Goal: Task Accomplishment & Management: Manage account settings

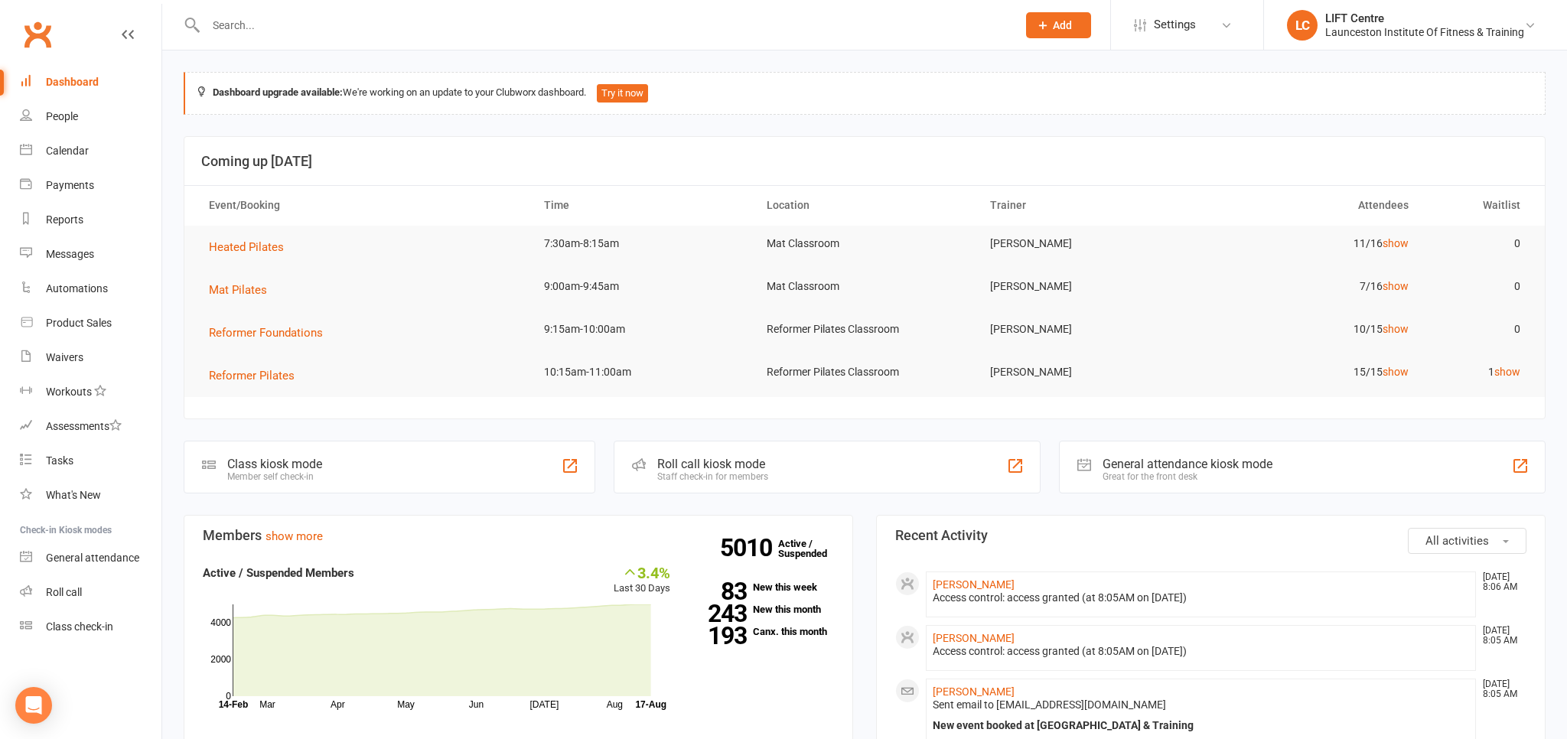
click at [268, 23] on input "text" at bounding box center [603, 25] width 805 height 21
click at [365, 34] on input "text" at bounding box center [603, 25] width 805 height 21
click at [103, 84] on link "Dashboard" at bounding box center [91, 82] width 142 height 34
click at [238, 23] on input "text" at bounding box center [603, 25] width 805 height 21
type input "9"
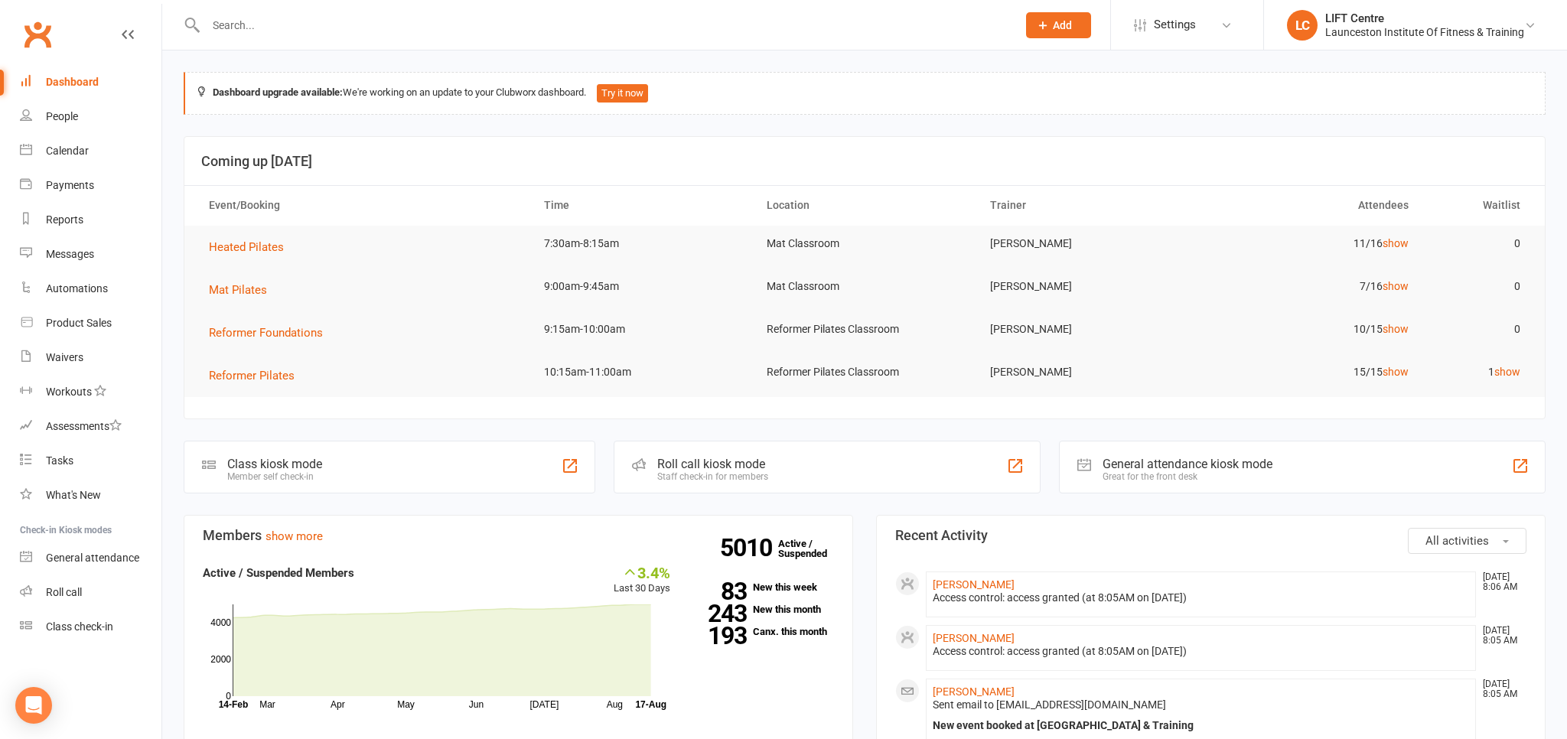
type input "o"
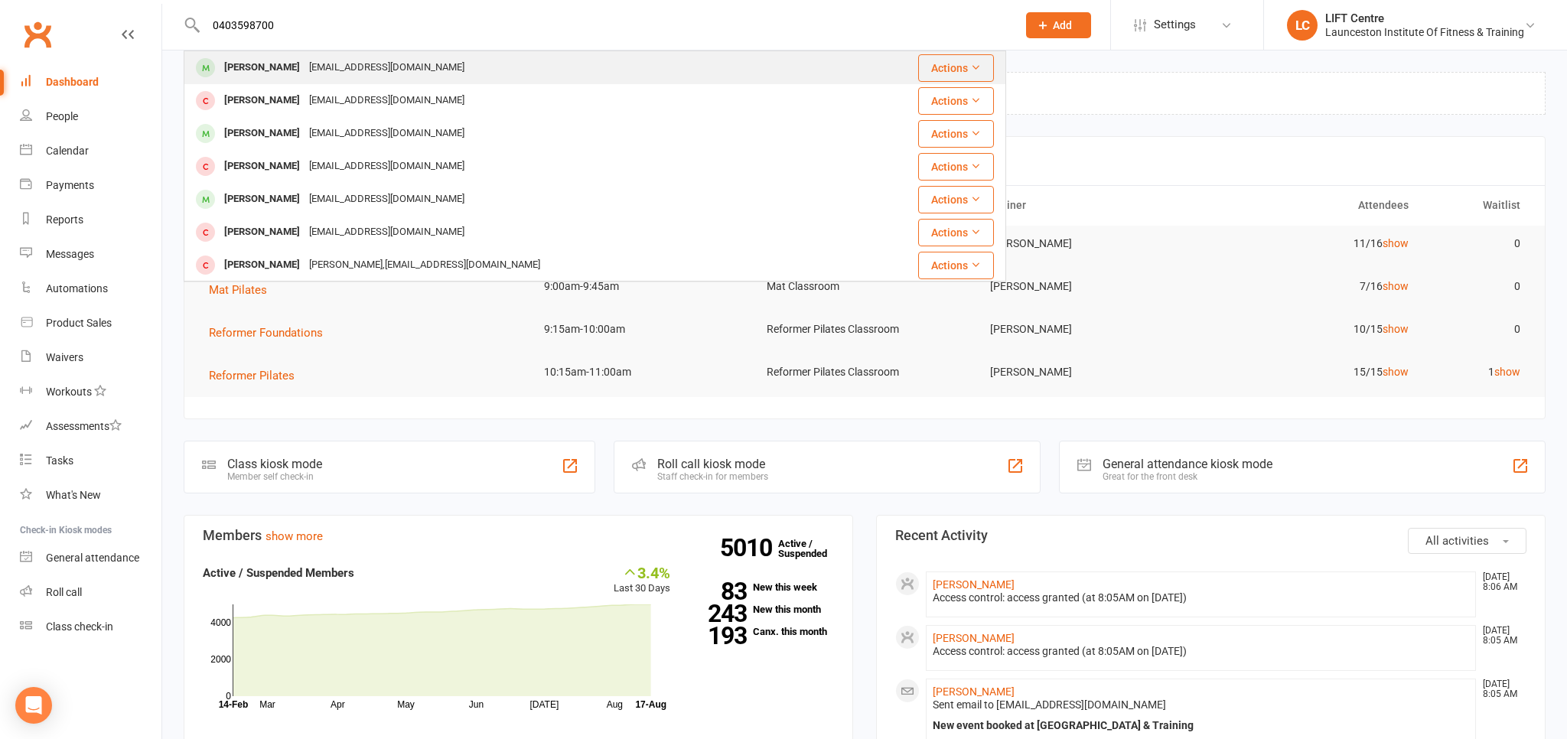
type input "0403598700"
click at [322, 72] on div "Jovanovicdejan2710@gmail.com" at bounding box center [387, 68] width 164 height 22
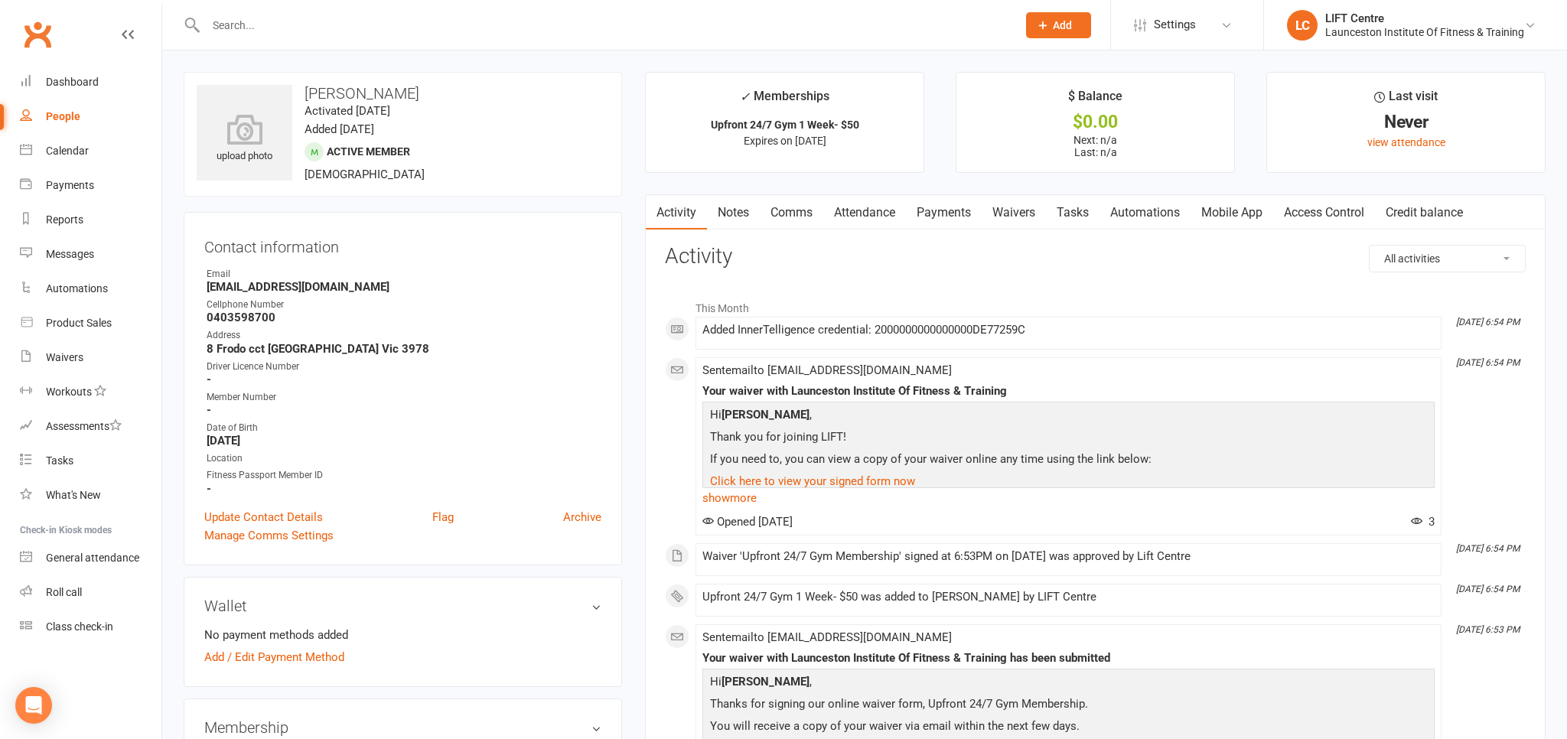
click at [240, 23] on input "text" at bounding box center [603, 25] width 805 height 21
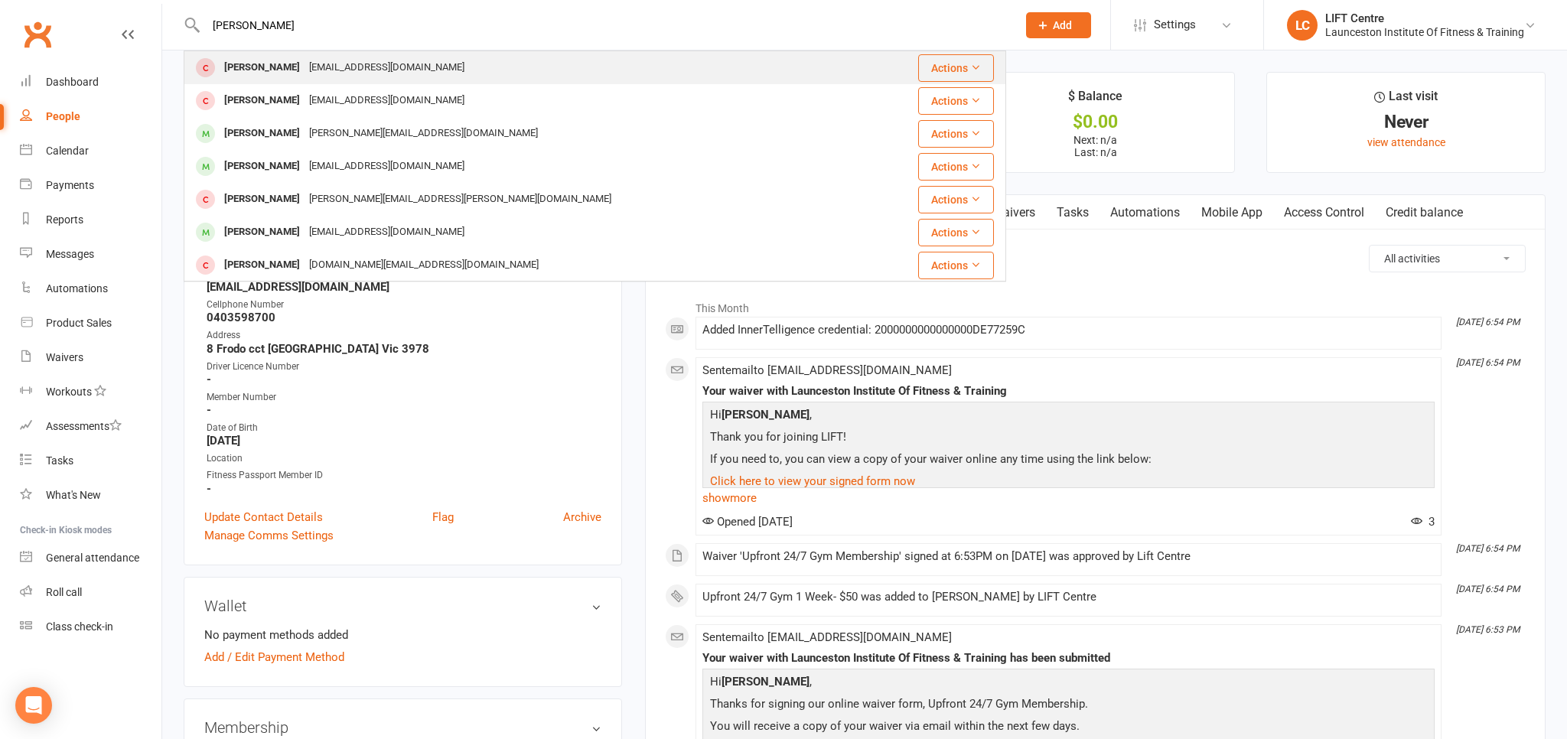
type input "andrew al"
click at [305, 62] on div "Andy05g2s@gmail.com" at bounding box center [387, 68] width 164 height 22
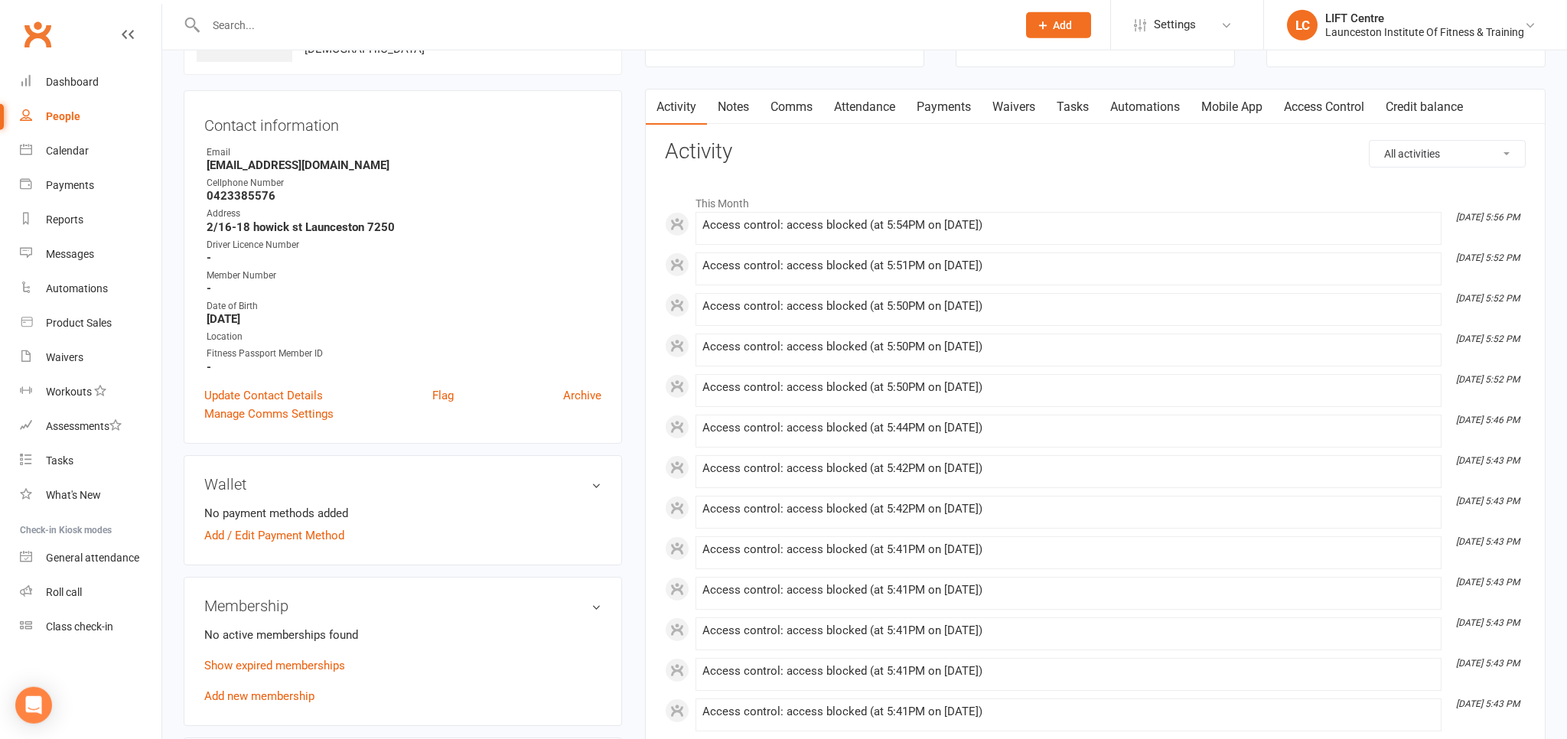
scroll to position [80, 0]
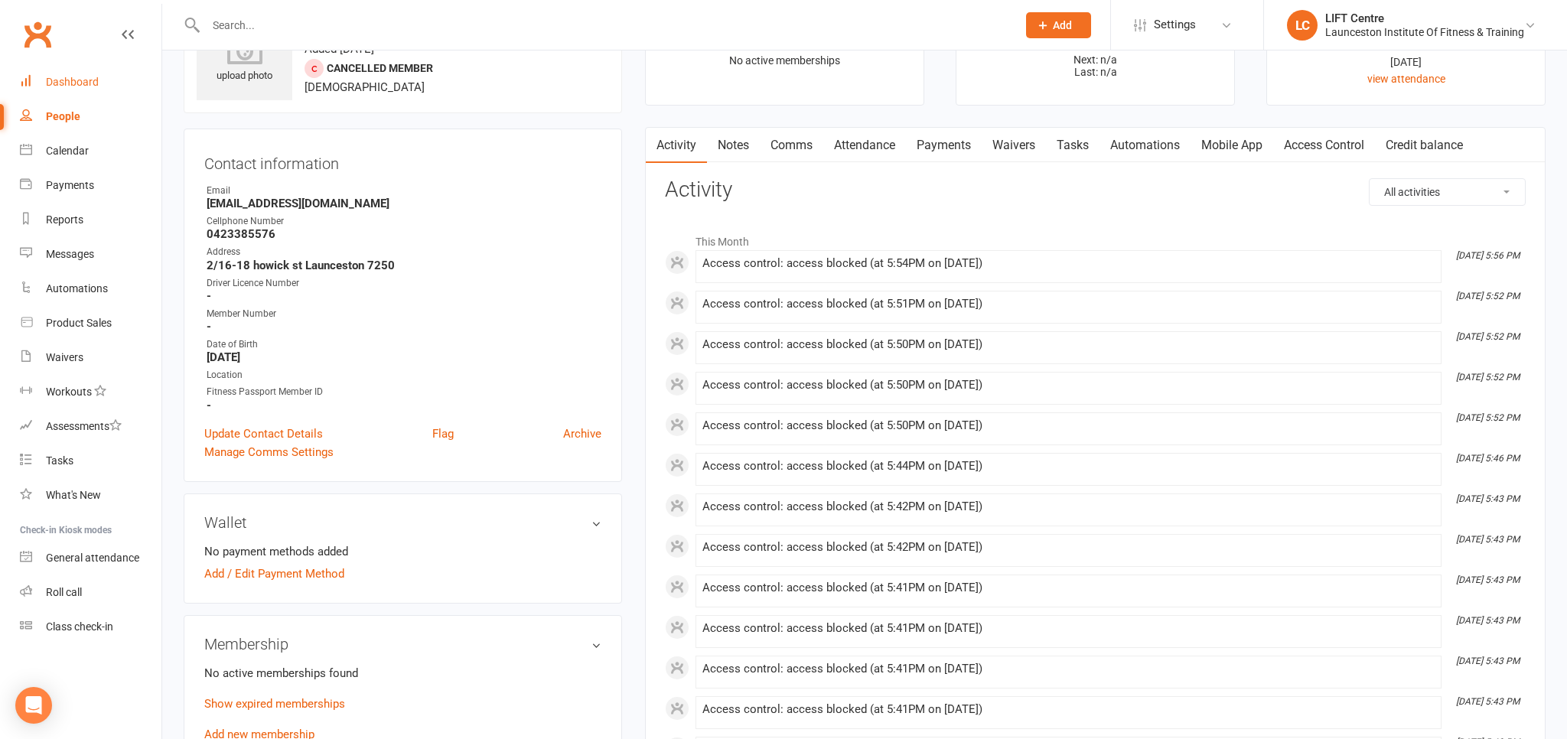
click at [93, 77] on div "Dashboard" at bounding box center [72, 82] width 53 height 12
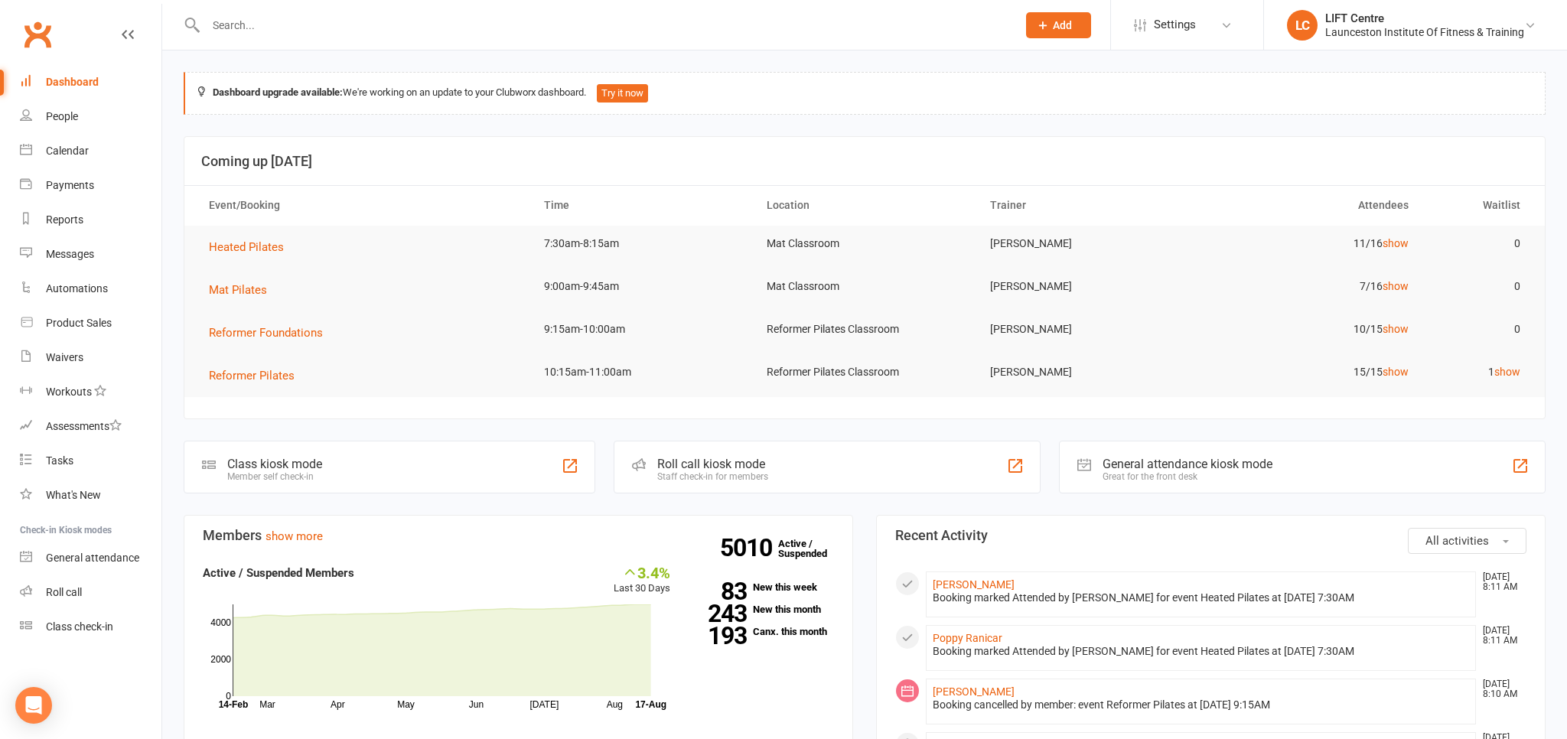
click at [222, 31] on input "text" at bounding box center [603, 25] width 805 height 21
paste input "20000000000000004C6D642E"
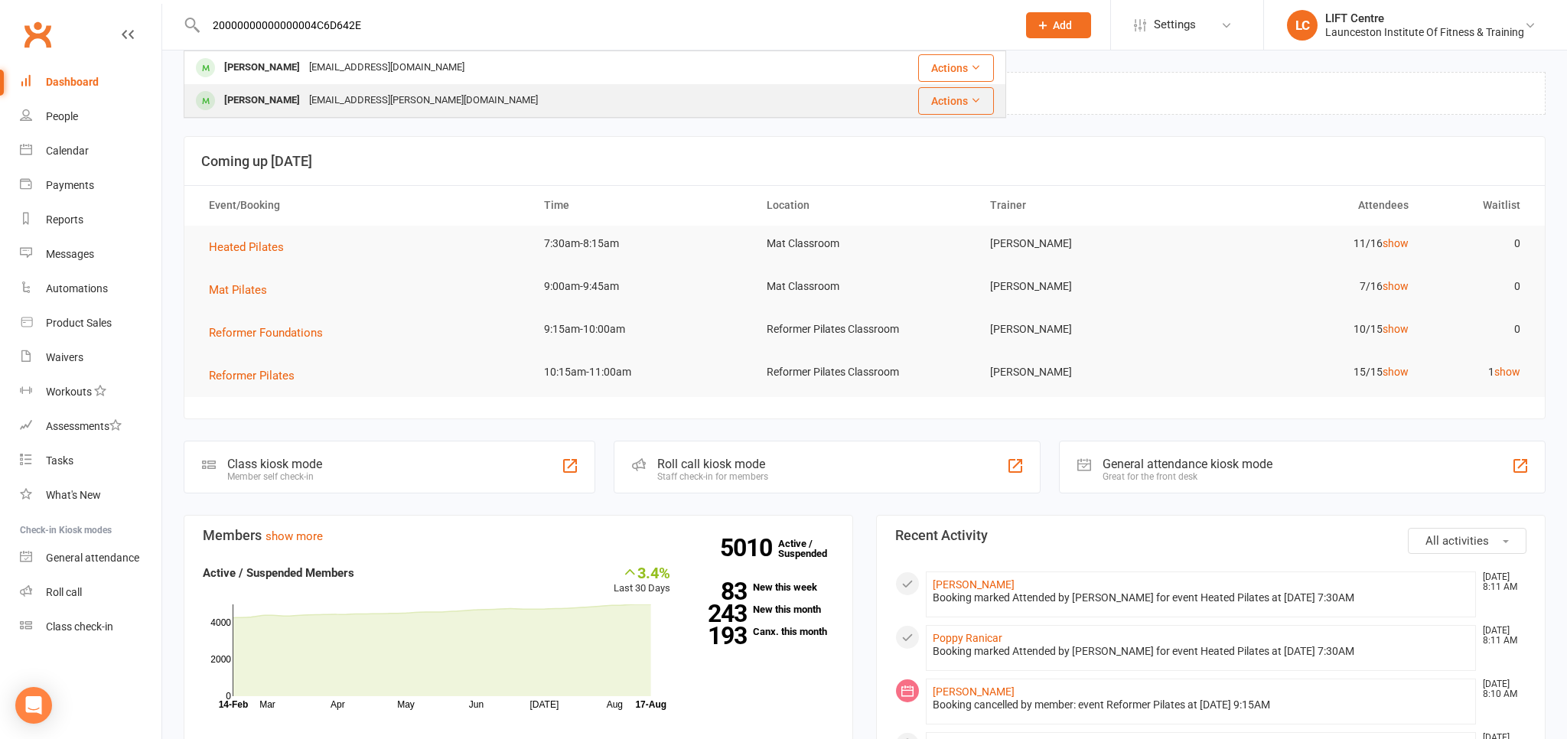
type input "20000000000000004C6D642E"
click at [374, 96] on div "liam.d.taylor.2004@gmail.com" at bounding box center [424, 101] width 238 height 22
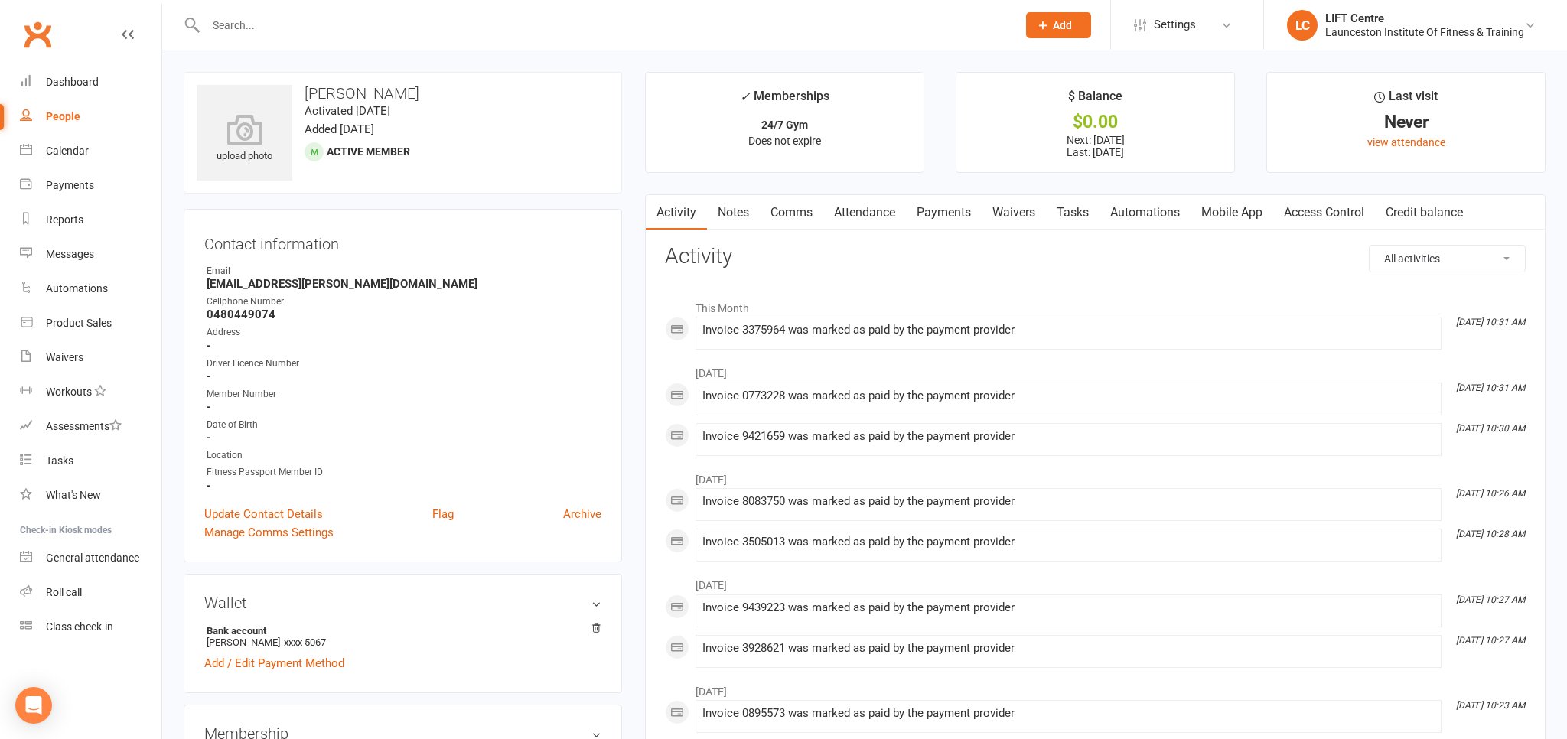
click at [1321, 215] on link "Access Control" at bounding box center [1324, 212] width 102 height 35
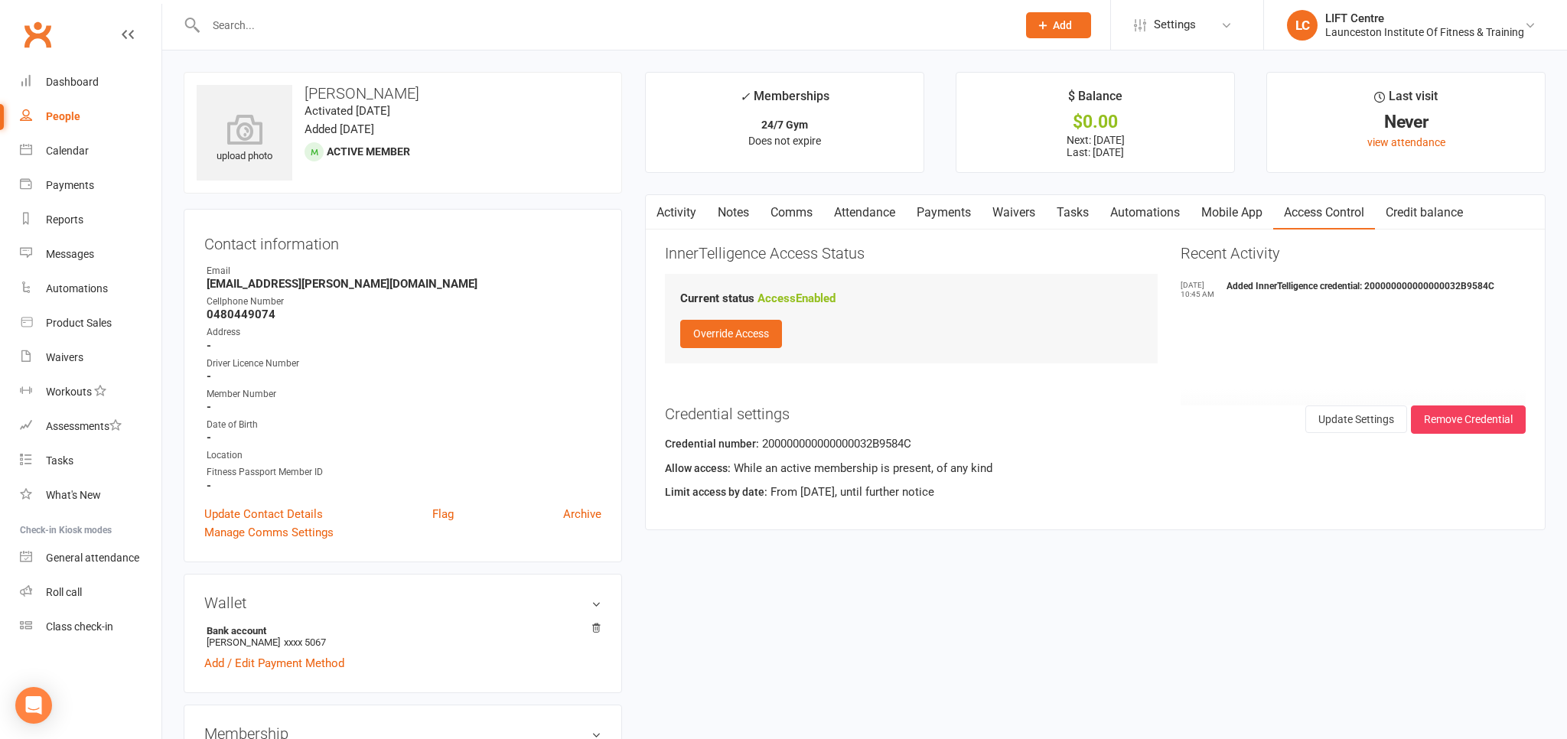
click at [241, 24] on input "text" at bounding box center [603, 25] width 805 height 21
paste input "20000000000000004C6D642E"
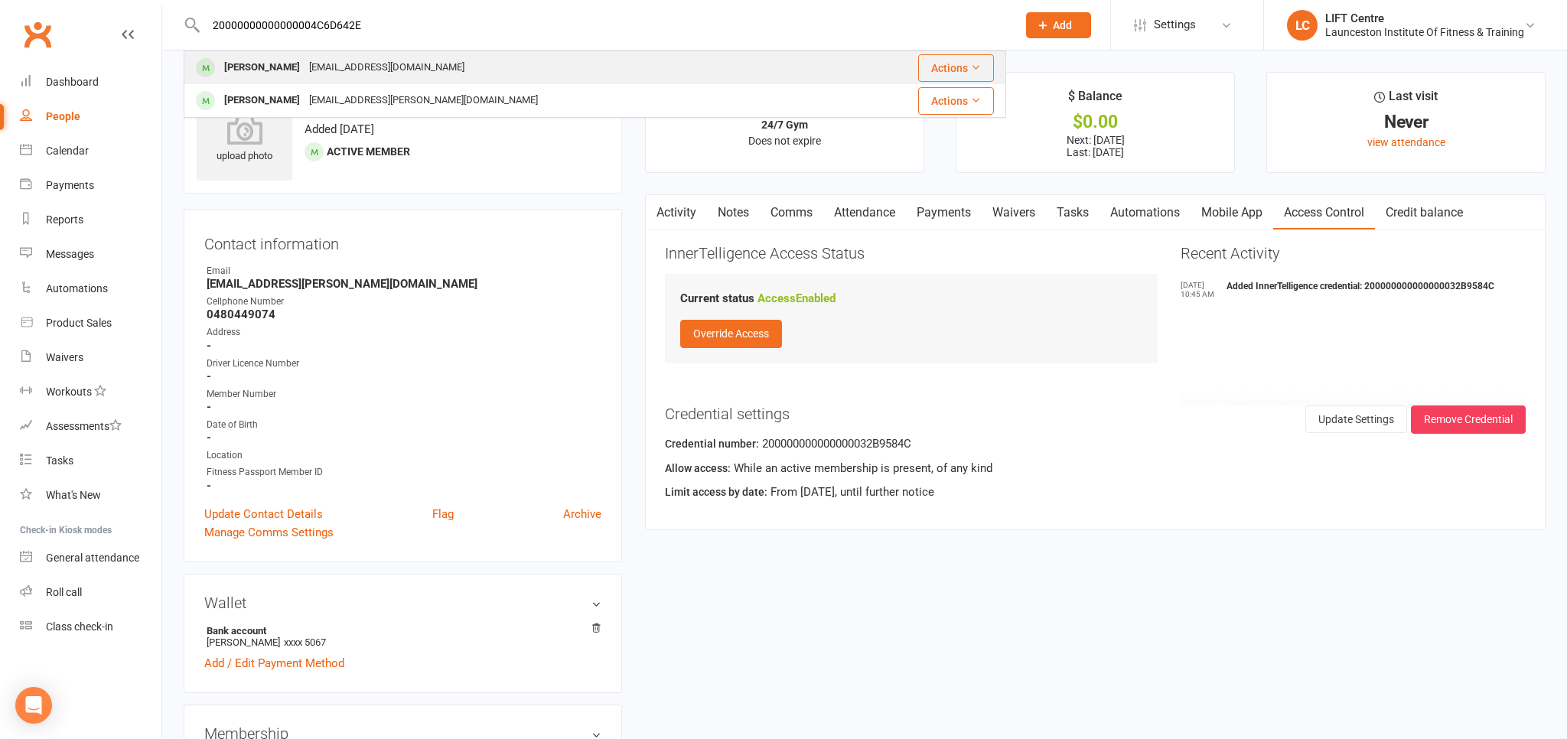
type input "20000000000000004C6D642E"
click at [376, 64] on div "ethan.best.2004@gmail.com" at bounding box center [387, 68] width 164 height 22
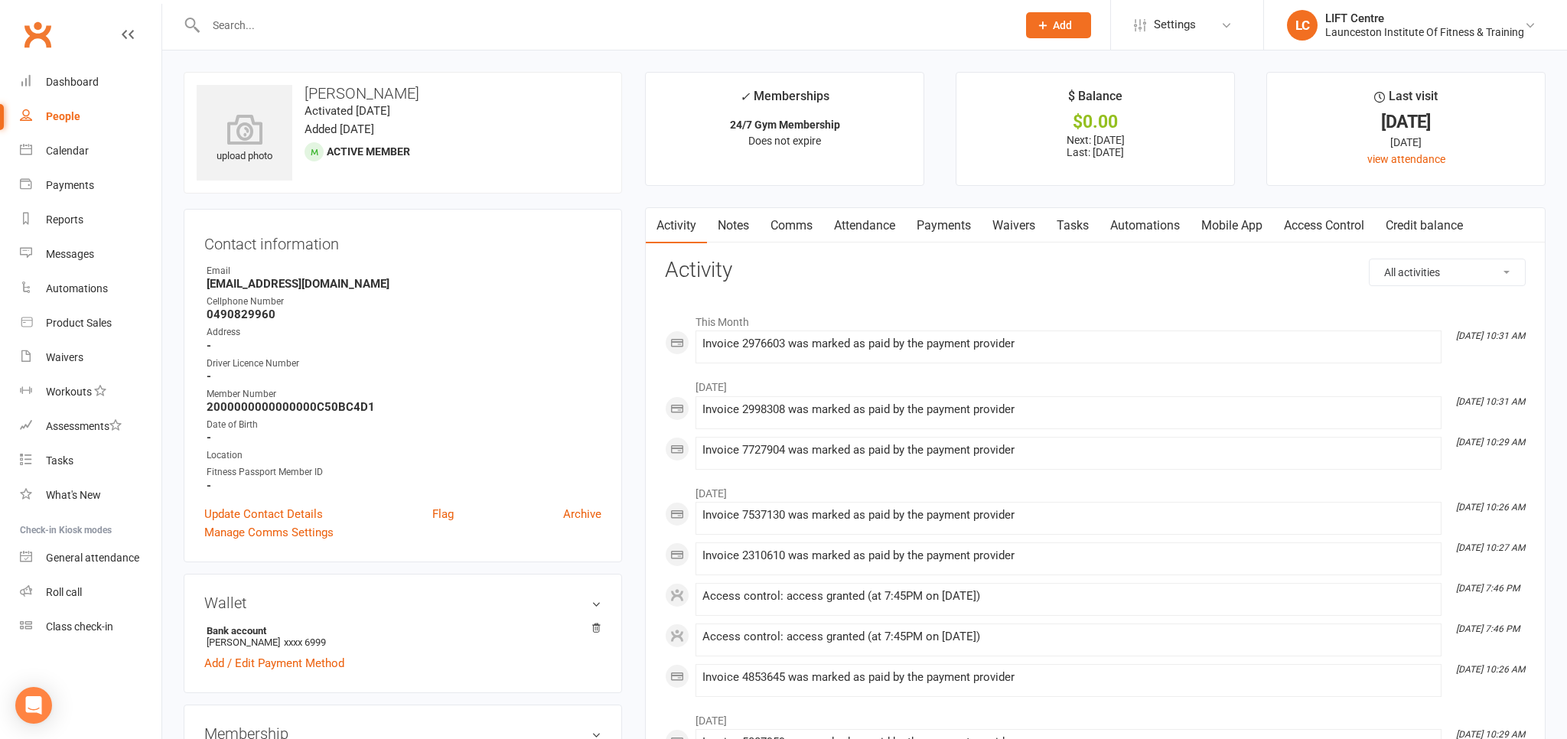
click at [1321, 225] on link "Access Control" at bounding box center [1324, 225] width 102 height 35
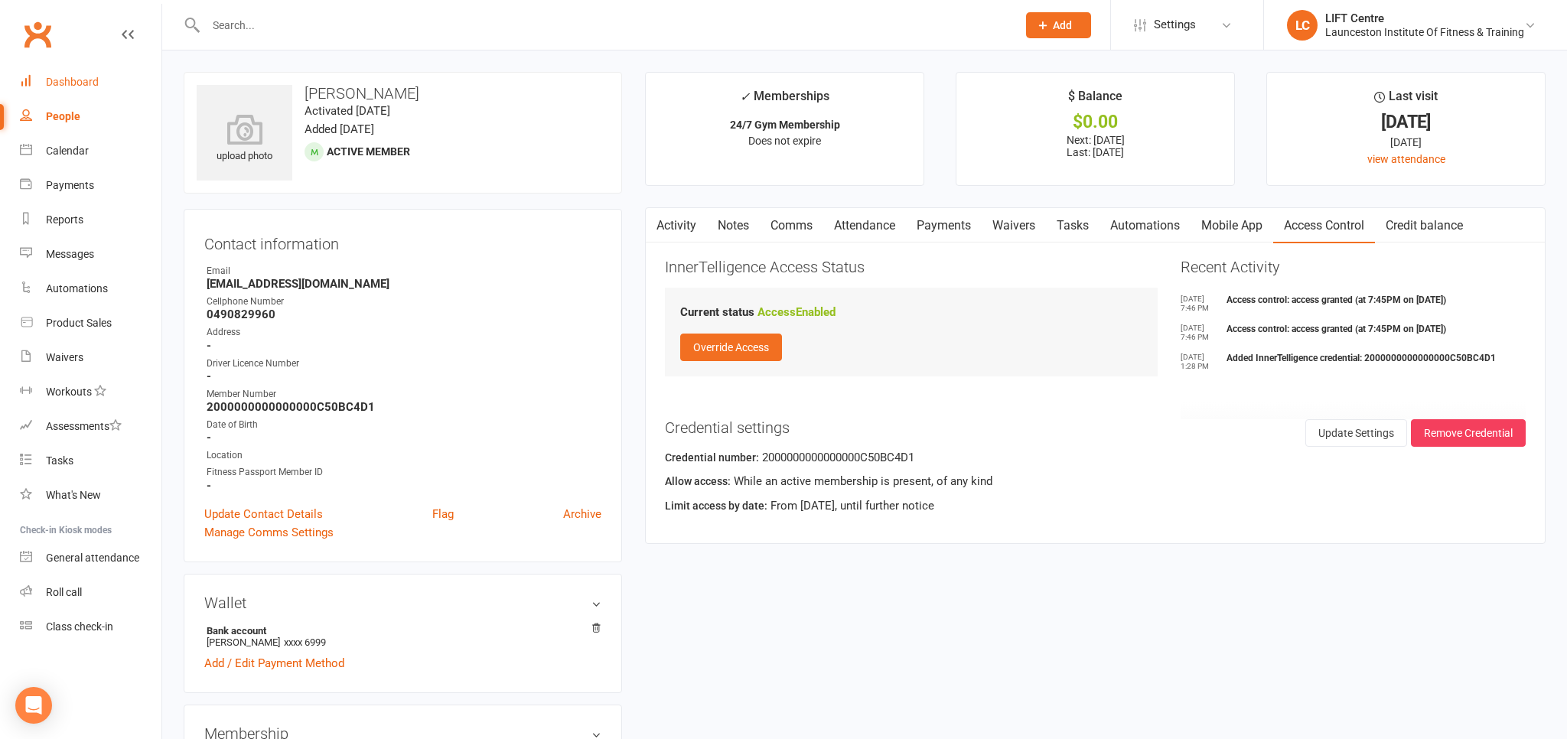
click at [84, 83] on div "Dashboard" at bounding box center [72, 82] width 53 height 12
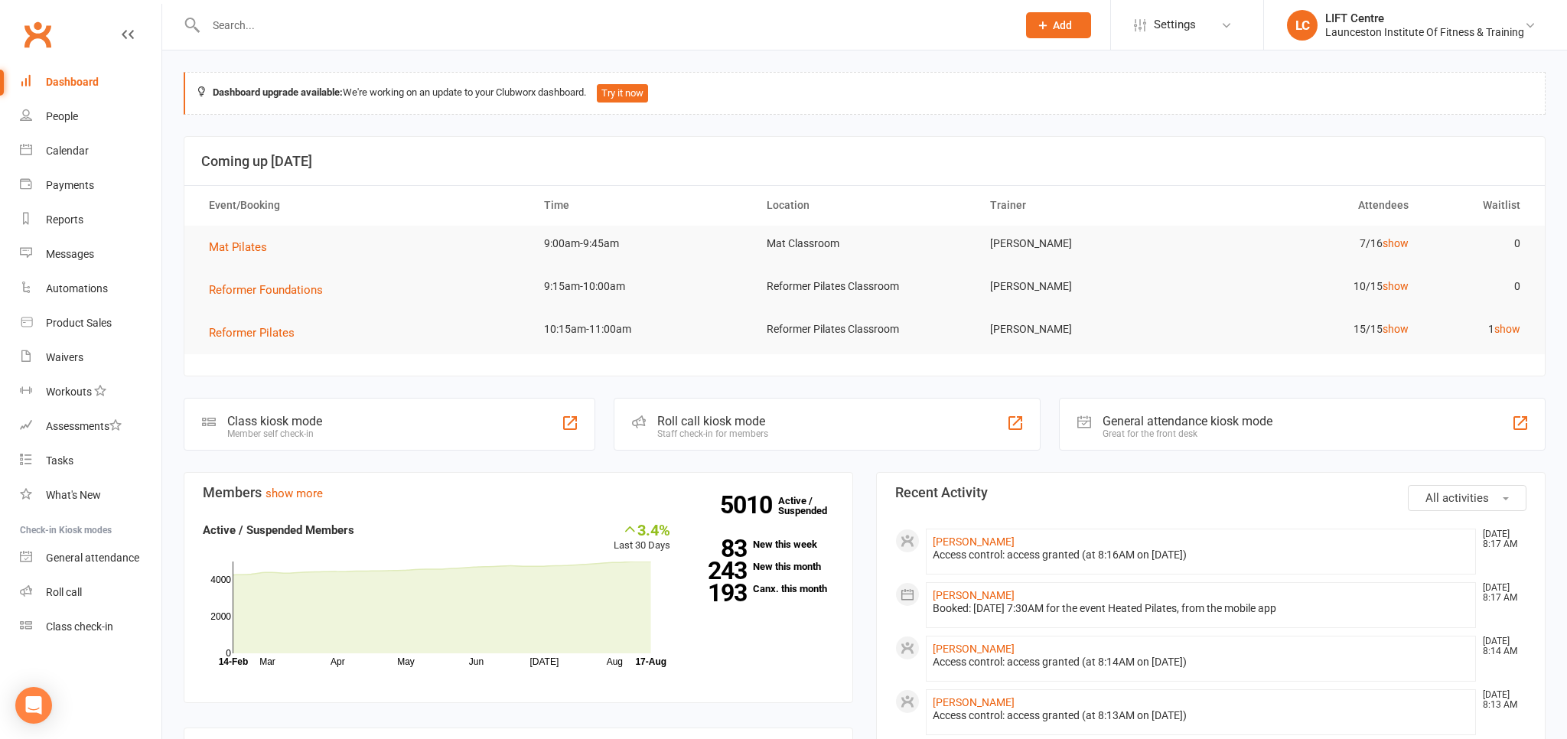
click at [269, 25] on input "text" at bounding box center [603, 25] width 805 height 21
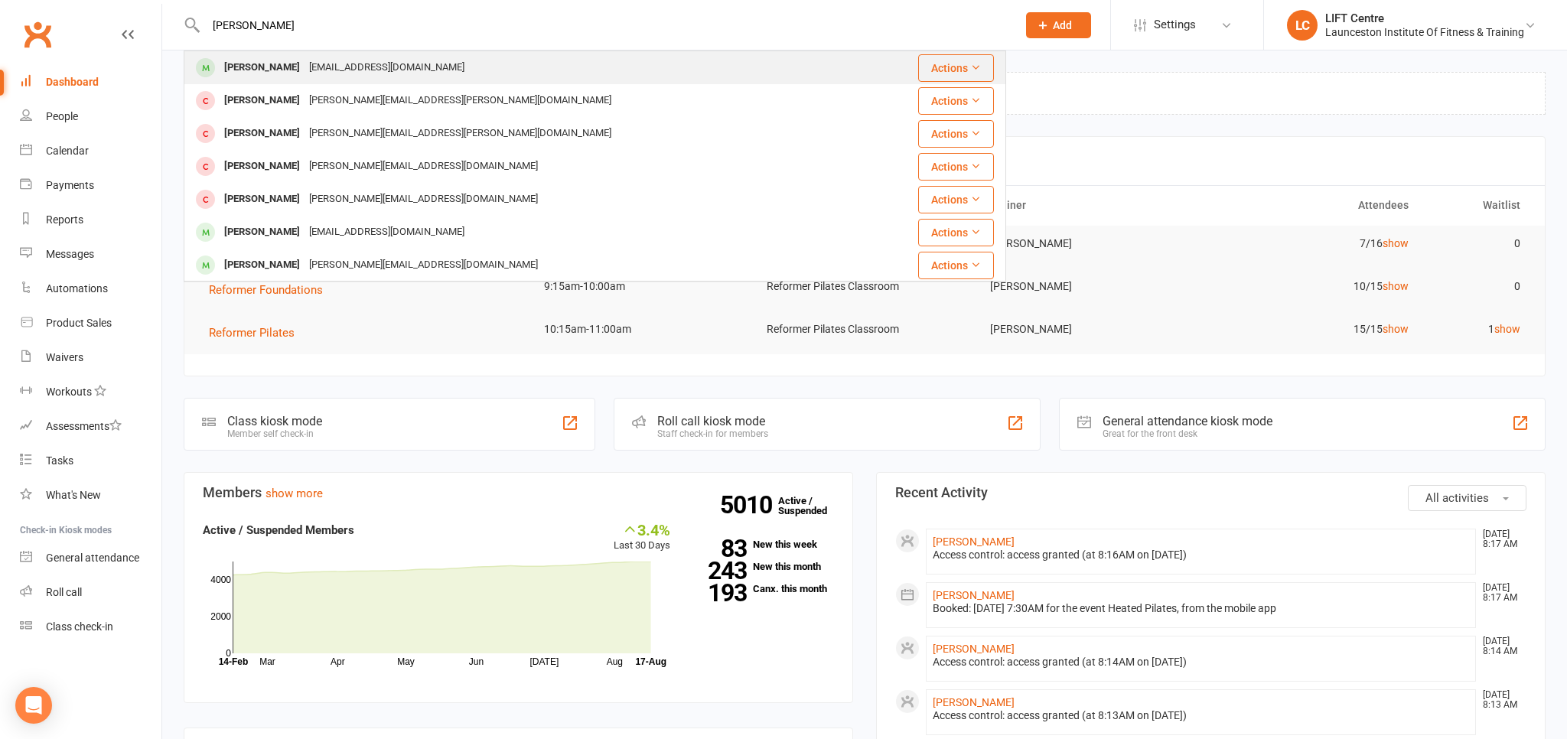
type input "logan gardn"
click at [305, 78] on div "ytlogan25@gmail.com" at bounding box center [387, 68] width 164 height 22
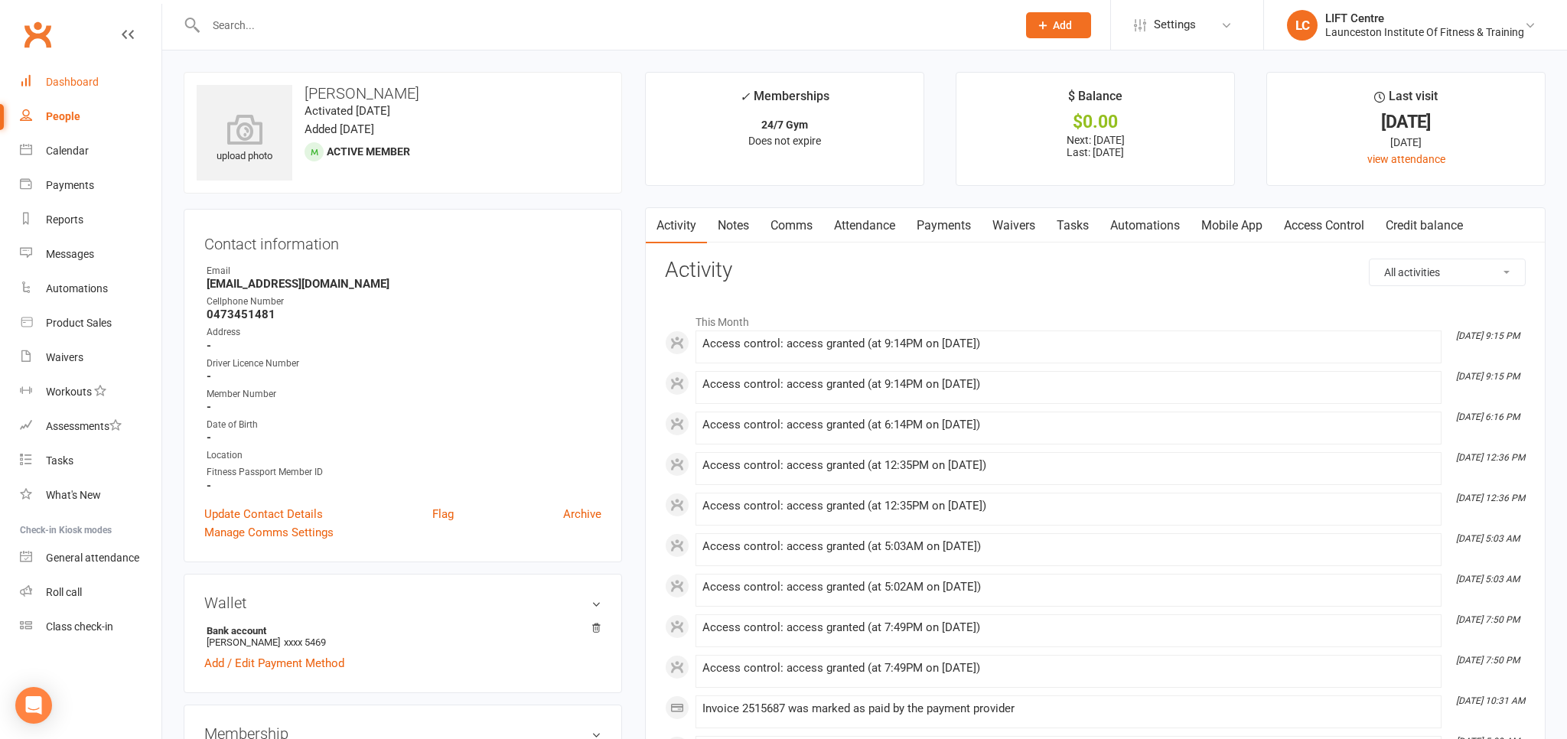
click at [73, 86] on div "Dashboard" at bounding box center [72, 82] width 53 height 12
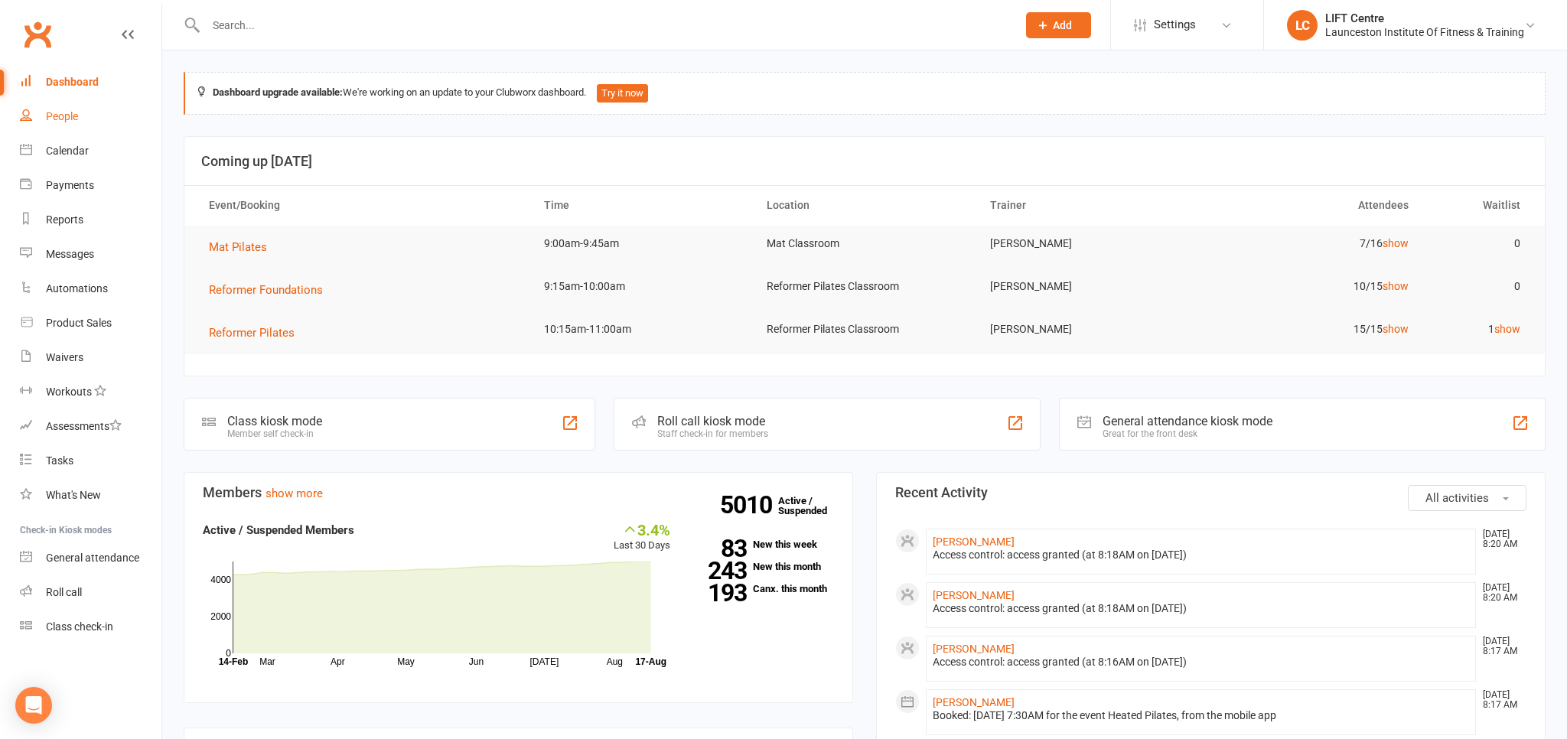
click at [74, 119] on div "People" at bounding box center [62, 116] width 32 height 12
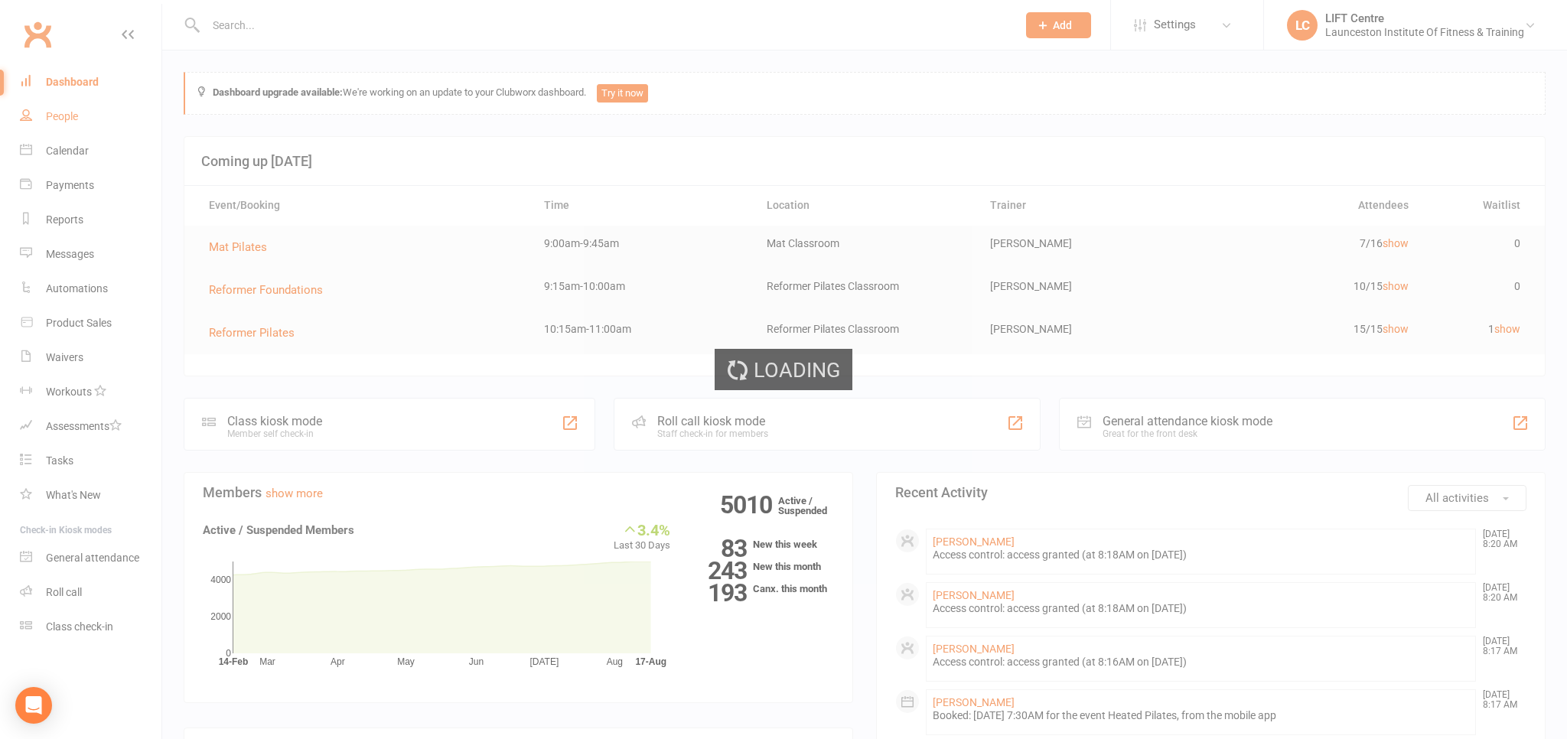
select select "100"
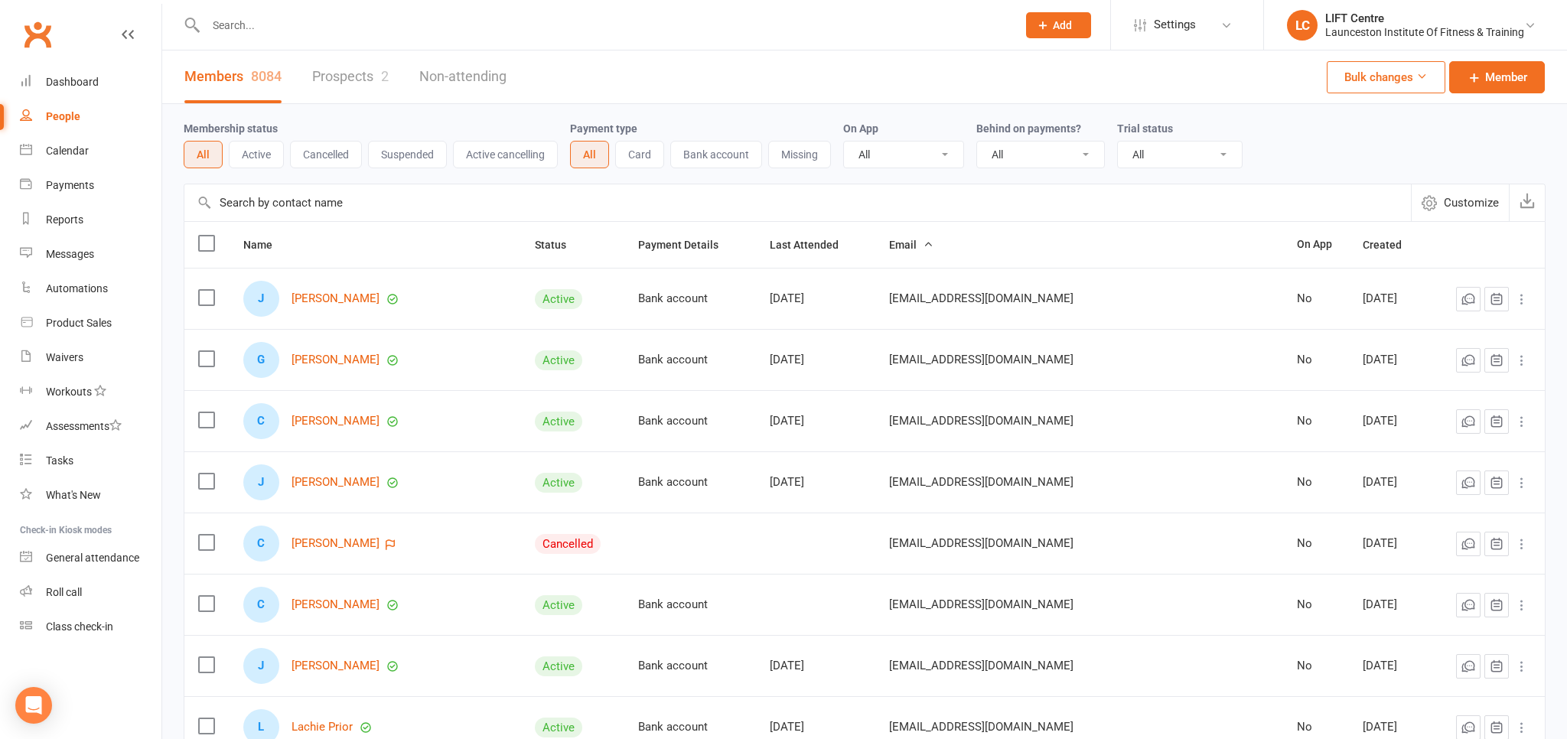
click at [279, 23] on input "text" at bounding box center [603, 25] width 805 height 21
type input "o"
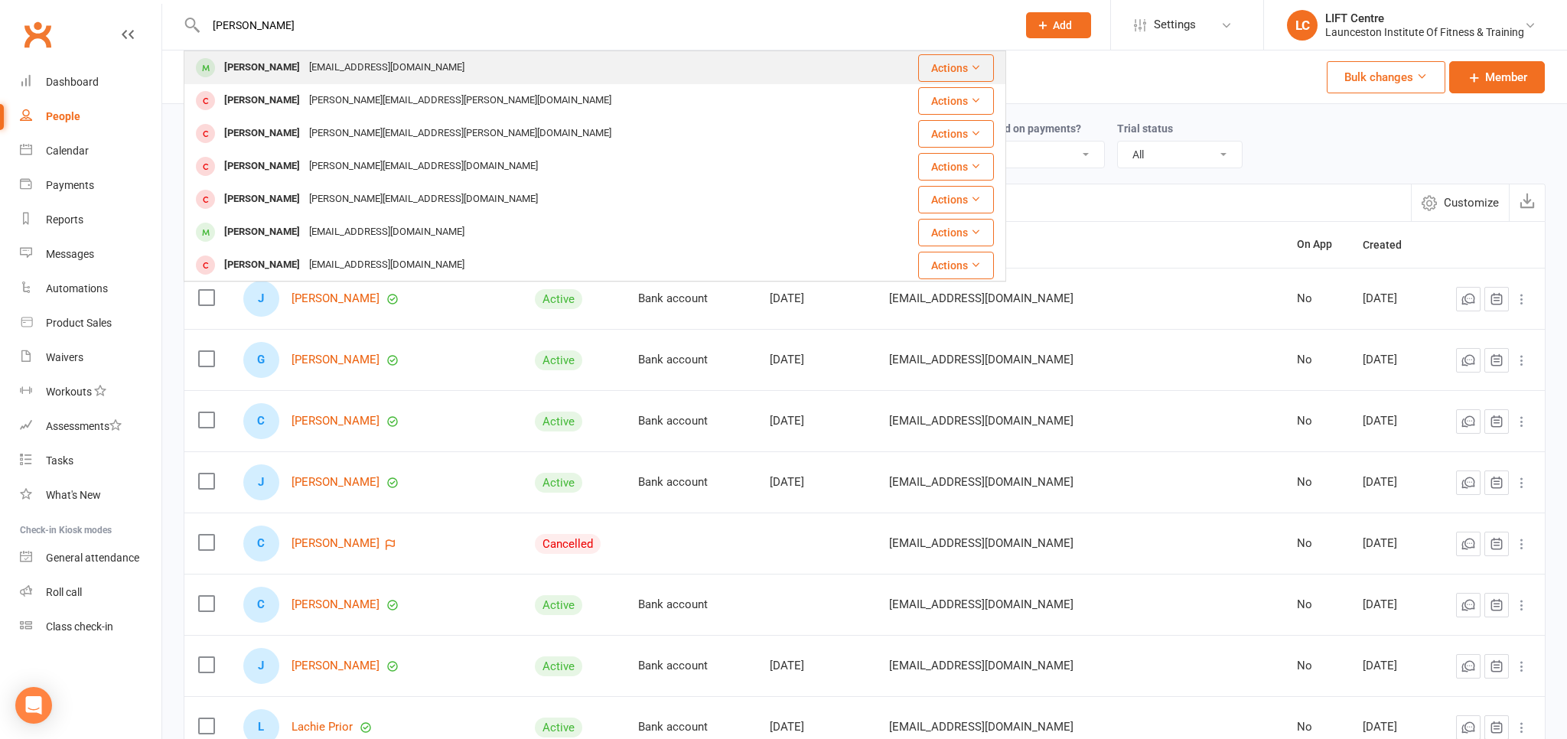
type input "logan gard"
click at [307, 77] on div "ytlogan25@gmail.com" at bounding box center [387, 68] width 164 height 22
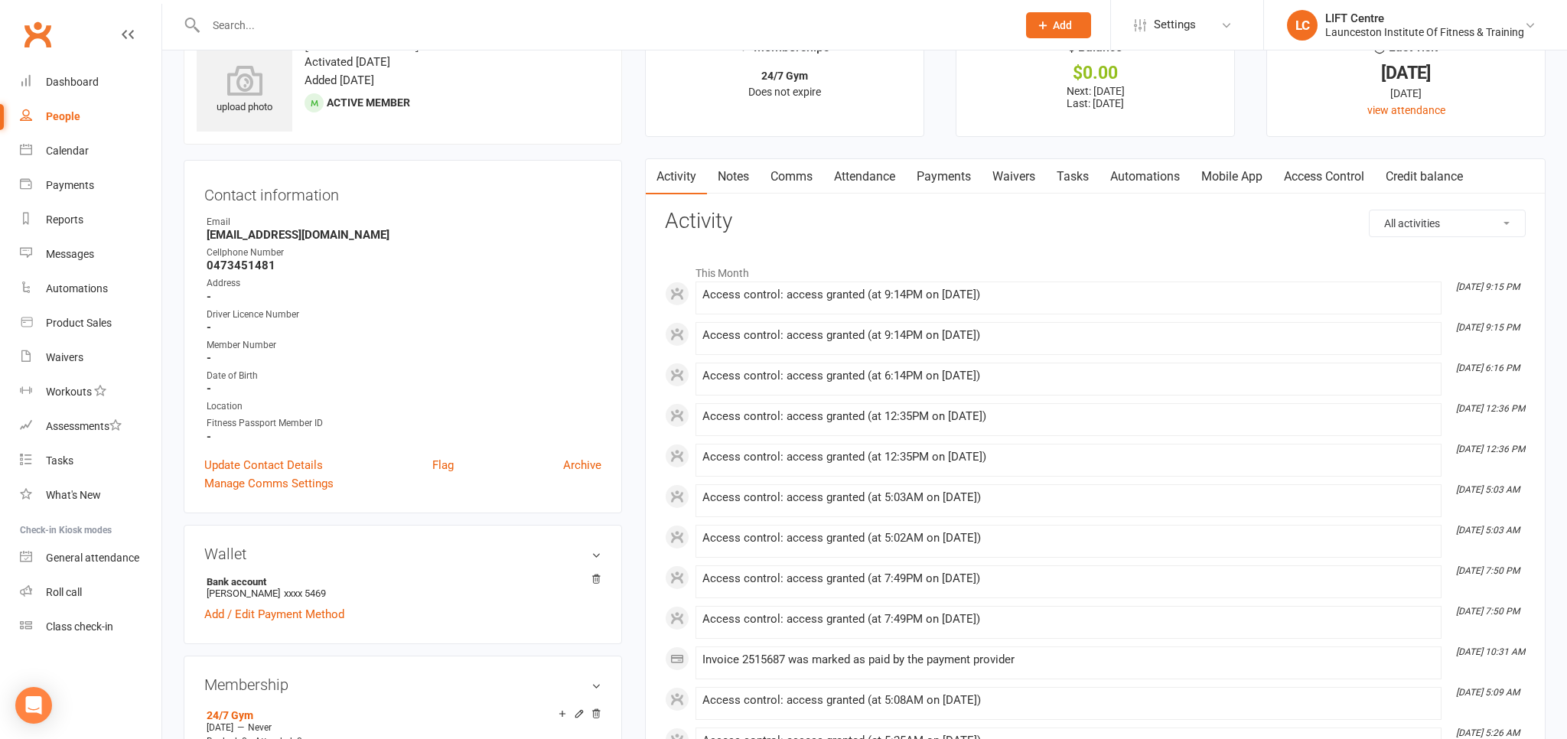
scroll to position [80, 0]
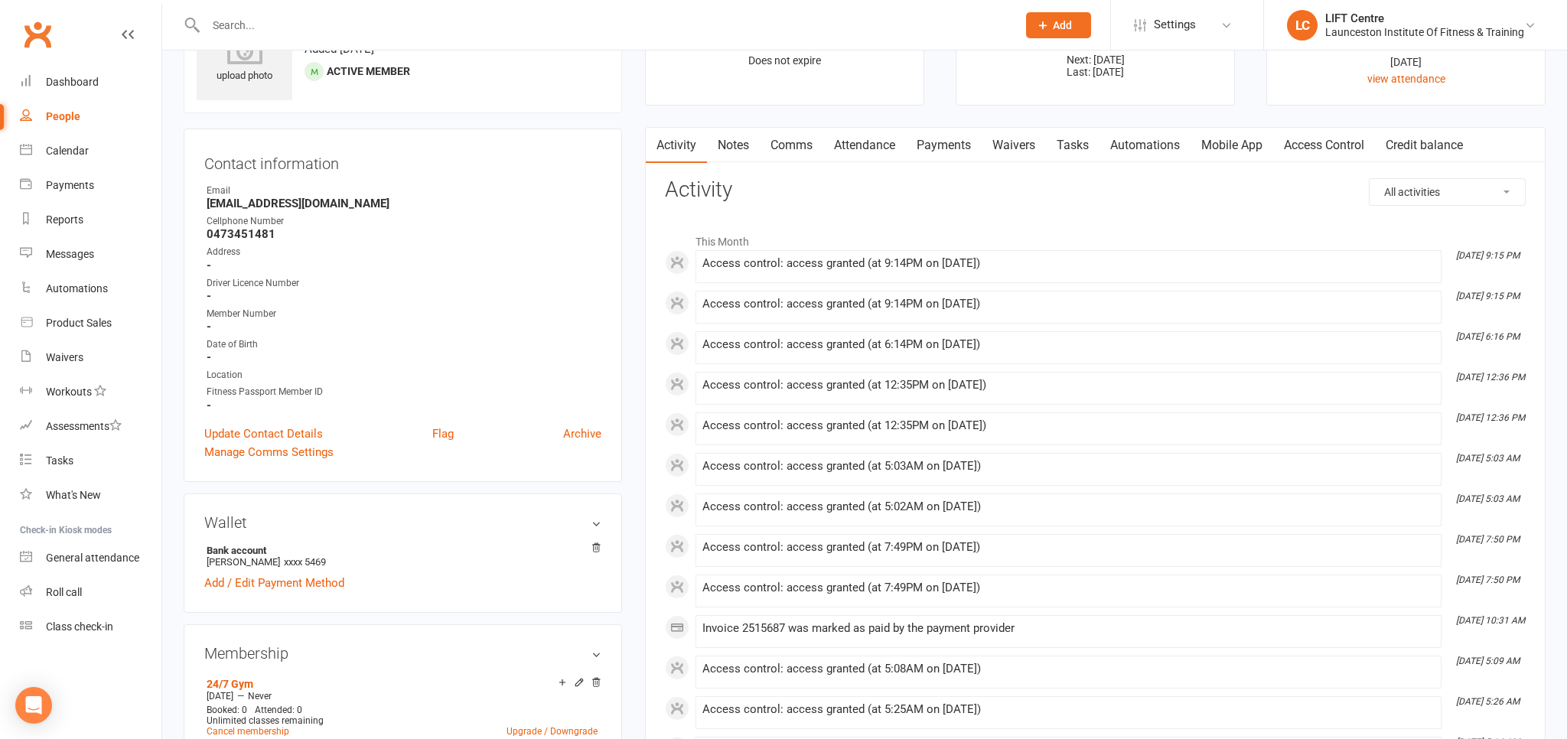
click at [251, 8] on div at bounding box center [595, 25] width 822 height 50
click at [245, 29] on input "text" at bounding box center [603, 25] width 805 height 21
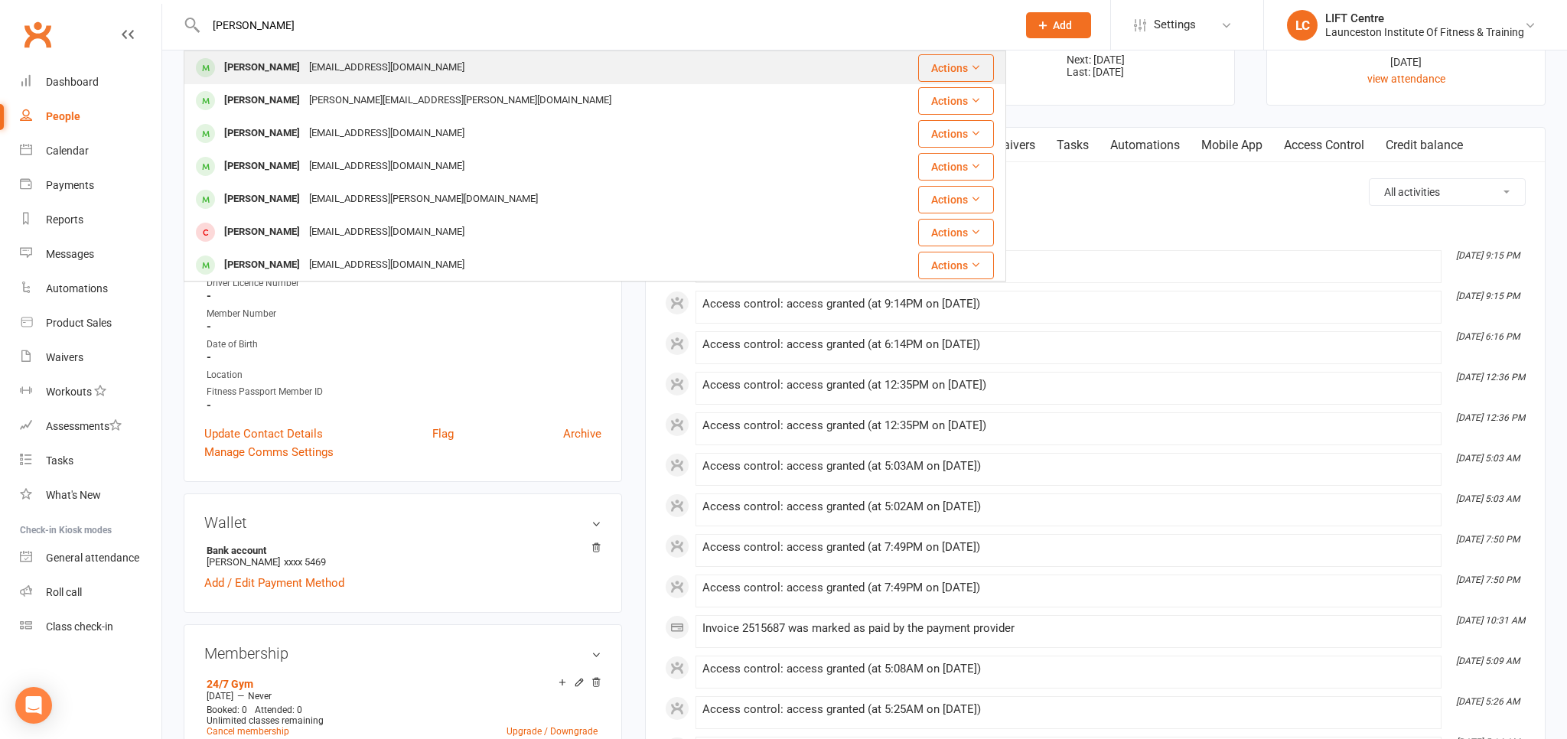
type input "wyatt howard"
click at [305, 61] on div "w.howard3030@gmail.com" at bounding box center [387, 68] width 164 height 22
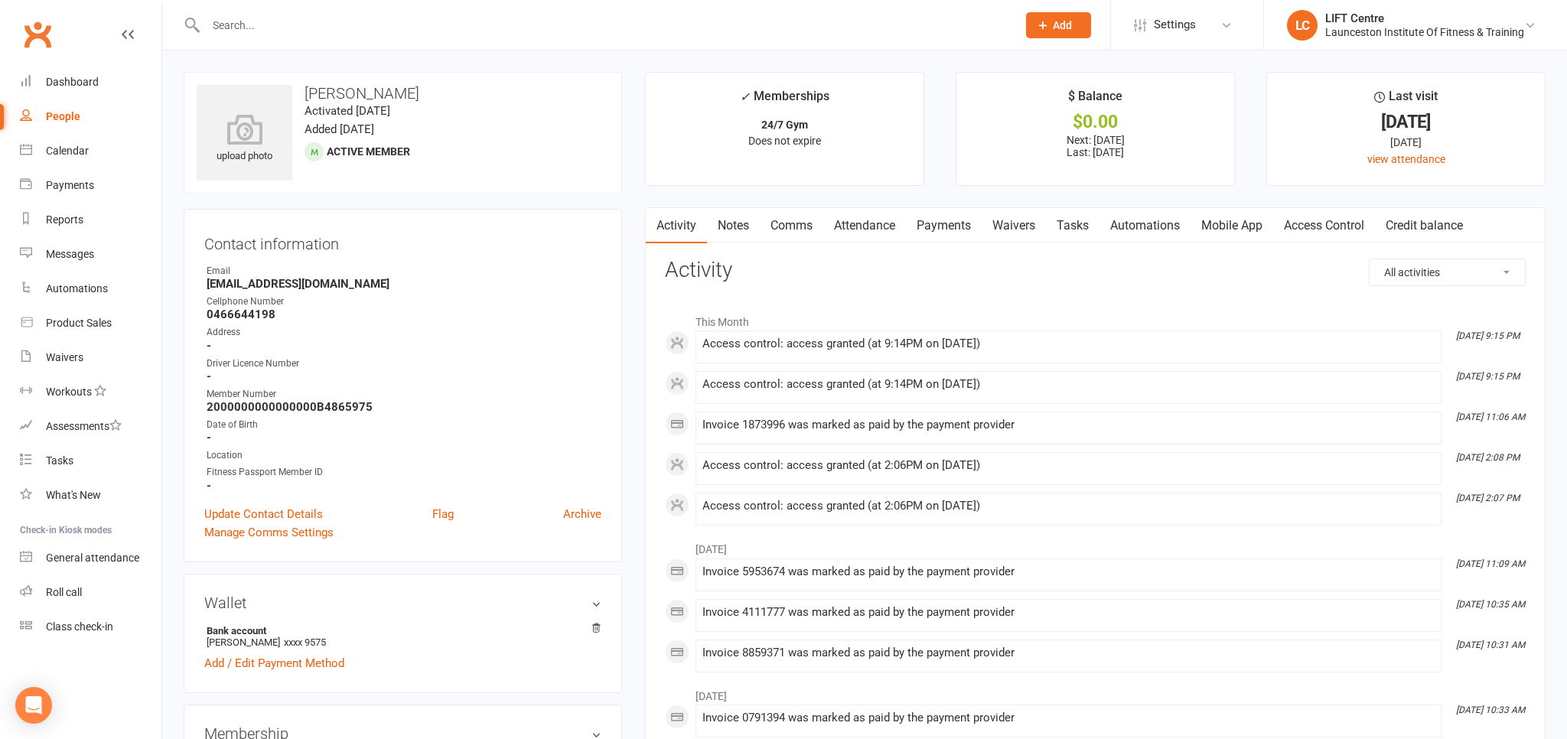
click at [1313, 224] on link "Access Control" at bounding box center [1324, 225] width 102 height 35
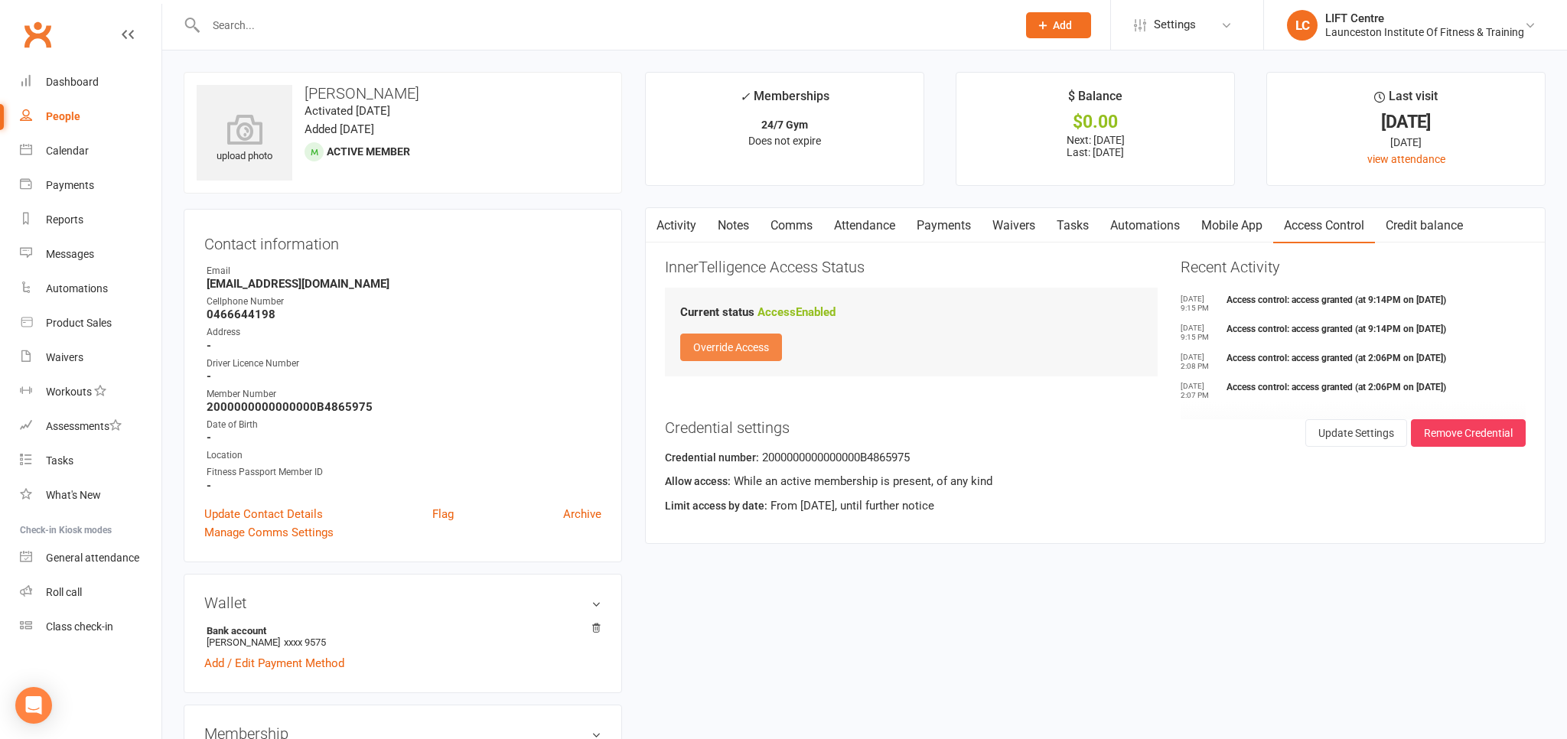
click at [767, 344] on button "Override Access" at bounding box center [731, 348] width 102 height 28
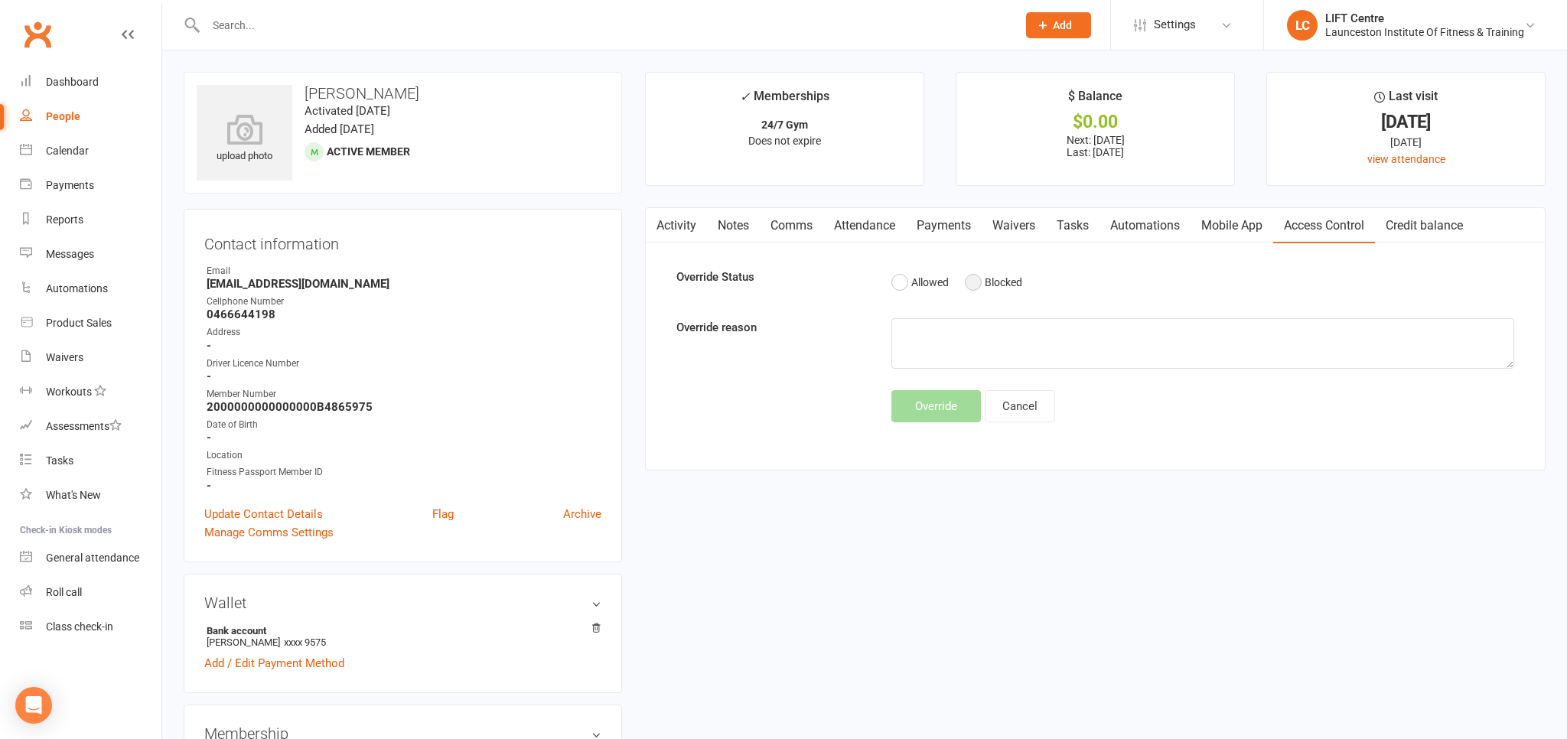
click at [977, 282] on button "Blocked" at bounding box center [993, 282] width 57 height 29
click at [933, 336] on textarea at bounding box center [1202, 343] width 622 height 50
type textarea "et throug"
drag, startPoint x: 987, startPoint y: 341, endPoint x: 871, endPoint y: 335, distance: 115.7
click at [891, 335] on textarea "et throug" at bounding box center [1202, 343] width 622 height 50
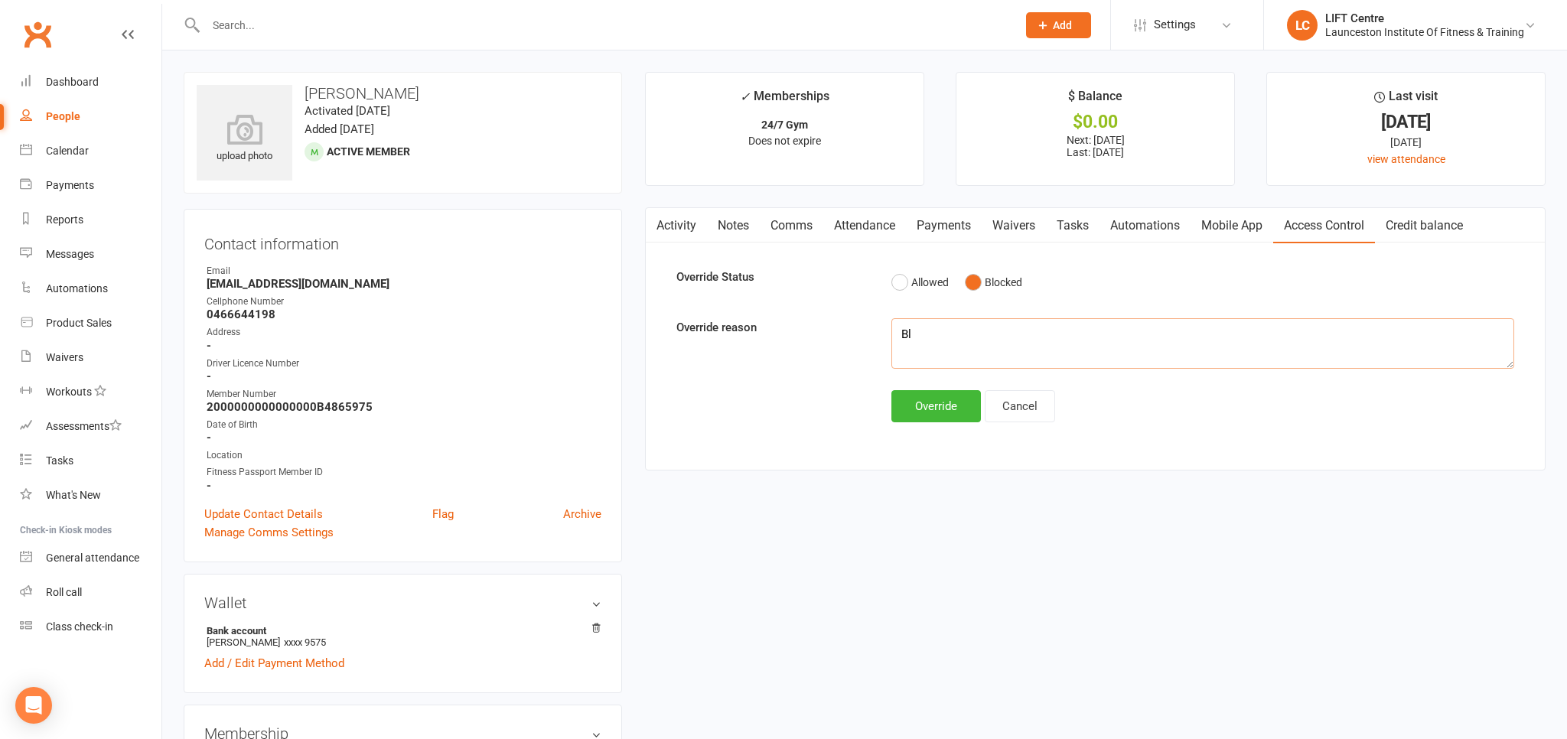
type textarea "B"
click at [915, 402] on button "Override" at bounding box center [936, 406] width 90 height 32
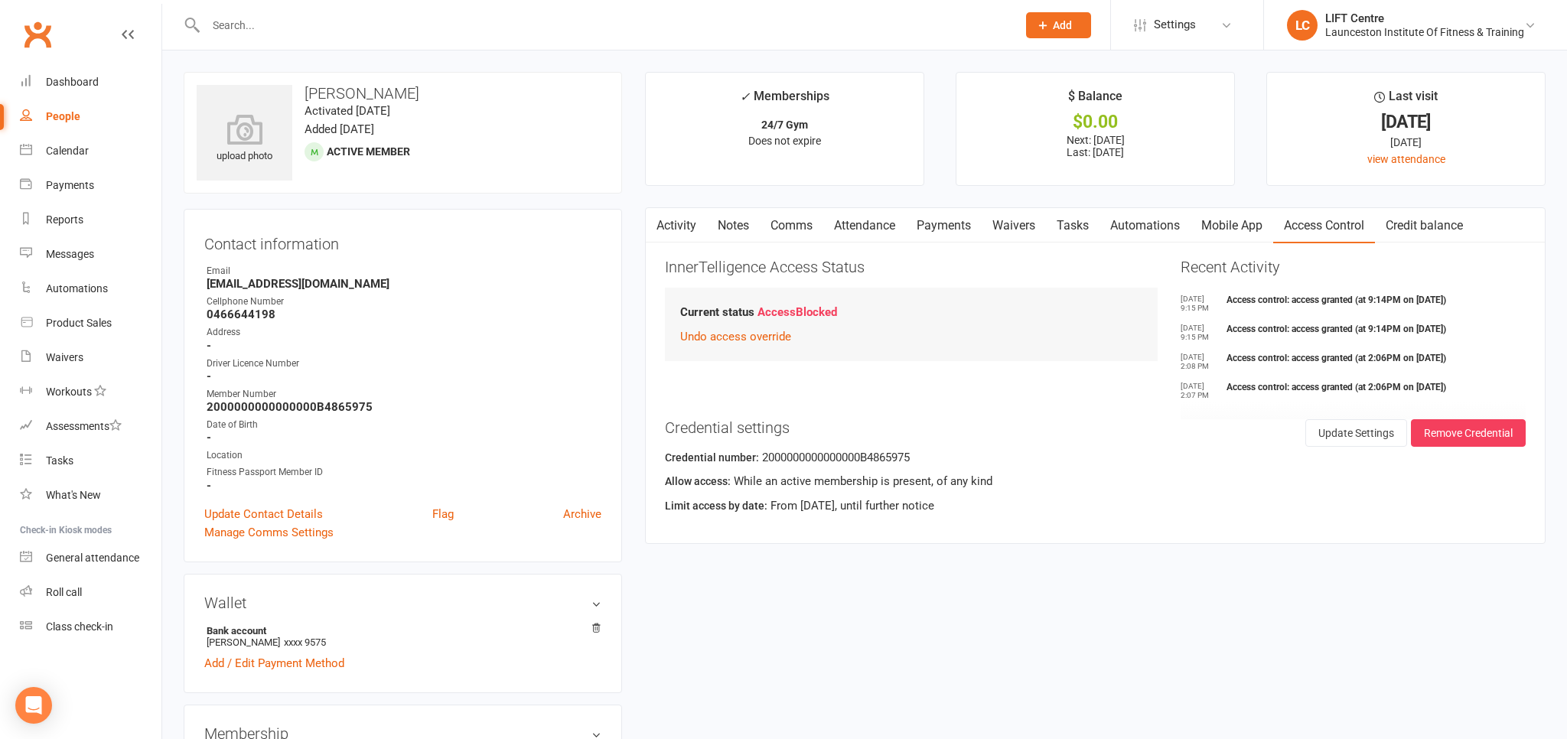
click at [679, 225] on link "Activity" at bounding box center [676, 225] width 61 height 35
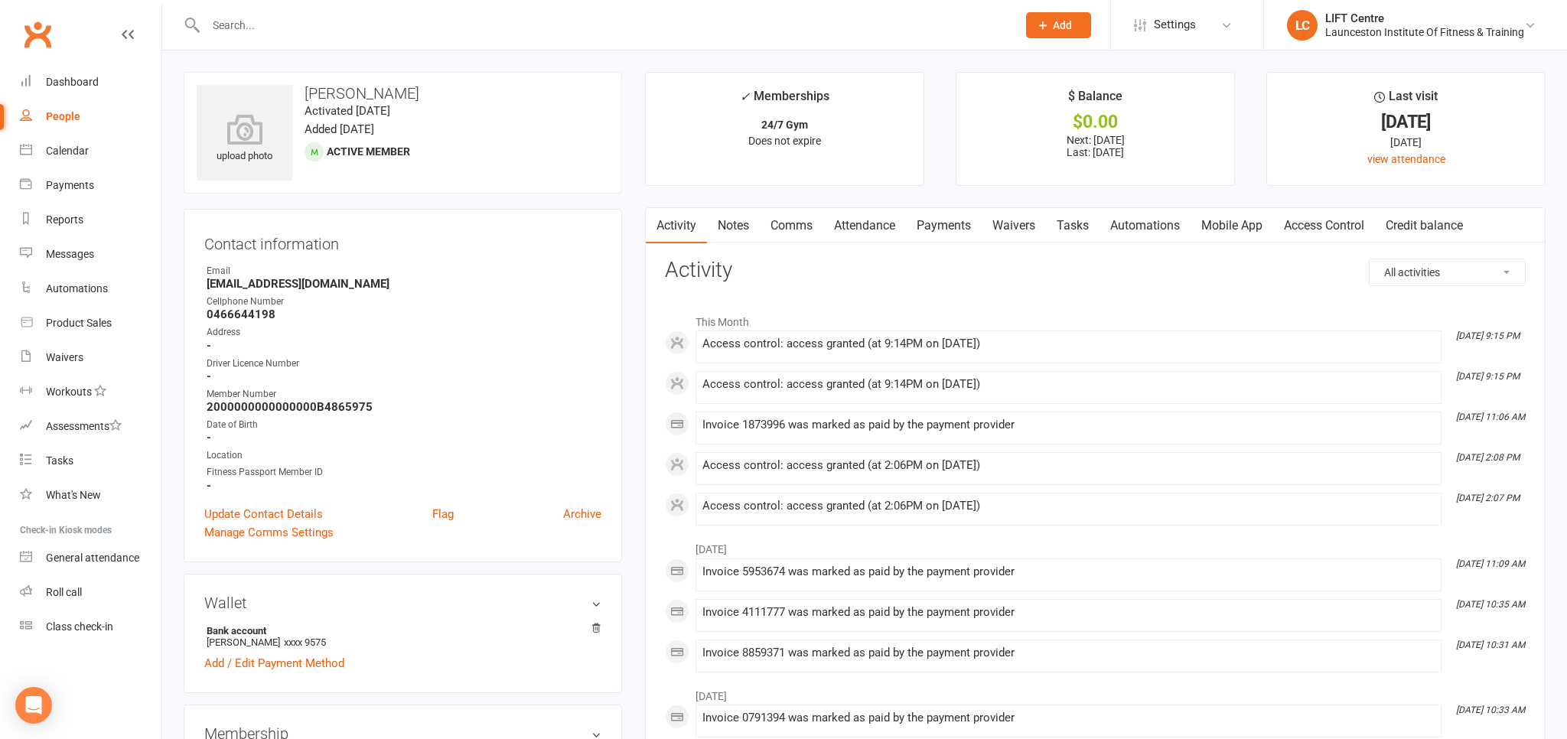
click at [289, 19] on input "text" at bounding box center [603, 25] width 805 height 21
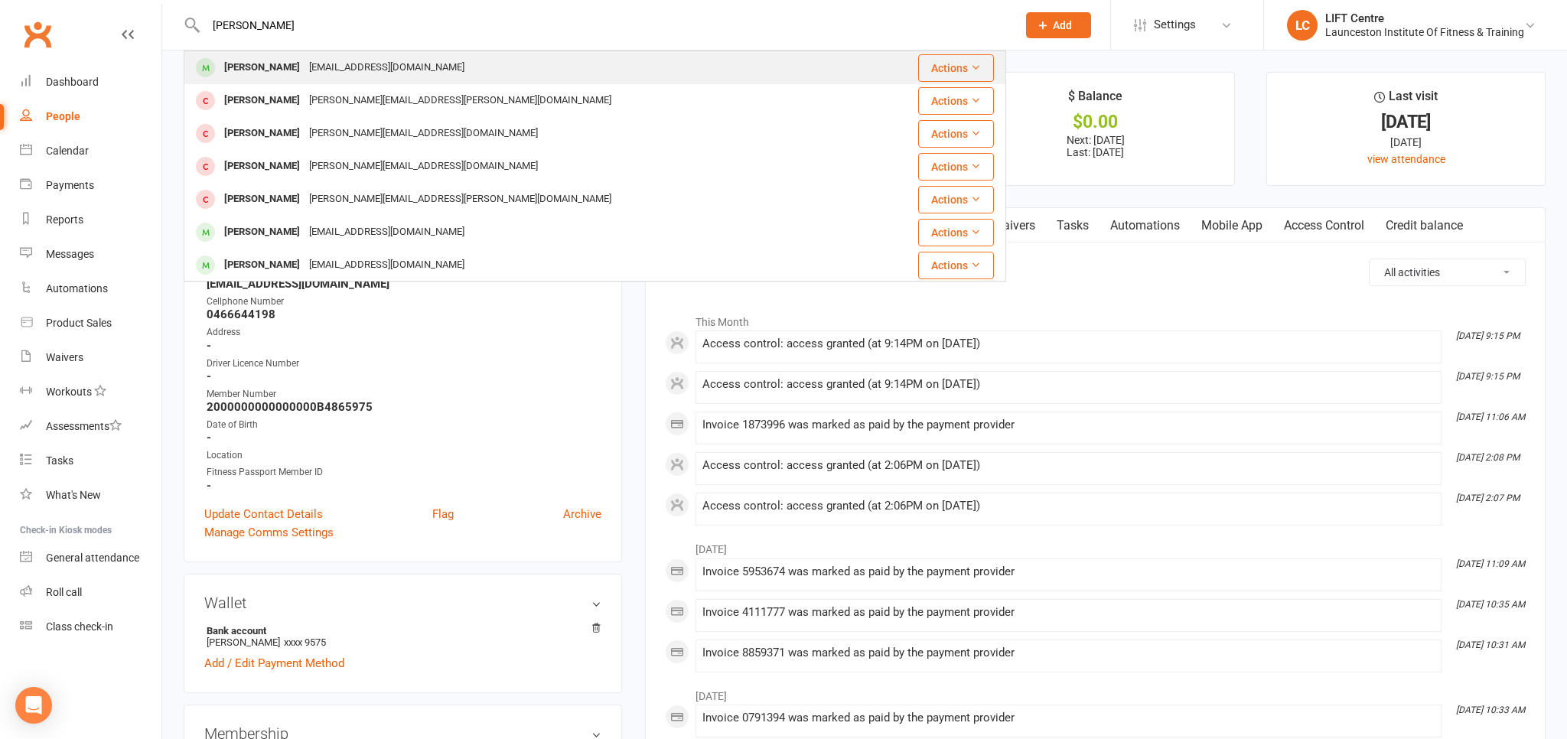
type input "logan gardin"
click at [308, 59] on div "ytlogan25@gmail.com" at bounding box center [387, 68] width 164 height 22
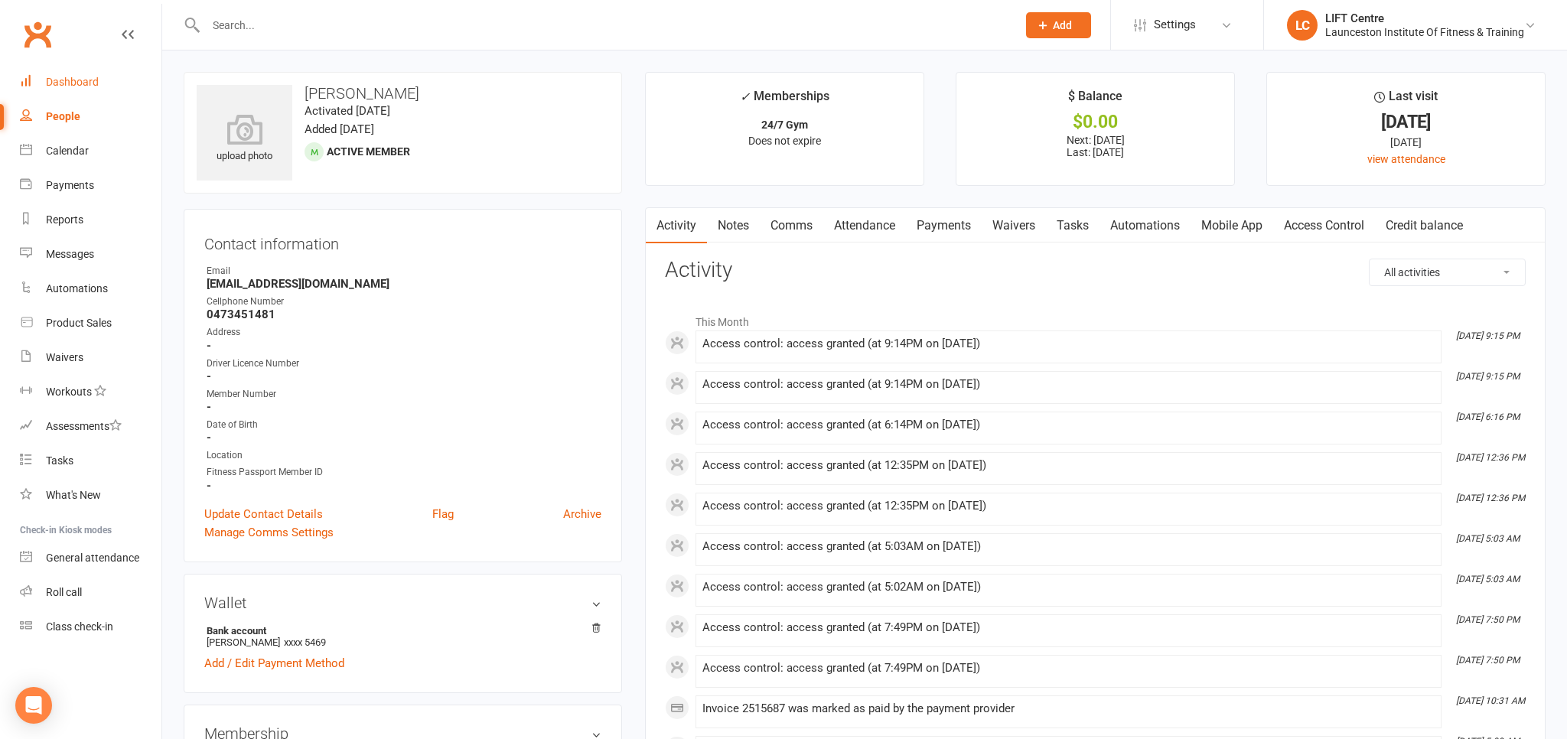
click at [95, 96] on link "Dashboard" at bounding box center [91, 82] width 142 height 34
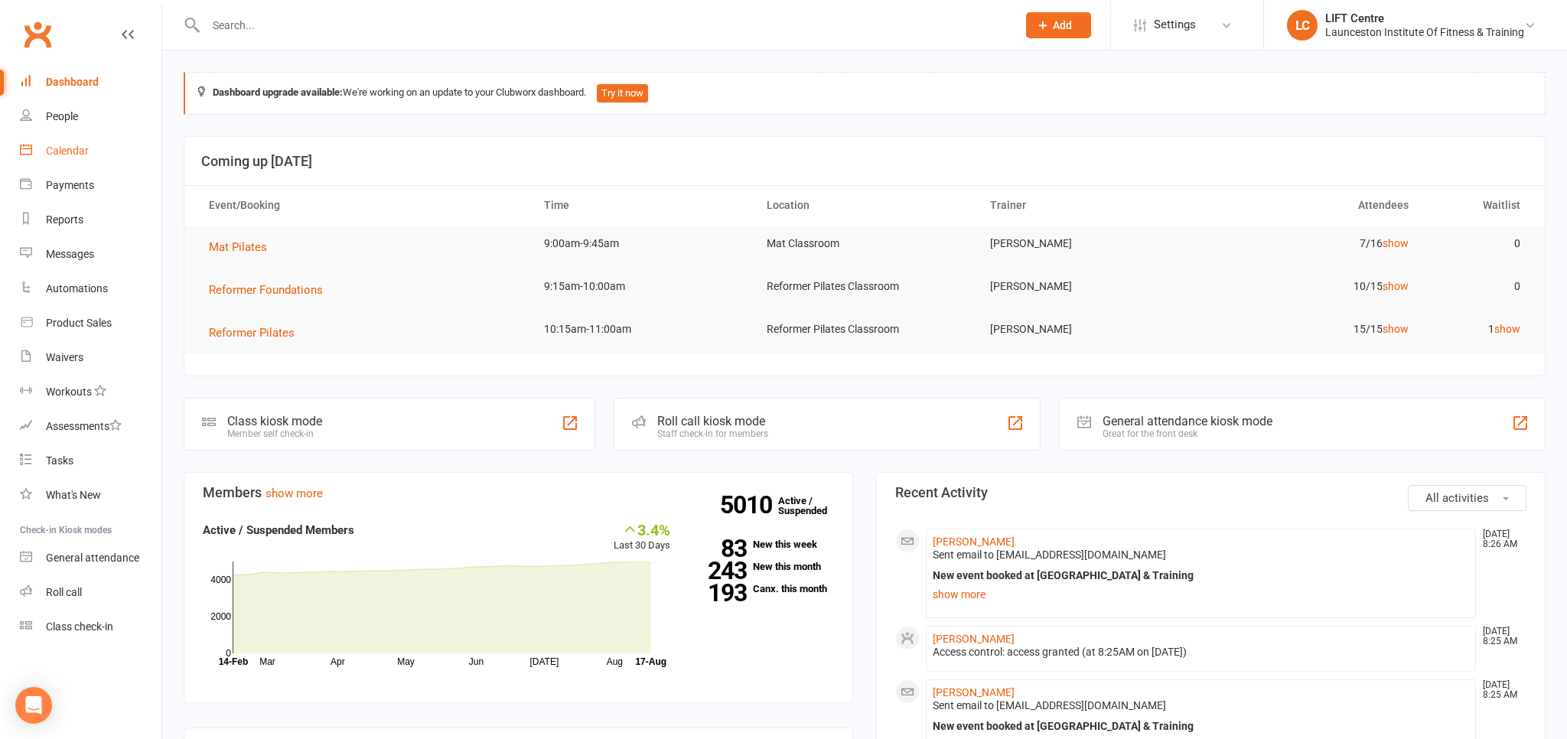
click at [111, 148] on link "Calendar" at bounding box center [91, 151] width 142 height 34
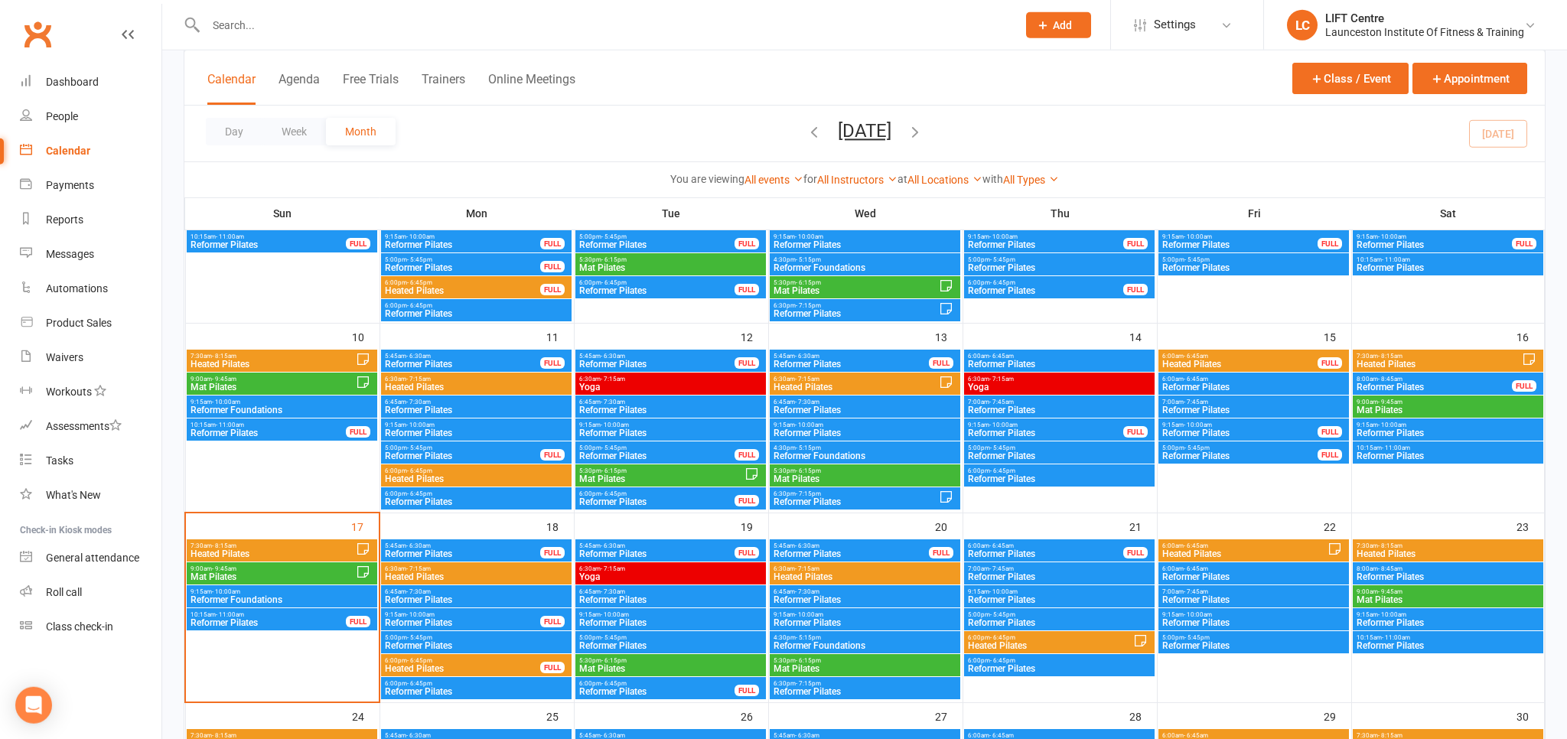
scroll to position [404, 0]
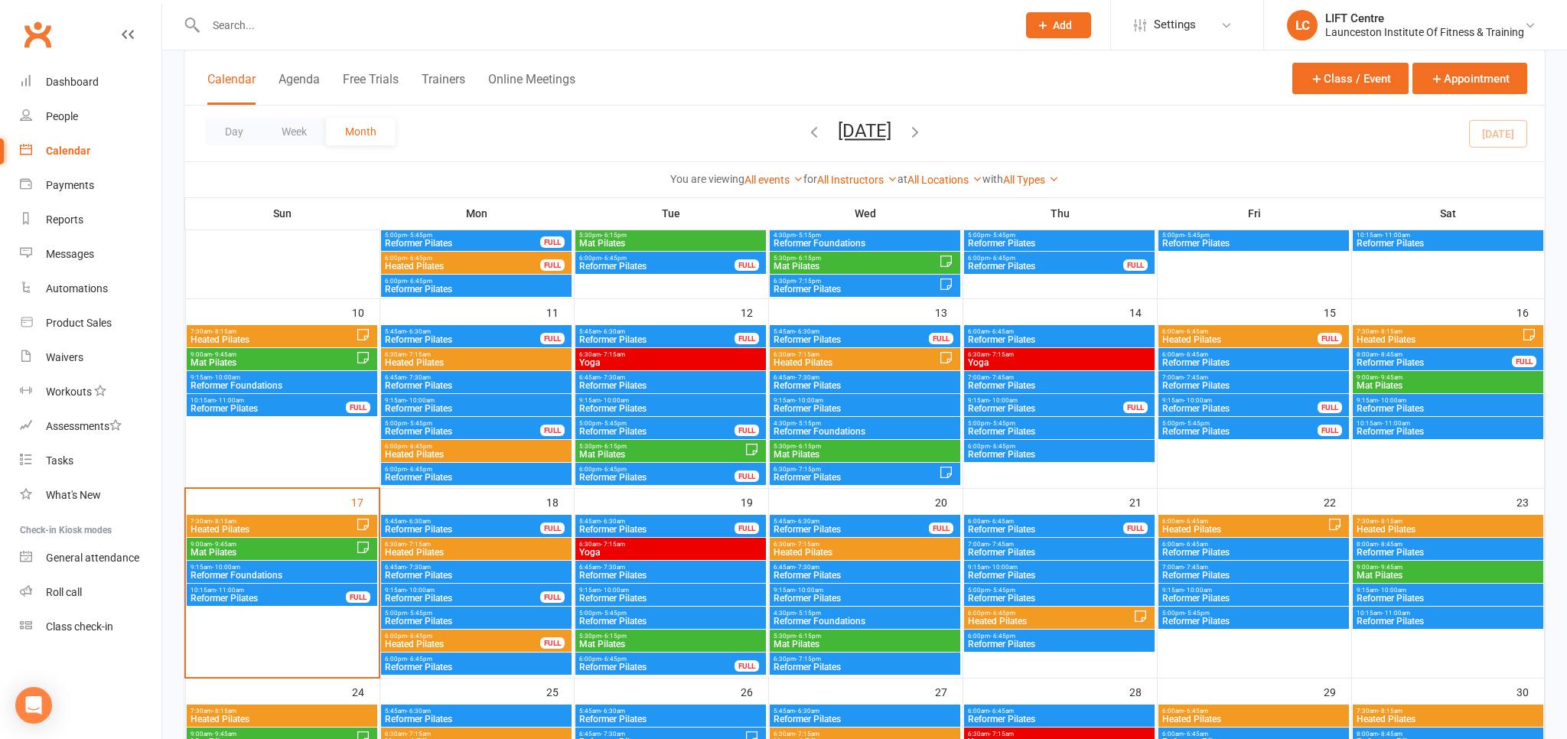
click at [264, 548] on span "Mat Pilates" at bounding box center [273, 552] width 166 height 9
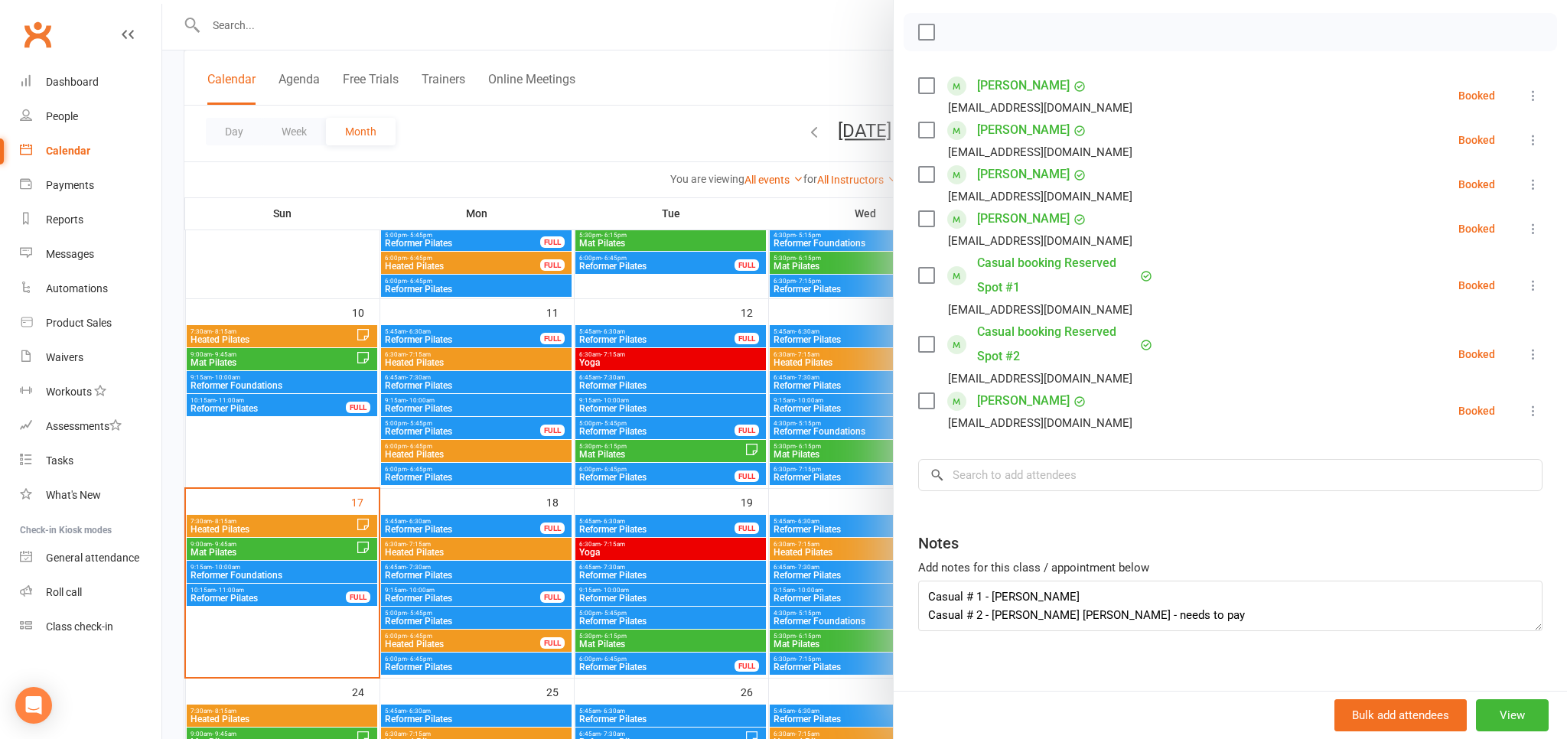
scroll to position [227, 0]
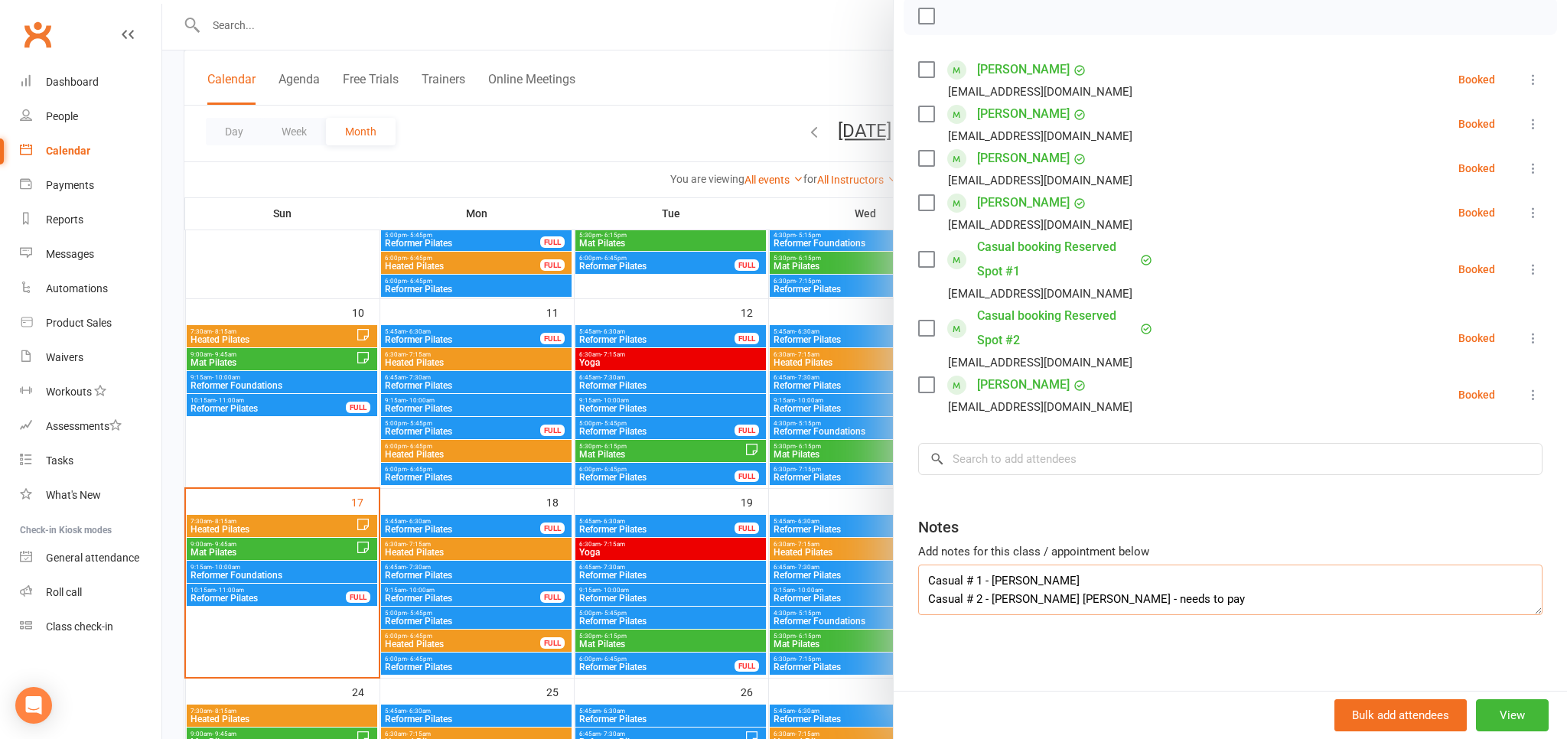
drag, startPoint x: 1162, startPoint y: 597, endPoint x: 923, endPoint y: 614, distance: 239.4
click at [923, 614] on textarea "Casual # 1 - Maeve Rickerby Casual # 2 - Rihanna Smith - needs to pay" at bounding box center [1230, 590] width 624 height 50
type textarea "Casual # 1 - Maeve Rickerby"
click at [1535, 341] on icon at bounding box center [1533, 338] width 15 height 15
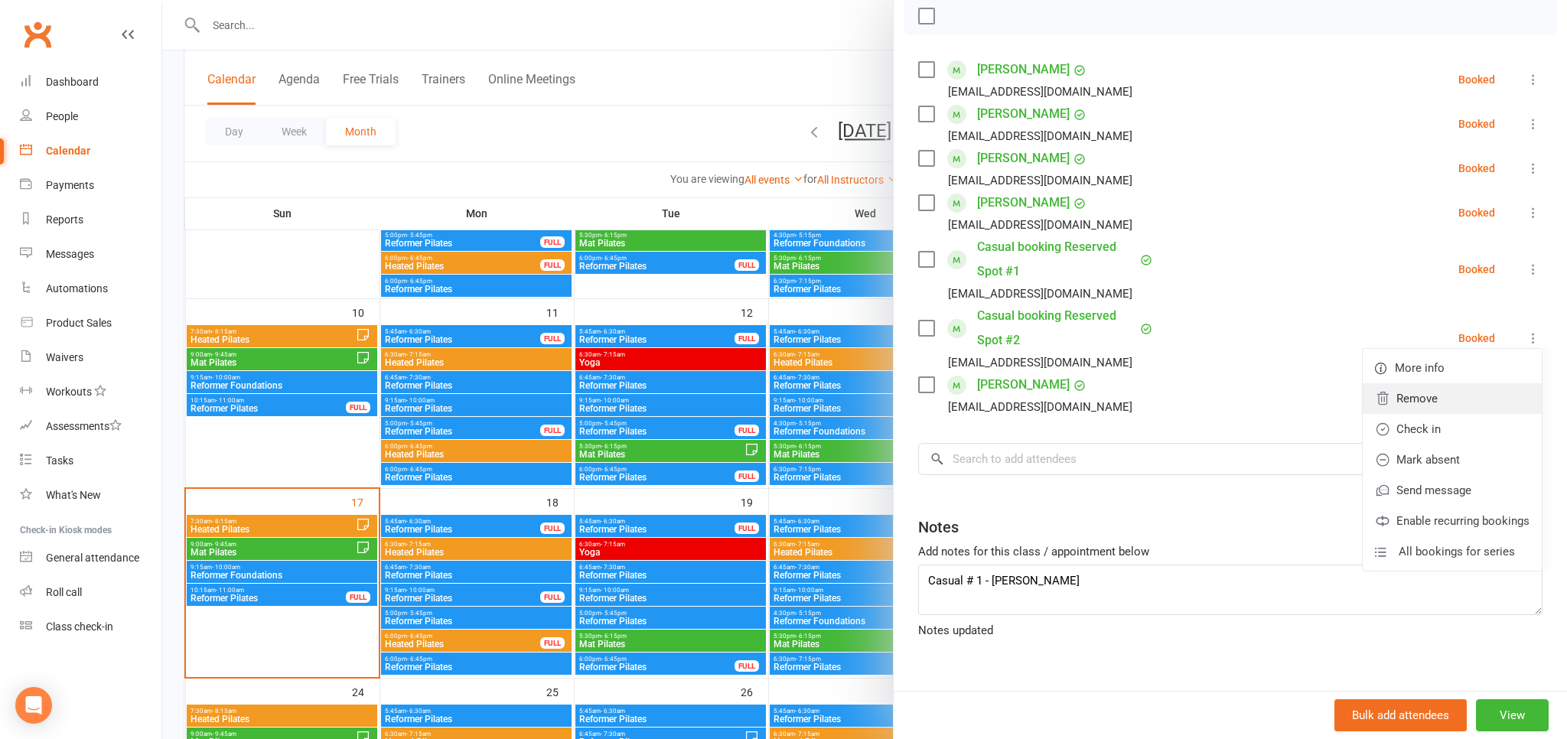
click at [1471, 395] on link "Remove" at bounding box center [1452, 398] width 179 height 31
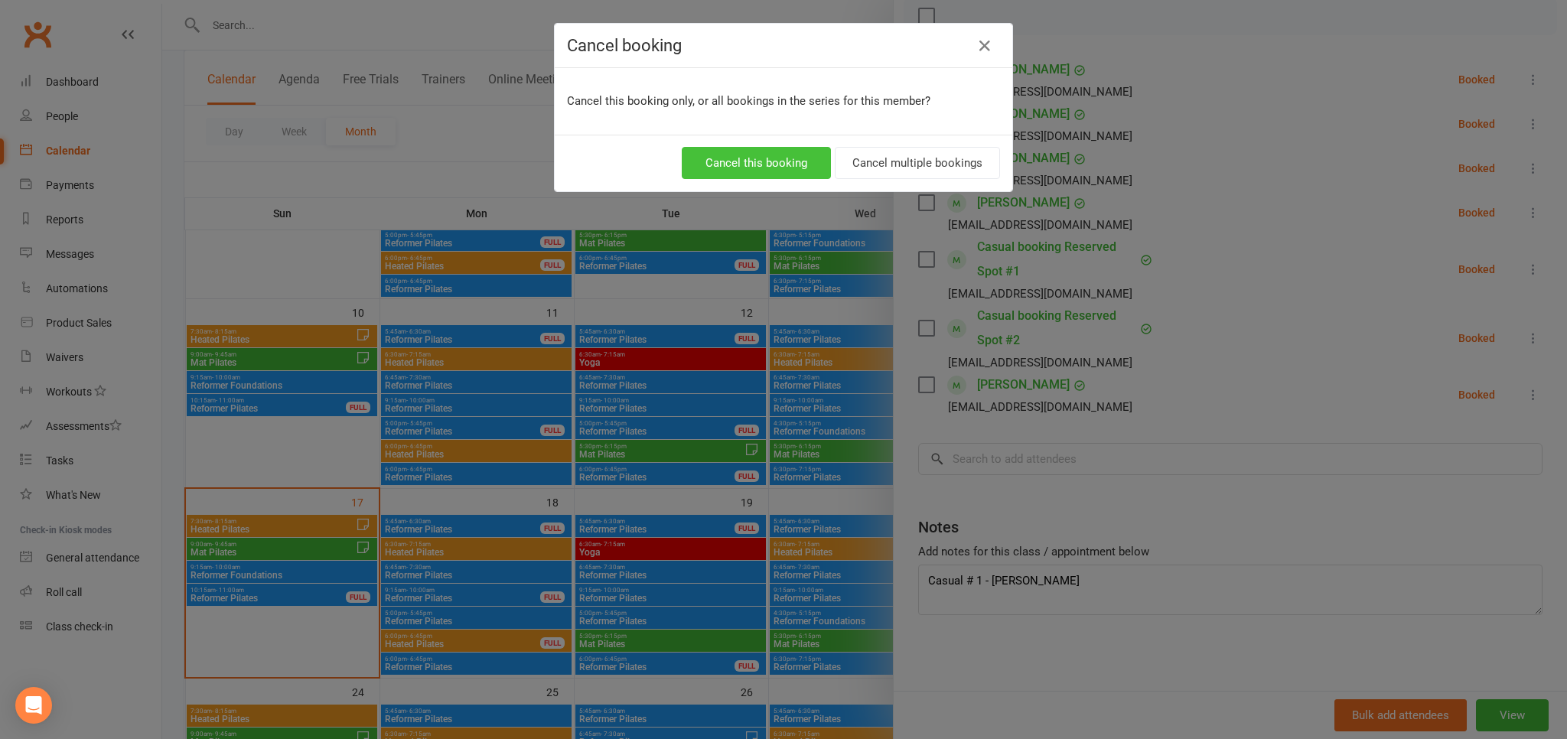
click at [762, 155] on button "Cancel this booking" at bounding box center [756, 163] width 149 height 32
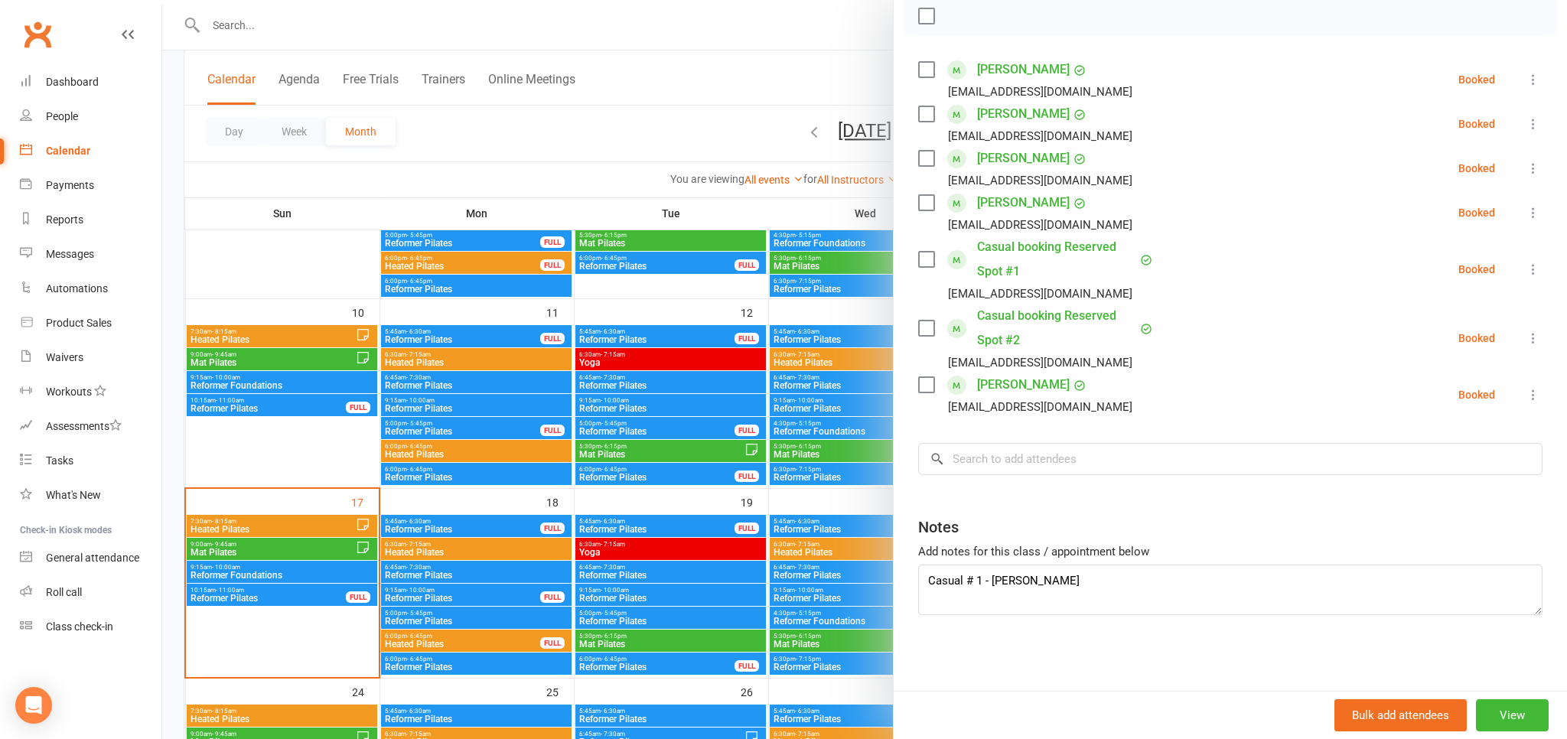
scroll to position [159, 0]
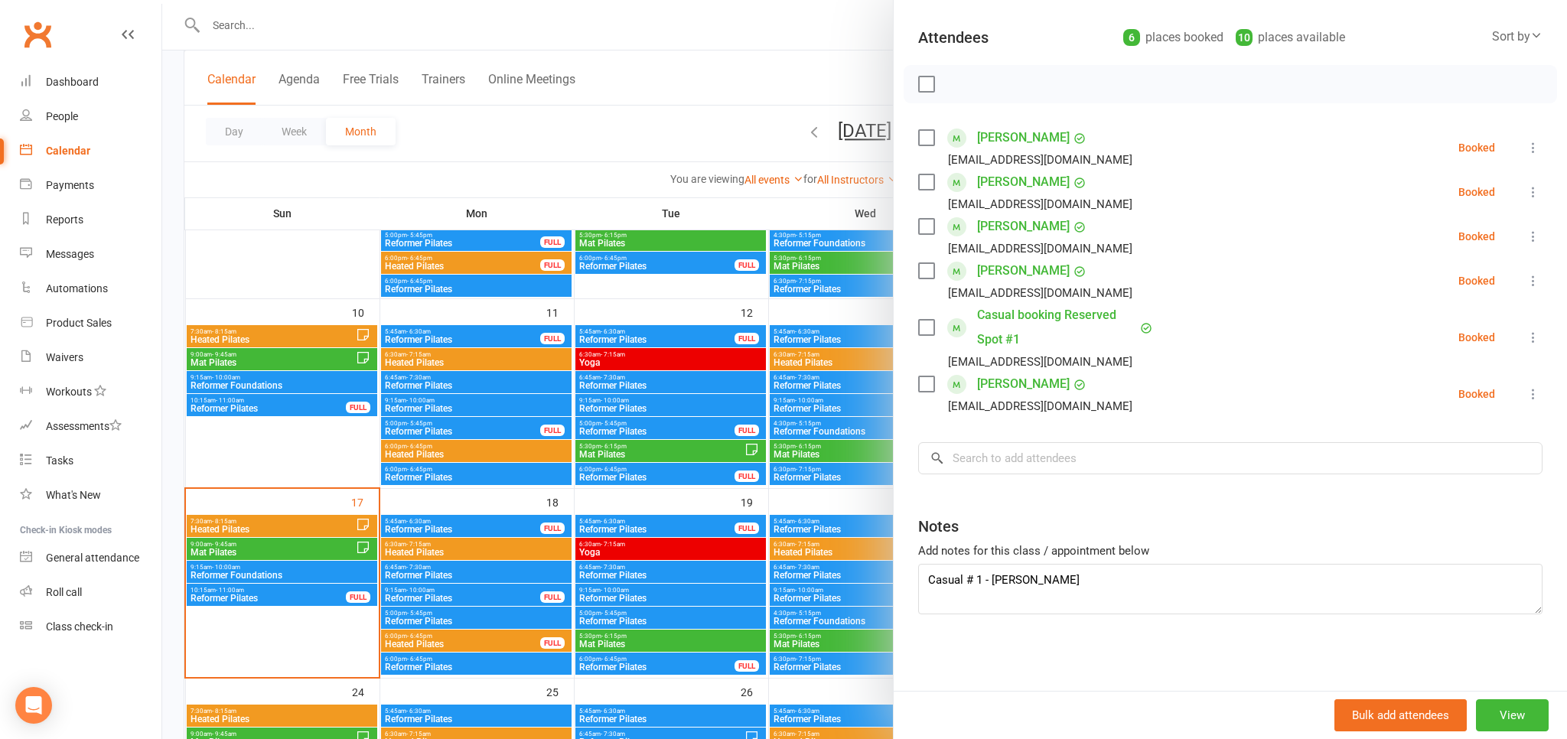
click at [668, 158] on div at bounding box center [864, 369] width 1405 height 739
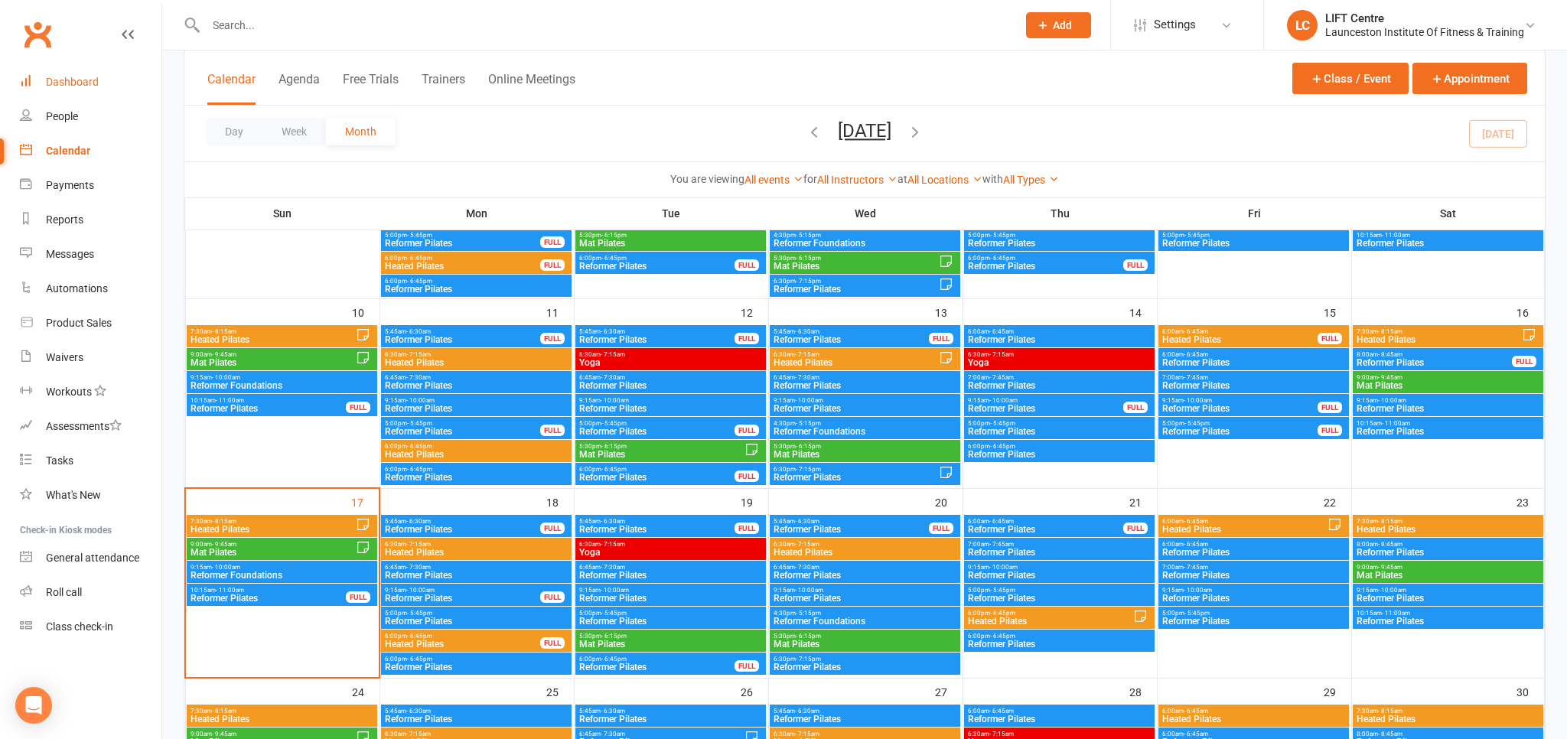
click at [78, 78] on div "Dashboard" at bounding box center [72, 82] width 53 height 12
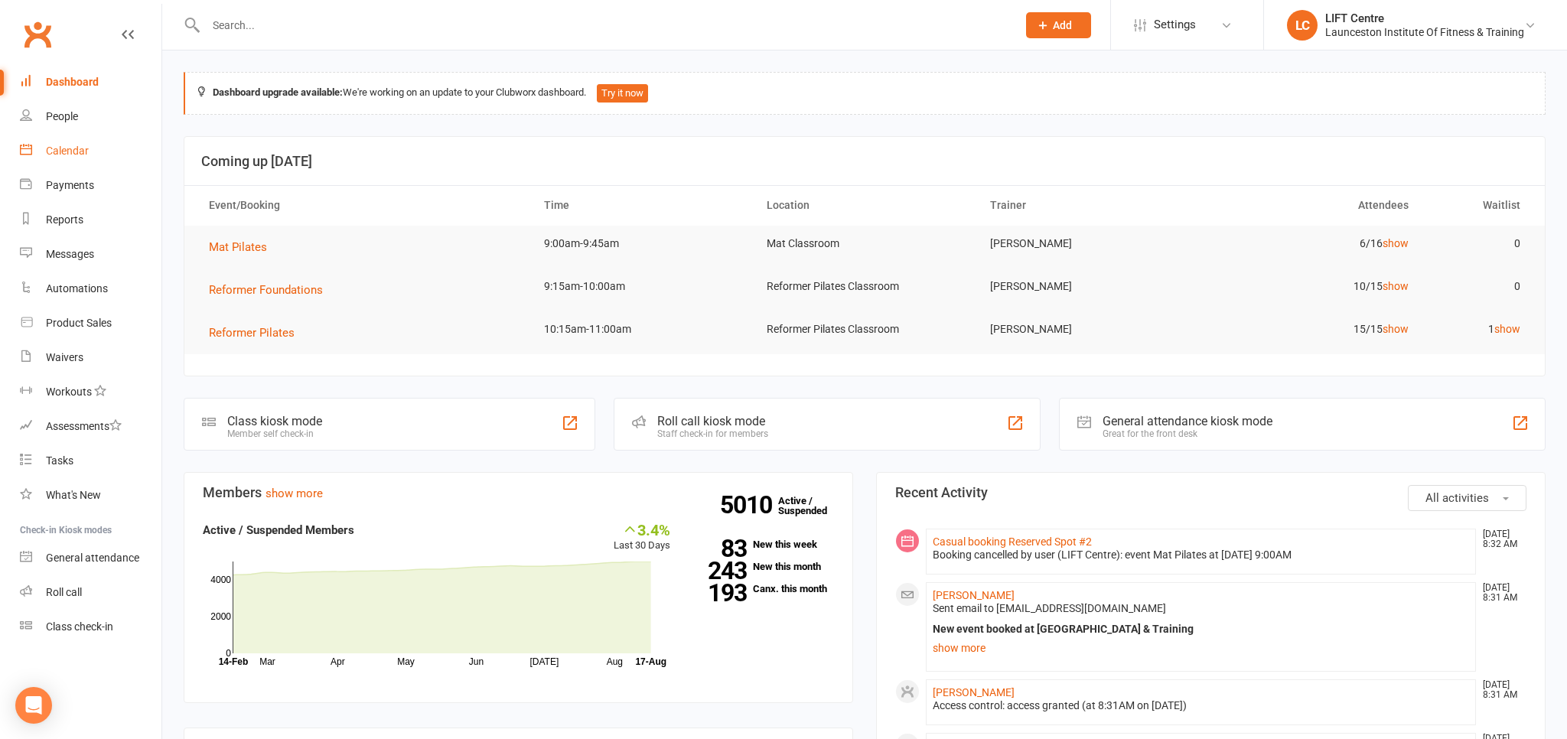
click at [94, 148] on link "Calendar" at bounding box center [91, 151] width 142 height 34
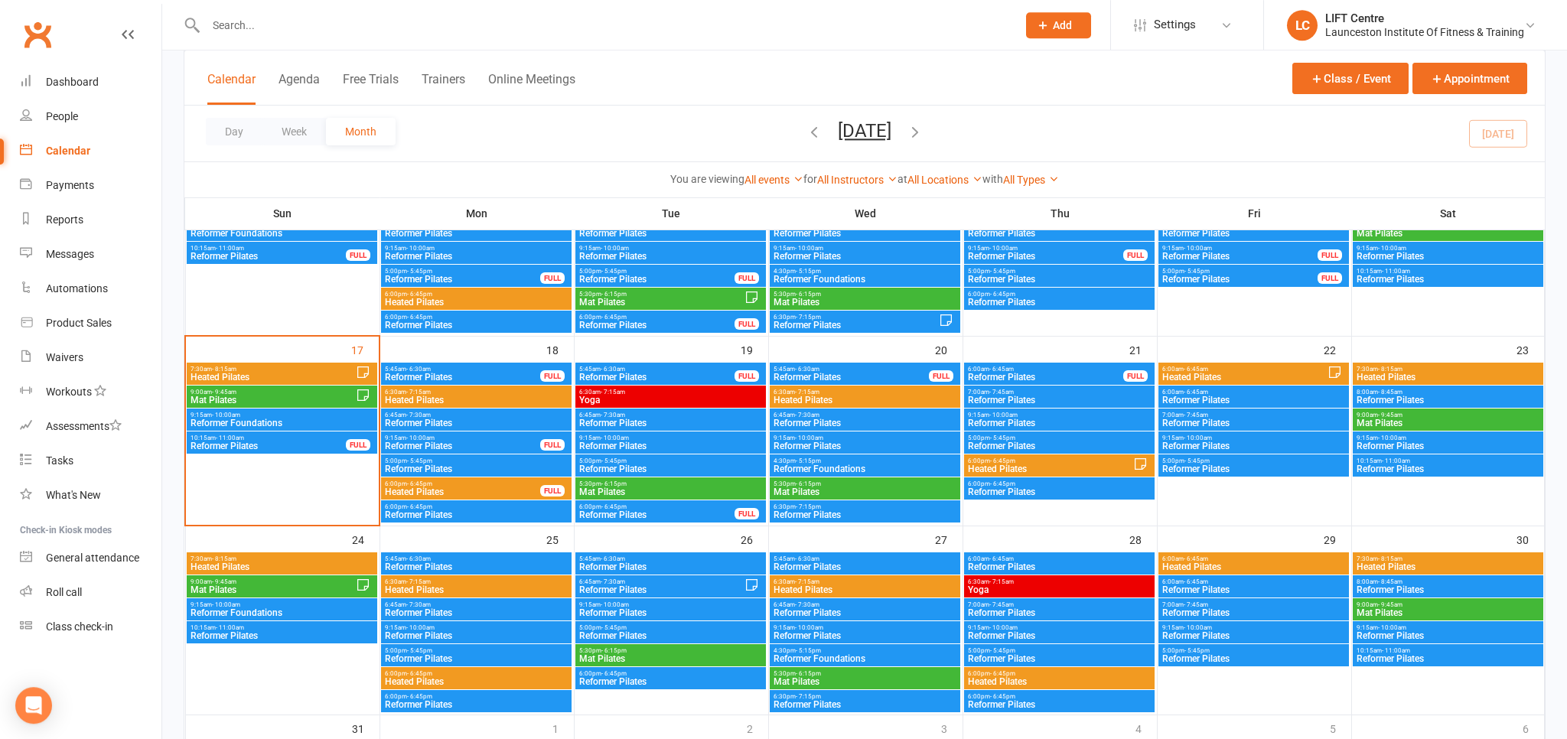
scroll to position [565, 0]
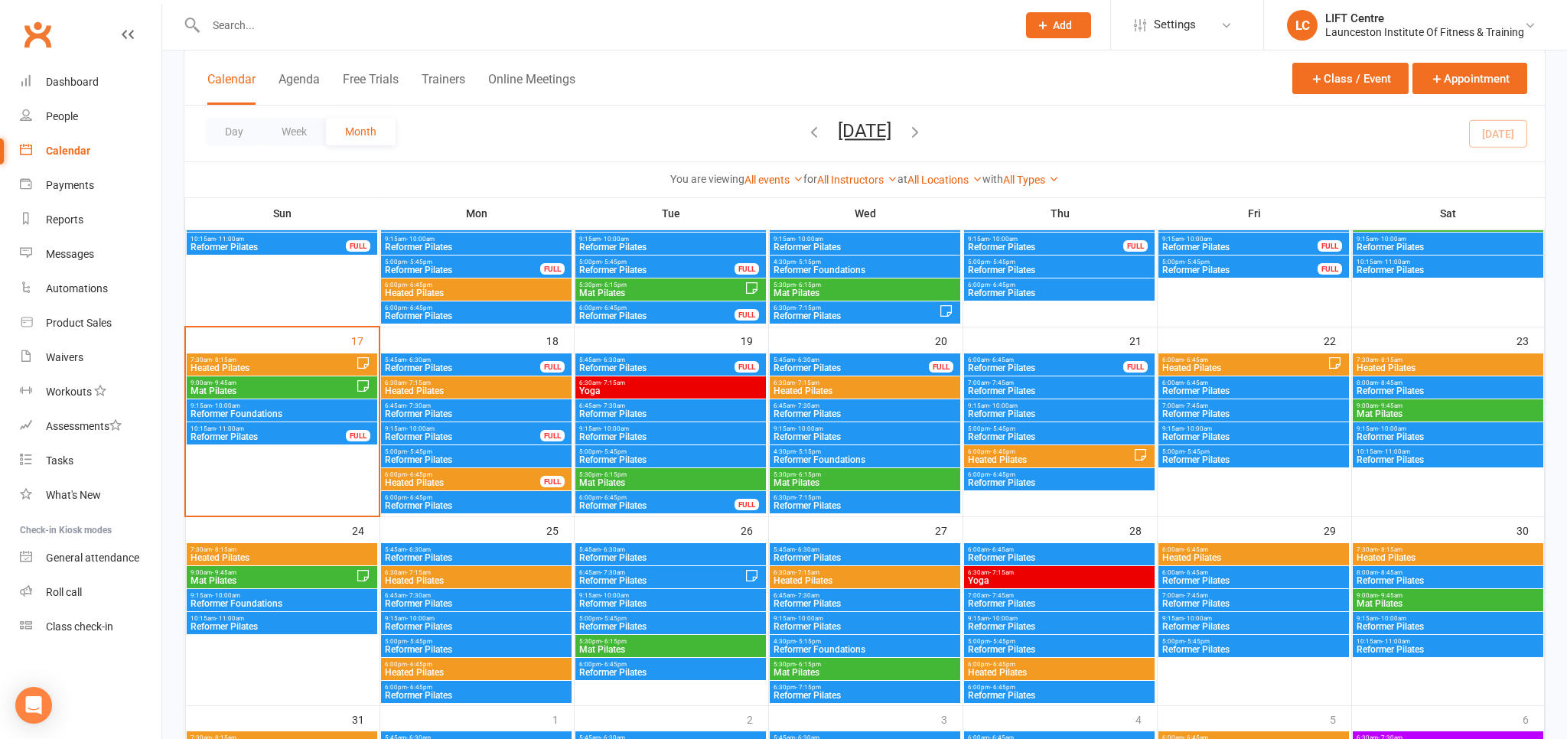
click at [1231, 415] on span "Reformer Pilates" at bounding box center [1253, 413] width 184 height 9
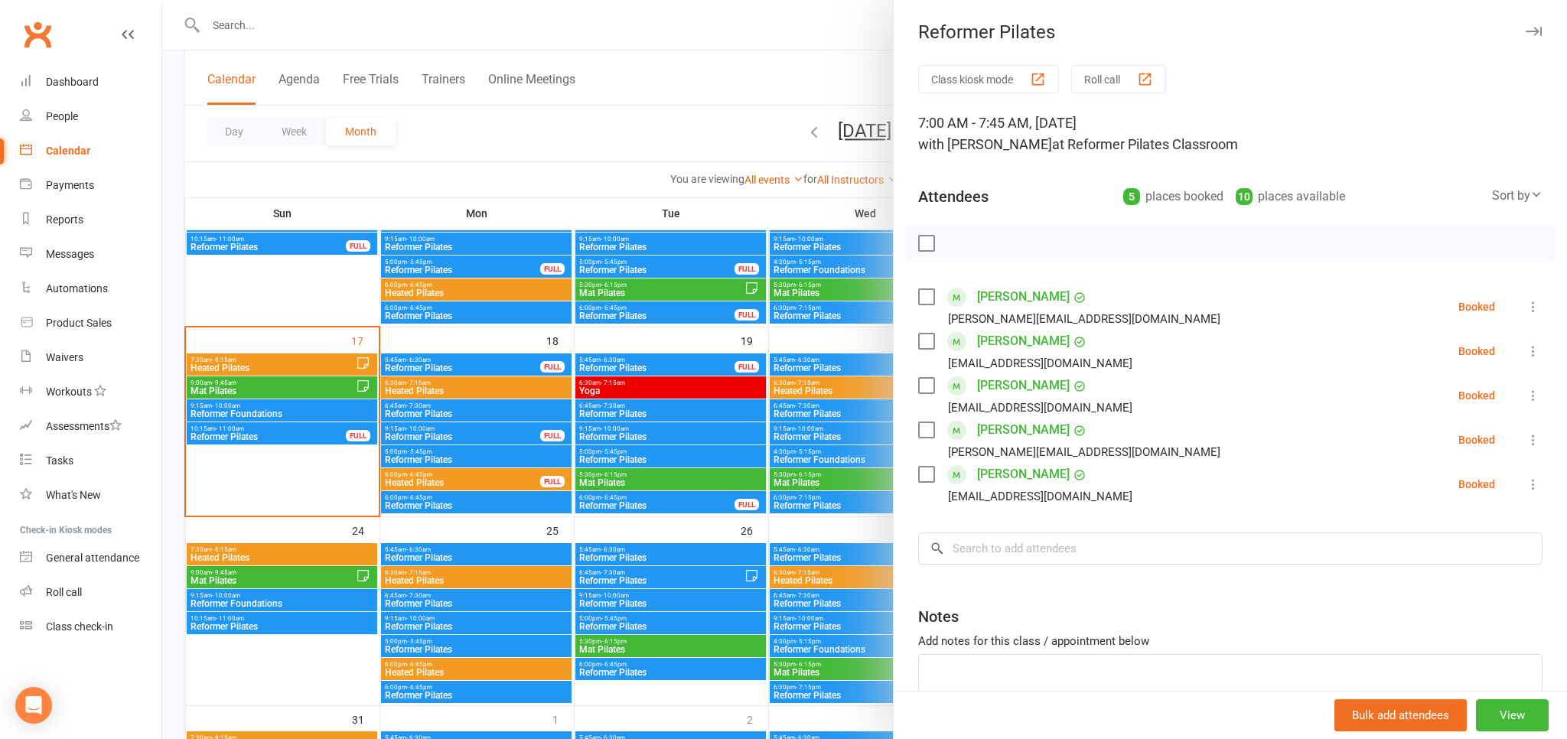
click at [1531, 354] on icon at bounding box center [1533, 351] width 15 height 15
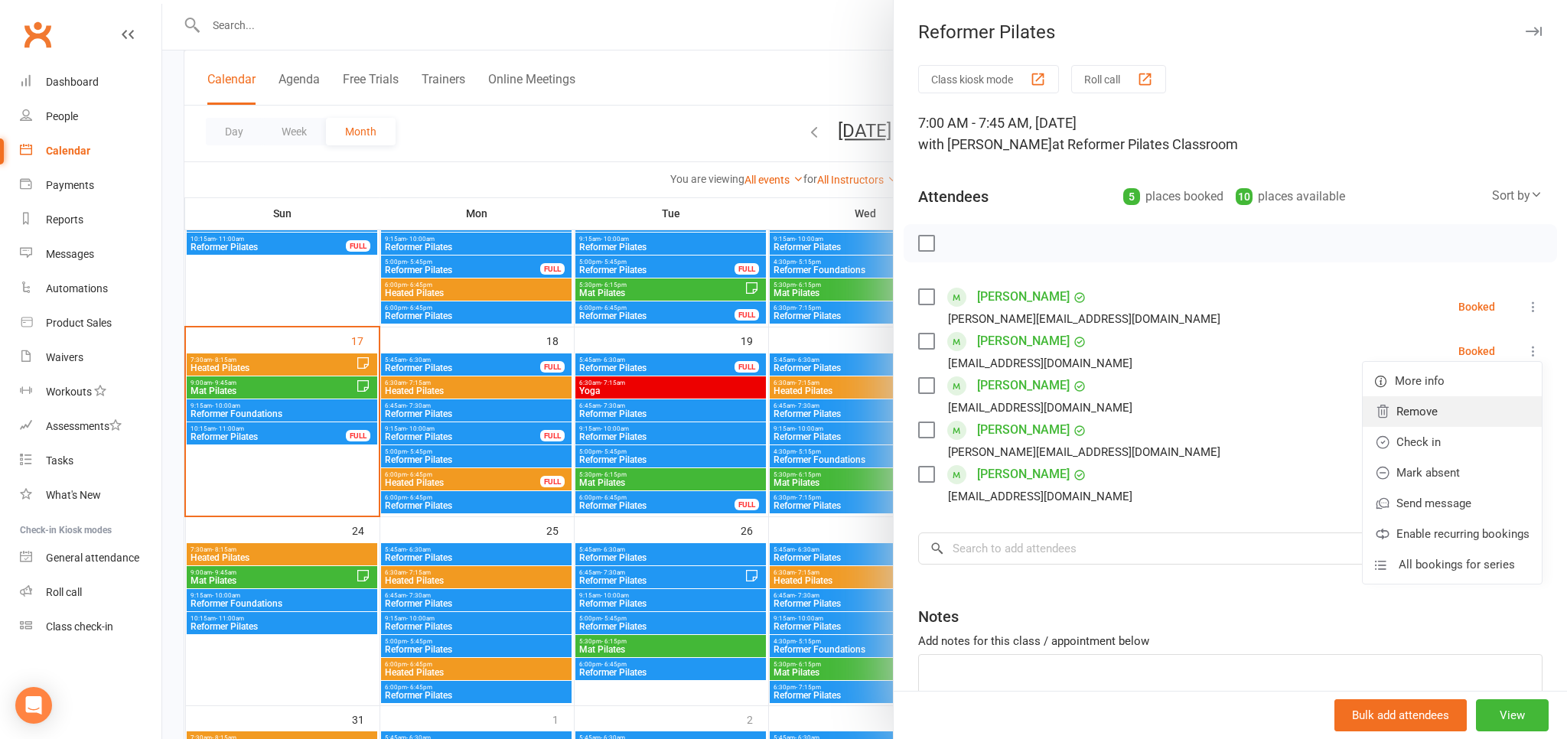
click at [1433, 412] on link "Remove" at bounding box center [1452, 411] width 179 height 31
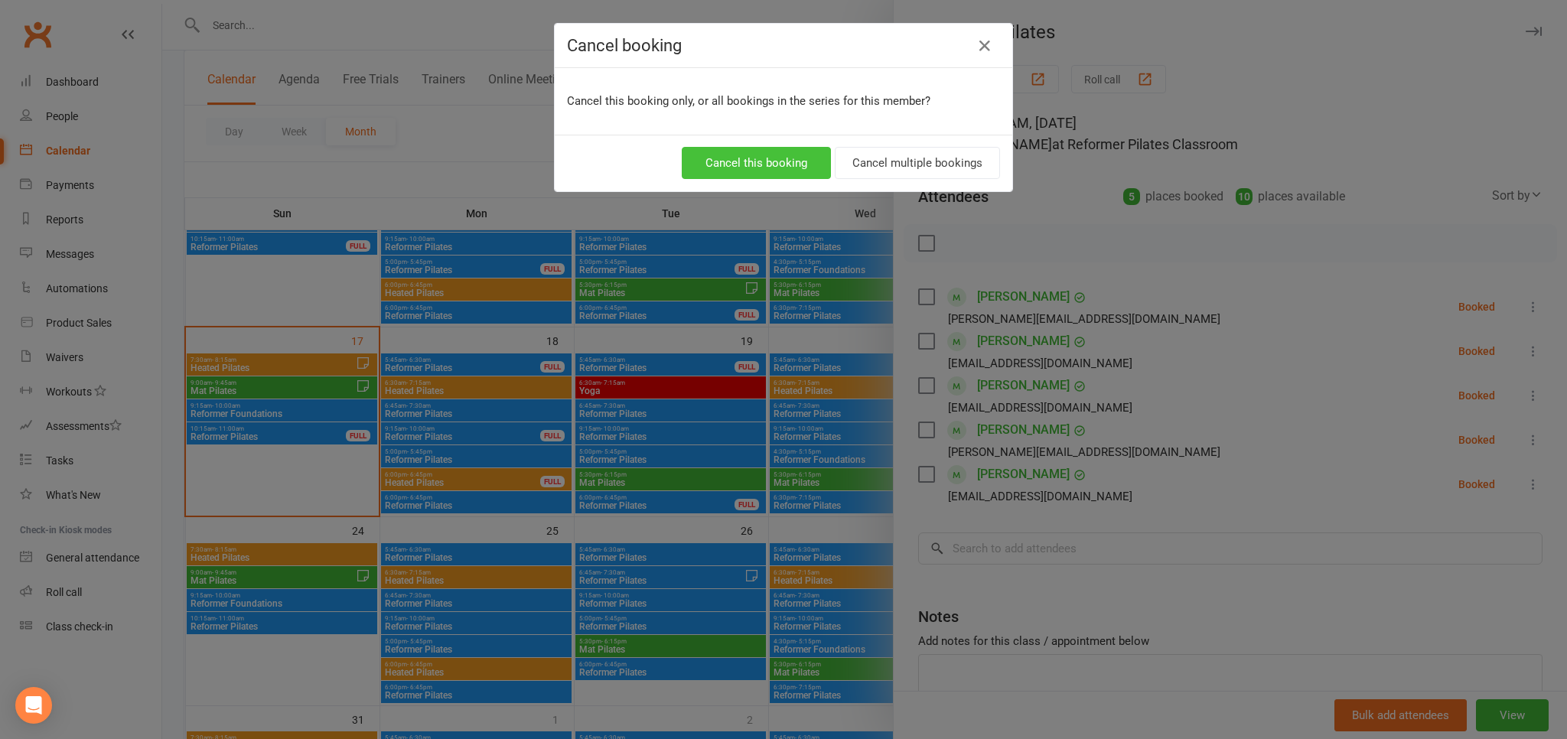
click at [745, 165] on button "Cancel this booking" at bounding box center [756, 163] width 149 height 32
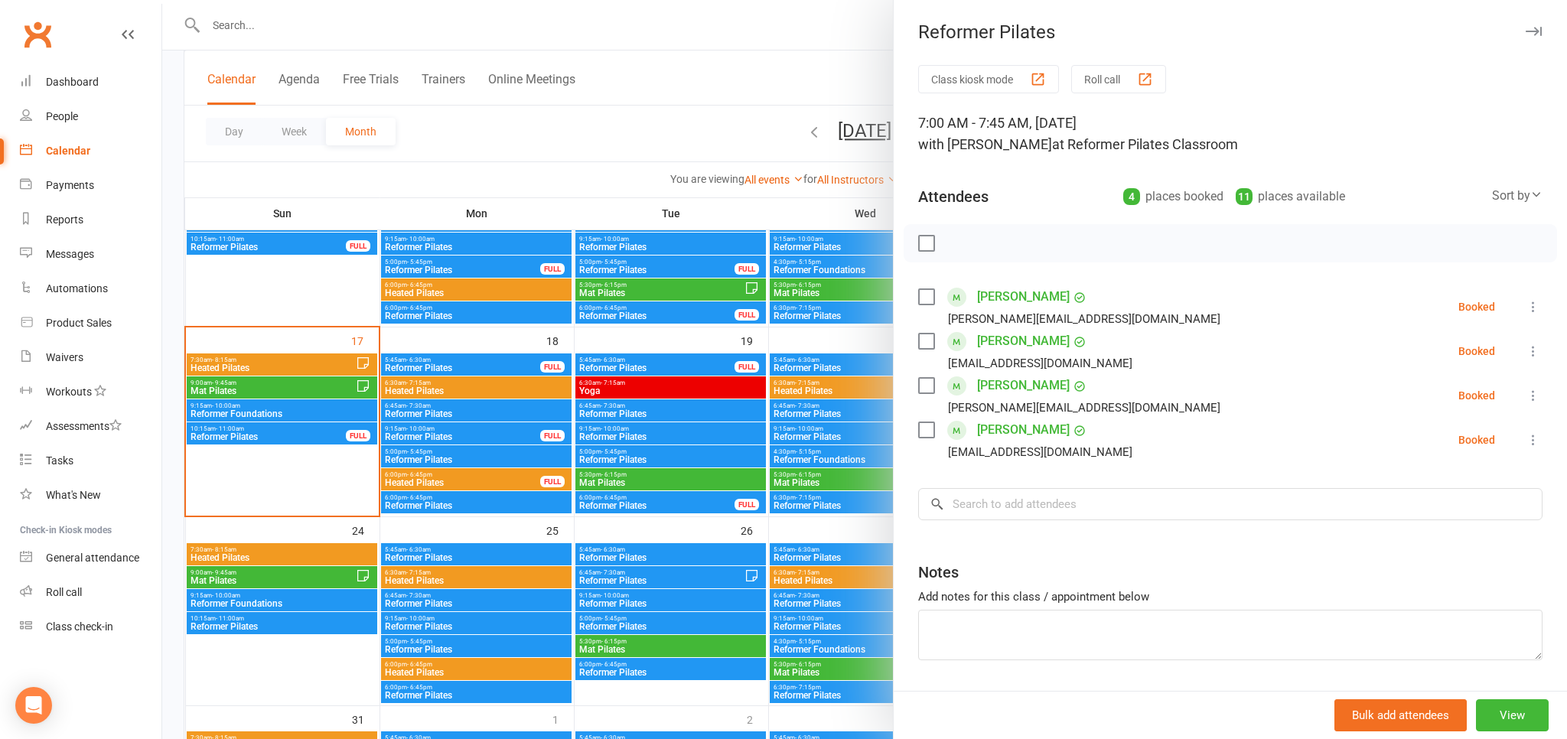
click at [708, 134] on div at bounding box center [864, 369] width 1405 height 739
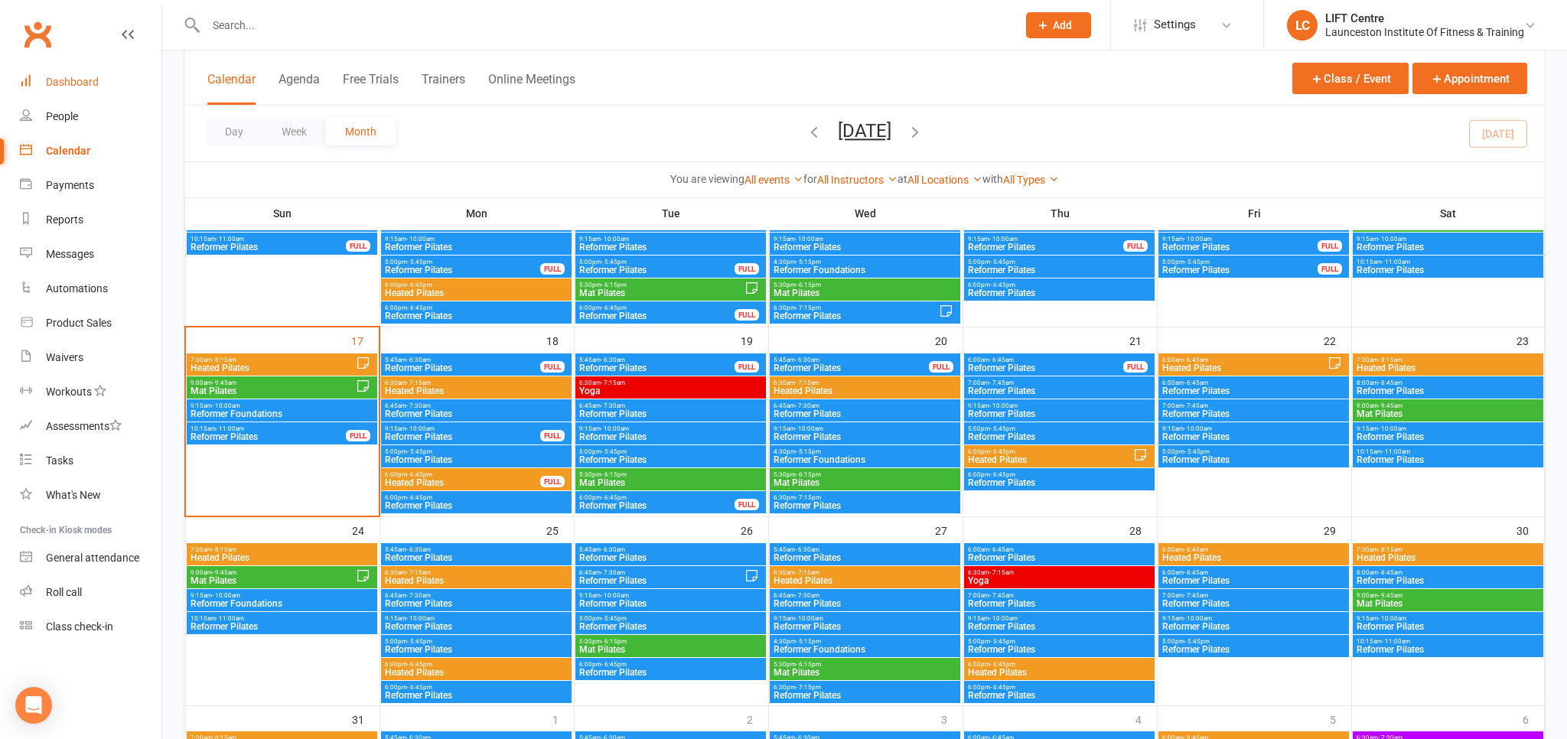
click at [99, 80] on link "Dashboard" at bounding box center [91, 82] width 142 height 34
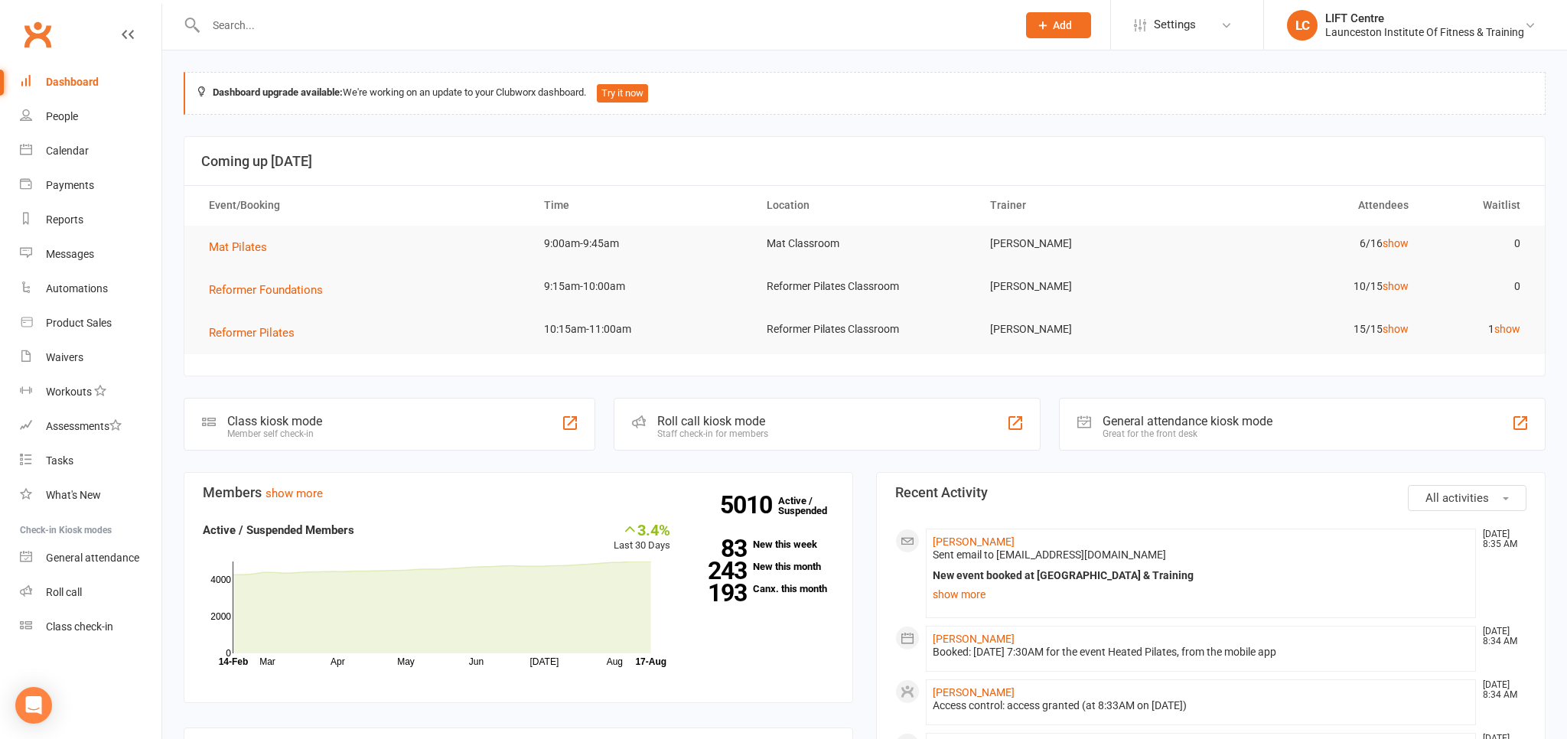
click at [255, 39] on div at bounding box center [595, 25] width 822 height 50
click at [253, 11] on div at bounding box center [595, 25] width 822 height 50
click at [250, 12] on div at bounding box center [595, 25] width 822 height 50
click at [248, 28] on input "text" at bounding box center [603, 25] width 805 height 21
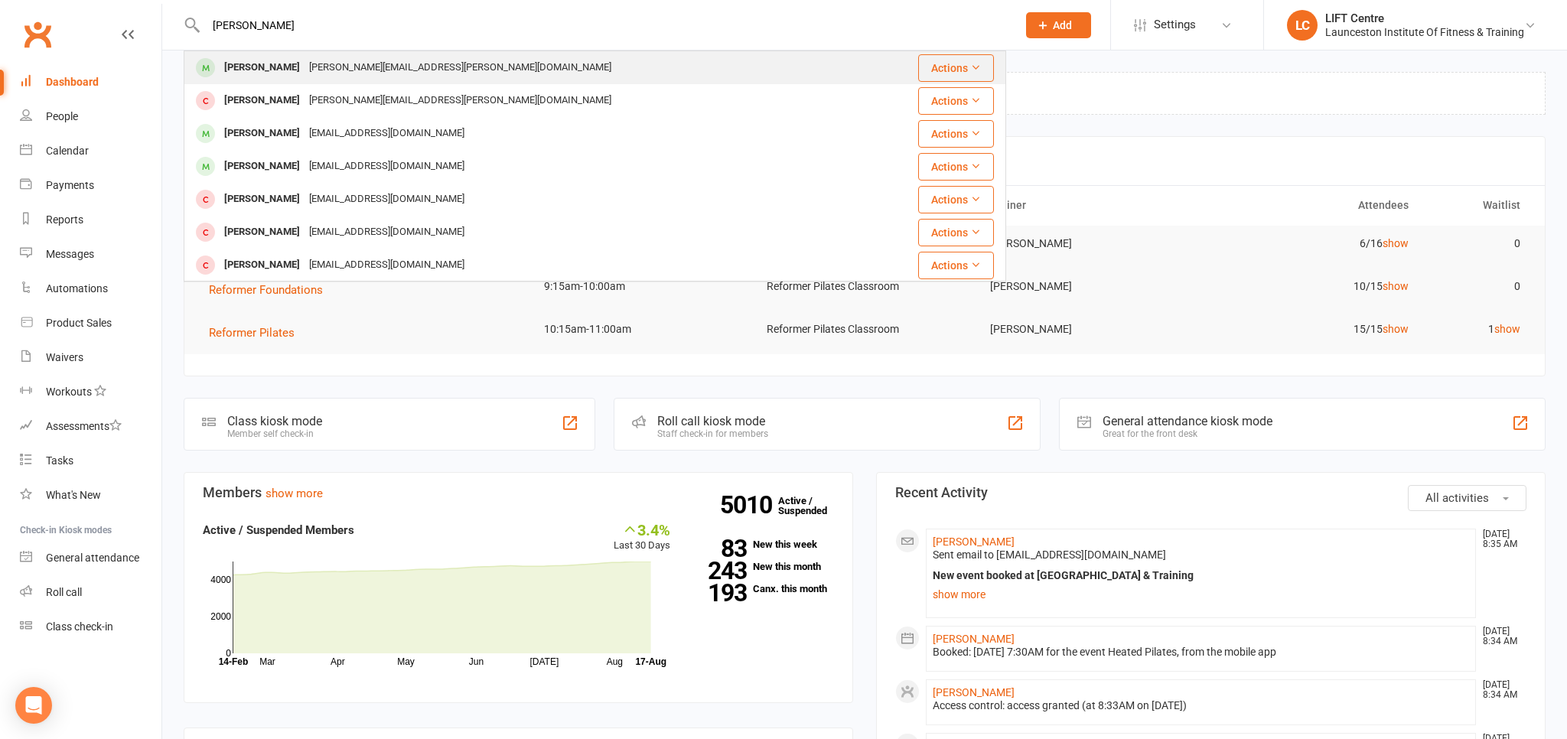
type input "tonia harper"
click at [305, 69] on div "tonia.harper@ths.tas.gov.au" at bounding box center [460, 68] width 311 height 22
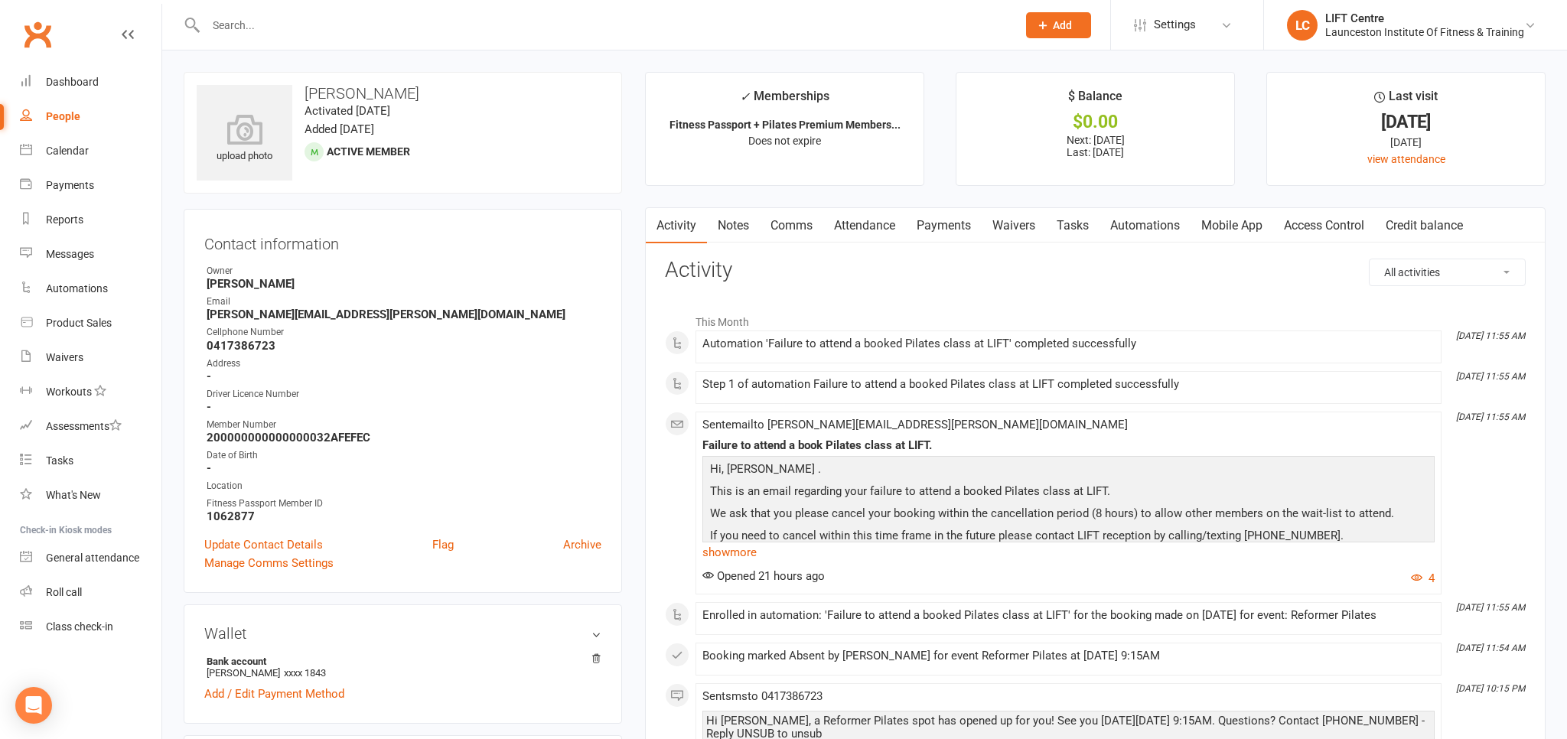
drag, startPoint x: 1334, startPoint y: 226, endPoint x: 1324, endPoint y: 226, distance: 9.9
click at [1332, 226] on link "Access Control" at bounding box center [1324, 225] width 102 height 35
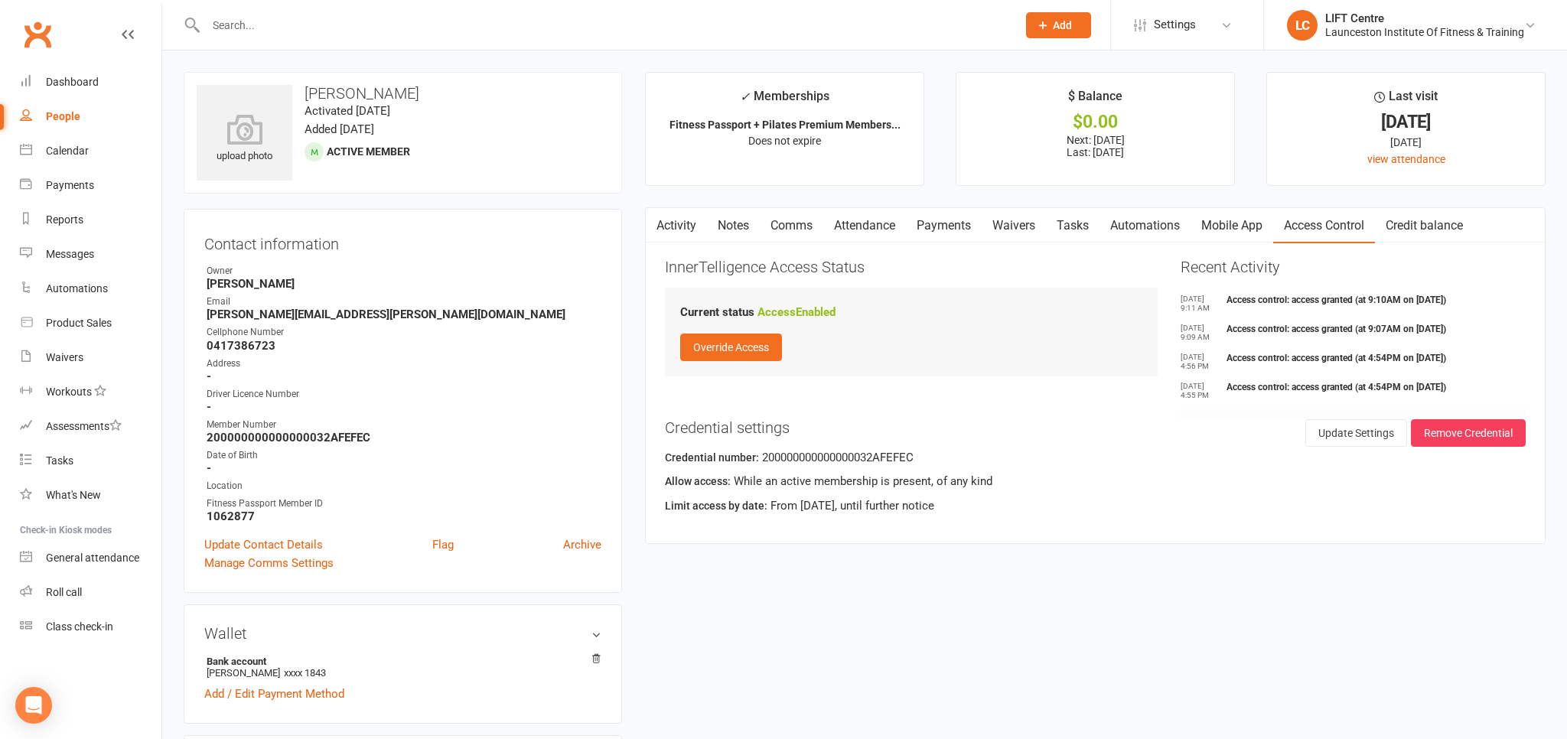
click at [1246, 227] on link "Mobile App" at bounding box center [1232, 225] width 83 height 35
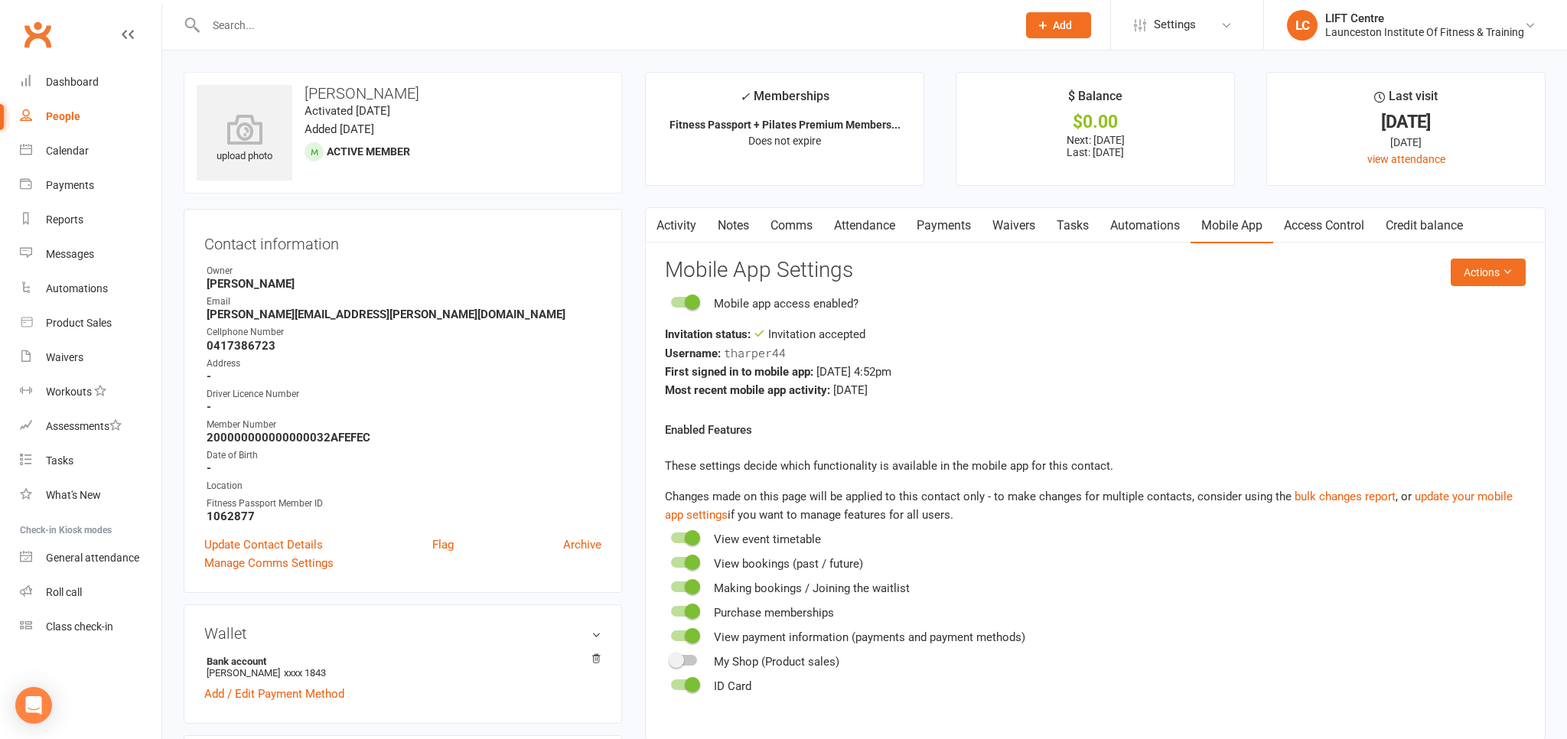
click at [1161, 226] on link "Automations" at bounding box center [1144, 225] width 91 height 35
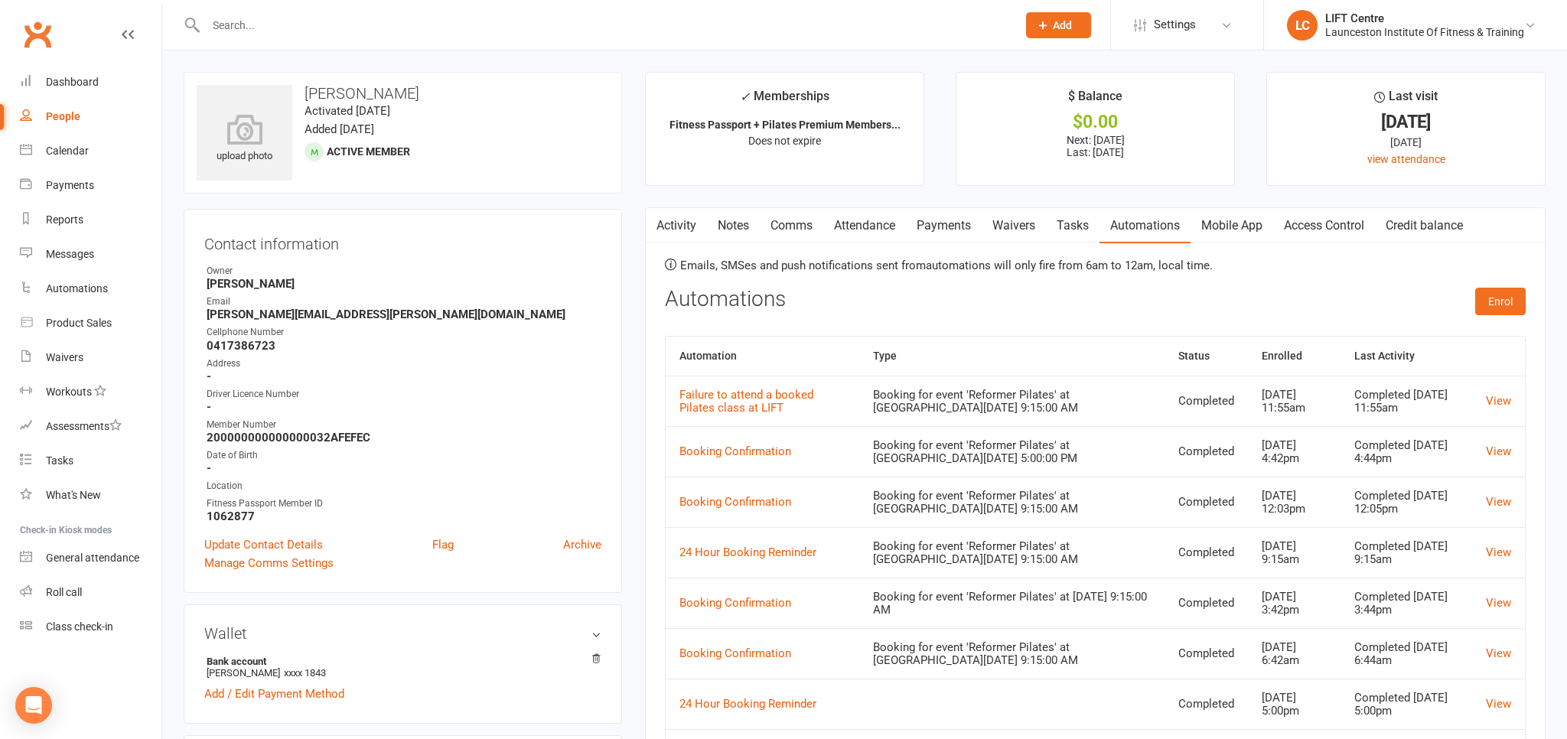
click at [1070, 226] on link "Tasks" at bounding box center [1073, 225] width 54 height 35
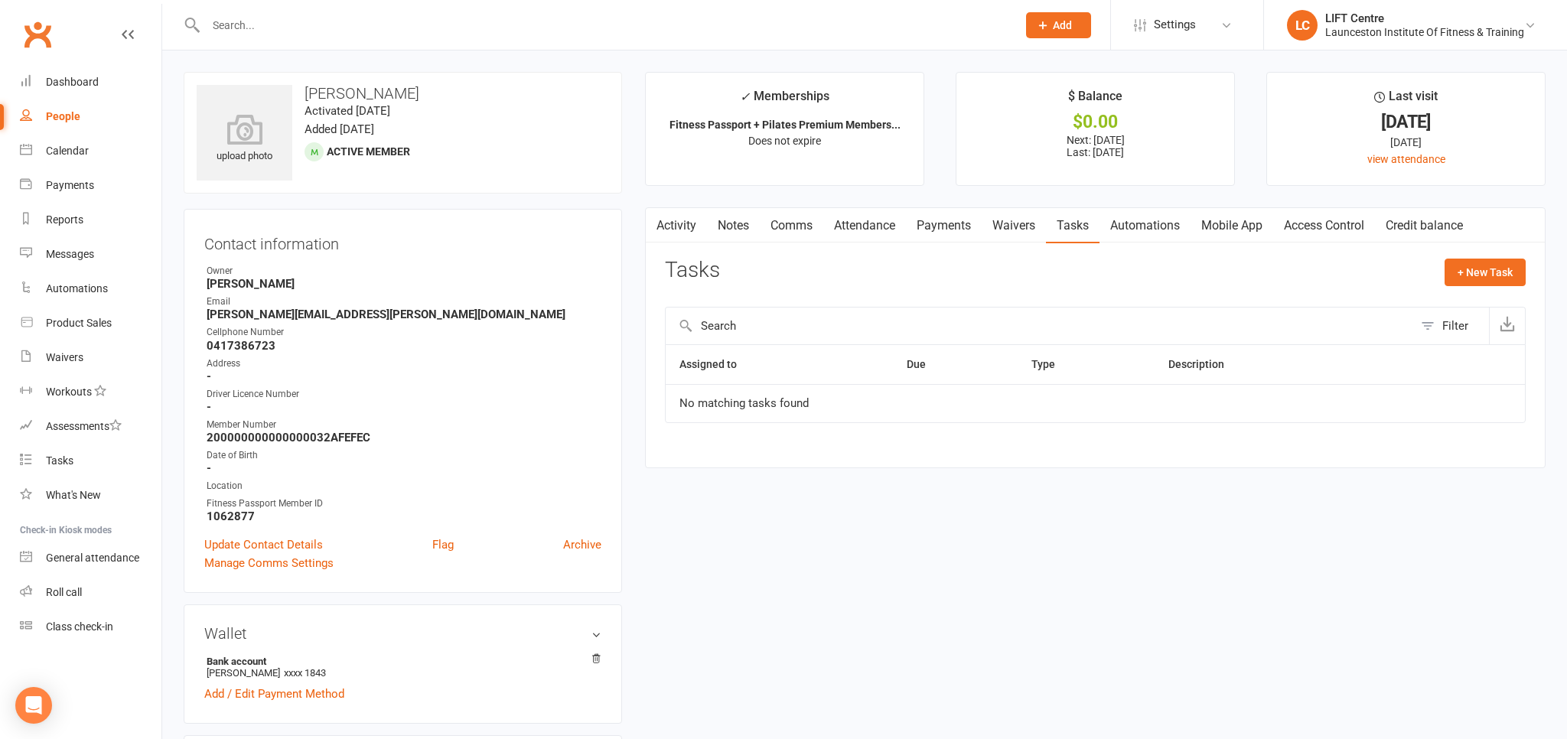
click at [1013, 223] on link "Waivers" at bounding box center [1014, 225] width 64 height 35
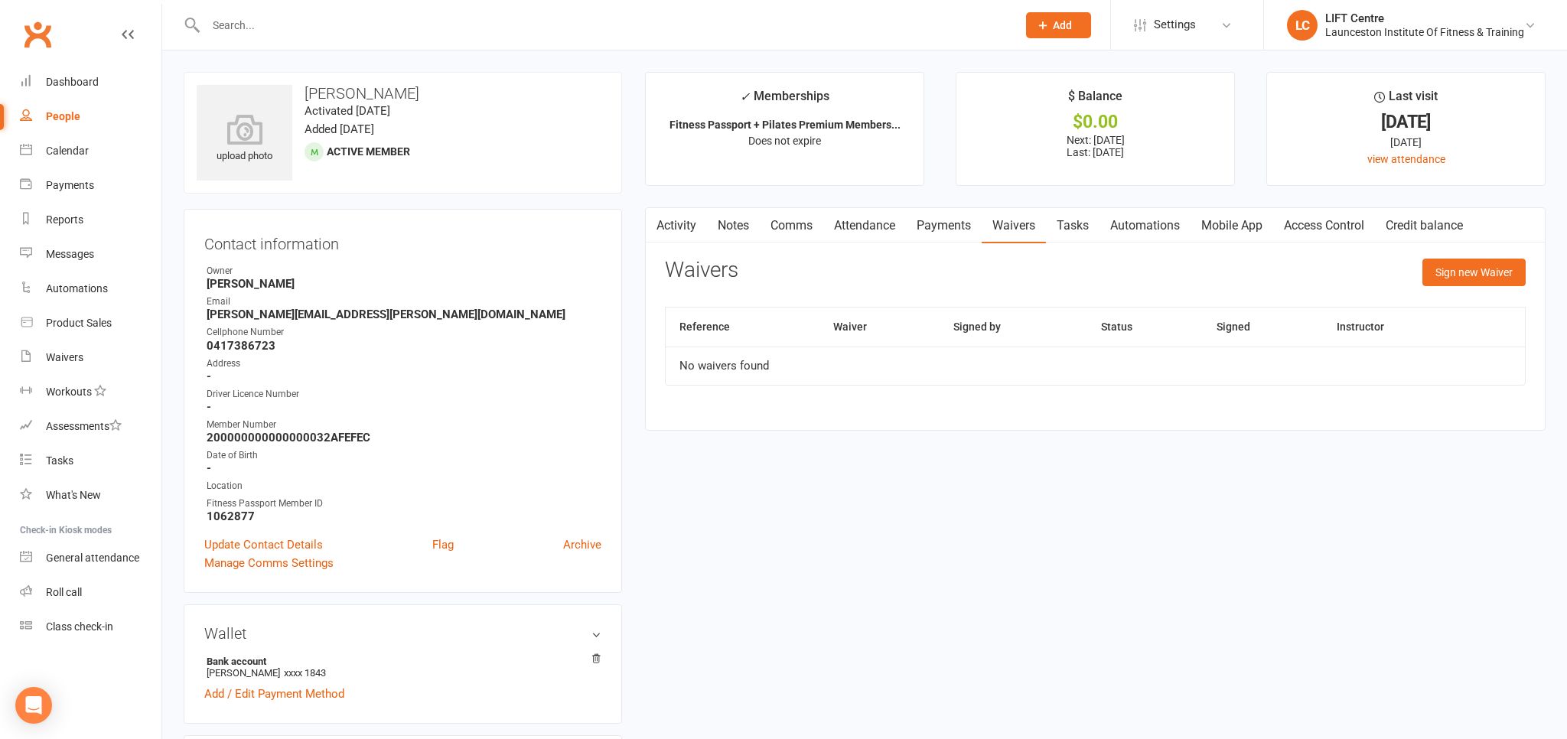
click at [938, 219] on link "Payments" at bounding box center [944, 225] width 76 height 35
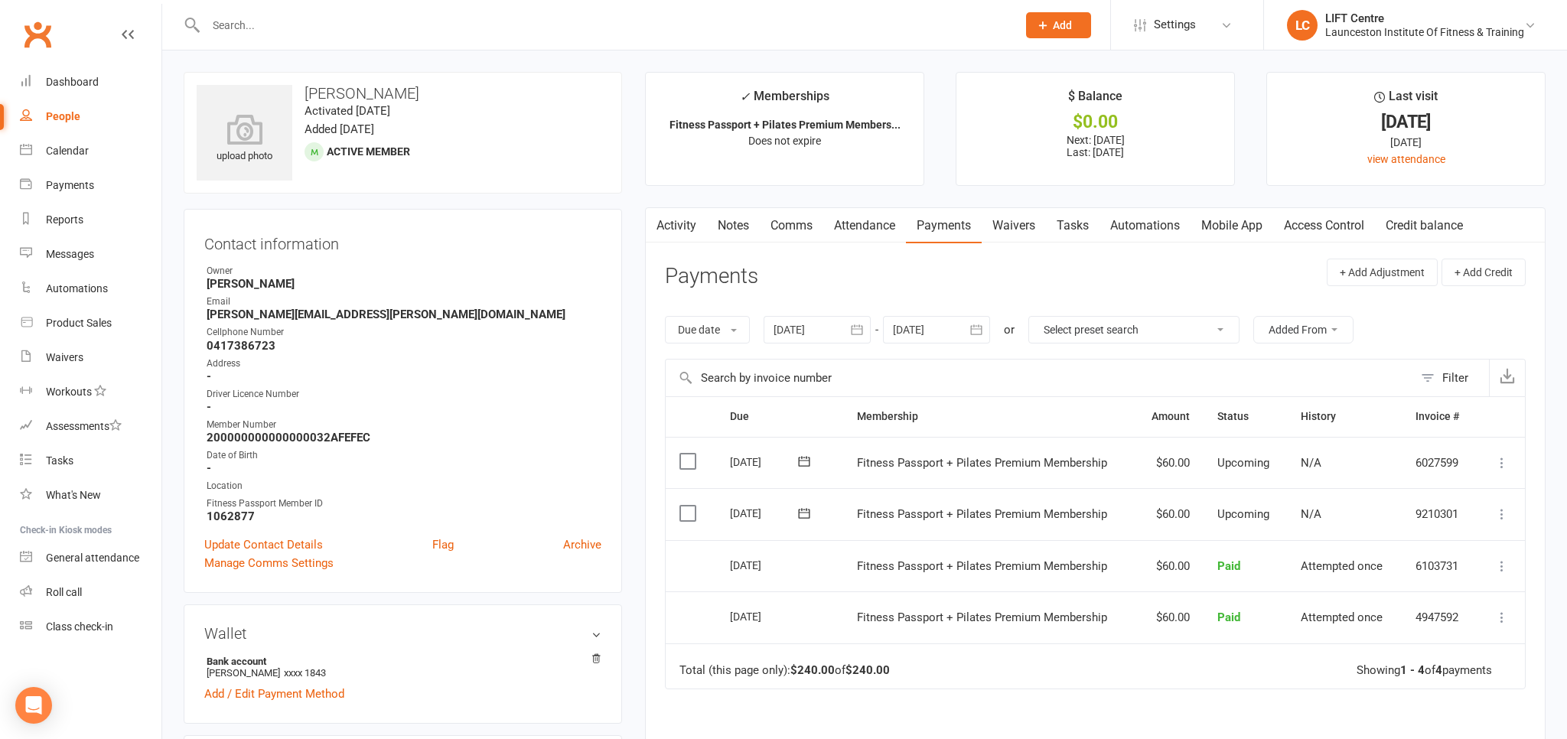
click at [871, 223] on link "Attendance" at bounding box center [864, 225] width 83 height 35
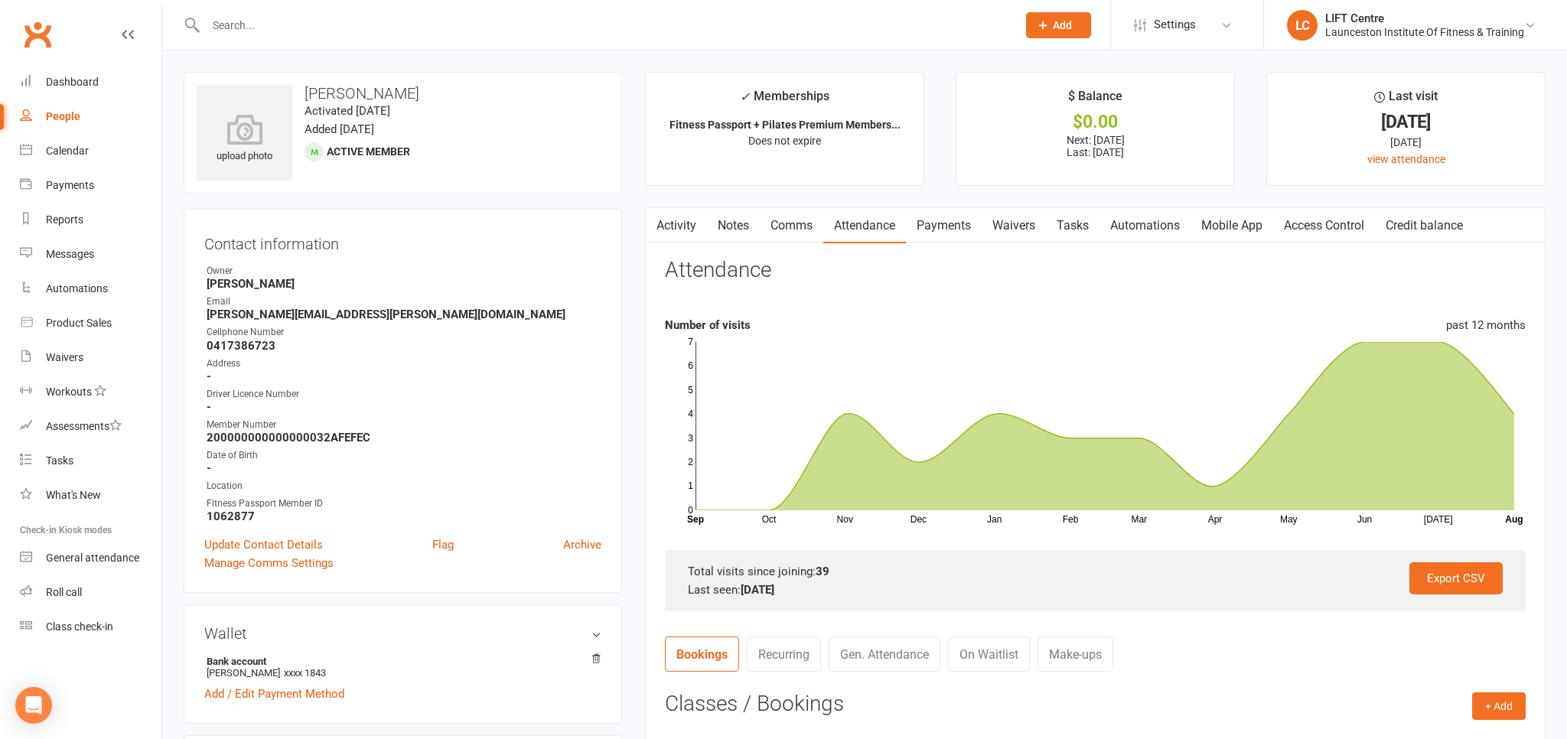
click at [800, 223] on link "Comms" at bounding box center [792, 225] width 64 height 35
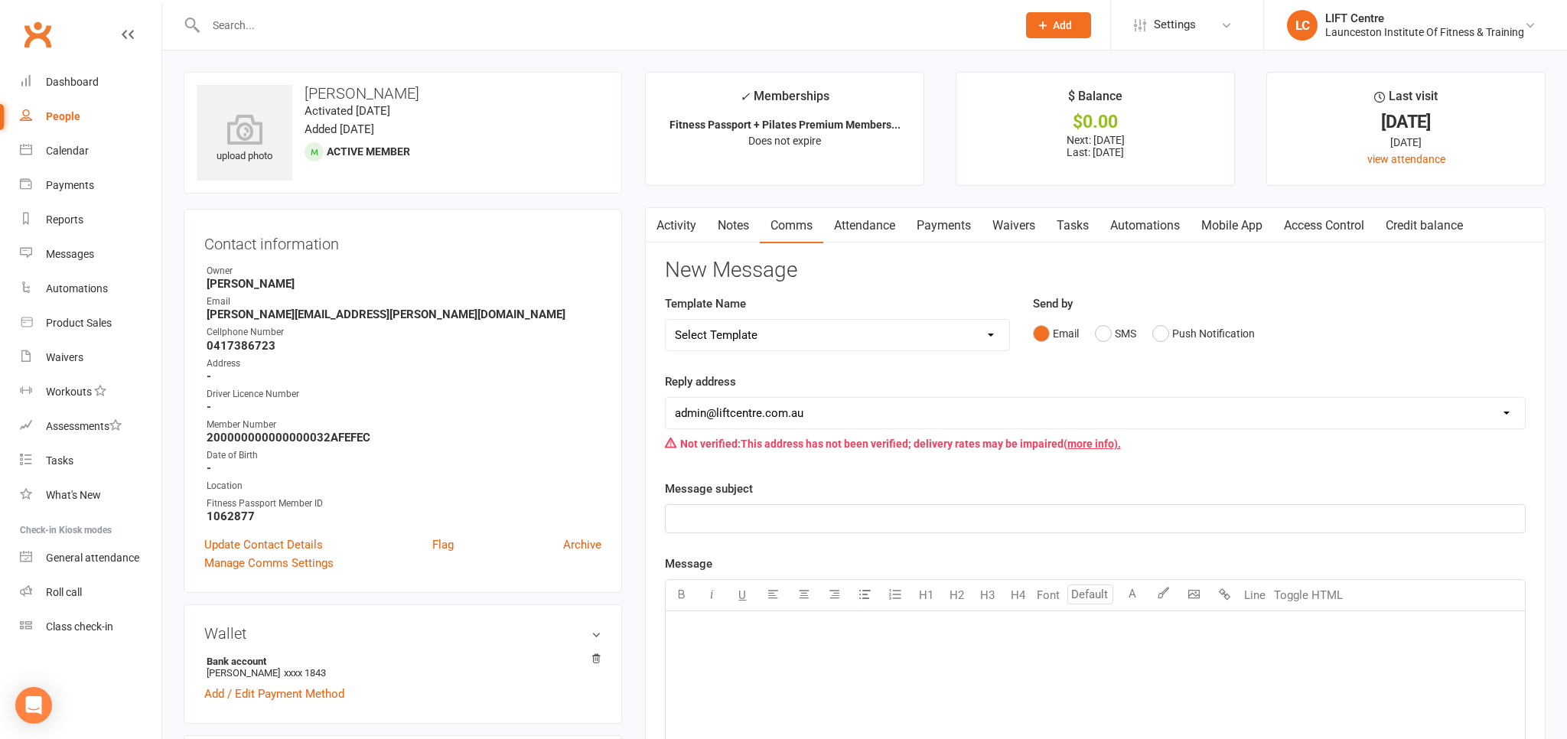
drag, startPoint x: 742, startPoint y: 230, endPoint x: 721, endPoint y: 228, distance: 21.5
click at [740, 230] on link "Notes" at bounding box center [733, 225] width 53 height 35
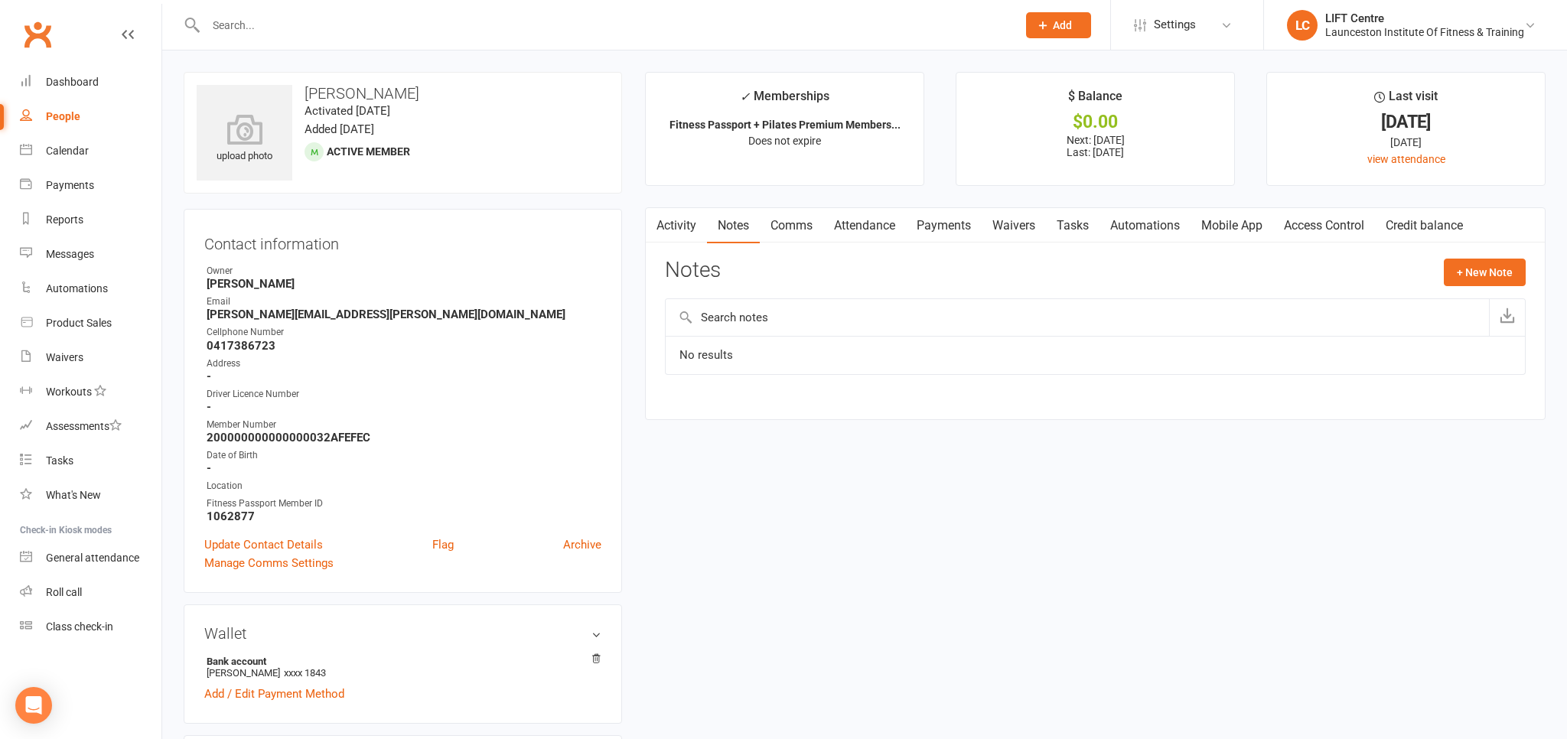
click at [675, 228] on link "Activity" at bounding box center [676, 225] width 61 height 35
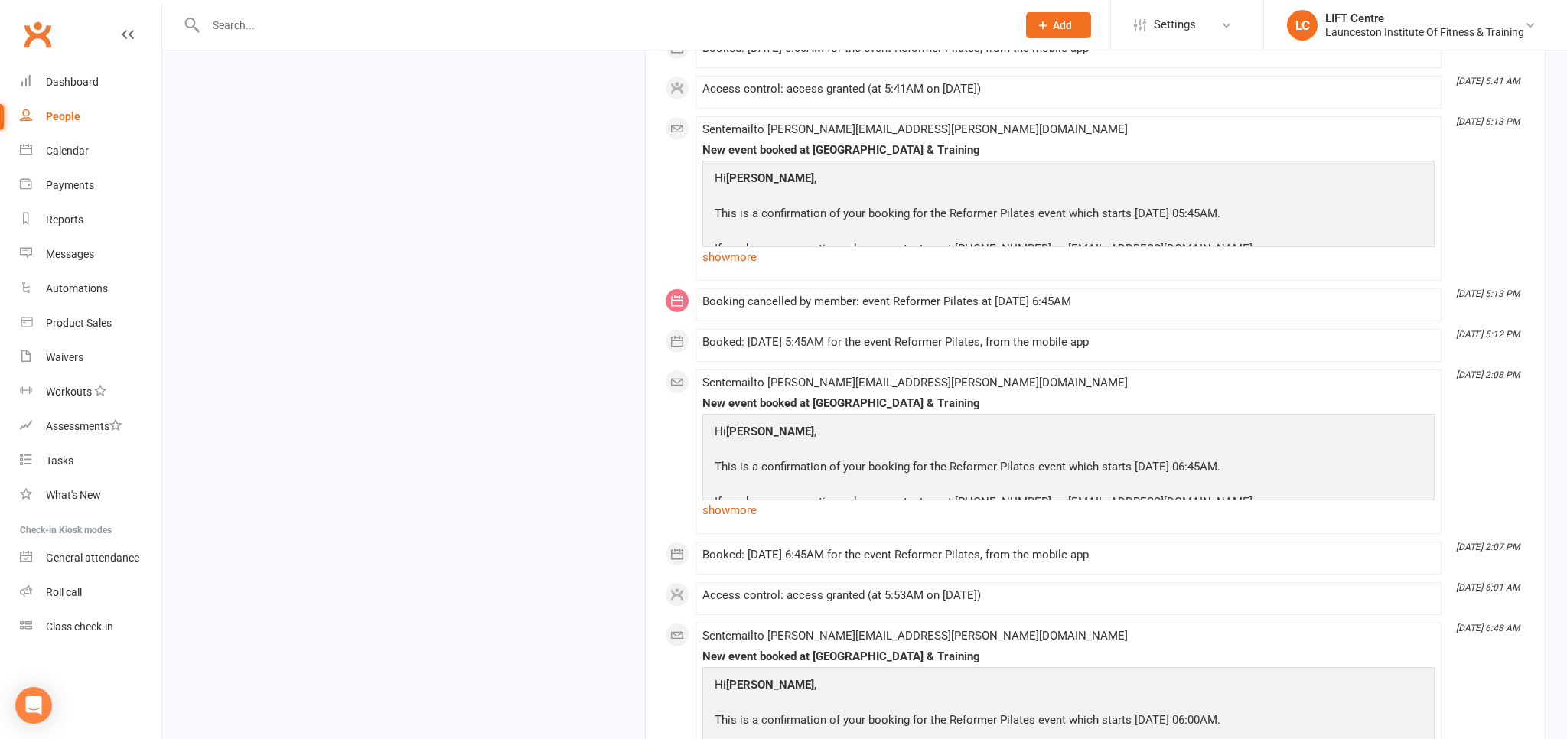
scroll to position [4040, 0]
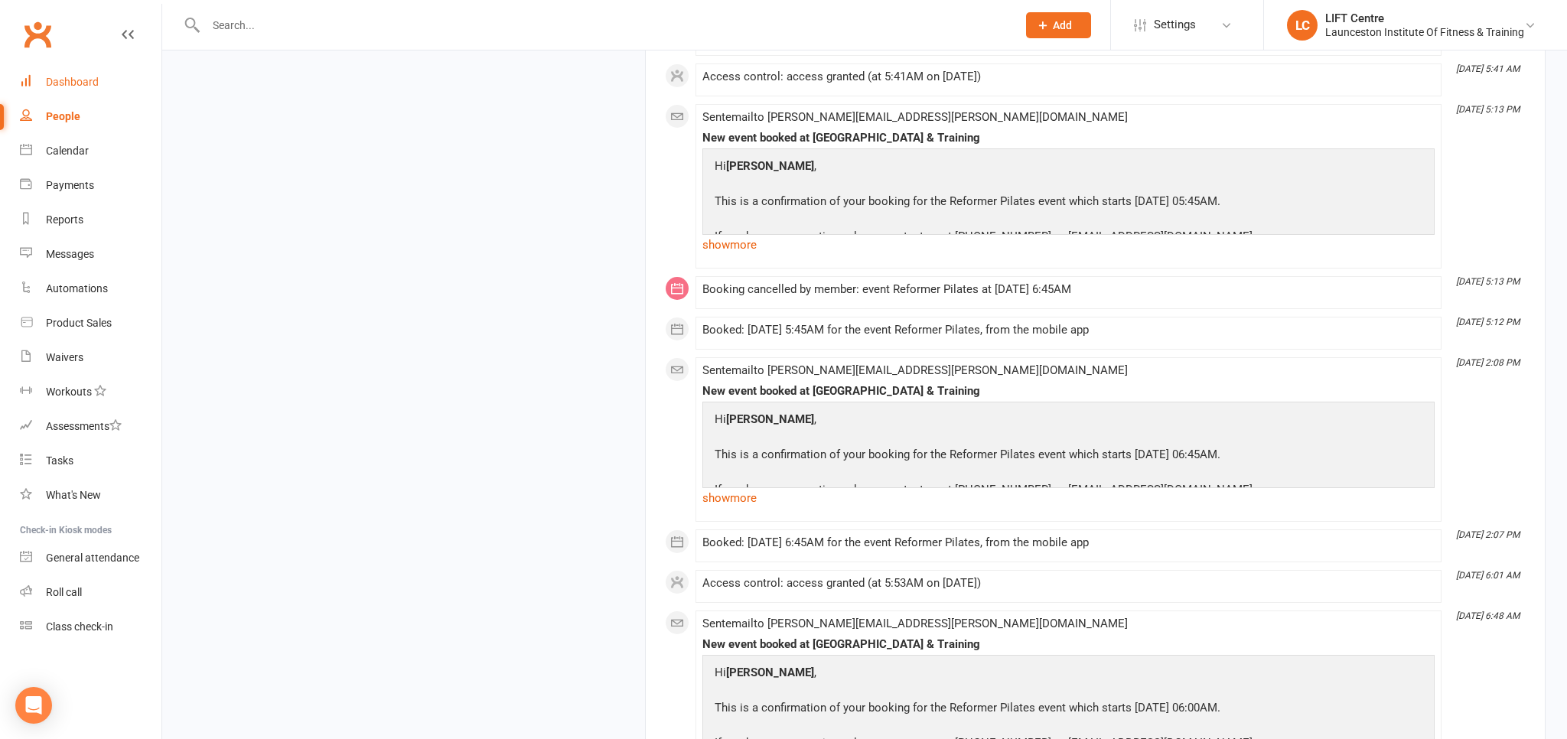
click at [84, 79] on div "Dashboard" at bounding box center [72, 82] width 53 height 12
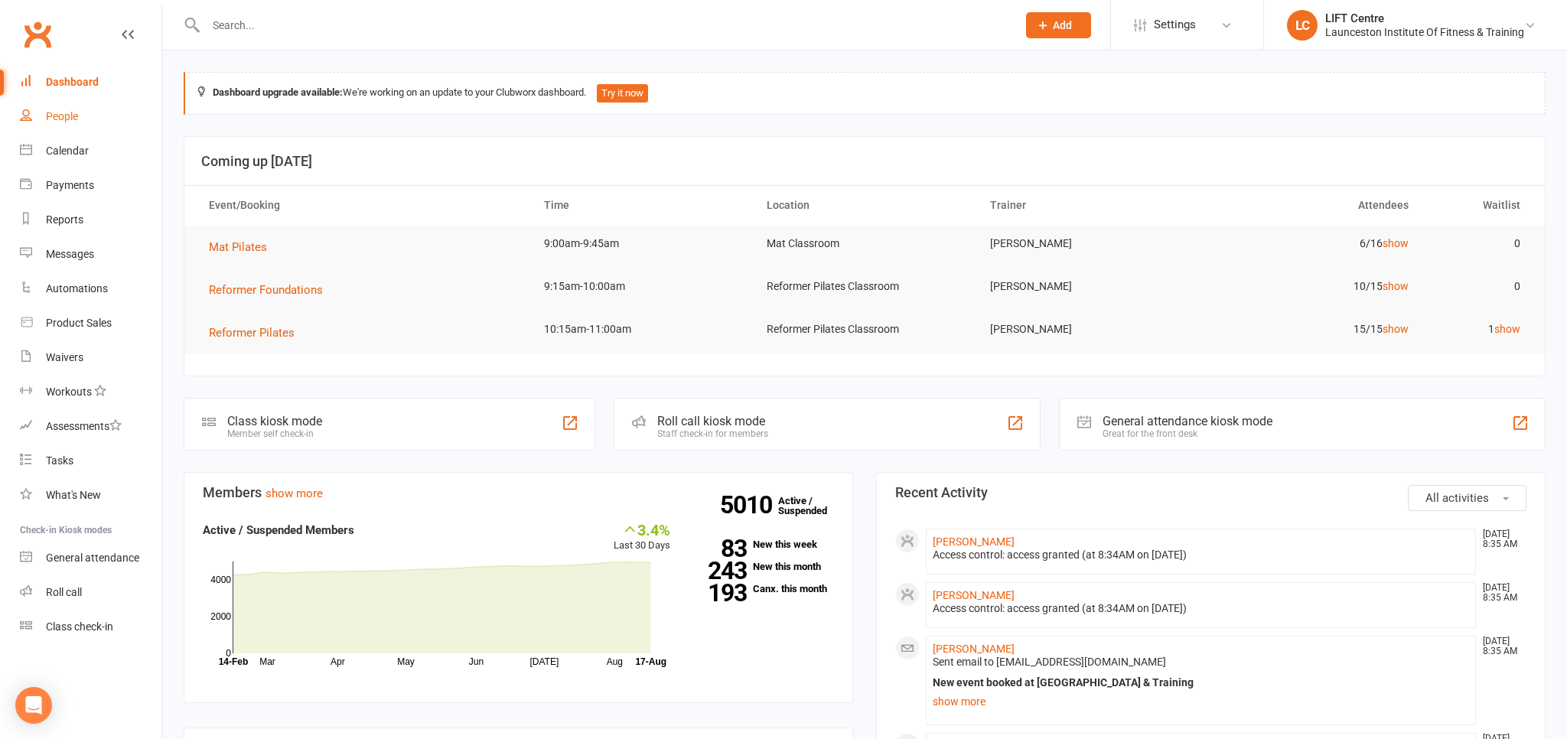
click at [83, 122] on link "People" at bounding box center [91, 116] width 142 height 34
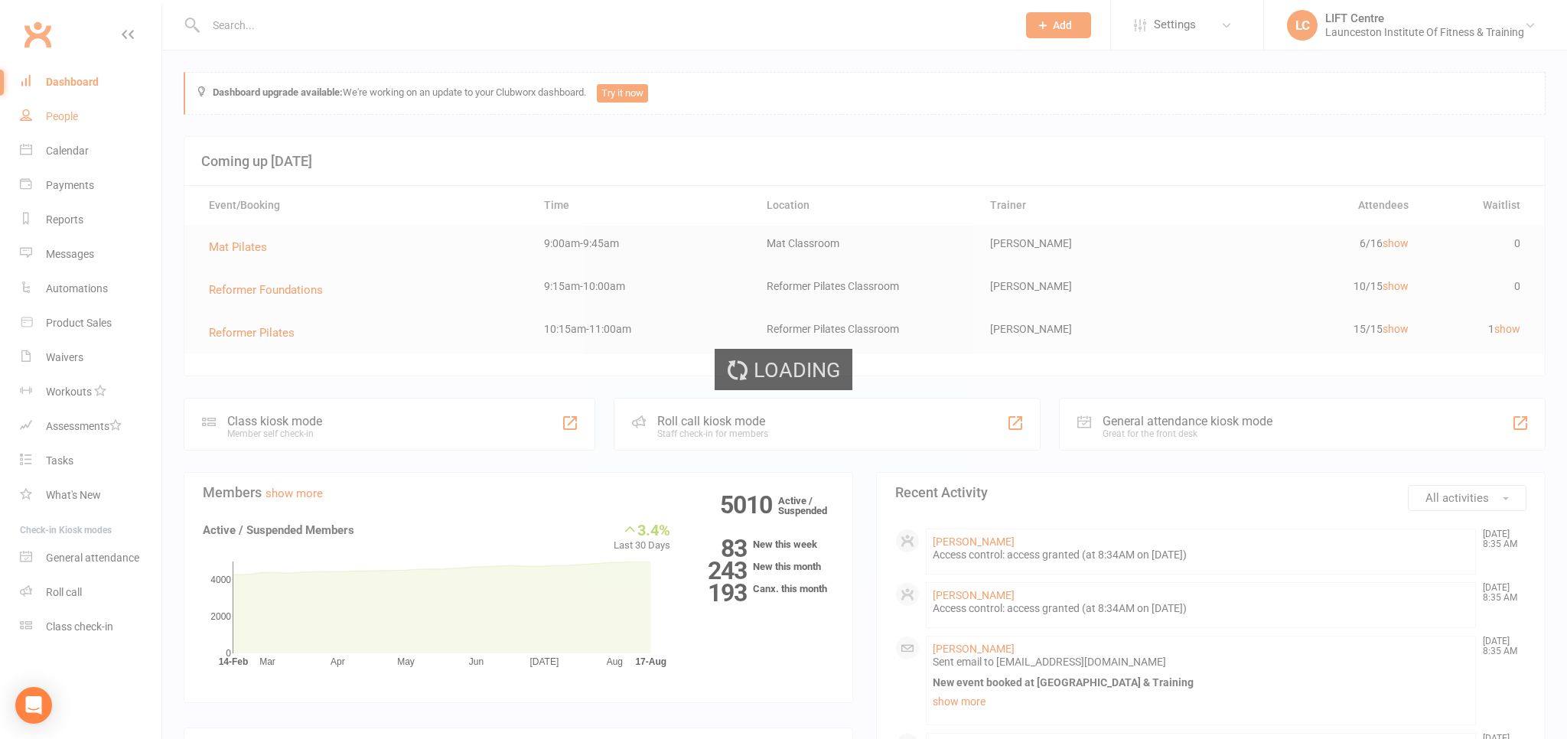
select select "100"
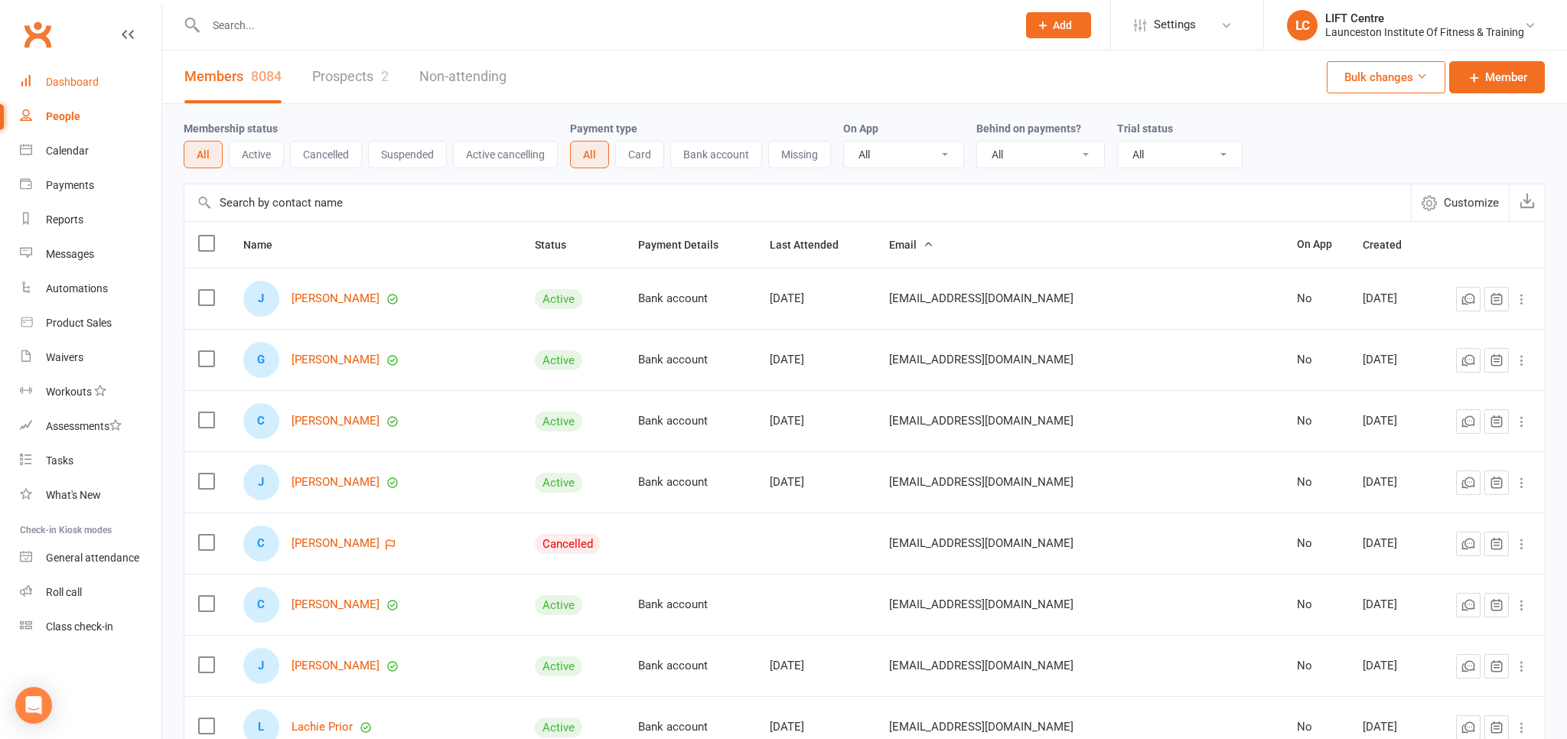
click at [81, 84] on div "Dashboard" at bounding box center [72, 82] width 53 height 12
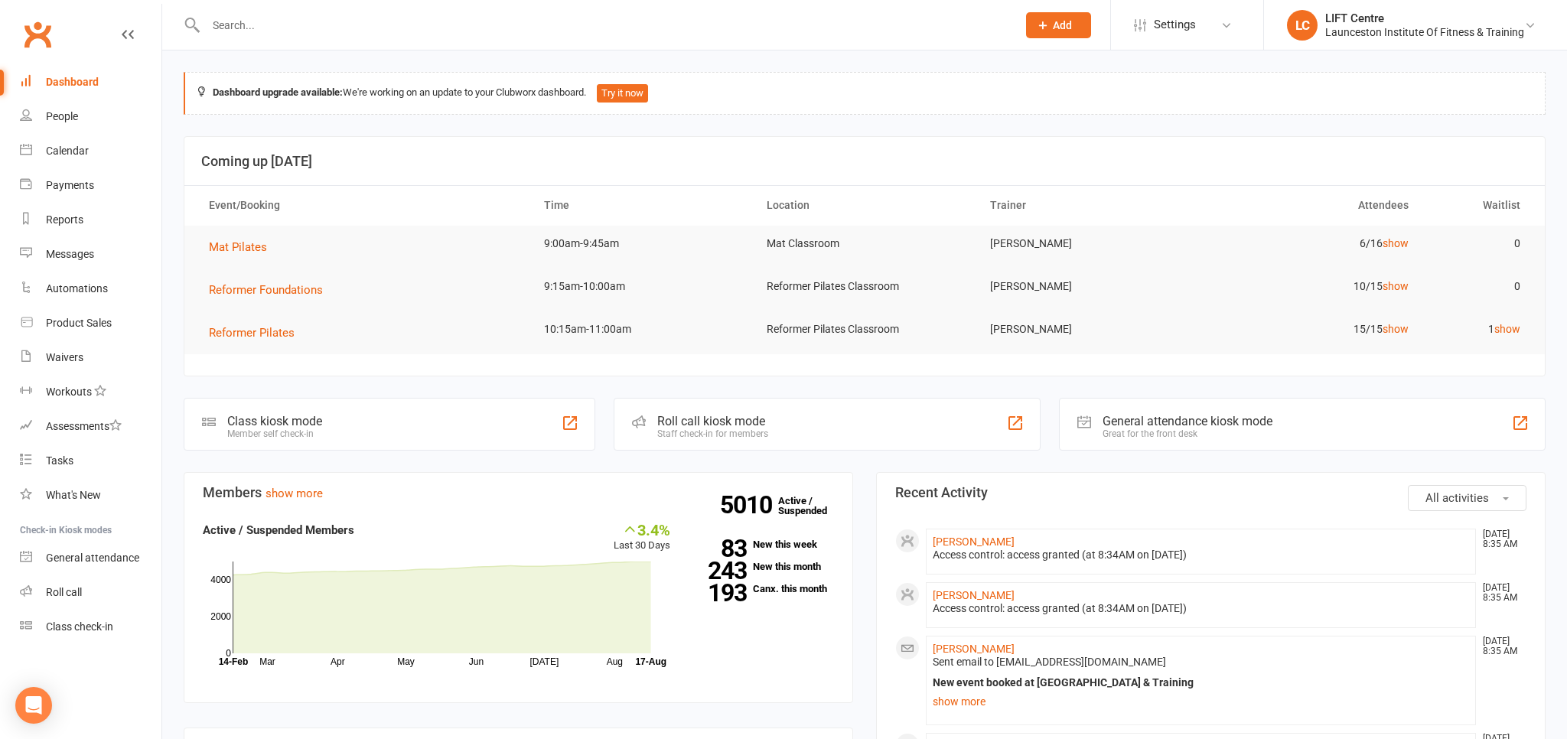
click at [31, 35] on link "Clubworx" at bounding box center [37, 34] width 38 height 38
click at [112, 152] on link "Calendar" at bounding box center [91, 151] width 142 height 34
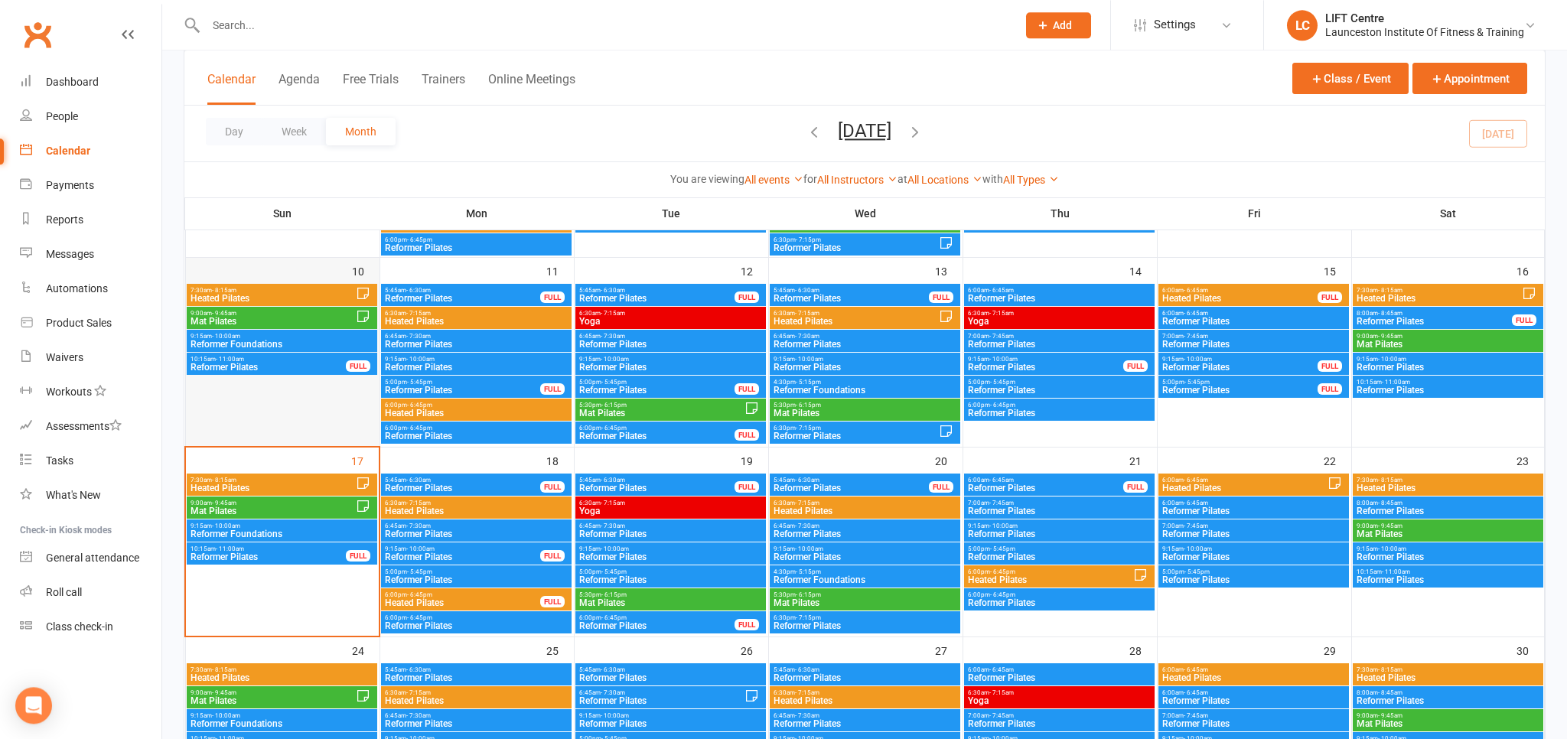
scroll to position [484, 0]
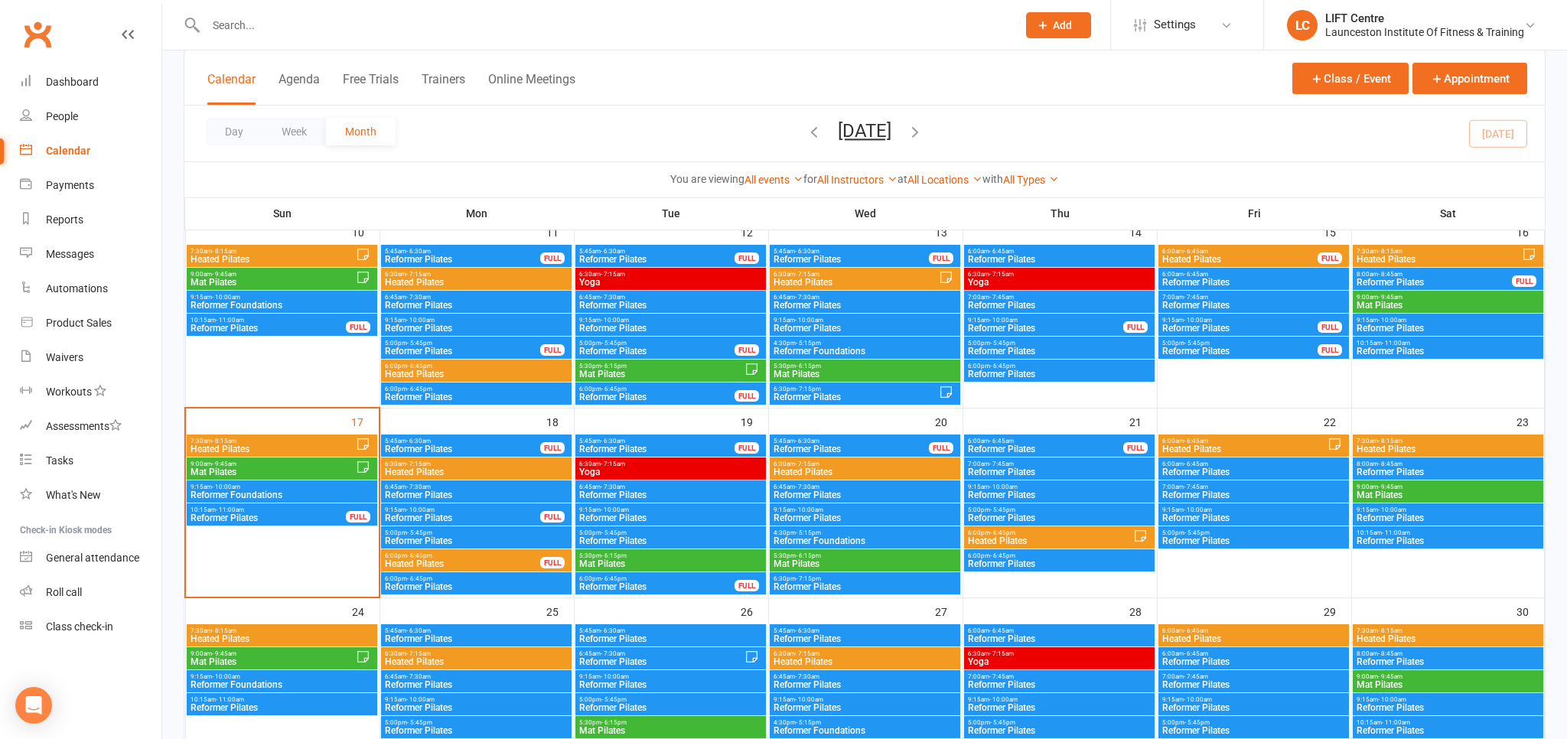
click at [283, 448] on span "Heated Pilates" at bounding box center [273, 449] width 166 height 9
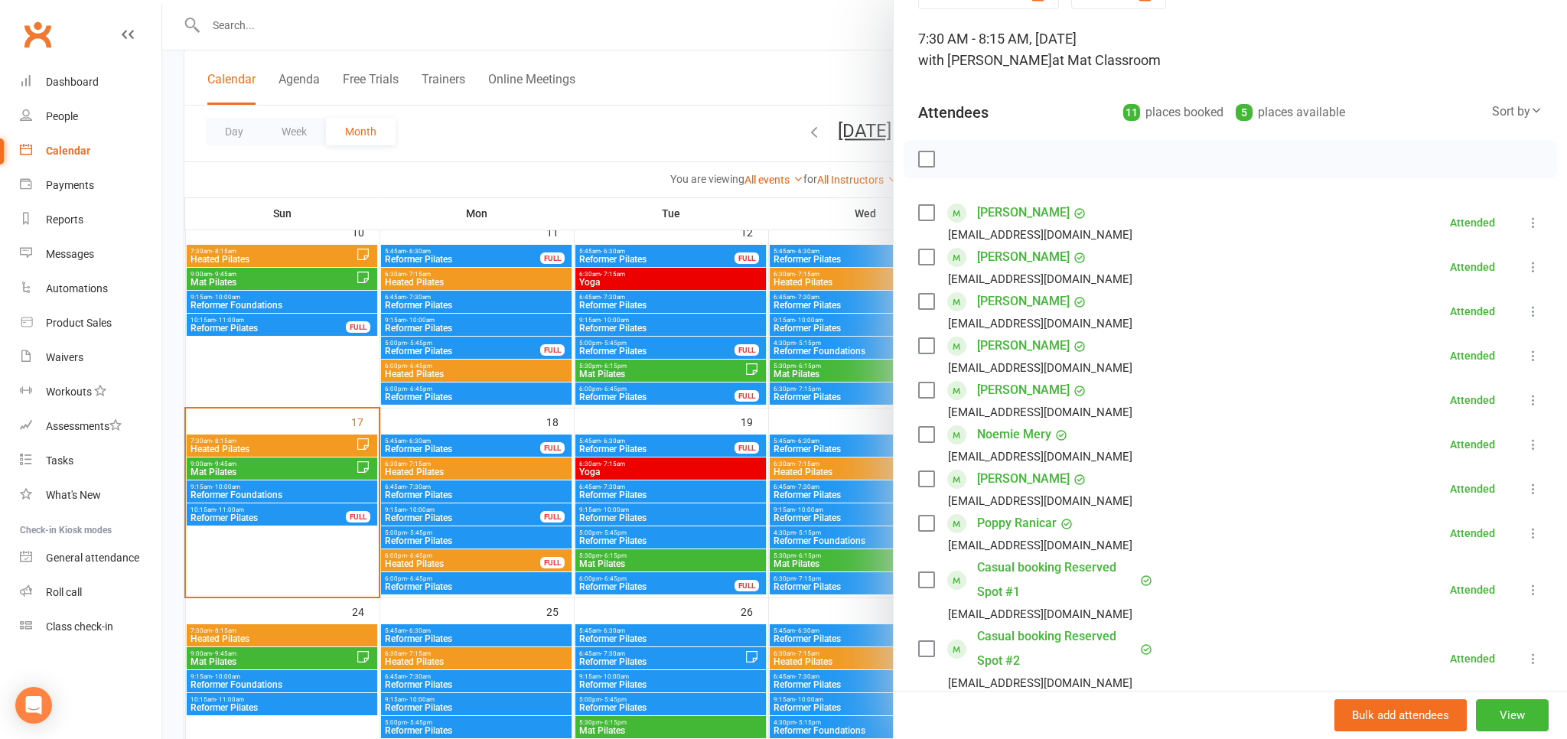
scroll to position [0, 0]
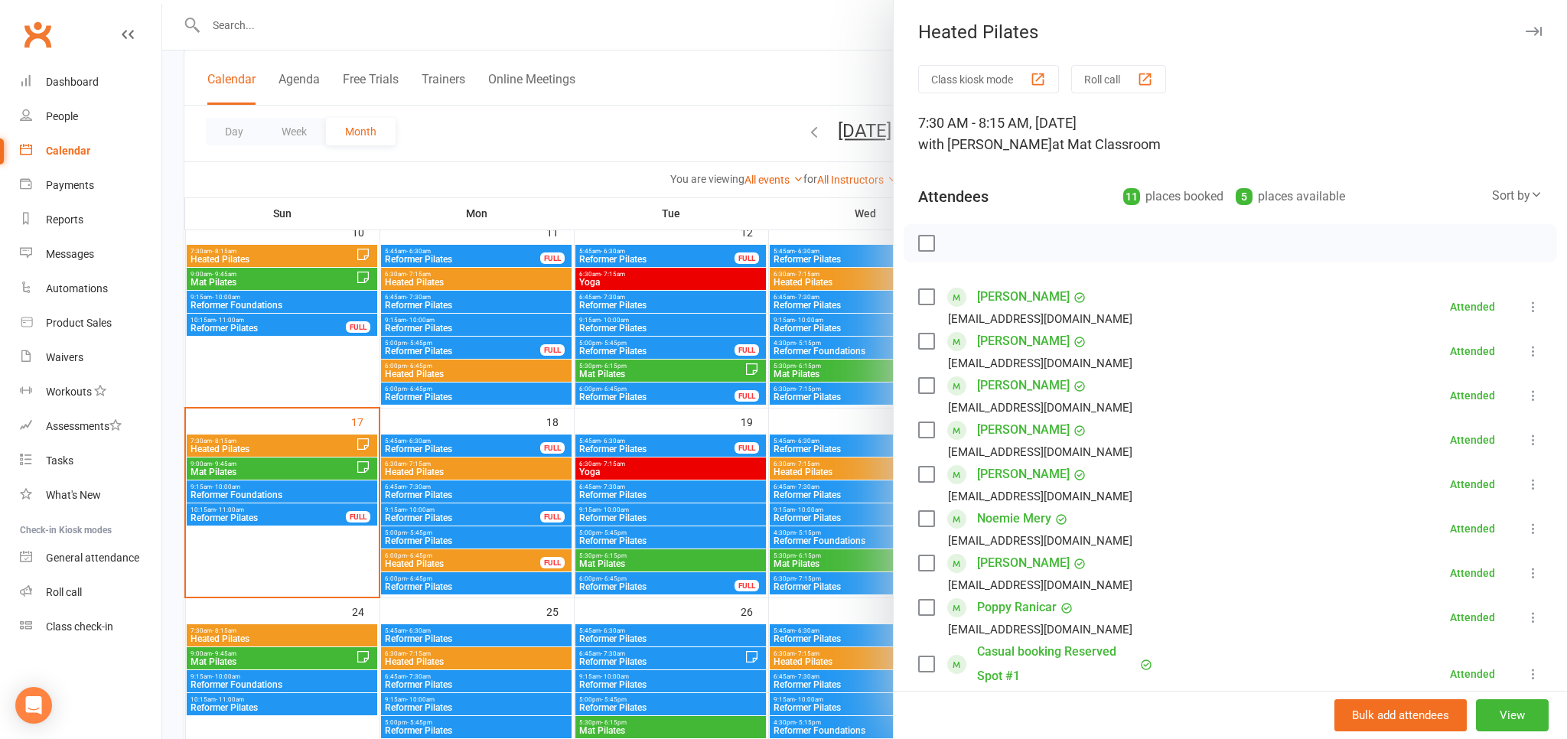
click at [335, 490] on div at bounding box center [864, 369] width 1405 height 739
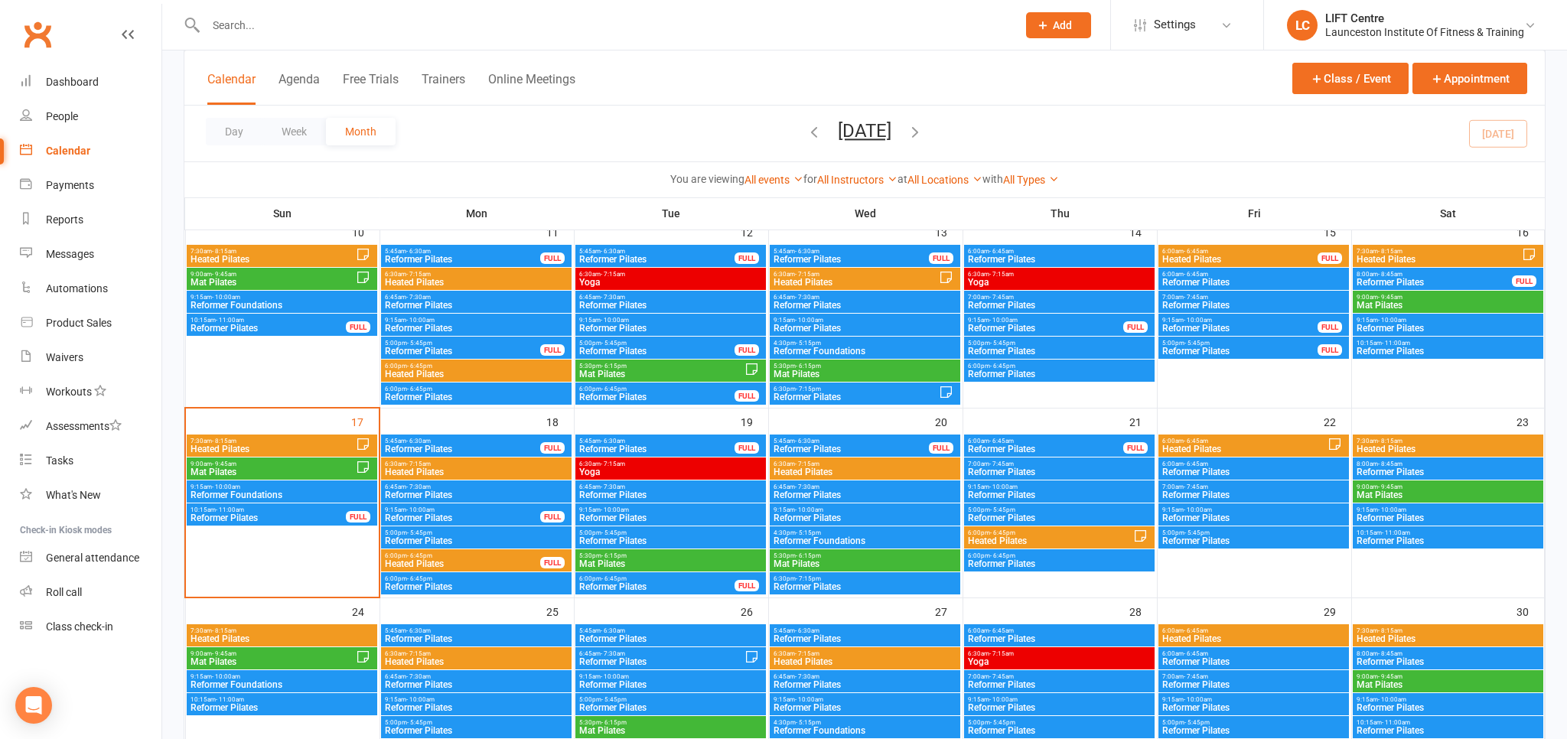
click at [287, 470] on span "Mat Pilates" at bounding box center [273, 471] width 166 height 9
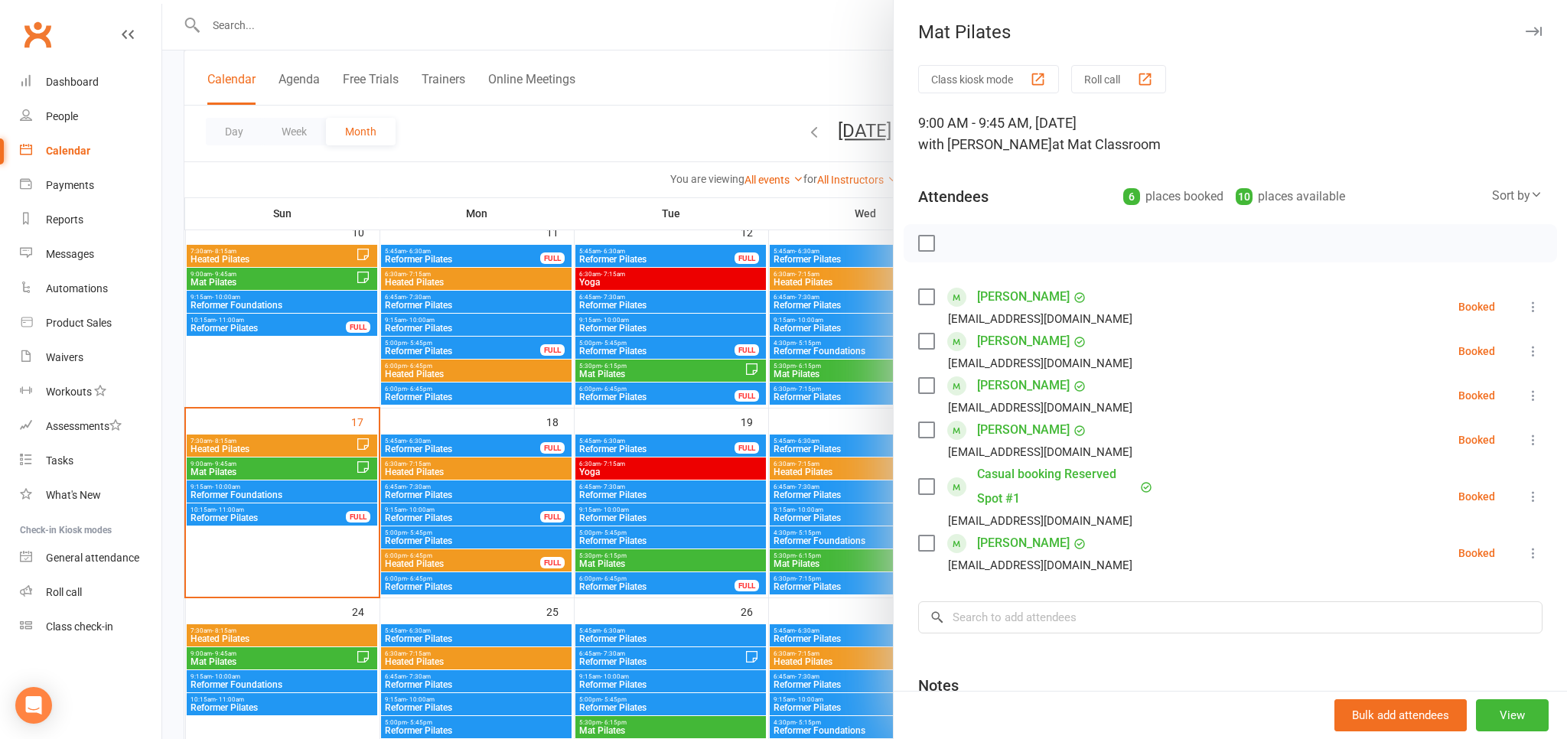
click at [277, 500] on div at bounding box center [864, 369] width 1405 height 739
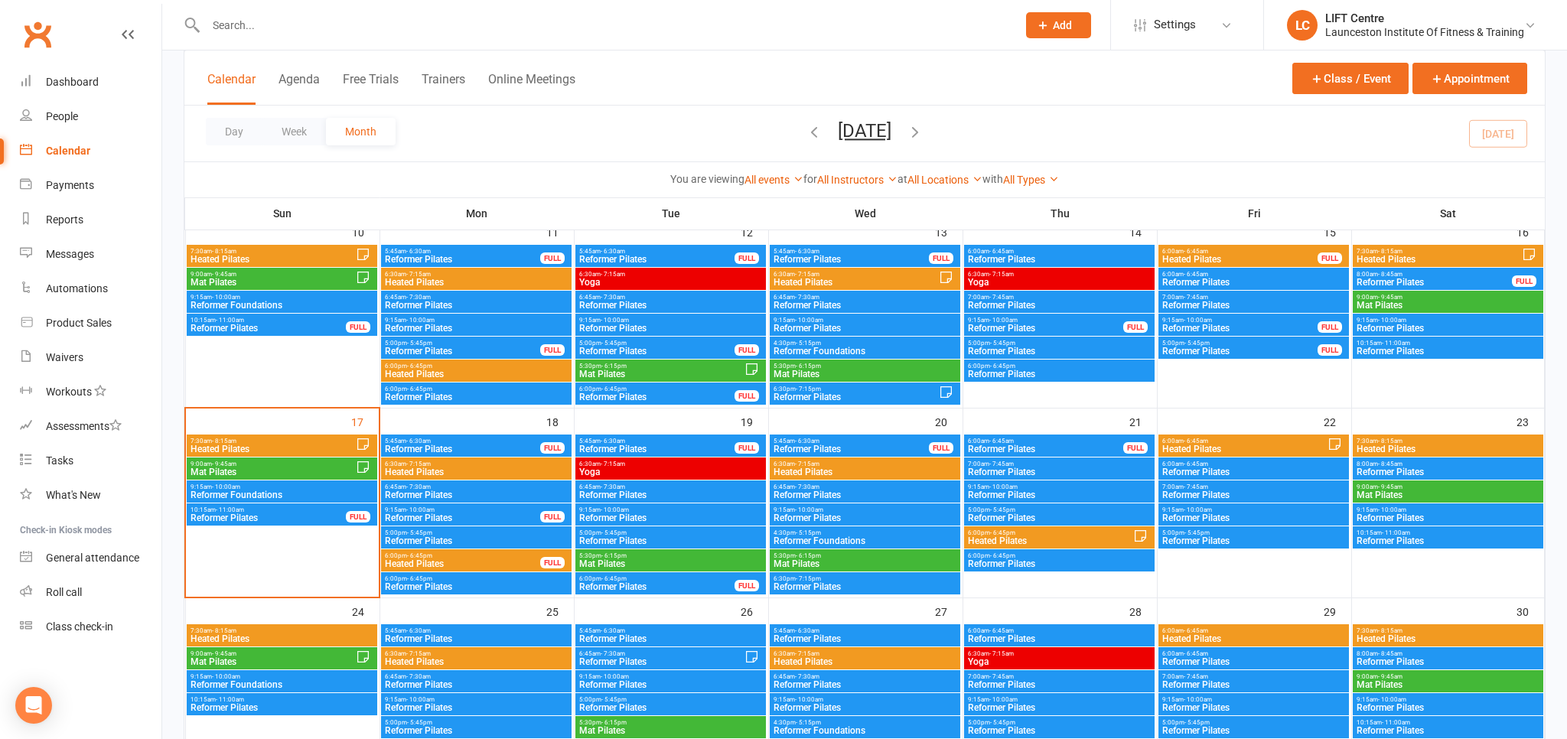
click at [271, 495] on span "Reformer Foundations" at bounding box center [282, 494] width 184 height 9
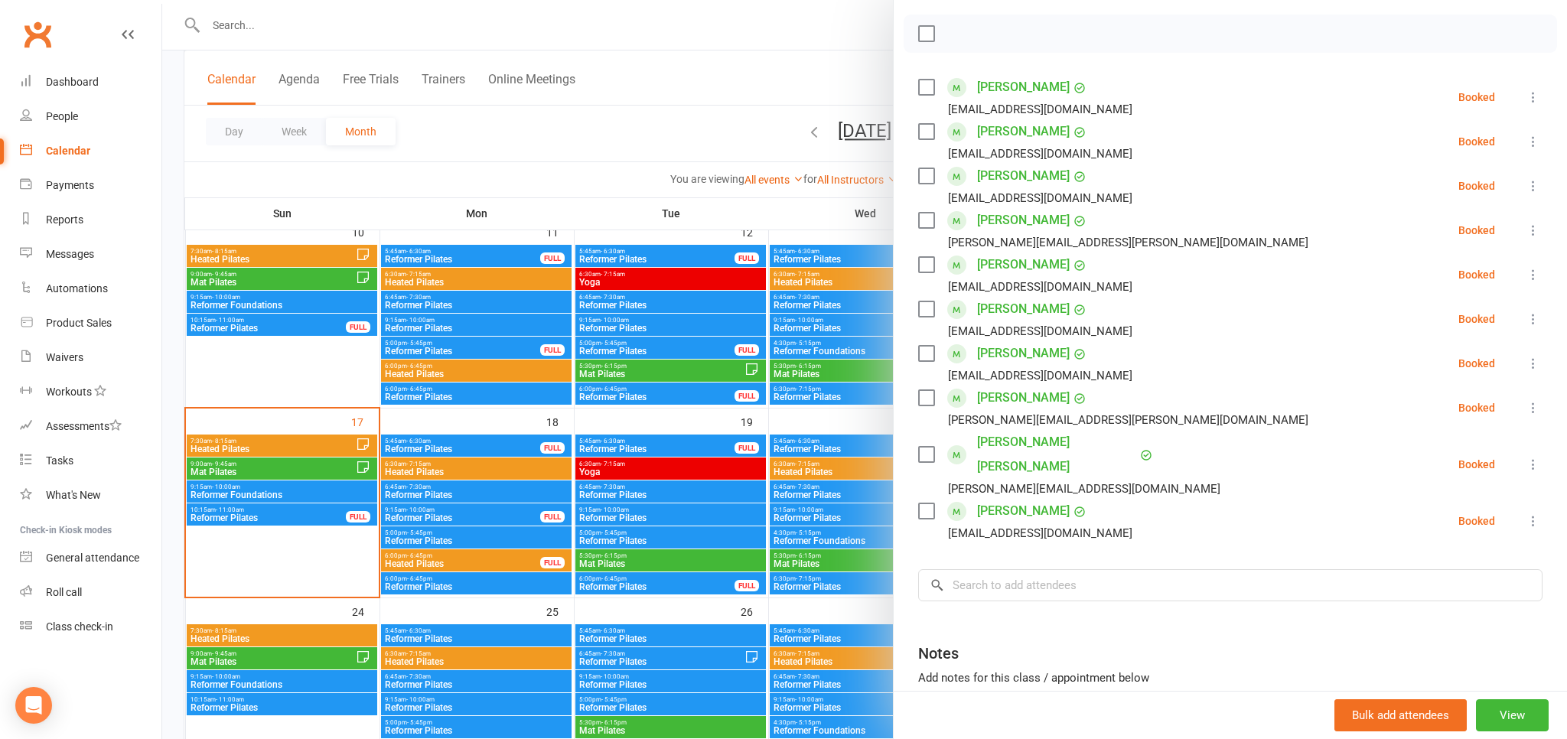
scroll to position [168, 0]
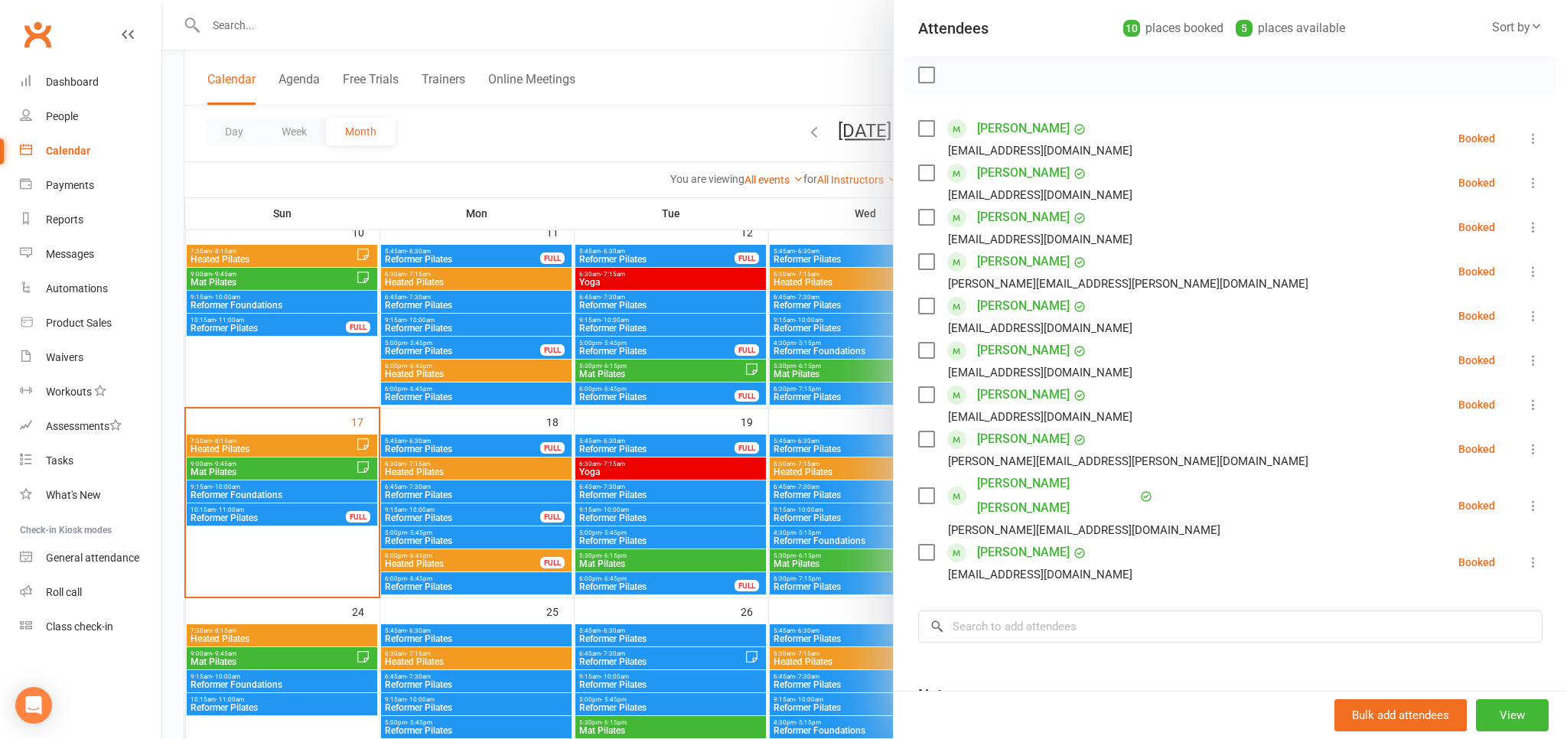
click at [269, 497] on div at bounding box center [864, 369] width 1405 height 739
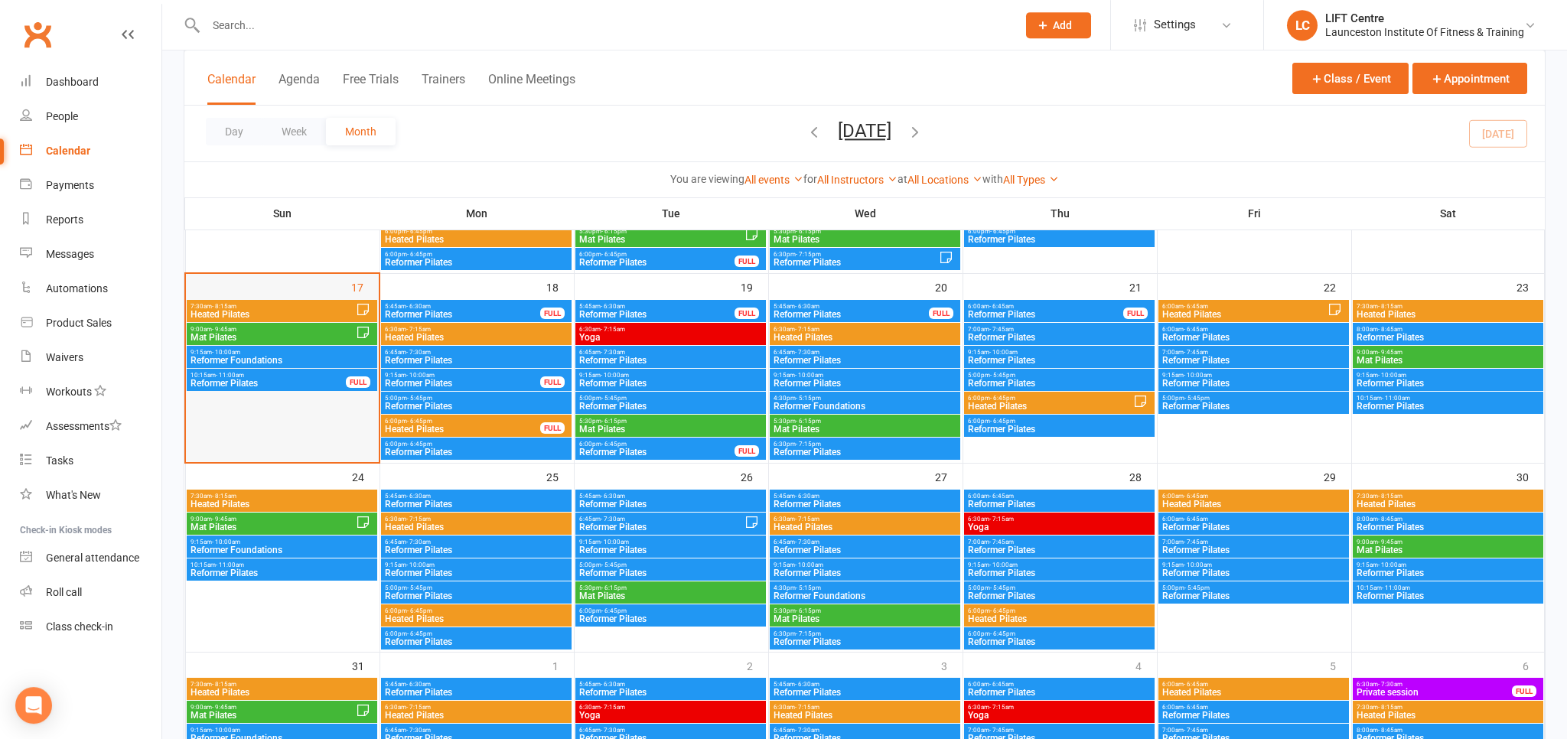
scroll to position [646, 0]
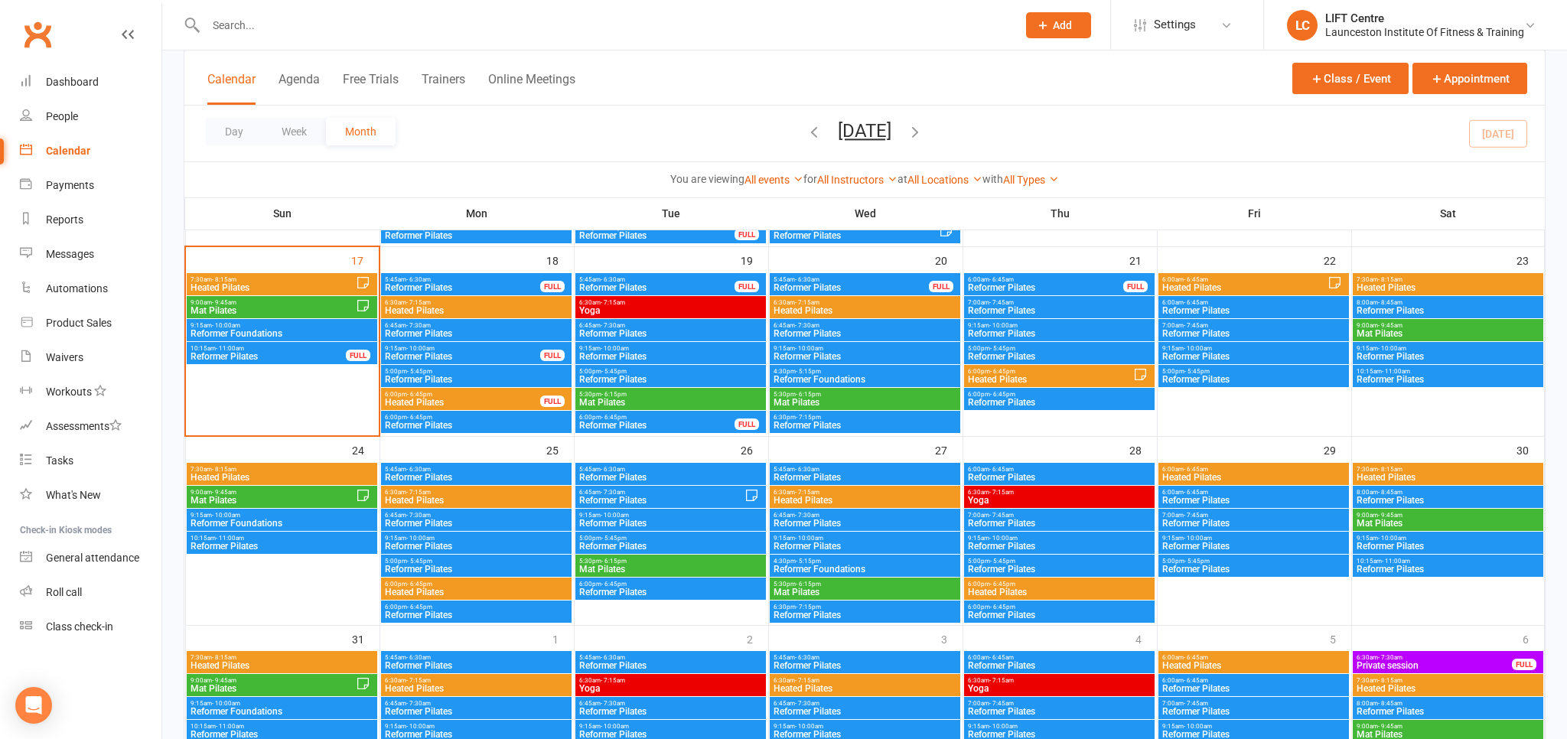
click at [276, 331] on span "Reformer Foundations" at bounding box center [282, 333] width 184 height 9
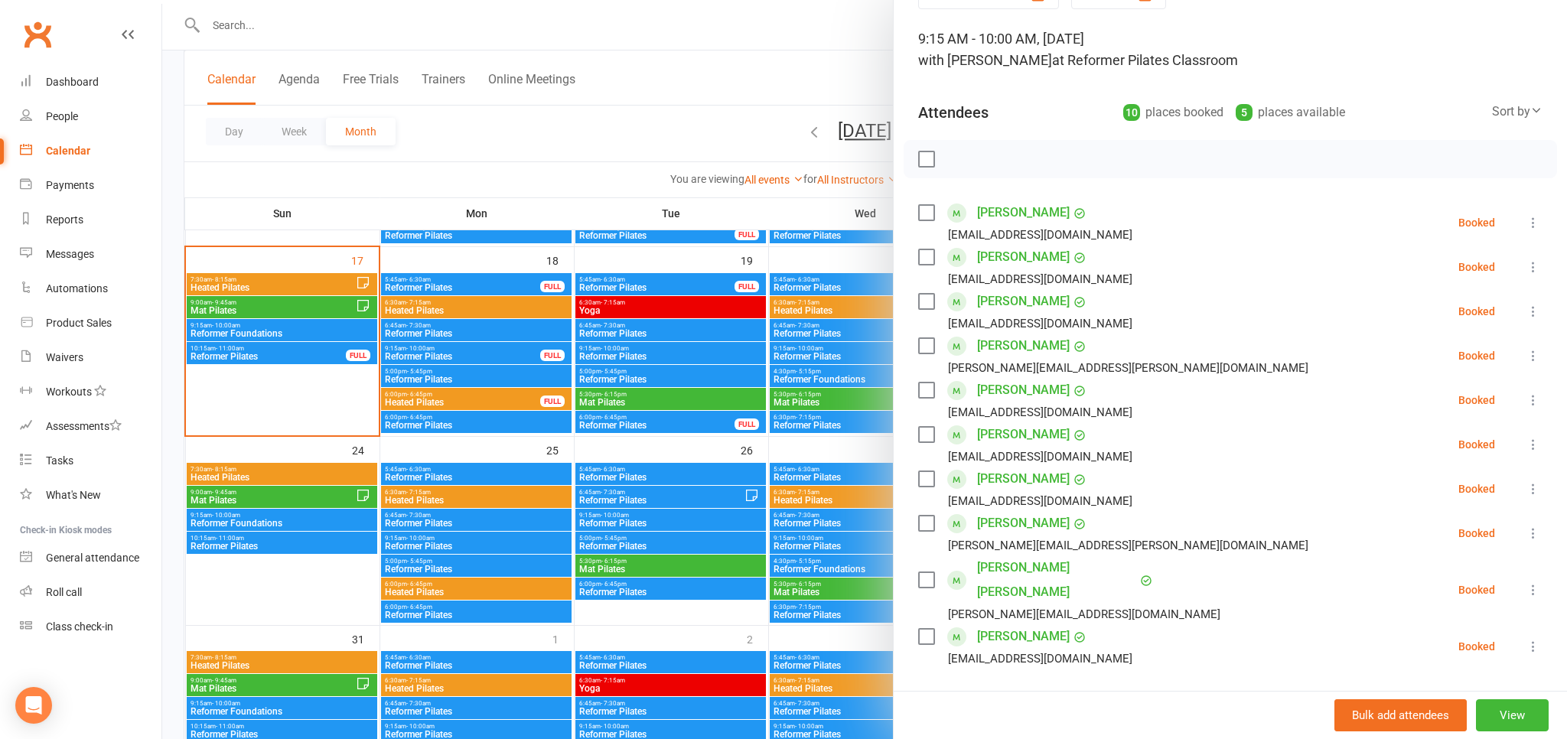
scroll to position [168, 0]
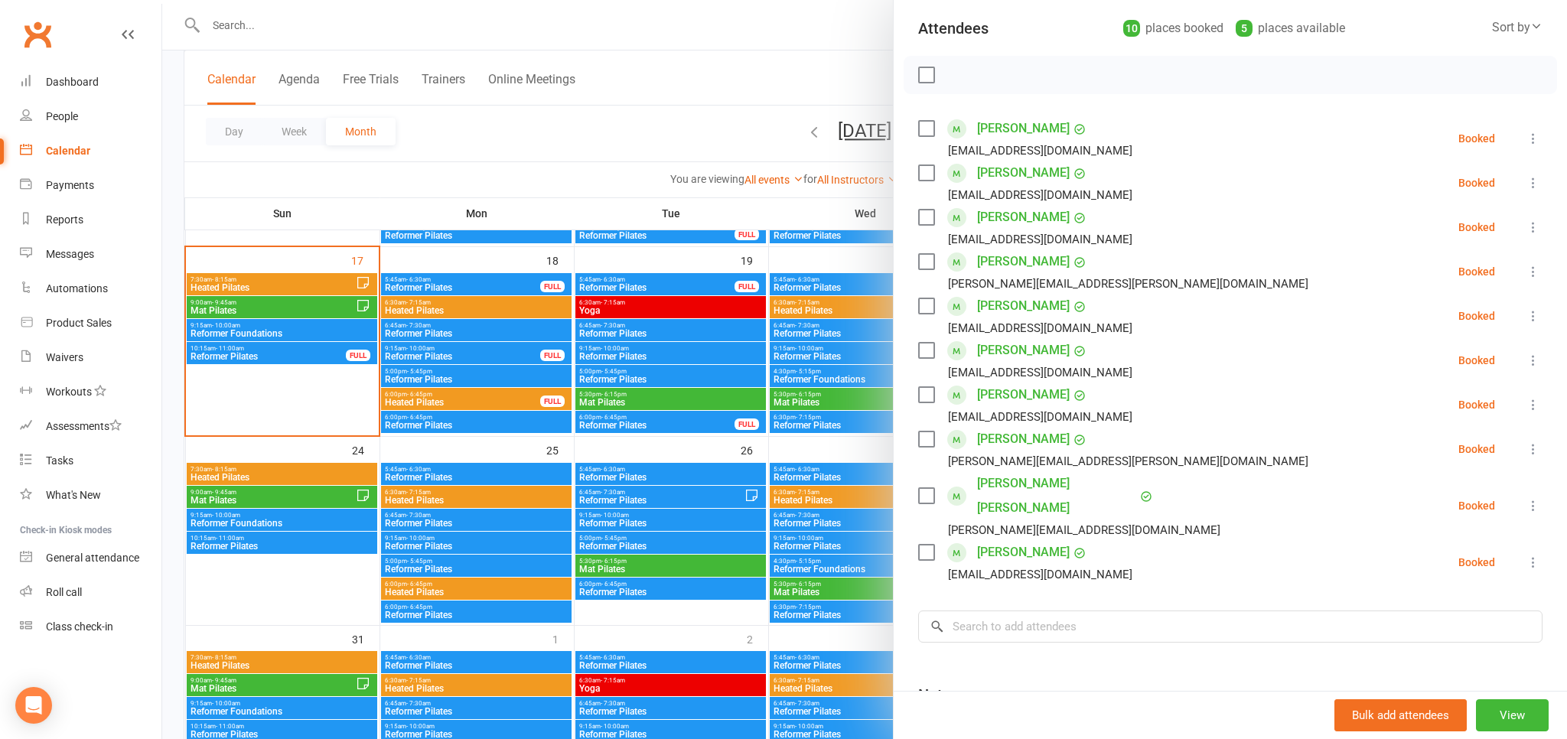
click at [253, 340] on div at bounding box center [864, 369] width 1405 height 739
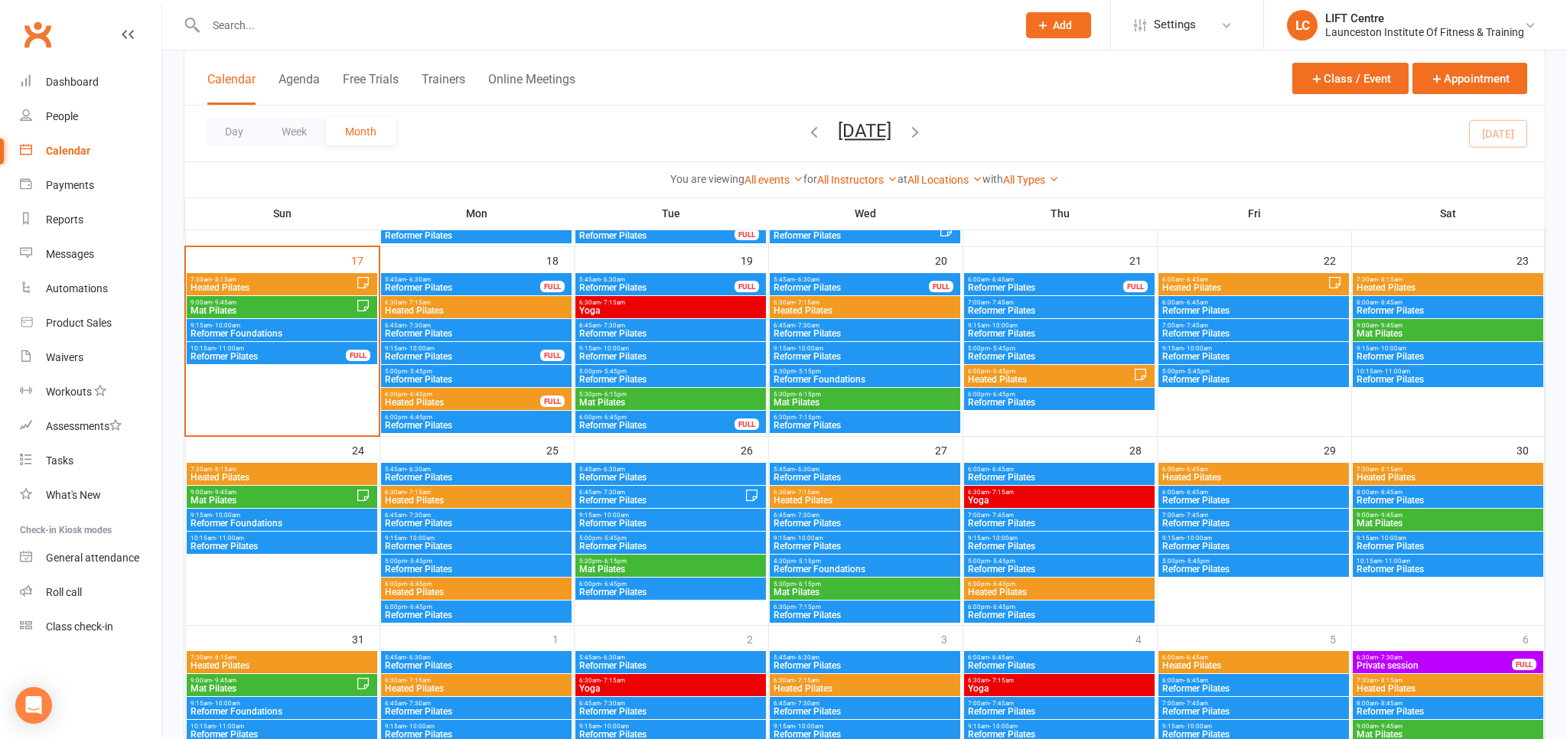
click at [233, 357] on span "Reformer Pilates" at bounding box center [268, 356] width 157 height 9
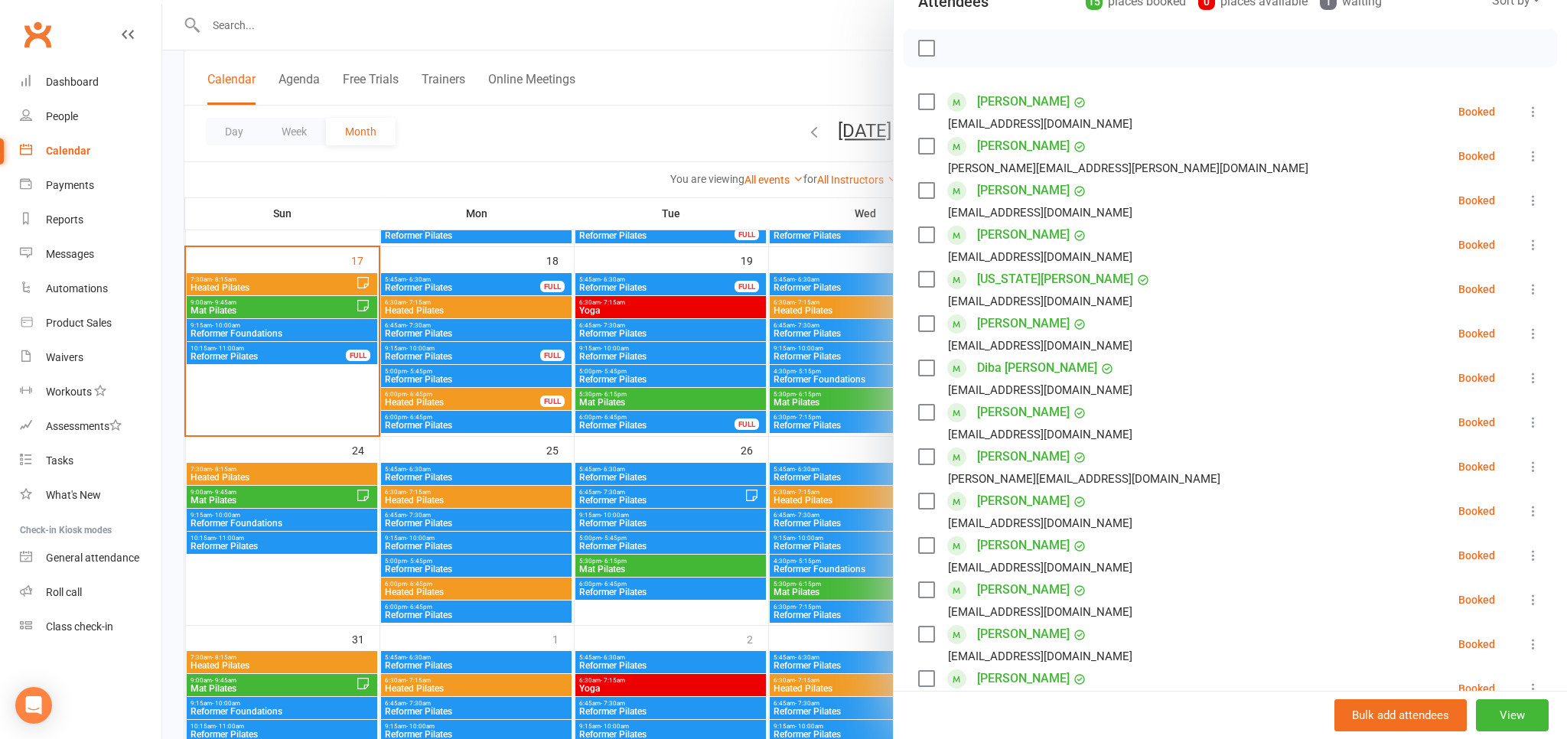
scroll to position [151, 0]
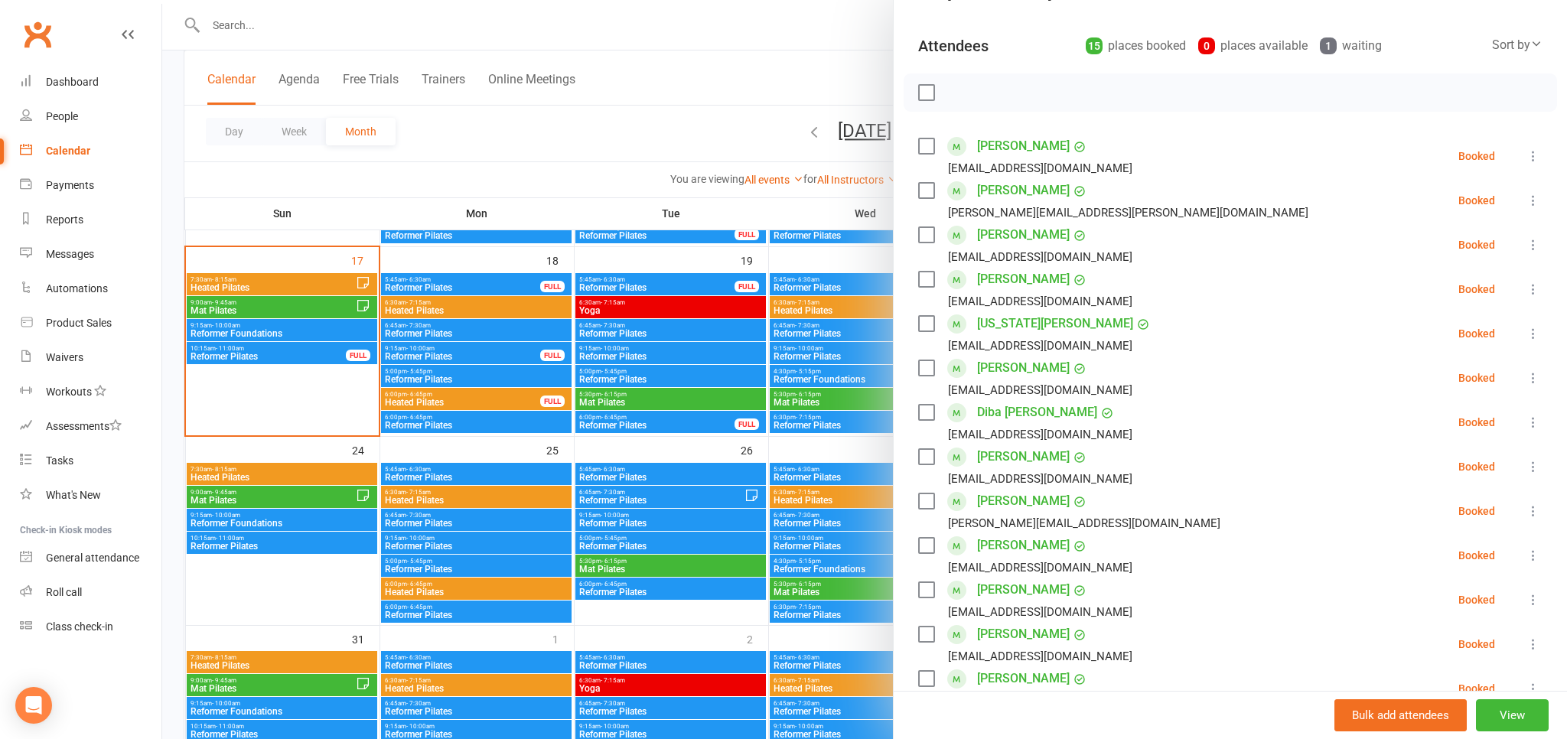
click at [321, 336] on div at bounding box center [864, 369] width 1405 height 739
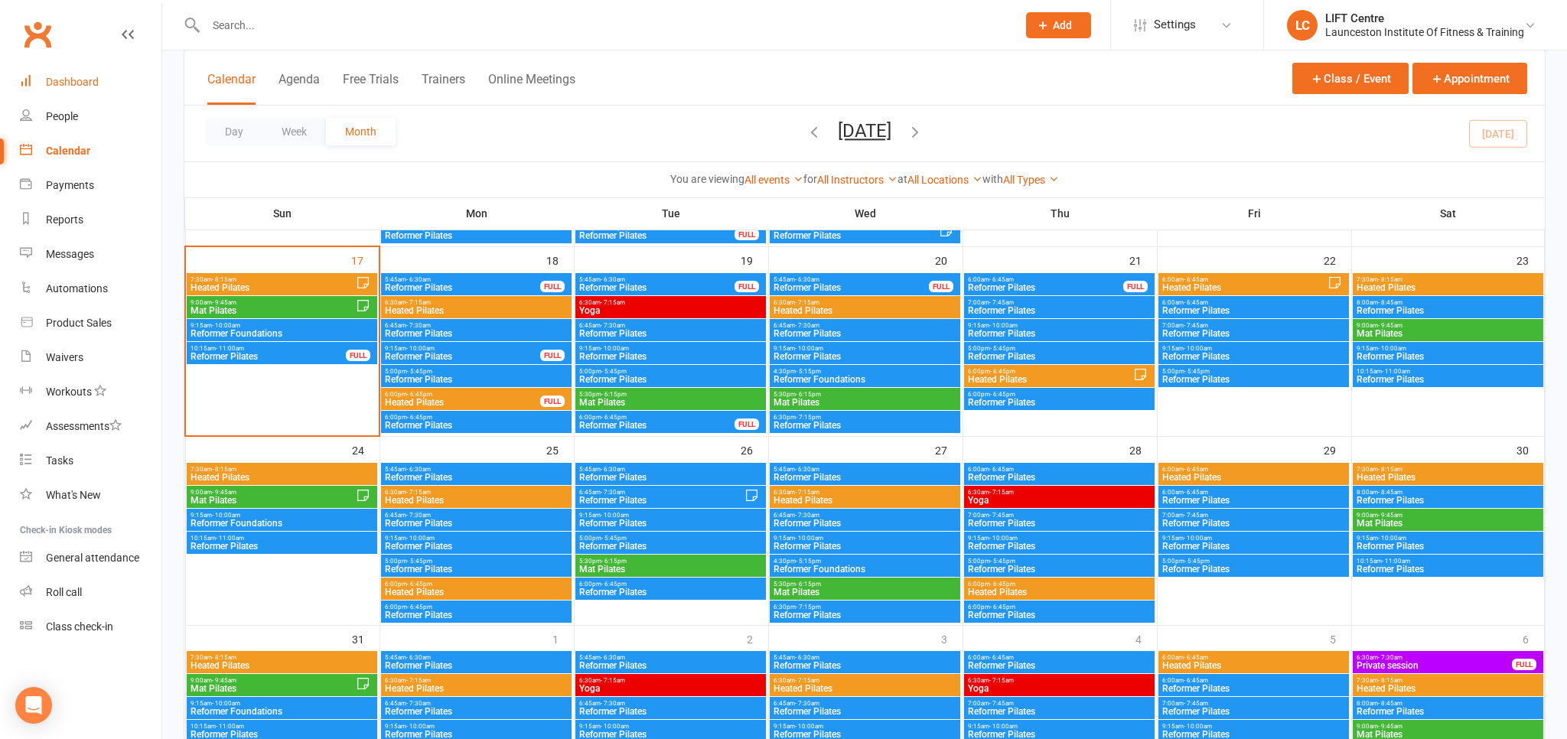
click at [77, 90] on link "Dashboard" at bounding box center [91, 82] width 142 height 34
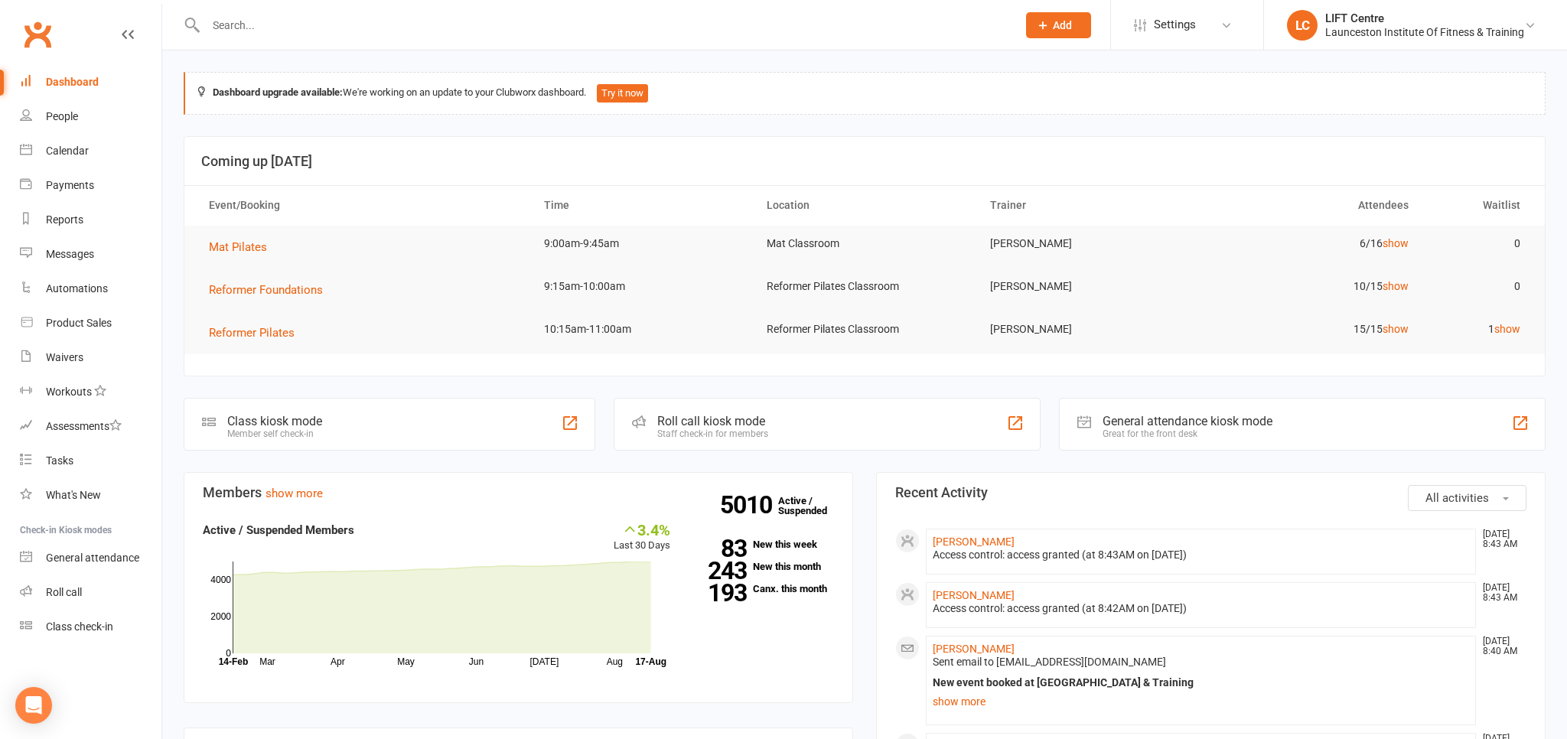
click at [44, 35] on link "Clubworx" at bounding box center [37, 34] width 38 height 38
click at [34, 42] on link "Clubworx" at bounding box center [37, 34] width 38 height 38
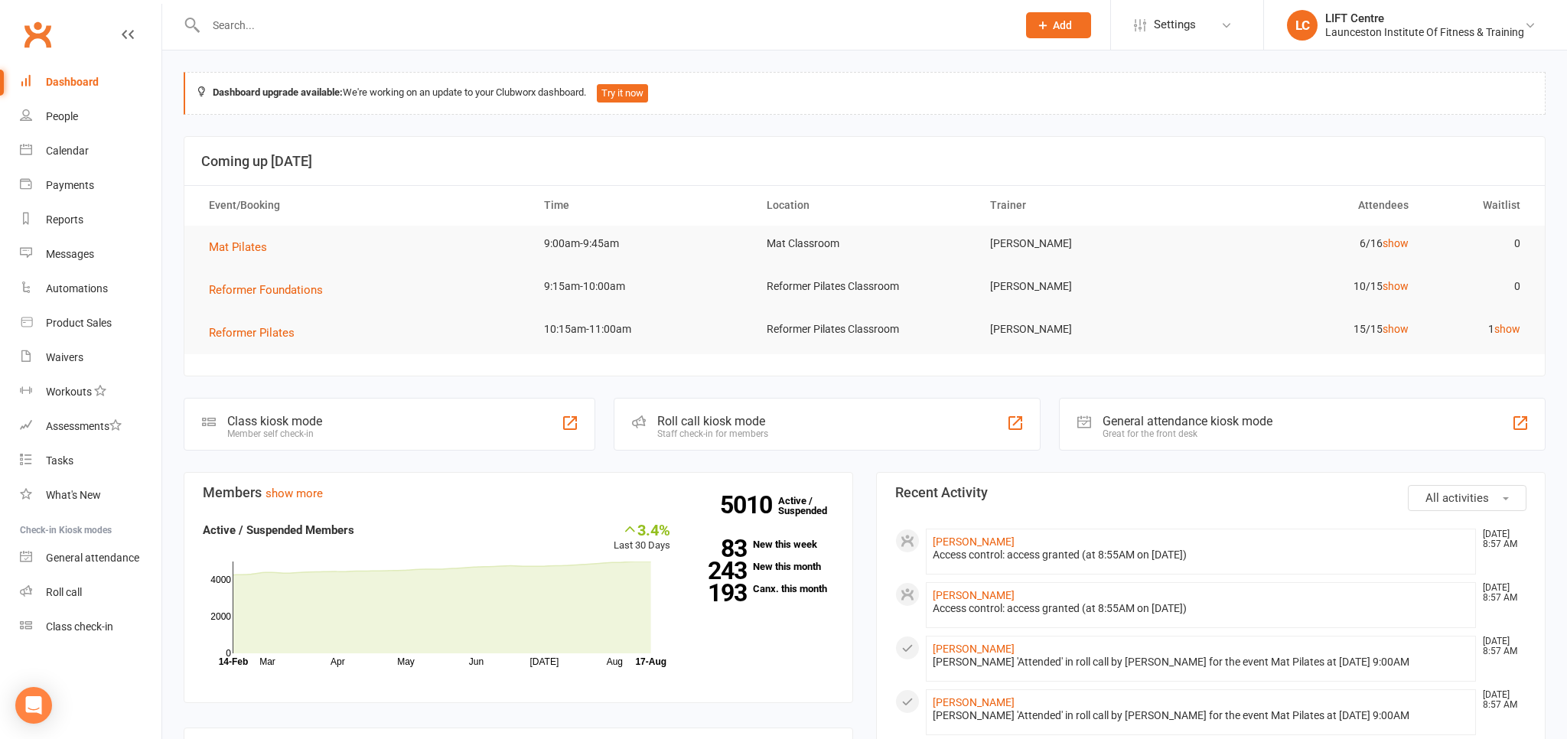
click at [251, 28] on input "text" at bounding box center [603, 25] width 805 height 21
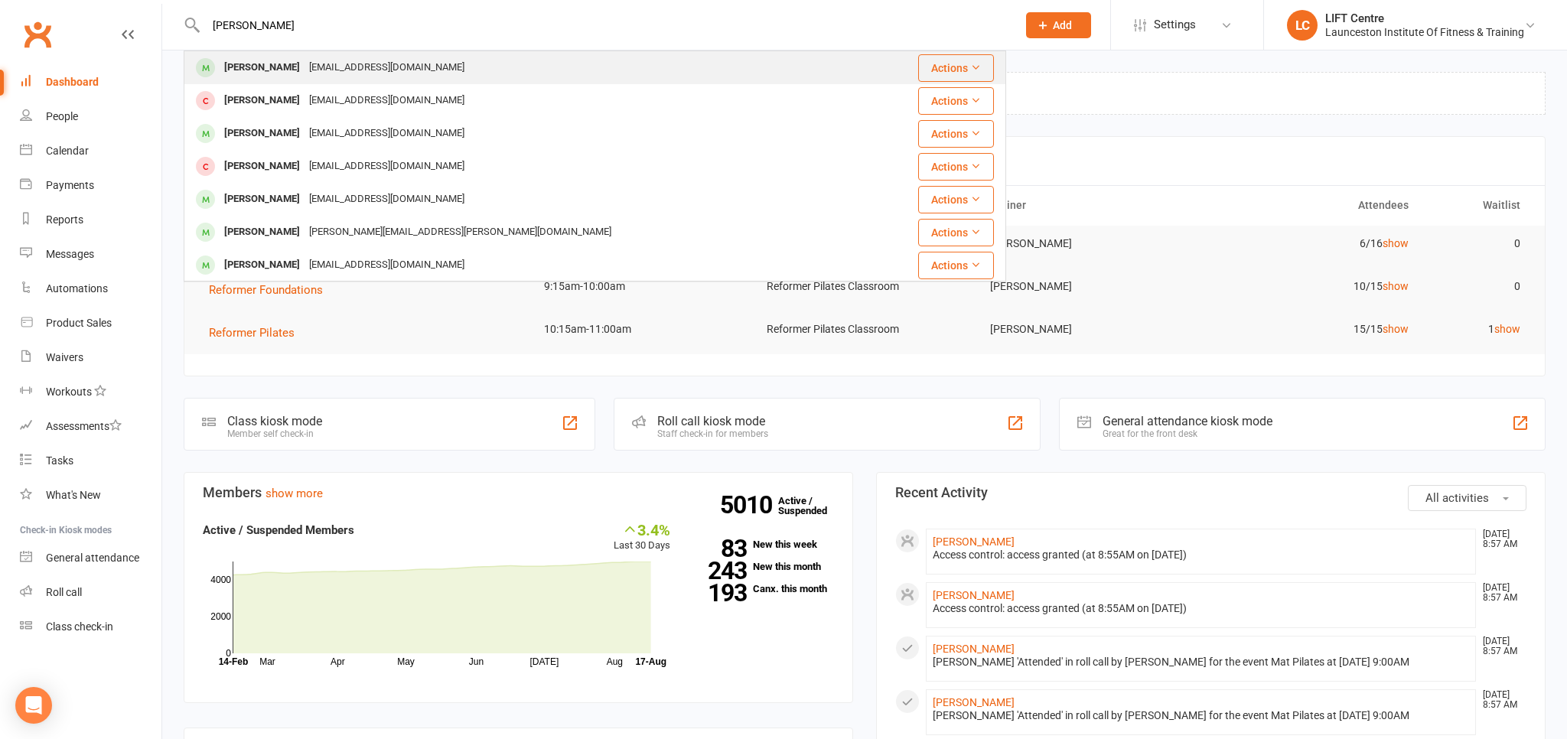
type input "gowans"
click at [286, 63] on div "Laura Gowans" at bounding box center [262, 68] width 85 height 22
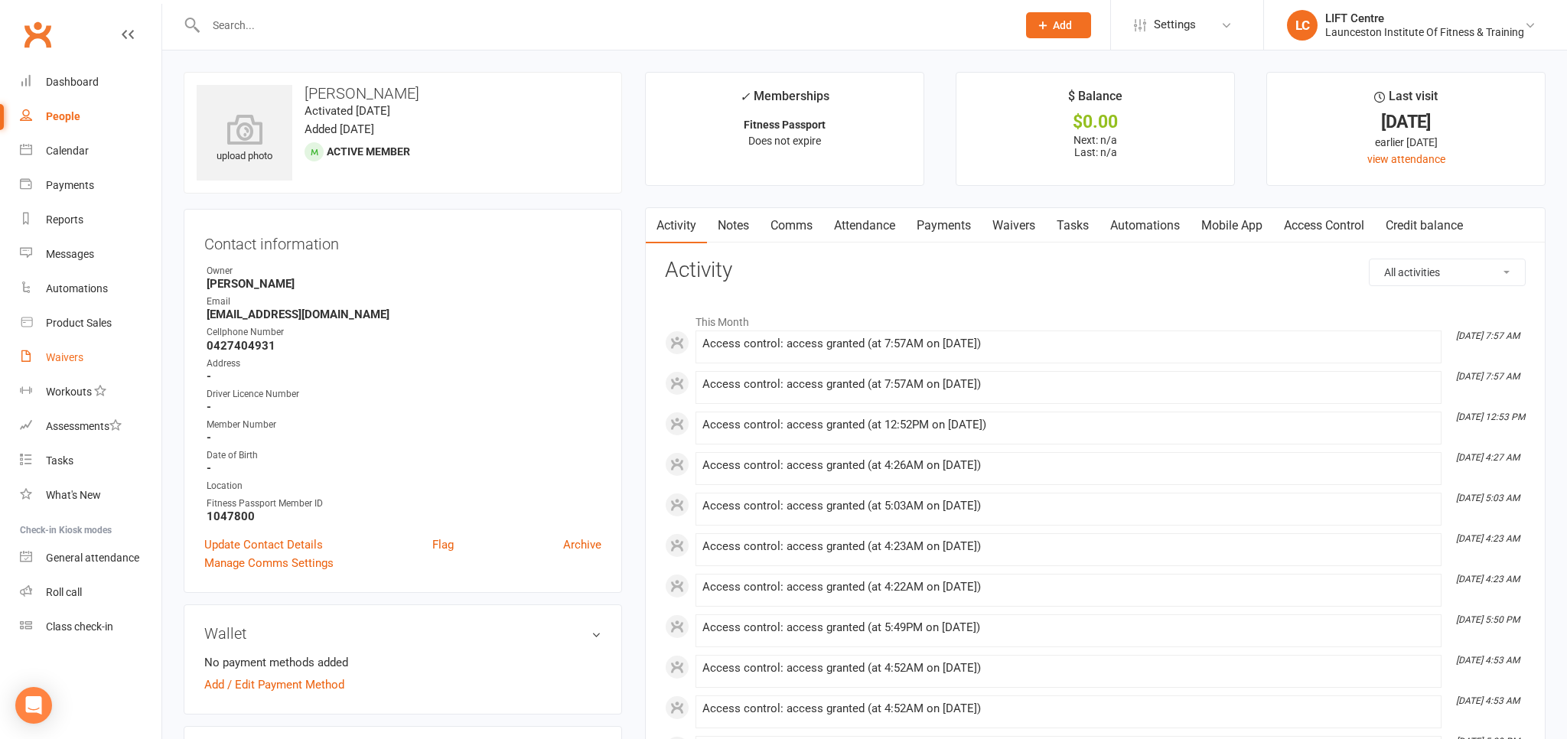
click at [73, 357] on div "Waivers" at bounding box center [64, 357] width 37 height 12
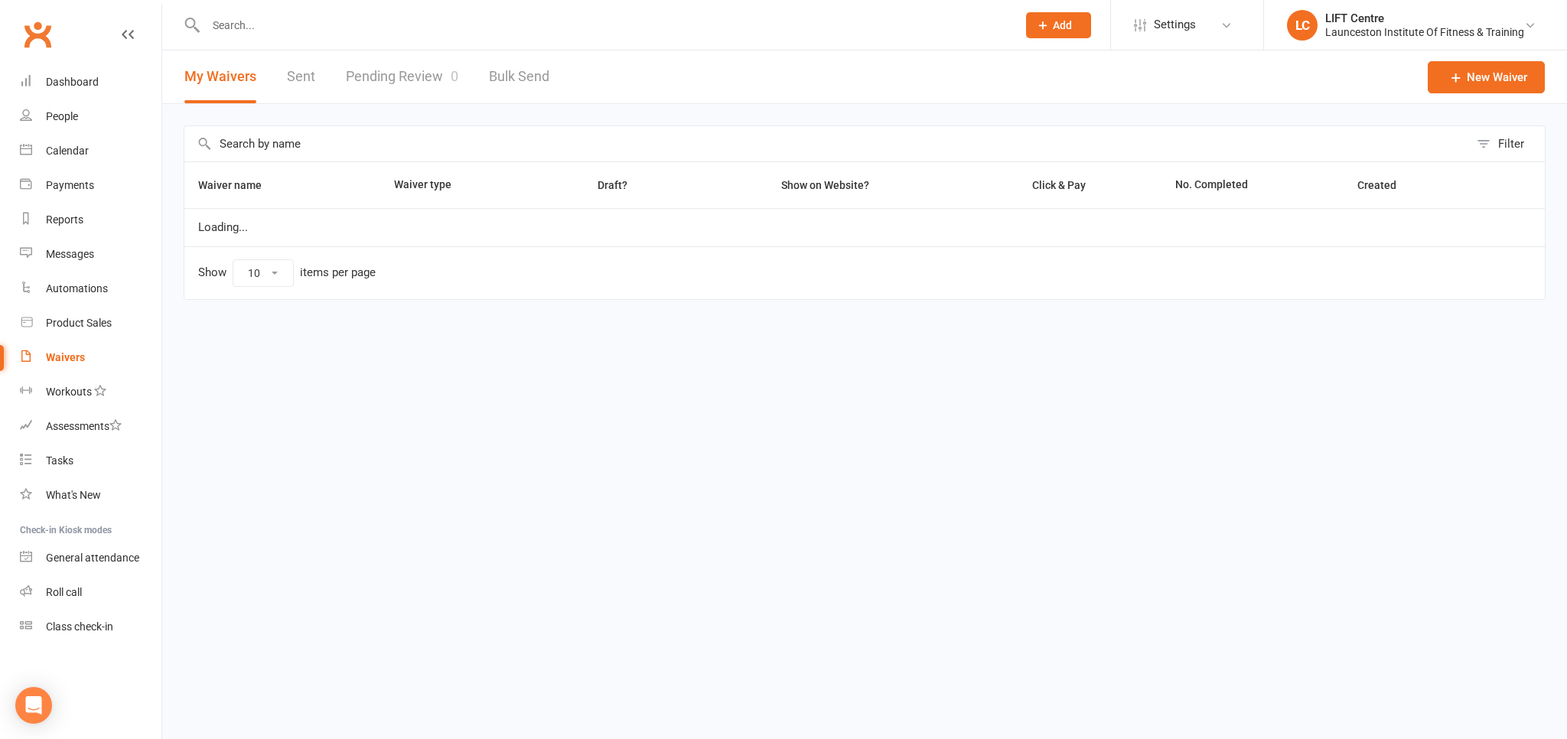
select select "50"
click at [63, 219] on div "Reports" at bounding box center [64, 219] width 37 height 12
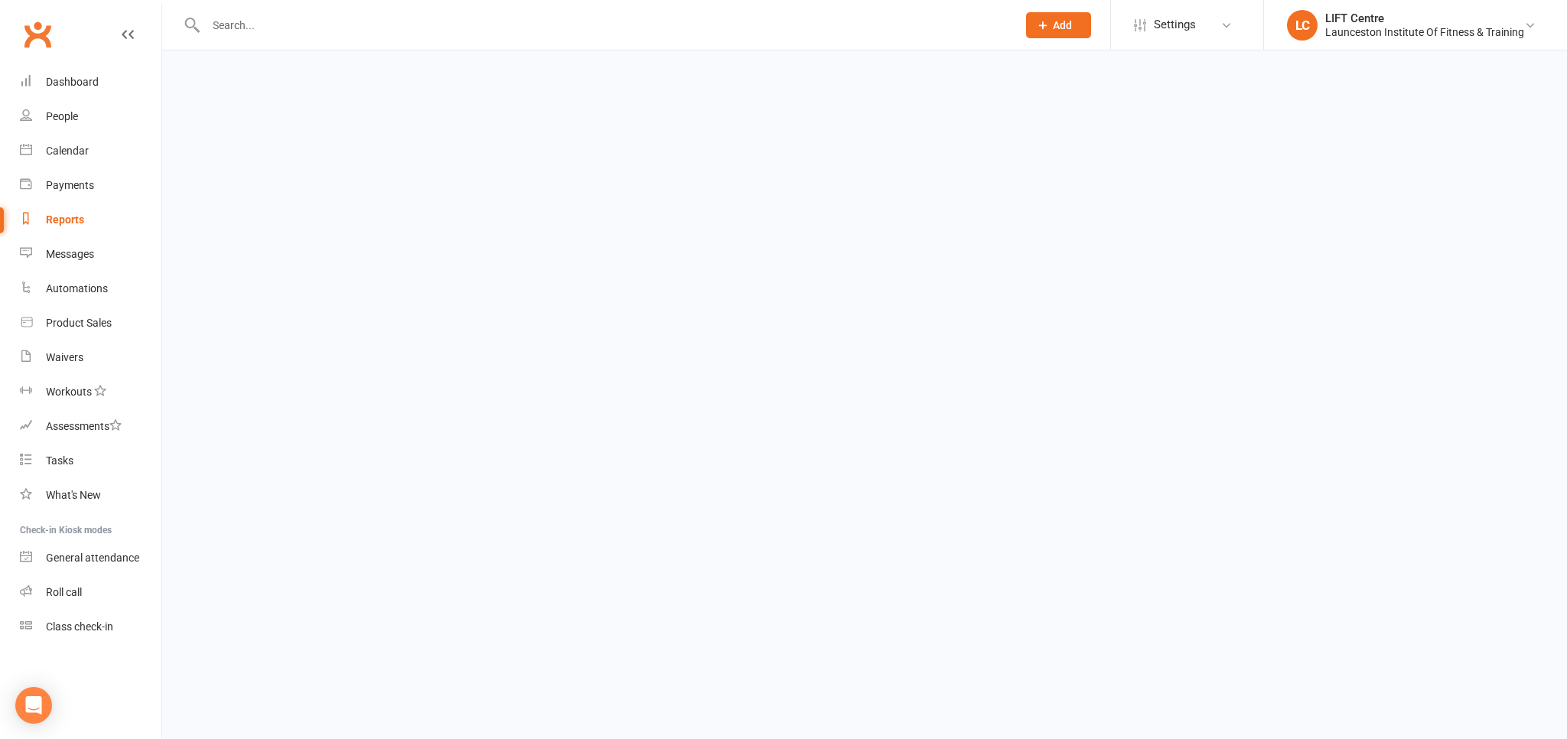
select select "100"
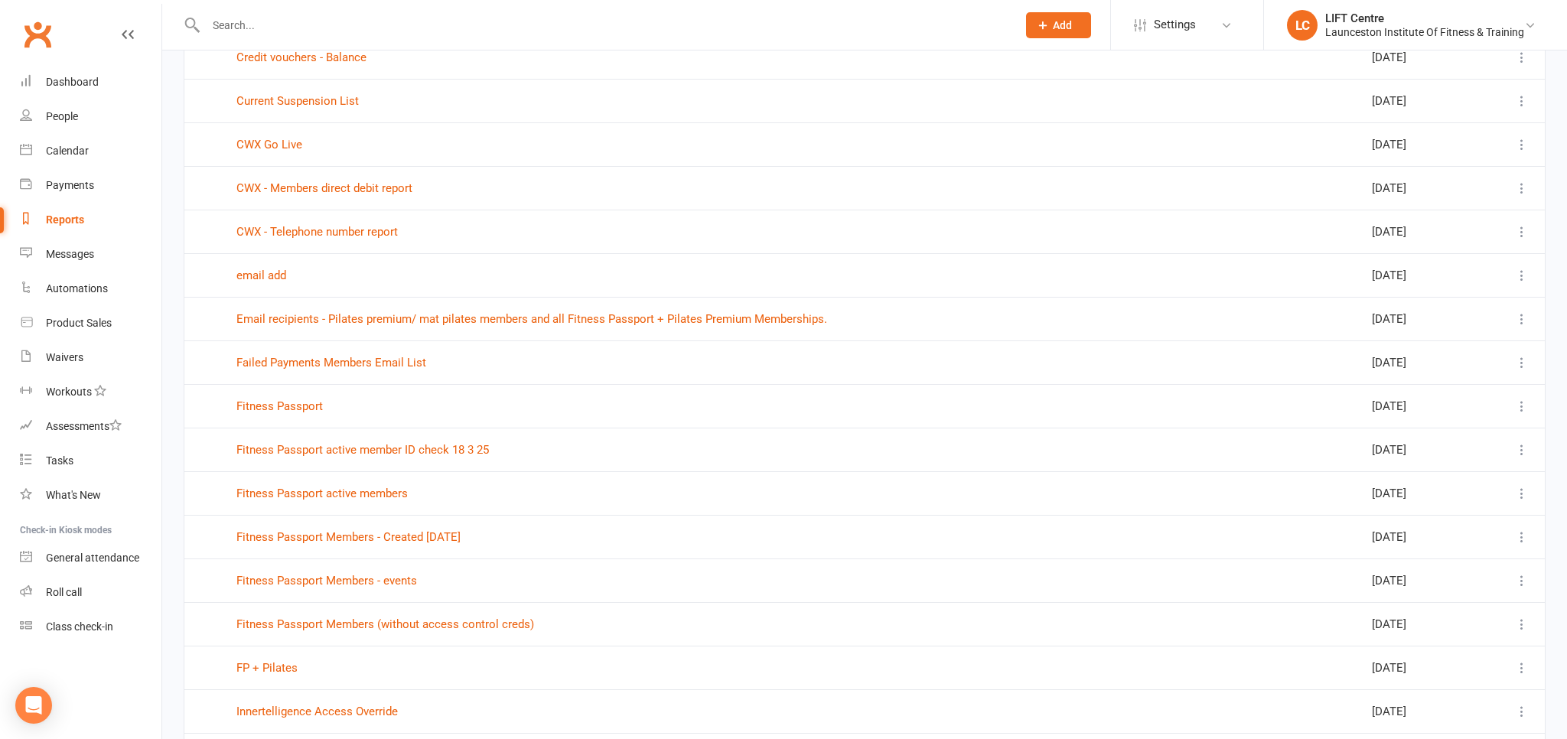
scroll to position [646, 0]
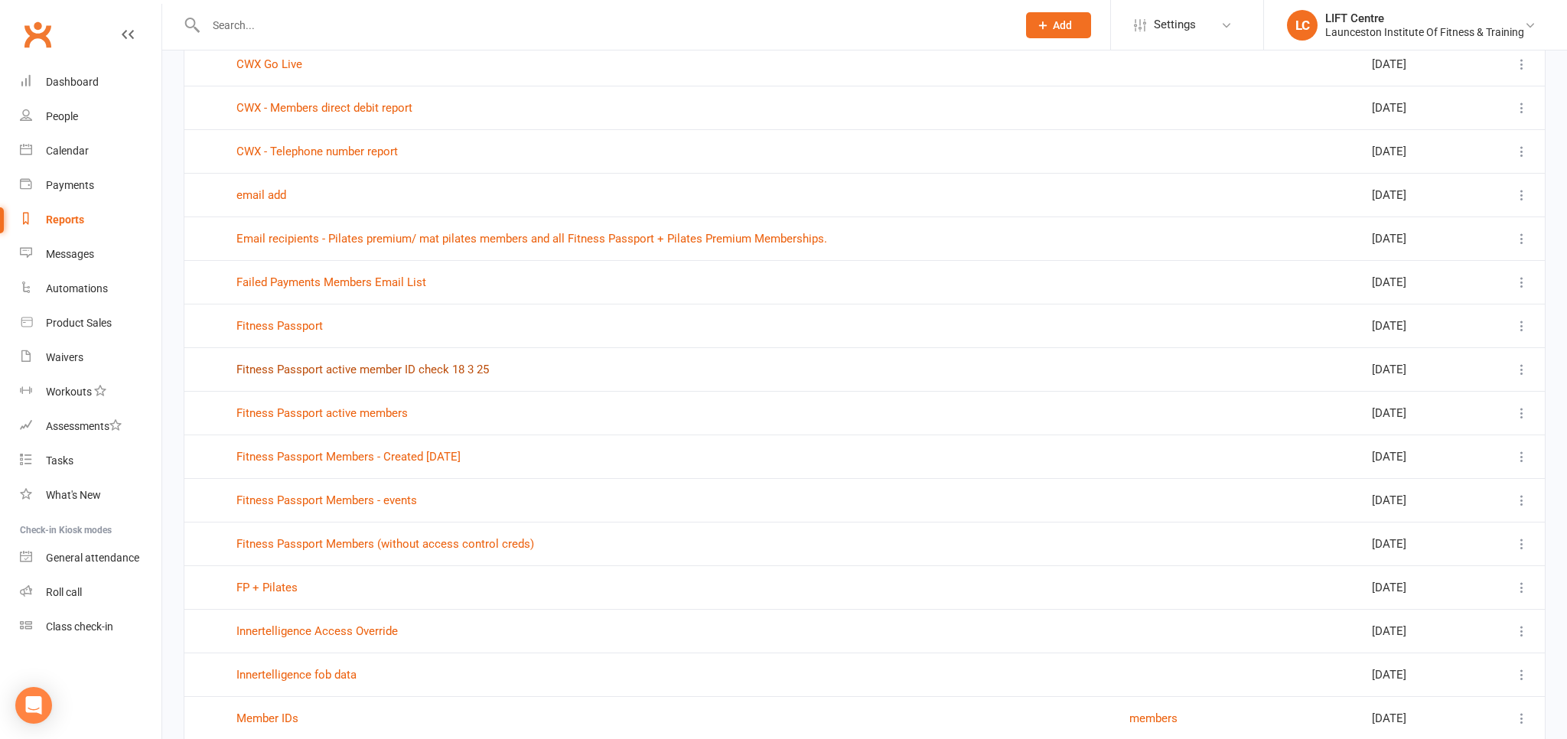
click at [364, 366] on link "Fitness Passport active member ID check 18 3 25" at bounding box center [362, 370] width 252 height 14
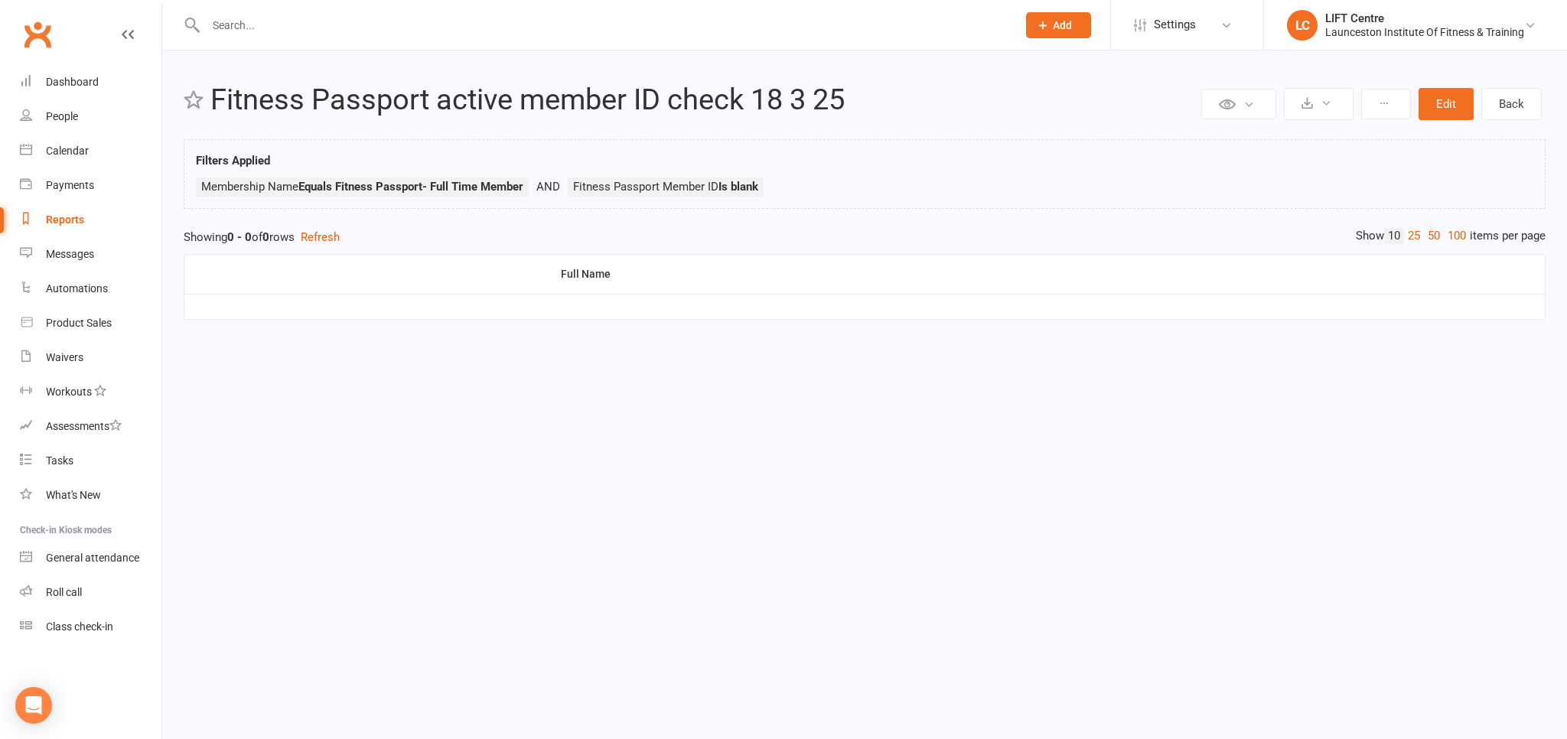
select select "100"
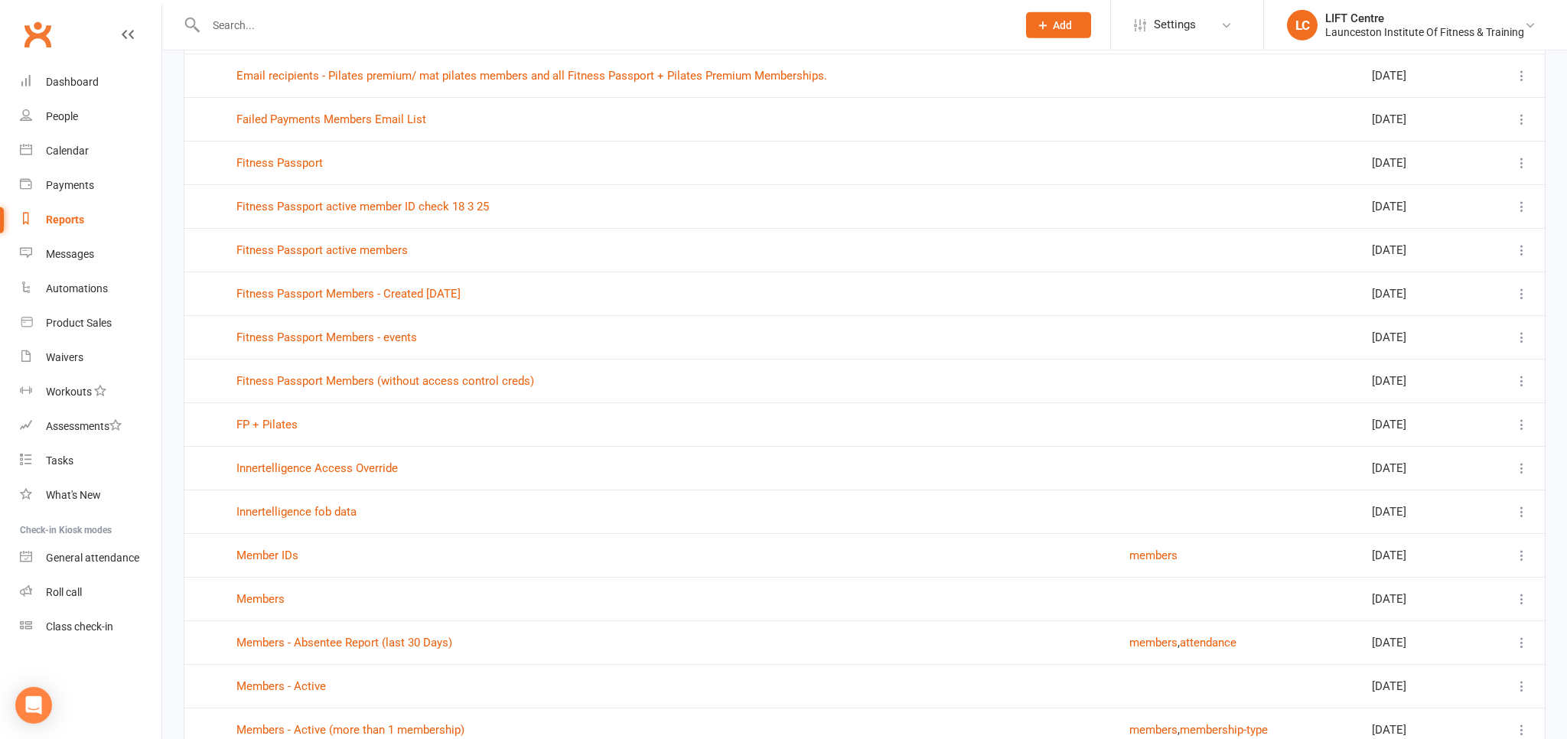
scroll to position [808, 0]
click at [318, 157] on link "Fitness Passport" at bounding box center [279, 164] width 86 height 14
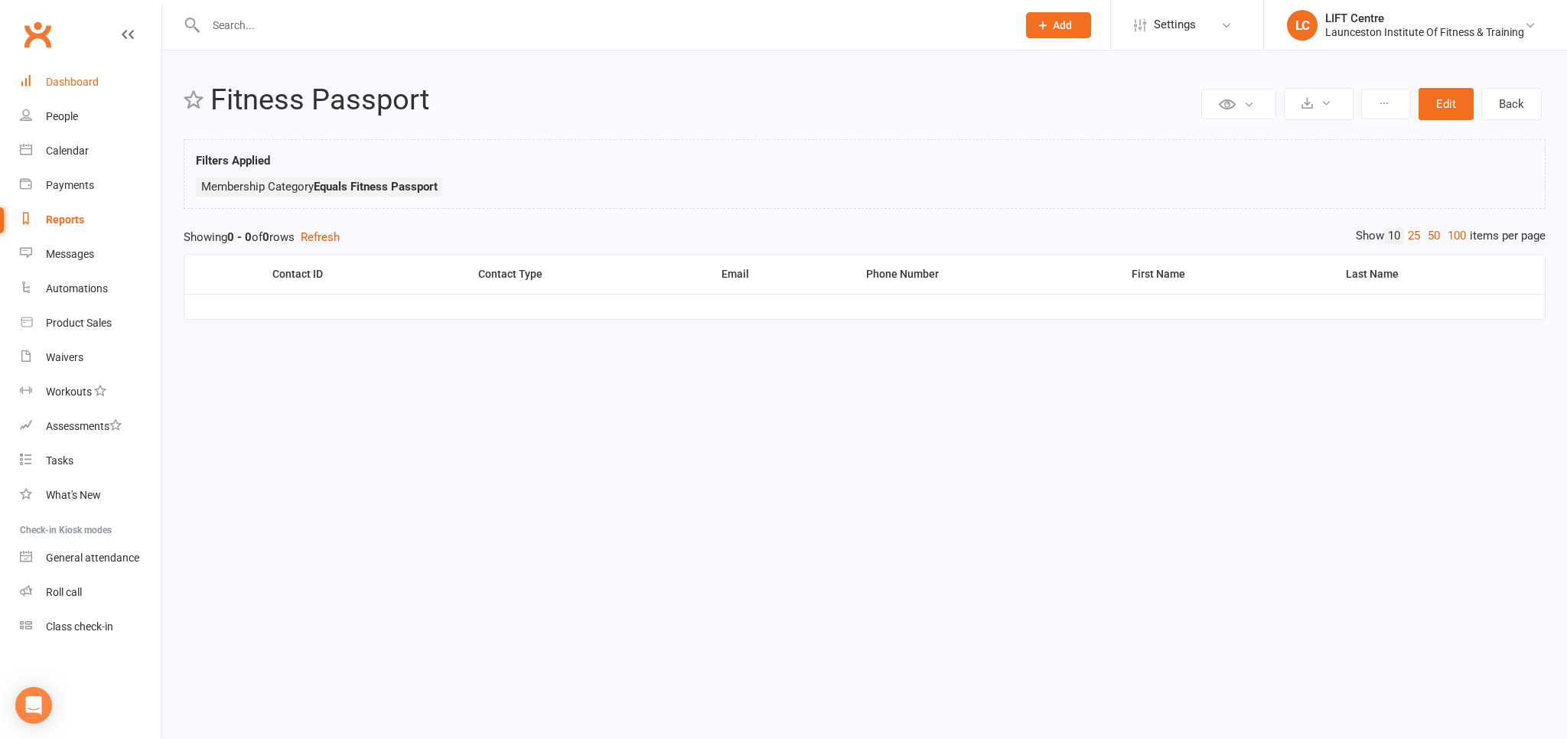
click at [94, 90] on link "Dashboard" at bounding box center [91, 82] width 142 height 34
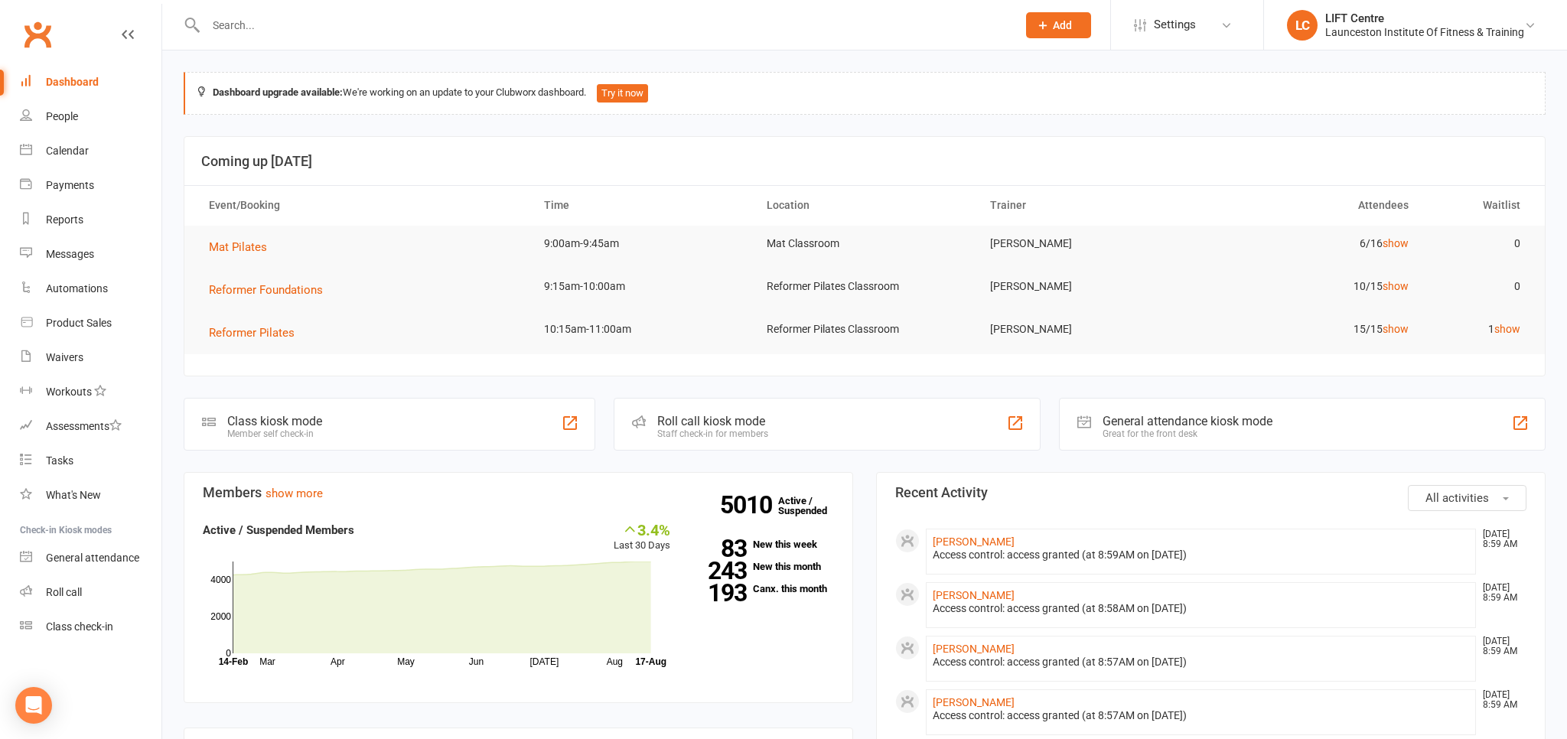
click at [38, 34] on link "Clubworx" at bounding box center [37, 34] width 38 height 38
click at [101, 91] on link "Dashboard" at bounding box center [91, 82] width 142 height 34
click at [230, 32] on input "text" at bounding box center [603, 25] width 805 height 21
paste input "20000000000000004C7A266E"
type input "20000000000000004C7A266E"
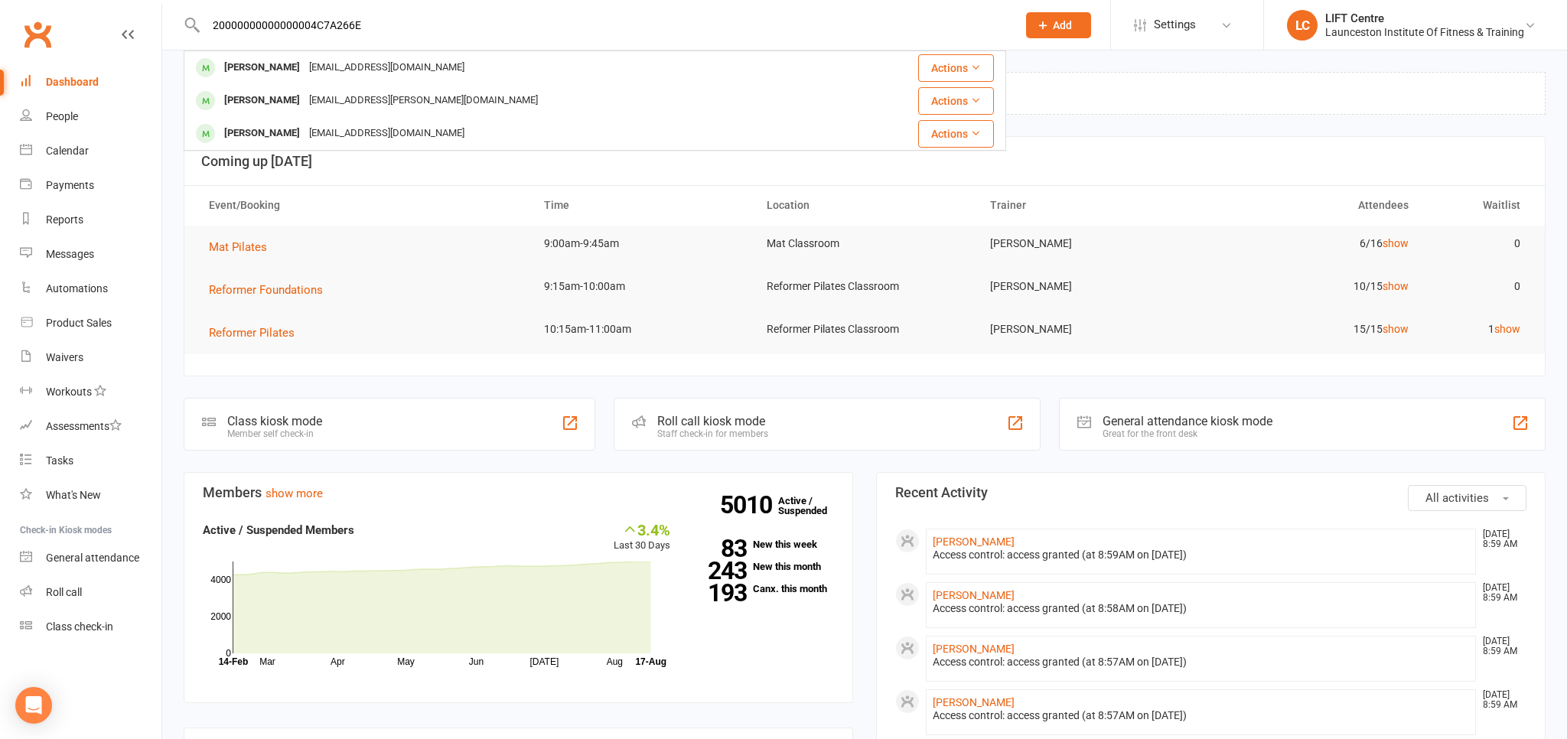
drag, startPoint x: 402, startPoint y: 18, endPoint x: 63, endPoint y: 20, distance: 339.7
click at [201, 20] on input "20000000000000004C7A266E" at bounding box center [603, 25] width 805 height 21
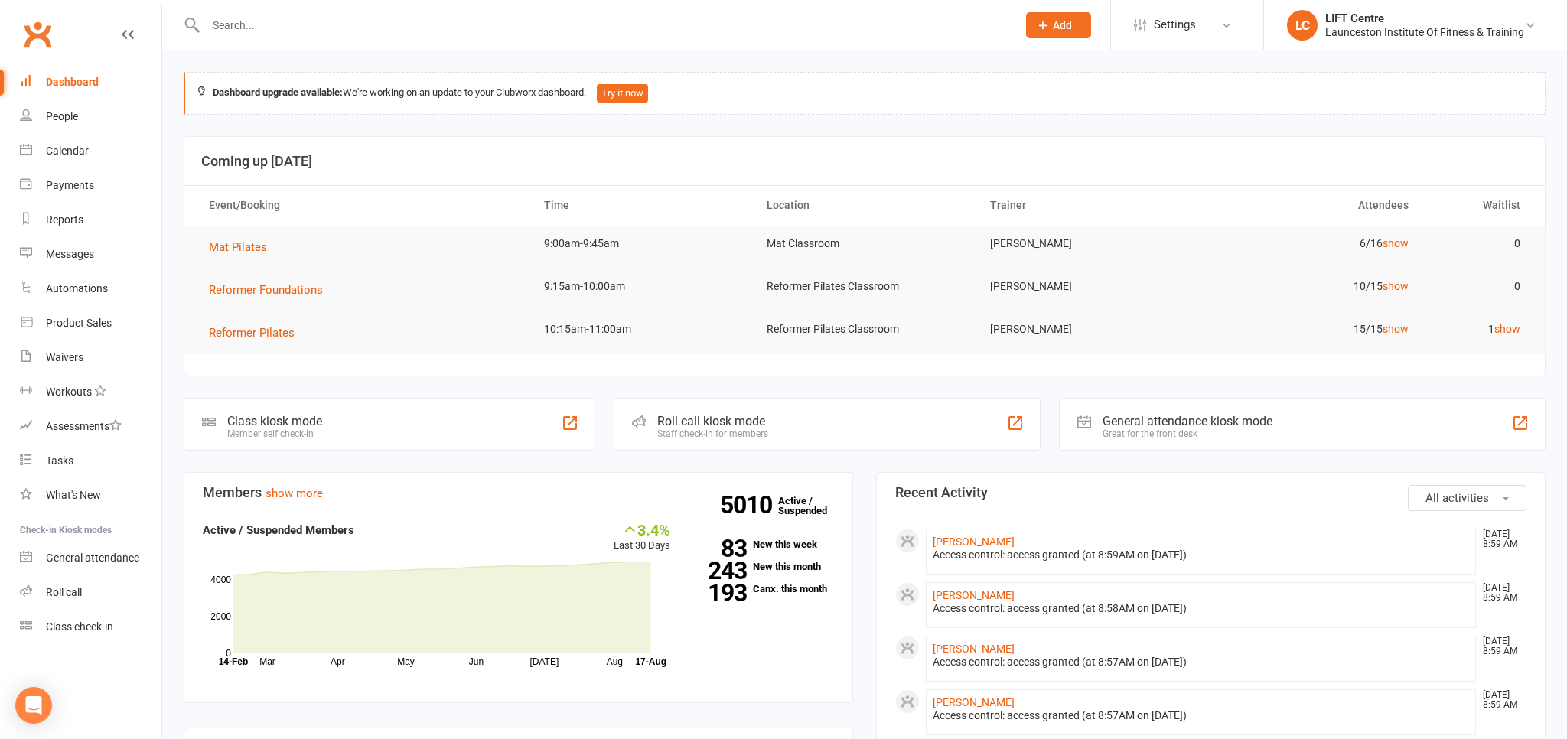
click at [54, 37] on link "Clubworx" at bounding box center [37, 34] width 38 height 38
click at [256, 28] on input "text" at bounding box center [603, 25] width 805 height 21
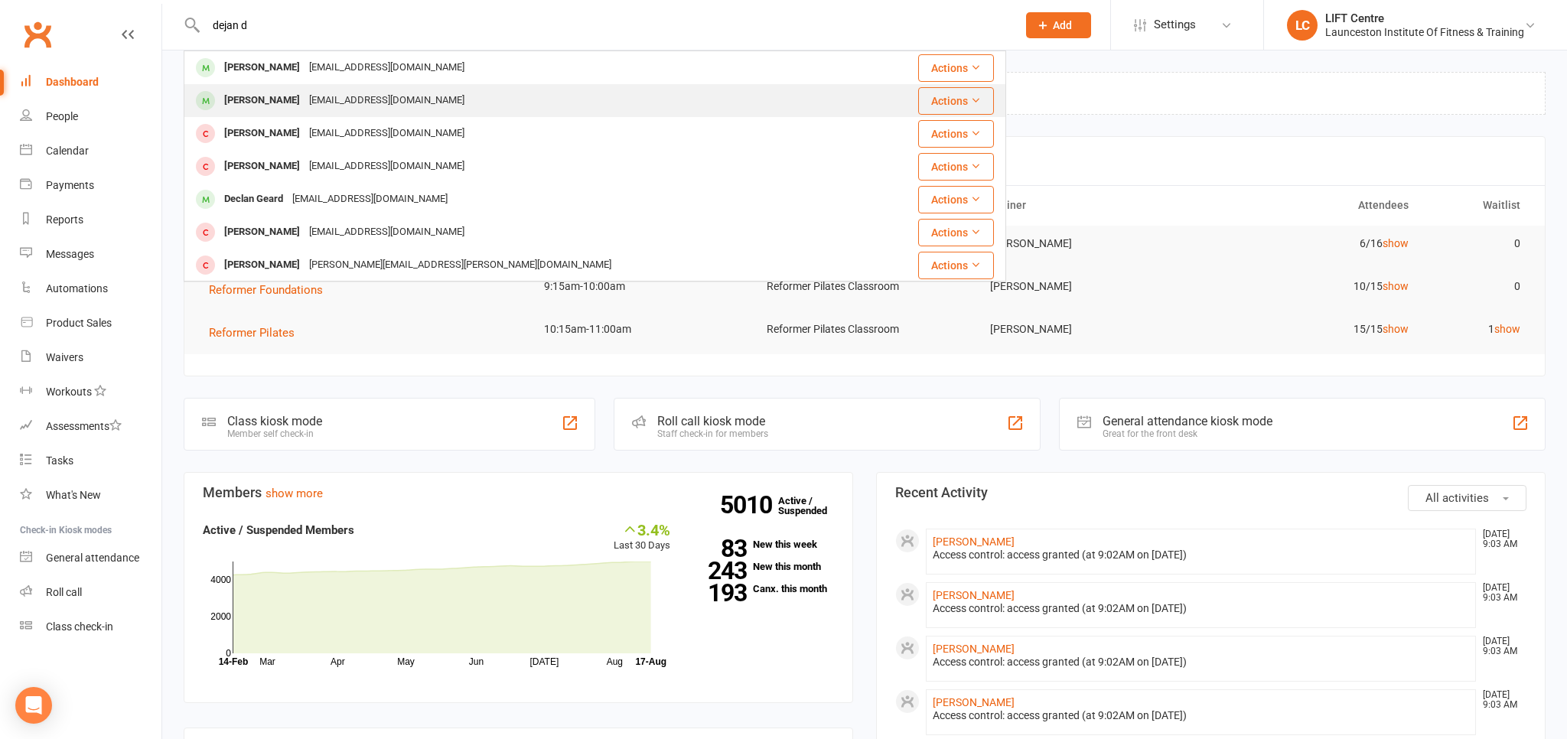
type input "dejan d"
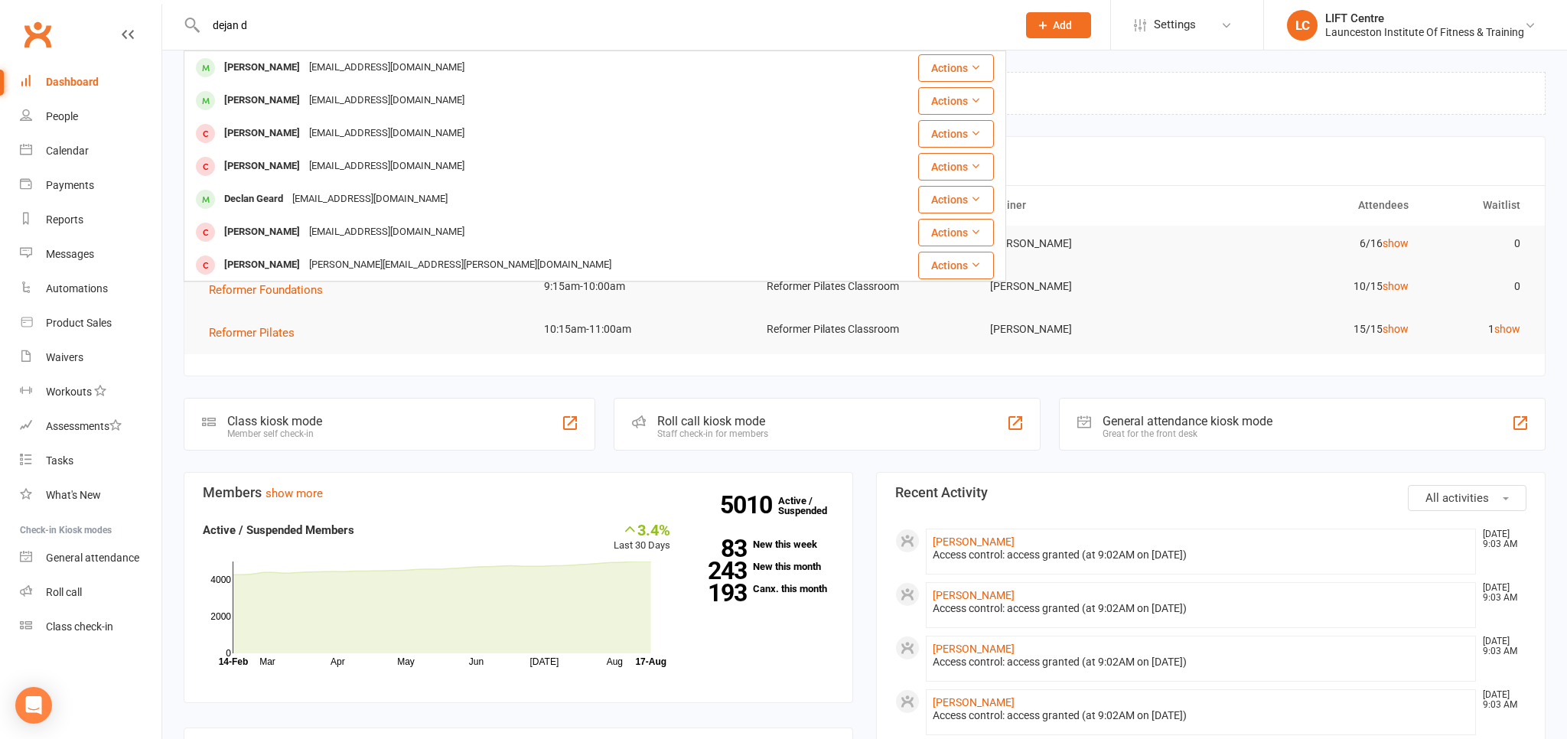
drag, startPoint x: 295, startPoint y: 98, endPoint x: 296, endPoint y: 90, distance: 7.7
click at [295, 97] on div "Dejan Jovanovic" at bounding box center [262, 101] width 85 height 22
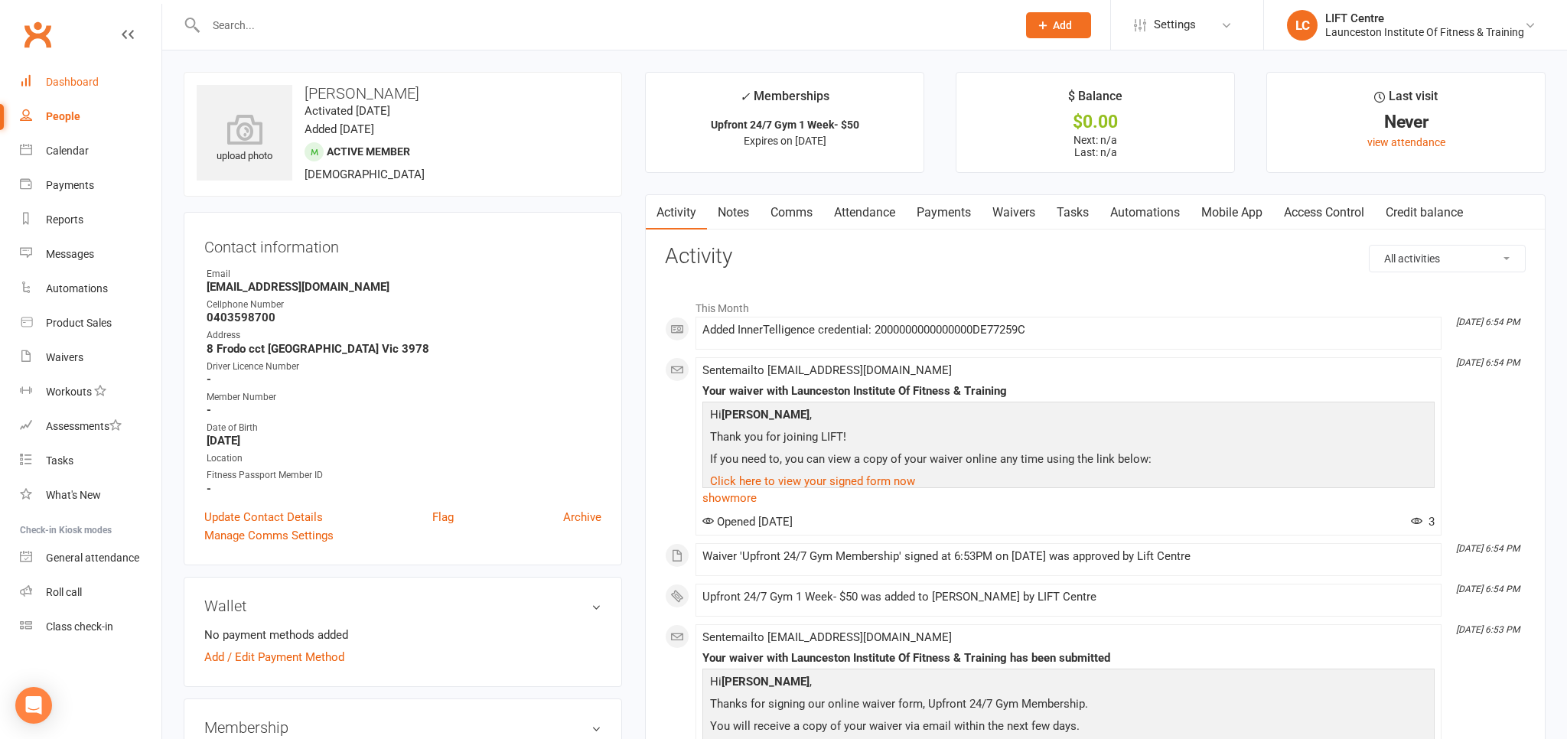
click at [96, 91] on link "Dashboard" at bounding box center [91, 82] width 142 height 34
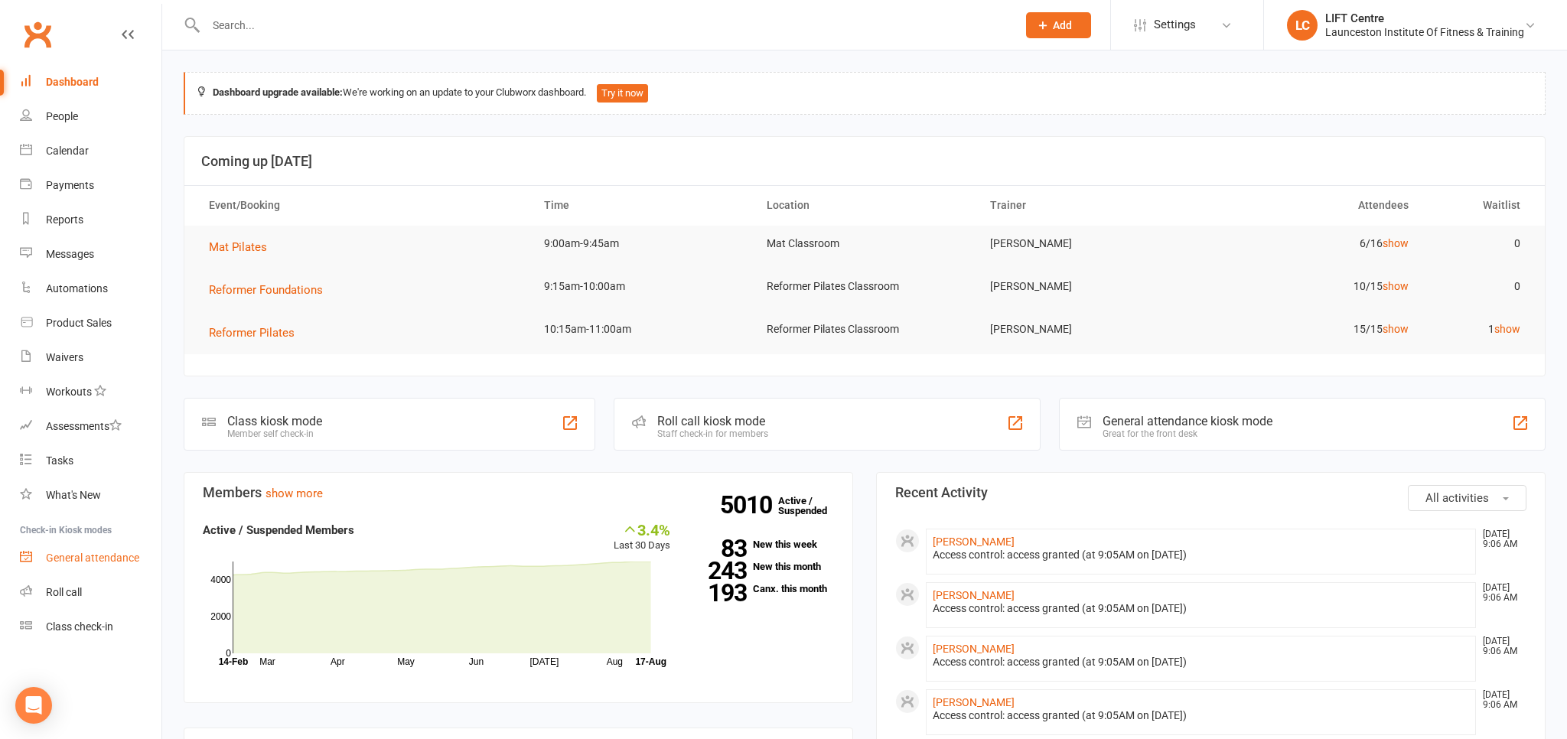
click at [117, 553] on div "General attendance" at bounding box center [92, 558] width 93 height 12
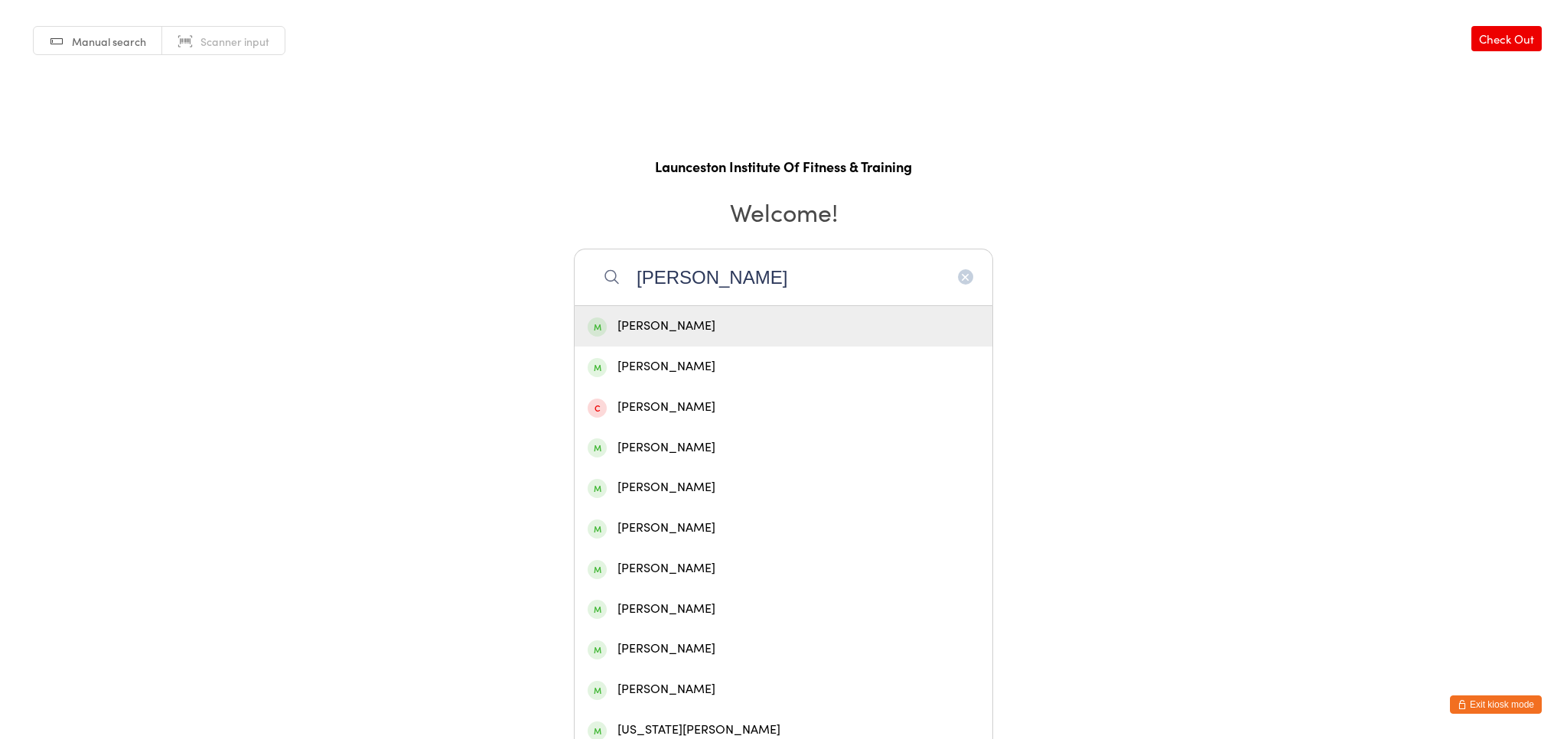
type input "[PERSON_NAME]"
click at [677, 331] on div "[PERSON_NAME]" at bounding box center [784, 326] width 392 height 21
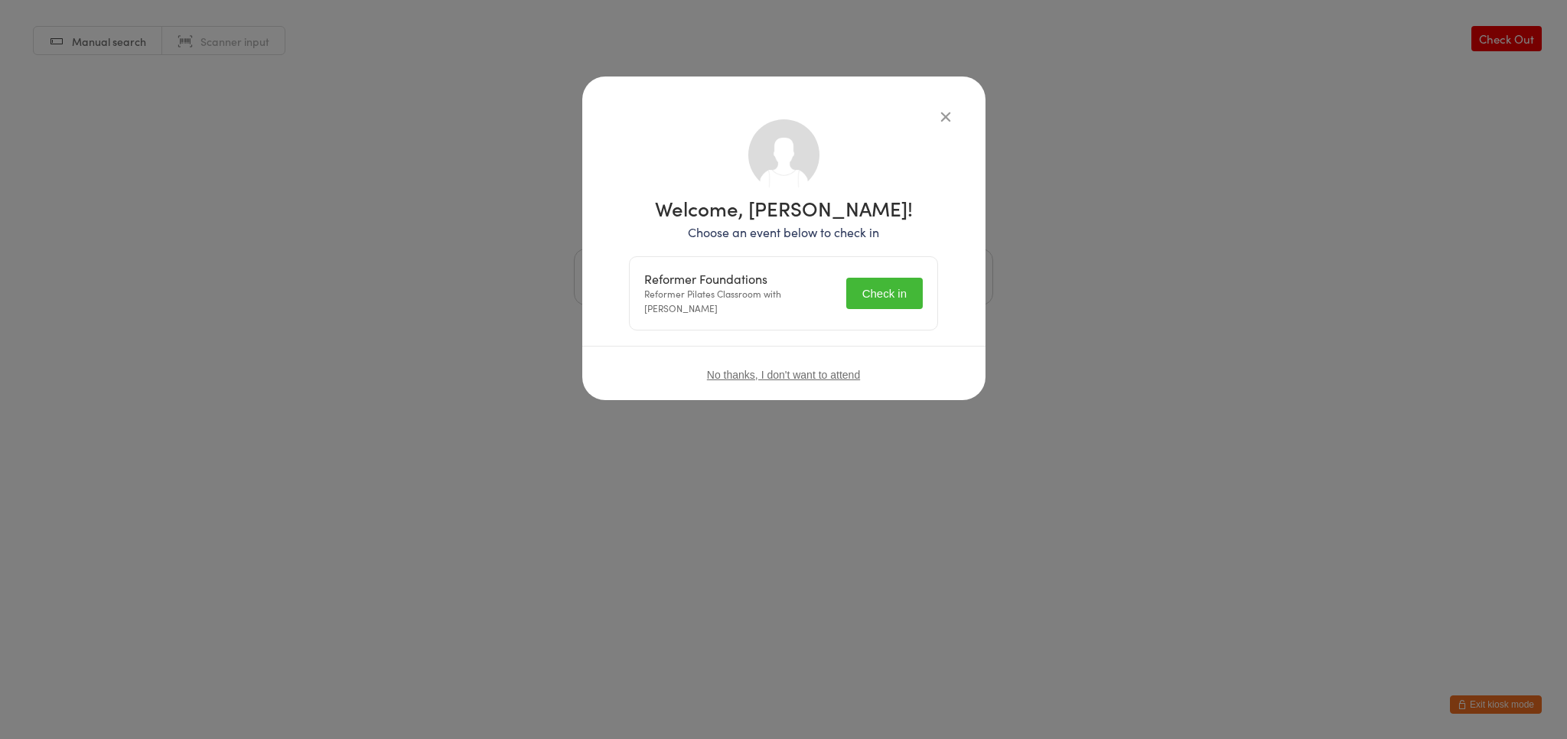
click at [897, 299] on button "Check in" at bounding box center [884, 293] width 77 height 31
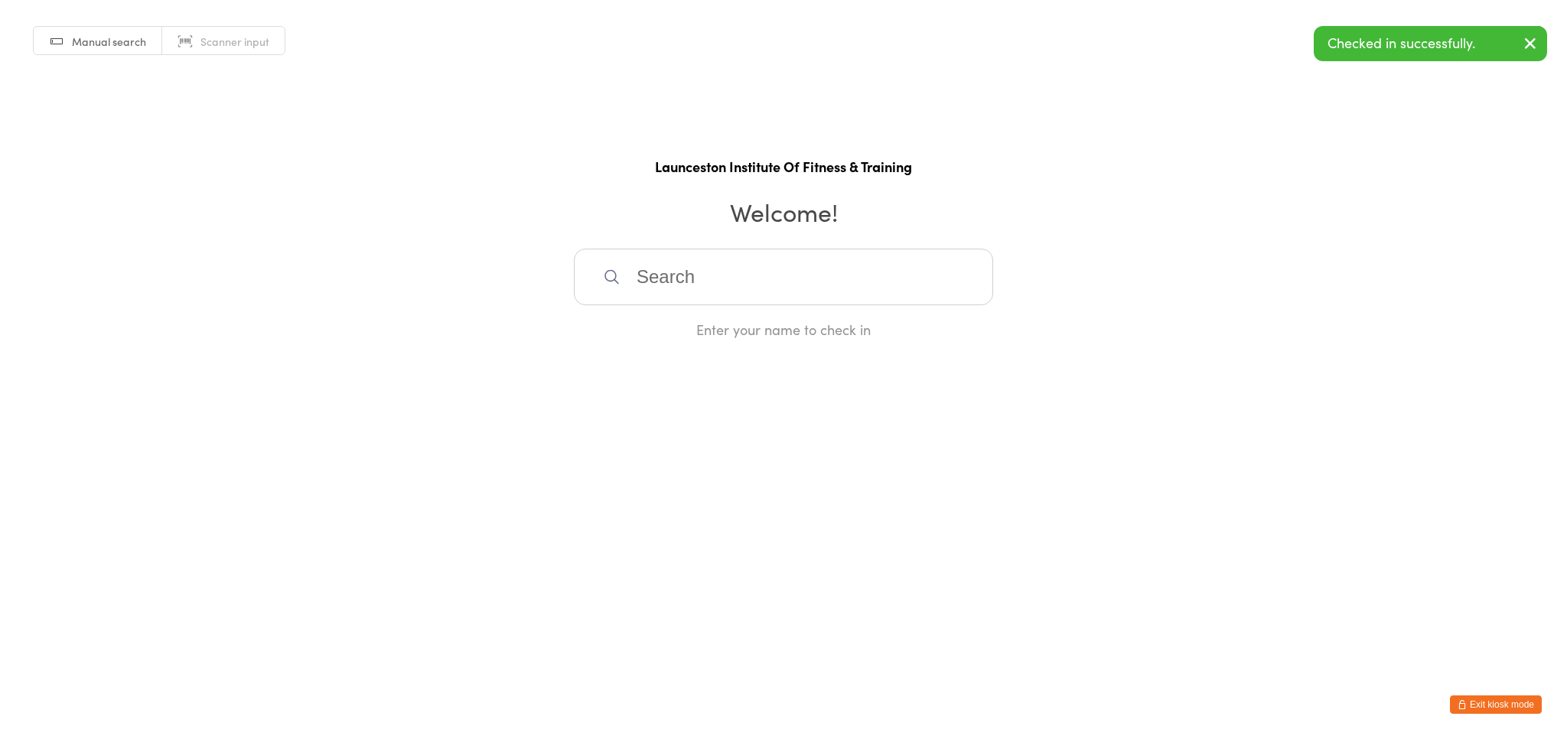
click at [944, 122] on div "Manual search Scanner input Check Out Launceston Institute Of Fitness & Trainin…" at bounding box center [783, 169] width 1567 height 339
drag, startPoint x: 1485, startPoint y: 707, endPoint x: 1403, endPoint y: 658, distance: 95.4
click at [1486, 707] on button "Exit kiosk mode" at bounding box center [1496, 704] width 92 height 18
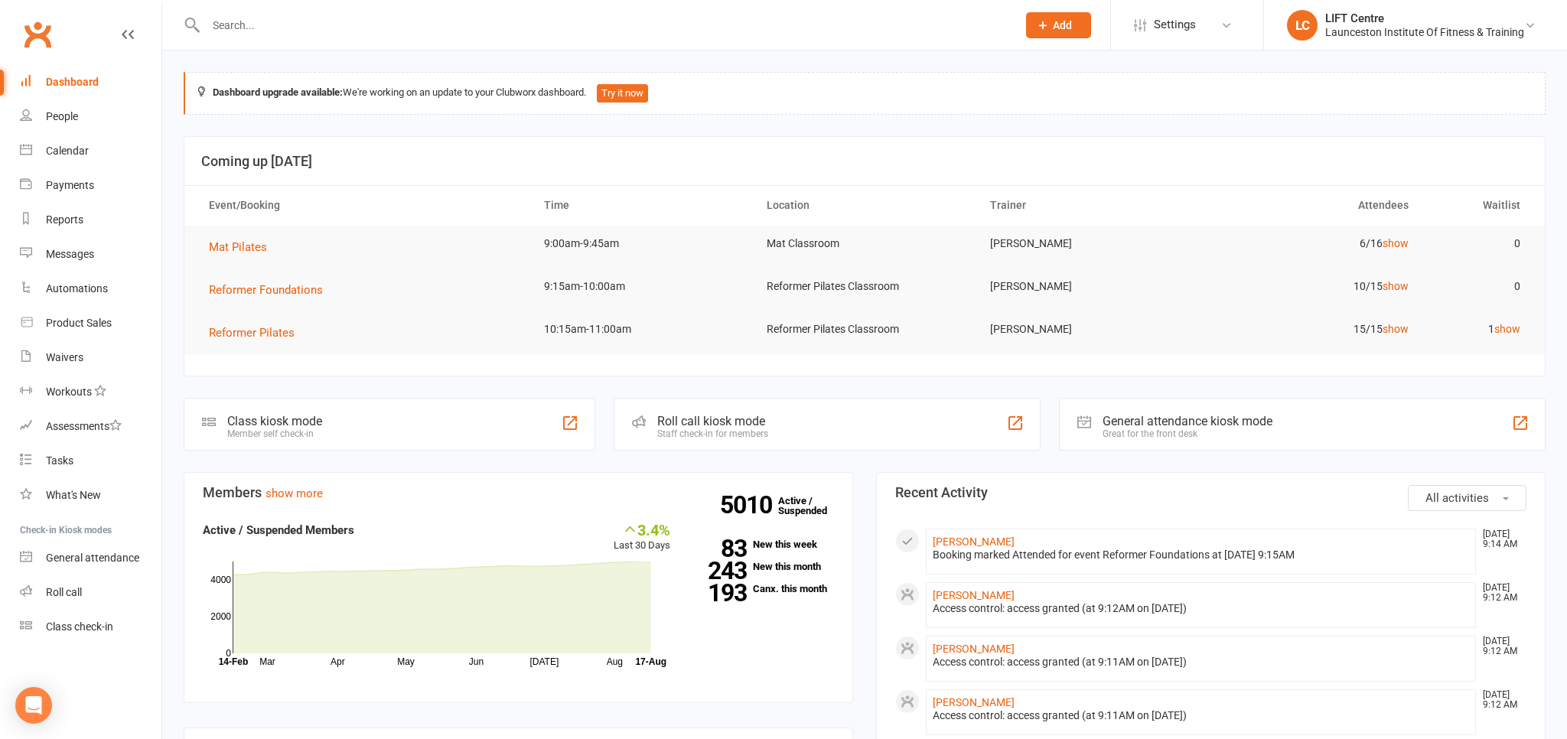
click at [248, 20] on input "text" at bounding box center [603, 25] width 805 height 21
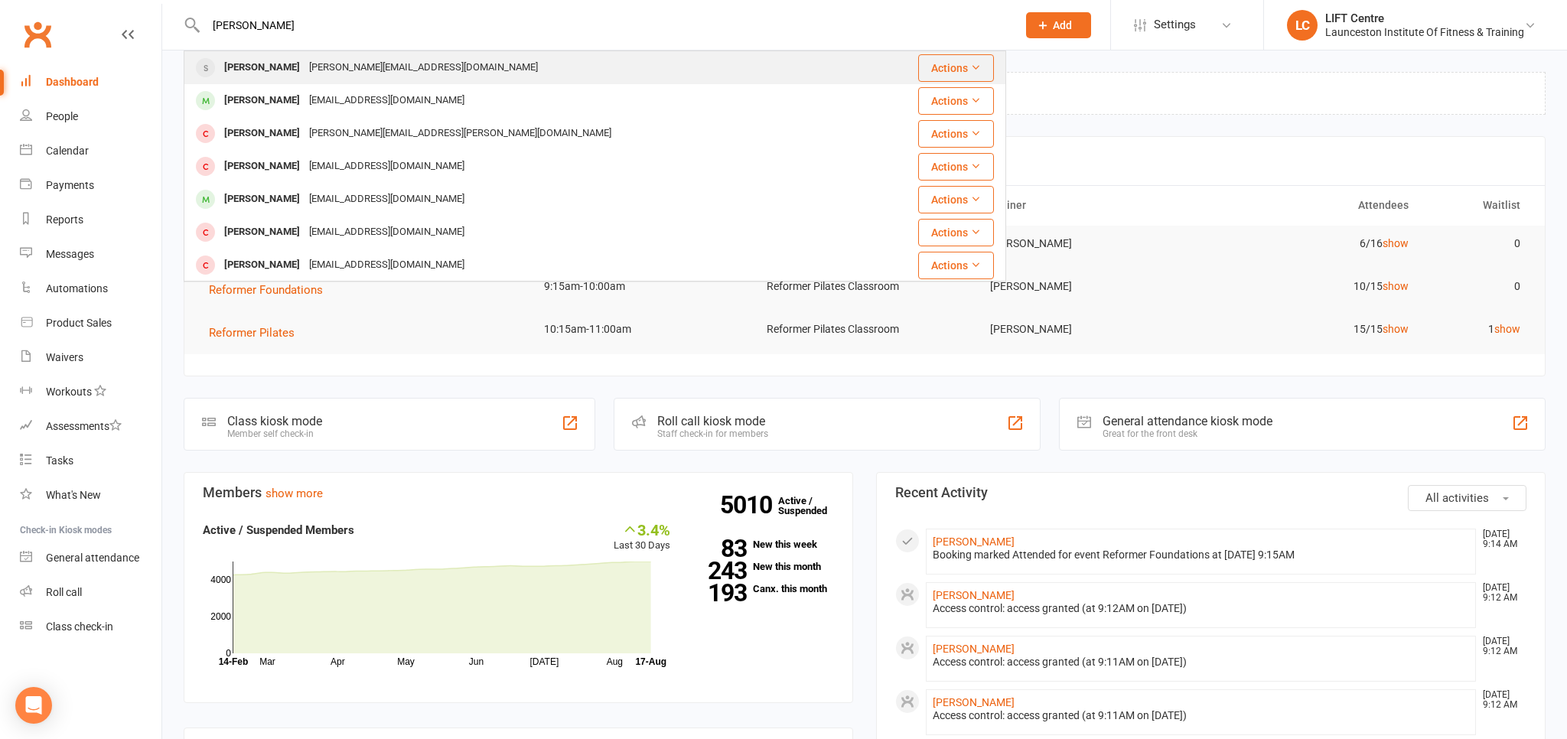
type input "[PERSON_NAME]"
click at [350, 61] on div "[PERSON_NAME][EMAIL_ADDRESS][DOMAIN_NAME]" at bounding box center [424, 68] width 238 height 22
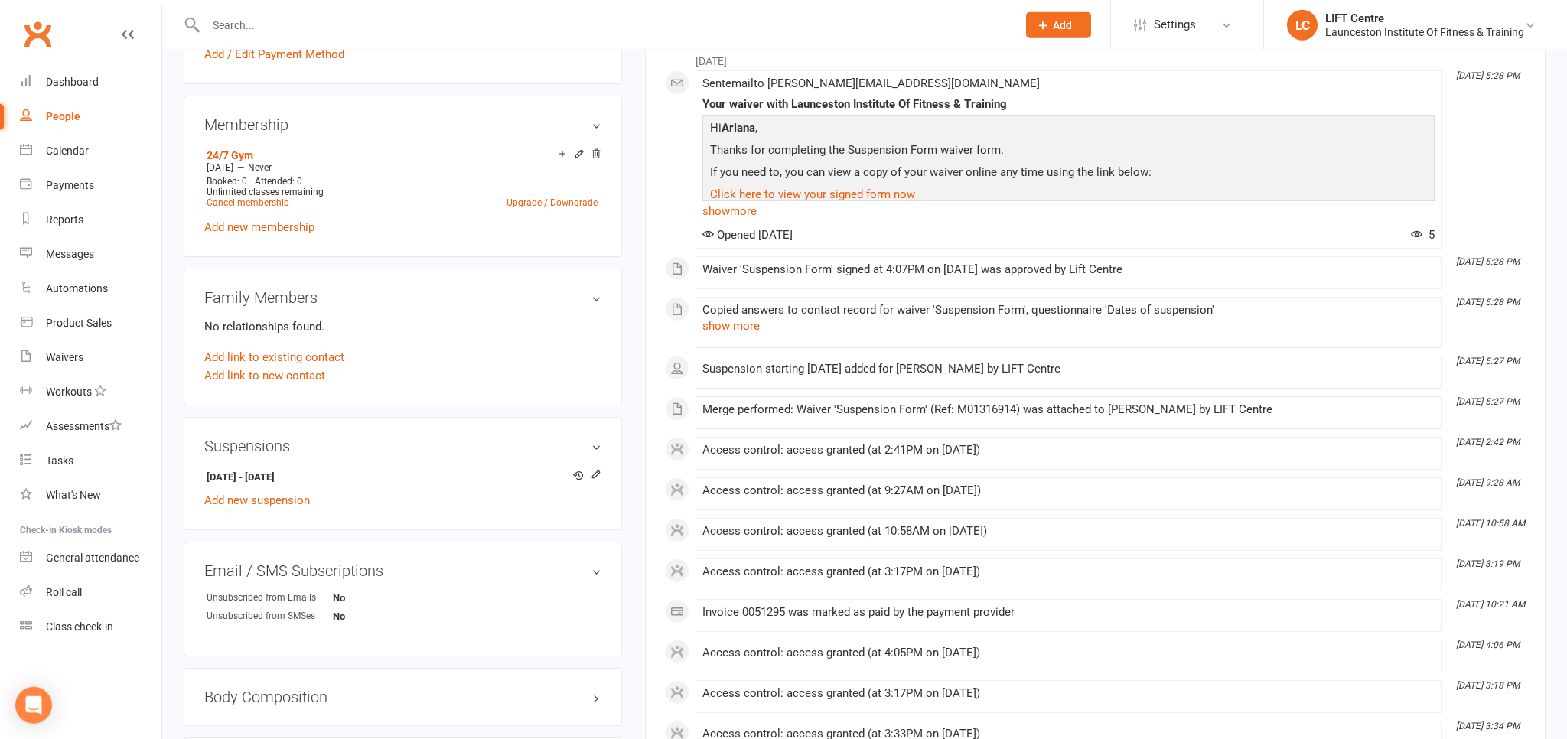
scroll to position [646, 0]
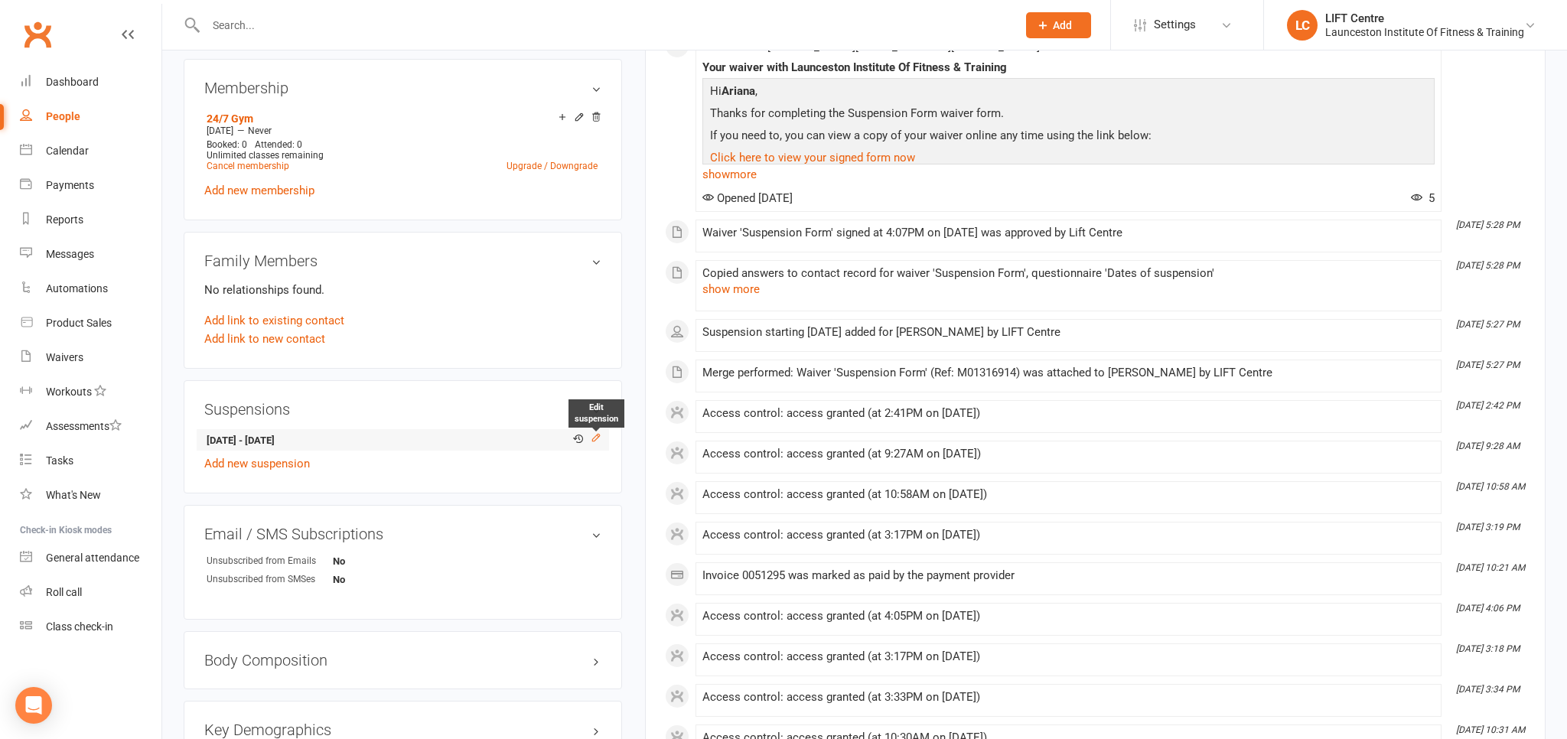
click at [601, 438] on icon at bounding box center [596, 437] width 11 height 11
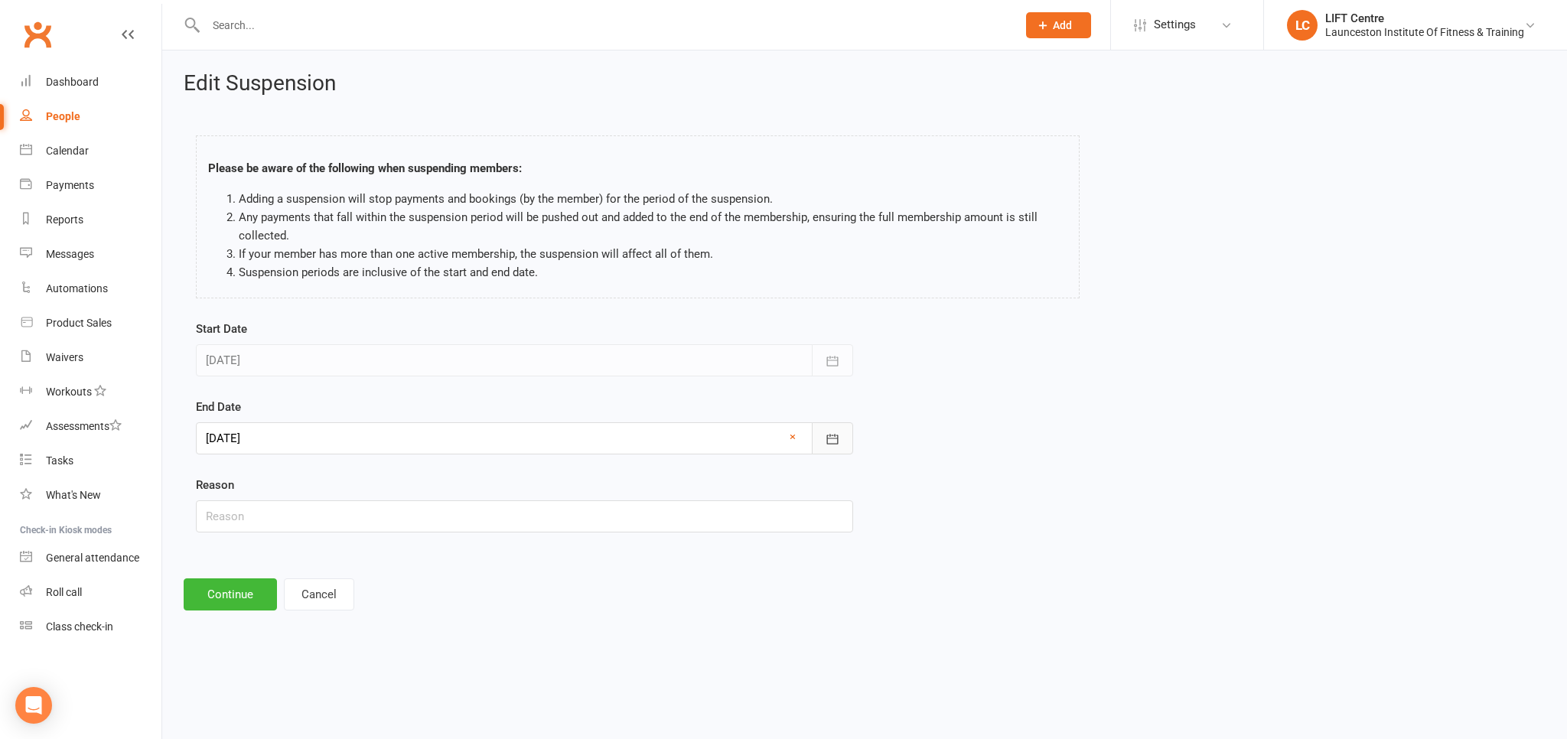
click at [829, 432] on icon "button" at bounding box center [832, 439] width 15 height 15
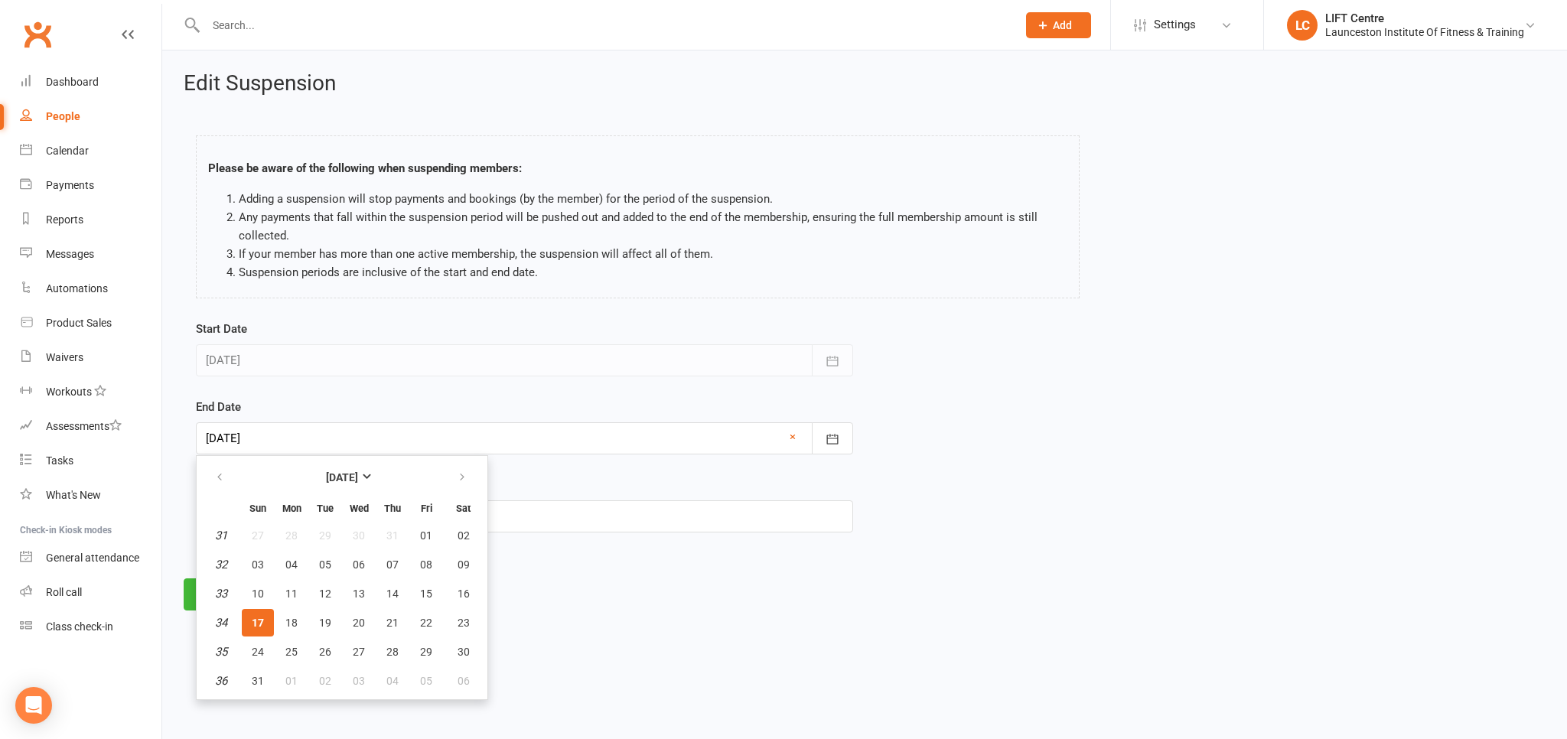
click at [261, 624] on span "17" at bounding box center [258, 623] width 12 height 12
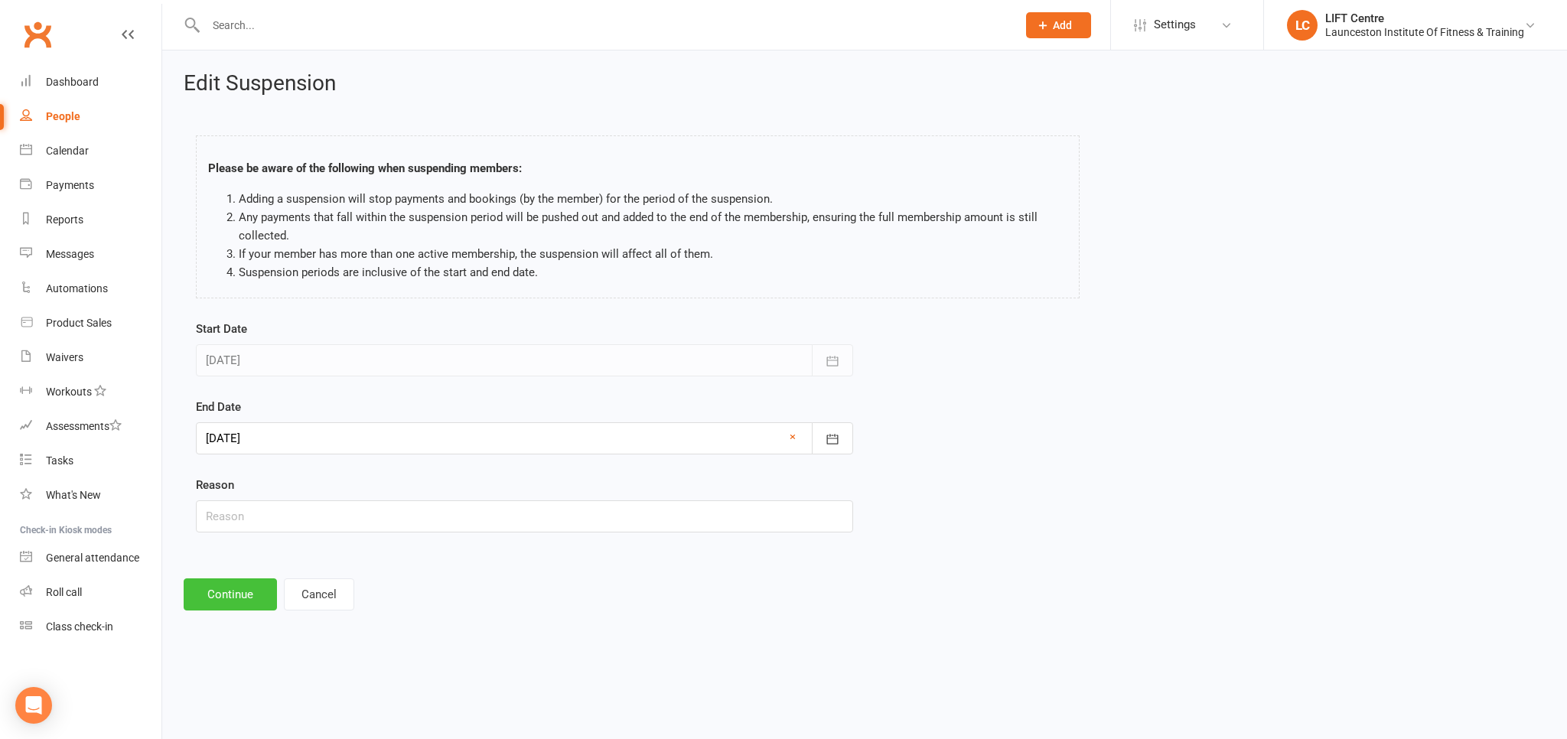
click at [243, 601] on button "Continue" at bounding box center [230, 594] width 93 height 32
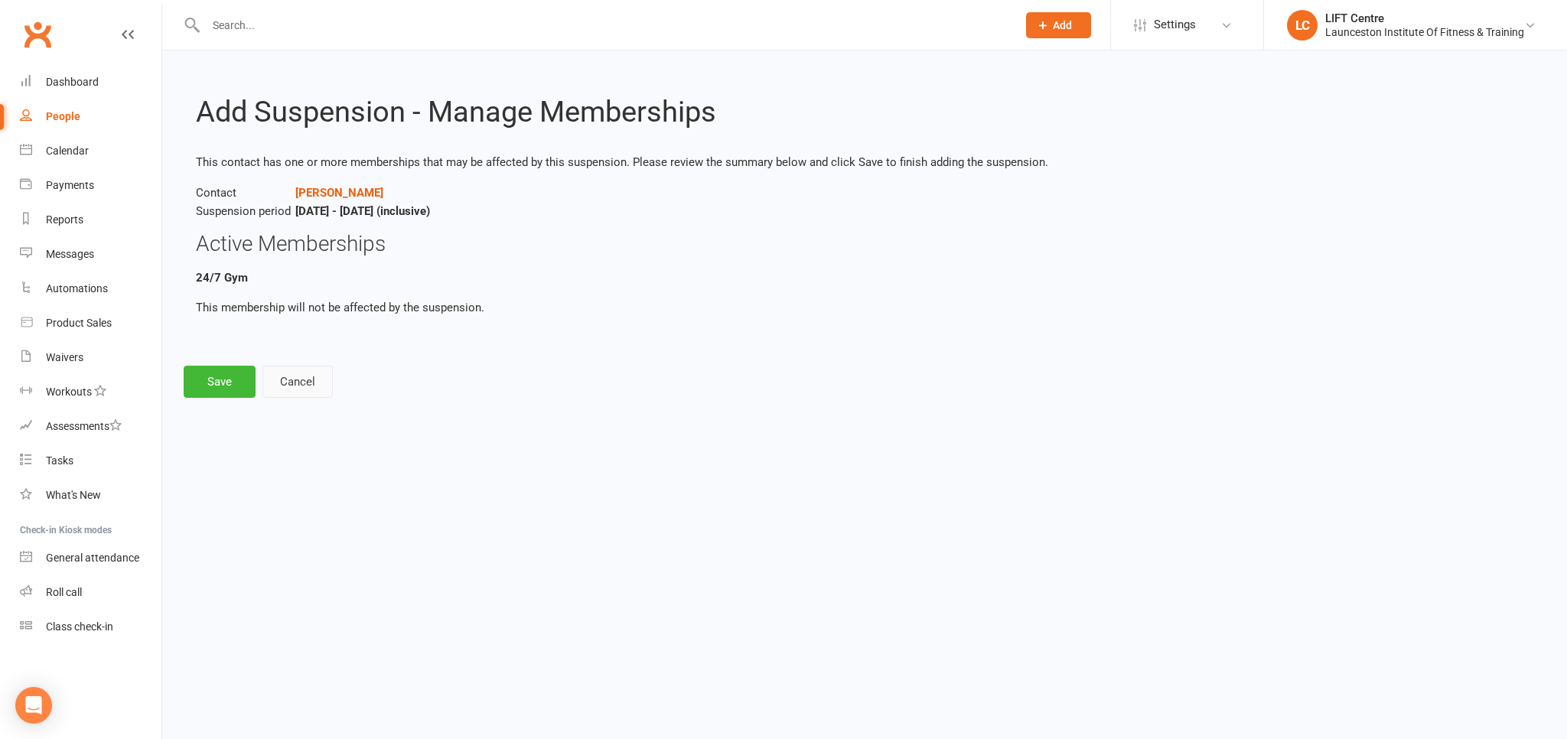
click at [300, 379] on button "Cancel" at bounding box center [297, 382] width 70 height 32
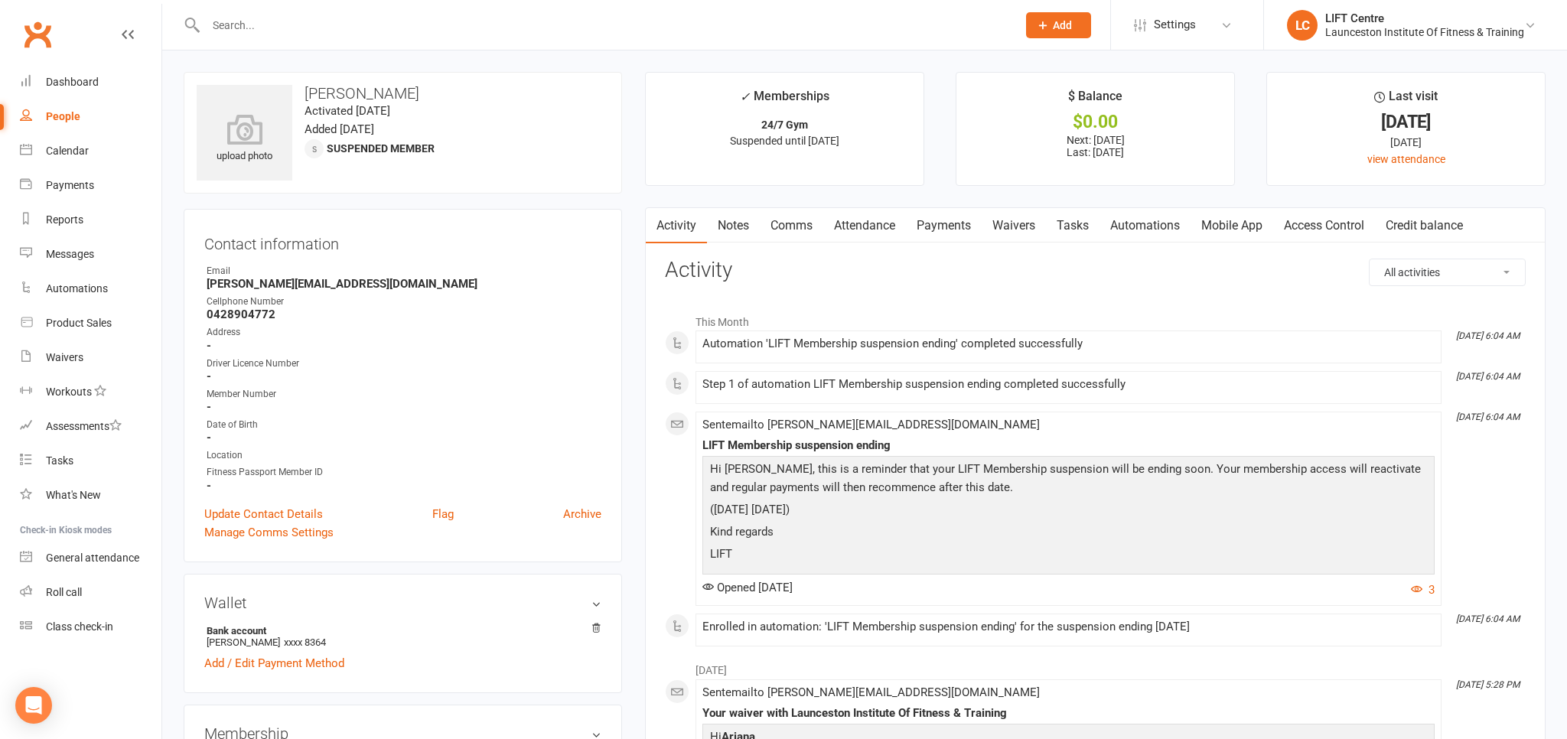
click at [689, 226] on link "Activity" at bounding box center [676, 225] width 61 height 35
click at [69, 81] on div "Dashboard" at bounding box center [72, 82] width 53 height 12
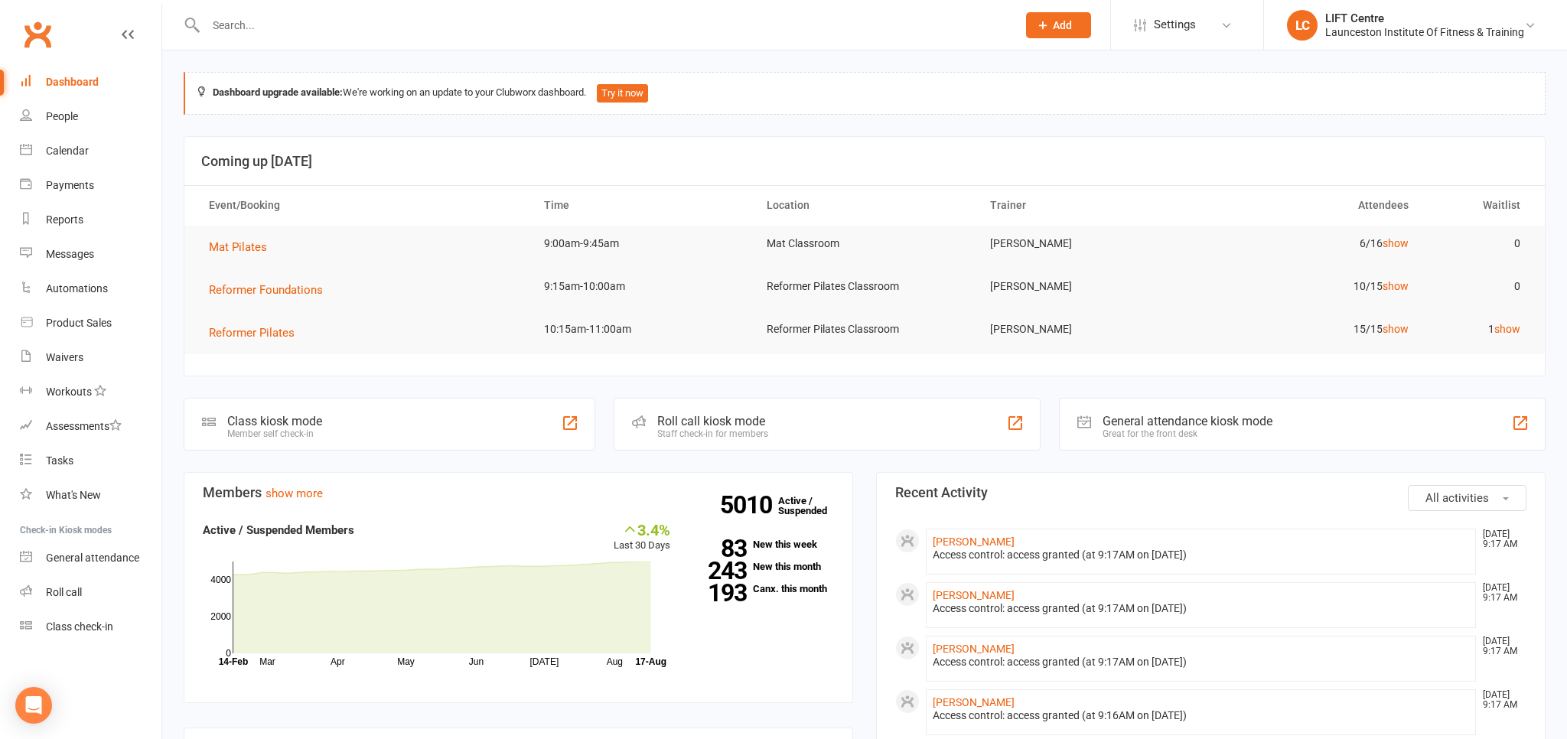
click at [44, 40] on link "Clubworx" at bounding box center [37, 34] width 38 height 38
click at [298, 32] on input "text" at bounding box center [603, 25] width 805 height 21
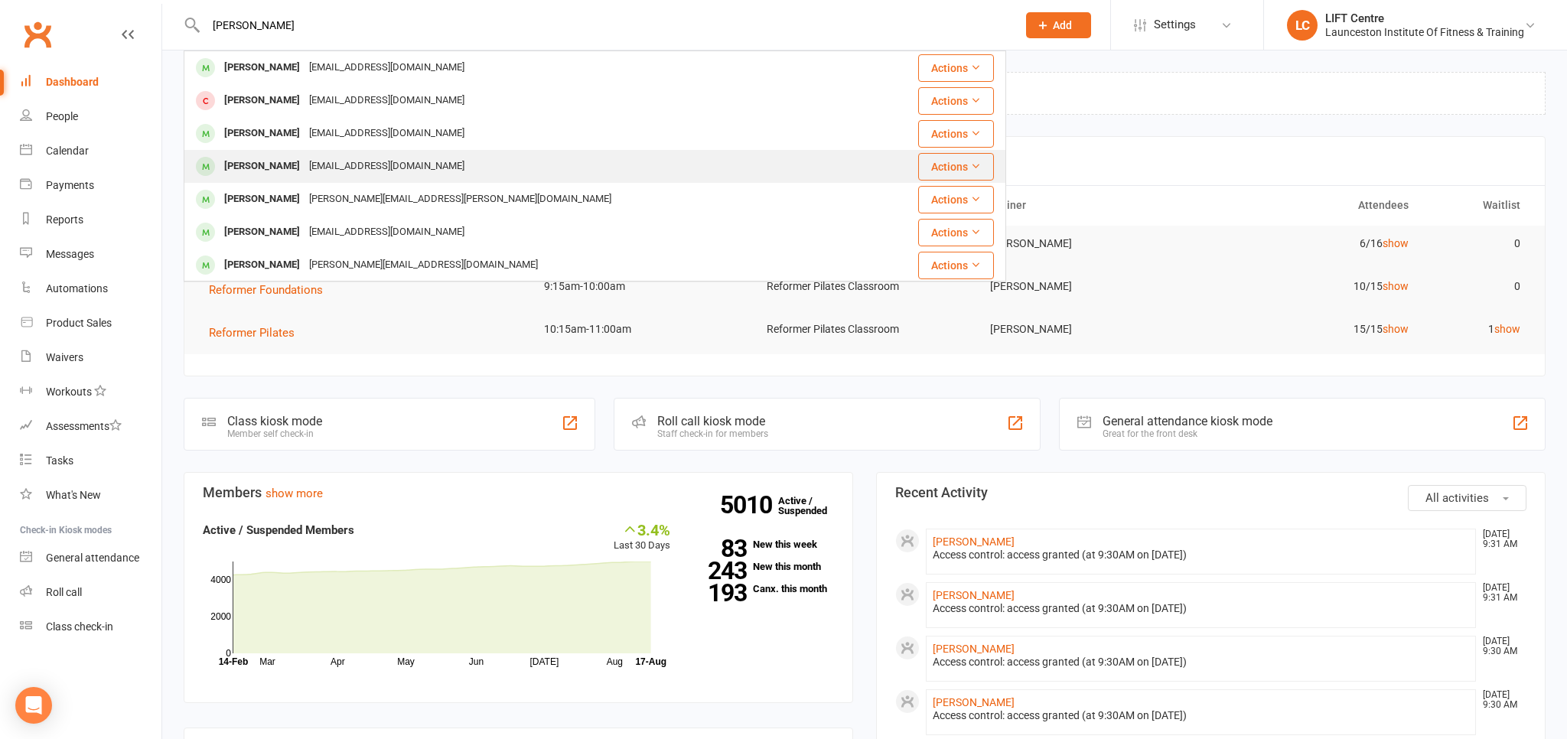
type input "[PERSON_NAME]"
click at [301, 158] on div "[PERSON_NAME]" at bounding box center [262, 166] width 85 height 22
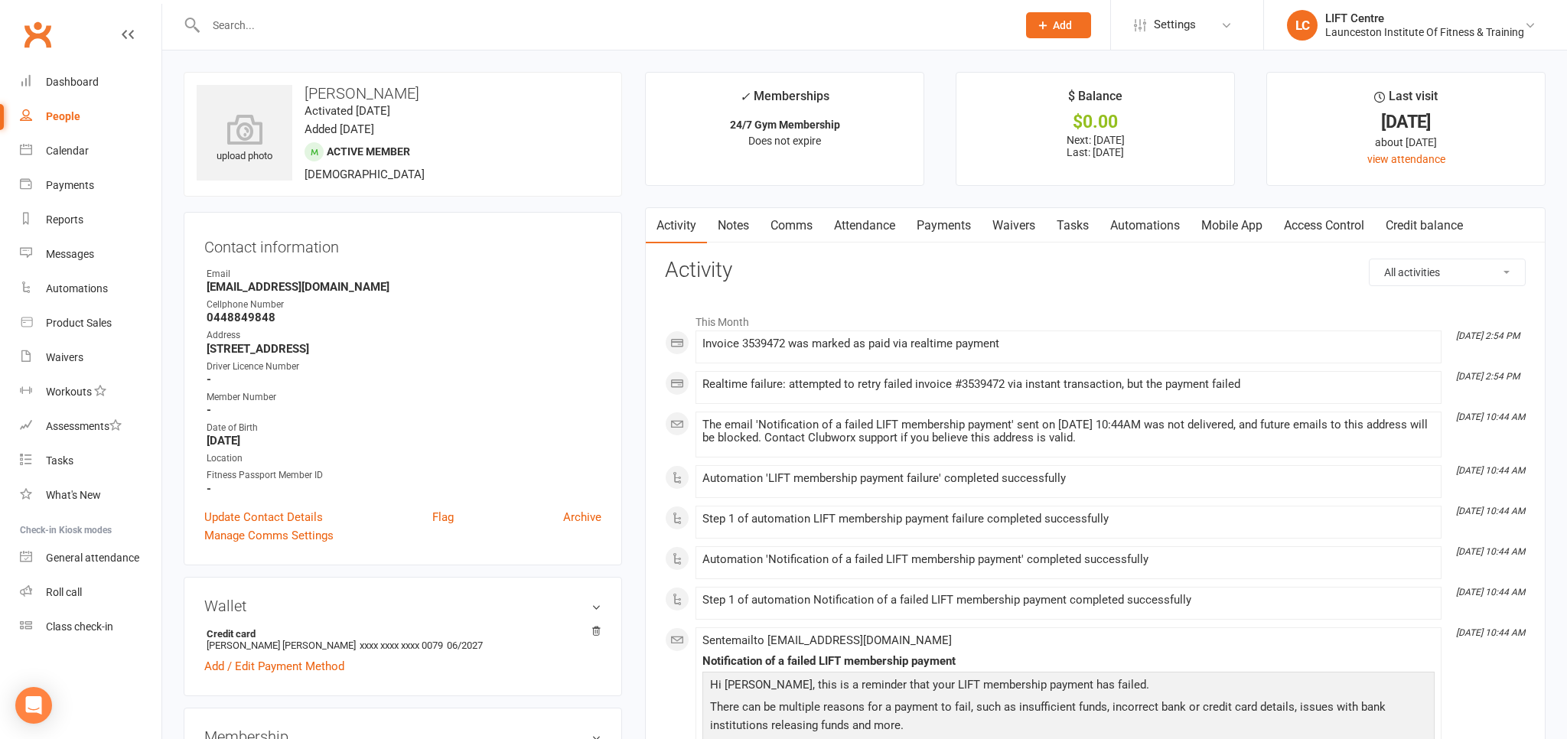
click at [963, 227] on link "Payments" at bounding box center [944, 225] width 76 height 35
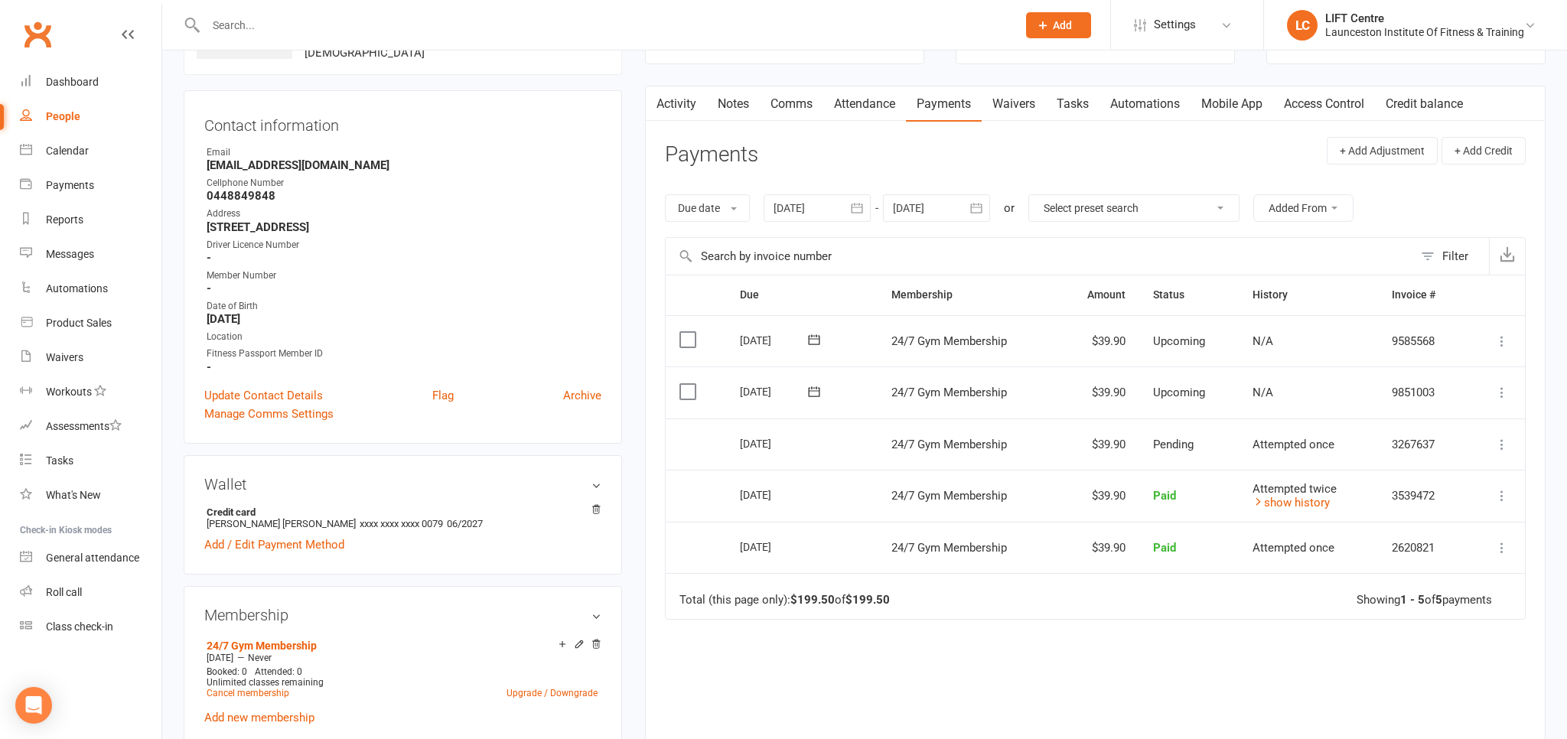
scroll to position [161, 0]
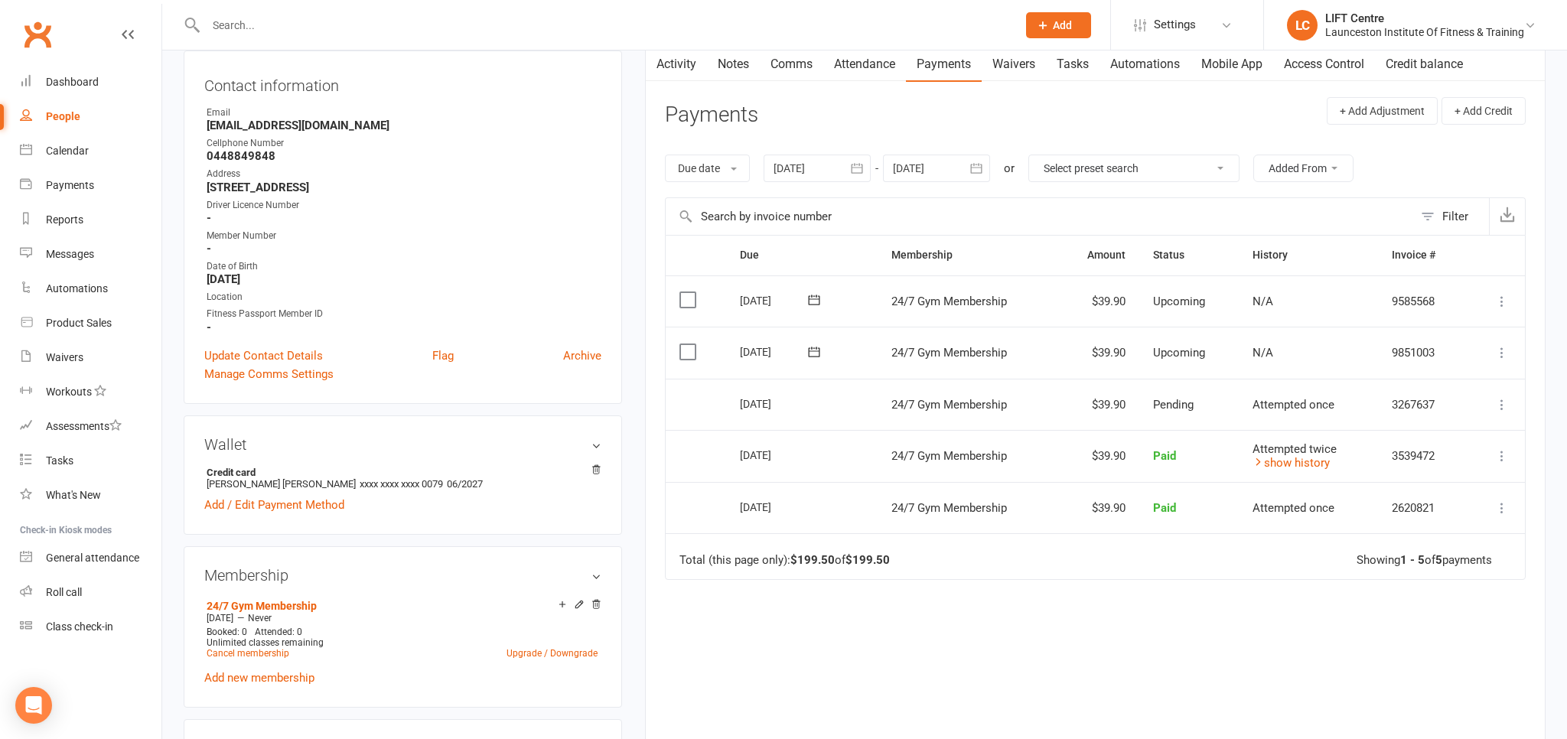
click at [858, 166] on icon "button" at bounding box center [856, 168] width 15 height 15
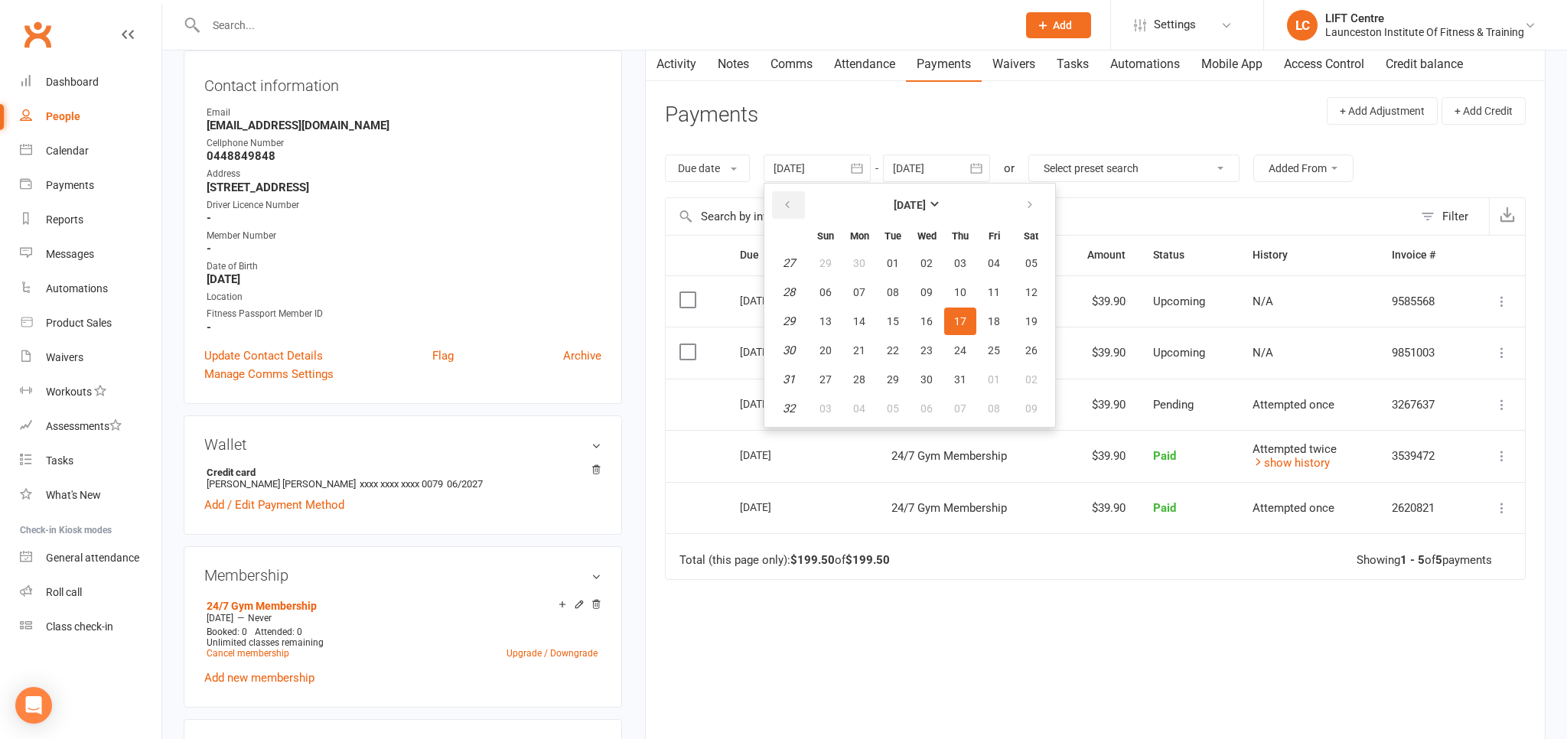
click at [797, 195] on button "button" at bounding box center [788, 205] width 33 height 28
click at [797, 194] on button "button" at bounding box center [788, 205] width 33 height 28
click at [865, 283] on button "07" at bounding box center [859, 292] width 32 height 28
type input "07 Apr 2025"
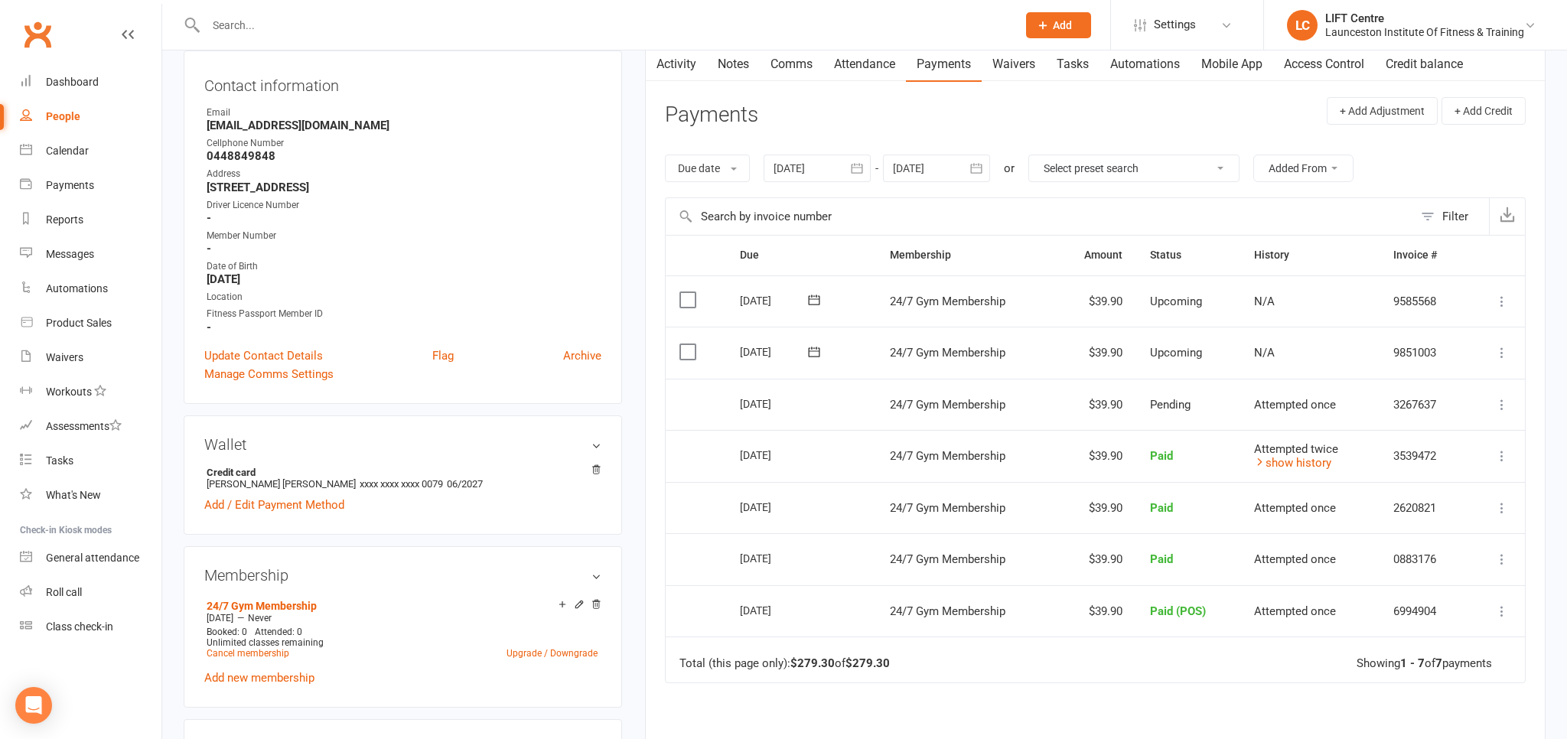
click at [1502, 398] on icon at bounding box center [1501, 404] width 15 height 15
click at [1215, 410] on td "Pending" at bounding box center [1188, 405] width 104 height 52
click at [1502, 398] on icon at bounding box center [1501, 404] width 15 height 15
click at [1479, 424] on link "More Info" at bounding box center [1434, 434] width 151 height 31
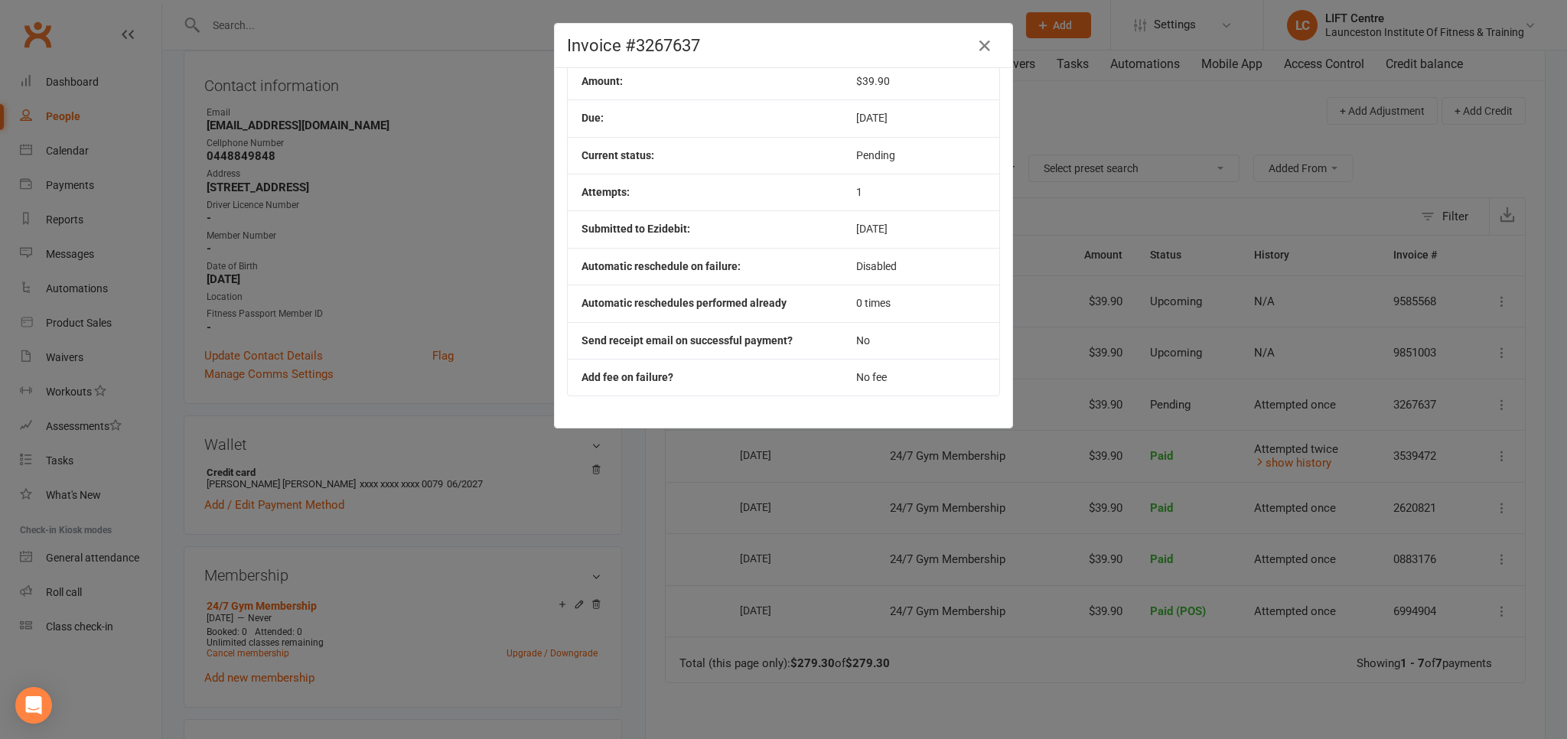
scroll to position [0, 0]
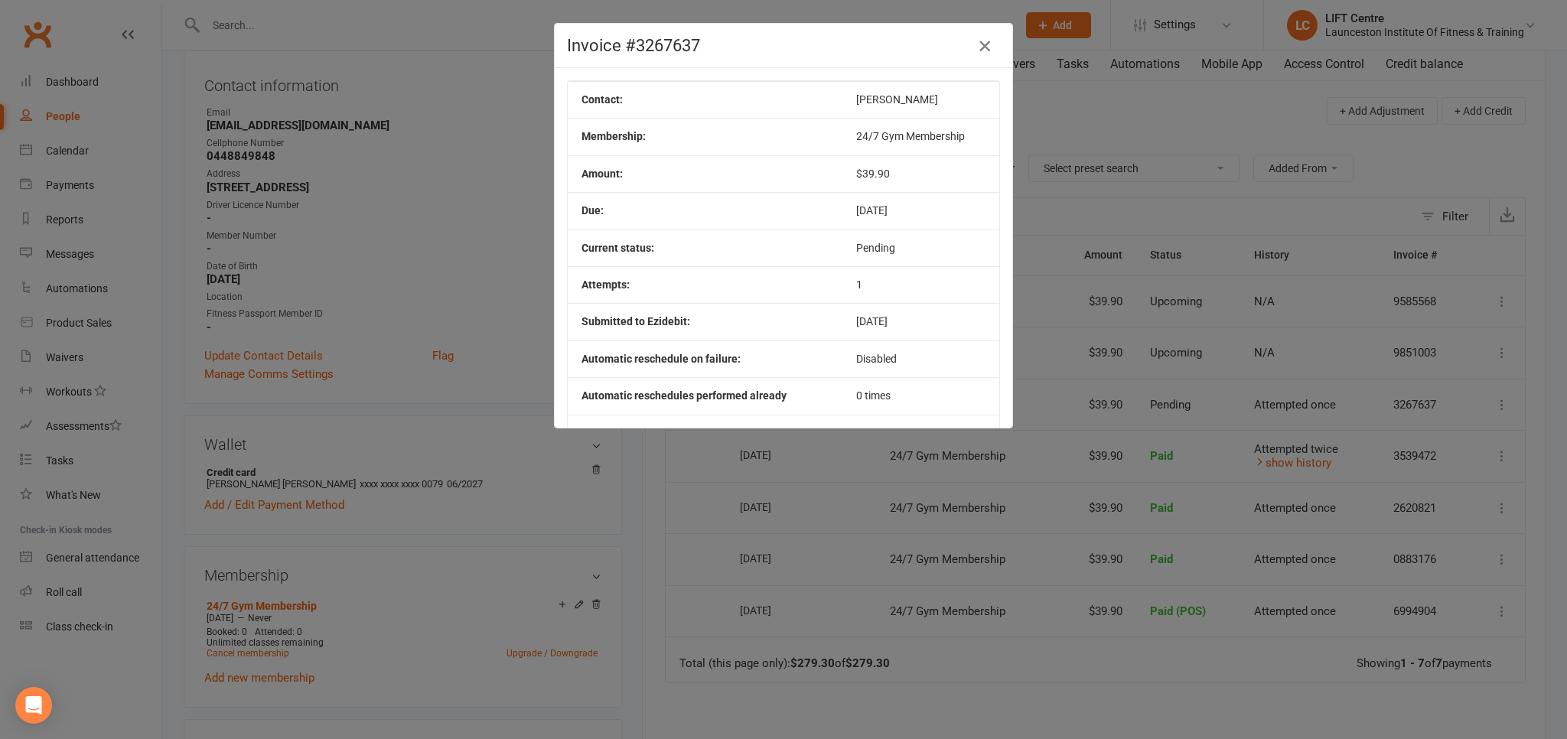
click at [986, 51] on icon "button" at bounding box center [985, 46] width 18 height 18
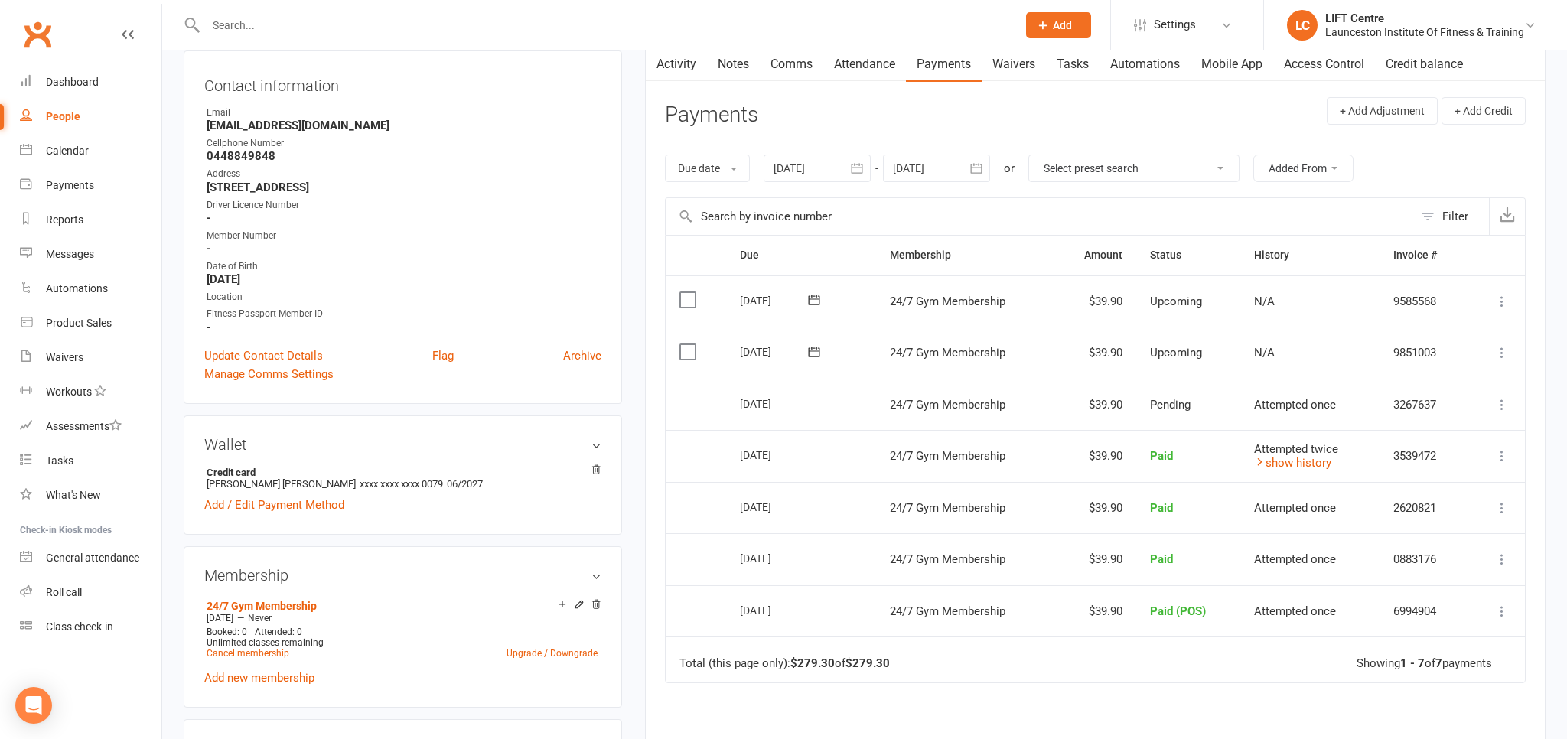
click at [1062, 380] on td "$39.90" at bounding box center [1095, 405] width 82 height 52
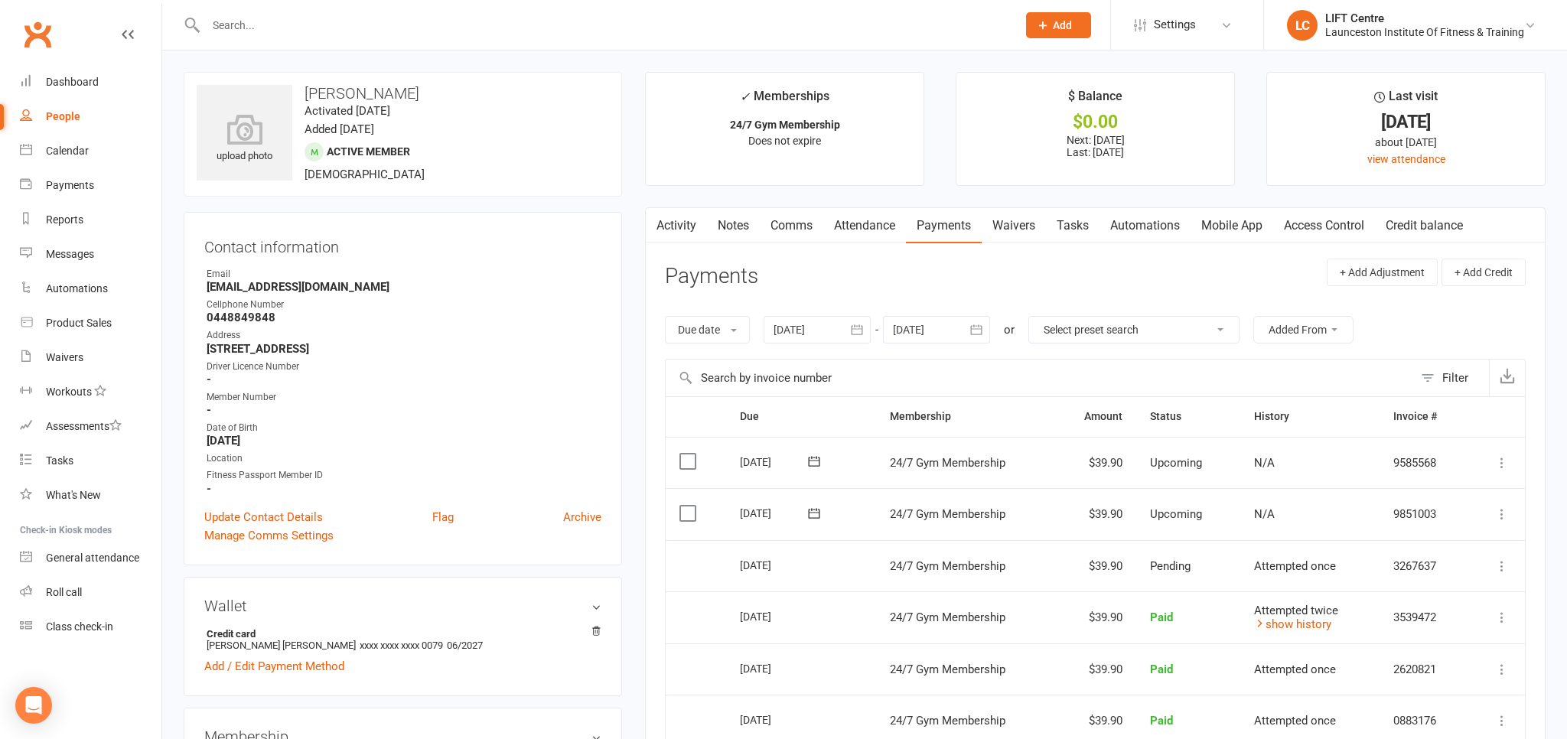
click at [271, 21] on input "text" at bounding box center [603, 25] width 805 height 21
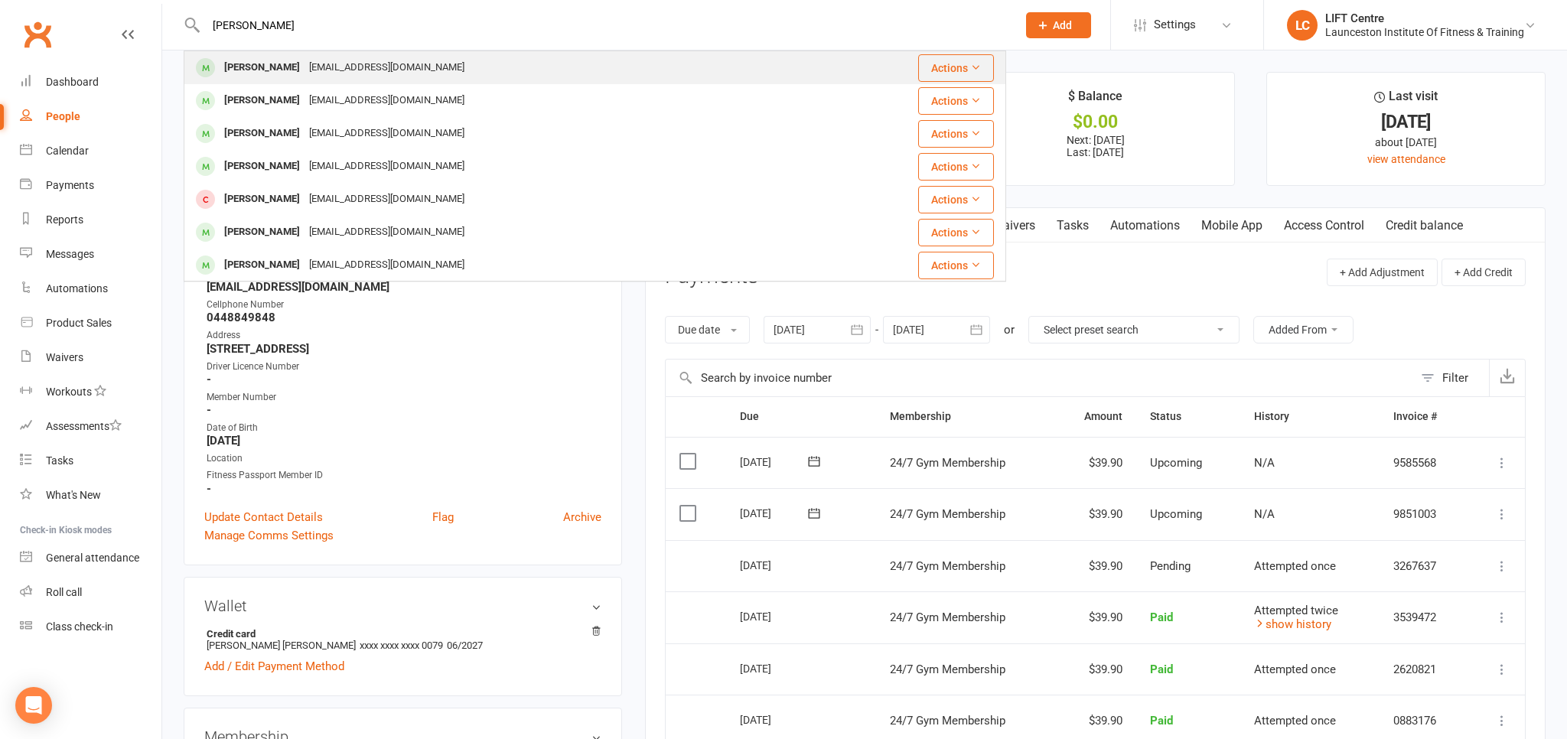
type input "miranda patterson"
click at [311, 57] on div "lacota23@gmail.com" at bounding box center [387, 68] width 164 height 22
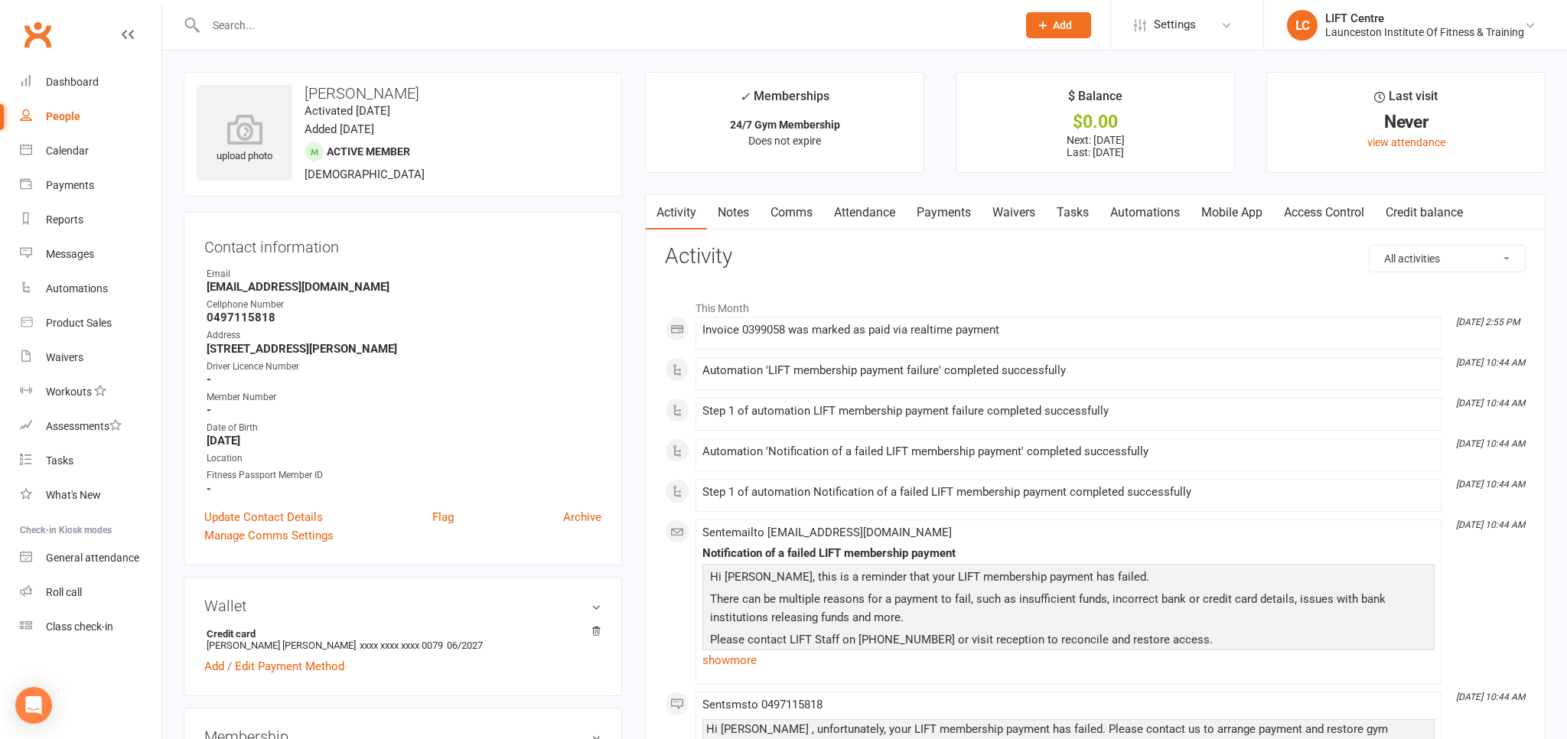
click at [955, 213] on link "Payments" at bounding box center [944, 212] width 76 height 35
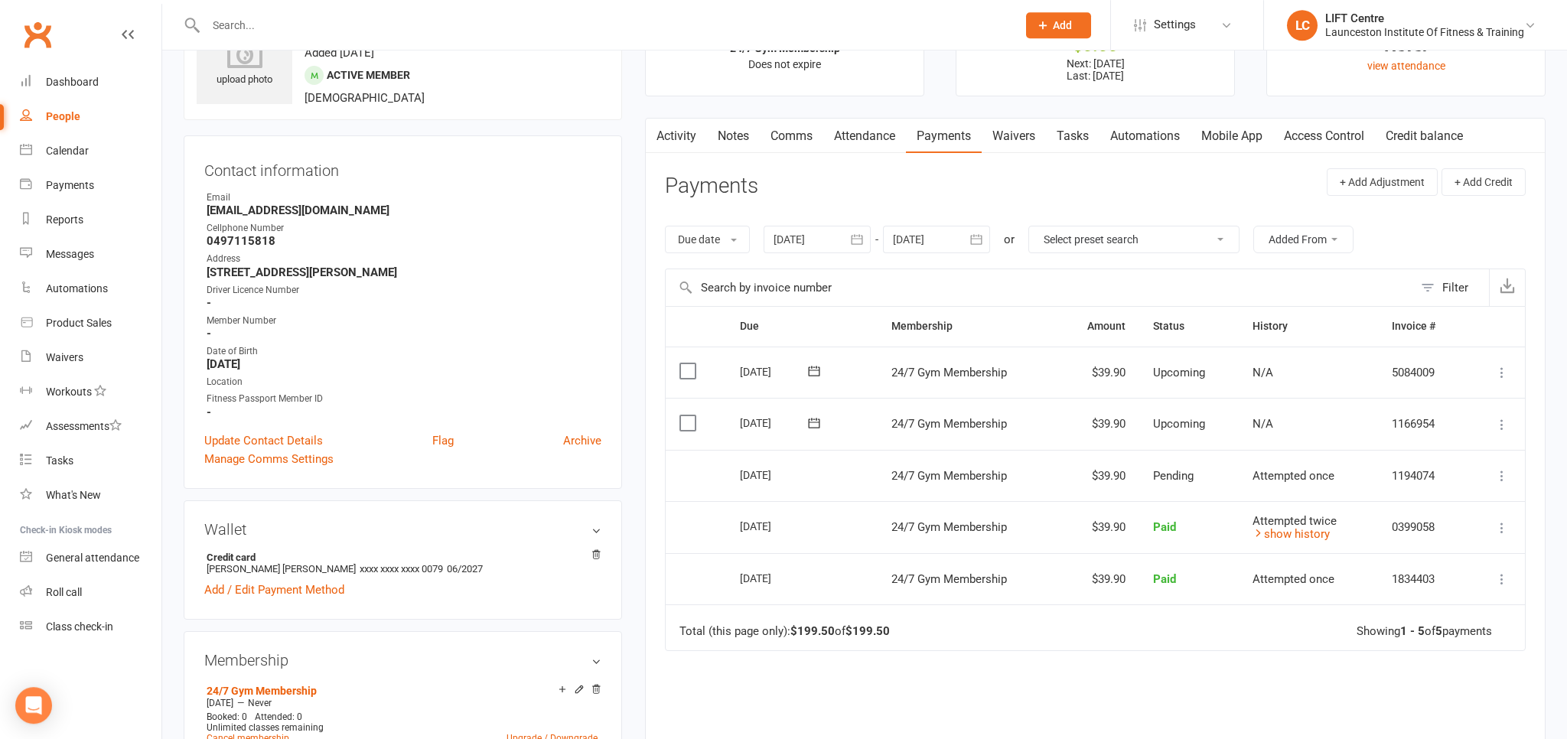
scroll to position [161, 0]
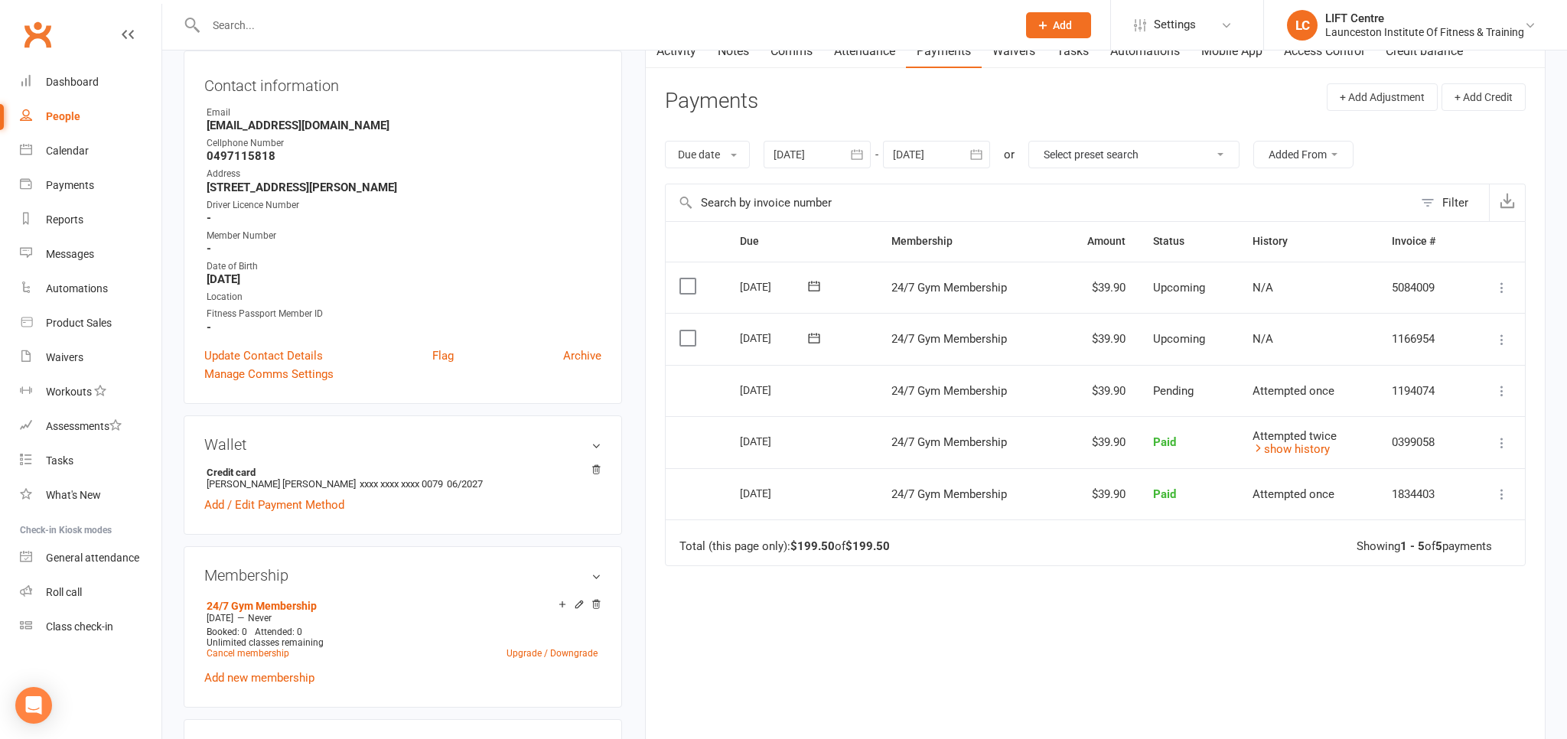
click at [863, 155] on icon "button" at bounding box center [856, 154] width 15 height 15
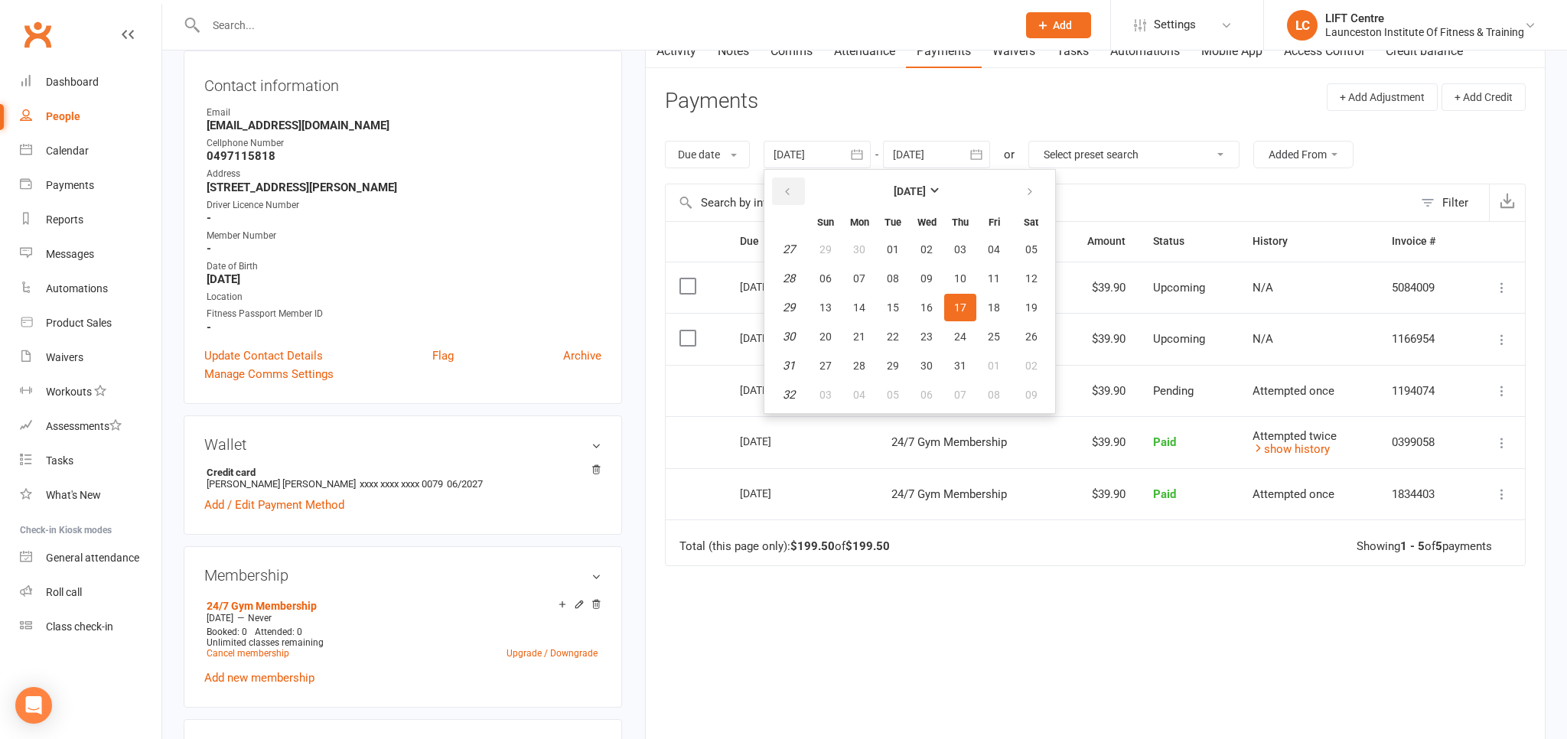
drag, startPoint x: 779, startPoint y: 200, endPoint x: 794, endPoint y: 188, distance: 19.6
click at [782, 198] on button "button" at bounding box center [788, 192] width 33 height 28
click at [793, 188] on icon "button" at bounding box center [787, 192] width 11 height 12
click at [909, 277] on button "06" at bounding box center [893, 279] width 32 height 28
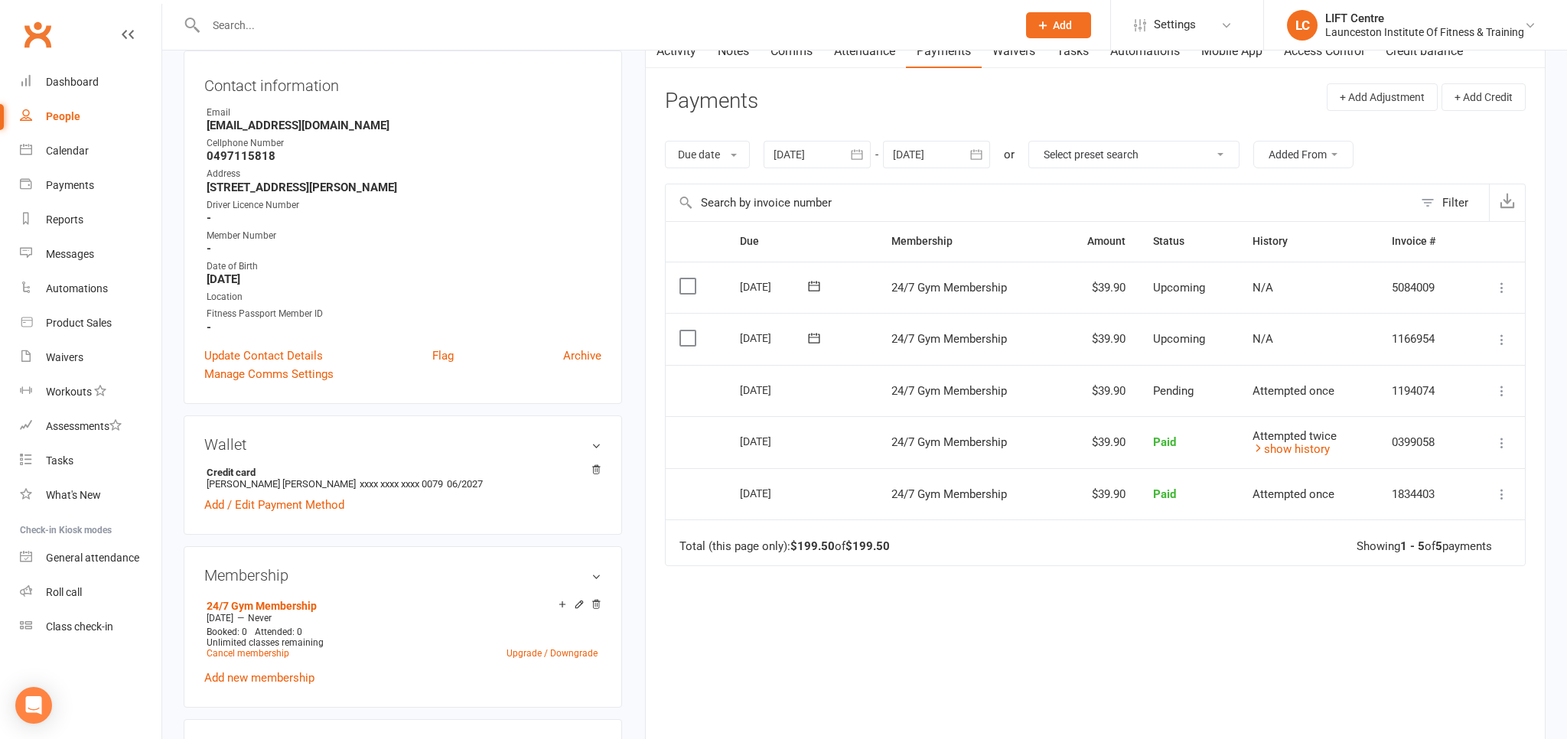
type input "06 May 2025"
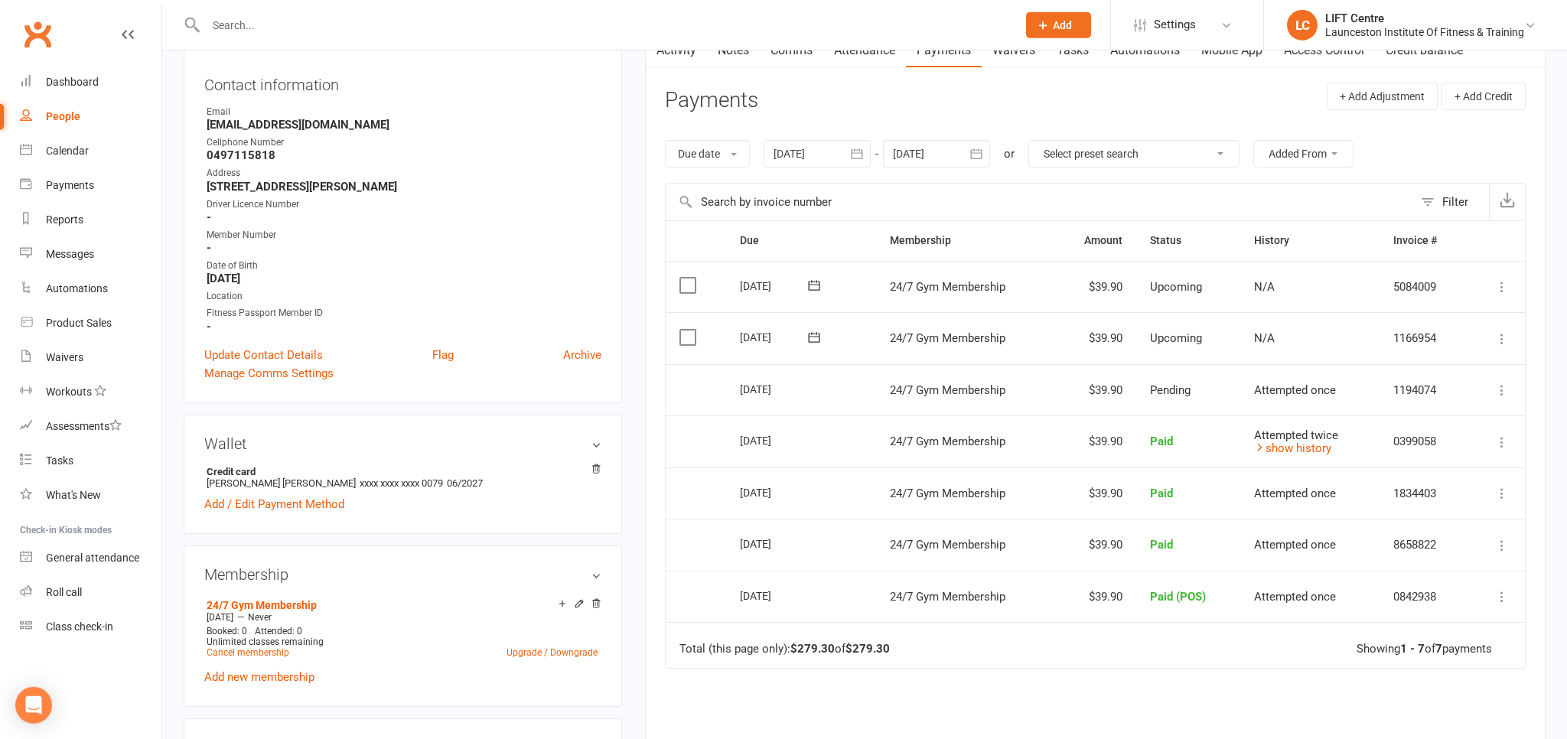
scroll to position [242, 0]
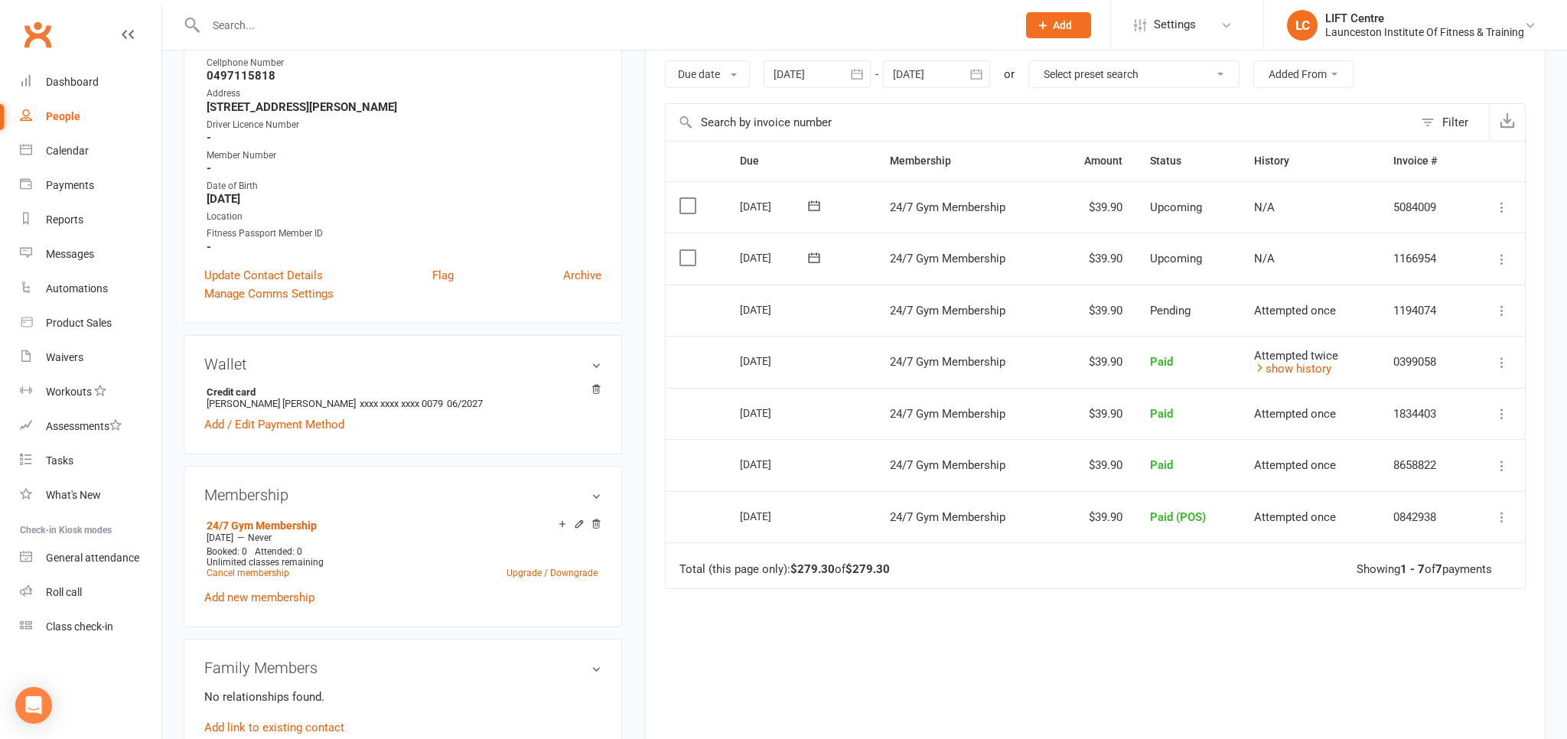
click at [1161, 311] on span "Pending" at bounding box center [1170, 311] width 41 height 14
click at [1318, 314] on span "Attempted once" at bounding box center [1295, 311] width 82 height 14
click at [1498, 305] on icon at bounding box center [1501, 310] width 15 height 15
click at [1285, 314] on span "Attempted once" at bounding box center [1295, 311] width 82 height 14
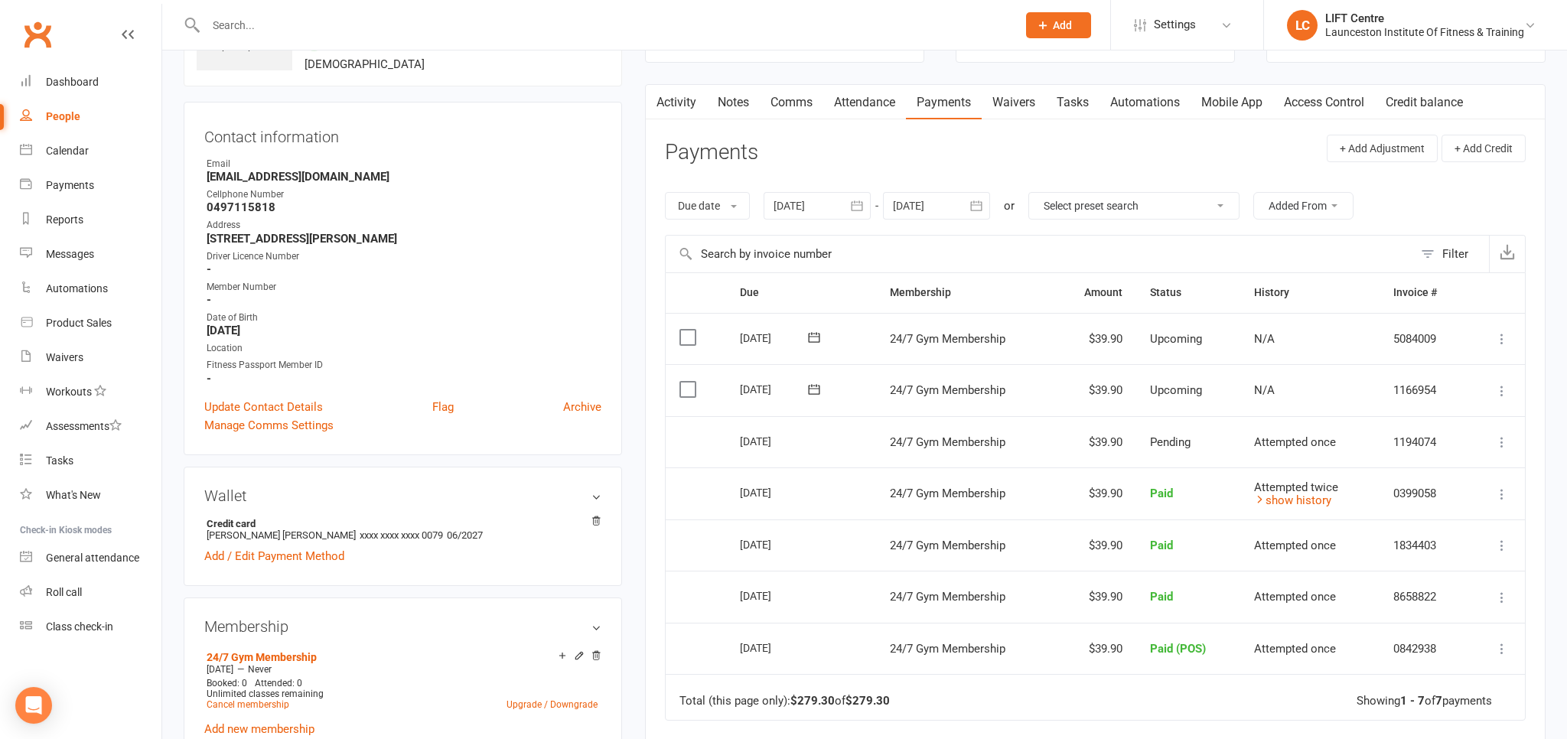
scroll to position [80, 0]
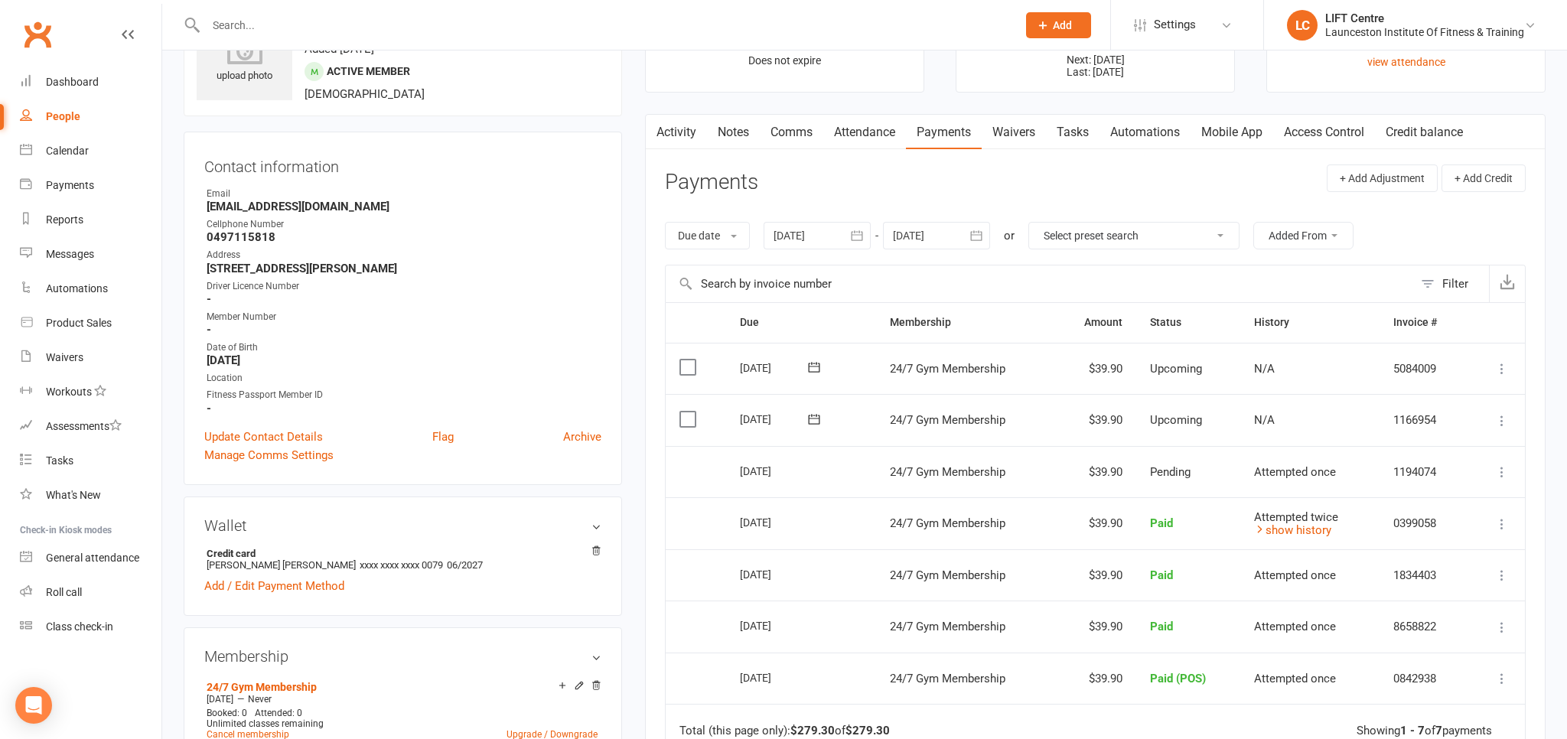
click at [1504, 467] on icon at bounding box center [1501, 471] width 15 height 15
click at [1440, 523] on link "Send message" at bounding box center [1434, 532] width 151 height 31
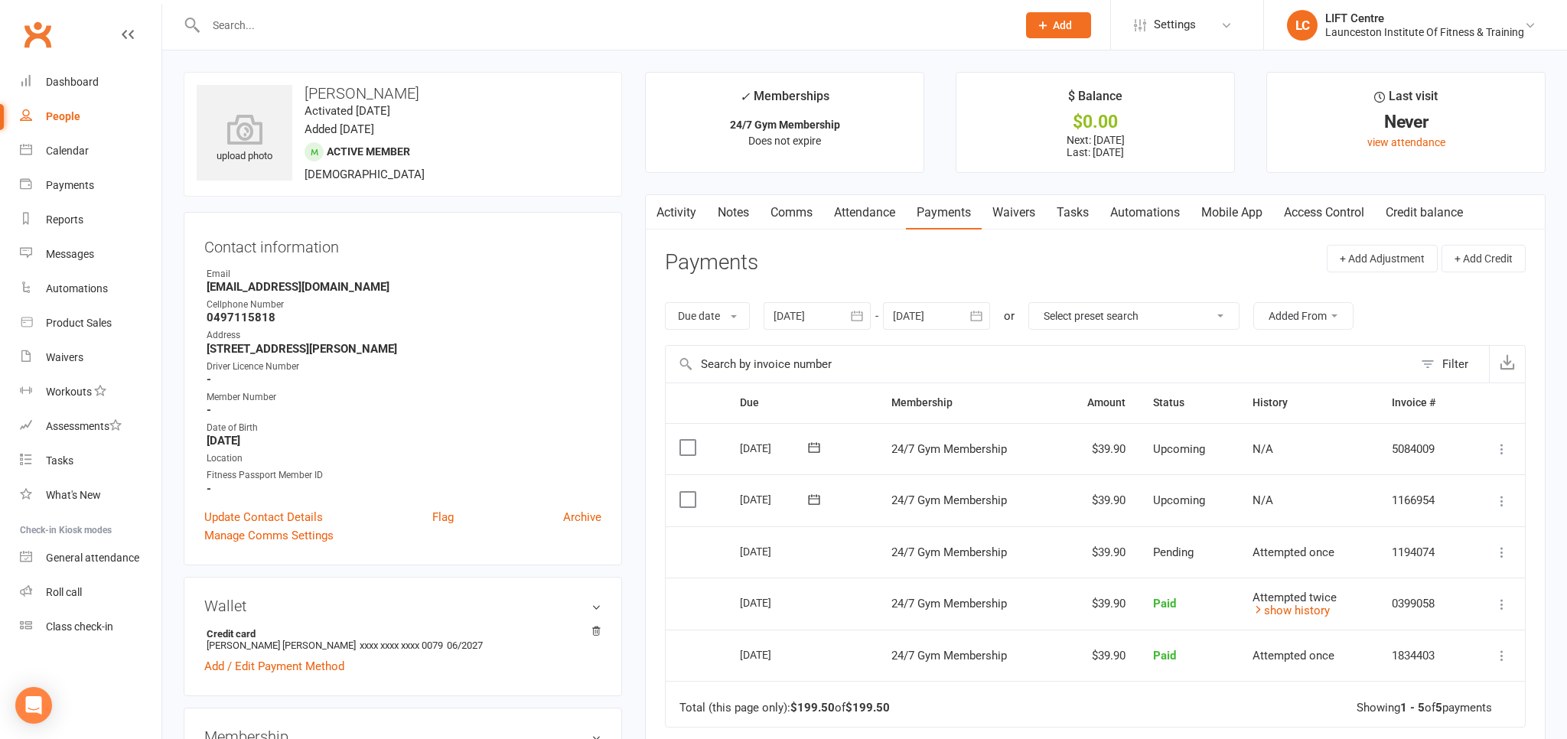
click at [1502, 540] on td "More Info Send message" at bounding box center [1495, 552] width 57 height 52
click at [1501, 546] on icon at bounding box center [1501, 552] width 15 height 15
click at [106, 86] on link "Dashboard" at bounding box center [91, 82] width 142 height 34
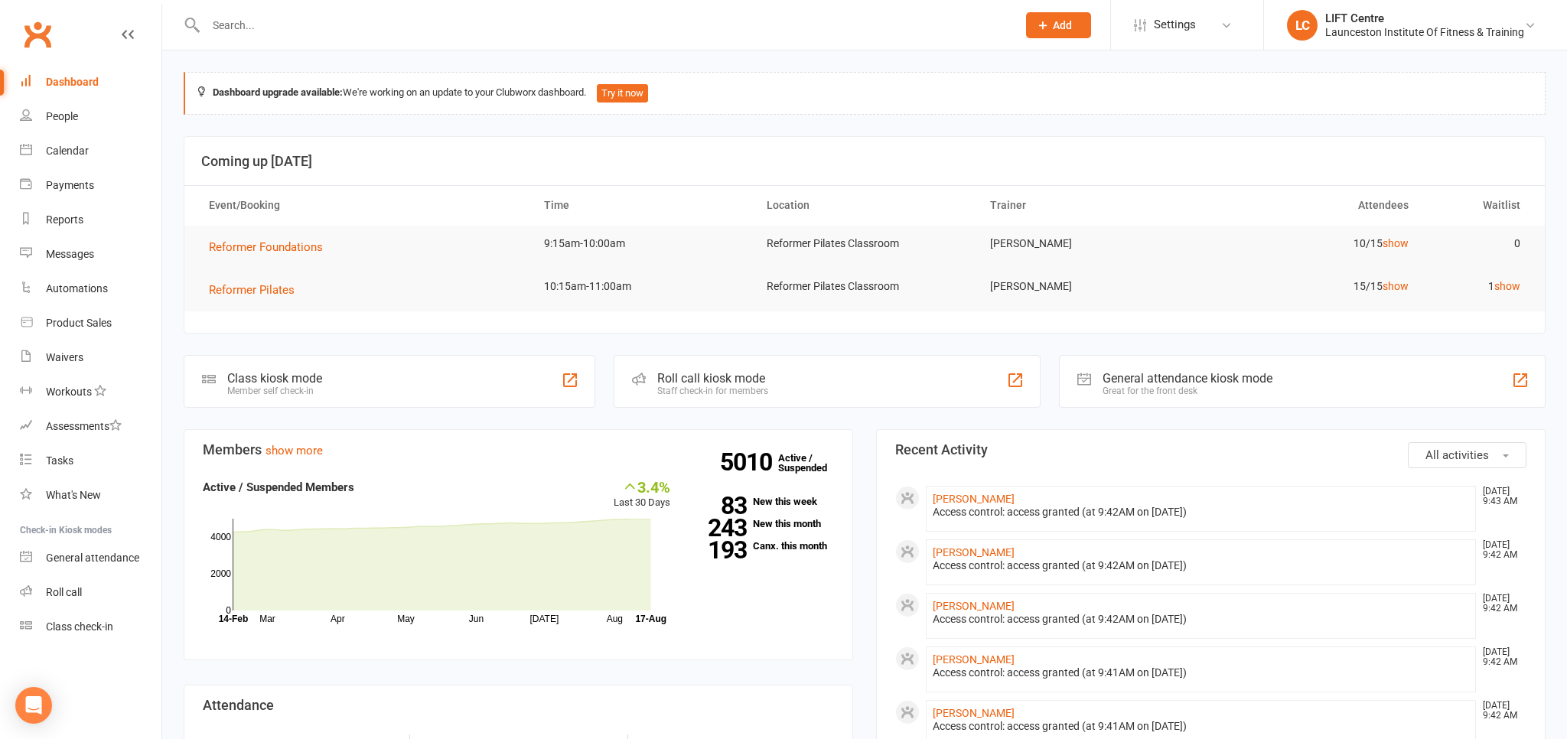
click at [39, 37] on link "Clubworx" at bounding box center [37, 34] width 38 height 38
click at [103, 554] on div "General attendance" at bounding box center [92, 558] width 93 height 12
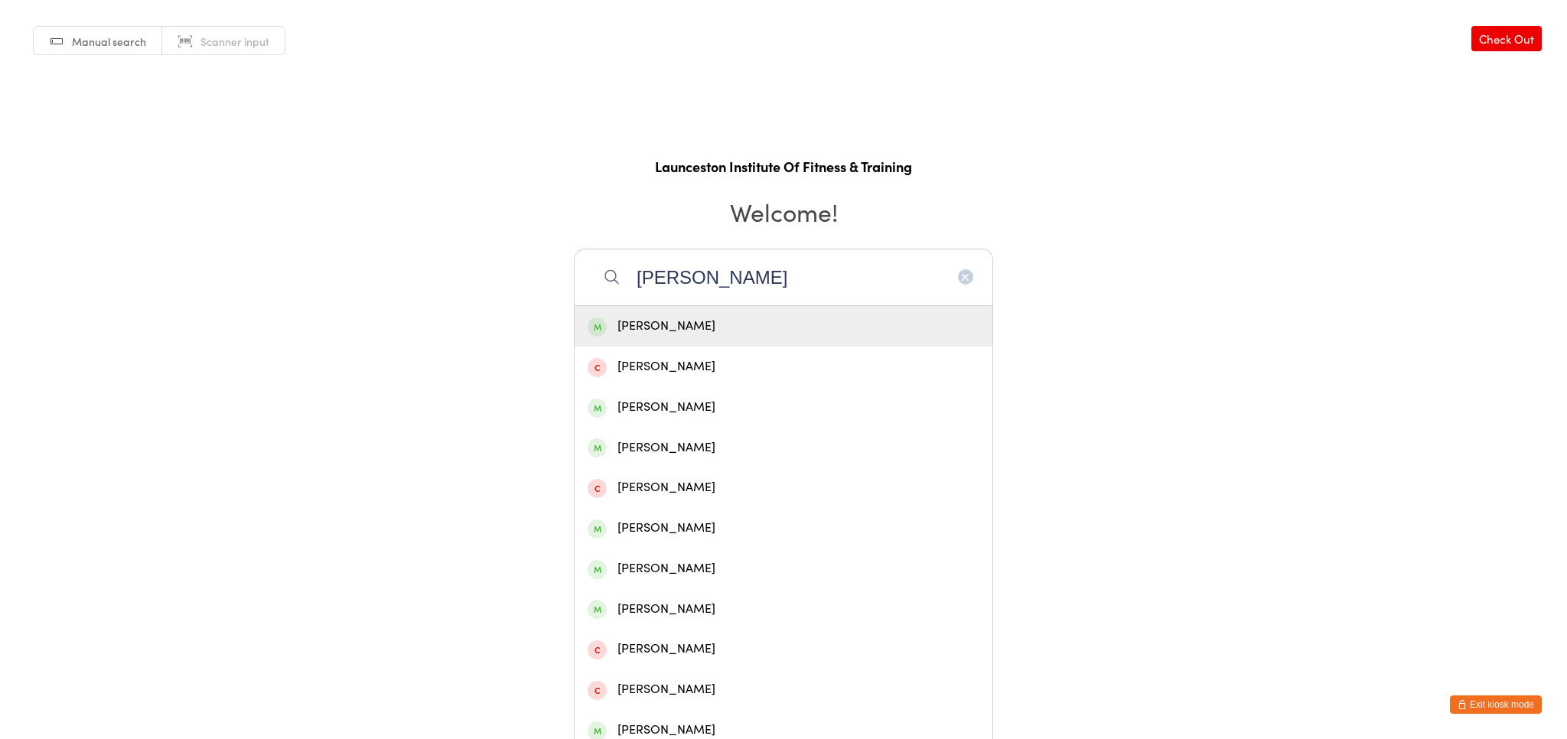
type input "[PERSON_NAME]"
click at [718, 318] on div "[PERSON_NAME]" at bounding box center [784, 326] width 392 height 21
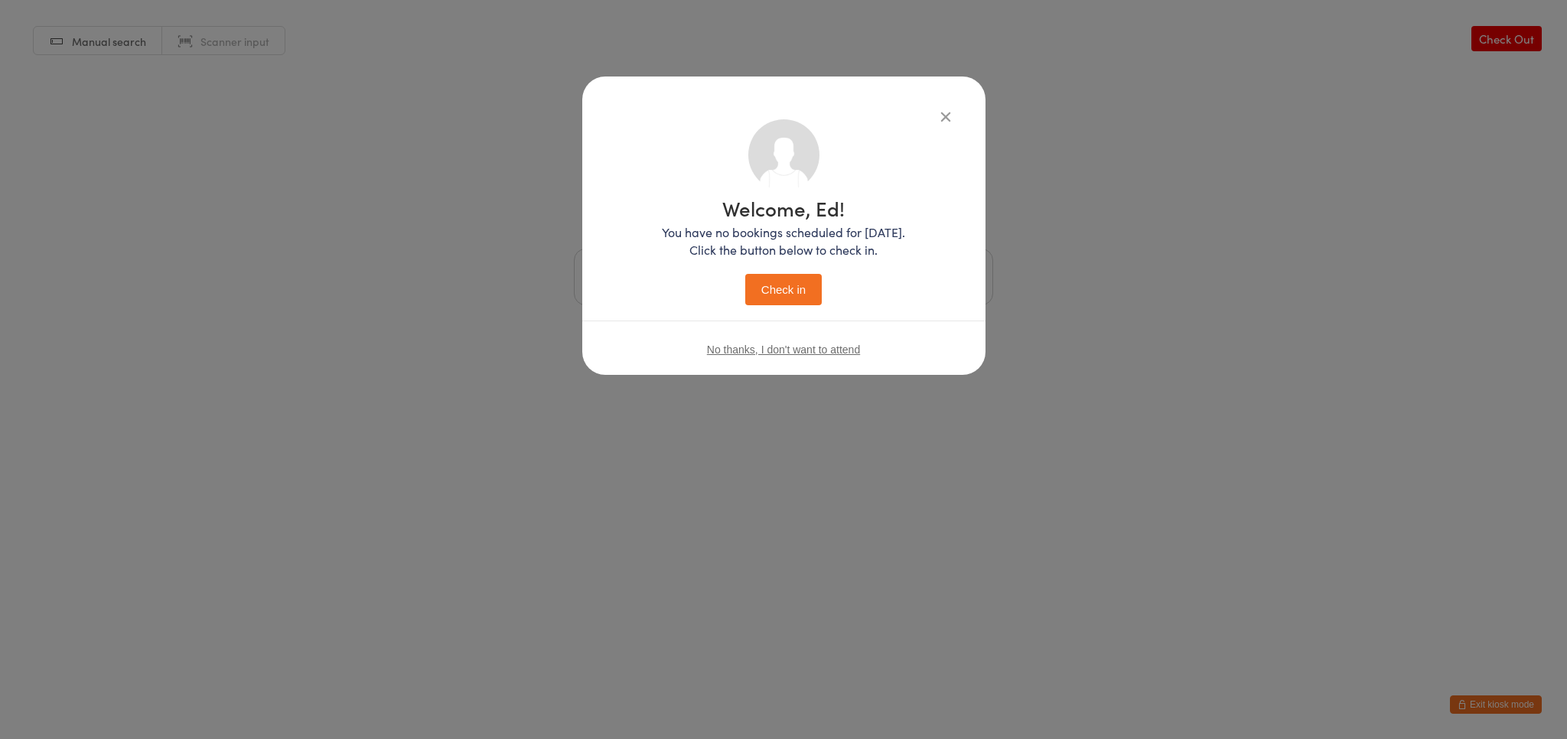
click at [779, 289] on button "Check in" at bounding box center [783, 289] width 77 height 31
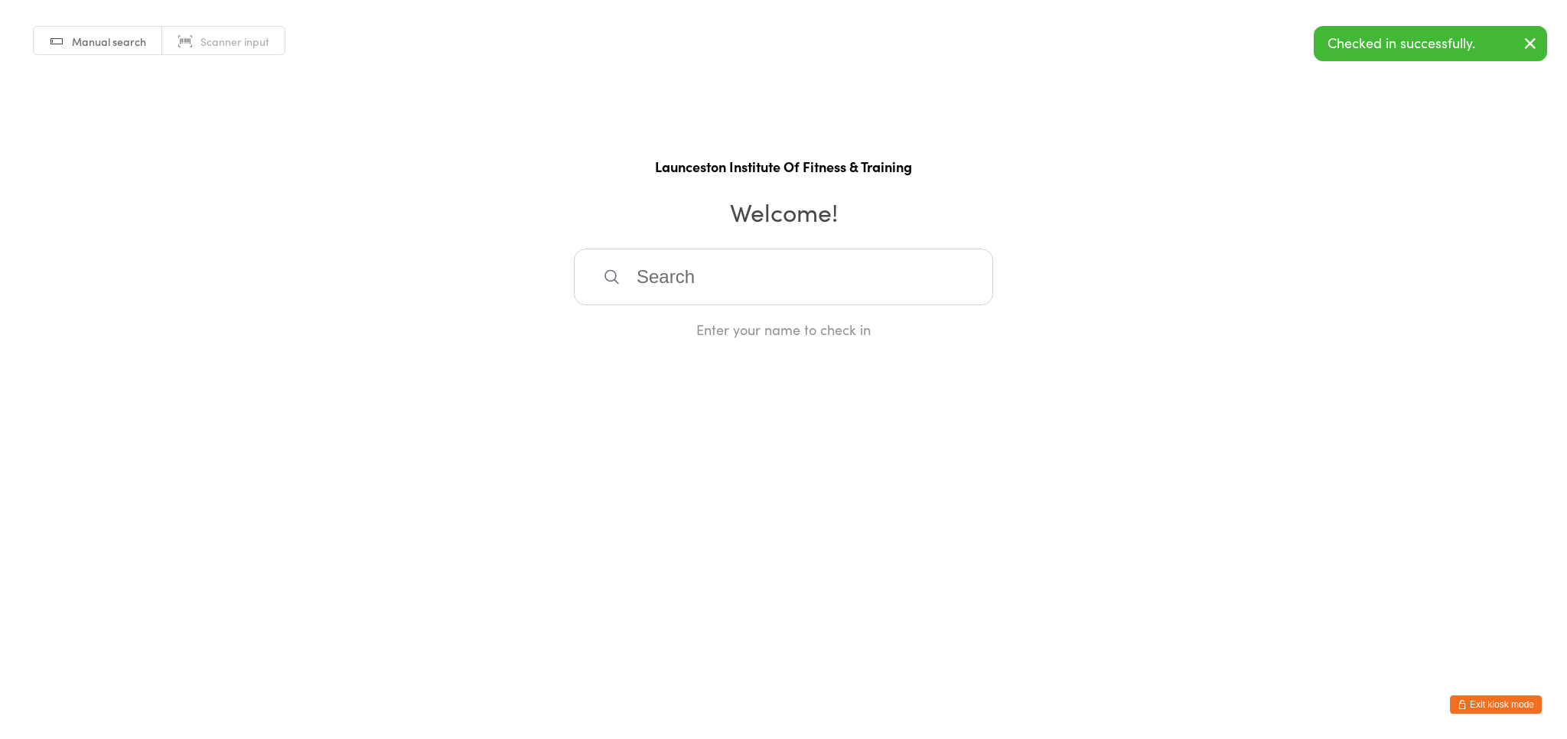
click at [1506, 699] on button "Exit kiosk mode" at bounding box center [1496, 704] width 92 height 18
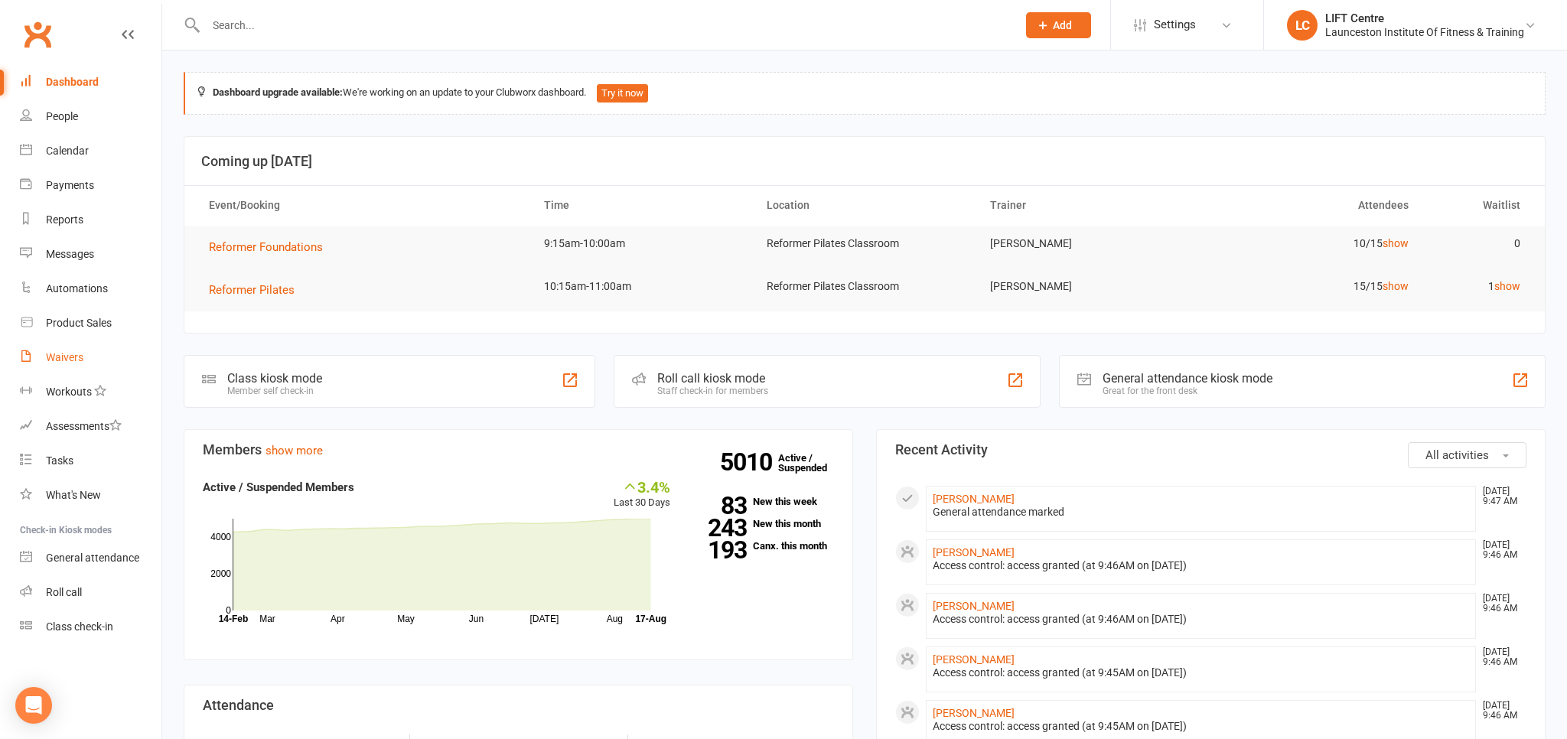
click at [112, 367] on link "Waivers" at bounding box center [91, 357] width 142 height 34
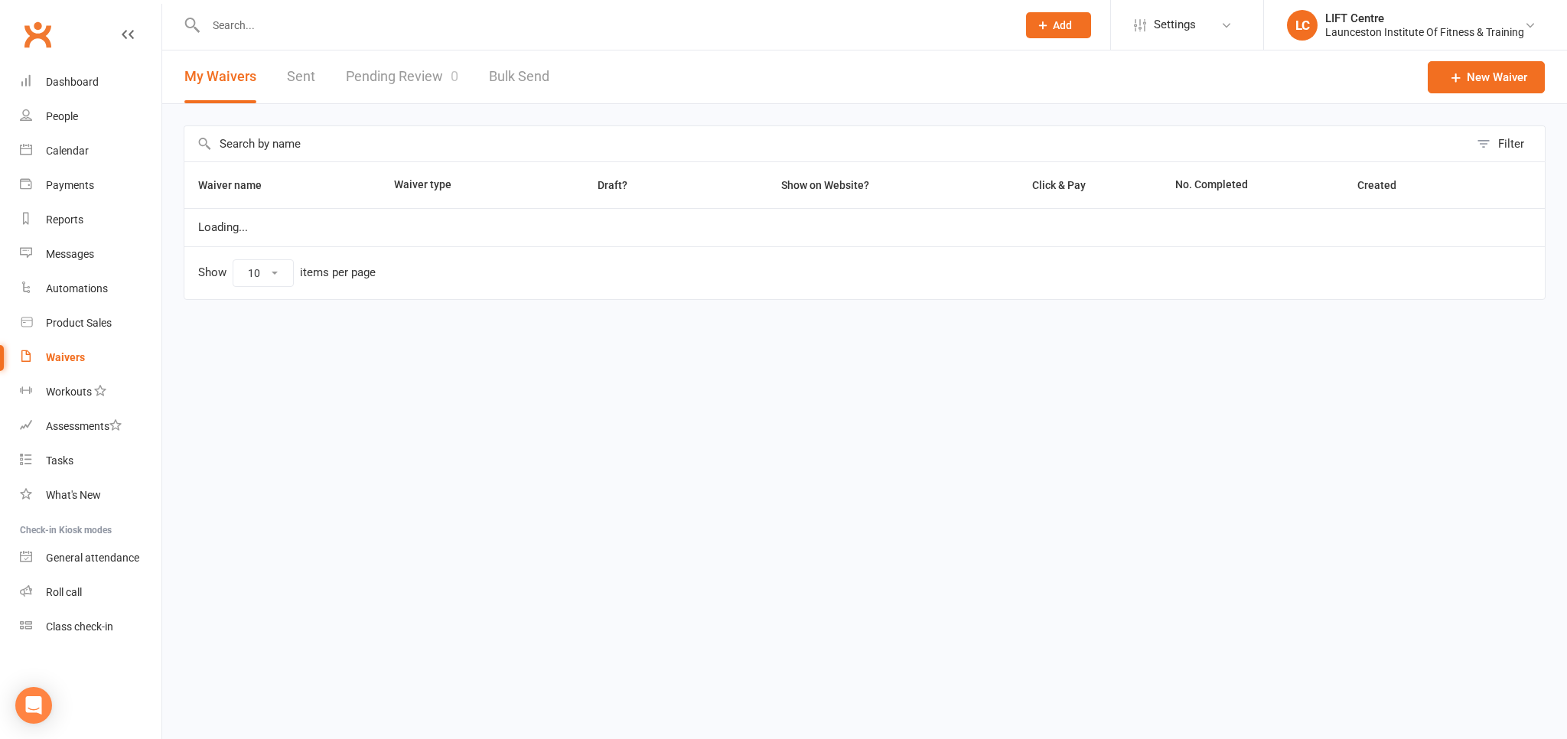
select select "50"
click at [360, 75] on link "Pending Review 0" at bounding box center [402, 76] width 112 height 53
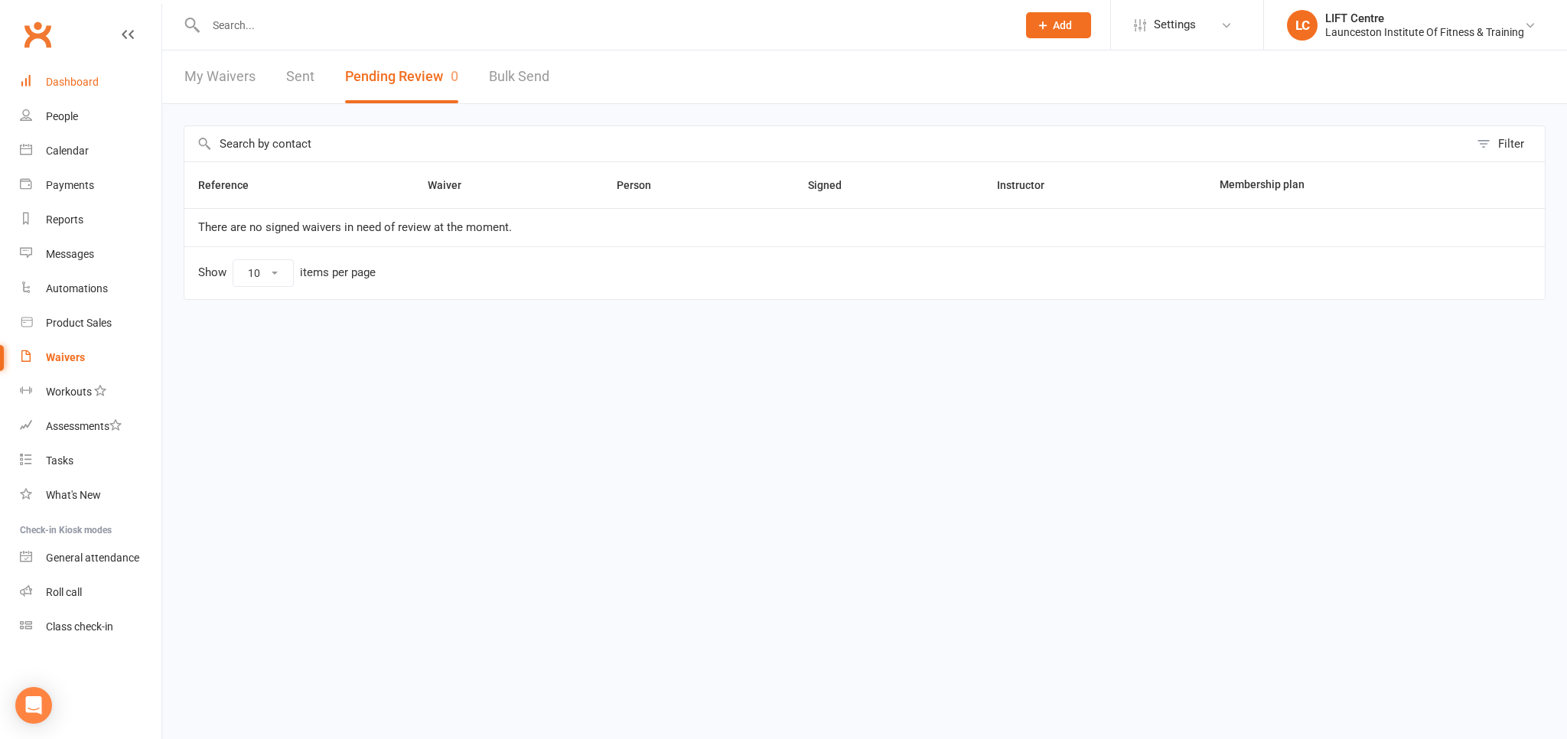
click at [69, 84] on div "Dashboard" at bounding box center [72, 82] width 53 height 12
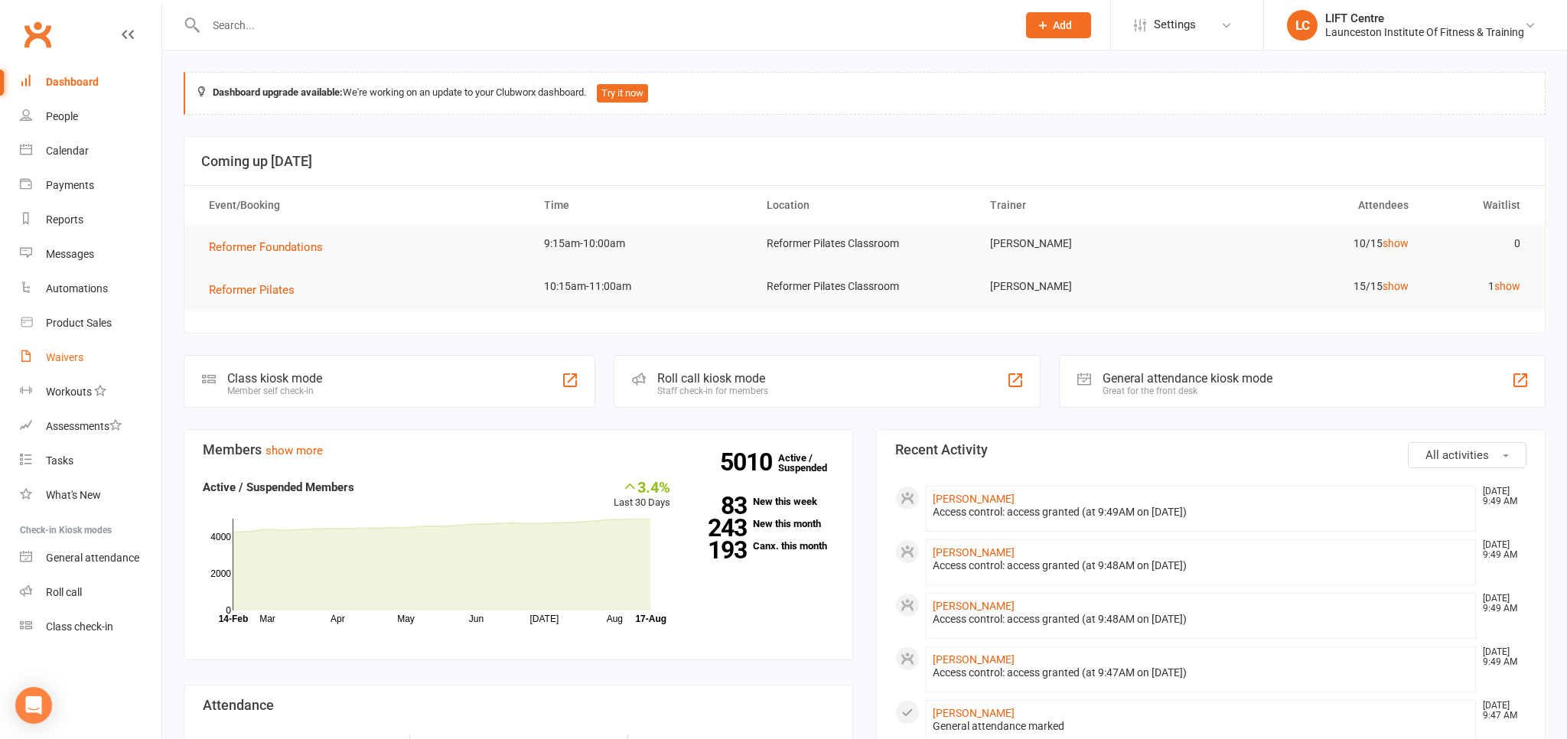
click at [93, 353] on link "Waivers" at bounding box center [91, 357] width 142 height 34
select select "50"
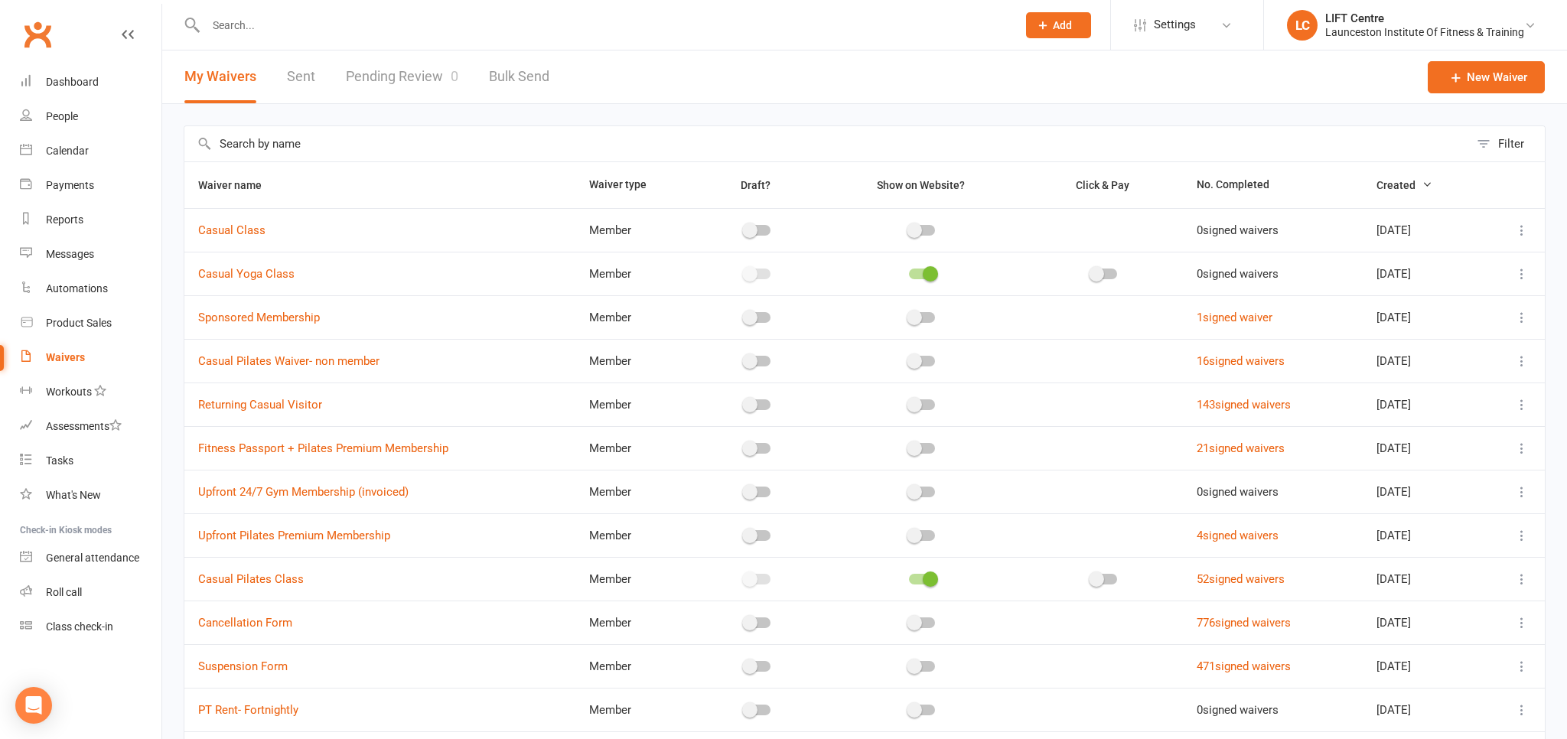
click at [366, 81] on link "Pending Review 0" at bounding box center [402, 76] width 112 height 53
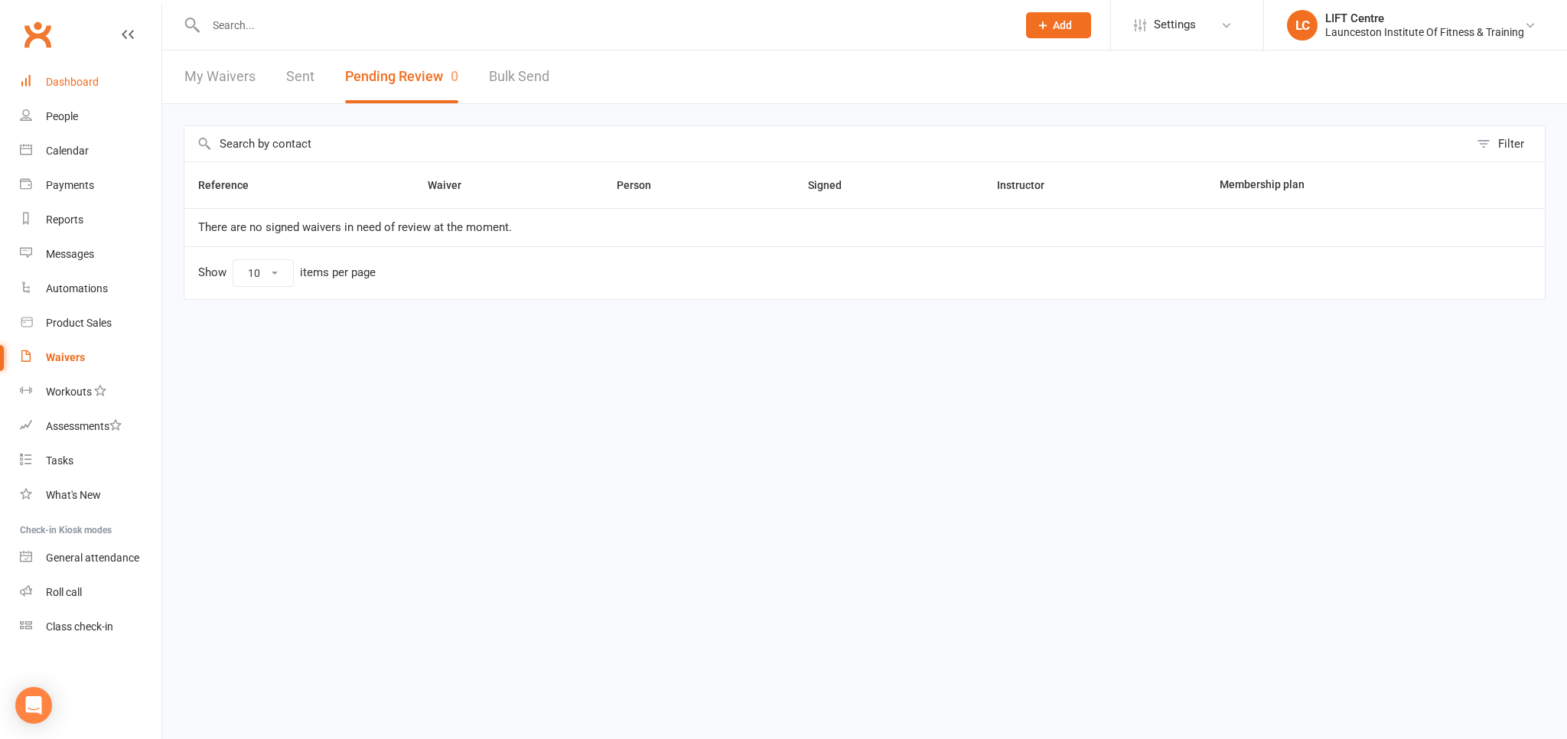
click at [70, 83] on div "Dashboard" at bounding box center [72, 82] width 53 height 12
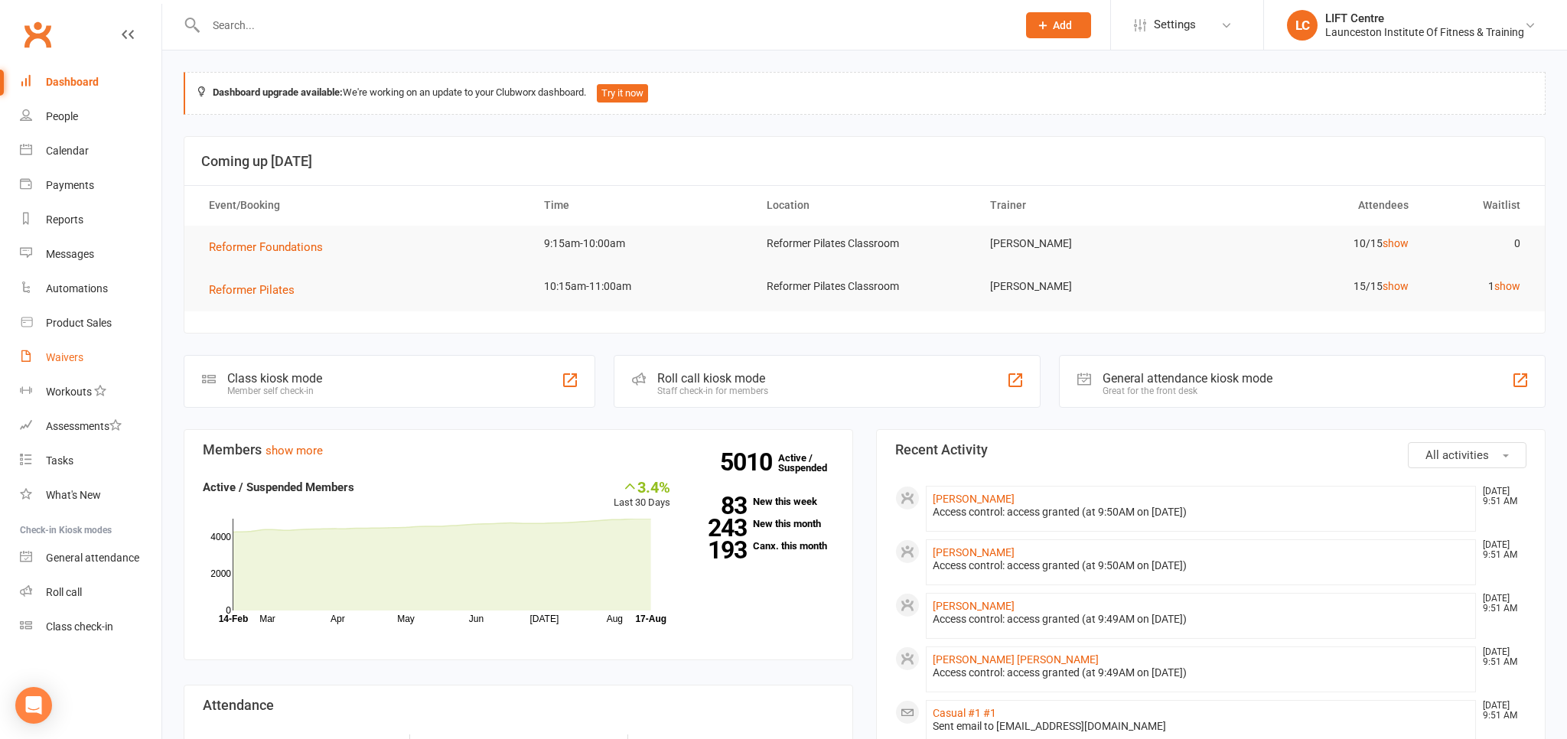
click at [90, 350] on link "Waivers" at bounding box center [91, 357] width 142 height 34
select select "50"
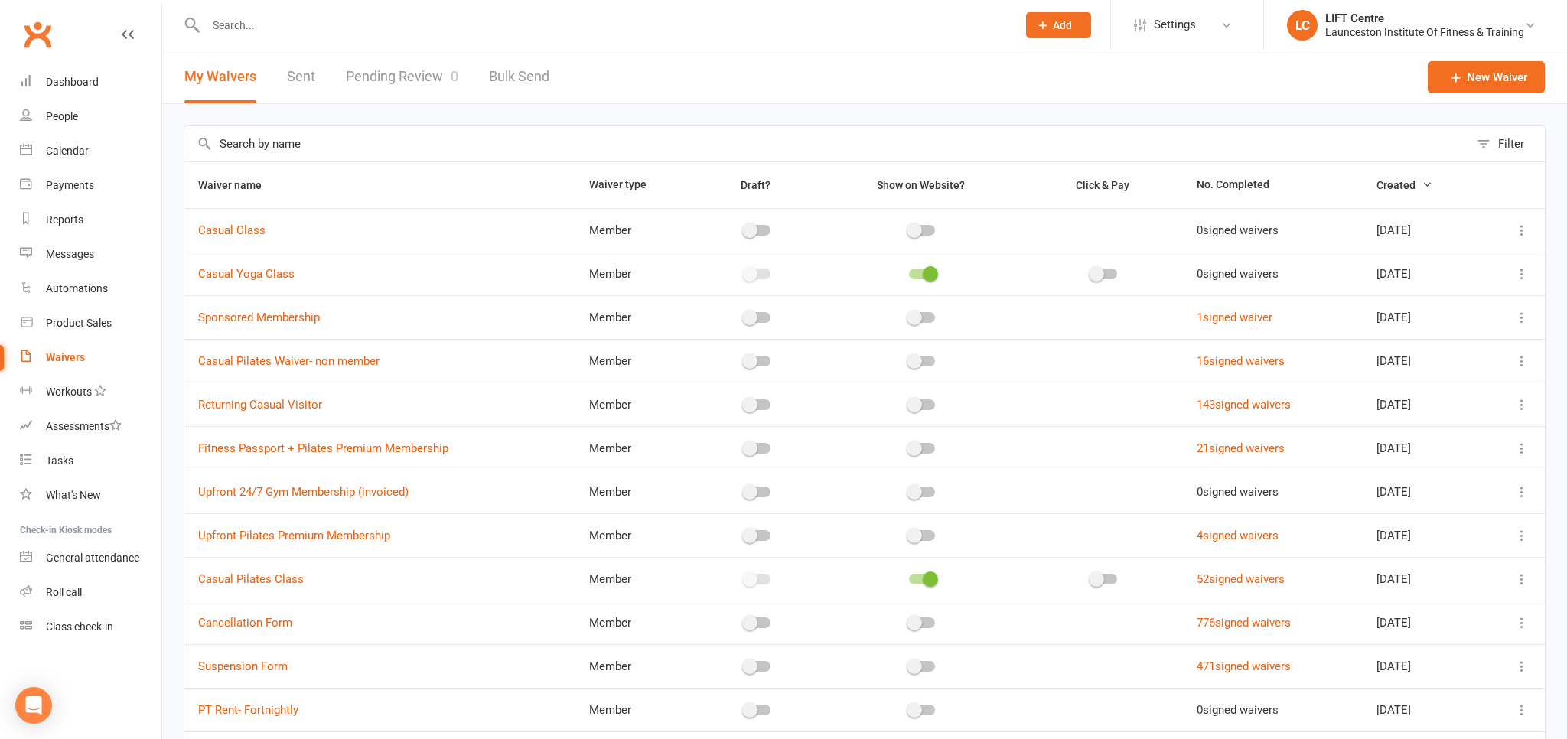
click at [383, 78] on link "Pending Review 0" at bounding box center [402, 76] width 112 height 53
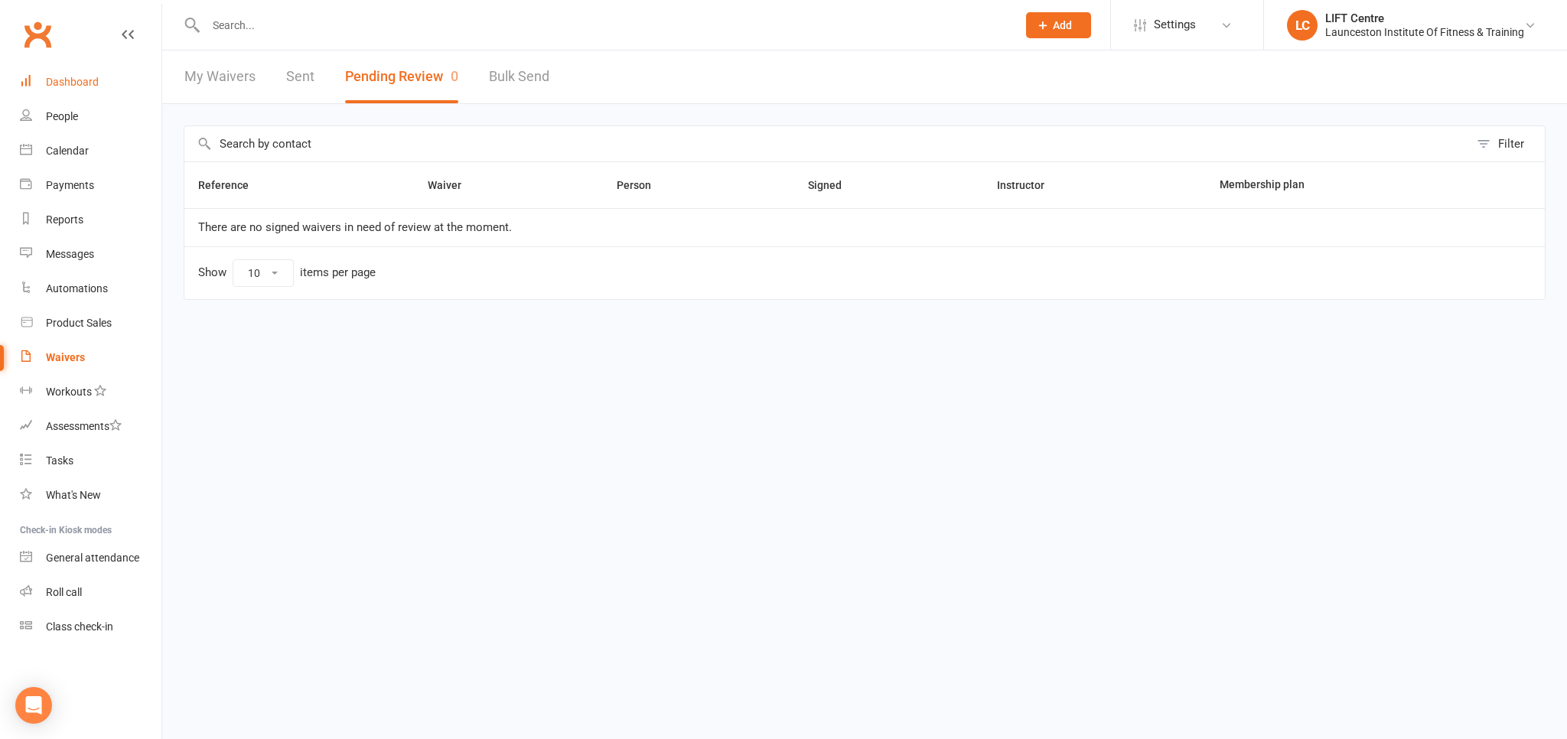
click at [78, 90] on link "Dashboard" at bounding box center [91, 82] width 142 height 34
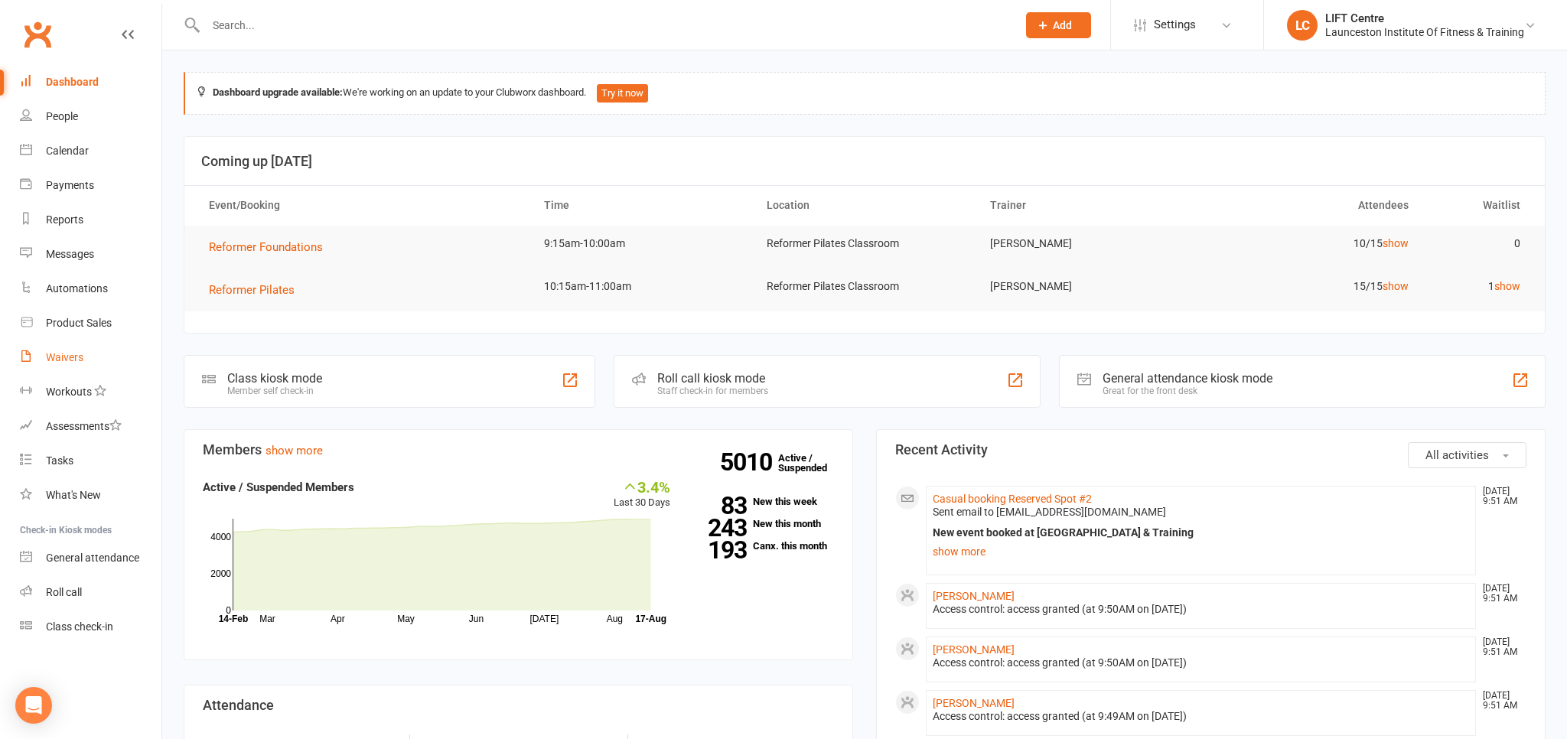
click at [91, 353] on link "Waivers" at bounding box center [91, 357] width 142 height 34
select select "50"
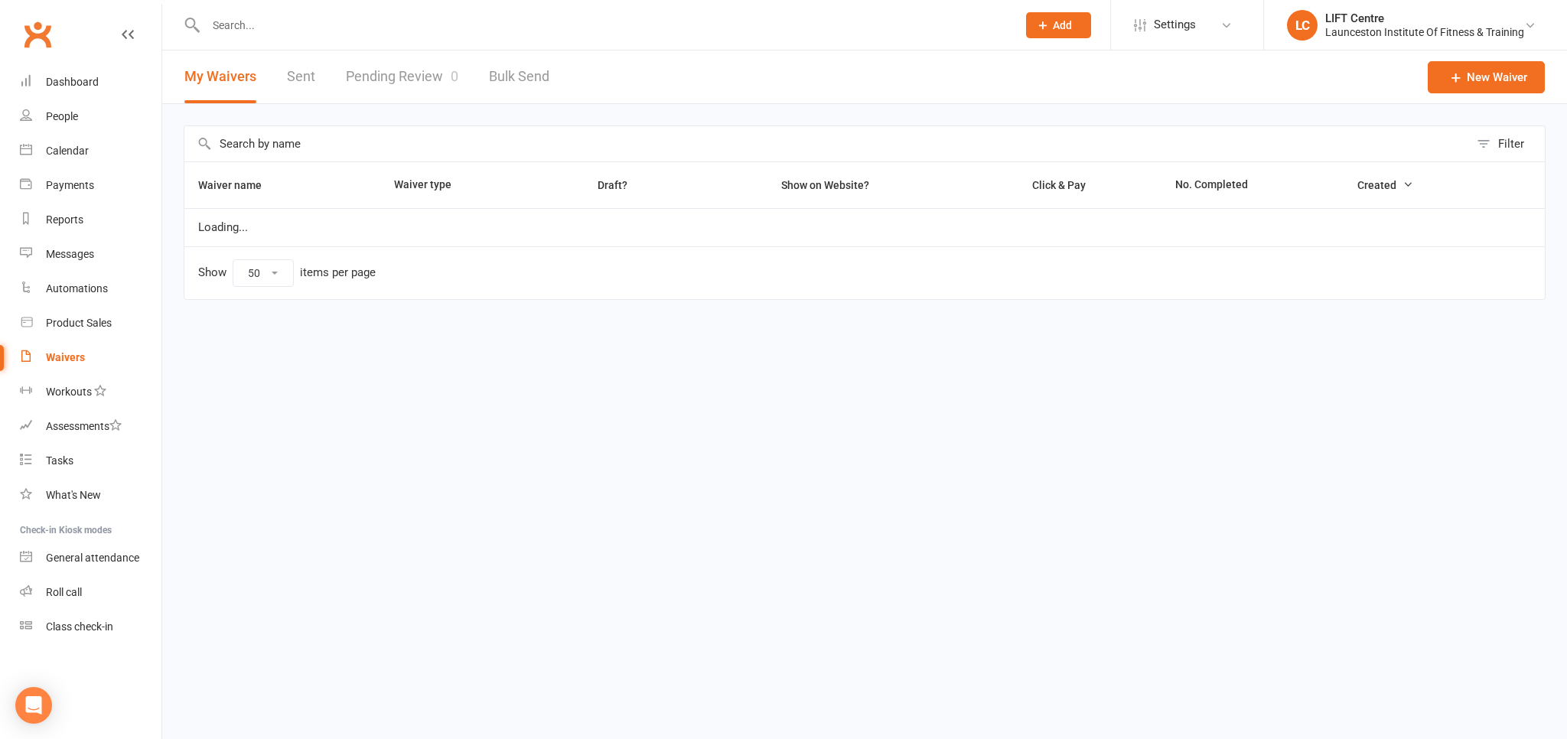
click at [409, 73] on link "Pending Review 0" at bounding box center [402, 76] width 112 height 53
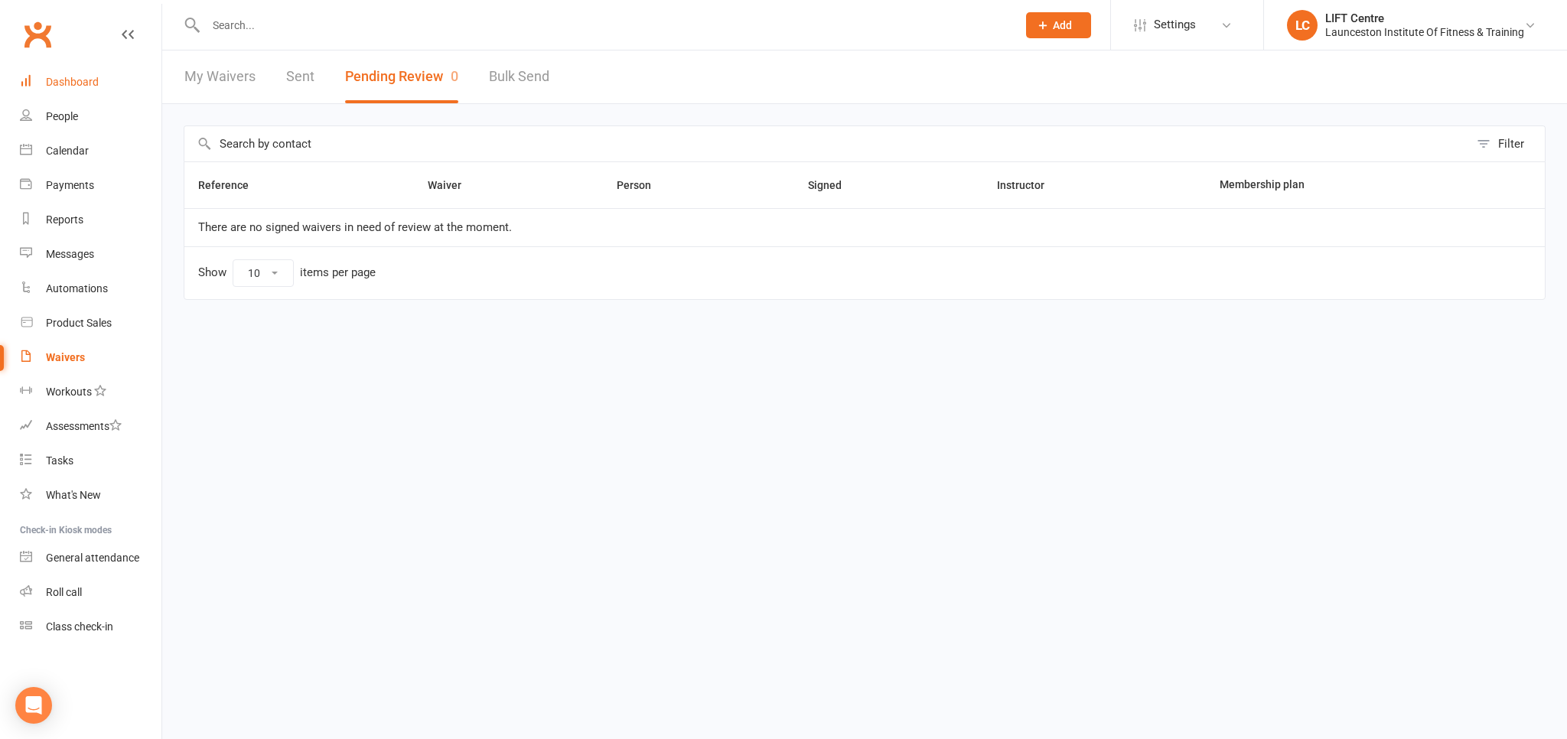
click at [100, 76] on link "Dashboard" at bounding box center [91, 82] width 142 height 34
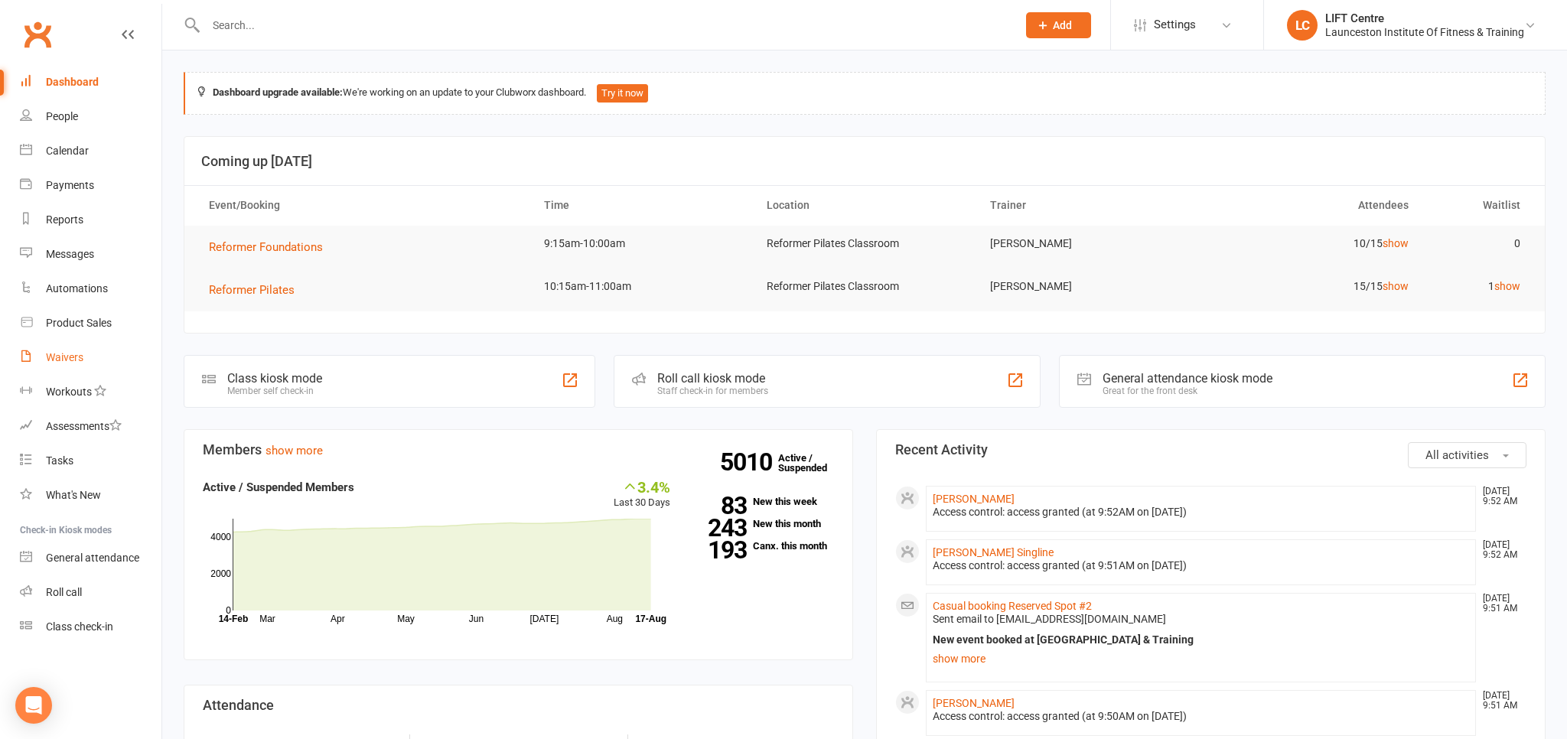
click at [90, 347] on link "Waivers" at bounding box center [91, 357] width 142 height 34
select select "50"
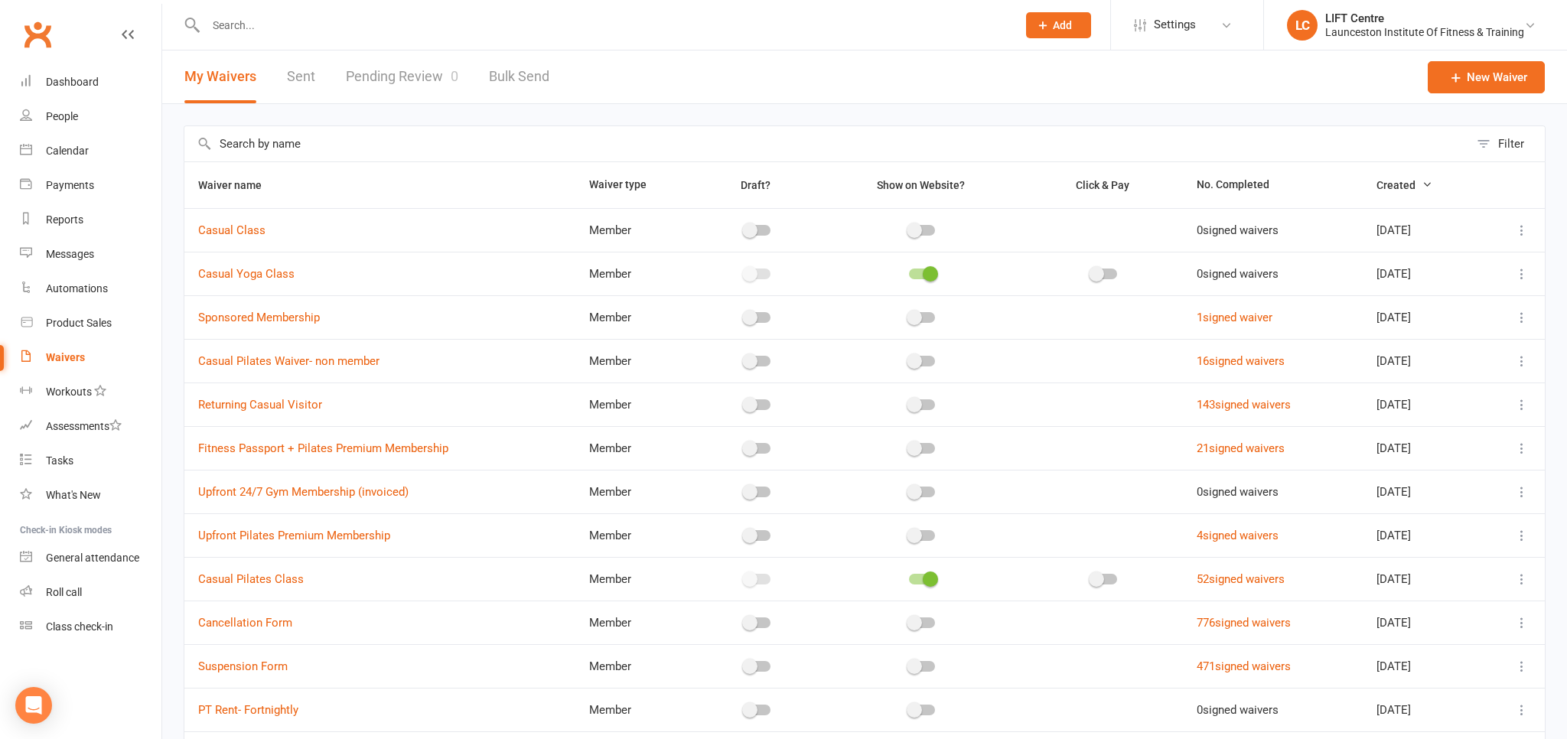
click at [366, 83] on link "Pending Review 0" at bounding box center [402, 76] width 112 height 53
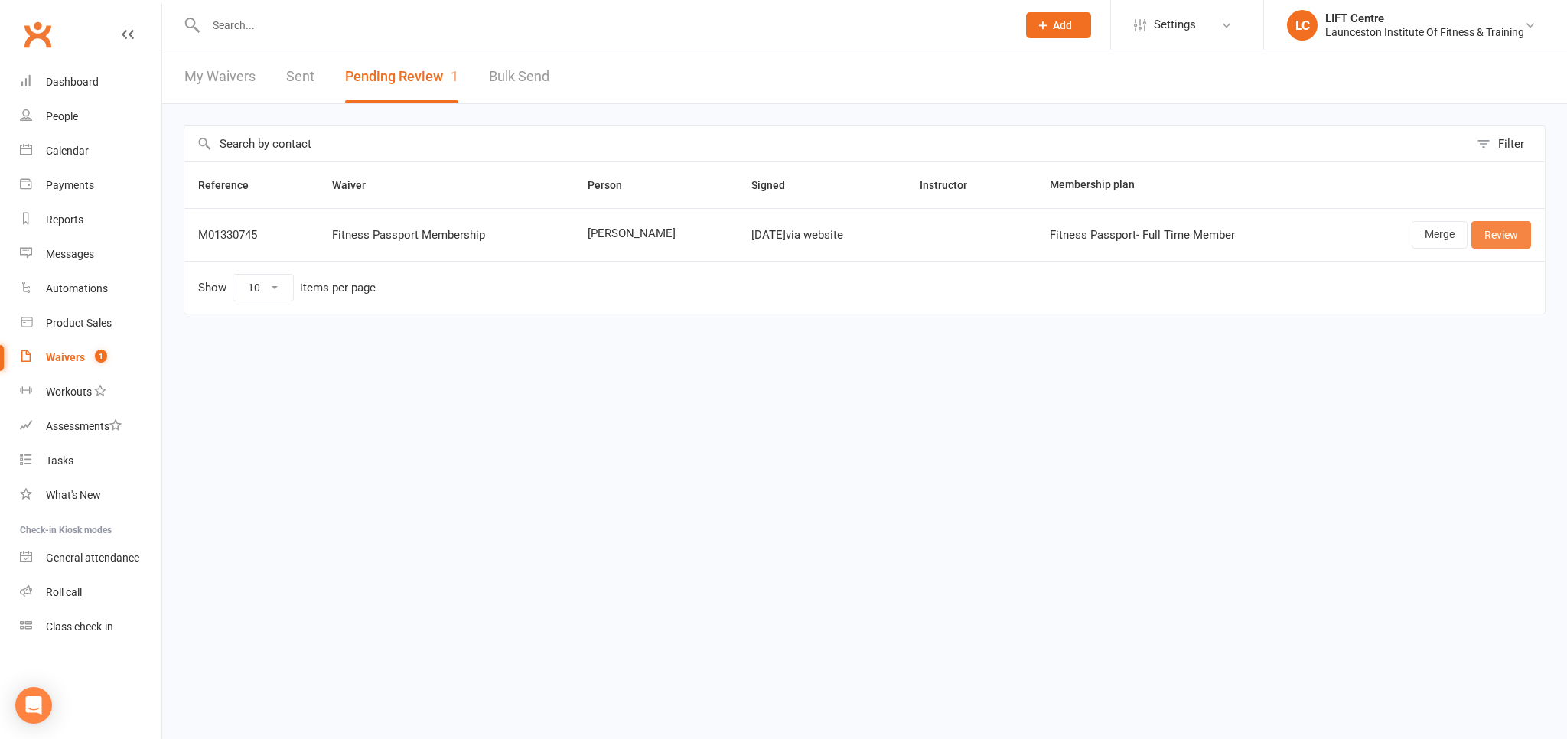
click at [1503, 233] on link "Review" at bounding box center [1501, 235] width 60 height 28
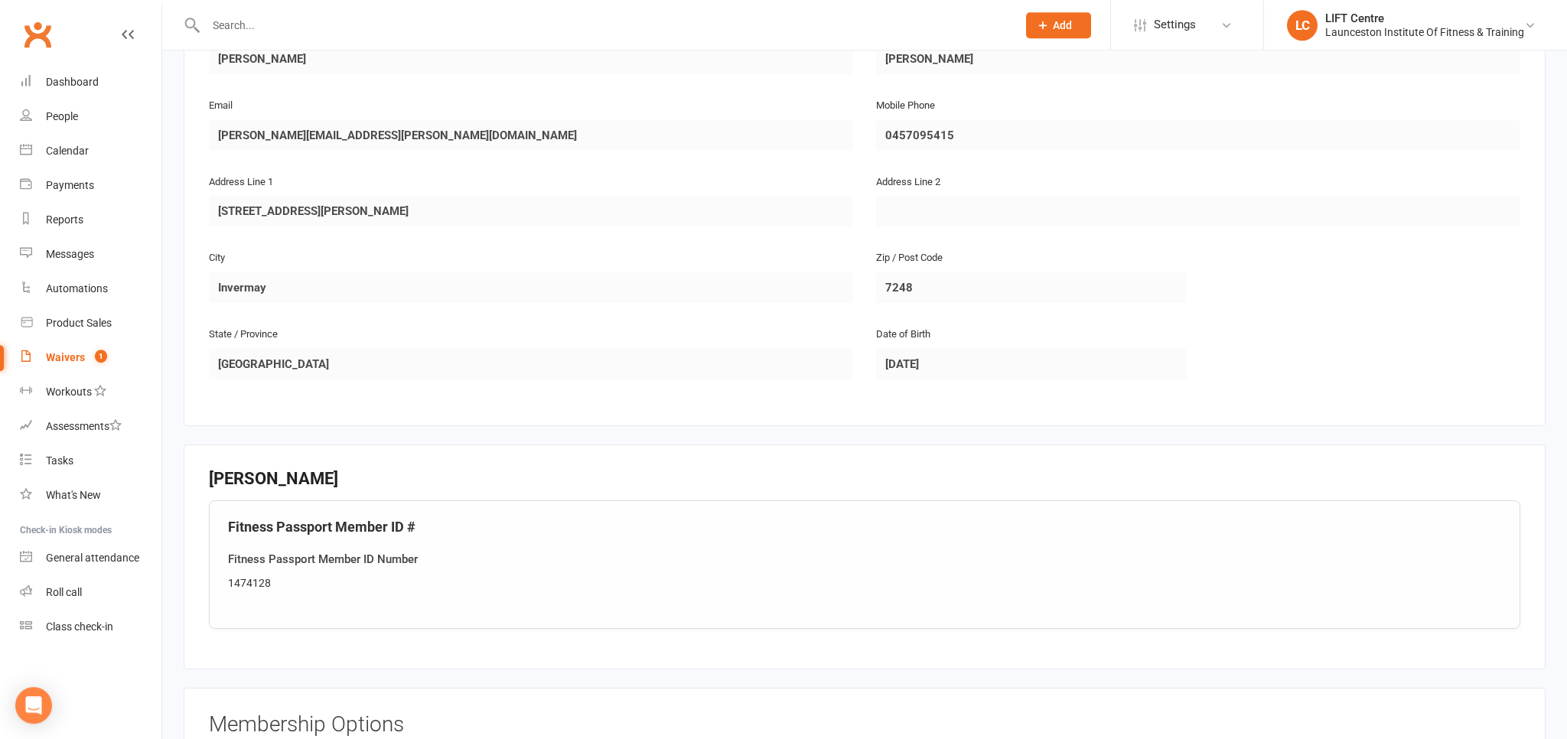
scroll to position [565, 0]
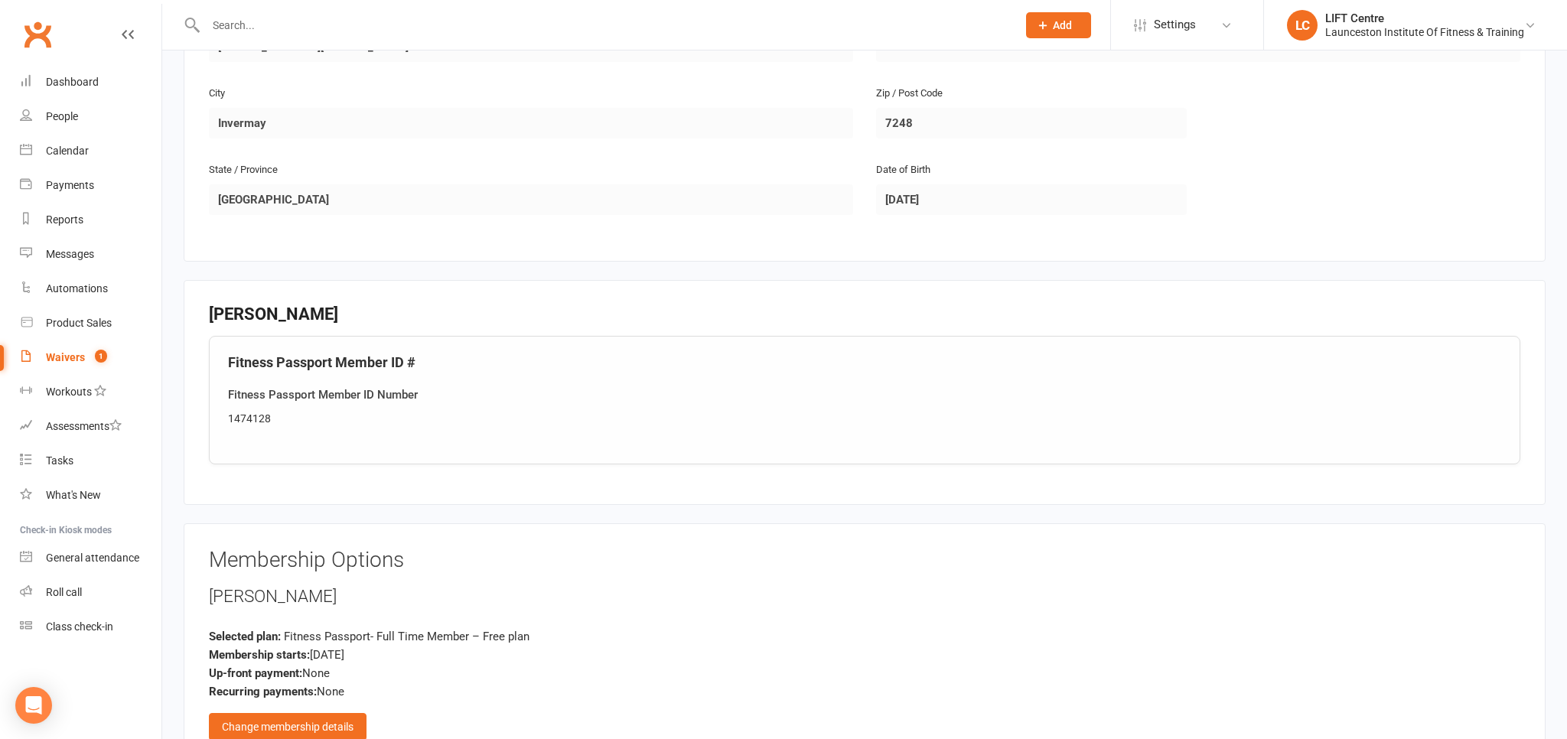
click at [254, 416] on div "1474128" at bounding box center [864, 418] width 1273 height 17
copy div "1474128"
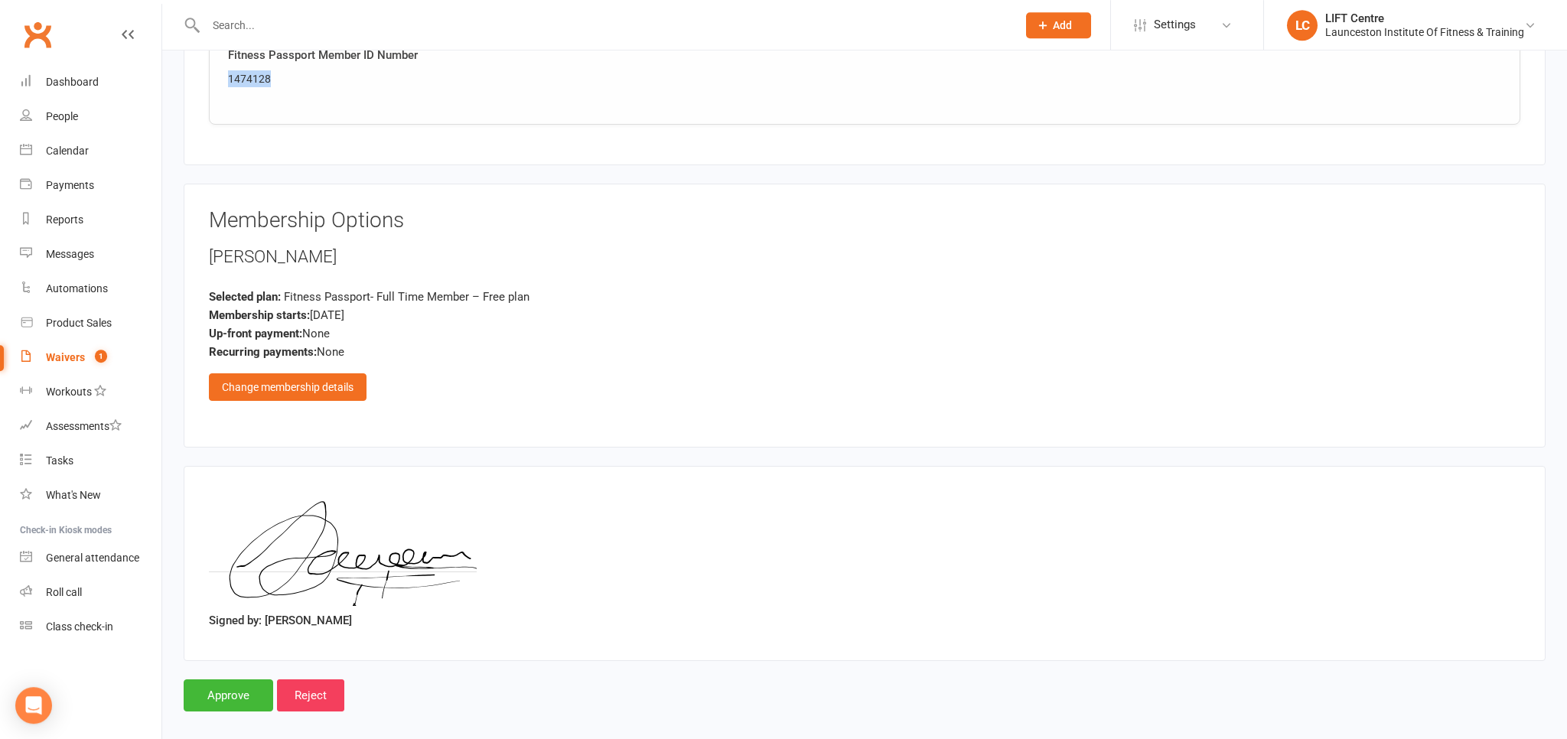
scroll to position [915, 0]
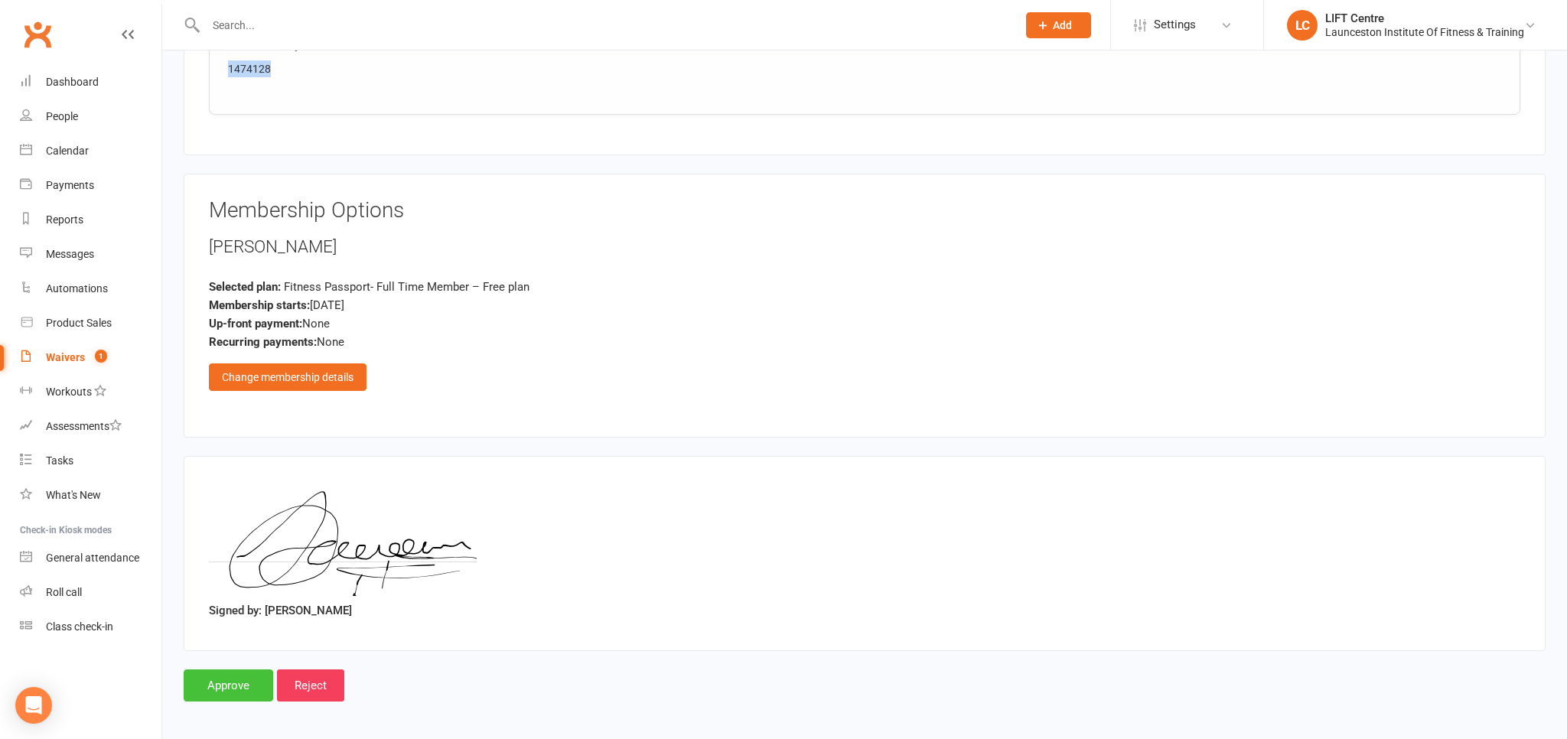
click at [221, 672] on input "Approve" at bounding box center [229, 685] width 90 height 32
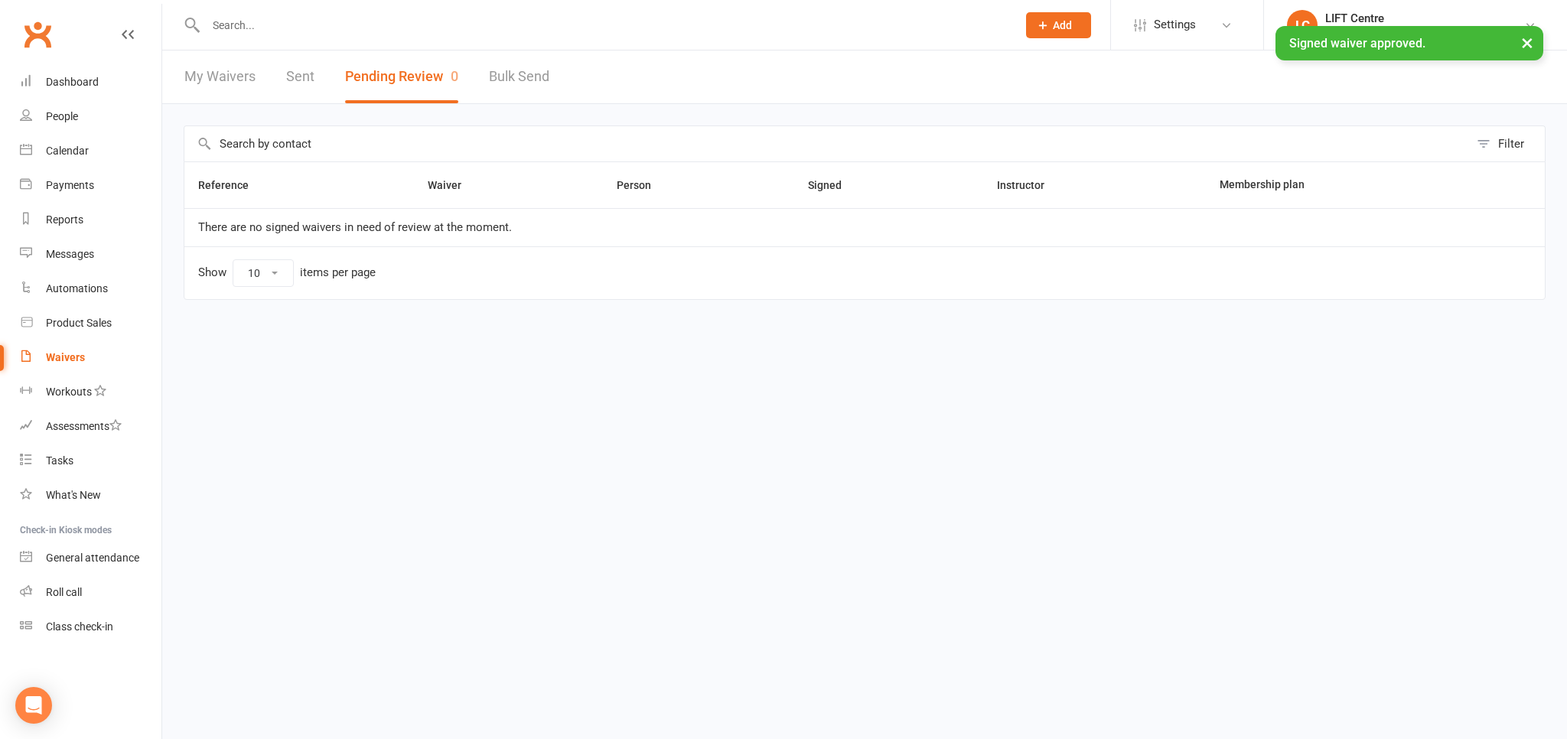
click at [256, 26] on input "text" at bounding box center [603, 25] width 805 height 21
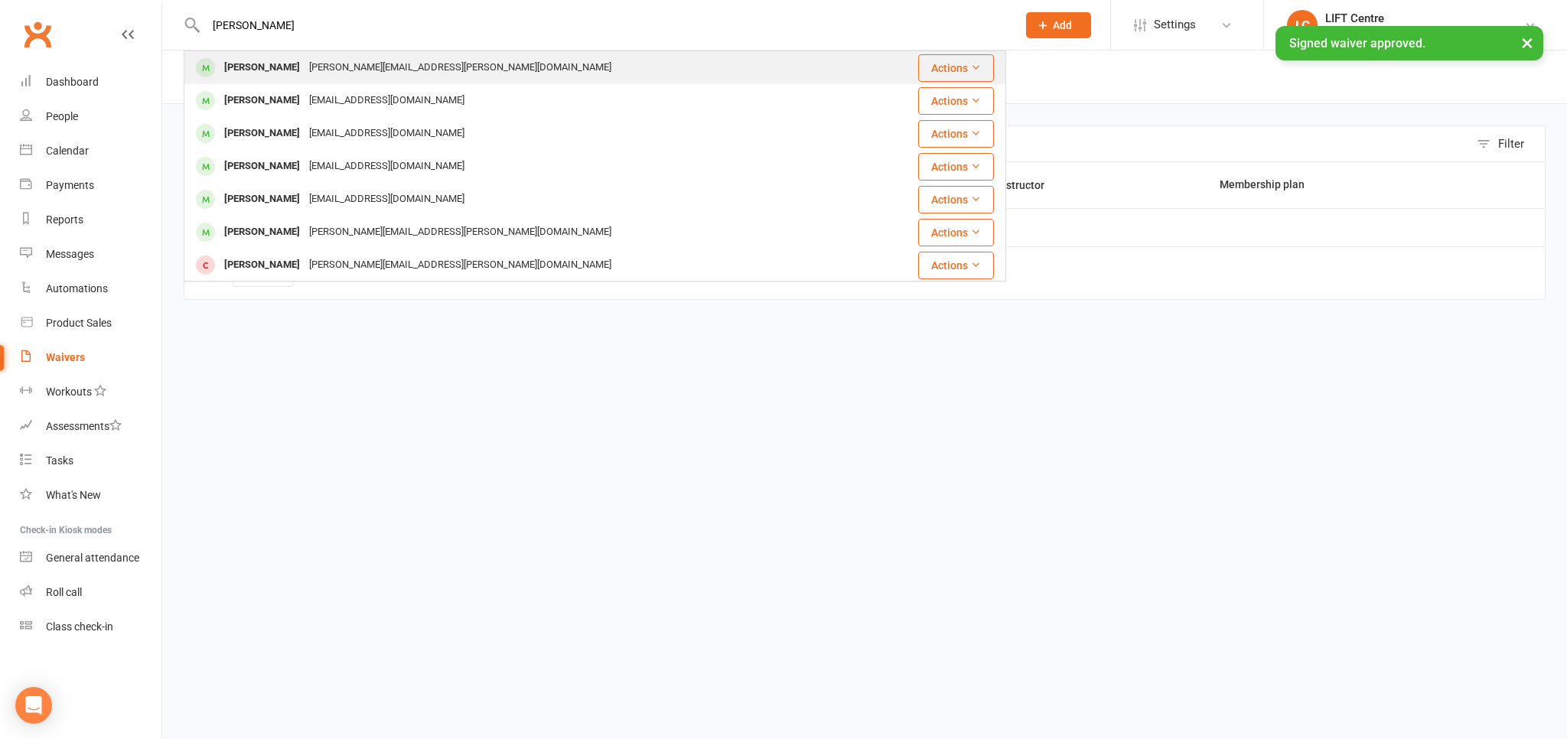
type input "[PERSON_NAME]"
click at [305, 63] on div "[PERSON_NAME][EMAIL_ADDRESS][PERSON_NAME][DOMAIN_NAME]" at bounding box center [460, 68] width 311 height 22
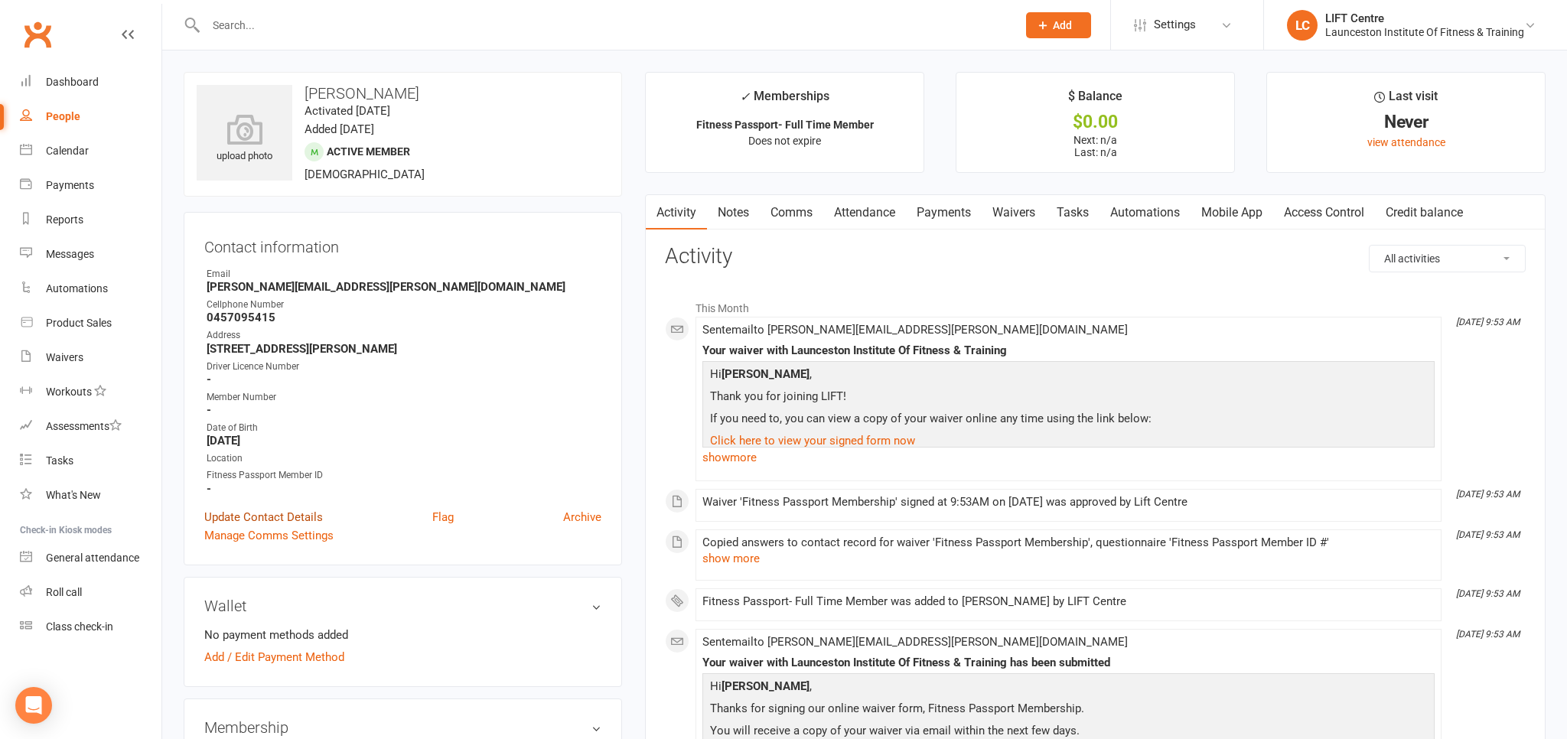
click at [291, 518] on link "Update Contact Details" at bounding box center [263, 517] width 119 height 18
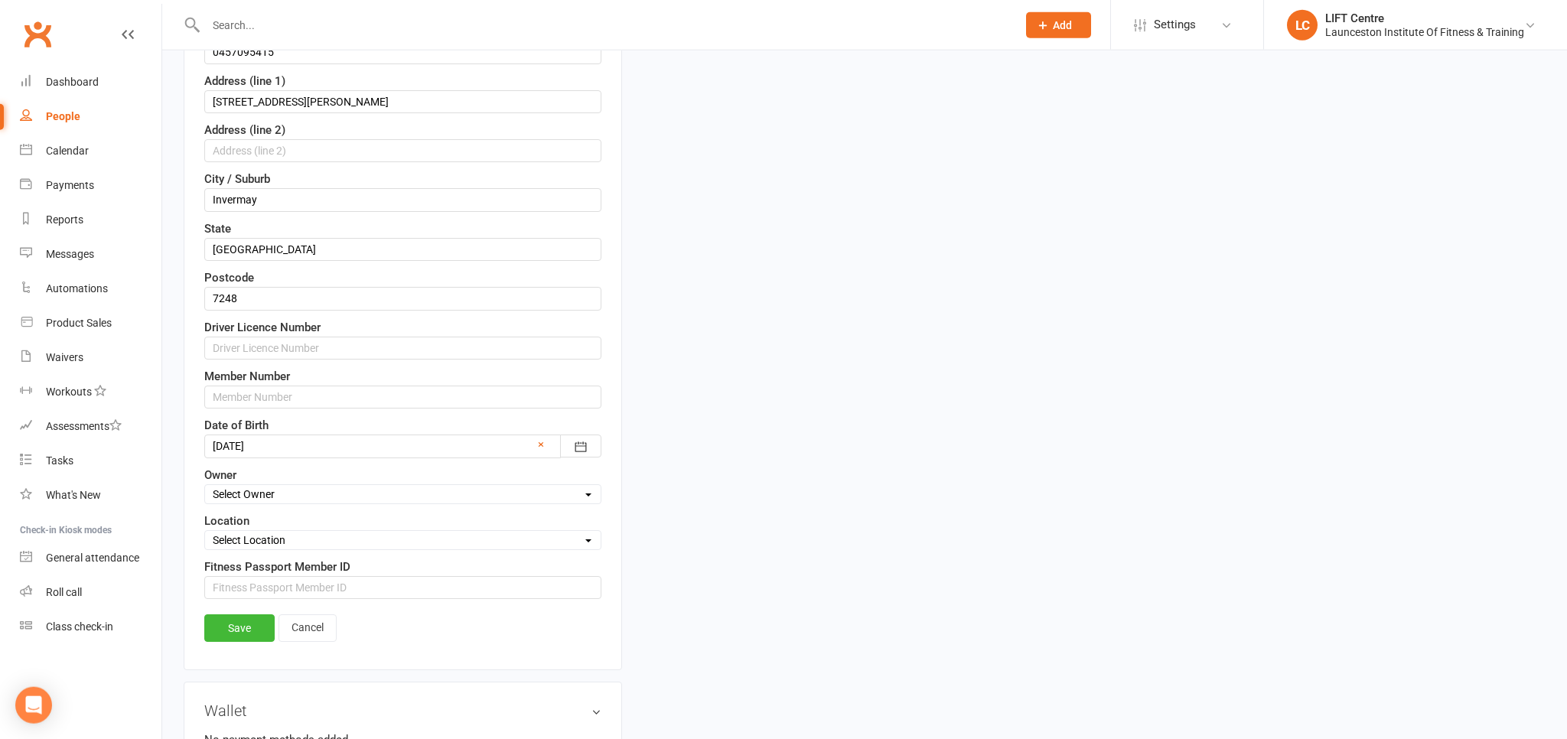
scroll to position [394, 0]
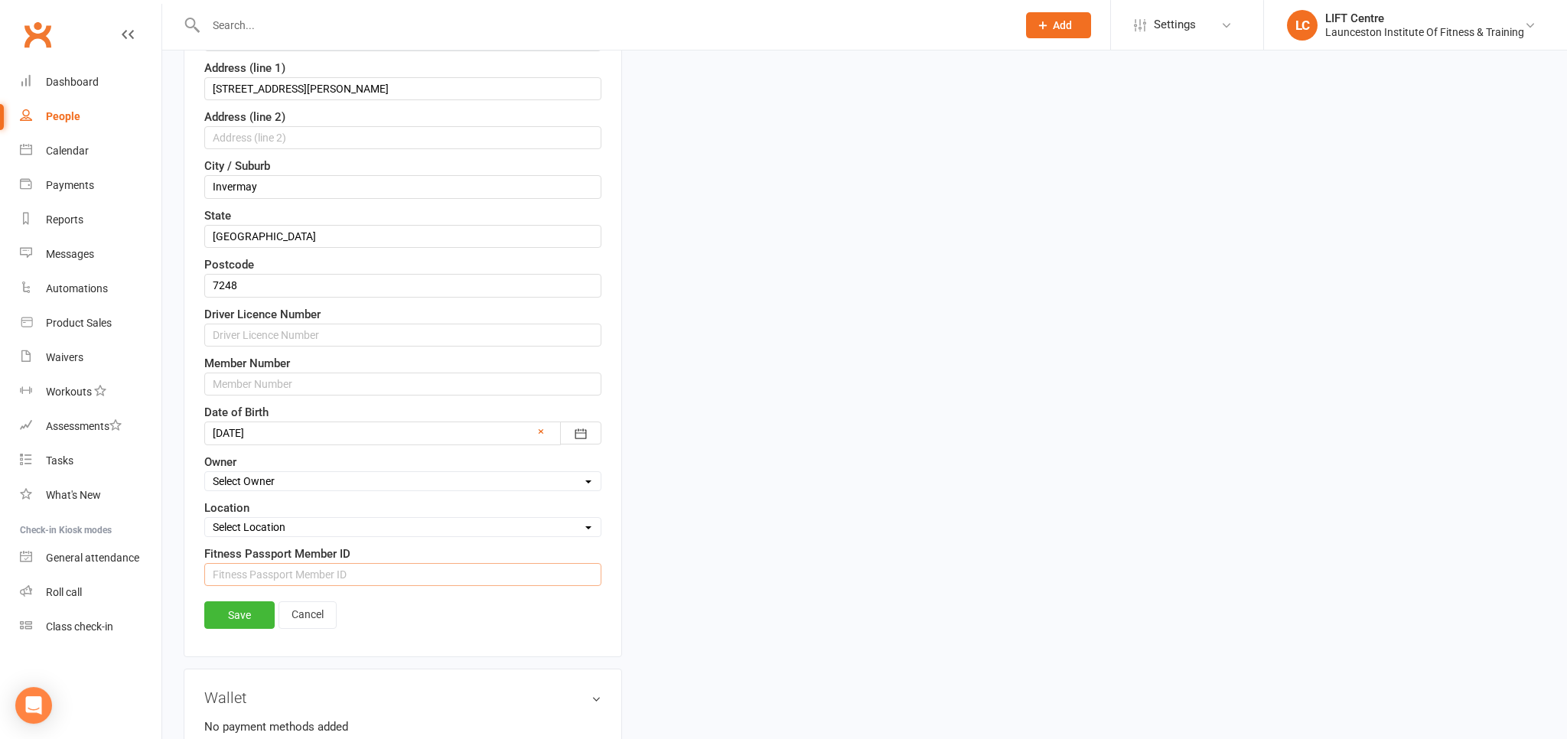
click at [261, 568] on input "string" at bounding box center [402, 574] width 397 height 23
paste input "1474128"
type input "1474128"
click at [245, 606] on link "Save" at bounding box center [239, 615] width 70 height 28
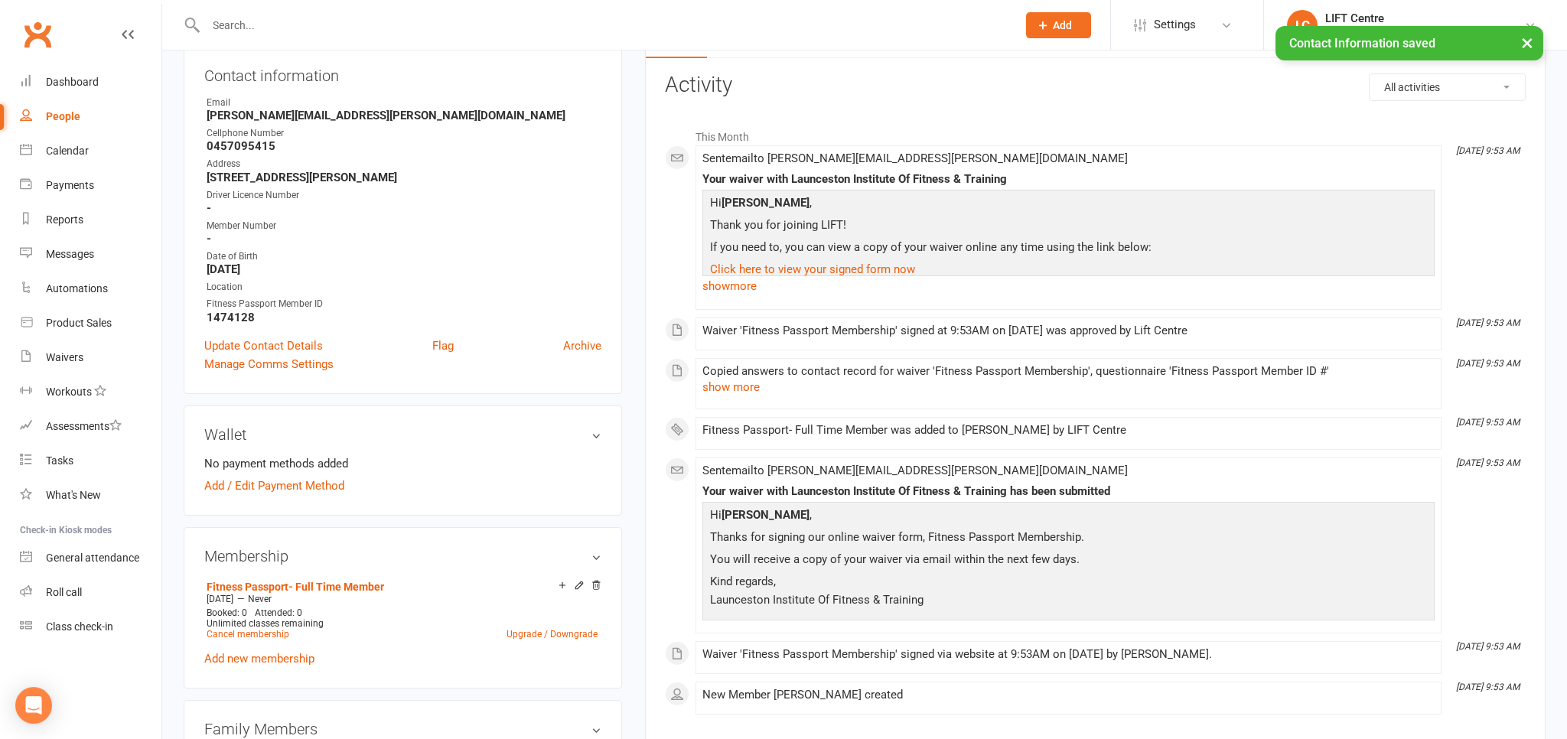
scroll to position [0, 0]
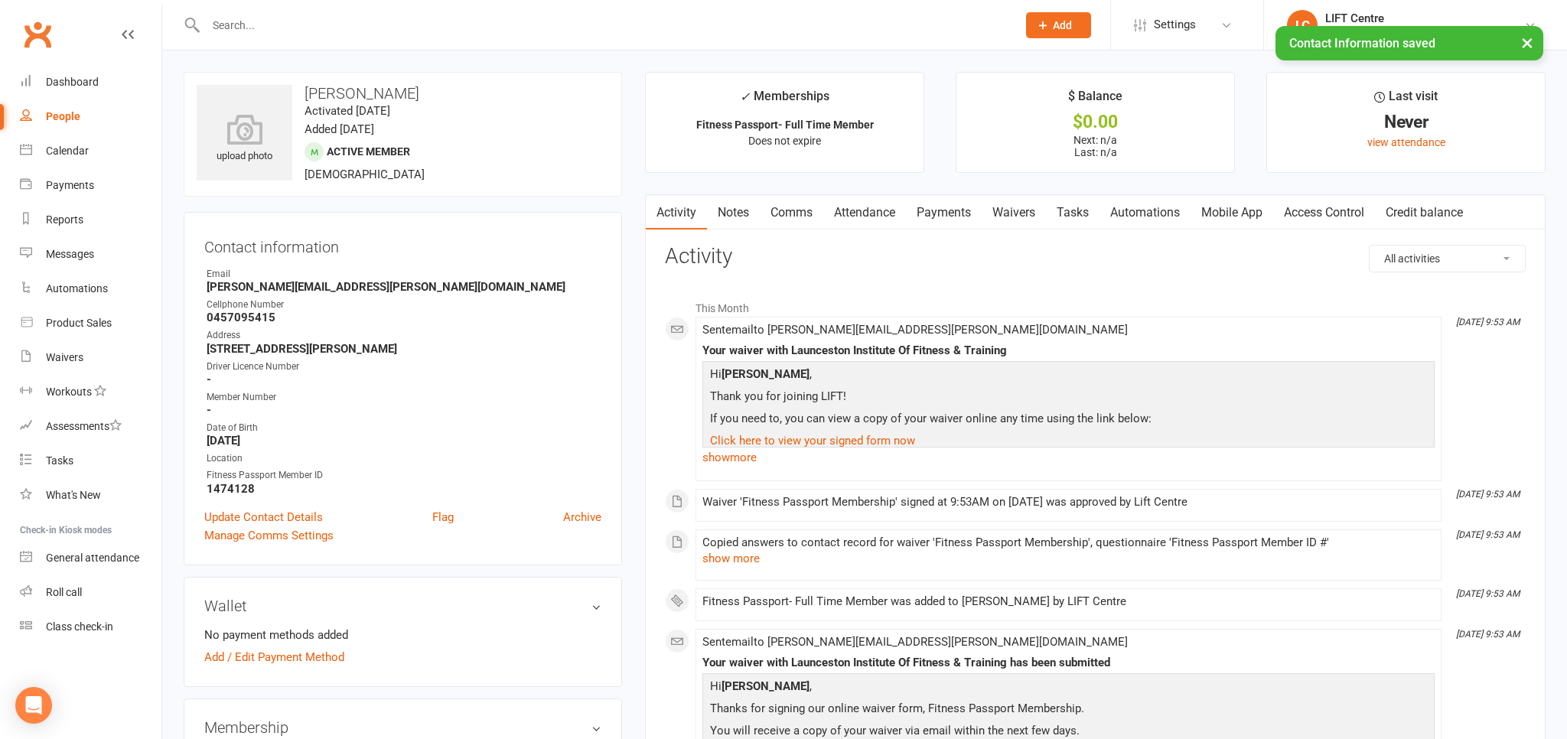
click at [1346, 207] on link "Access Control" at bounding box center [1324, 212] width 102 height 35
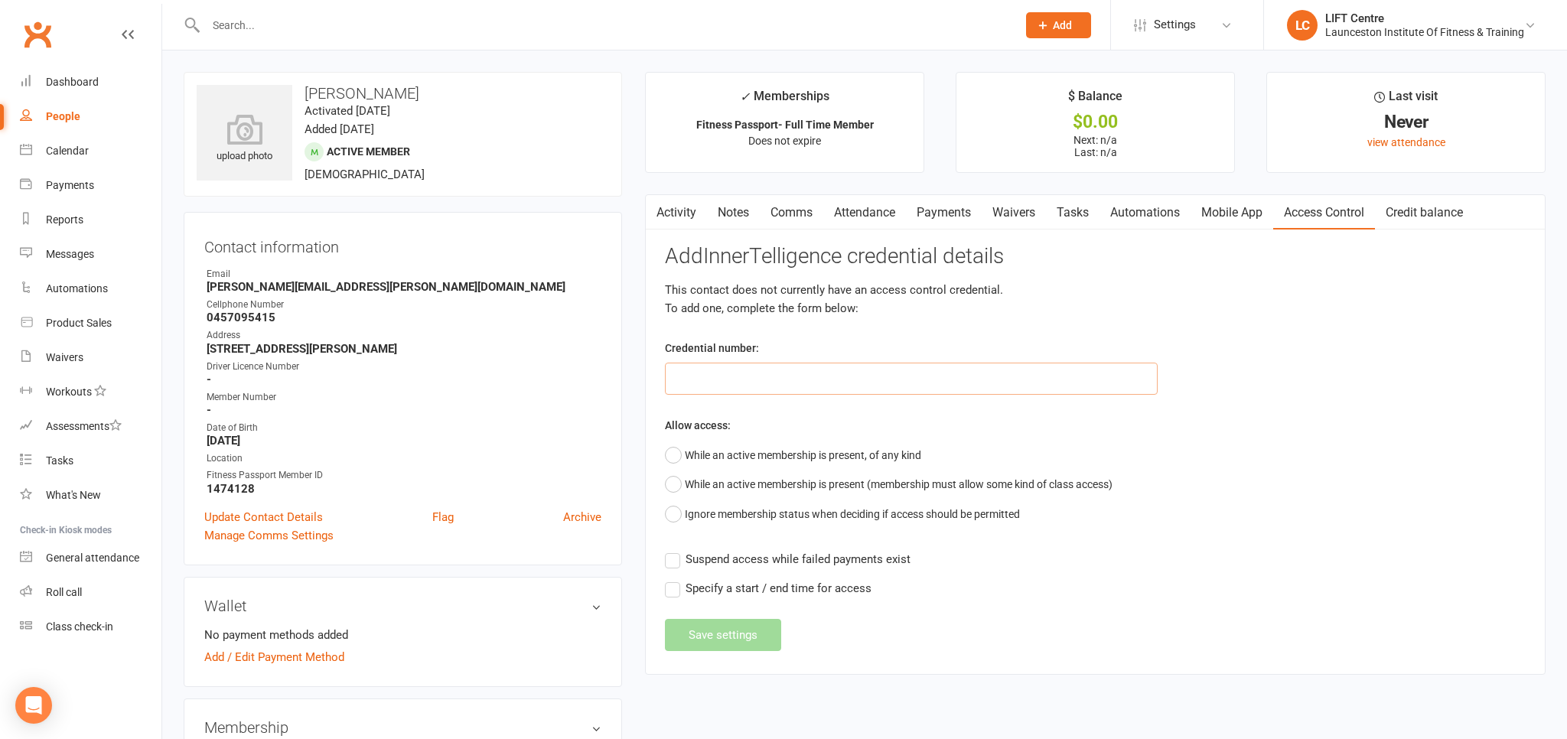
click at [852, 375] on input "text" at bounding box center [911, 379] width 493 height 32
paste input "20000000000000004C6C19FE"
type input "20000000000000004C6C19FE"
click at [671, 457] on button "While an active membership is present, of any kind" at bounding box center [793, 455] width 256 height 29
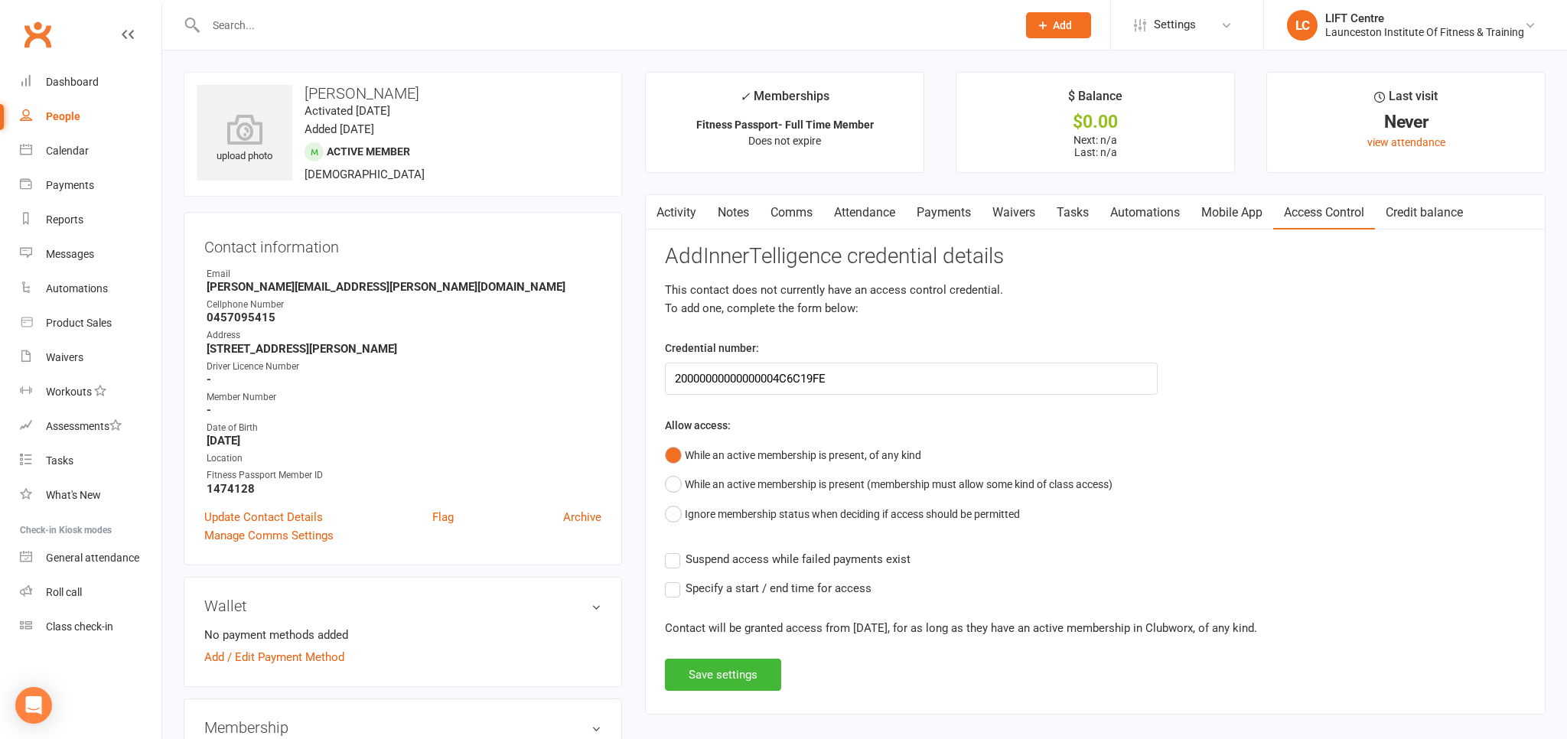
click at [669, 554] on label "Suspend access while failed payments exist" at bounding box center [788, 559] width 246 height 18
click at [669, 550] on input "Suspend access while failed payments exist" at bounding box center [788, 550] width 246 height 0
click at [672, 585] on label "Specify a start / end time for access" at bounding box center [768, 588] width 207 height 18
click at [672, 579] on input "Specify a start / end time for access" at bounding box center [768, 579] width 207 height 0
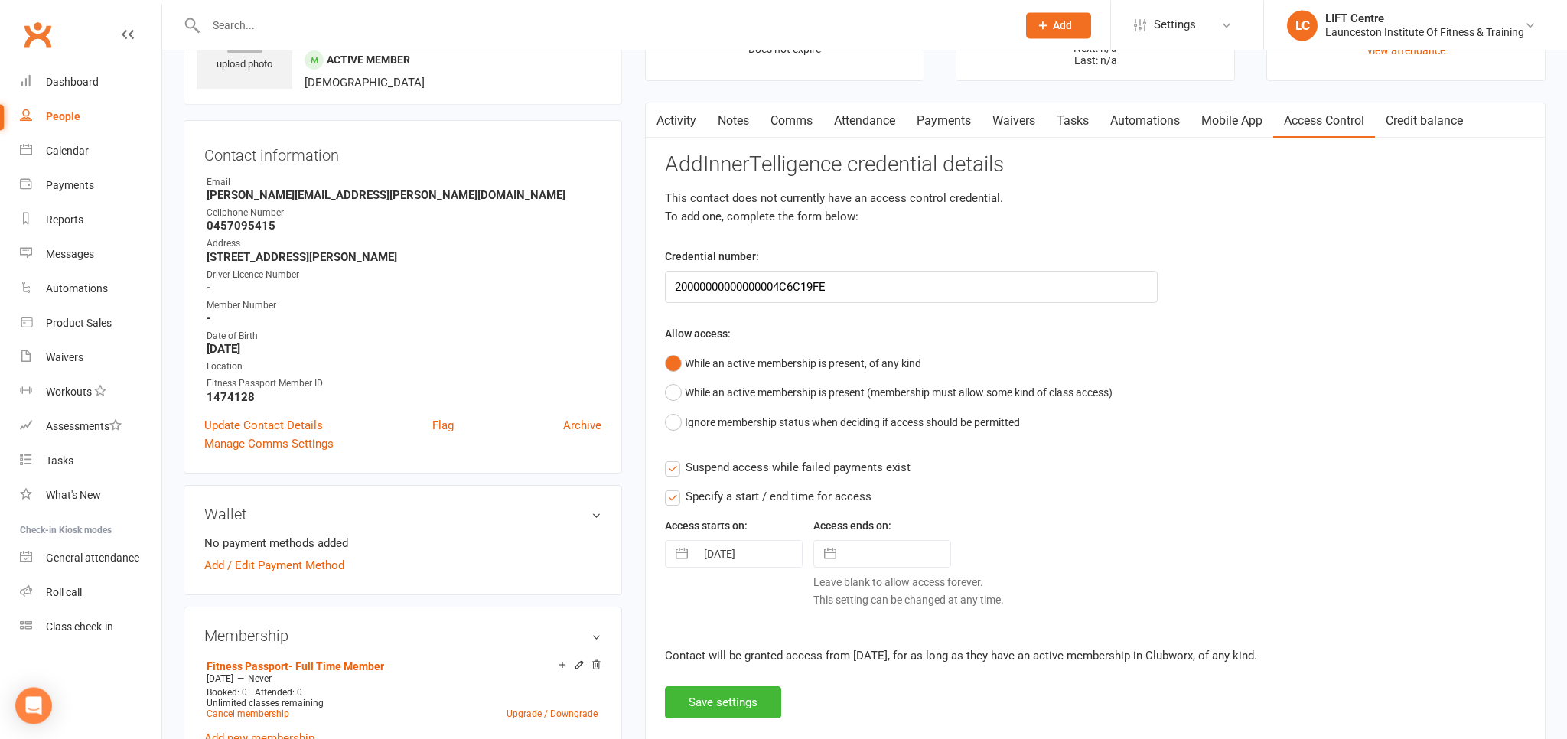
scroll to position [161, 0]
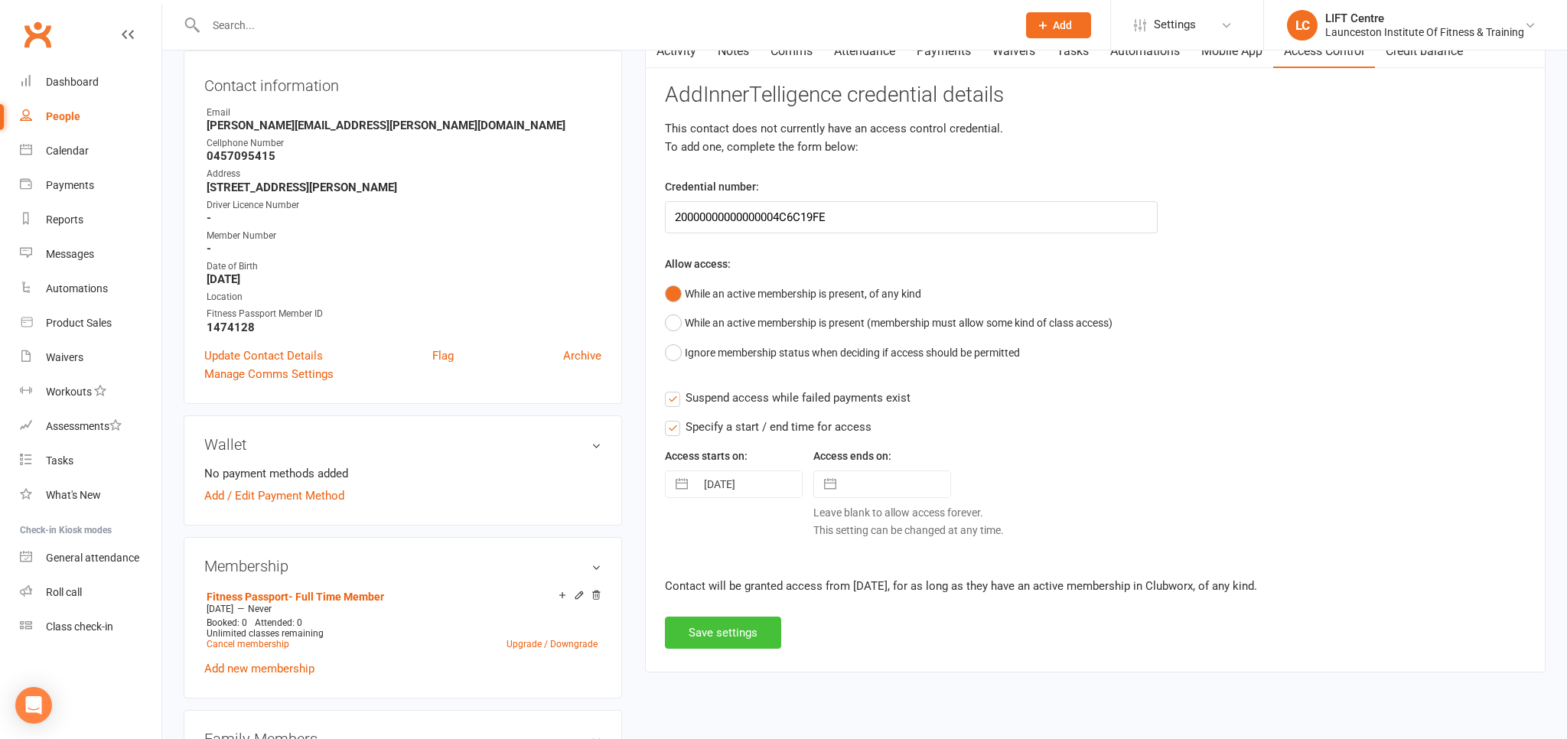
click at [731, 620] on button "Save settings" at bounding box center [723, 633] width 116 height 32
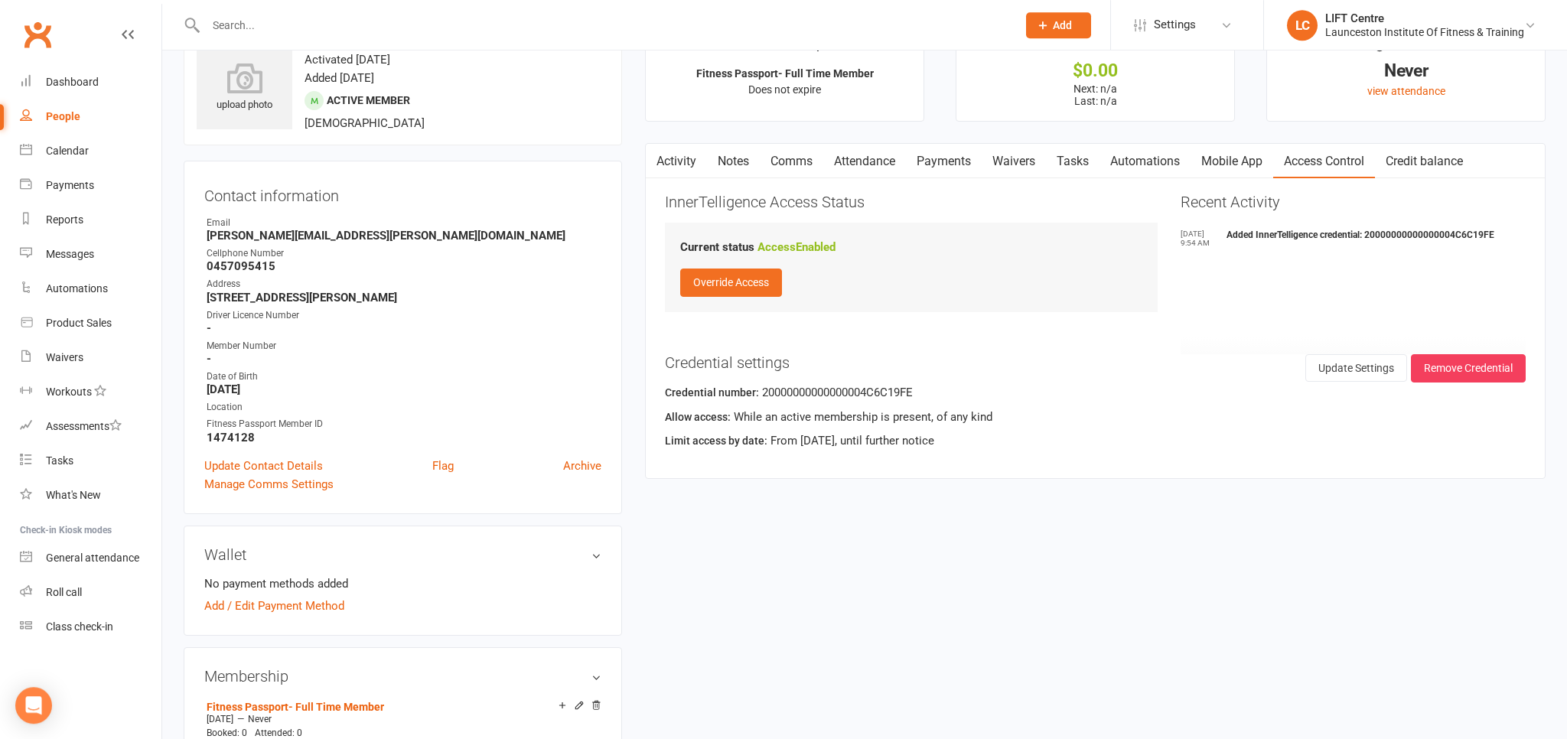
scroll to position [0, 0]
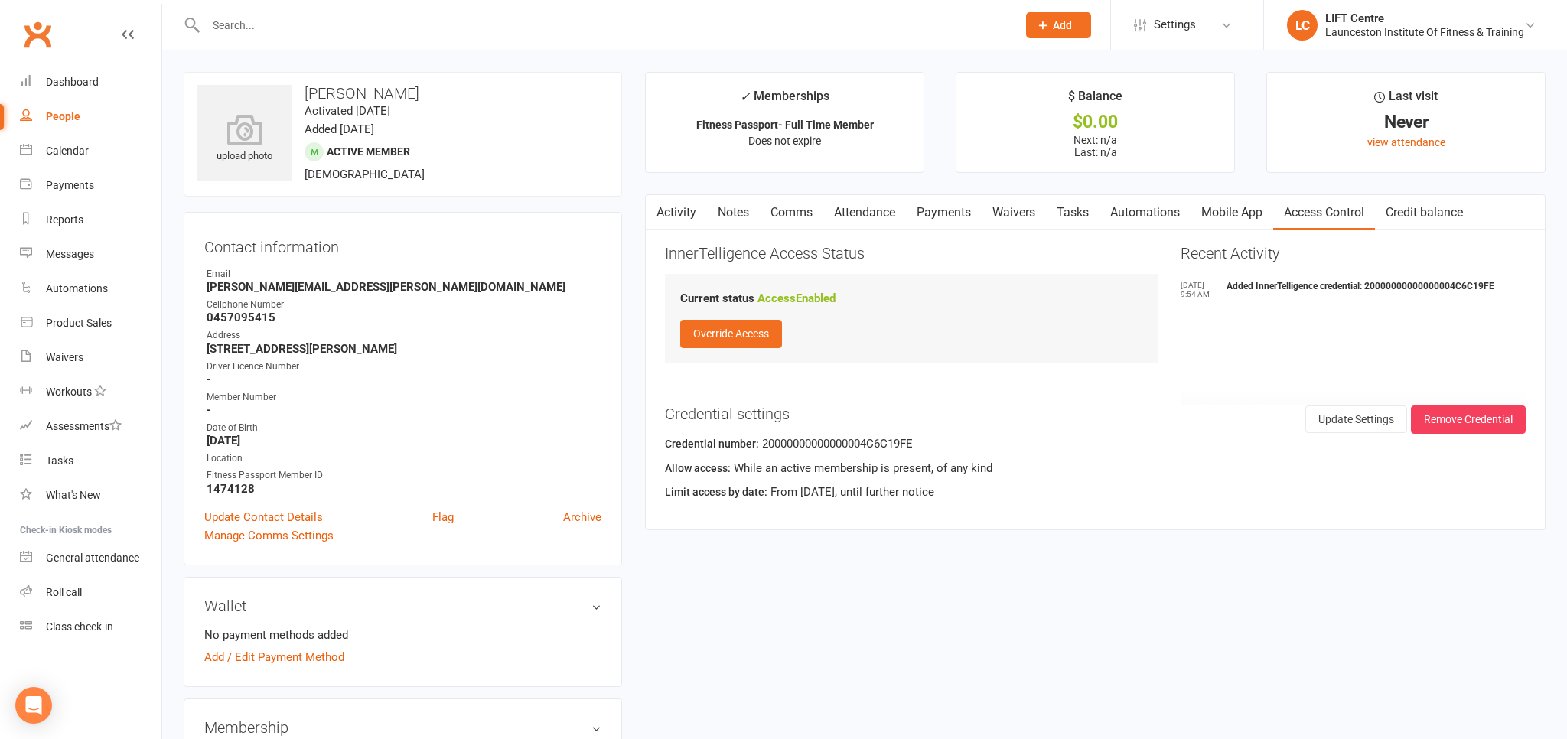
click at [687, 210] on link "Activity" at bounding box center [676, 212] width 61 height 35
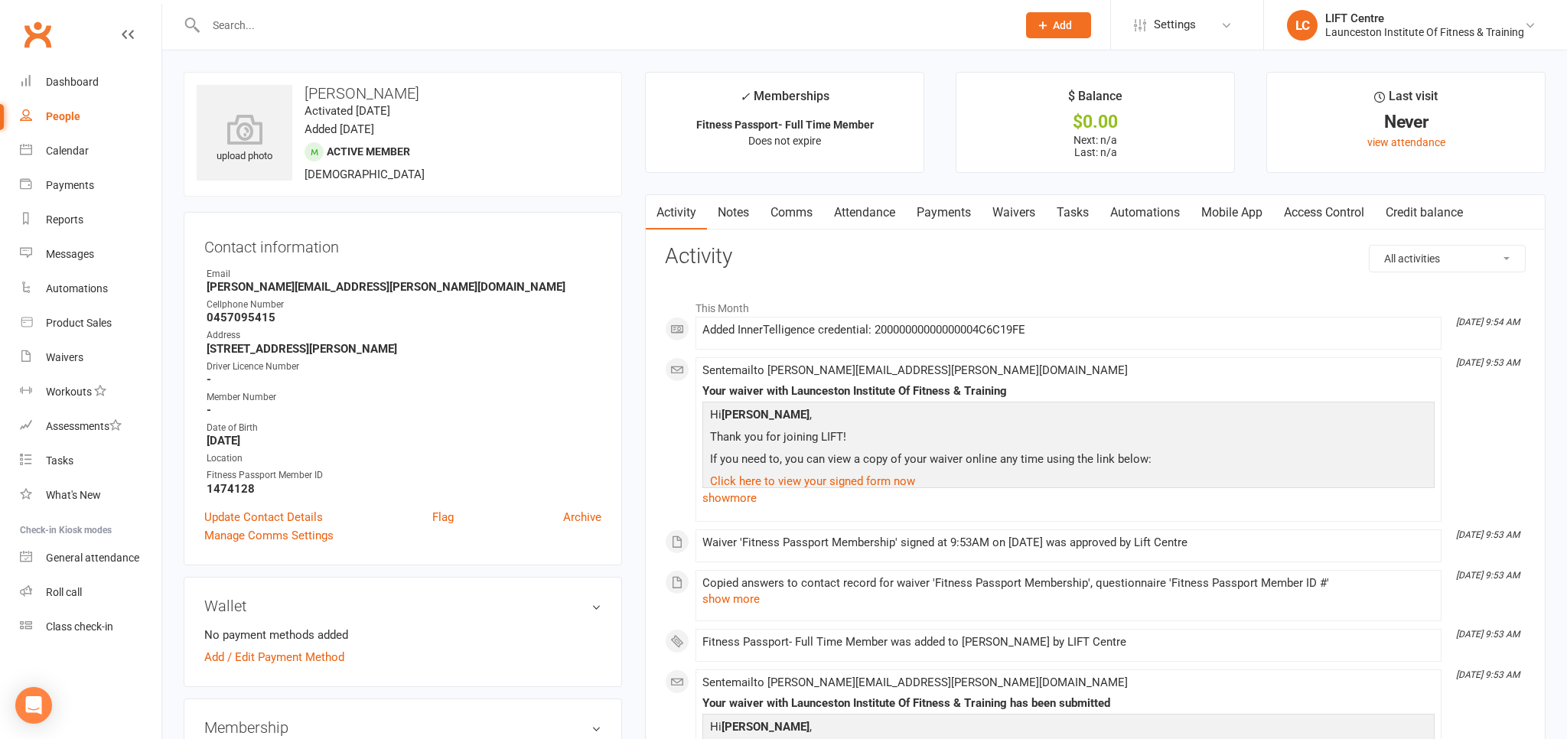
click at [1324, 210] on link "Access Control" at bounding box center [1324, 212] width 102 height 35
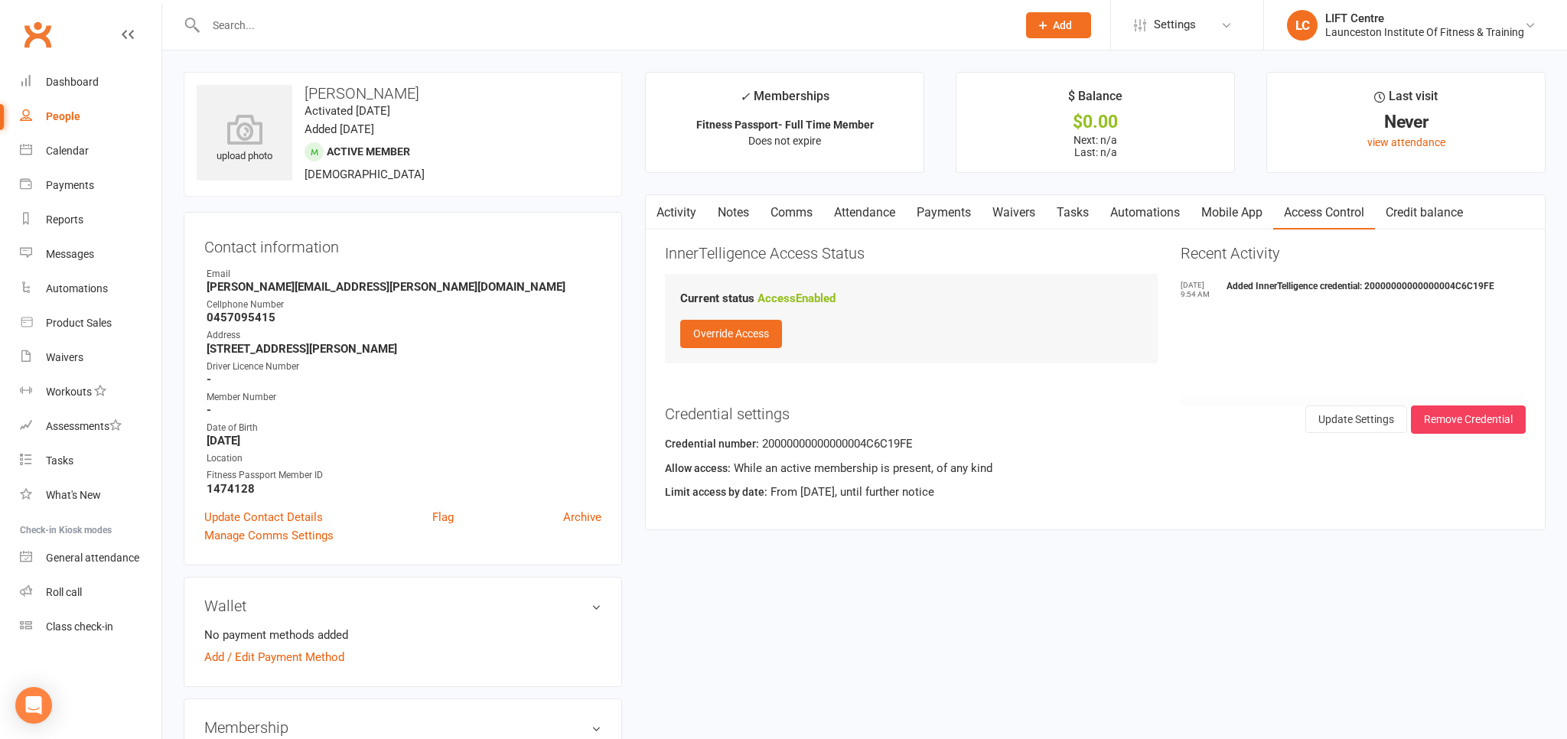
click at [45, 54] on div "Clubworx" at bounding box center [80, 43] width 161 height 57
click at [38, 36] on link "Clubworx" at bounding box center [37, 34] width 38 height 38
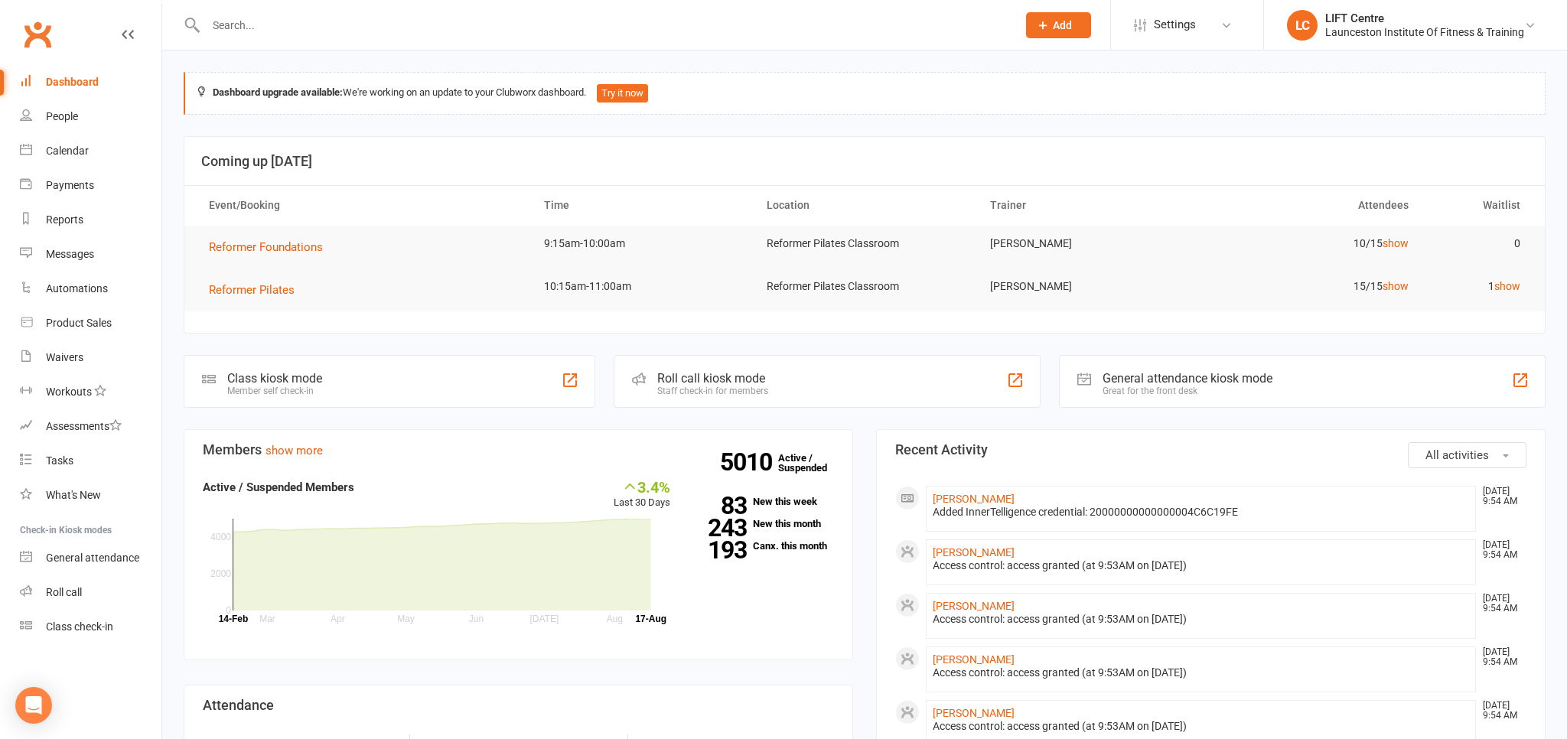
click at [234, 30] on input "text" at bounding box center [603, 25] width 805 height 21
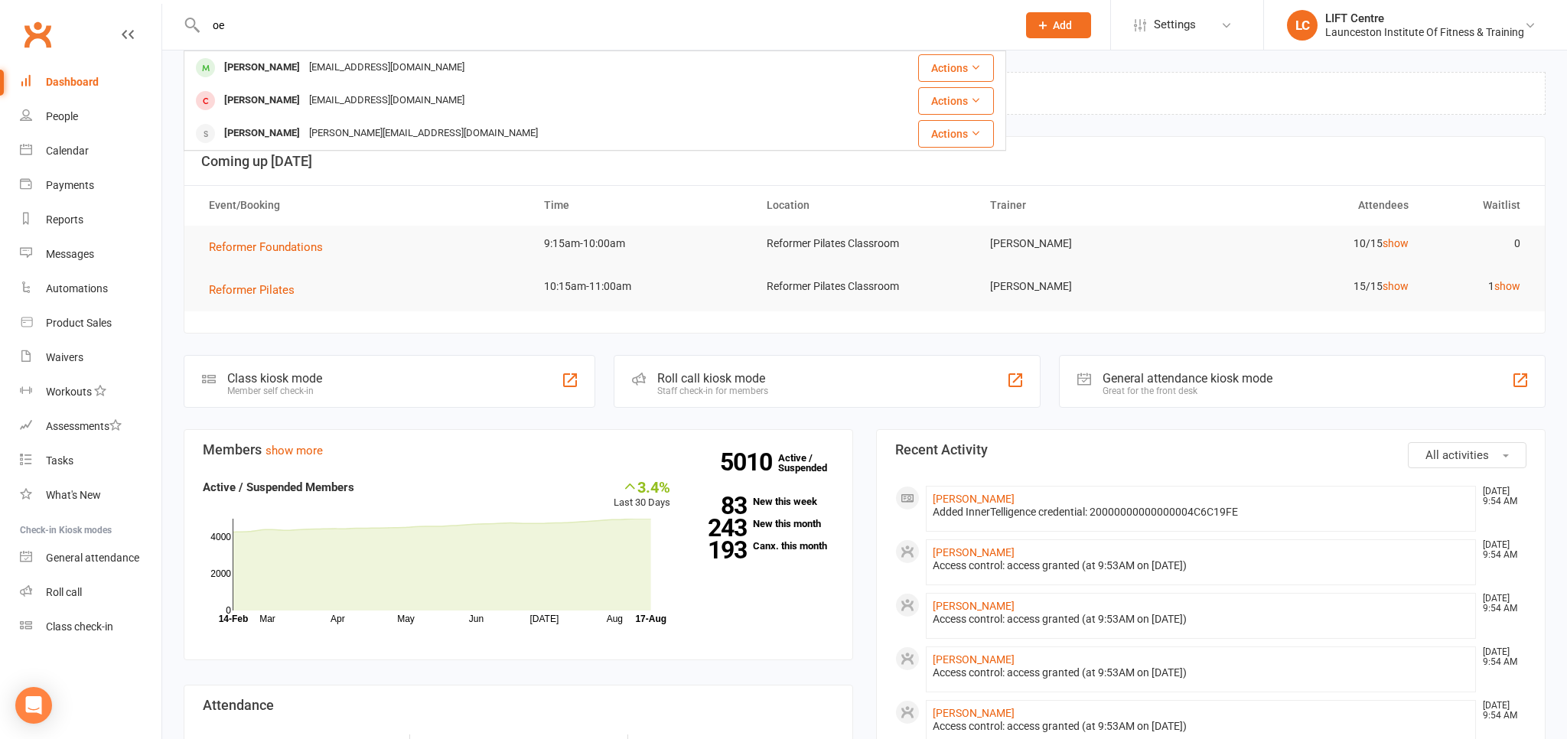
type input "o"
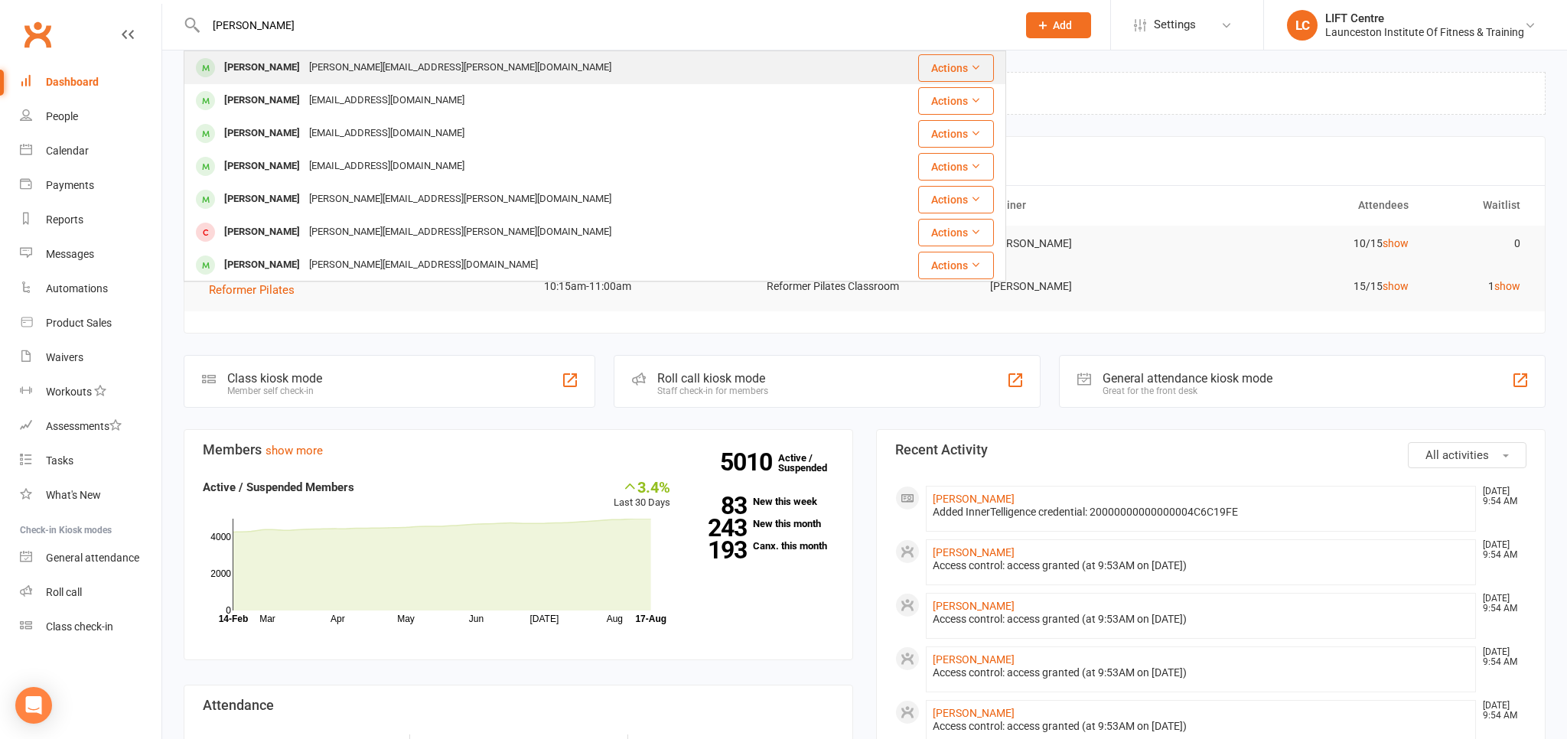
type input "[PERSON_NAME]"
click at [282, 72] on div "[PERSON_NAME]" at bounding box center [262, 68] width 85 height 22
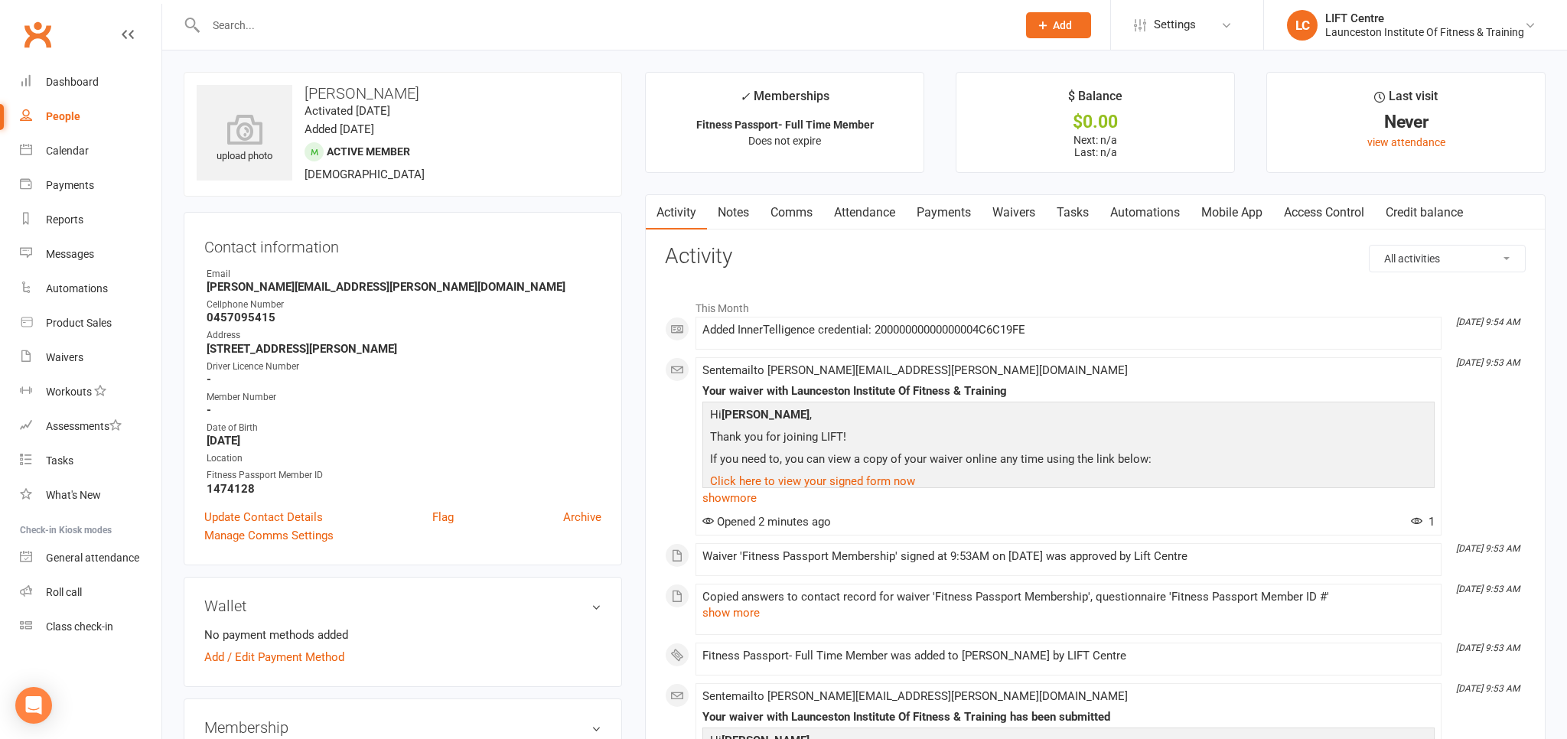
click at [1336, 207] on link "Access Control" at bounding box center [1324, 212] width 102 height 35
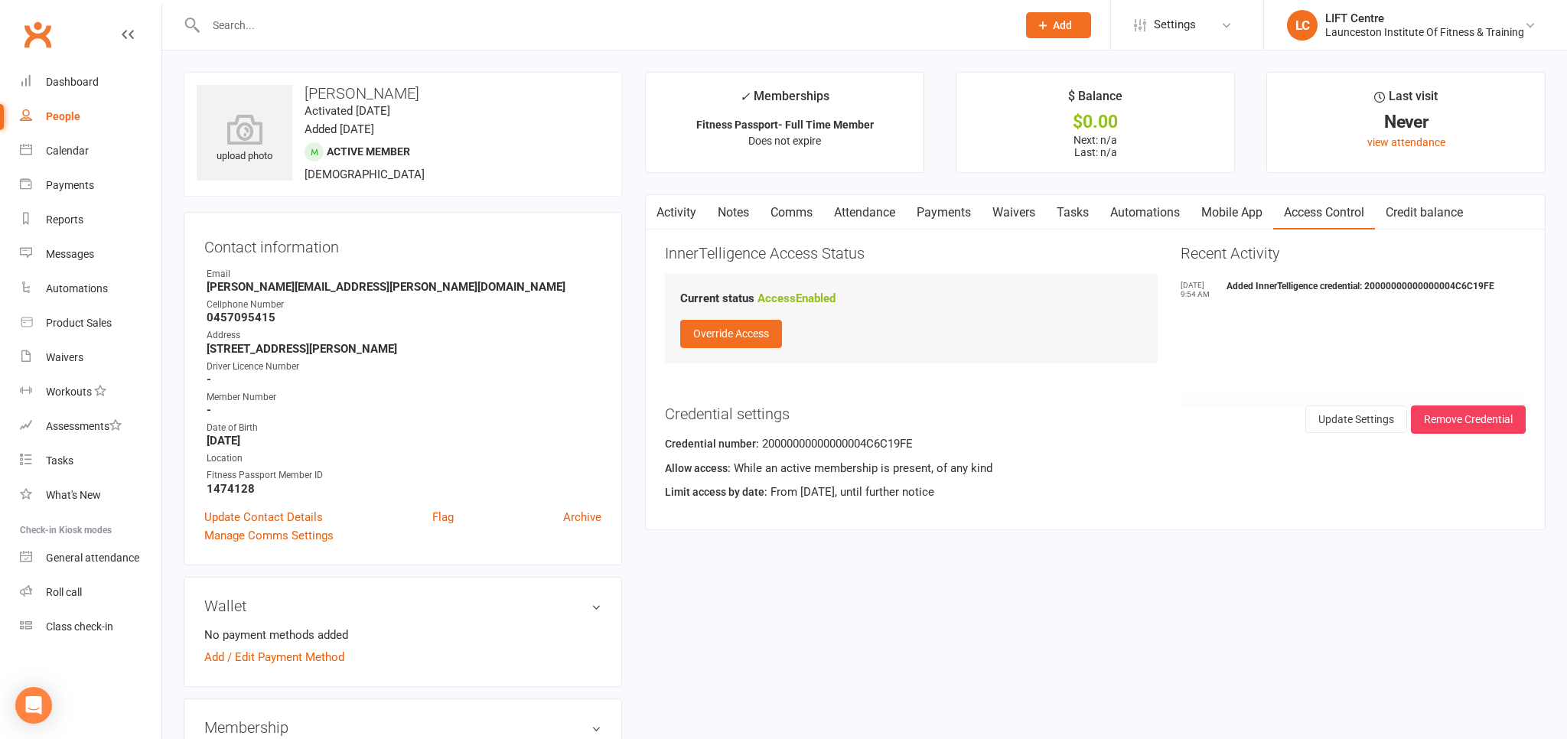
click at [672, 213] on link "Activity" at bounding box center [676, 212] width 61 height 35
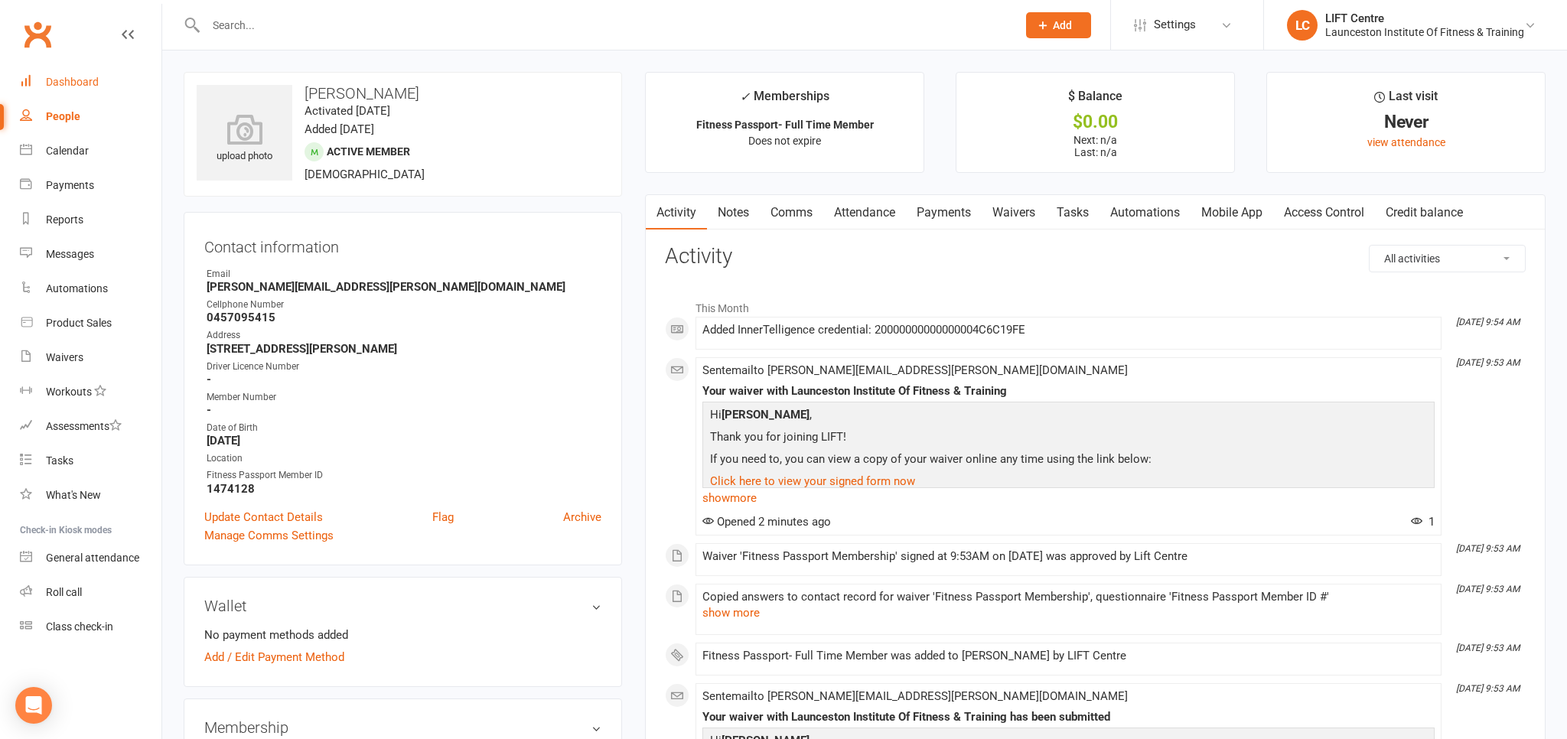
click at [116, 86] on link "Dashboard" at bounding box center [91, 82] width 142 height 34
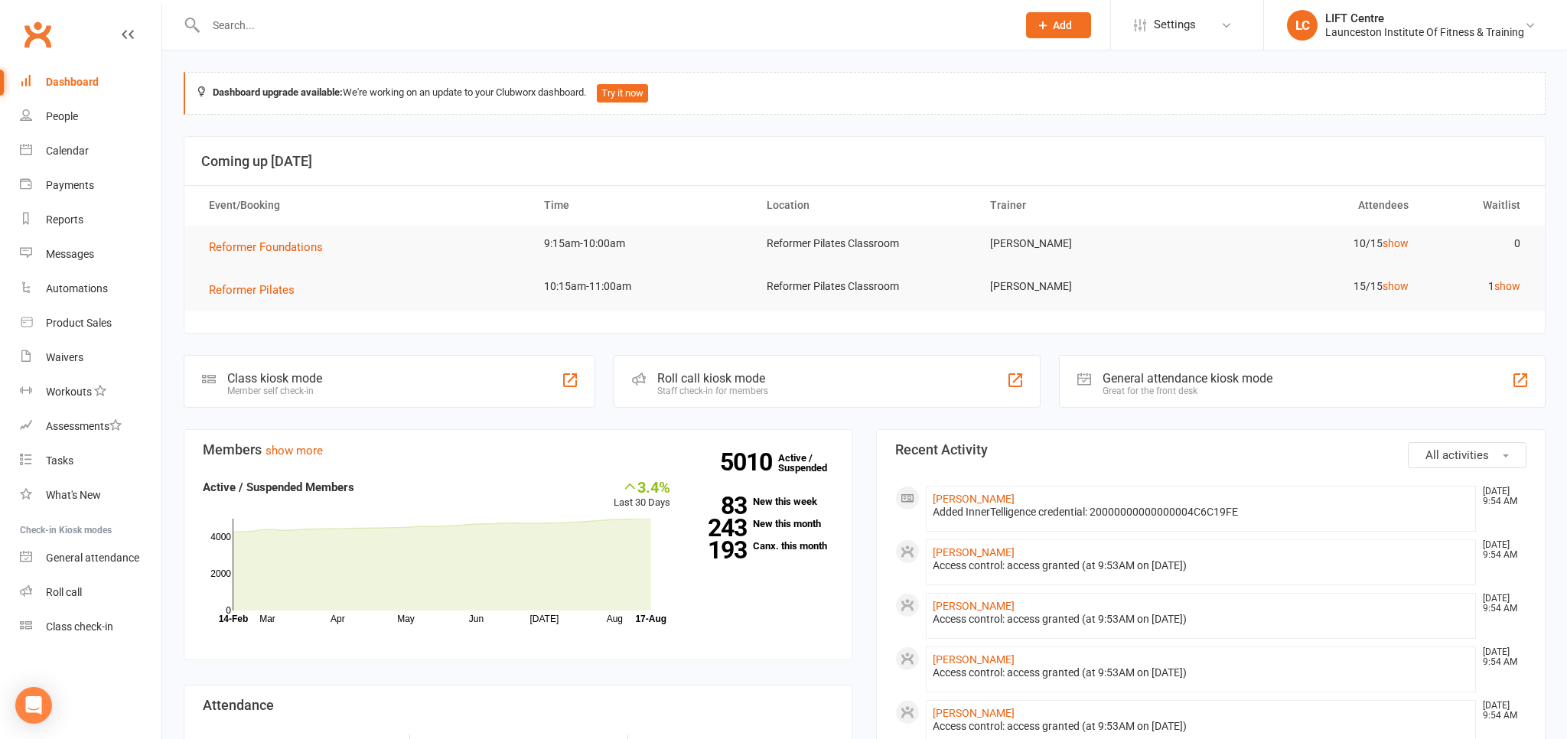
click at [246, 27] on input "text" at bounding box center [603, 25] width 805 height 21
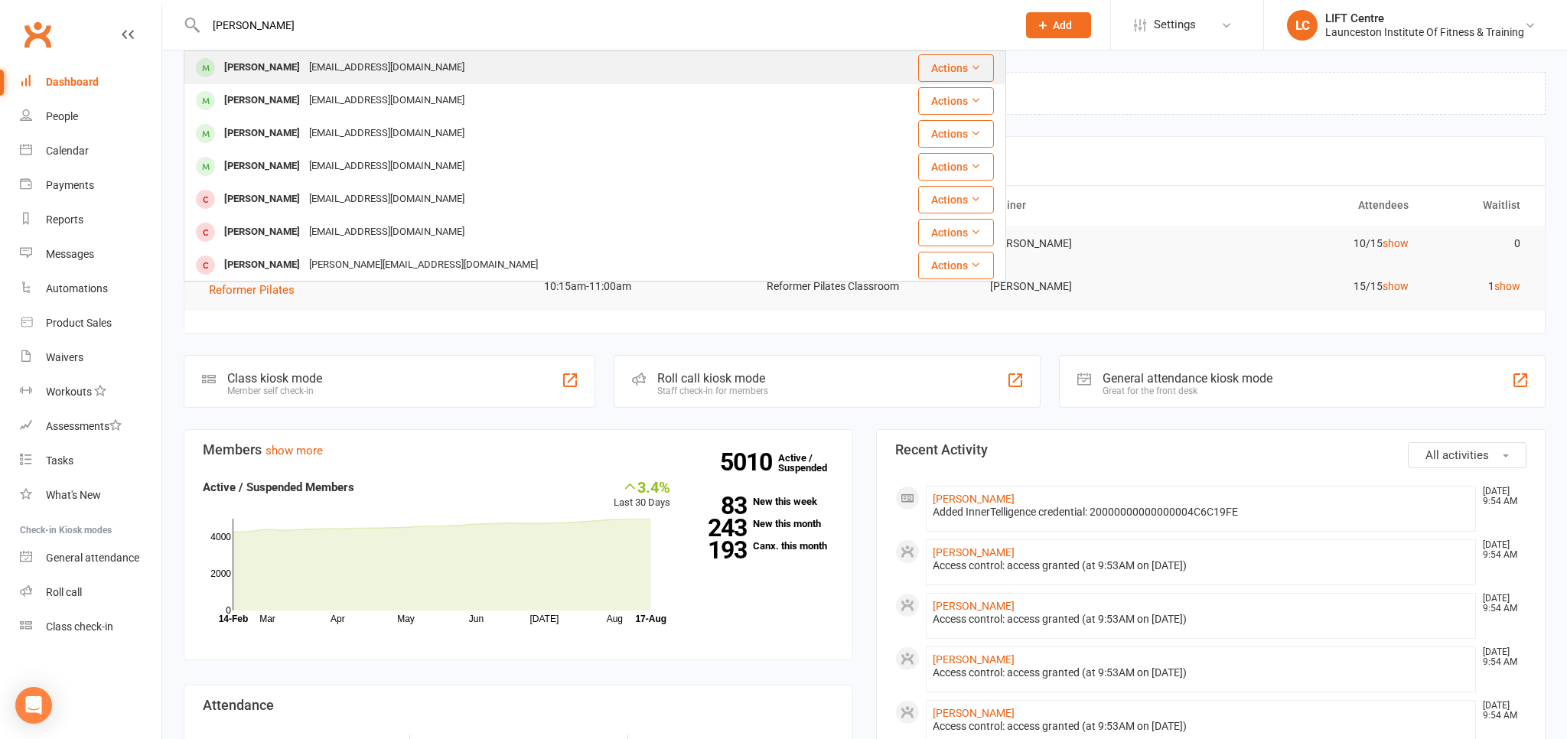
type input "wyatt"
click at [243, 57] on div "Wyatt Howard" at bounding box center [262, 68] width 85 height 22
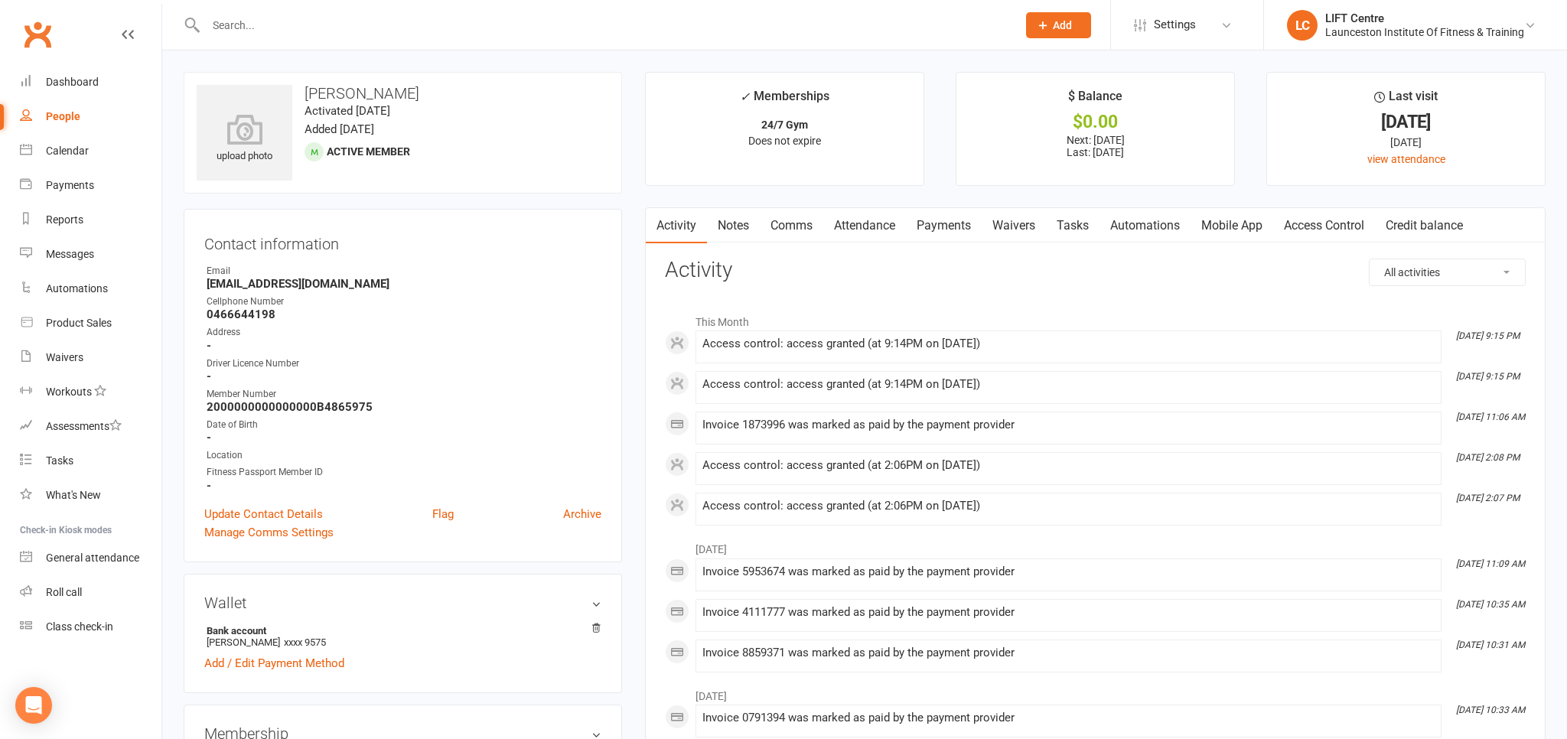
click at [1317, 228] on link "Access Control" at bounding box center [1324, 225] width 102 height 35
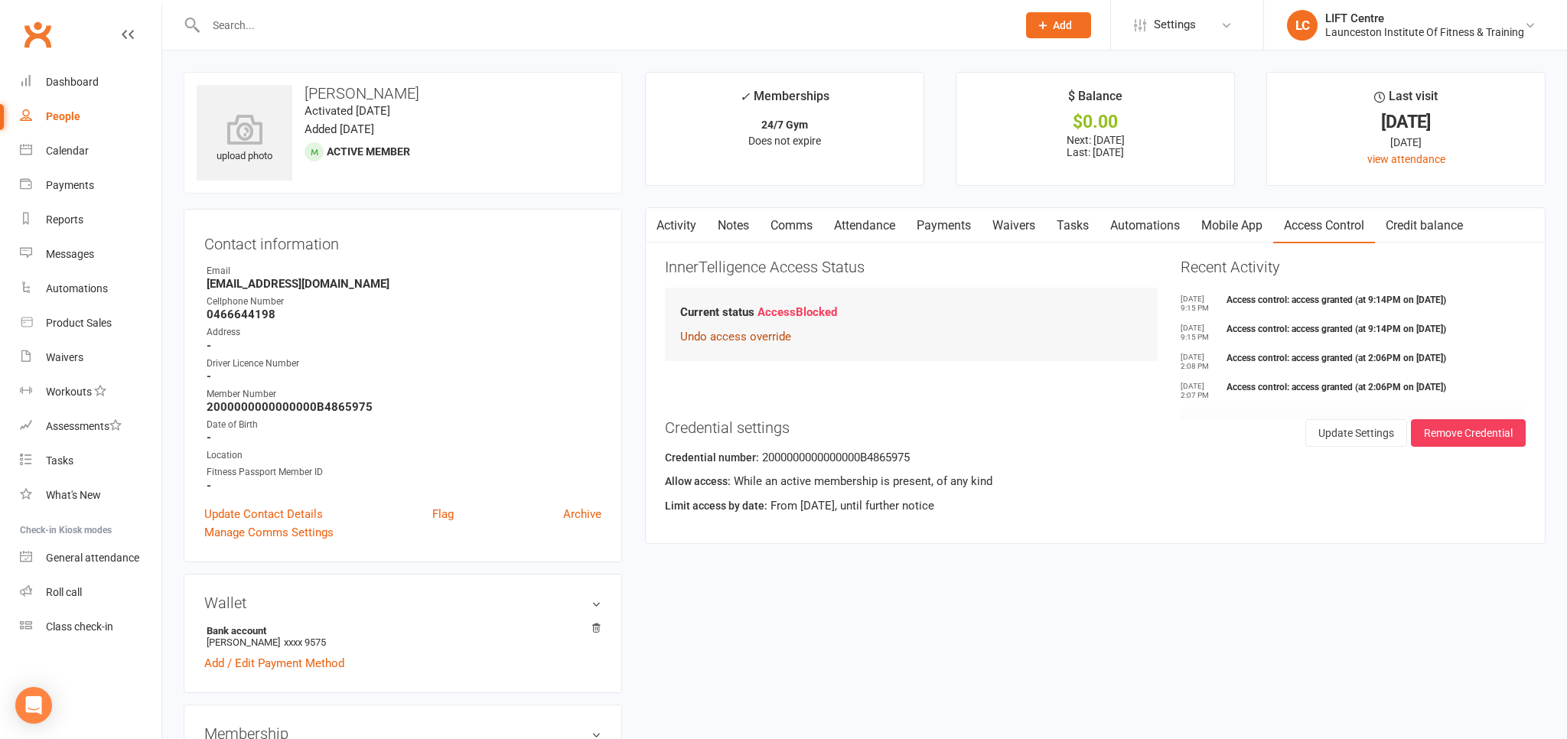
click at [753, 334] on button "Undo access override" at bounding box center [735, 336] width 111 height 18
click at [681, 224] on link "Activity" at bounding box center [676, 225] width 61 height 35
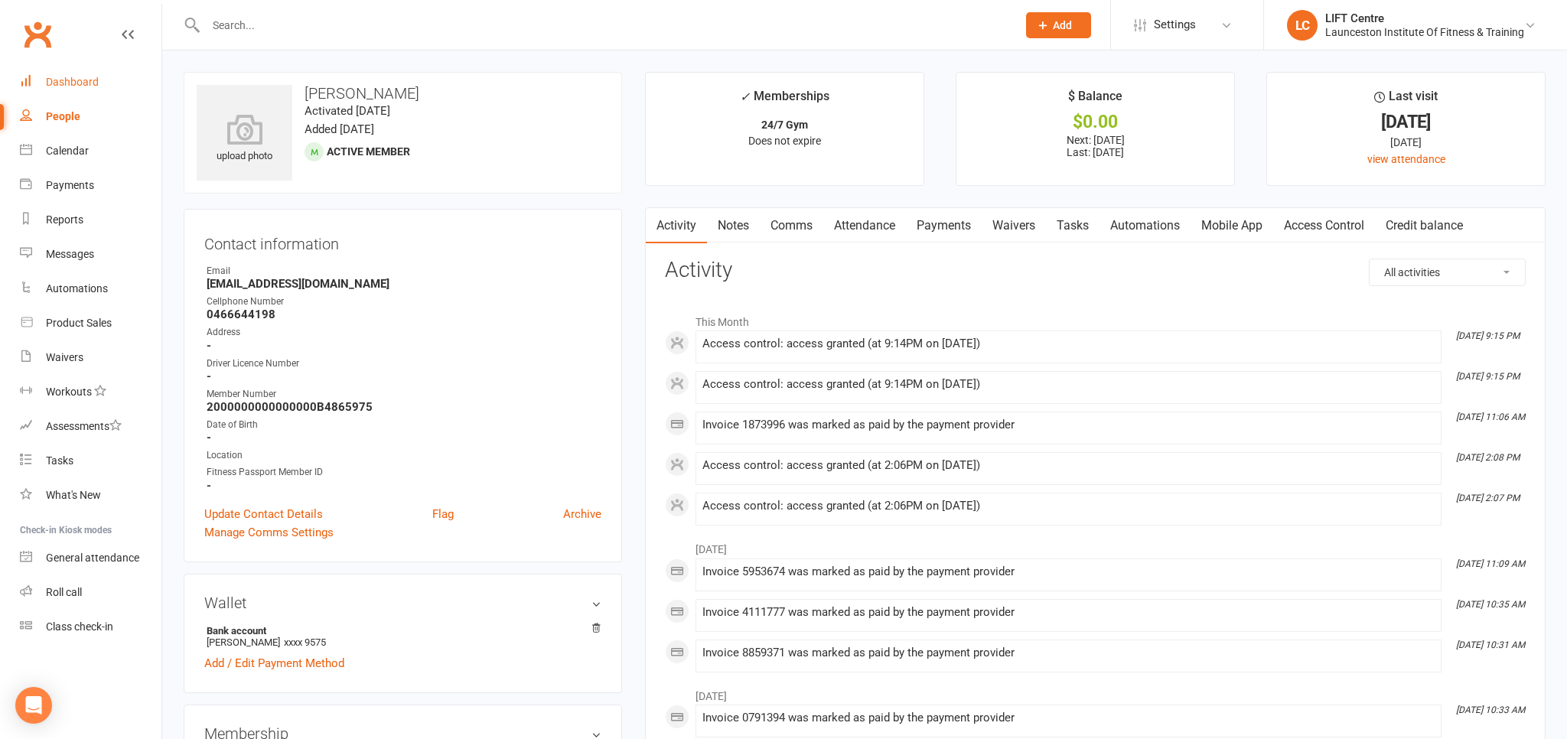
click at [70, 96] on link "Dashboard" at bounding box center [91, 82] width 142 height 34
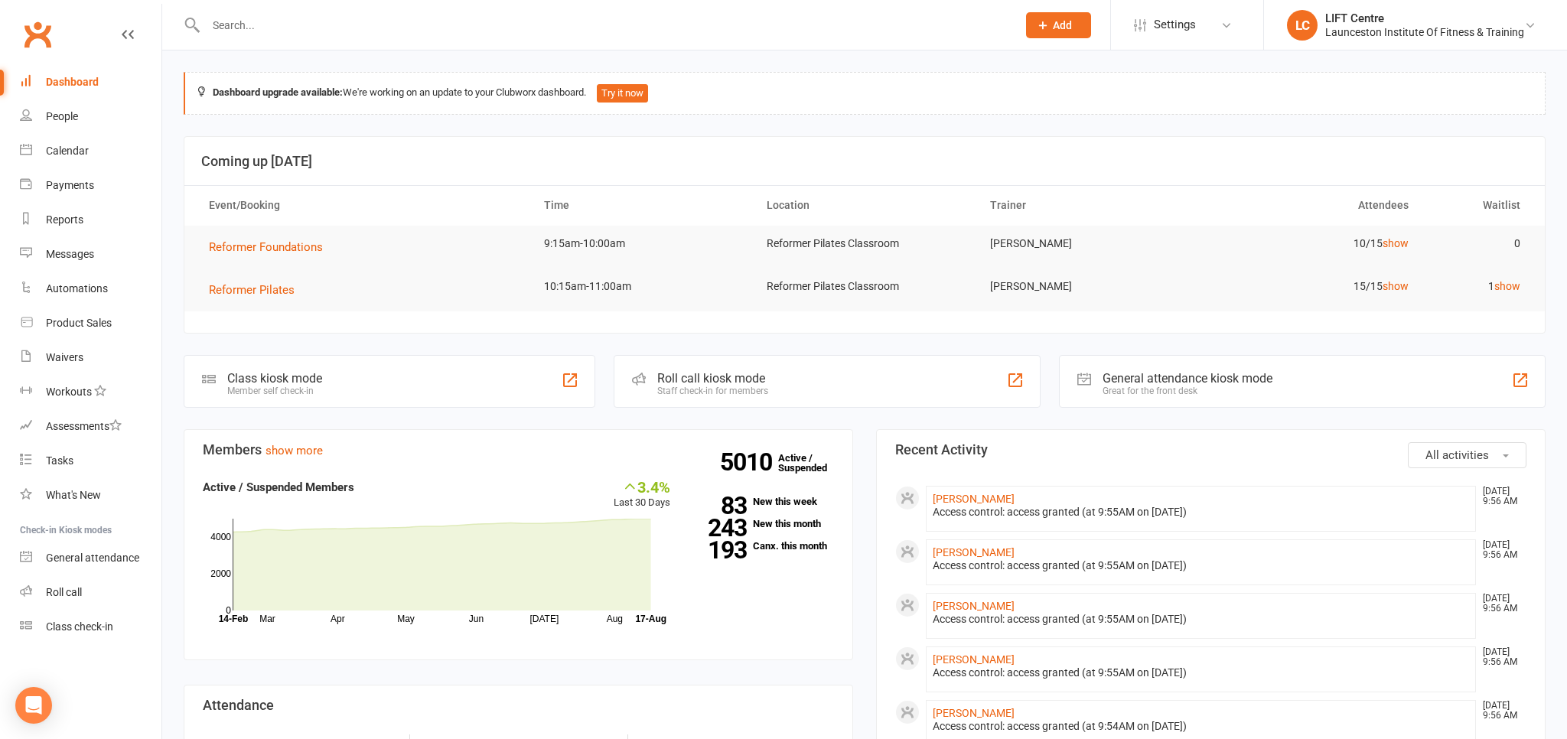
click at [52, 40] on link "Clubworx" at bounding box center [37, 34] width 38 height 38
click at [32, 38] on link "Clubworx" at bounding box center [37, 34] width 38 height 38
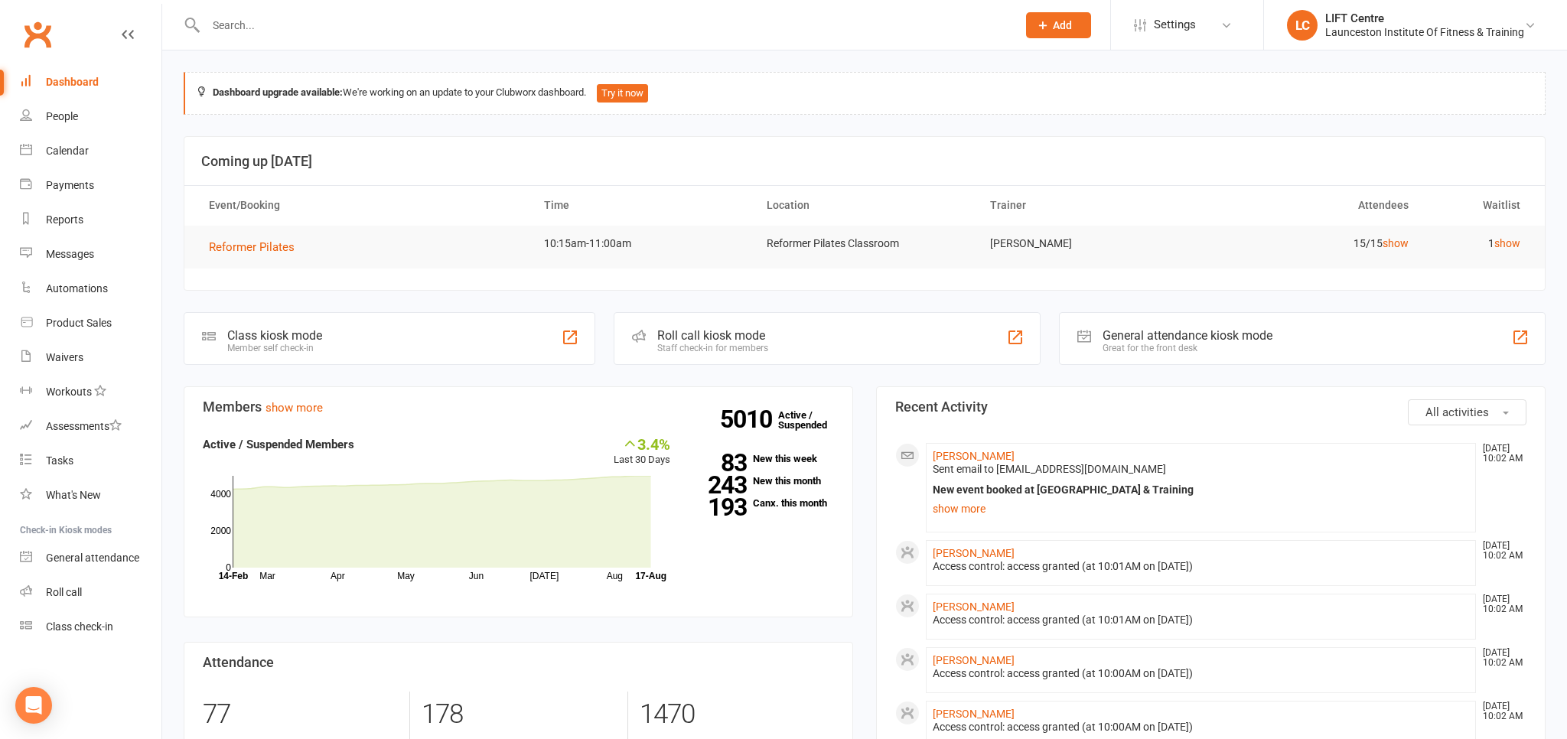
click at [282, 17] on input "text" at bounding box center [603, 25] width 805 height 21
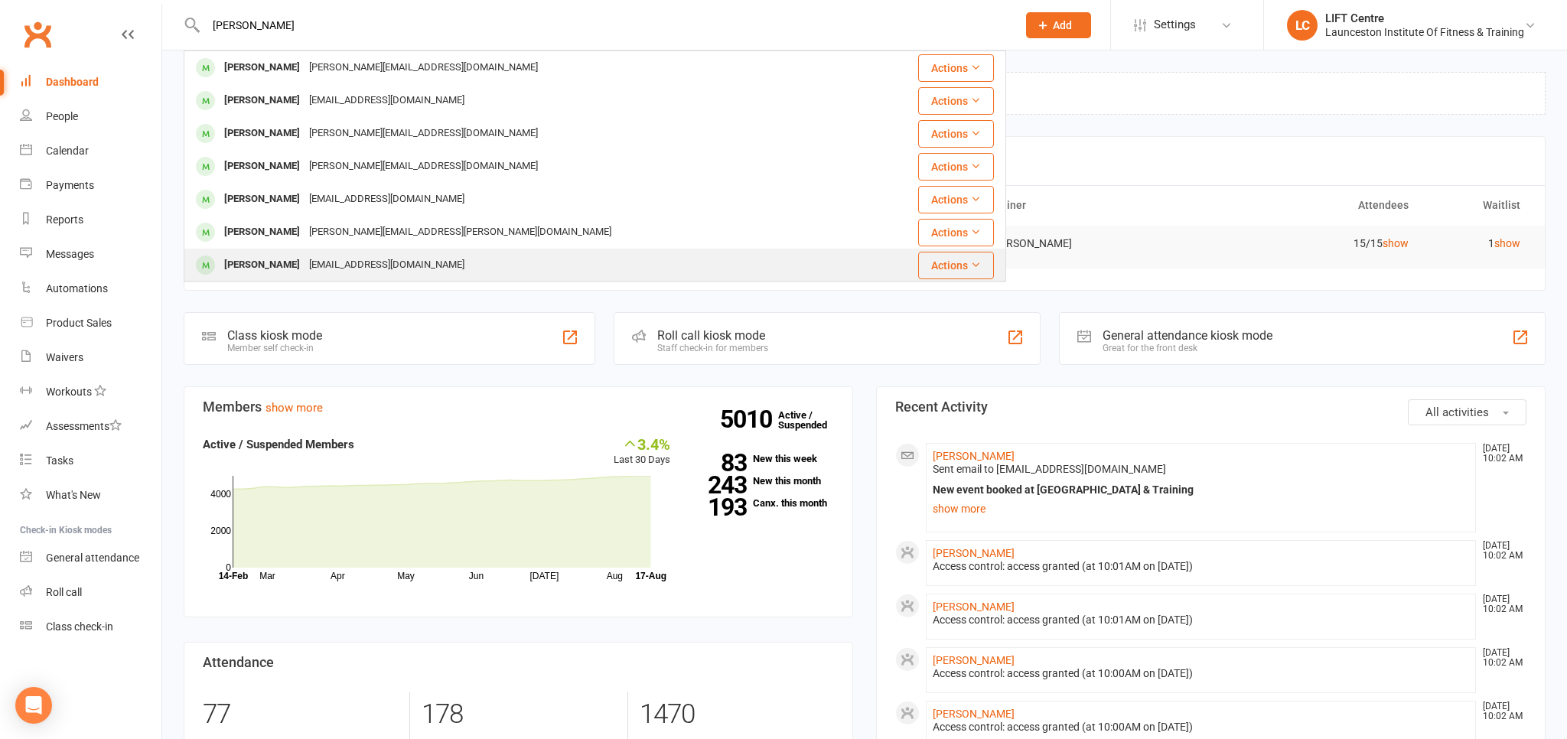
type input "[PERSON_NAME]"
click at [330, 265] on div "mwithington@y7mail.com" at bounding box center [387, 265] width 164 height 22
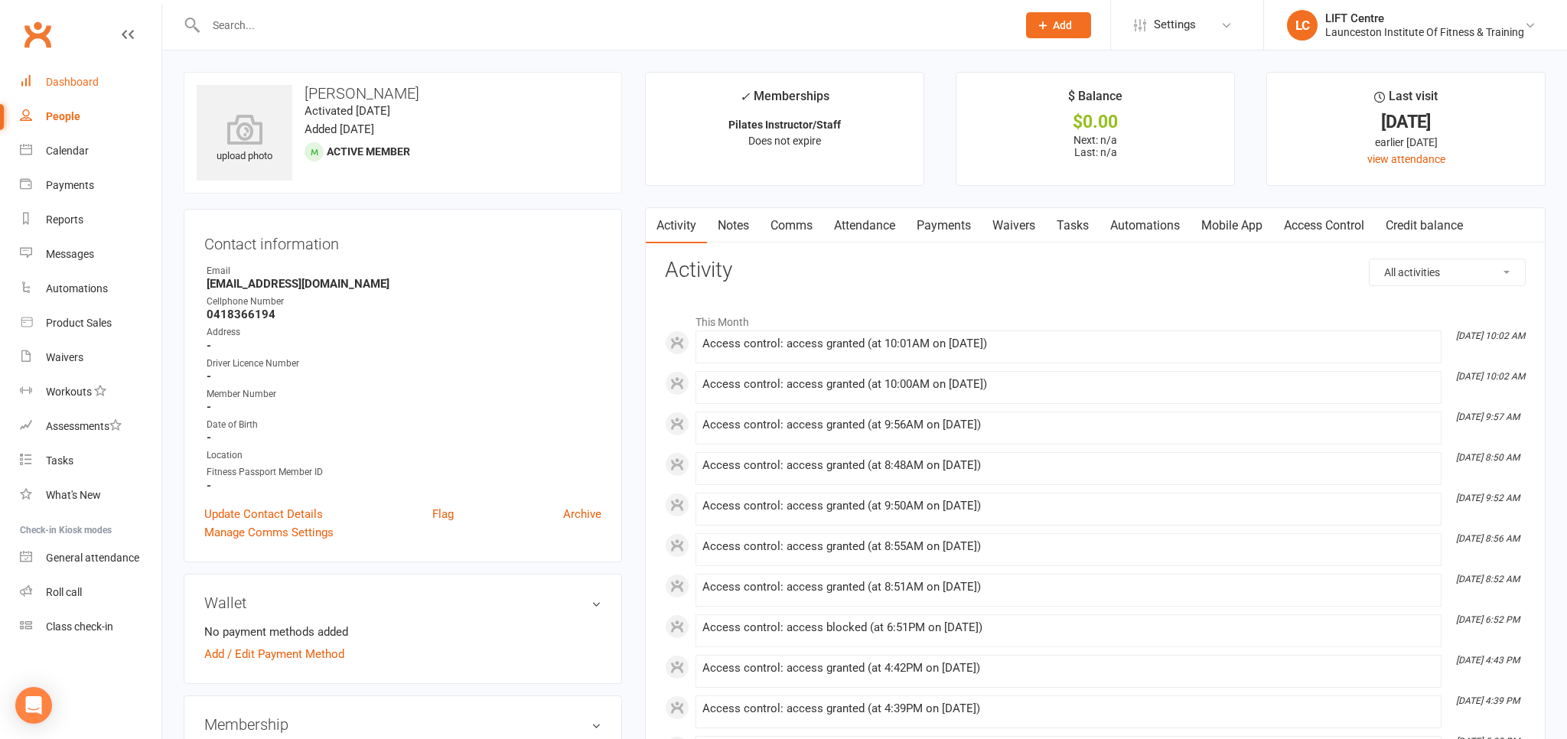
click at [78, 84] on div "Dashboard" at bounding box center [72, 82] width 53 height 12
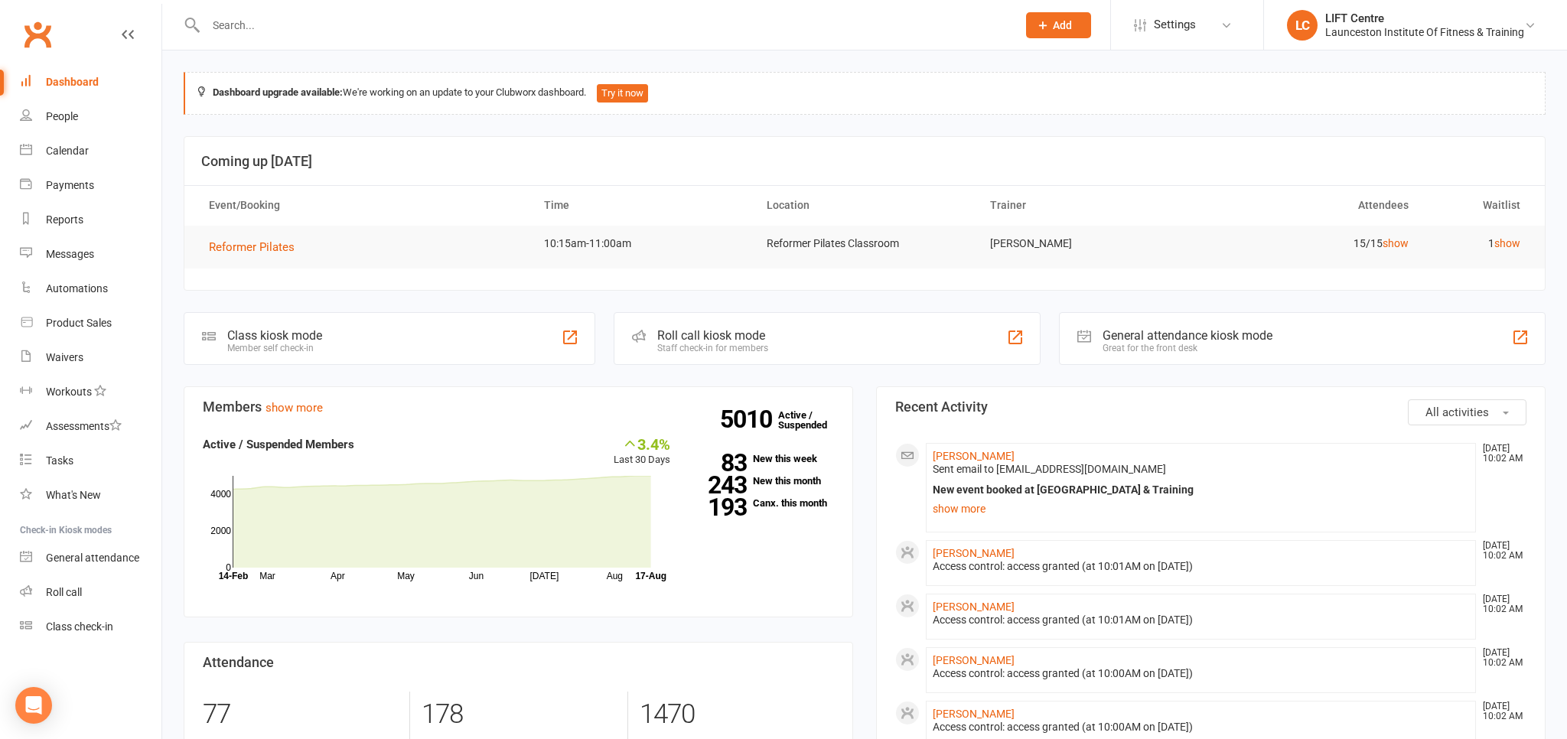
click at [255, 29] on input "text" at bounding box center [603, 25] width 805 height 21
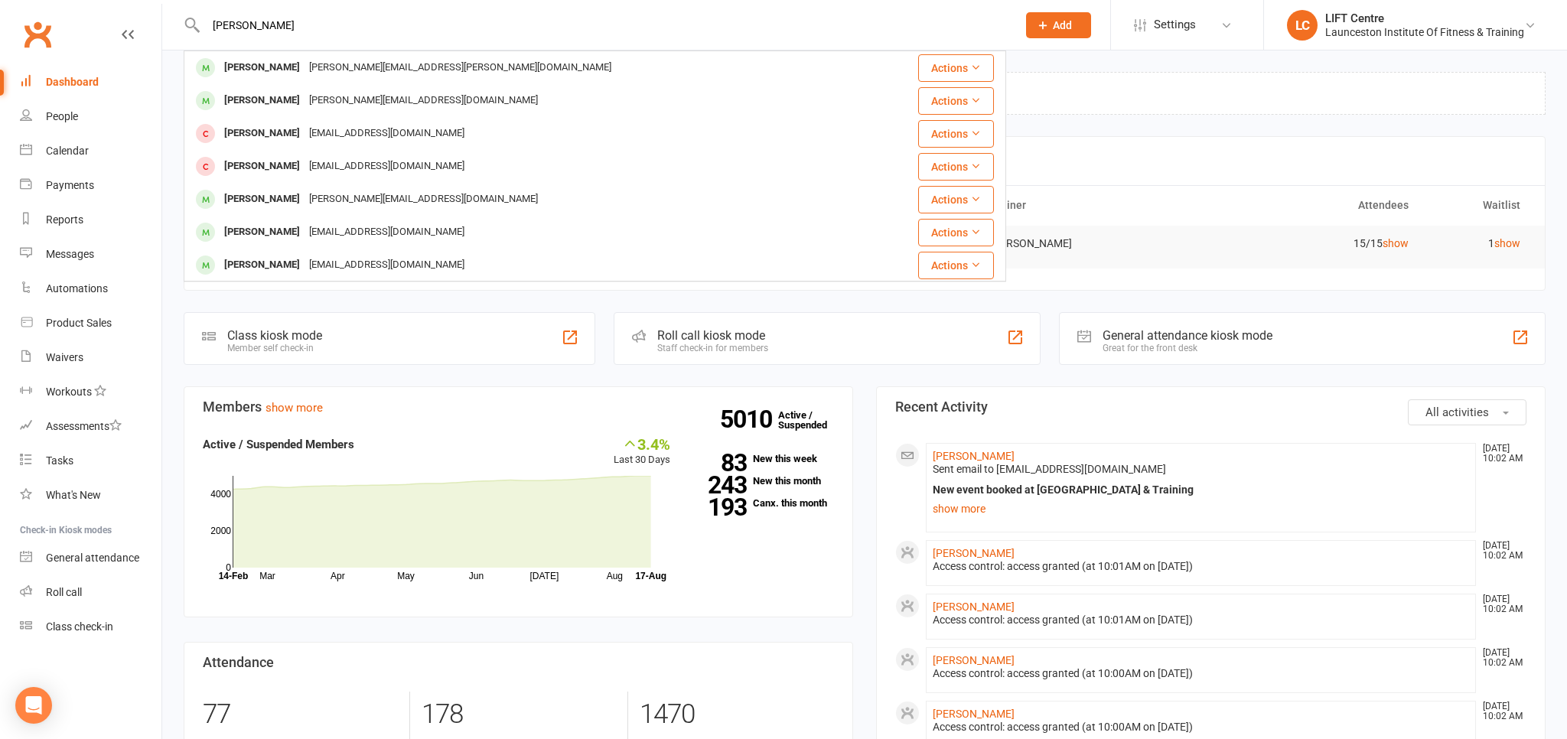
drag, startPoint x: 240, startPoint y: 26, endPoint x: 211, endPoint y: 29, distance: 29.2
click at [211, 29] on input "freddy mieln" at bounding box center [603, 25] width 805 height 21
click at [298, 33] on input "mieln" at bounding box center [603, 25] width 805 height 21
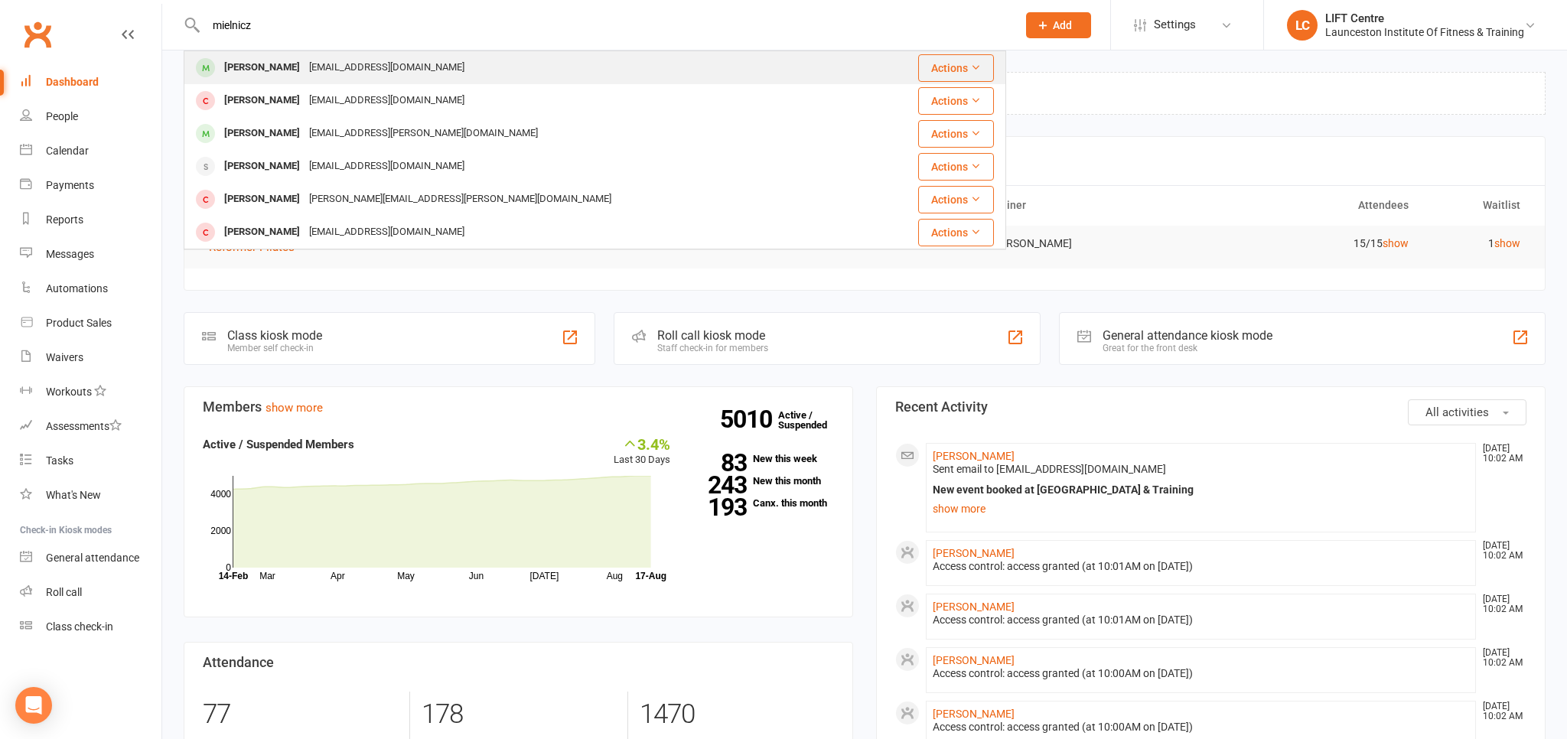
type input "mielnicz"
click at [363, 68] on div "Pollymielniczuk@gmail.com" at bounding box center [387, 68] width 164 height 22
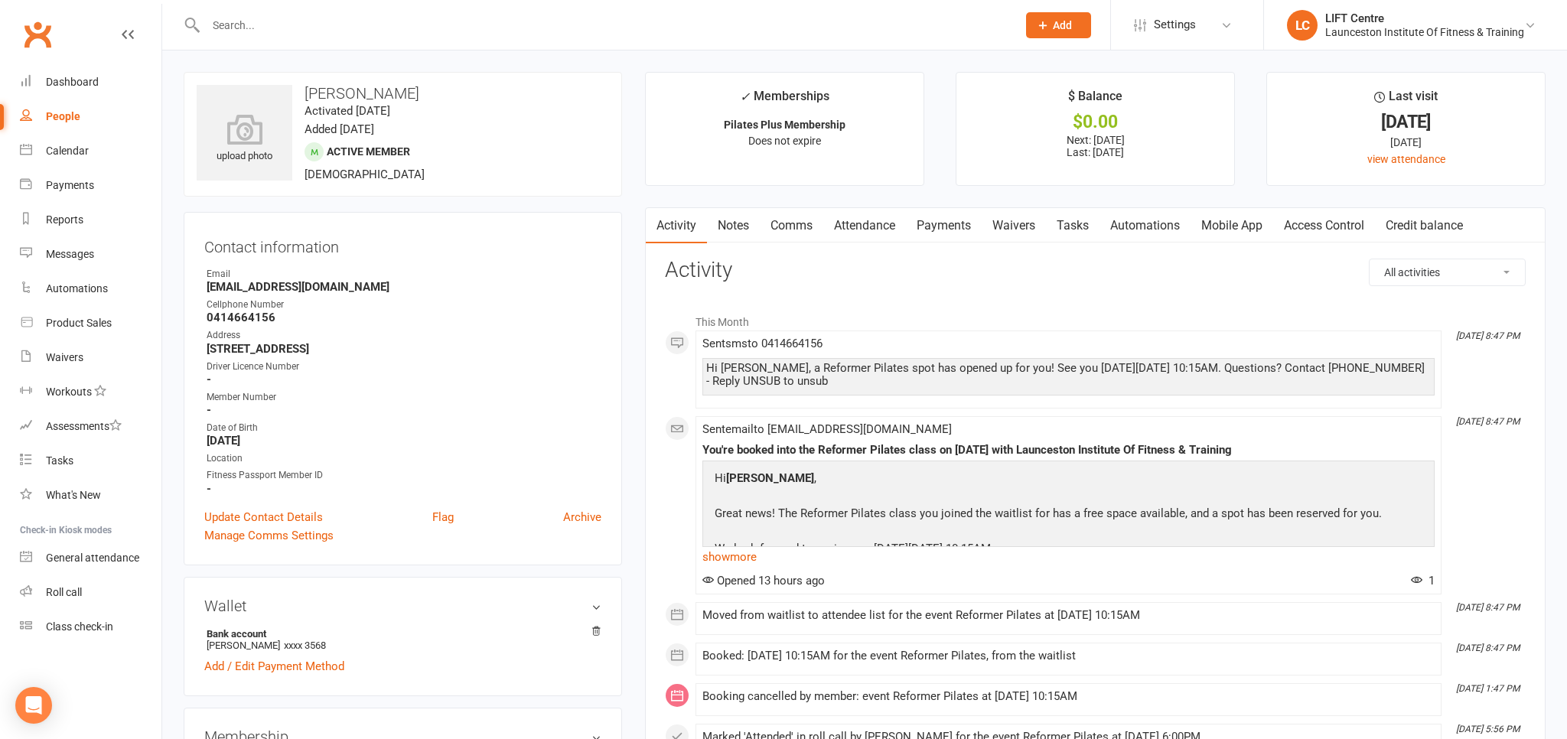
click at [282, 20] on input "text" at bounding box center [603, 25] width 805 height 21
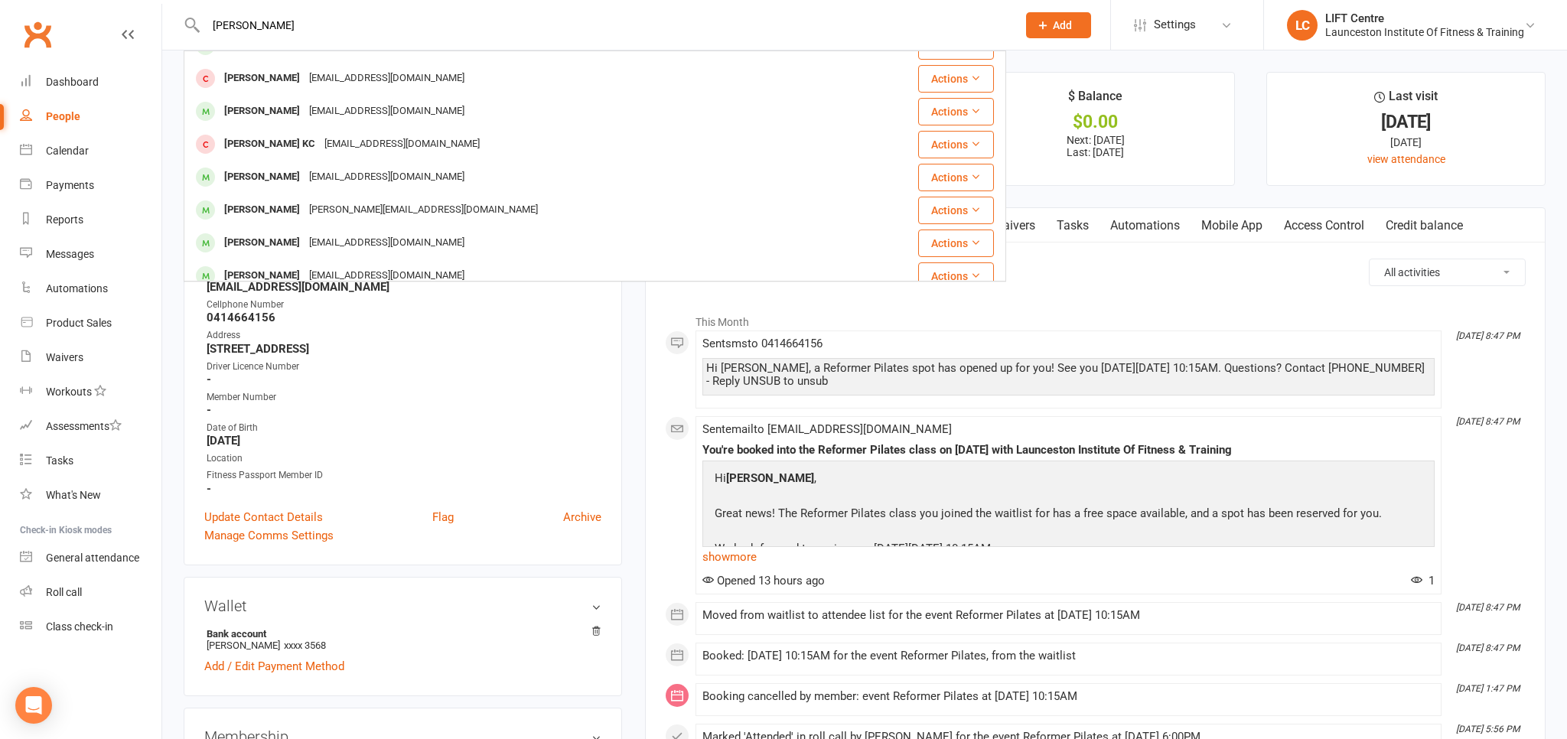
scroll to position [337, 0]
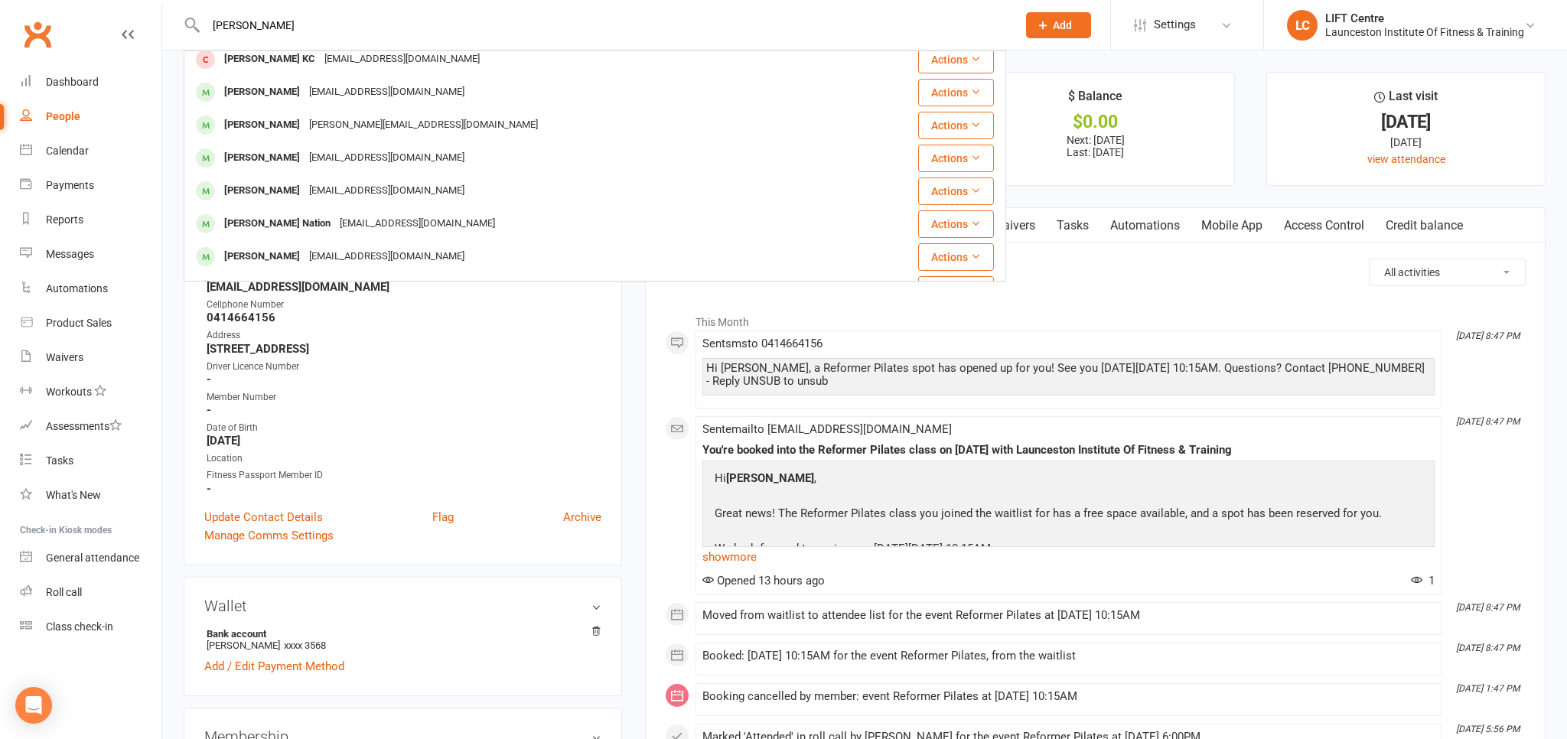
type input "sharma"
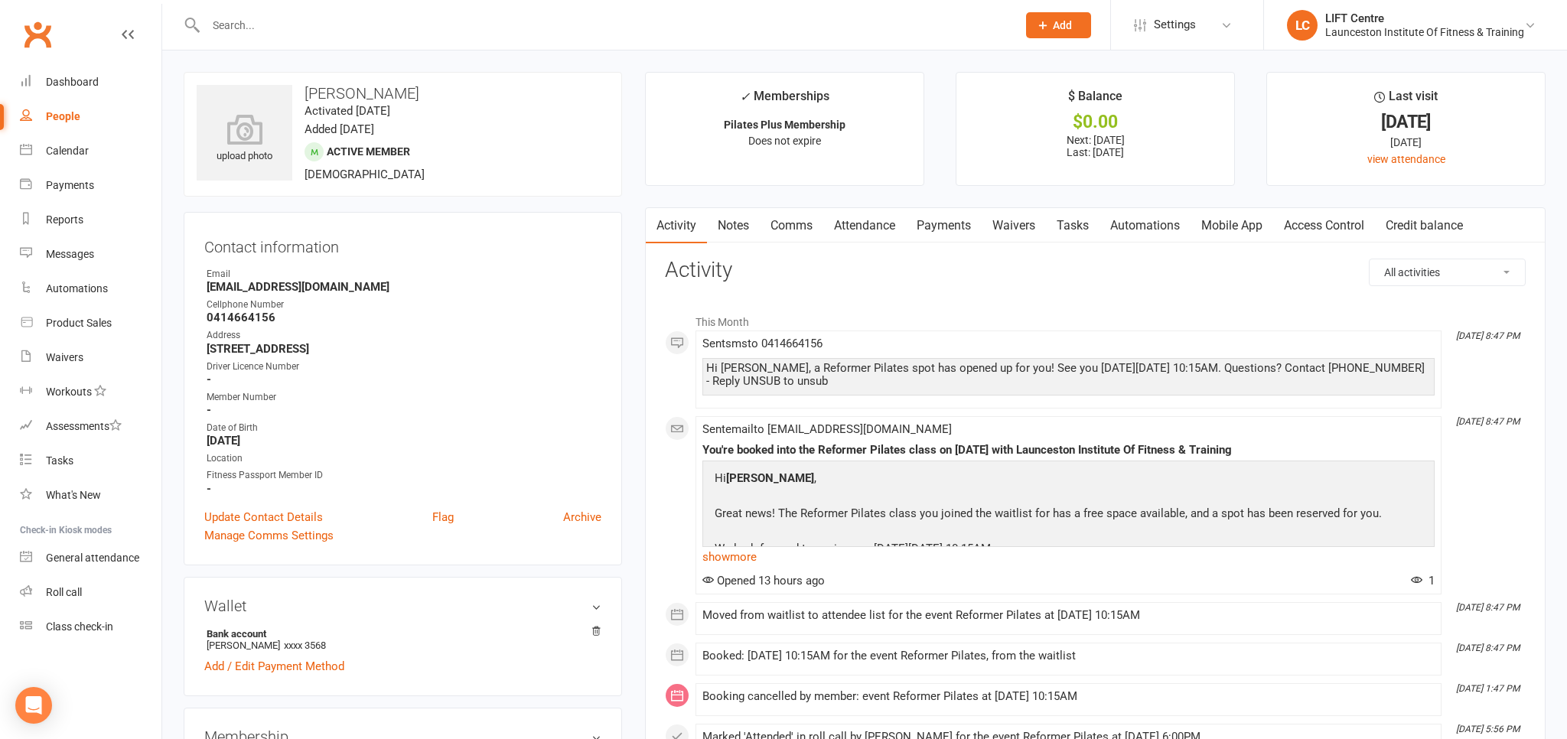
click at [30, 32] on link "Clubworx" at bounding box center [37, 34] width 38 height 38
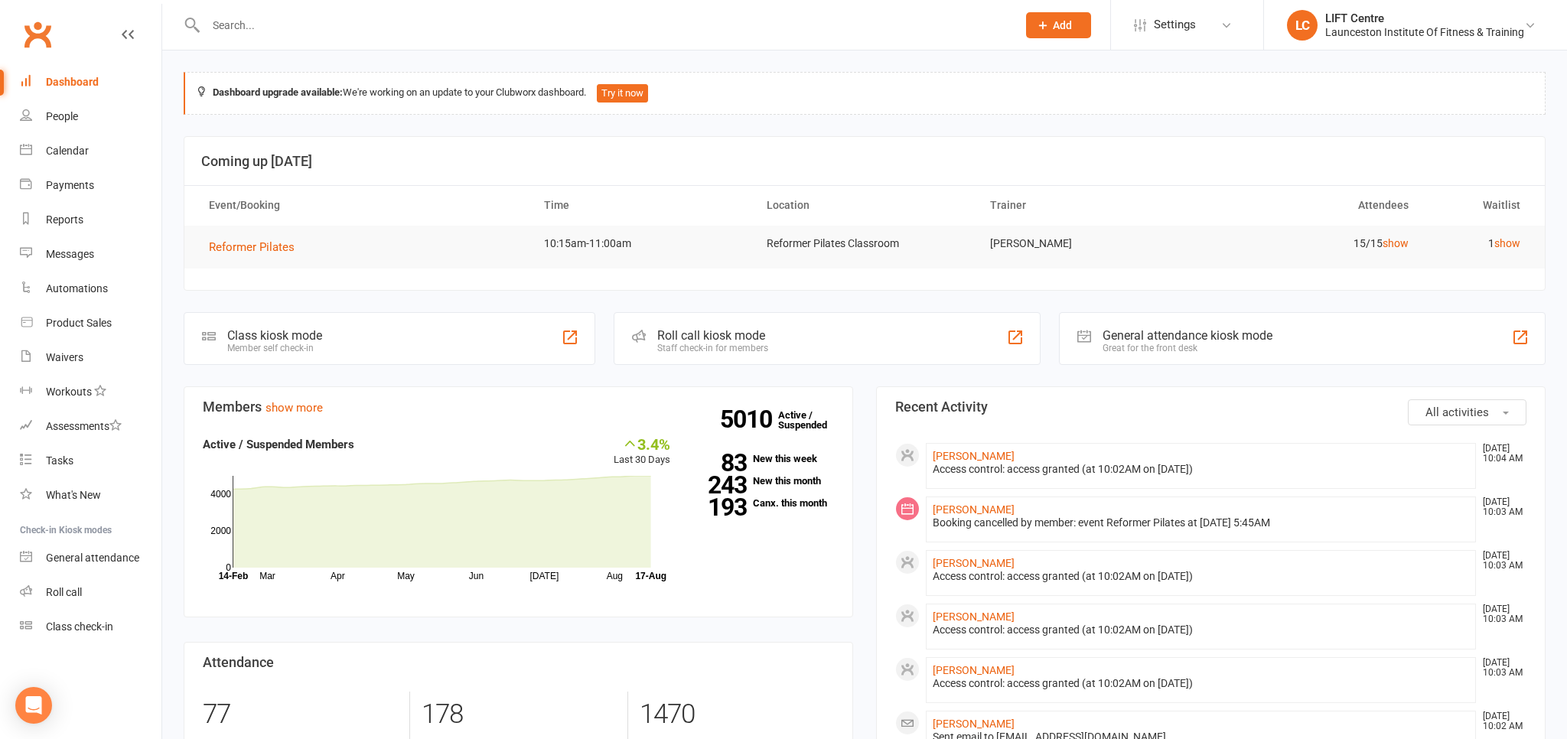
click at [252, 15] on input "text" at bounding box center [603, 25] width 805 height 21
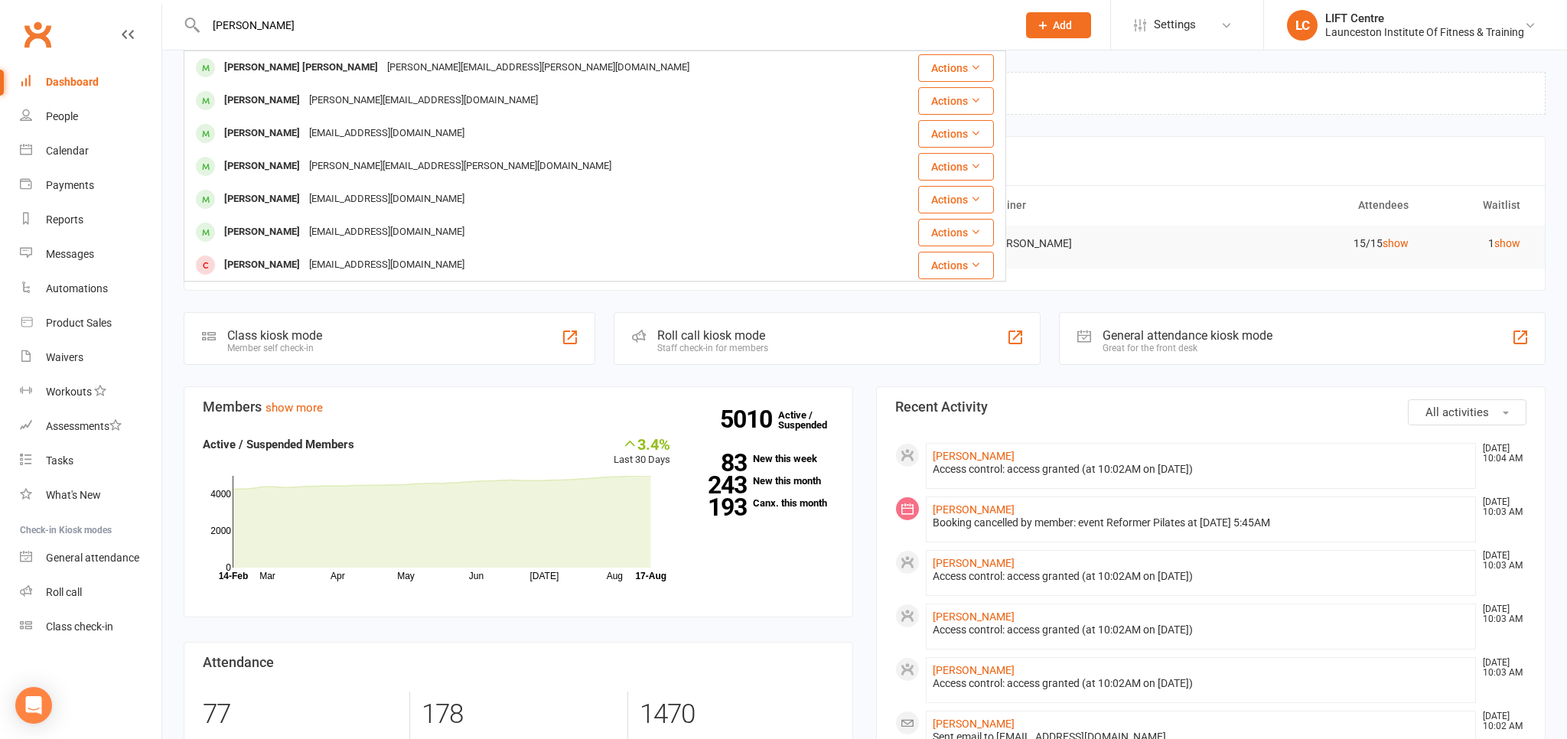
click at [210, 24] on input "jensen" at bounding box center [603, 25] width 805 height 21
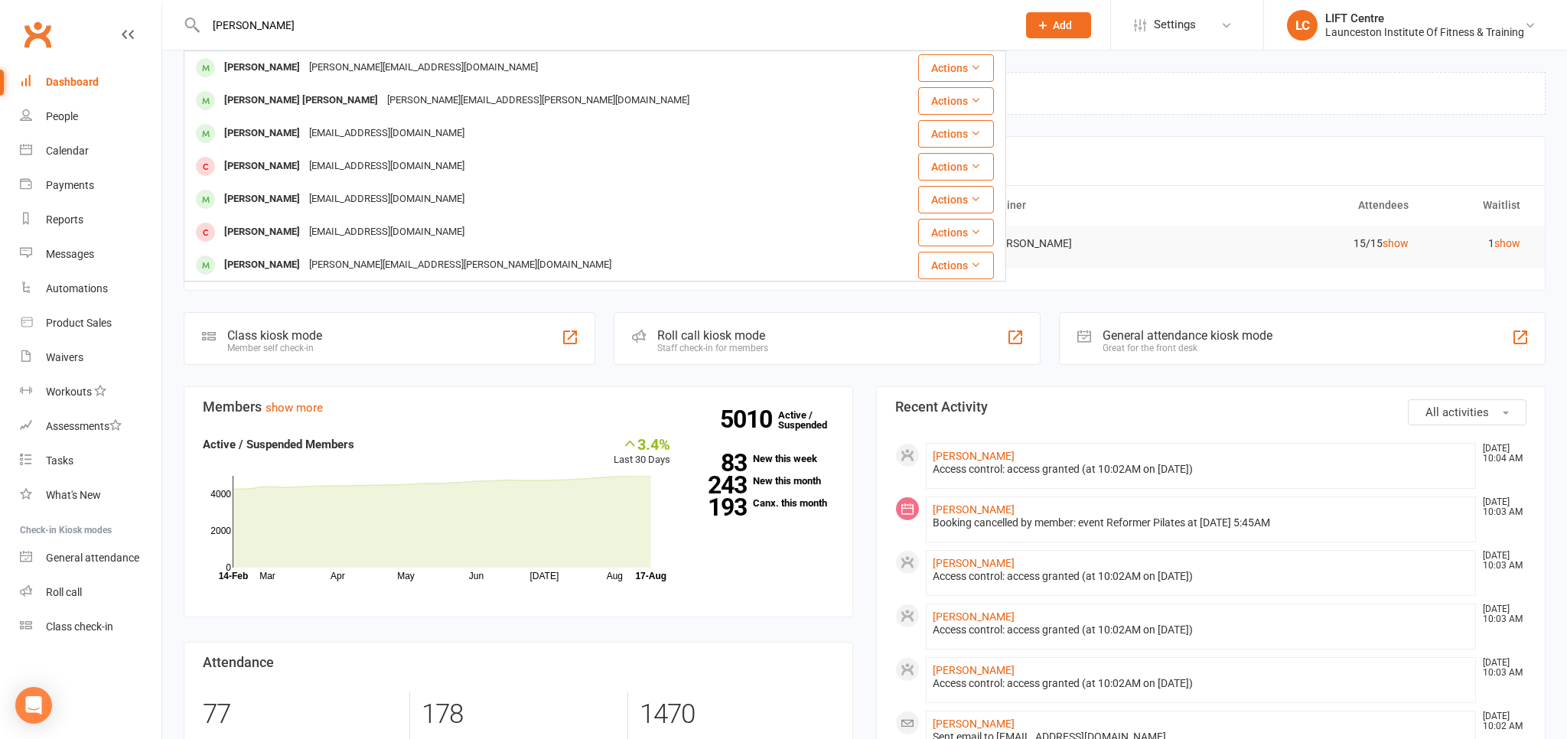
type input "freddie jensen"
drag, startPoint x: 316, startPoint y: 39, endPoint x: 161, endPoint y: 26, distance: 155.9
click at [161, 4] on header "freddie jensen Jordarna Jensen jensen.jordarna@gmail.com Actions Jensen Smith S…" at bounding box center [783, 4] width 1567 height 0
click at [305, 28] on input "freddie jensen" at bounding box center [603, 25] width 805 height 21
drag, startPoint x: 305, startPoint y: 28, endPoint x: 169, endPoint y: 21, distance: 136.4
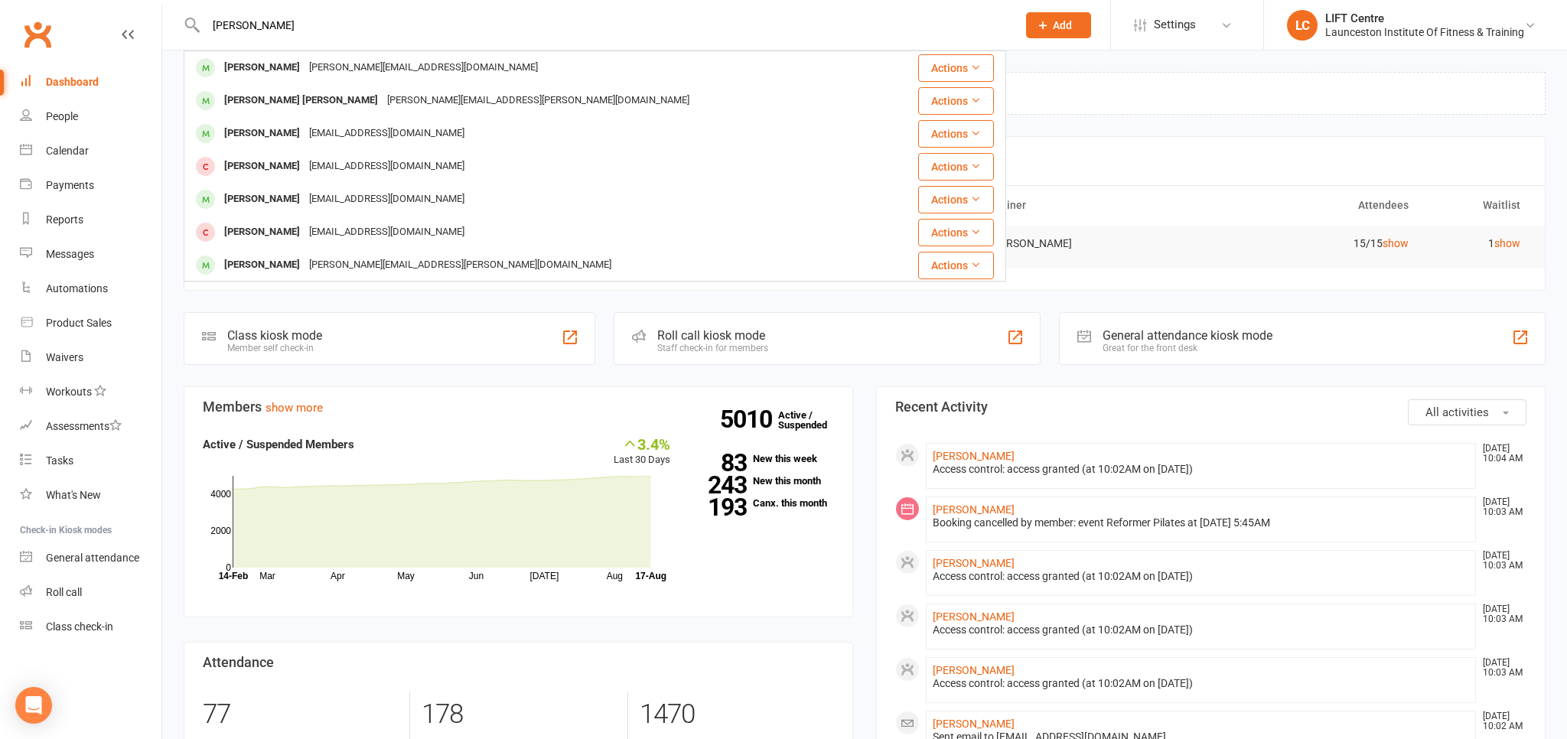
click at [201, 21] on input "freddie jensen" at bounding box center [603, 25] width 805 height 21
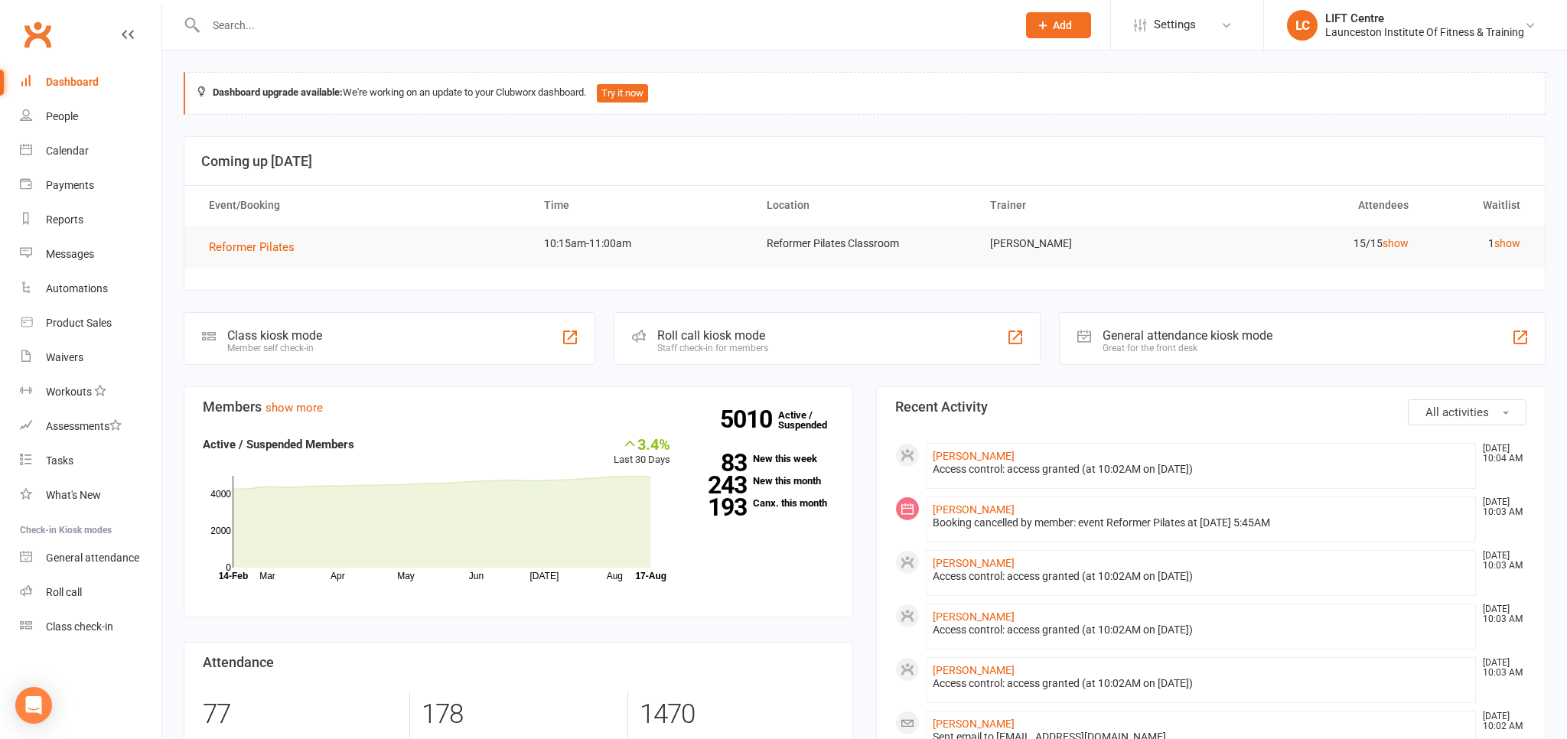
click at [73, 81] on div "Dashboard" at bounding box center [72, 82] width 53 height 12
click at [280, 28] on input "text" at bounding box center [603, 25] width 805 height 21
click at [259, 26] on input "text" at bounding box center [603, 25] width 805 height 21
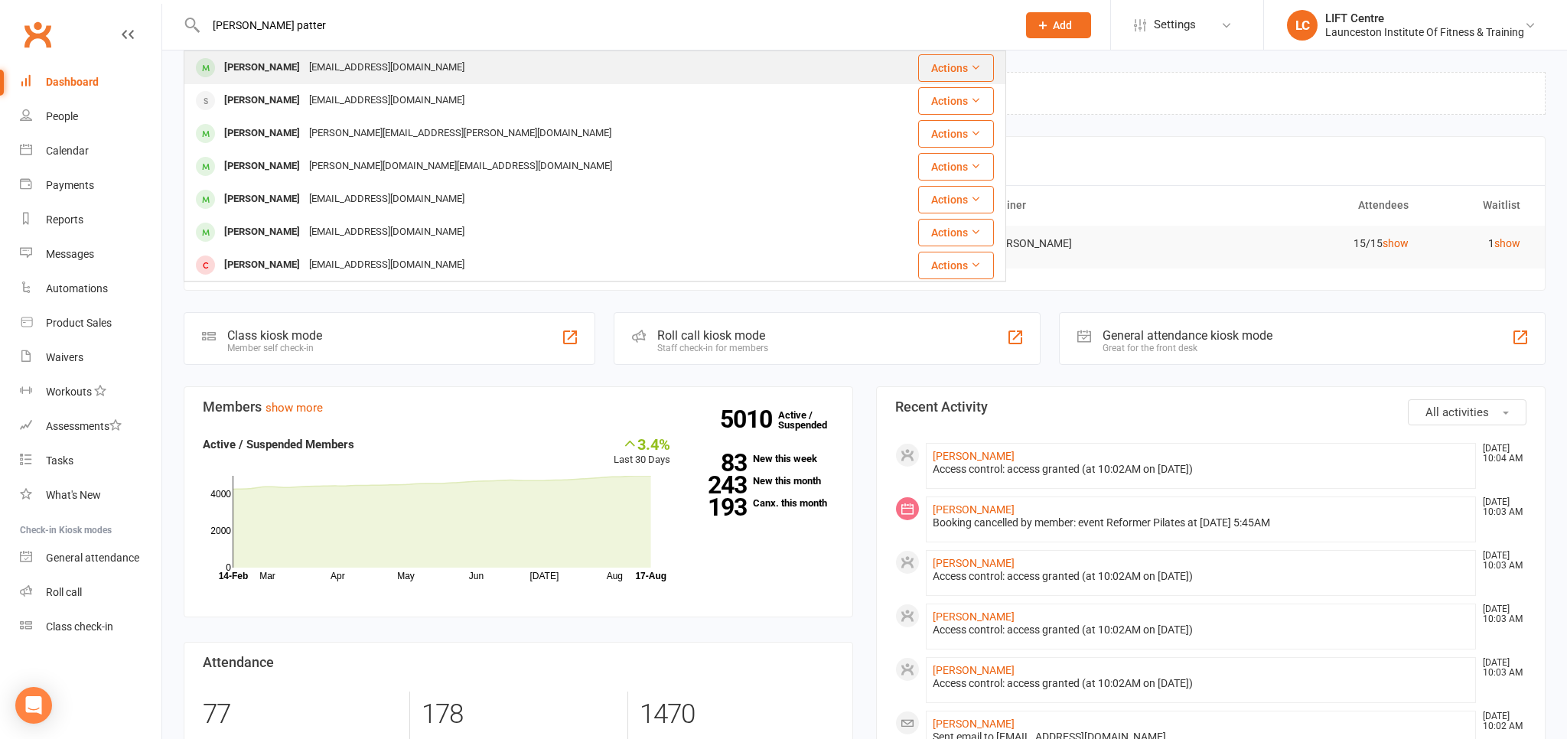
type input "callan patter"
click at [292, 64] on div "Callan Patterson" at bounding box center [262, 68] width 85 height 22
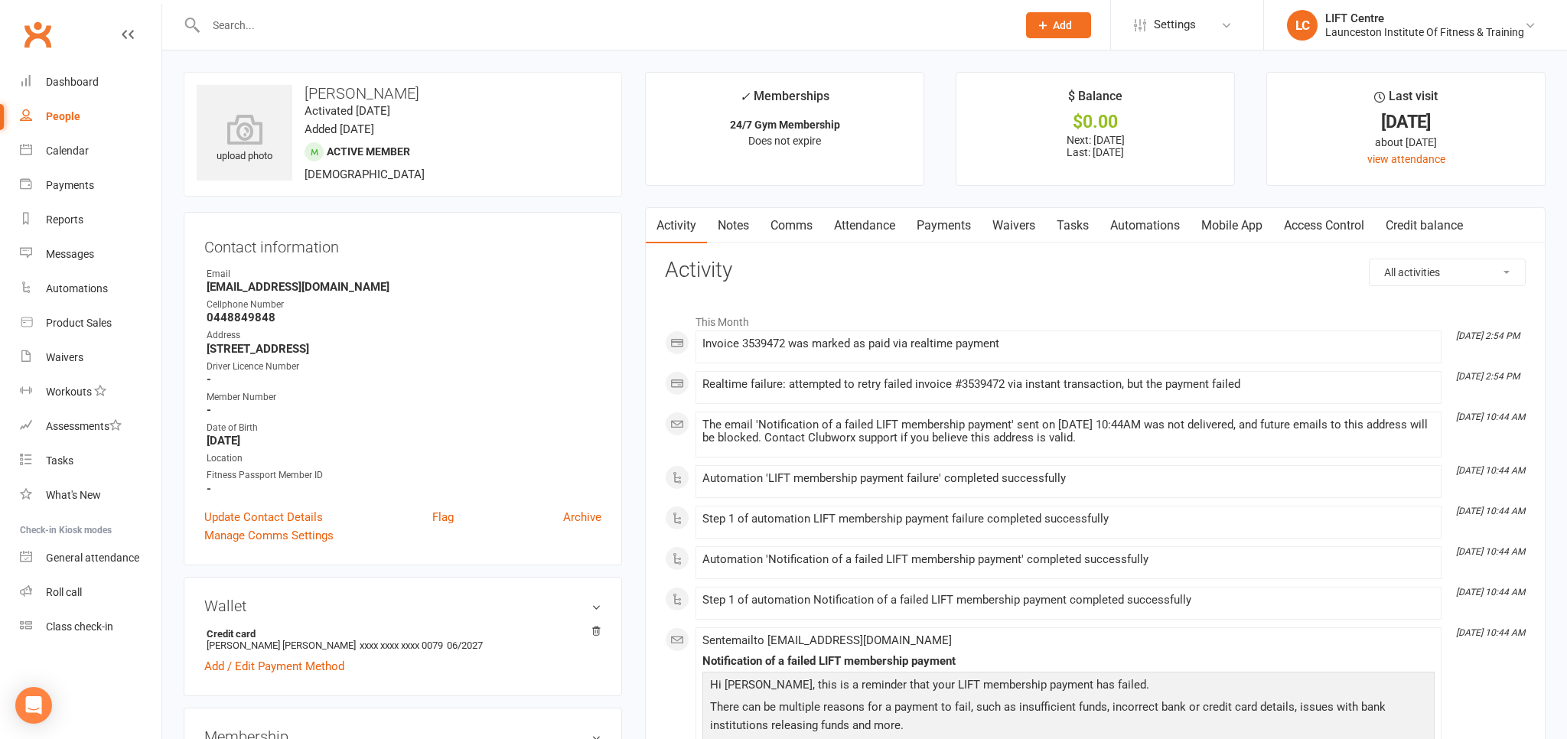
click at [952, 231] on link "Payments" at bounding box center [944, 225] width 76 height 35
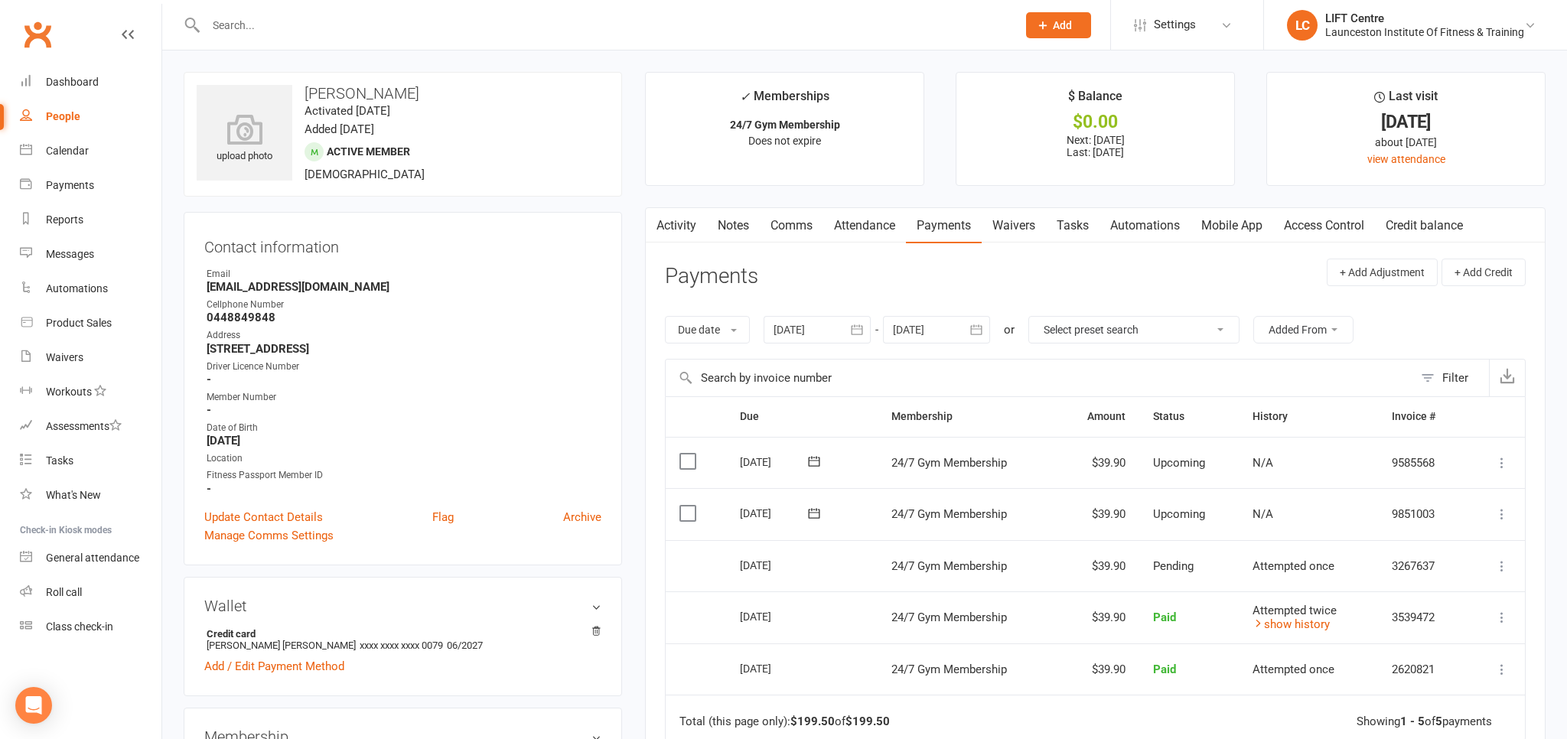
click at [668, 219] on link "Activity" at bounding box center [676, 225] width 61 height 35
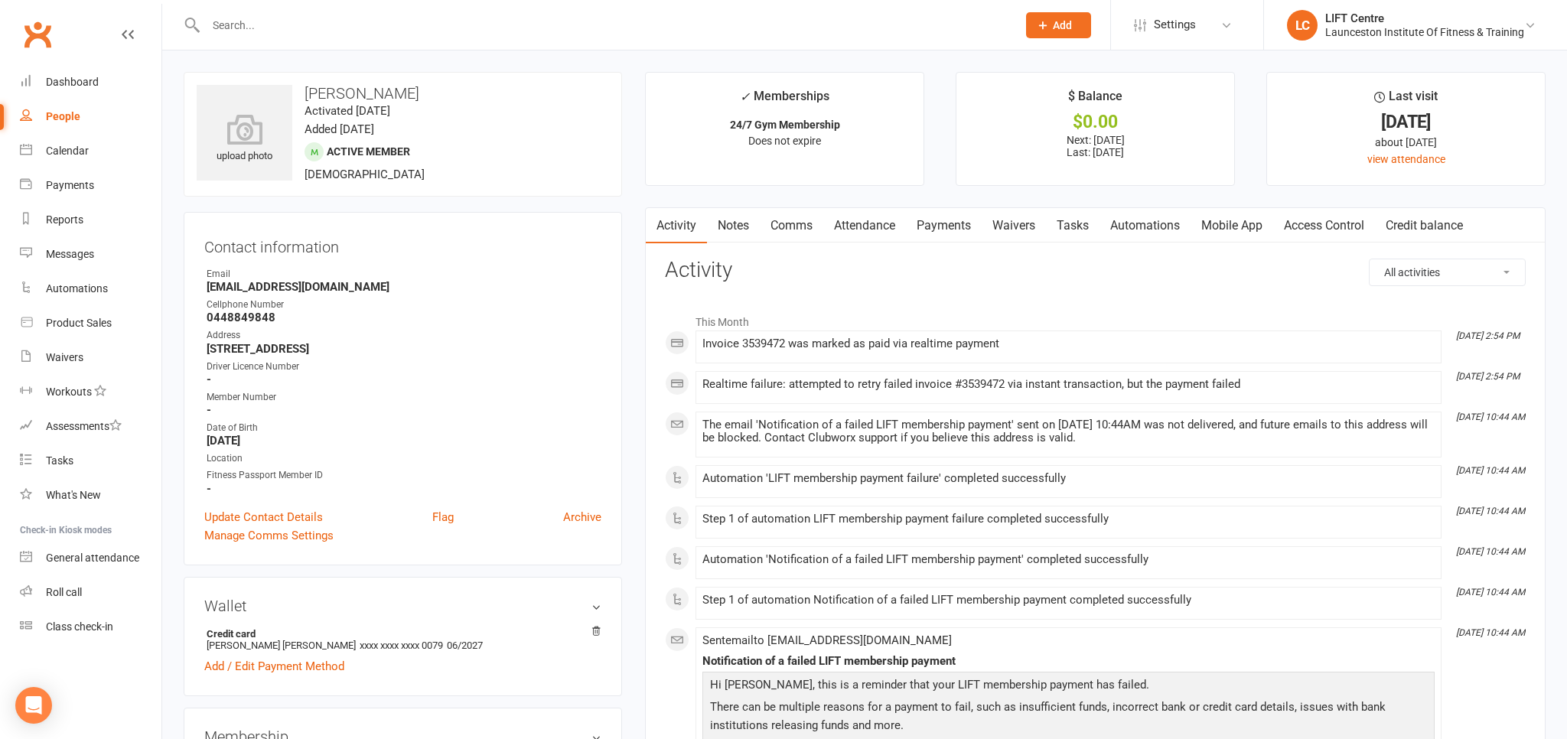
click at [875, 225] on link "Attendance" at bounding box center [864, 225] width 83 height 35
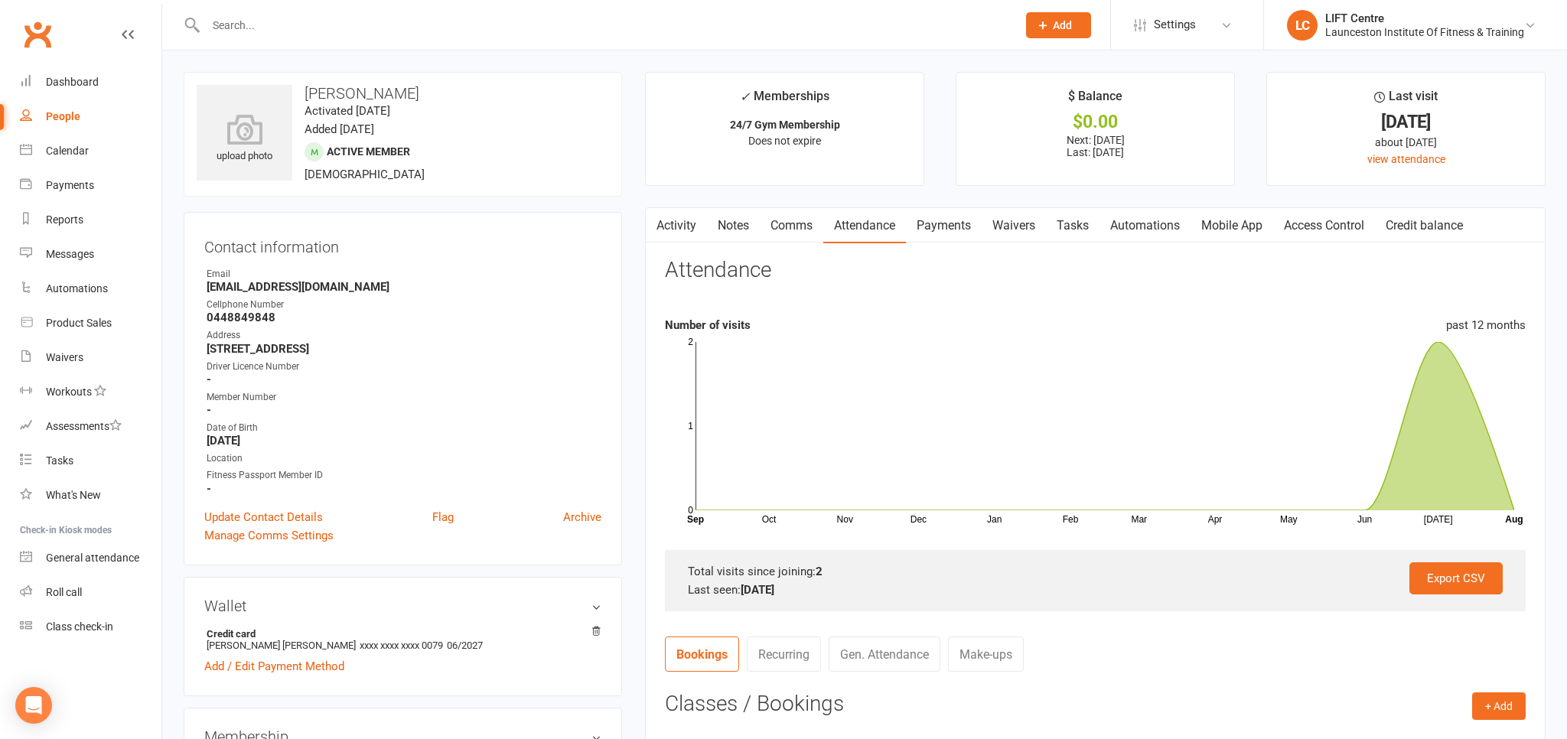
click at [929, 222] on link "Payments" at bounding box center [944, 225] width 76 height 35
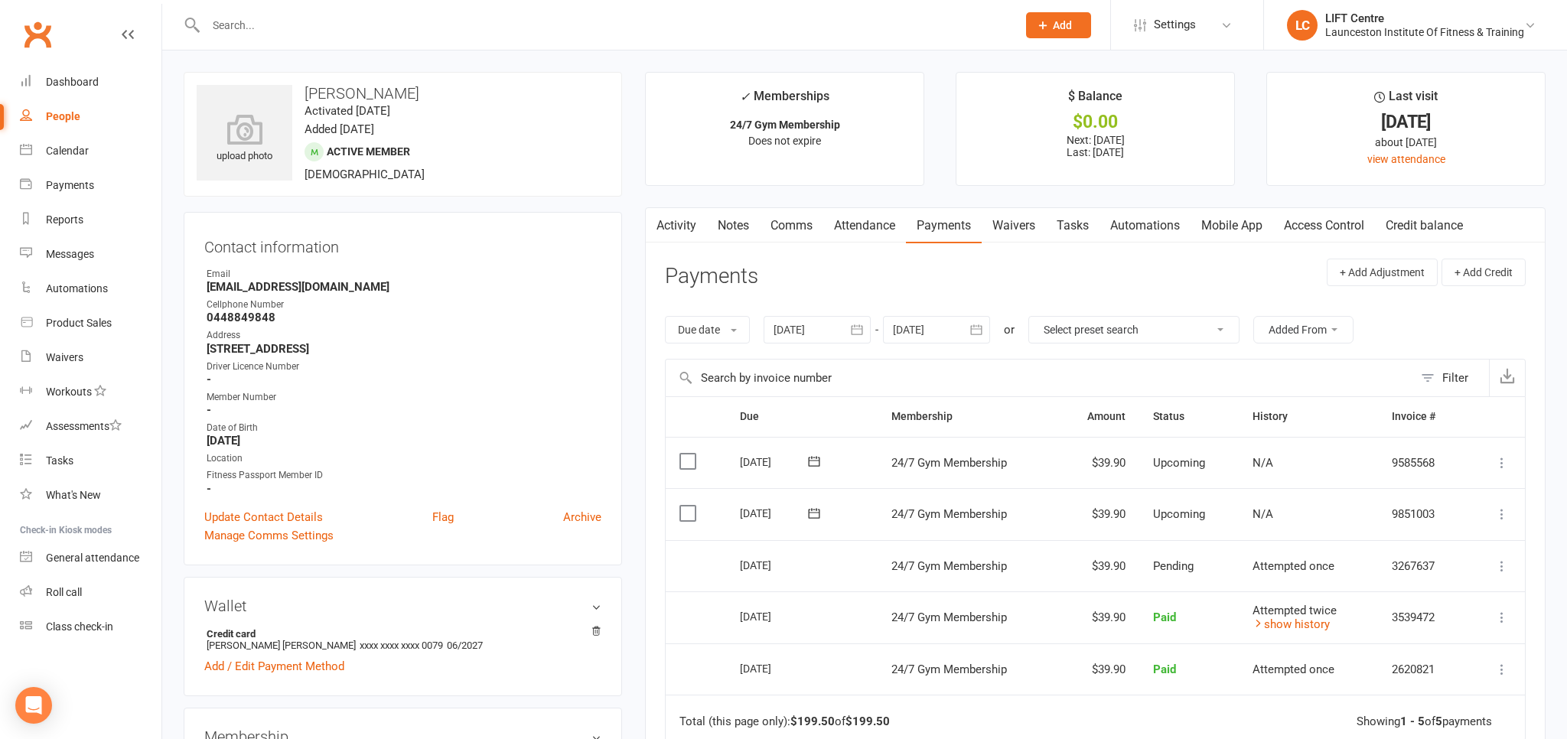
scroll to position [80, 0]
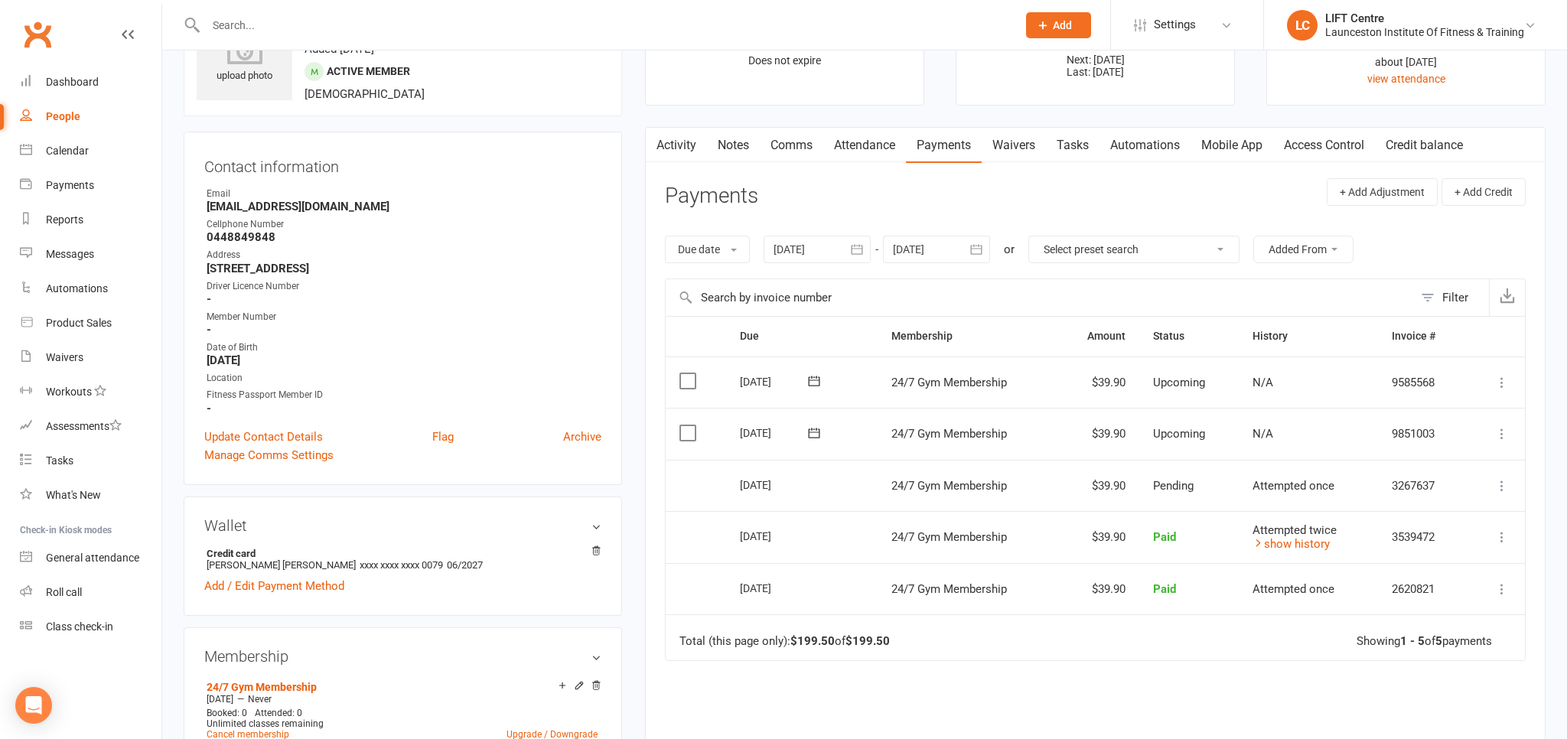
click at [904, 483] on span "24/7 Gym Membership" at bounding box center [949, 486] width 116 height 14
click at [761, 476] on div "16 Aug 2025" at bounding box center [775, 485] width 70 height 24
click at [1496, 478] on icon at bounding box center [1501, 485] width 15 height 15
click at [1450, 503] on link "More Info" at bounding box center [1434, 515] width 151 height 31
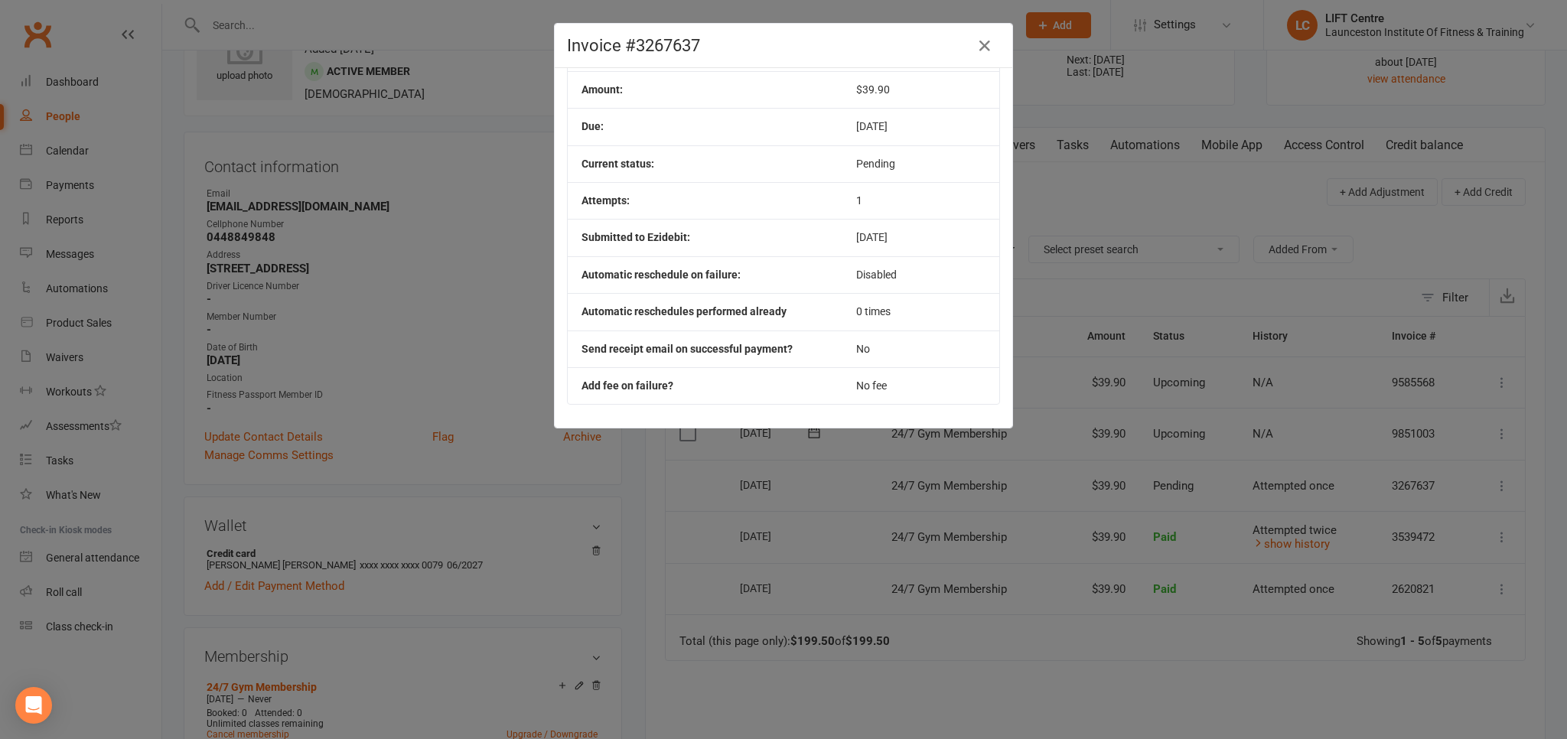
scroll to position [93, 0]
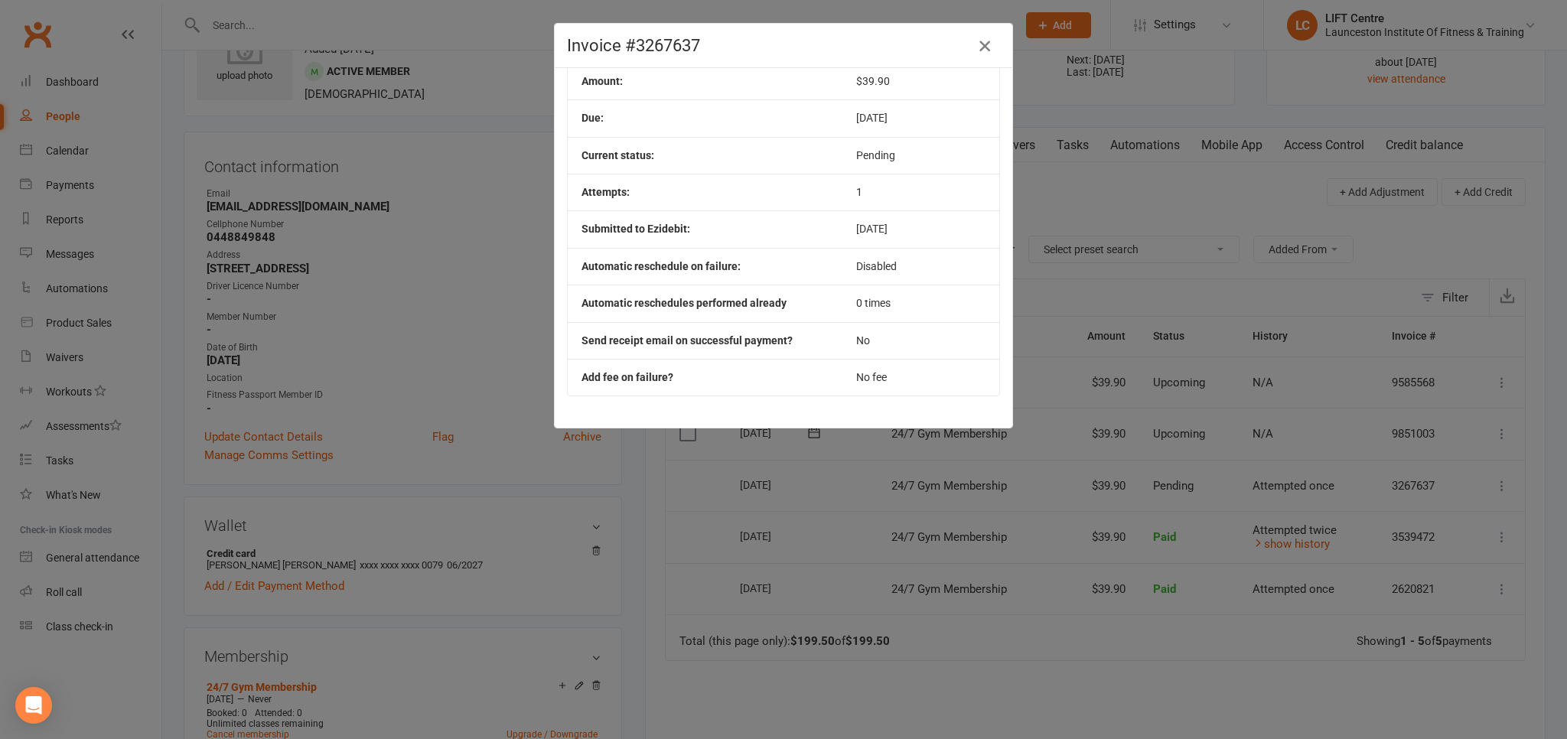
click at [979, 43] on icon "button" at bounding box center [985, 46] width 18 height 18
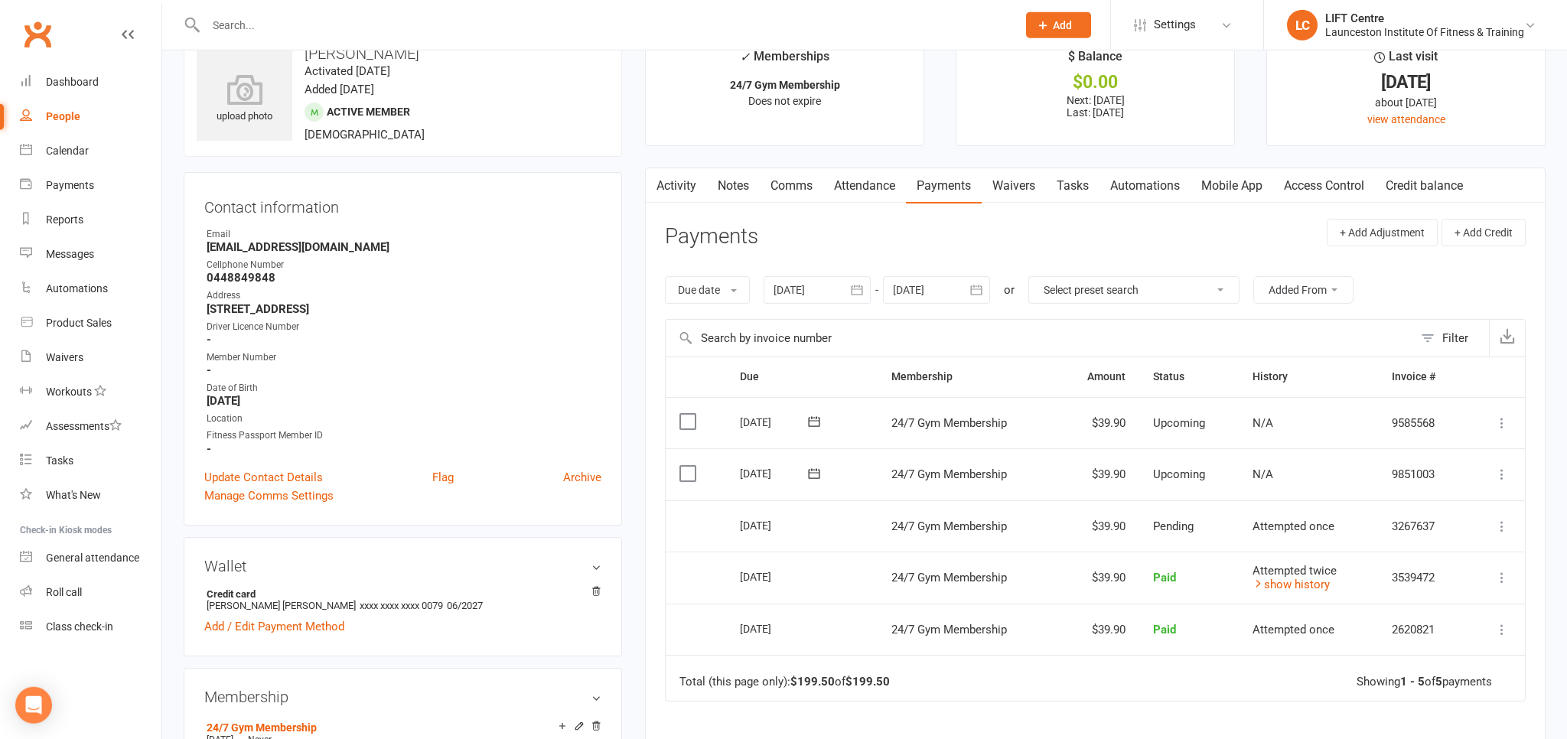
scroll to position [80, 0]
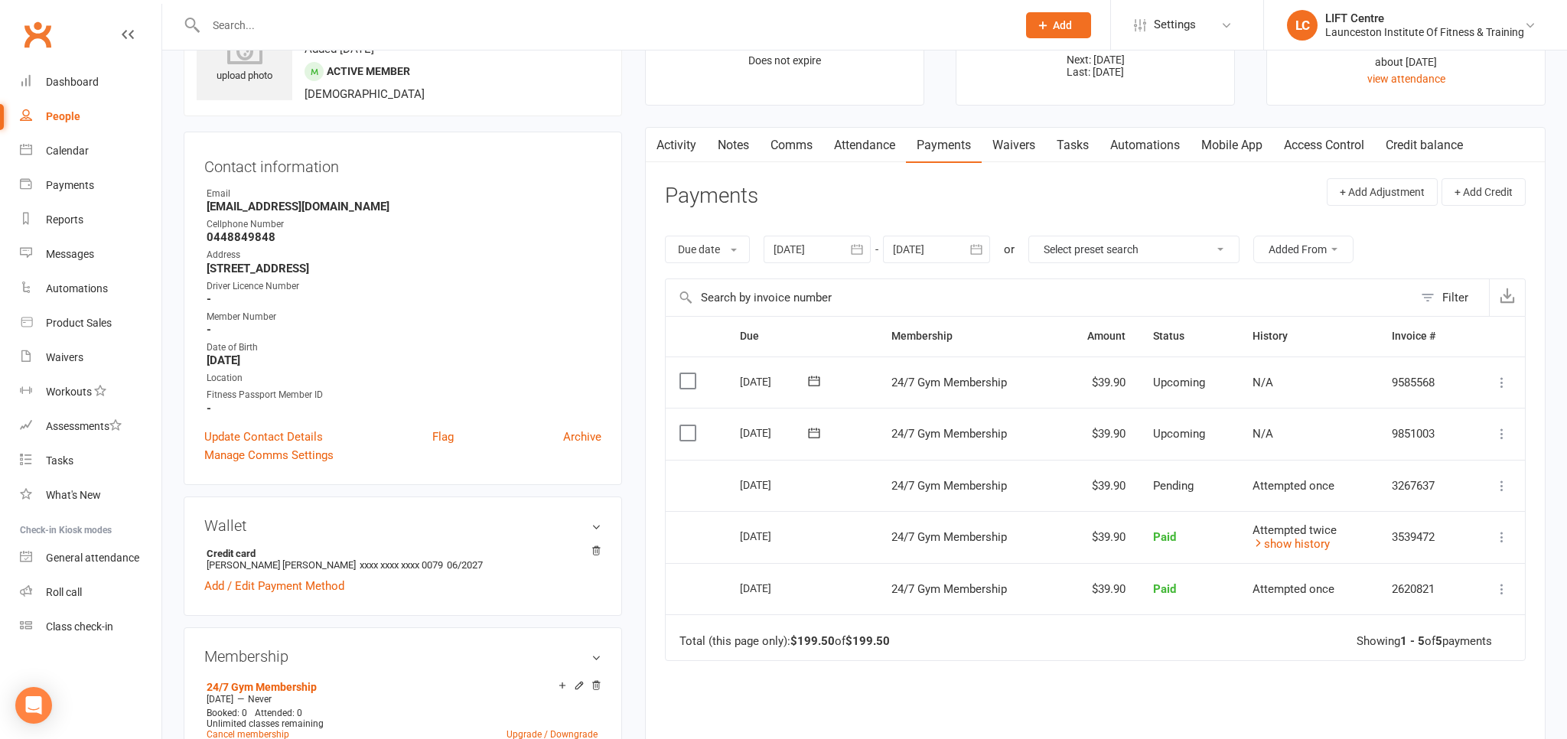
click at [1029, 236] on select "Select preset search All failures All skipped payments All pending payments Suc…" at bounding box center [1134, 249] width 210 height 26
click at [1220, 243] on select "Select preset search All failures All skipped payments All pending payments Suc…" at bounding box center [1134, 249] width 210 height 26
click at [675, 140] on link "Activity" at bounding box center [676, 145] width 61 height 35
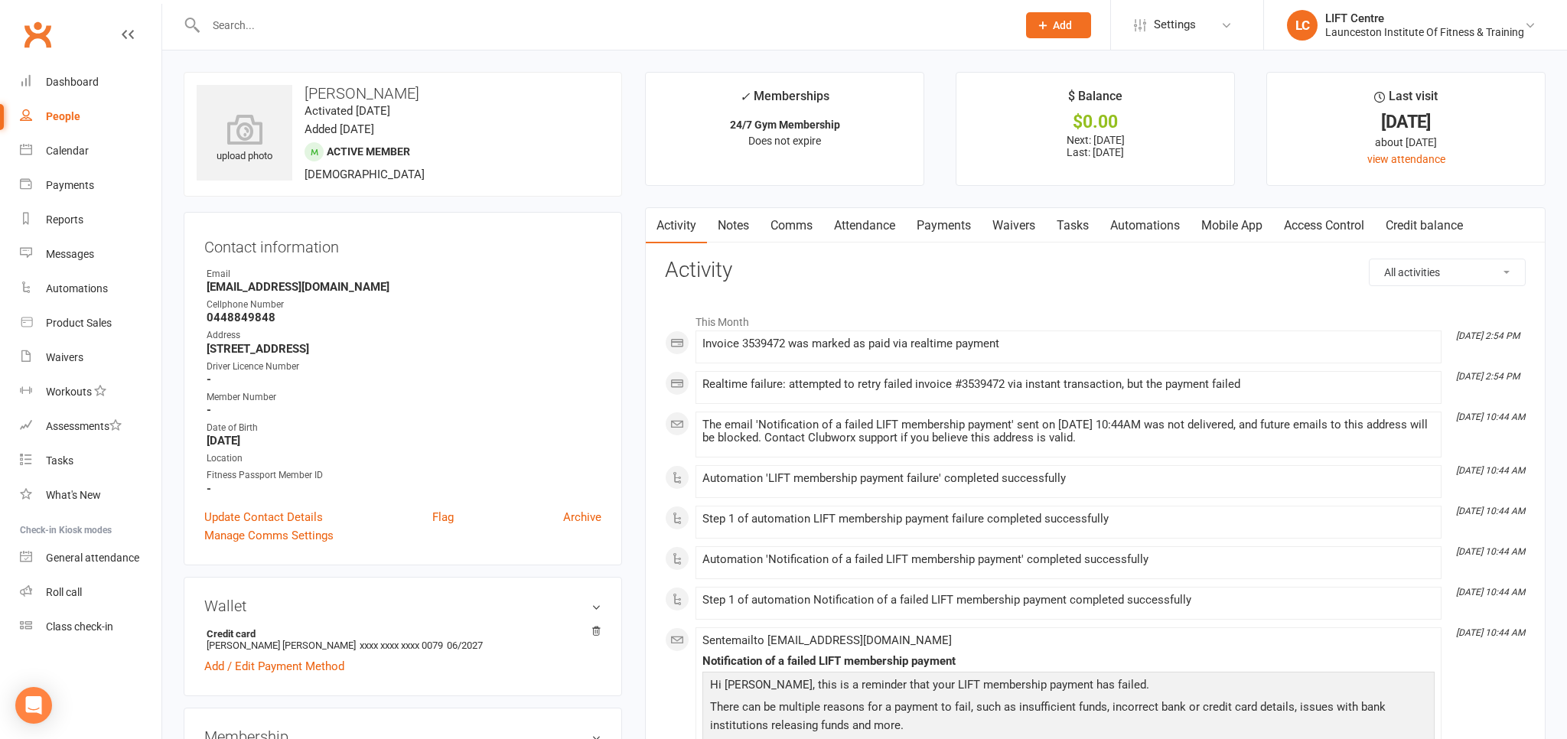
click at [245, 29] on input "text" at bounding box center [603, 25] width 805 height 21
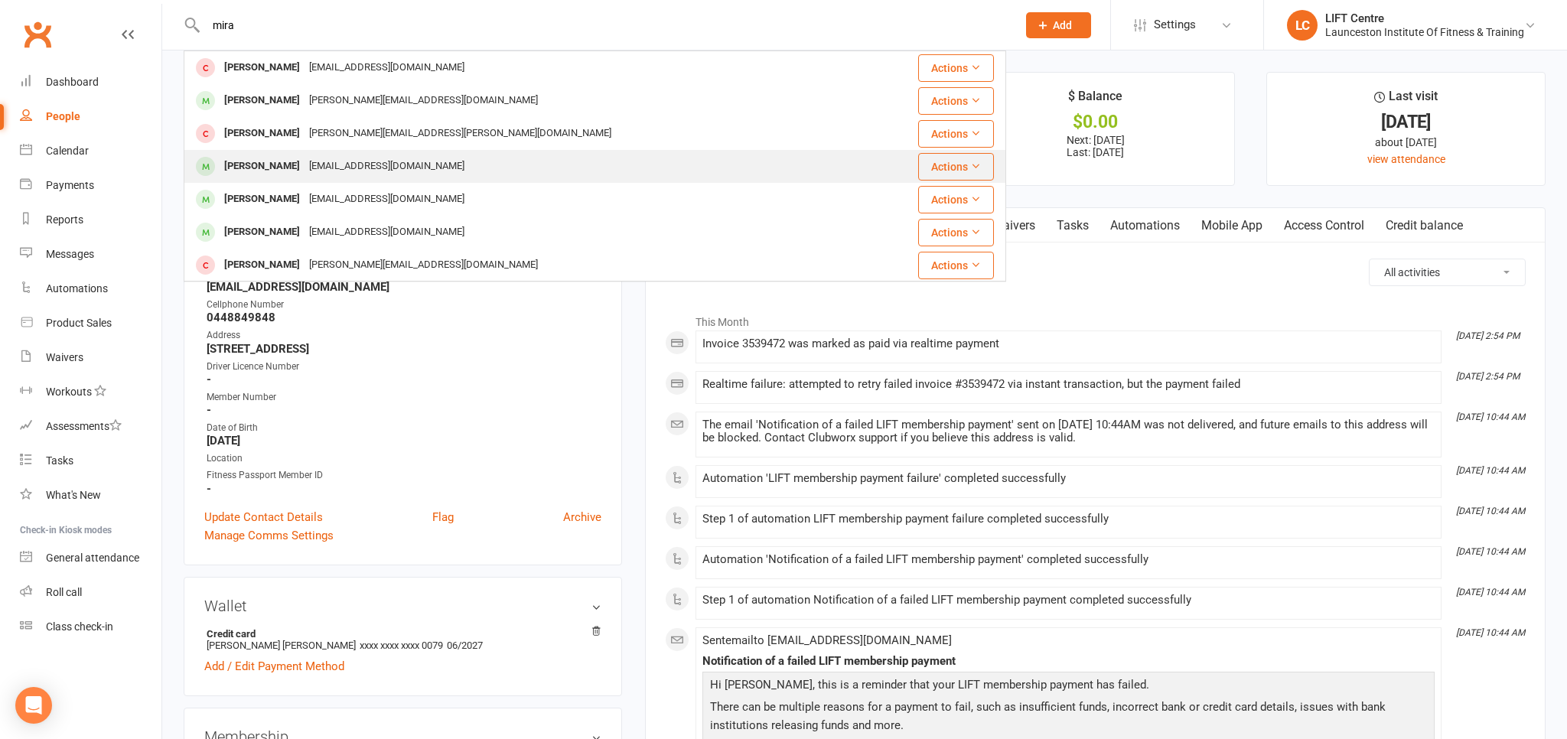
type input "mira"
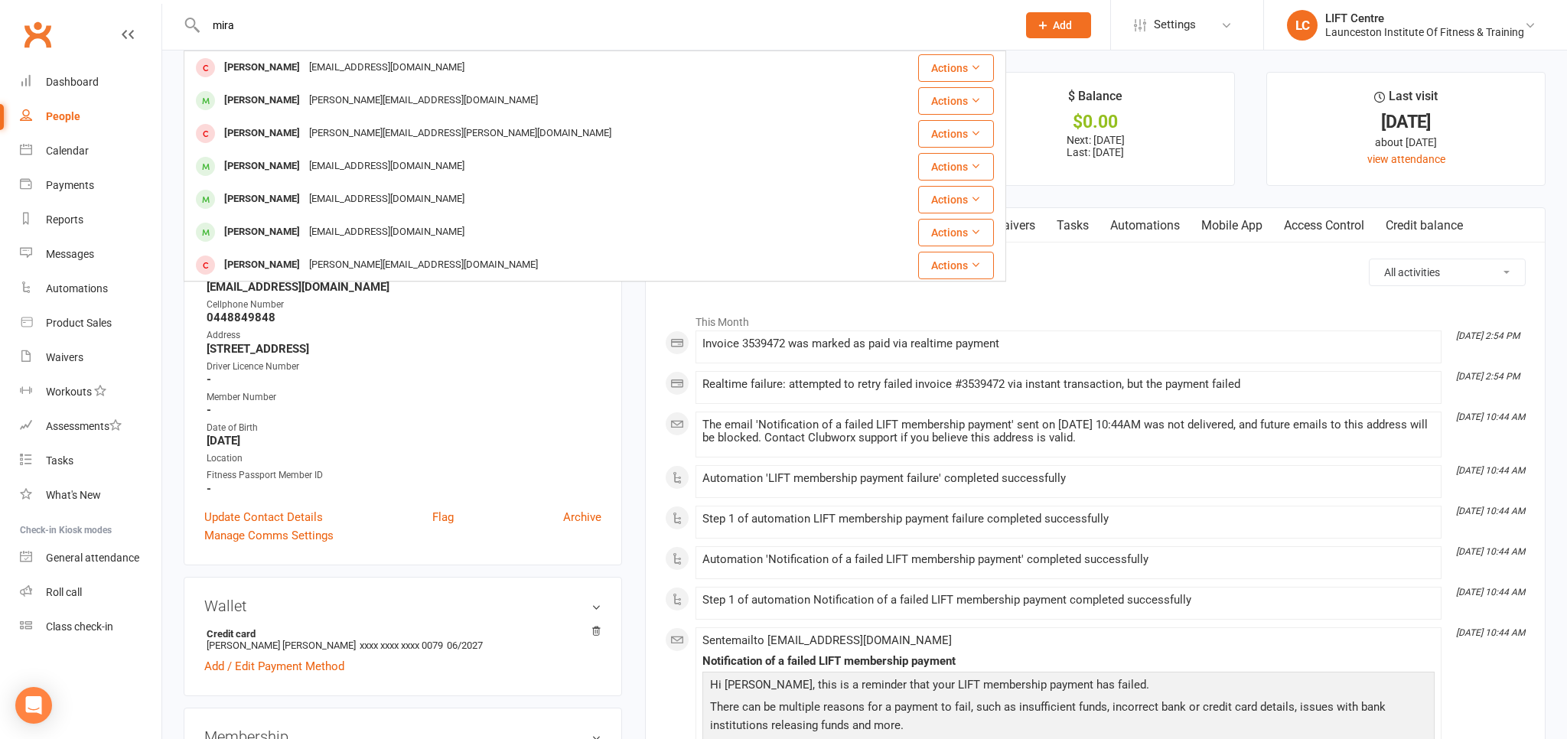
click at [350, 176] on div "lacota23@gmail.com" at bounding box center [387, 166] width 164 height 22
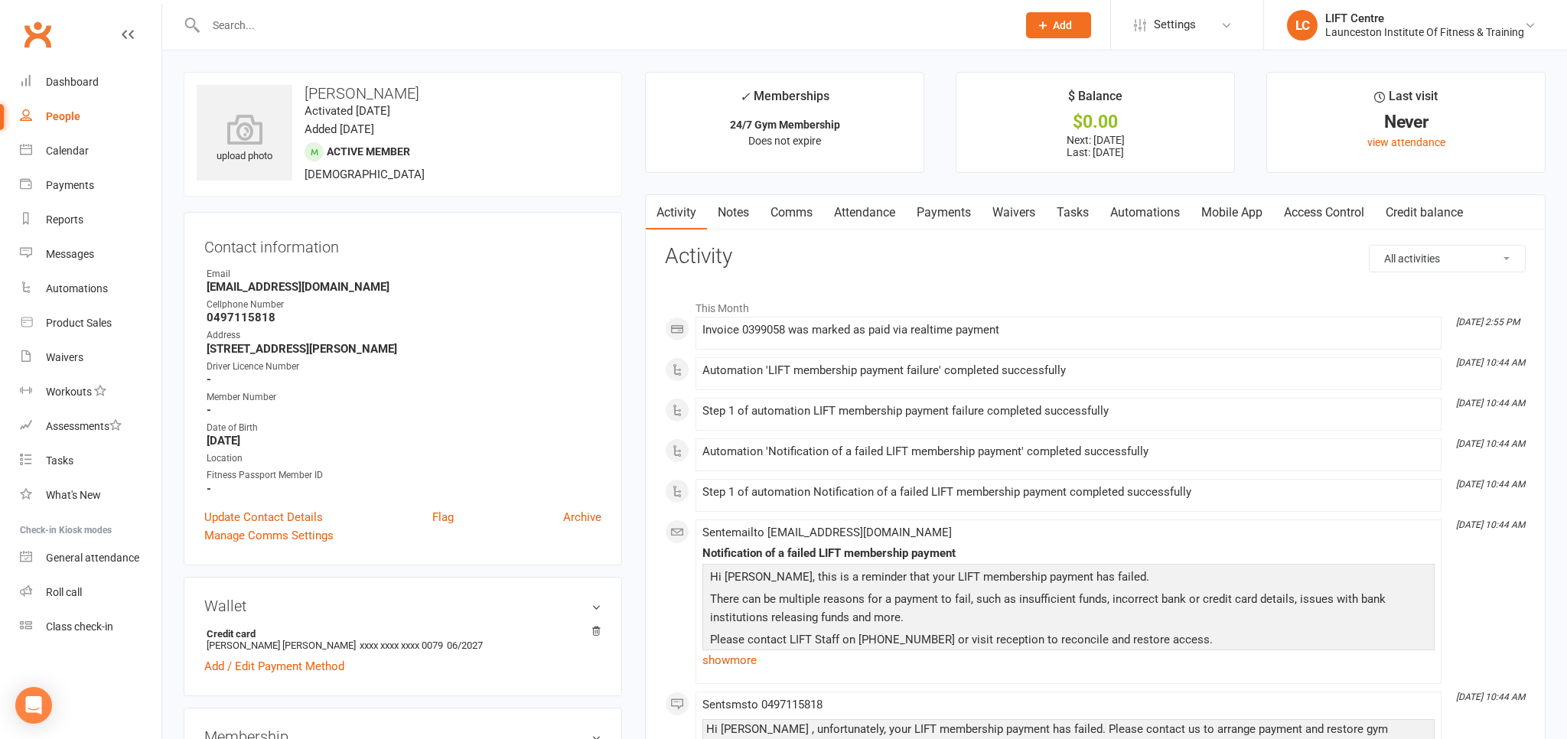
click at [950, 217] on link "Payments" at bounding box center [944, 212] width 76 height 35
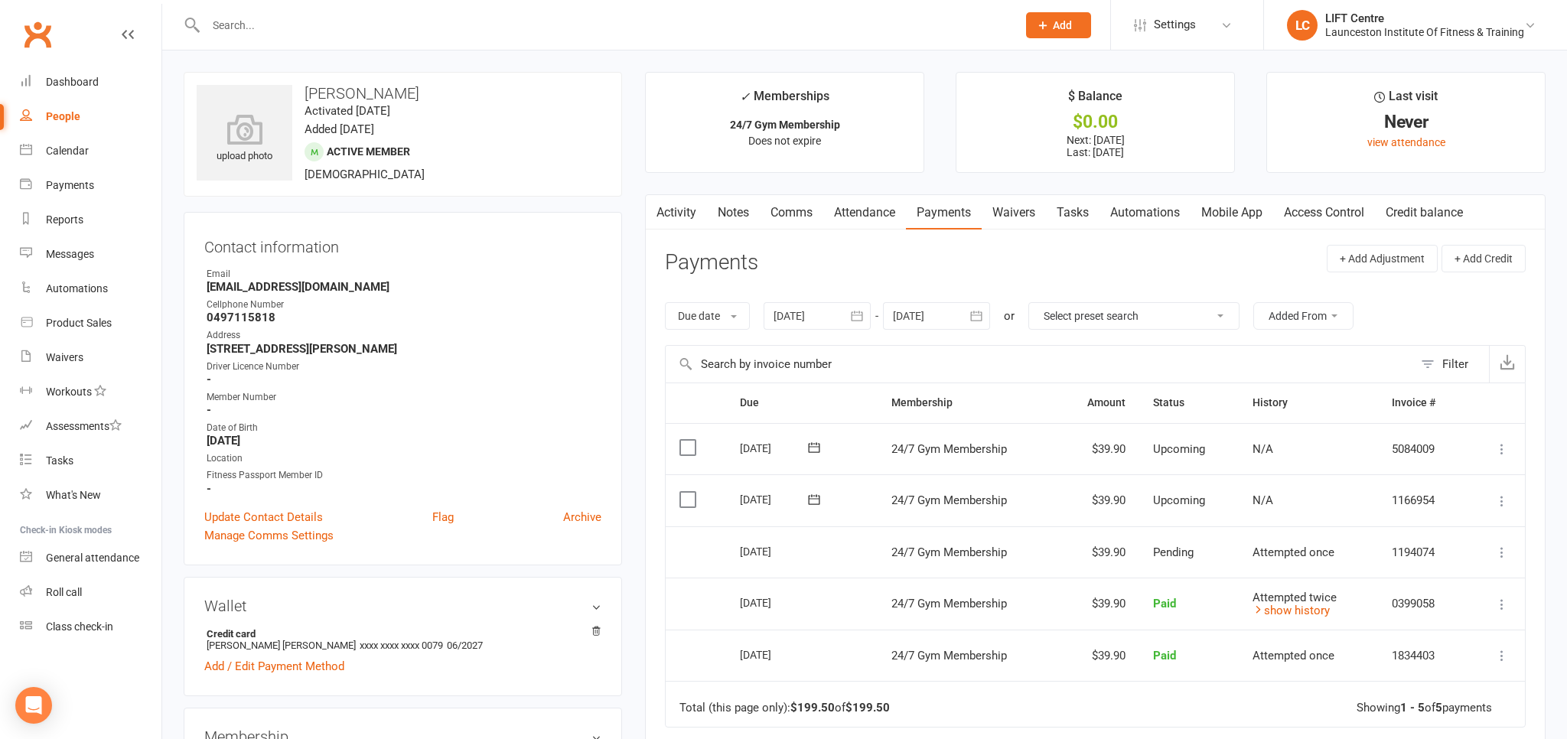
click at [1501, 545] on icon at bounding box center [1501, 552] width 15 height 15
click at [438, 265] on div "Contact information Owner Email lacota23@gmail.com Cellphone Number 0497115818 …" at bounding box center [403, 388] width 438 height 353
click at [34, 96] on link "Dashboard" at bounding box center [91, 82] width 142 height 34
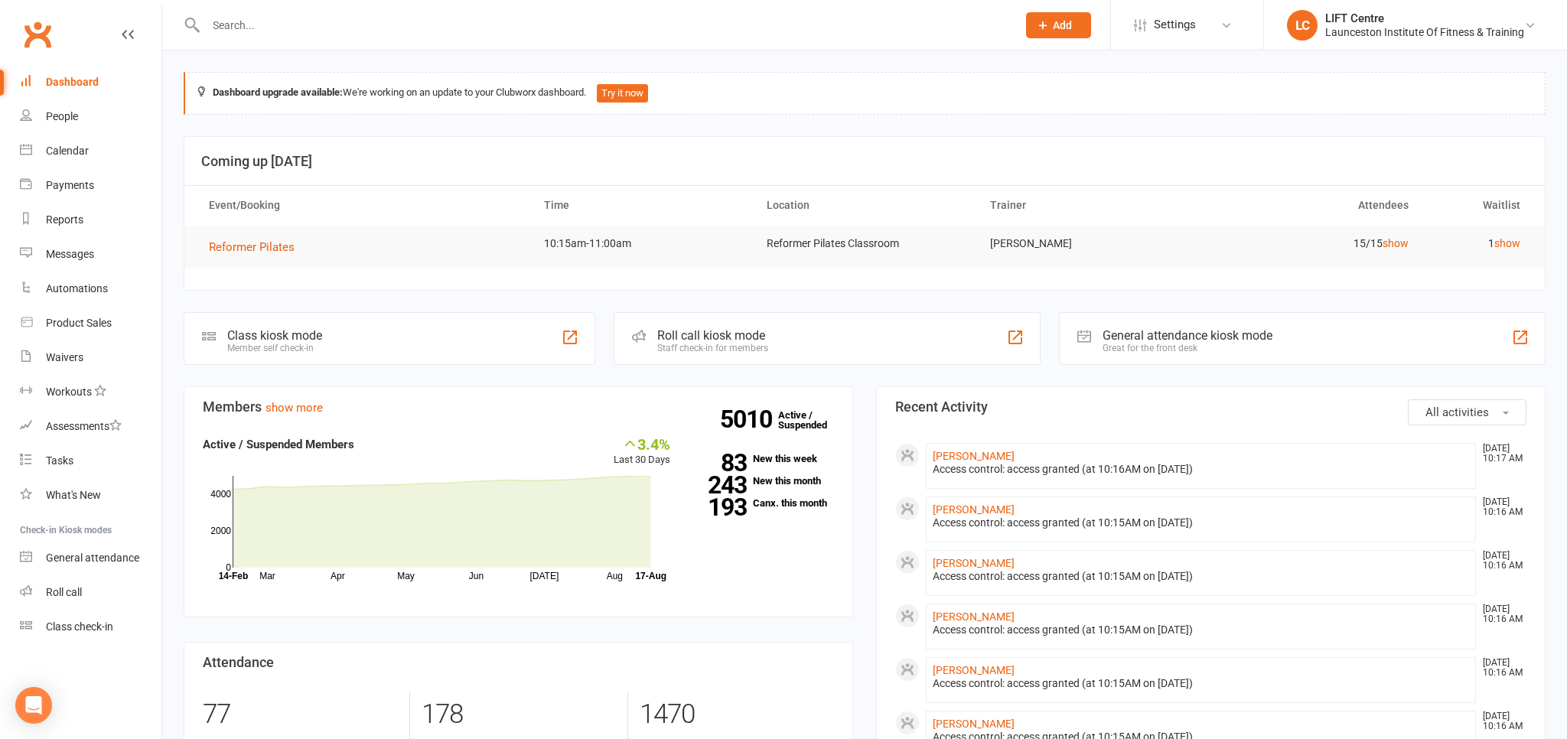
click at [257, 31] on input "text" at bounding box center [603, 25] width 805 height 21
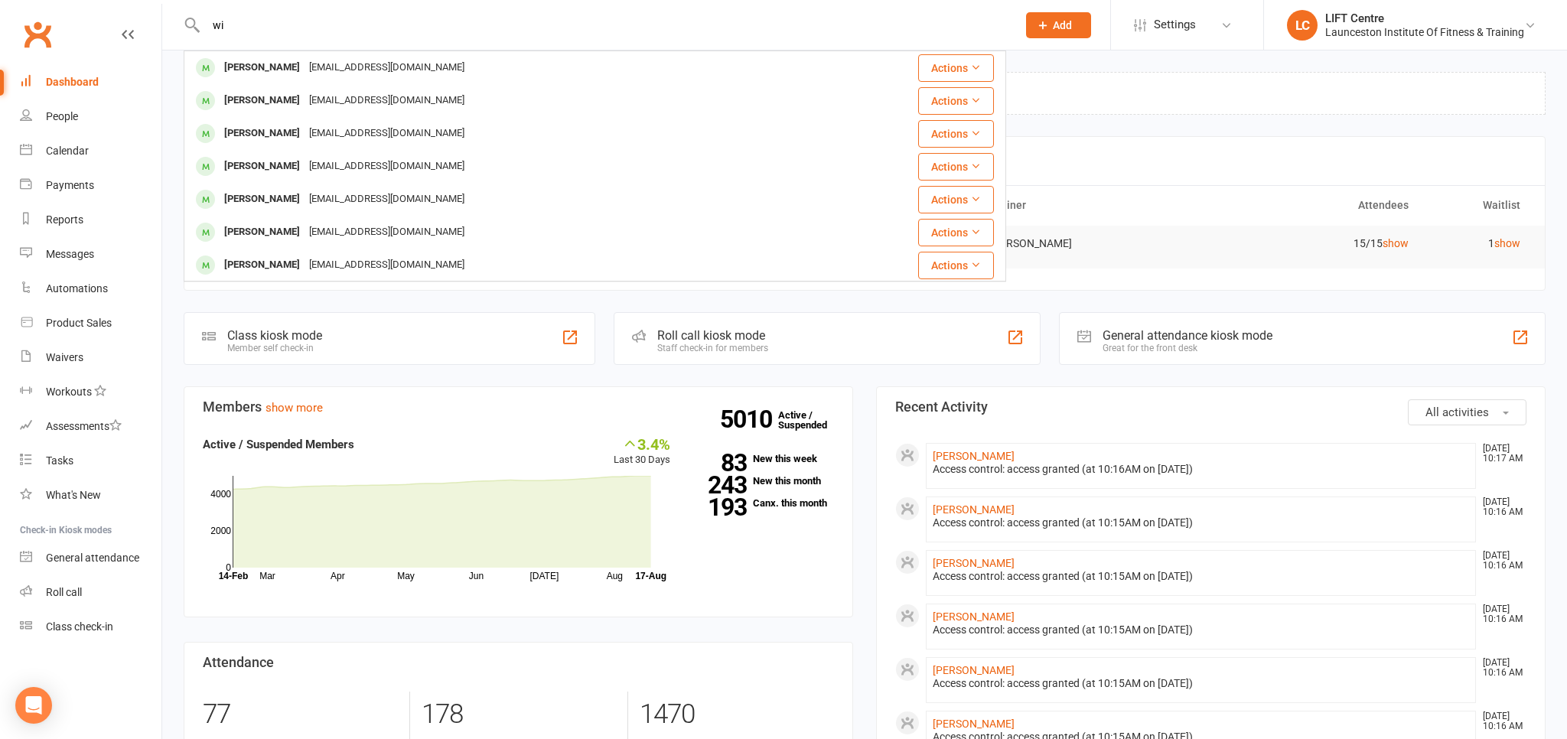
type input "w"
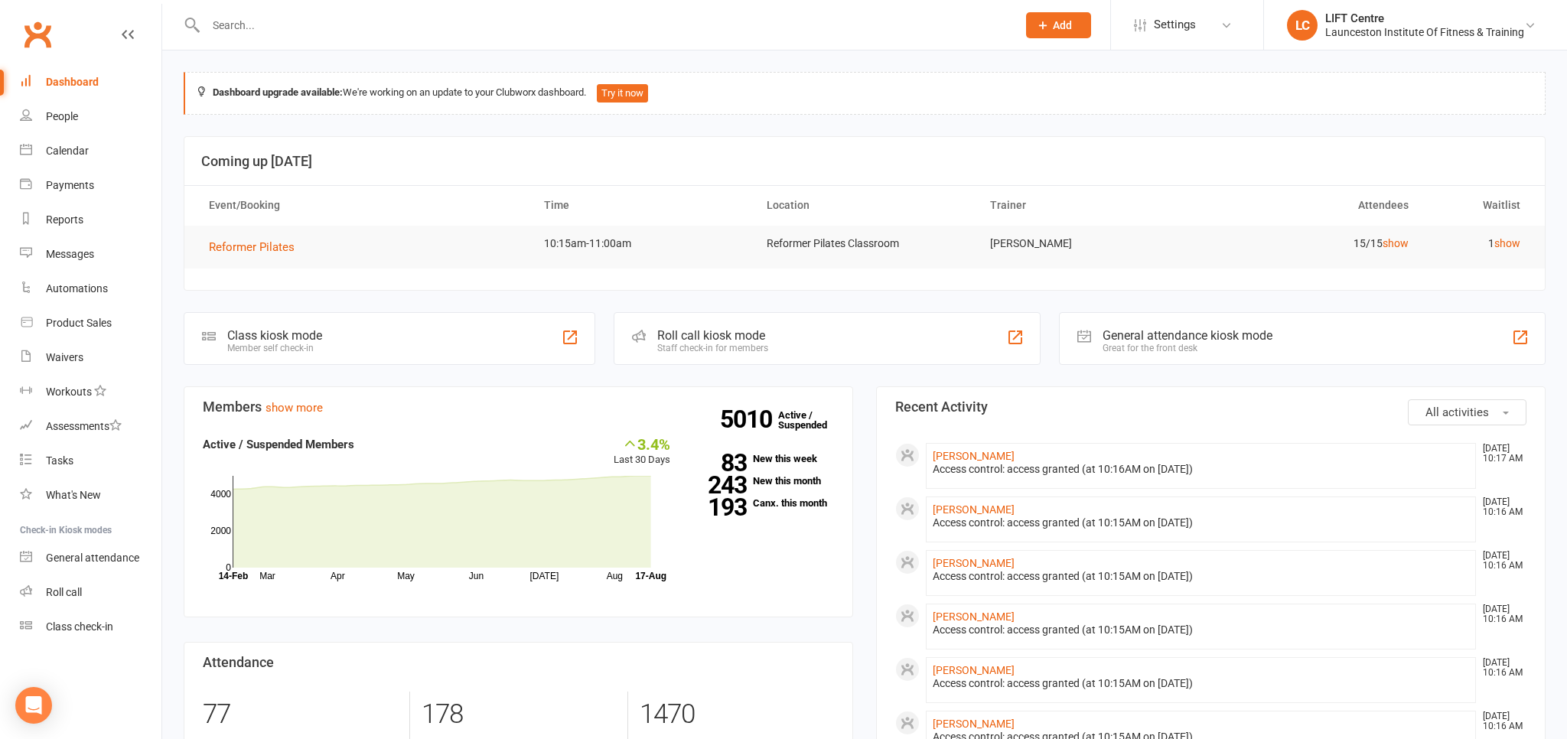
click at [210, 137] on header "Coming up Today" at bounding box center [864, 161] width 1360 height 49
click at [286, 34] on input "text" at bounding box center [603, 25] width 805 height 21
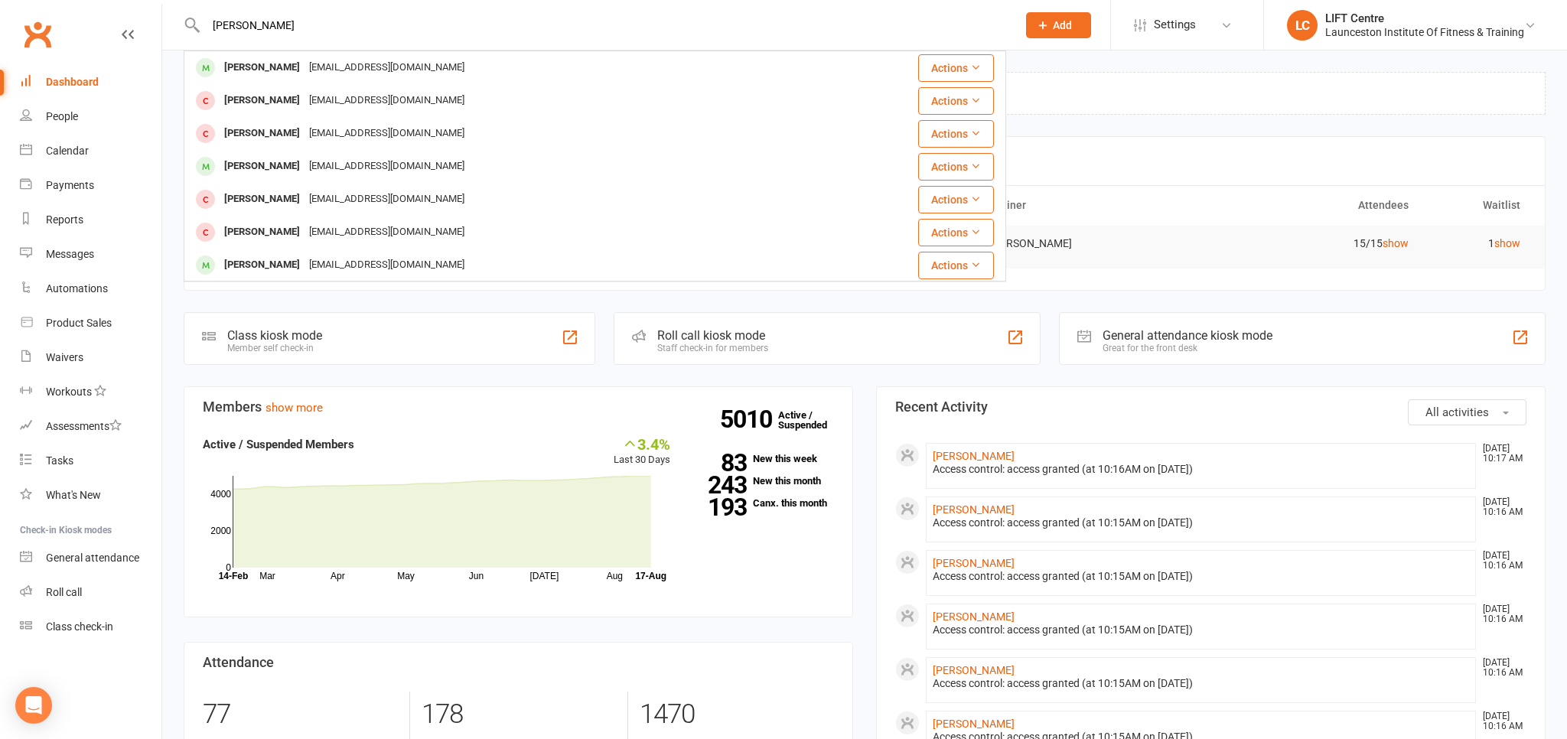
type input "lucas atkison"
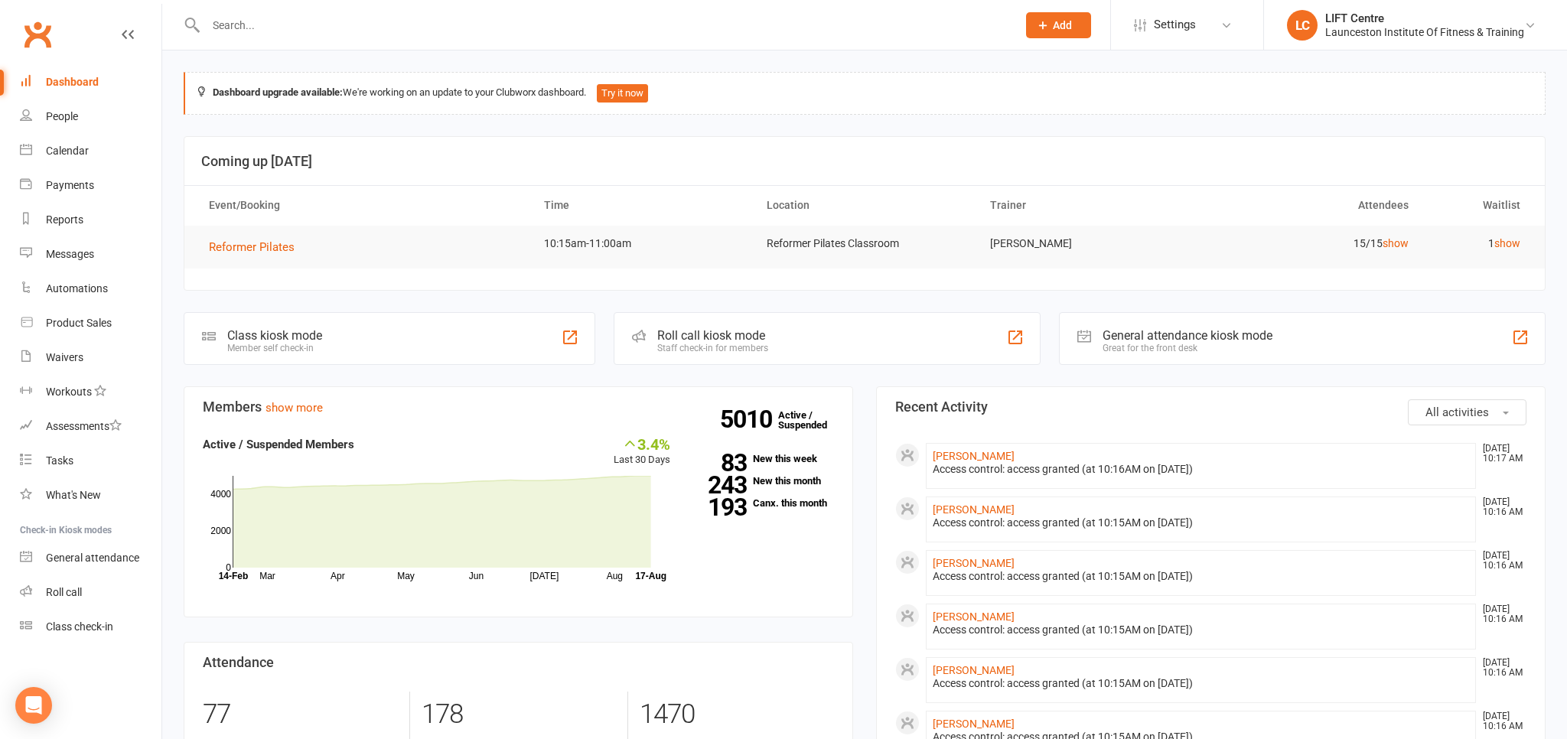
click at [262, 27] on input "text" at bounding box center [603, 25] width 805 height 21
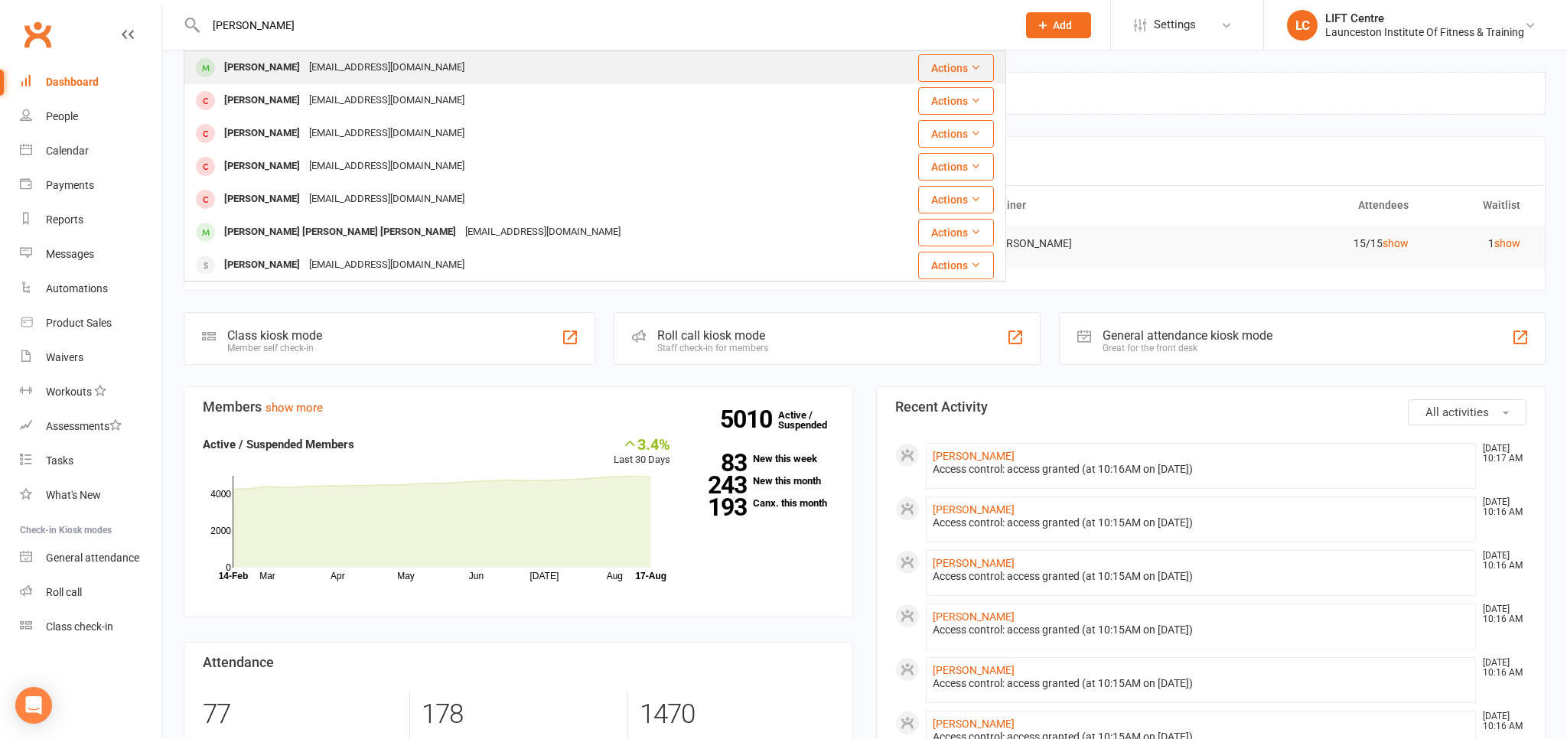
type input "lucas atkinson"
click at [295, 63] on div "Lucas Atkinson" at bounding box center [262, 68] width 85 height 22
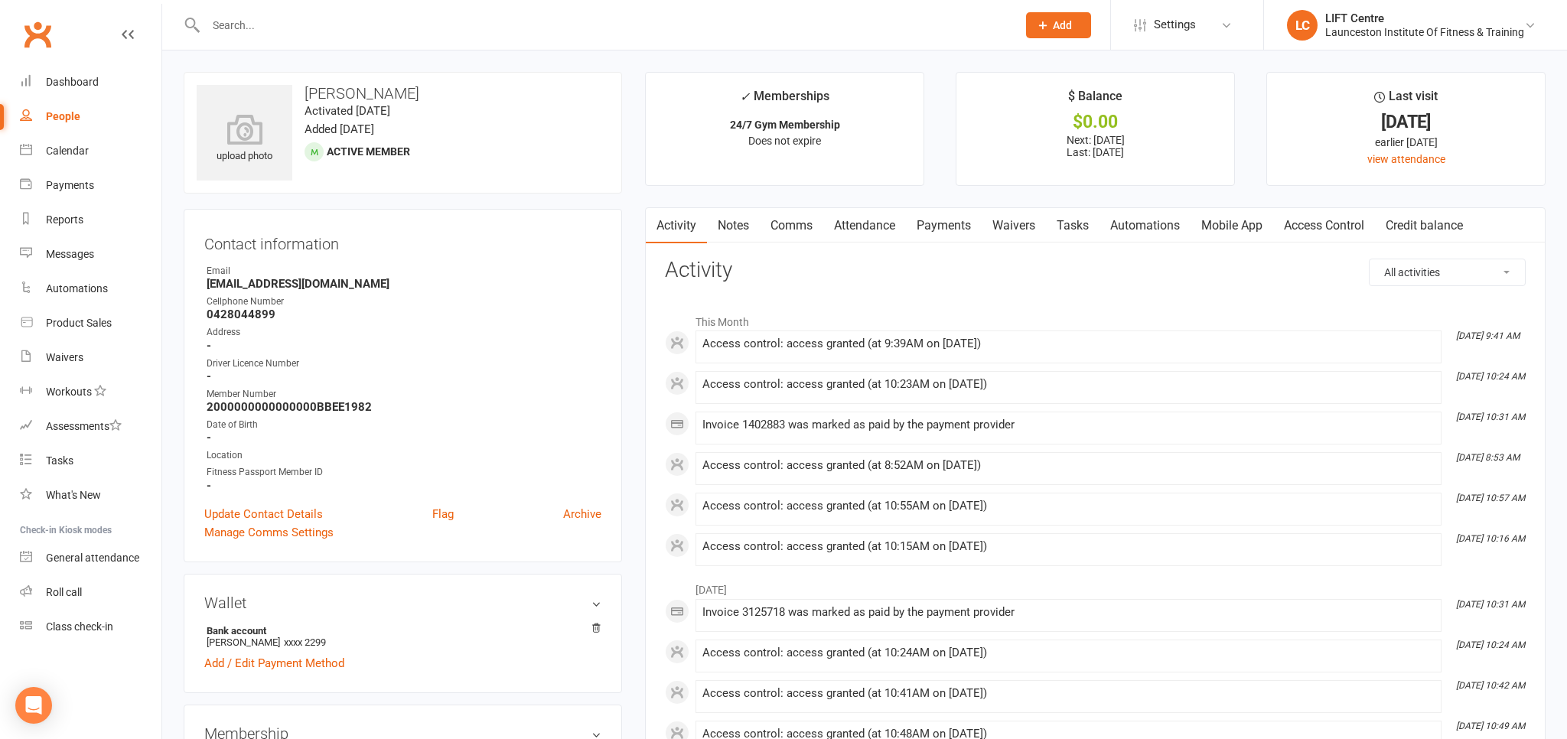
drag, startPoint x: 852, startPoint y: 338, endPoint x: 826, endPoint y: 360, distance: 34.8
click at [779, 279] on h3 "Activity" at bounding box center [1095, 271] width 861 height 24
click at [60, 353] on div "Waivers" at bounding box center [64, 357] width 37 height 12
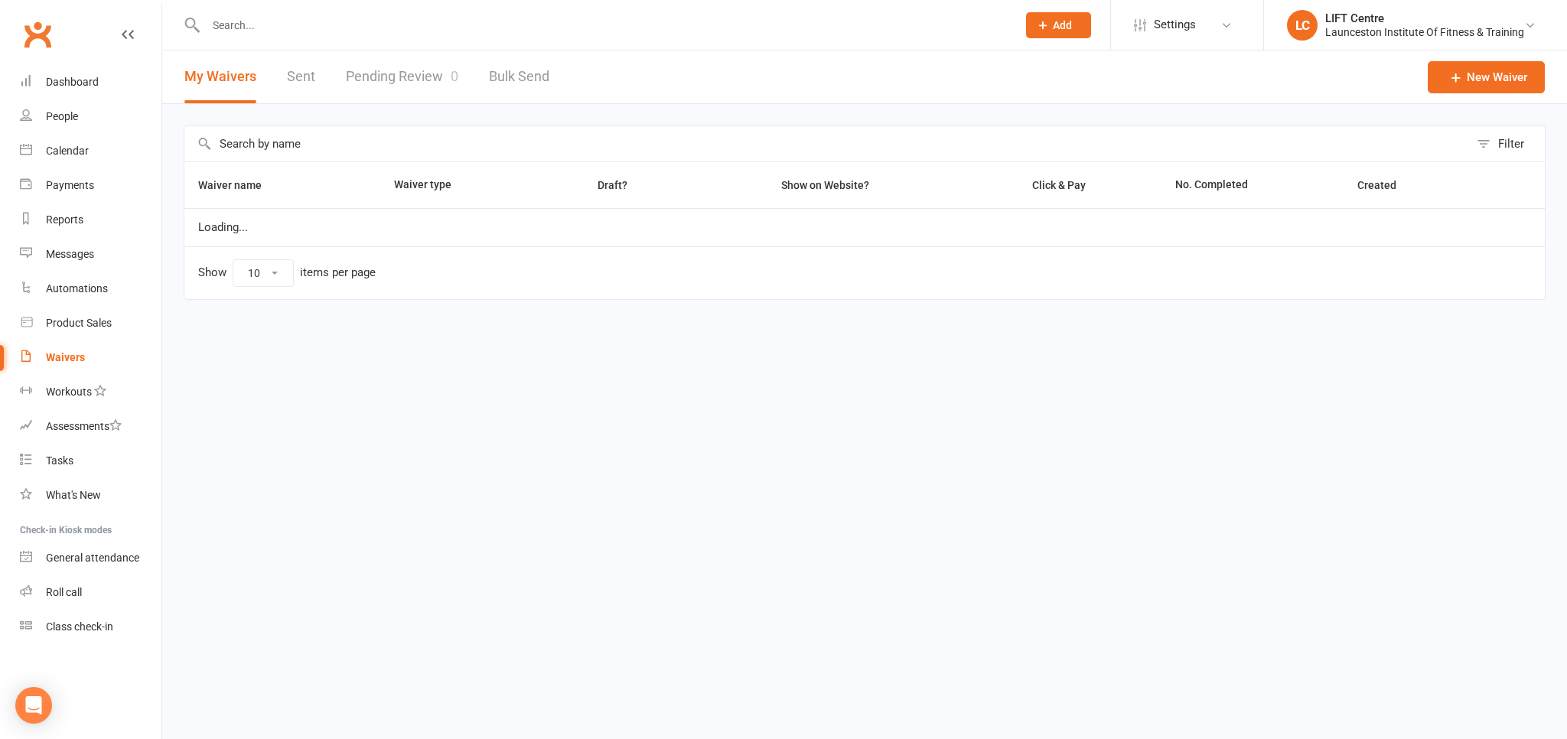
select select "50"
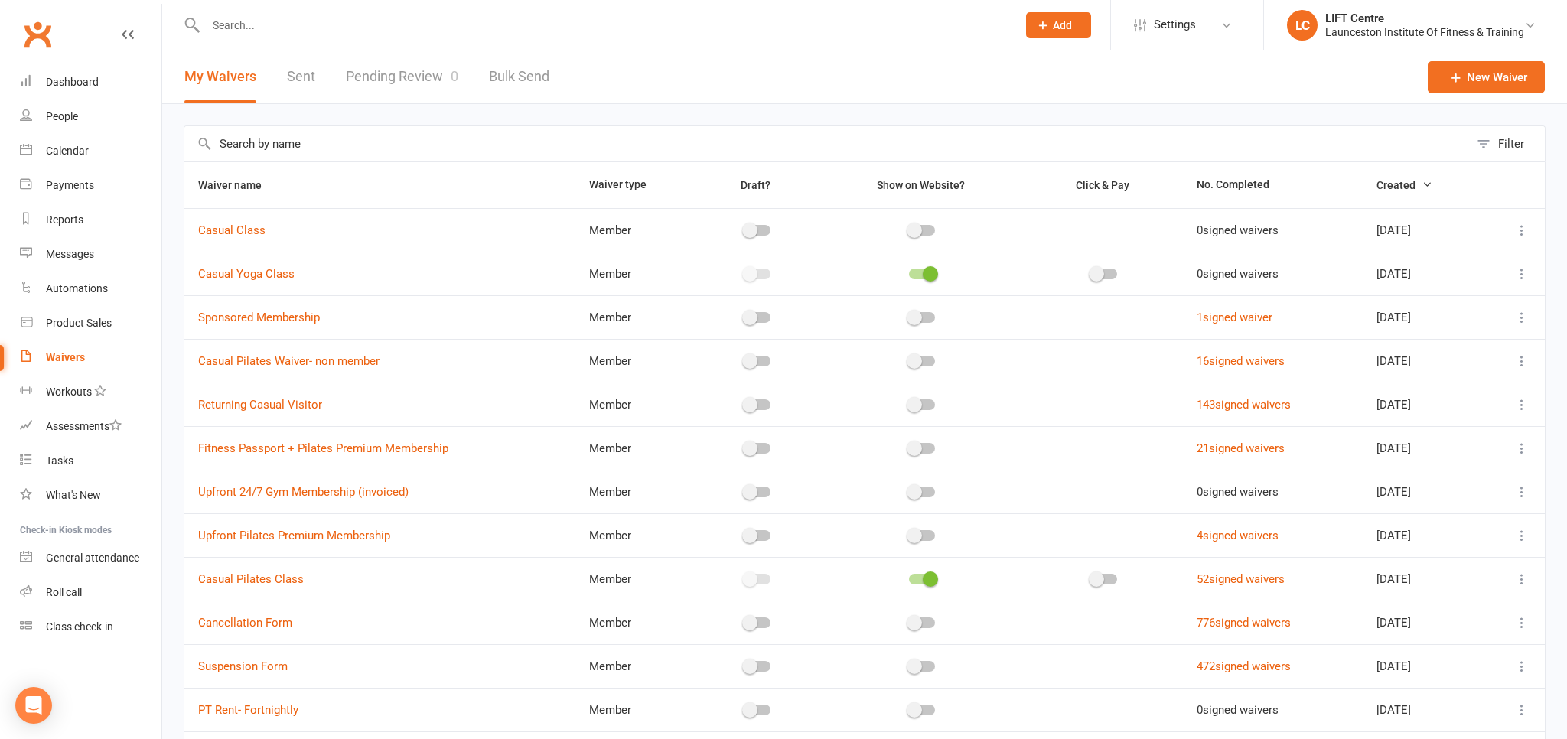
click at [406, 86] on link "Pending Review 0" at bounding box center [402, 76] width 112 height 53
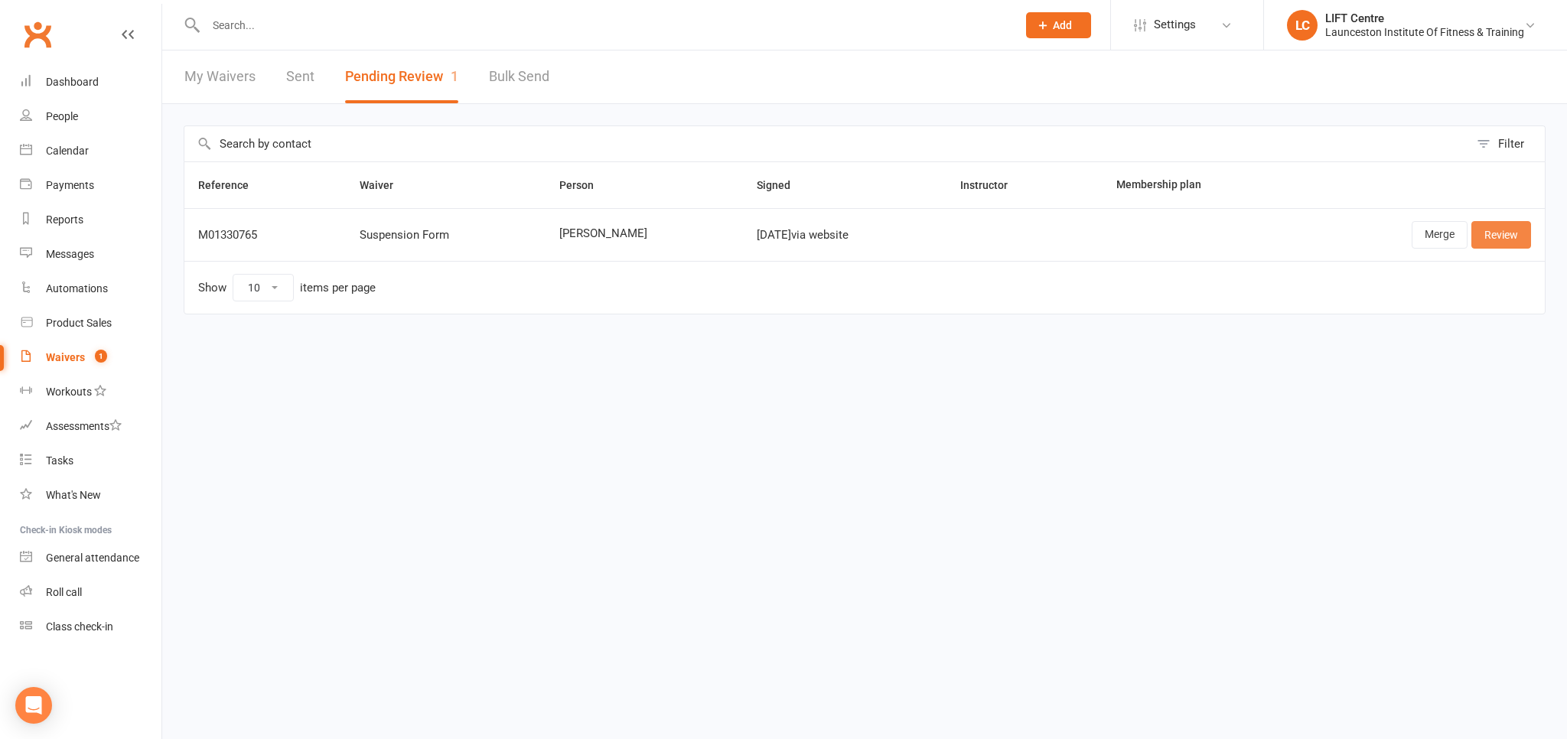
drag, startPoint x: 1501, startPoint y: 241, endPoint x: 1348, endPoint y: 253, distance: 153.5
click at [1501, 240] on link "Review" at bounding box center [1501, 235] width 60 height 28
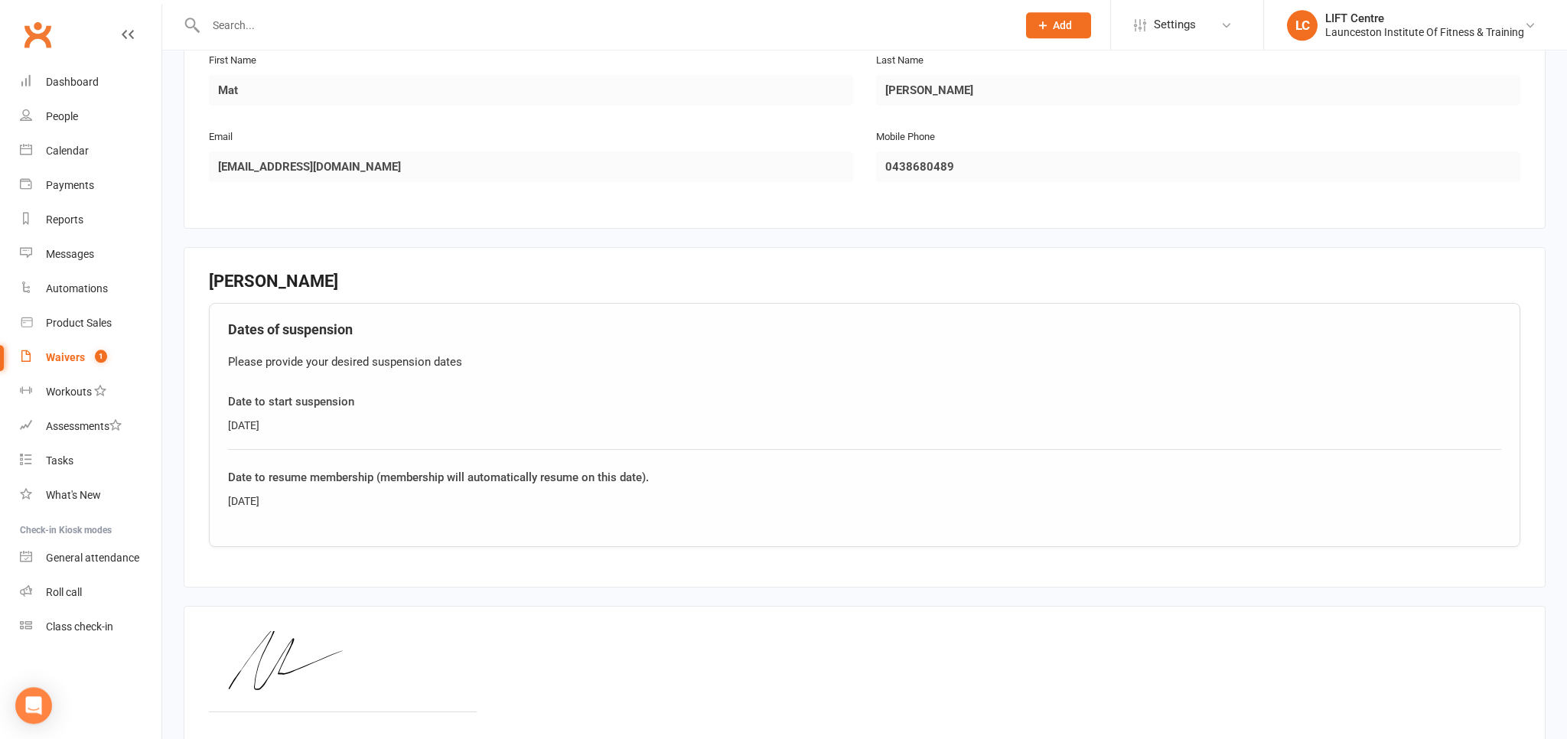
scroll to position [404, 0]
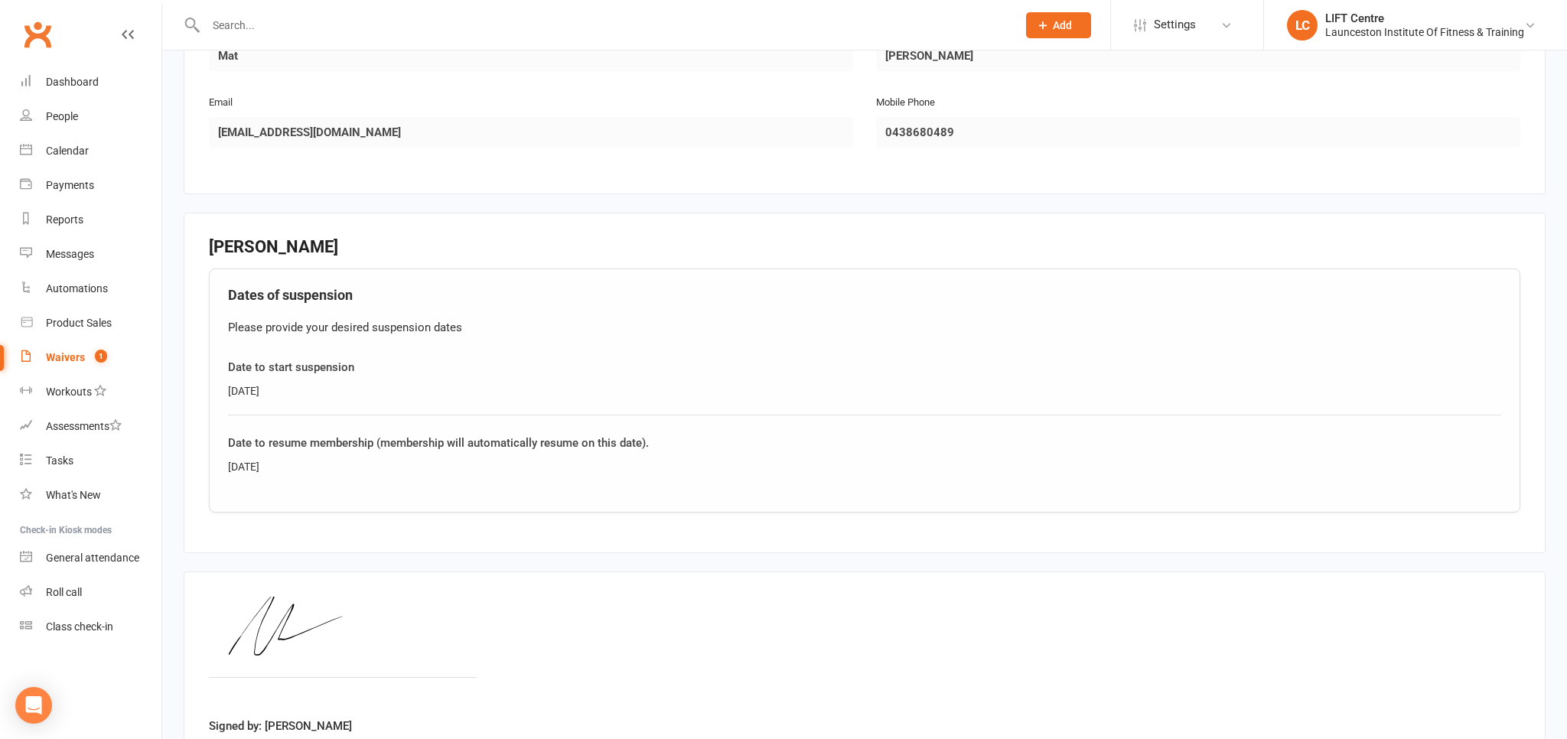
click at [268, 21] on input "text" at bounding box center [603, 25] width 805 height 21
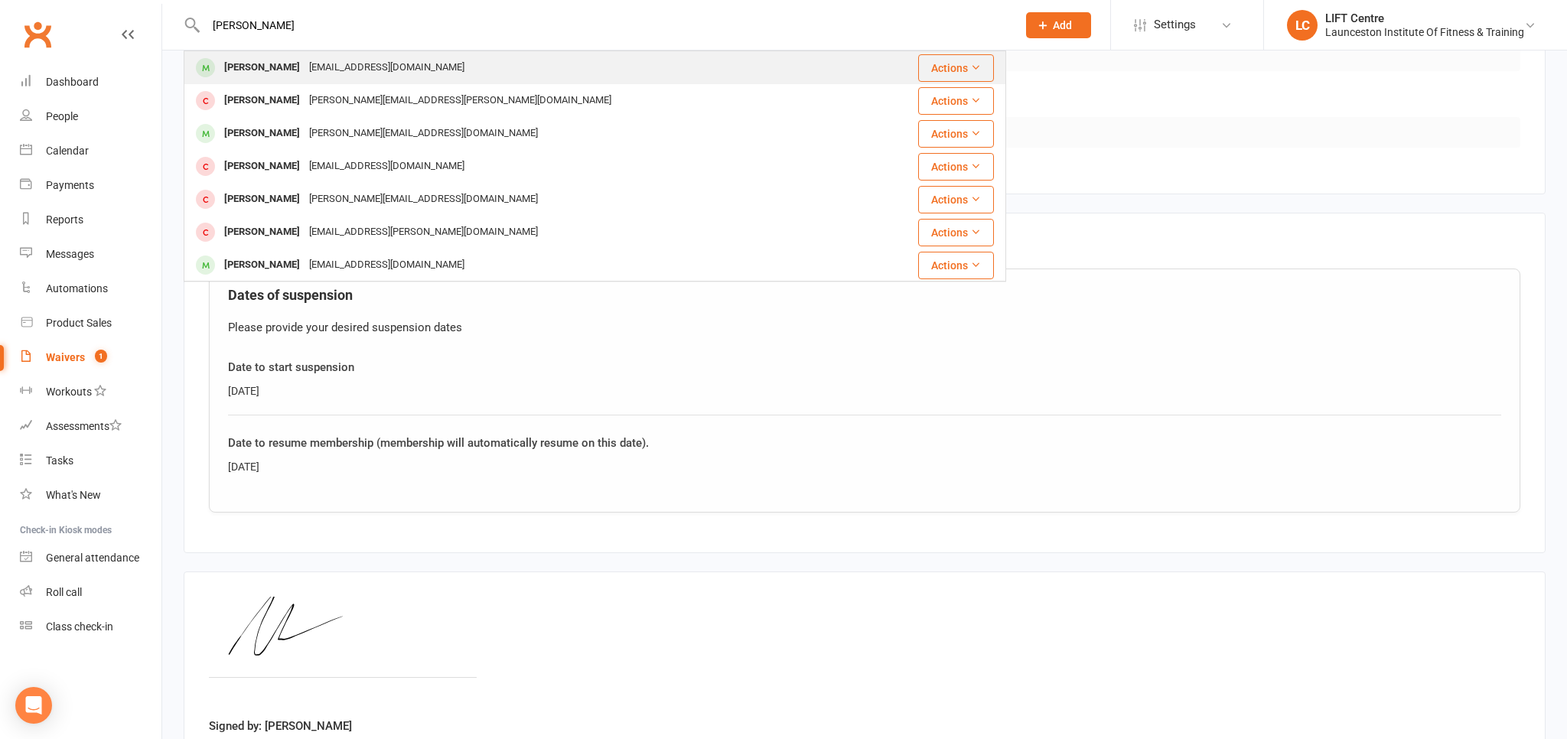
type input "mat richard"
click at [305, 67] on div "mat@arttas.com.au" at bounding box center [387, 68] width 164 height 22
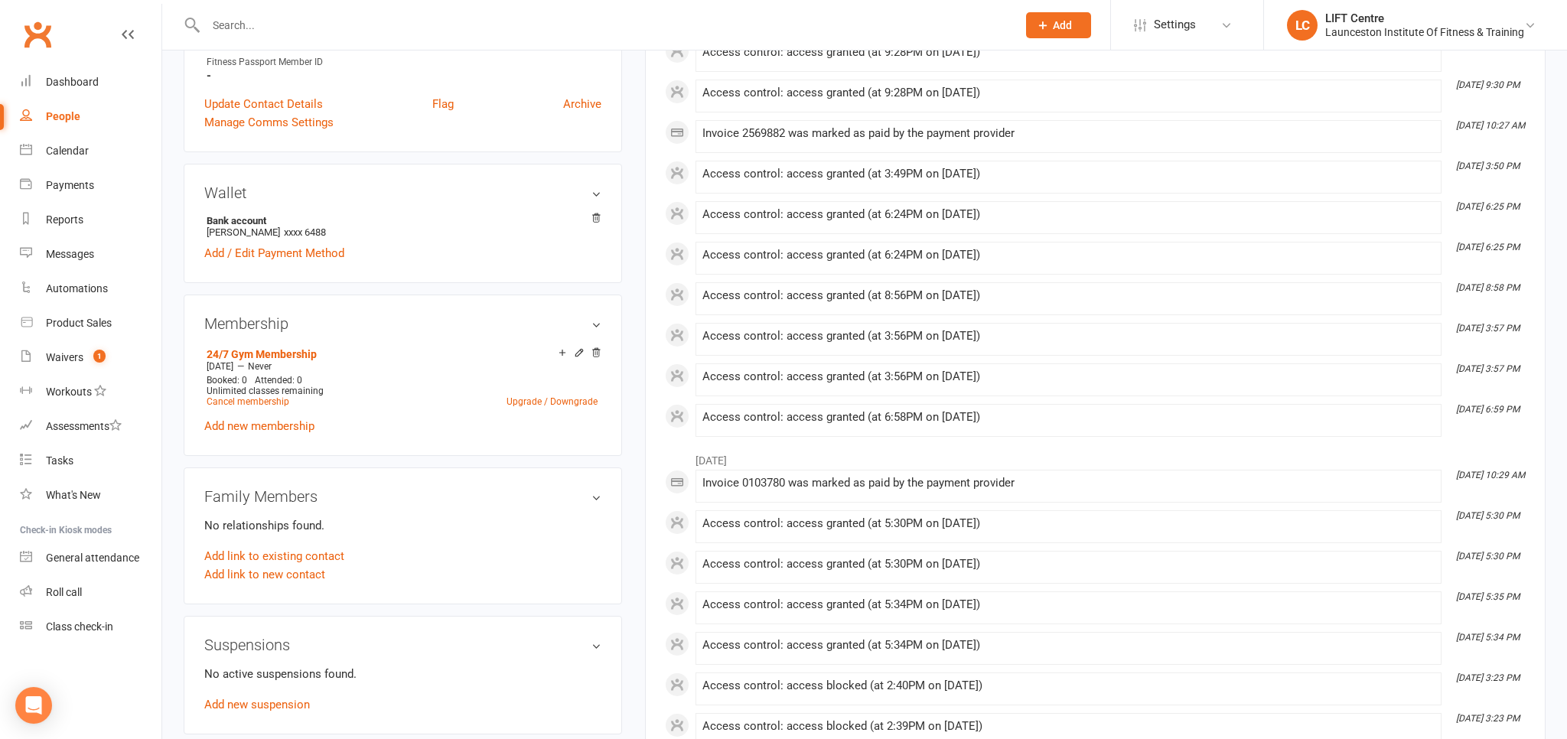
scroll to position [565, 0]
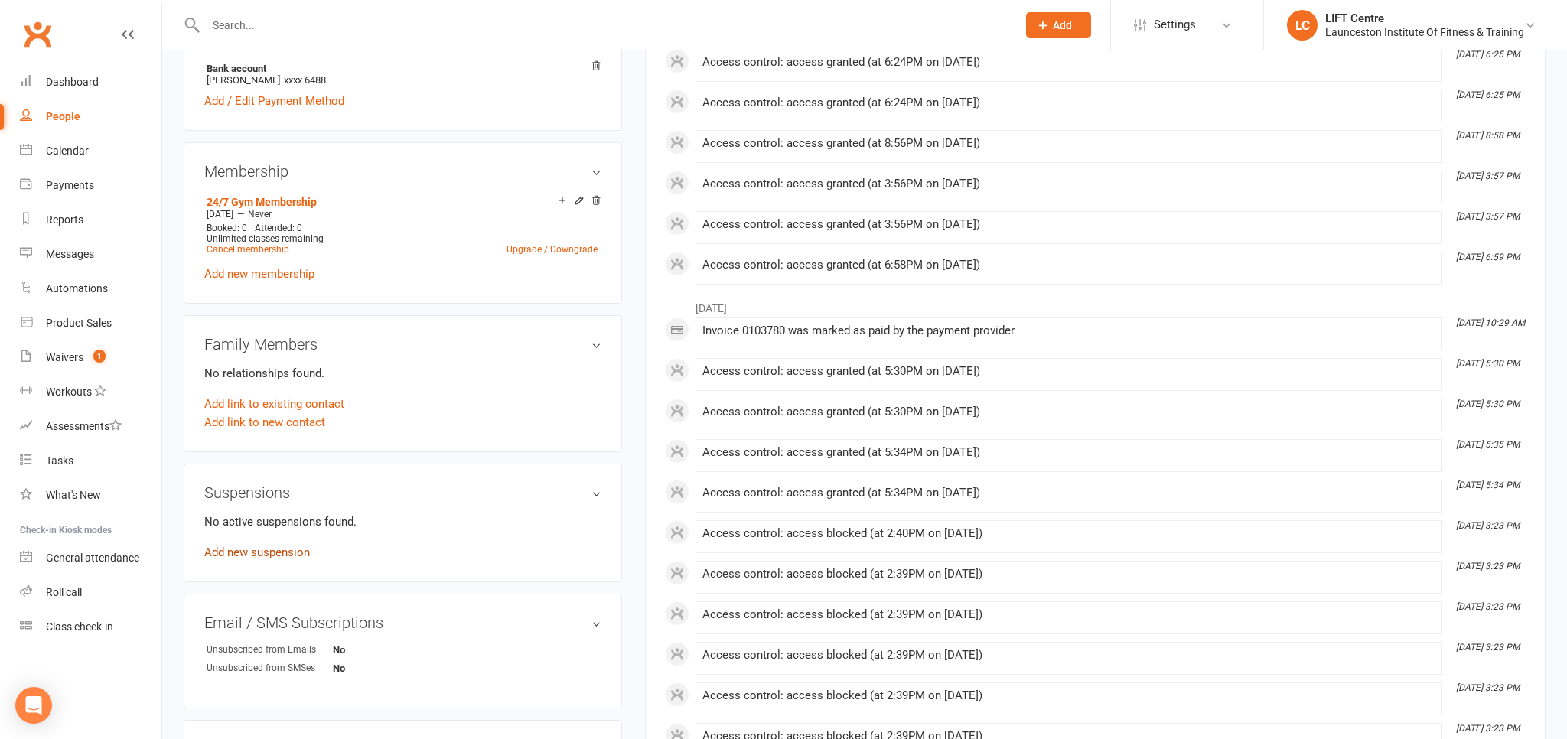
click at [264, 552] on link "Add new suspension" at bounding box center [257, 553] width 106 height 14
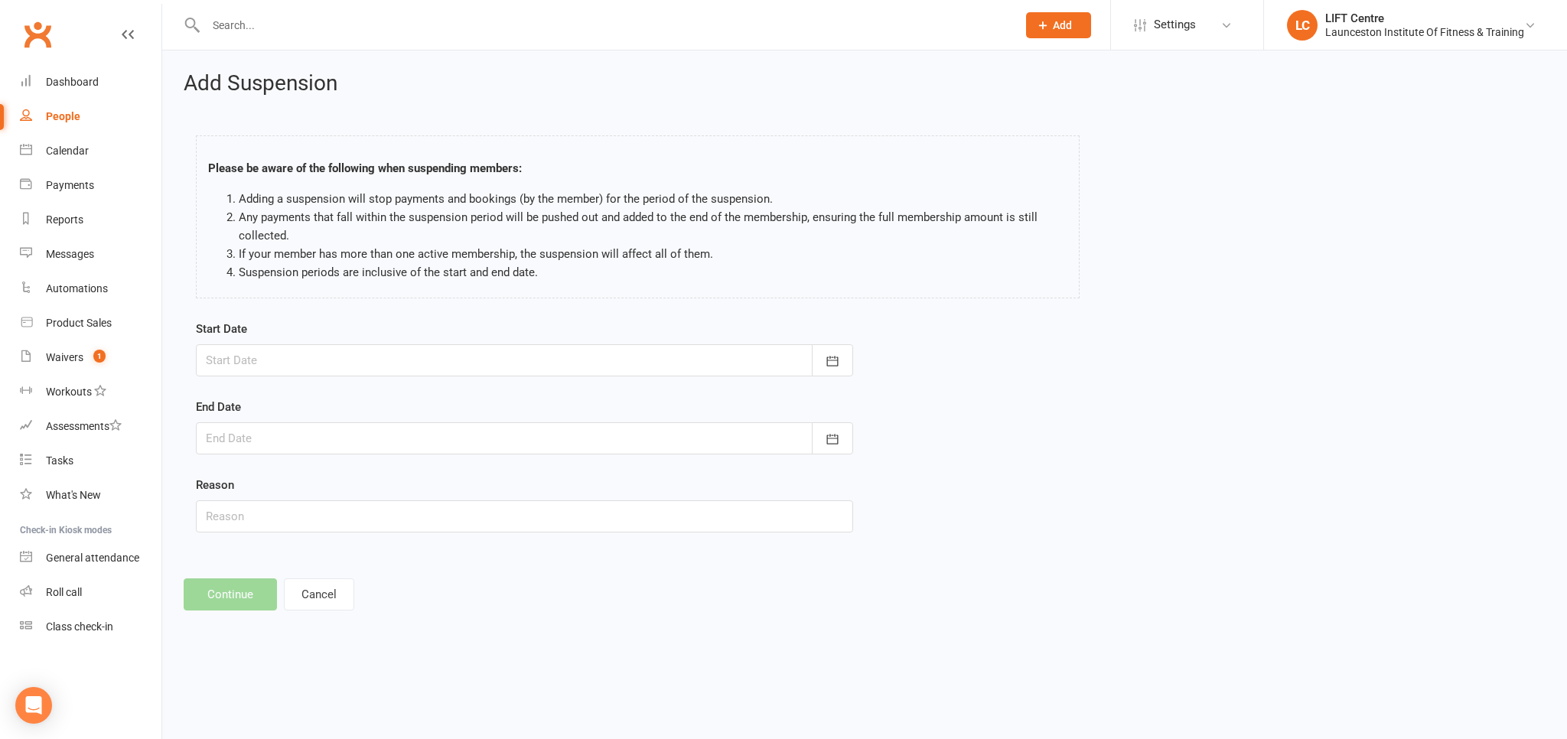
click at [332, 357] on div at bounding box center [524, 360] width 657 height 32
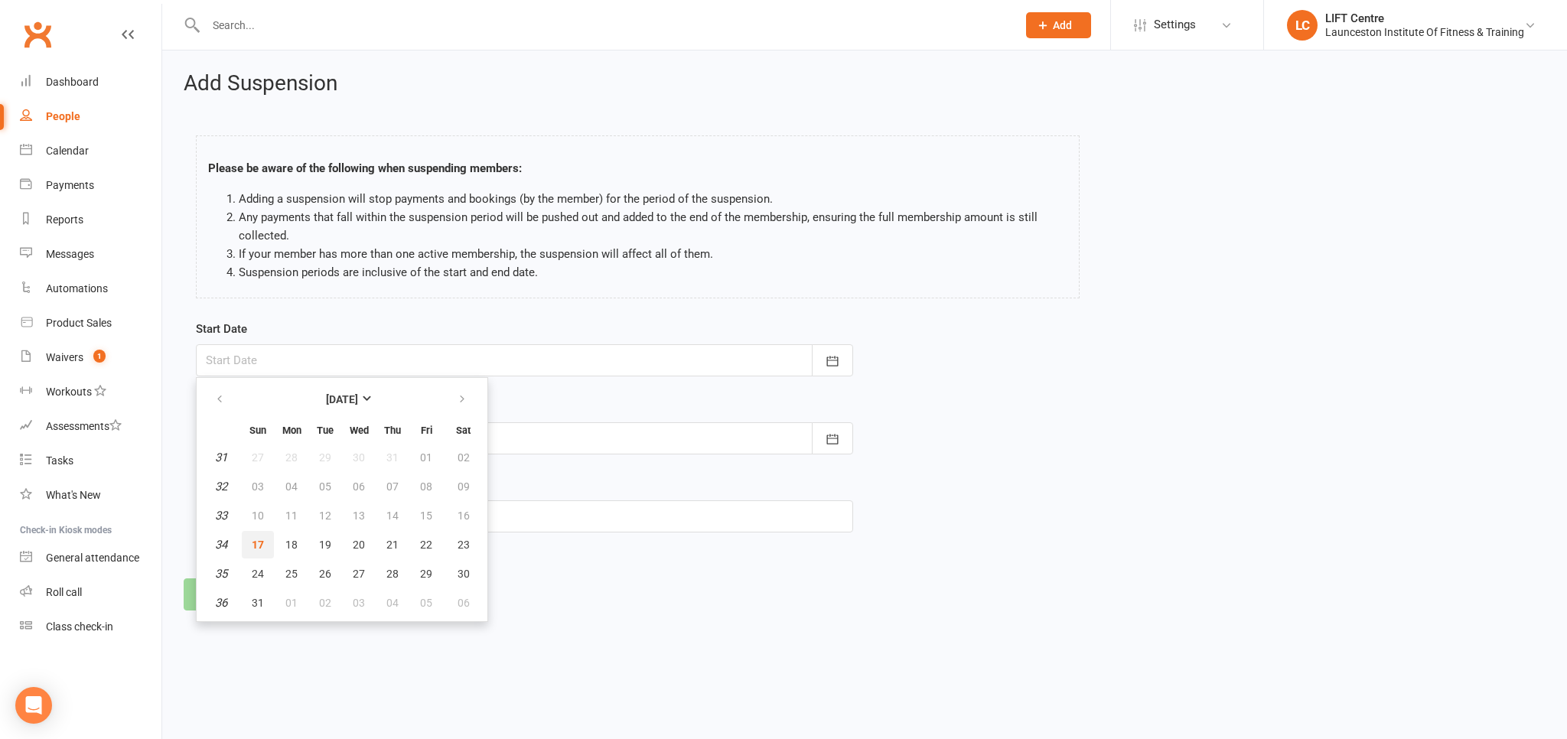
click at [263, 541] on span "17" at bounding box center [258, 545] width 12 height 12
type input "17 Aug 2025"
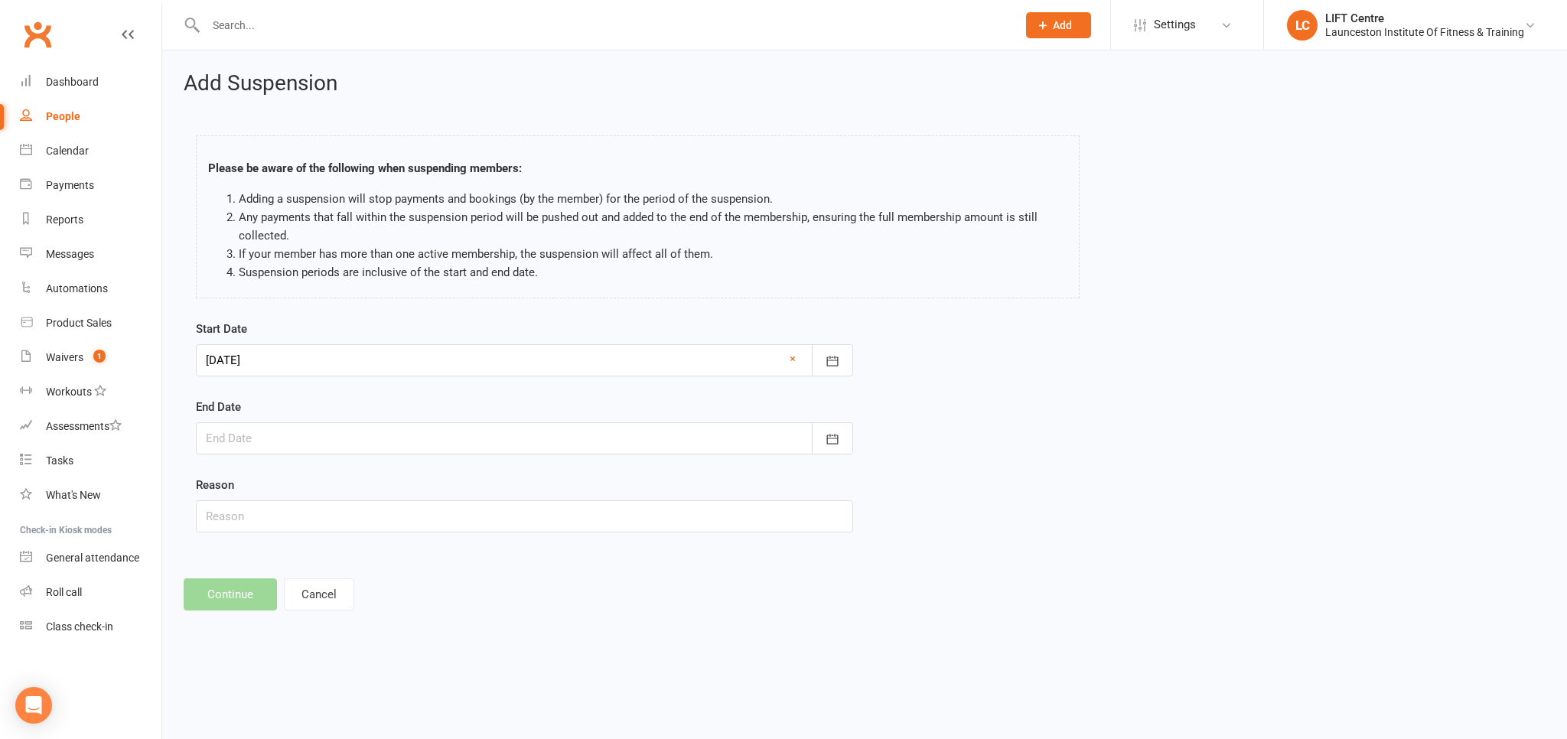
click at [313, 445] on div at bounding box center [524, 438] width 657 height 32
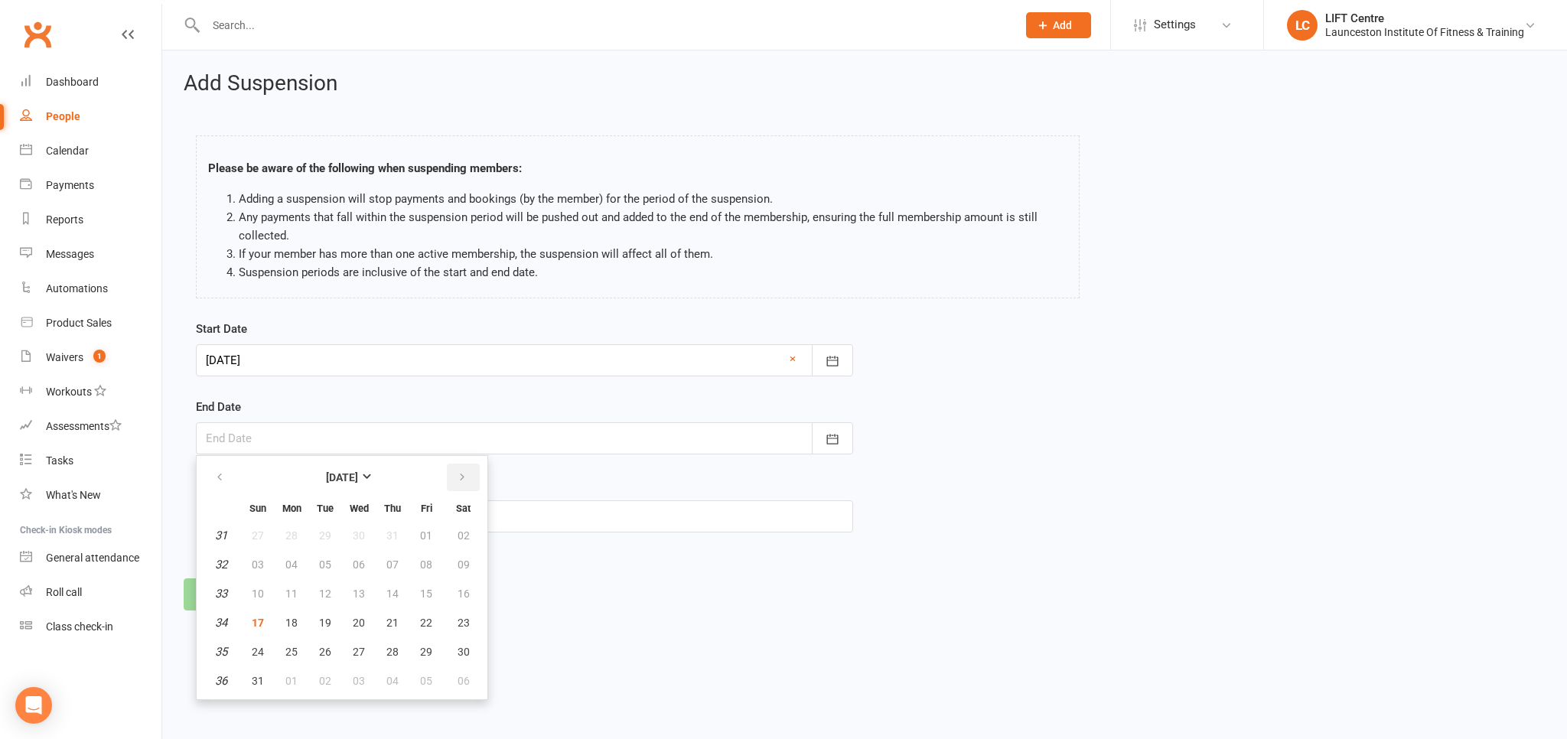
click at [465, 480] on icon "button" at bounding box center [462, 477] width 11 height 12
click at [300, 530] on button "01" at bounding box center [291, 536] width 32 height 28
type input "01 Sep 2025"
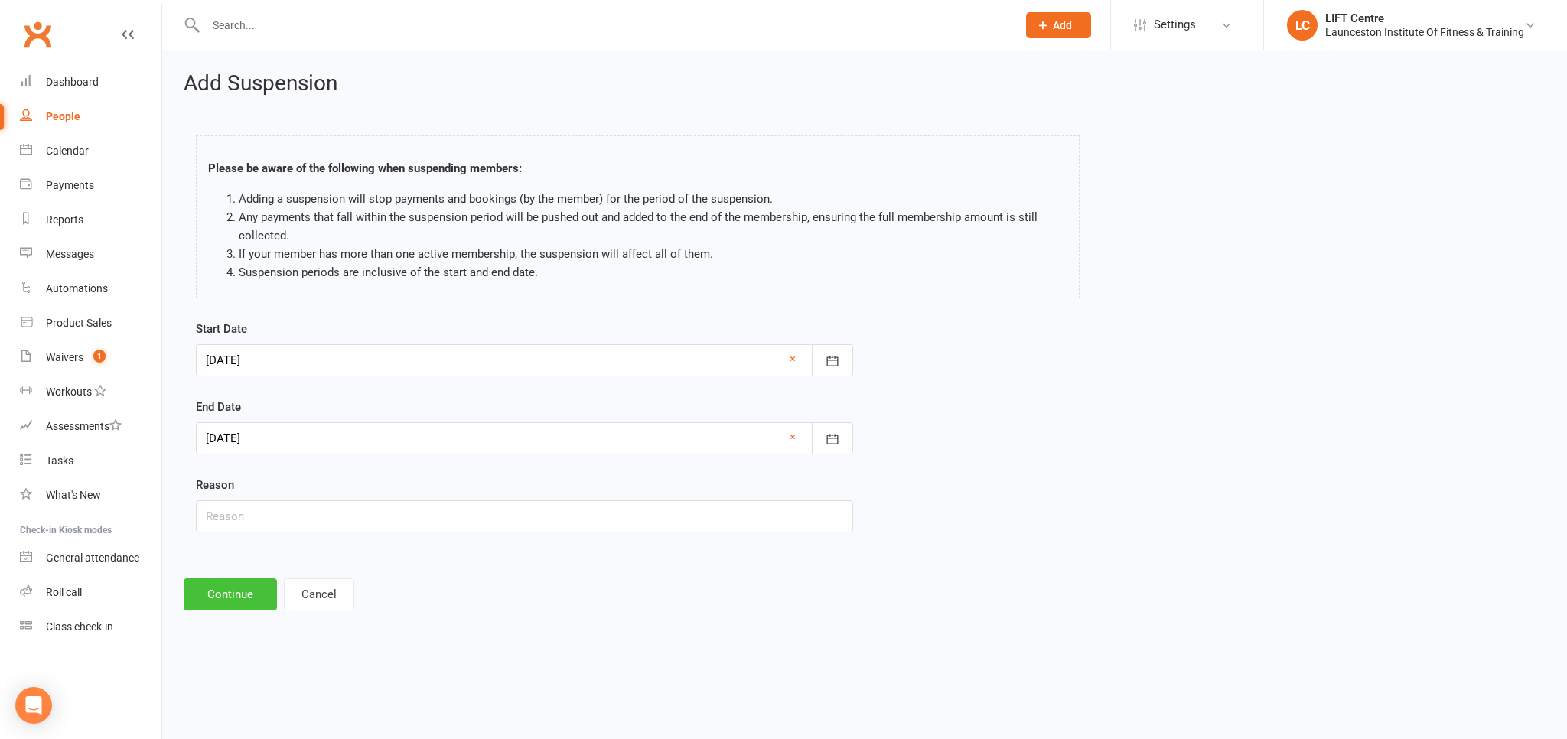
click at [249, 592] on button "Continue" at bounding box center [230, 594] width 93 height 32
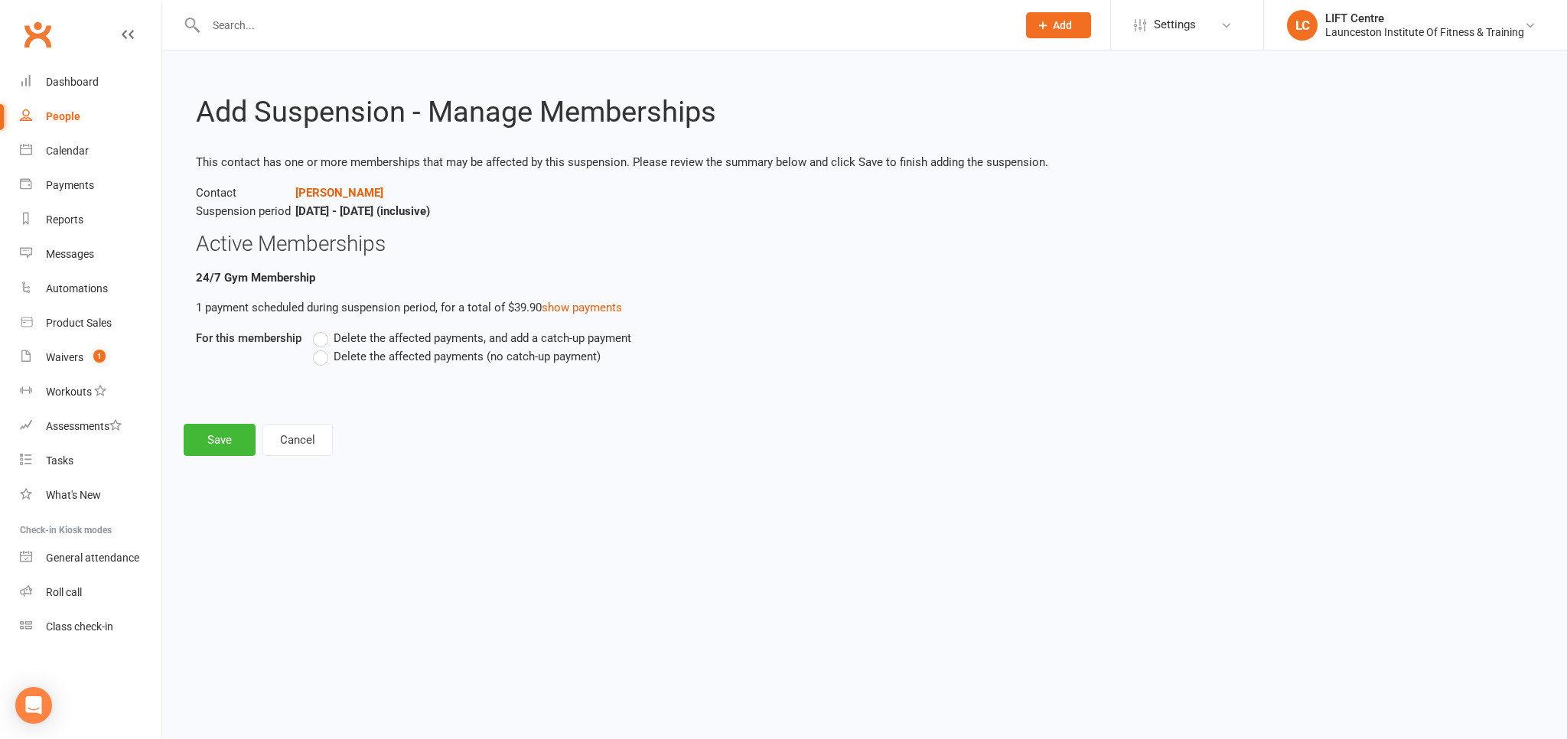
click at [321, 356] on label "Delete the affected payments (no catch-up payment)" at bounding box center [457, 356] width 288 height 18
click at [321, 347] on input "Delete the affected payments (no catch-up payment)" at bounding box center [318, 347] width 10 height 0
click at [210, 433] on button "Save" at bounding box center [220, 440] width 72 height 32
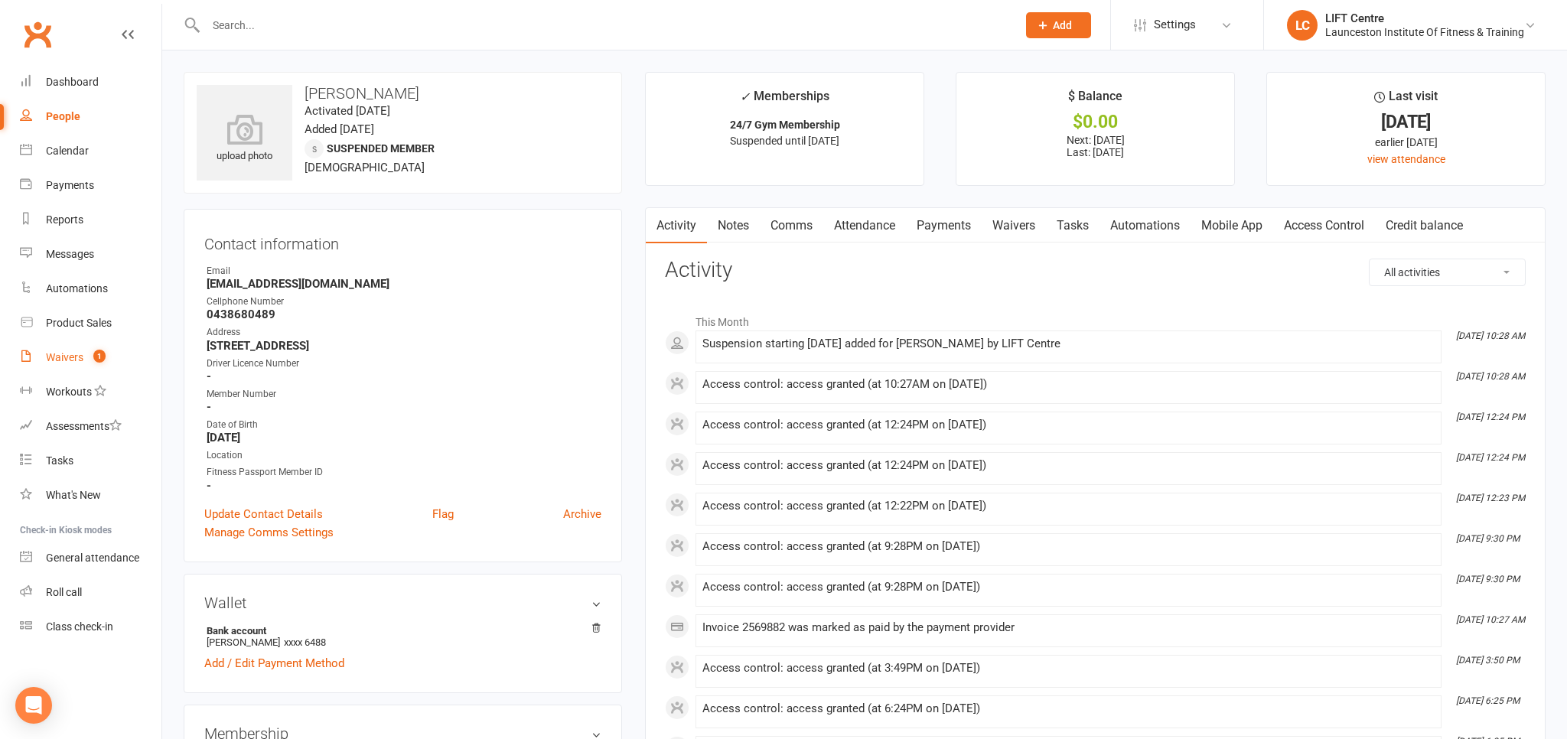
click at [76, 351] on div "Waivers" at bounding box center [64, 357] width 37 height 12
select select "50"
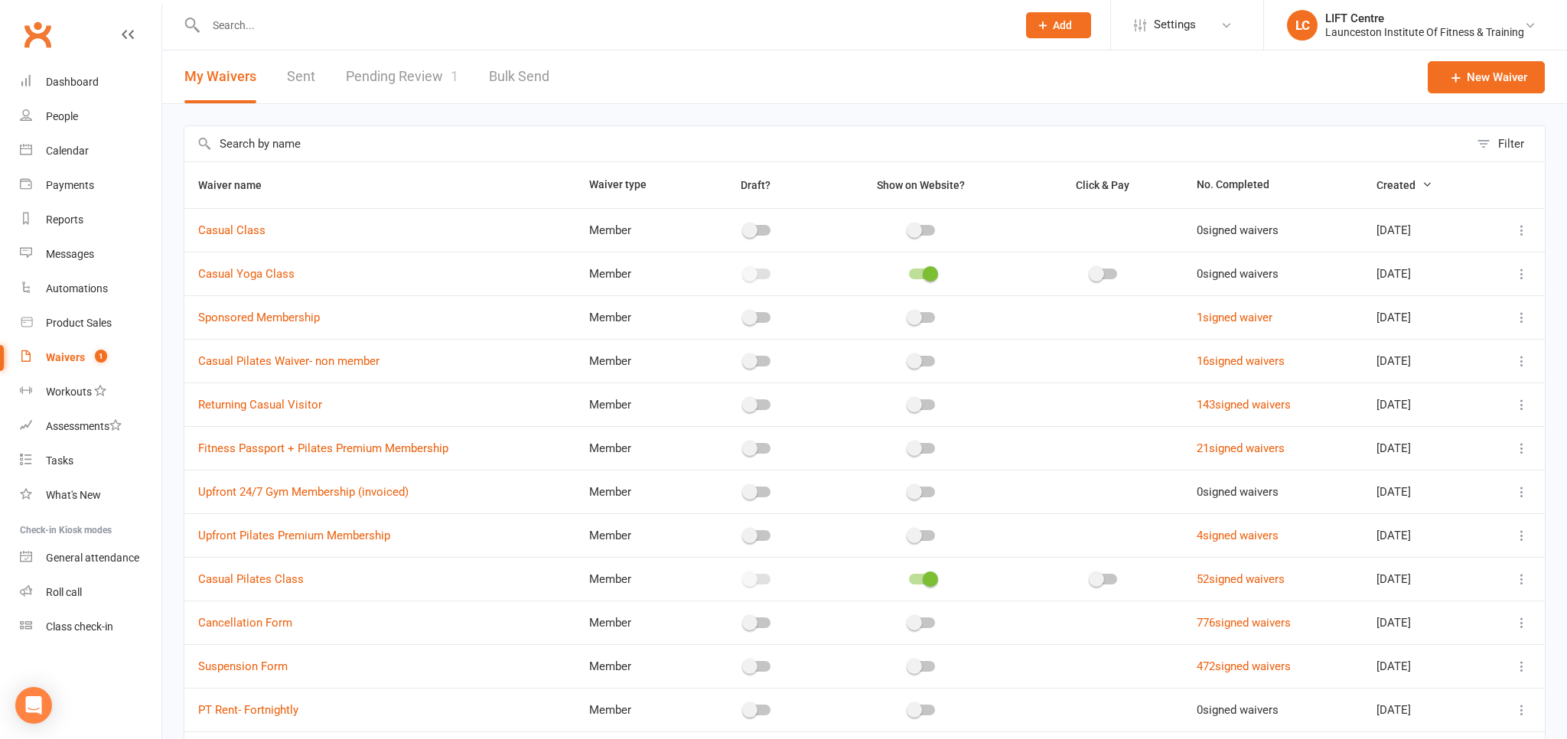
click at [415, 86] on link "Pending Review 1" at bounding box center [402, 76] width 112 height 53
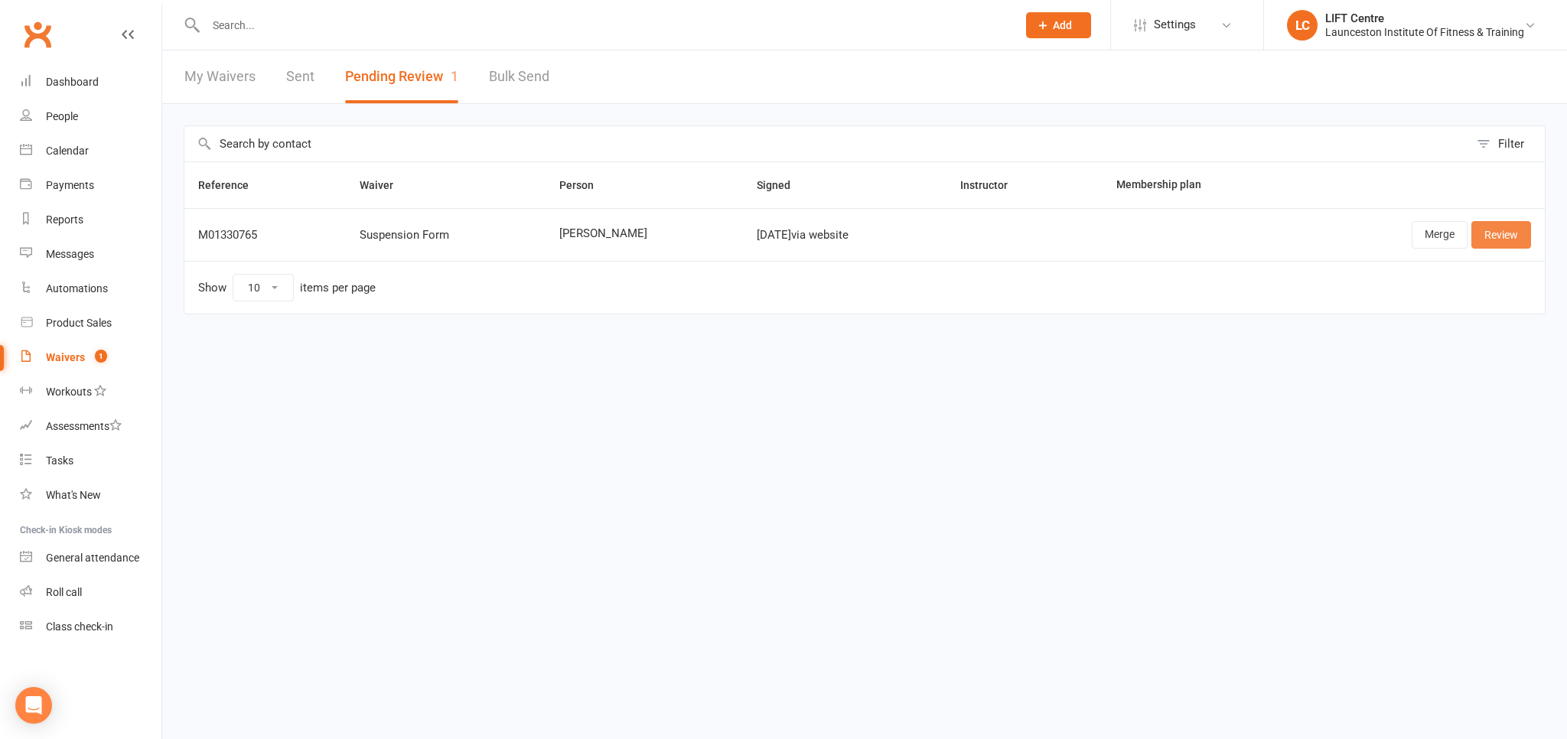
click at [1495, 245] on link "Review" at bounding box center [1501, 235] width 60 height 28
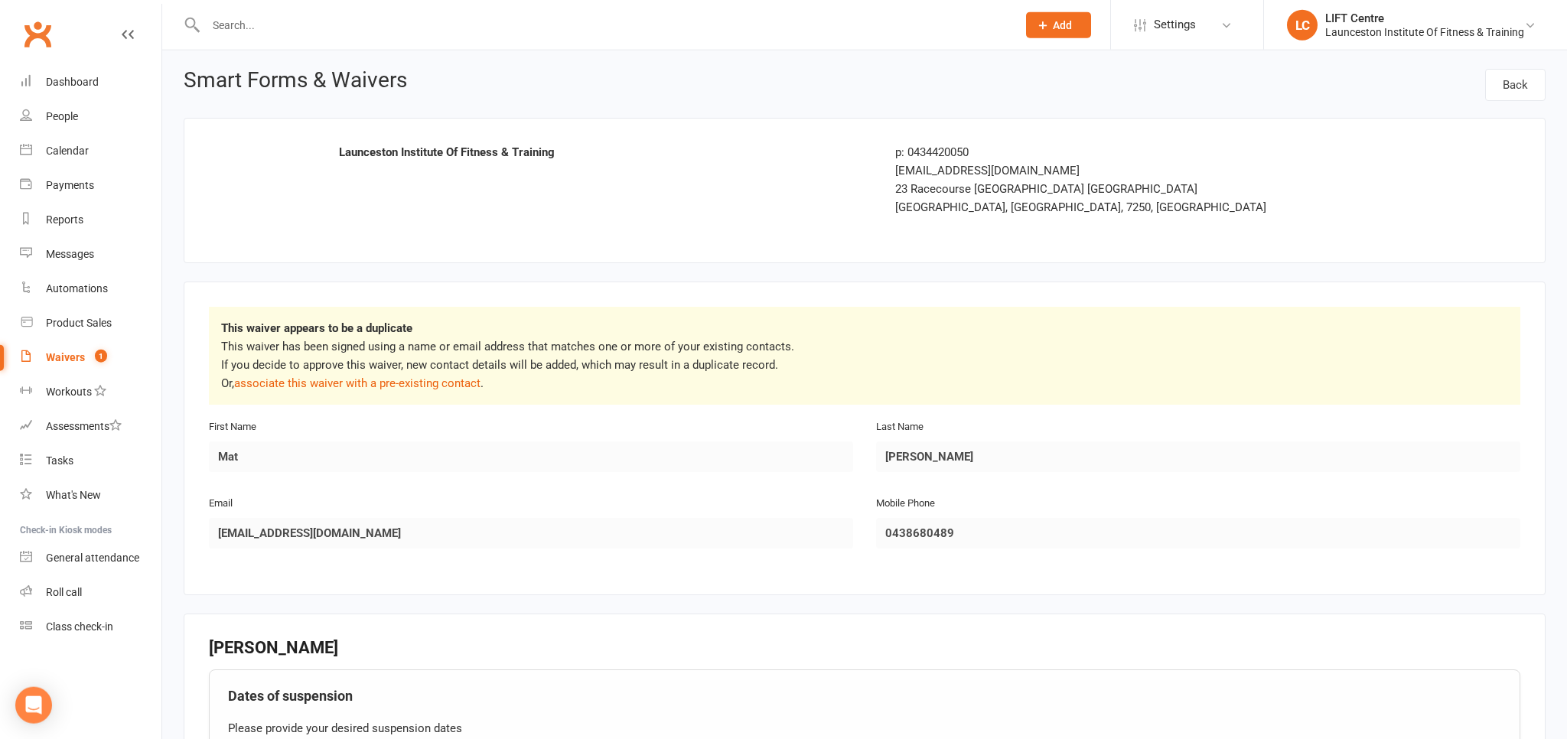
scroll to position [522, 0]
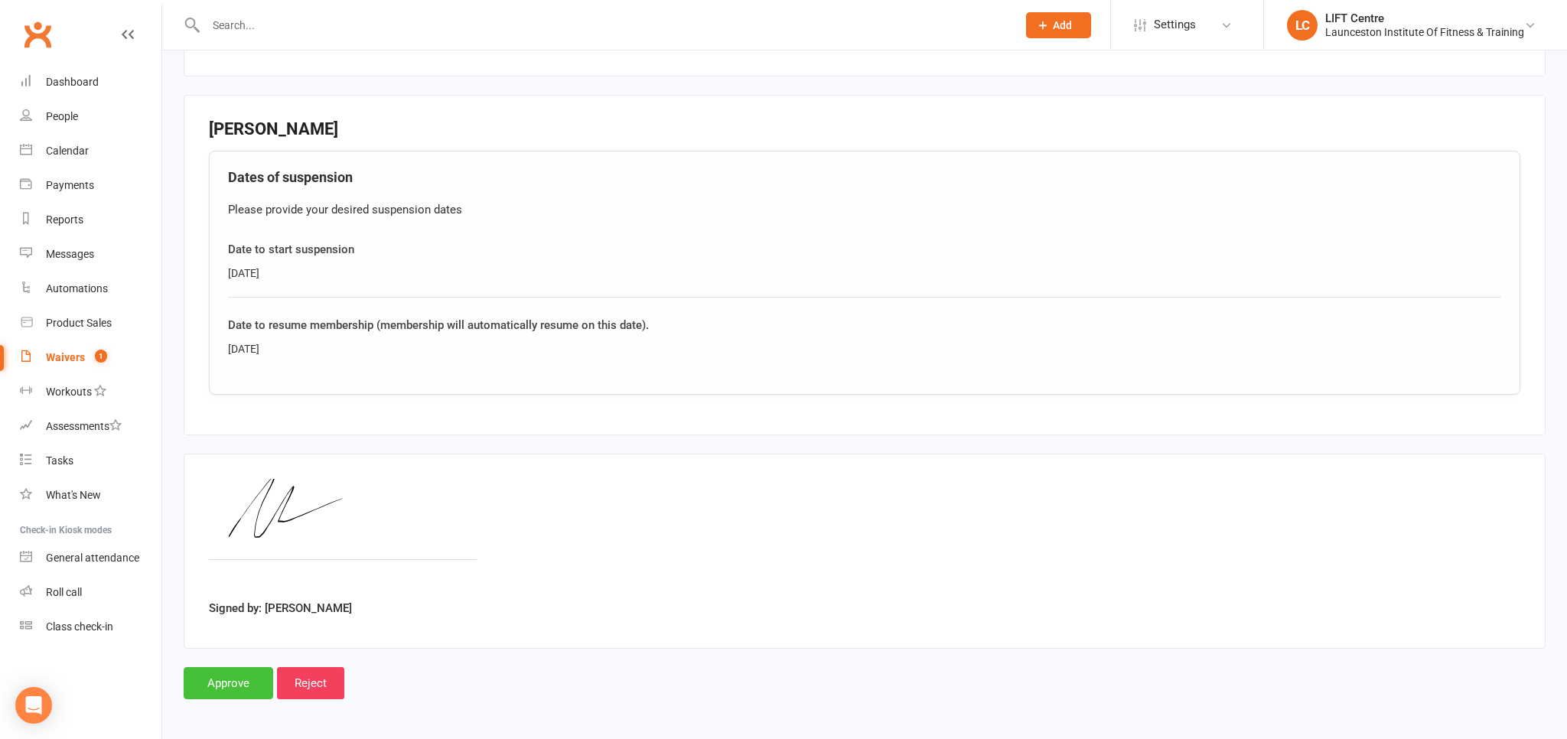
click at [221, 679] on input "Approve" at bounding box center [229, 683] width 90 height 32
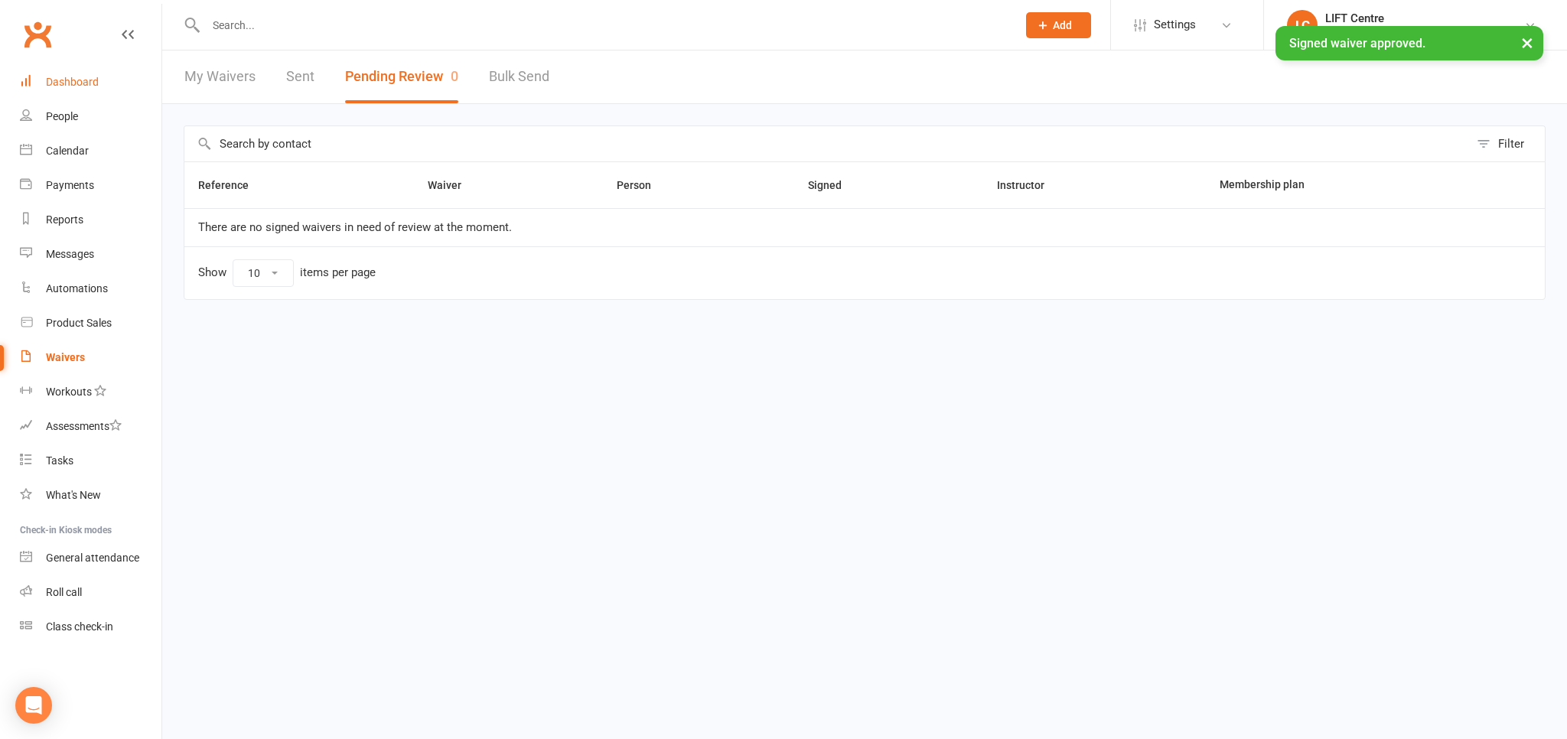
click at [87, 71] on link "Dashboard" at bounding box center [91, 82] width 142 height 34
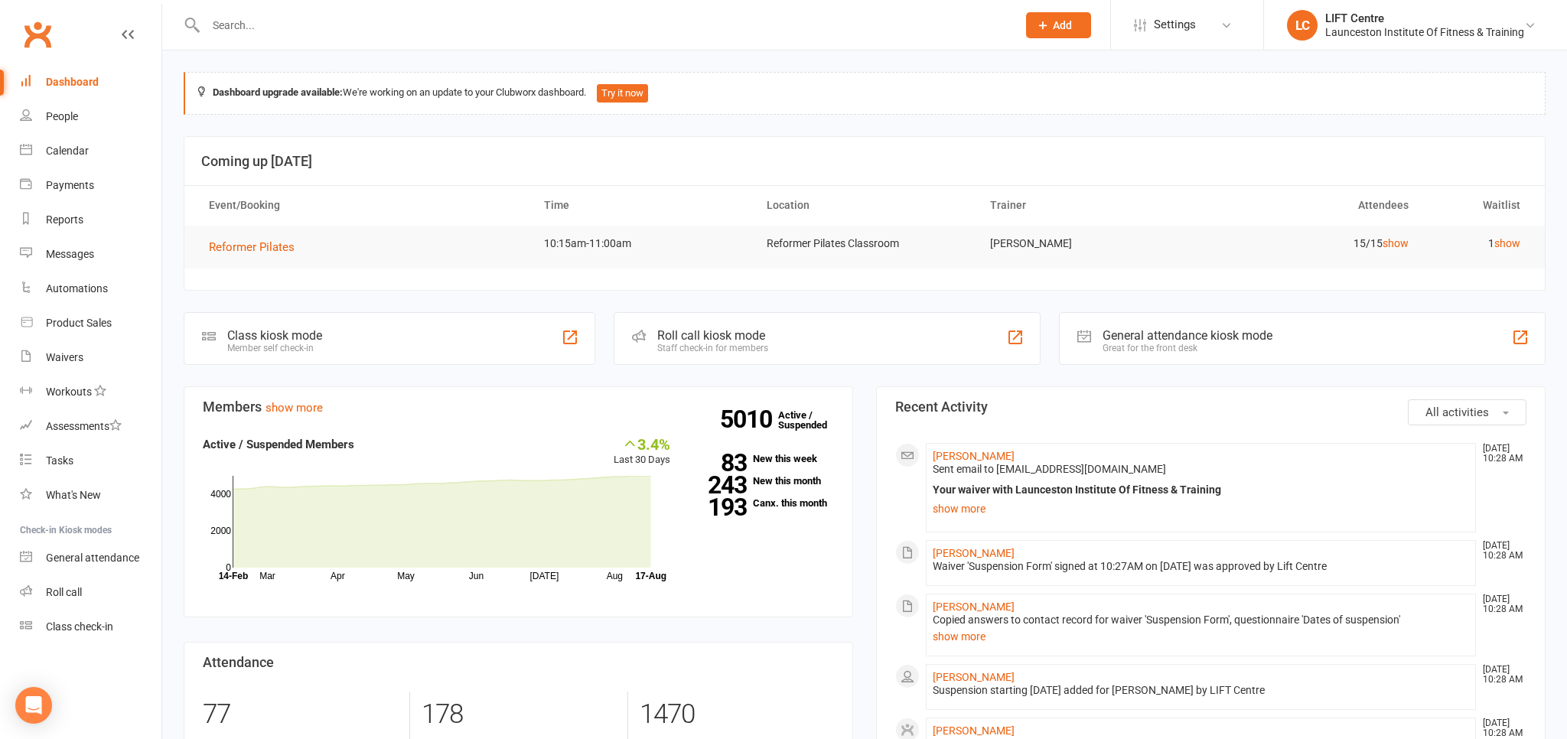
click at [300, 23] on input "text" at bounding box center [603, 25] width 805 height 21
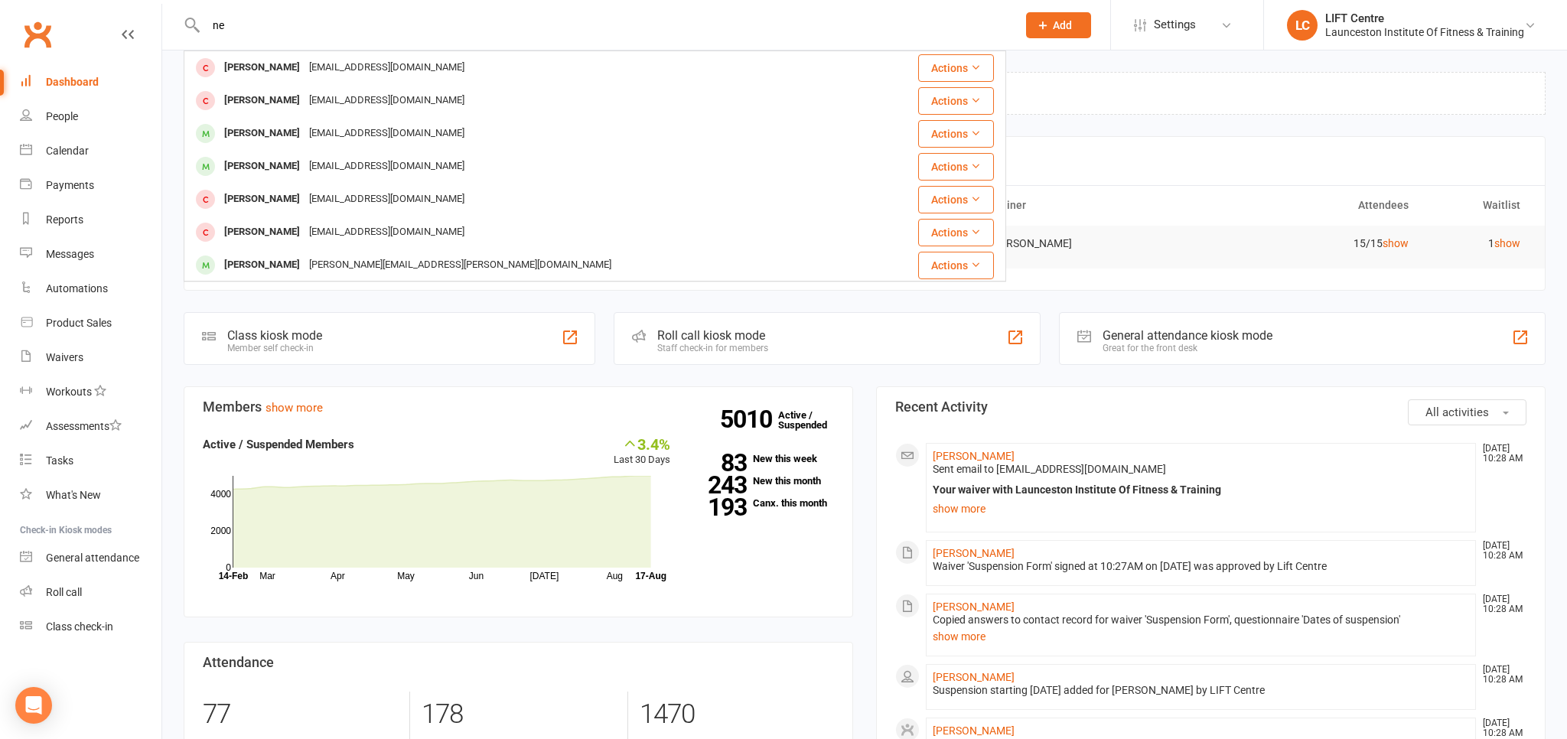
type input "n"
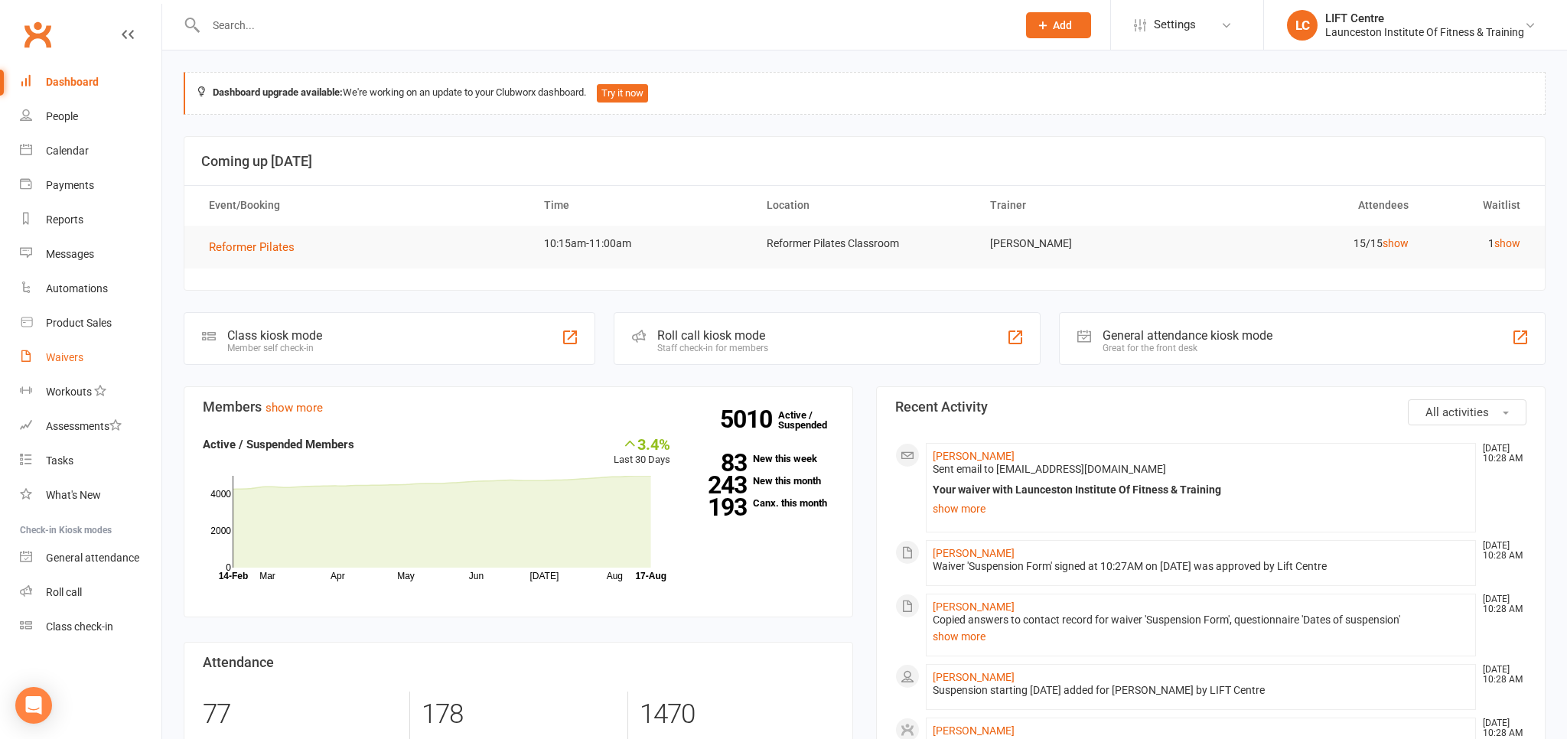
click at [60, 350] on link "Waivers" at bounding box center [91, 357] width 142 height 34
select select "50"
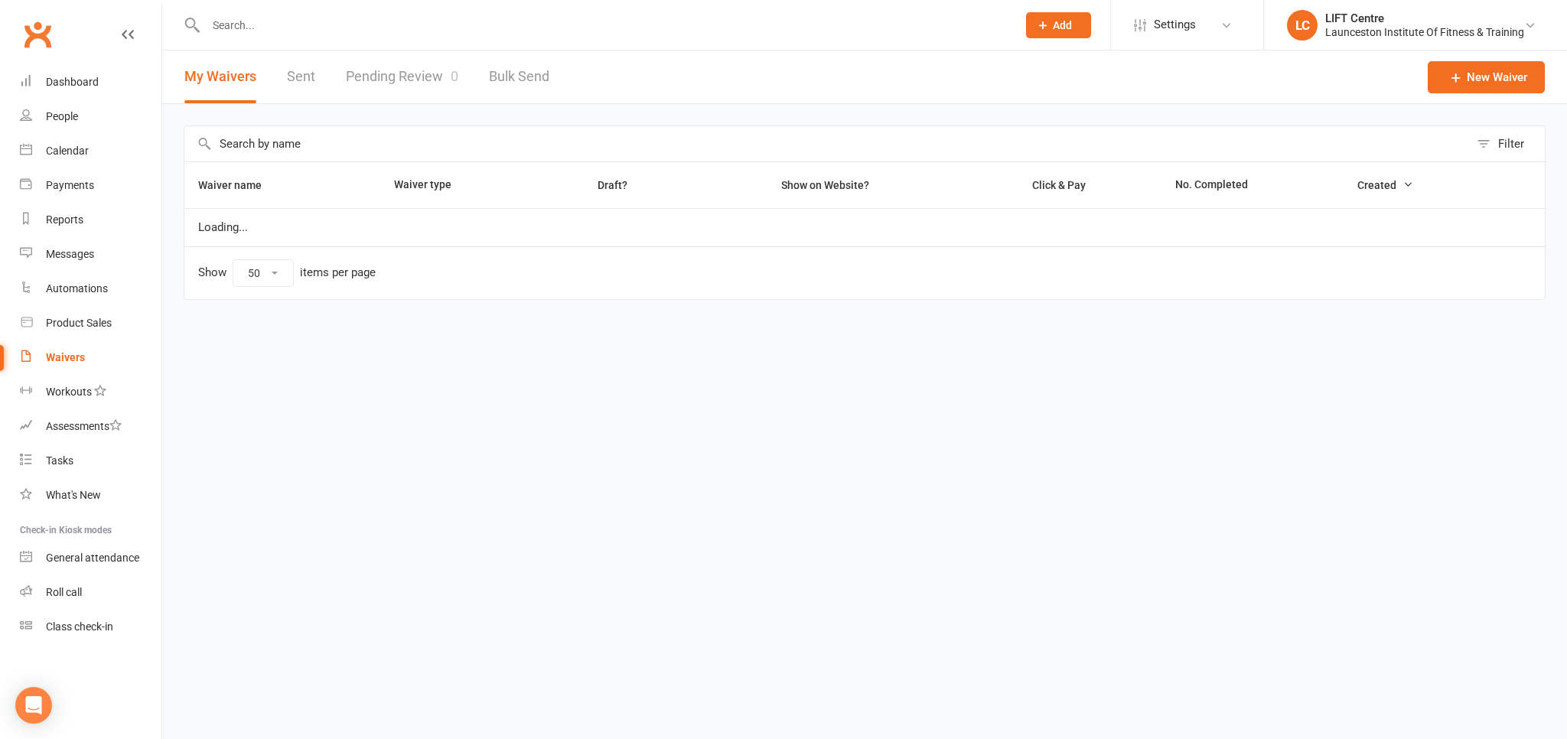
click at [419, 67] on link "Pending Review 0" at bounding box center [402, 76] width 112 height 53
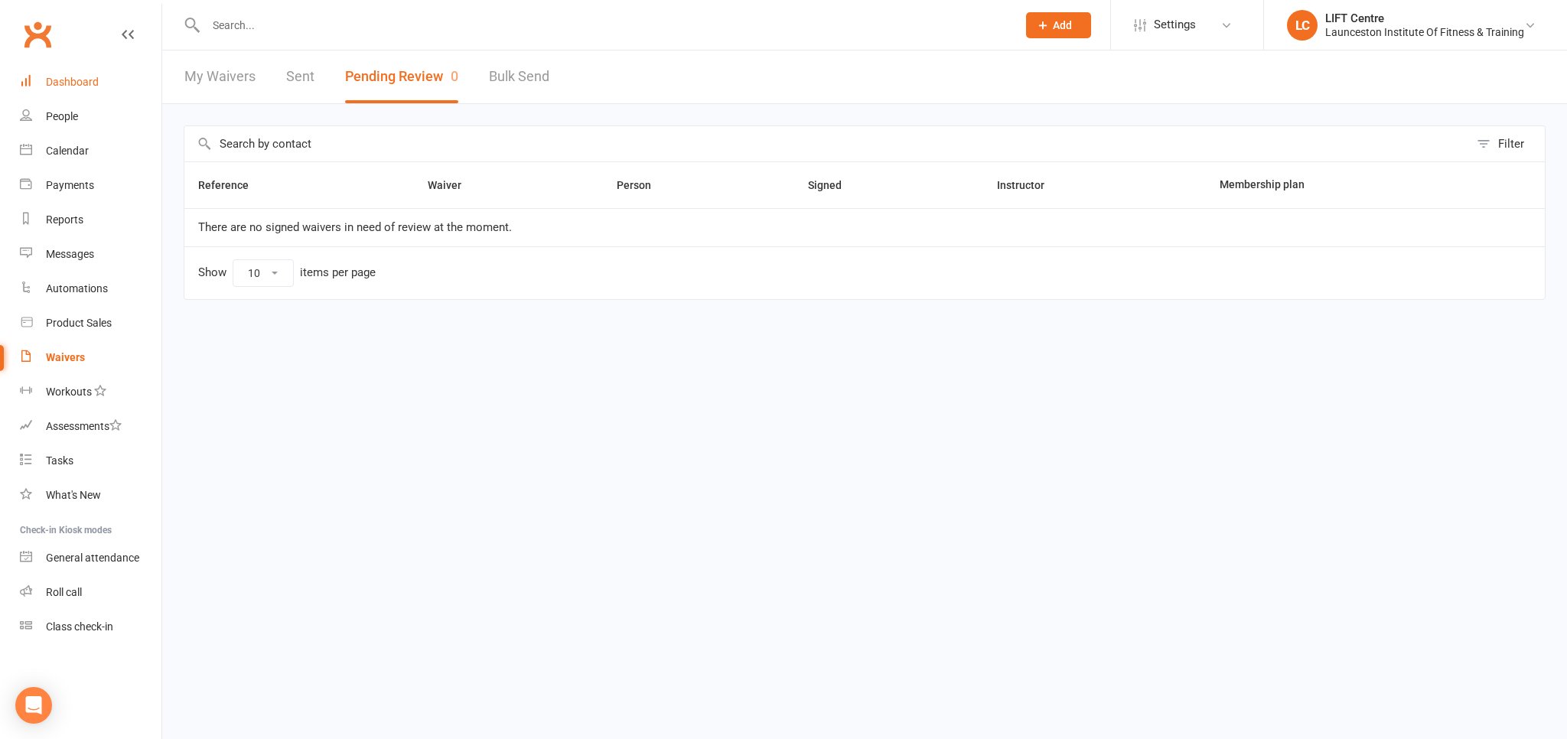
click at [82, 75] on link "Dashboard" at bounding box center [91, 82] width 142 height 34
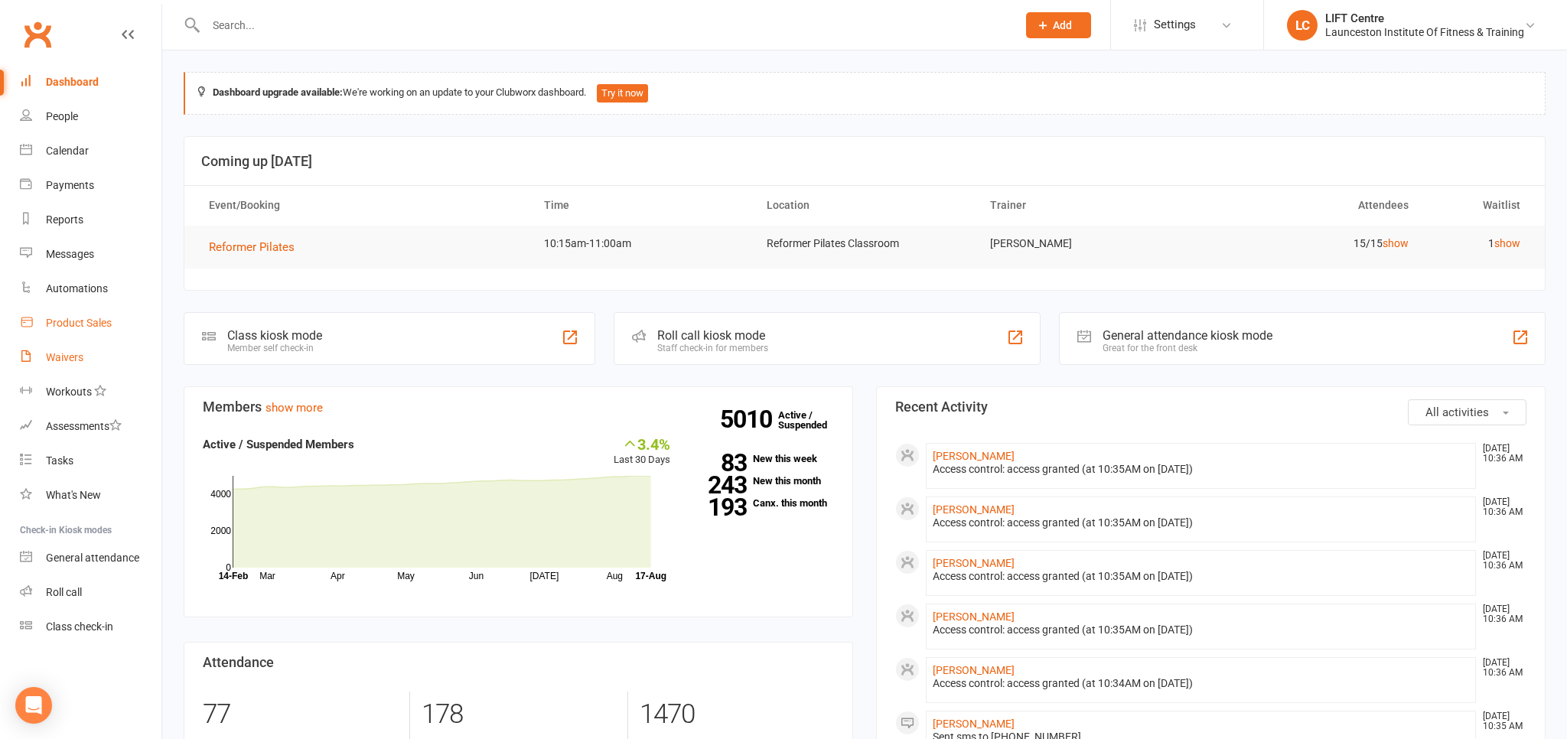
click at [93, 357] on link "Waivers" at bounding box center [91, 357] width 142 height 34
select select "50"
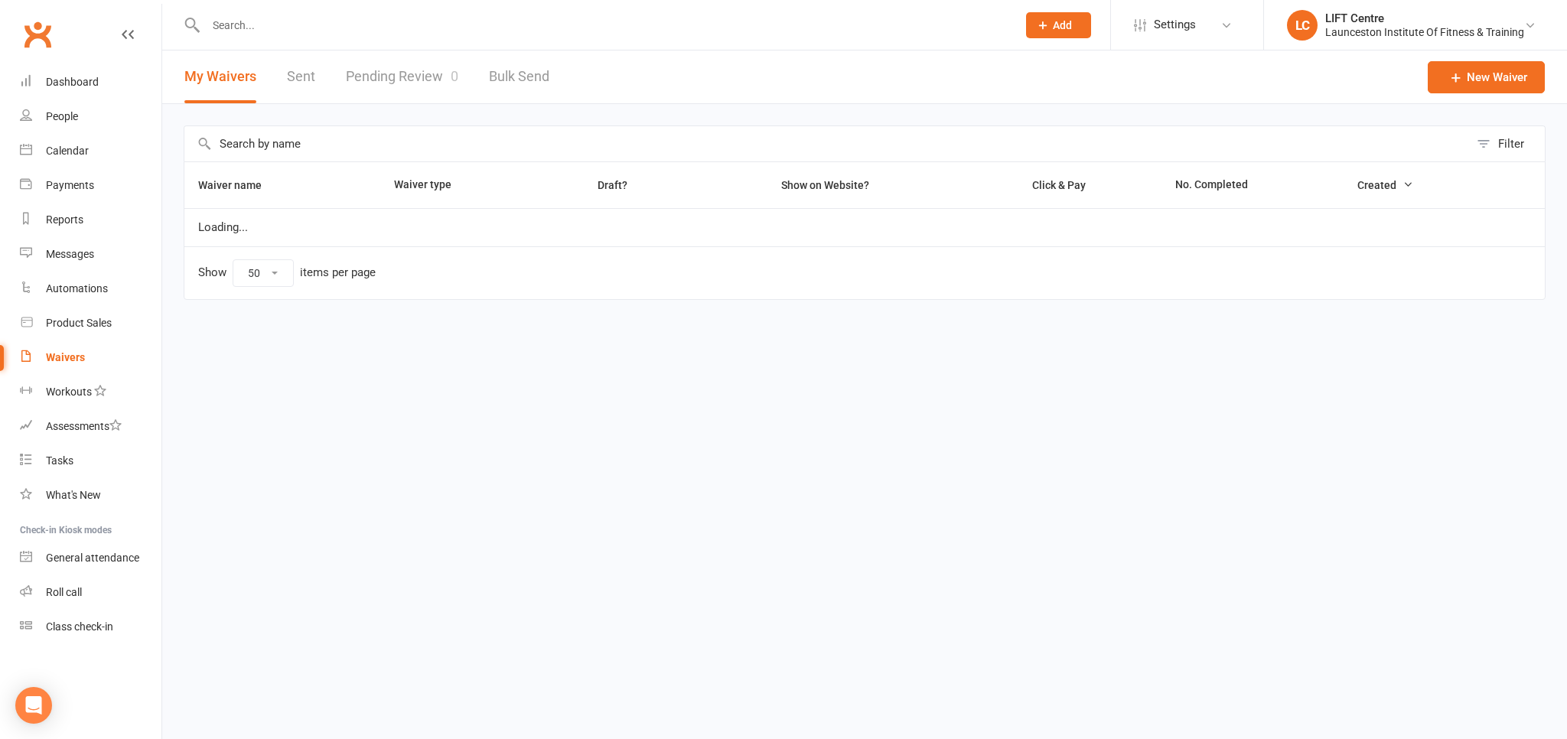
click at [369, 82] on link "Pending Review 0" at bounding box center [402, 76] width 112 height 53
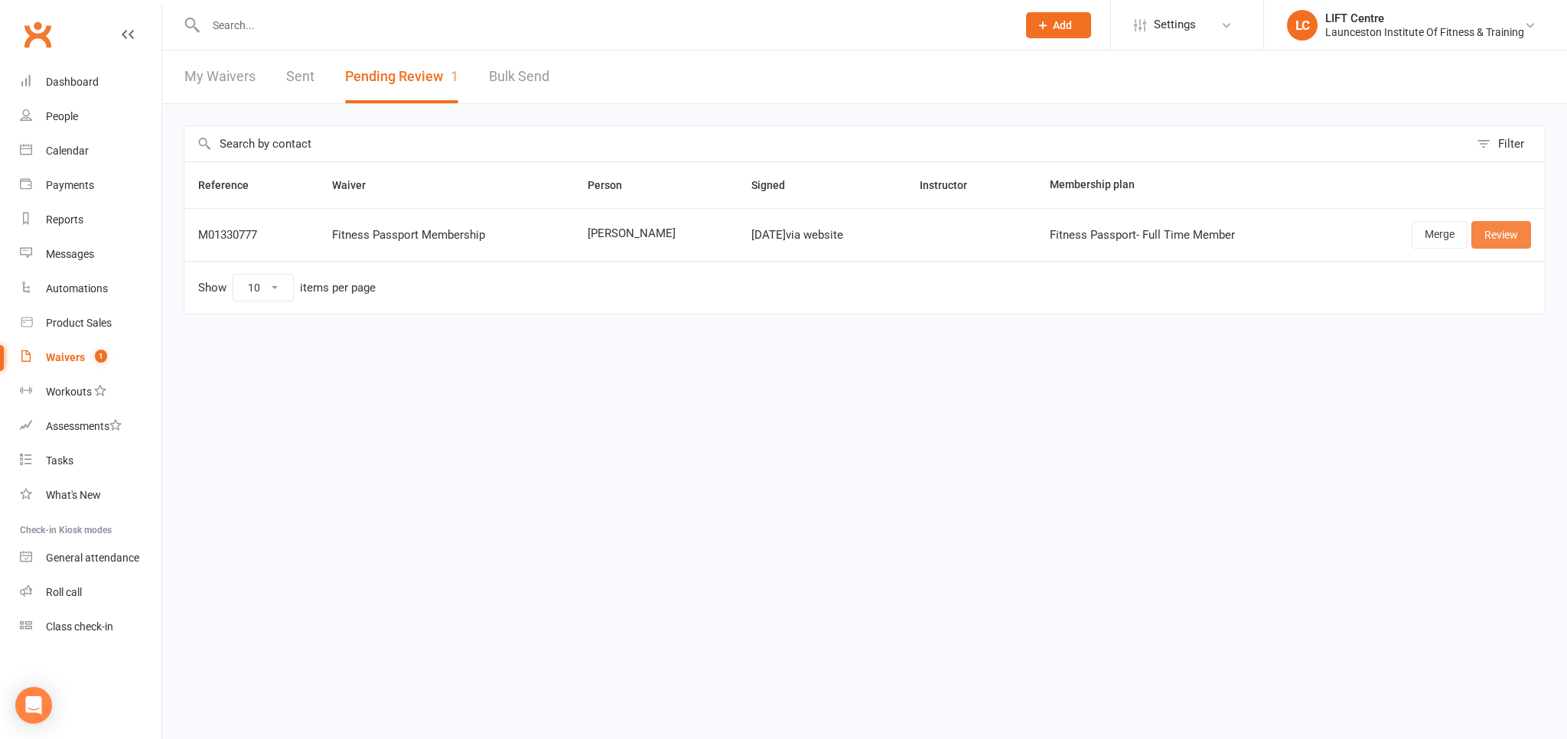
click at [1507, 241] on link "Review" at bounding box center [1501, 235] width 60 height 28
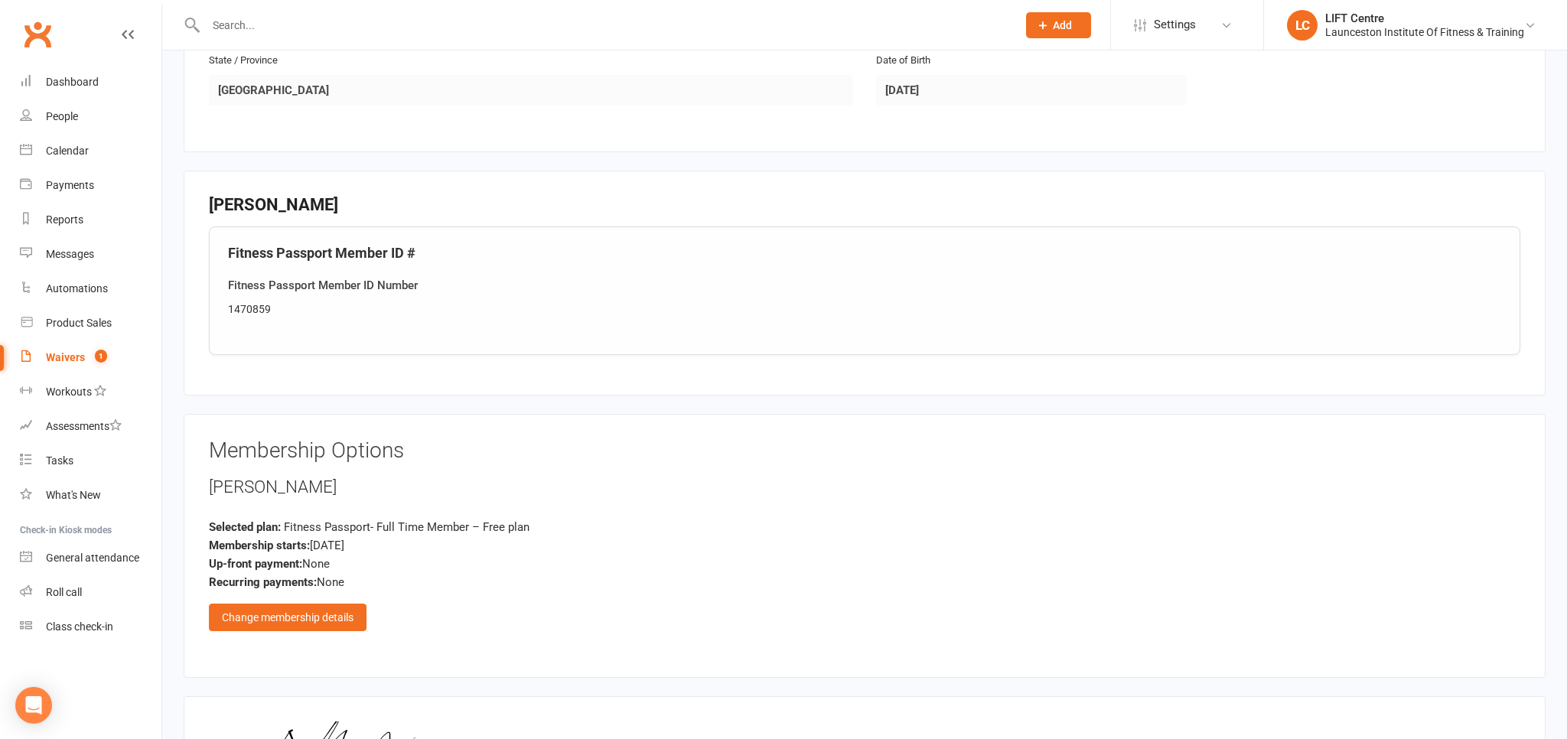
scroll to position [565, 0]
click at [239, 306] on div "1470859" at bounding box center [864, 308] width 1273 height 17
copy div "1470859"
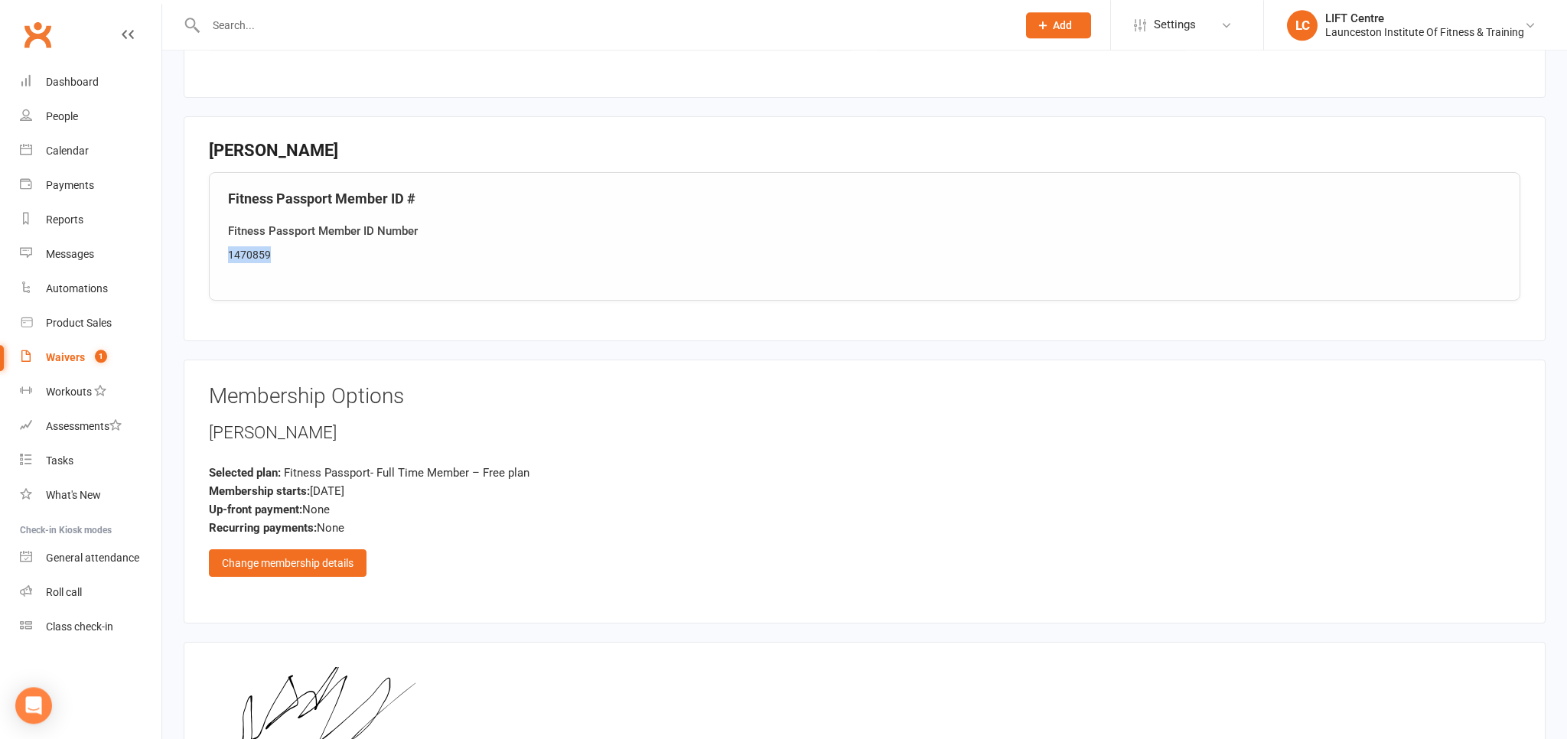
scroll to position [805, 0]
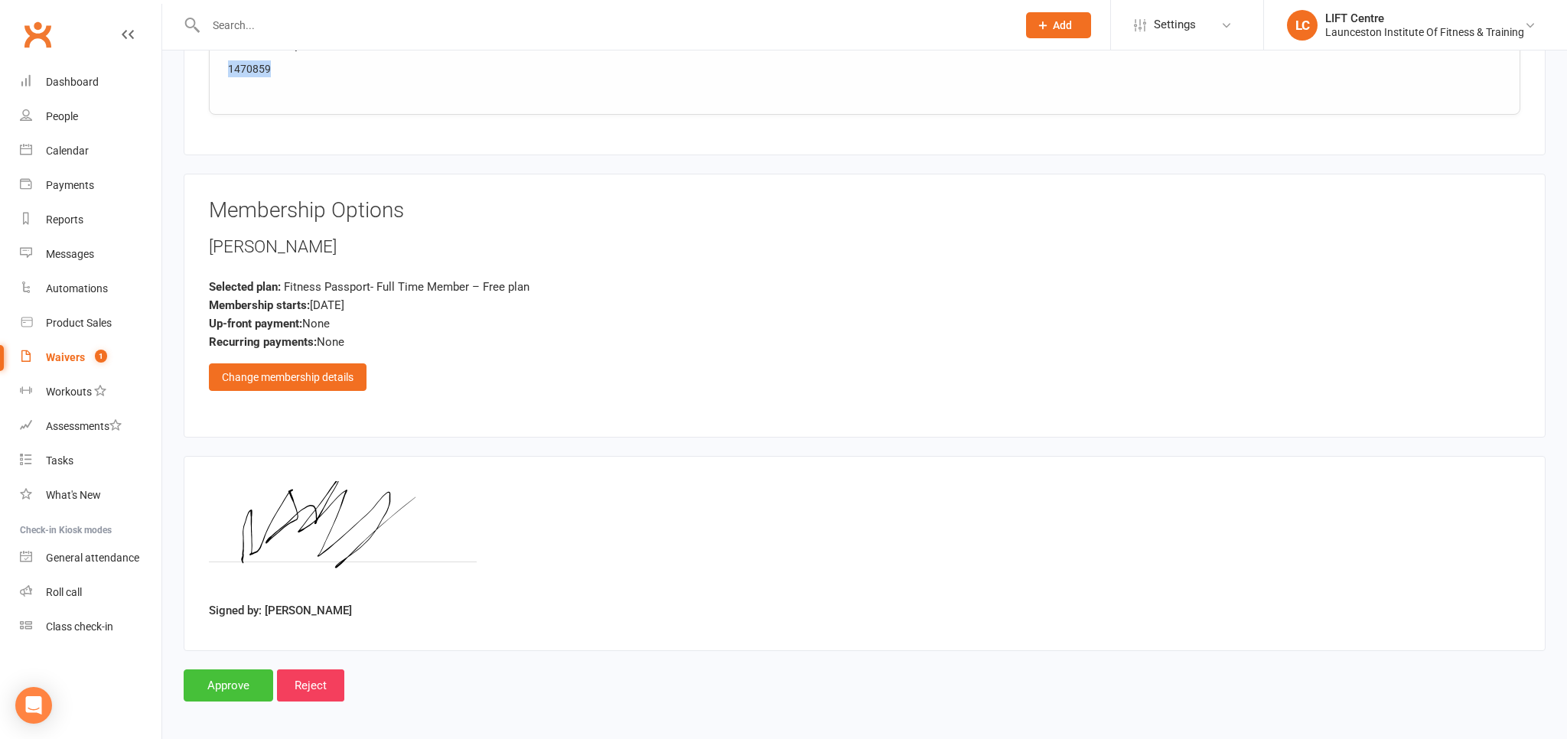
click at [223, 672] on input "Approve" at bounding box center [229, 685] width 90 height 32
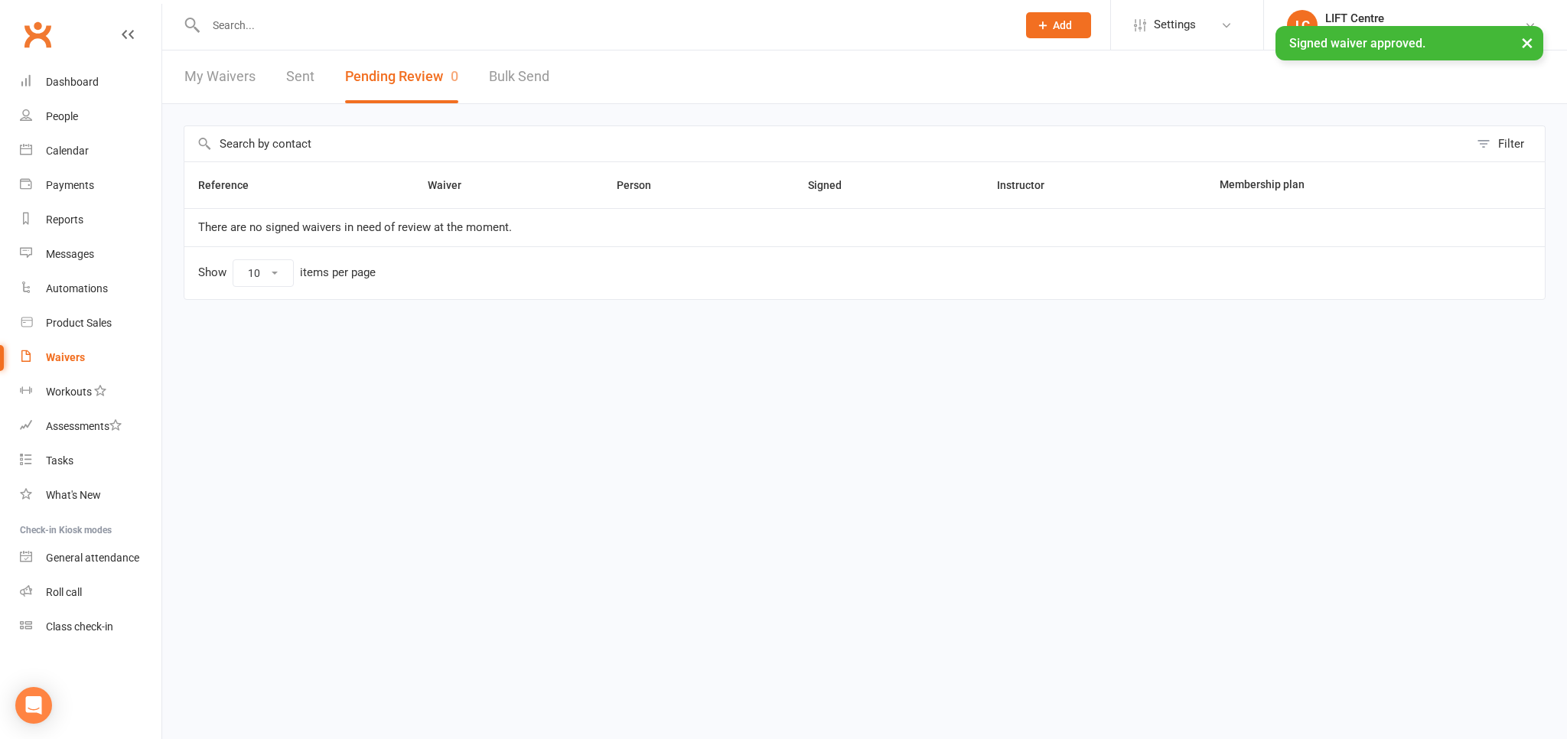
click at [255, 29] on input "text" at bounding box center [603, 25] width 805 height 21
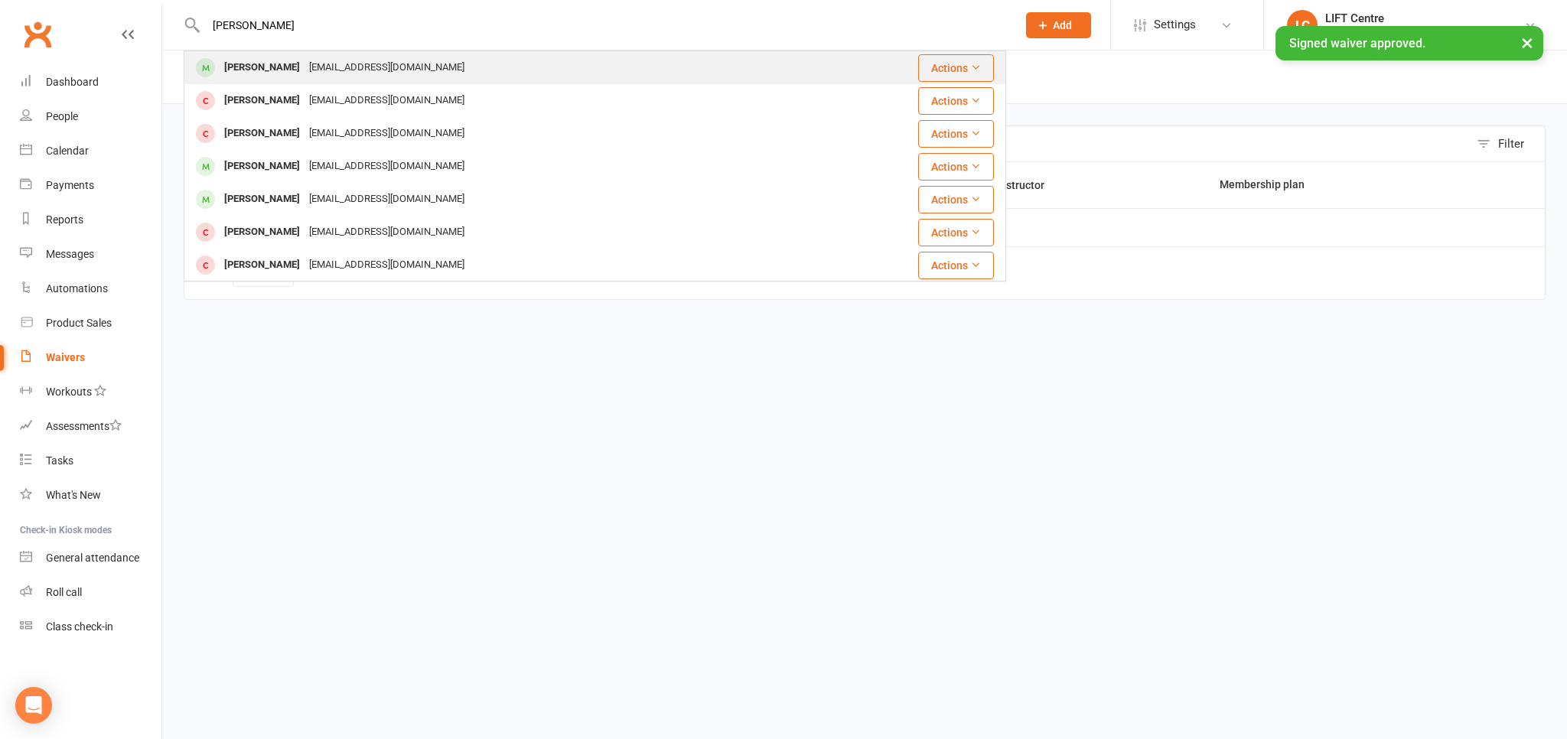
type input "nelson clay"
click at [323, 60] on div "Nel.clayy@gmail.com" at bounding box center [387, 68] width 164 height 22
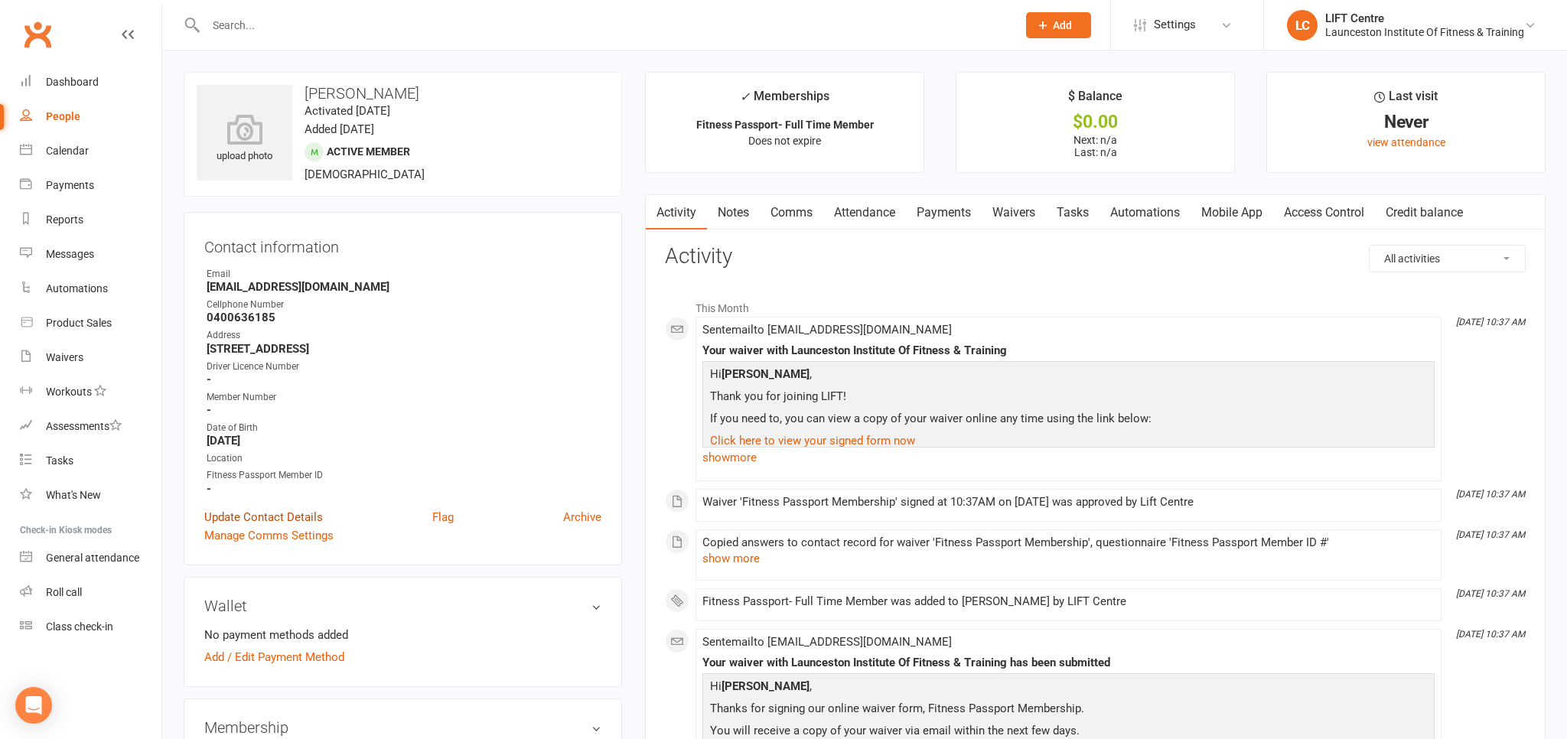
click at [262, 519] on link "Update Contact Details" at bounding box center [263, 517] width 119 height 18
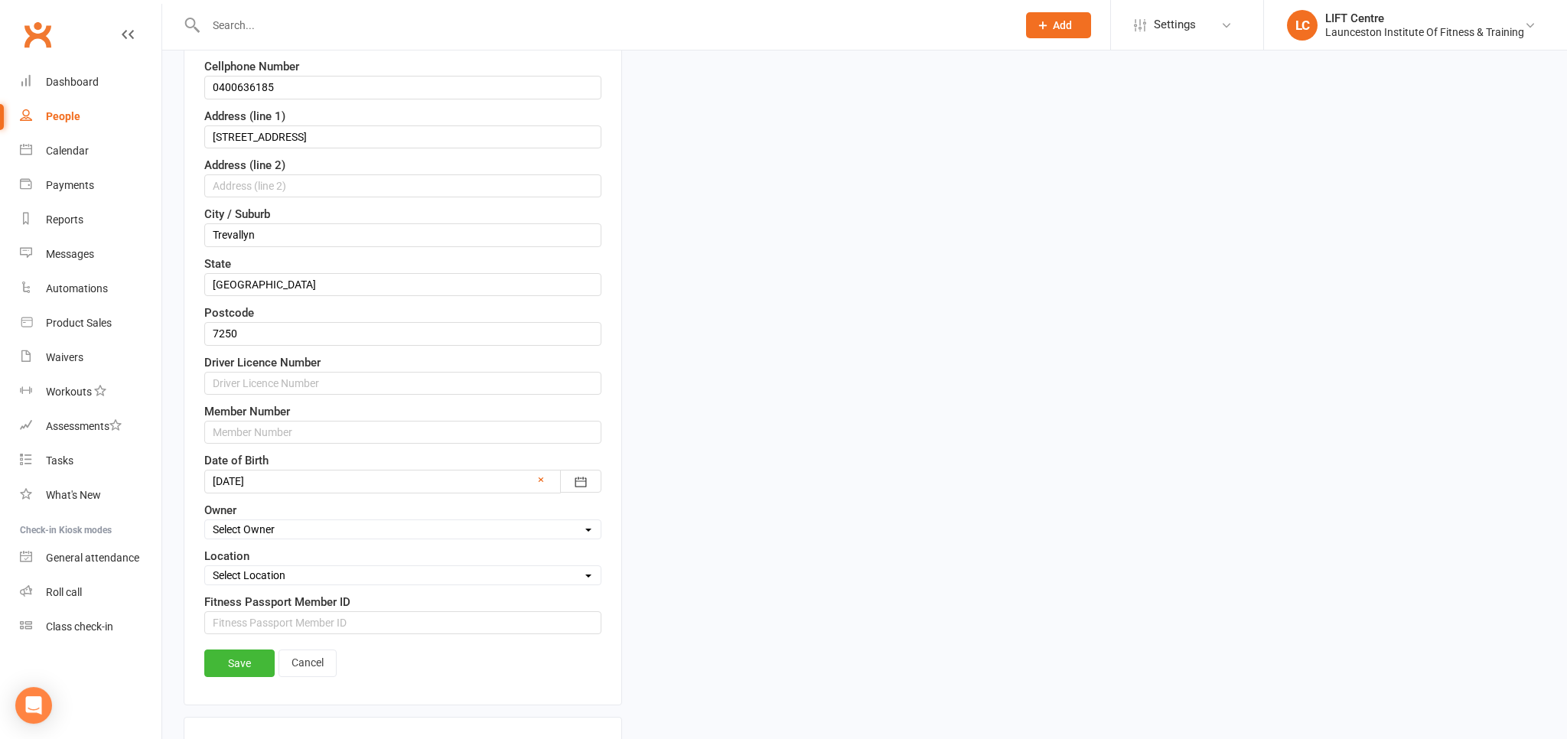
scroll to position [475, 0]
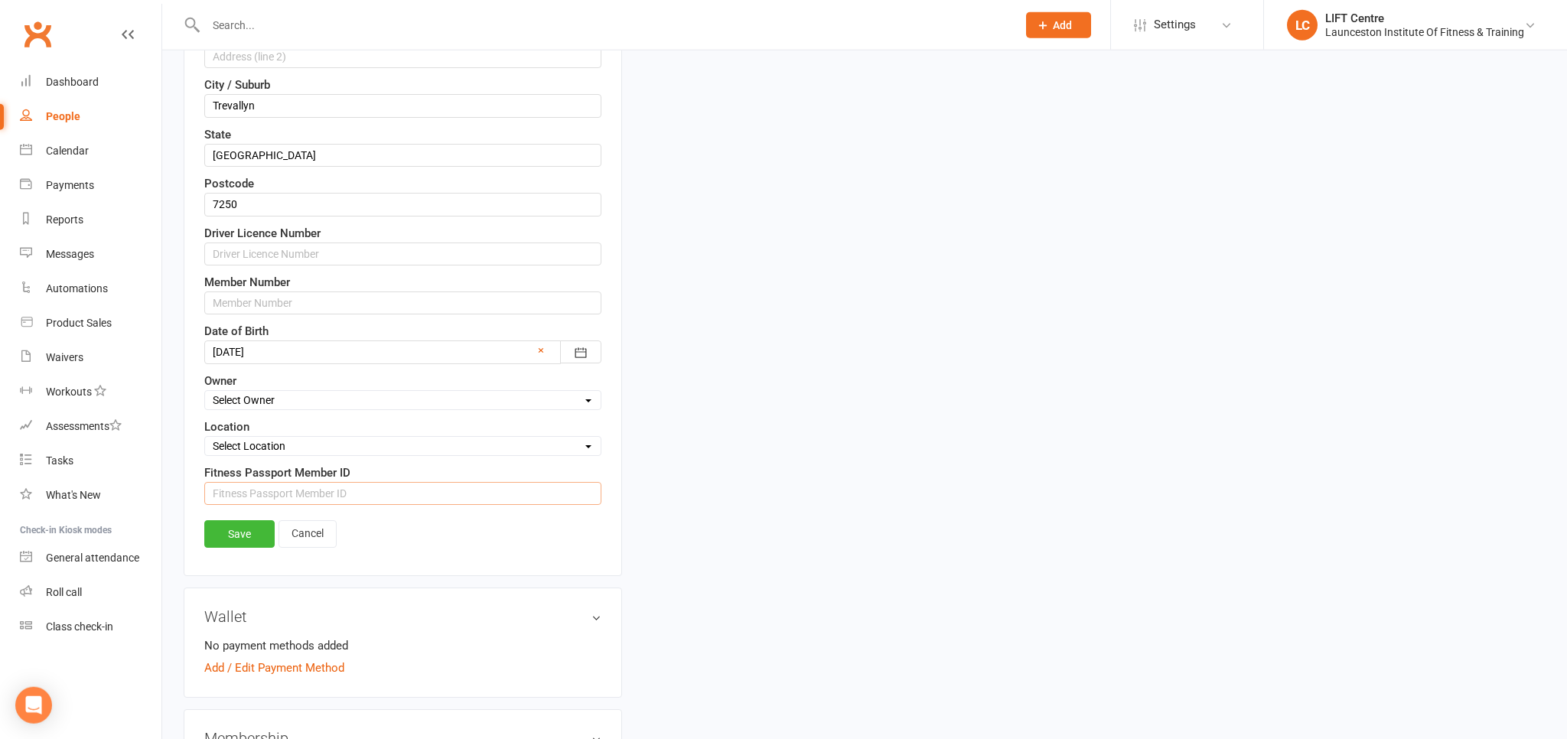
click at [269, 493] on input "string" at bounding box center [402, 493] width 397 height 23
paste input "1470859"
type input "1470859"
click at [235, 531] on link "Save" at bounding box center [239, 534] width 70 height 28
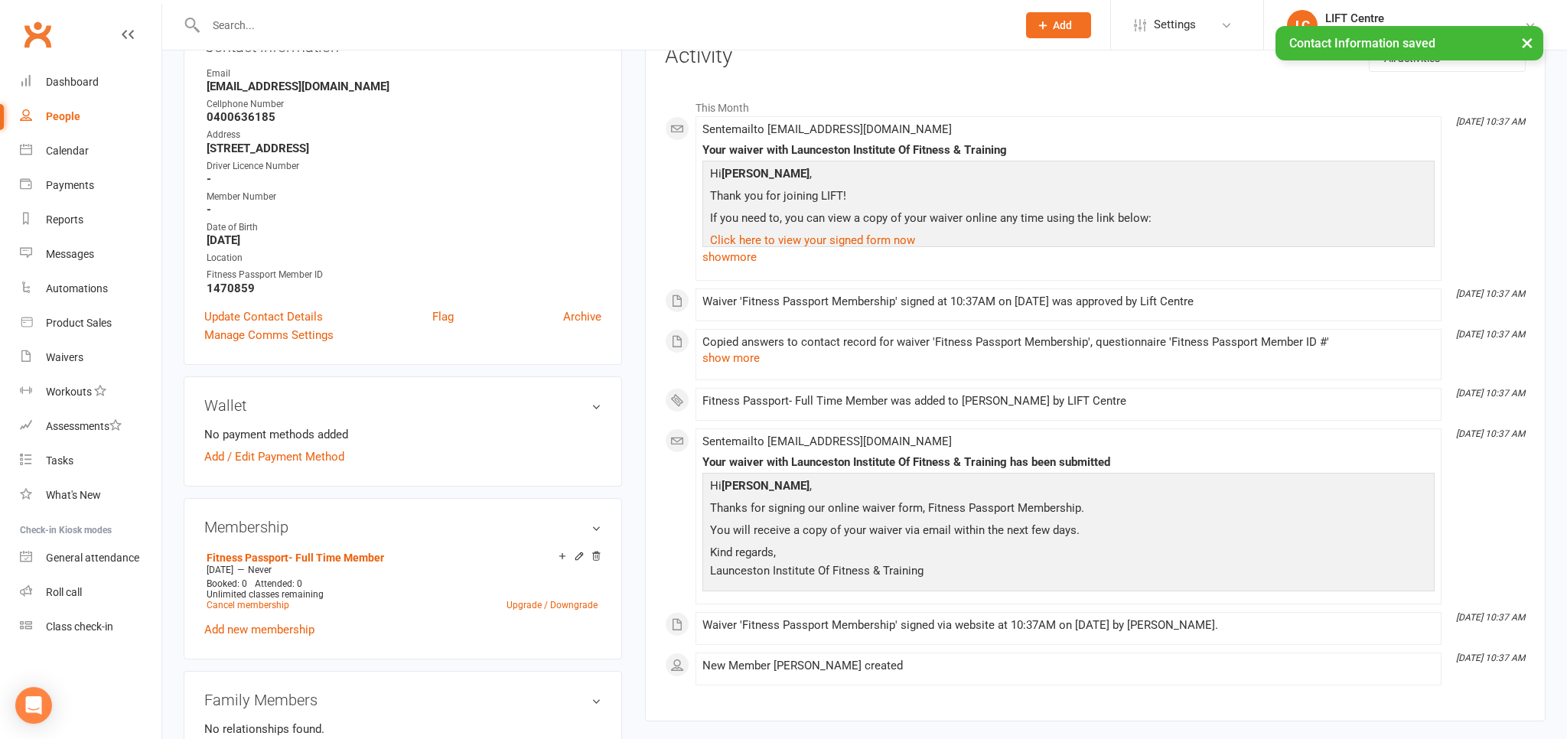
scroll to position [71, 0]
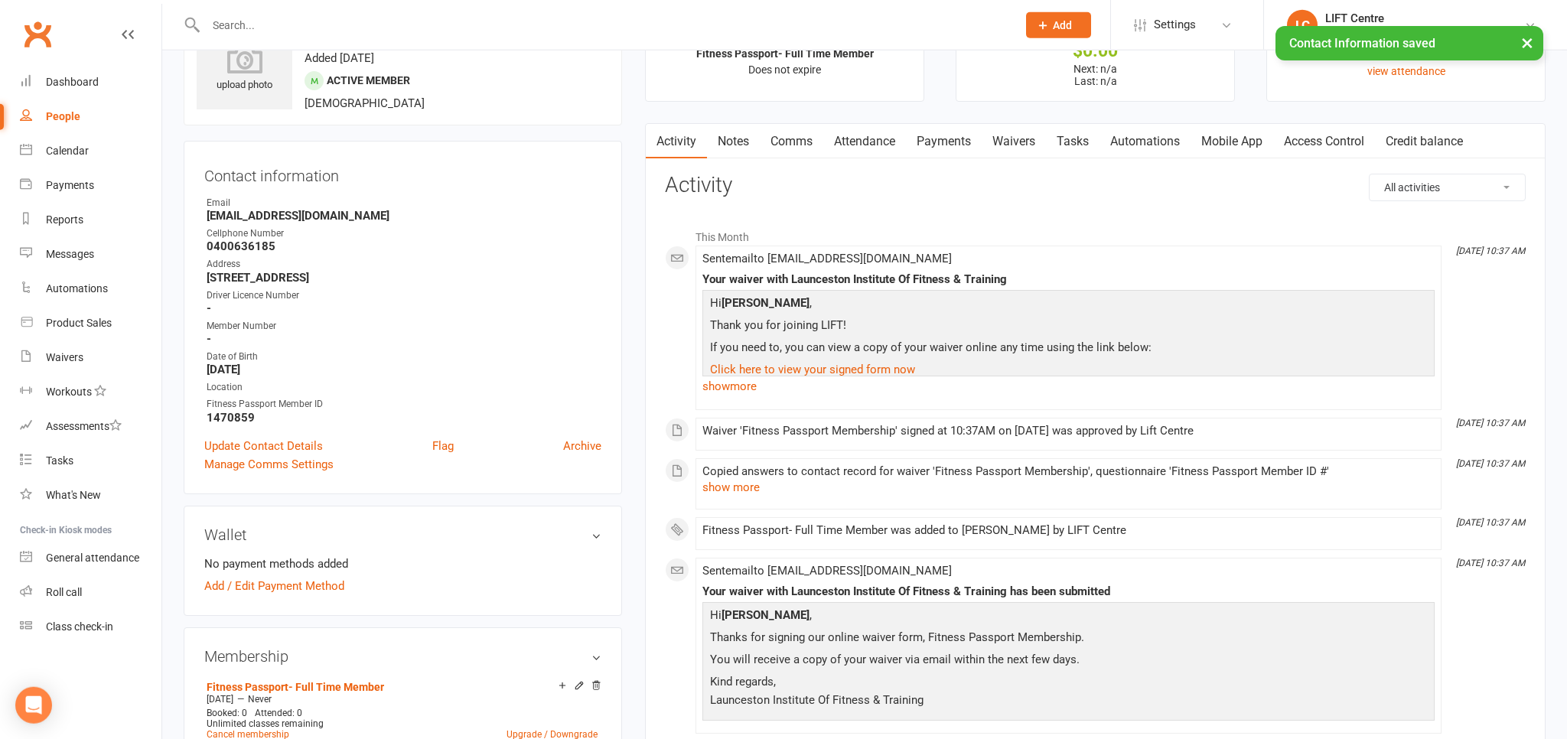
click at [1331, 138] on link "Access Control" at bounding box center [1324, 141] width 102 height 35
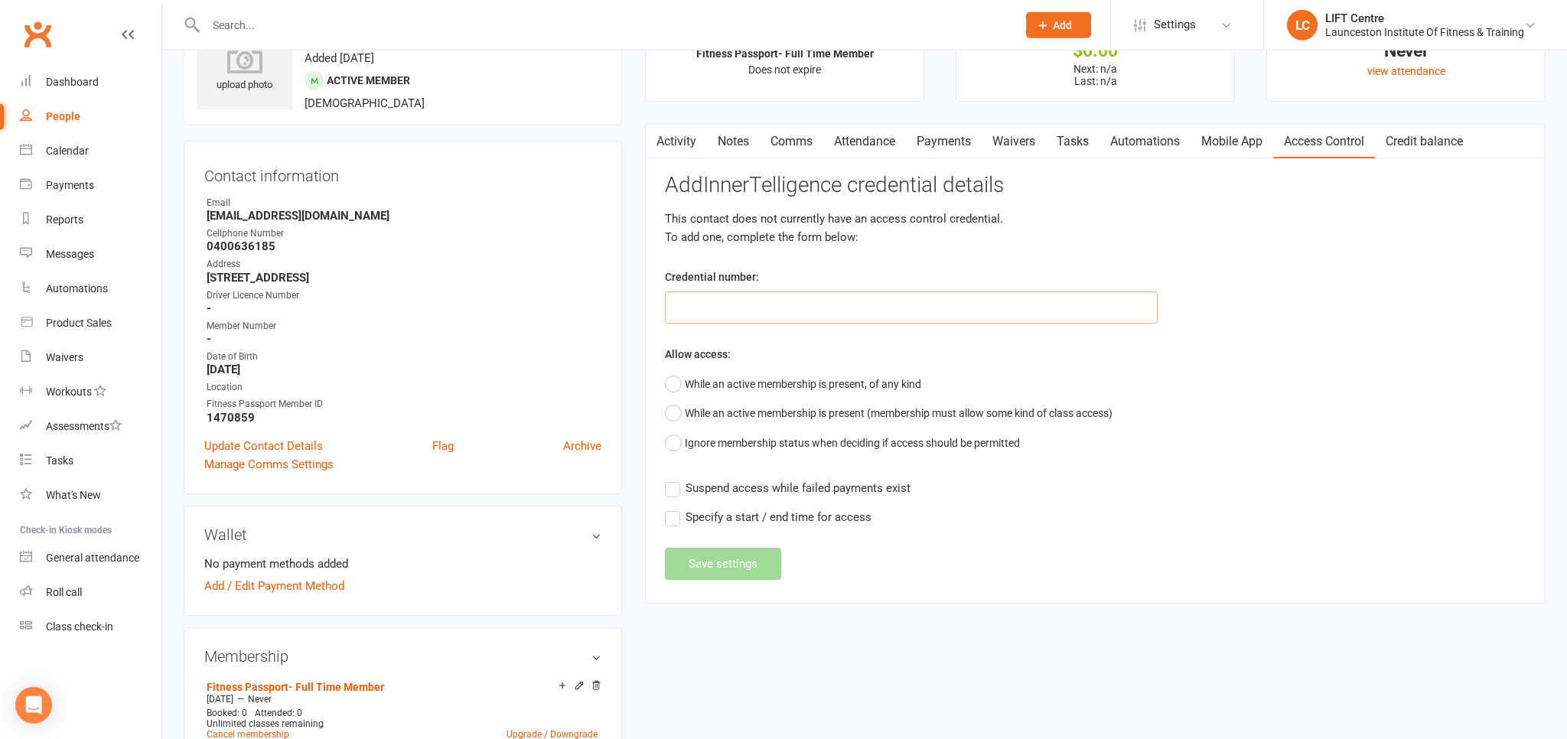
click at [703, 305] on input "text" at bounding box center [911, 308] width 493 height 32
paste input "2000000000000000B4754125"
type input "2000000000000000B4754125"
click at [666, 381] on button "While an active membership is present, of any kind" at bounding box center [793, 384] width 256 height 29
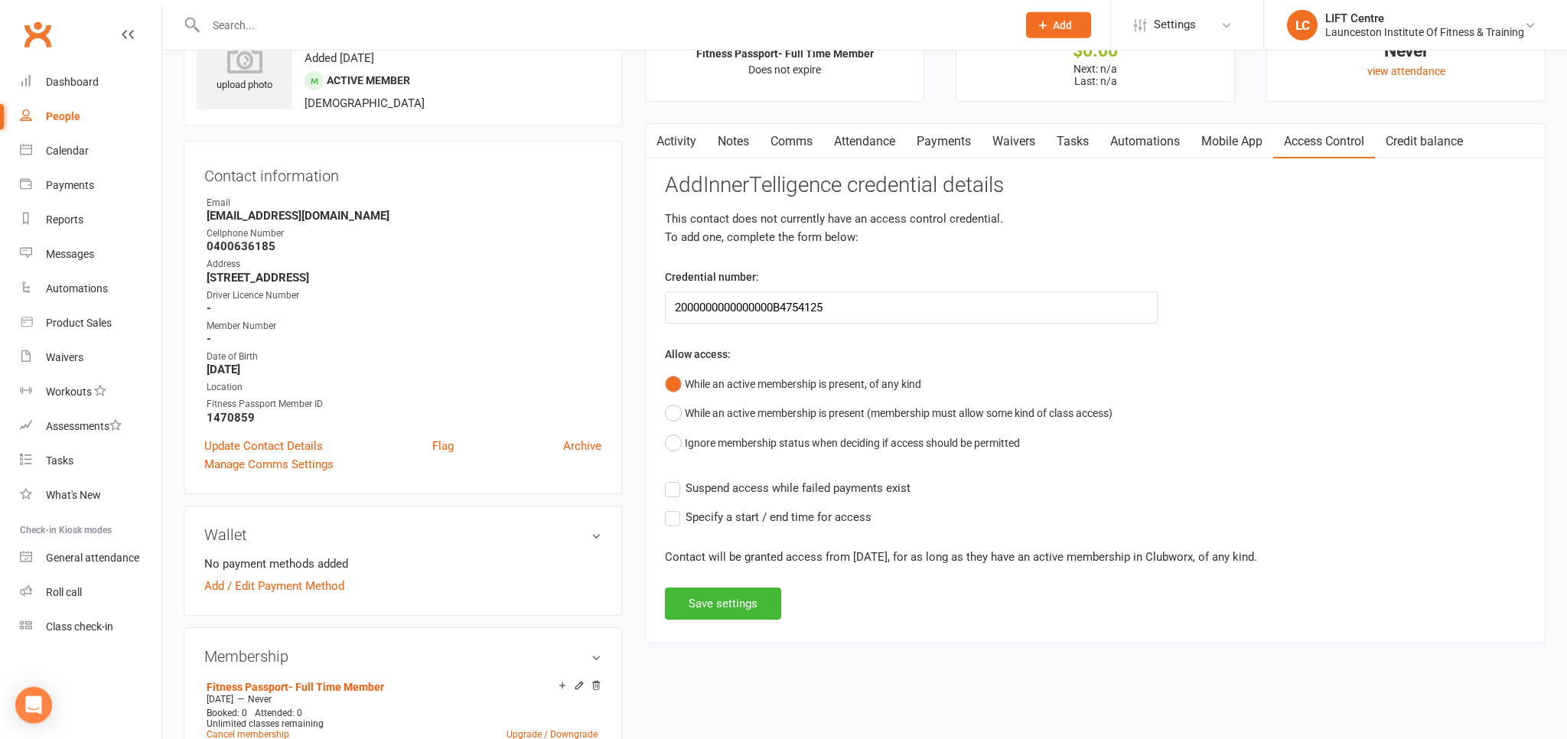
click at [674, 485] on label "Suspend access while failed payments exist" at bounding box center [788, 488] width 246 height 18
click at [674, 479] on input "Suspend access while failed payments exist" at bounding box center [788, 479] width 246 height 0
click at [676, 520] on label "Specify a start / end time for access" at bounding box center [768, 517] width 207 height 18
click at [676, 508] on input "Specify a start / end time for access" at bounding box center [768, 508] width 207 height 0
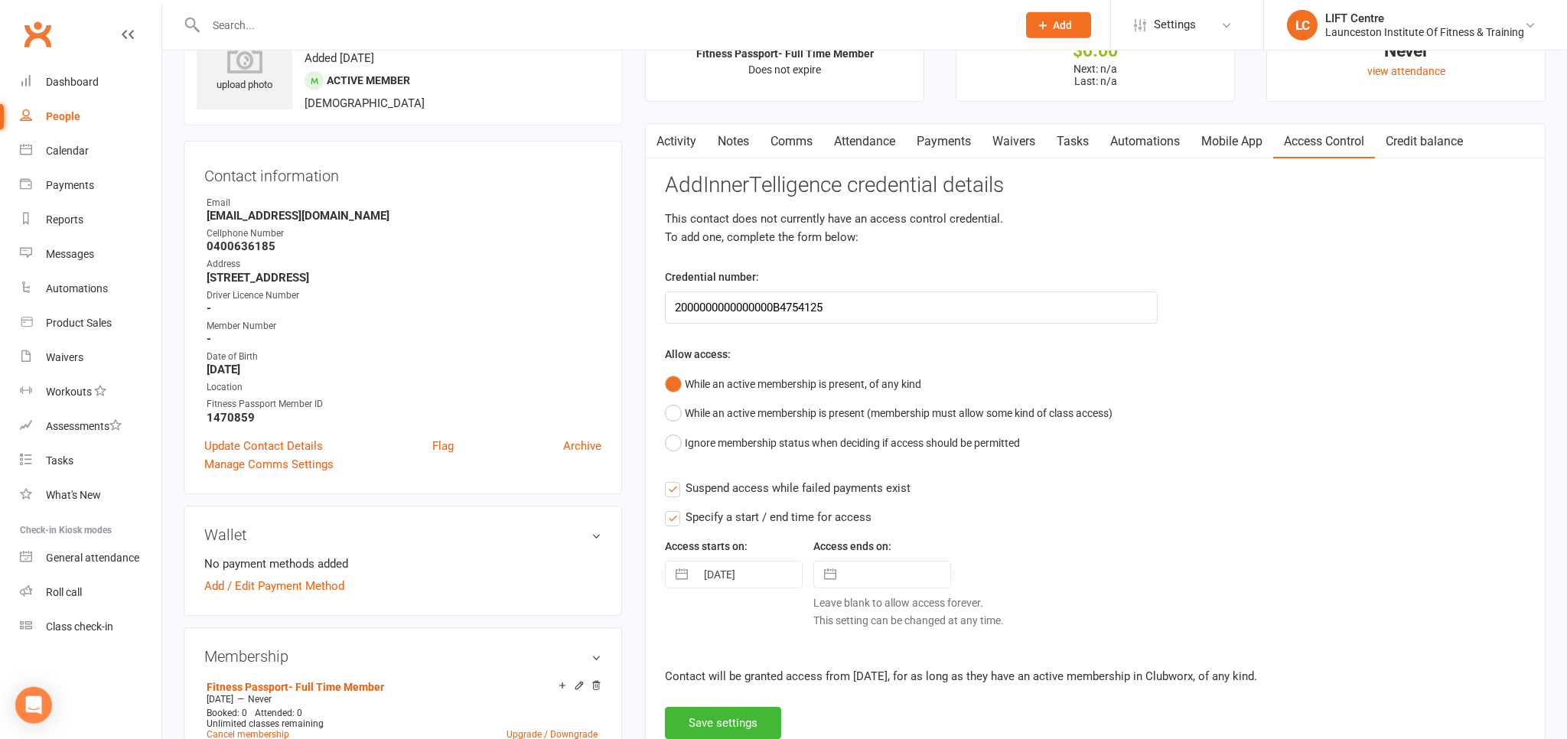
scroll to position [233, 0]
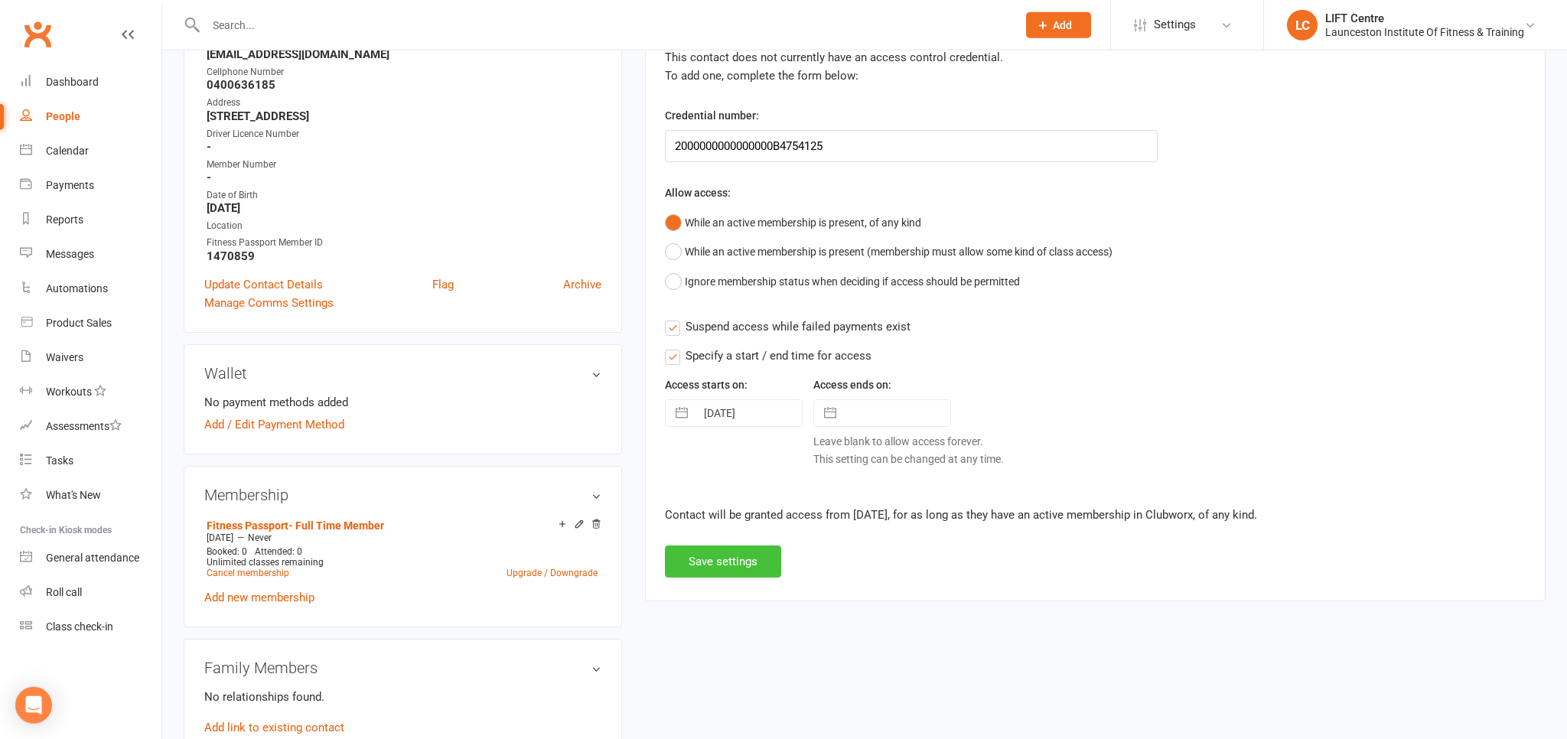
click at [724, 563] on button "Save settings" at bounding box center [723, 562] width 116 height 32
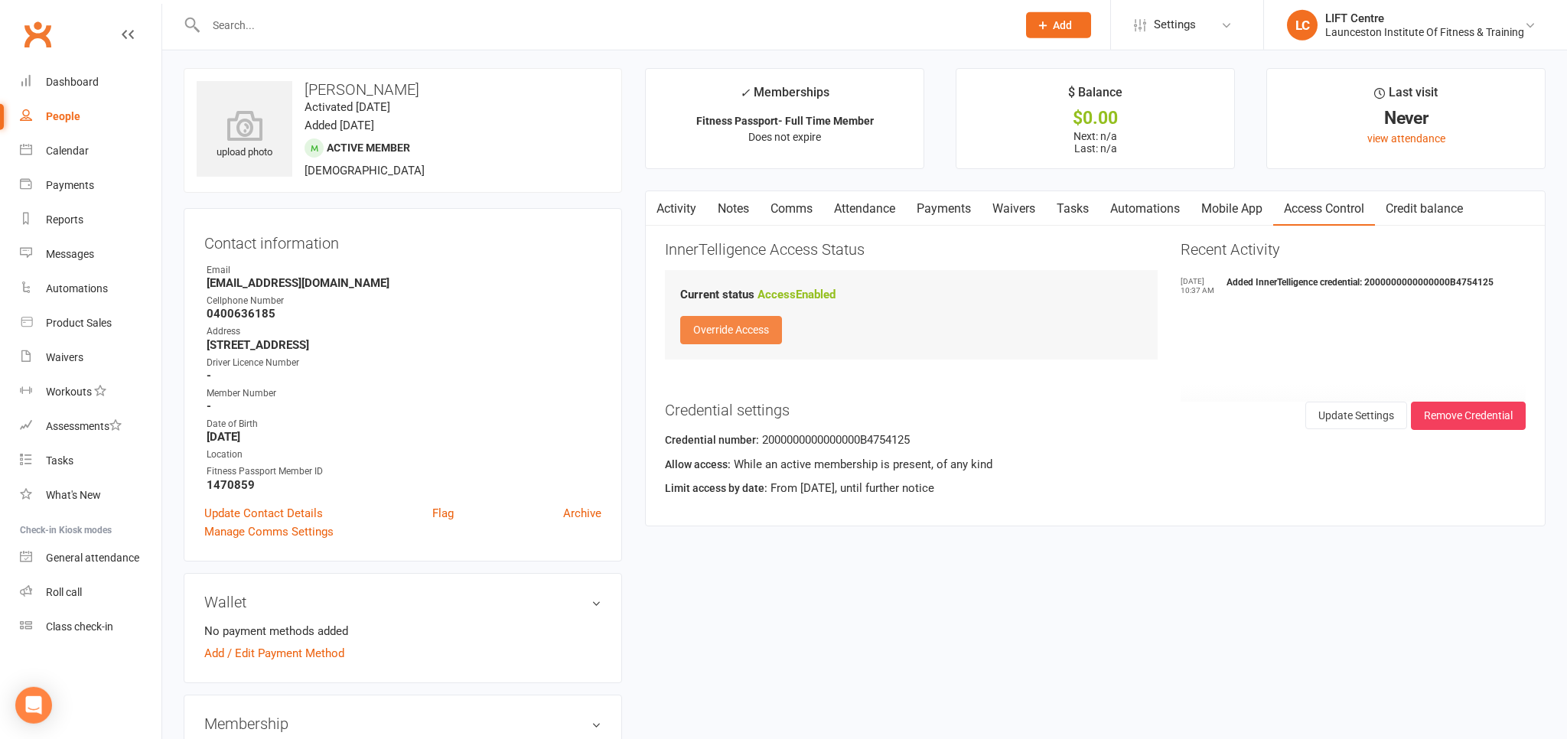
scroll to position [0, 0]
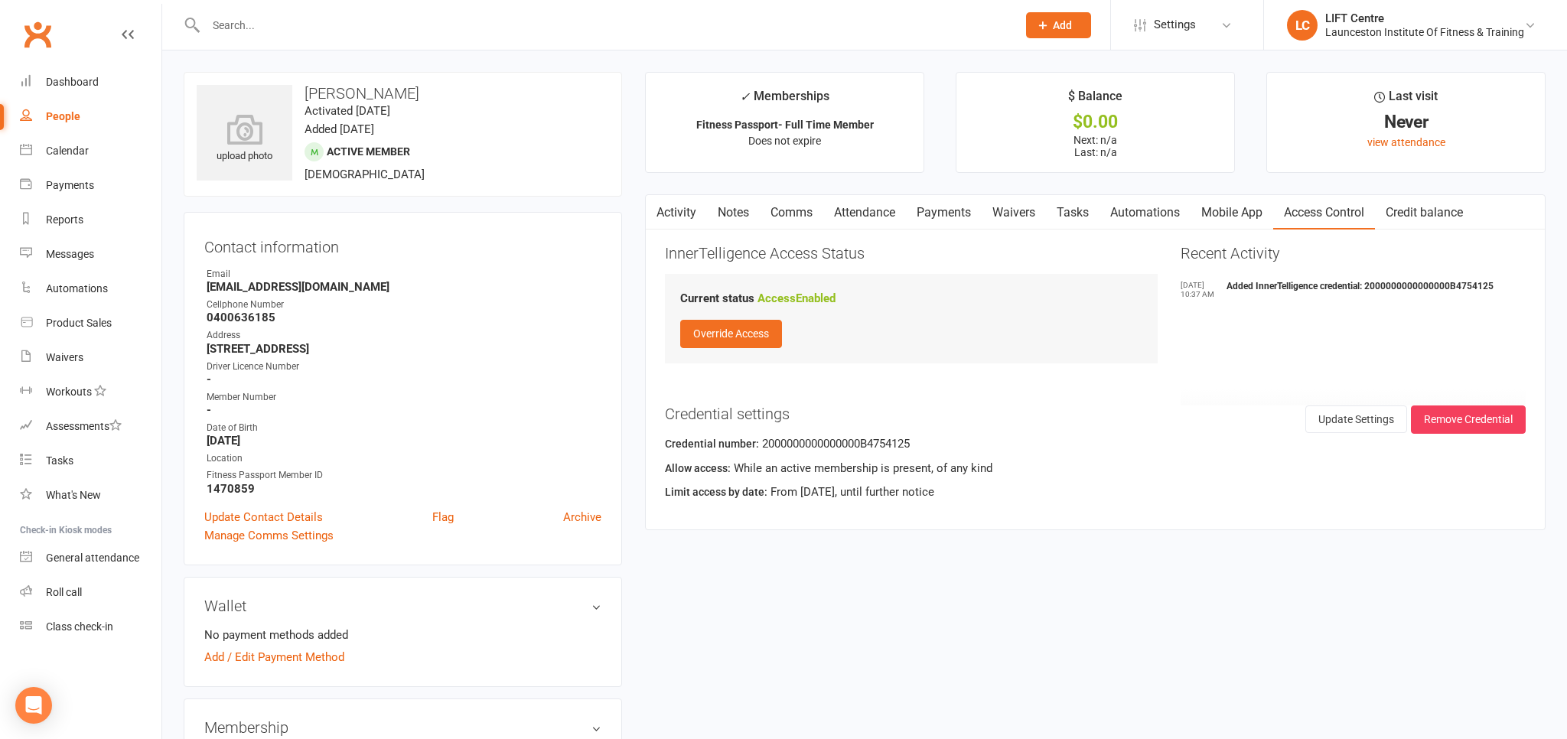
click at [673, 212] on link "Activity" at bounding box center [676, 212] width 61 height 35
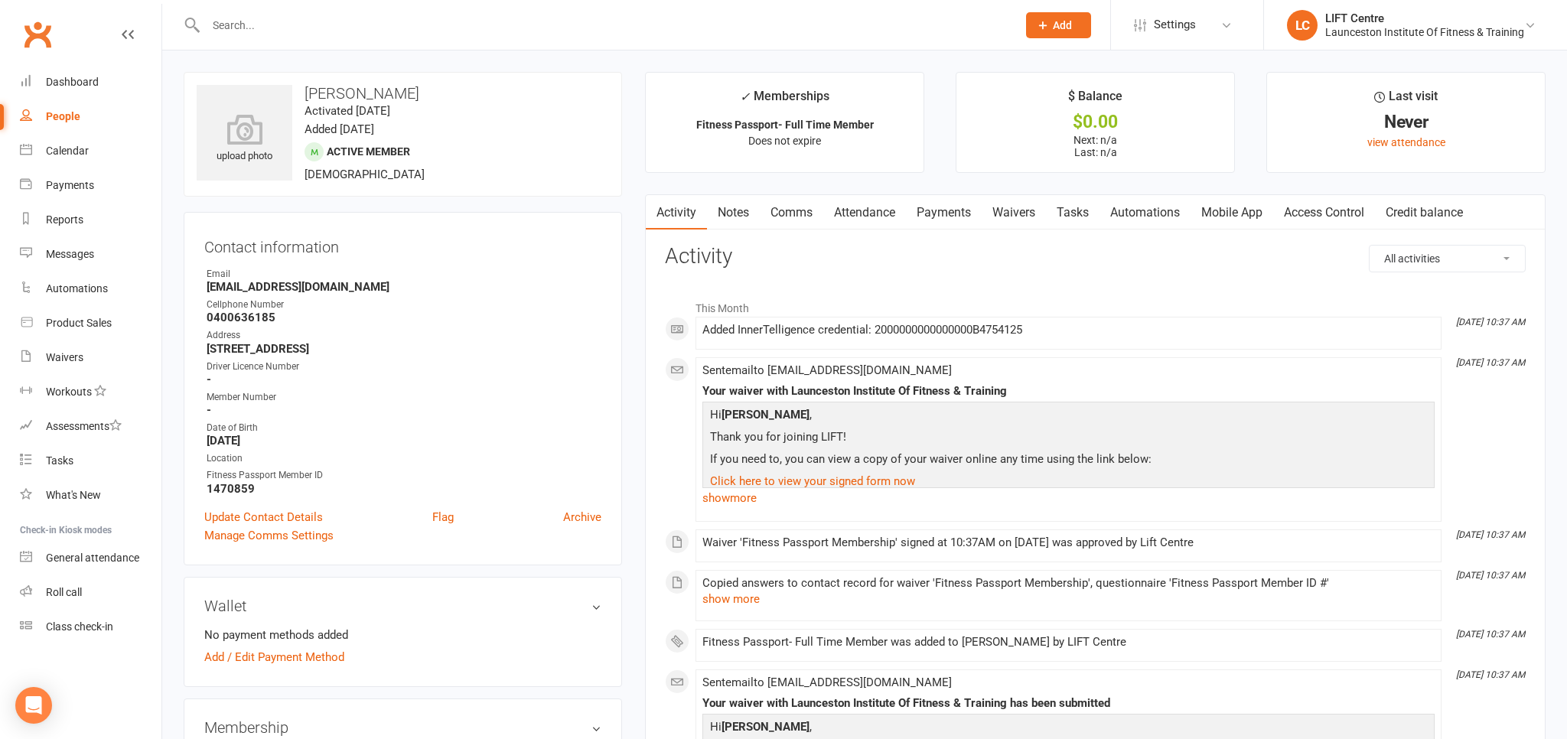
click at [57, 111] on div "People" at bounding box center [63, 116] width 34 height 12
select select "100"
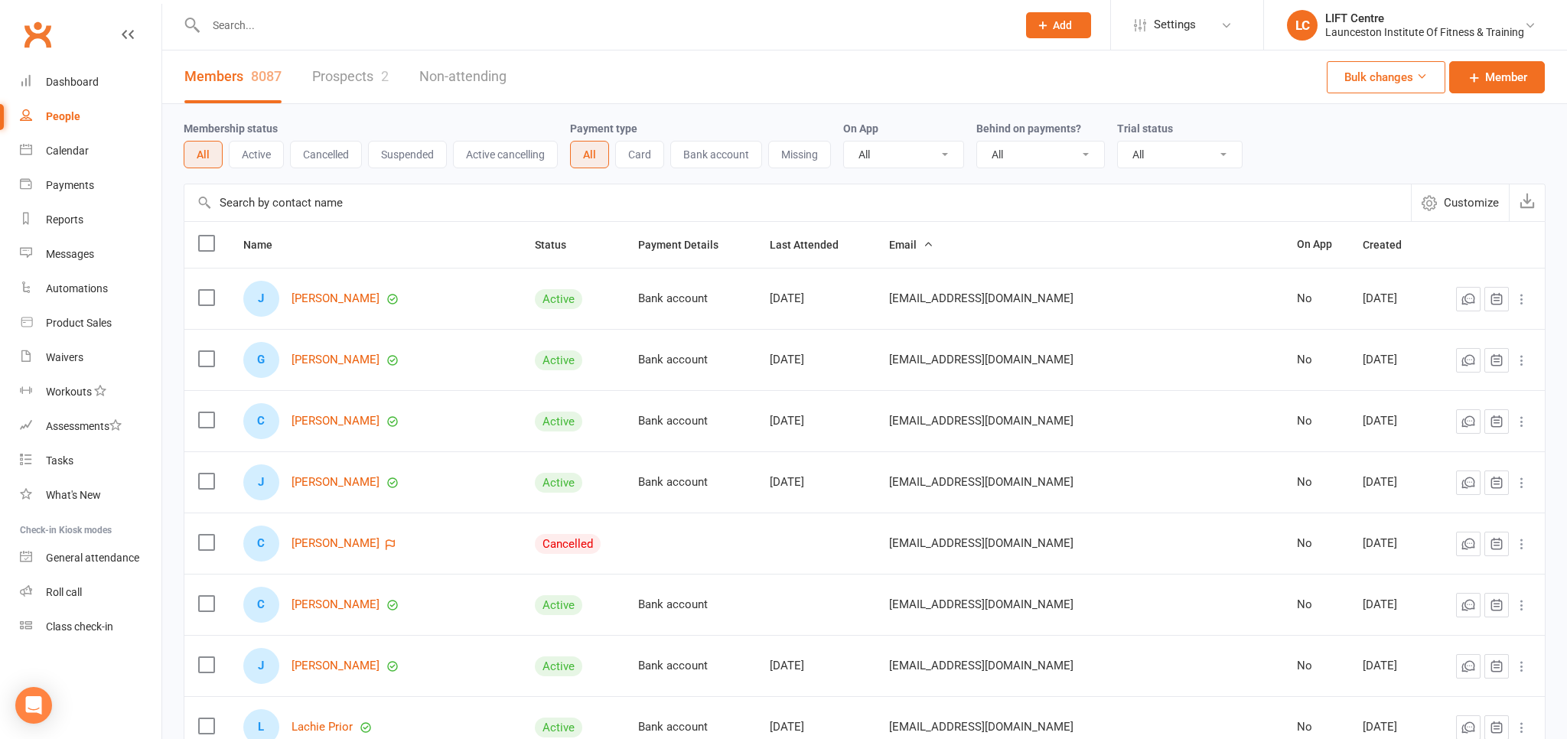
click at [255, 24] on input "text" at bounding box center [603, 25] width 805 height 21
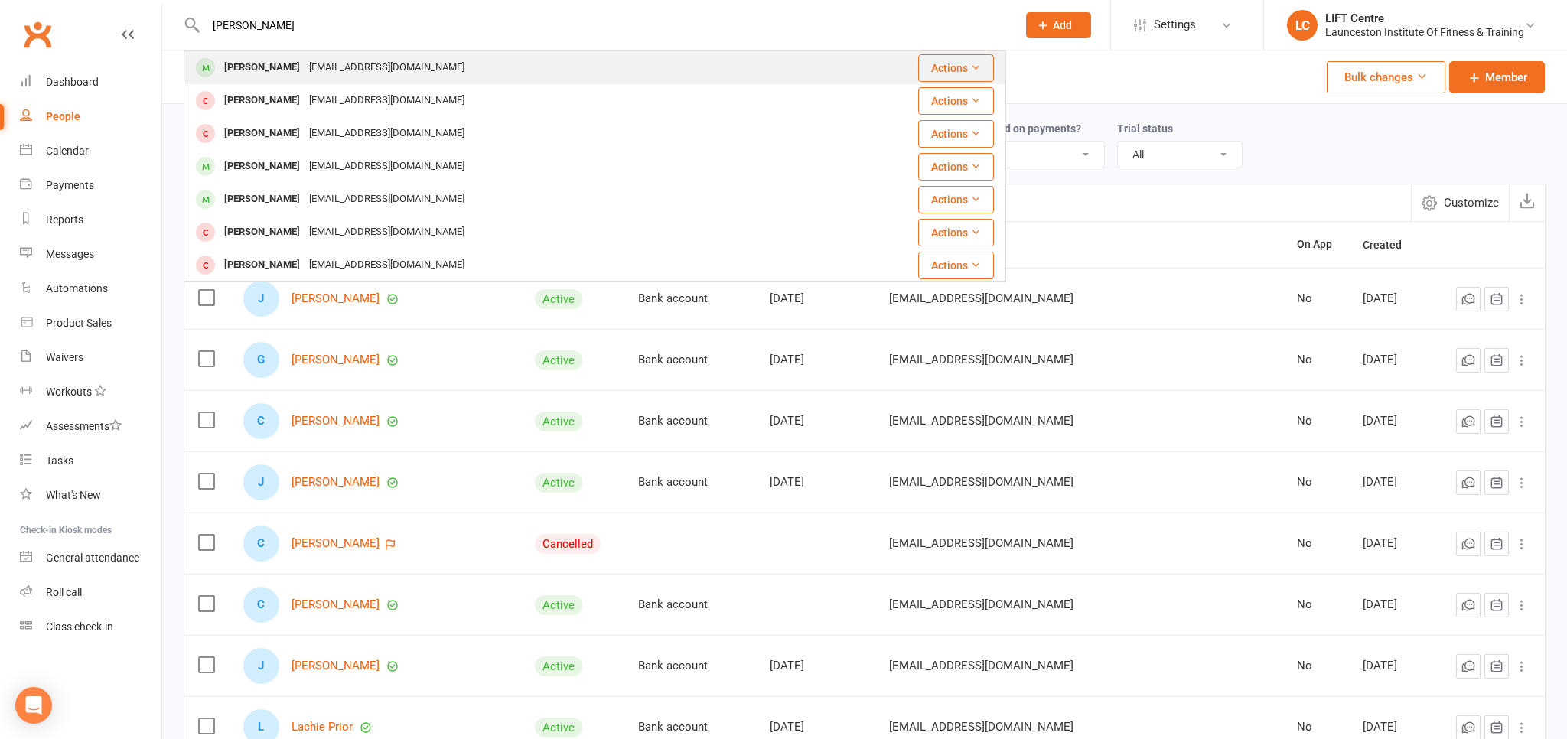
type input "nelson clay"
click at [305, 68] on div "Nel.clayy@gmail.com" at bounding box center [387, 68] width 164 height 22
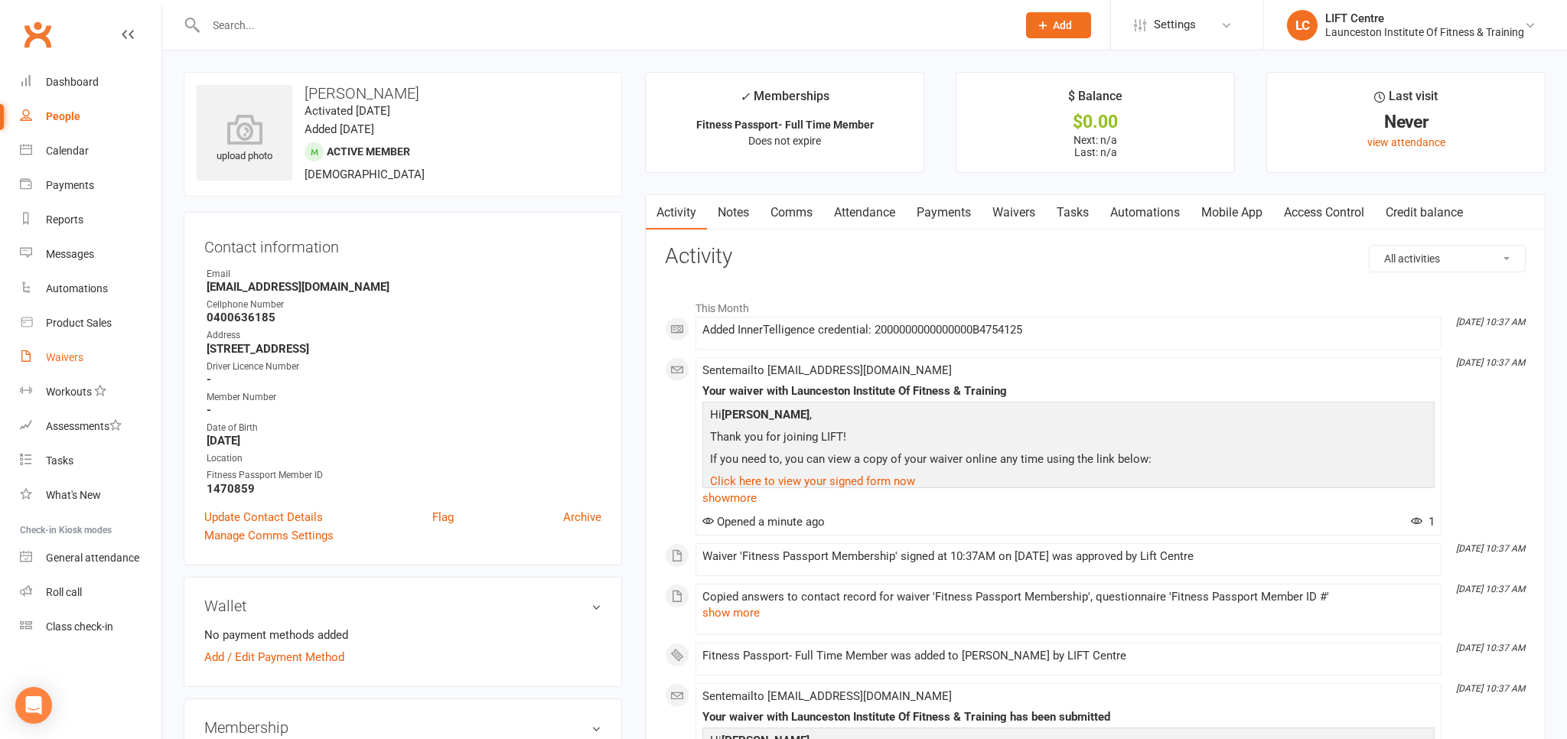
click at [93, 362] on link "Waivers" at bounding box center [91, 357] width 142 height 34
select select "50"
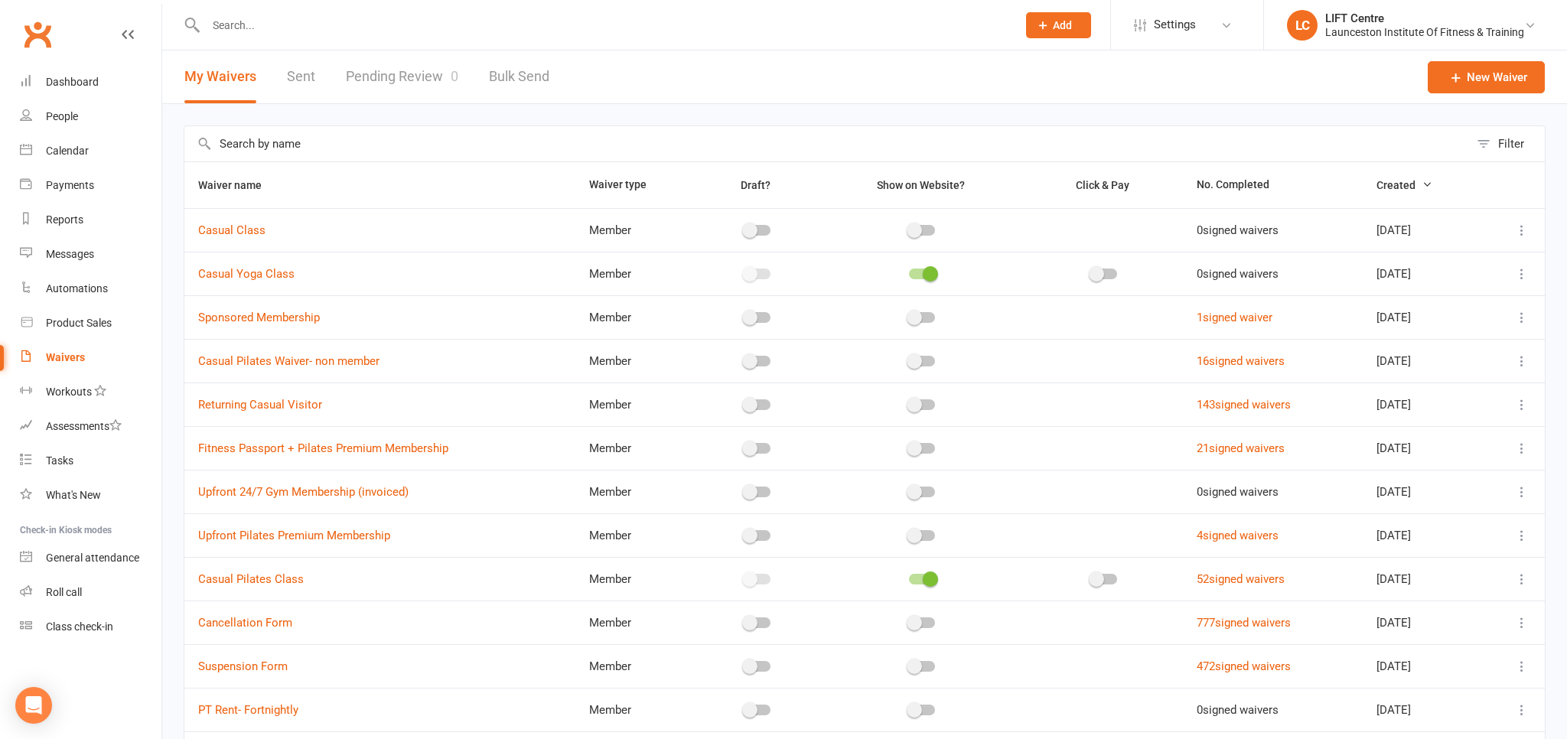
click at [362, 74] on link "Pending Review 0" at bounding box center [402, 76] width 112 height 53
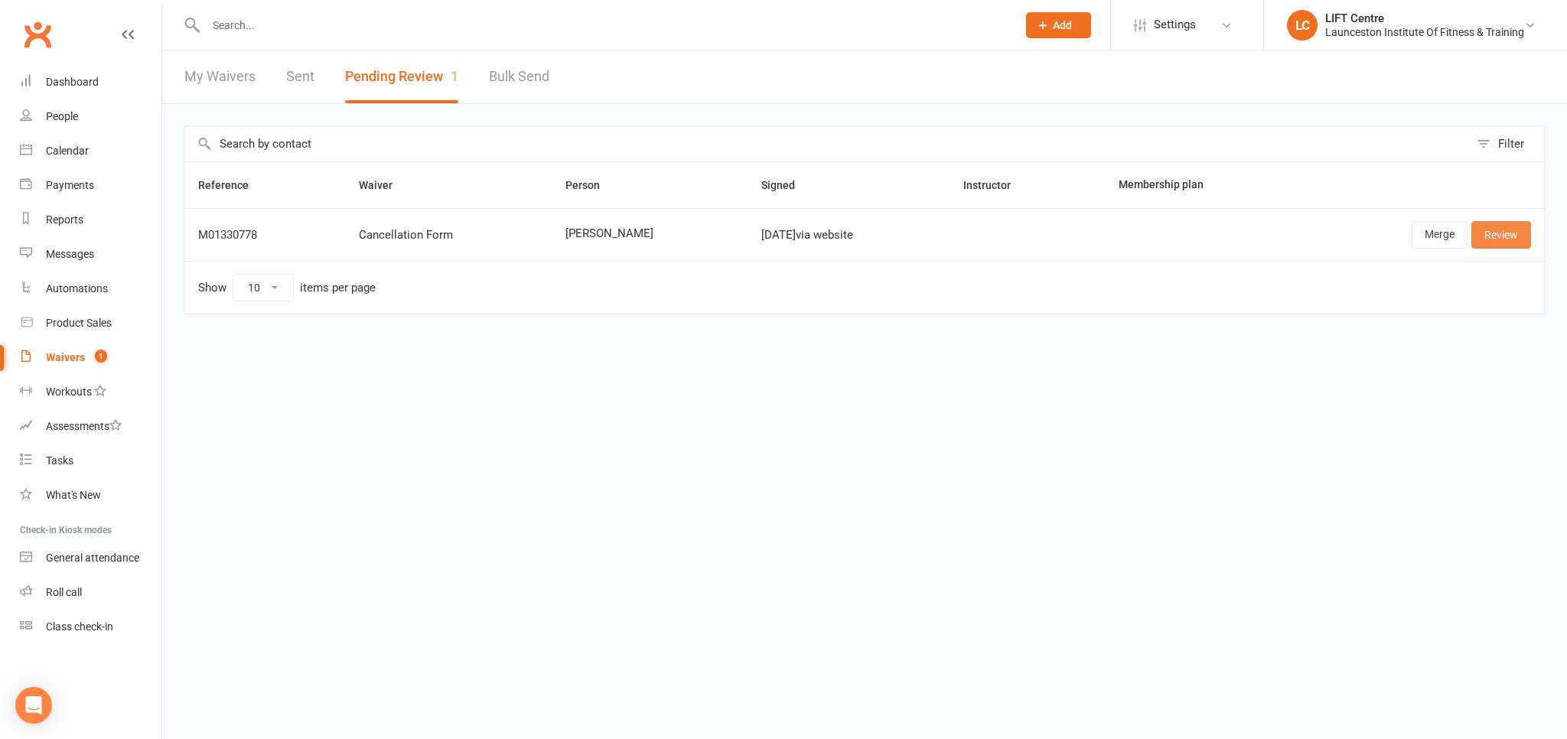
click at [1513, 234] on link "Review" at bounding box center [1501, 235] width 60 height 28
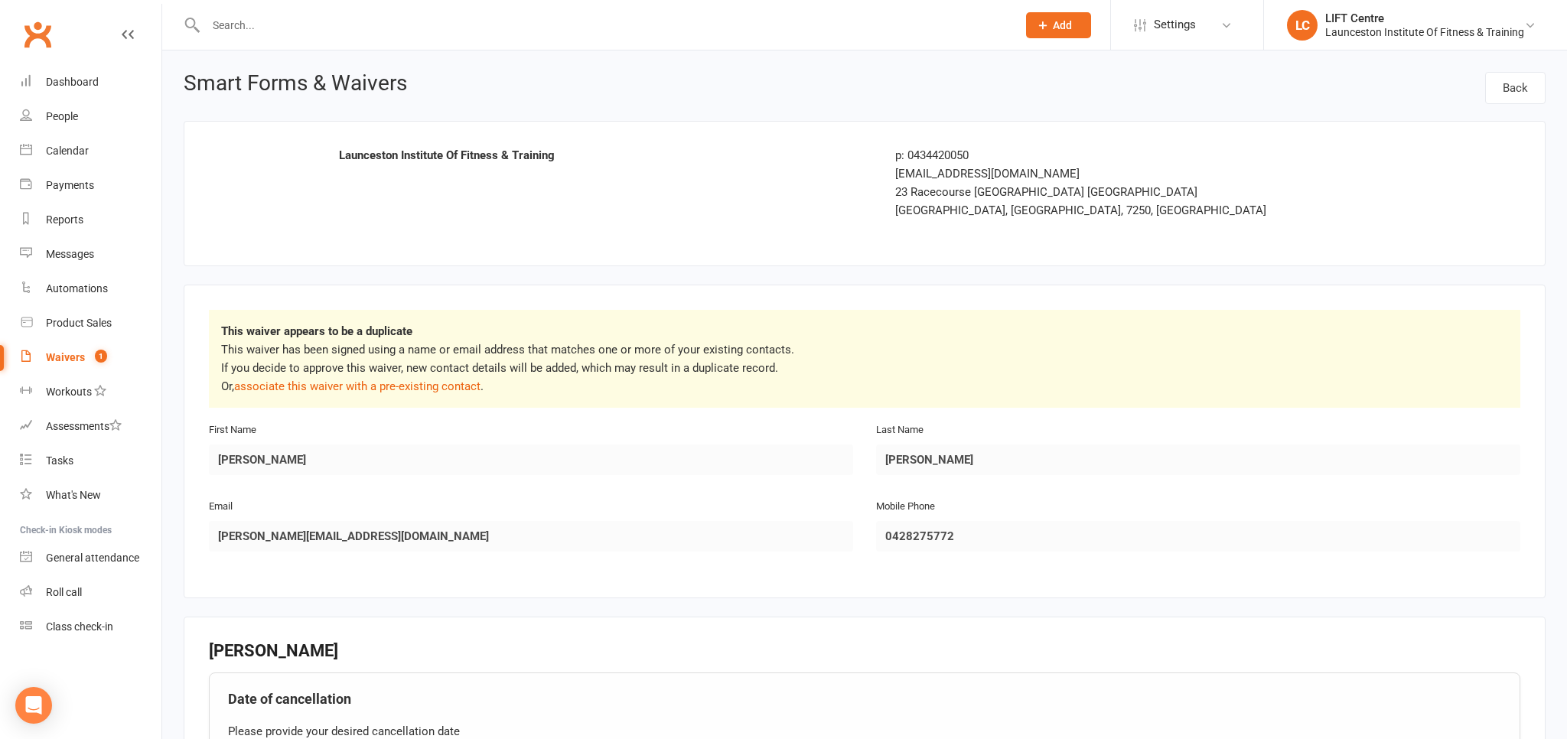
click at [226, 26] on input "text" at bounding box center [603, 25] width 805 height 21
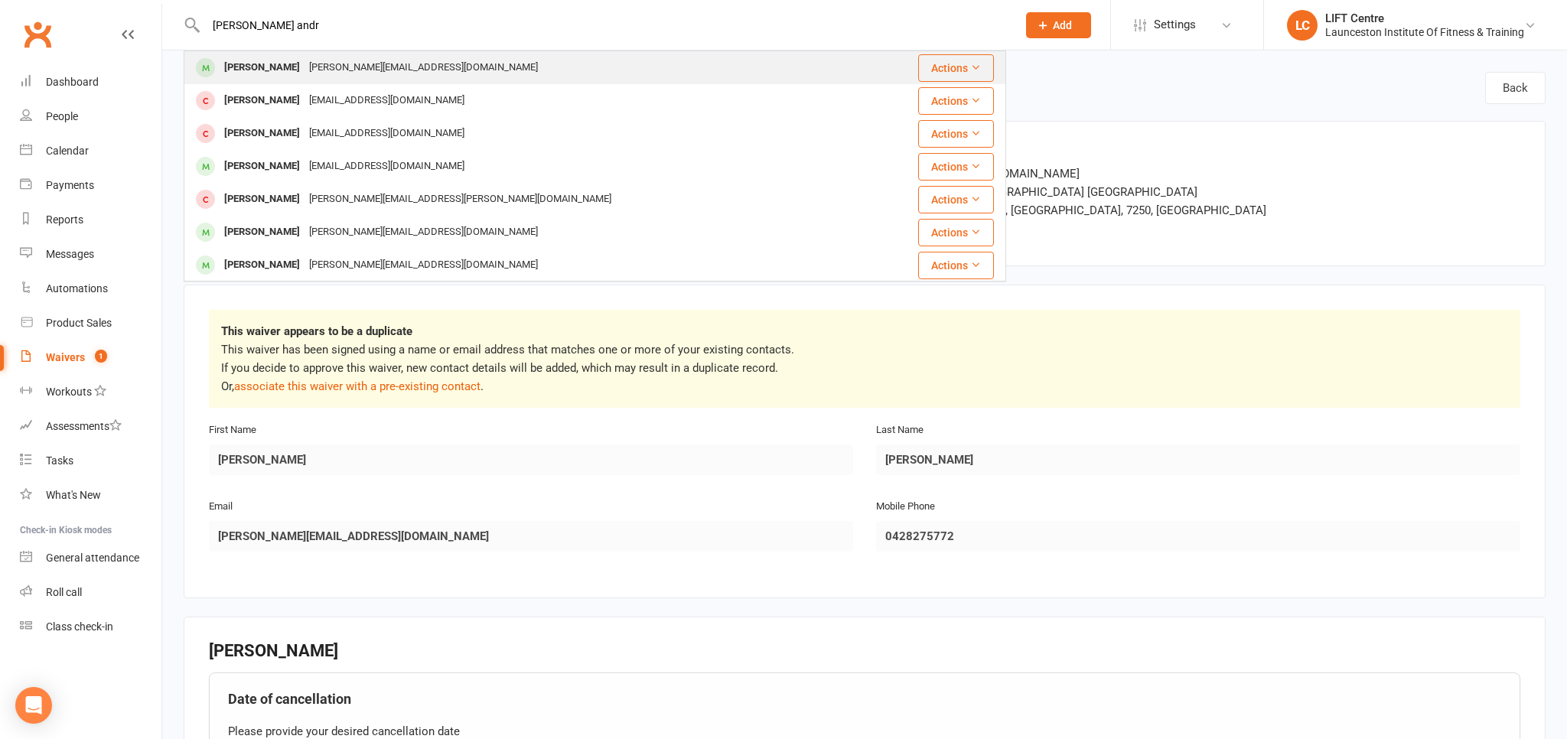
type input "nathan andr"
click at [262, 74] on div "Nathan Andrews" at bounding box center [262, 68] width 85 height 22
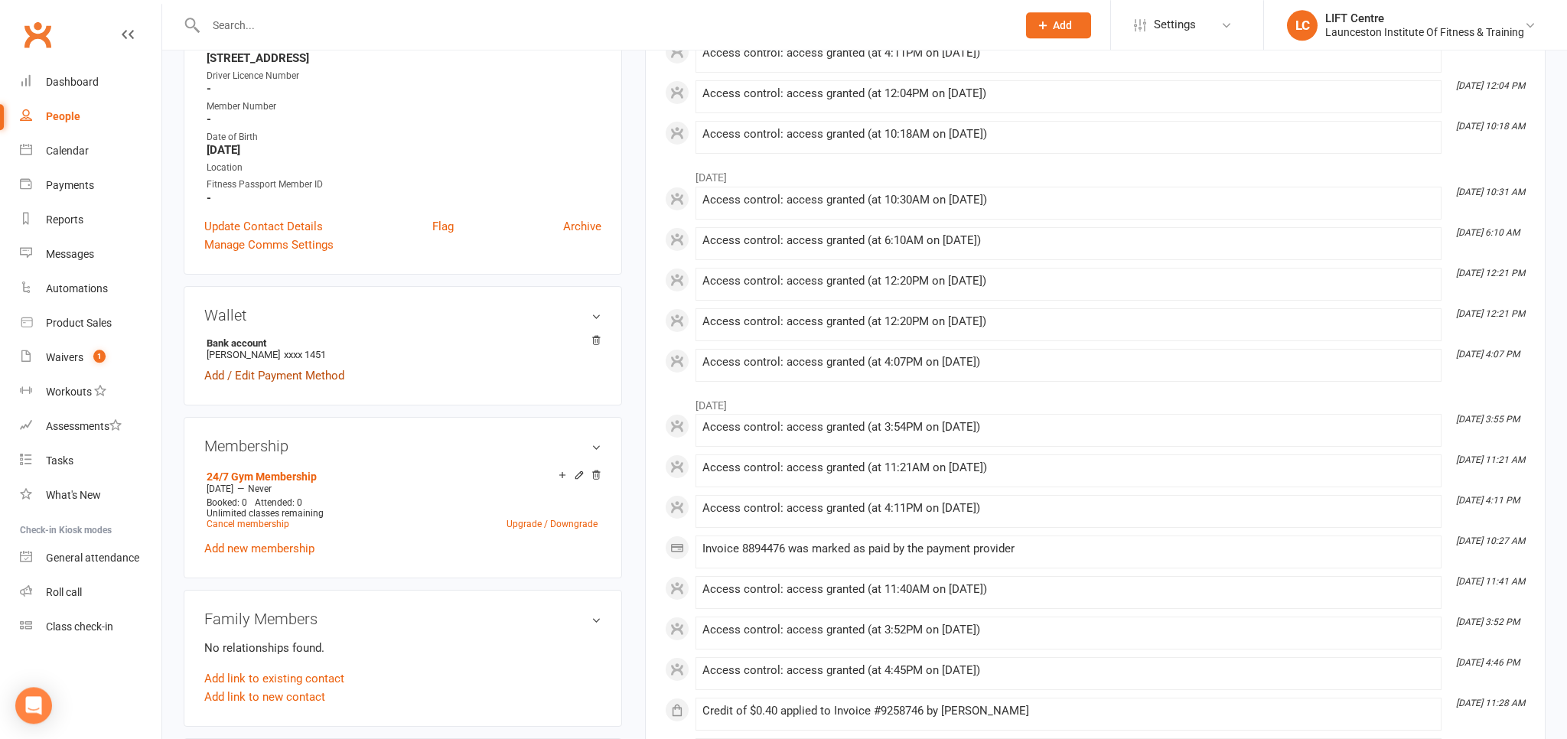
scroll to position [323, 0]
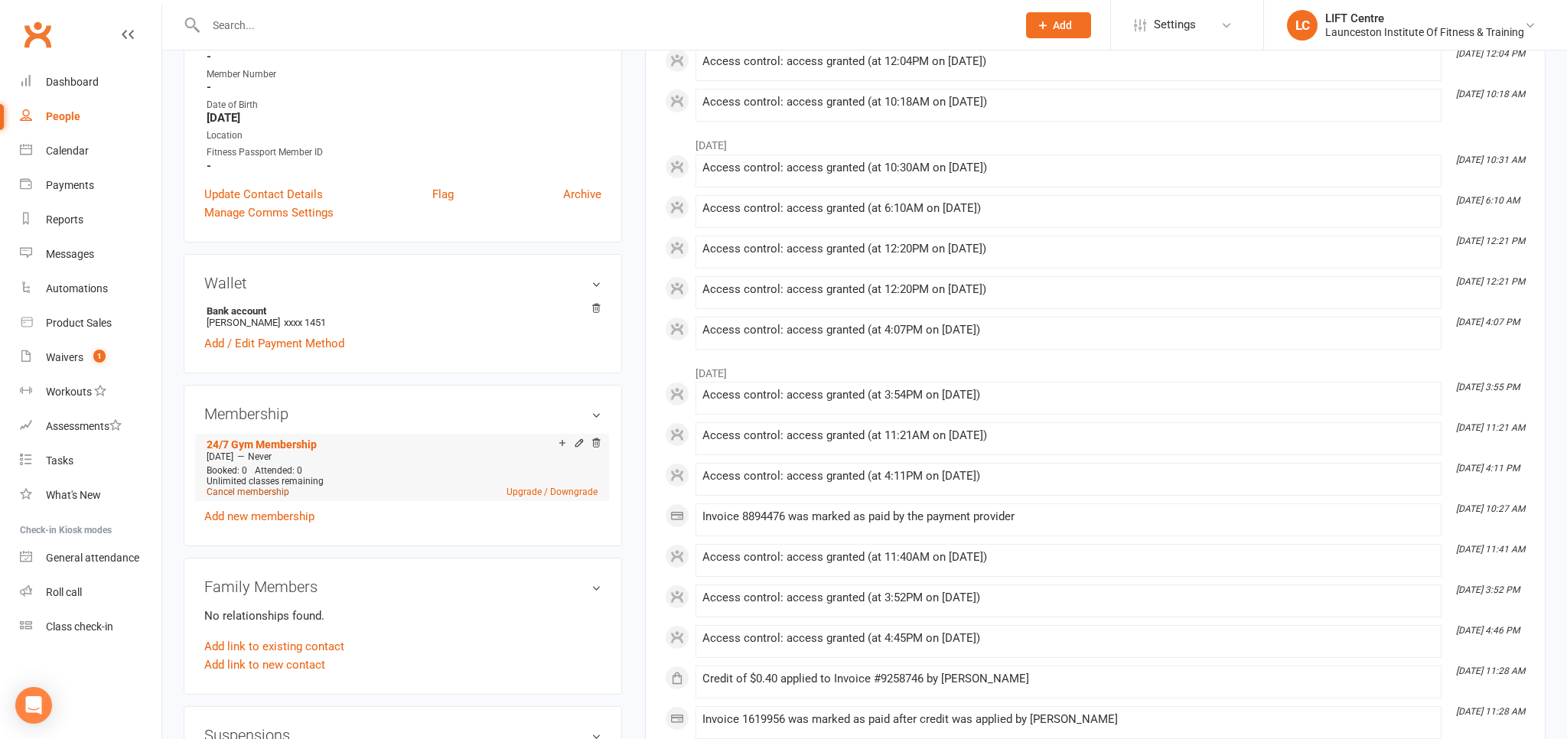
click at [258, 497] on link "Cancel membership" at bounding box center [248, 492] width 83 height 11
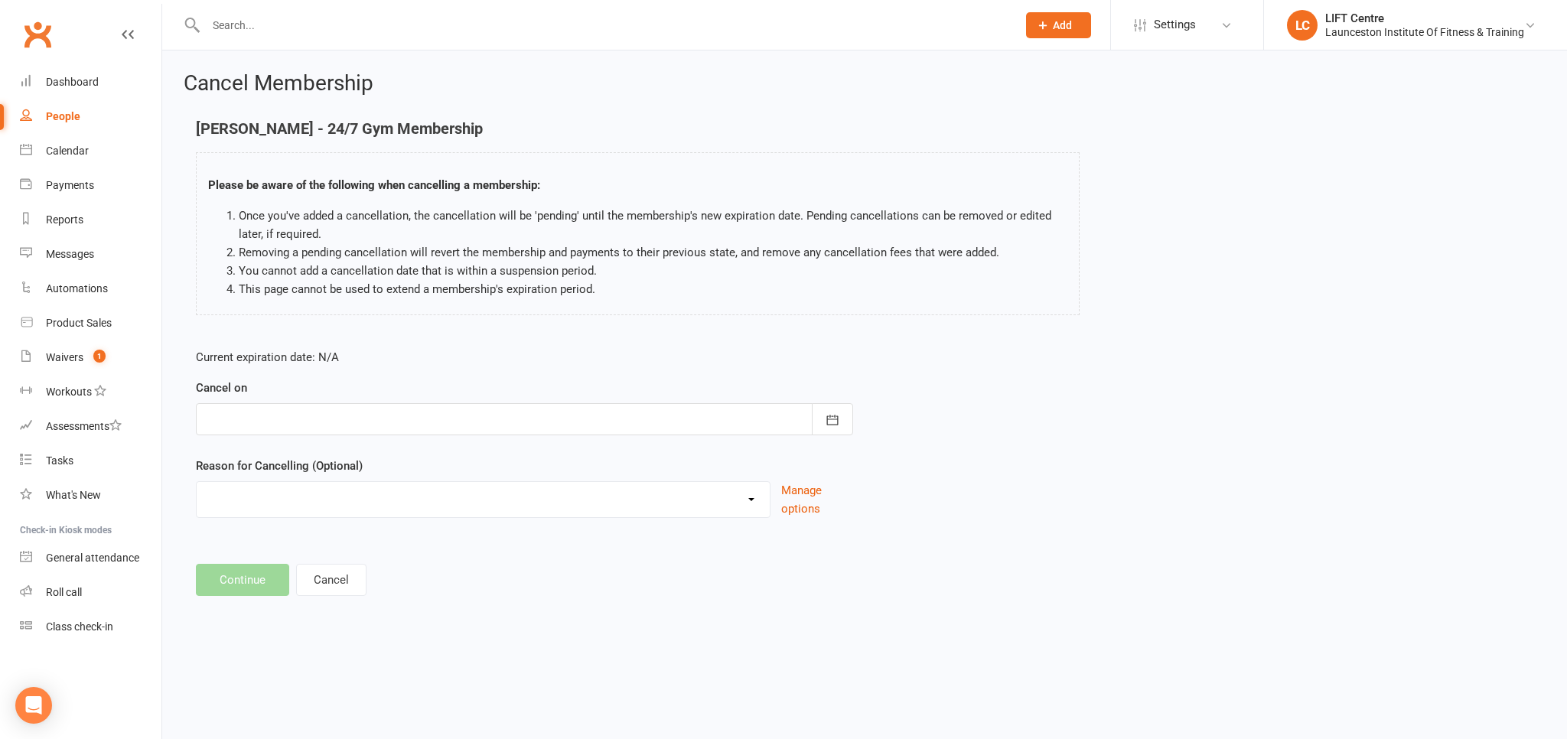
click at [599, 423] on div at bounding box center [524, 419] width 657 height 32
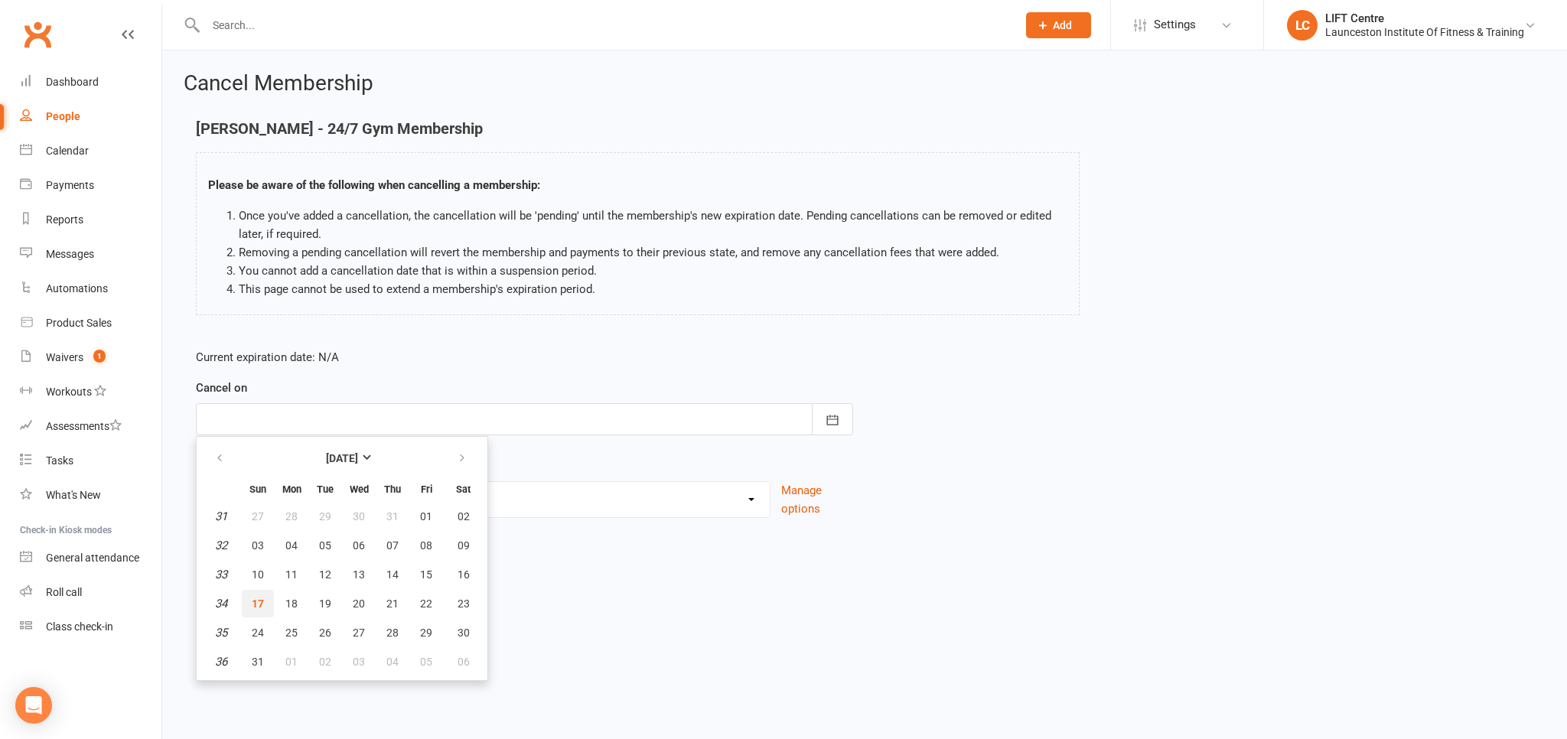
click at [259, 598] on span "17" at bounding box center [258, 604] width 12 height 12
type input "[DATE]"
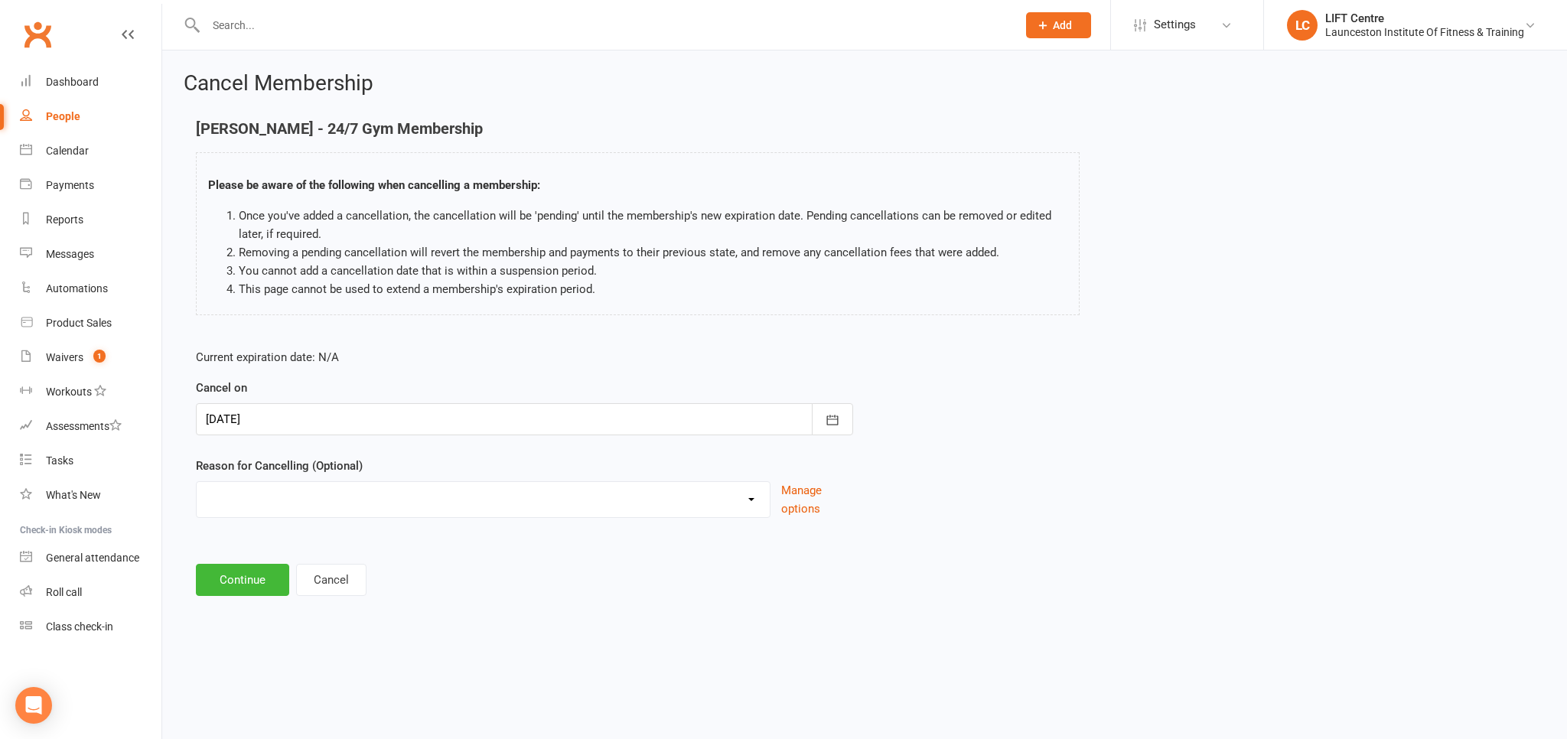
click at [197, 482] on select "Cancelled by staff (overdues) Change to Fitness Passport Changing gyms Injury M…" at bounding box center [483, 497] width 573 height 31
select select "5"
click option "Not using membership" at bounding box center [0, 0] width 0 height 0
click at [257, 572] on button "Continue" at bounding box center [242, 580] width 93 height 32
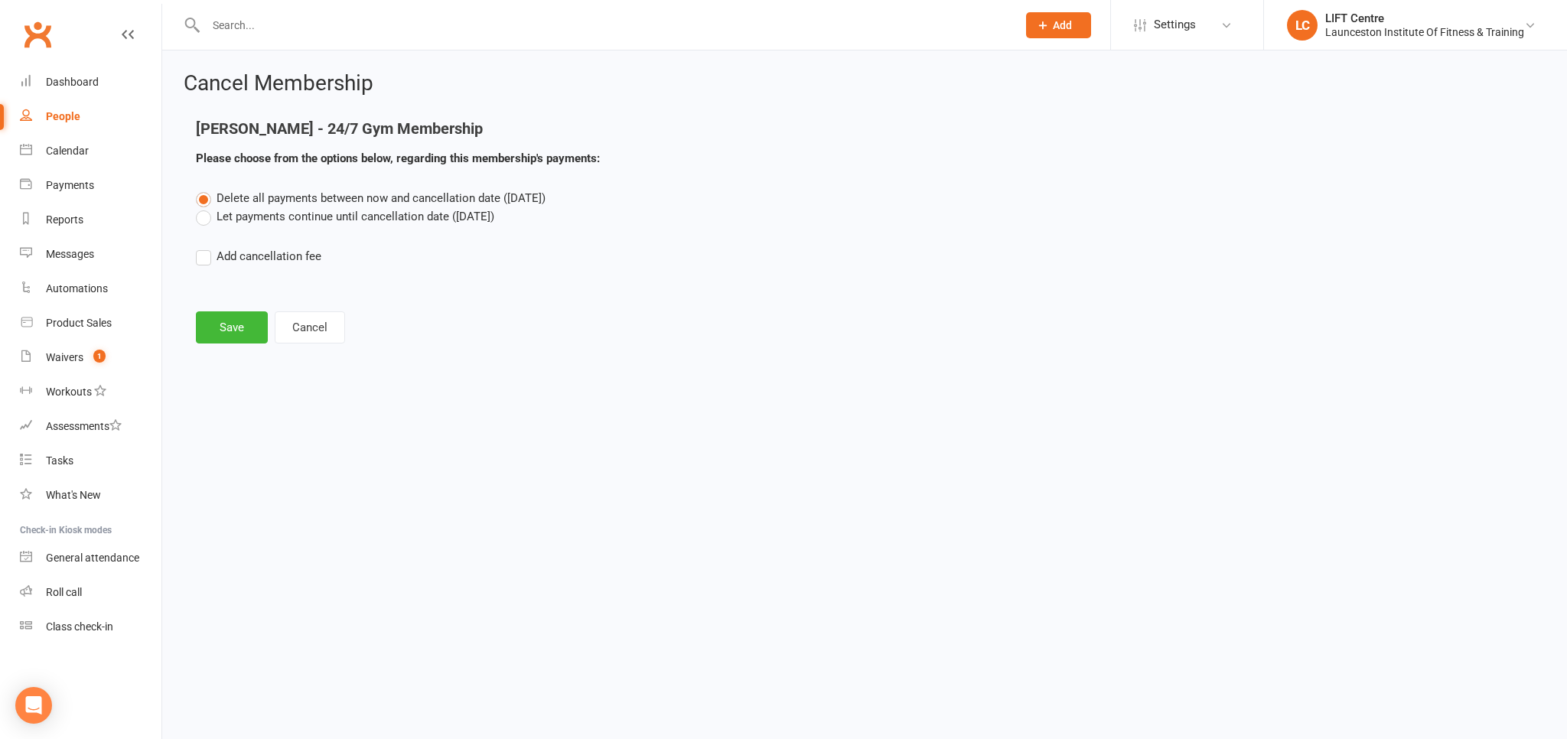
click at [204, 216] on label "Let payments continue until cancellation date (Aug 17, 2025)" at bounding box center [345, 216] width 298 height 18
click at [204, 207] on input "Let payments continue until cancellation date (Aug 17, 2025)" at bounding box center [201, 207] width 10 height 0
click at [226, 332] on button "Save" at bounding box center [232, 327] width 72 height 32
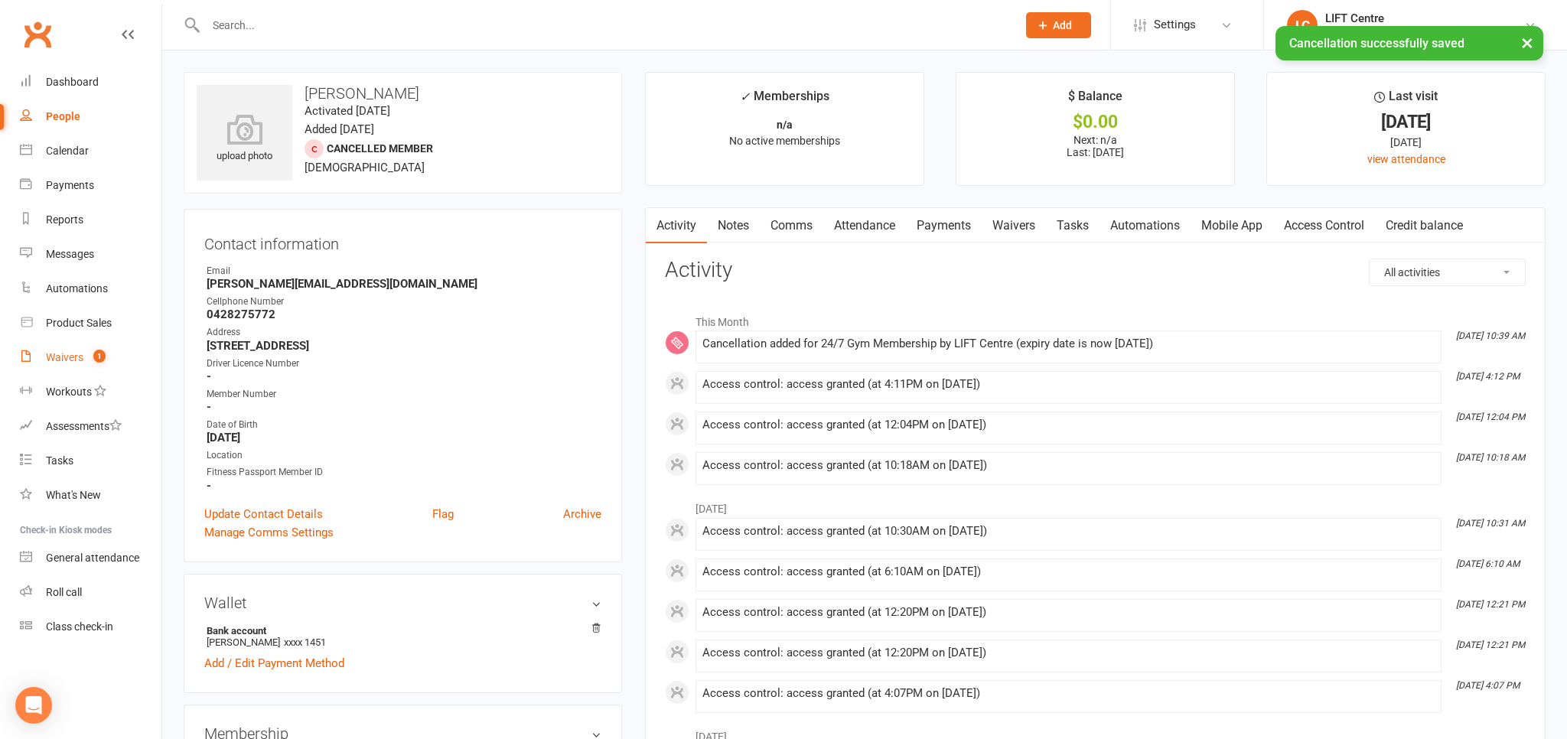
click at [68, 360] on div "Waivers" at bounding box center [64, 357] width 37 height 12
select select "50"
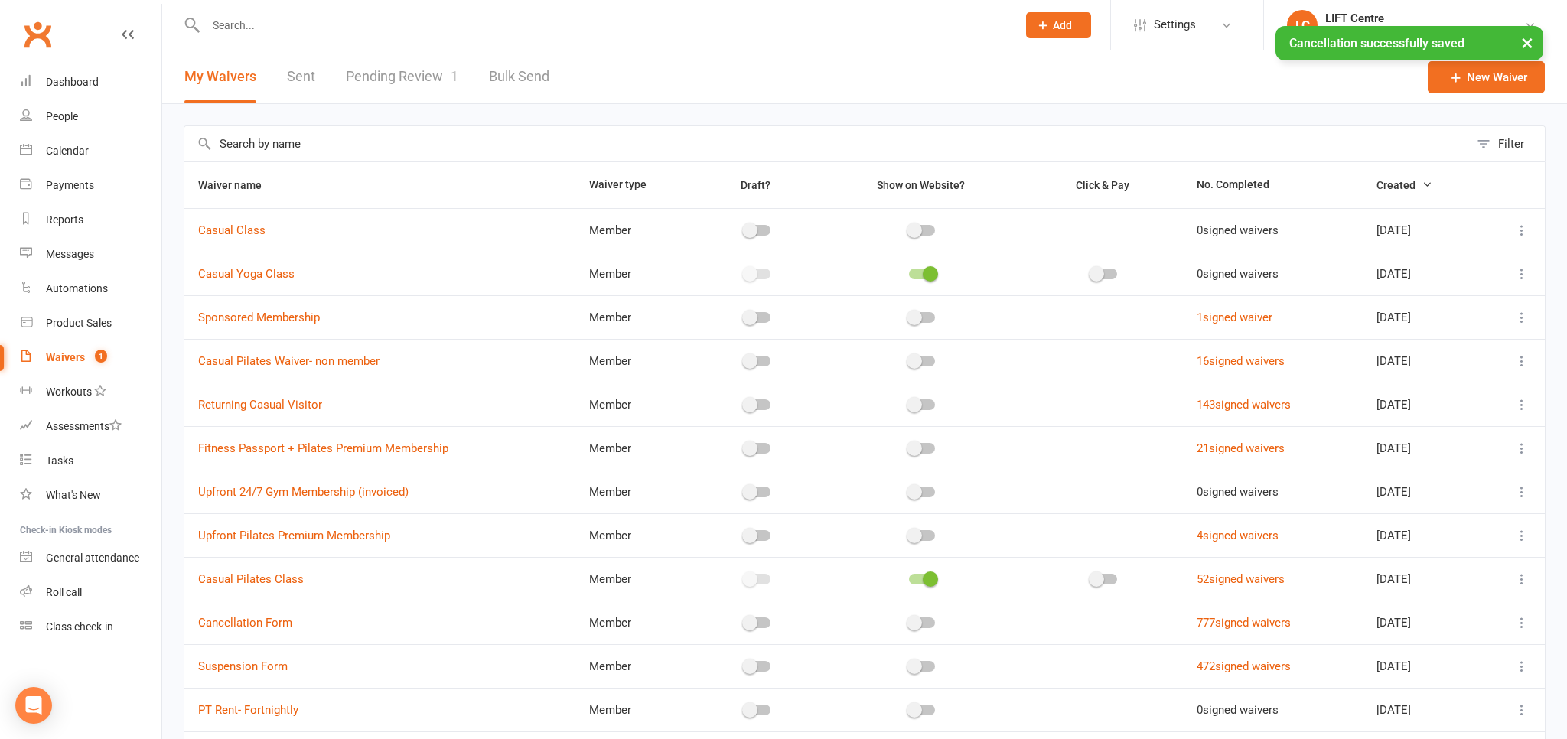
click at [430, 72] on link "Pending Review 1" at bounding box center [402, 76] width 112 height 53
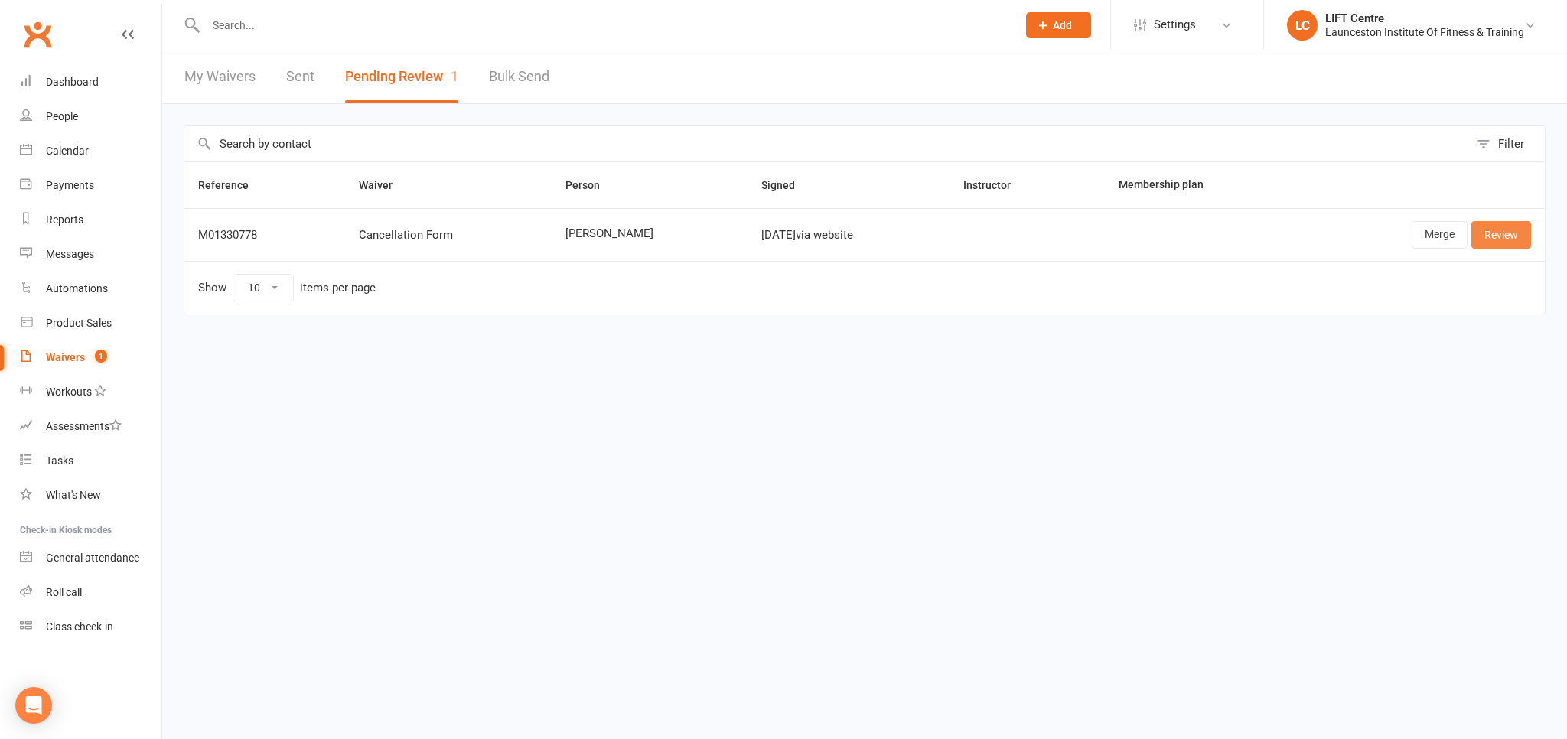
click at [1498, 246] on link "Review" at bounding box center [1501, 235] width 60 height 28
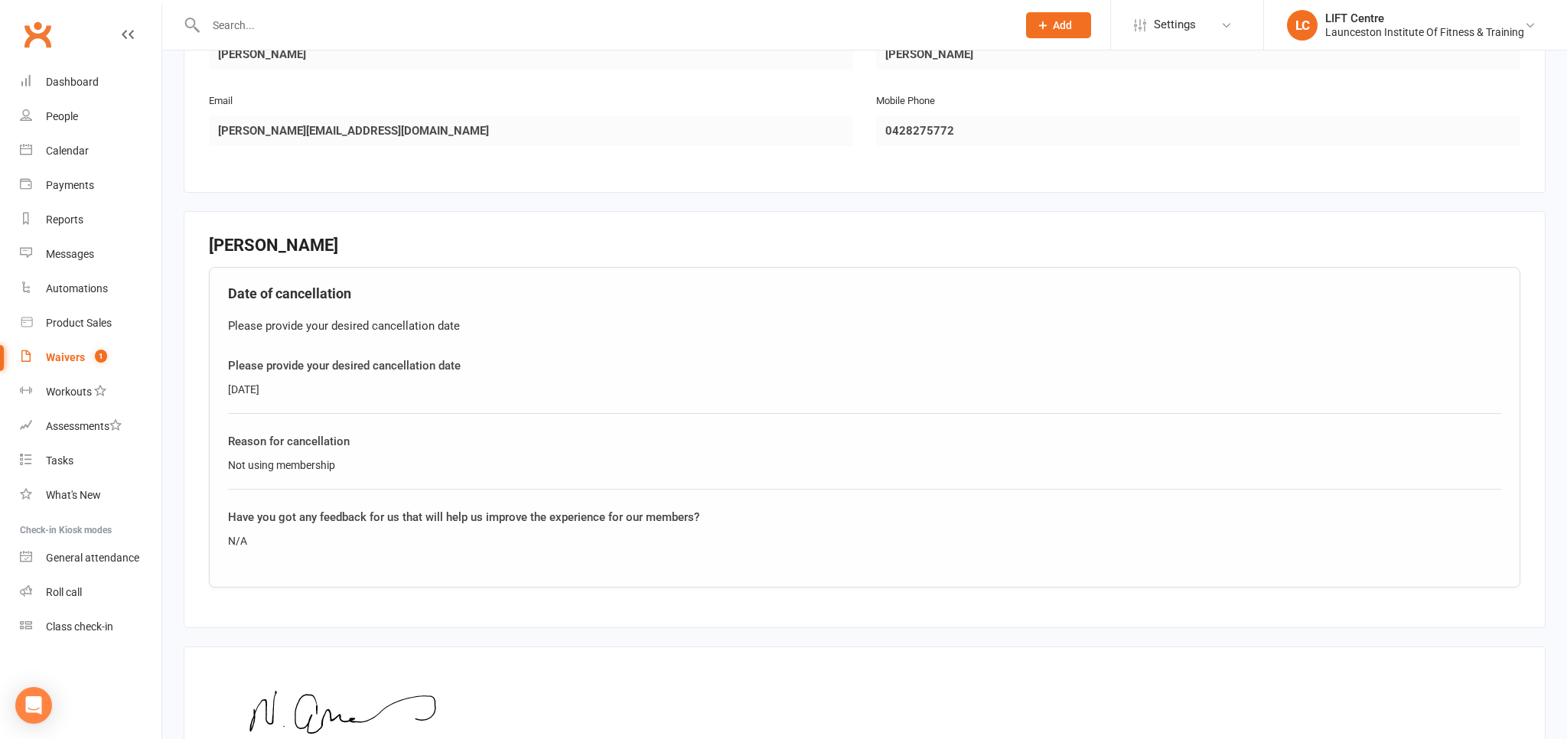
scroll to position [565, 0]
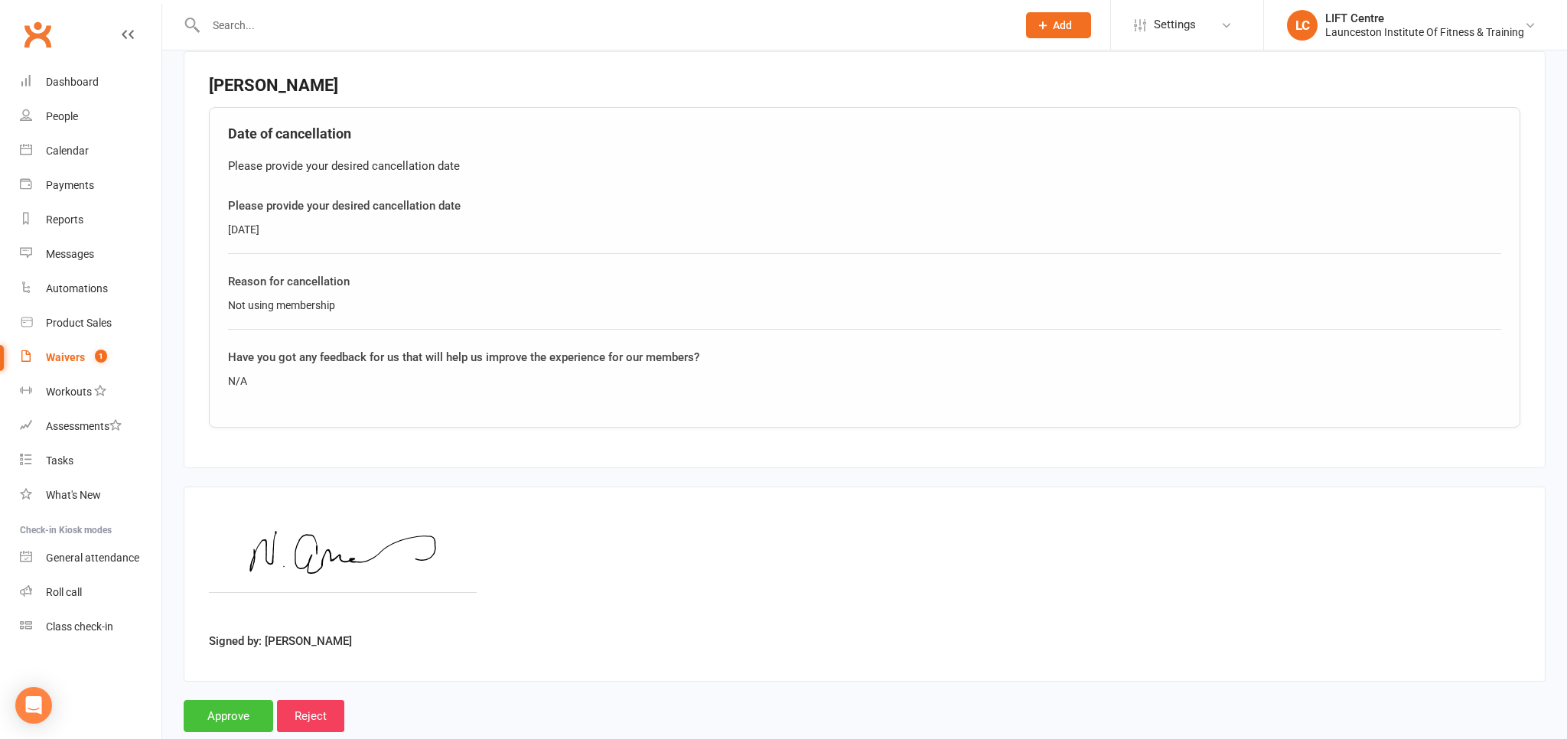
click at [218, 712] on input "Approve" at bounding box center [229, 716] width 90 height 32
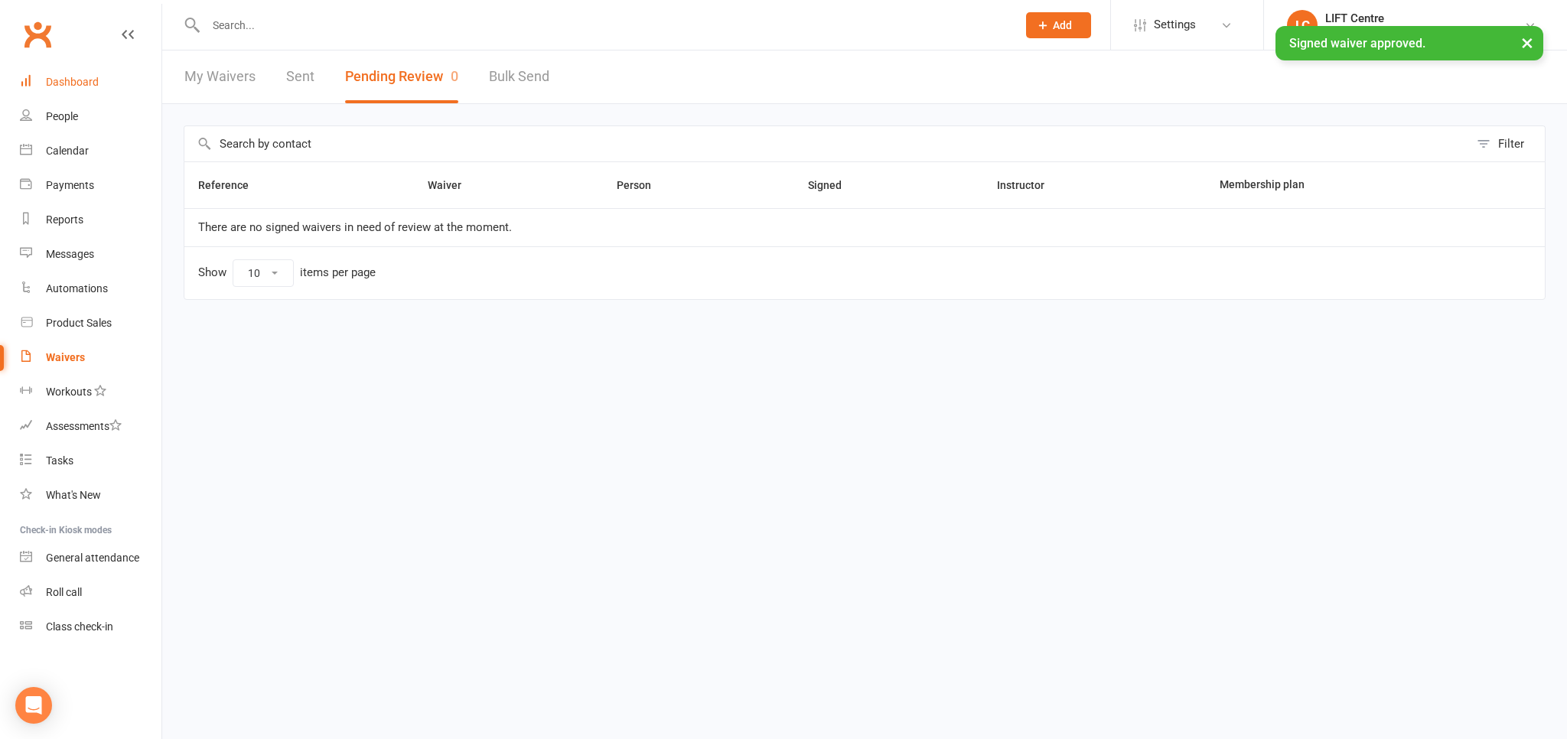
click at [81, 80] on div "Dashboard" at bounding box center [72, 82] width 53 height 12
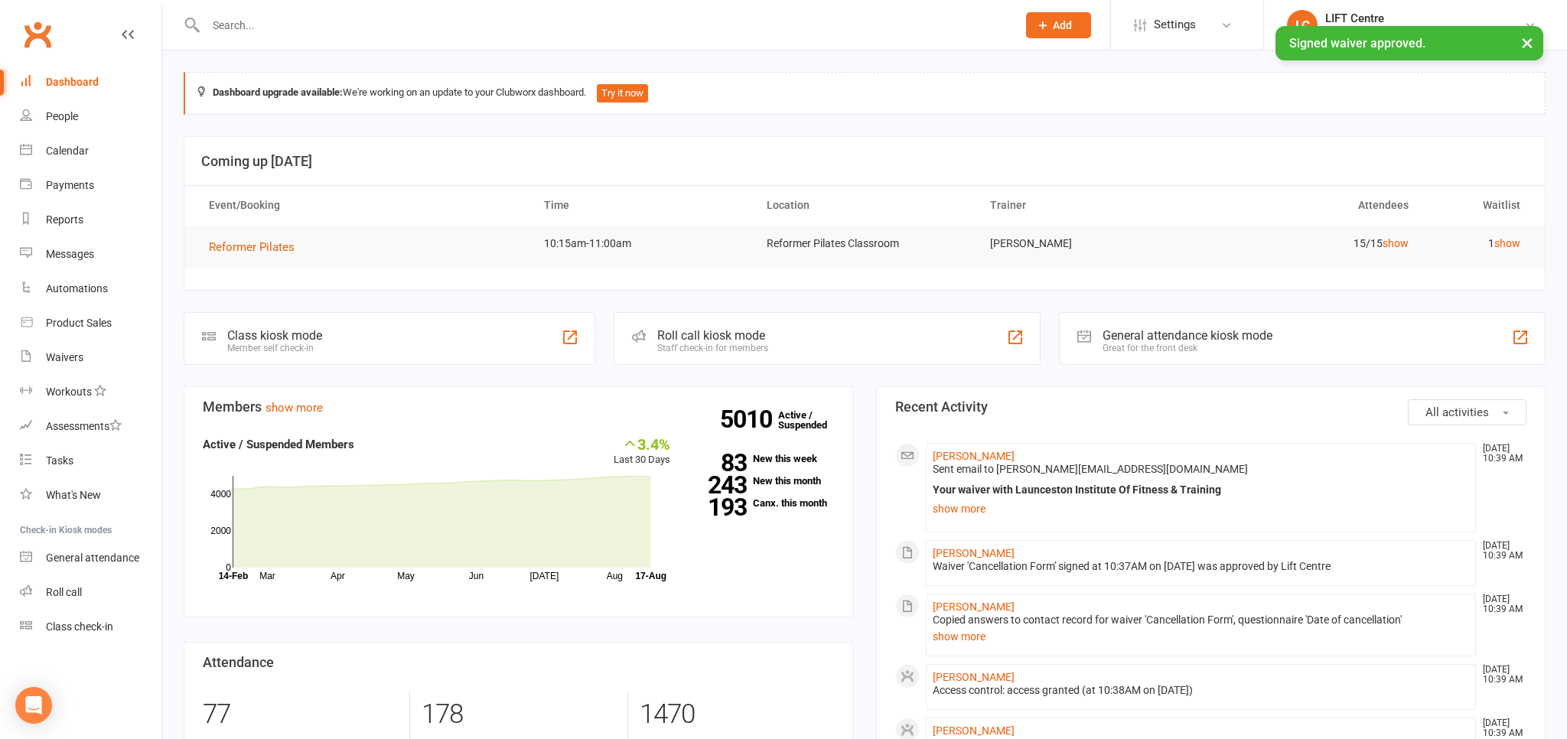
click at [228, 31] on input "text" at bounding box center [603, 25] width 805 height 21
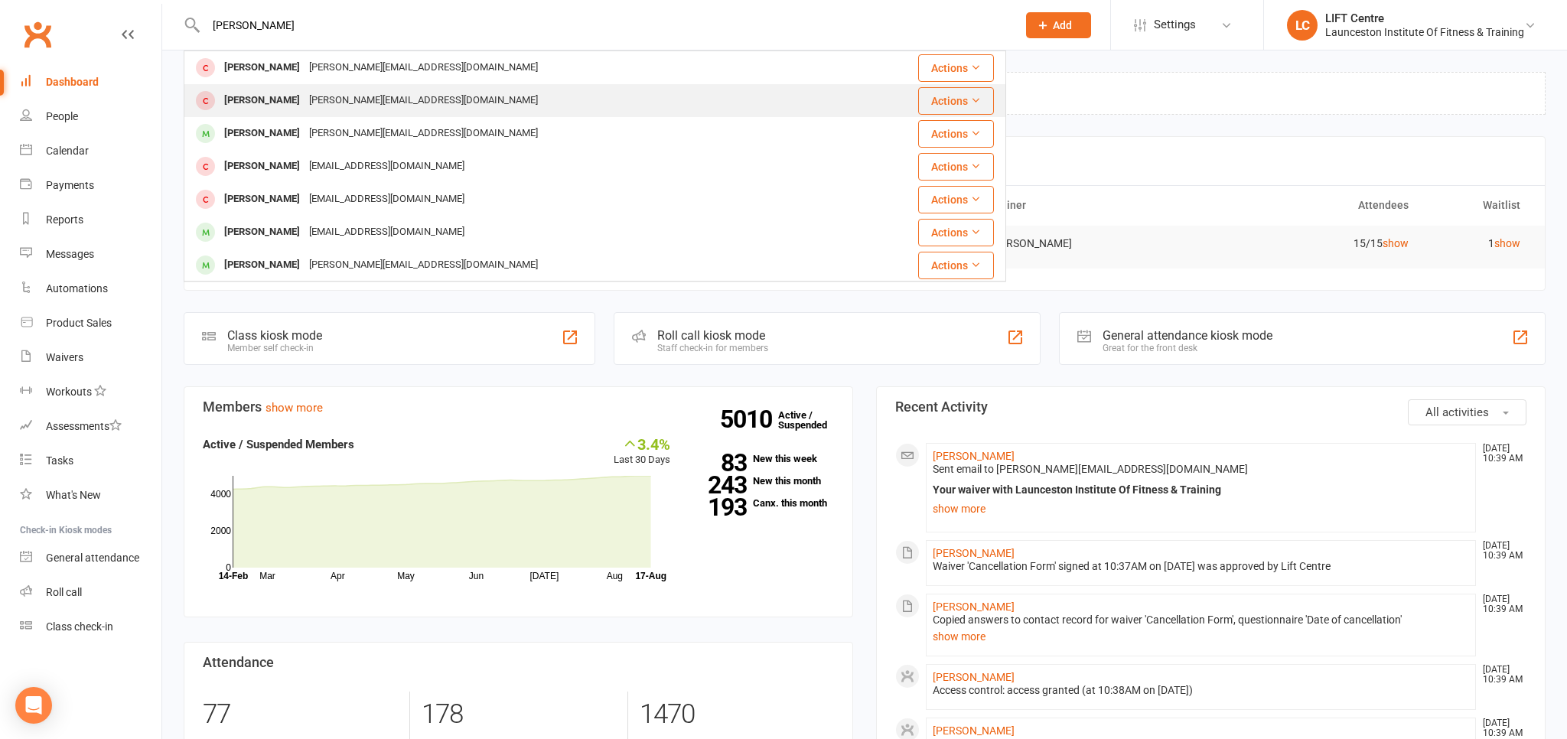
type input "nathan andrew"
click at [284, 103] on div "Nathan Andrews" at bounding box center [262, 101] width 85 height 22
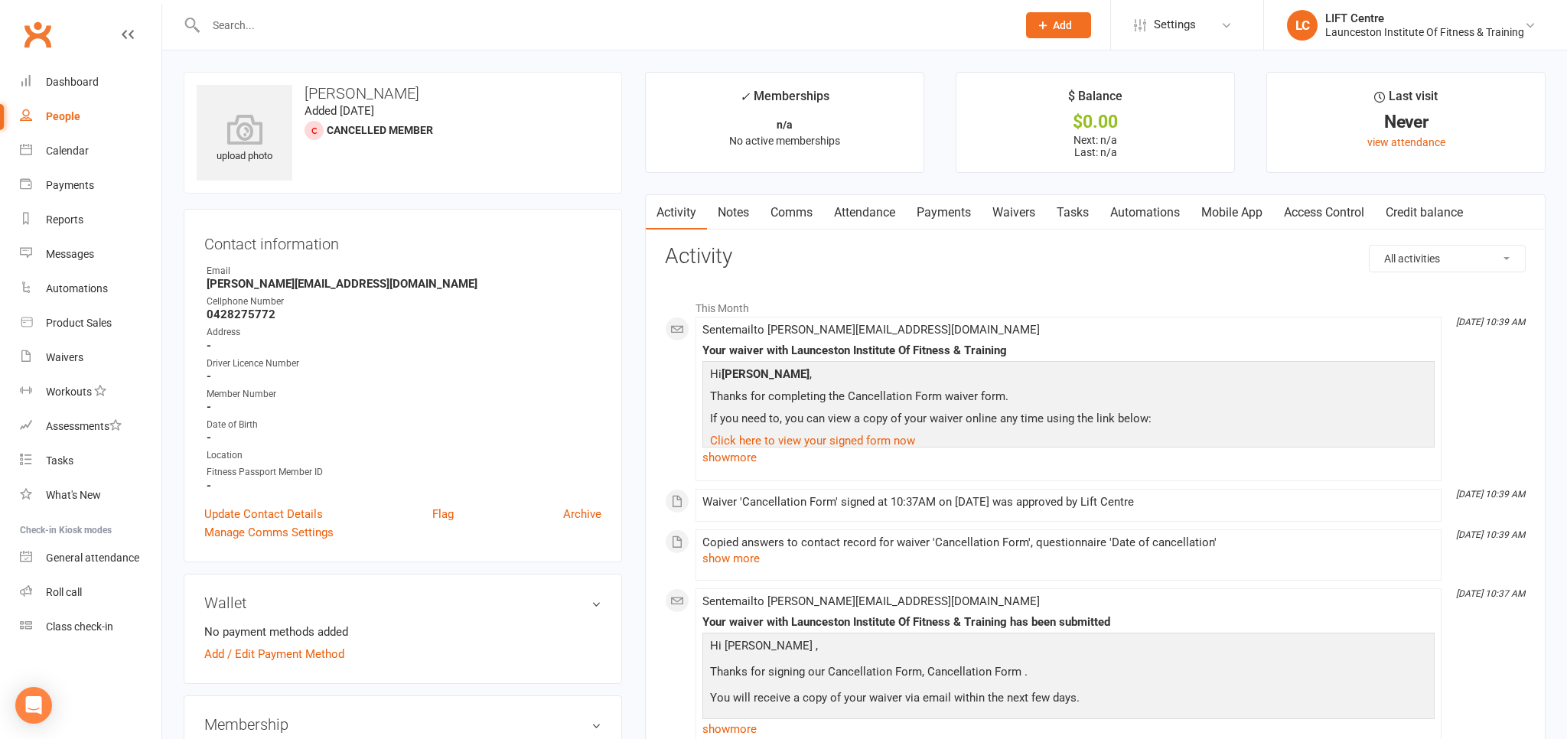
click at [1293, 209] on link "Access Control" at bounding box center [1324, 212] width 102 height 35
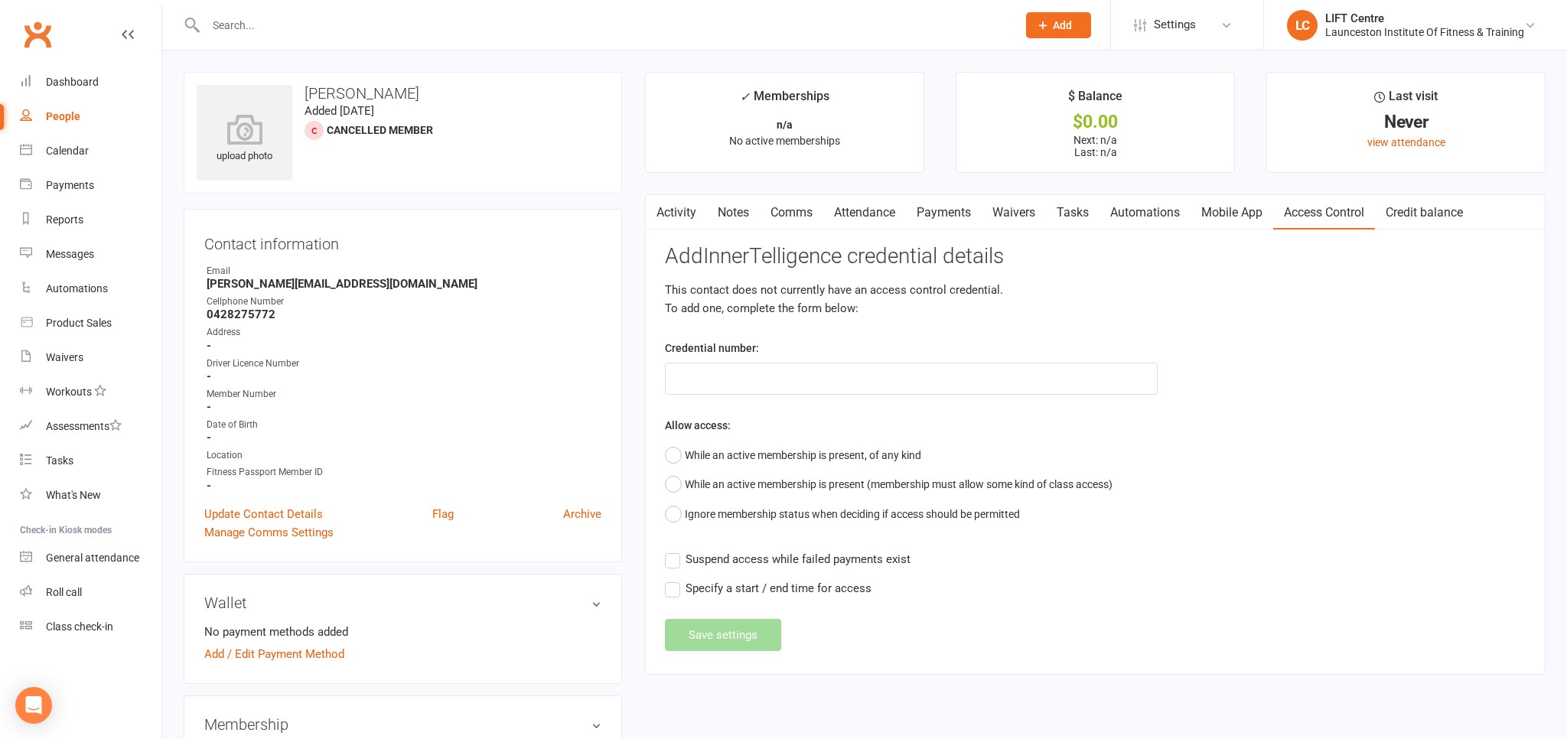
click at [675, 216] on link "Activity" at bounding box center [676, 212] width 61 height 35
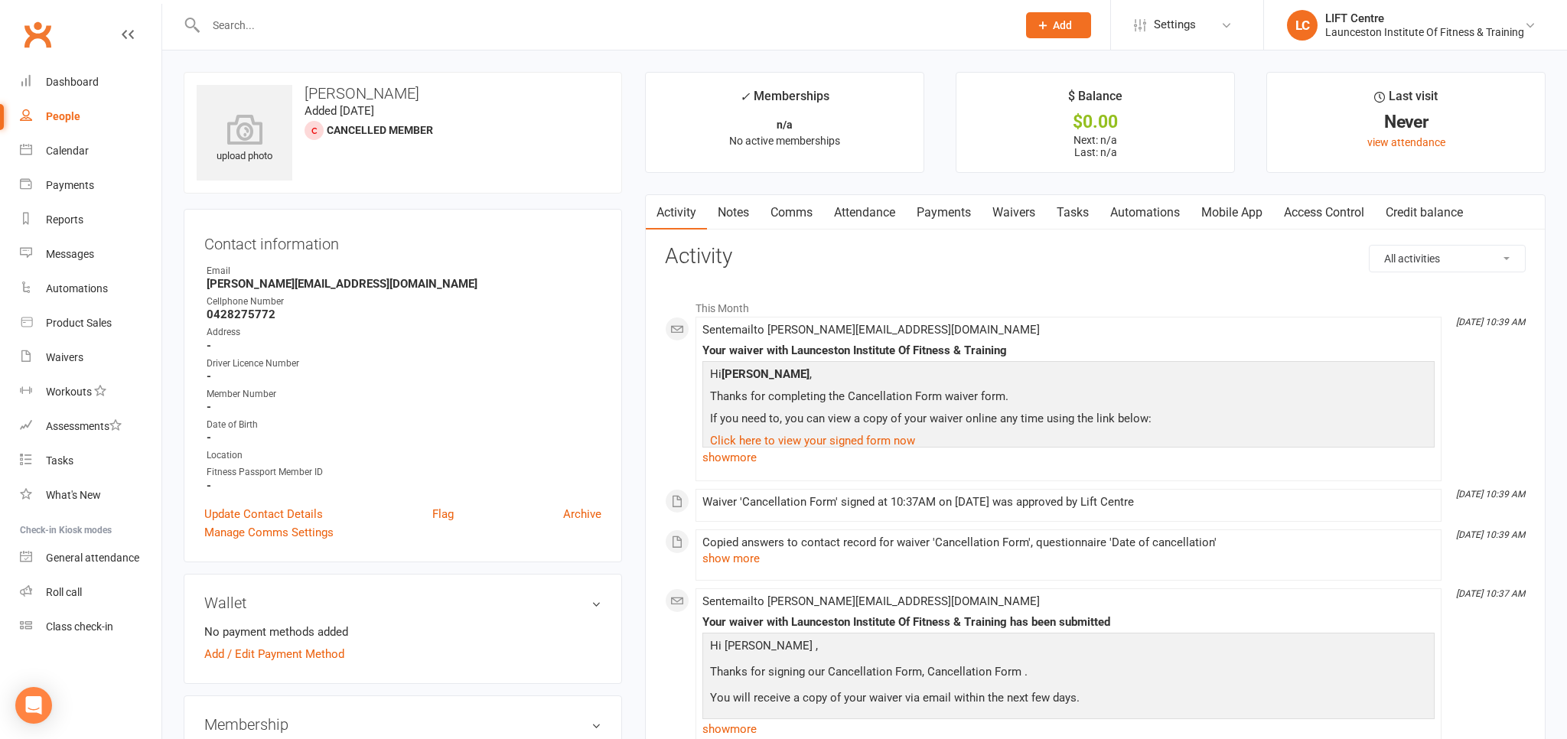
click at [930, 213] on link "Payments" at bounding box center [944, 212] width 76 height 35
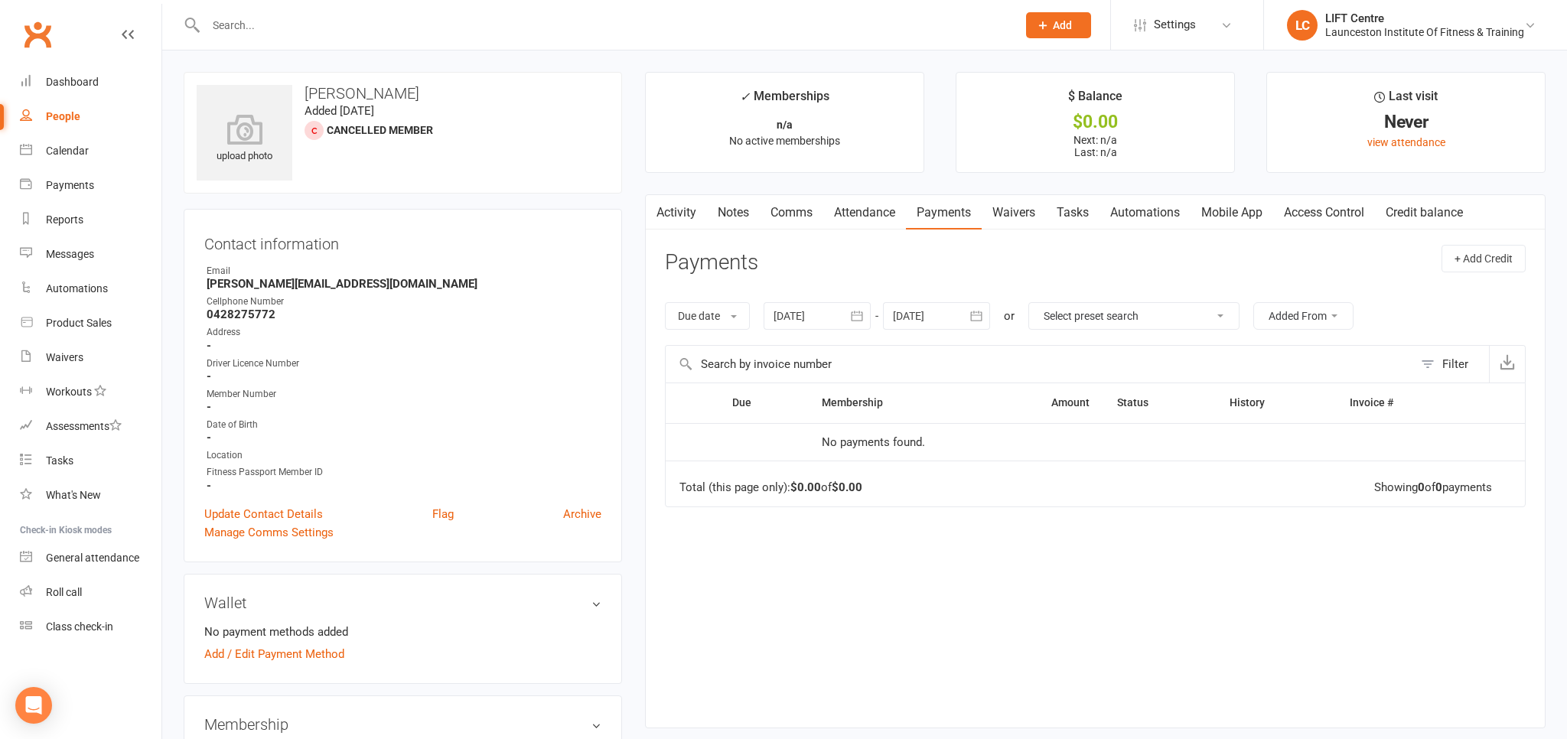
click at [285, 28] on input "text" at bounding box center [603, 25] width 805 height 21
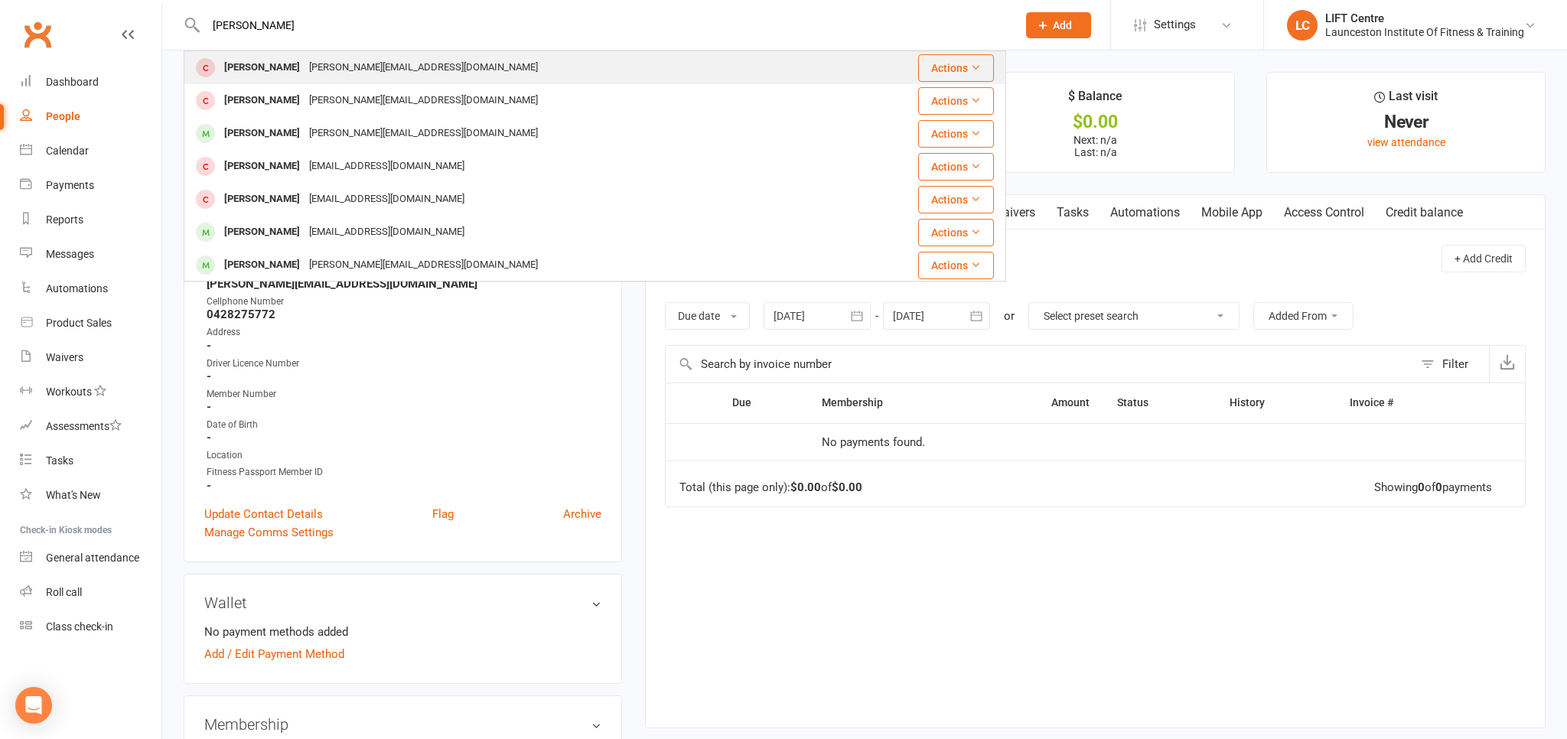
type input "nathan andrew"
click at [329, 64] on div "Nathan.andrews82@yahoo.com" at bounding box center [424, 68] width 238 height 22
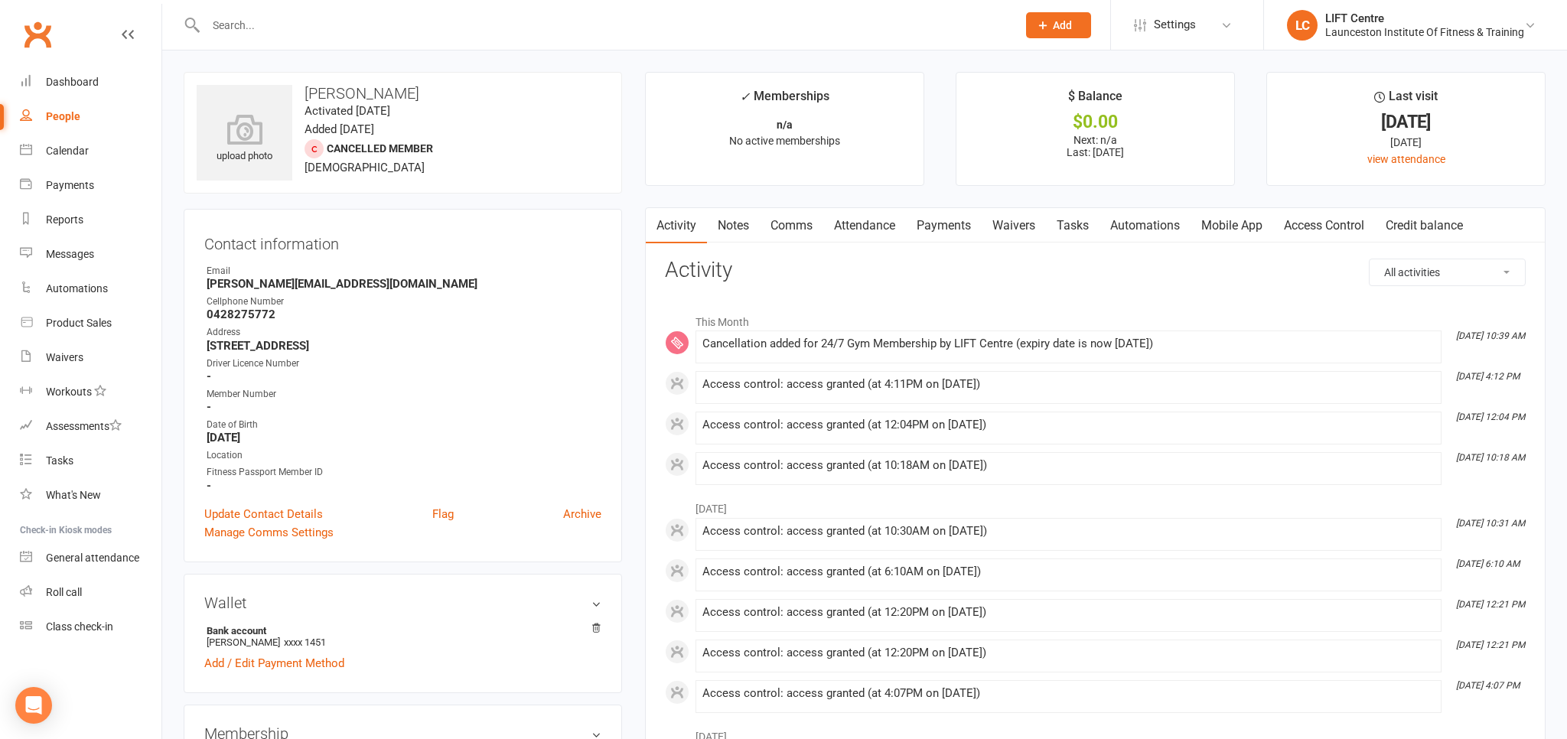
click at [941, 229] on link "Payments" at bounding box center [944, 225] width 76 height 35
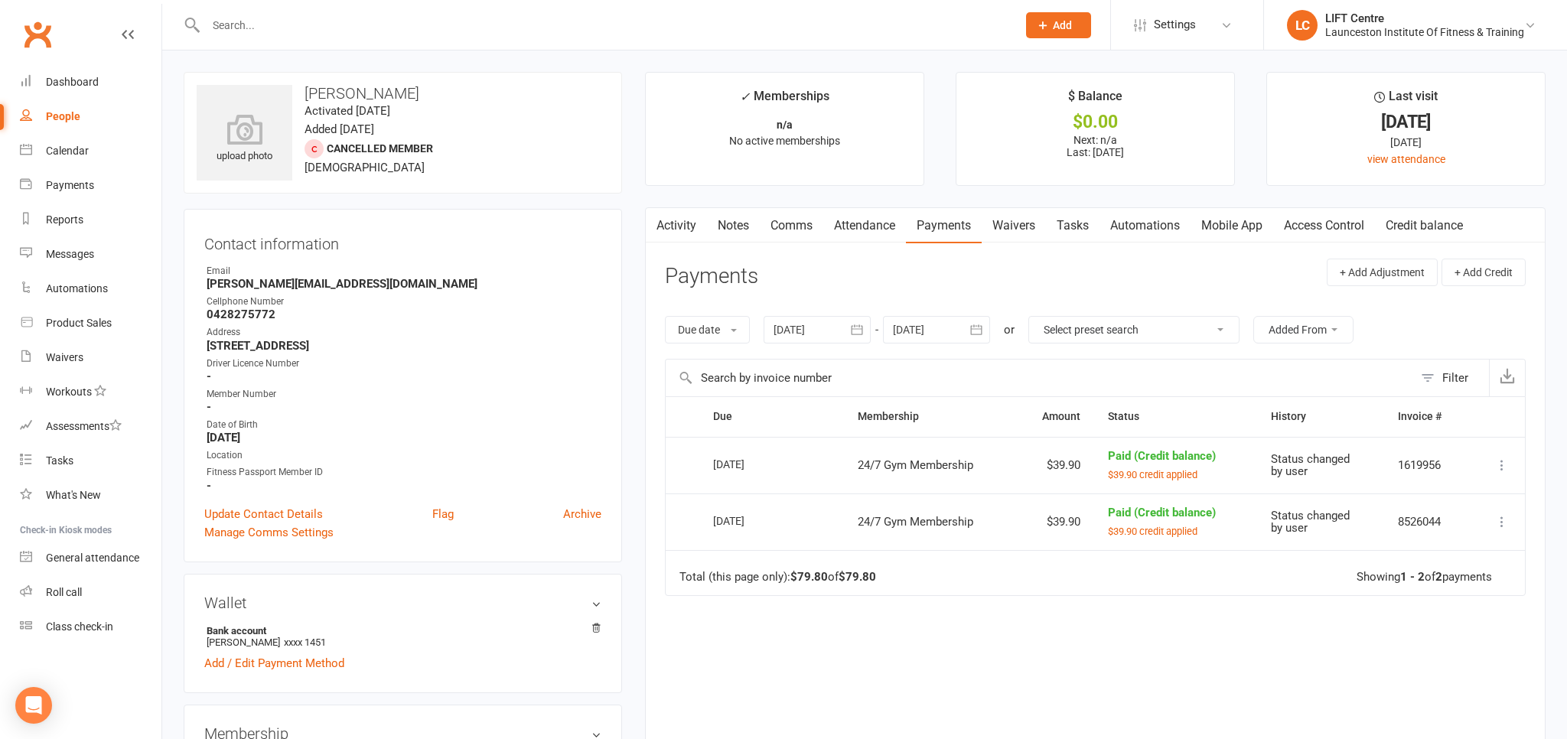
click at [679, 228] on link "Activity" at bounding box center [676, 225] width 61 height 35
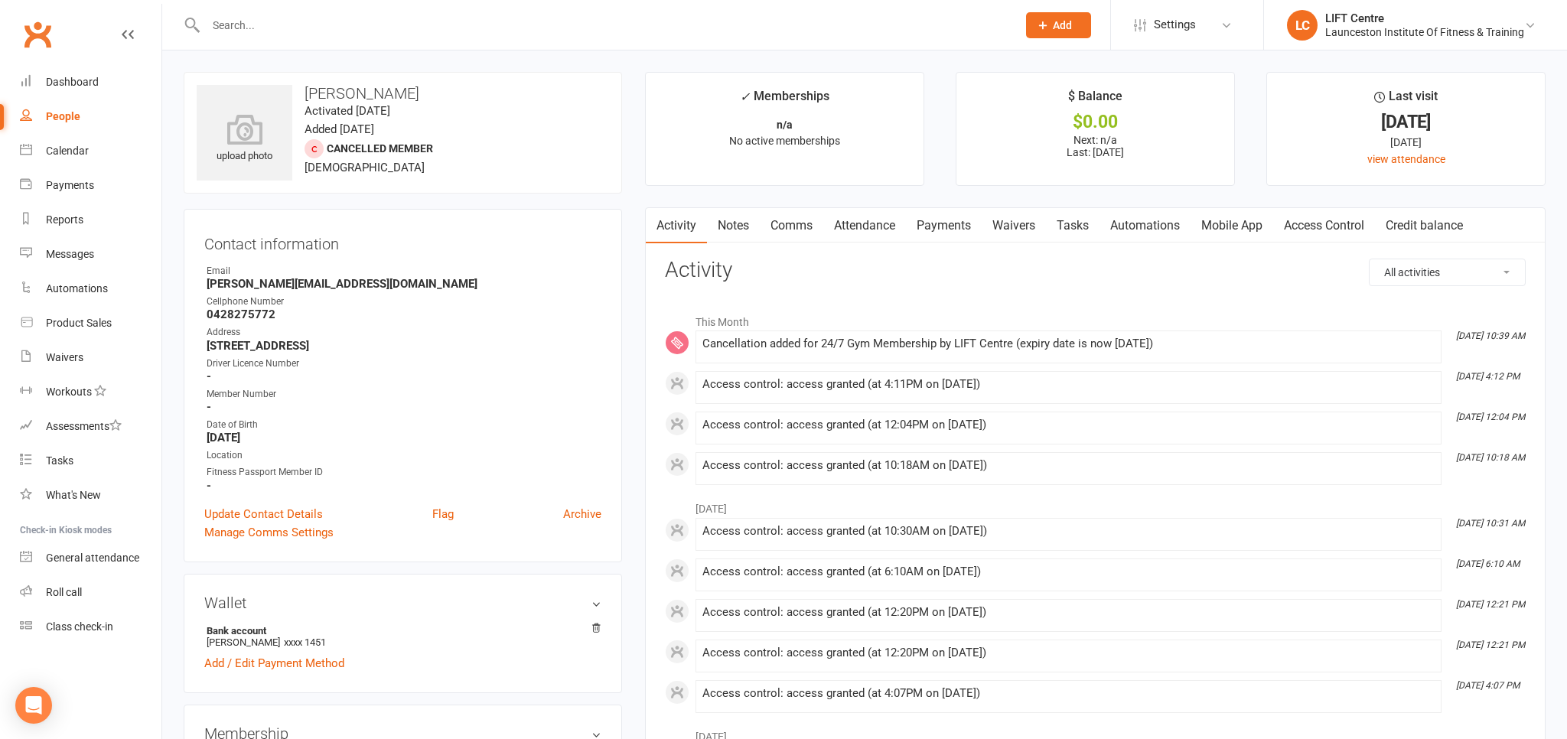
click at [1311, 225] on link "Access Control" at bounding box center [1324, 225] width 102 height 35
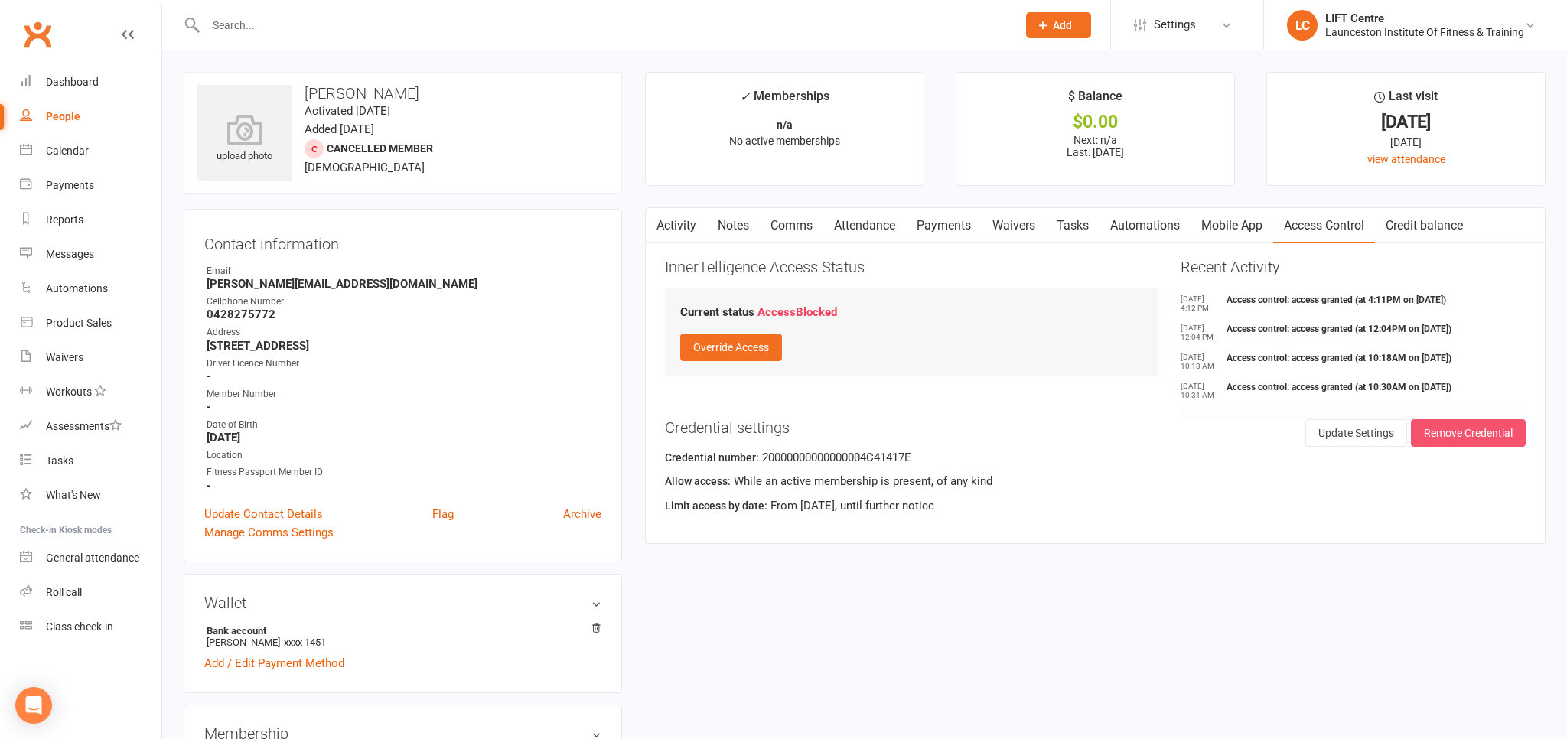
click at [1480, 430] on button "Remove Credential" at bounding box center [1468, 433] width 115 height 28
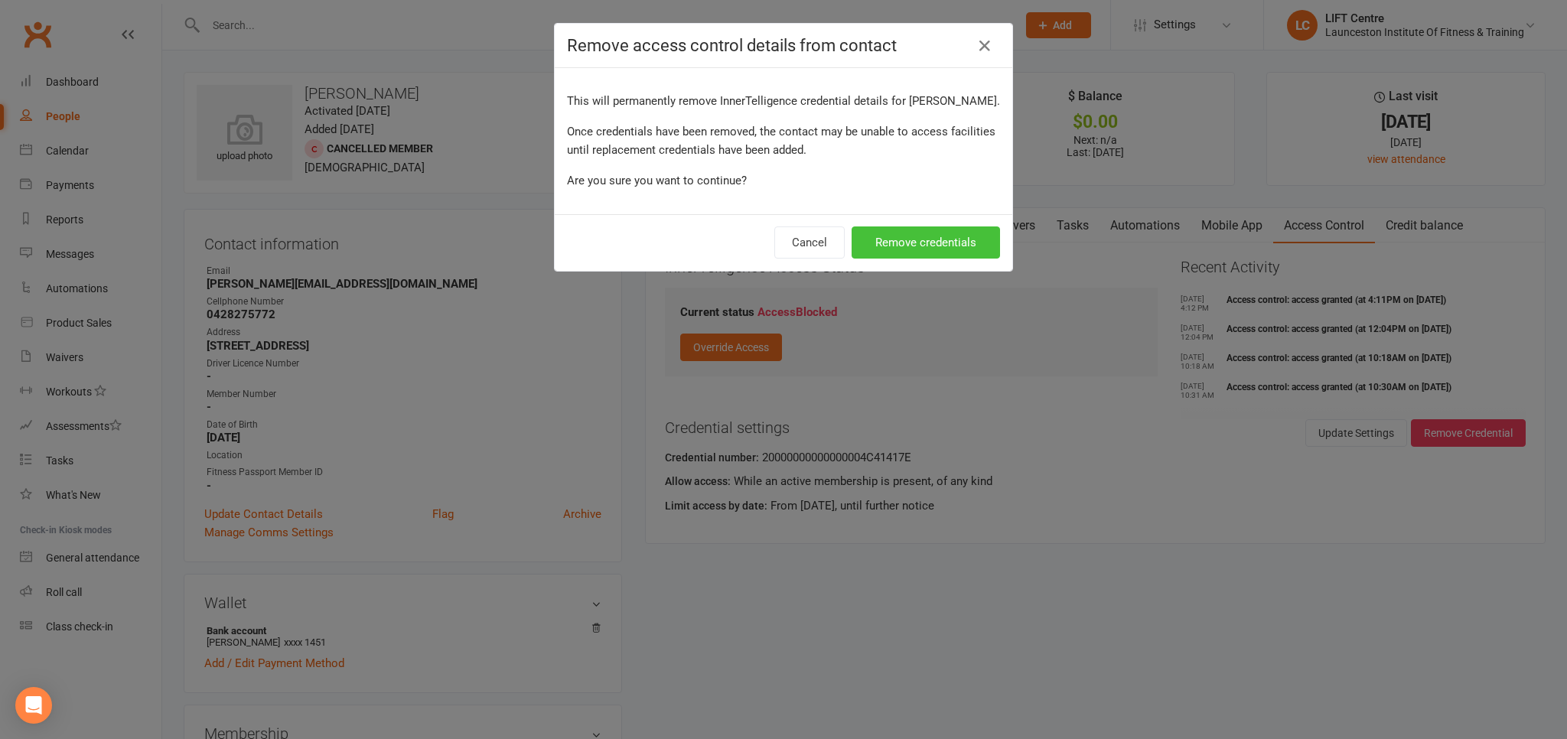
click at [943, 249] on button "Remove credentials" at bounding box center [926, 242] width 148 height 32
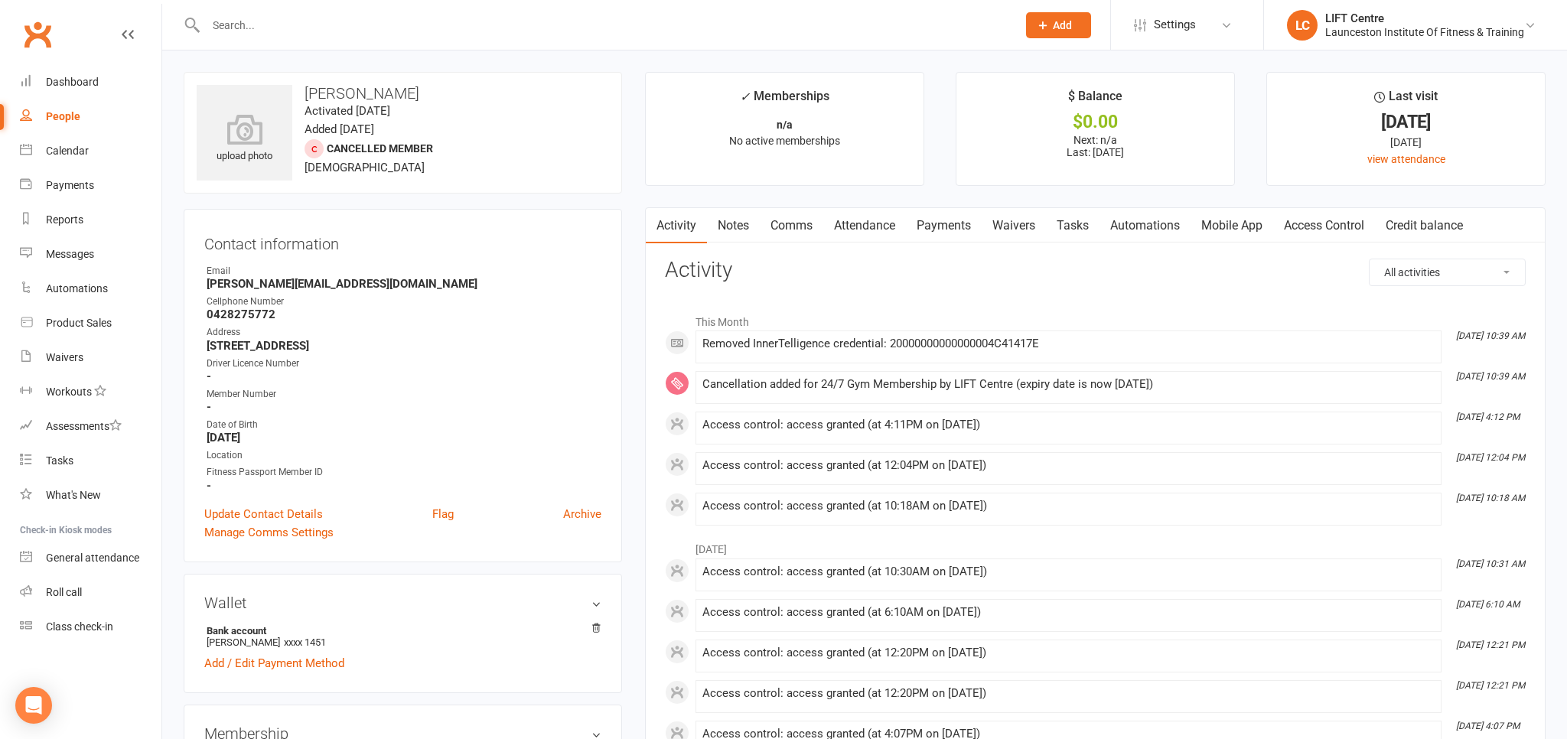
click at [63, 114] on div "People" at bounding box center [63, 116] width 34 height 12
select select "100"
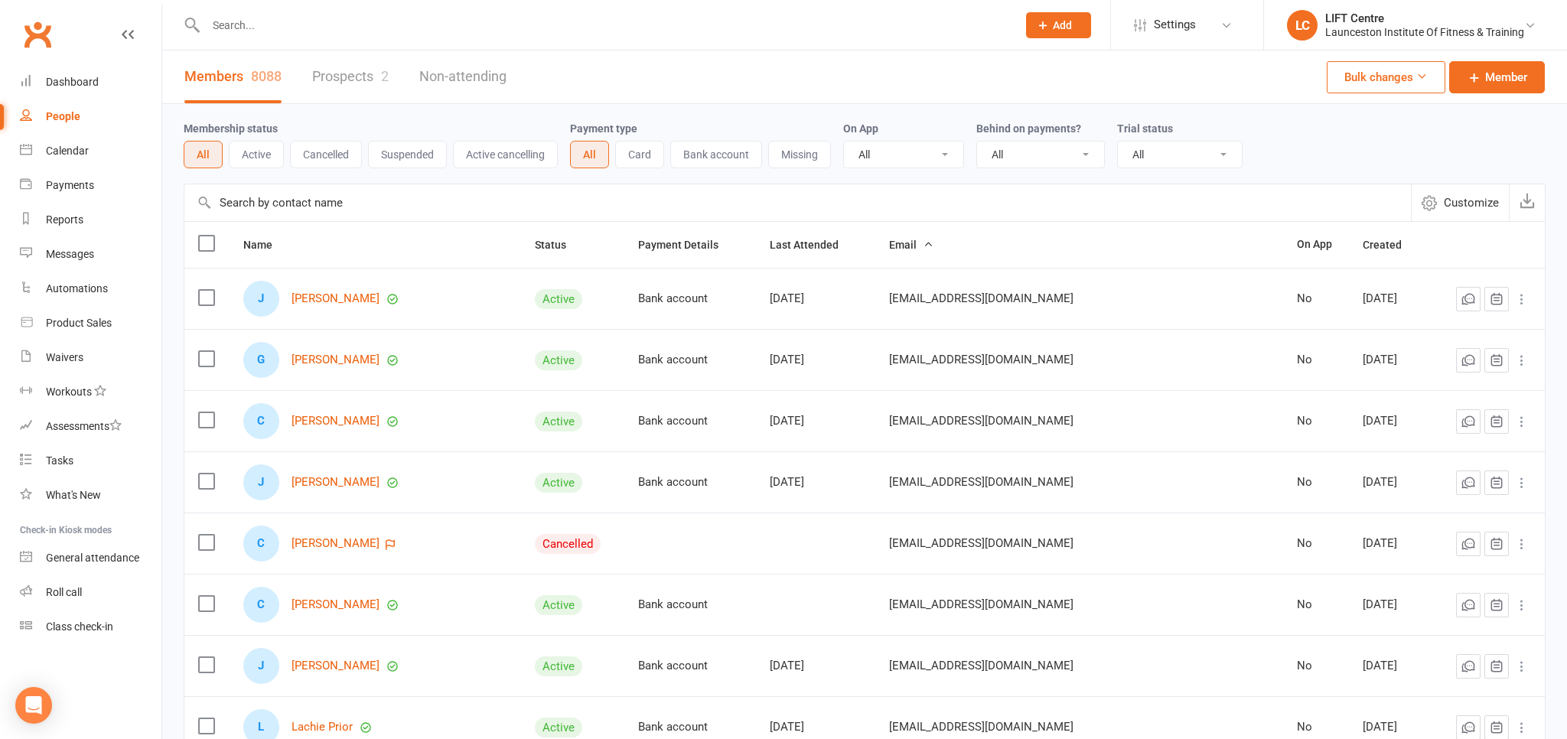
click at [269, 33] on input "text" at bounding box center [603, 25] width 805 height 21
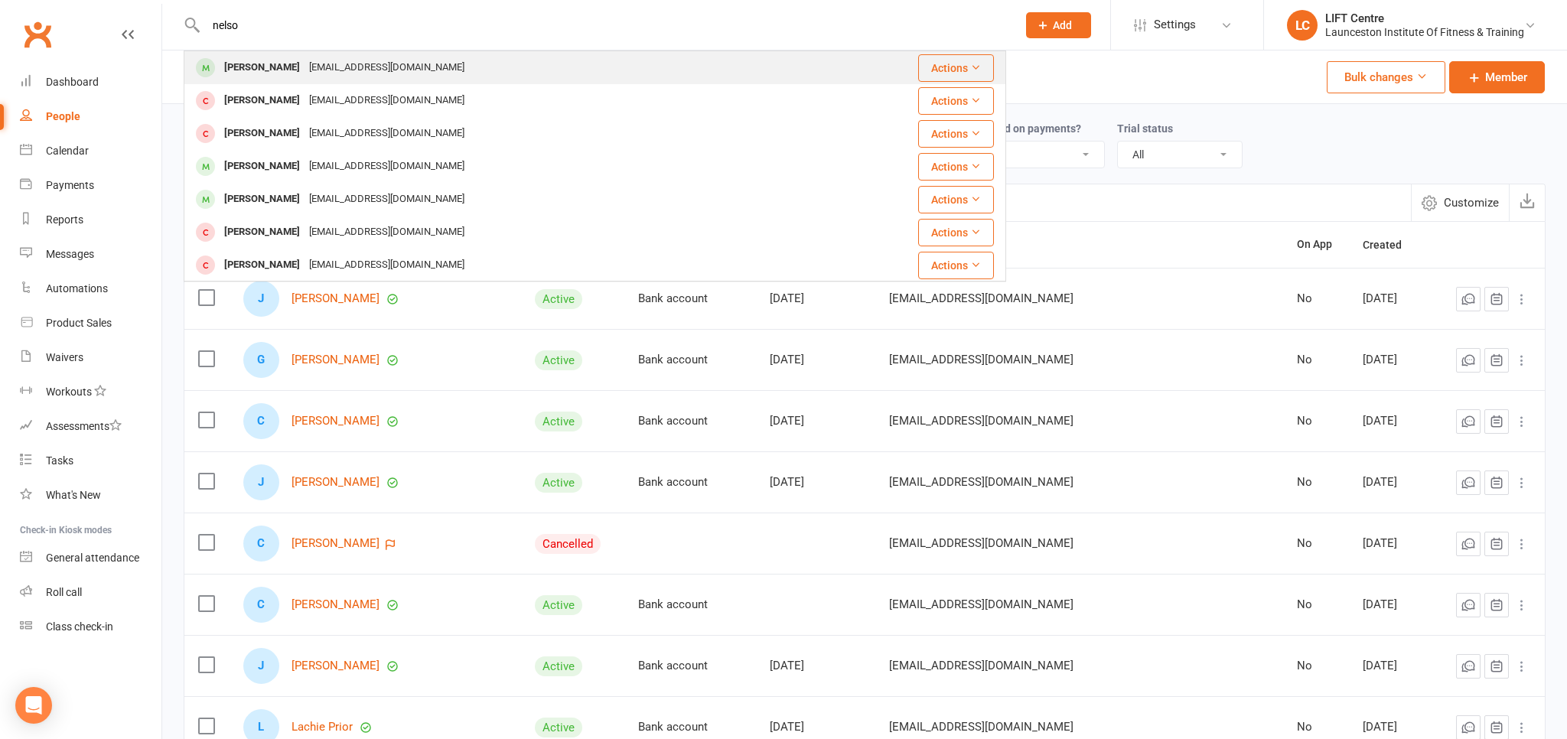
type input "nelso"
click at [305, 59] on div "Nel.clayy@gmail.com" at bounding box center [387, 68] width 164 height 22
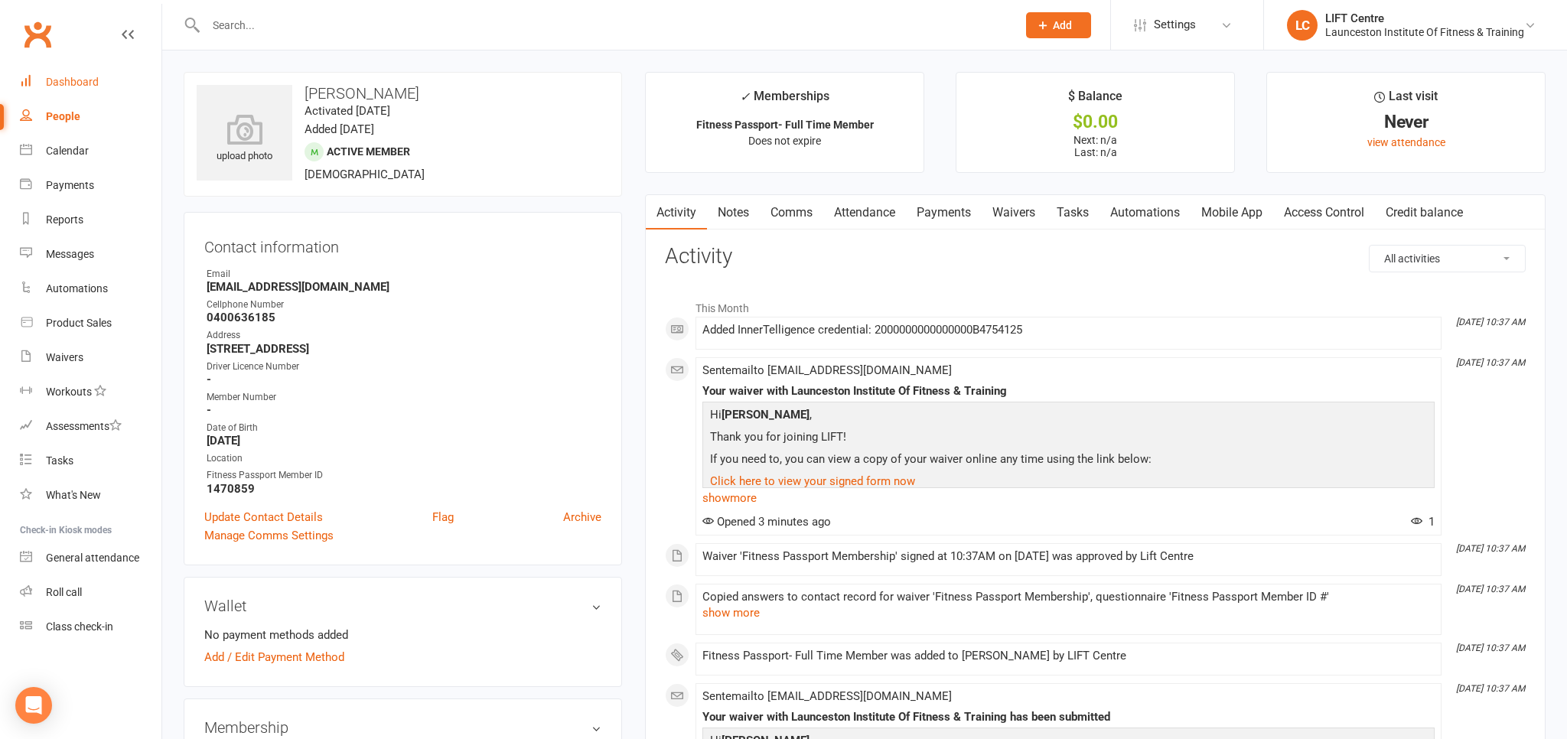
click at [75, 87] on div "Dashboard" at bounding box center [72, 82] width 53 height 12
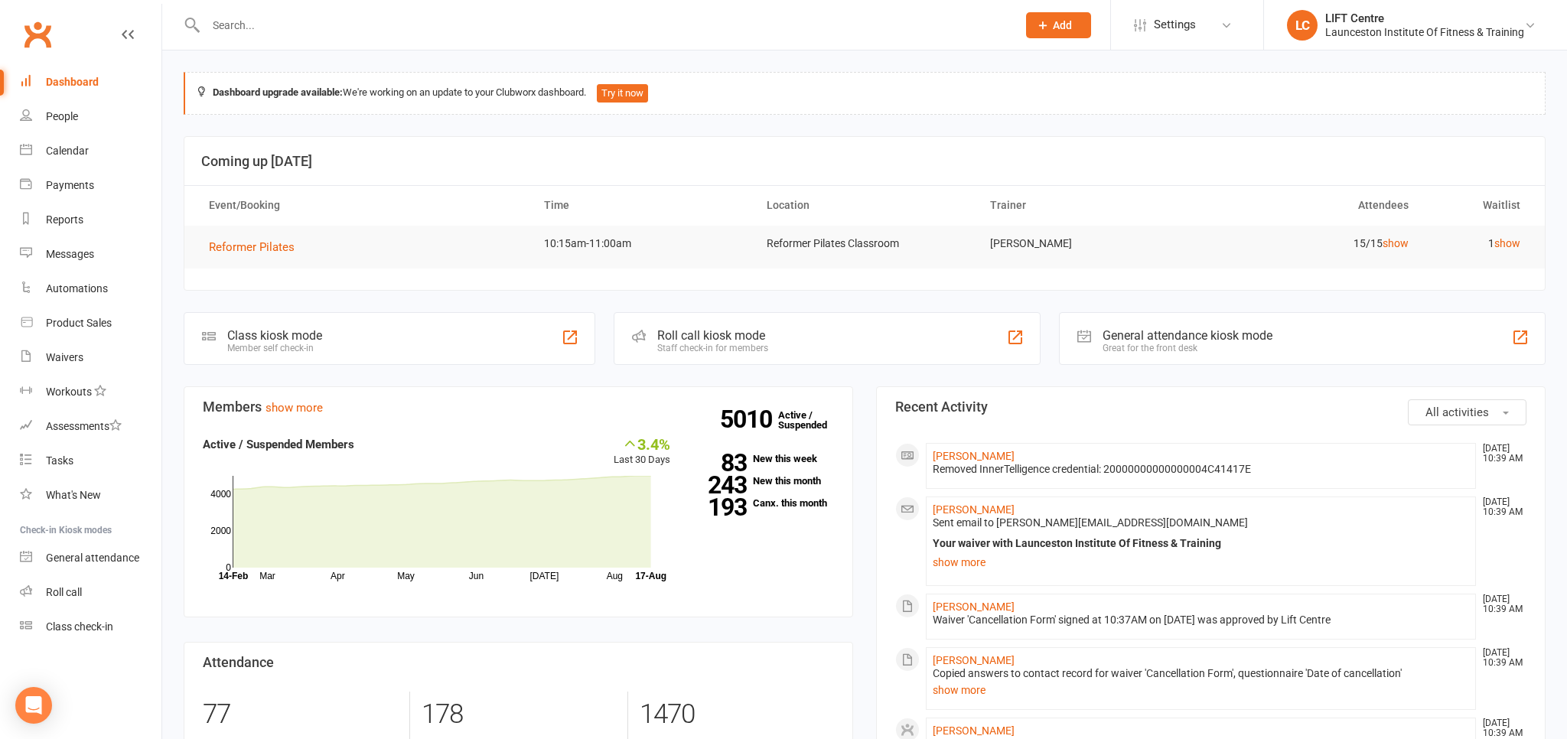
click at [270, 29] on input "text" at bounding box center [603, 25] width 805 height 21
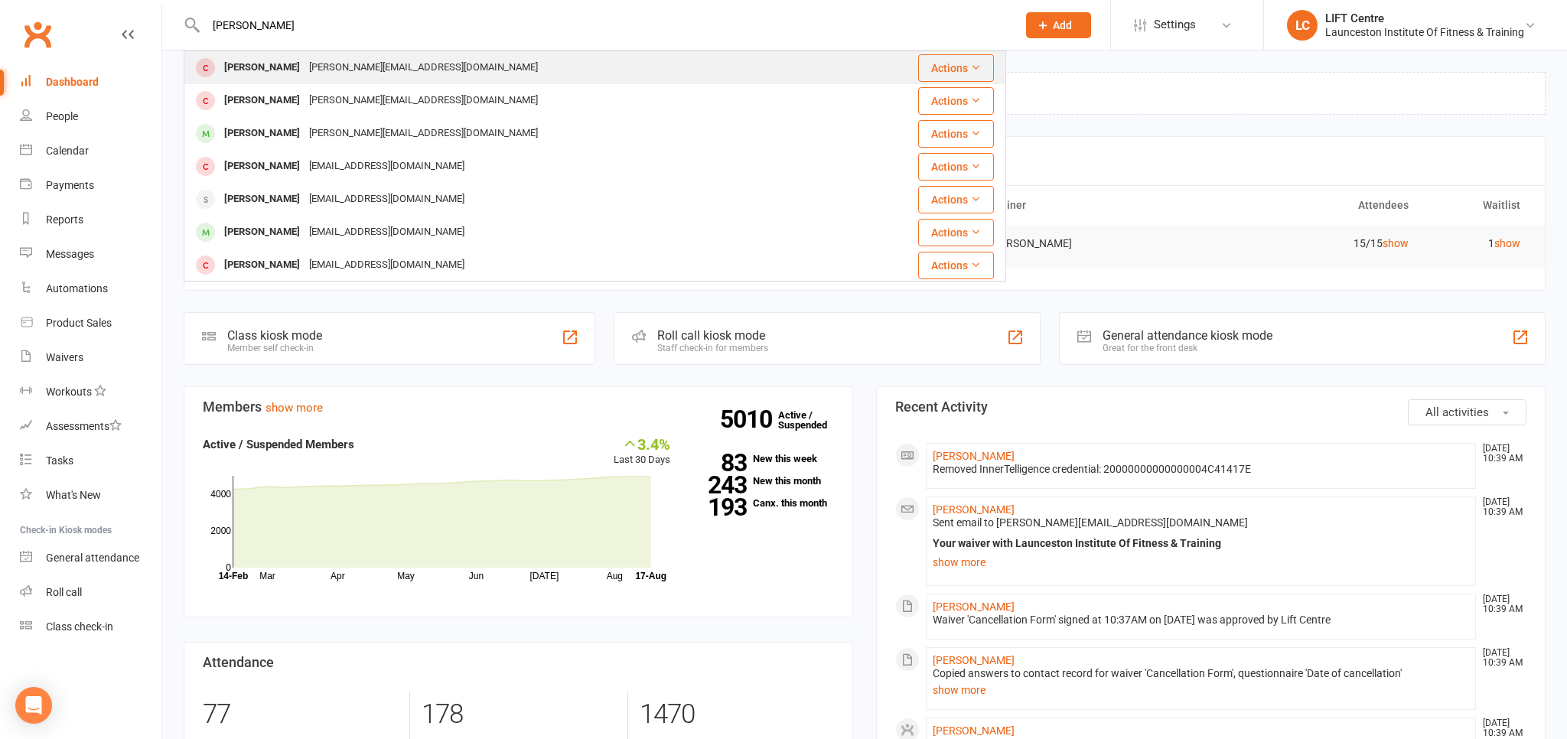
type input "nathan andrews"
click at [341, 77] on div "Nathan.andrews82@yahoo.com" at bounding box center [424, 68] width 238 height 22
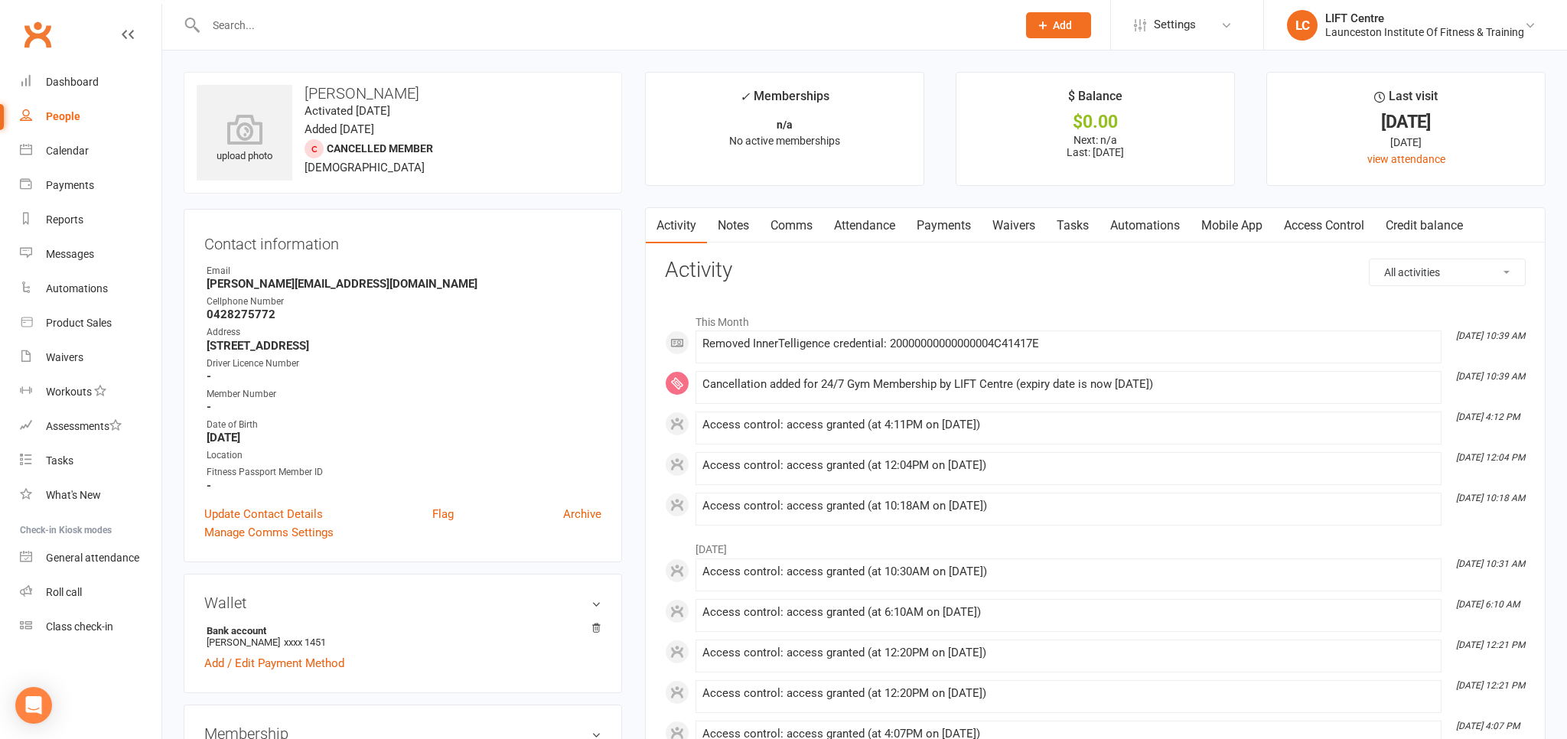
click at [1347, 221] on link "Access Control" at bounding box center [1324, 225] width 102 height 35
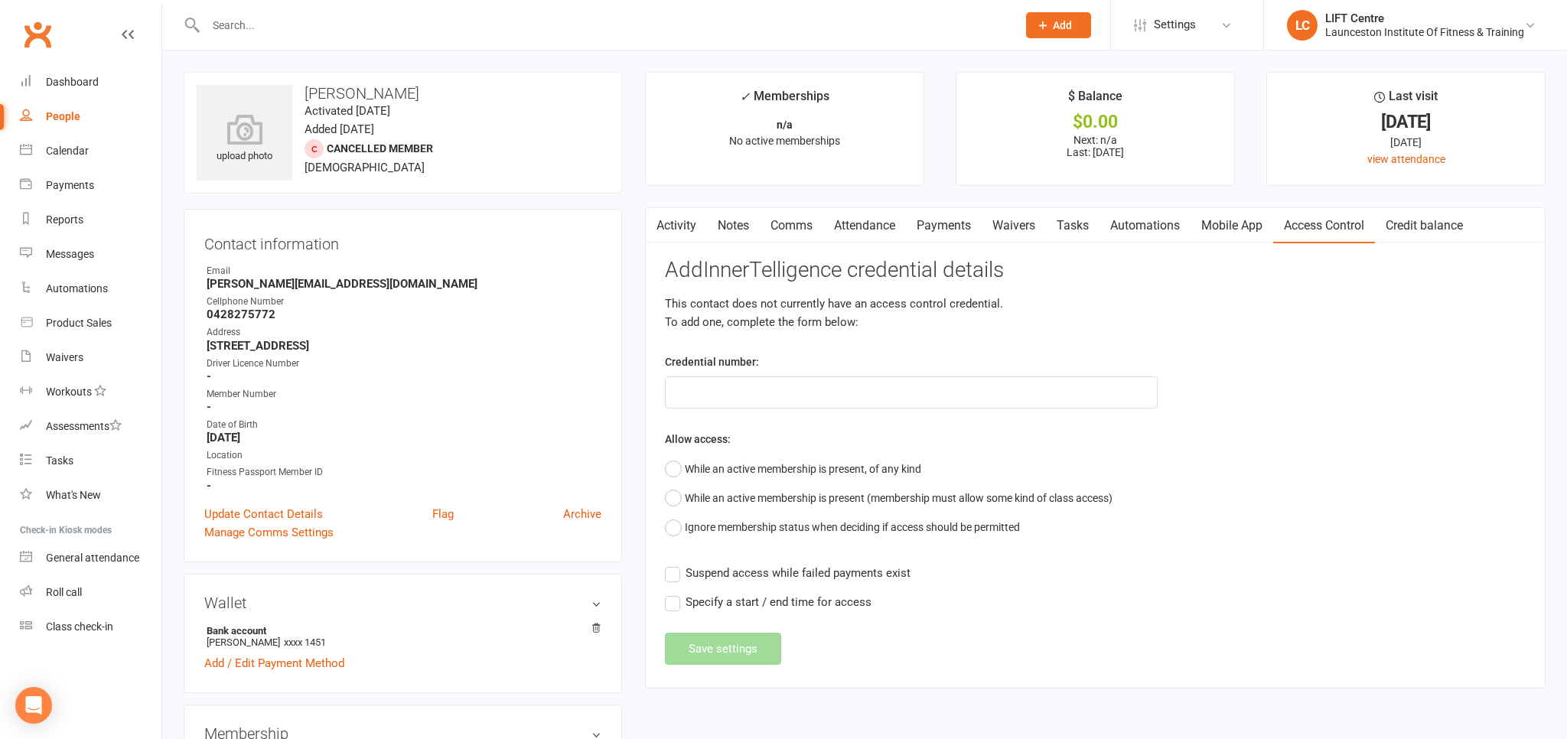
click at [663, 230] on button "button" at bounding box center [655, 225] width 19 height 34
click at [670, 226] on link "Activity" at bounding box center [676, 225] width 61 height 35
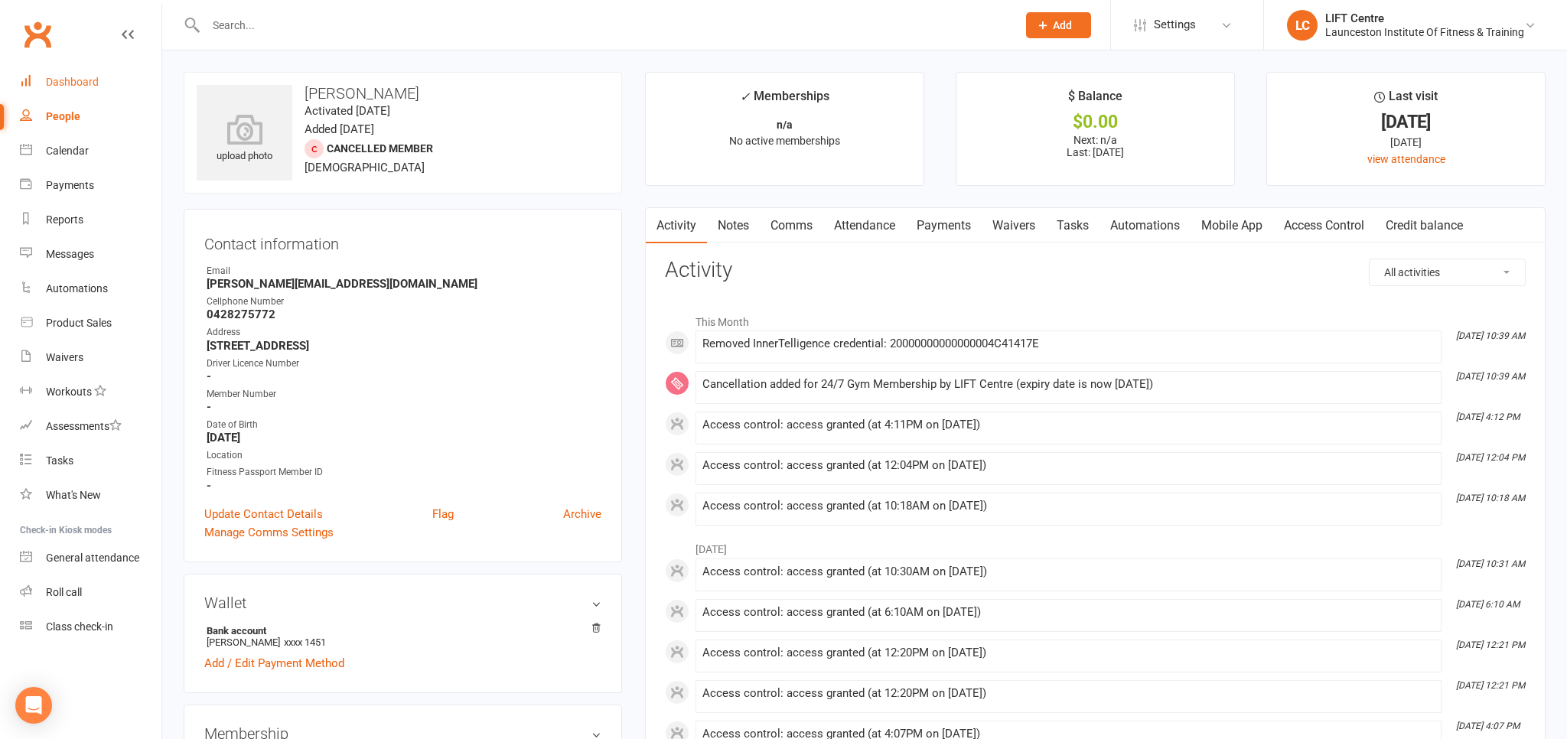
click at [101, 81] on link "Dashboard" at bounding box center [91, 82] width 142 height 34
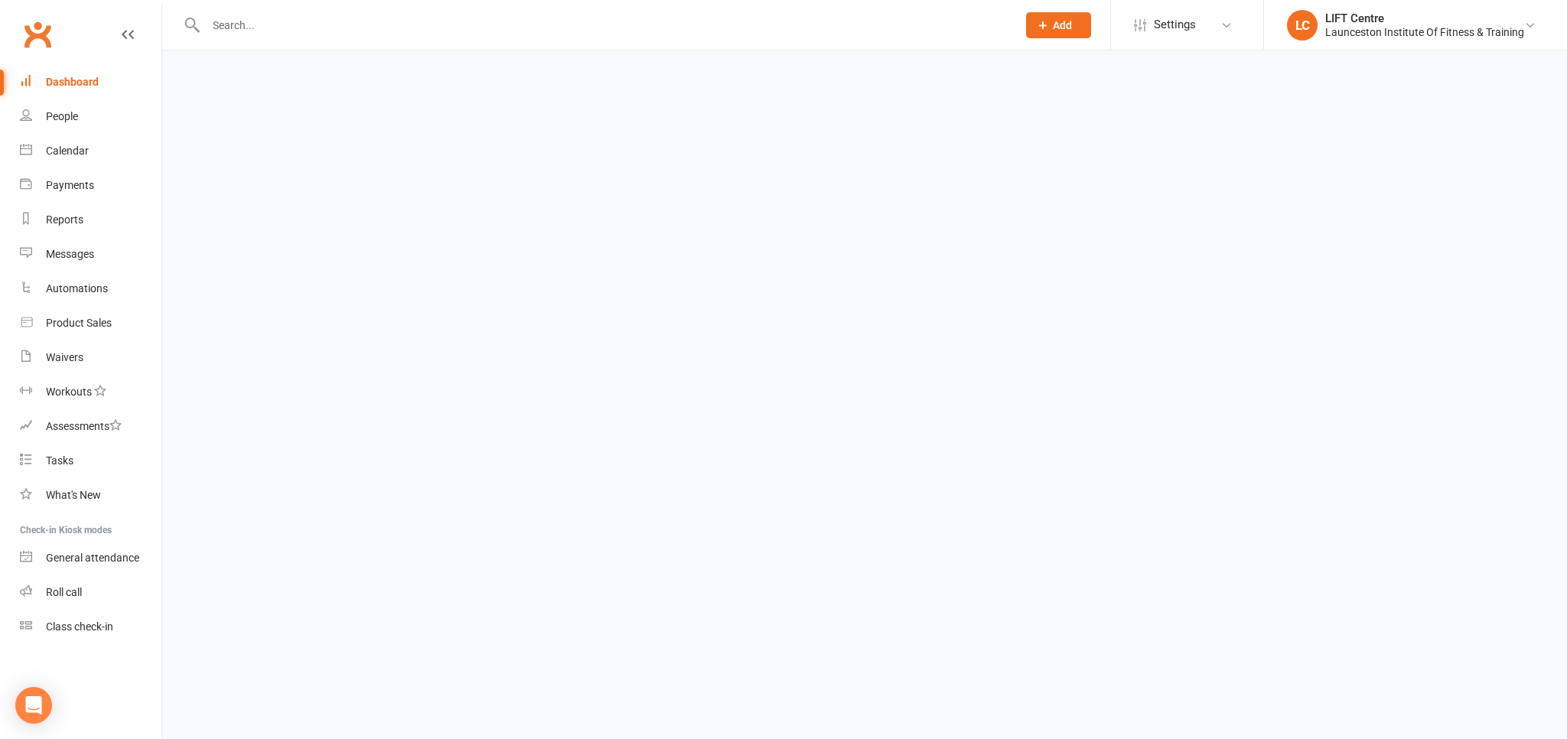
click at [101, 81] on link "Dashboard" at bounding box center [91, 82] width 142 height 34
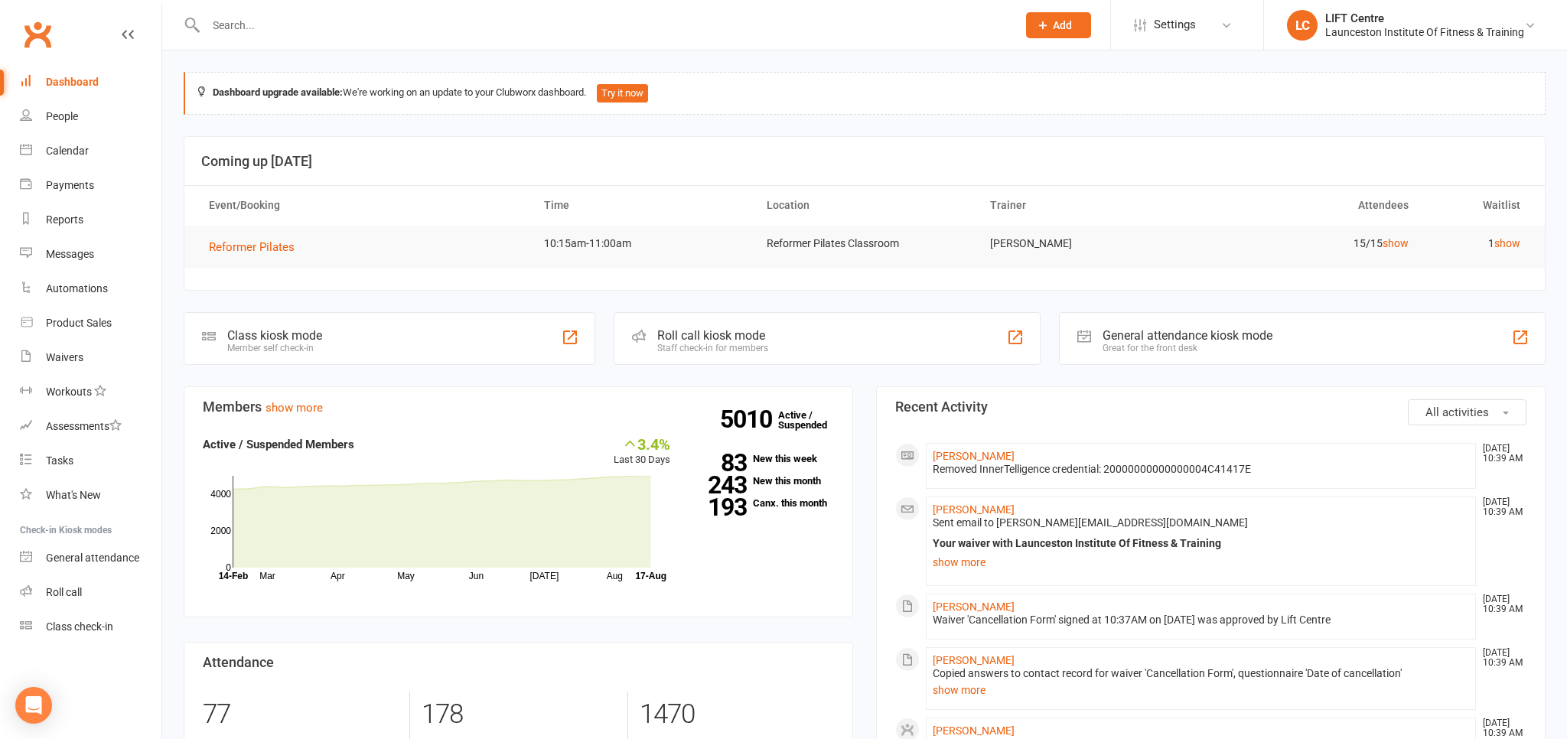
click at [40, 44] on link "Clubworx" at bounding box center [37, 34] width 38 height 38
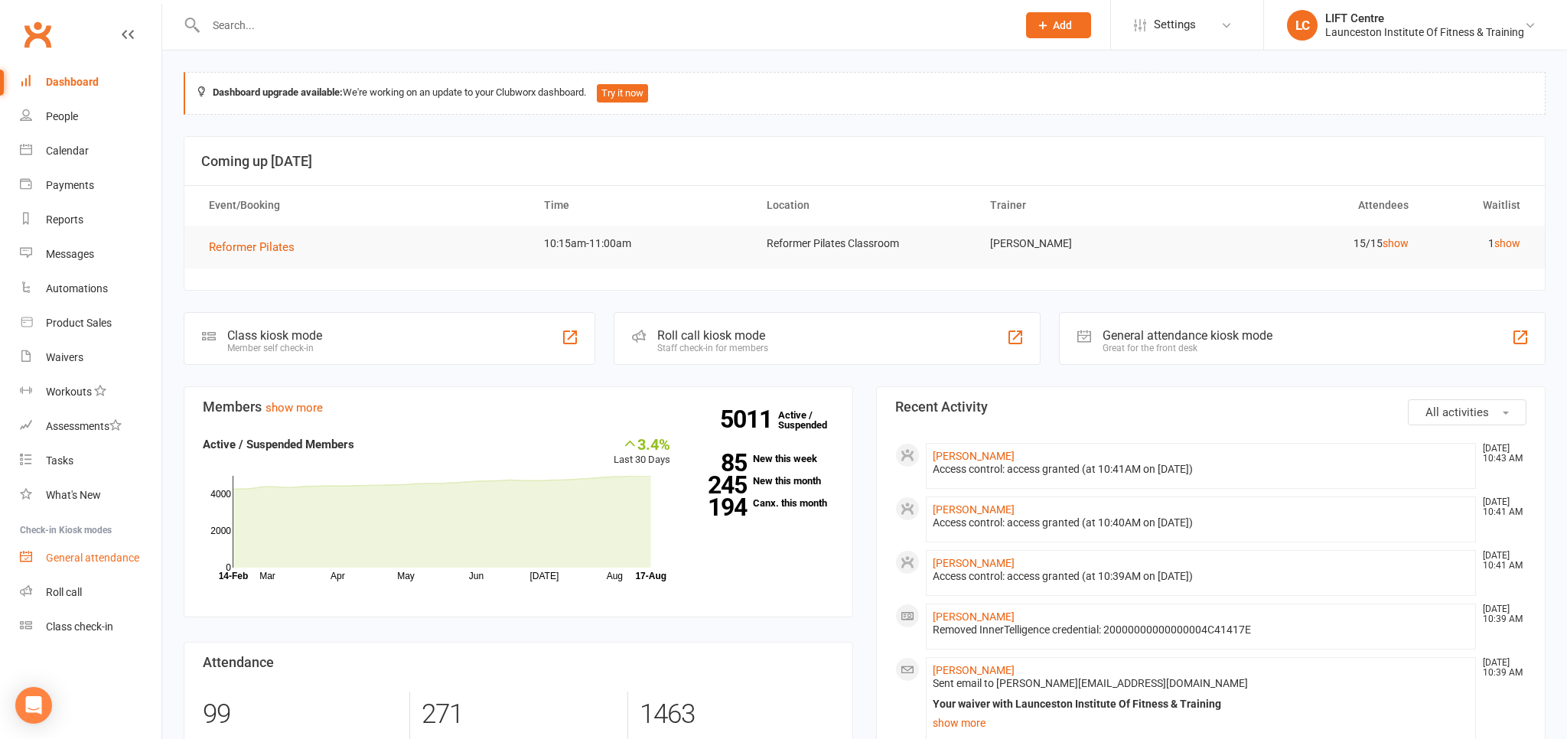
click at [119, 546] on link "General attendance" at bounding box center [91, 558] width 142 height 34
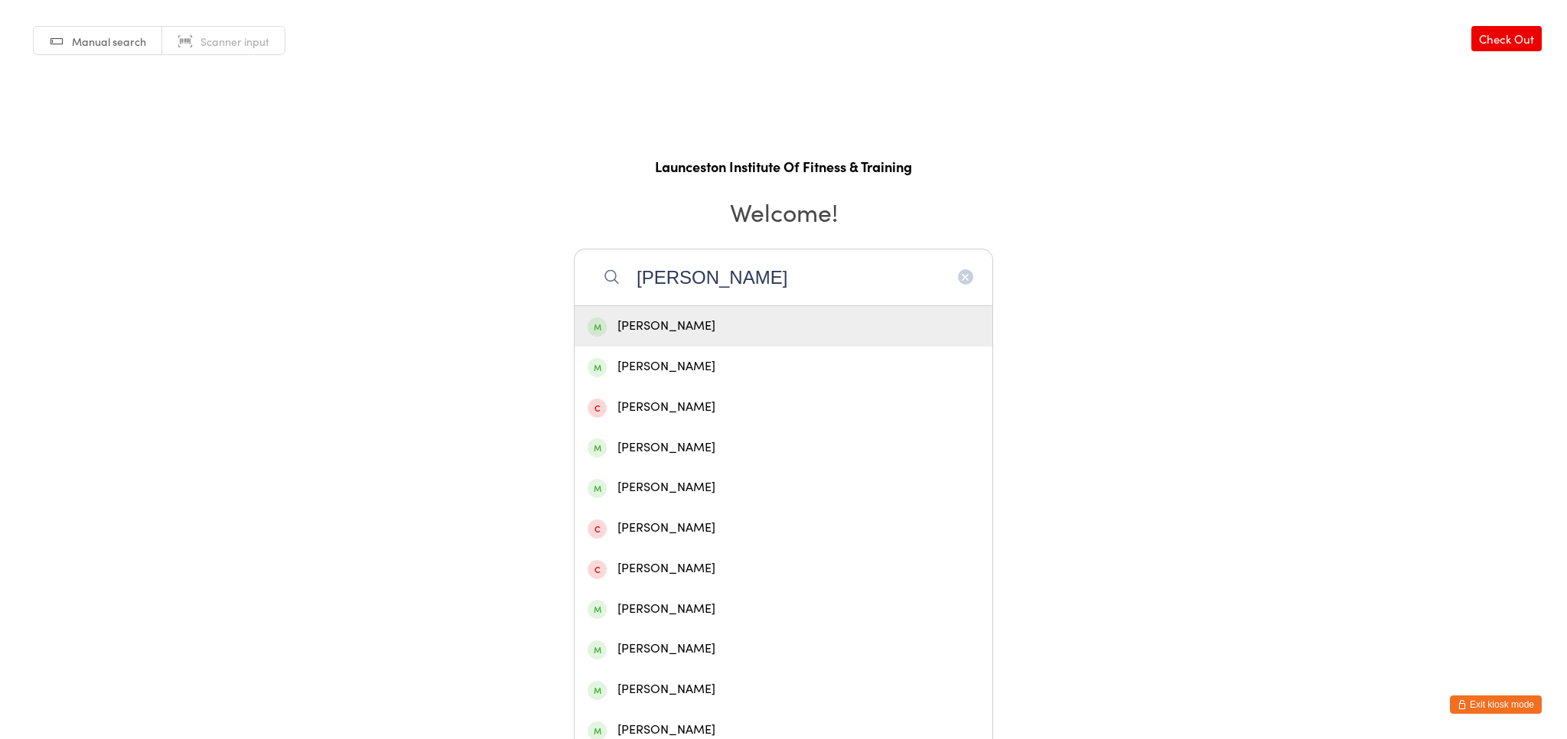
type input "[PERSON_NAME]"
click at [666, 318] on div "[PERSON_NAME]" at bounding box center [784, 326] width 392 height 21
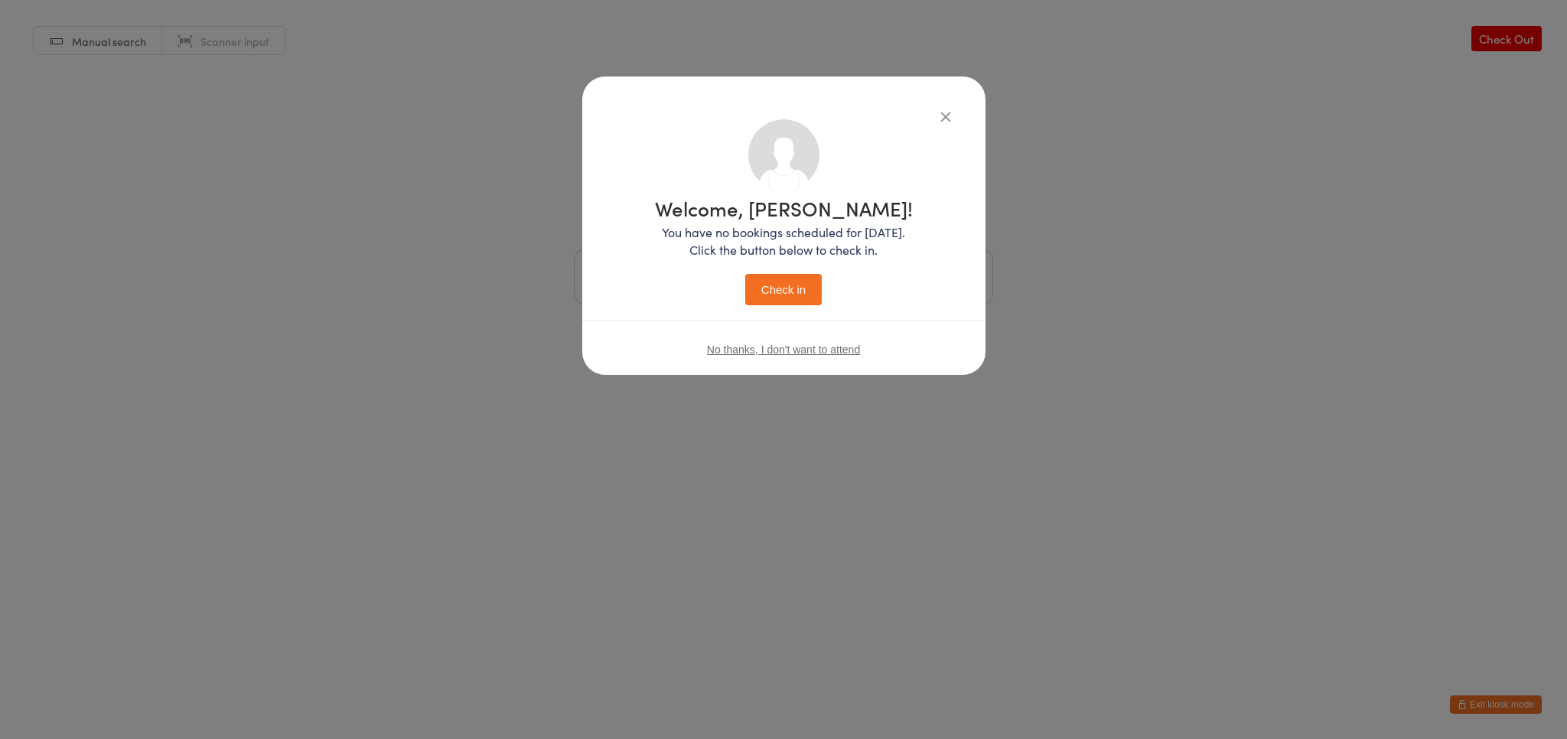
click at [785, 282] on button "Check in" at bounding box center [783, 289] width 77 height 31
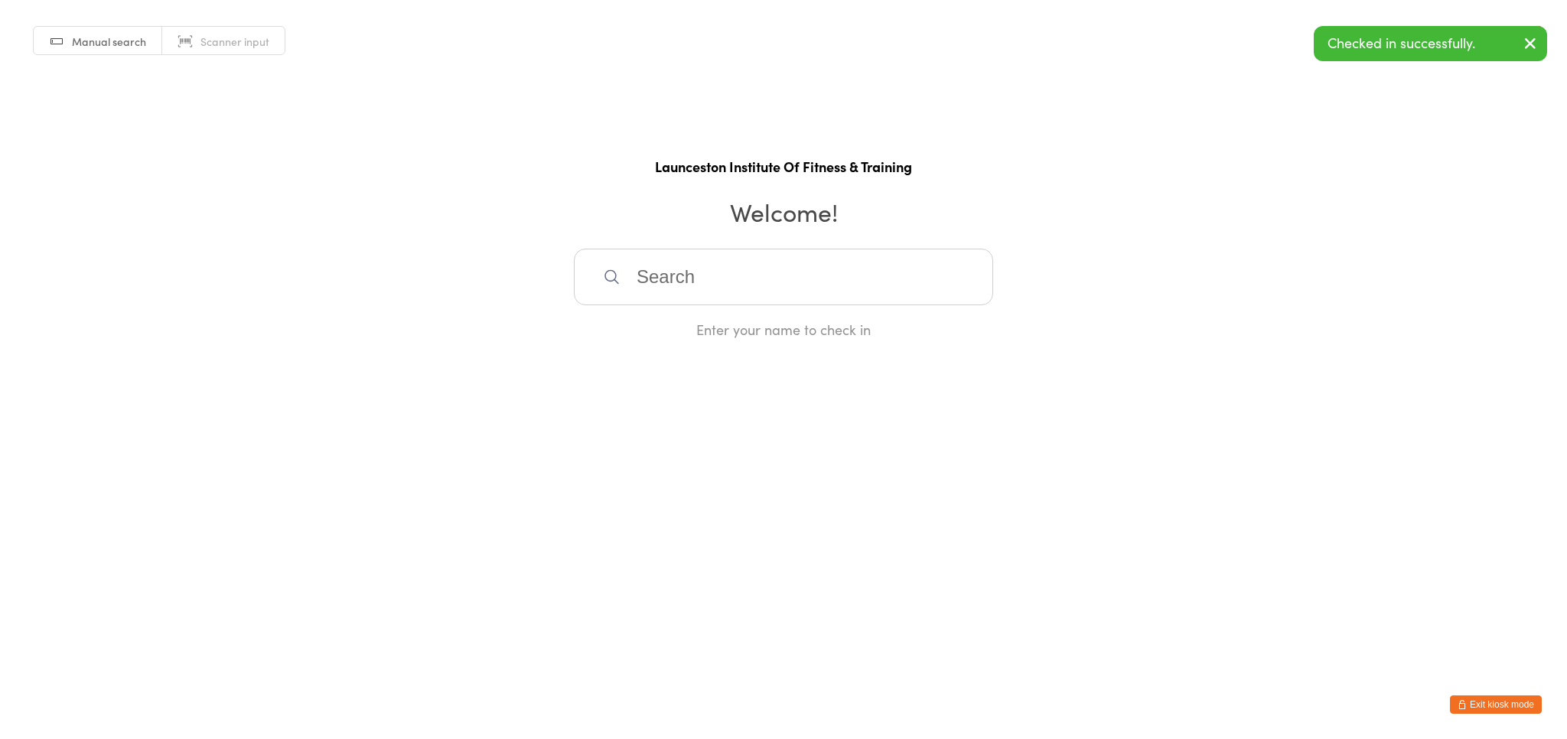
click at [1498, 702] on button "Exit kiosk mode" at bounding box center [1496, 704] width 92 height 18
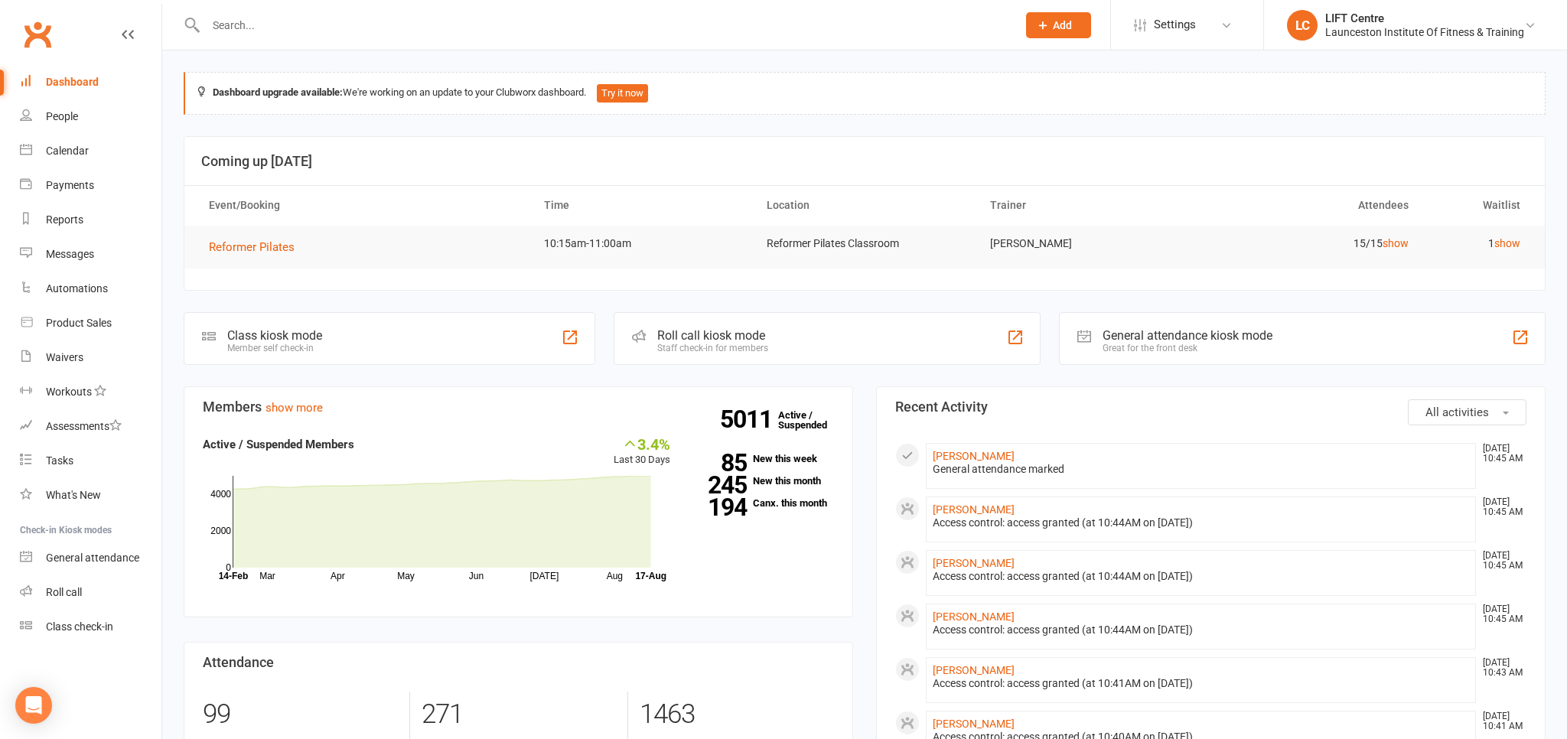
click at [250, 26] on input "text" at bounding box center [603, 25] width 805 height 21
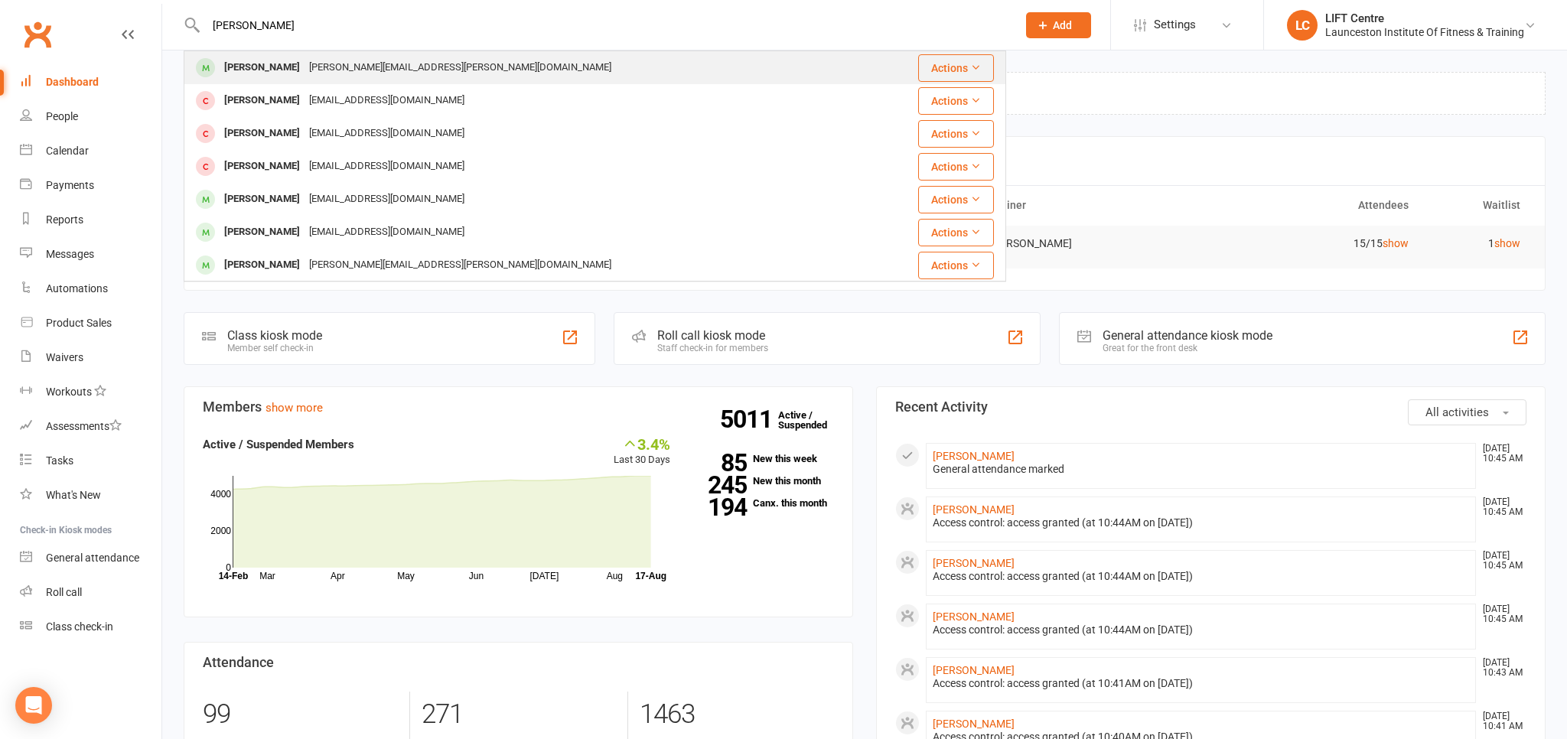
type input "[PERSON_NAME]"
click at [305, 75] on div "[PERSON_NAME][EMAIL_ADDRESS][PERSON_NAME][DOMAIN_NAME]" at bounding box center [460, 68] width 311 height 22
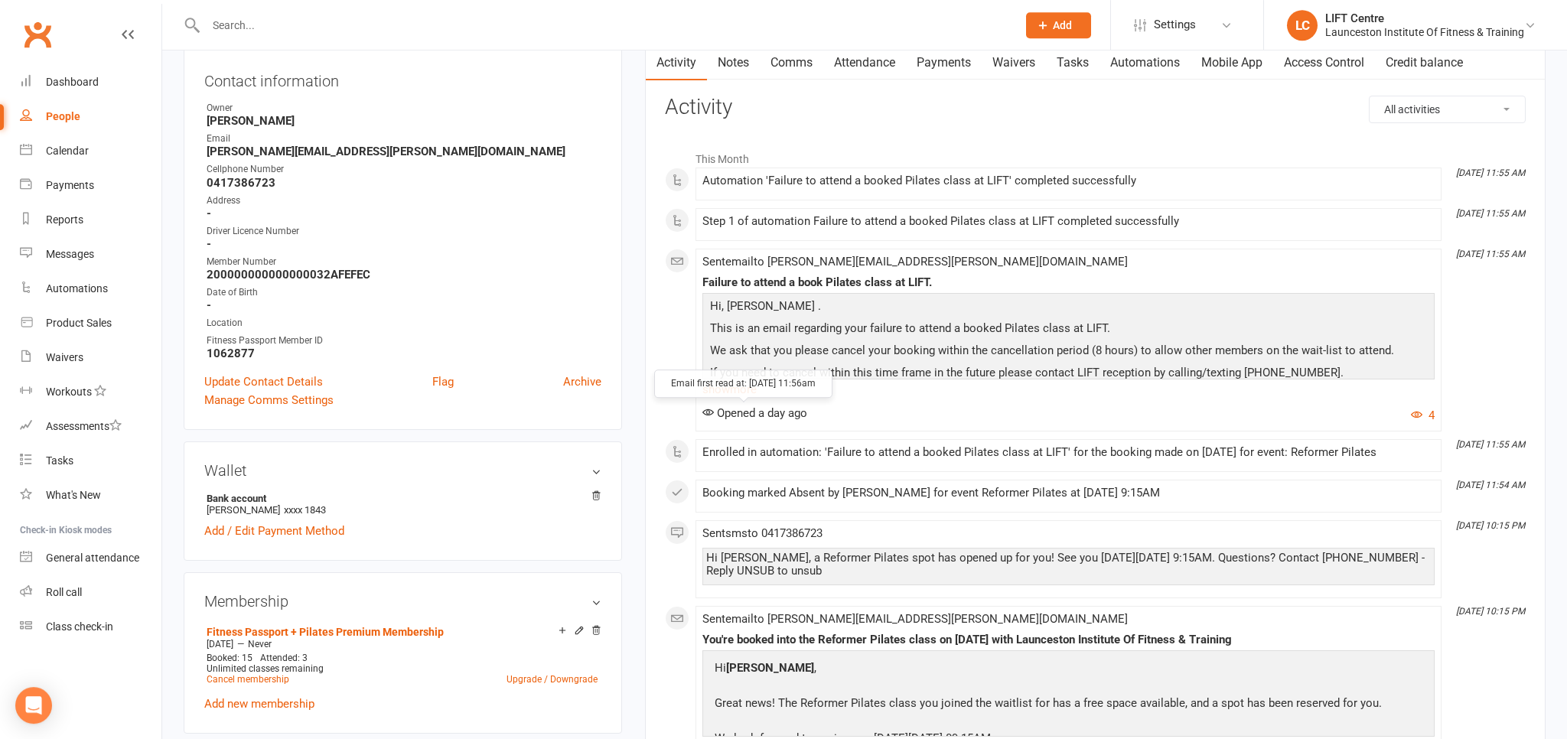
scroll to position [161, 0]
click at [97, 86] on div "Dashboard" at bounding box center [72, 82] width 53 height 12
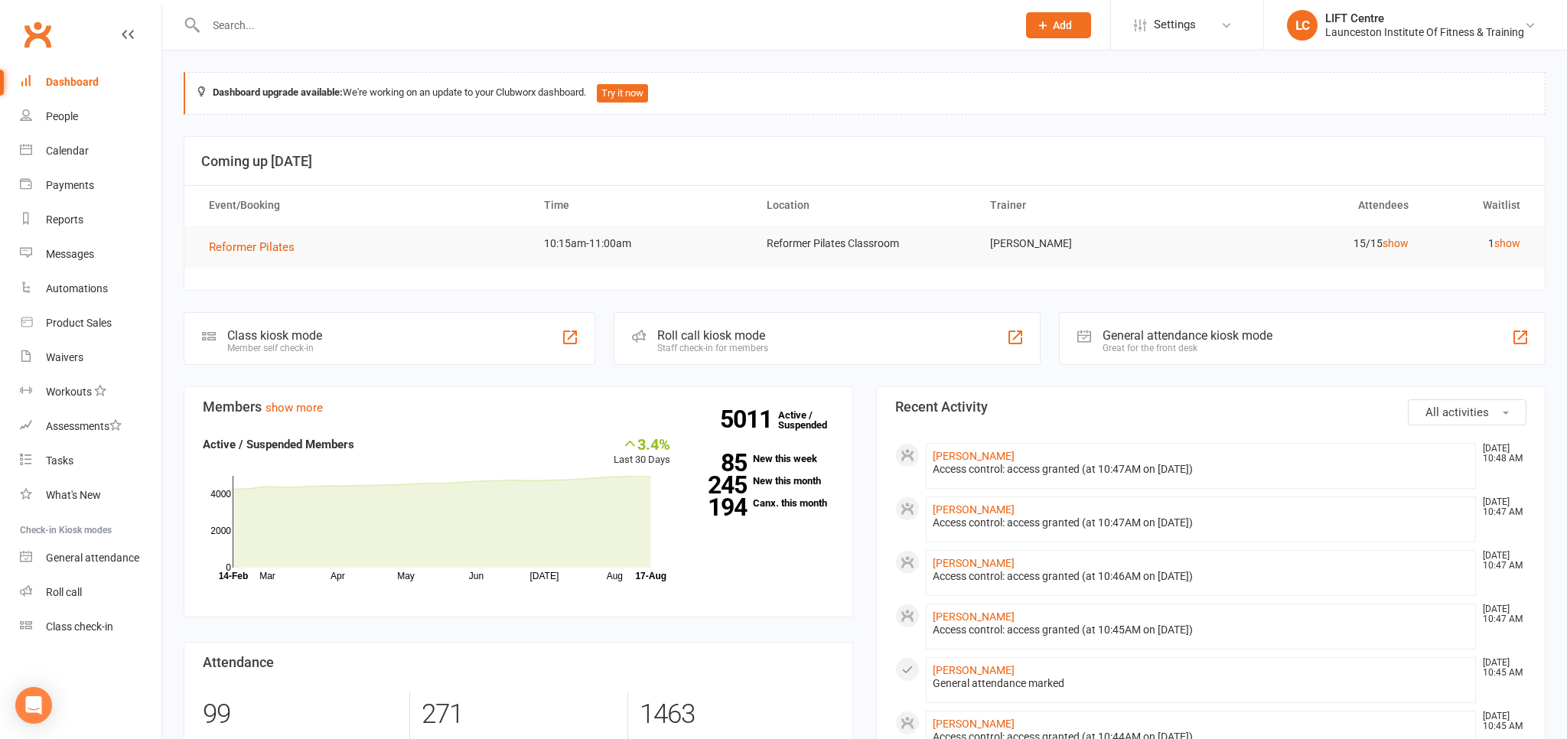
click at [285, 29] on input "text" at bounding box center [603, 25] width 805 height 21
paste input "2000000000000000499F82DE"
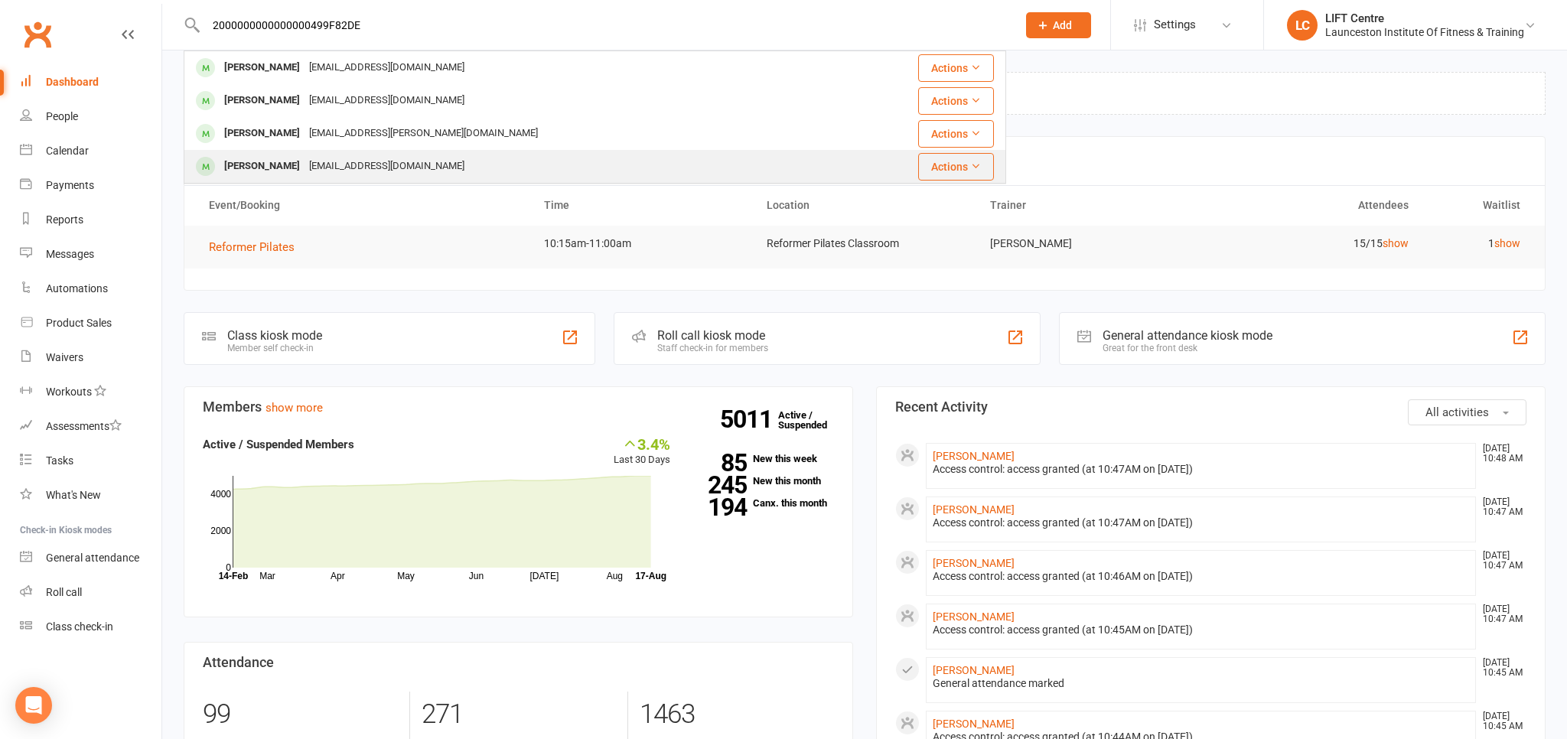
type input "2000000000000000499F82DE"
click at [305, 164] on div "Muhammad shoaib Arslan" at bounding box center [262, 166] width 85 height 22
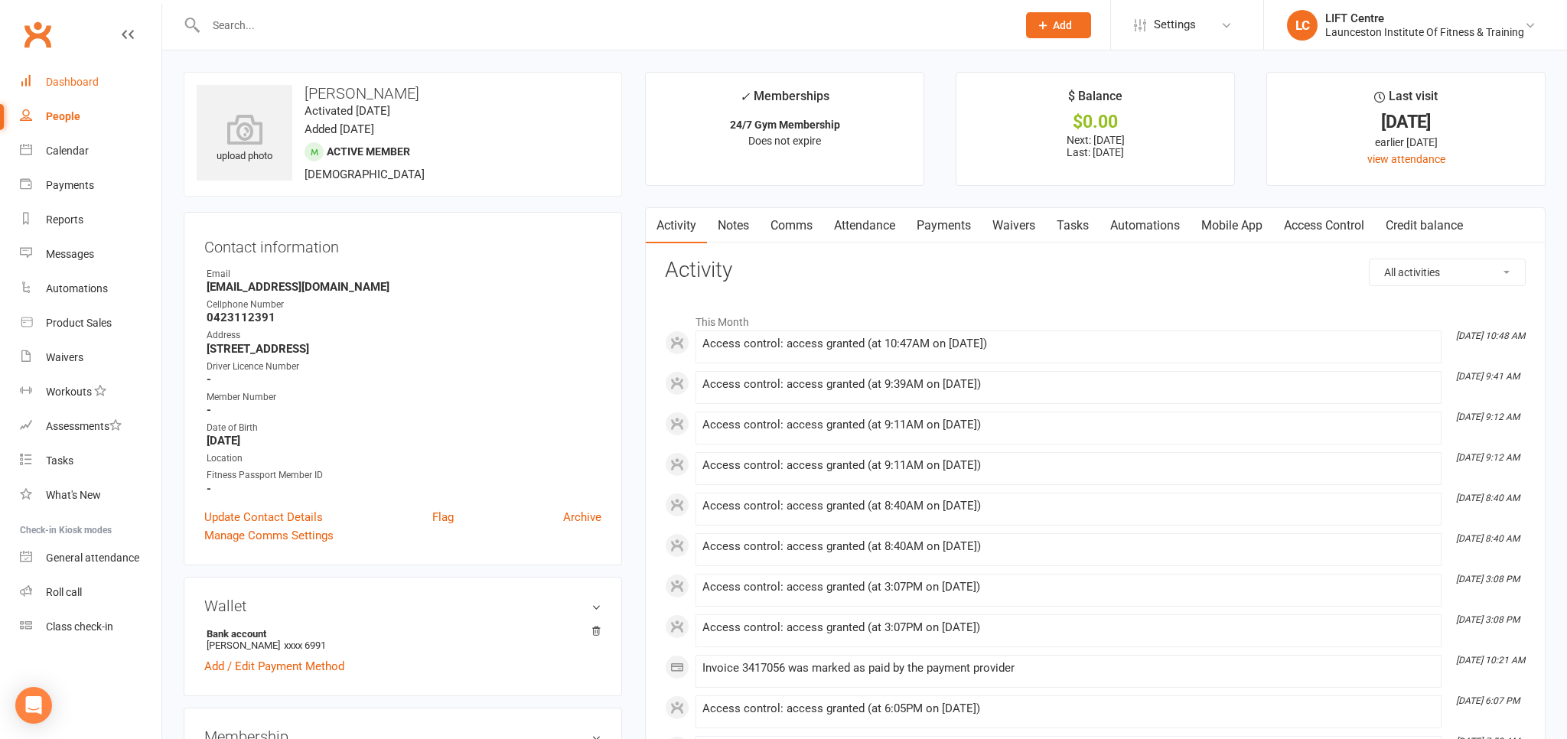
click at [79, 93] on link "Dashboard" at bounding box center [91, 82] width 142 height 34
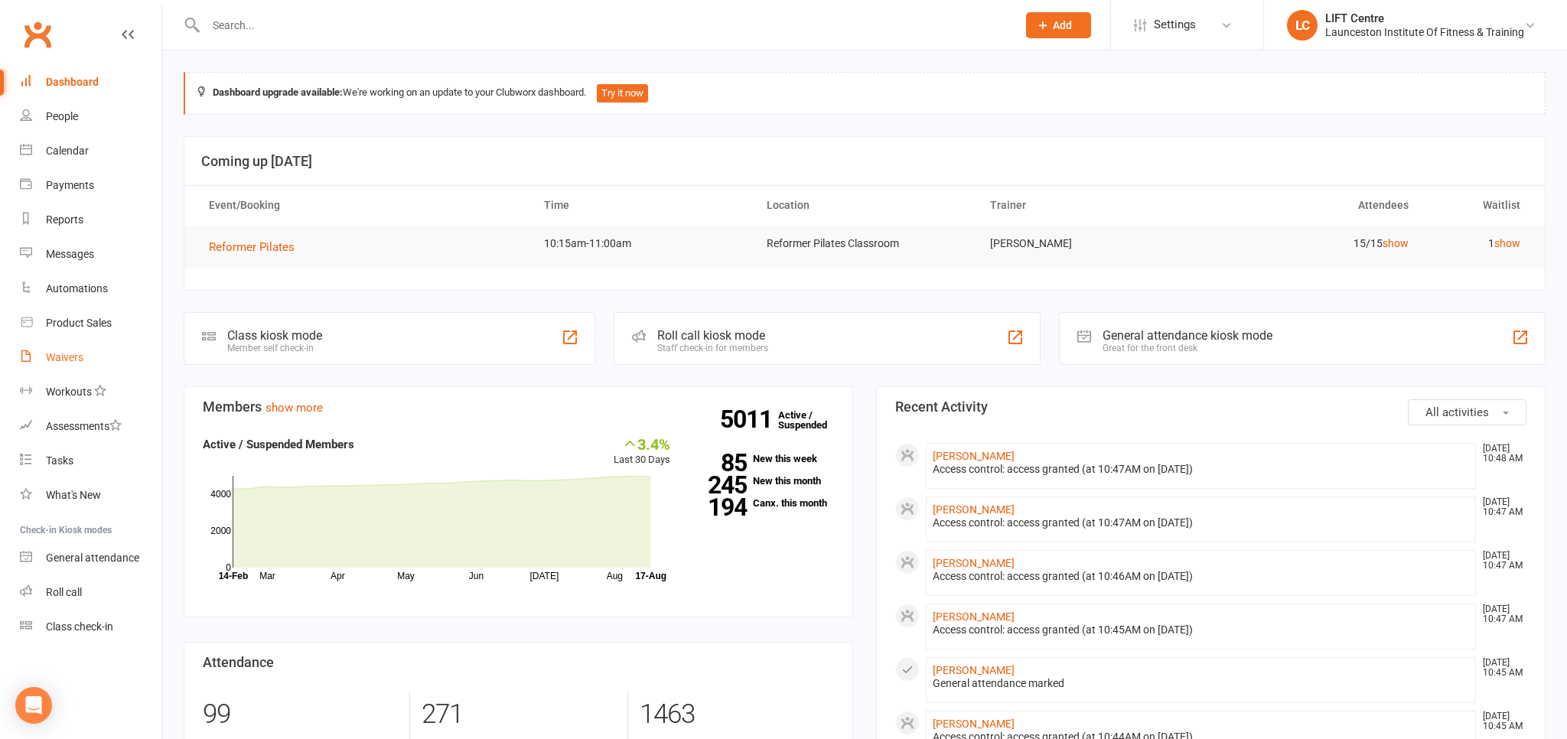
click at [71, 353] on div "Waivers" at bounding box center [64, 357] width 37 height 12
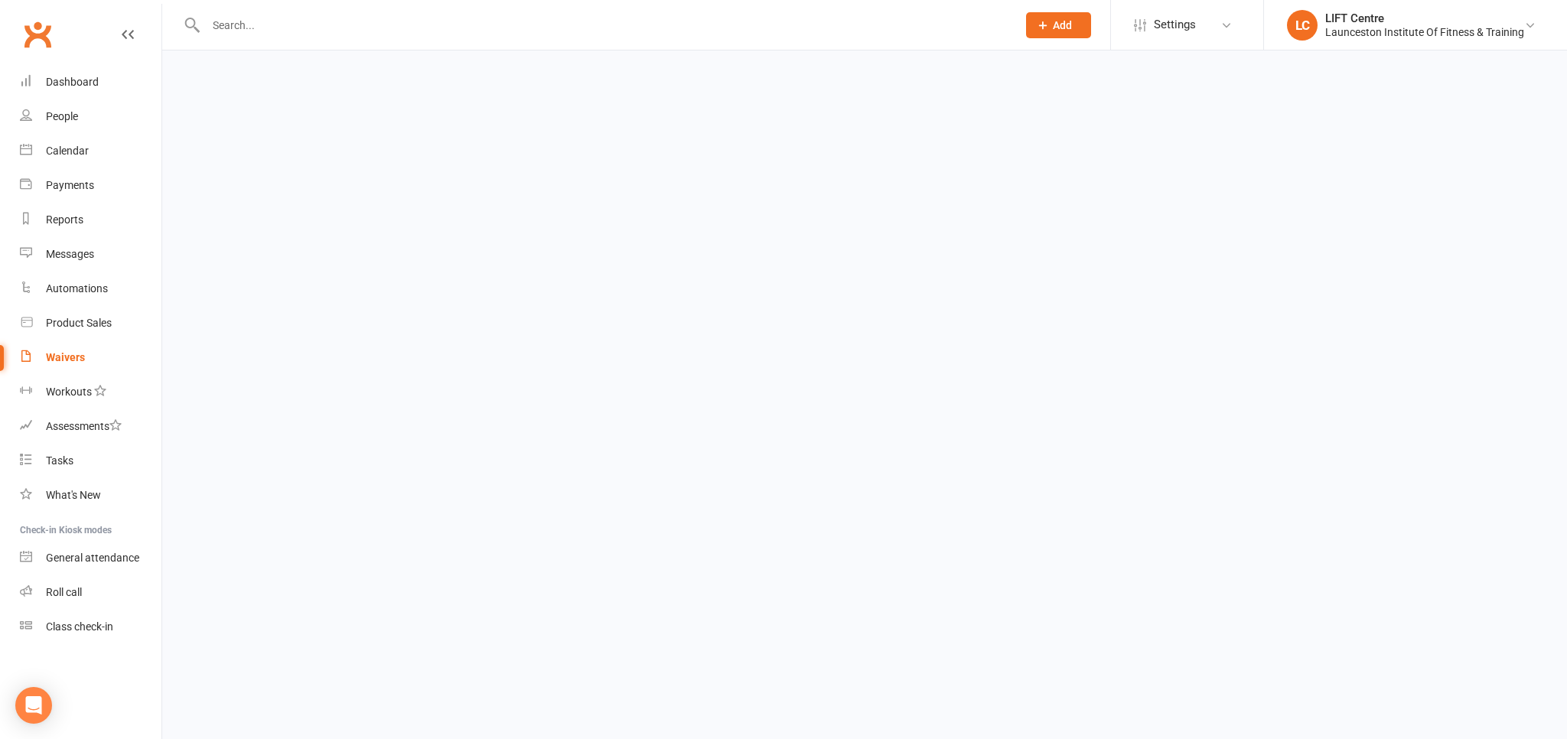
select select "50"
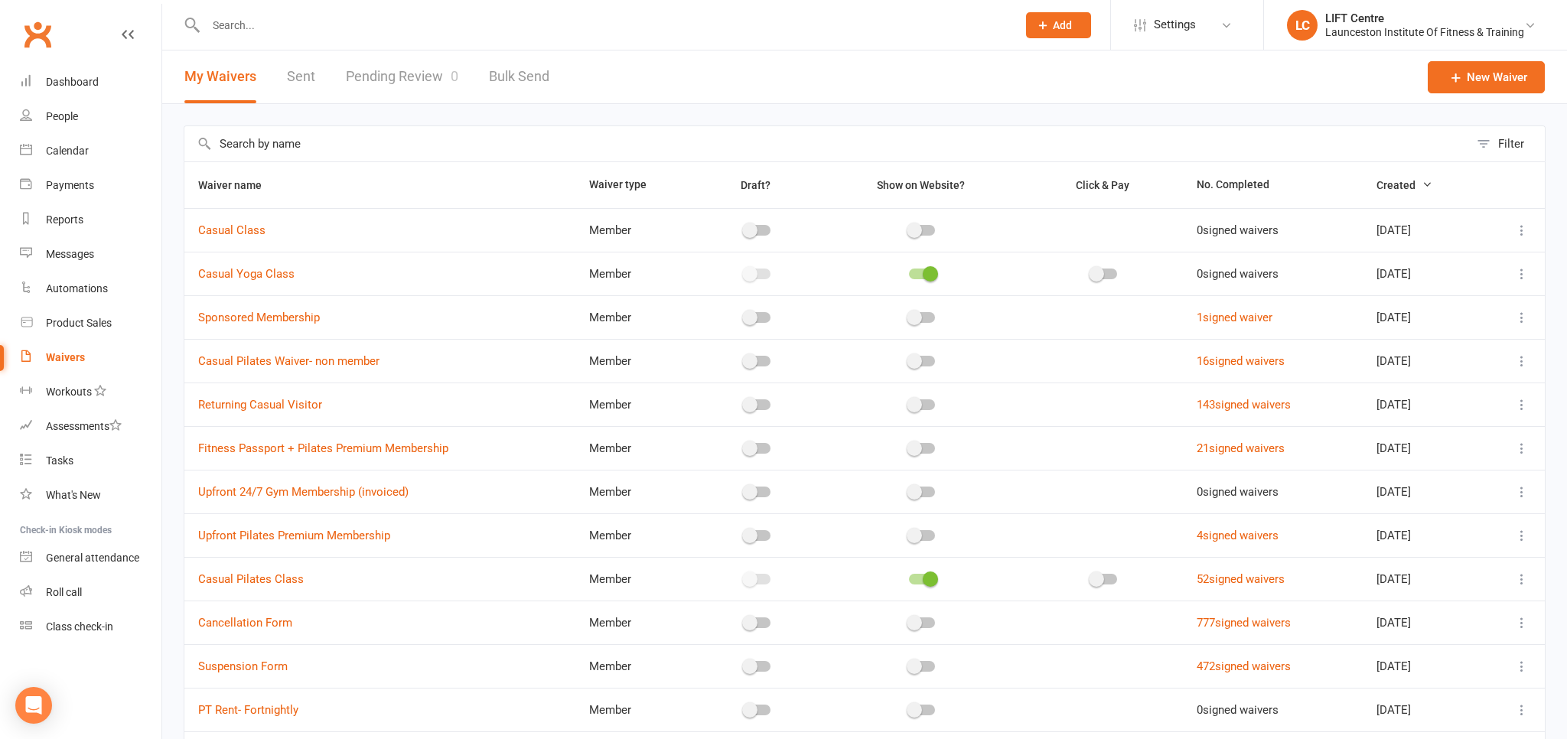
click at [396, 71] on link "Pending Review 0" at bounding box center [402, 76] width 112 height 53
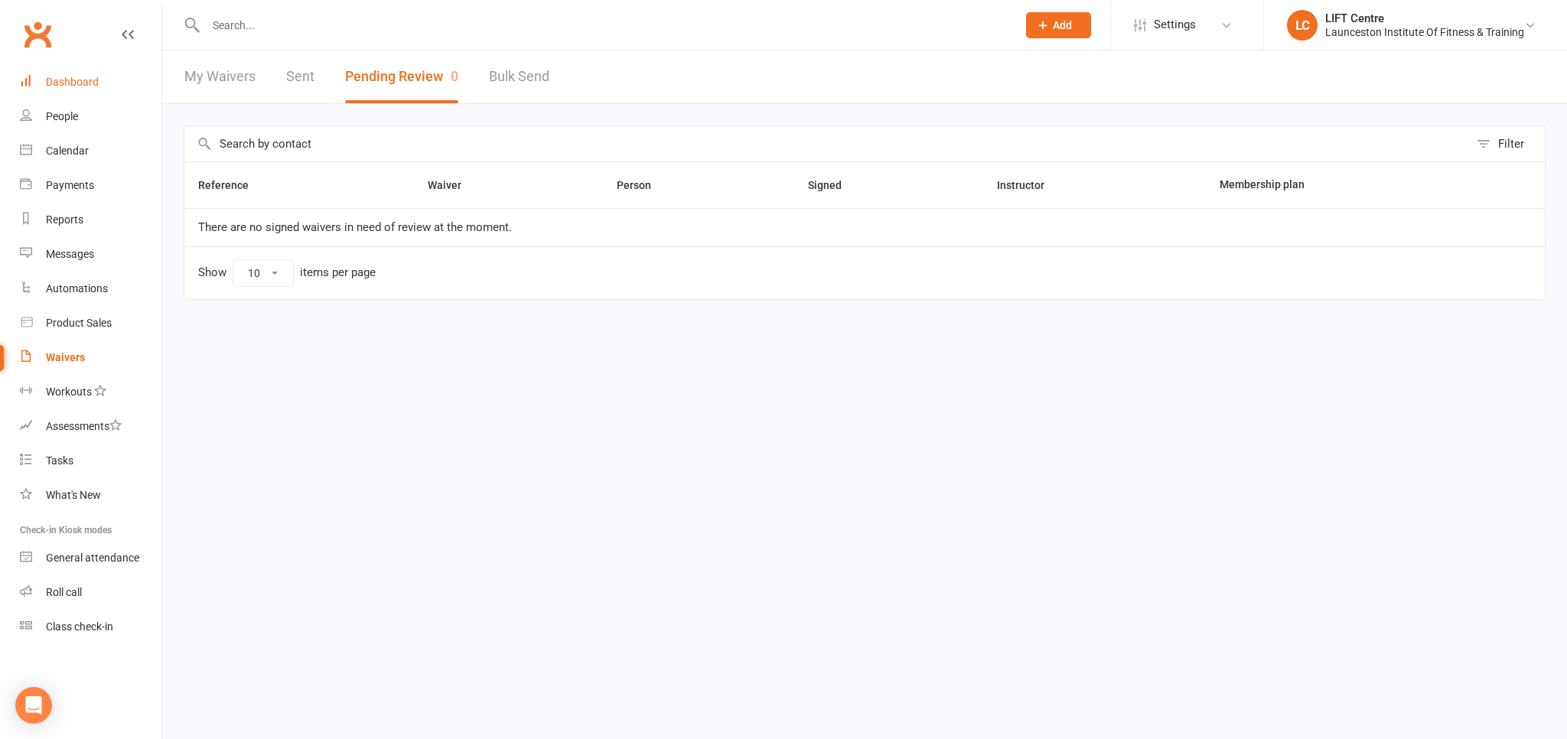
click at [88, 77] on div "Dashboard" at bounding box center [72, 82] width 53 height 12
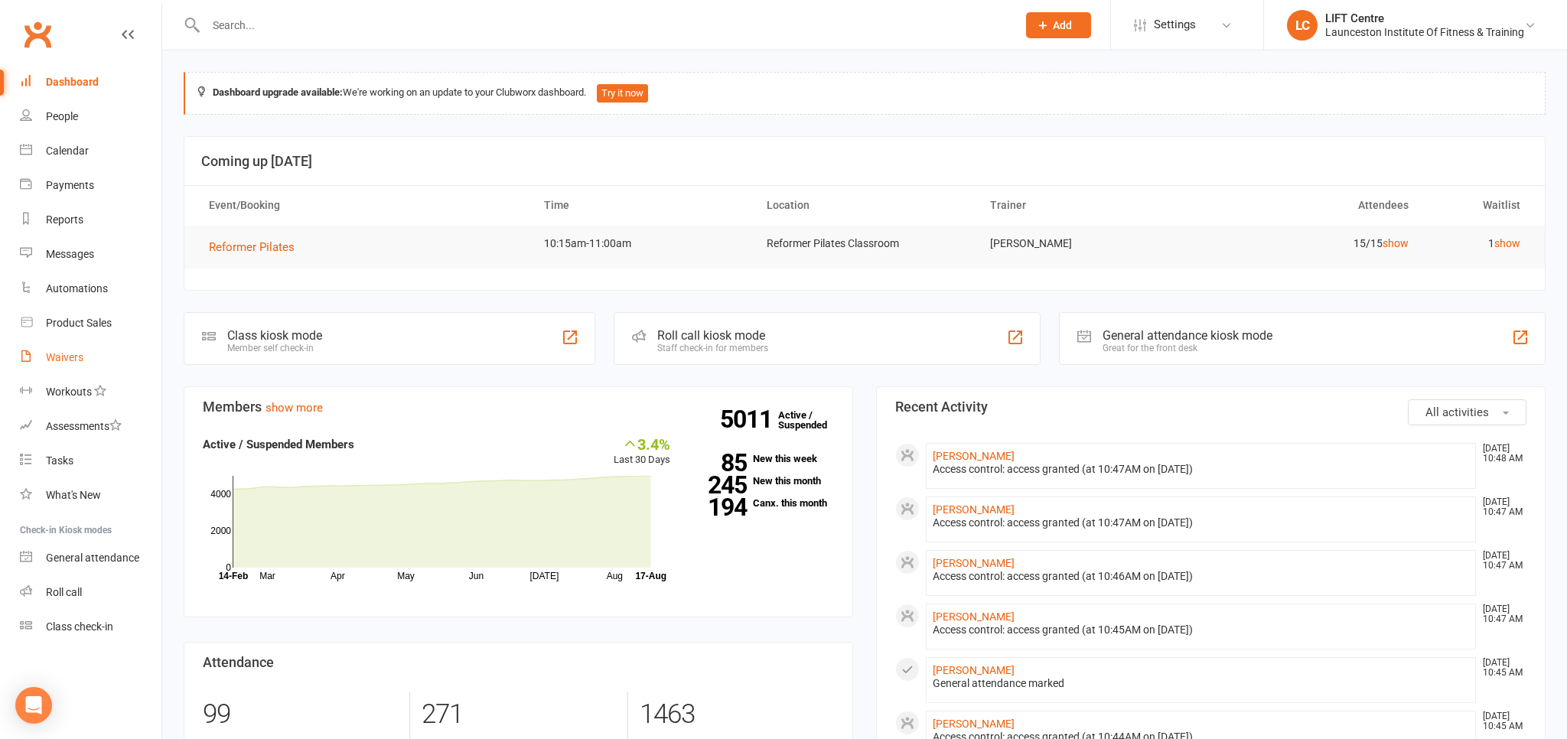
click at [87, 350] on link "Waivers" at bounding box center [91, 357] width 142 height 34
select select "50"
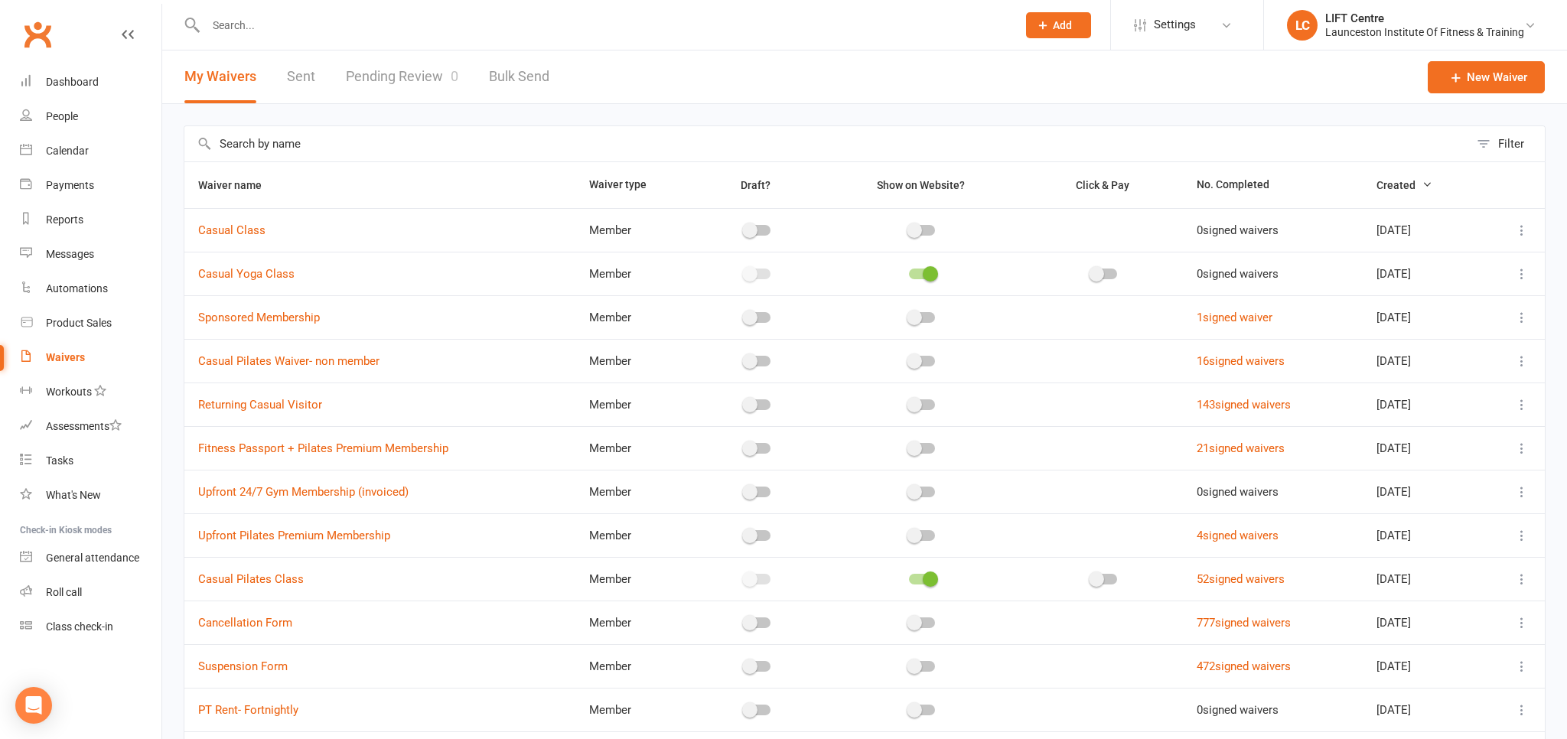
click at [403, 78] on link "Pending Review 0" at bounding box center [402, 76] width 112 height 53
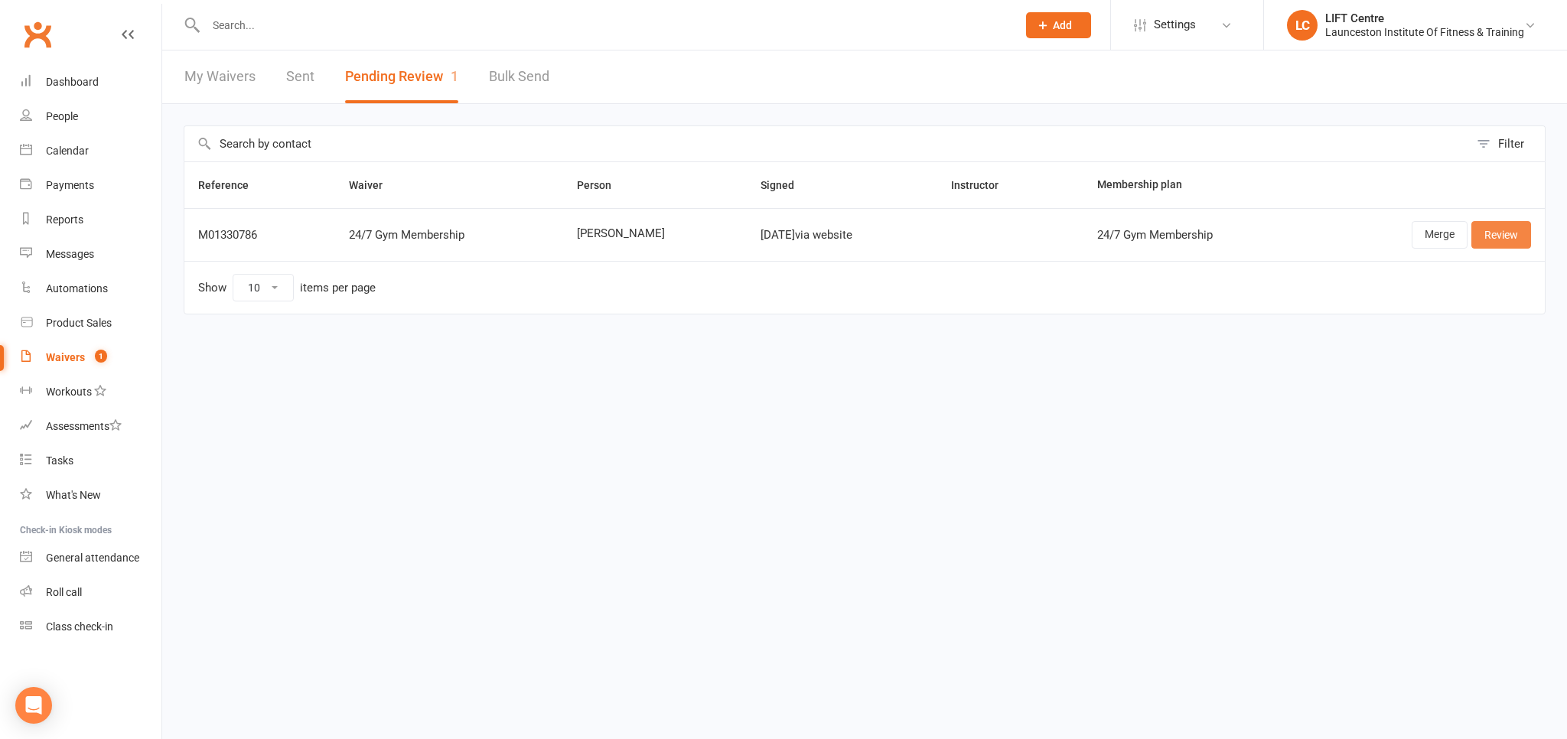
click at [1517, 232] on link "Review" at bounding box center [1501, 235] width 60 height 28
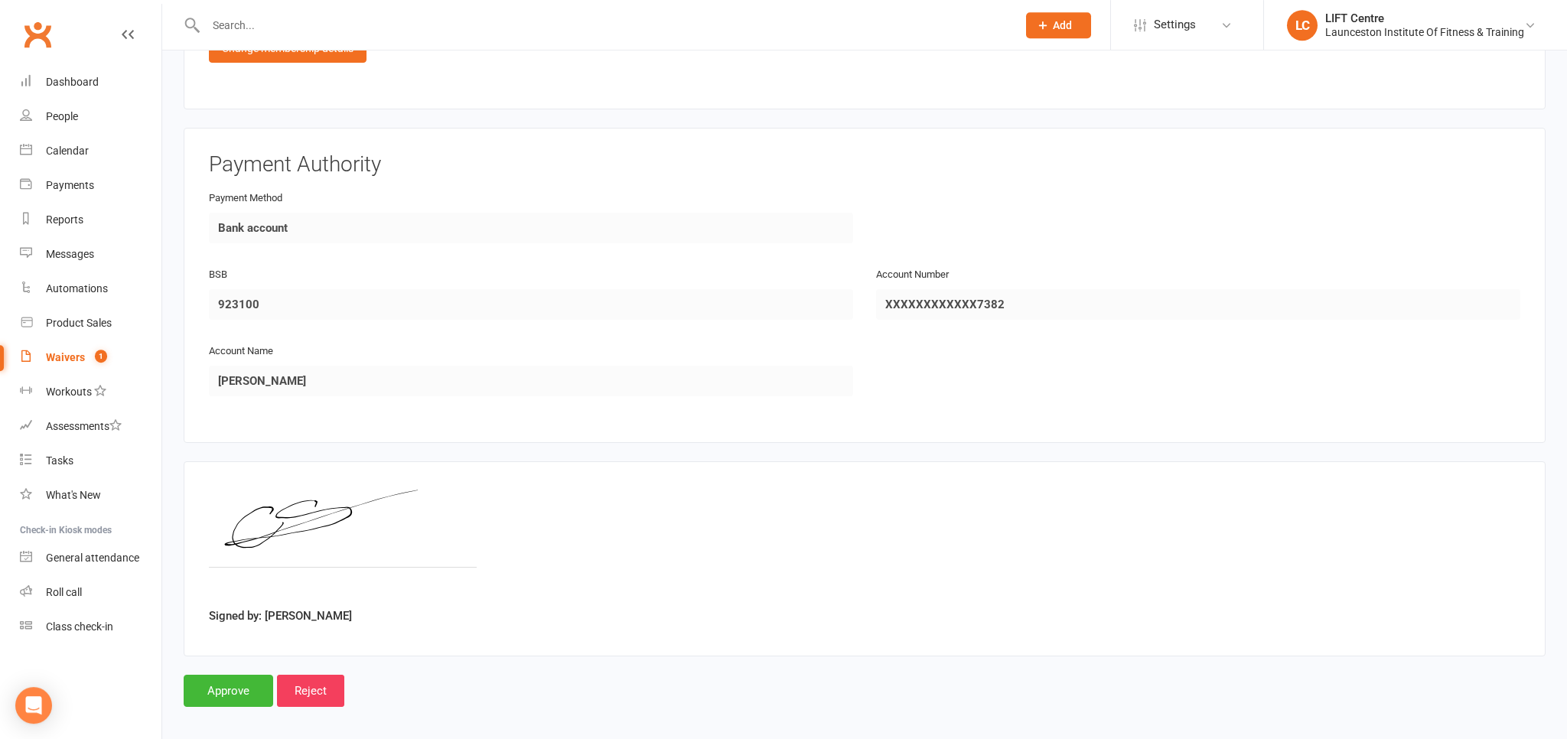
scroll to position [1022, 0]
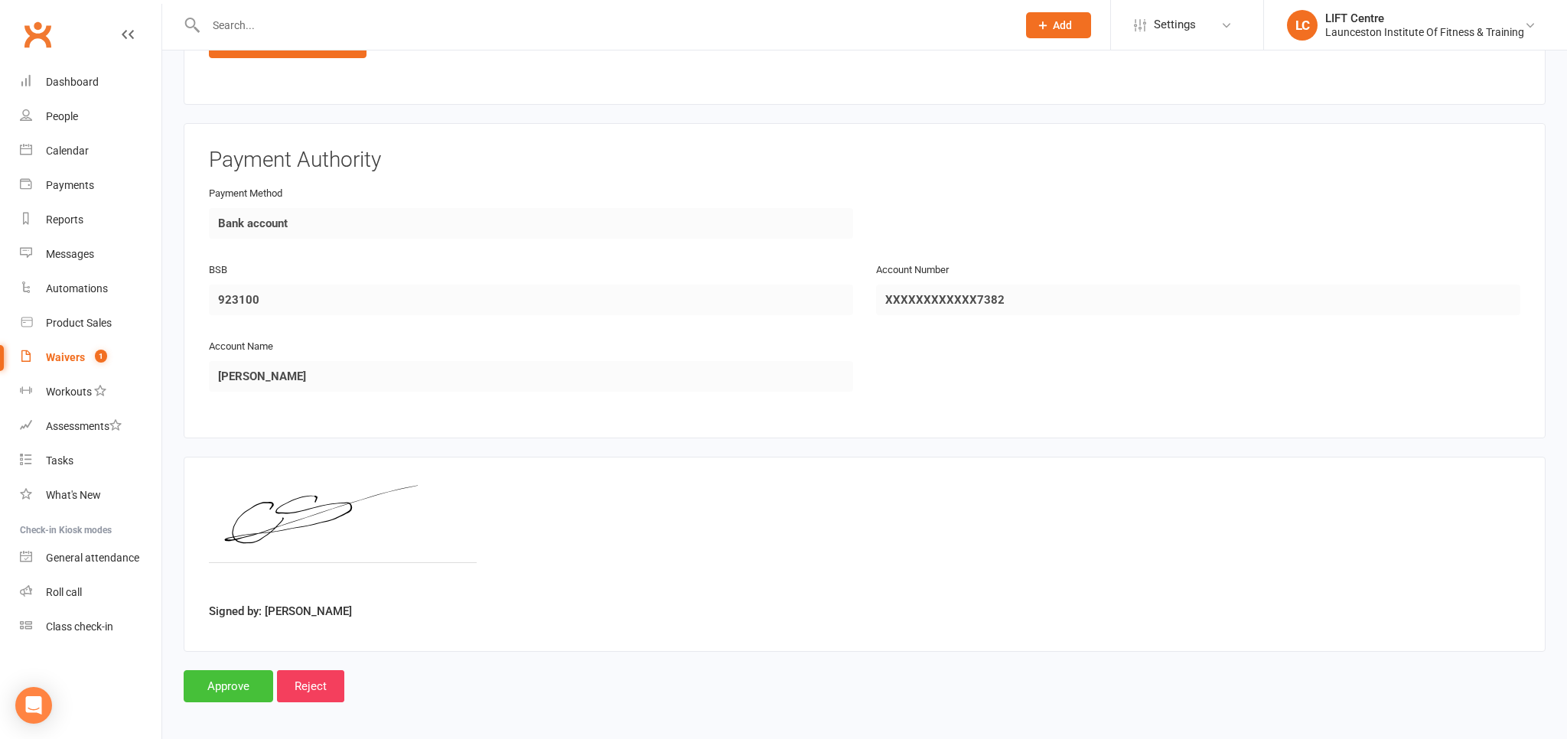
click at [234, 680] on input "Approve" at bounding box center [229, 686] width 90 height 32
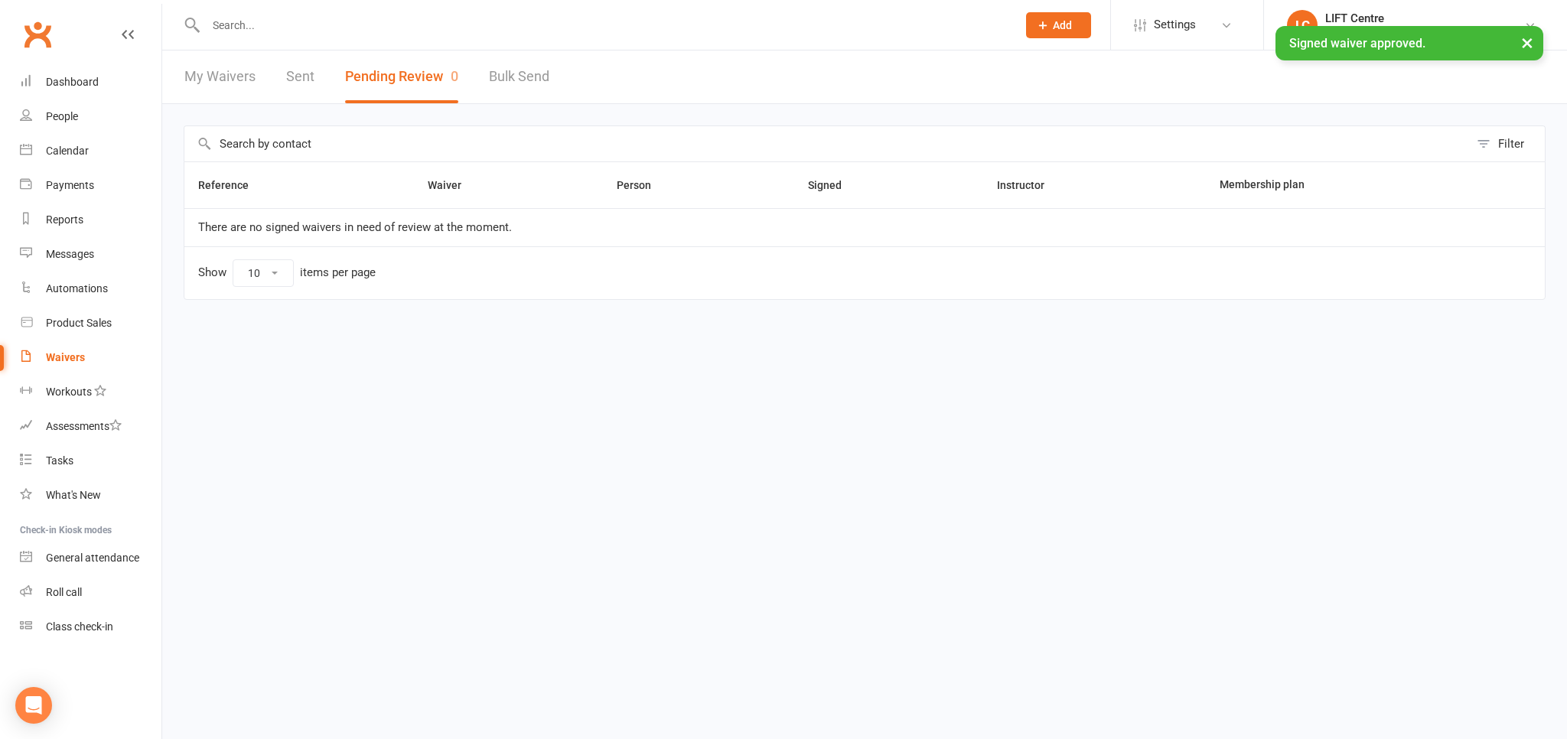
click at [258, 29] on input "text" at bounding box center [603, 25] width 805 height 21
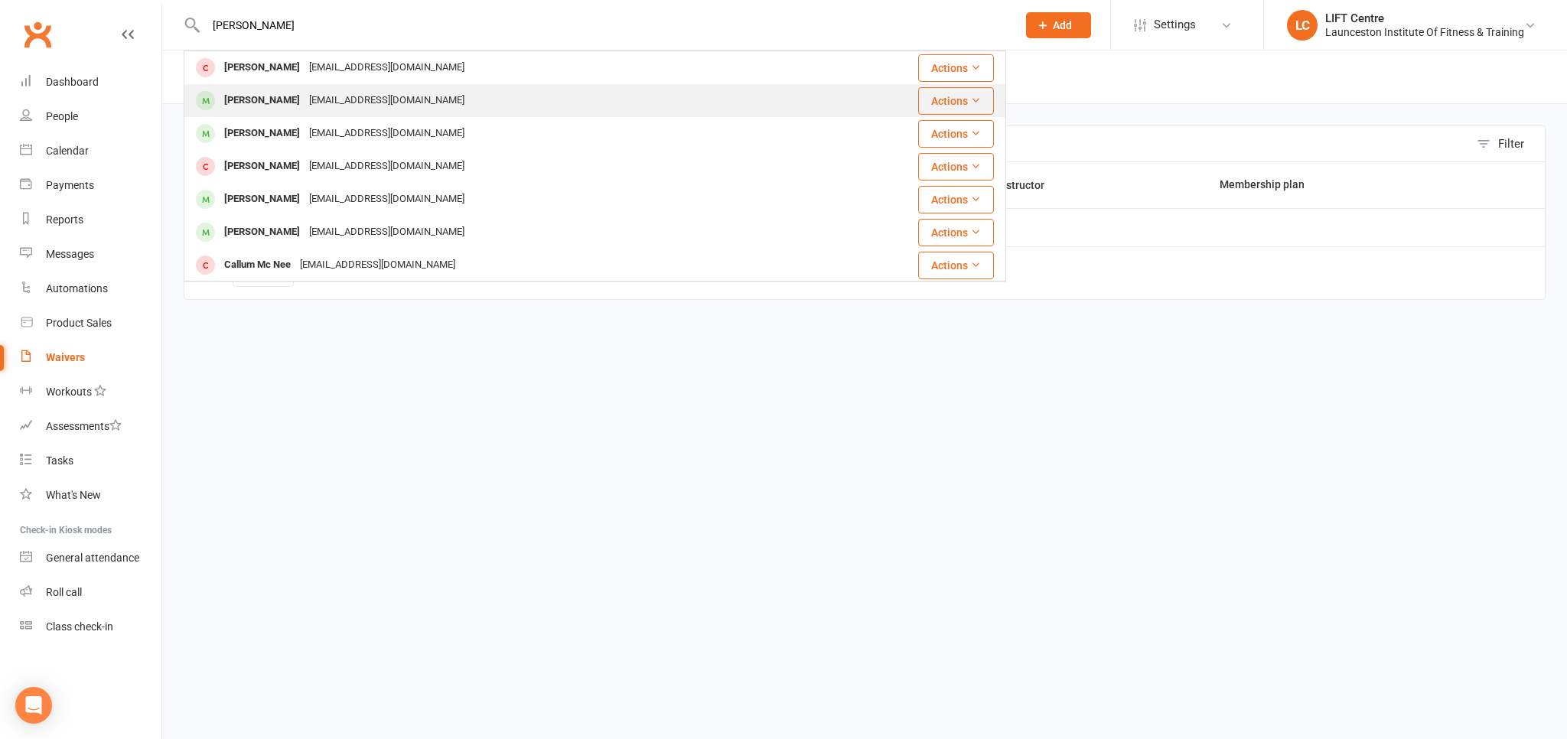
type input "callum seymour"
click at [329, 100] on div "Seymourc249@gmail.com" at bounding box center [387, 101] width 164 height 22
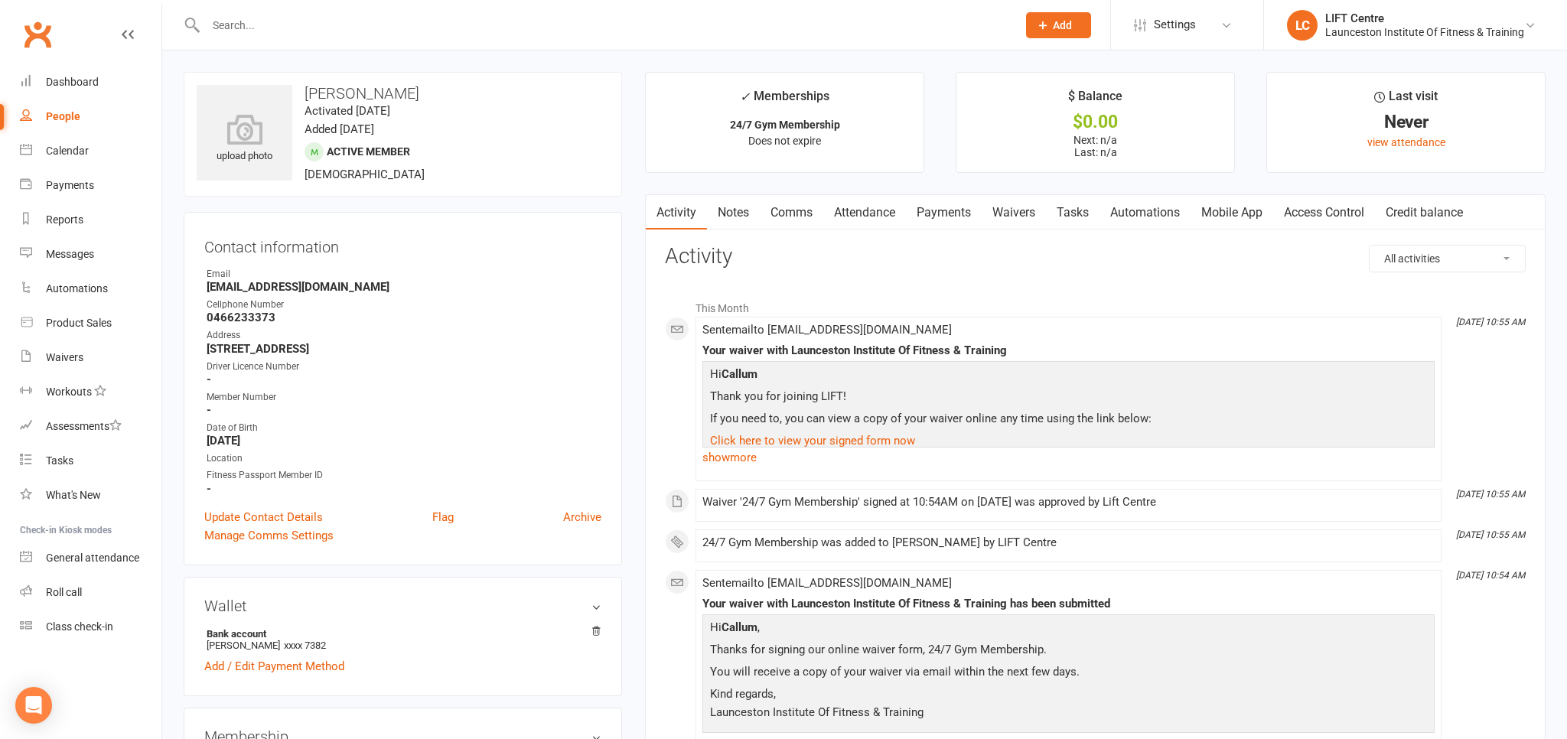
click at [1307, 207] on link "Access Control" at bounding box center [1324, 212] width 102 height 35
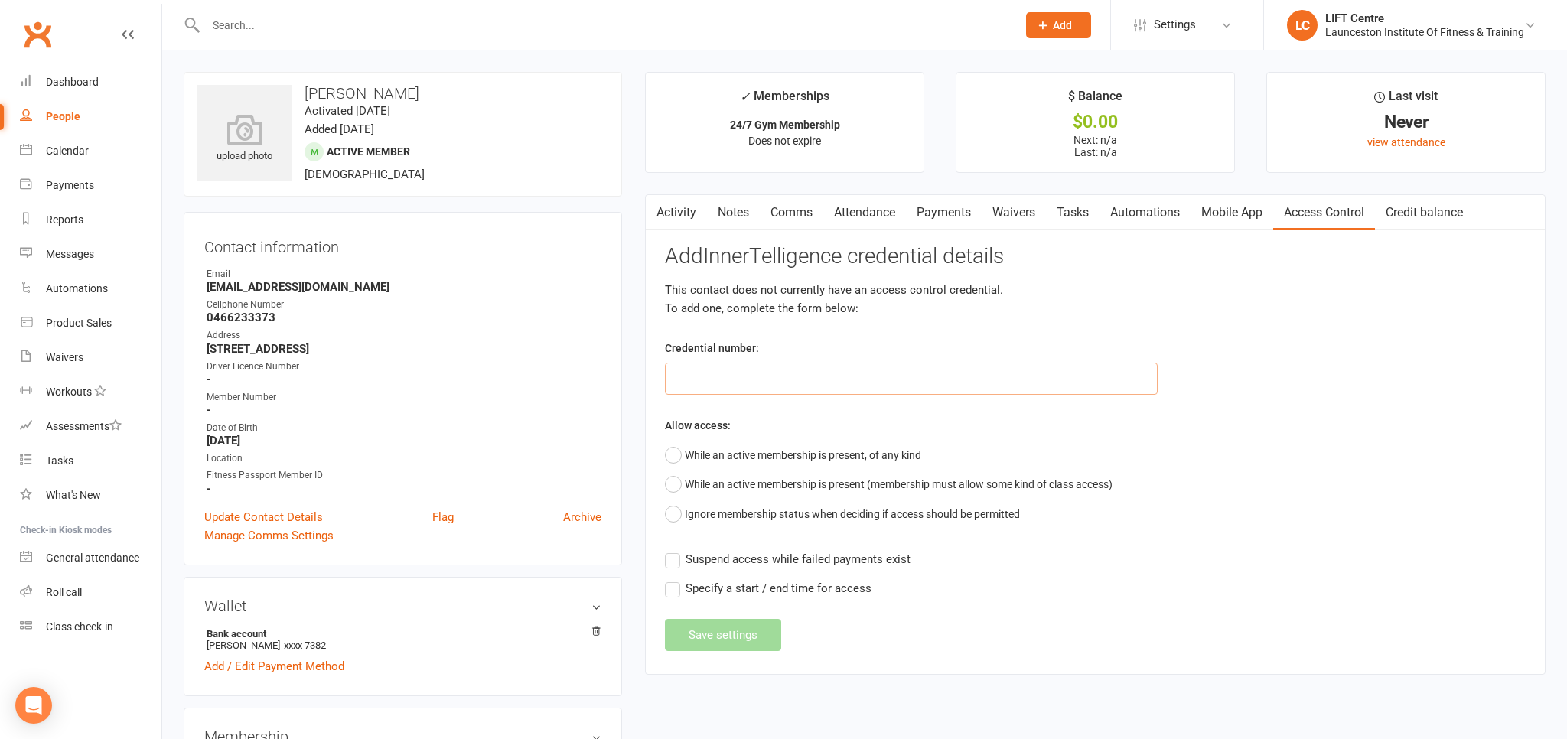
click at [840, 386] on input "text" at bounding box center [911, 379] width 493 height 32
paste input "20000000000000004C46207E"
type input "20000000000000004C46207E"
click at [686, 451] on button "While an active membership is present, of any kind" at bounding box center [793, 455] width 256 height 29
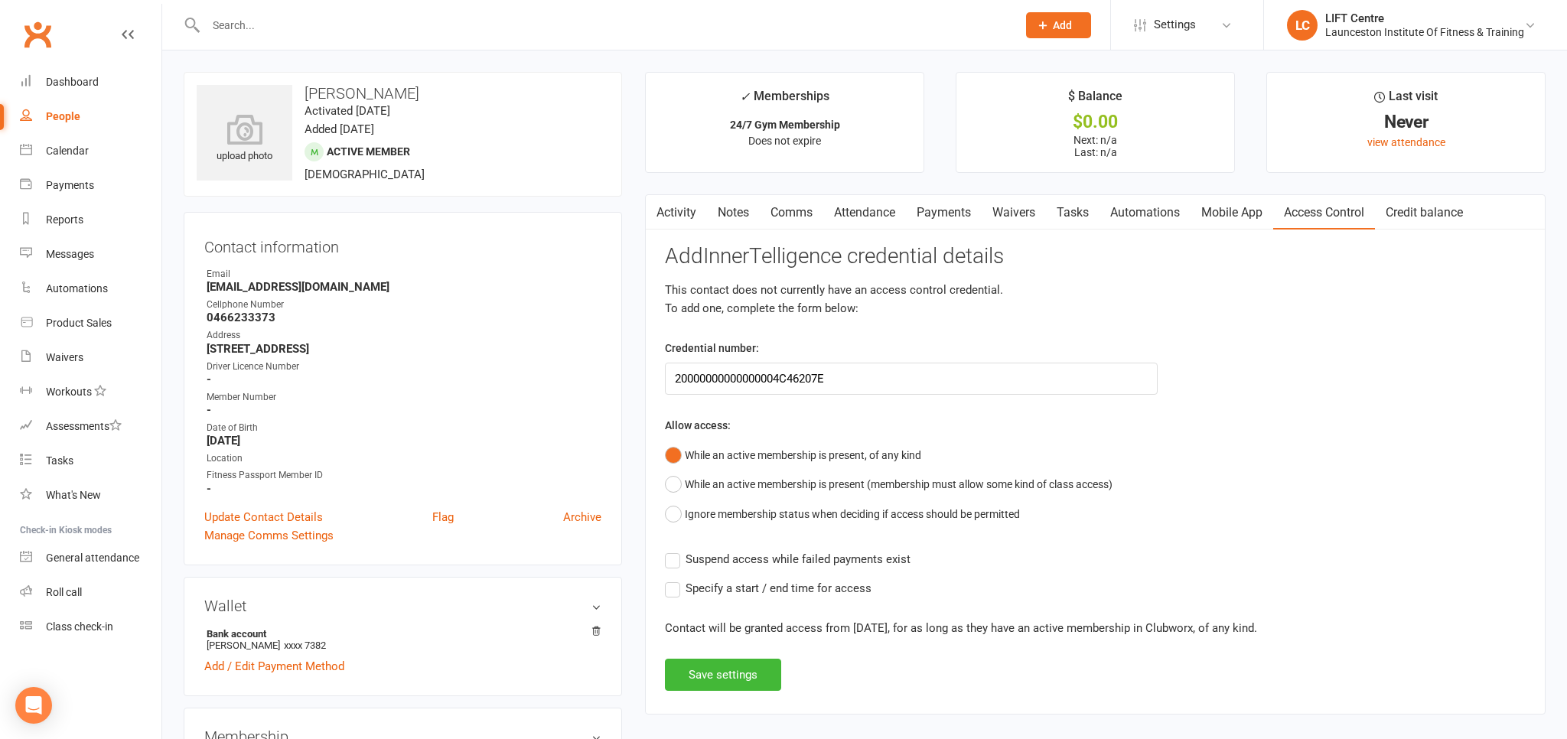
click at [673, 562] on label "Suspend access while failed payments exist" at bounding box center [788, 559] width 246 height 18
click at [673, 550] on input "Suspend access while failed payments exist" at bounding box center [788, 550] width 246 height 0
click at [679, 591] on label "Specify a start / end time for access" at bounding box center [768, 588] width 207 height 18
click at [679, 579] on input "Specify a start / end time for access" at bounding box center [768, 579] width 207 height 0
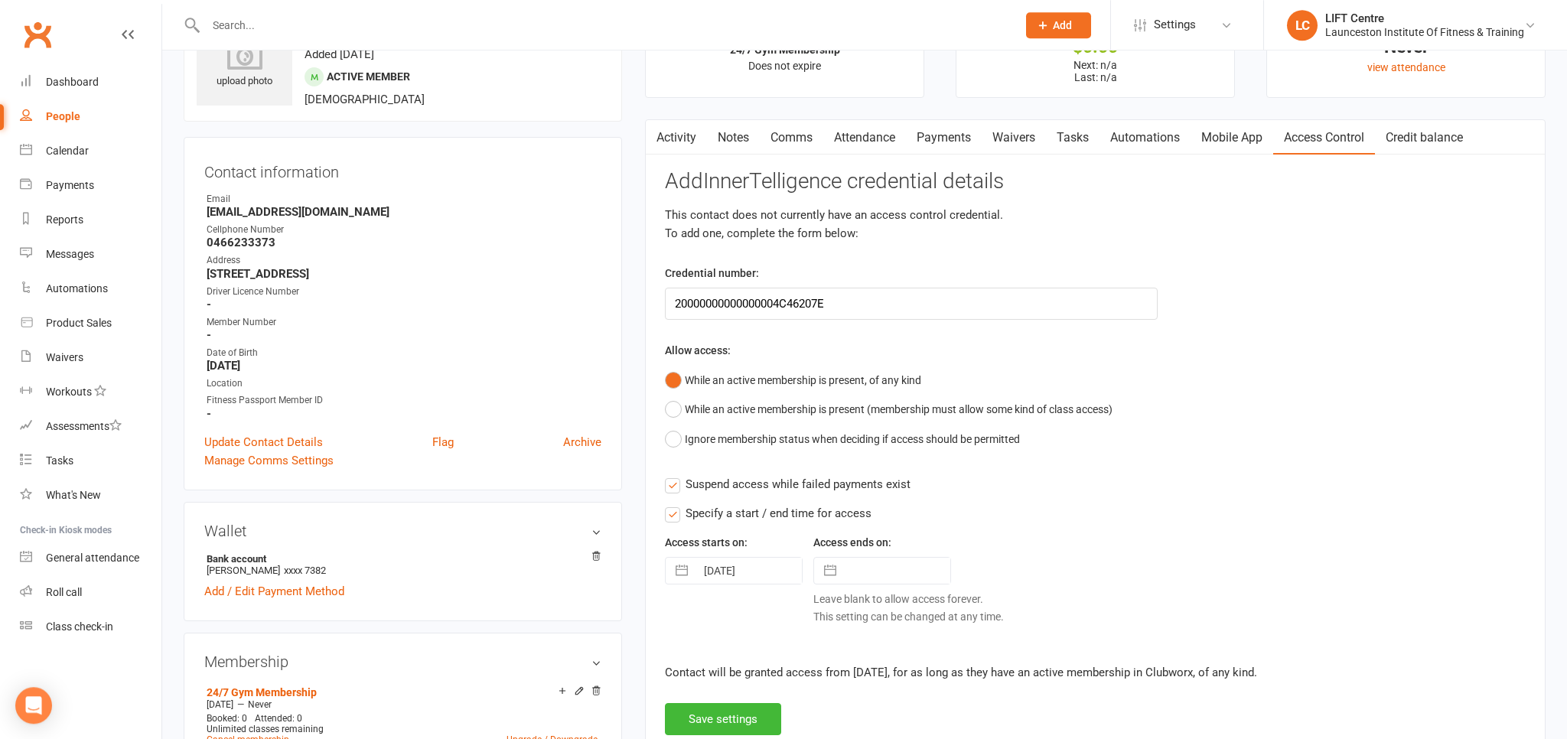
scroll to position [161, 0]
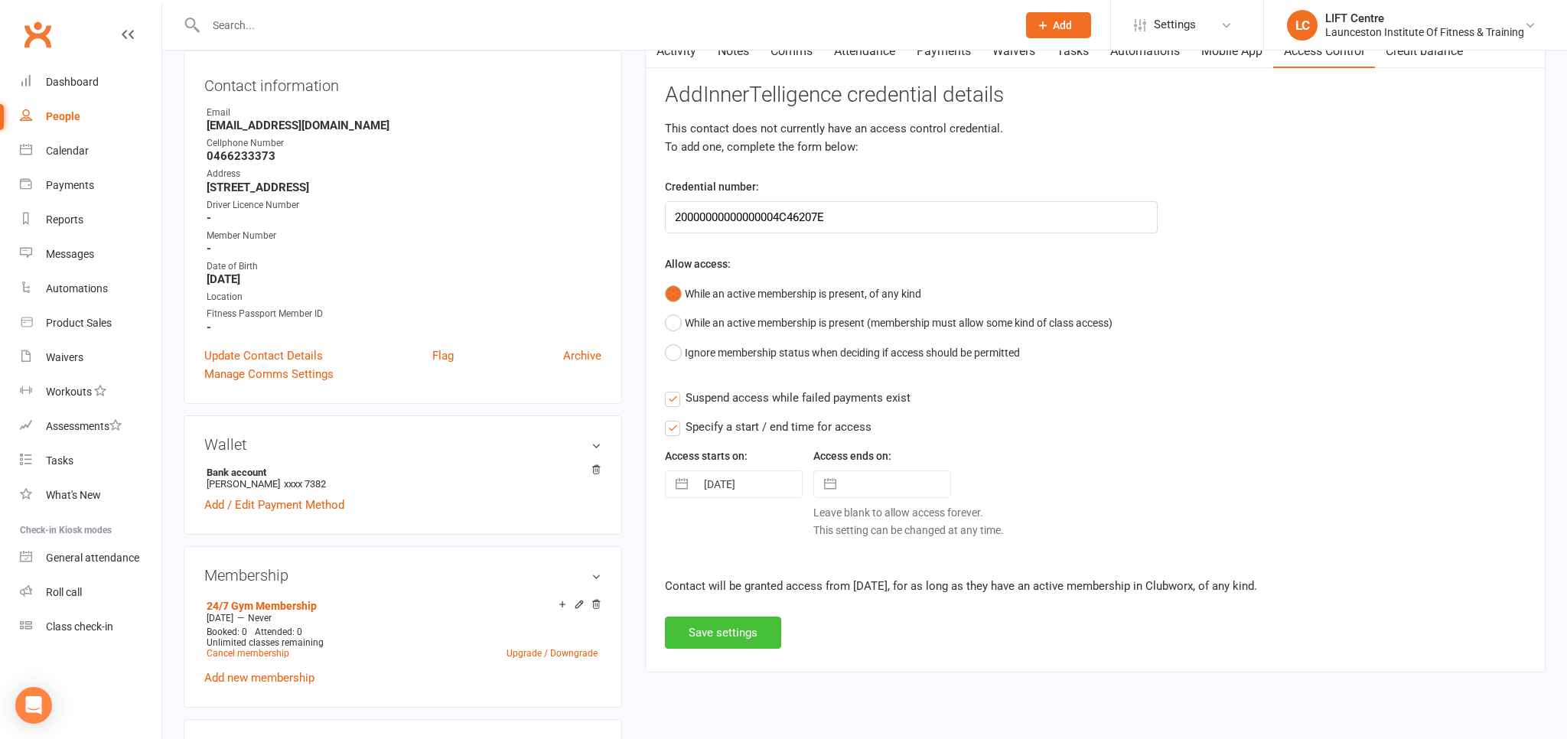
click at [735, 625] on button "Save settings" at bounding box center [723, 633] width 116 height 32
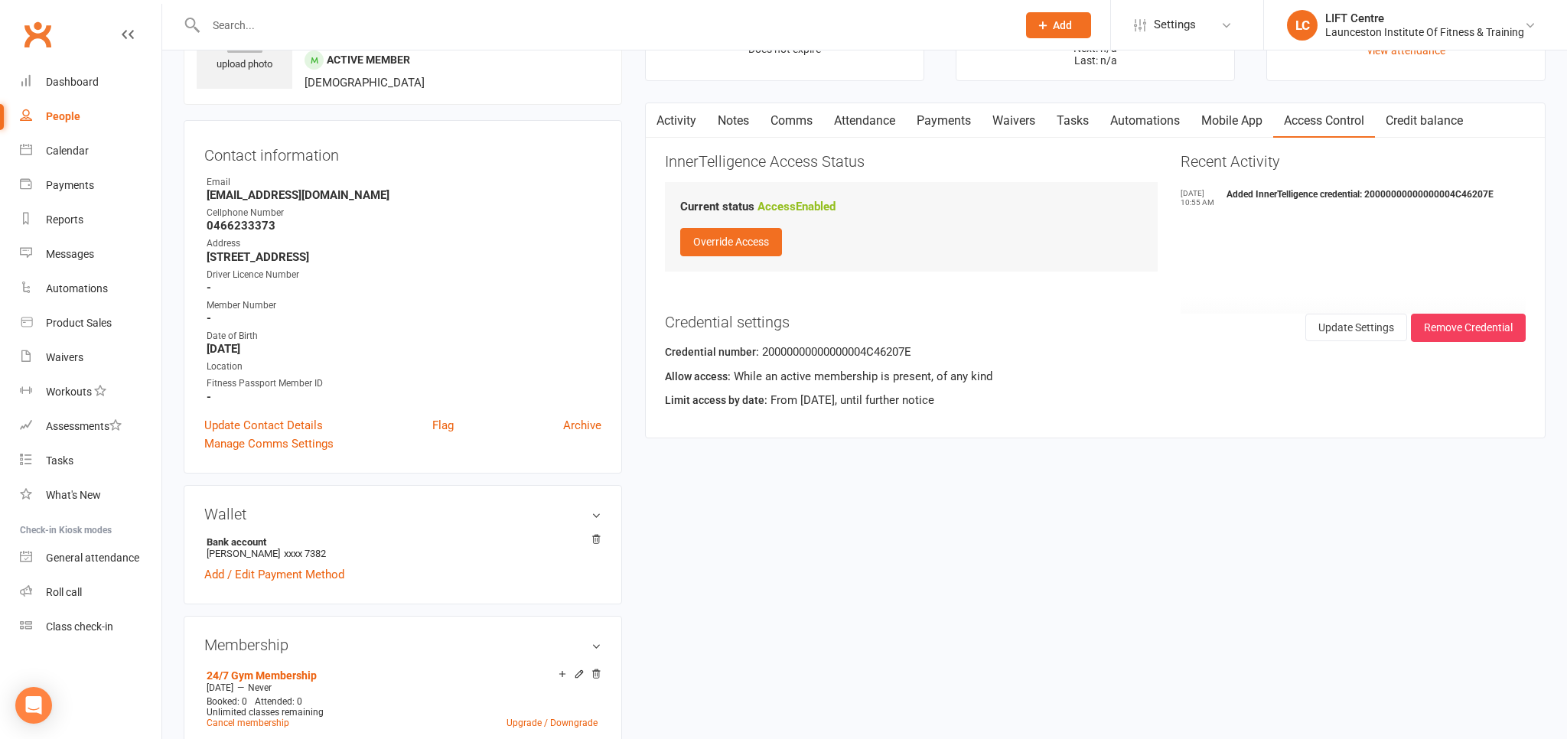
scroll to position [0, 0]
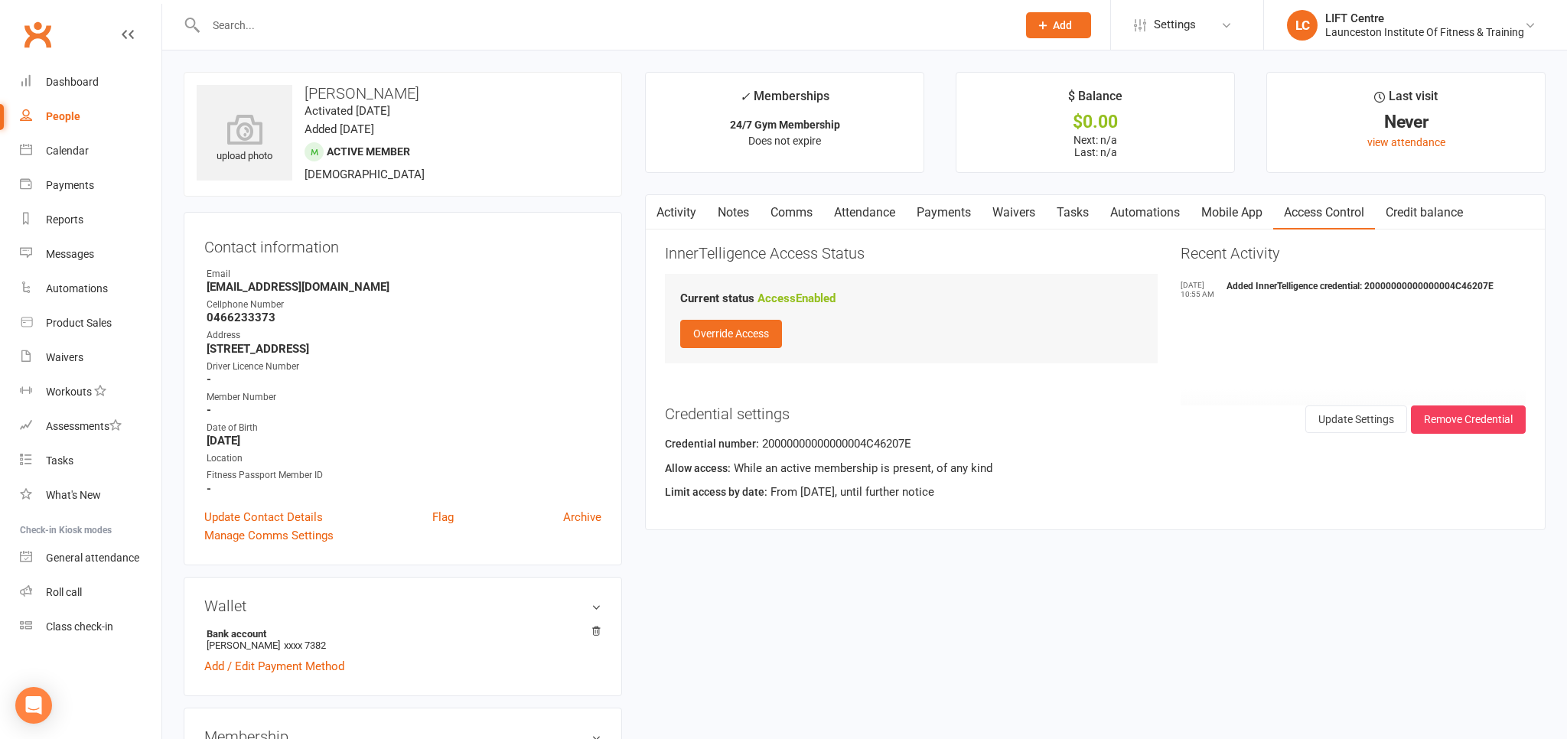
click at [679, 208] on link "Activity" at bounding box center [676, 212] width 61 height 35
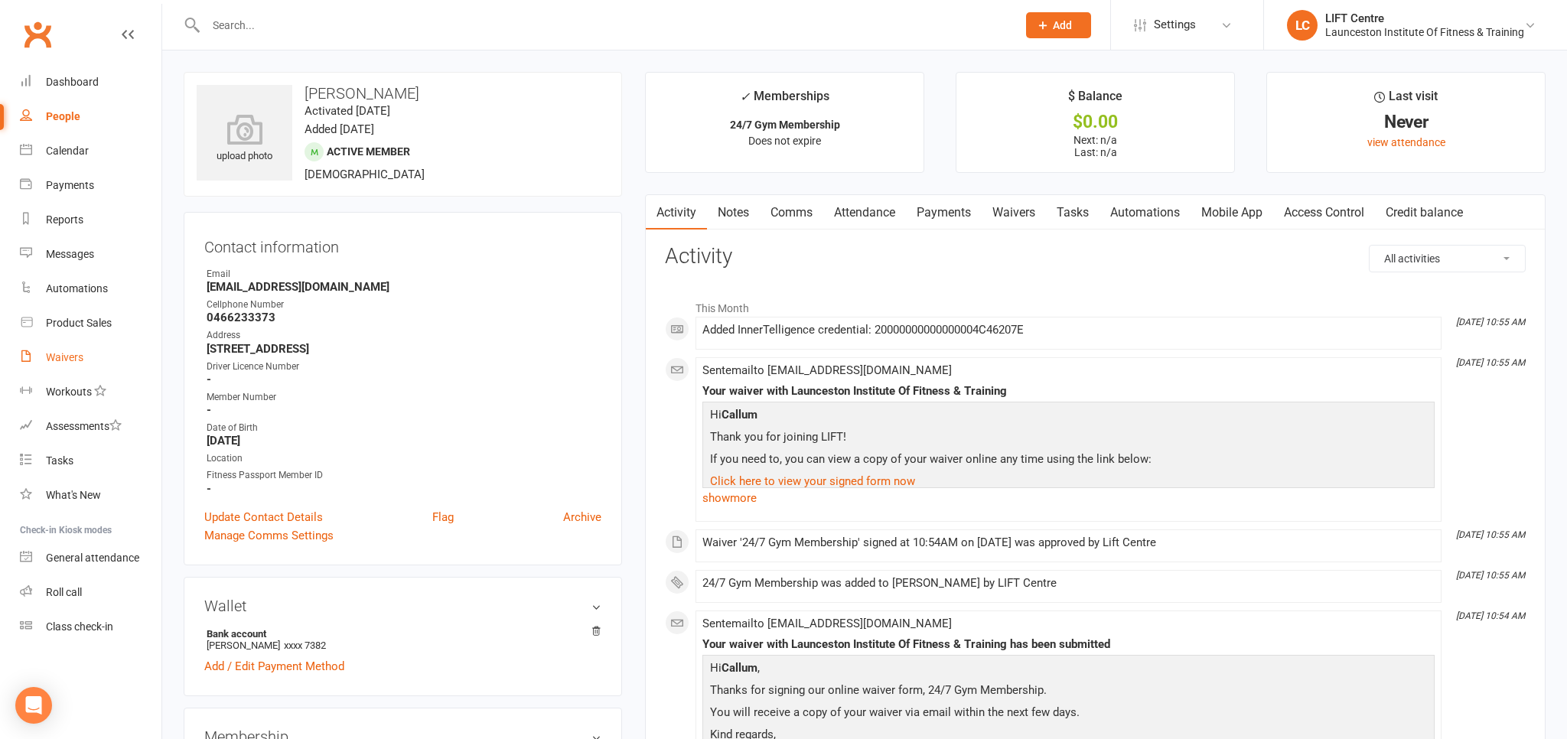
click at [66, 362] on div "Waivers" at bounding box center [64, 357] width 37 height 12
select select "50"
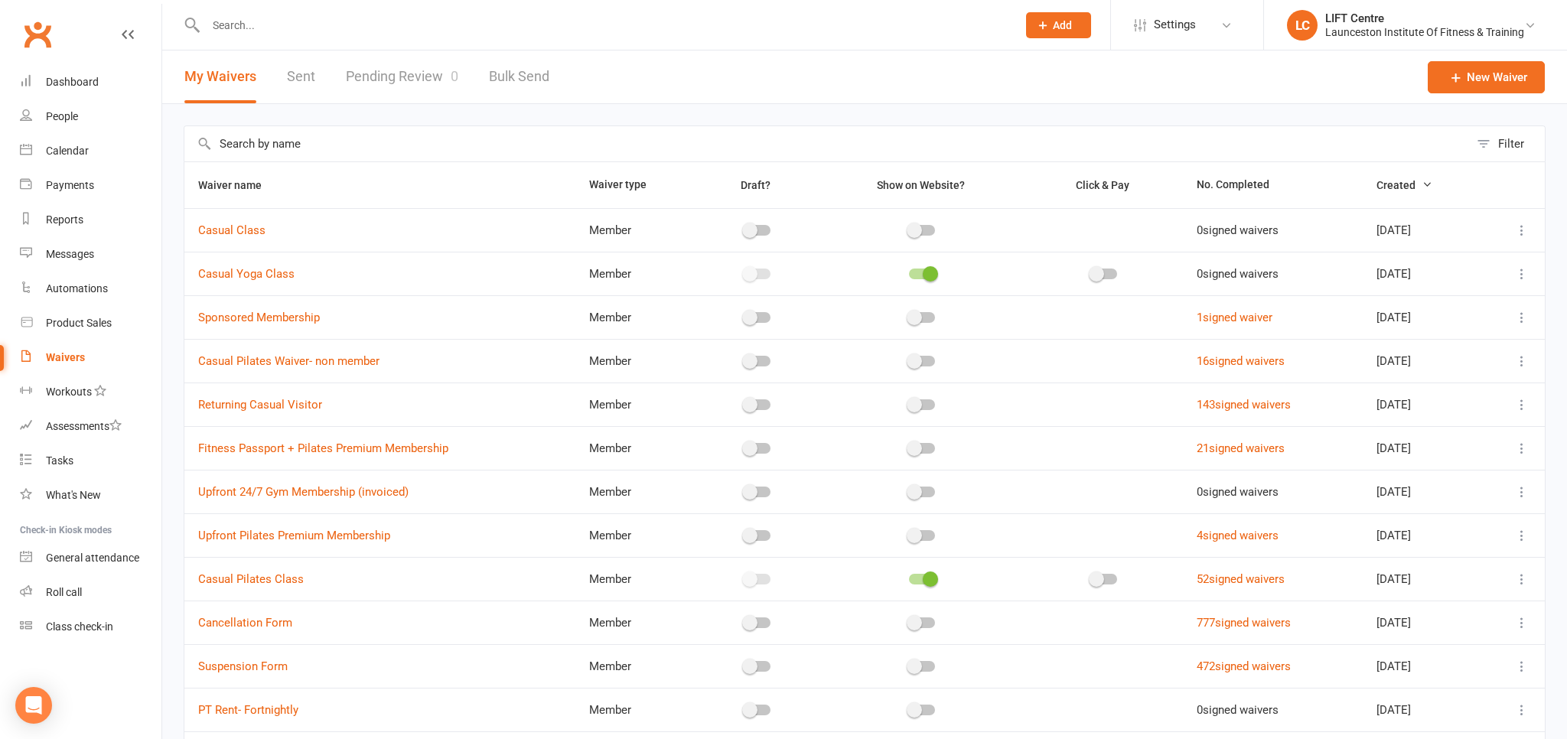
click at [381, 78] on link "Pending Review 0" at bounding box center [402, 76] width 112 height 53
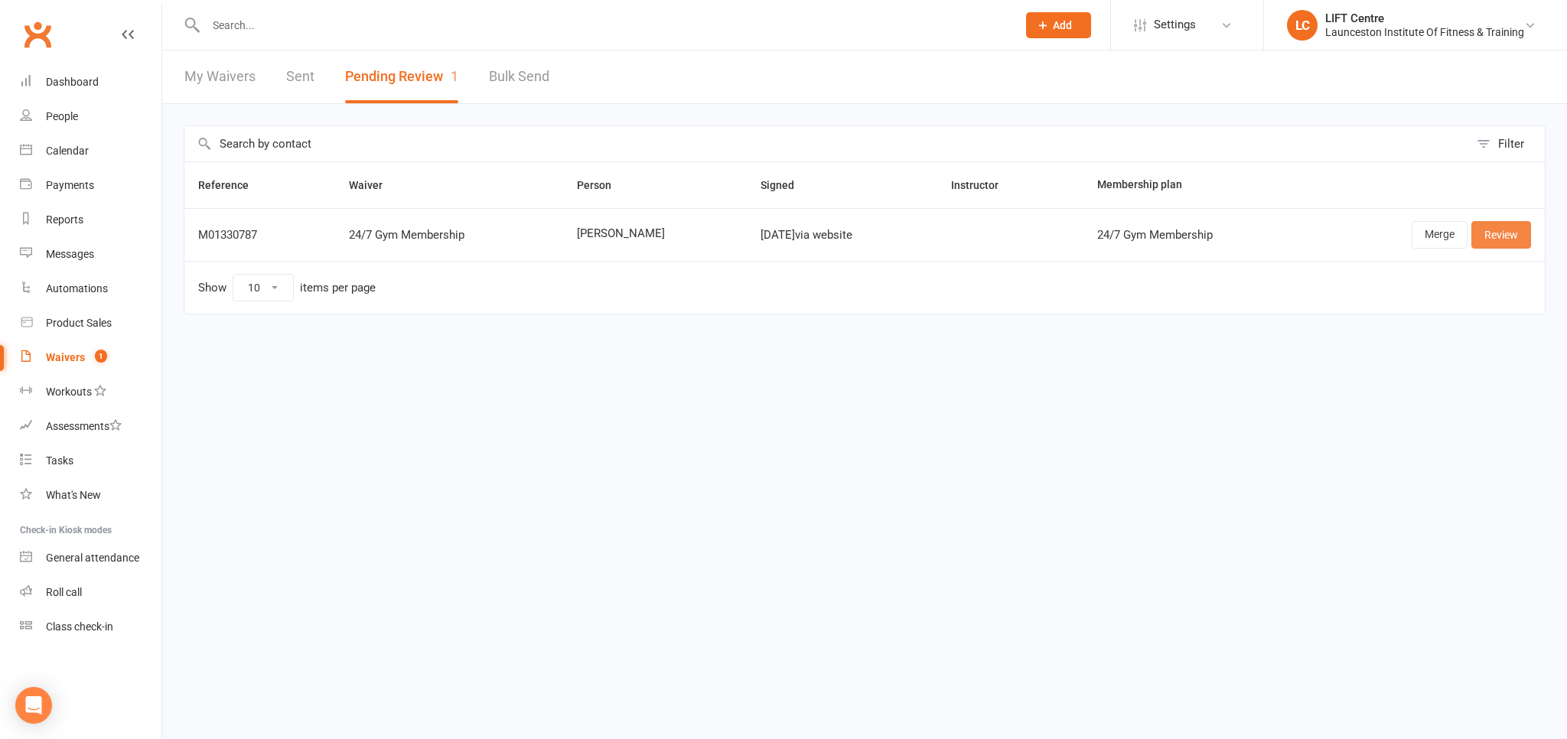
click at [1505, 236] on link "Review" at bounding box center [1501, 235] width 60 height 28
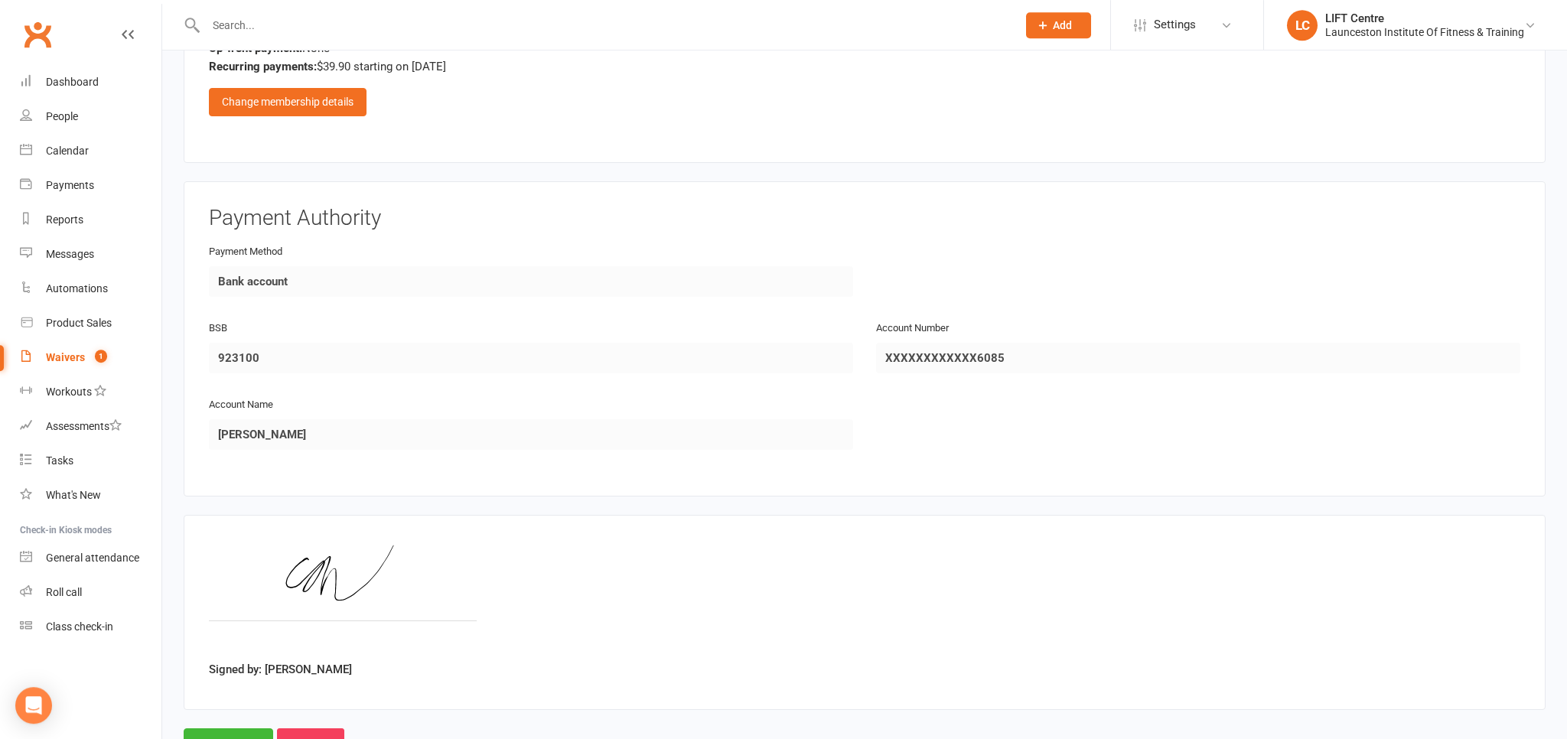
scroll to position [1022, 0]
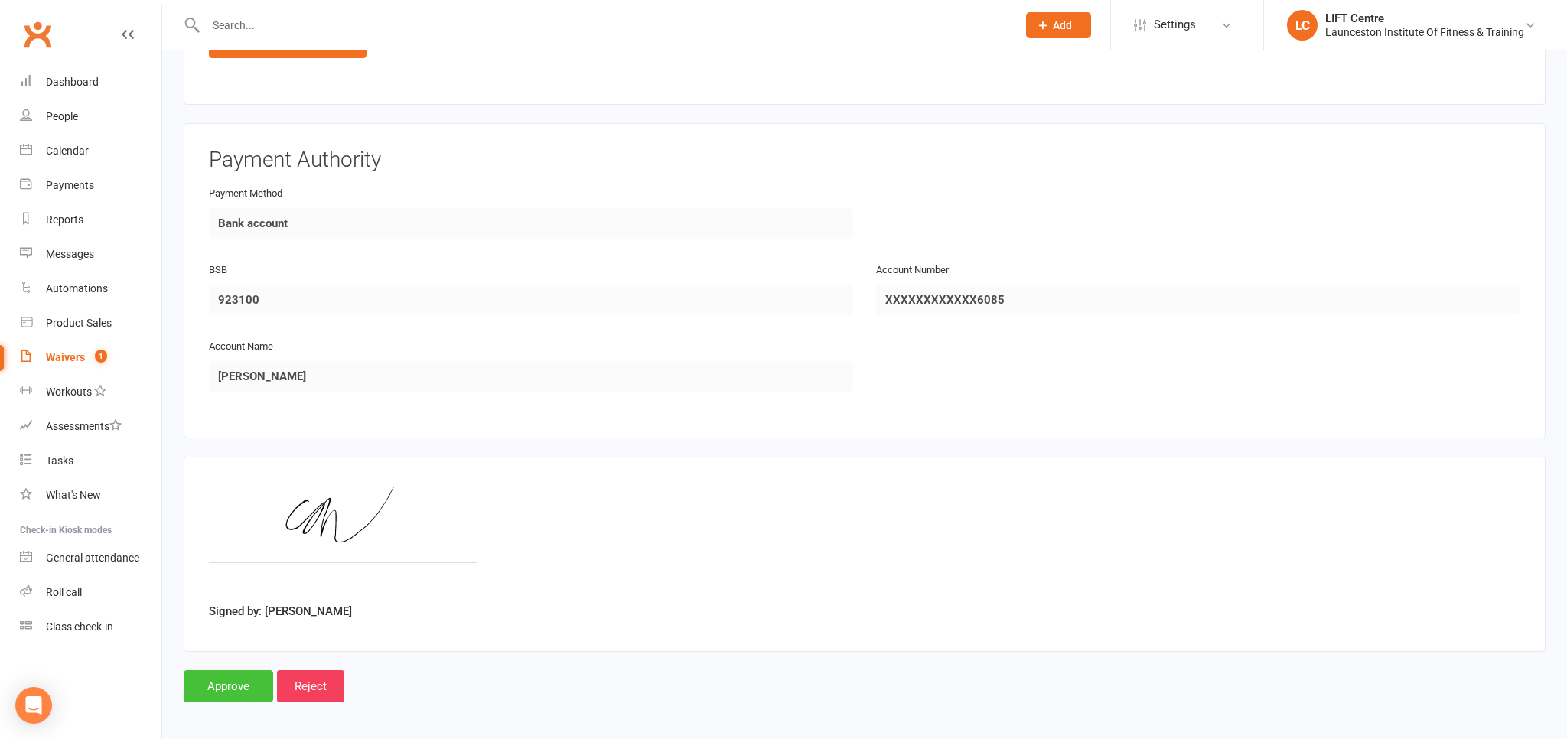
click at [232, 677] on input "Approve" at bounding box center [229, 686] width 90 height 32
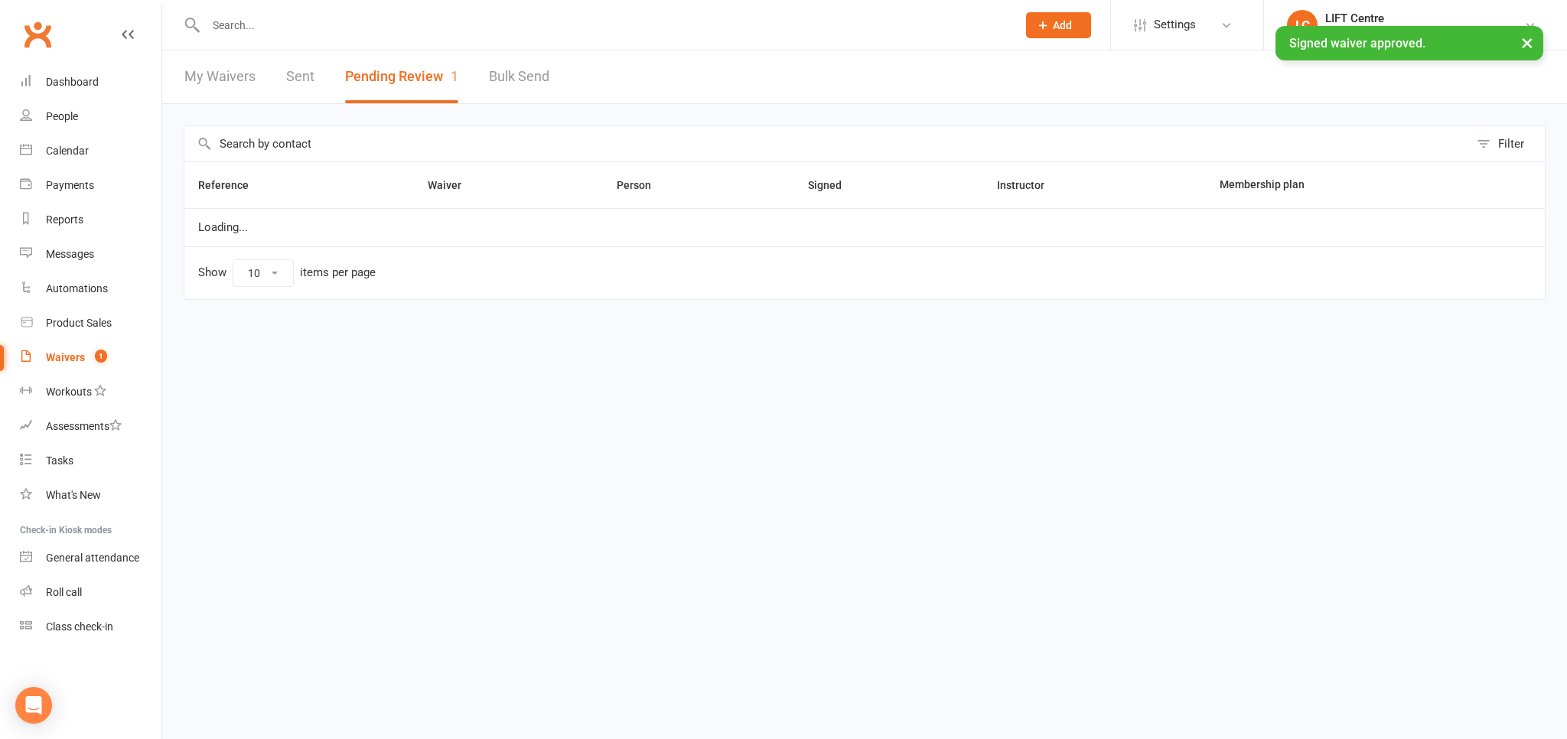
click at [265, 31] on input "text" at bounding box center [603, 25] width 805 height 21
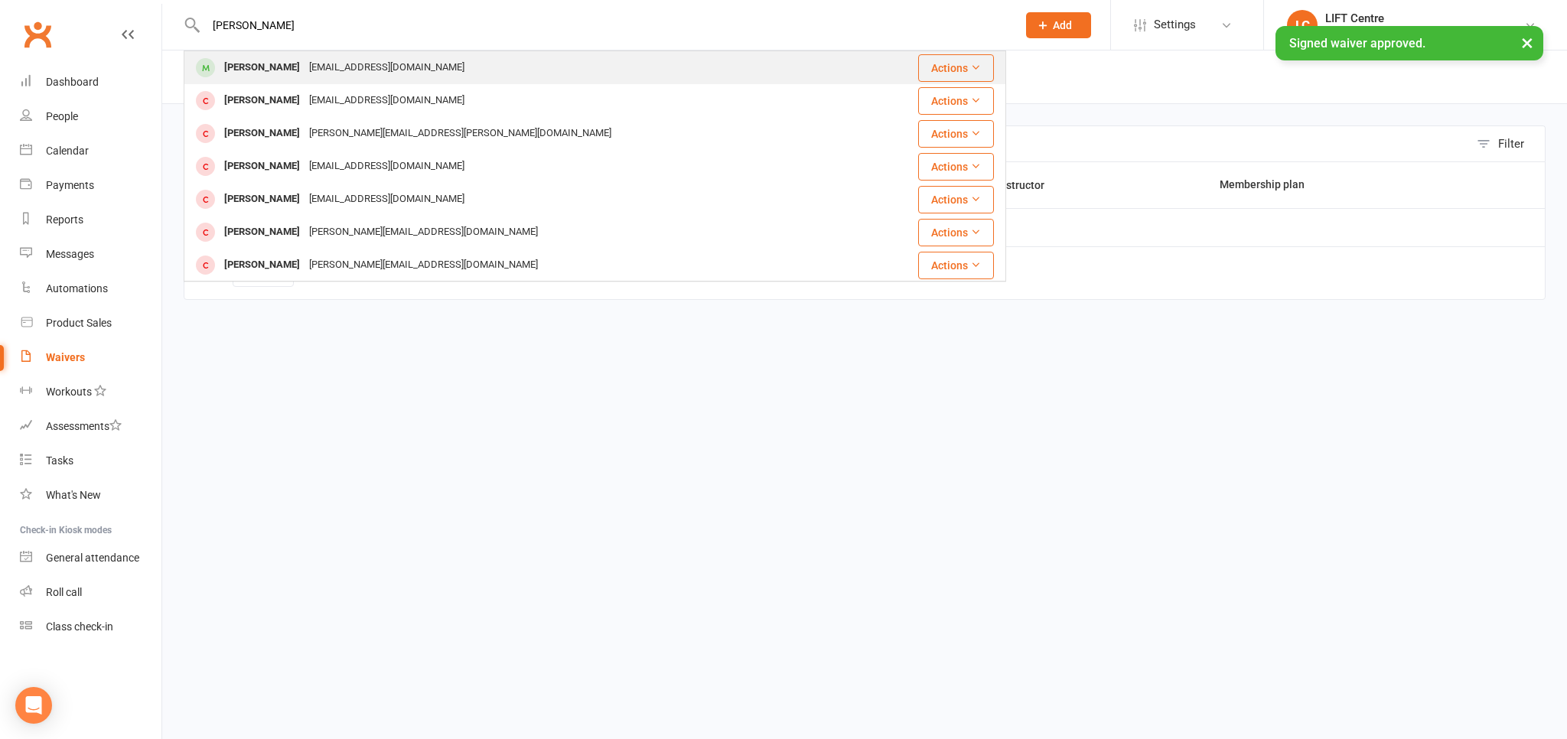
type input "courtney vowle"
click at [325, 66] on div "c0urtneyv0wles@gmail.com" at bounding box center [387, 68] width 164 height 22
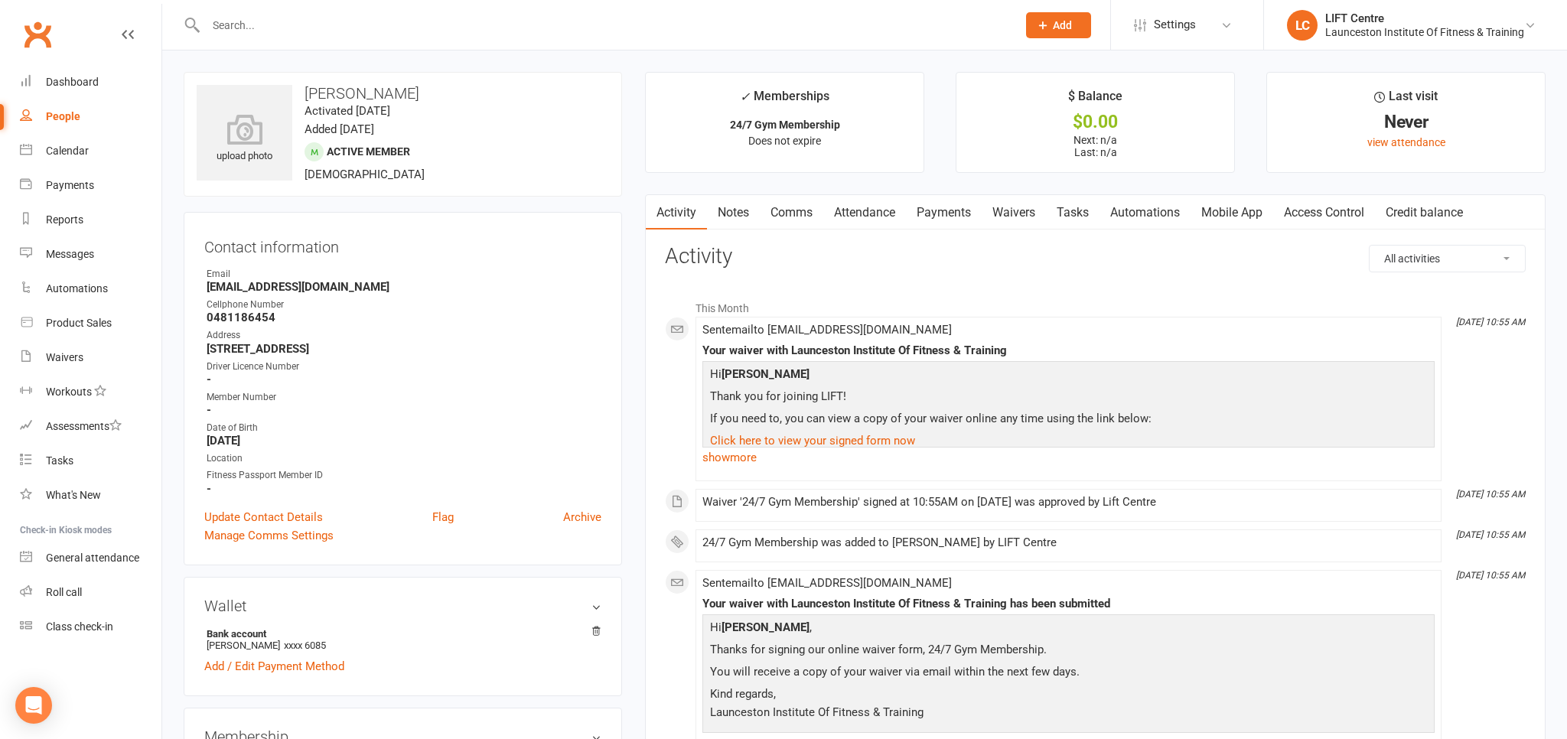
click at [1339, 222] on link "Access Control" at bounding box center [1324, 212] width 102 height 35
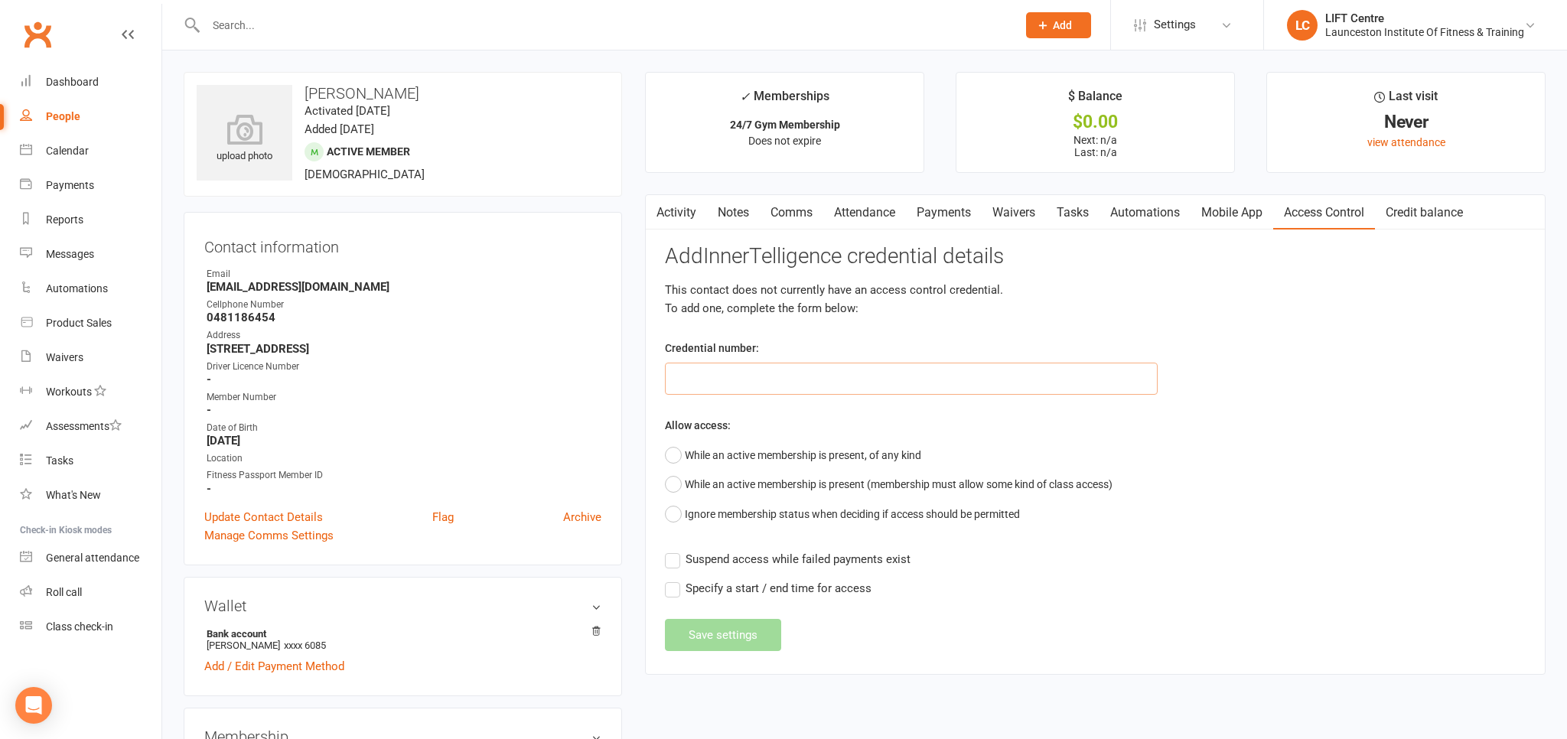
click at [839, 385] on input "text" at bounding box center [911, 379] width 493 height 32
paste input "200000000000000049C5384E"
type input "200000000000000049C5384E"
click at [674, 451] on button "While an active membership is present, of any kind" at bounding box center [793, 455] width 256 height 29
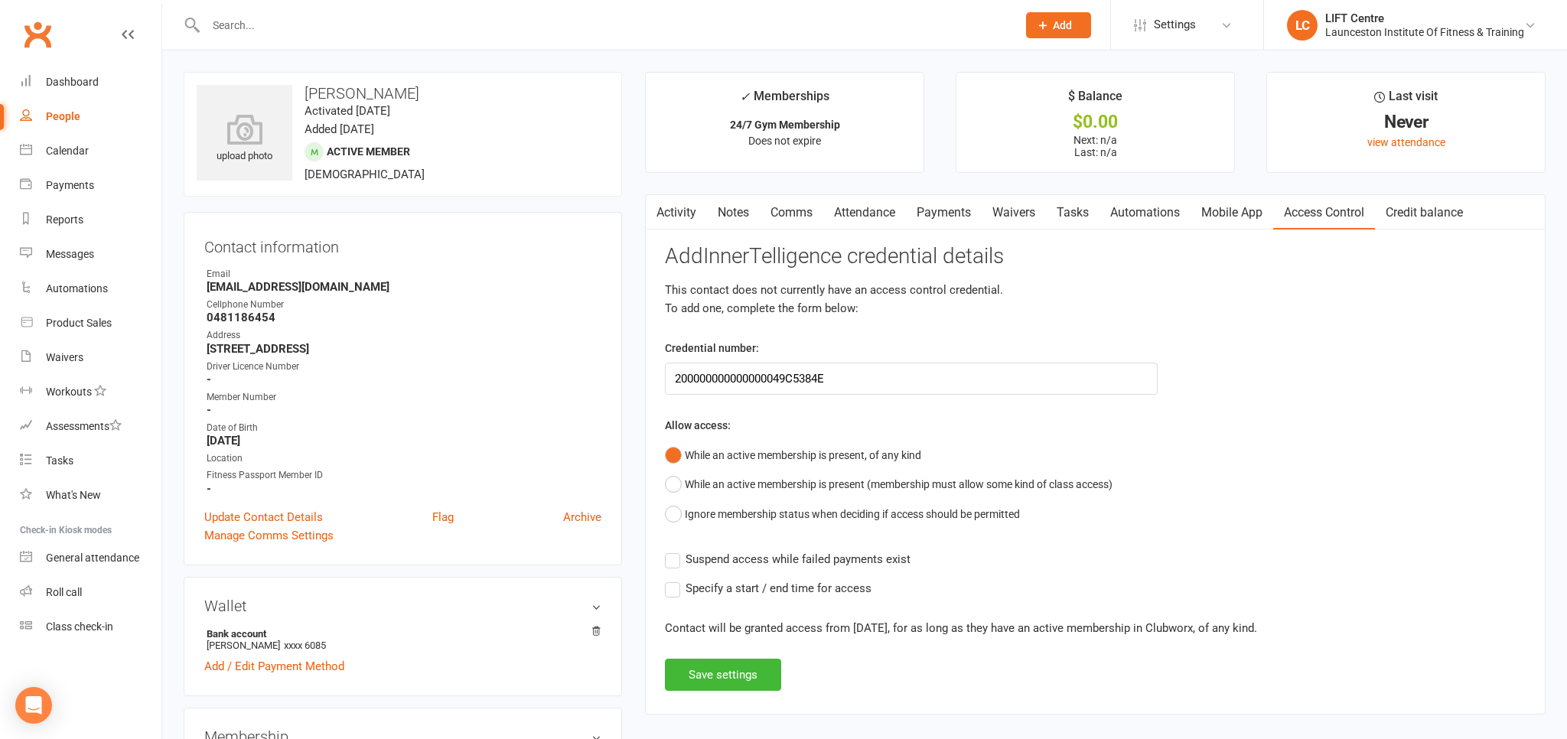
click at [666, 563] on label "Suspend access while failed payments exist" at bounding box center [788, 559] width 246 height 18
click at [666, 550] on input "Suspend access while failed payments exist" at bounding box center [788, 550] width 246 height 0
click at [676, 582] on label "Specify a start / end time for access" at bounding box center [768, 588] width 207 height 18
click at [676, 579] on input "Specify a start / end time for access" at bounding box center [768, 579] width 207 height 0
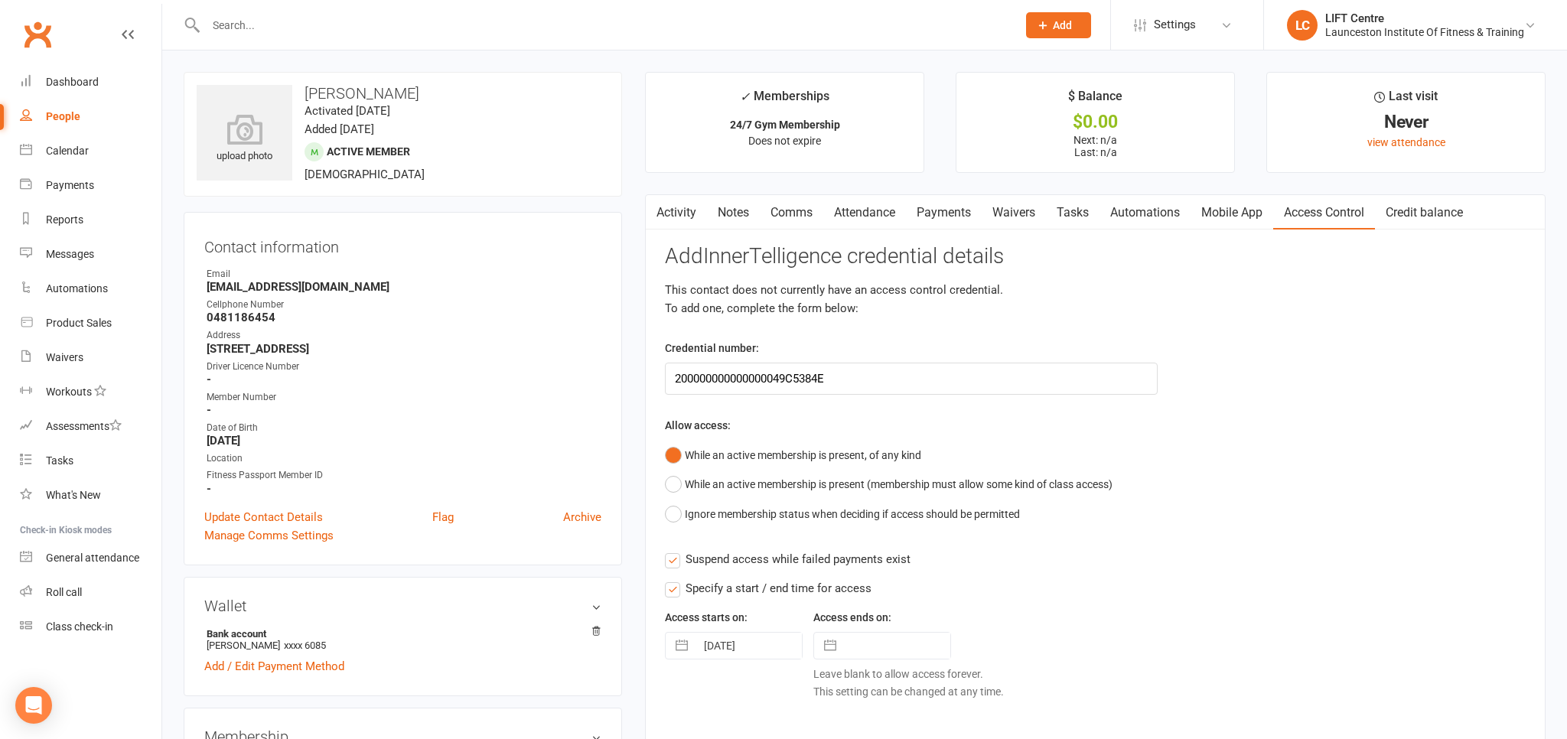
scroll to position [161, 0]
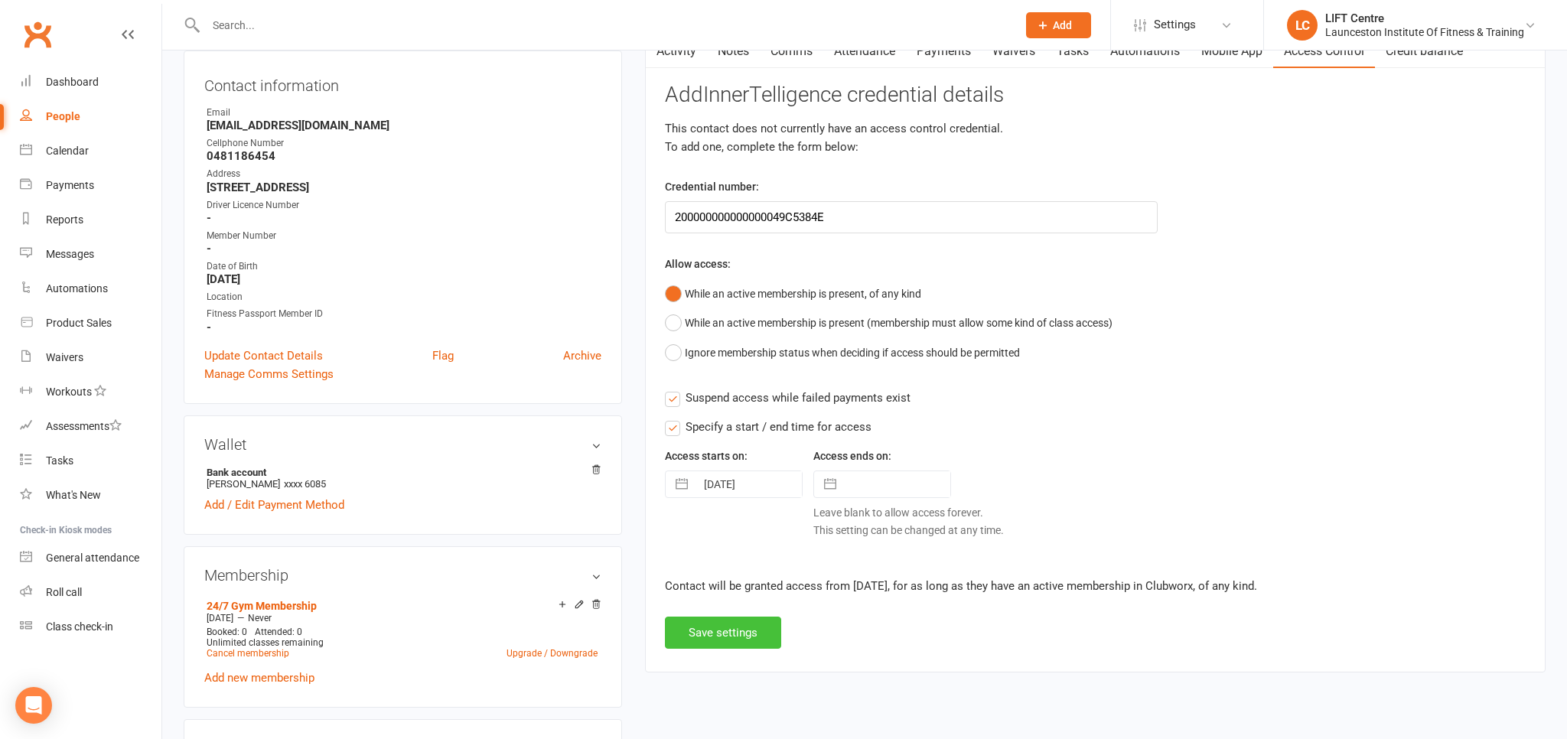
click at [728, 621] on button "Save settings" at bounding box center [723, 633] width 116 height 32
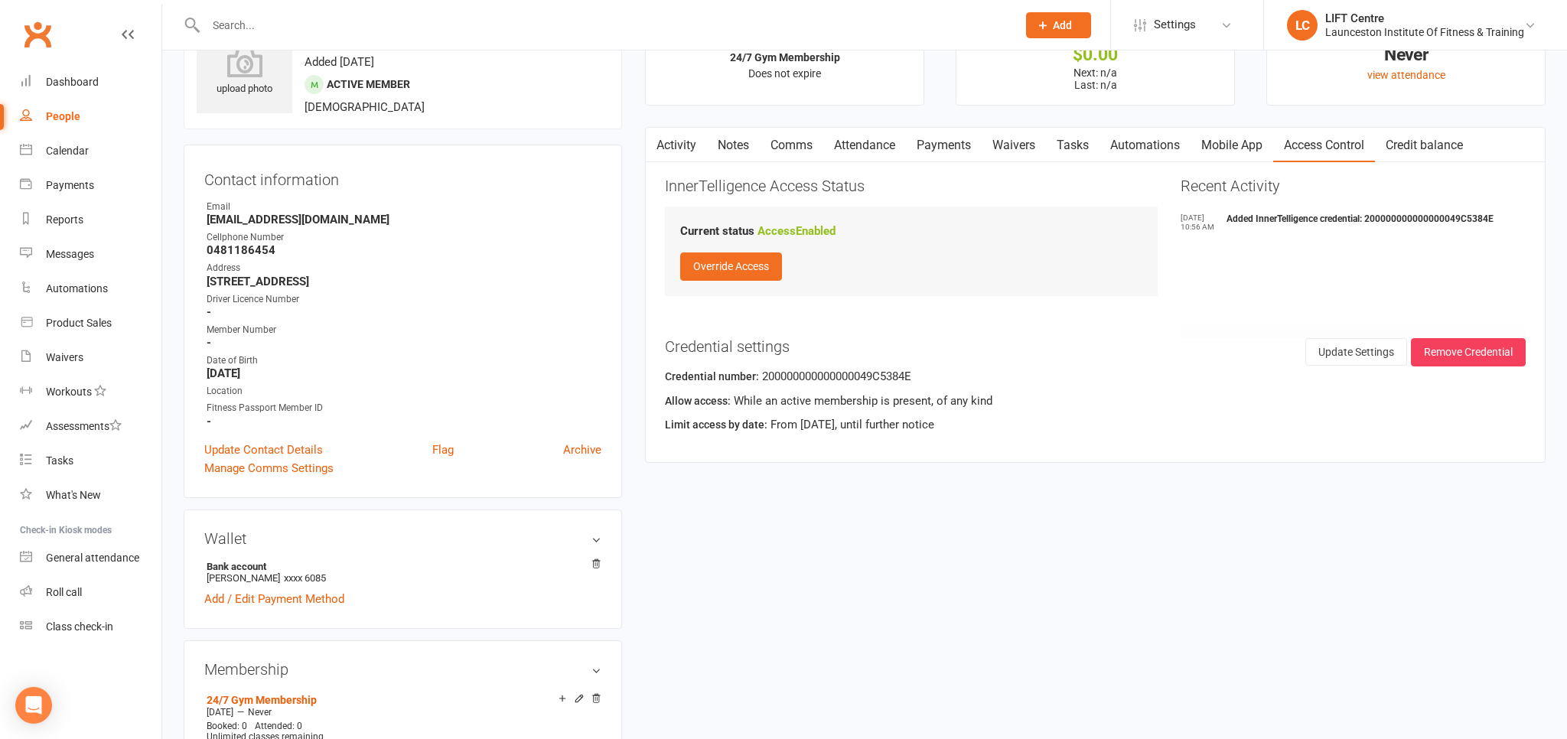
scroll to position [0, 0]
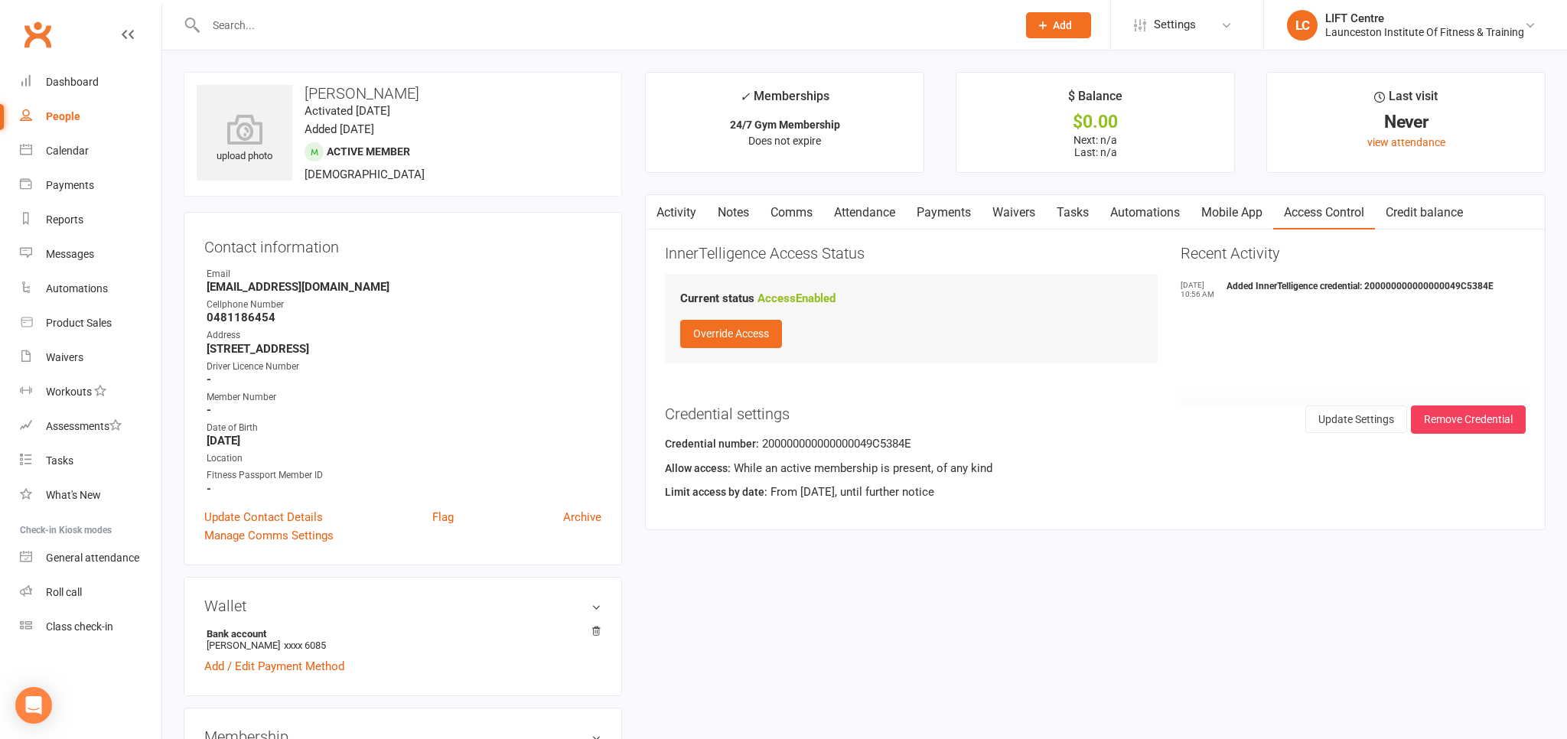
click at [663, 207] on button "button" at bounding box center [655, 212] width 19 height 34
click at [666, 207] on link "Activity" at bounding box center [676, 212] width 61 height 35
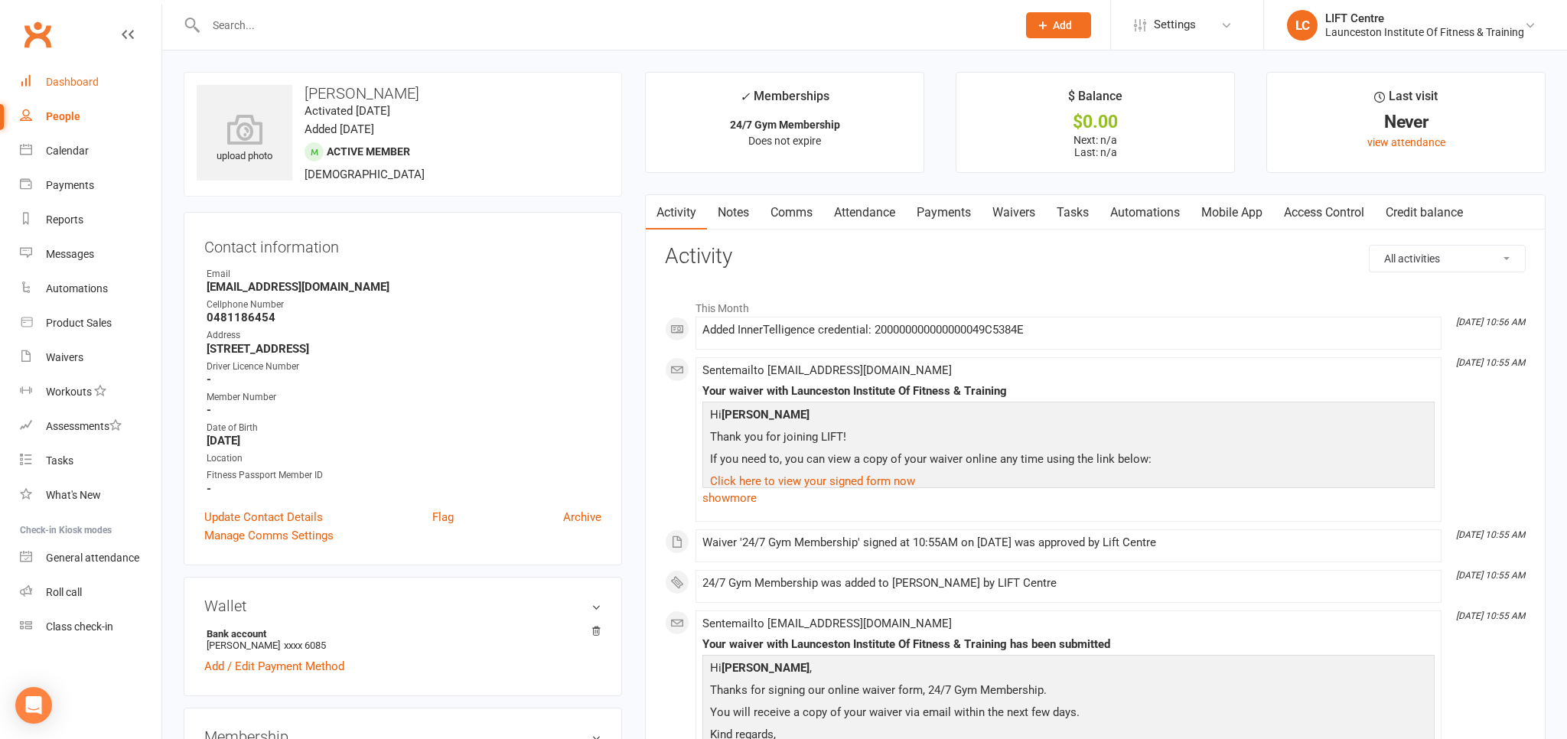
click at [70, 84] on div "Dashboard" at bounding box center [72, 82] width 53 height 12
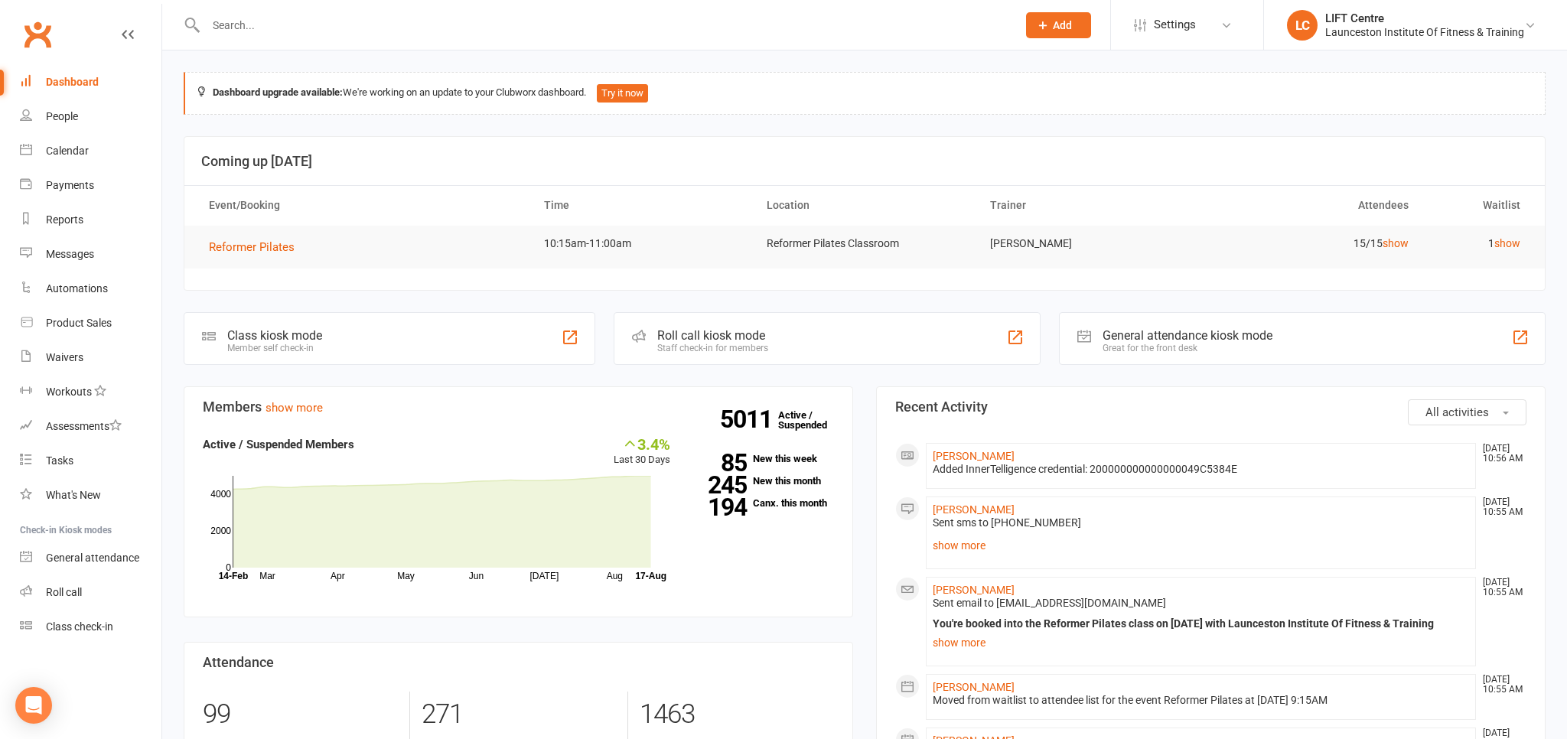
click at [301, 20] on input "text" at bounding box center [603, 25] width 805 height 21
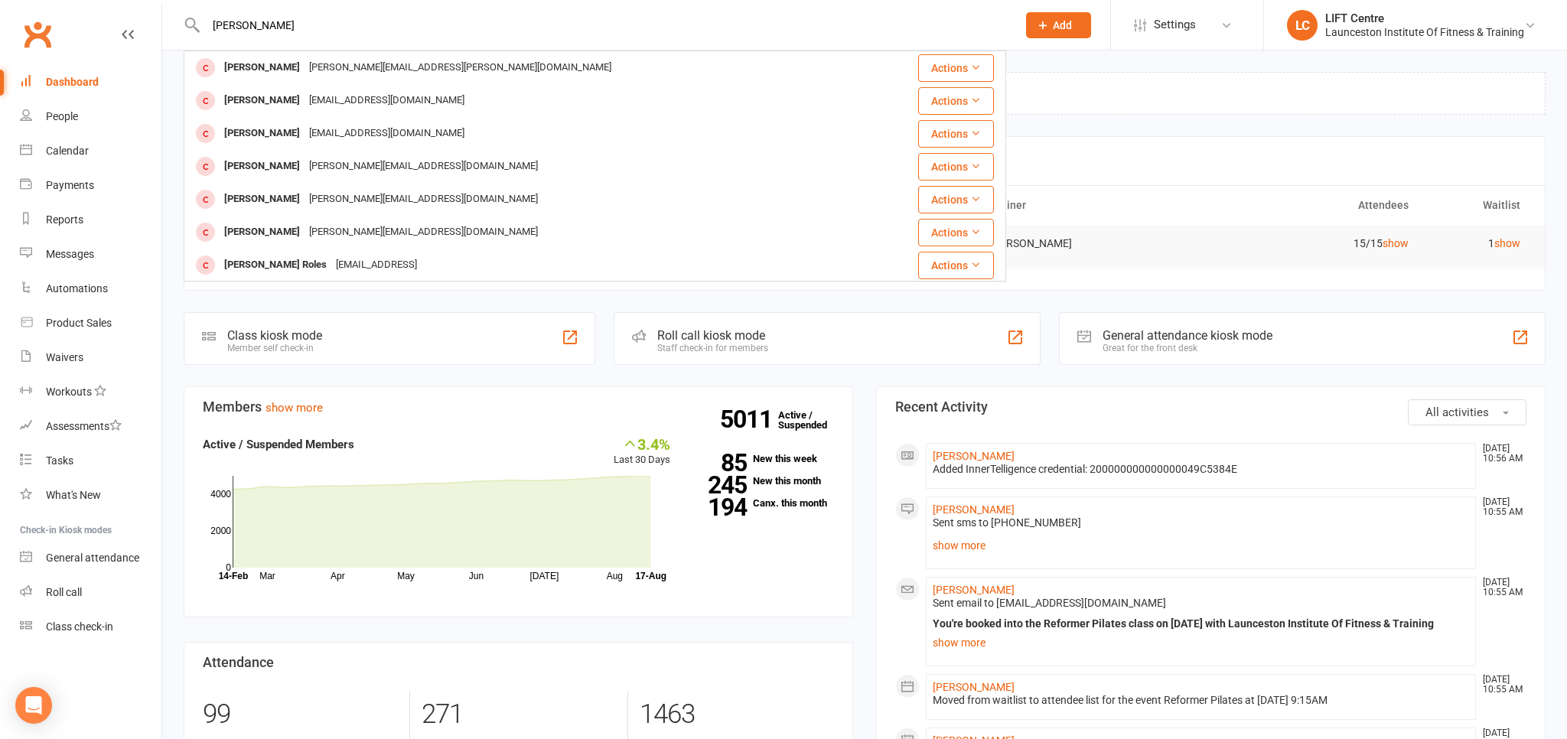
click at [260, 21] on input "courtney" at bounding box center [603, 25] width 805 height 21
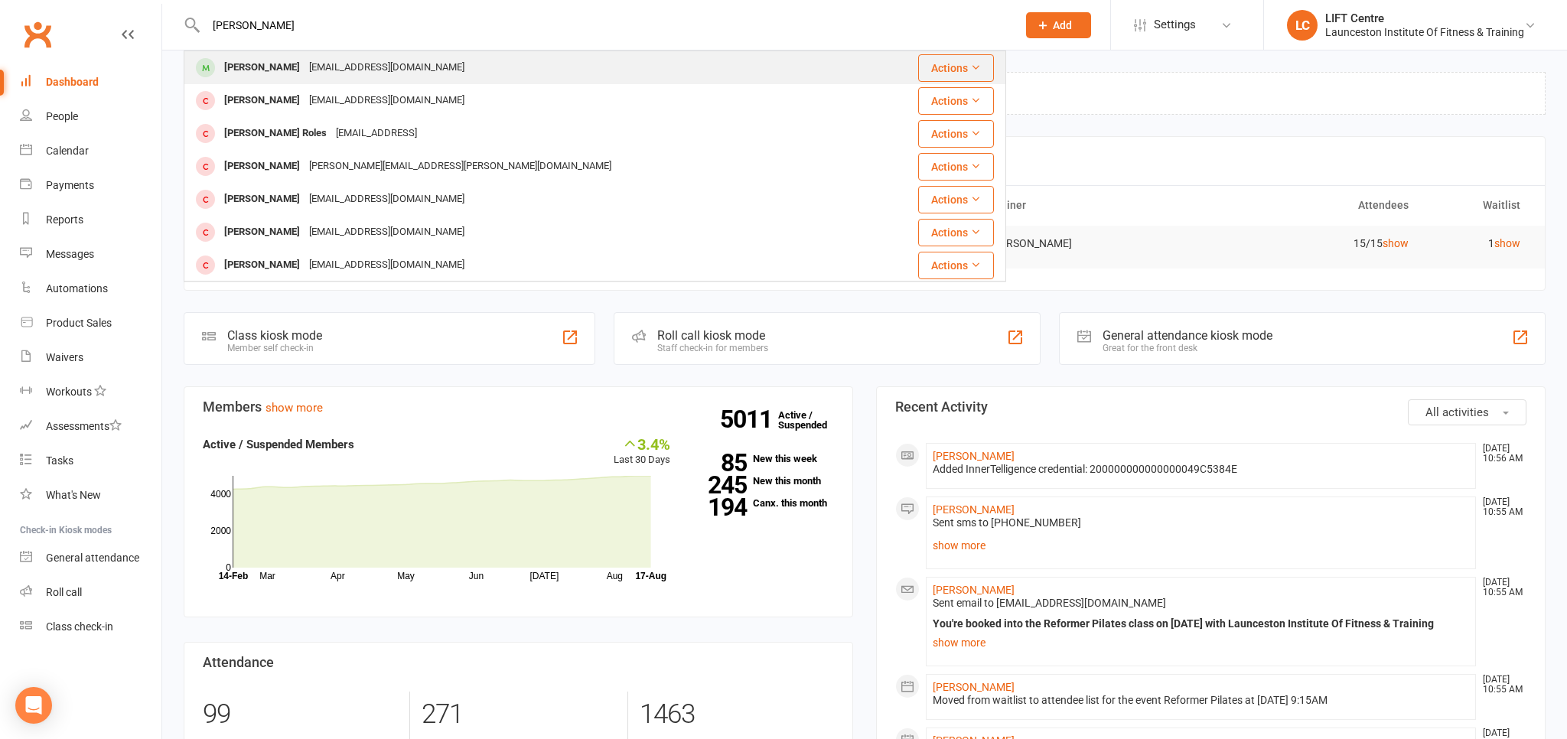
type input "courtney vowles"
click at [268, 54] on div "Courtney Vowles c0urtneyv0wles@gmail.com" at bounding box center [526, 67] width 682 height 31
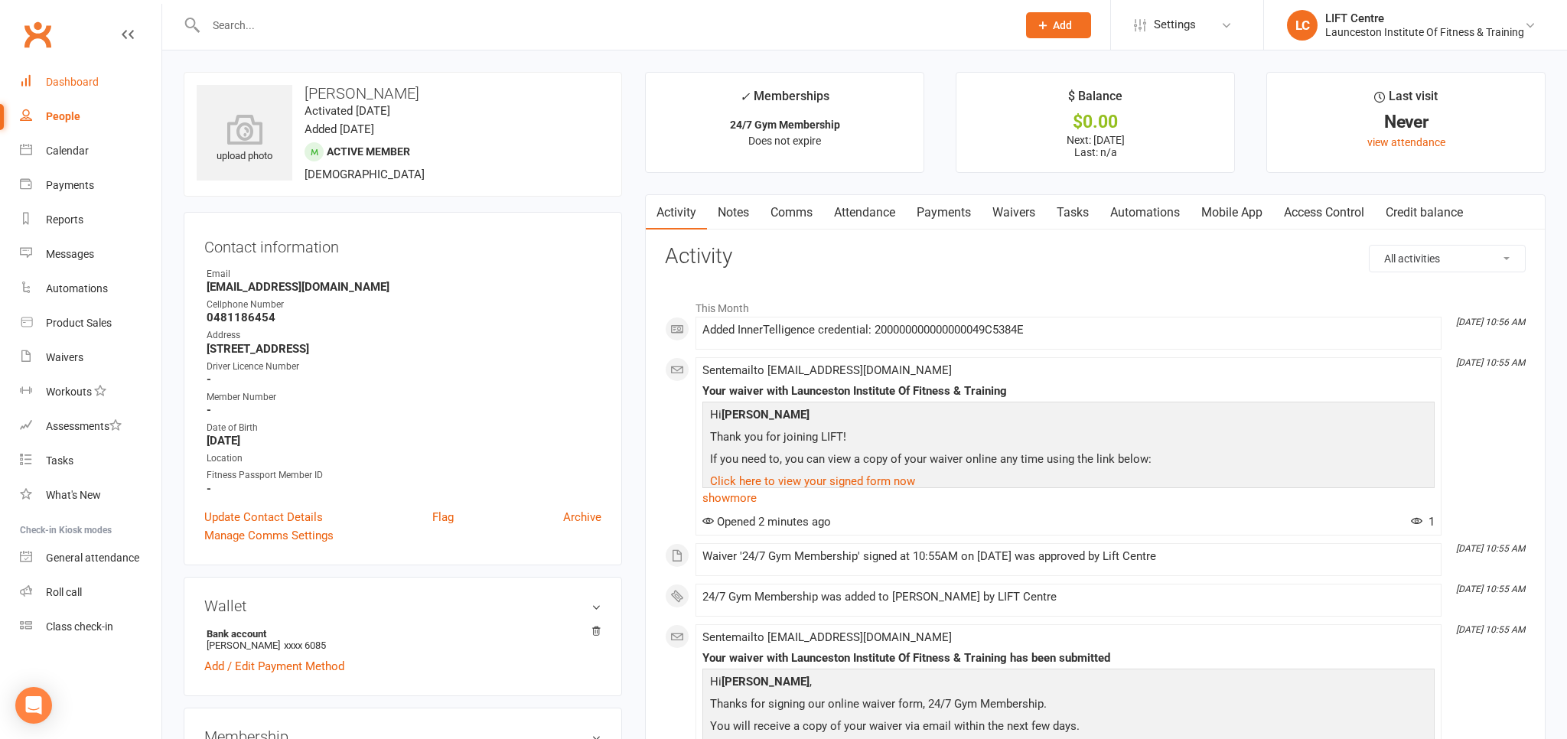
click at [60, 93] on link "Dashboard" at bounding box center [91, 82] width 142 height 34
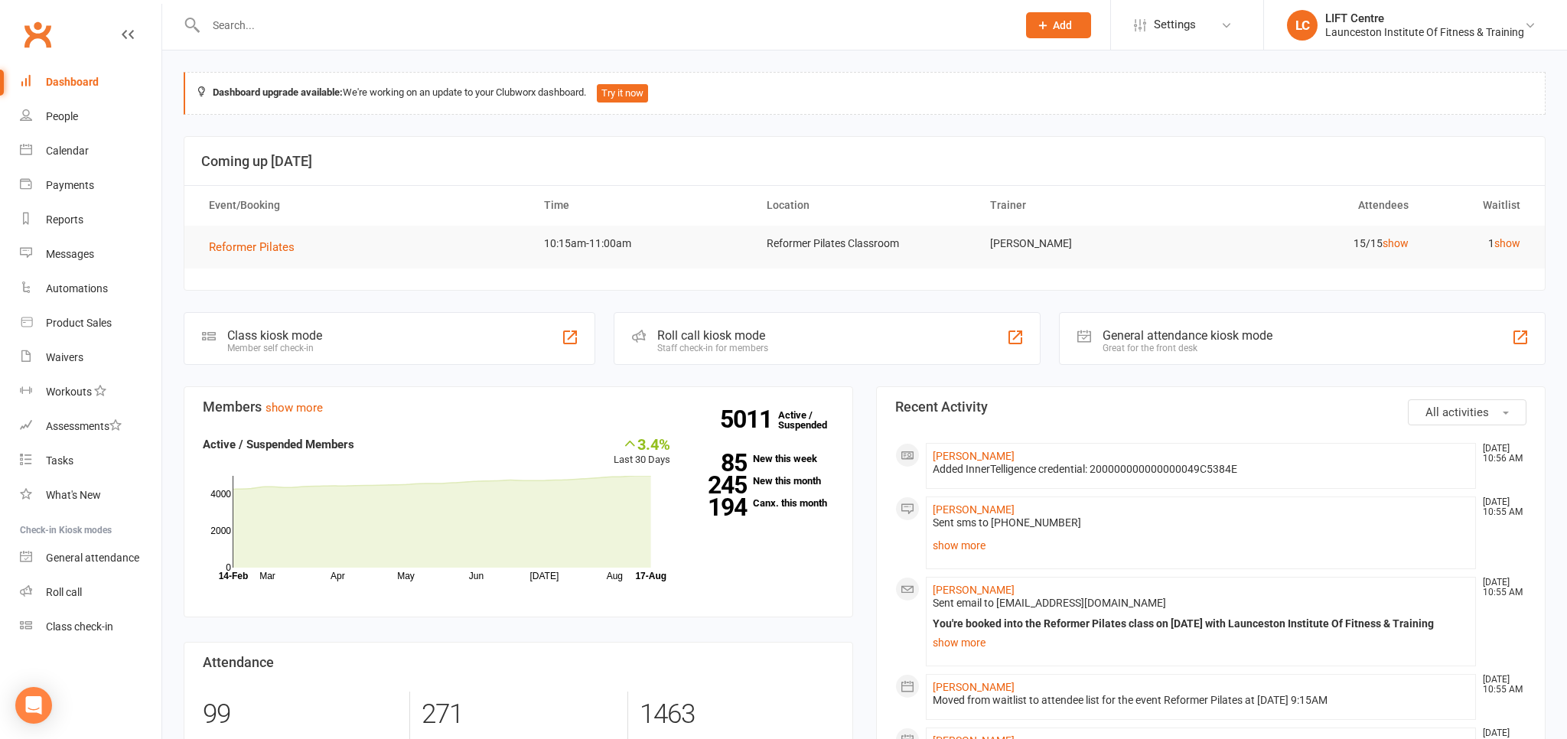
click at [258, 26] on input "text" at bounding box center [603, 25] width 805 height 21
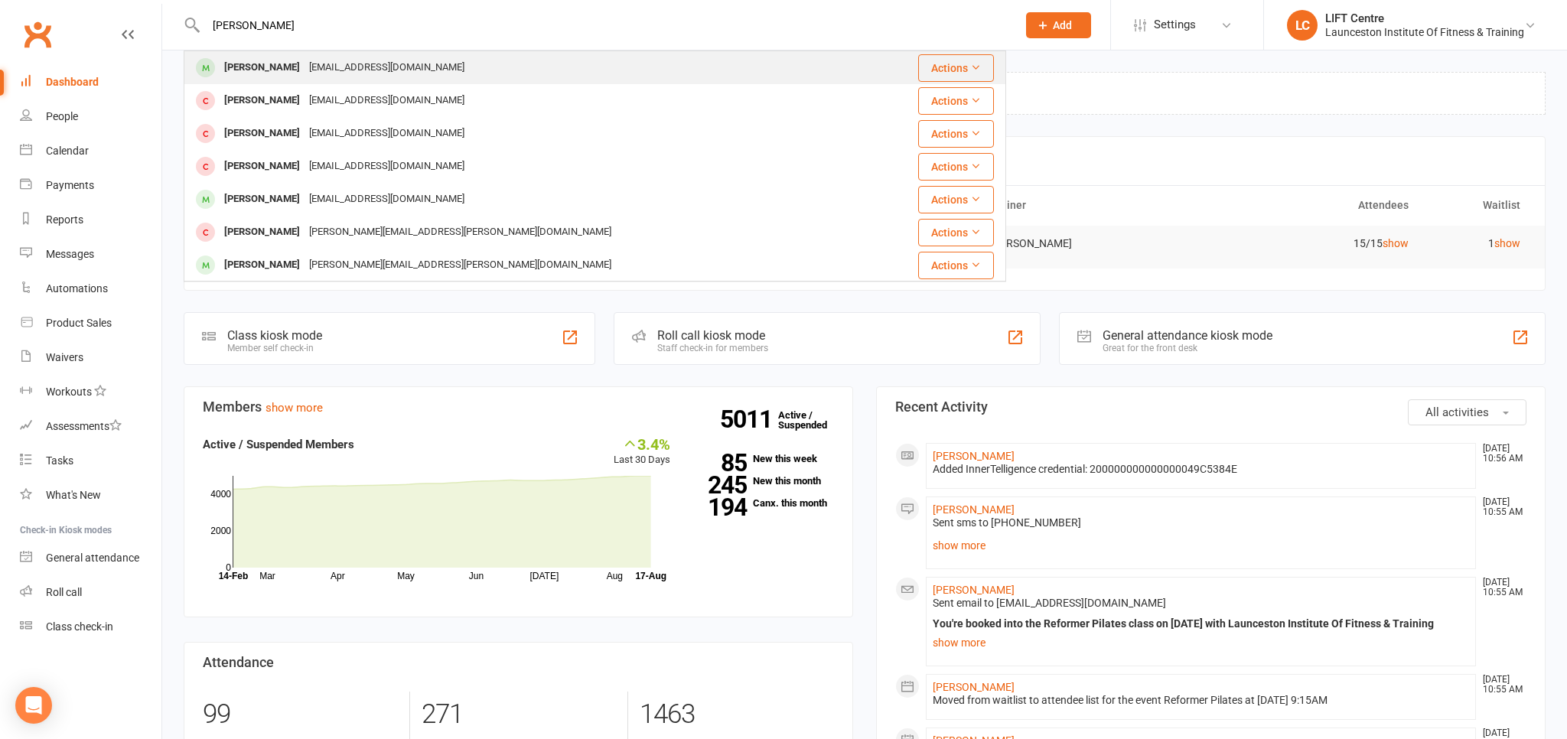
type input "celia"
click at [308, 63] on div "Lanhamcelia@gmail.com" at bounding box center [387, 68] width 164 height 22
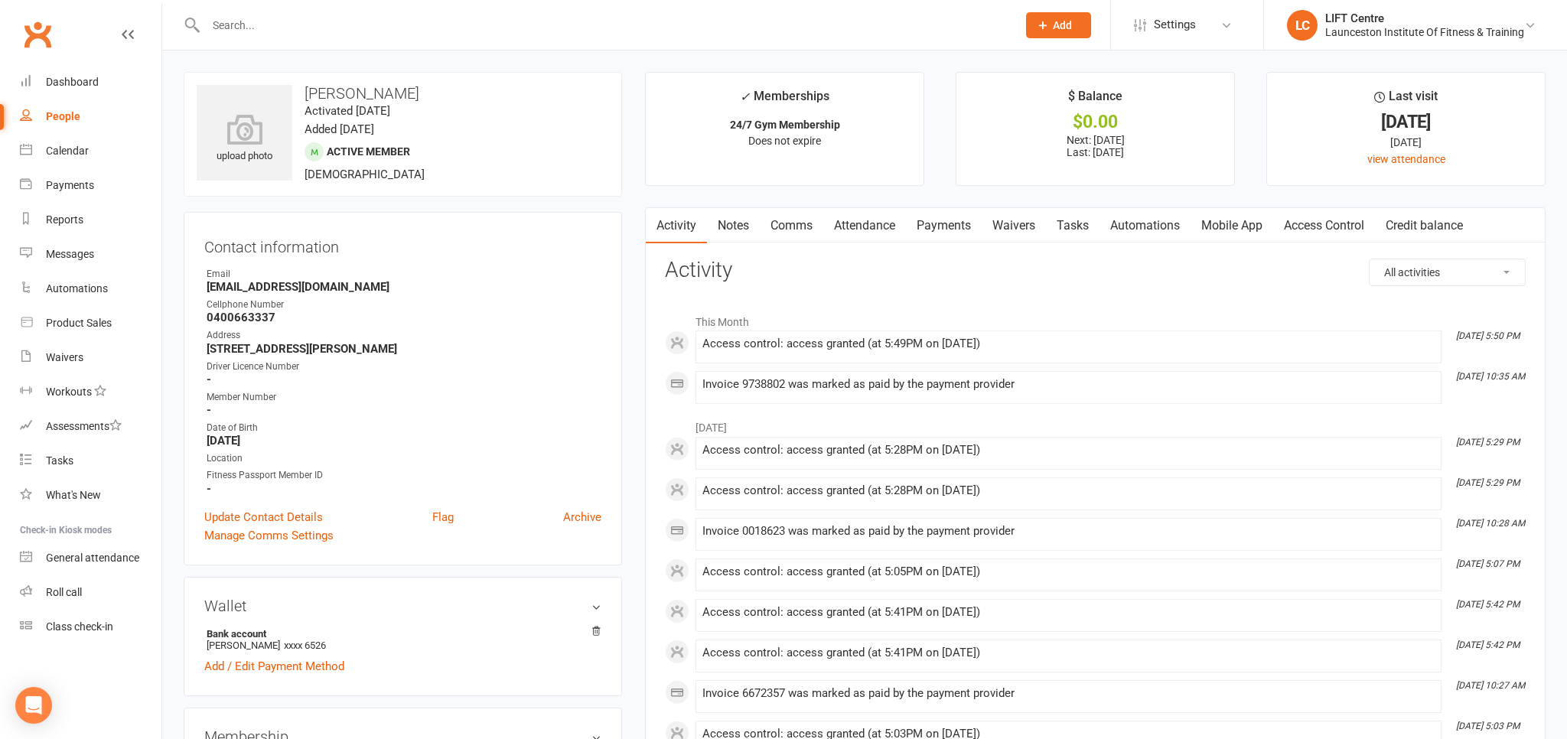
click at [976, 225] on link "Payments" at bounding box center [944, 225] width 76 height 35
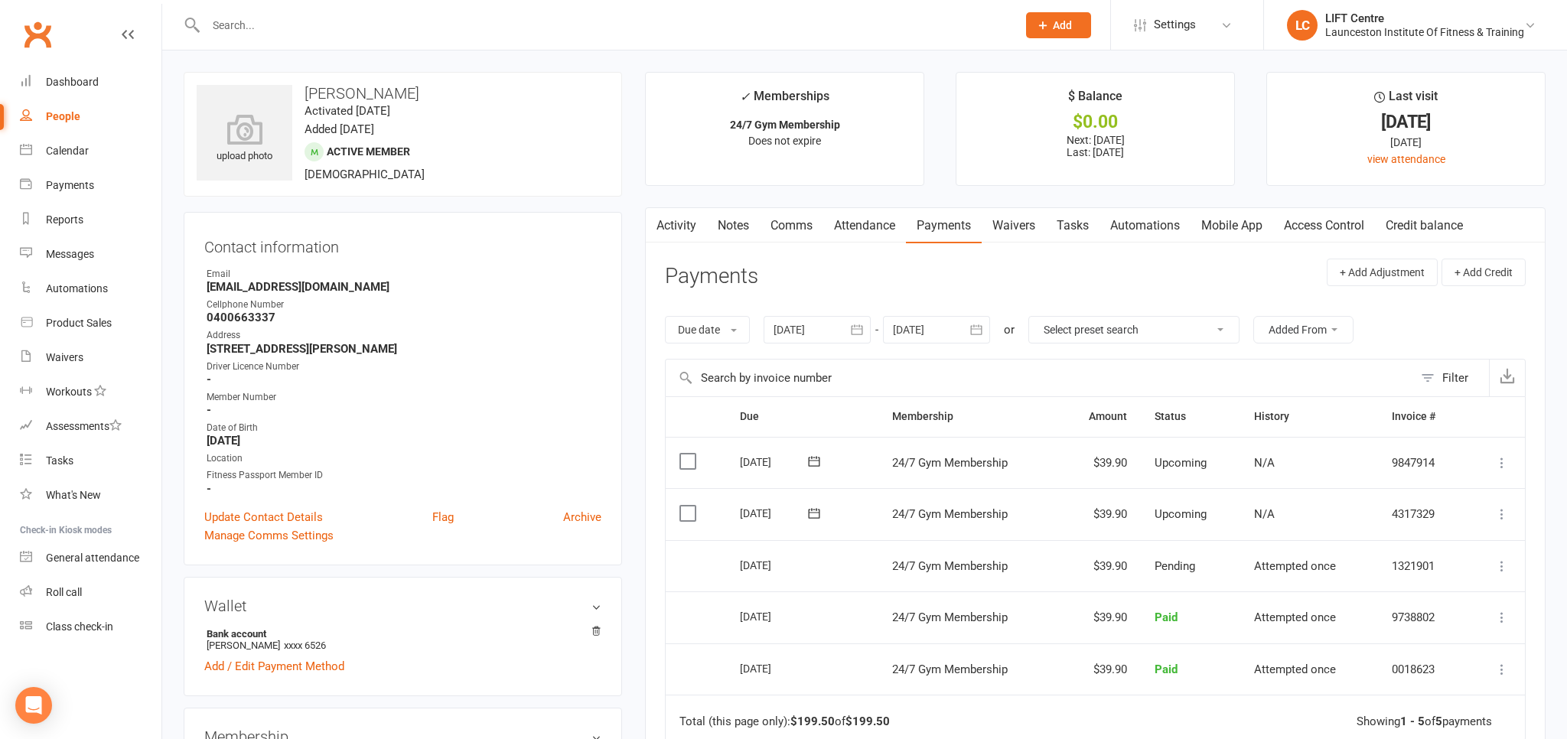
click at [857, 332] on icon "button" at bounding box center [856, 329] width 15 height 15
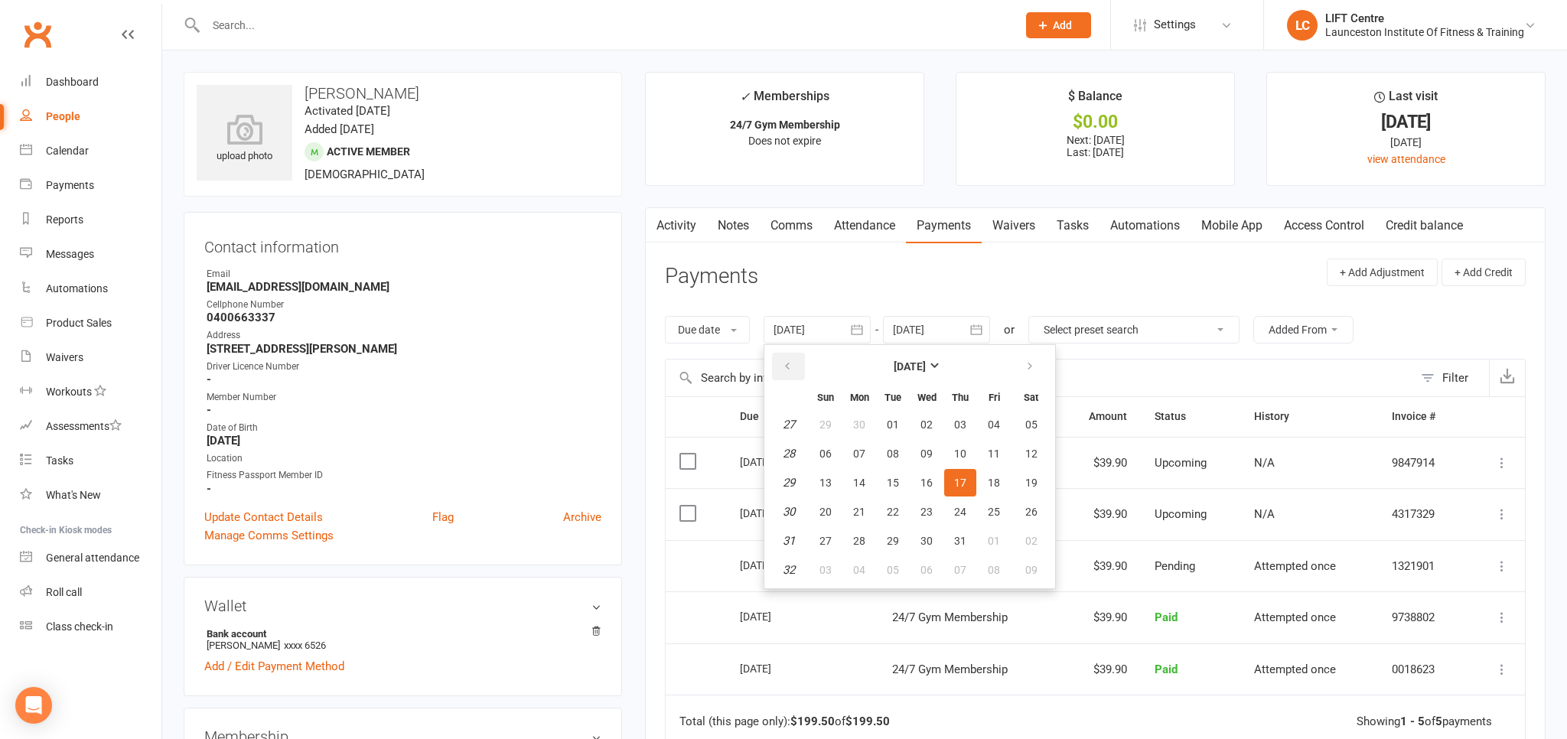
click at [796, 360] on button "button" at bounding box center [788, 367] width 33 height 28
click at [794, 360] on button "button" at bounding box center [788, 367] width 33 height 28
click at [875, 464] on button "05" at bounding box center [859, 454] width 32 height 28
type input "05 May 2025"
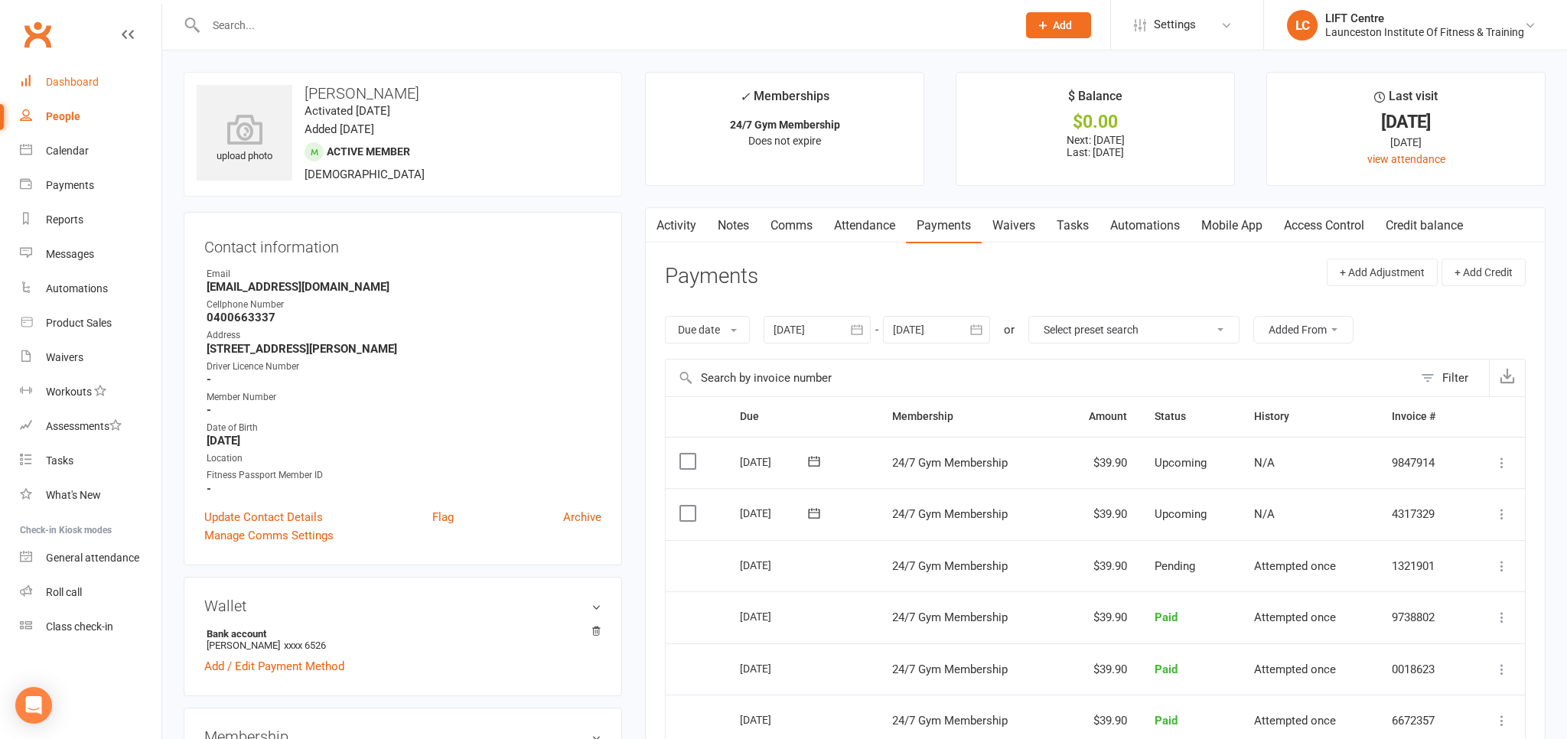
click at [106, 94] on link "Dashboard" at bounding box center [91, 82] width 142 height 34
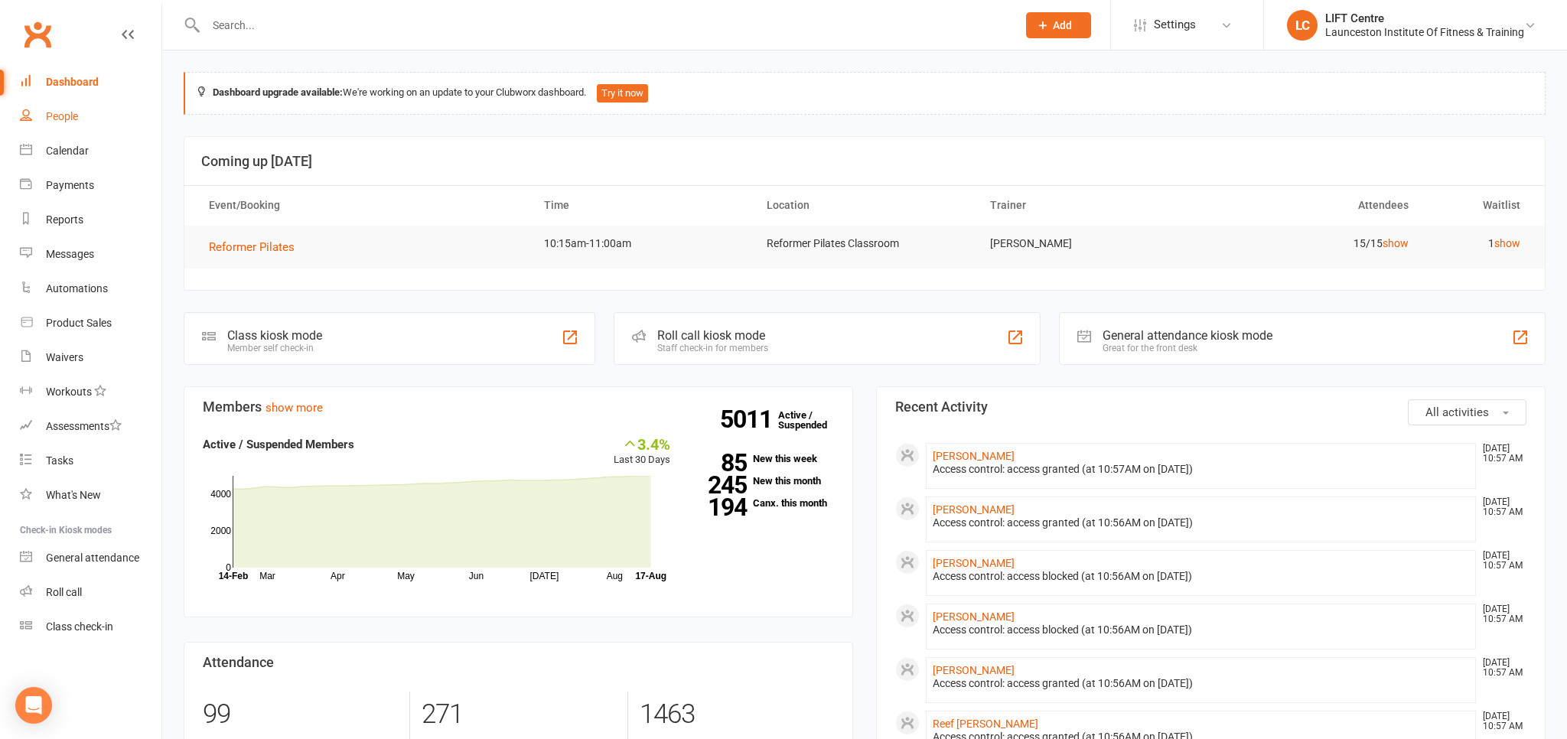
click at [93, 112] on link "People" at bounding box center [91, 116] width 142 height 34
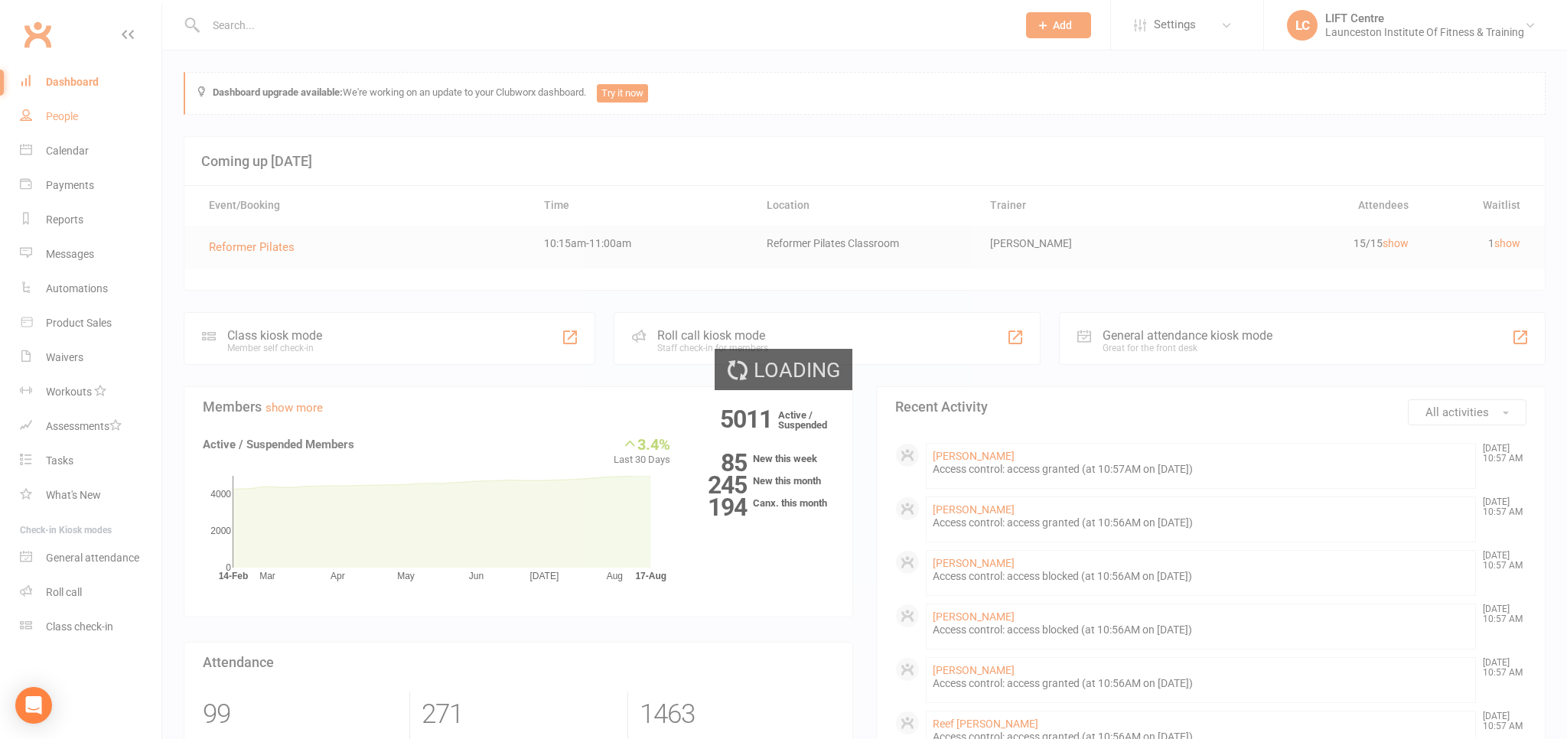
select select "100"
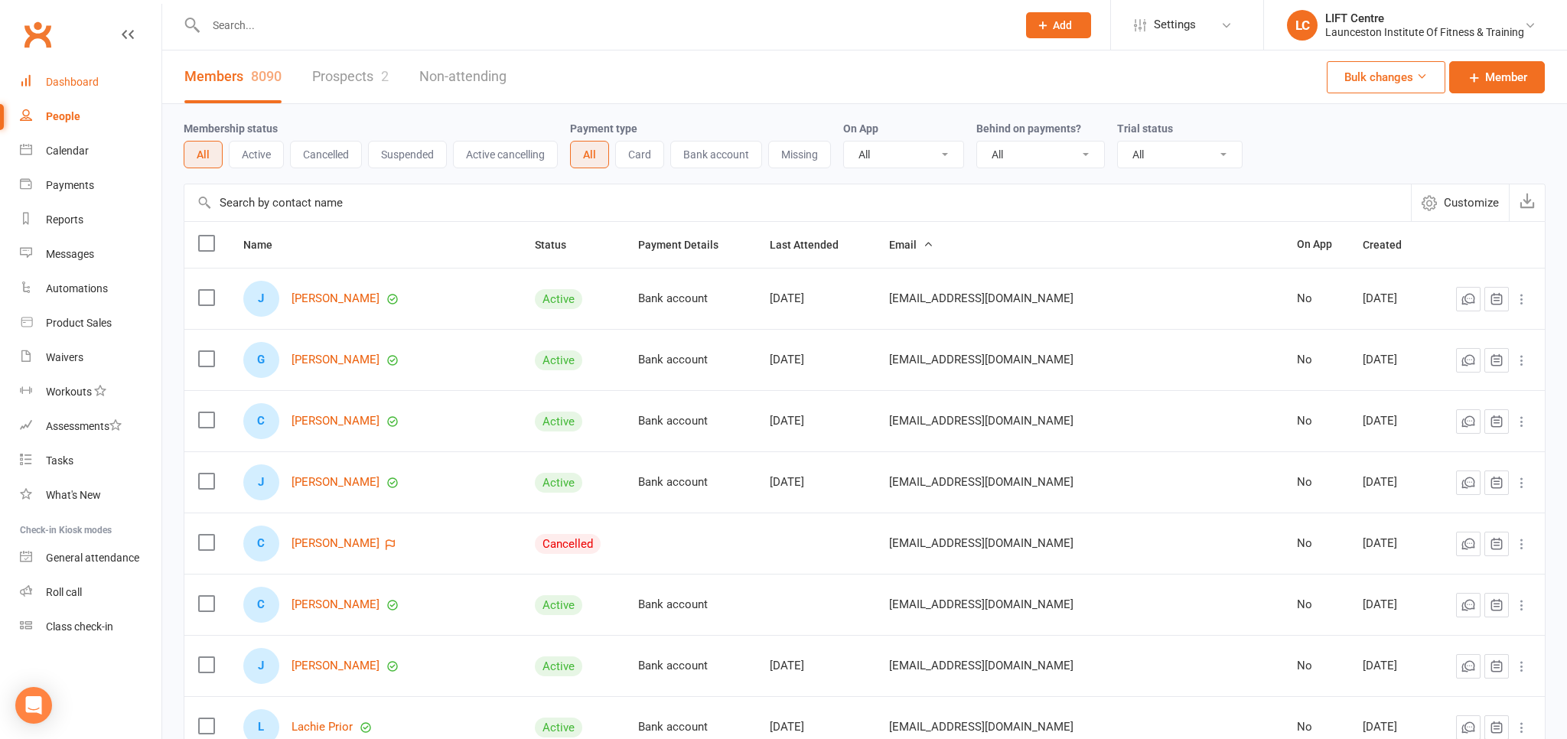
click at [87, 80] on div "Dashboard" at bounding box center [72, 82] width 53 height 12
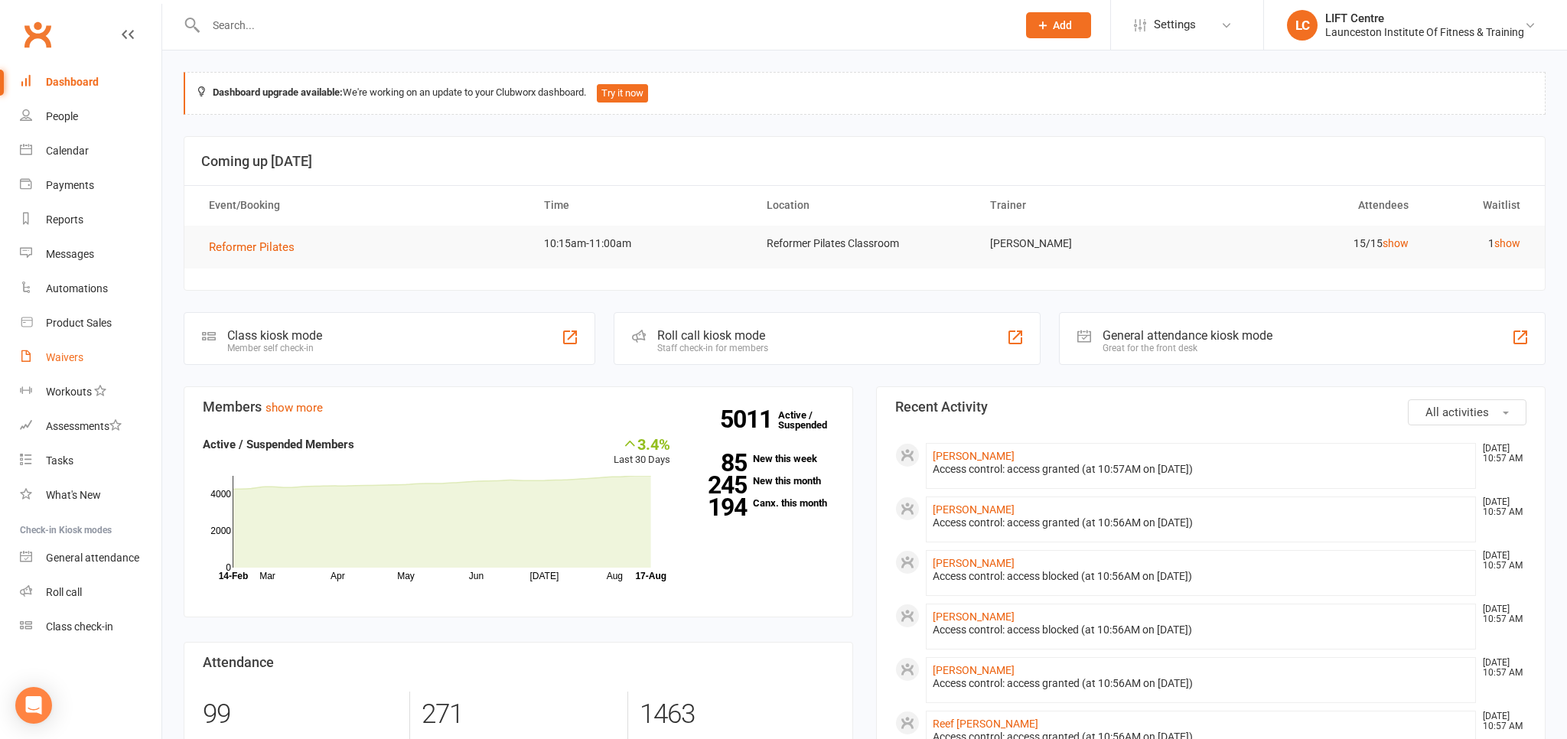
click at [87, 362] on link "Waivers" at bounding box center [91, 357] width 142 height 34
select select "50"
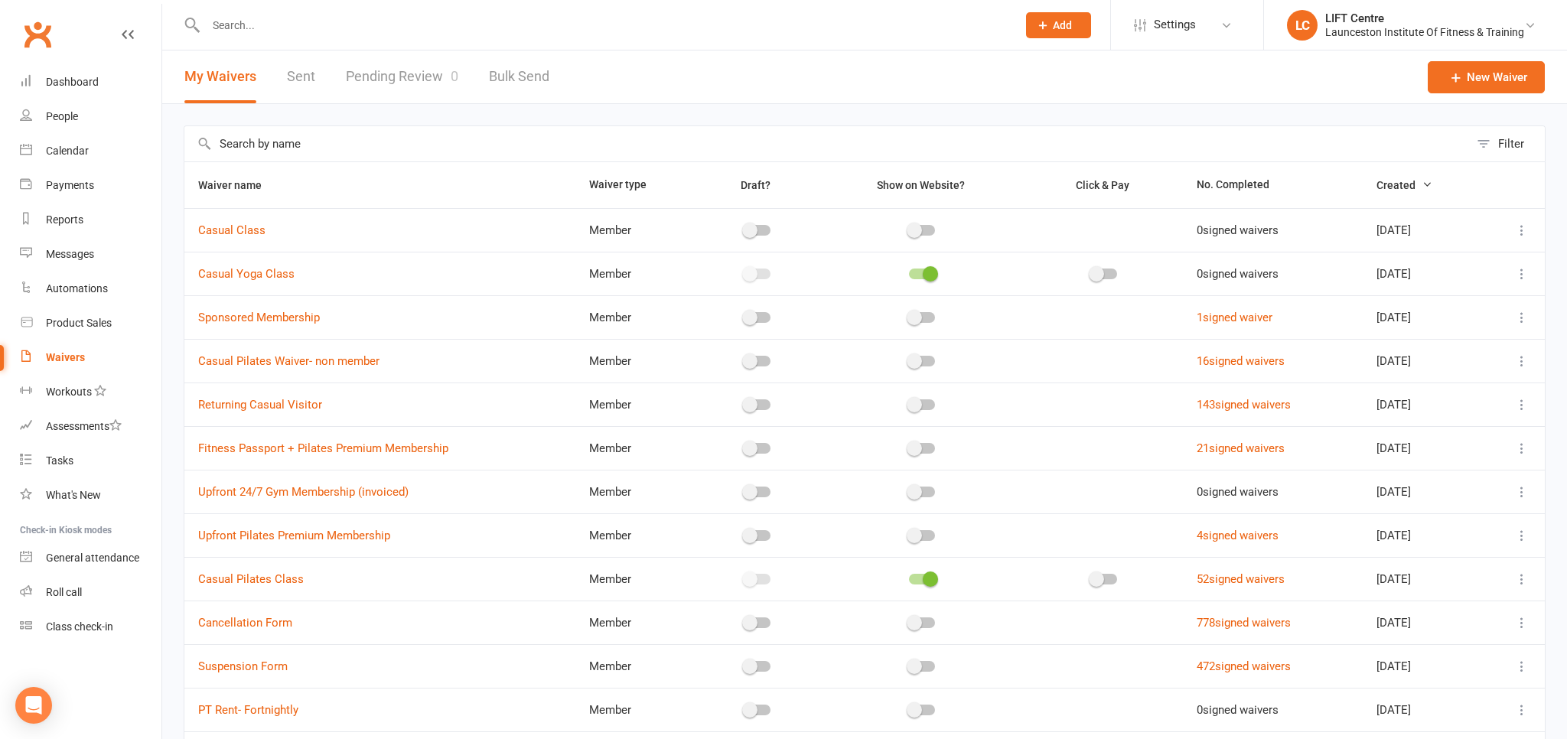
click at [388, 83] on link "Pending Review 0" at bounding box center [402, 76] width 112 height 53
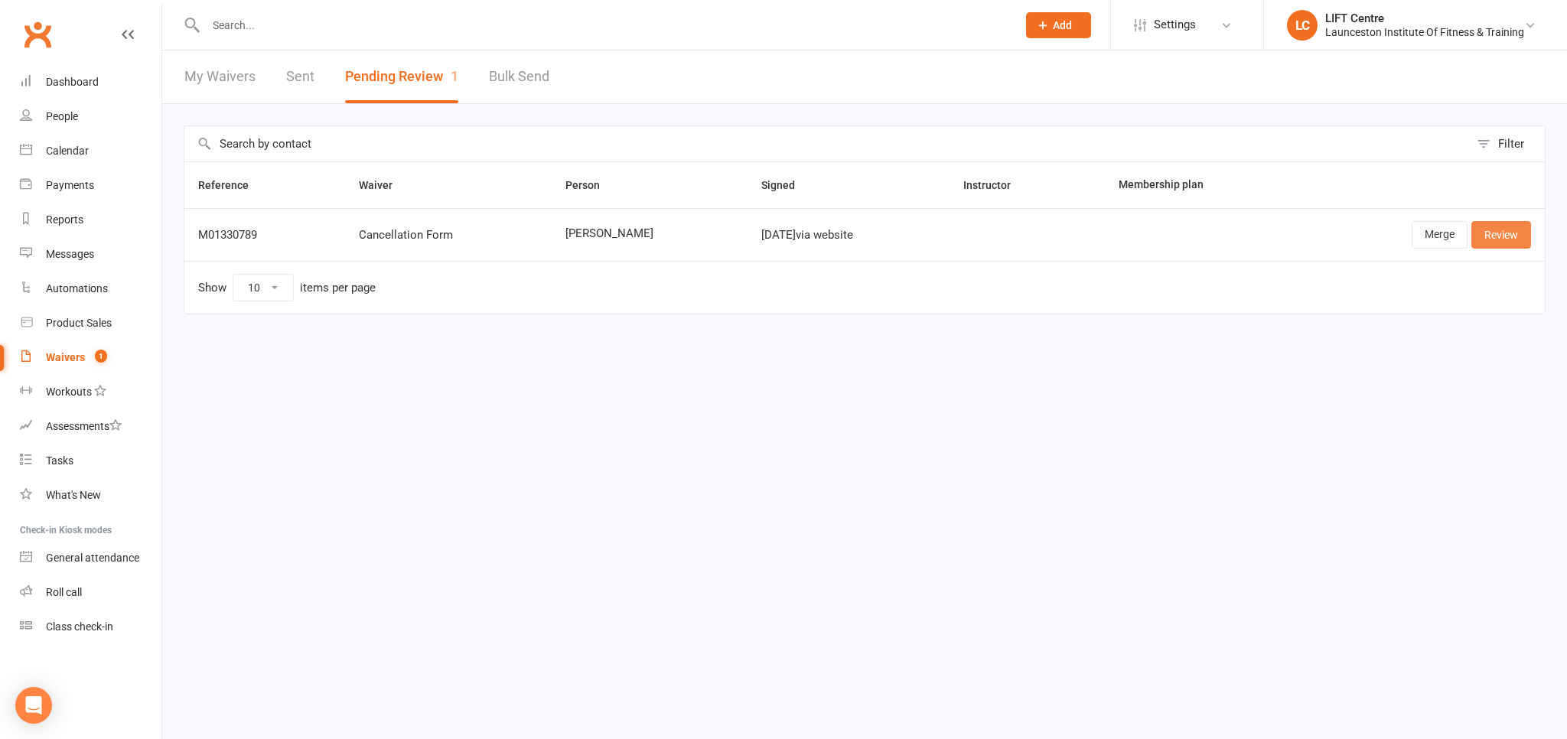
click at [1499, 233] on link "Review" at bounding box center [1501, 235] width 60 height 28
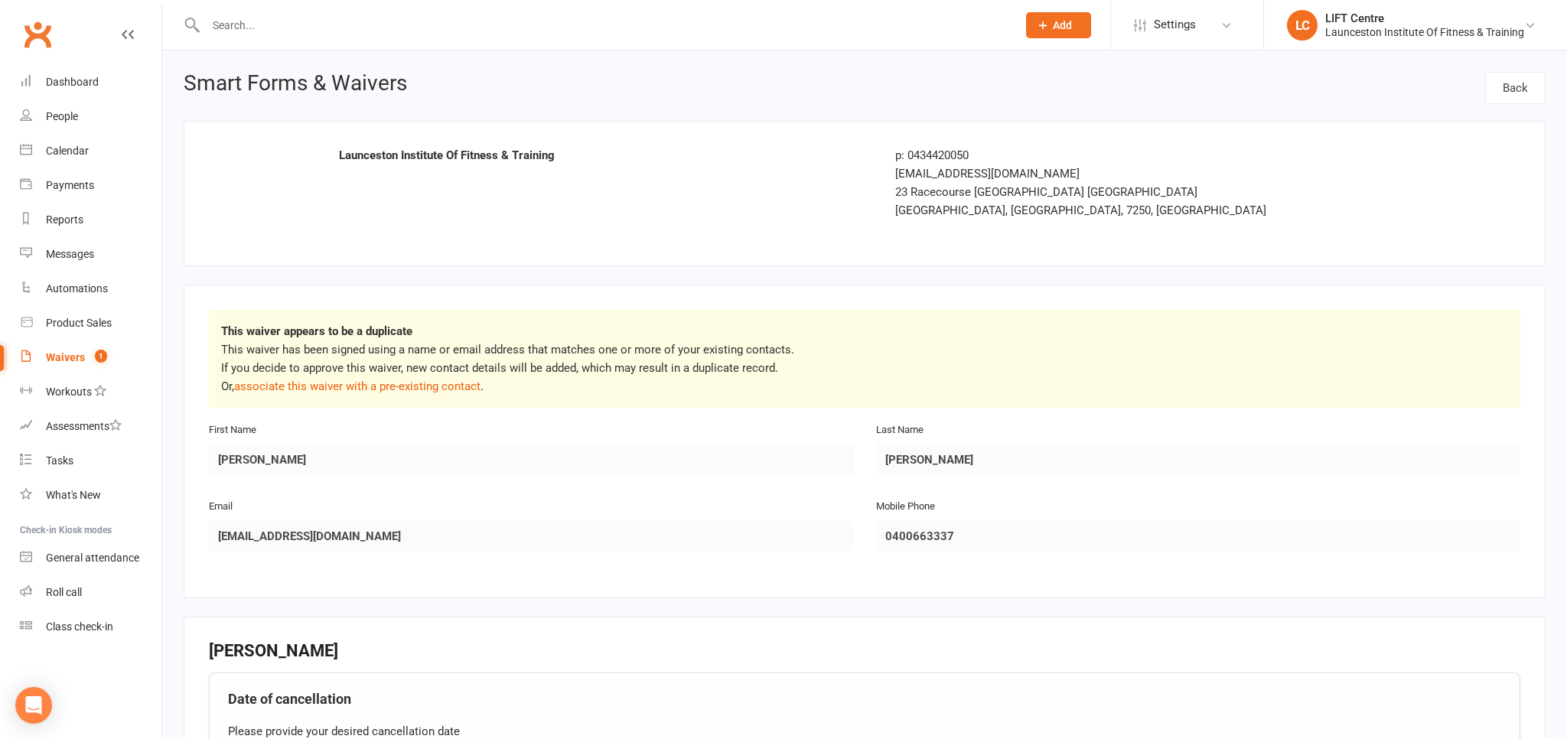
scroll to position [484, 0]
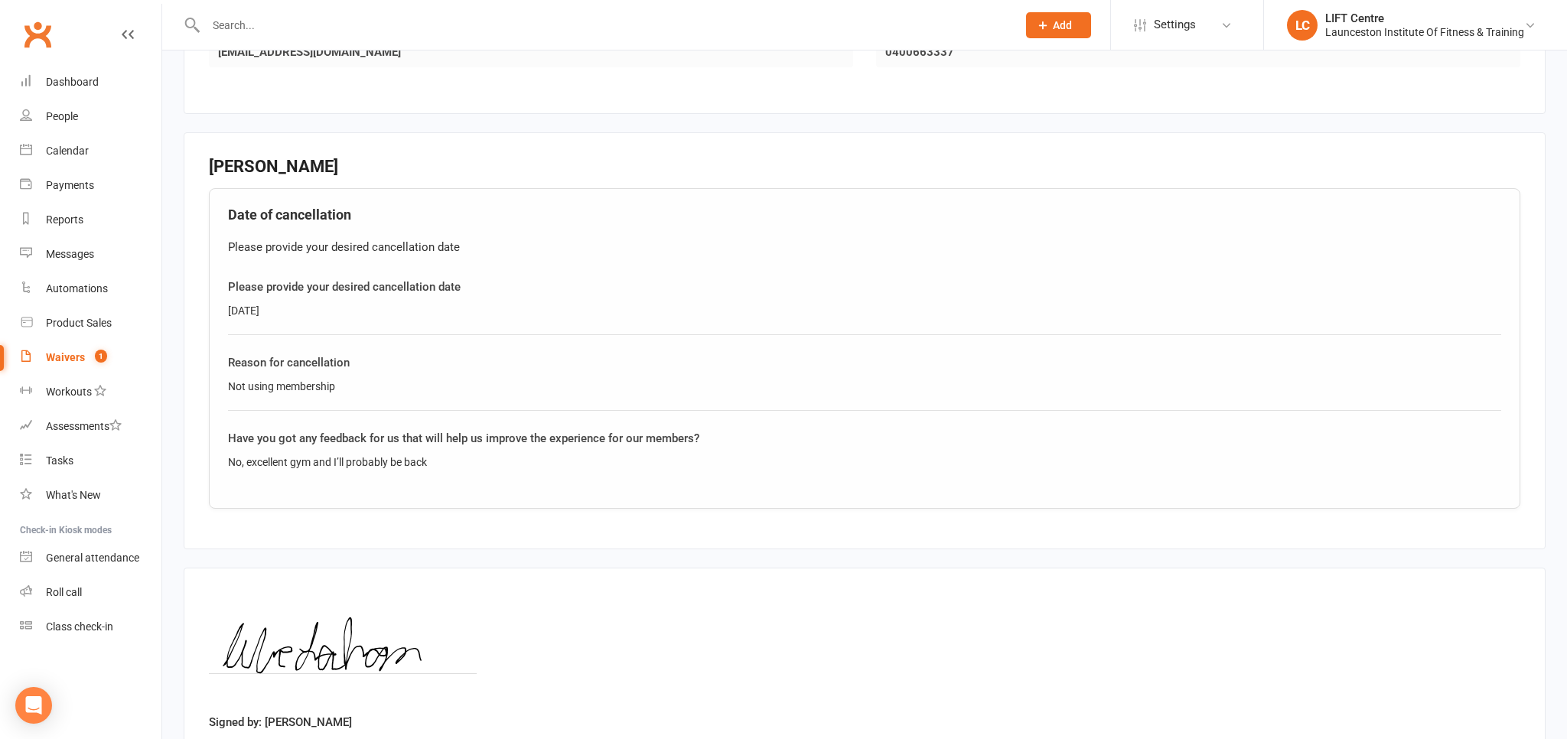
click at [280, 24] on input "text" at bounding box center [603, 25] width 805 height 21
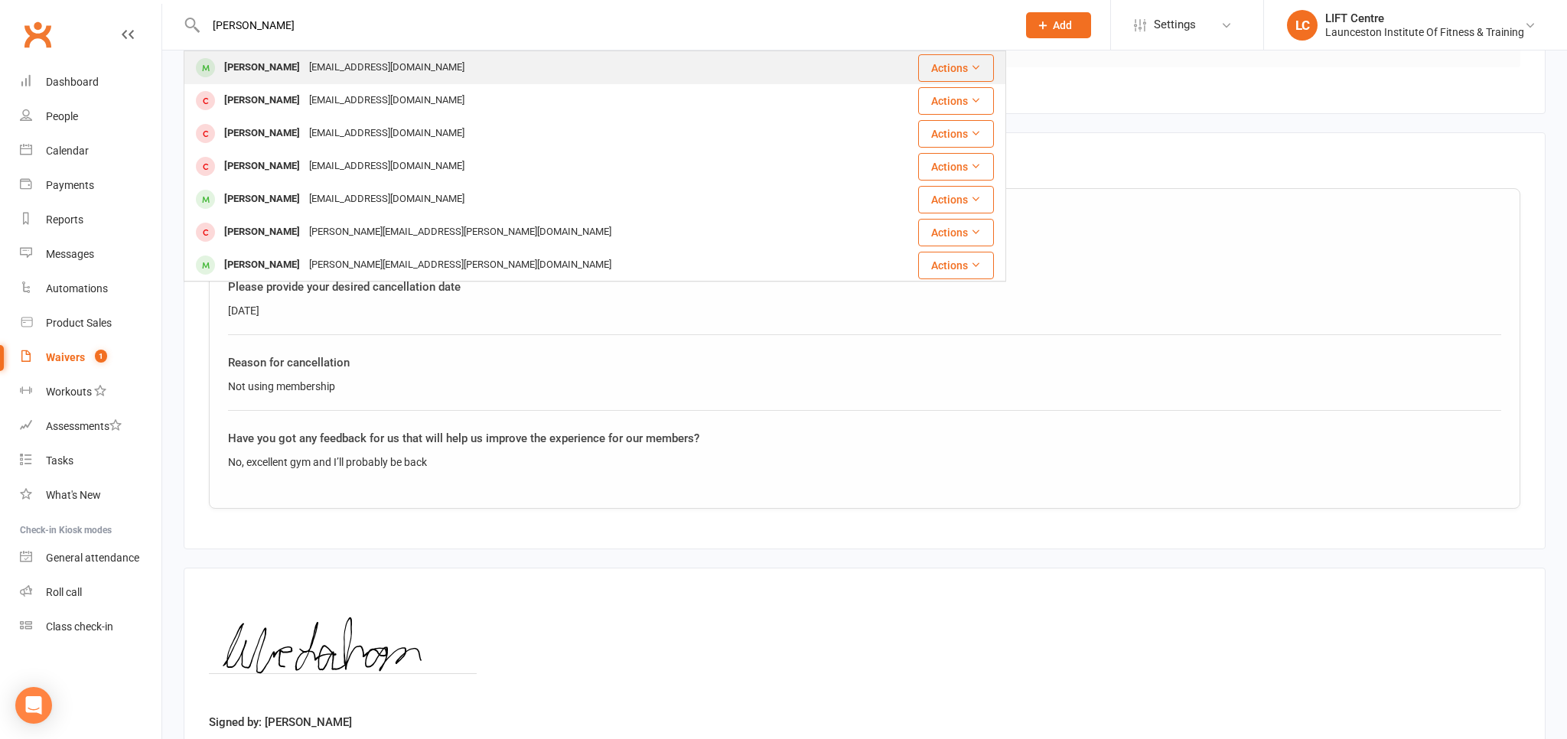
type input "celia"
click at [438, 67] on div "Celia Lanham Lanhamcelia@gmail.com" at bounding box center [534, 67] width 699 height 31
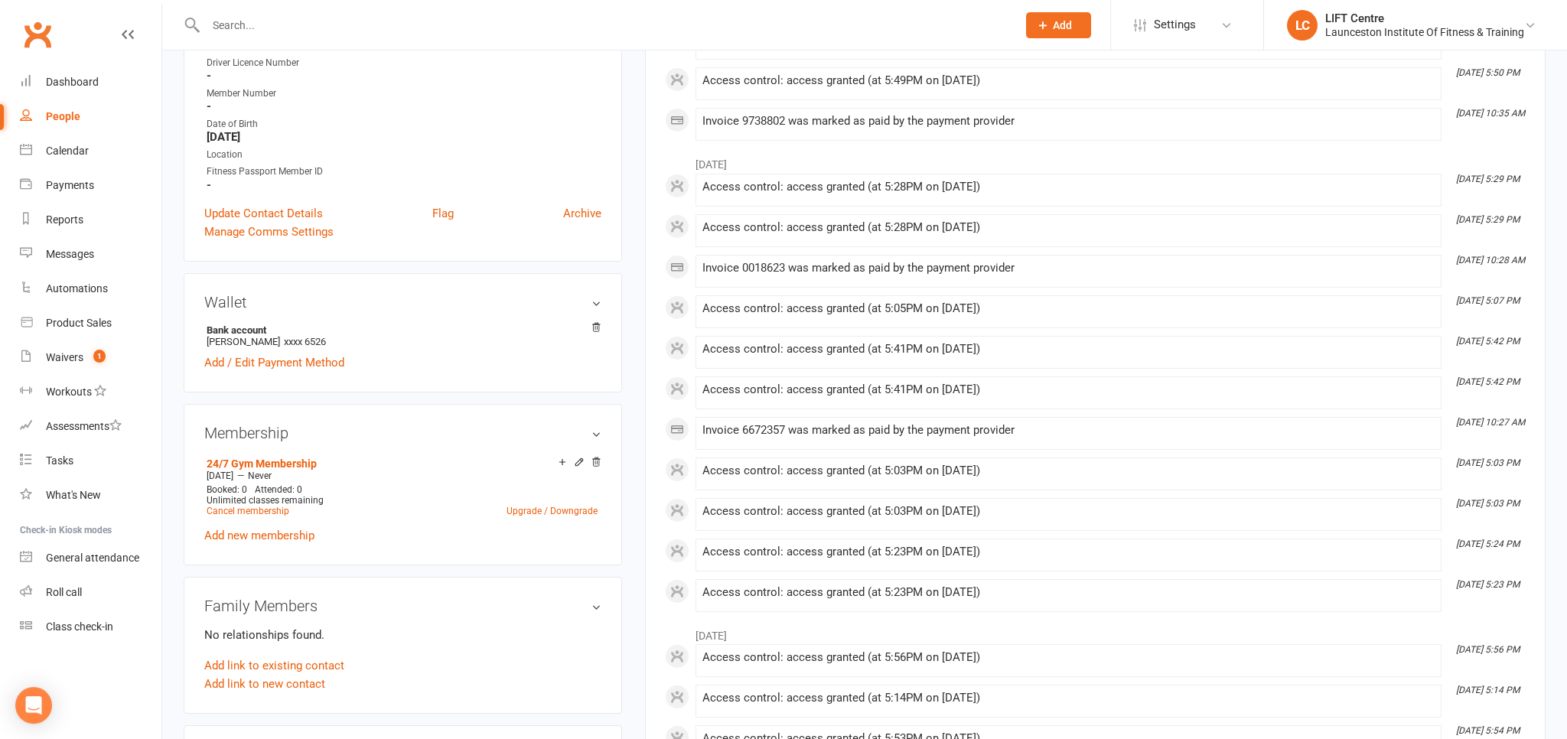
scroll to position [323, 0]
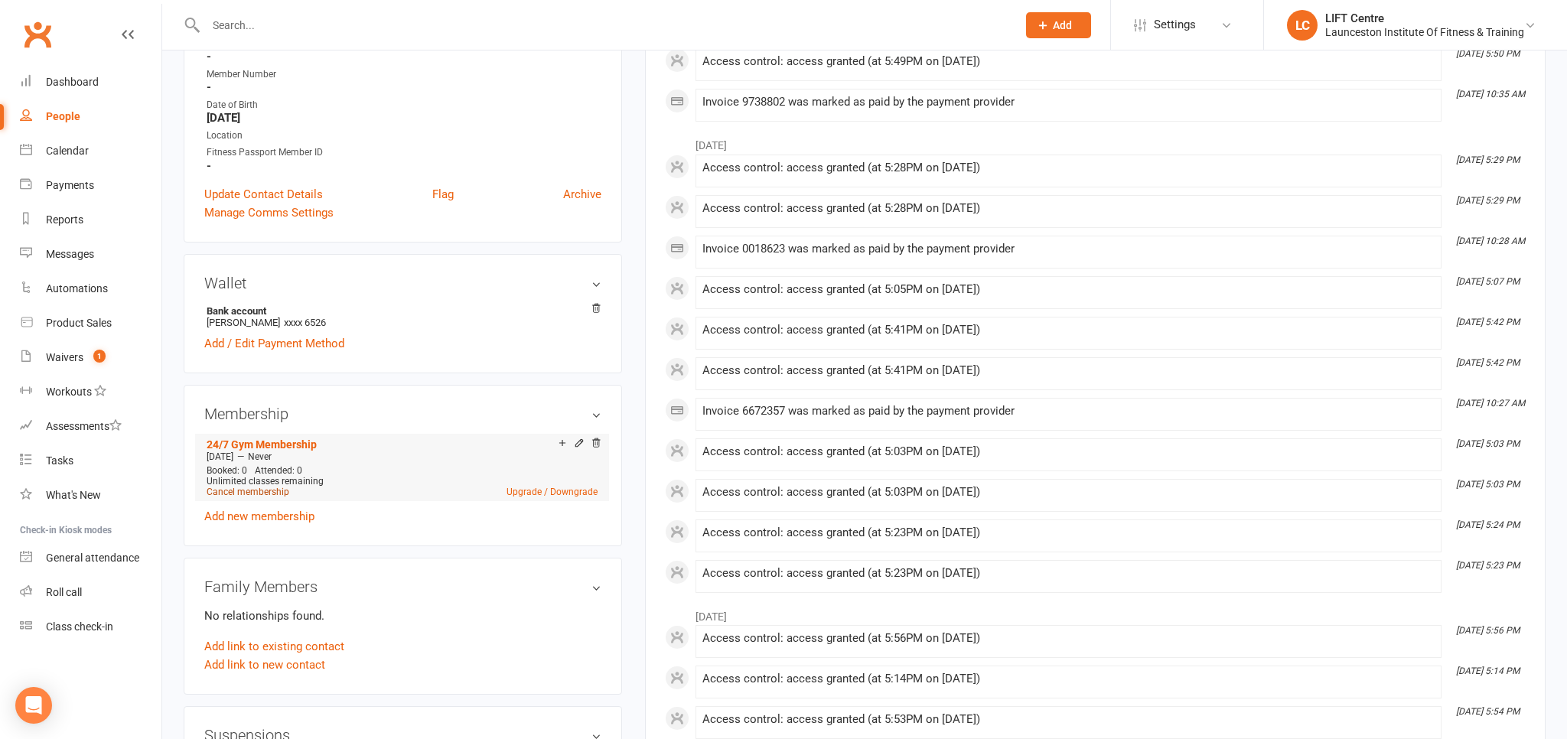
click at [239, 495] on link "Cancel membership" at bounding box center [248, 492] width 83 height 11
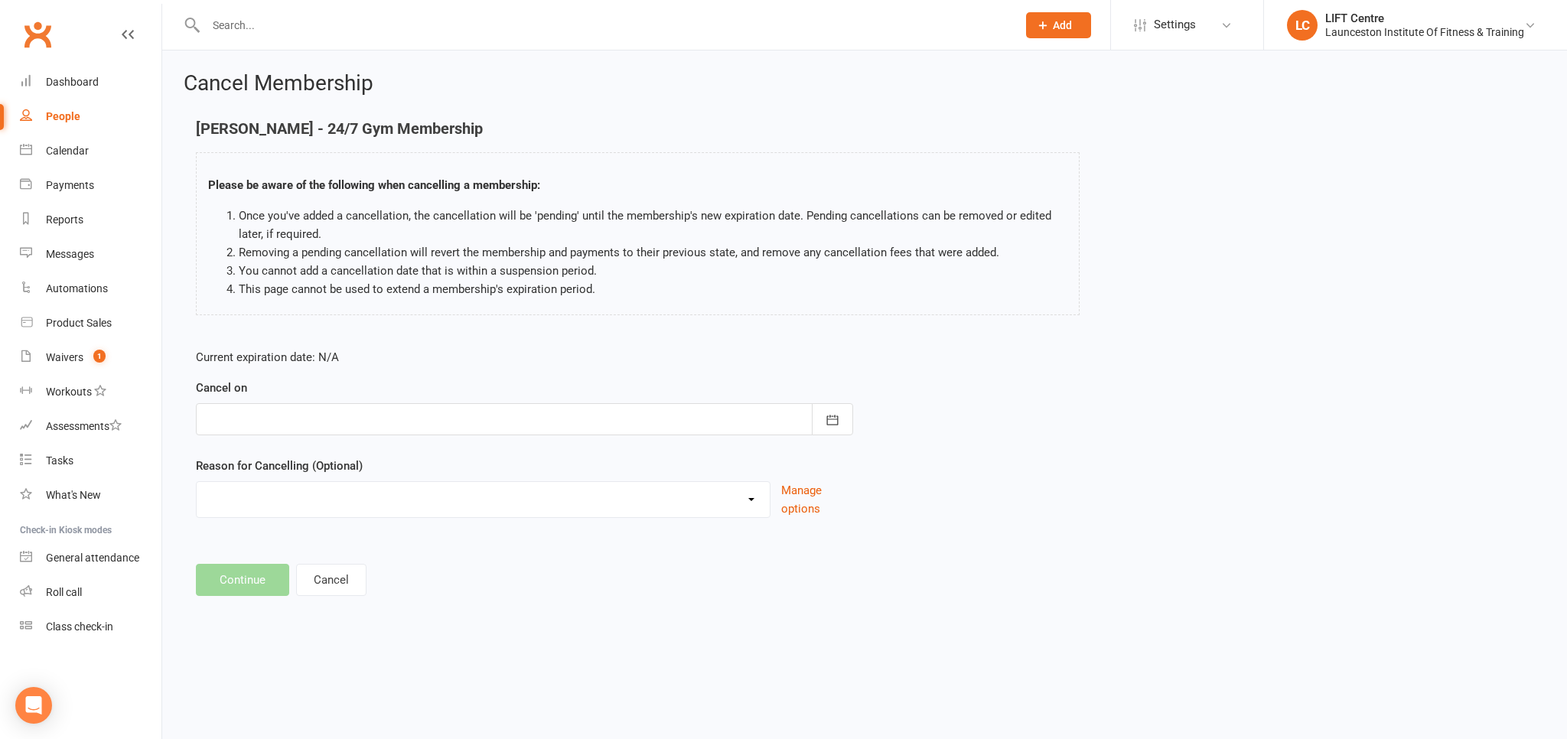
click at [374, 421] on div at bounding box center [524, 419] width 657 height 32
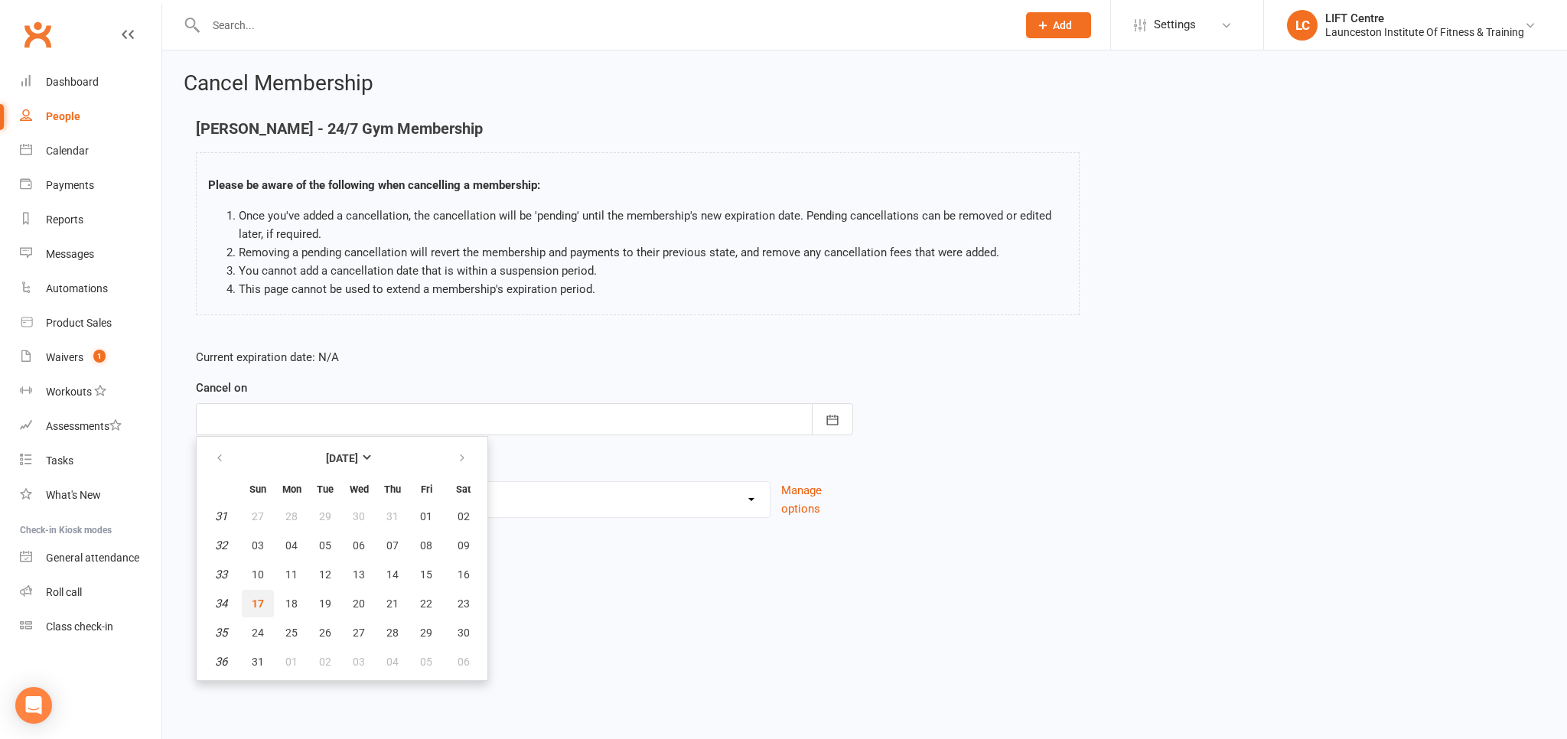
click at [259, 598] on span "17" at bounding box center [258, 604] width 12 height 12
type input "[DATE]"
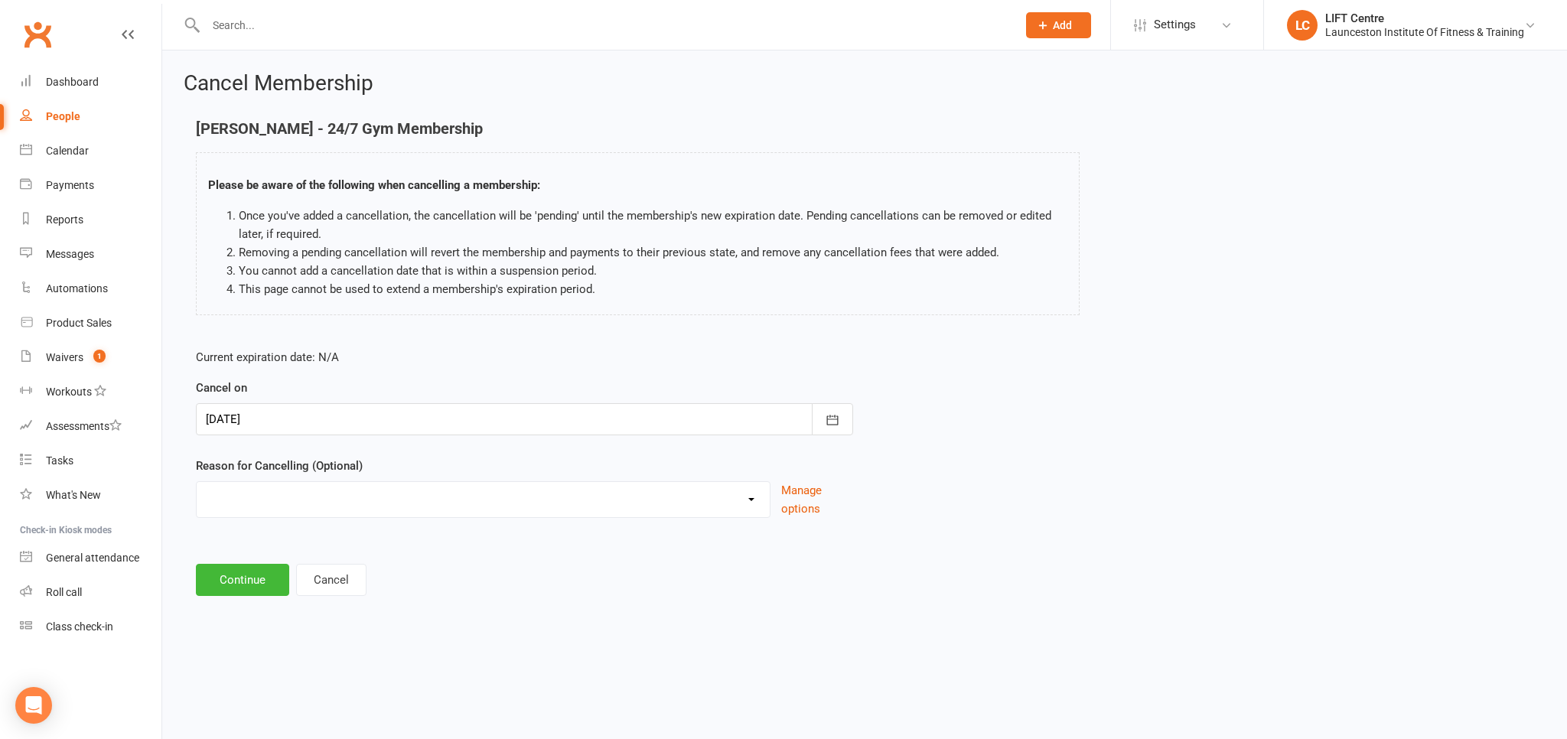
click at [197, 482] on select "Cancelled by staff (overdues) Change to Fitness Passport Changing gyms Injury M…" at bounding box center [483, 497] width 573 height 31
select select "5"
click option "Not using membership" at bounding box center [0, 0] width 0 height 0
click at [246, 578] on button "Continue" at bounding box center [242, 580] width 93 height 32
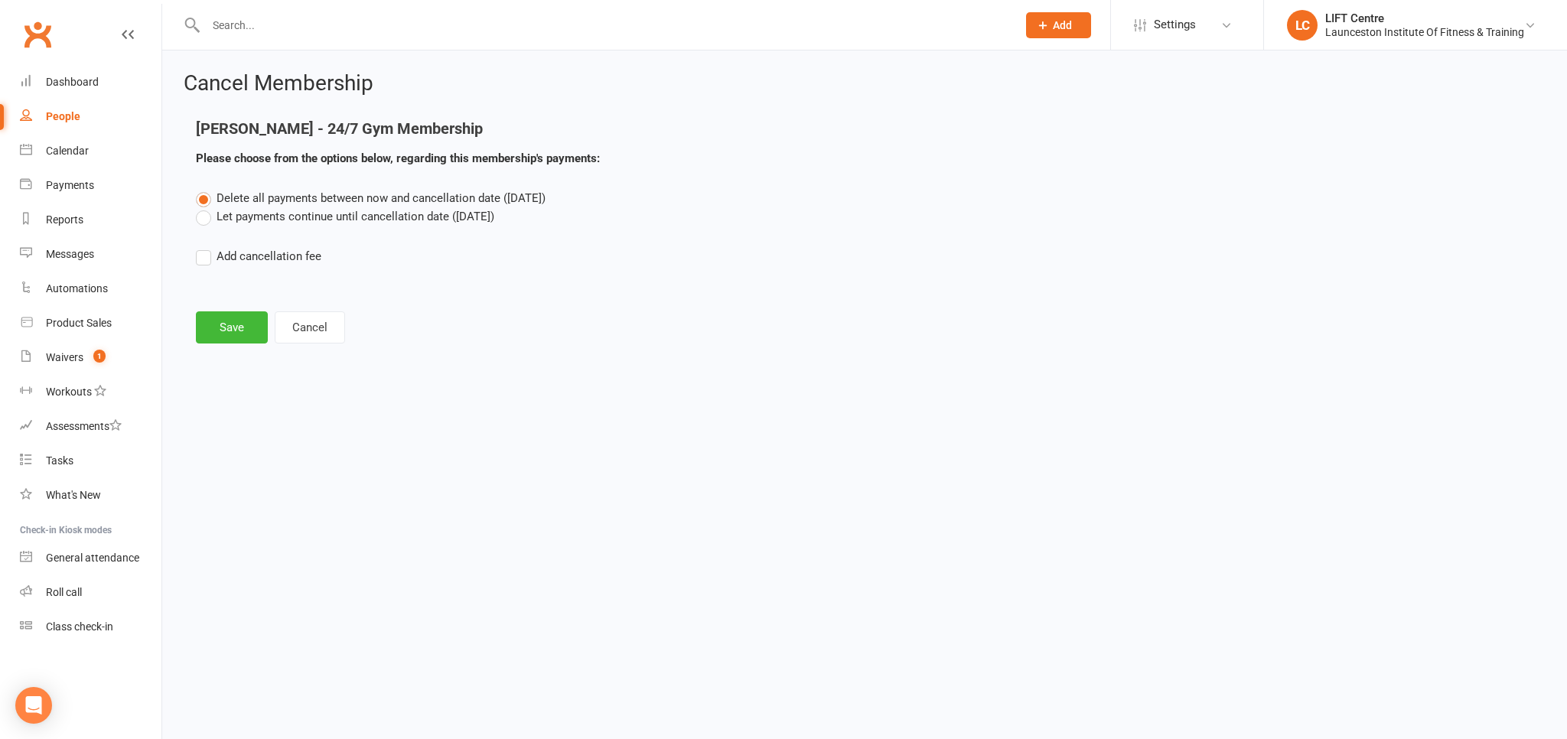
click at [204, 220] on label "Let payments continue until cancellation date (Aug 17, 2025)" at bounding box center [345, 216] width 298 height 18
click at [204, 207] on input "Let payments continue until cancellation date (Aug 17, 2025)" at bounding box center [201, 207] width 10 height 0
click at [234, 314] on button "Save" at bounding box center [232, 327] width 72 height 32
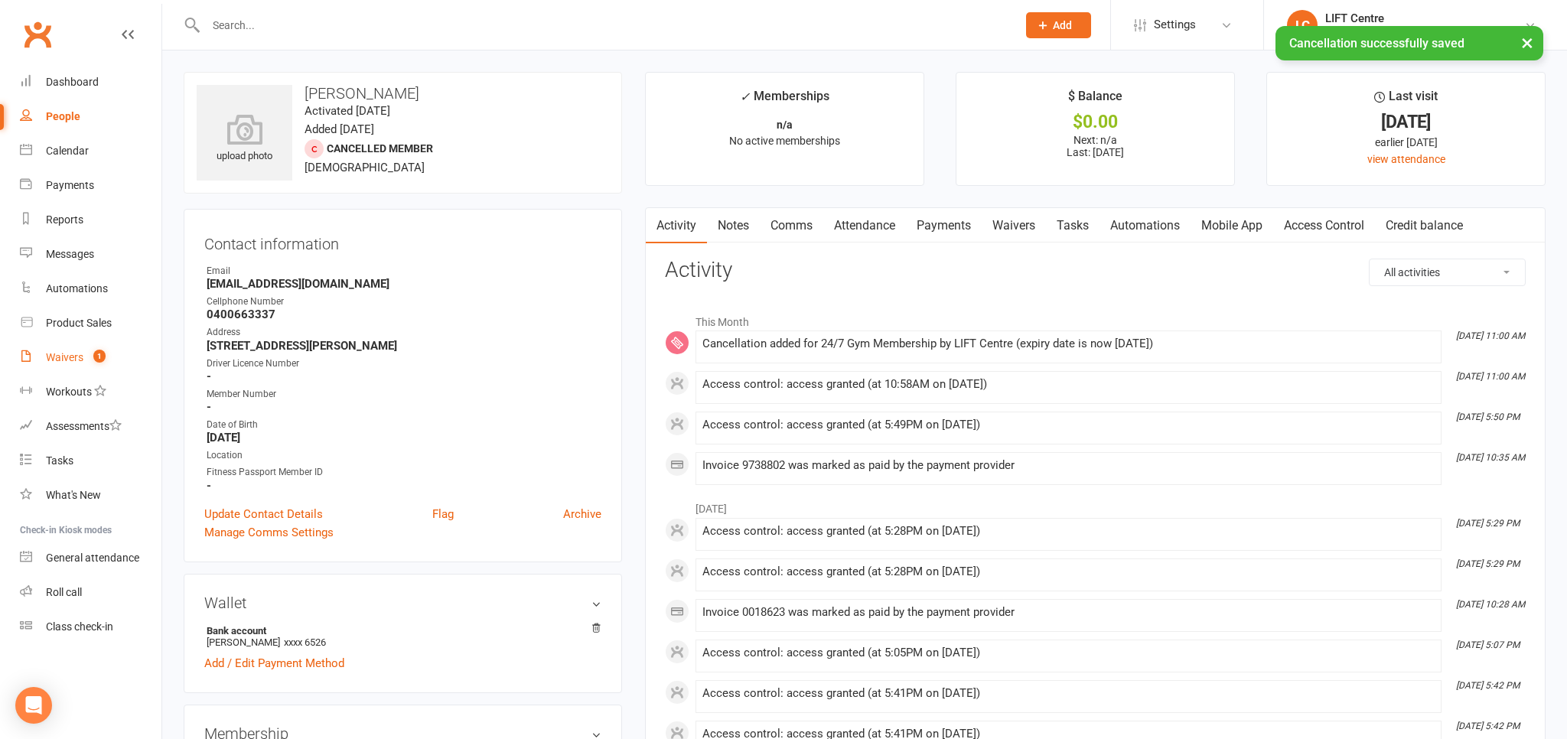
click at [60, 357] on div "Waivers" at bounding box center [64, 357] width 37 height 12
select select "50"
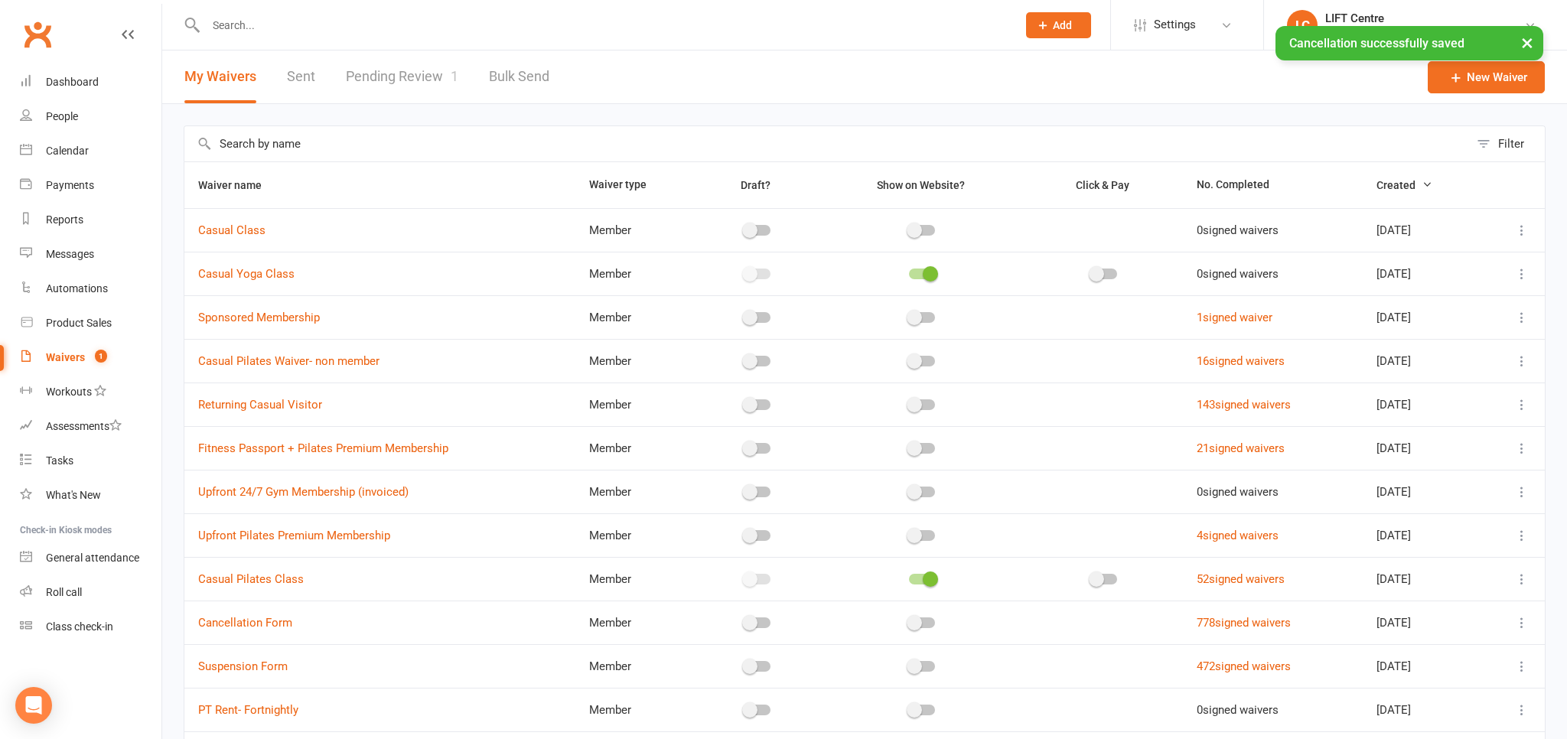
click at [237, 28] on input "text" at bounding box center [603, 25] width 805 height 21
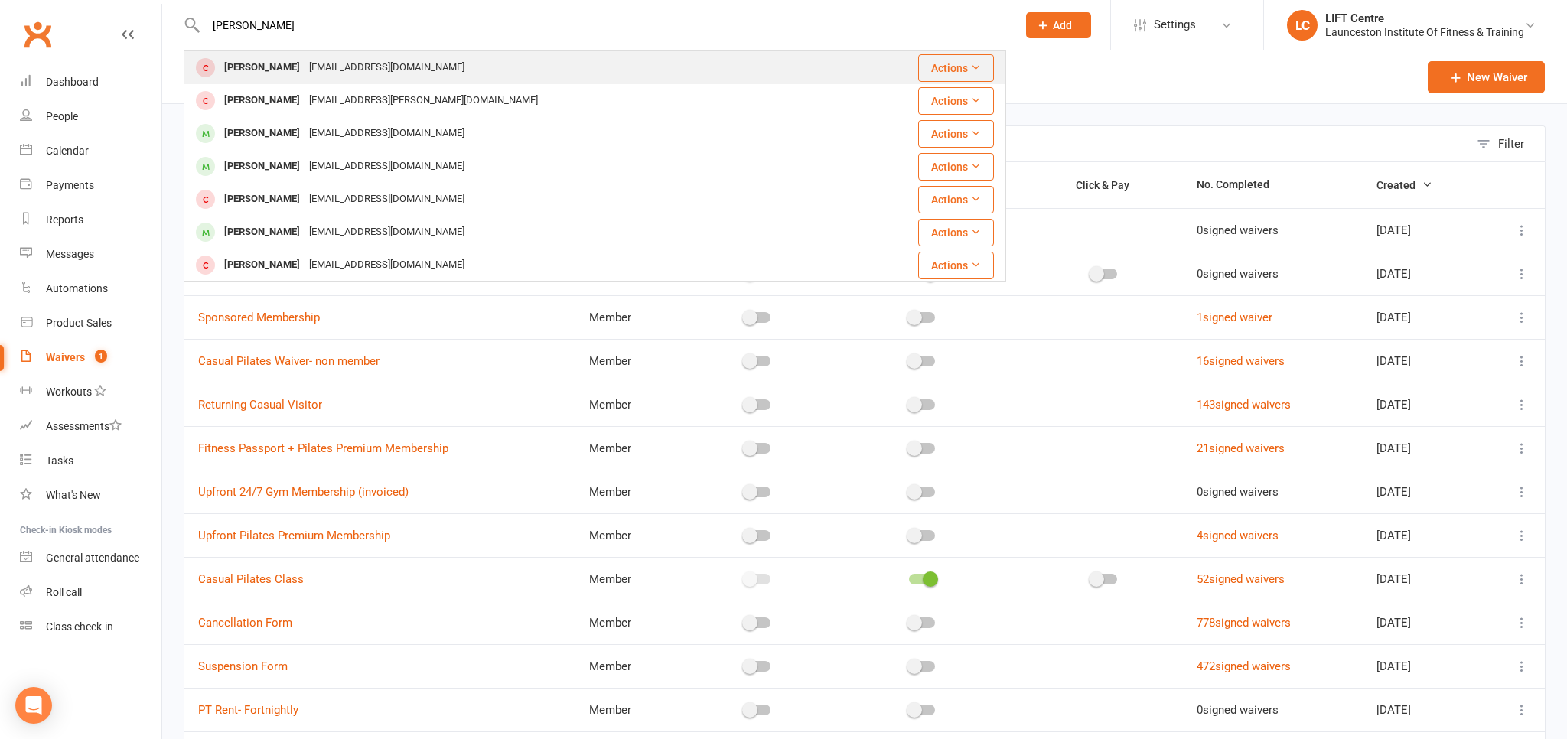
type input "celia lanham"
click at [343, 70] on div "Lanhamcelia@gmail.com" at bounding box center [387, 68] width 164 height 22
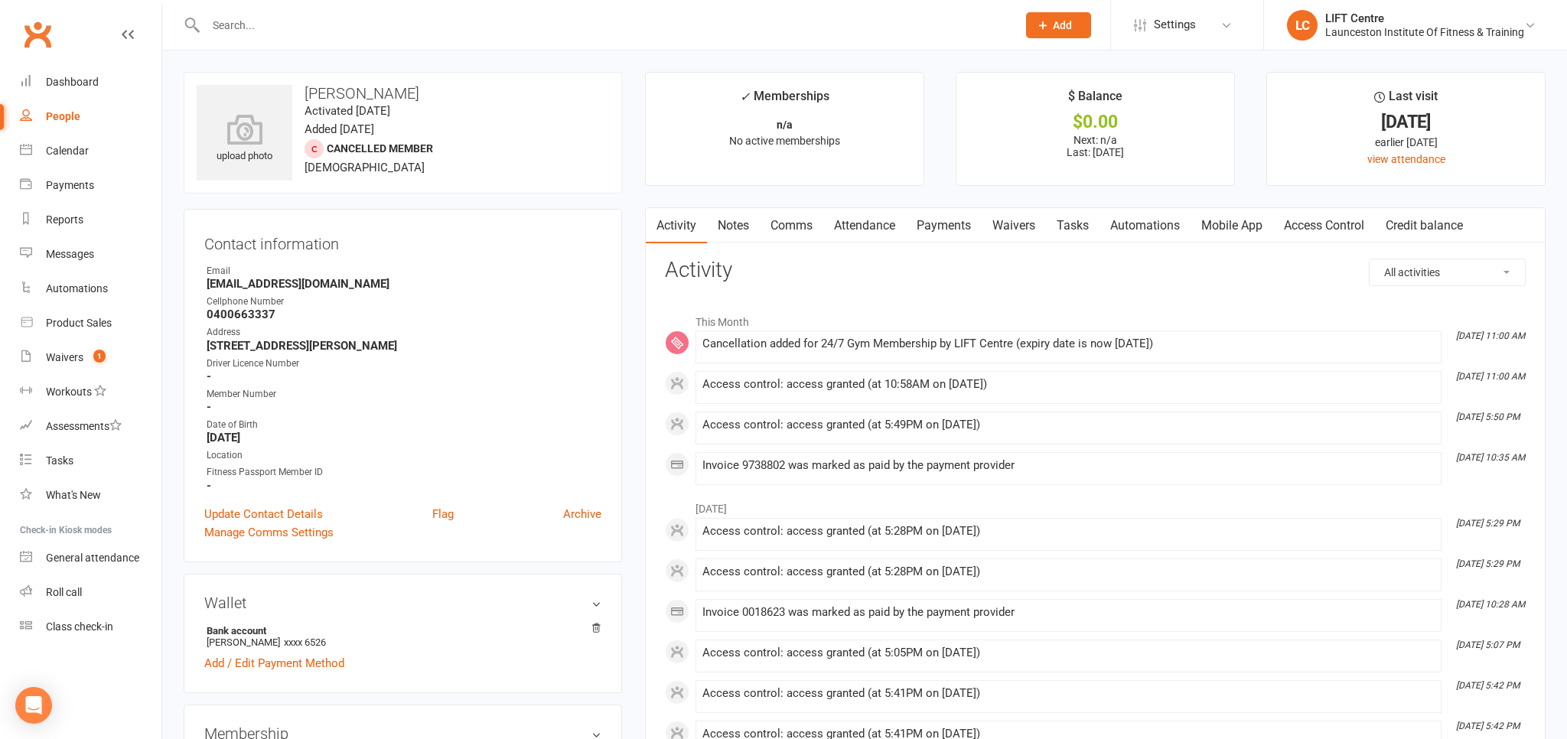
click at [1324, 228] on link "Access Control" at bounding box center [1324, 225] width 102 height 35
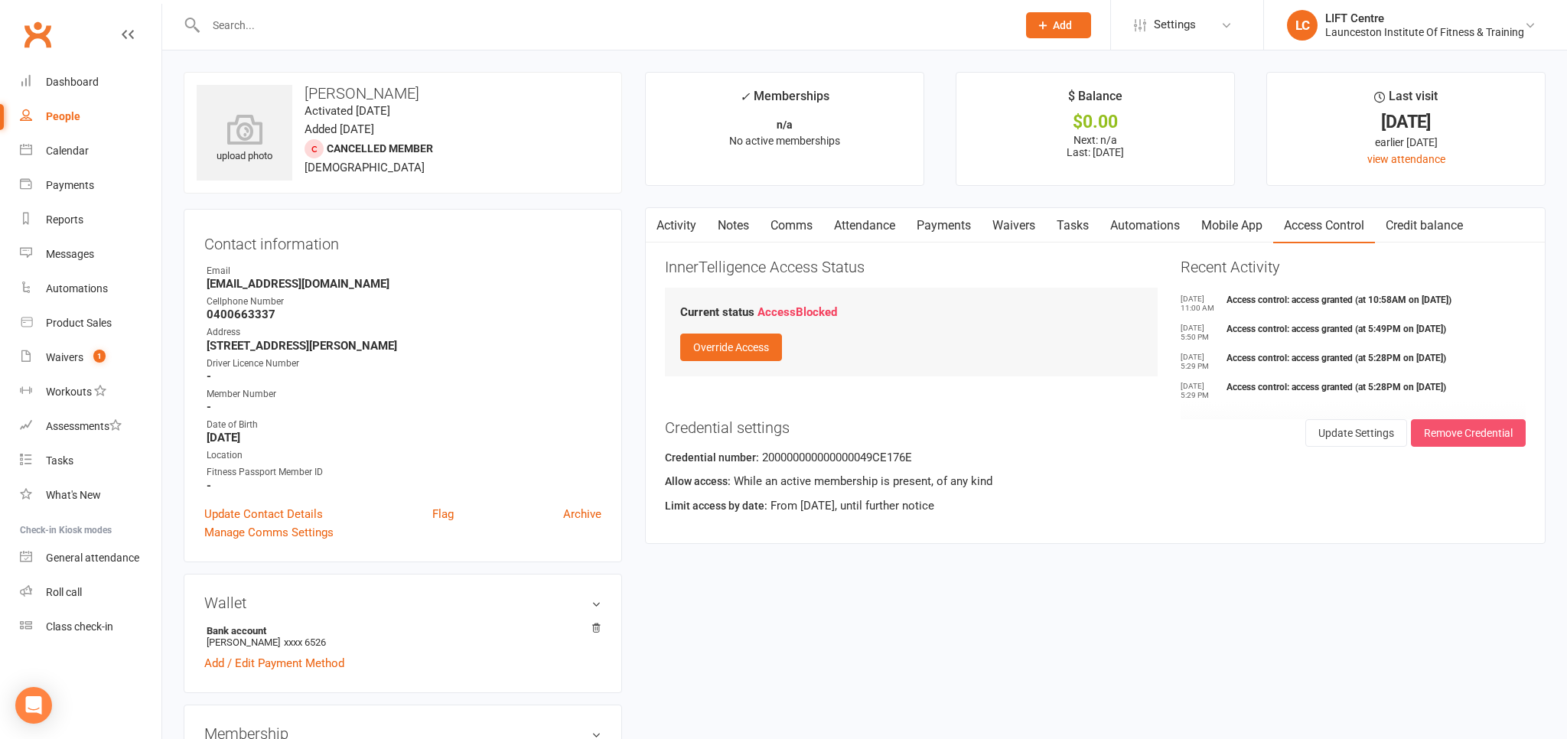
click at [1448, 434] on button "Remove Credential" at bounding box center [1468, 433] width 115 height 28
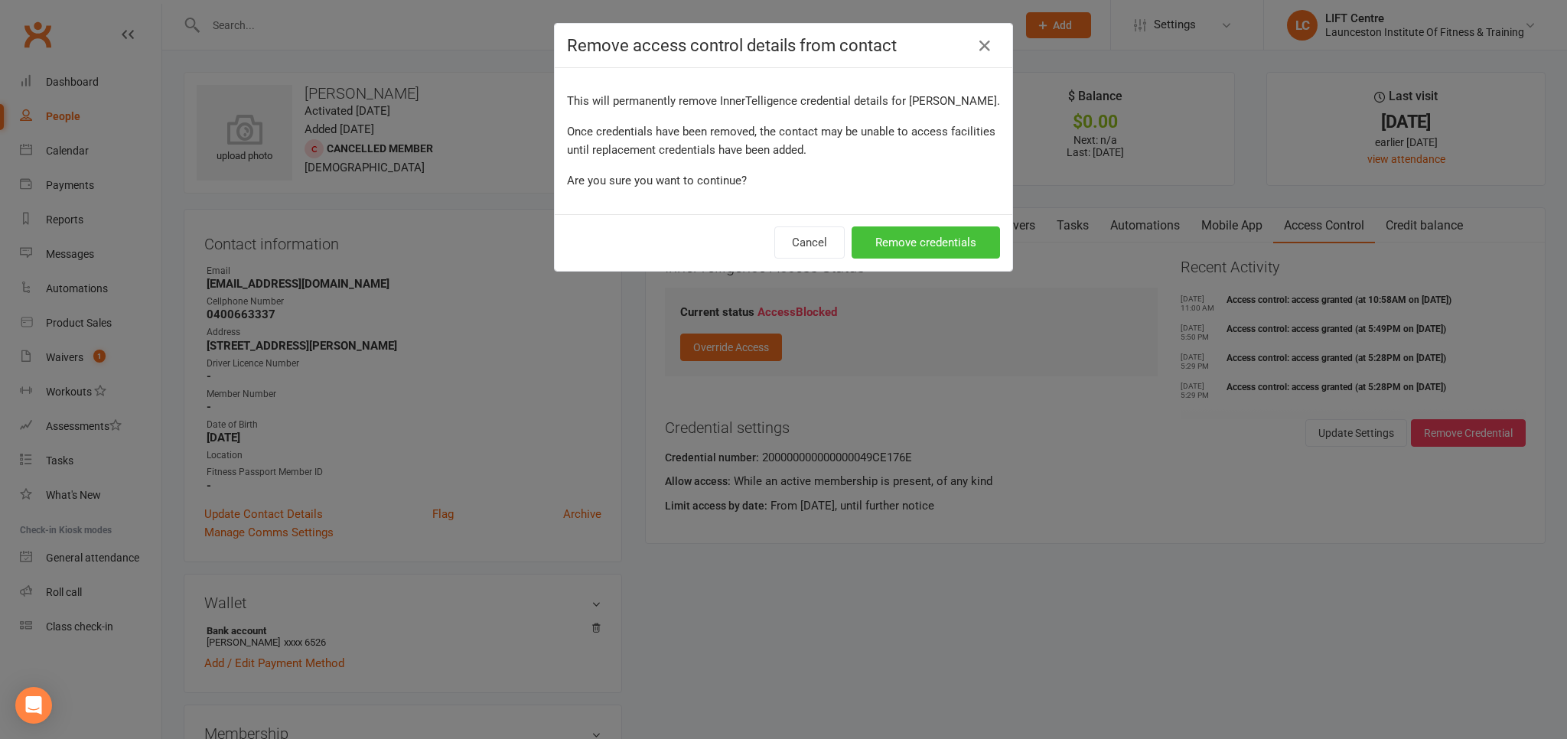
click at [935, 240] on button "Remove credentials" at bounding box center [926, 242] width 148 height 32
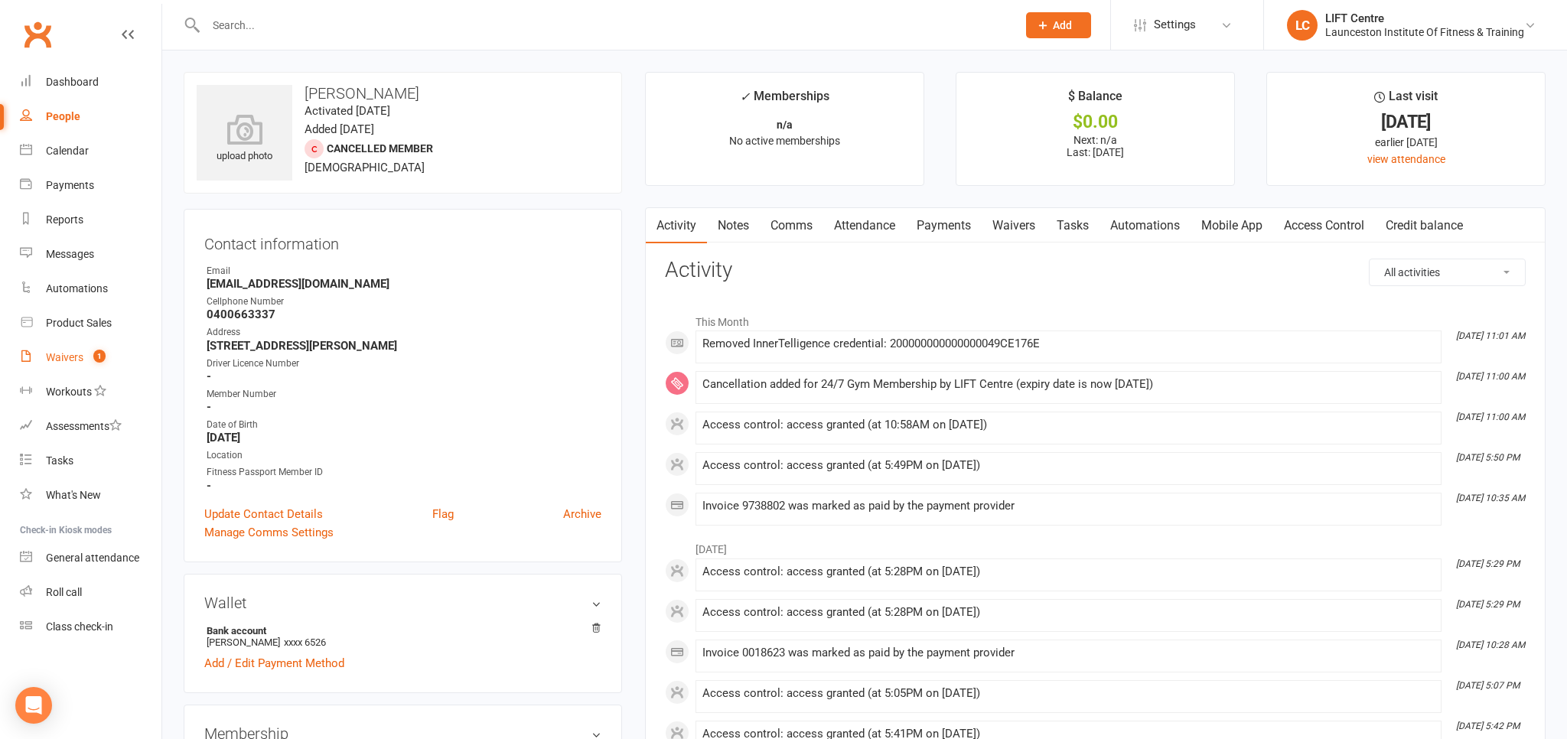
click at [62, 353] on div "Waivers" at bounding box center [64, 357] width 37 height 12
select select "50"
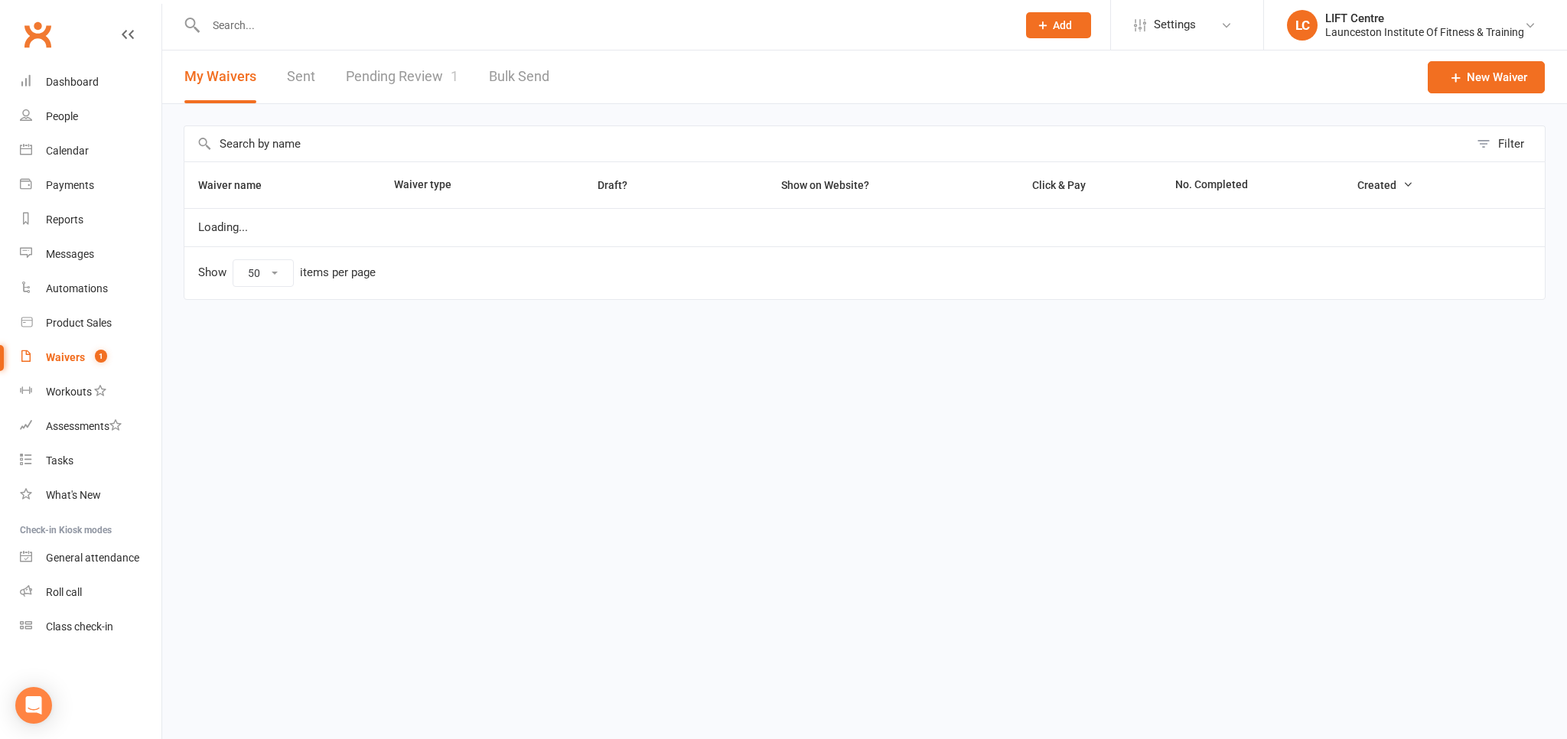
click at [424, 70] on link "Pending Review 1" at bounding box center [402, 76] width 112 height 53
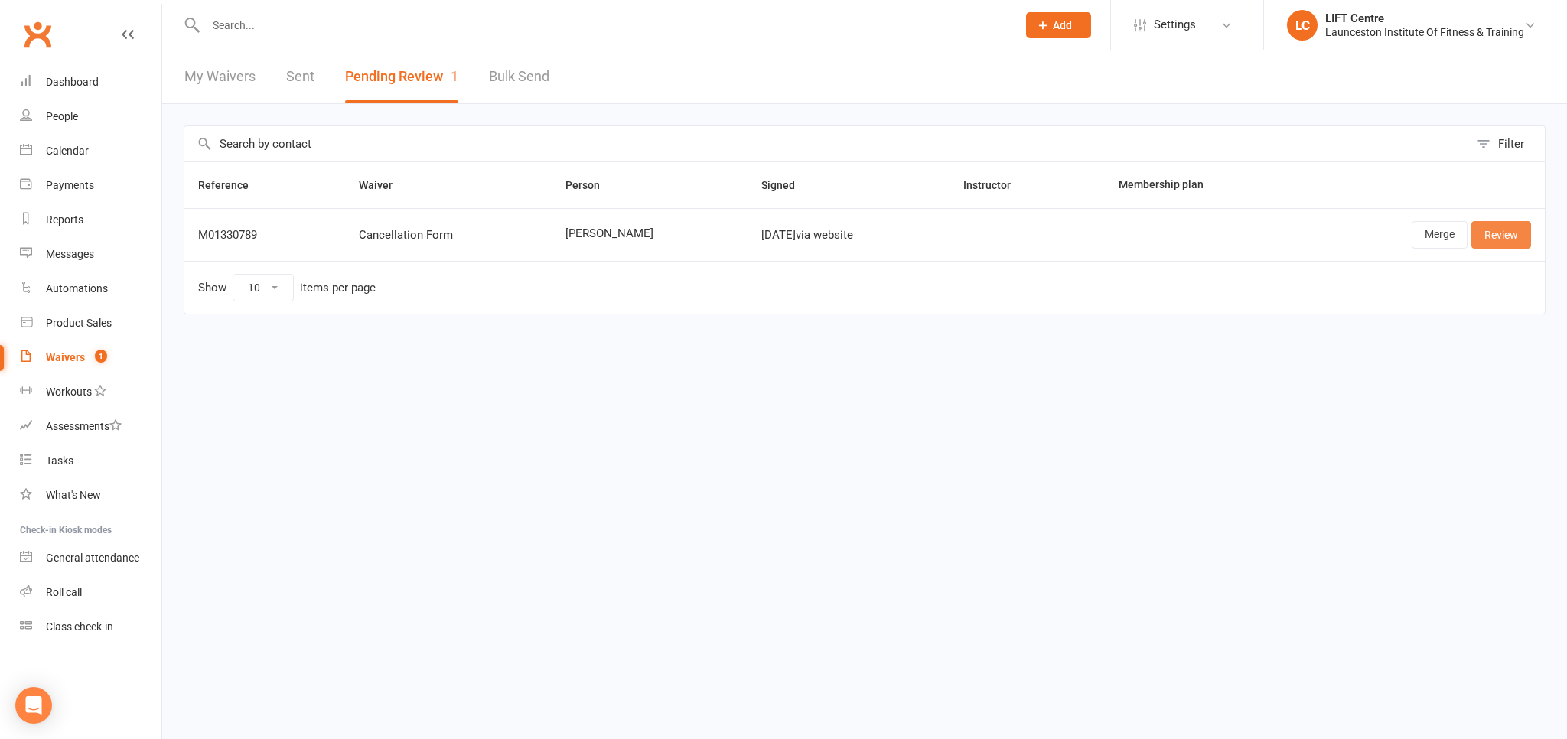
click at [1498, 233] on link "Review" at bounding box center [1501, 235] width 60 height 28
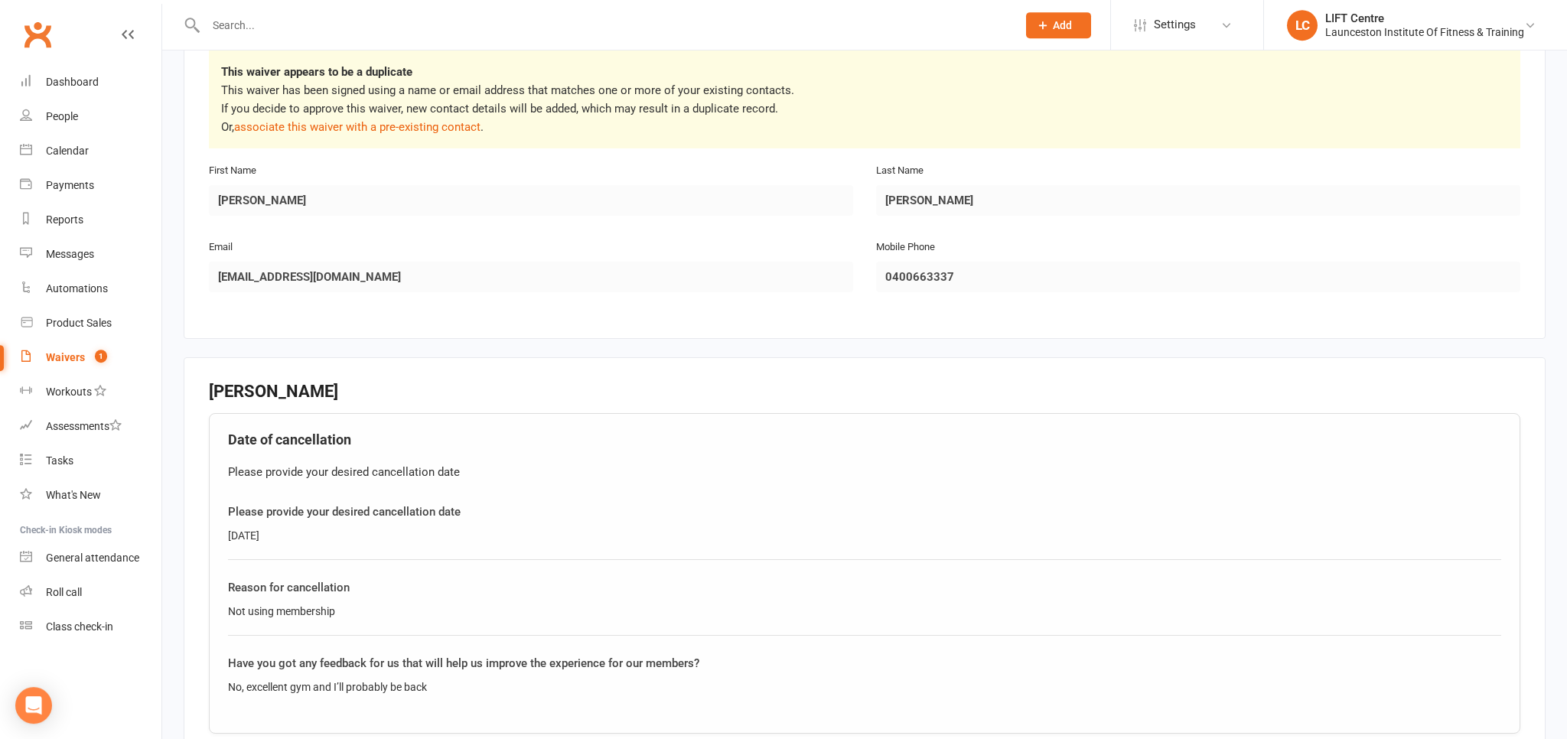
scroll to position [565, 0]
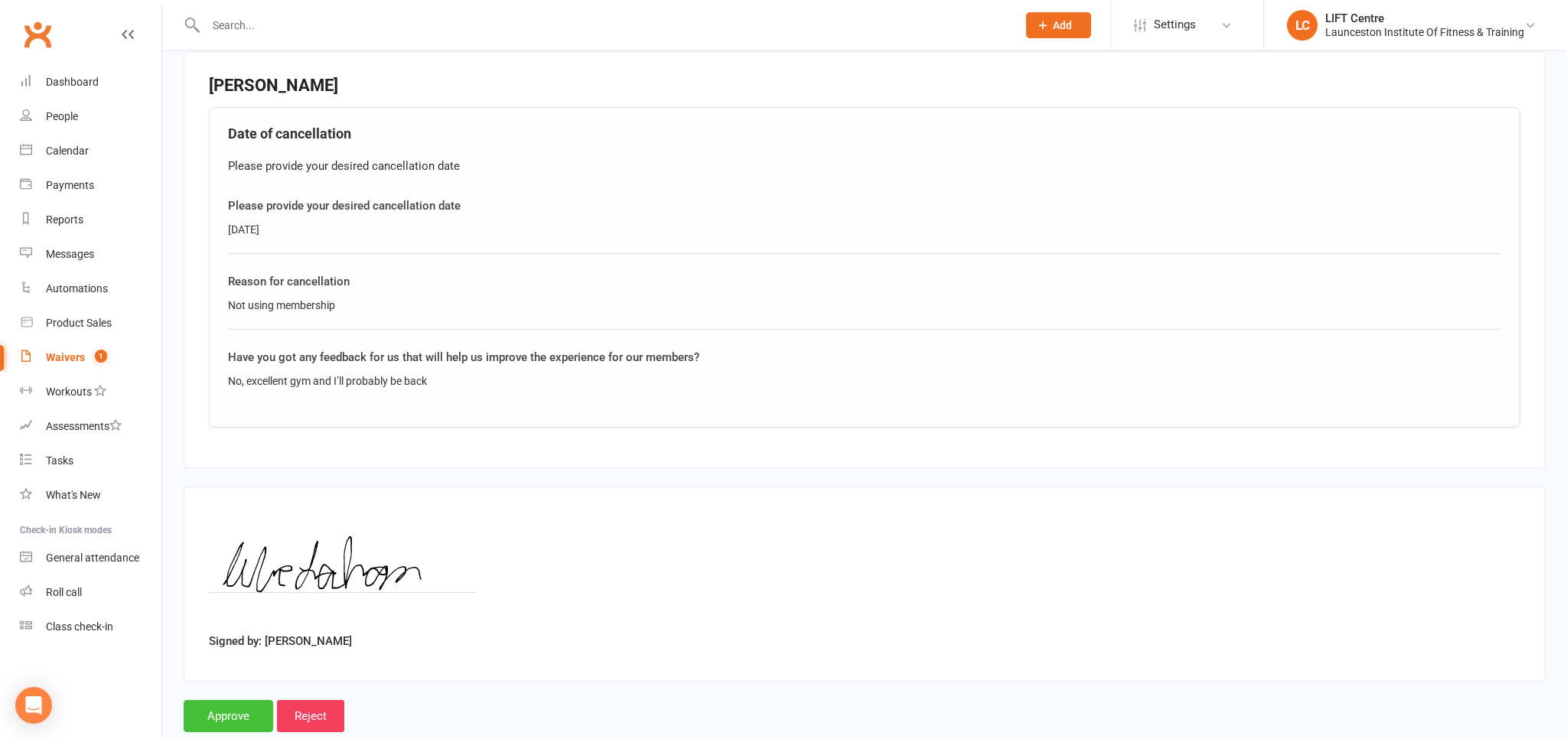
click at [240, 718] on input "Approve" at bounding box center [229, 716] width 90 height 32
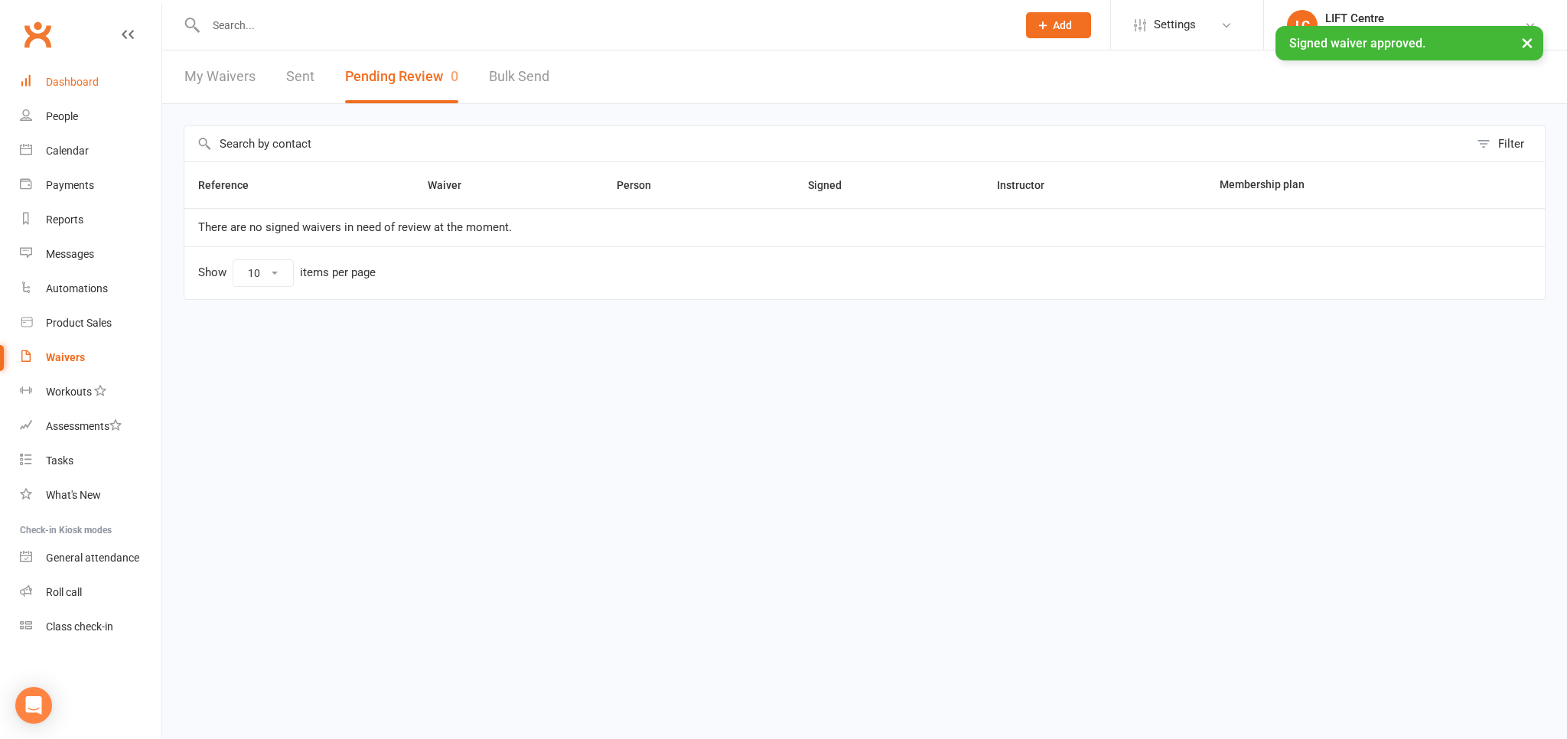
click at [77, 82] on div "Dashboard" at bounding box center [72, 82] width 53 height 12
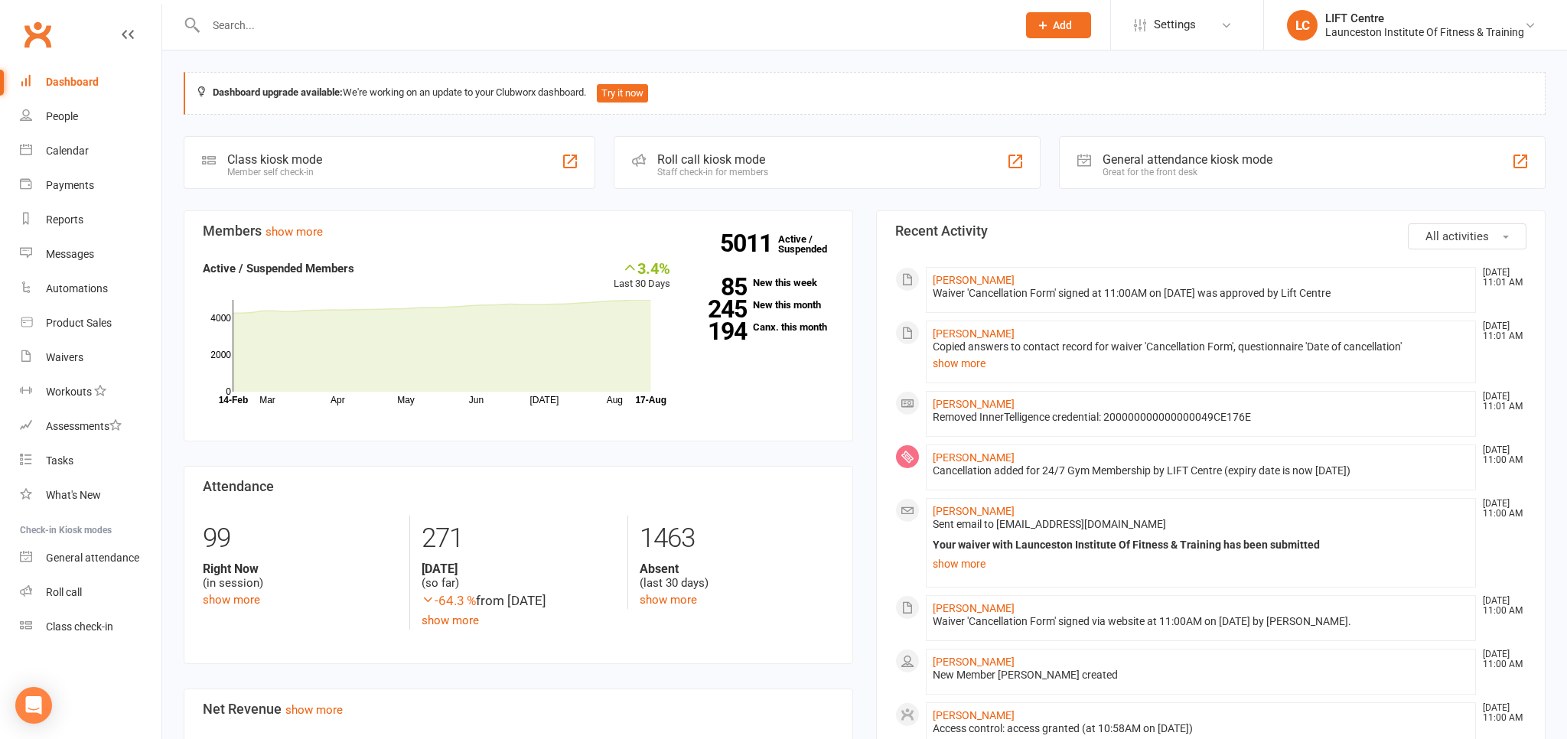
click at [295, 11] on div at bounding box center [595, 25] width 822 height 50
click at [276, 32] on input "text" at bounding box center [603, 25] width 805 height 21
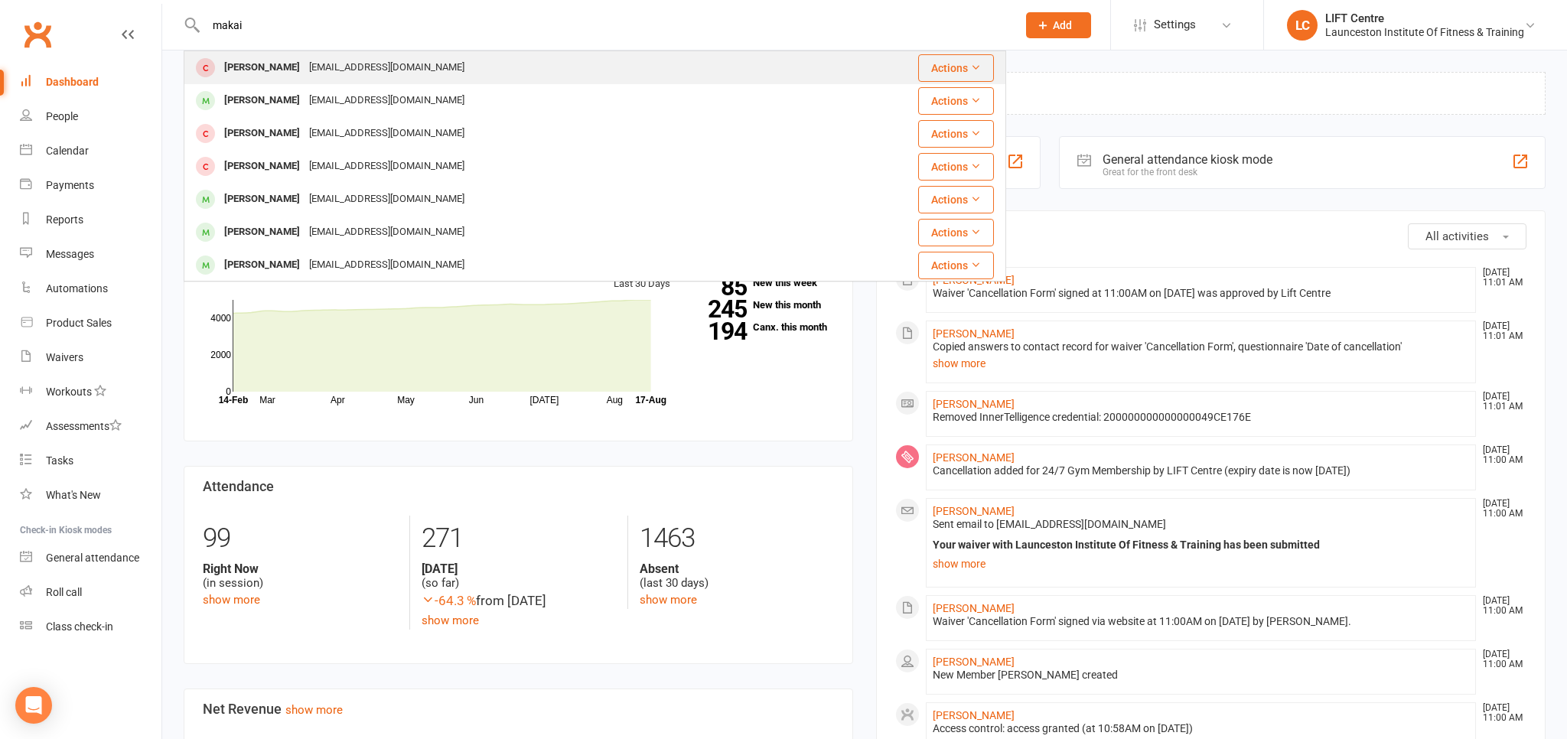
type input "makai"
click at [406, 75] on div "makaiapps231520@gmail.com" at bounding box center [387, 68] width 164 height 22
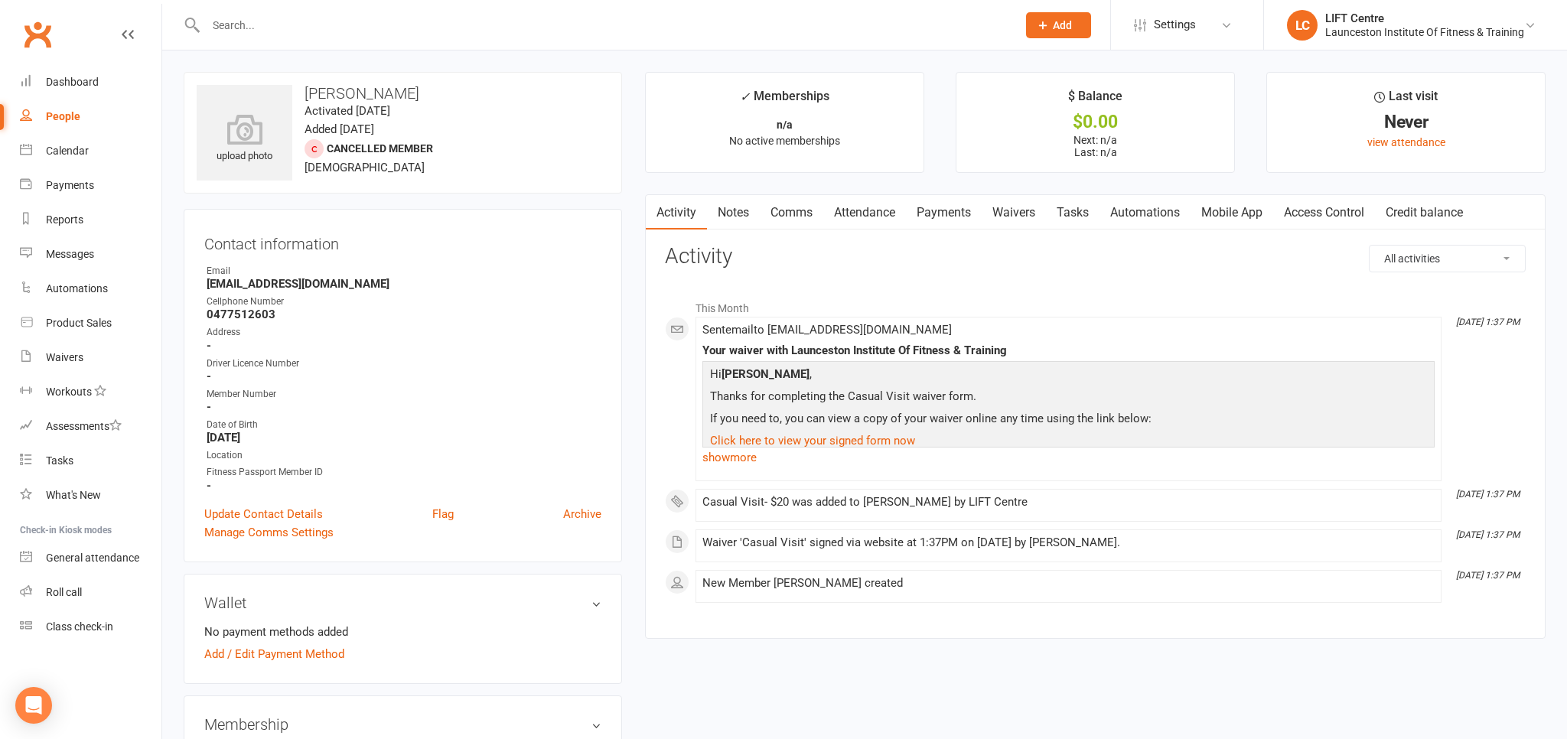
click at [966, 210] on link "Payments" at bounding box center [944, 212] width 76 height 35
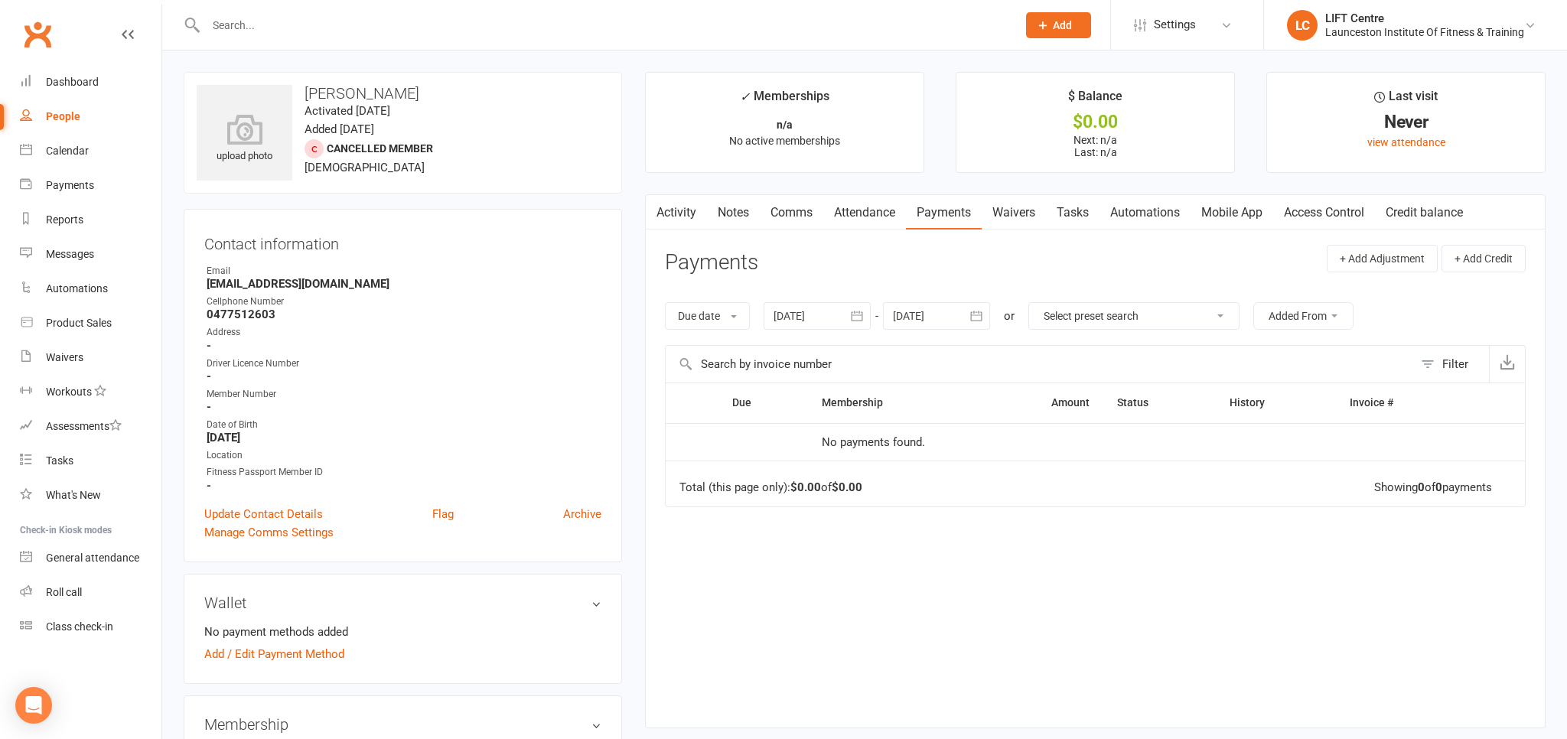
click at [684, 210] on link "Activity" at bounding box center [676, 212] width 61 height 35
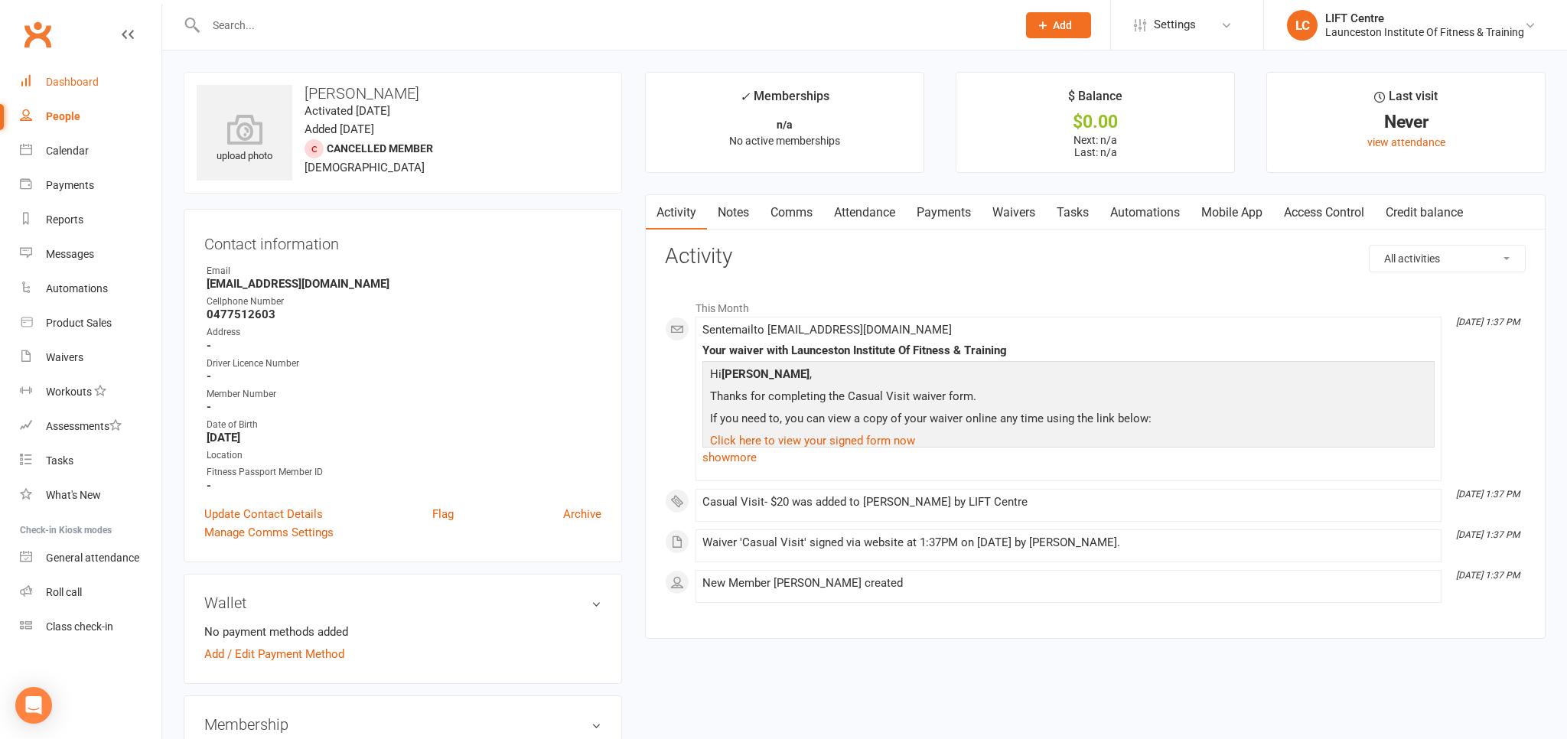
click at [80, 78] on div "Dashboard" at bounding box center [72, 82] width 53 height 12
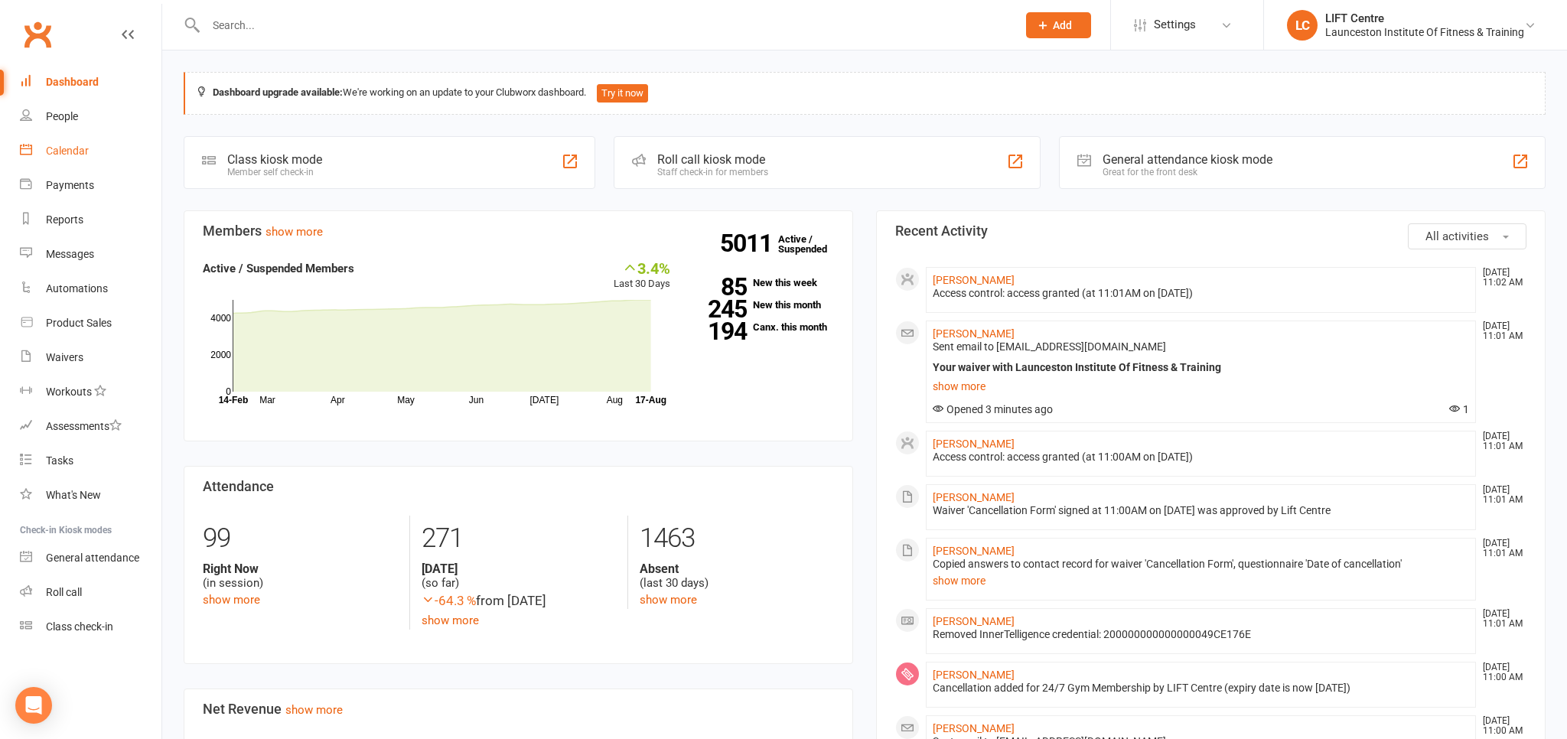
click at [76, 148] on div "Calendar" at bounding box center [67, 151] width 43 height 12
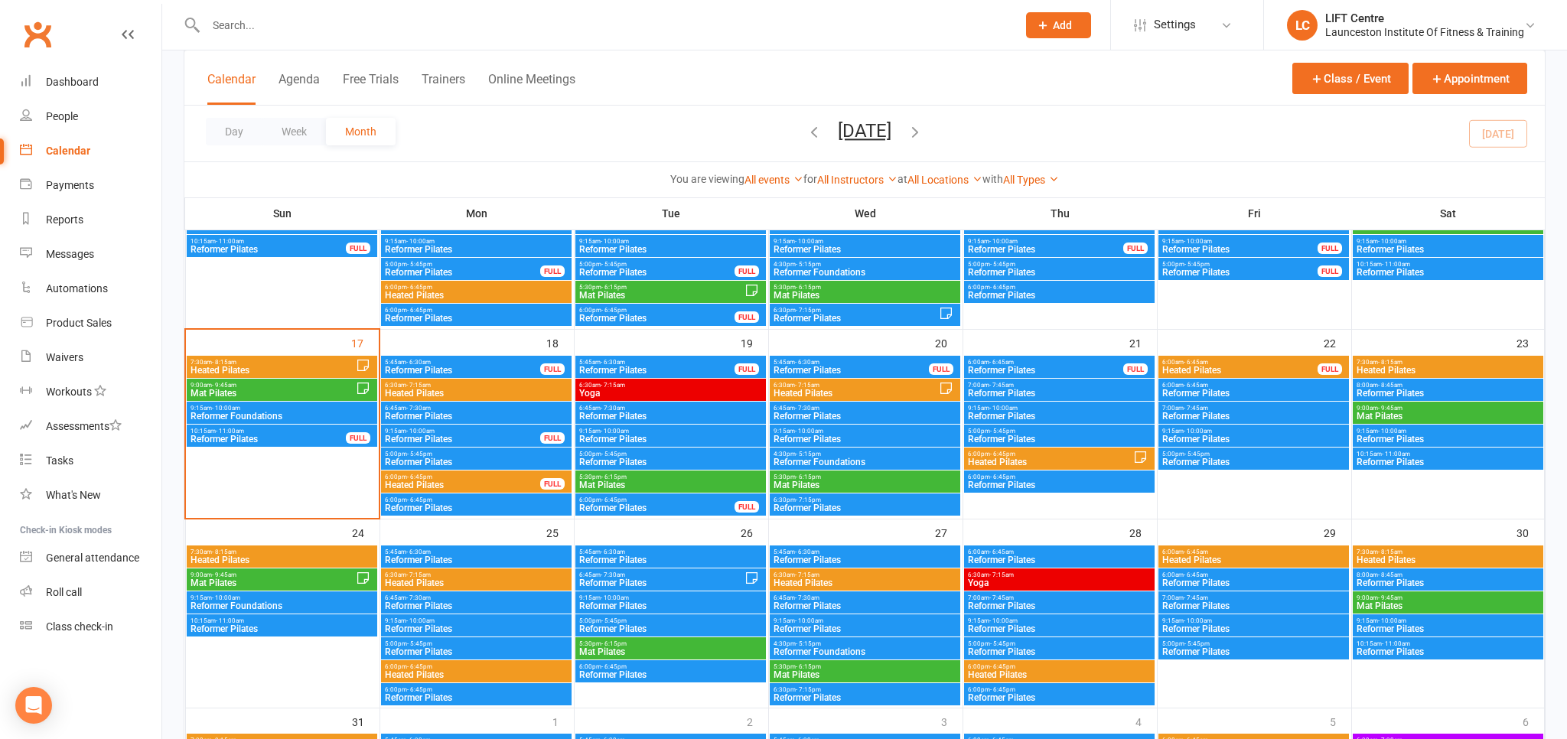
scroll to position [565, 0]
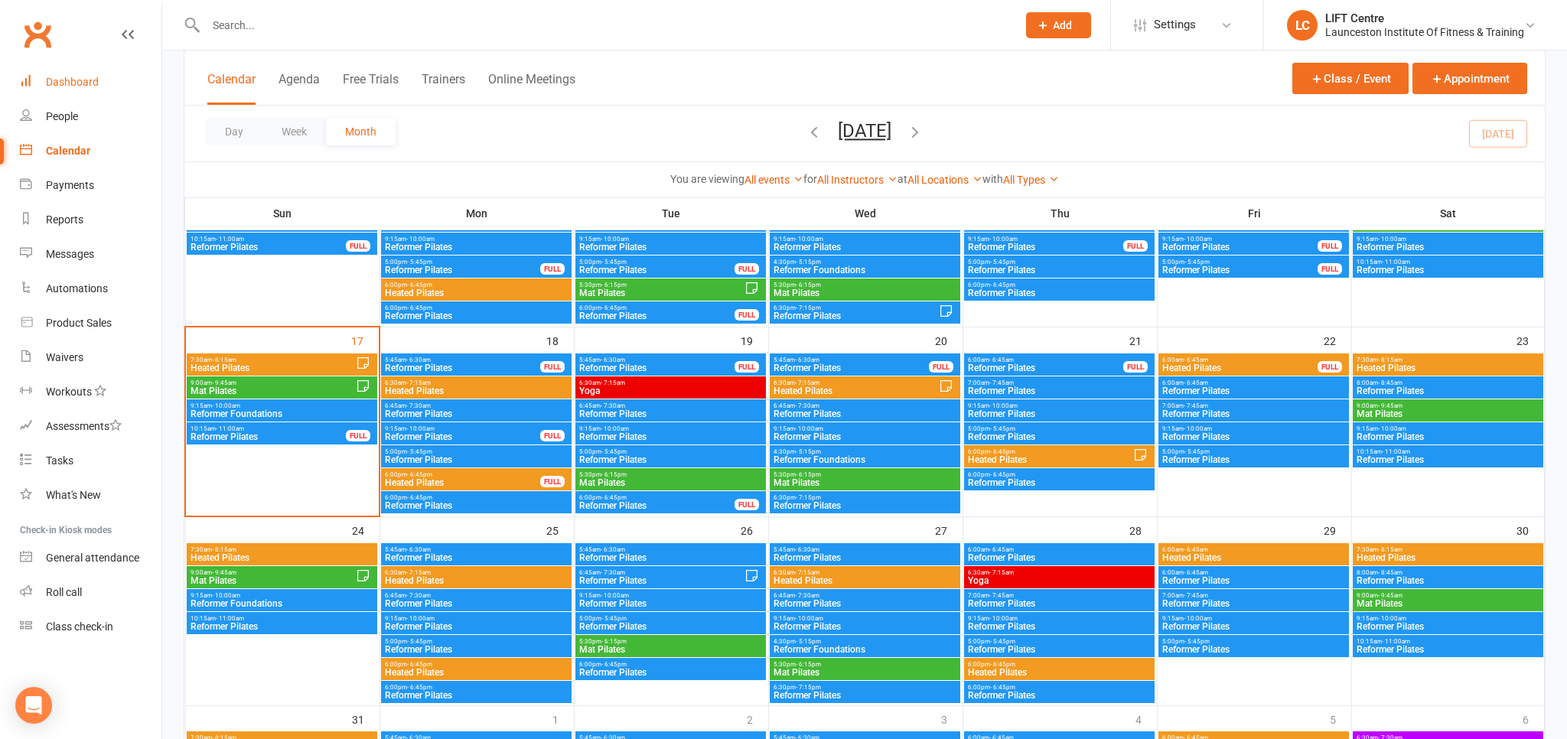
click at [91, 74] on link "Dashboard" at bounding box center [91, 82] width 142 height 34
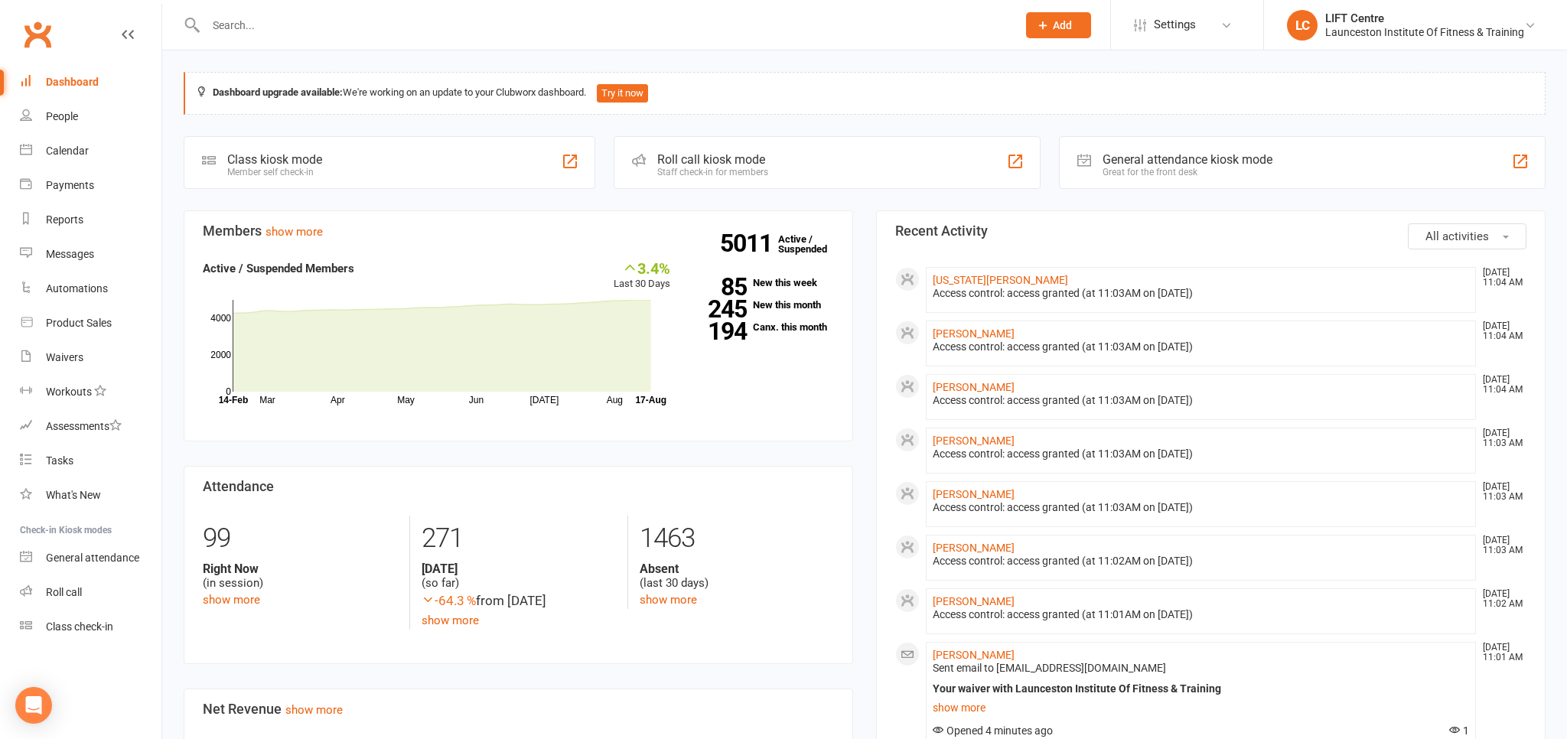
click at [347, 22] on input "text" at bounding box center [603, 25] width 805 height 21
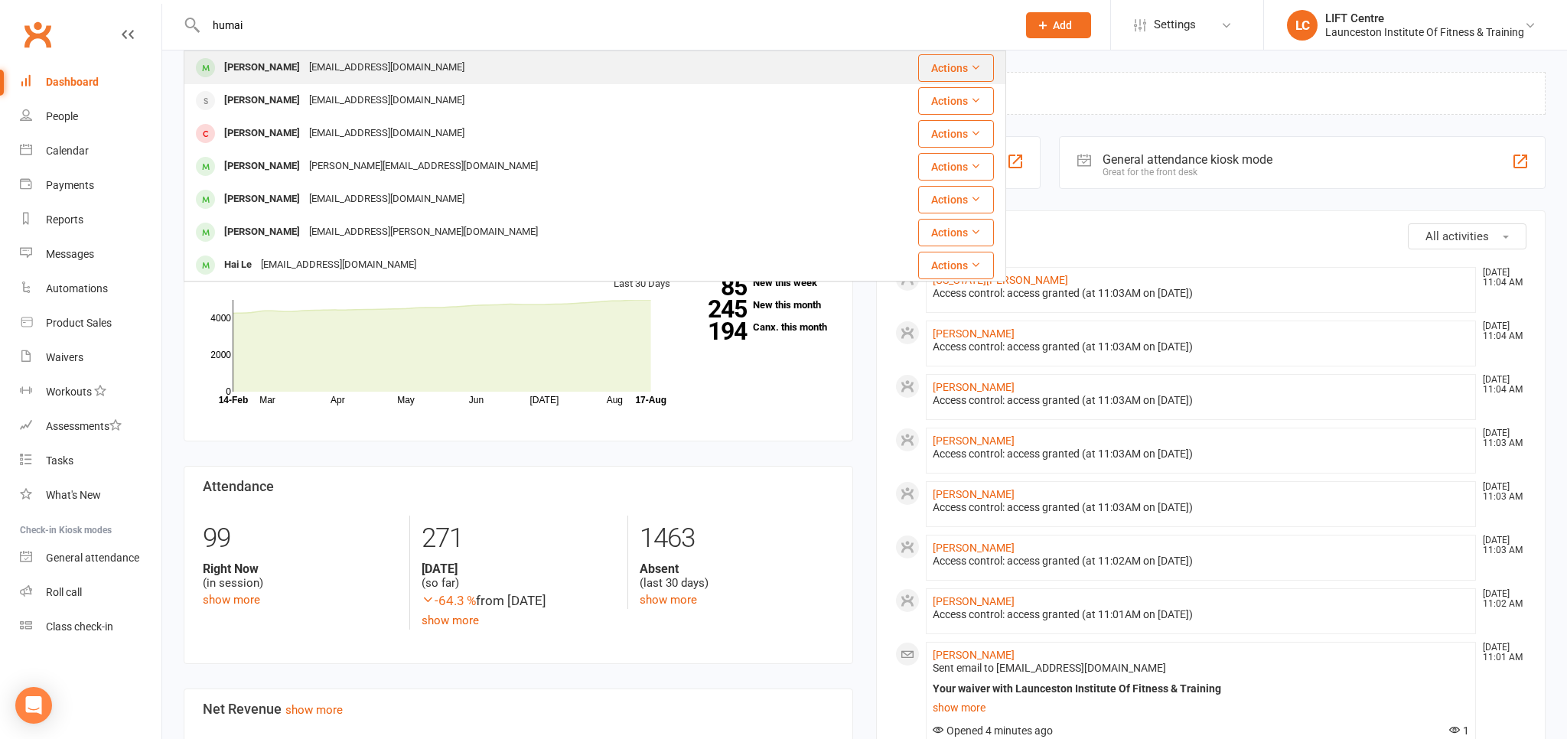
type input "humai"
click at [362, 74] on div "Humairapiech@gmail.com" at bounding box center [387, 68] width 164 height 22
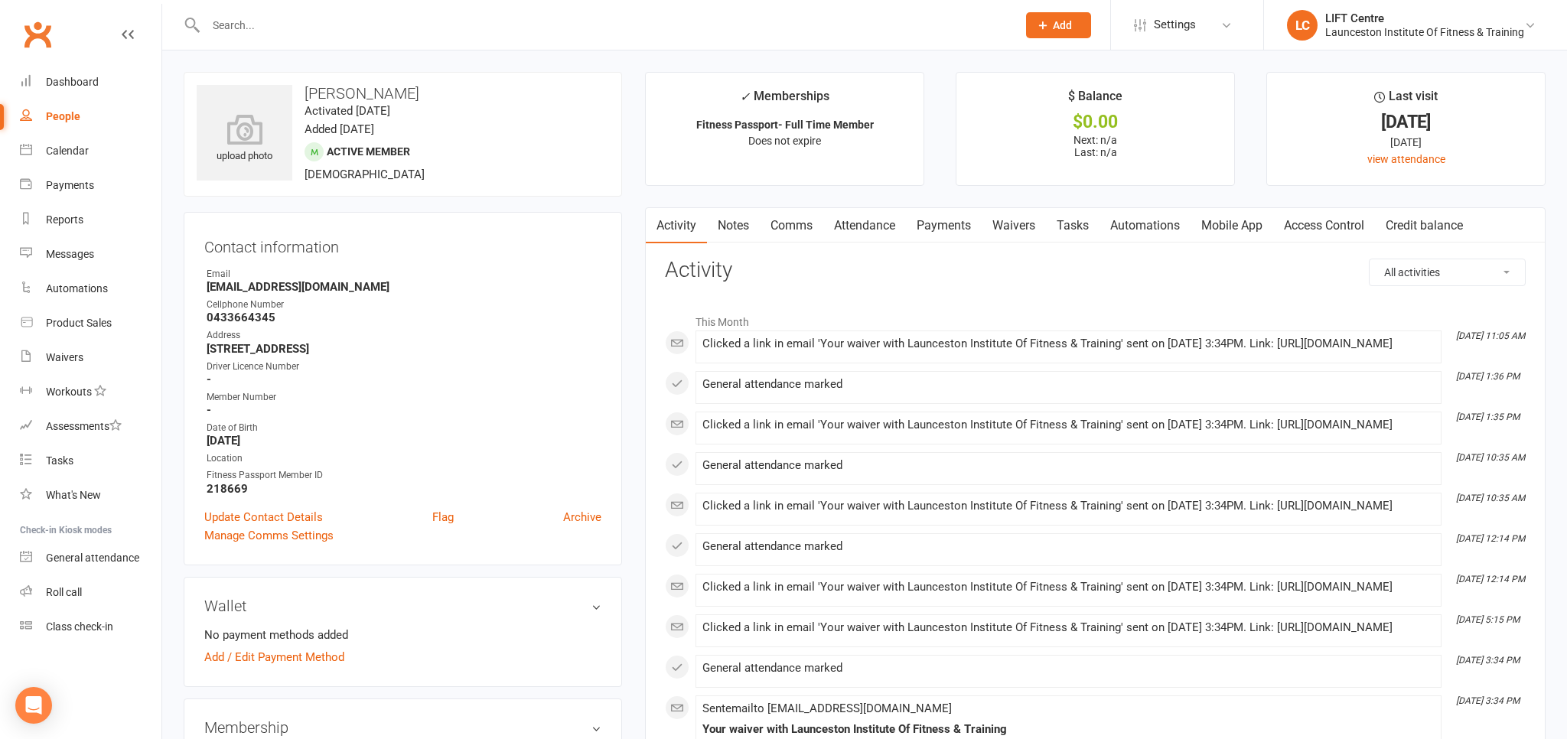
drag, startPoint x: 1348, startPoint y: 233, endPoint x: 1345, endPoint y: 225, distance: 8.2
click at [1347, 230] on link "Access Control" at bounding box center [1324, 225] width 102 height 35
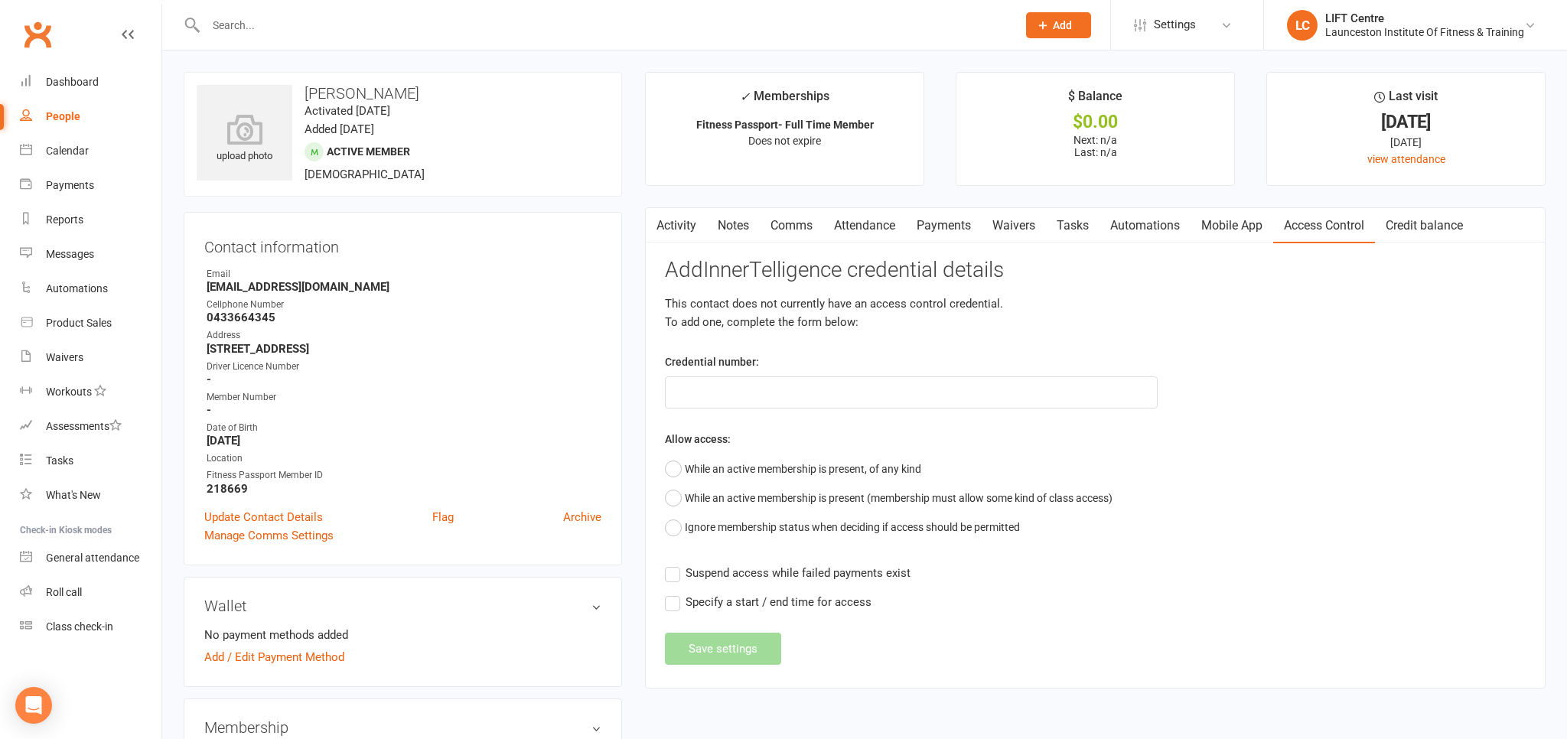
click at [670, 231] on link "Activity" at bounding box center [676, 225] width 61 height 35
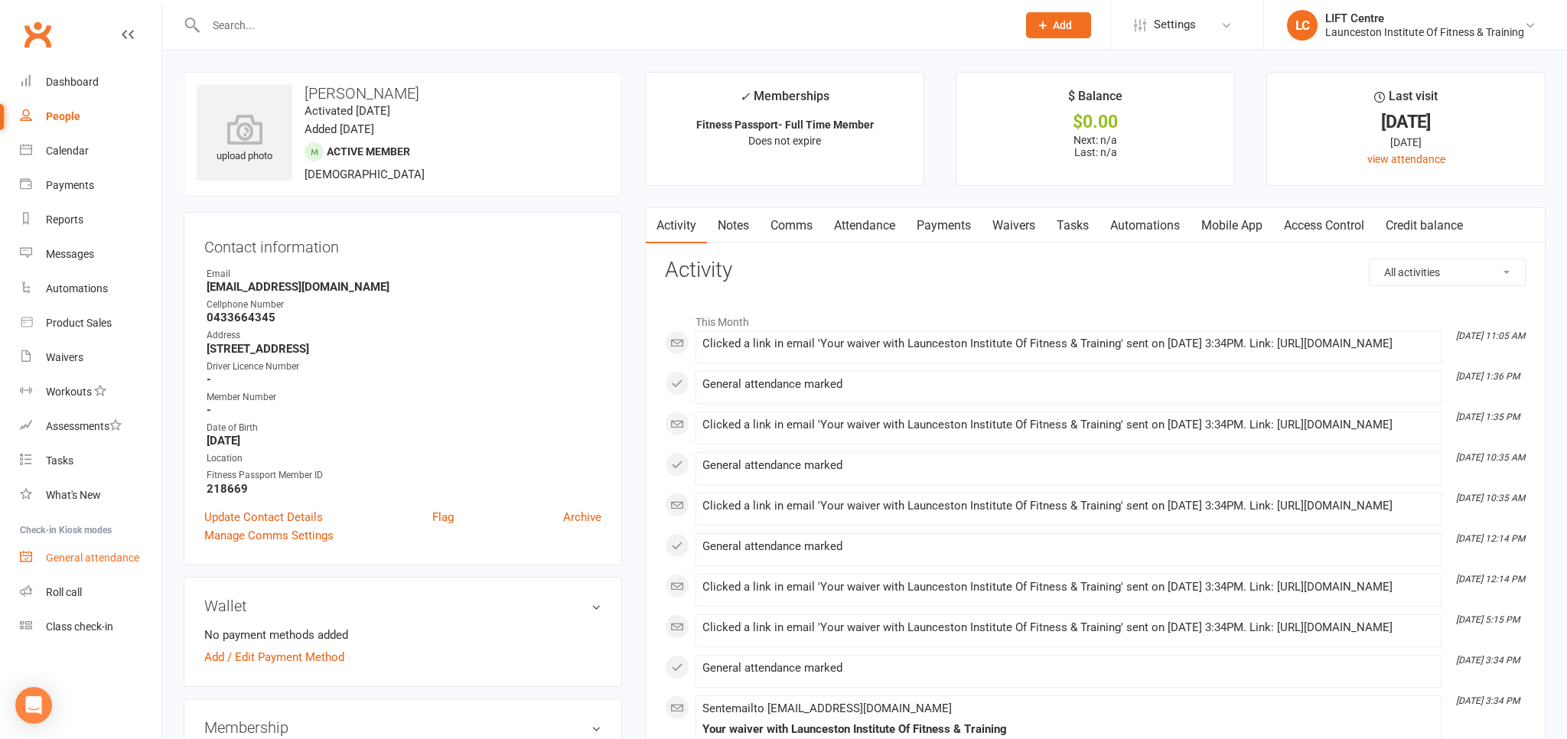
click at [102, 556] on div "General attendance" at bounding box center [92, 558] width 93 height 12
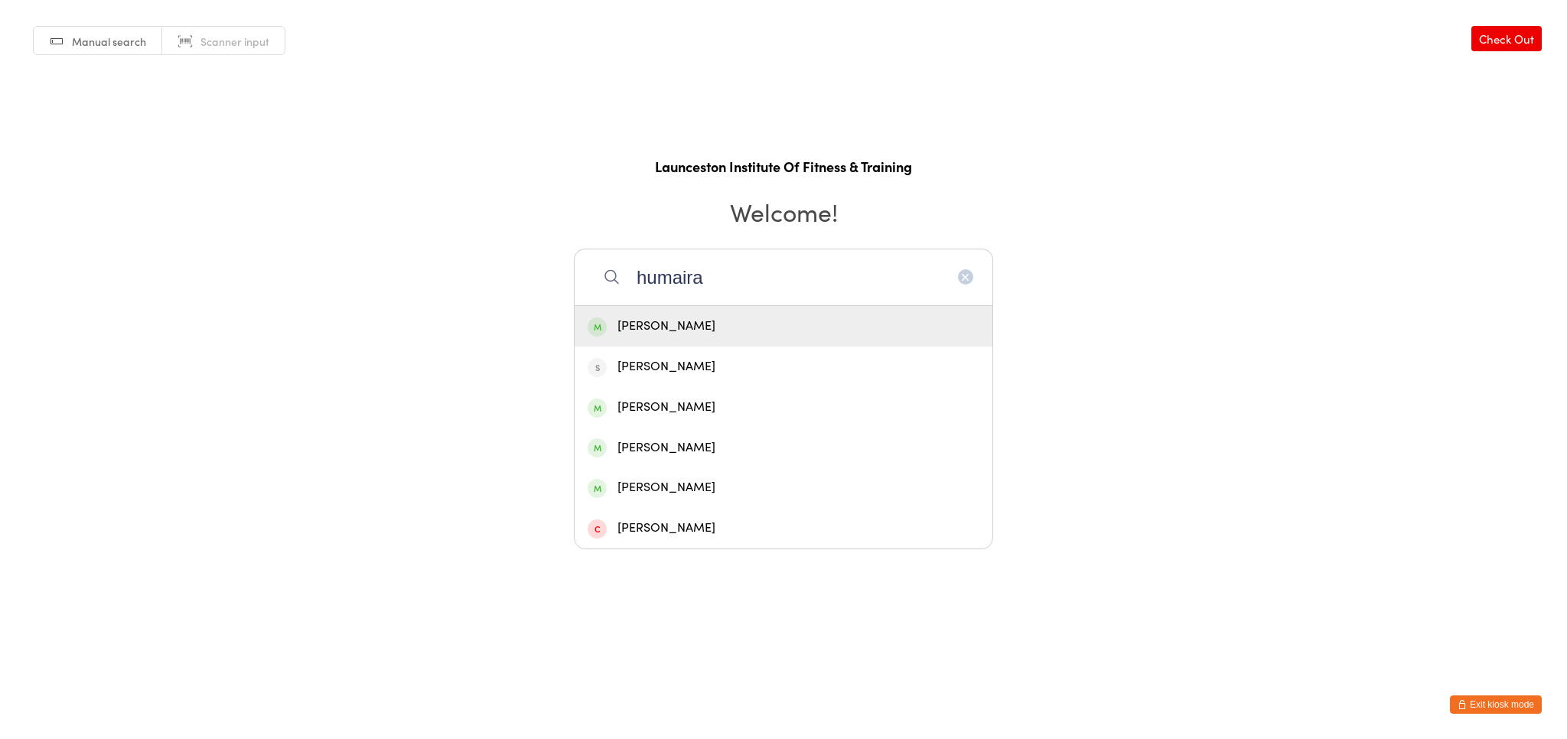
type input "humaira"
click at [756, 327] on div "[PERSON_NAME]" at bounding box center [784, 326] width 392 height 21
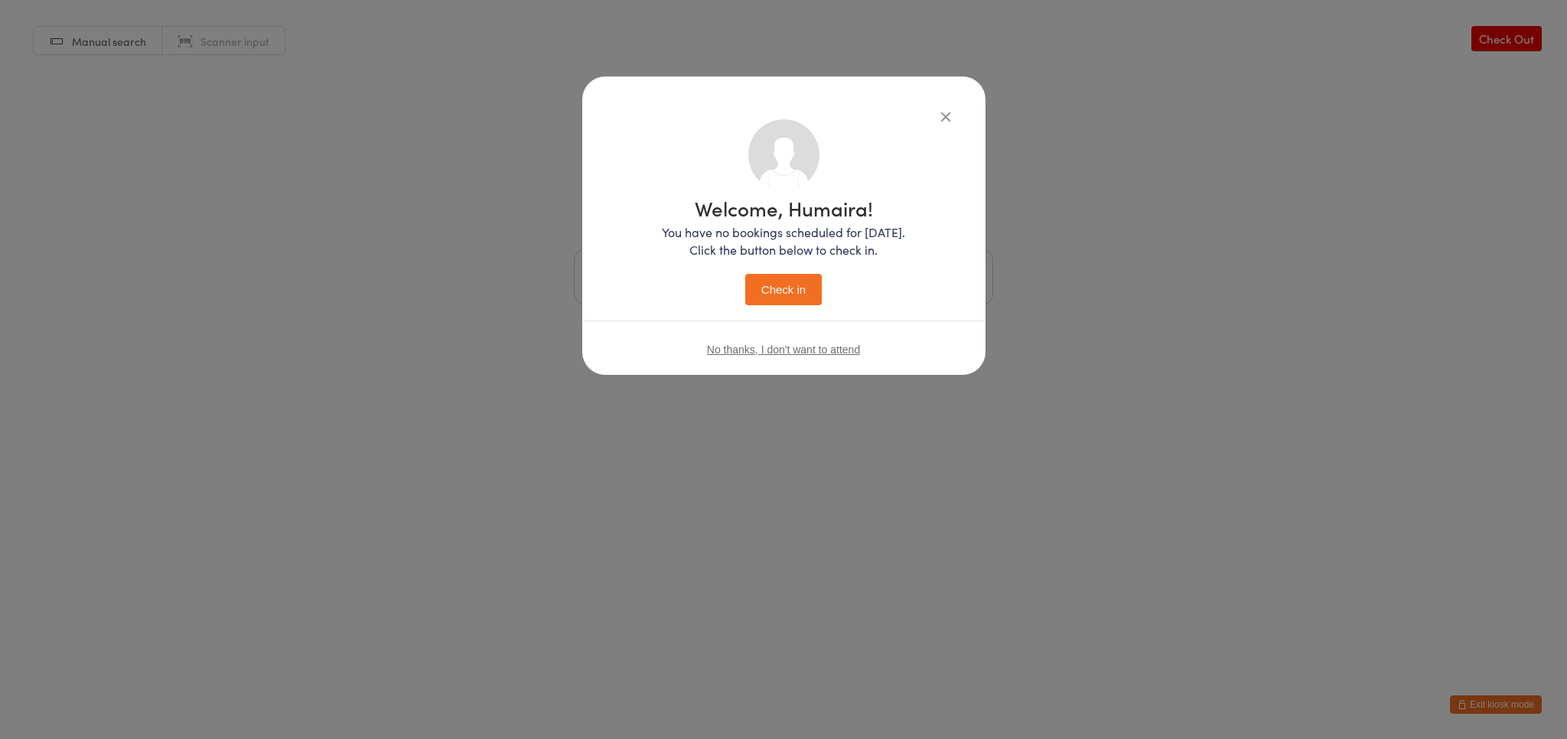
click at [810, 288] on button "Check in" at bounding box center [783, 289] width 77 height 31
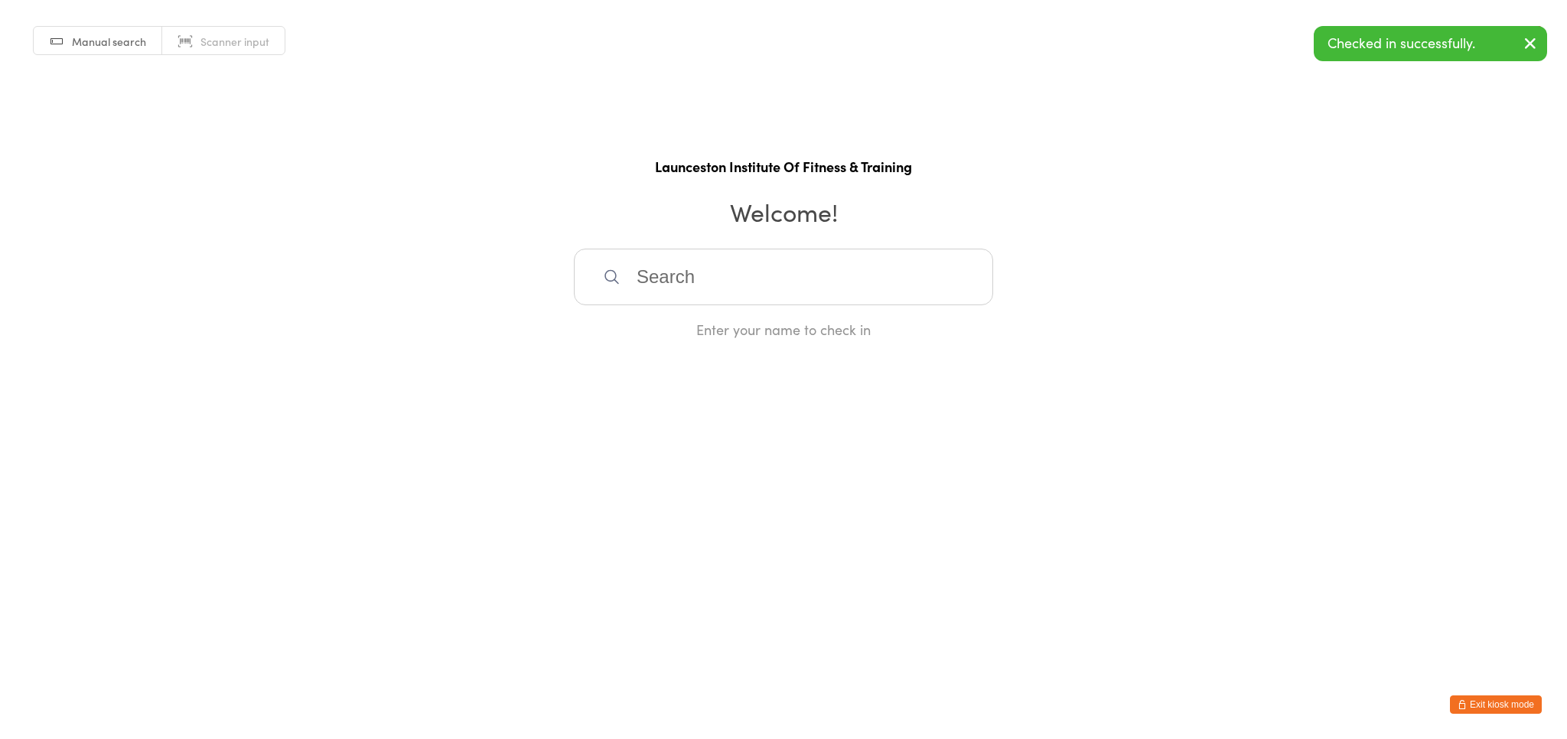
drag, startPoint x: 1481, startPoint y: 698, endPoint x: 1449, endPoint y: 629, distance: 76.0
click at [1481, 699] on button "Exit kiosk mode" at bounding box center [1496, 704] width 92 height 18
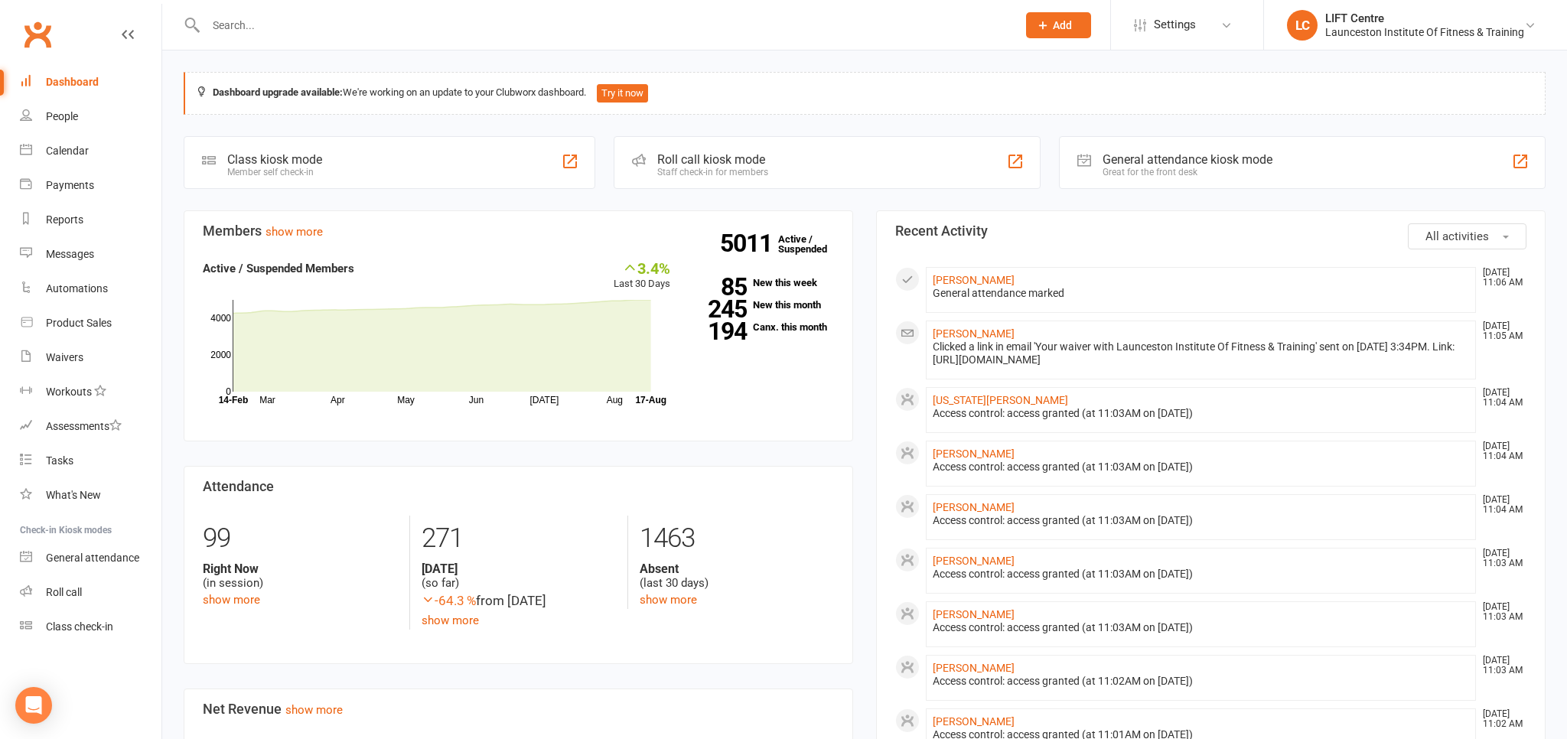
click at [238, 20] on input "text" at bounding box center [603, 25] width 805 height 21
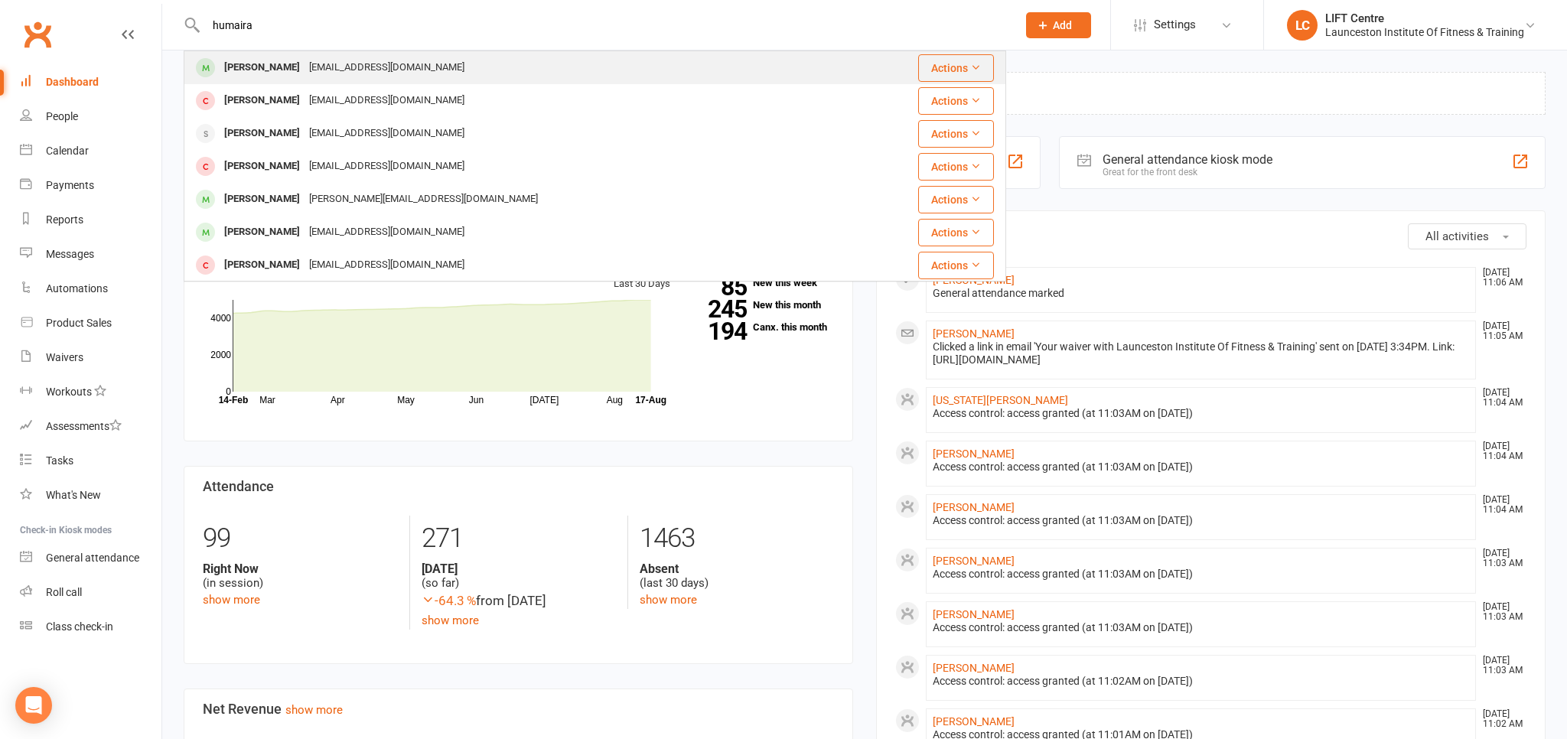
type input "humaira"
click at [314, 75] on div "[EMAIL_ADDRESS][DOMAIN_NAME]" at bounding box center [387, 68] width 164 height 22
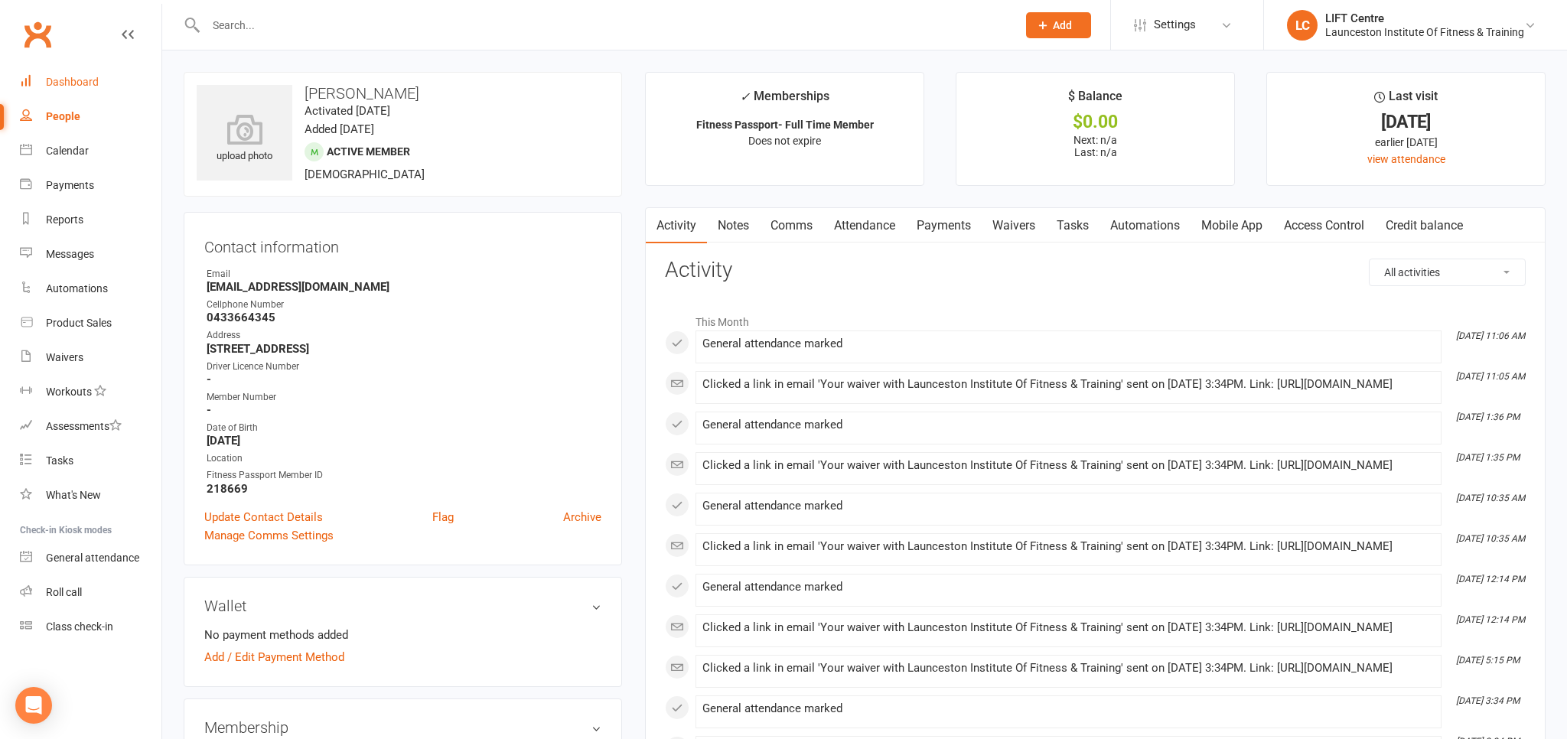
click at [44, 73] on link "Dashboard" at bounding box center [91, 82] width 142 height 34
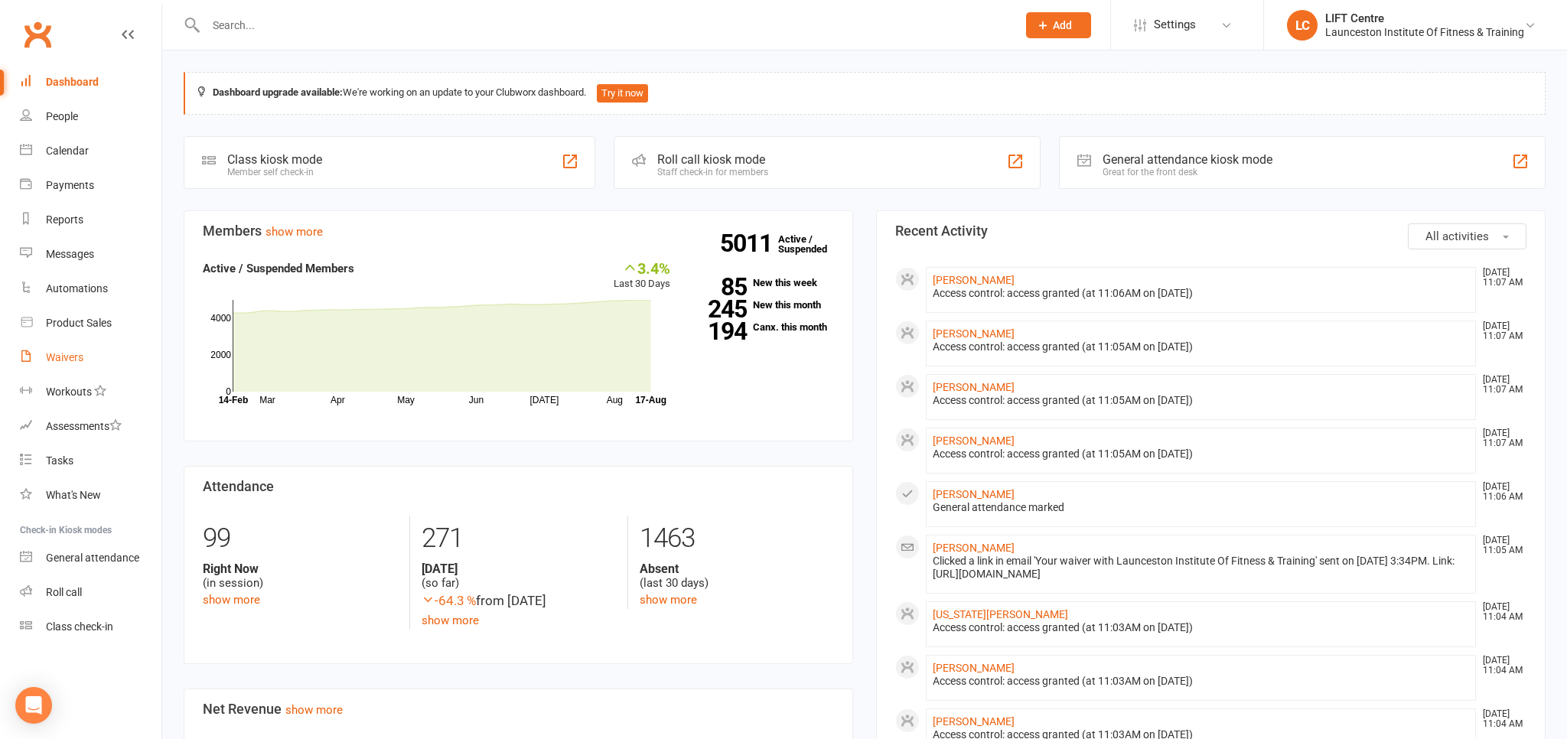
click at [97, 360] on link "Waivers" at bounding box center [91, 357] width 142 height 34
select select "50"
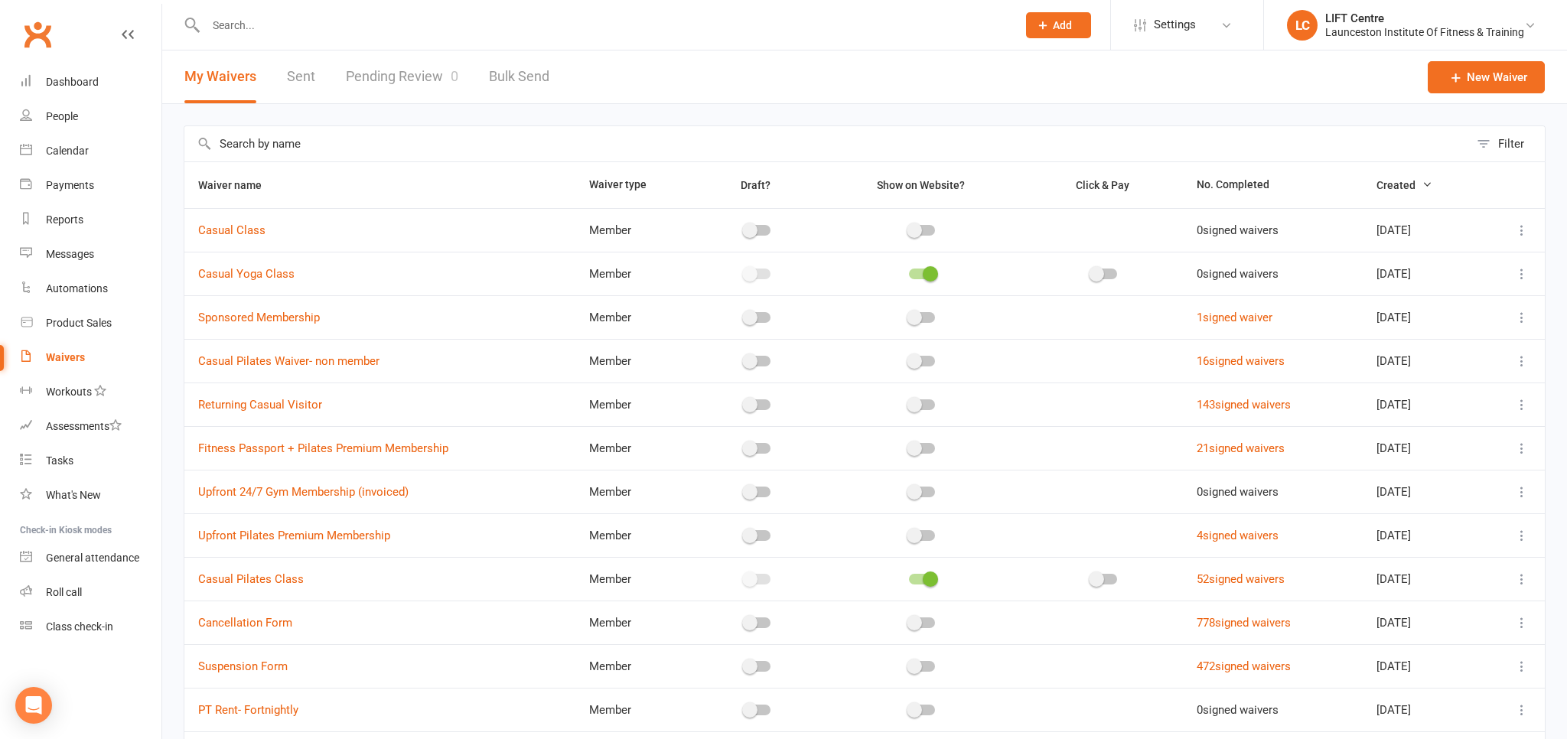
click at [375, 73] on link "Pending Review 0" at bounding box center [402, 76] width 112 height 53
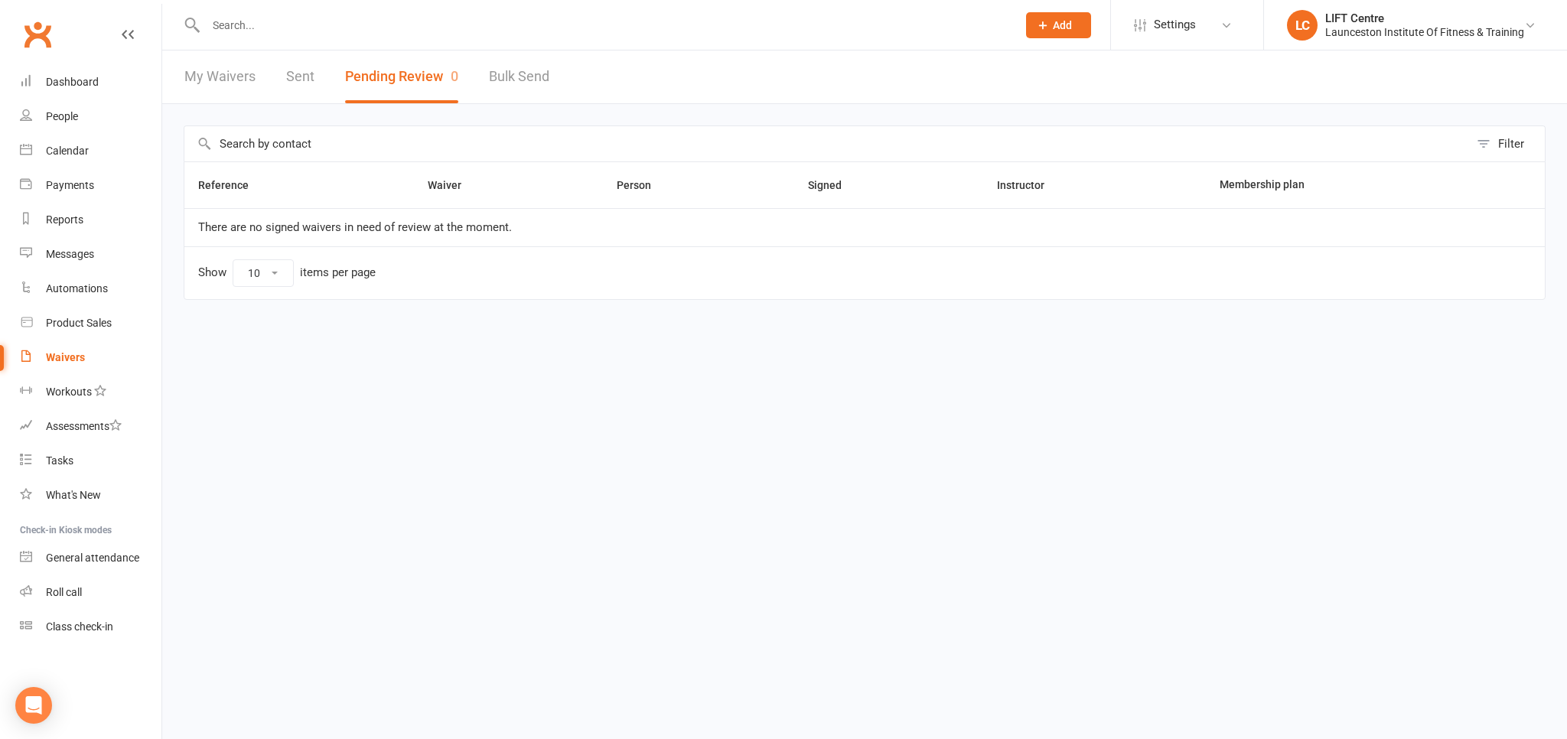
click at [223, 73] on link "My Waivers" at bounding box center [219, 76] width 71 height 53
select select "50"
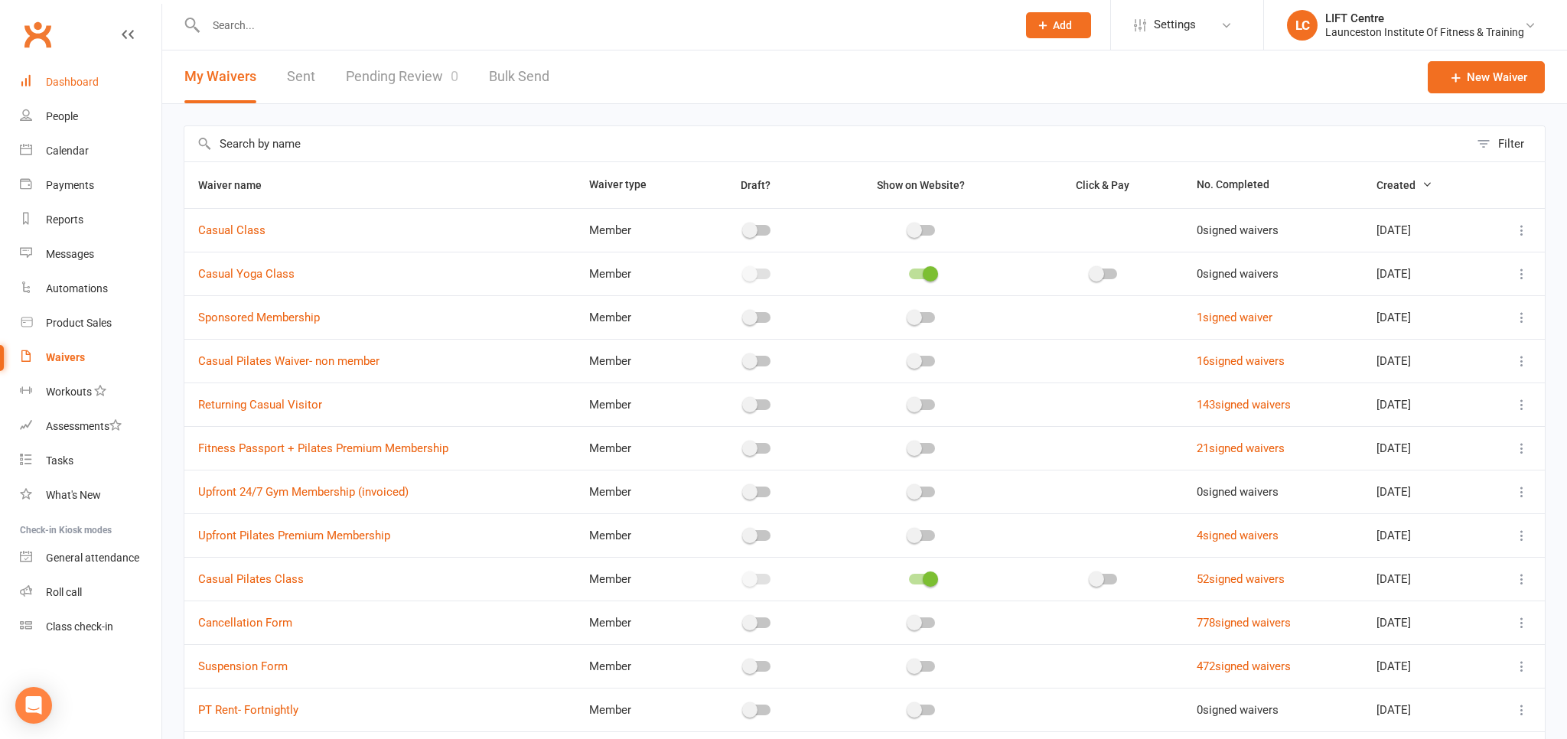
click at [99, 90] on link "Dashboard" at bounding box center [91, 82] width 142 height 34
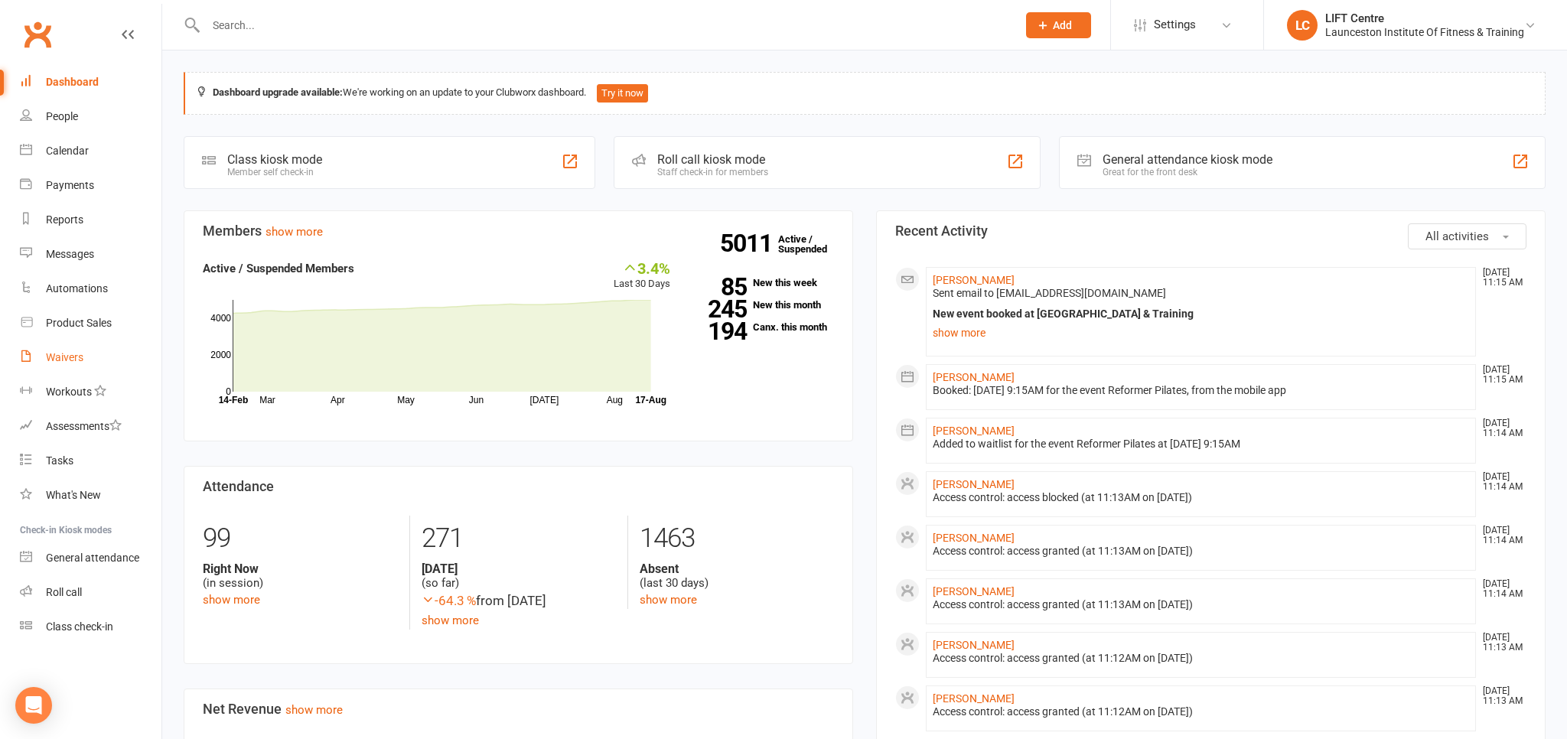
click at [77, 353] on div "Waivers" at bounding box center [64, 357] width 37 height 12
select select "50"
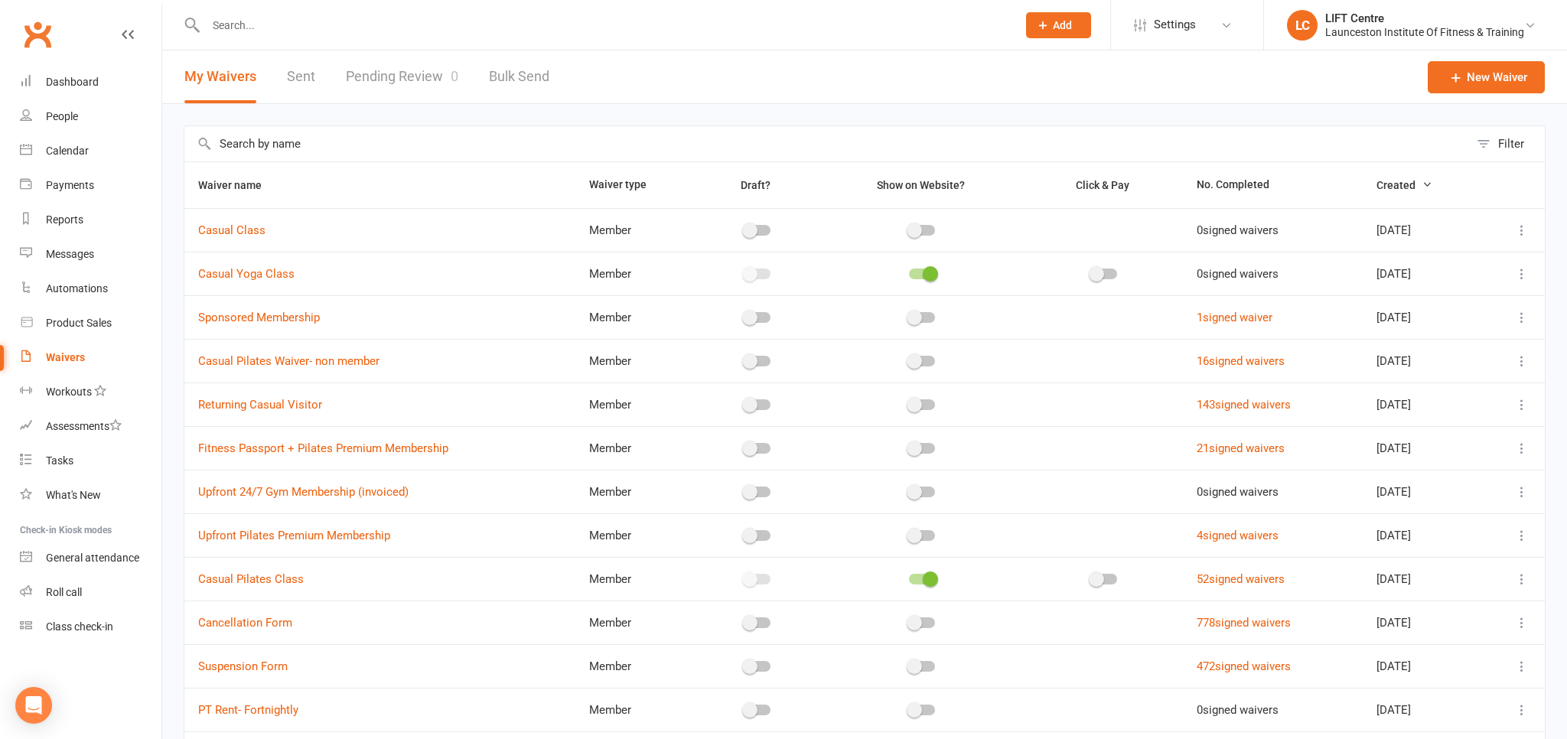
click at [396, 84] on link "Pending Review 0" at bounding box center [402, 76] width 112 height 53
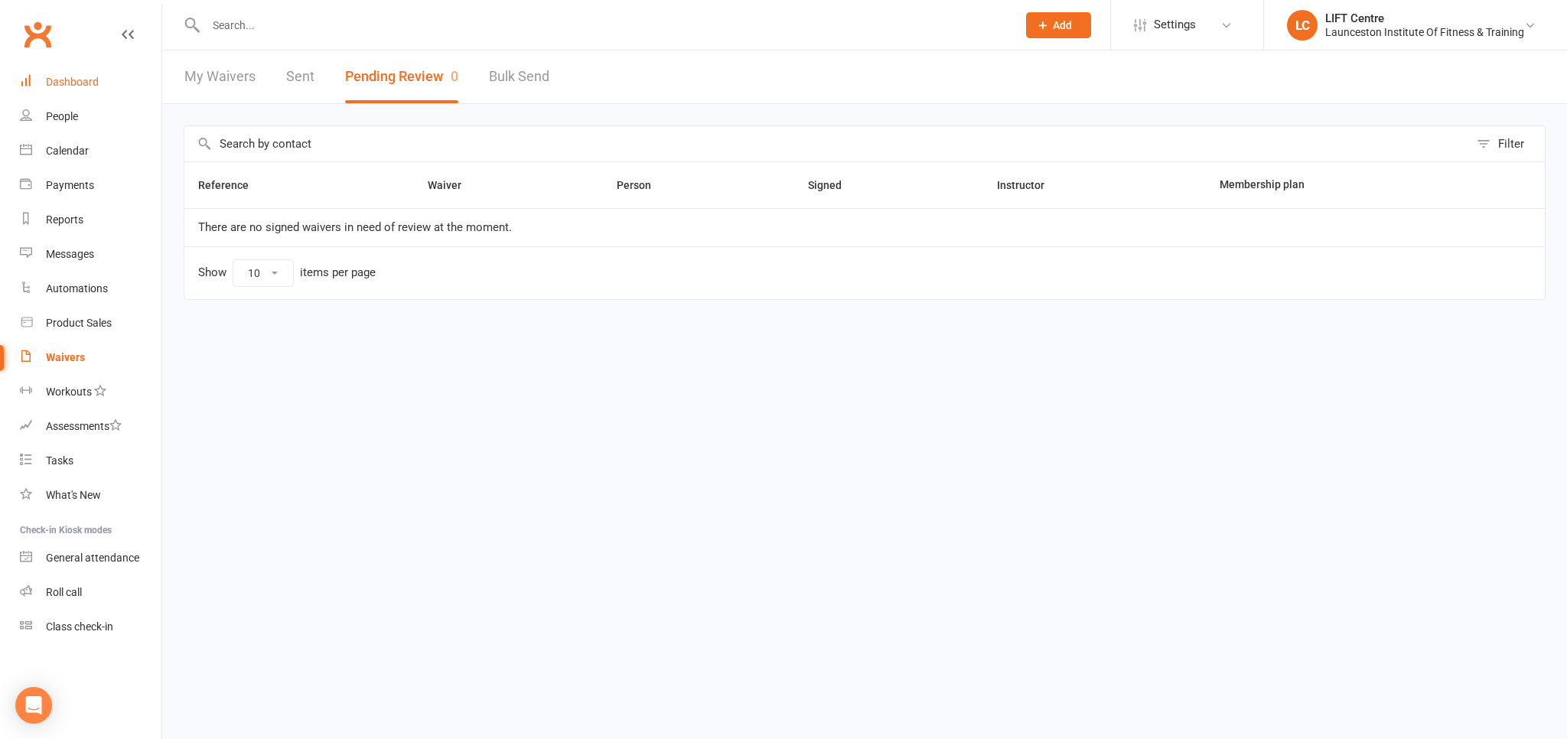
click at [81, 81] on div "Dashboard" at bounding box center [72, 82] width 53 height 12
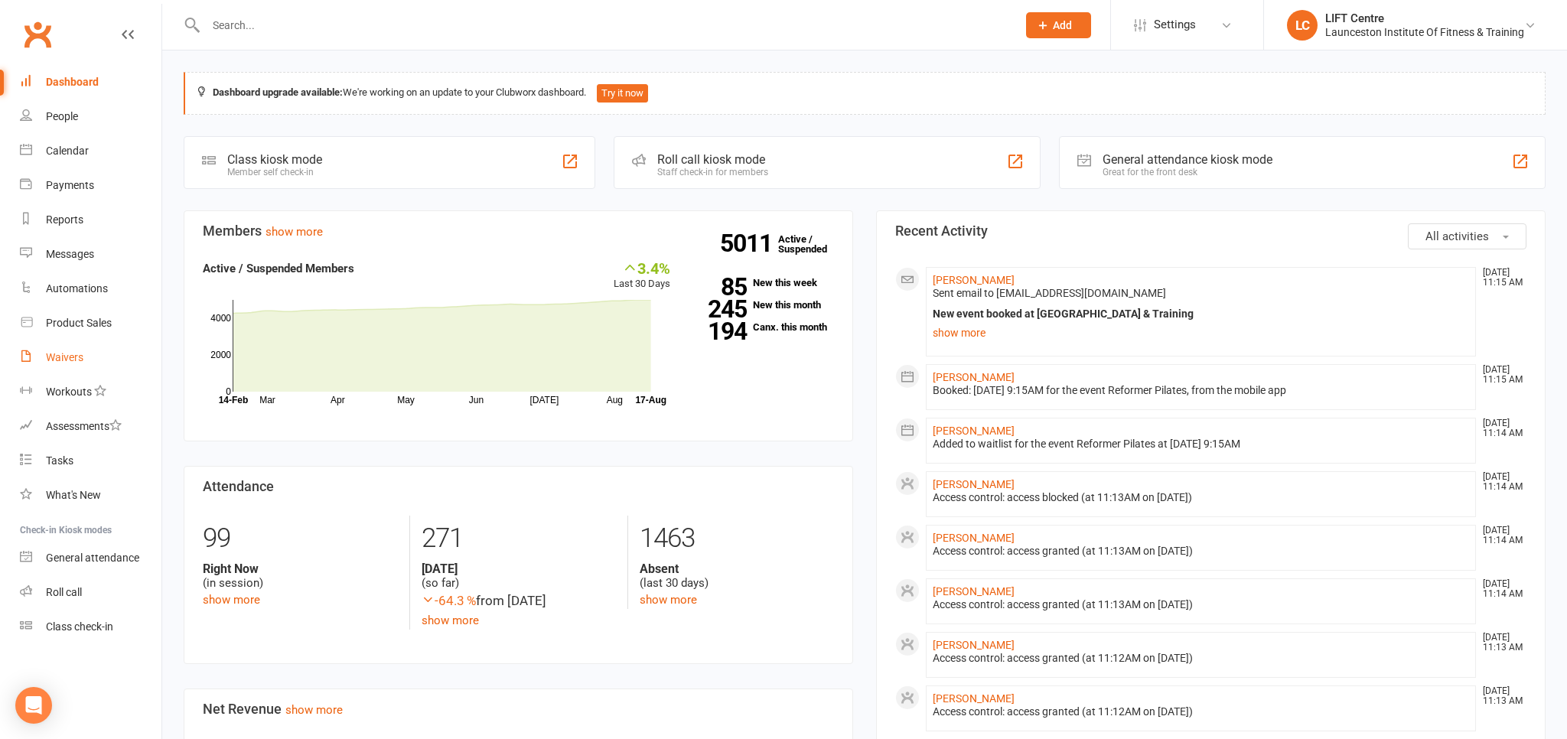
click at [83, 351] on div "Waivers" at bounding box center [64, 357] width 37 height 12
select select "50"
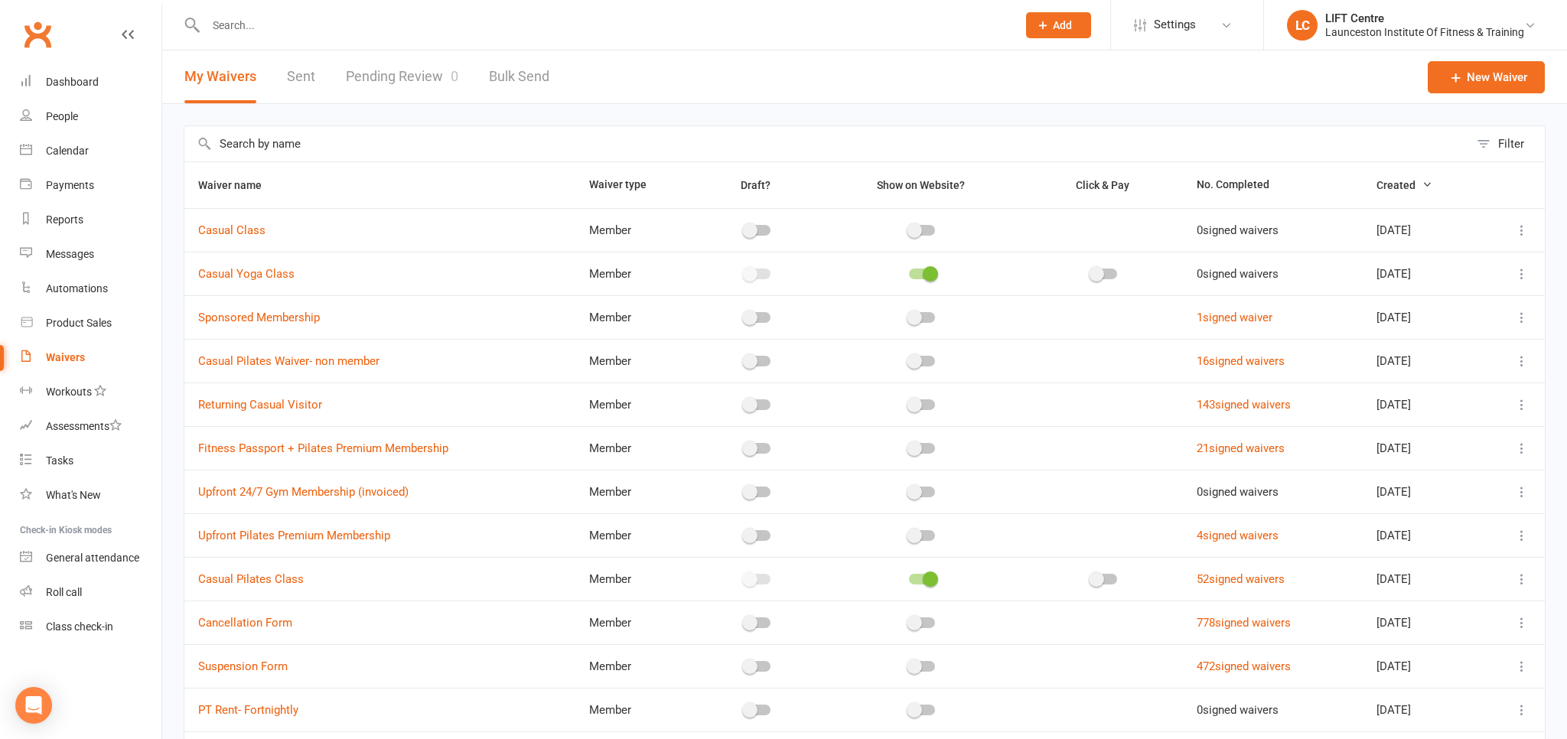
click at [384, 83] on link "Pending Review 0" at bounding box center [402, 76] width 112 height 53
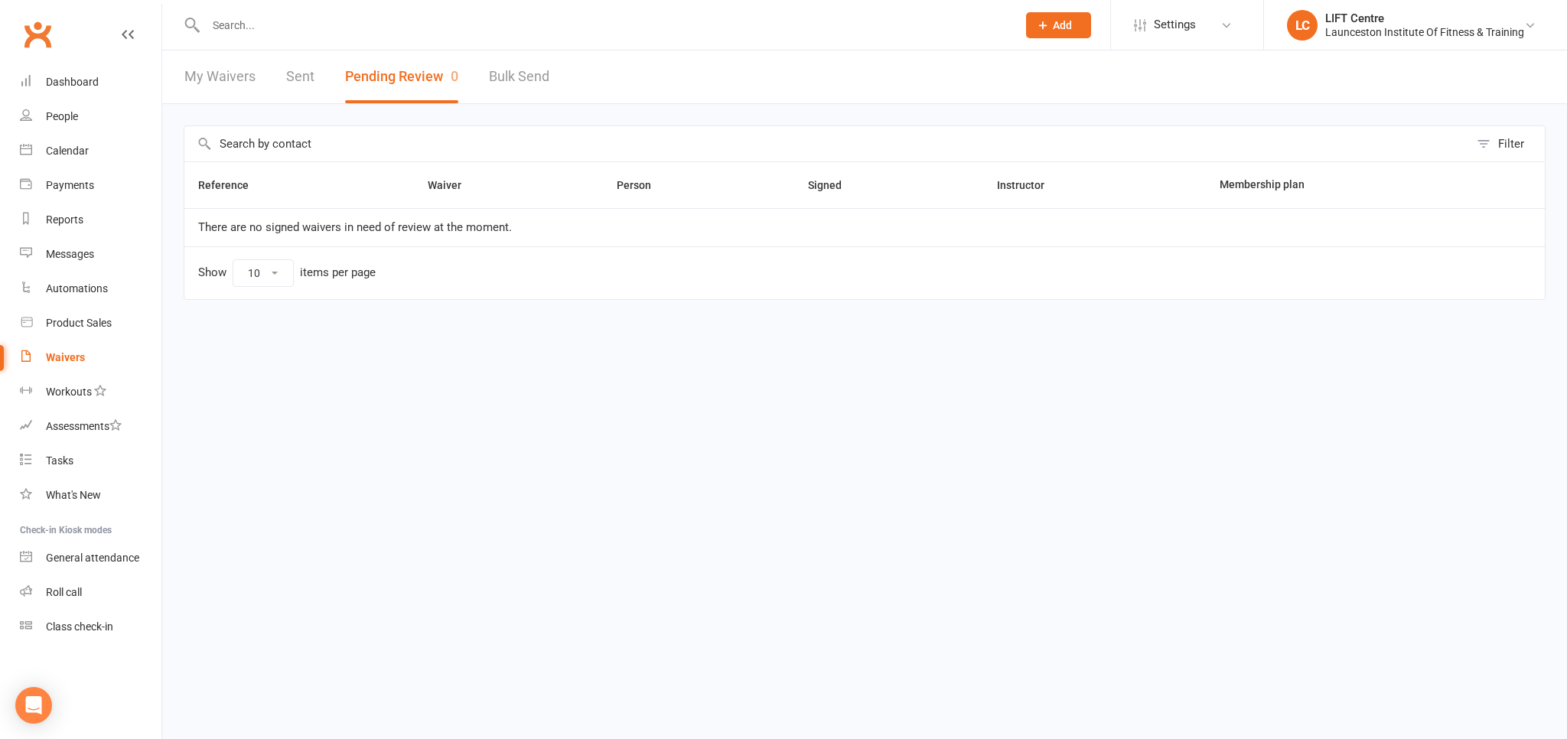
click at [232, 84] on link "My Waivers" at bounding box center [219, 76] width 71 height 53
select select "50"
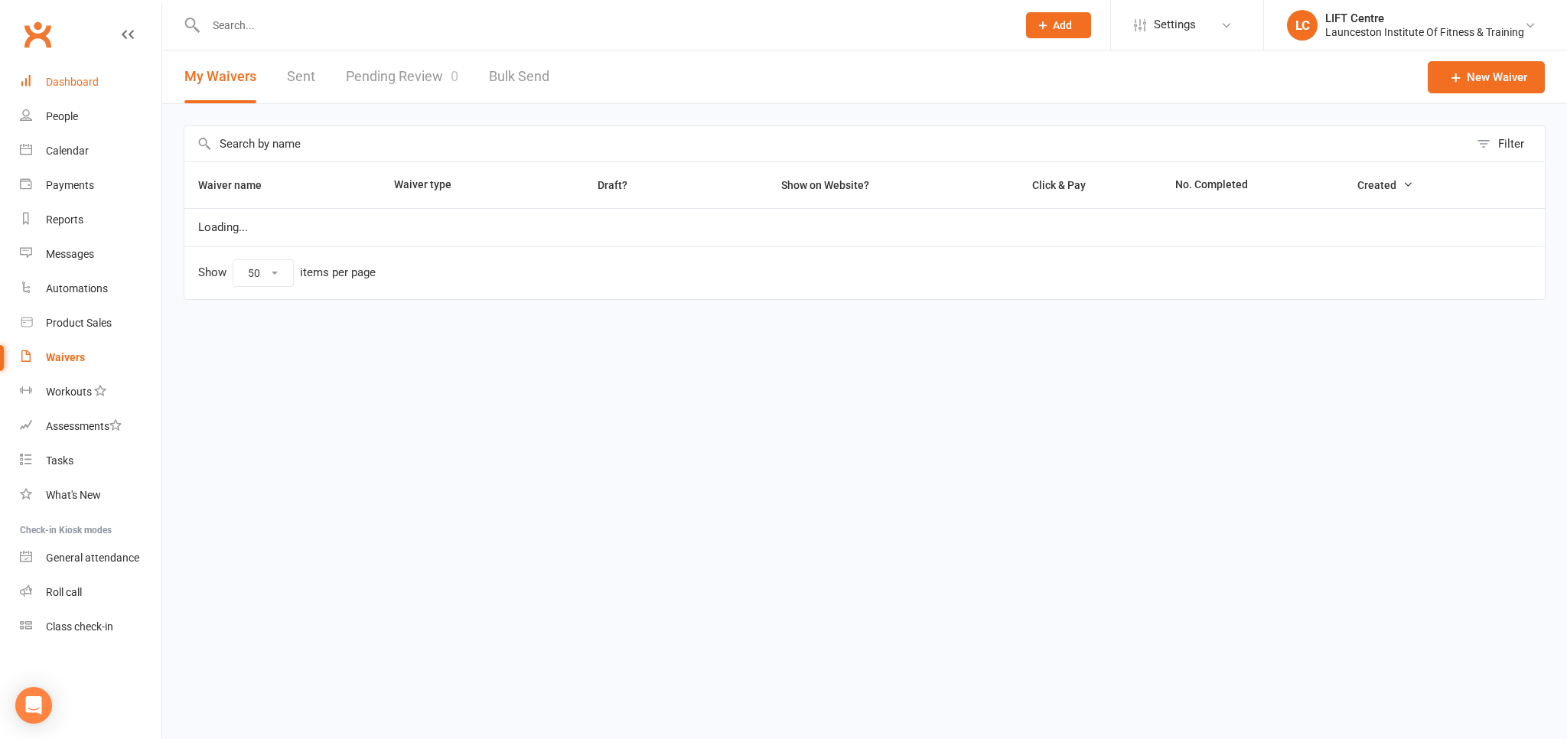
click at [100, 78] on link "Dashboard" at bounding box center [91, 82] width 142 height 34
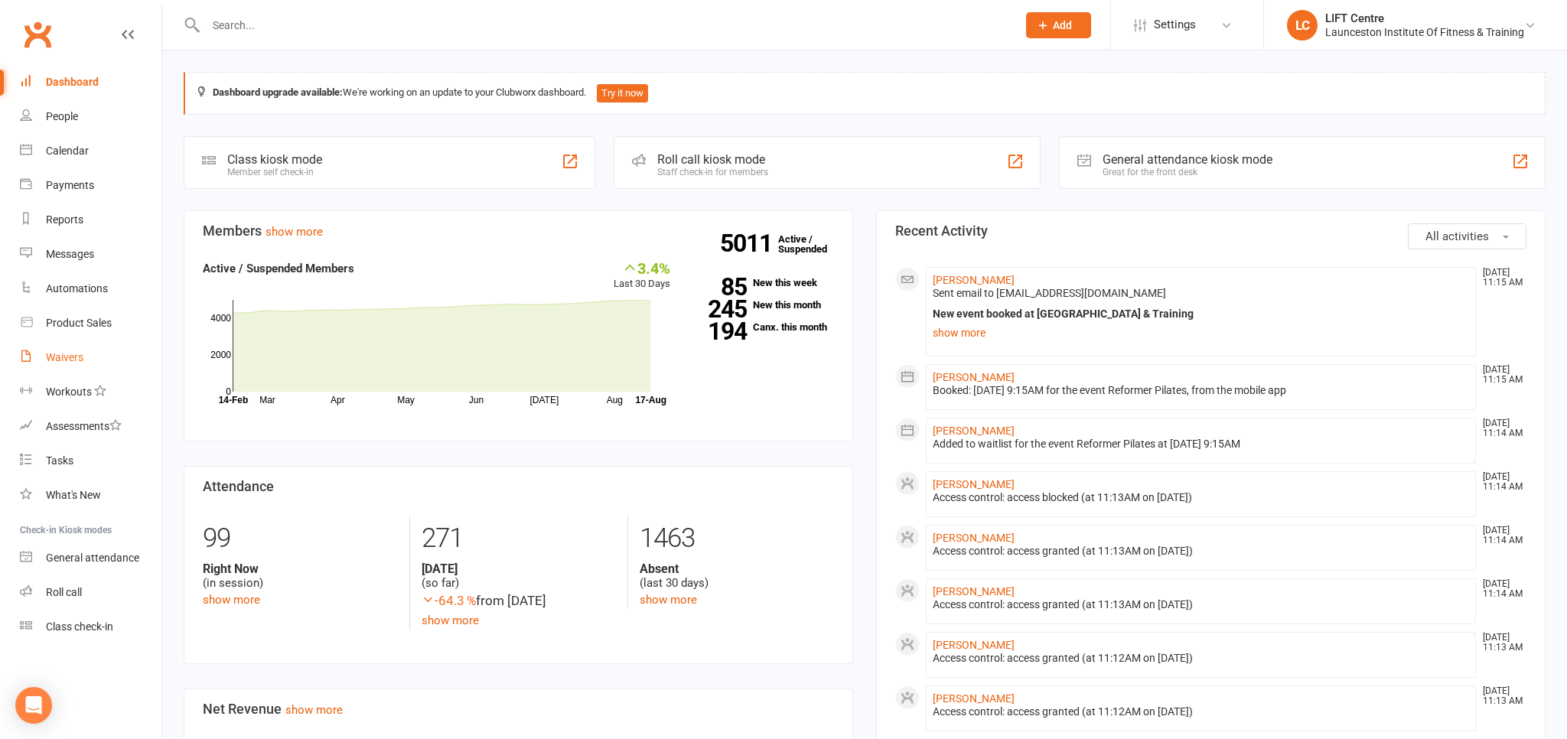
click at [92, 360] on link "Waivers" at bounding box center [91, 357] width 142 height 34
select select "50"
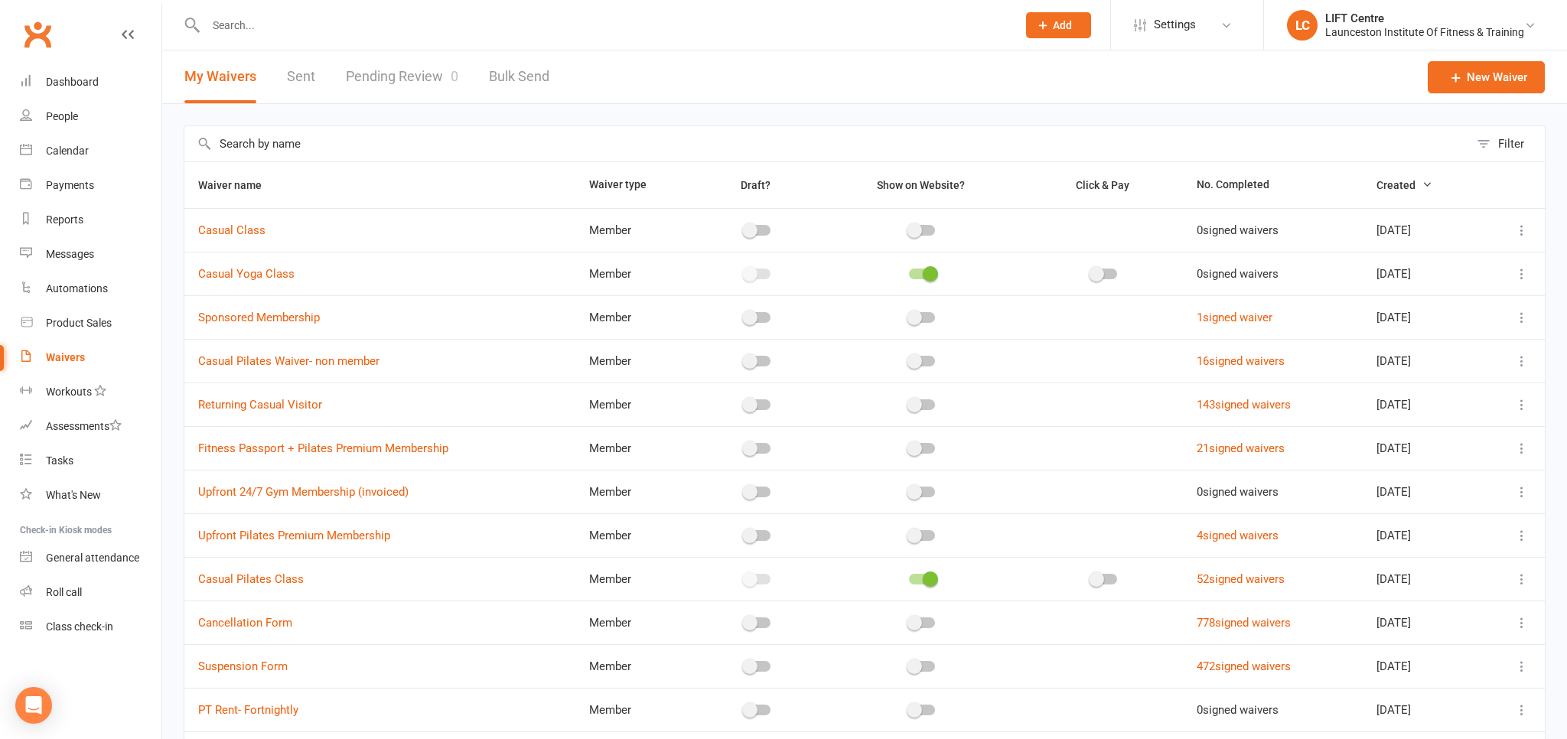
click at [401, 75] on link "Pending Review 0" at bounding box center [402, 76] width 112 height 53
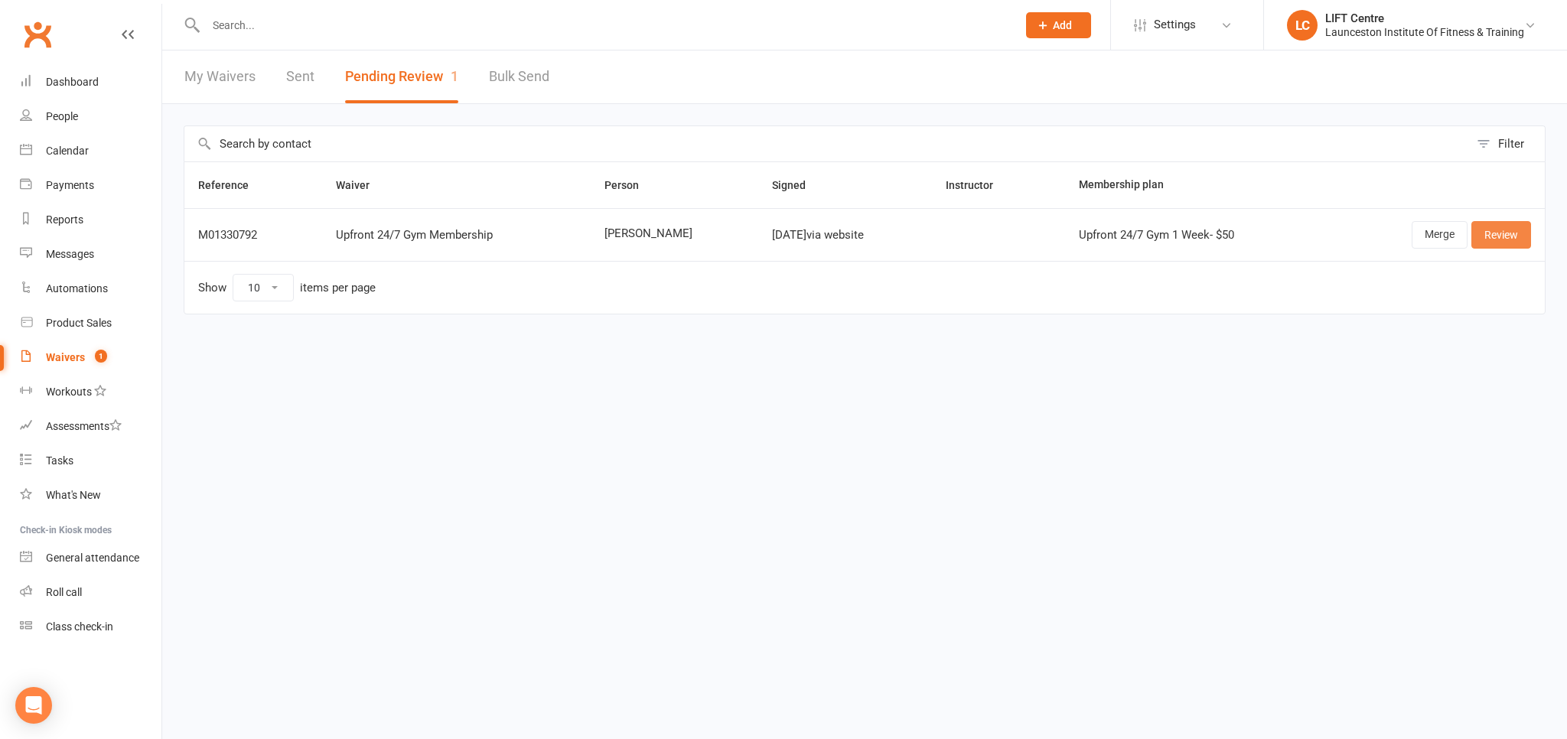
click at [1505, 233] on link "Review" at bounding box center [1501, 235] width 60 height 28
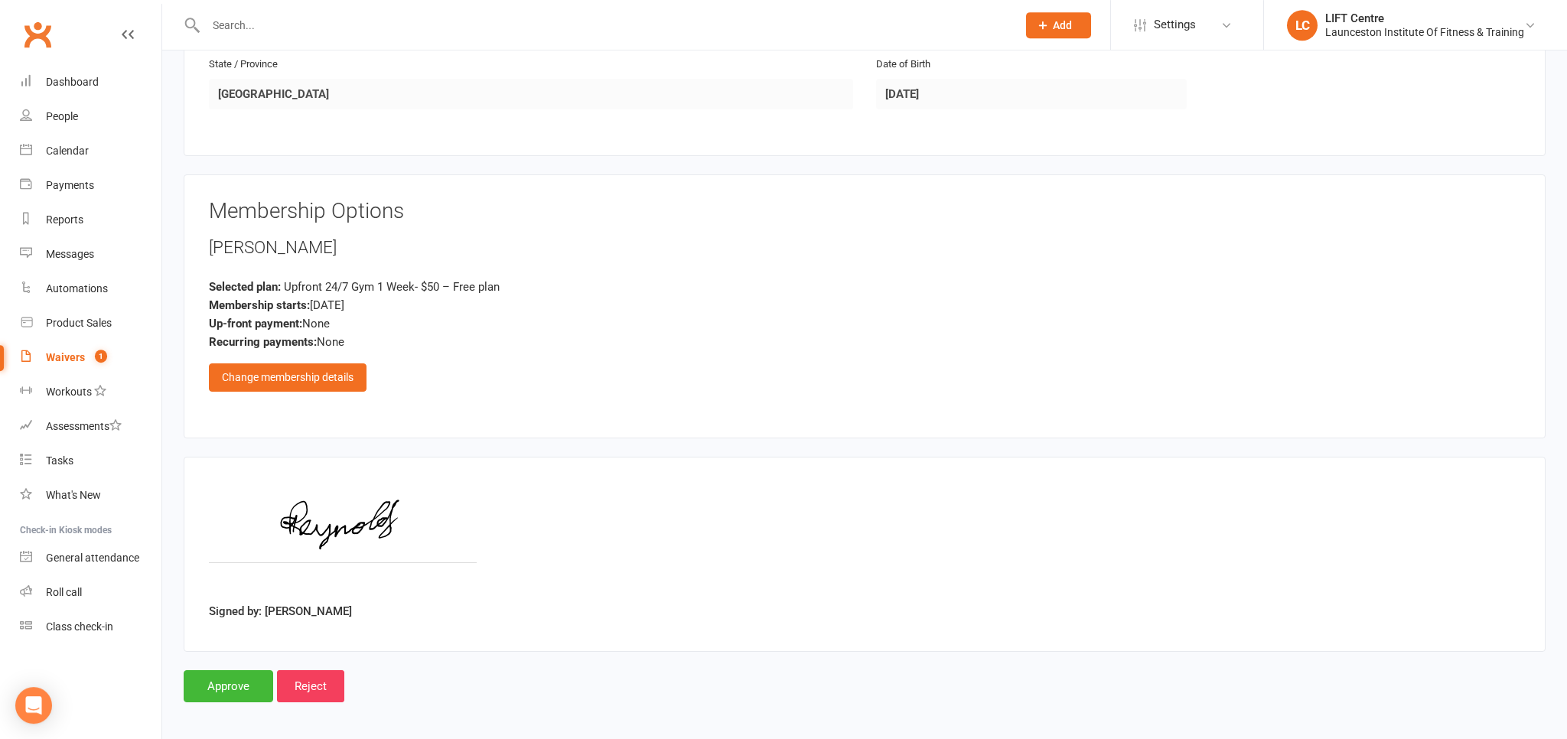
scroll to position [689, 0]
click at [226, 684] on input "Approve" at bounding box center [229, 685] width 90 height 32
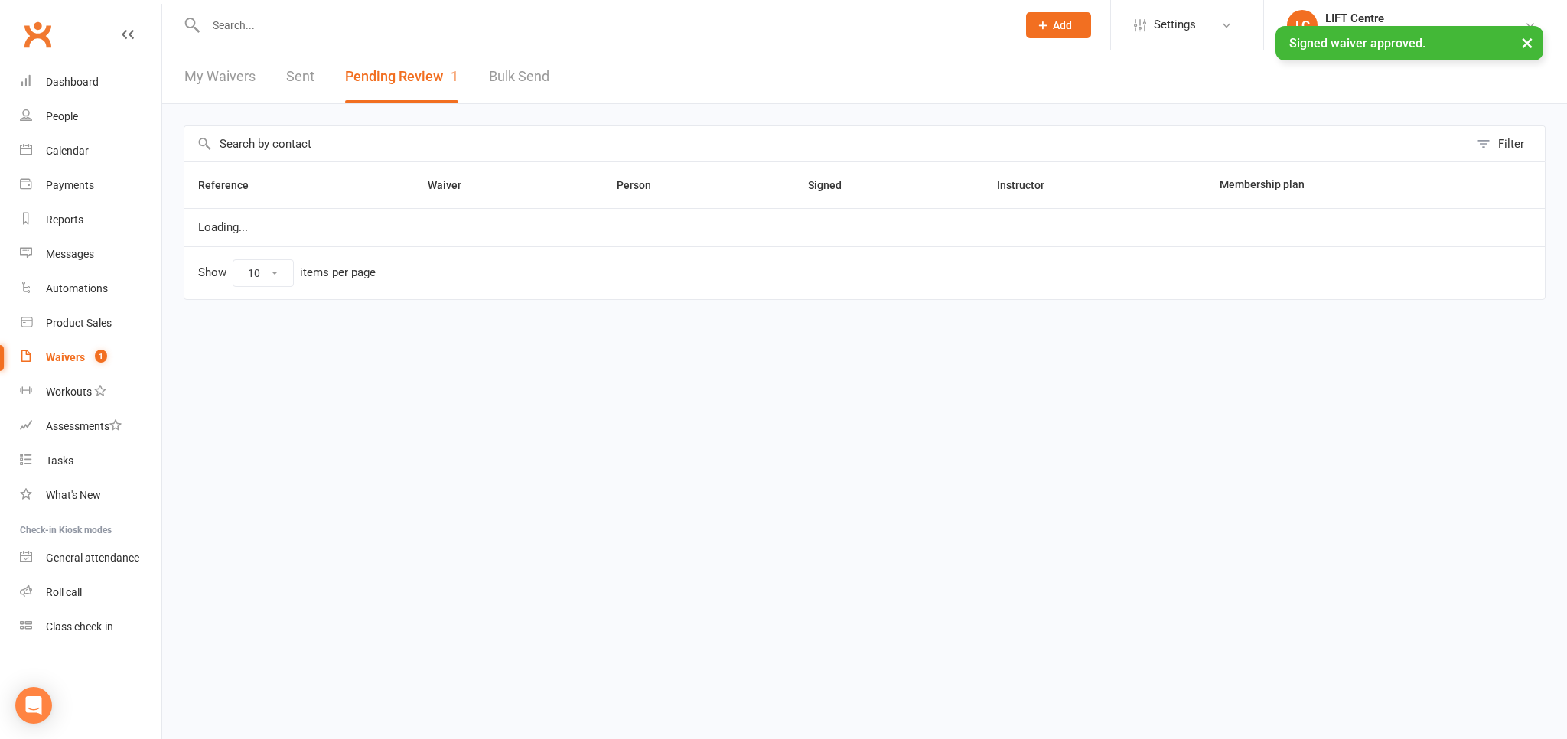
click at [256, 29] on input "text" at bounding box center [603, 25] width 805 height 21
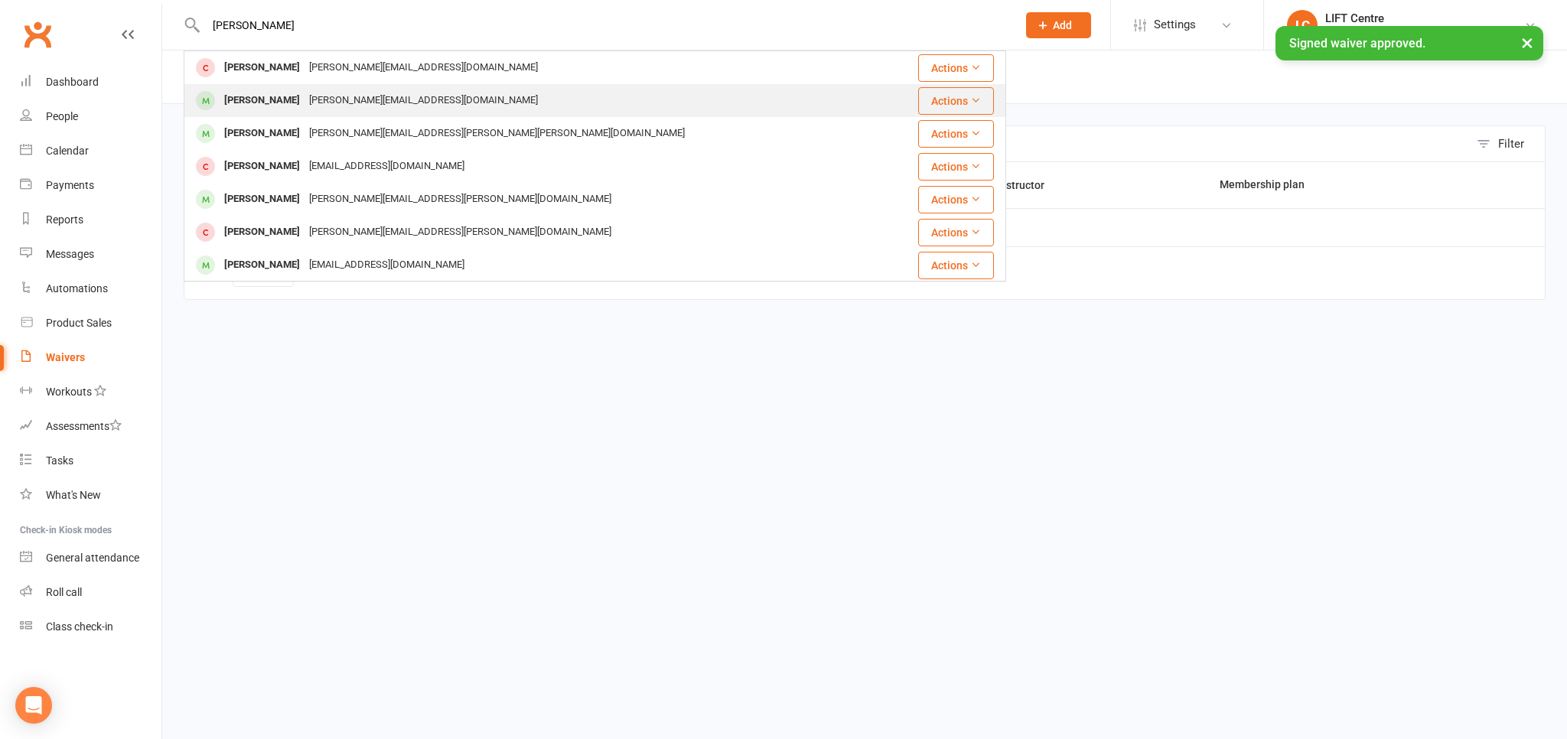
type input "[PERSON_NAME]"
click at [313, 97] on div "[PERSON_NAME][EMAIL_ADDRESS][DOMAIN_NAME]" at bounding box center [424, 101] width 238 height 22
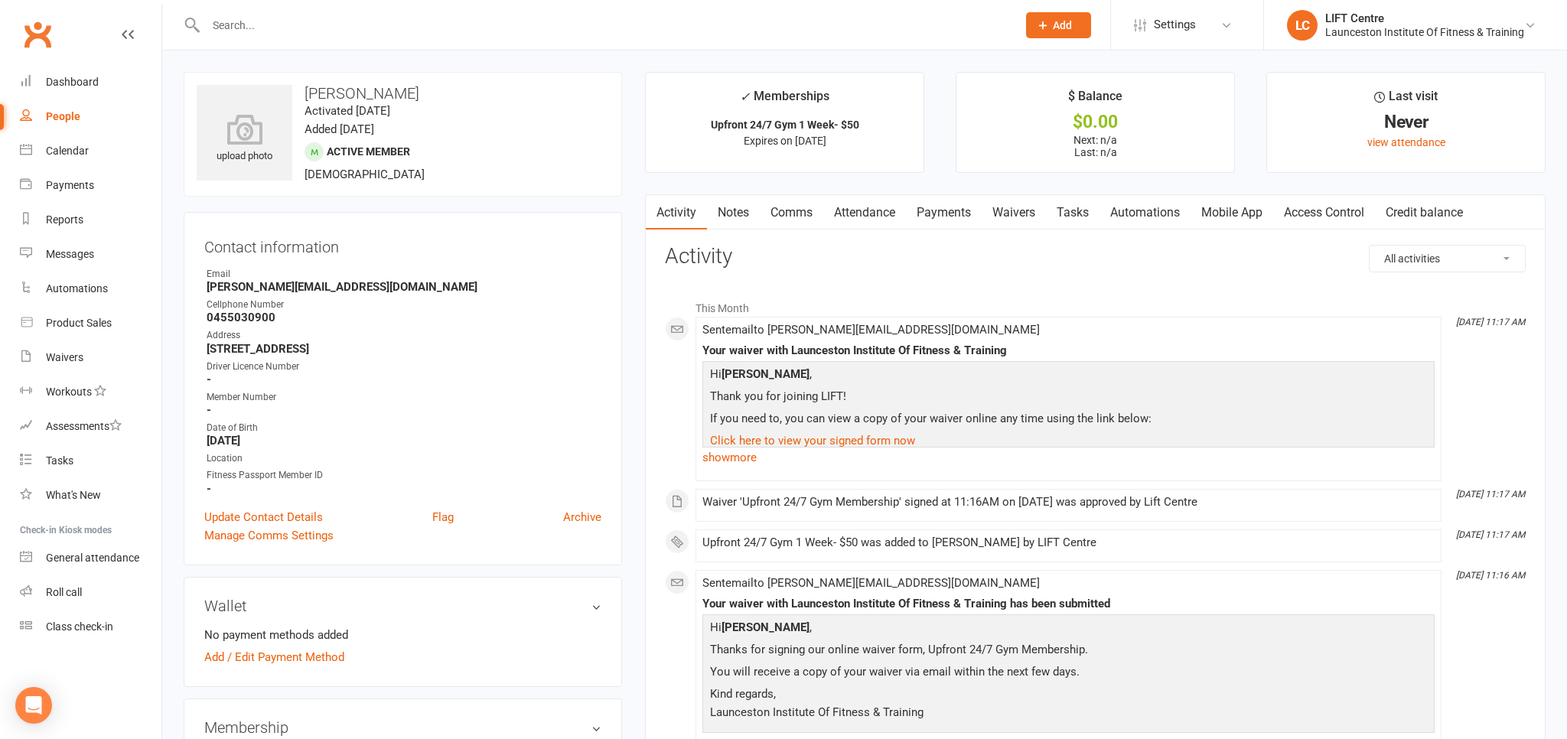
click at [1335, 210] on link "Access Control" at bounding box center [1324, 212] width 102 height 35
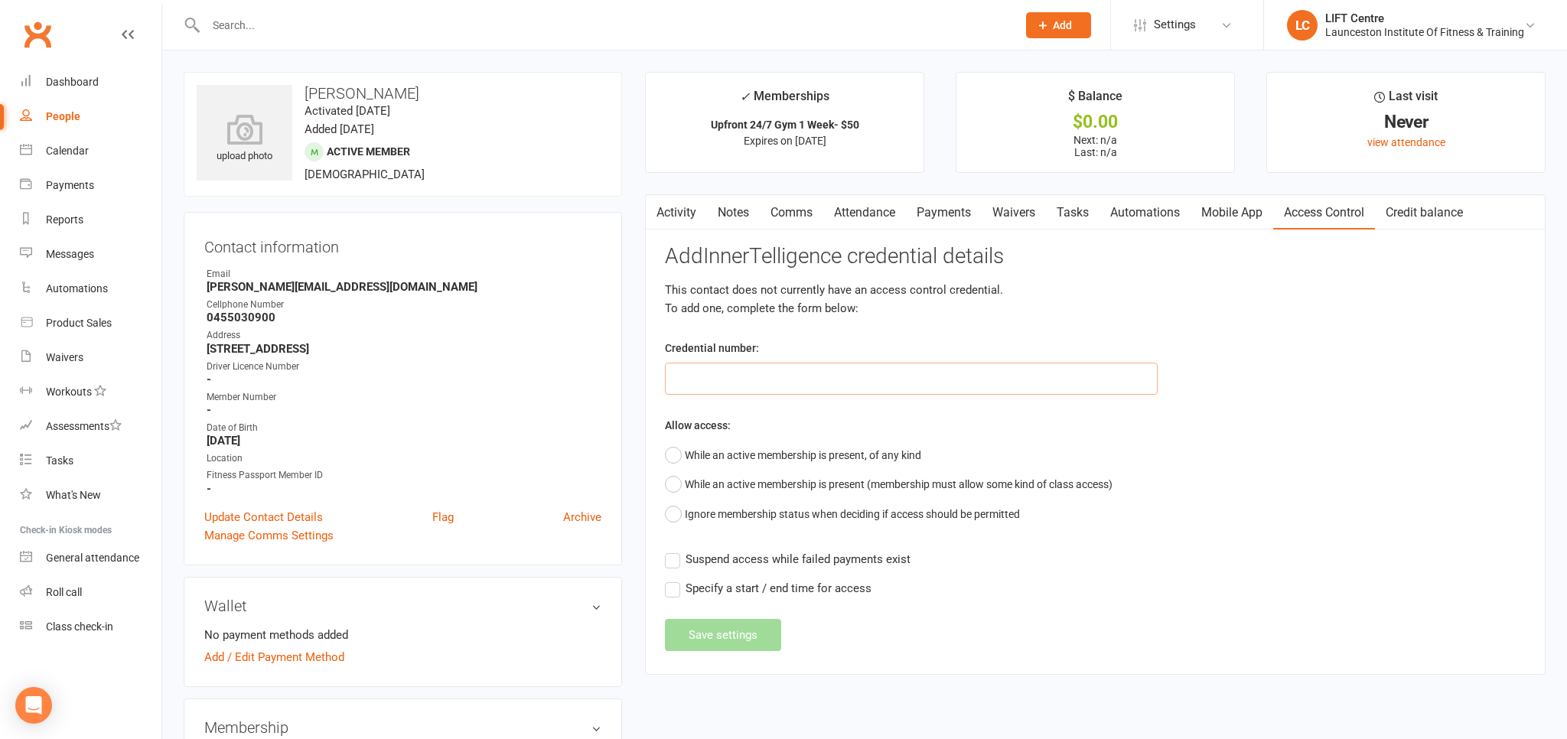
click at [832, 370] on input "text" at bounding box center [911, 379] width 493 height 32
paste input "2000000000000000B4677AE5"
type input "2000000000000000B4677AE5"
click at [673, 459] on button "While an active membership is present, of any kind" at bounding box center [793, 455] width 256 height 29
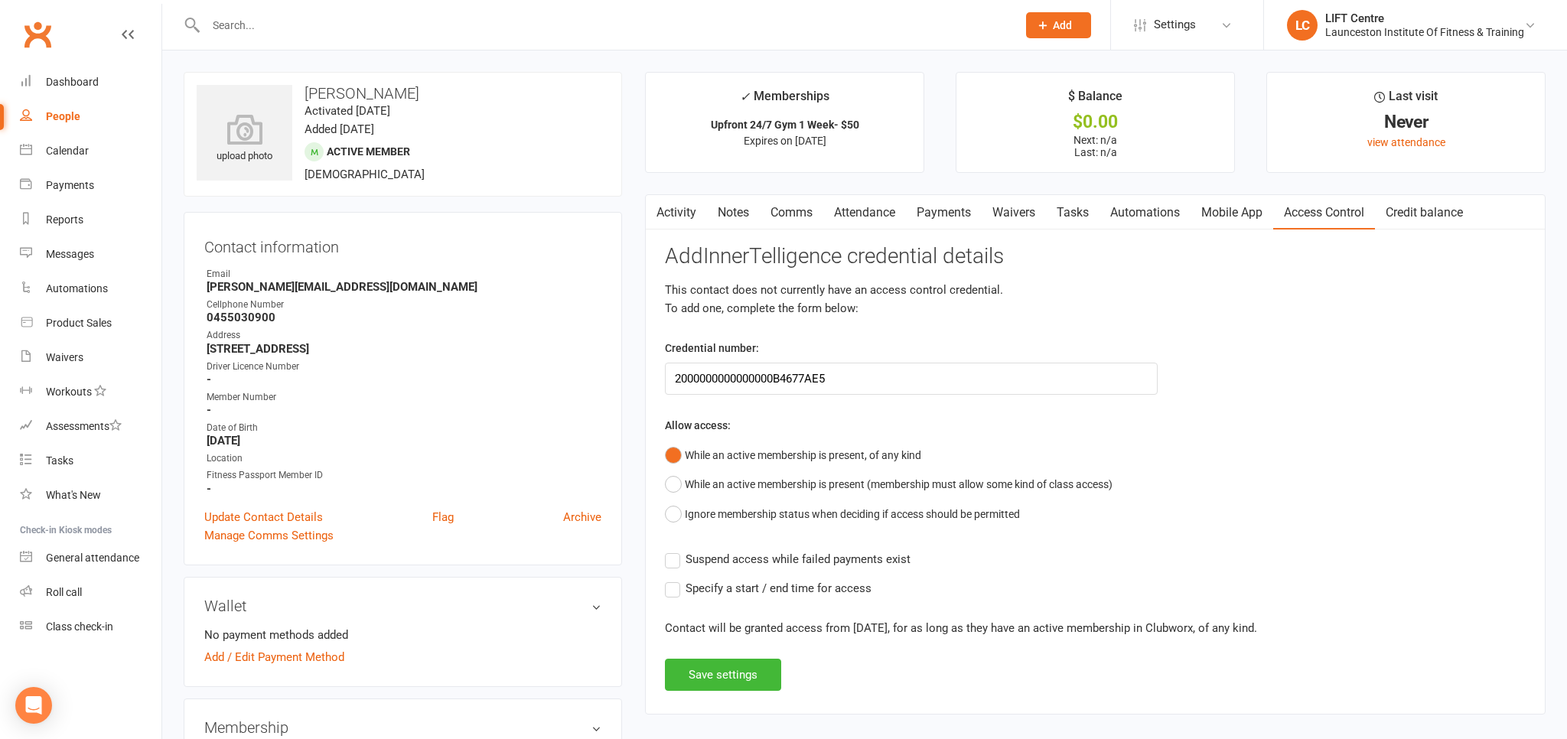
click at [676, 553] on label "Suspend access while failed payments exist" at bounding box center [788, 559] width 246 height 18
click at [676, 550] on input "Suspend access while failed payments exist" at bounding box center [788, 550] width 246 height 0
click at [673, 583] on label "Specify a start / end time for access" at bounding box center [768, 588] width 207 height 18
click at [673, 579] on input "Specify a start / end time for access" at bounding box center [768, 579] width 207 height 0
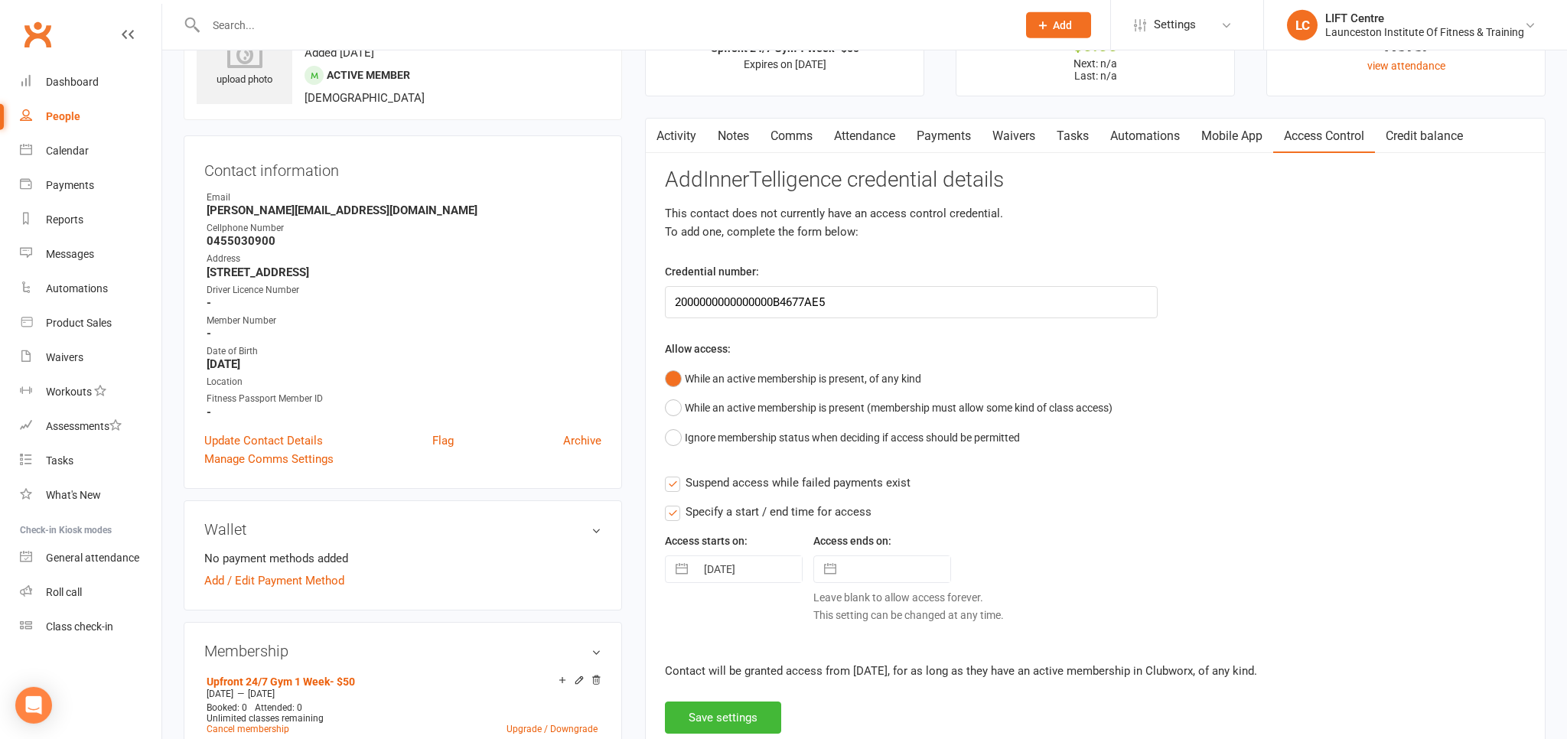
scroll to position [80, 0]
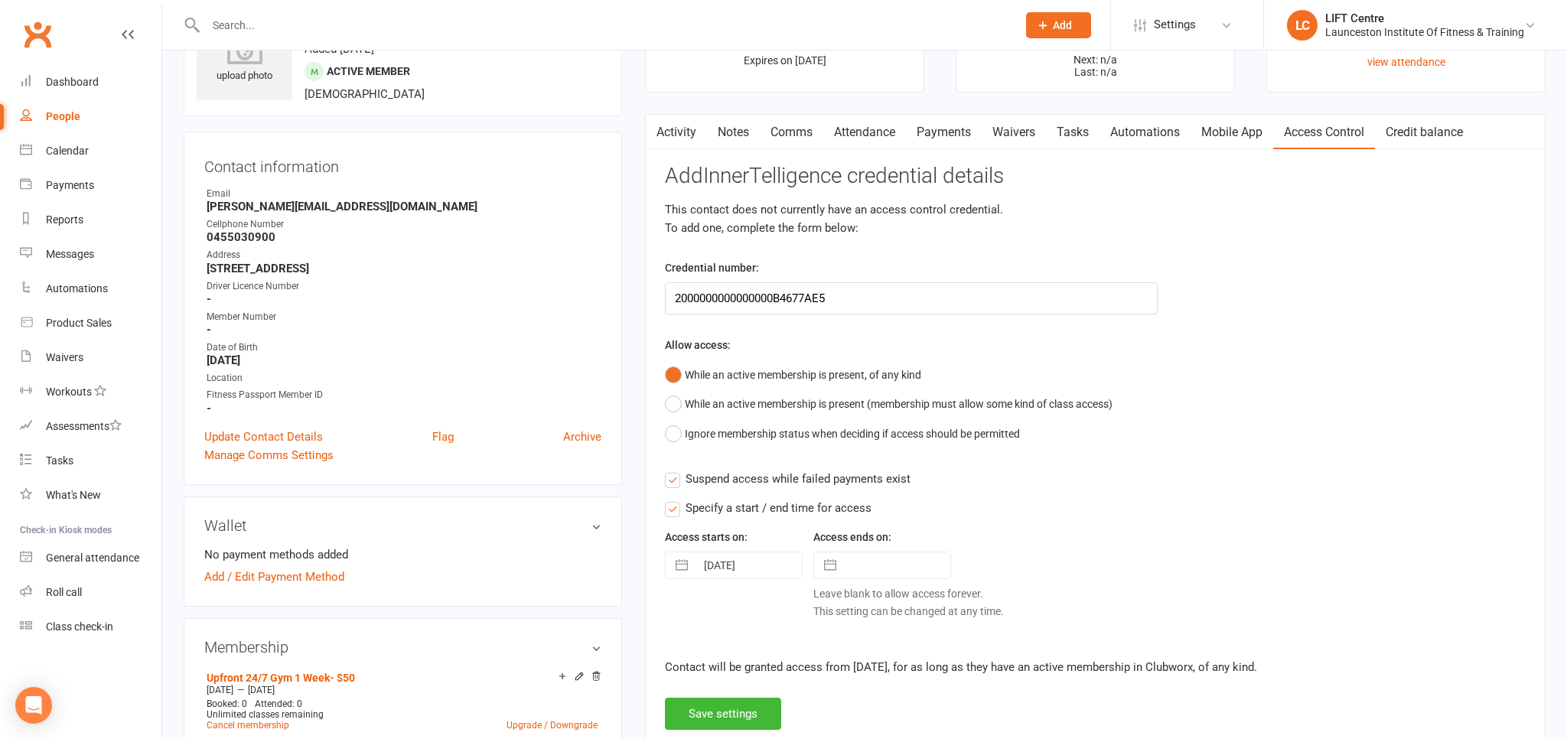
click at [833, 562] on button "button" at bounding box center [830, 565] width 28 height 26
select select "6"
select select "2025"
select select "7"
select select "2025"
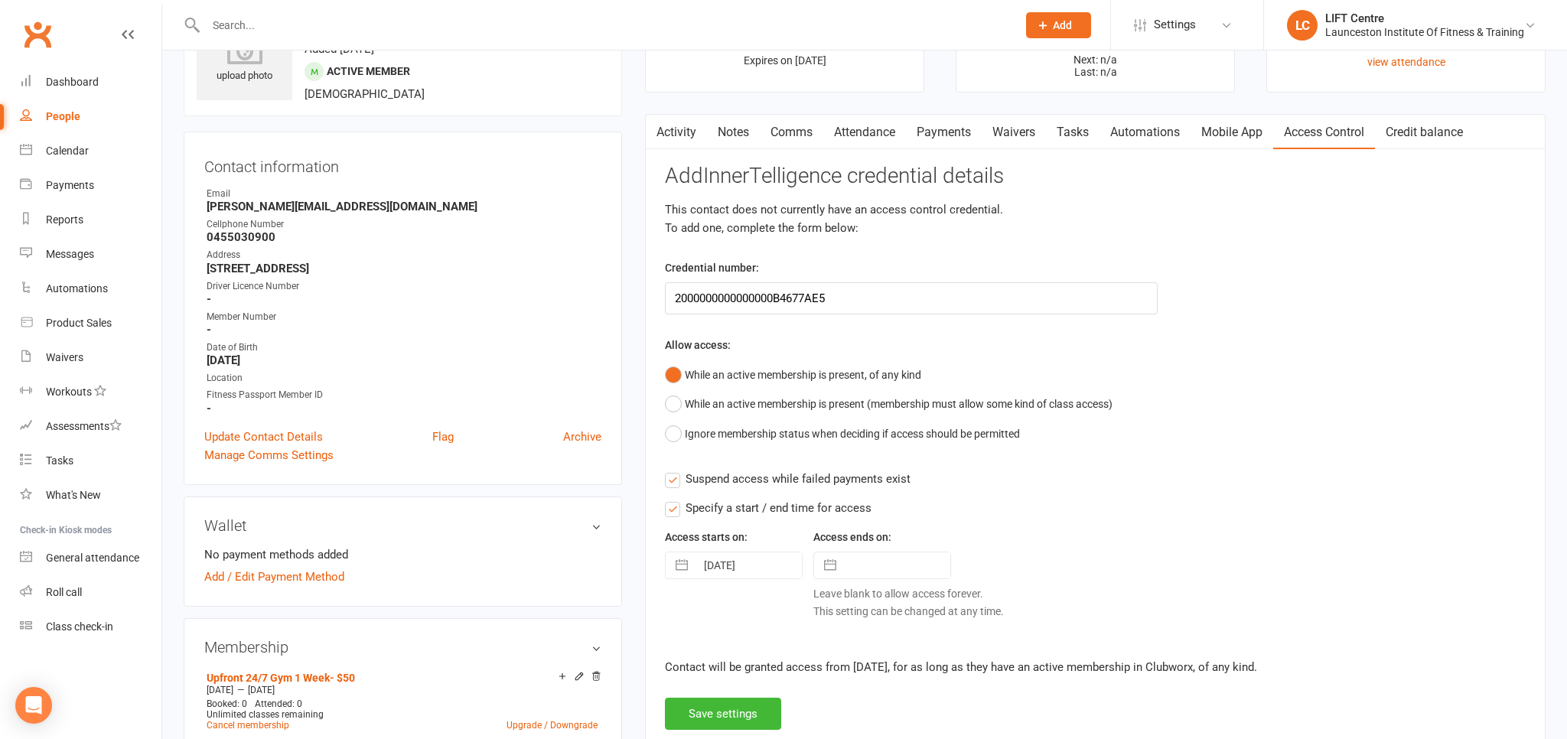
select select "8"
select select "2025"
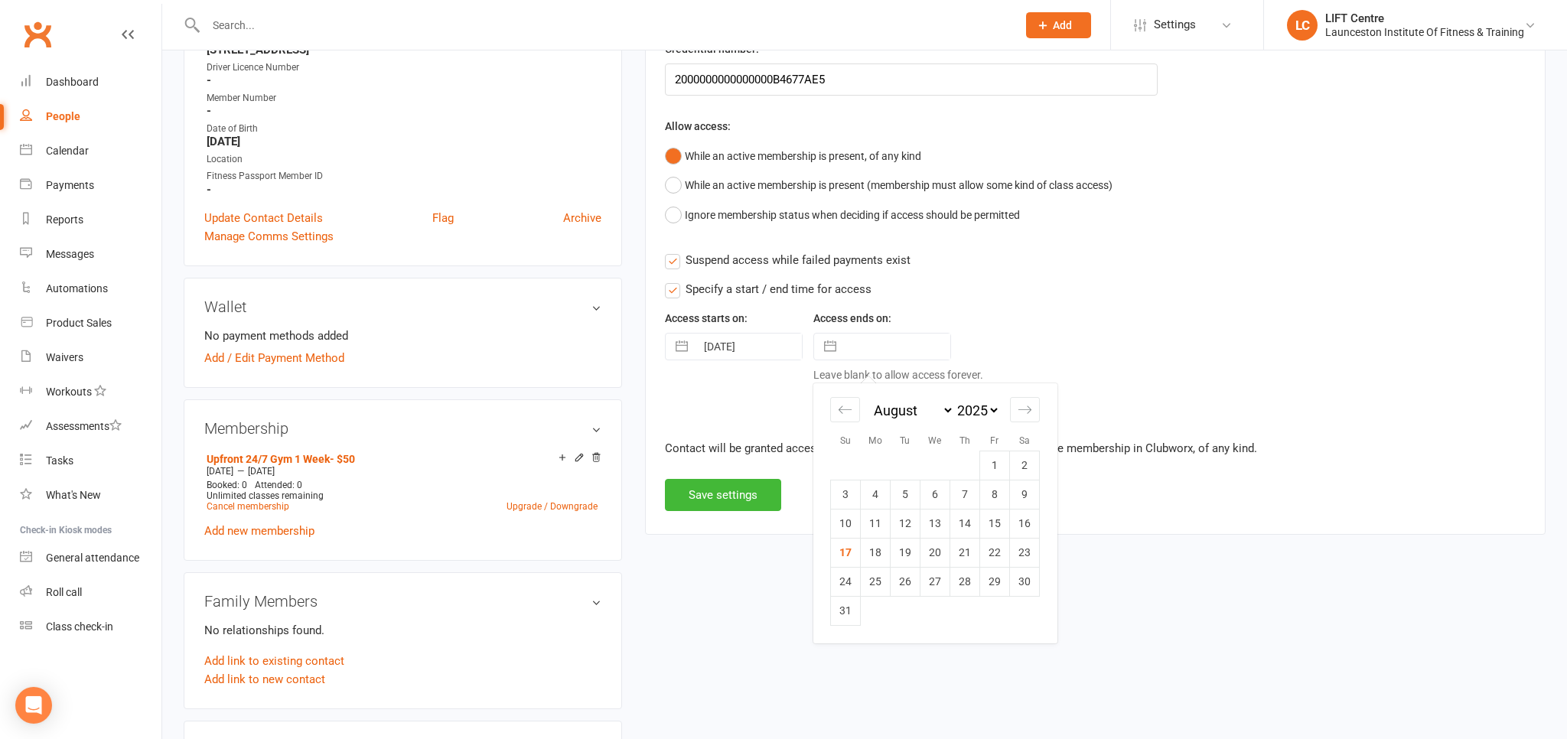
scroll to position [323, 0]
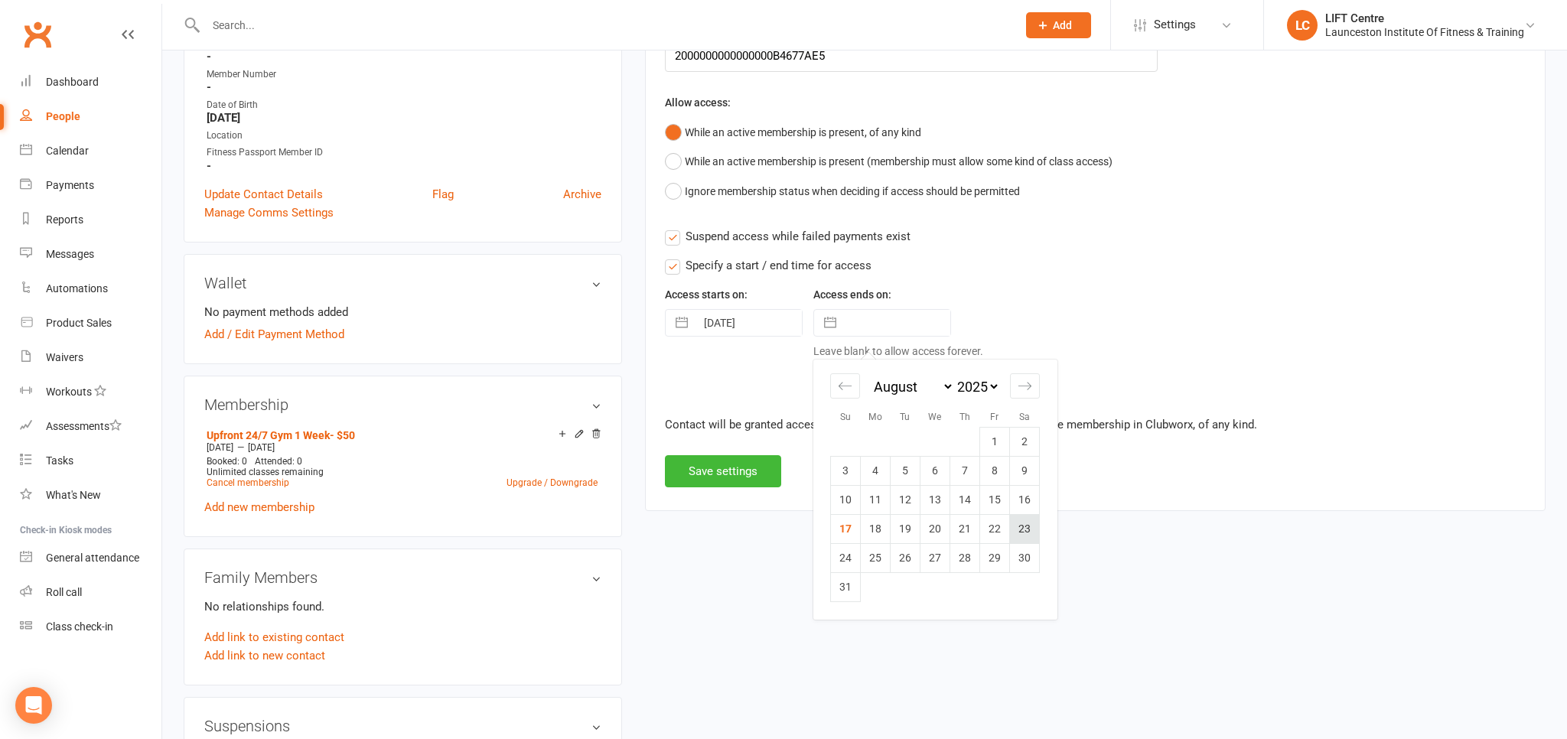
click at [1014, 521] on td "23" at bounding box center [1025, 529] width 30 height 29
type input "[DATE]"
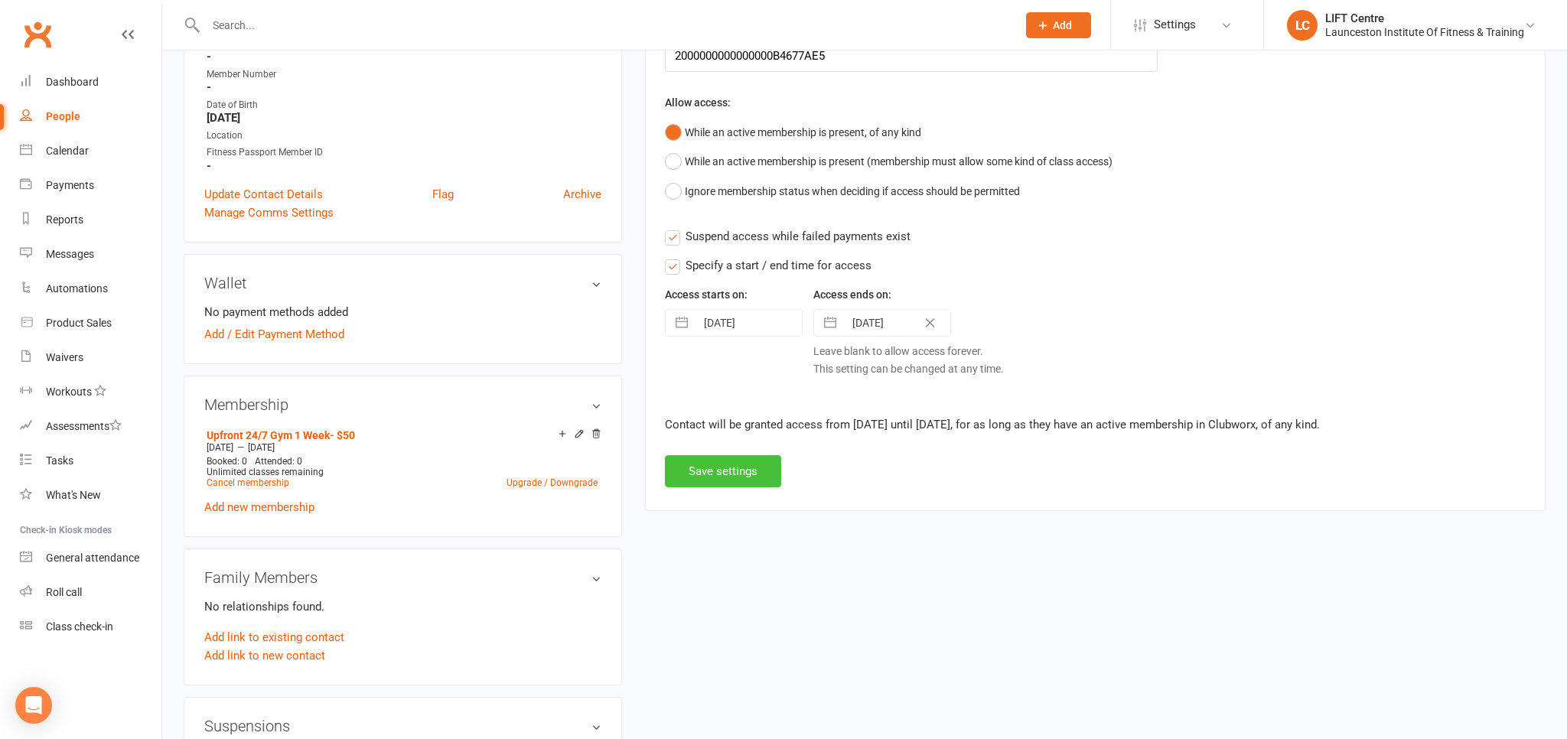
click at [702, 467] on button "Save settings" at bounding box center [723, 471] width 116 height 32
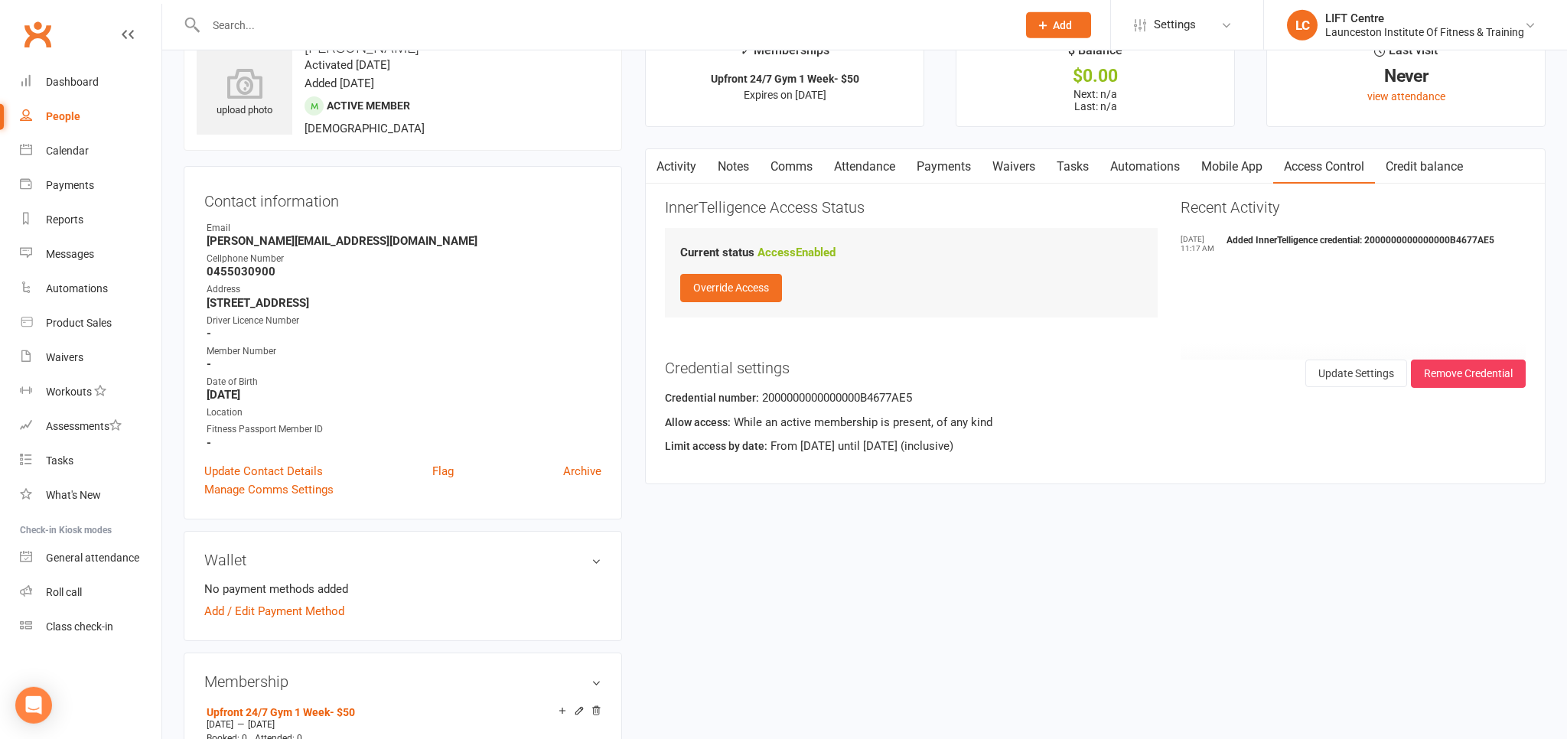
scroll to position [0, 0]
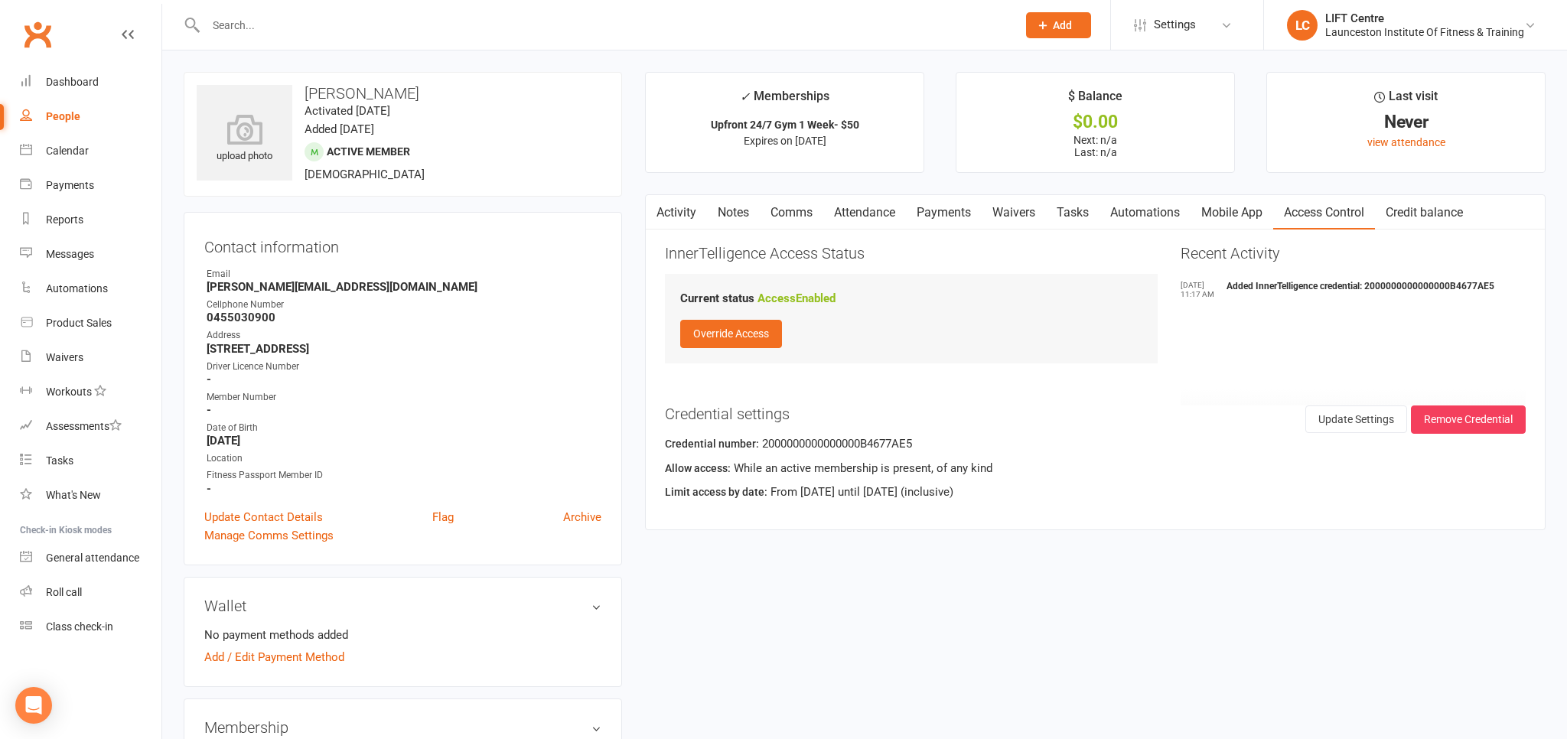
click at [673, 208] on link "Activity" at bounding box center [676, 212] width 61 height 35
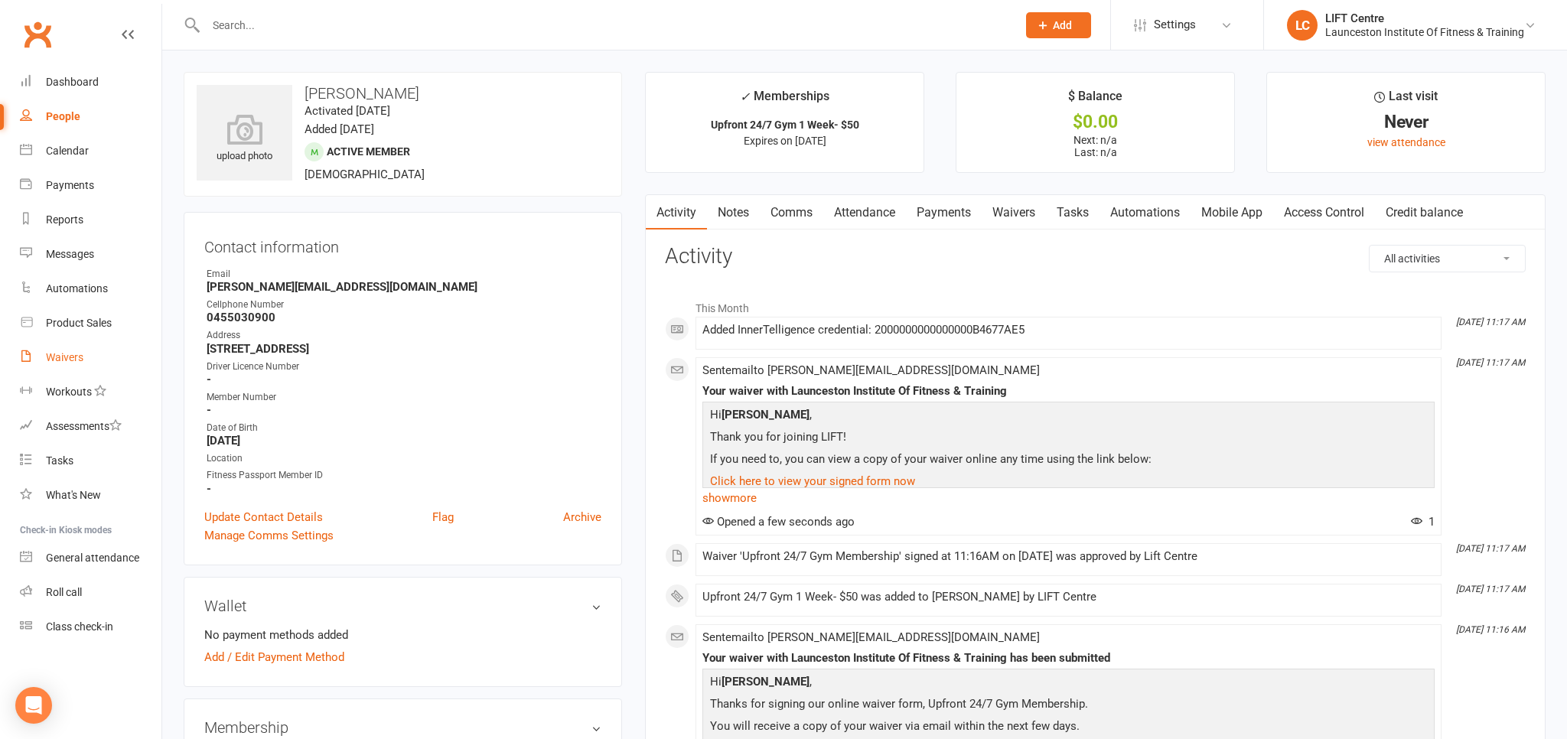
click at [67, 353] on div "Waivers" at bounding box center [64, 357] width 37 height 12
select select "50"
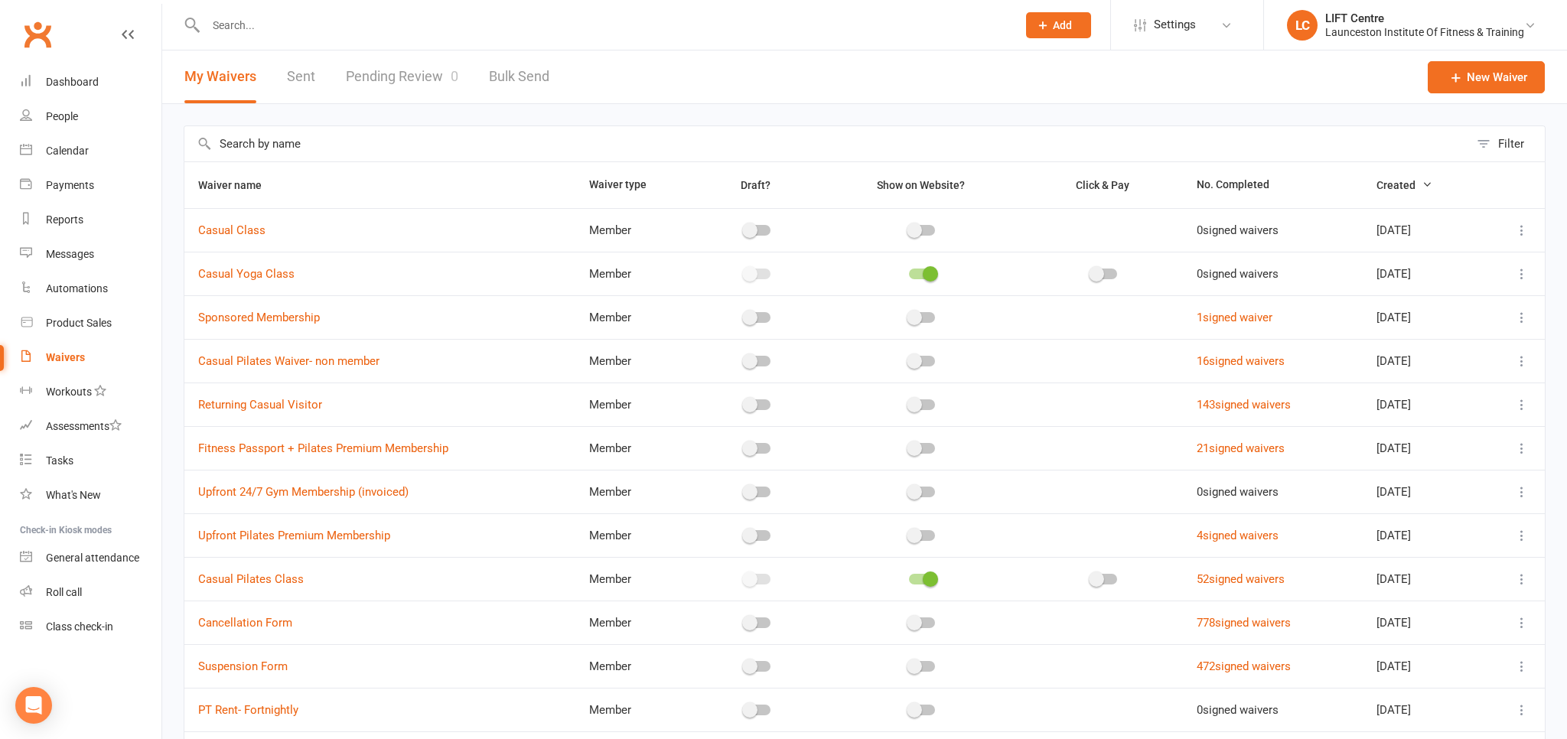
click at [394, 78] on link "Pending Review 0" at bounding box center [402, 76] width 112 height 53
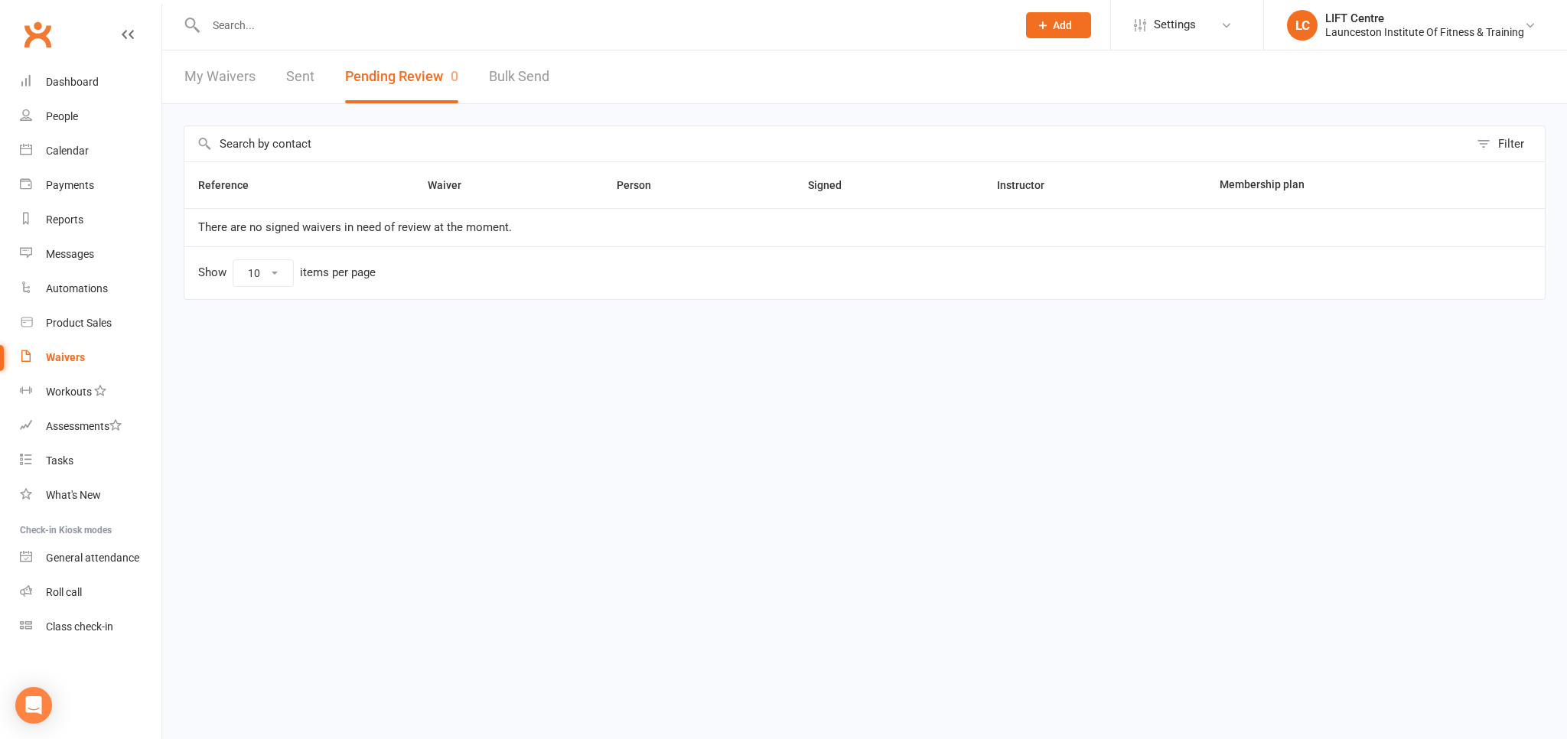
click at [216, 81] on link "My Waivers" at bounding box center [219, 76] width 71 height 53
select select "50"
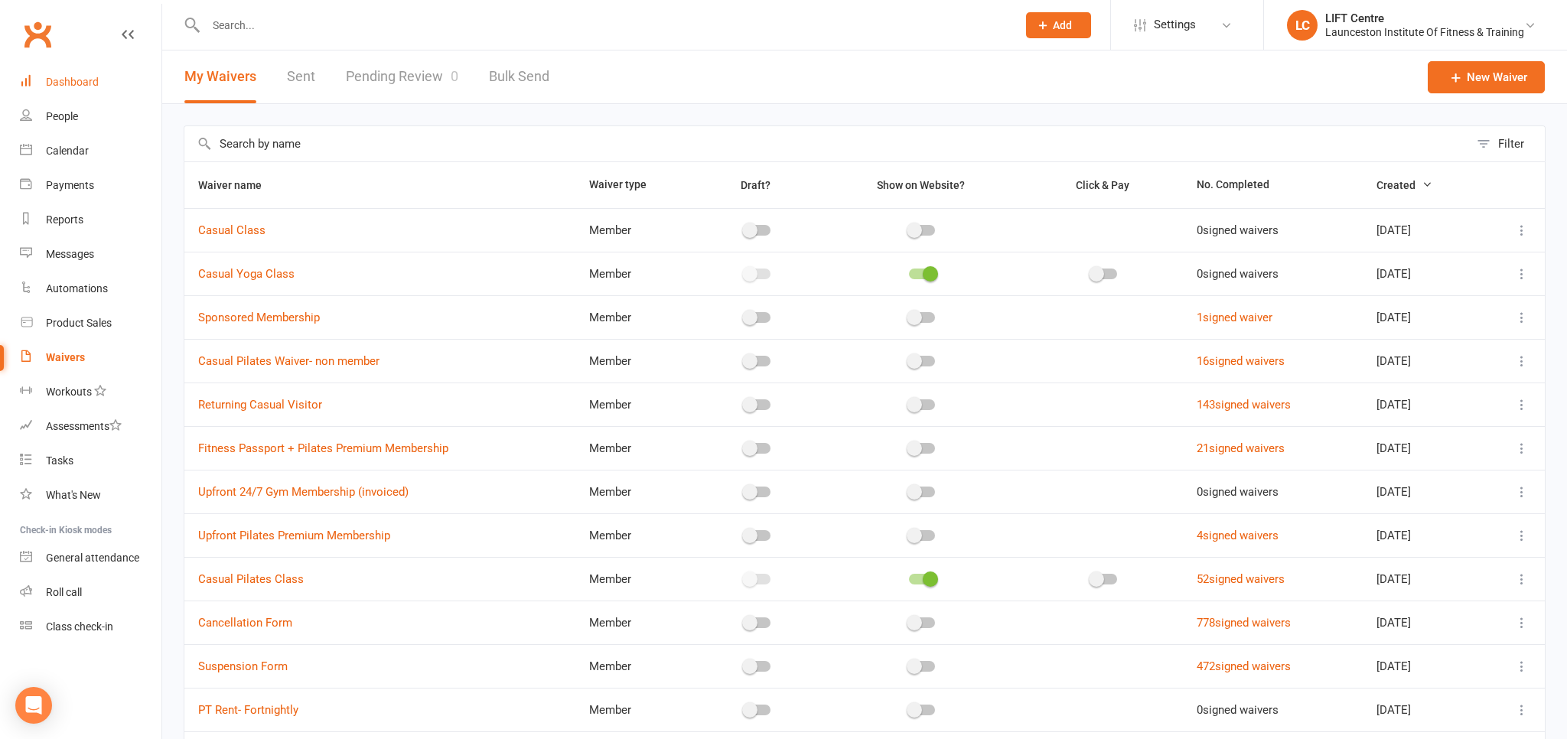
click at [86, 85] on div "Dashboard" at bounding box center [72, 82] width 53 height 12
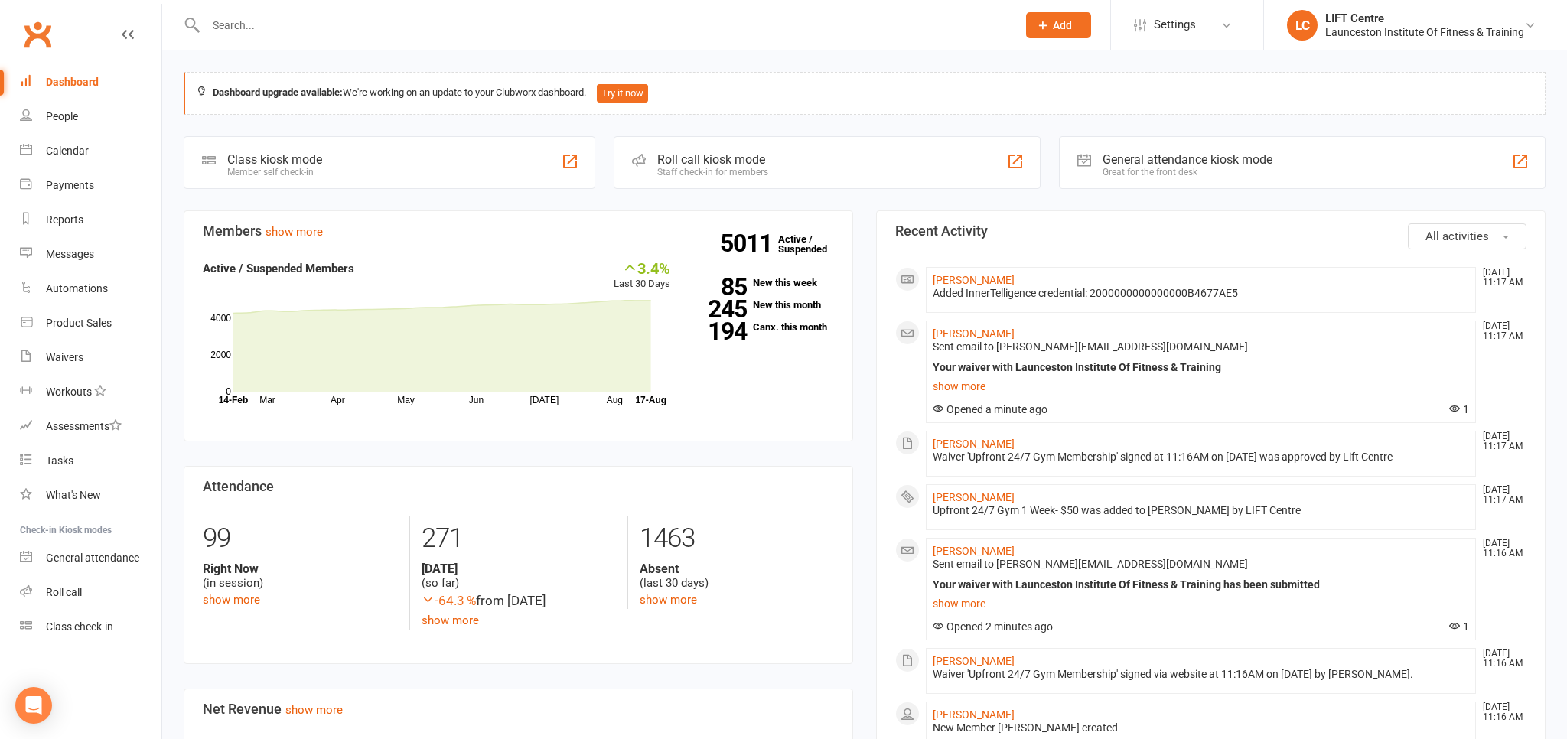
click at [292, 15] on input "text" at bounding box center [603, 25] width 805 height 21
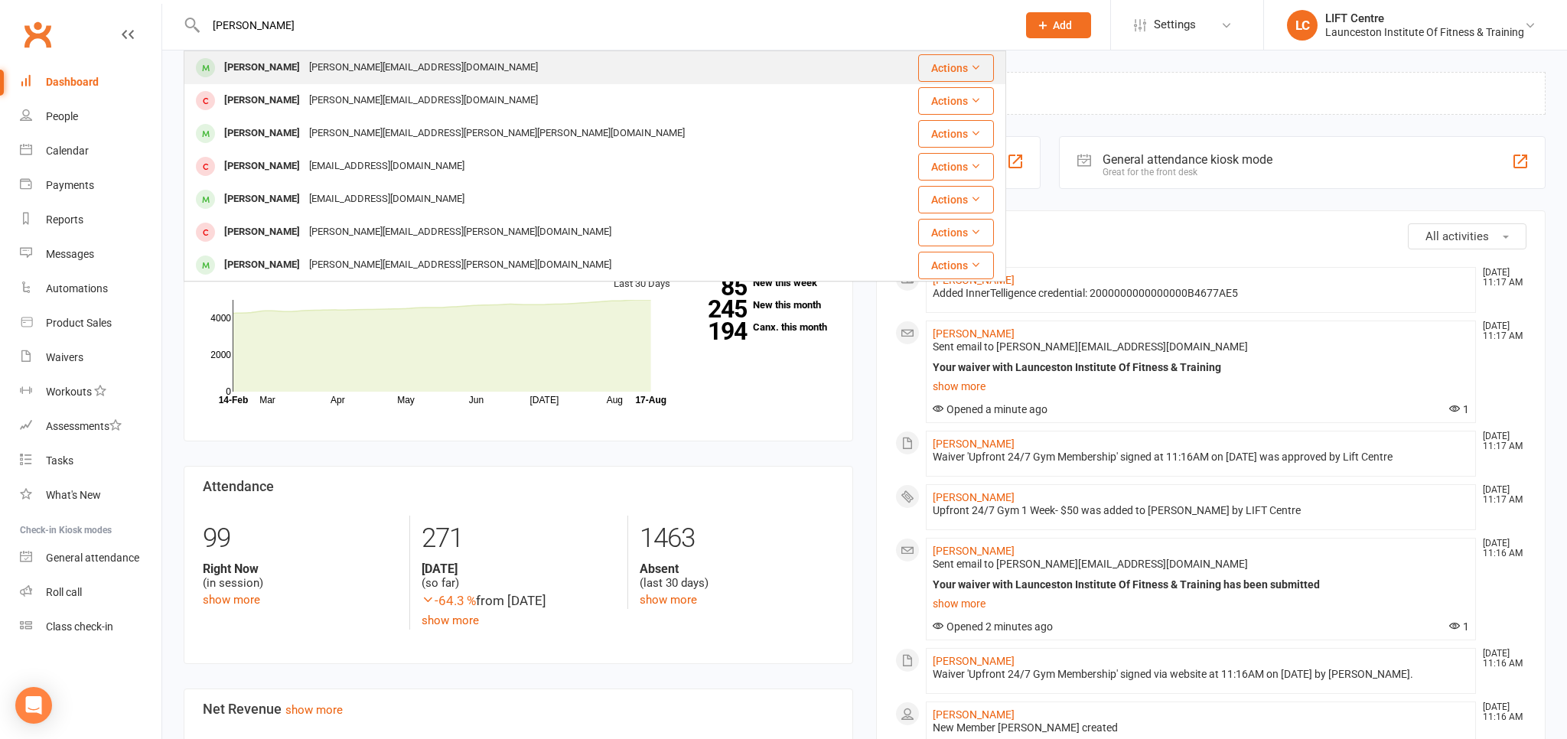
type input "[PERSON_NAME]"
click at [356, 66] on div "[PERSON_NAME][EMAIL_ADDRESS][DOMAIN_NAME]" at bounding box center [424, 68] width 238 height 22
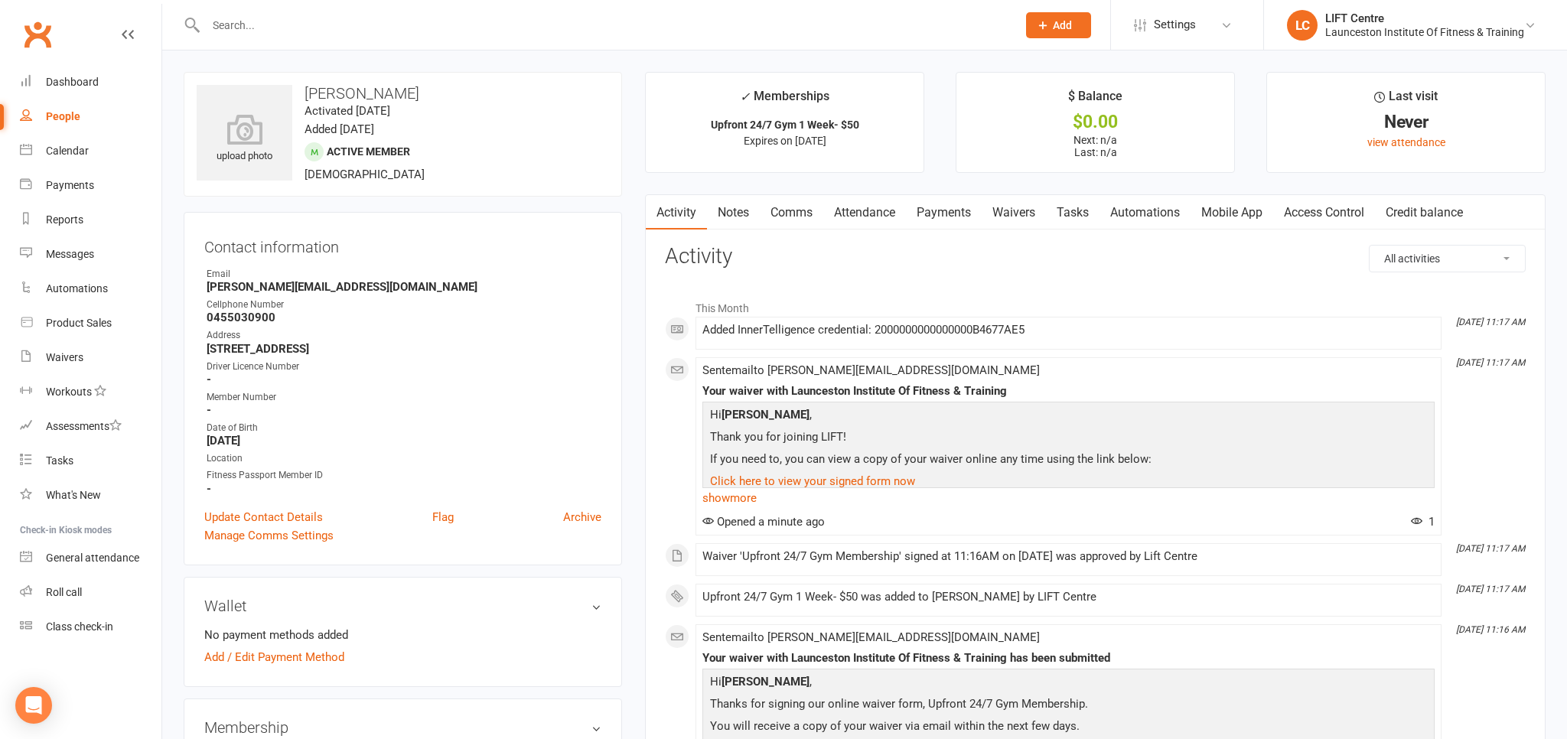
click at [966, 209] on link "Payments" at bounding box center [944, 212] width 76 height 35
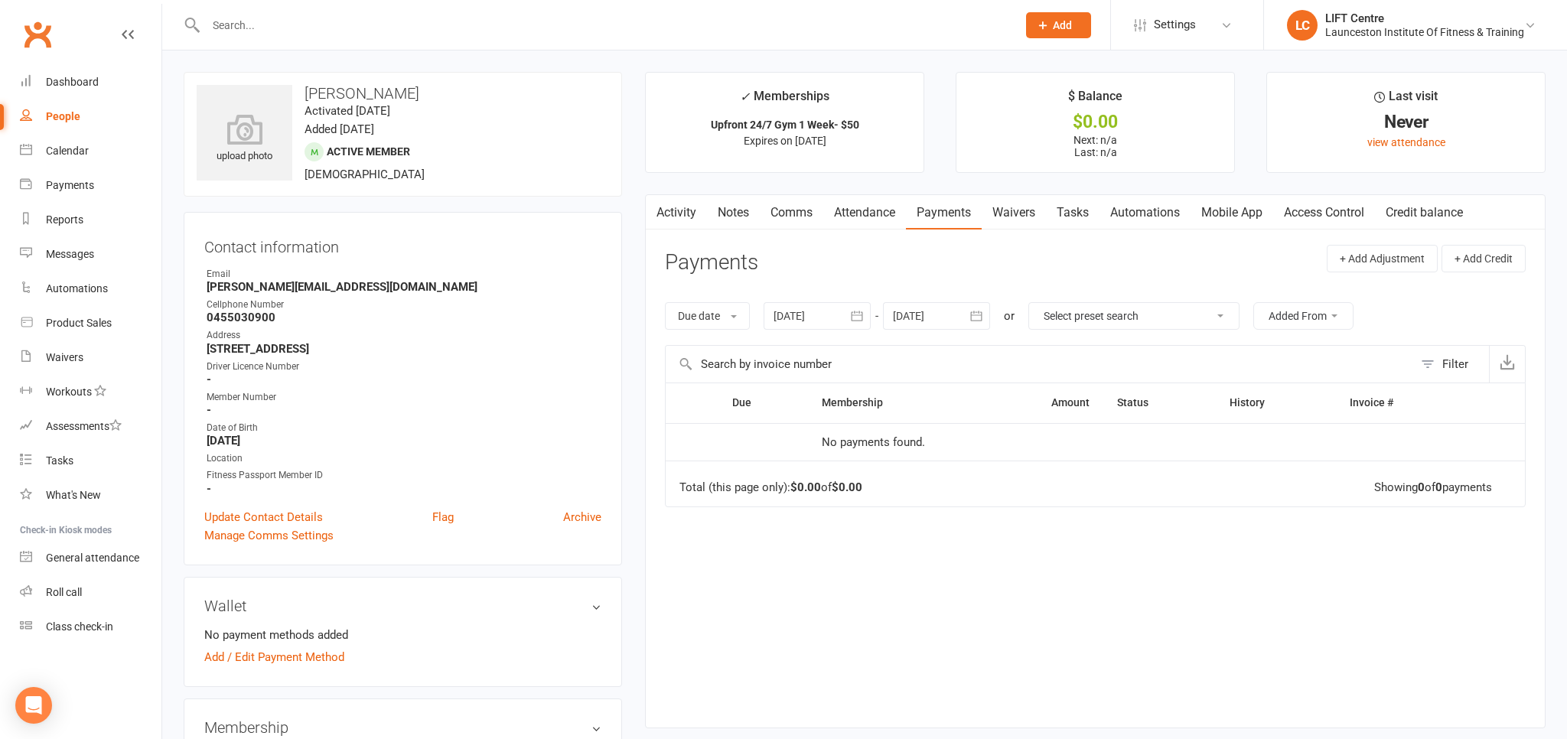
click at [699, 215] on link "Activity" at bounding box center [676, 212] width 61 height 35
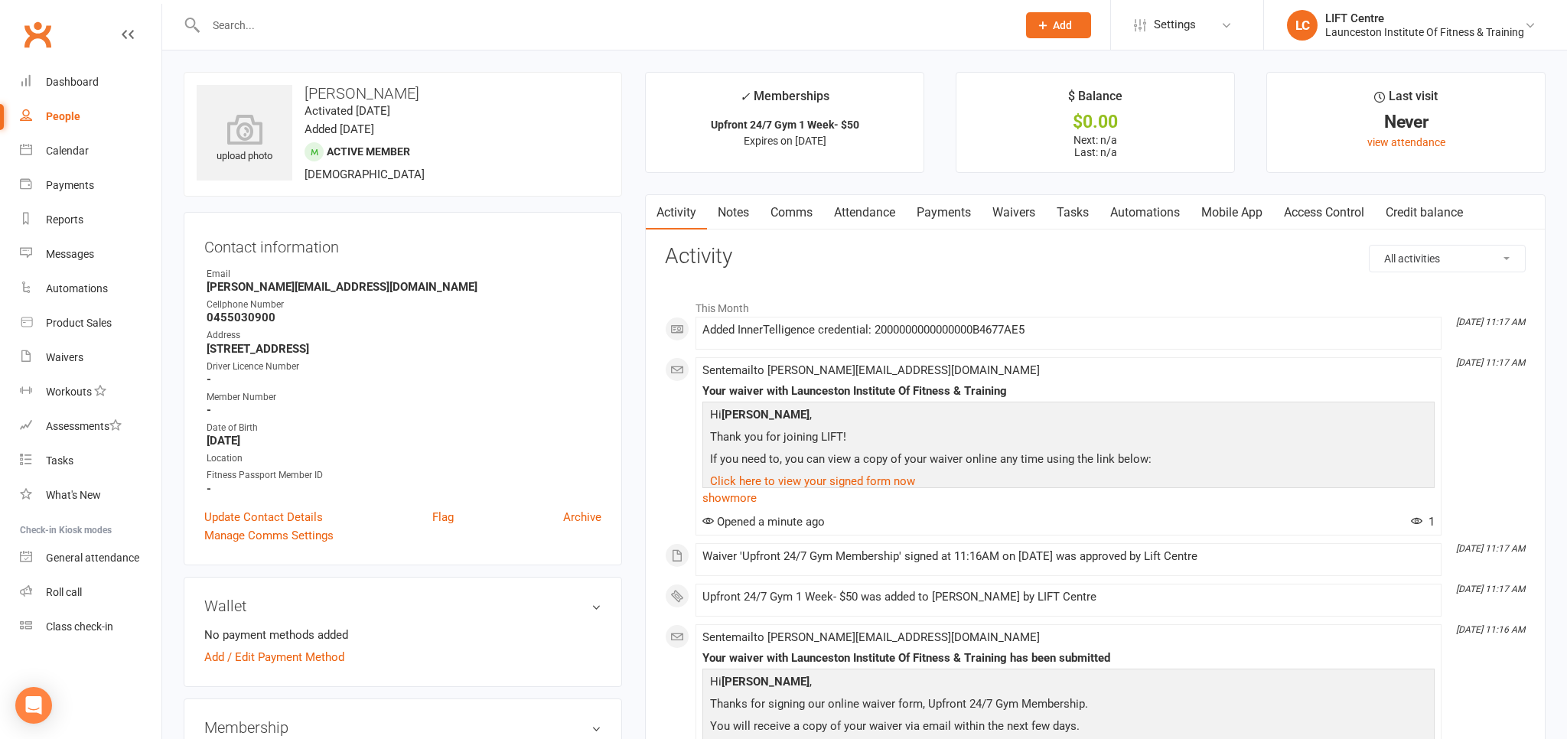
click at [1302, 211] on link "Access Control" at bounding box center [1324, 212] width 102 height 35
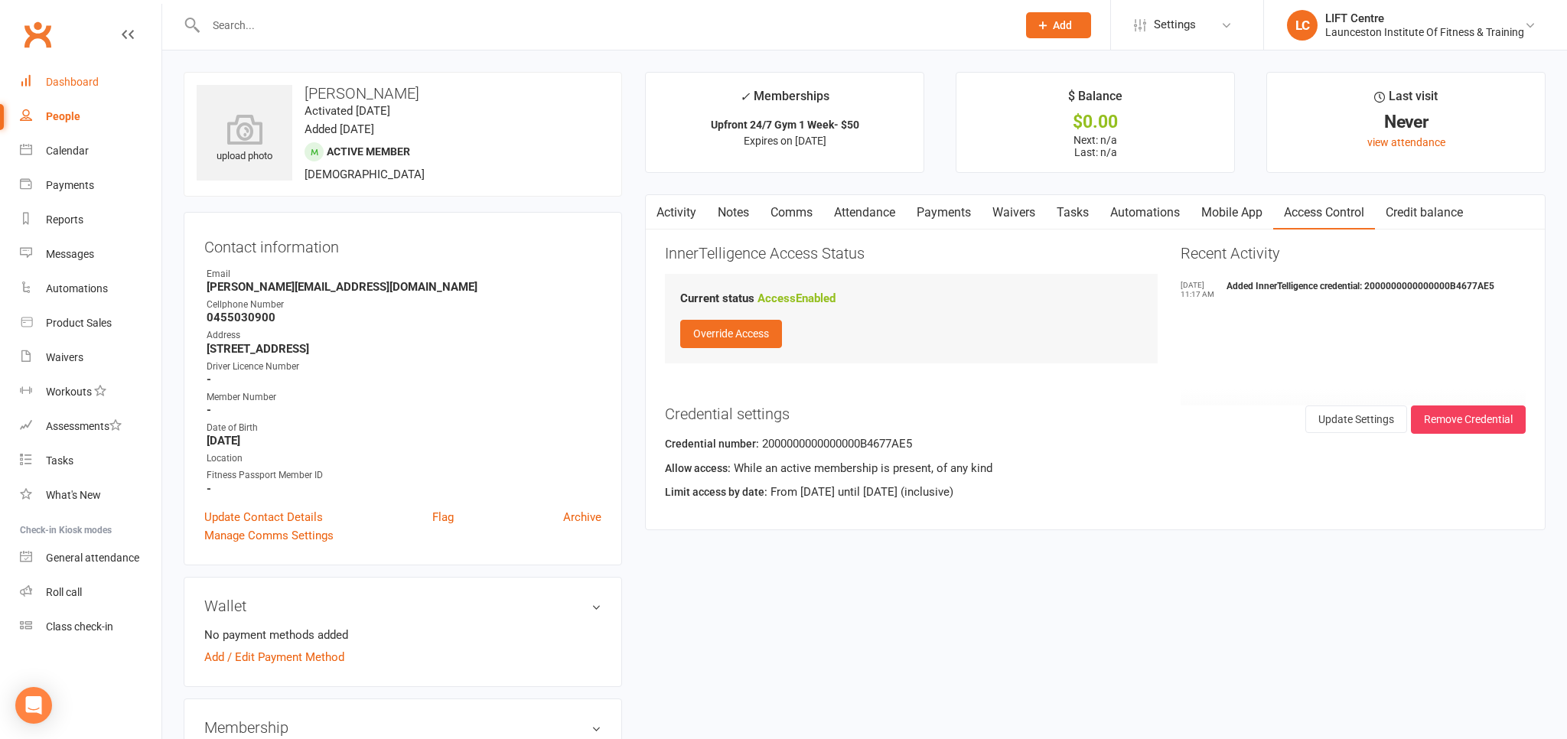
click at [98, 75] on link "Dashboard" at bounding box center [91, 82] width 142 height 34
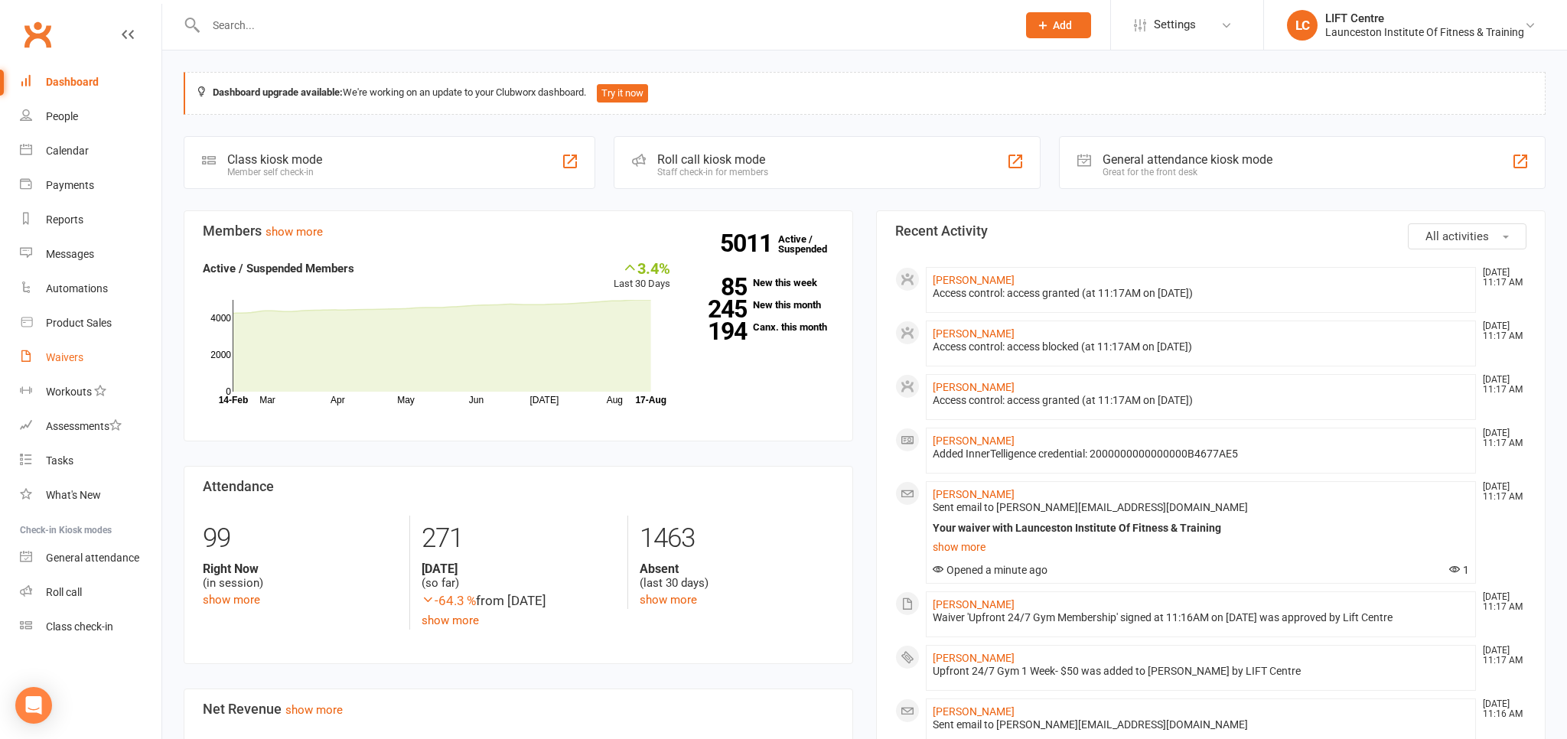
click at [87, 344] on link "Waivers" at bounding box center [91, 357] width 142 height 34
select select "50"
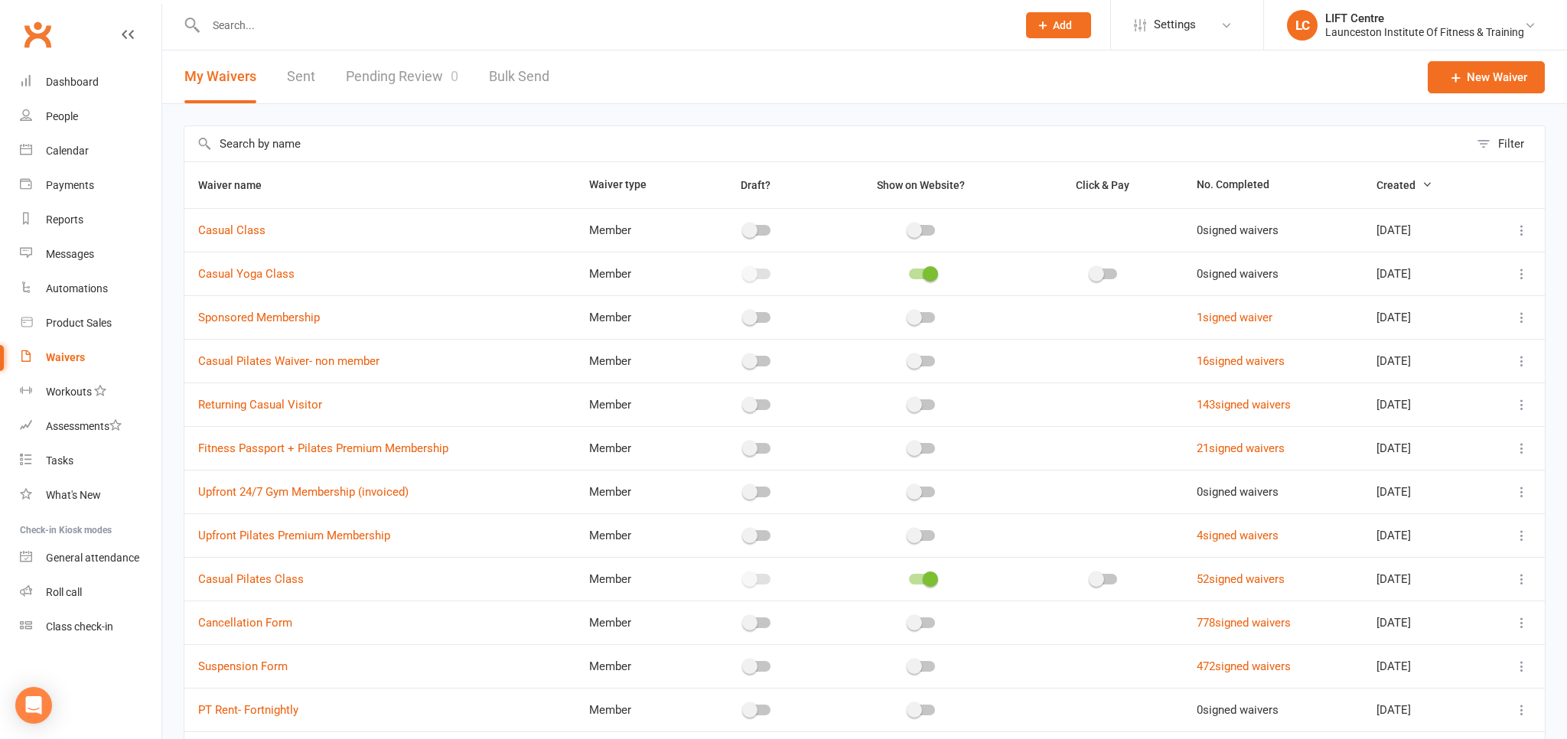
click at [415, 83] on link "Pending Review 0" at bounding box center [402, 76] width 112 height 53
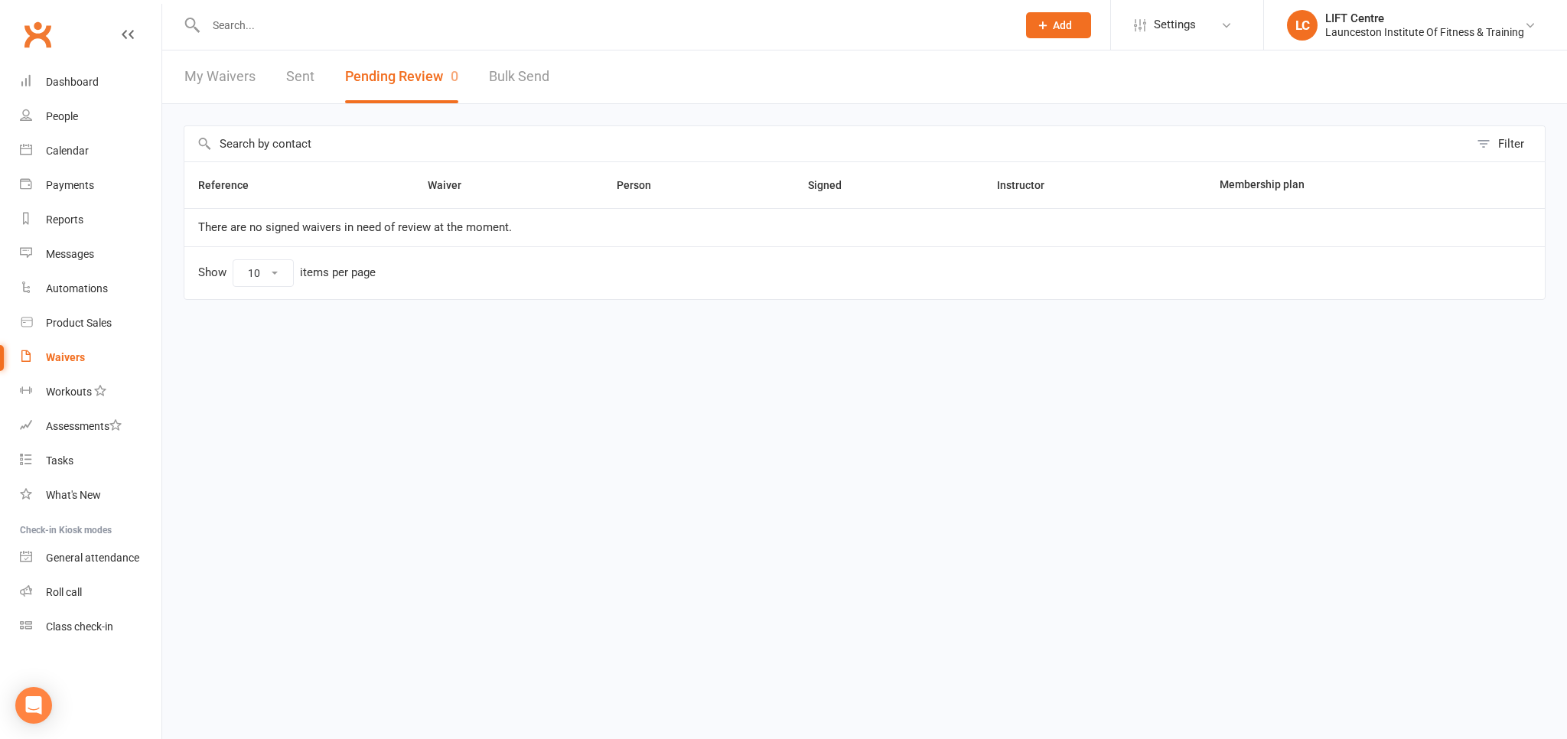
click at [209, 75] on link "My Waivers" at bounding box center [219, 76] width 71 height 53
select select "50"
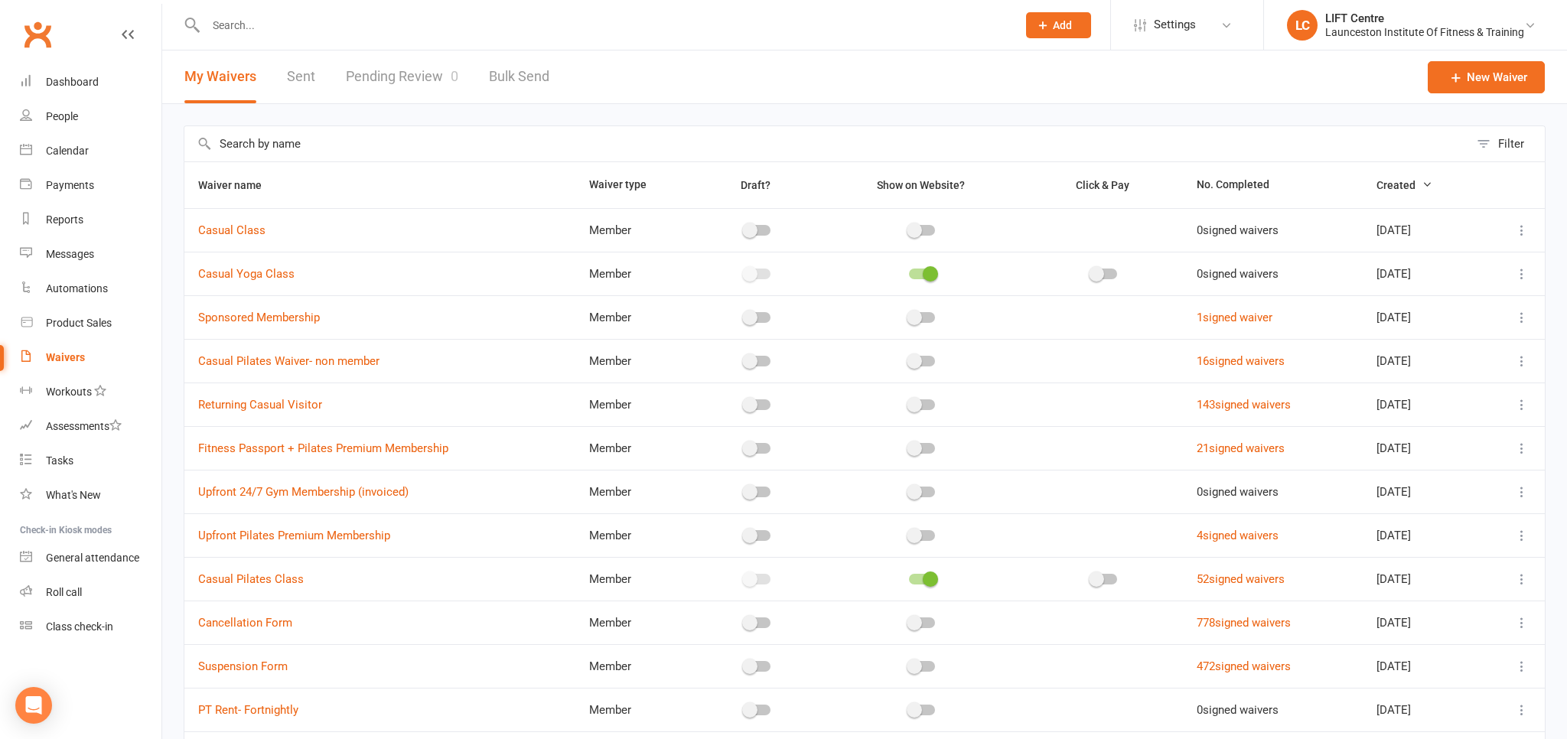
click at [406, 81] on link "Pending Review 0" at bounding box center [402, 76] width 112 height 53
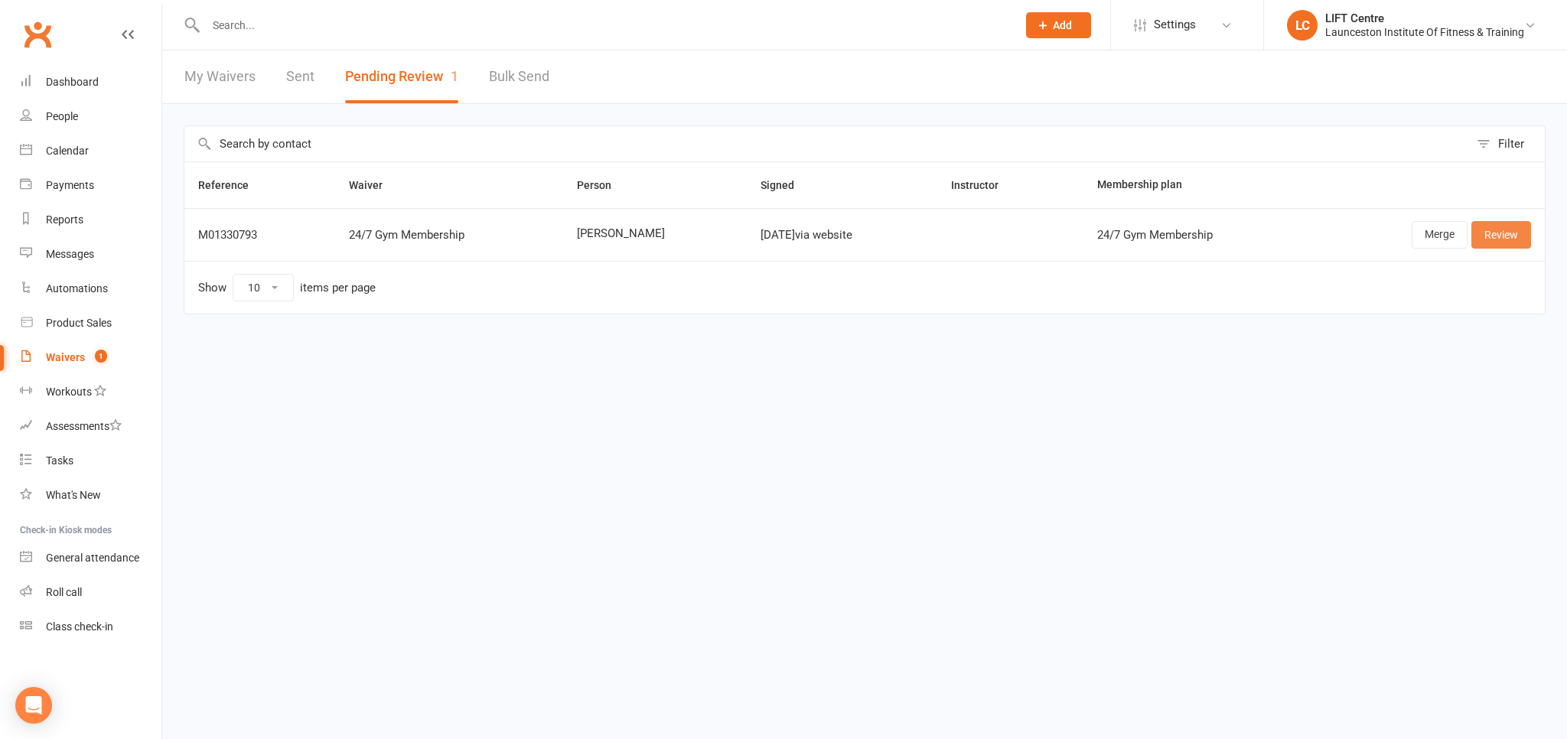
click at [1490, 230] on link "Review" at bounding box center [1501, 235] width 60 height 28
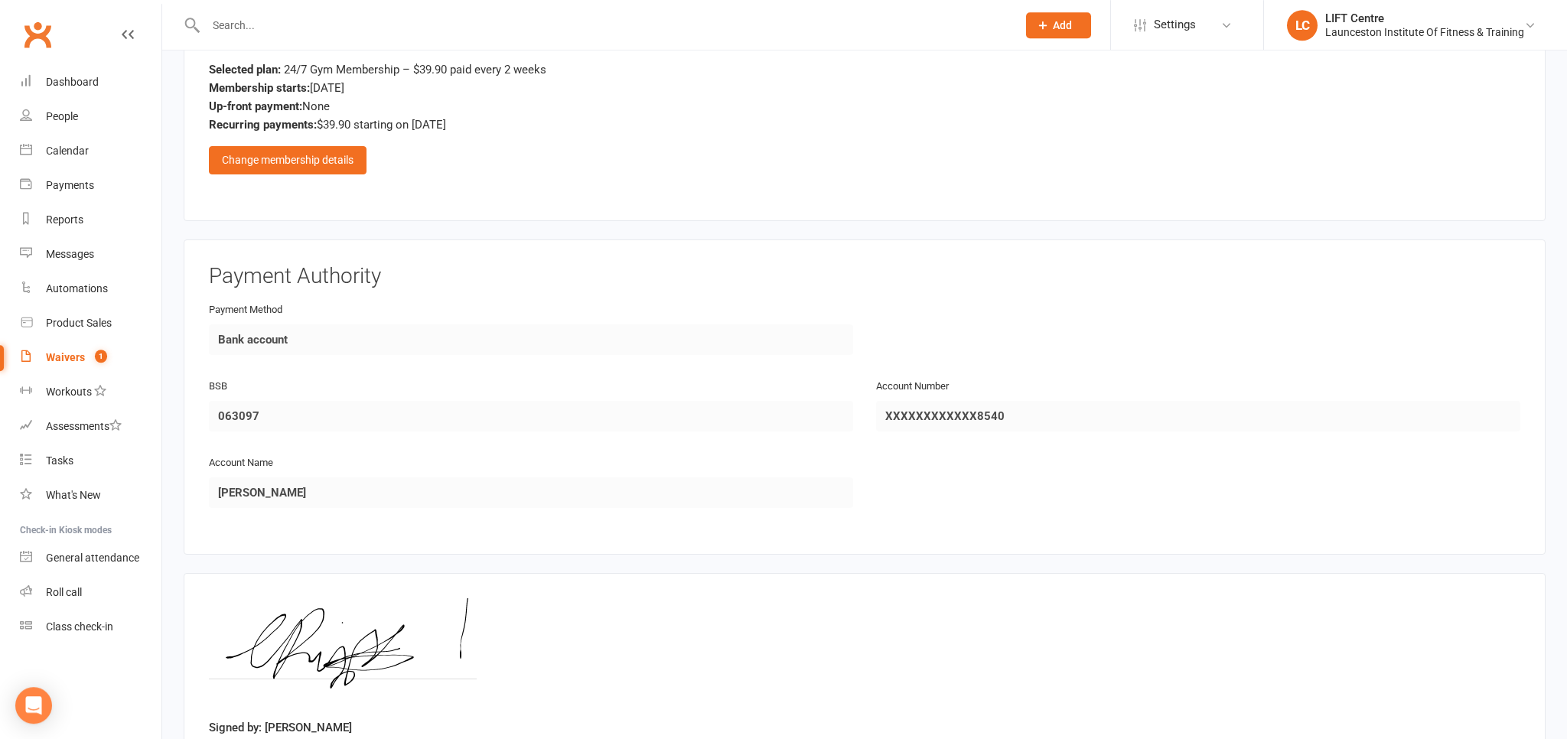
scroll to position [1022, 0]
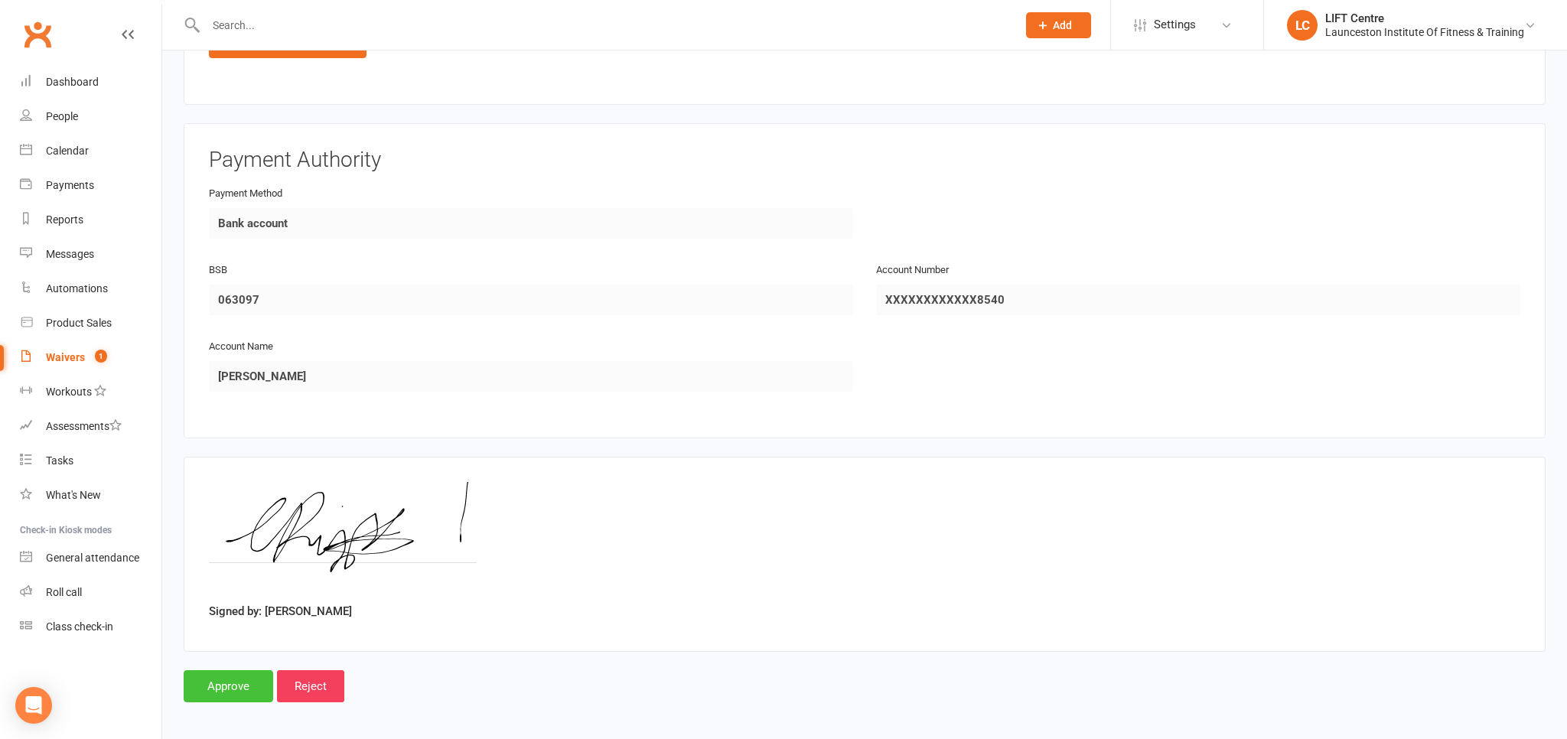
click at [238, 681] on input "Approve" at bounding box center [229, 686] width 90 height 32
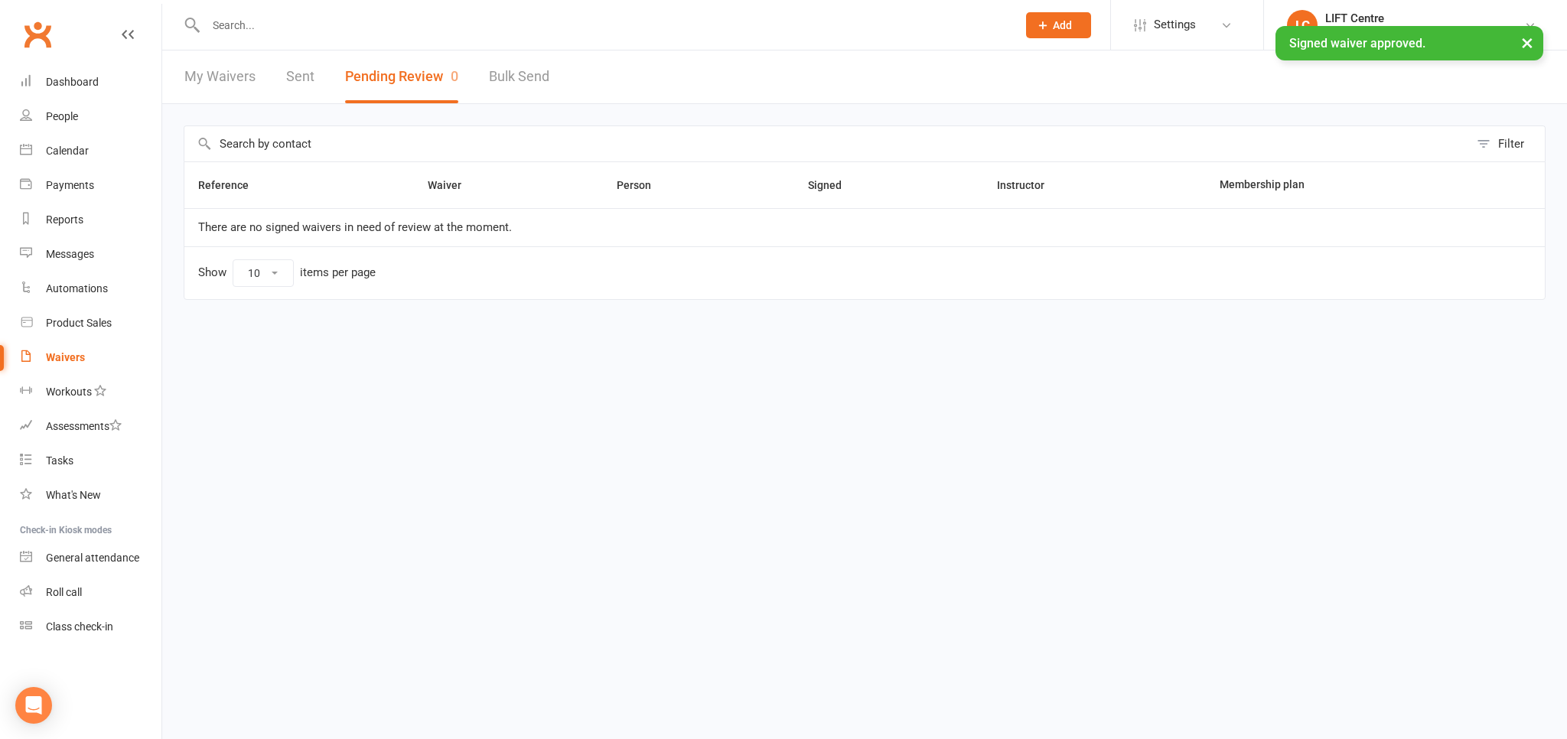
click at [265, 30] on input "text" at bounding box center [603, 25] width 805 height 21
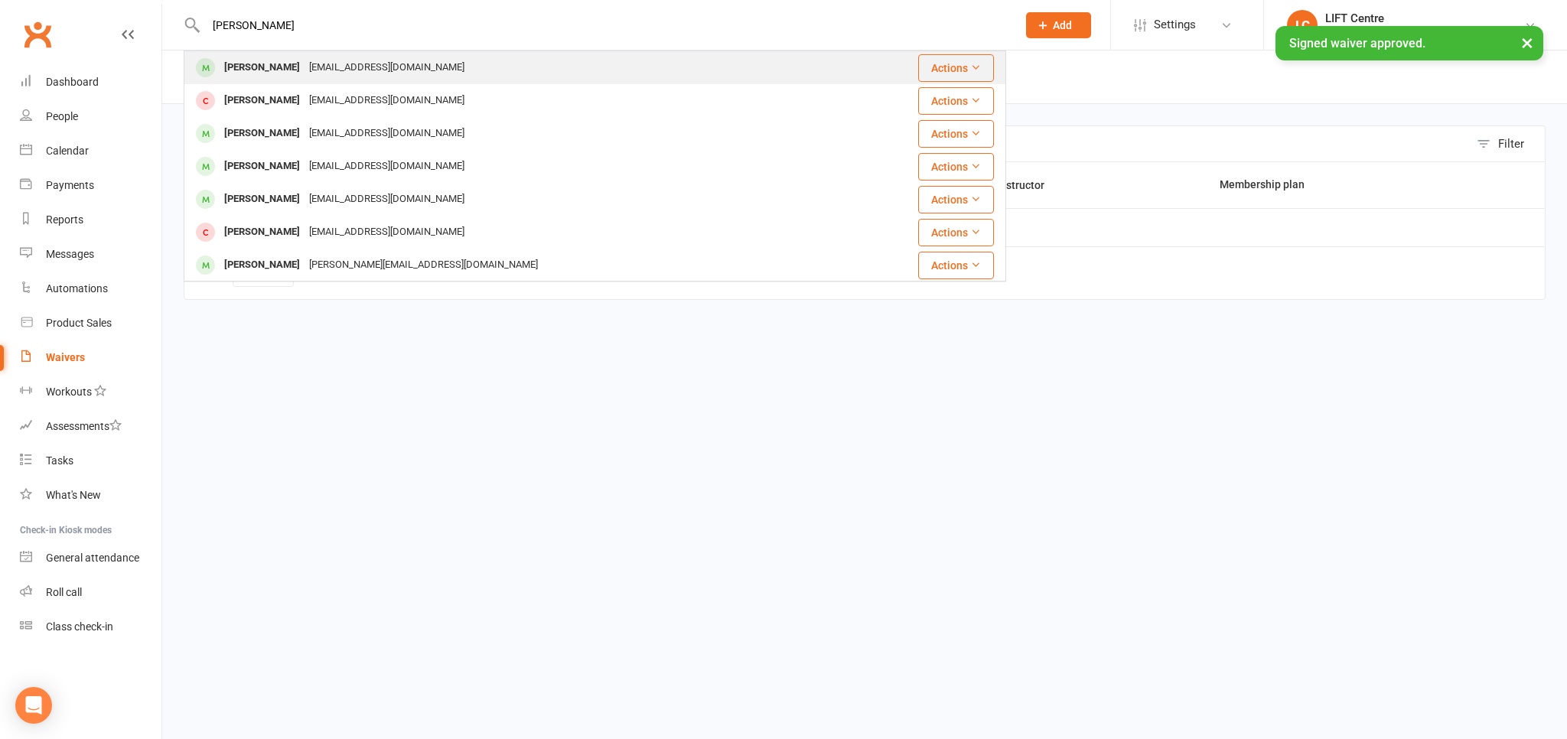
type input "[PERSON_NAME]"
click at [441, 75] on div "[PERSON_NAME] [EMAIL_ADDRESS][DOMAIN_NAME]" at bounding box center [515, 67] width 660 height 31
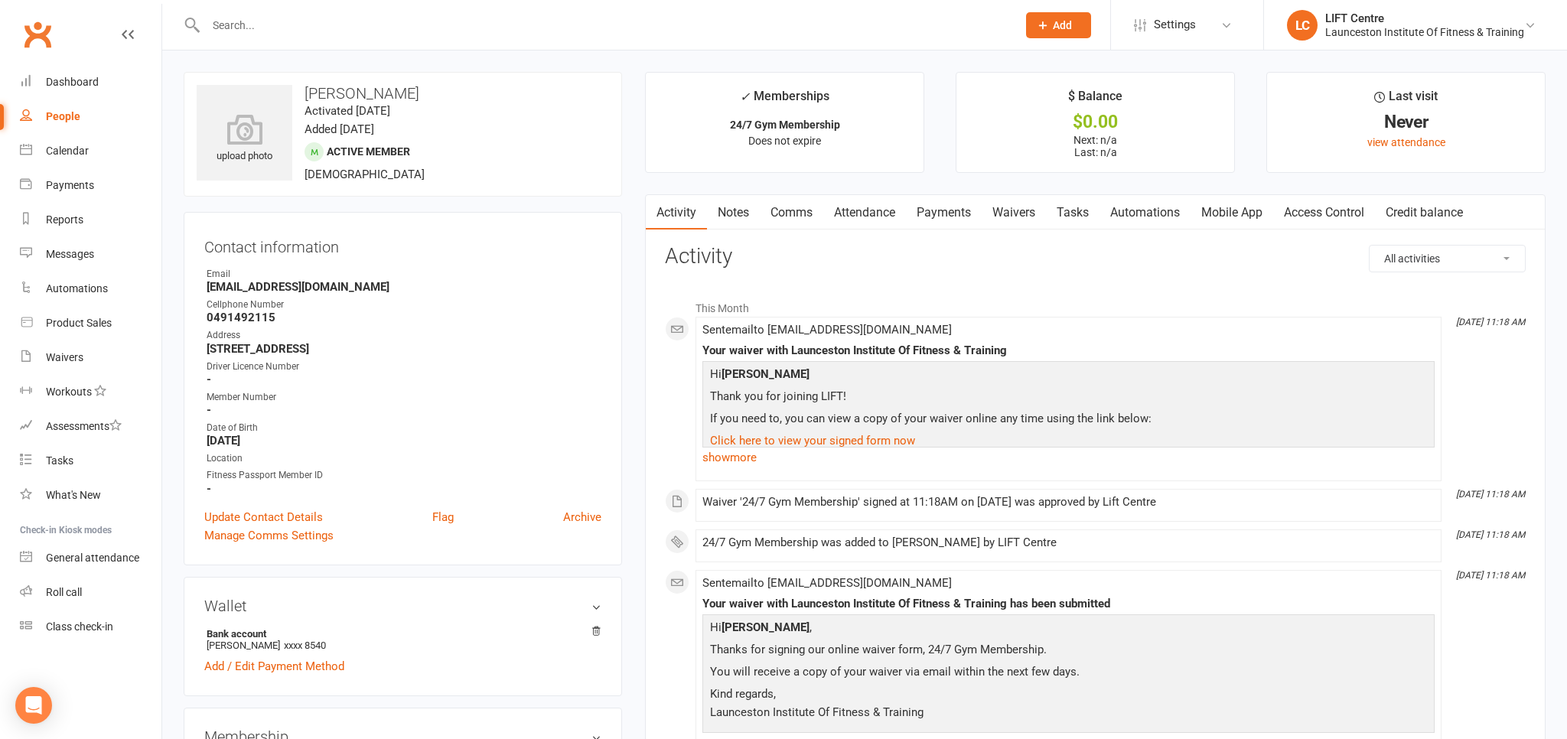
click at [1293, 215] on link "Access Control" at bounding box center [1324, 212] width 102 height 35
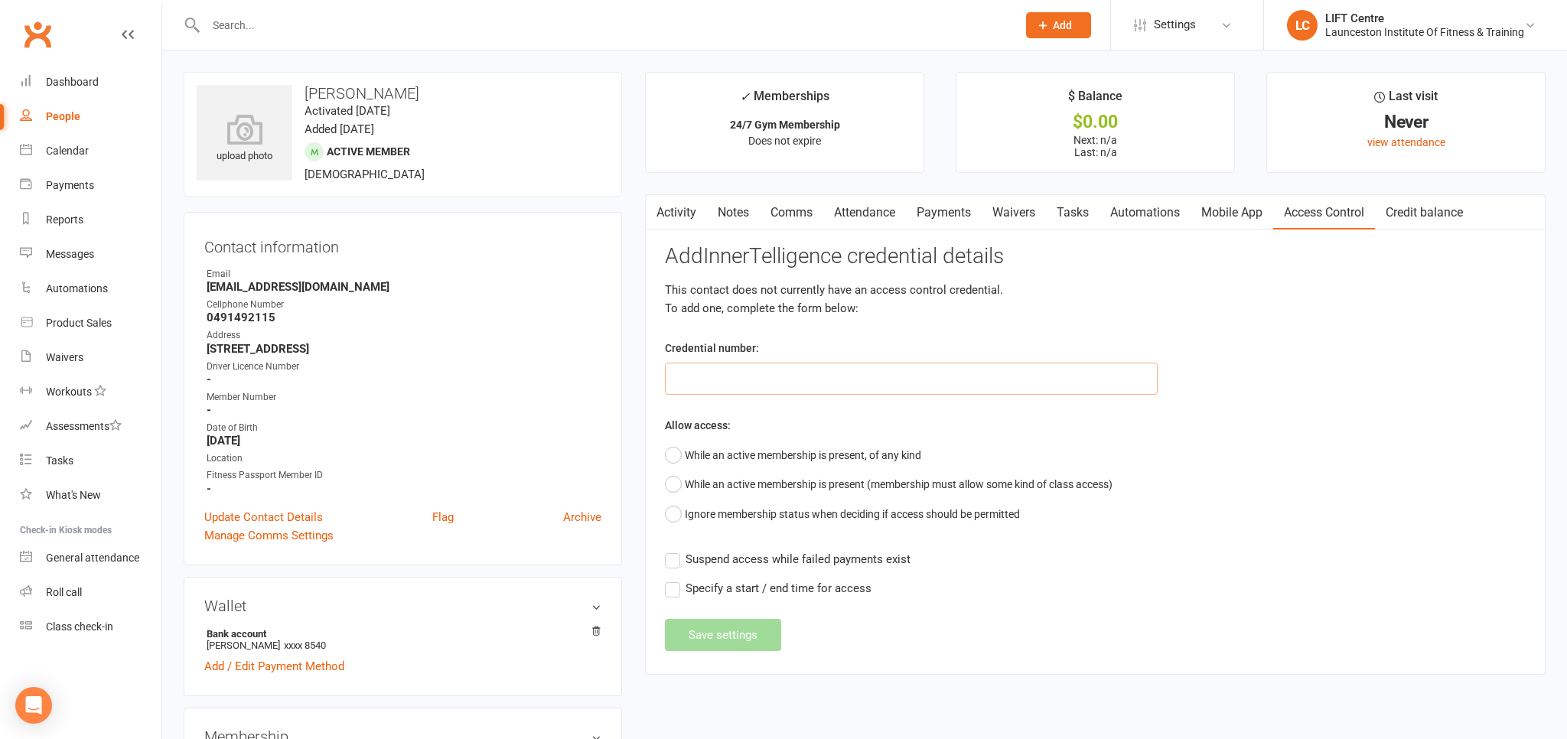
click at [790, 365] on input "text" at bounding box center [911, 379] width 493 height 32
paste input "2000000000000000498AD87E"
type input "2000000000000000498AD87E"
click at [664, 452] on div "Activity Notes Comms Attendance Payments Waivers Tasks Automations Mobile App A…" at bounding box center [1095, 434] width 901 height 480
click at [678, 451] on button "While an active membership is present, of any kind" at bounding box center [793, 455] width 256 height 29
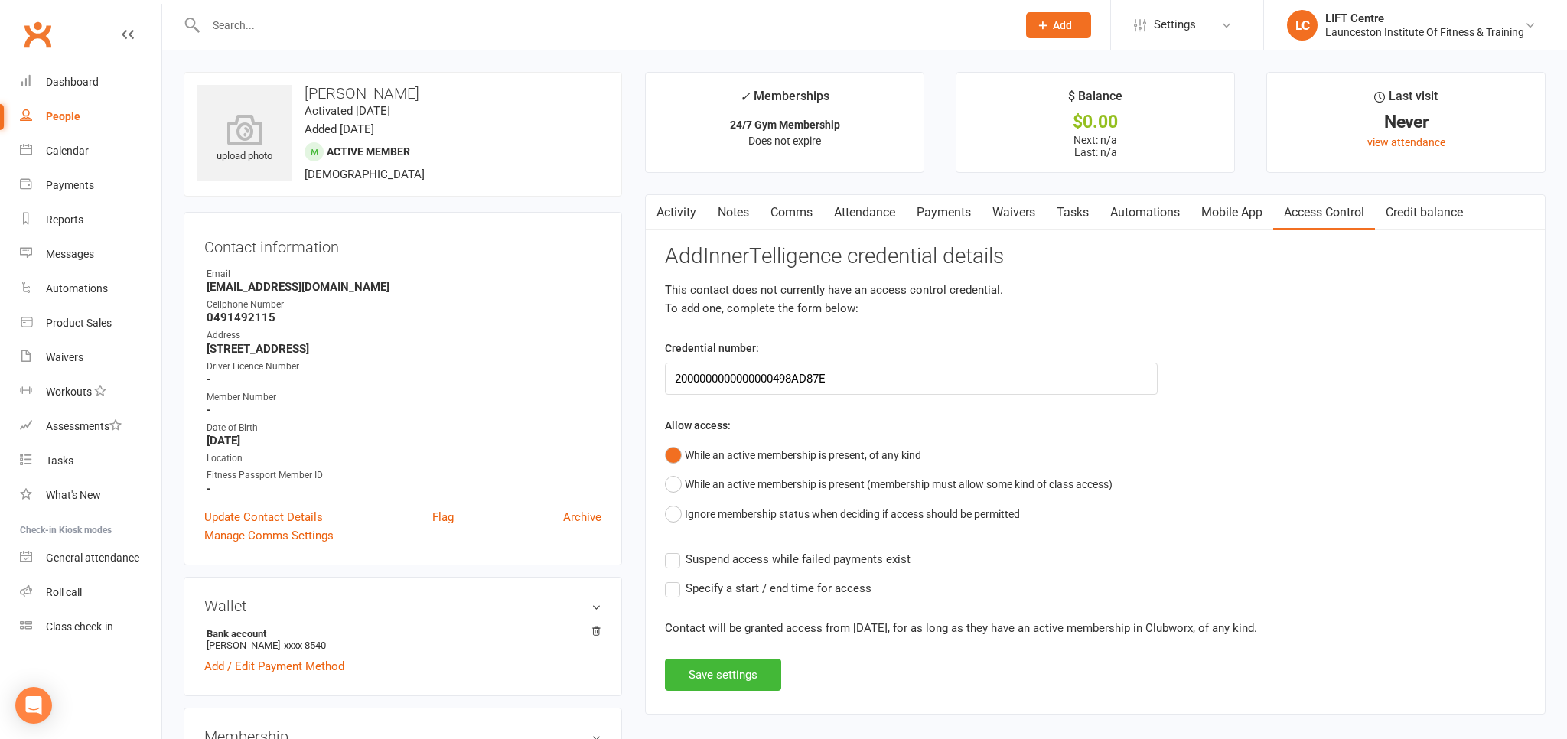
click at [681, 559] on label "Suspend access while failed payments exist" at bounding box center [788, 559] width 246 height 18
click at [681, 550] on input "Suspend access while failed payments exist" at bounding box center [788, 550] width 246 height 0
click at [665, 592] on div "Activity Notes Comms Attendance Payments Waivers Tasks Automations Mobile App A…" at bounding box center [1095, 454] width 901 height 520
click at [671, 588] on label "Specify a start / end time for access" at bounding box center [768, 588] width 207 height 18
click at [671, 579] on input "Specify a start / end time for access" at bounding box center [768, 579] width 207 height 0
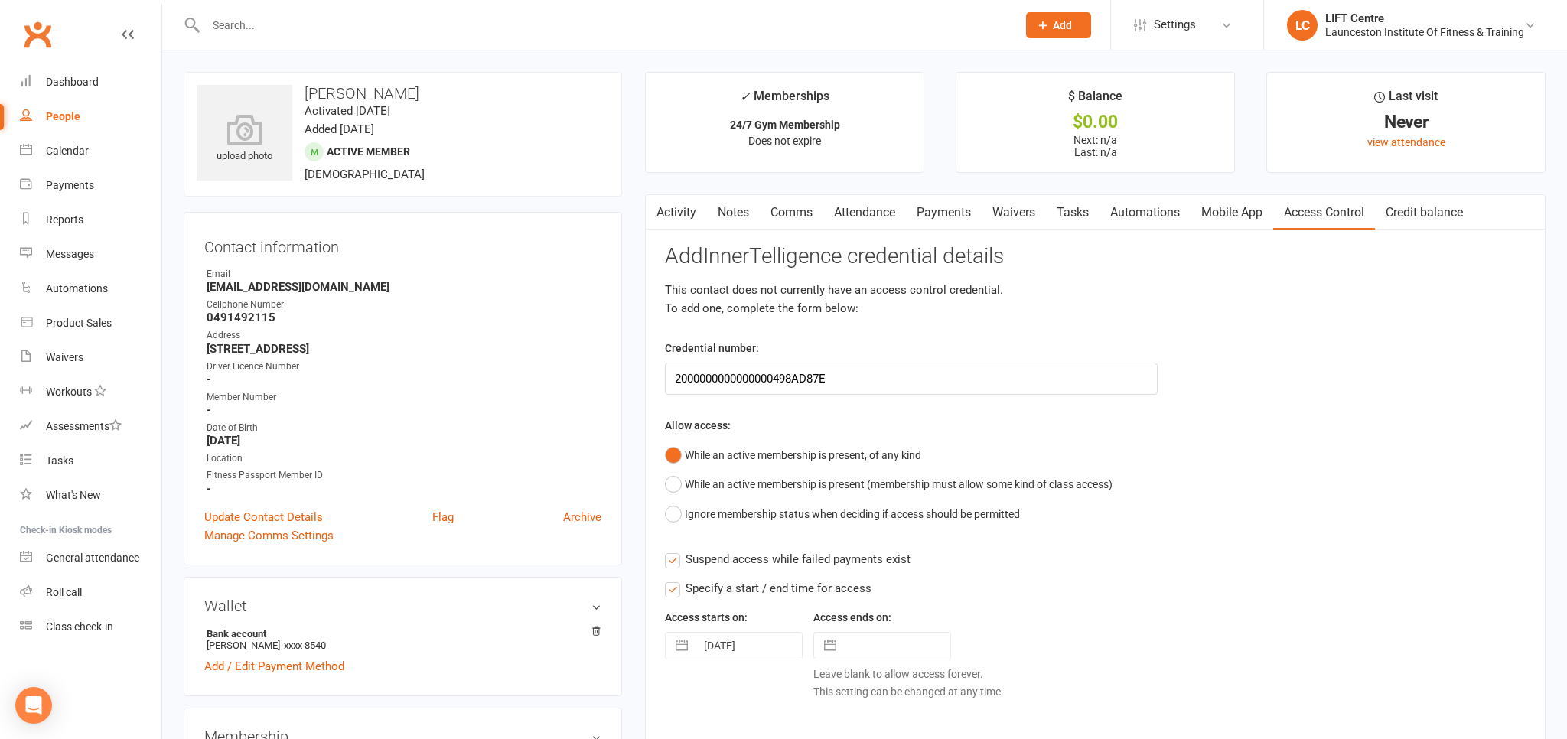
scroll to position [242, 0]
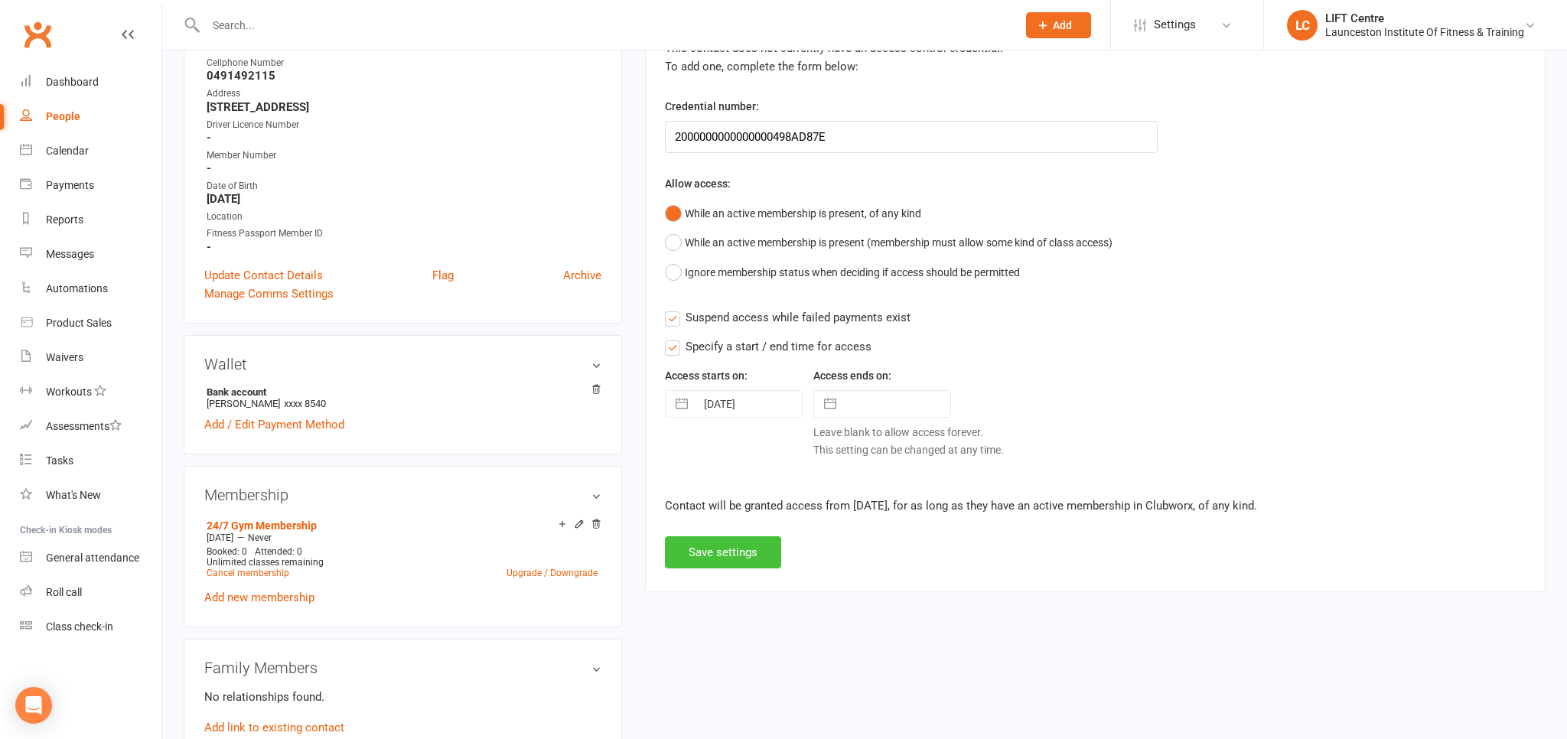
click at [765, 550] on button "Save settings" at bounding box center [723, 552] width 116 height 32
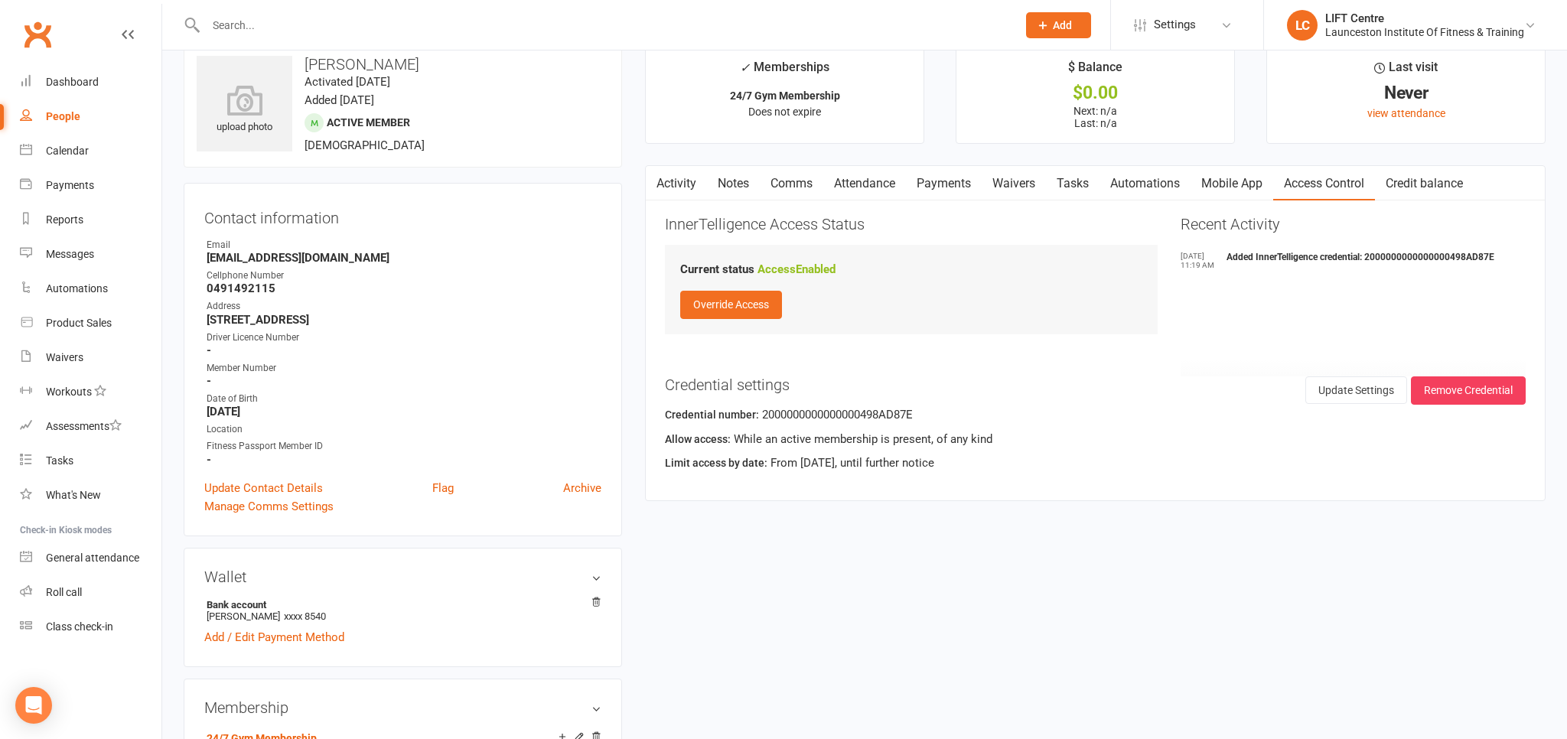
scroll to position [0, 0]
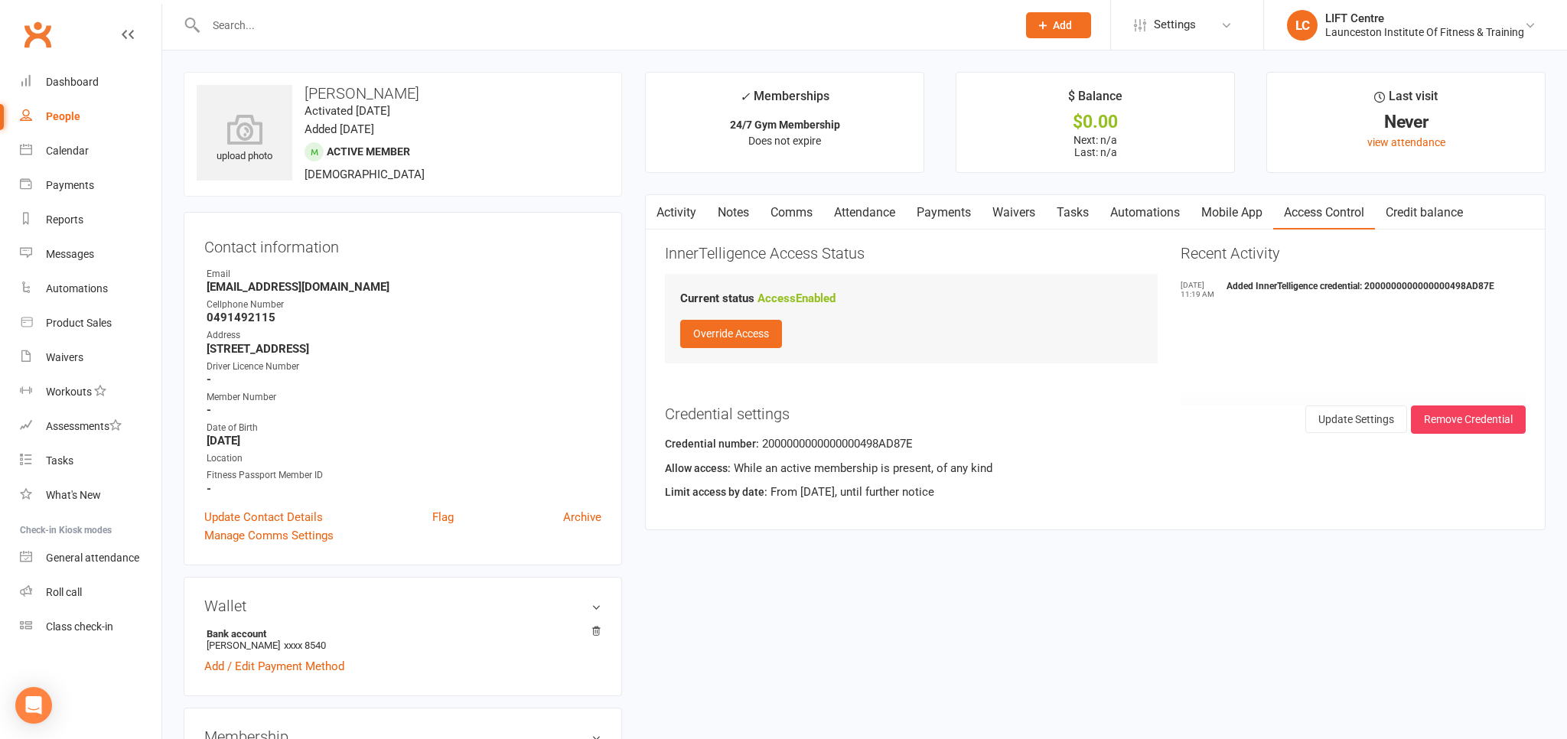
click at [671, 211] on link "Activity" at bounding box center [676, 212] width 61 height 35
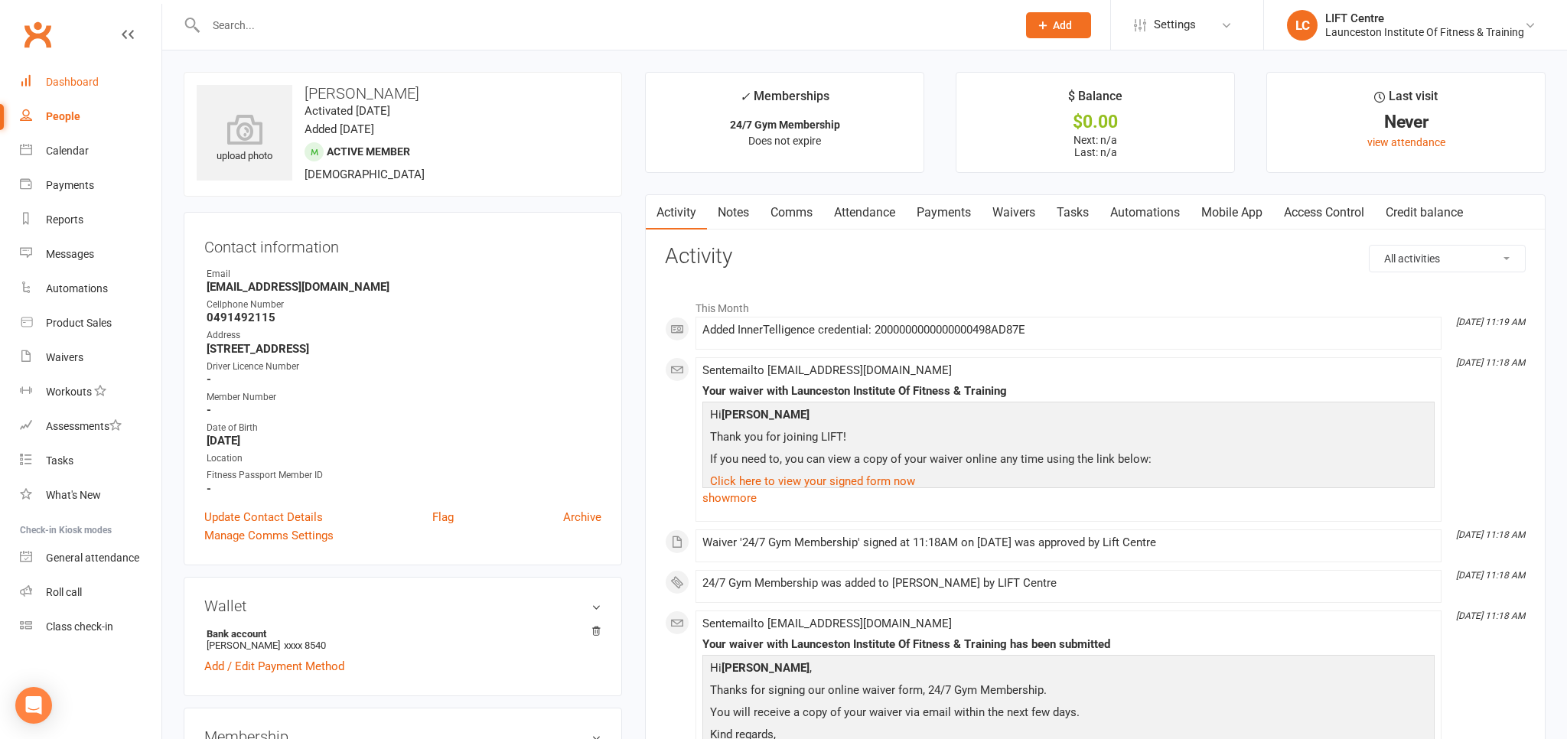
click at [93, 84] on div "Dashboard" at bounding box center [72, 82] width 53 height 12
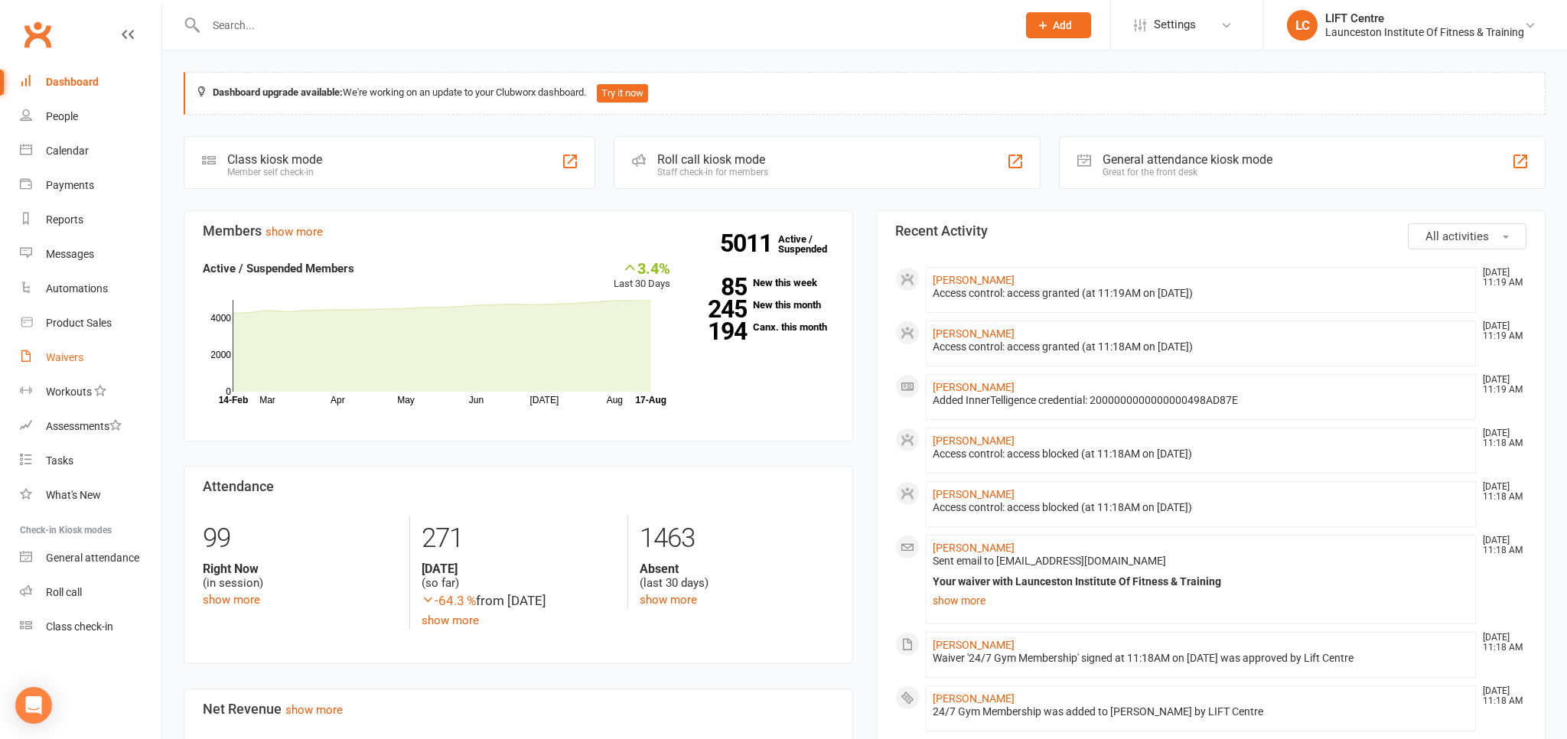
click at [73, 360] on div "Waivers" at bounding box center [64, 357] width 37 height 12
select select "50"
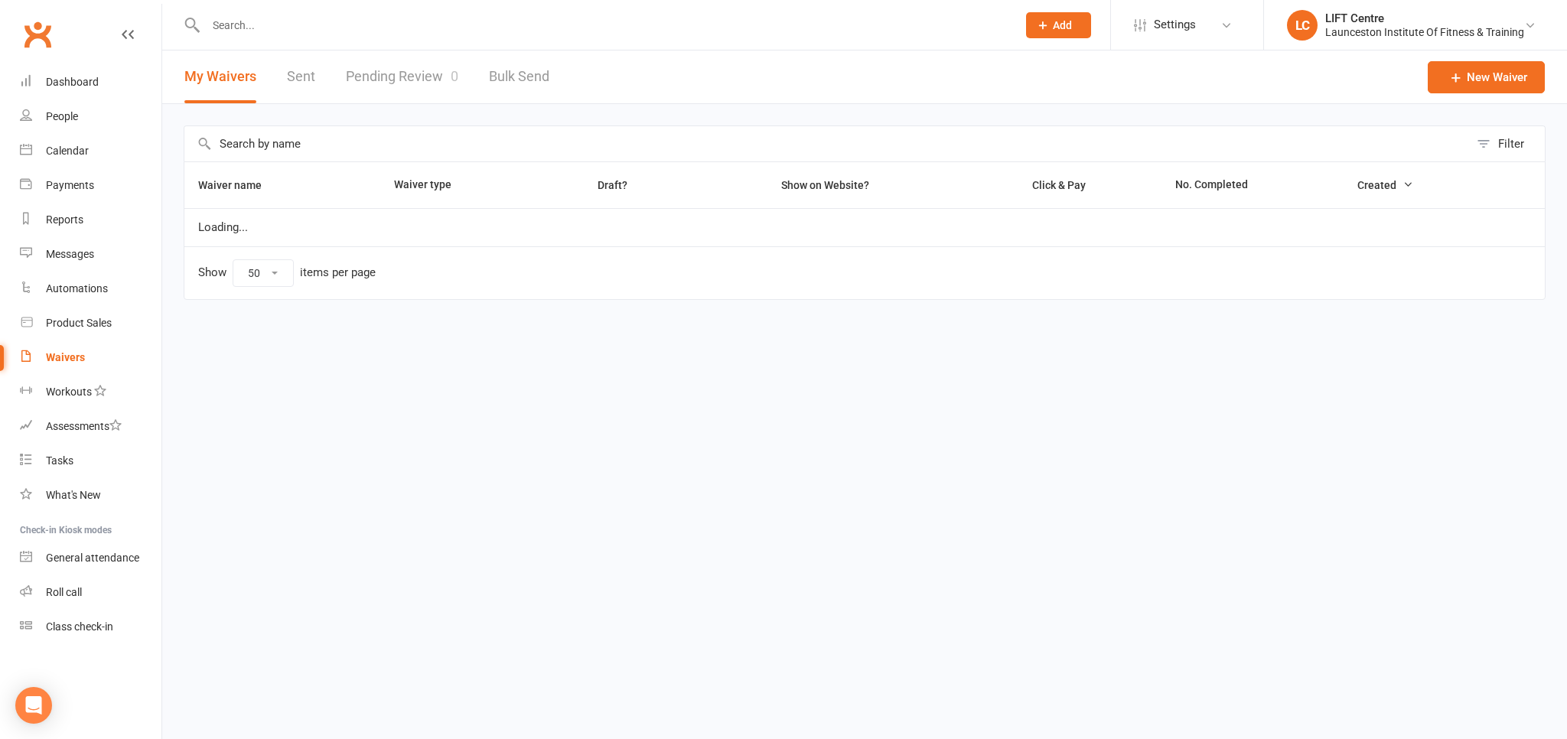
click at [388, 73] on link "Pending Review 0" at bounding box center [402, 76] width 112 height 53
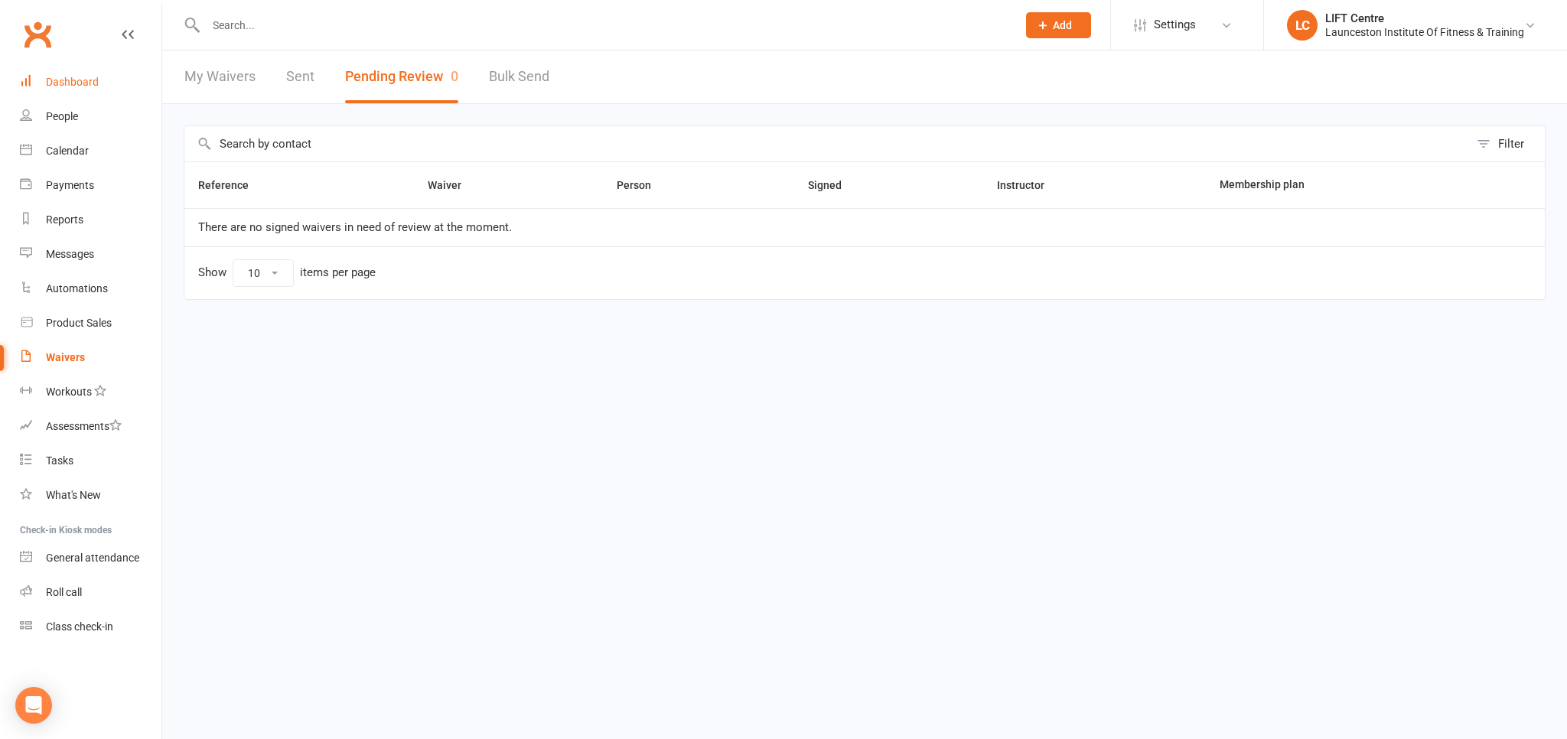
click at [89, 72] on link "Dashboard" at bounding box center [91, 82] width 142 height 34
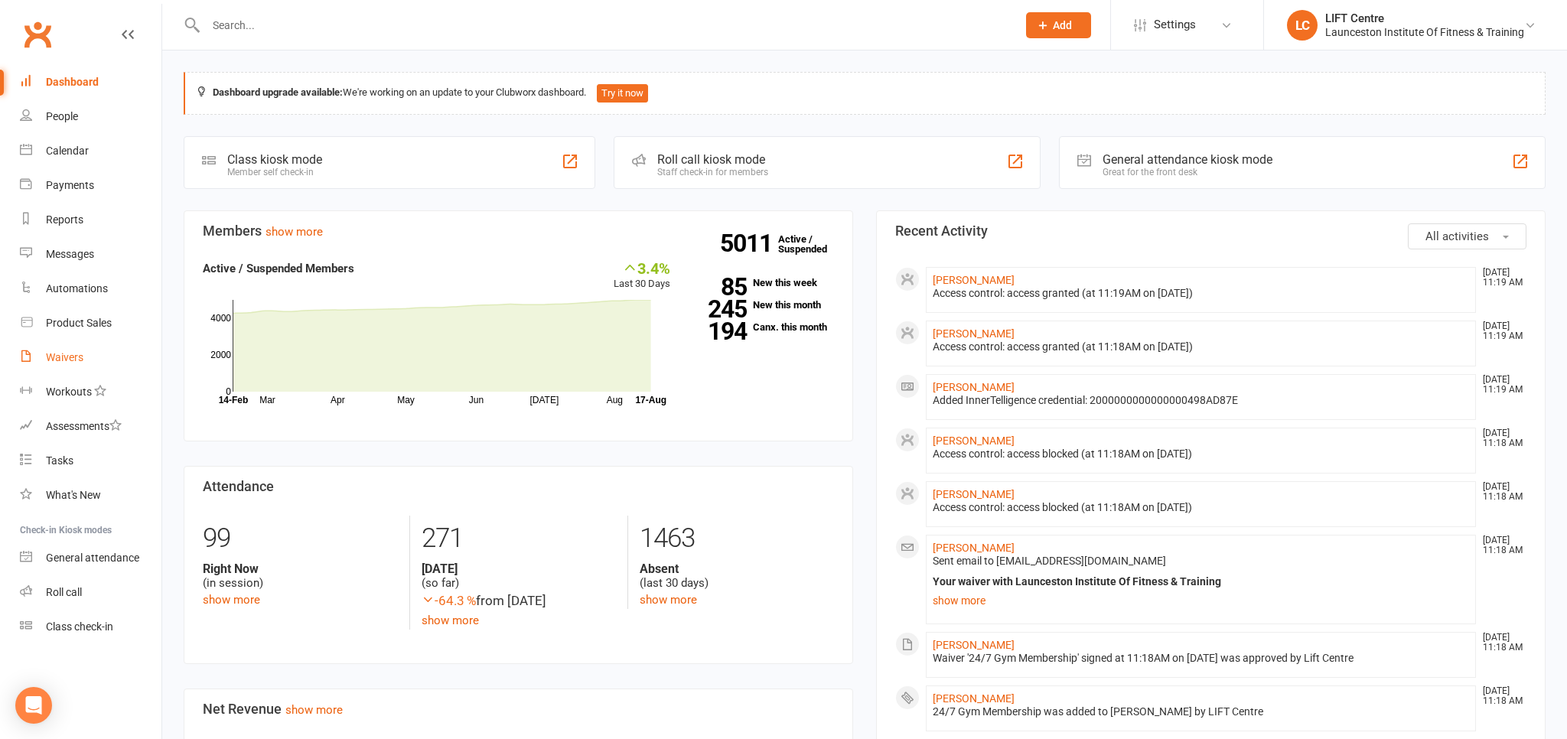
click at [84, 360] on link "Waivers" at bounding box center [91, 357] width 142 height 34
select select "50"
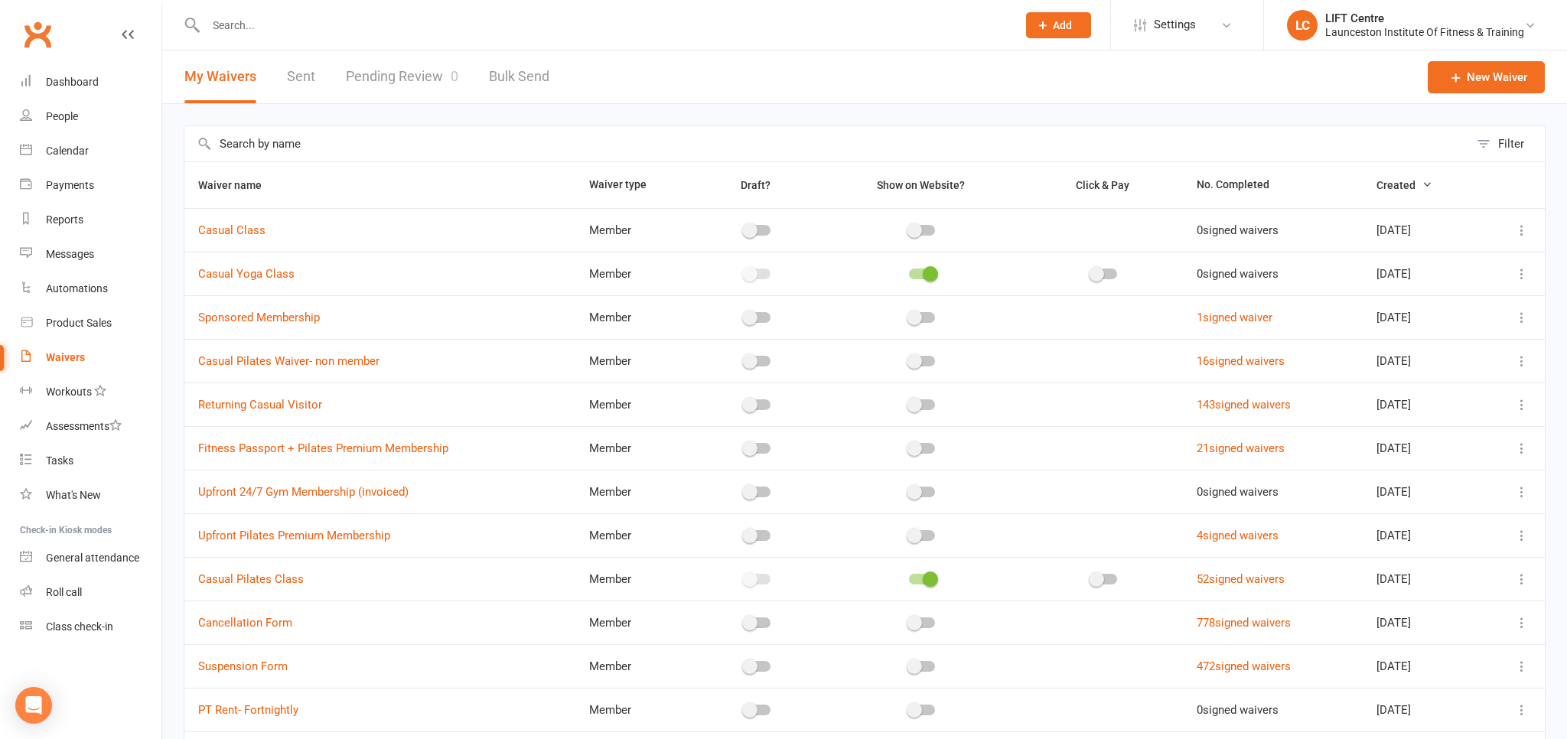
click at [376, 70] on link "Pending Review 0" at bounding box center [402, 76] width 112 height 53
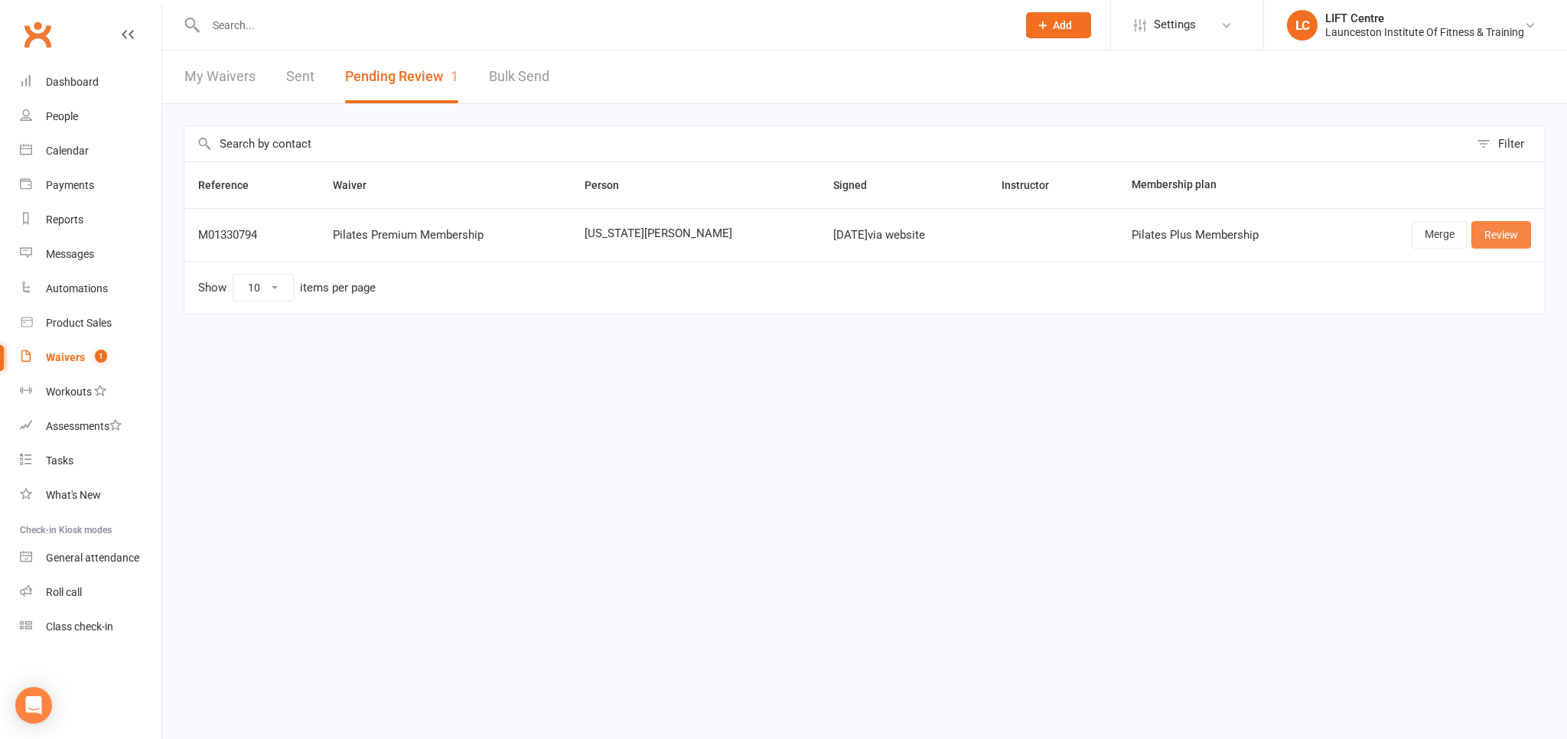
click at [1519, 234] on link "Review" at bounding box center [1501, 235] width 60 height 28
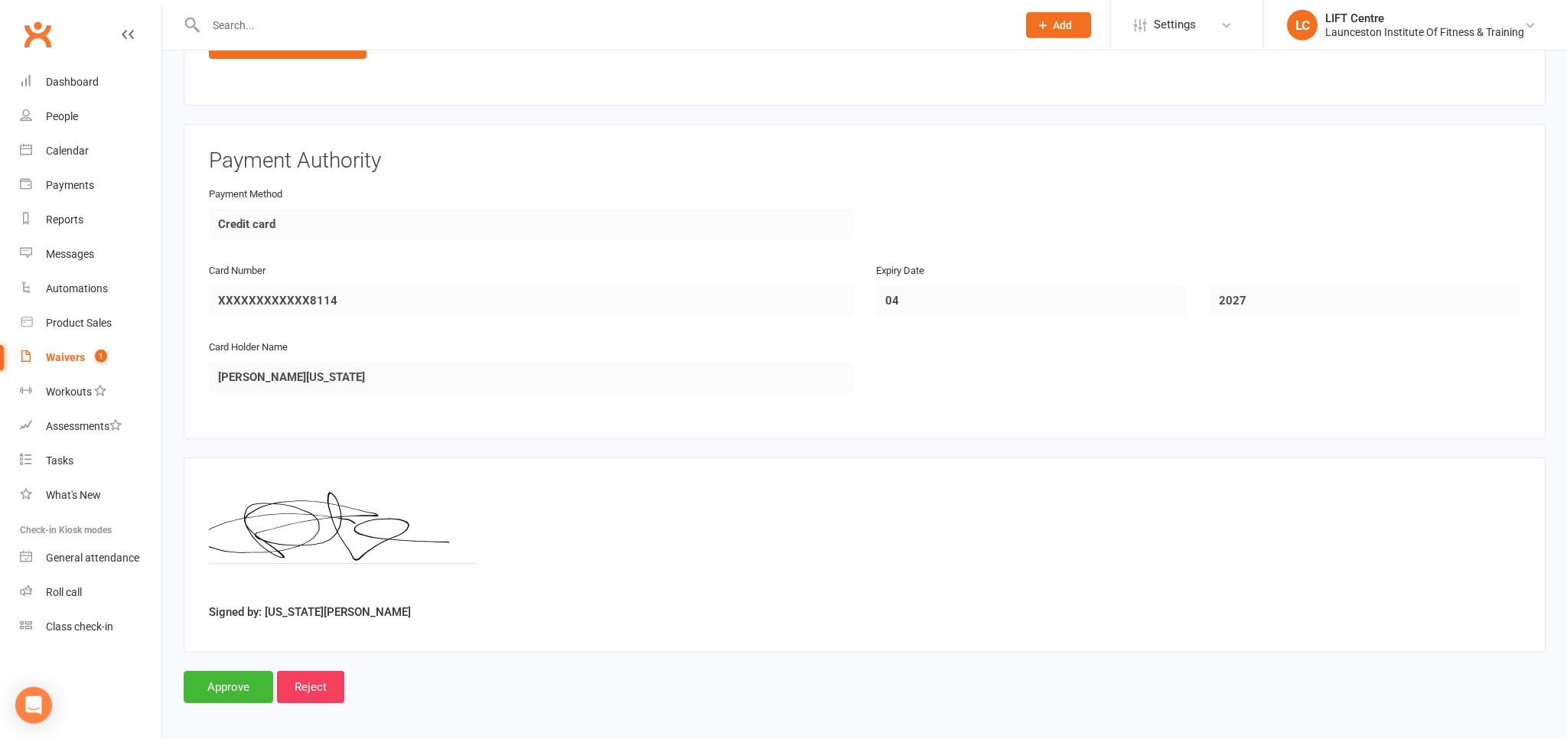
scroll to position [1004, 0]
click at [212, 684] on input "Approve" at bounding box center [229, 687] width 90 height 32
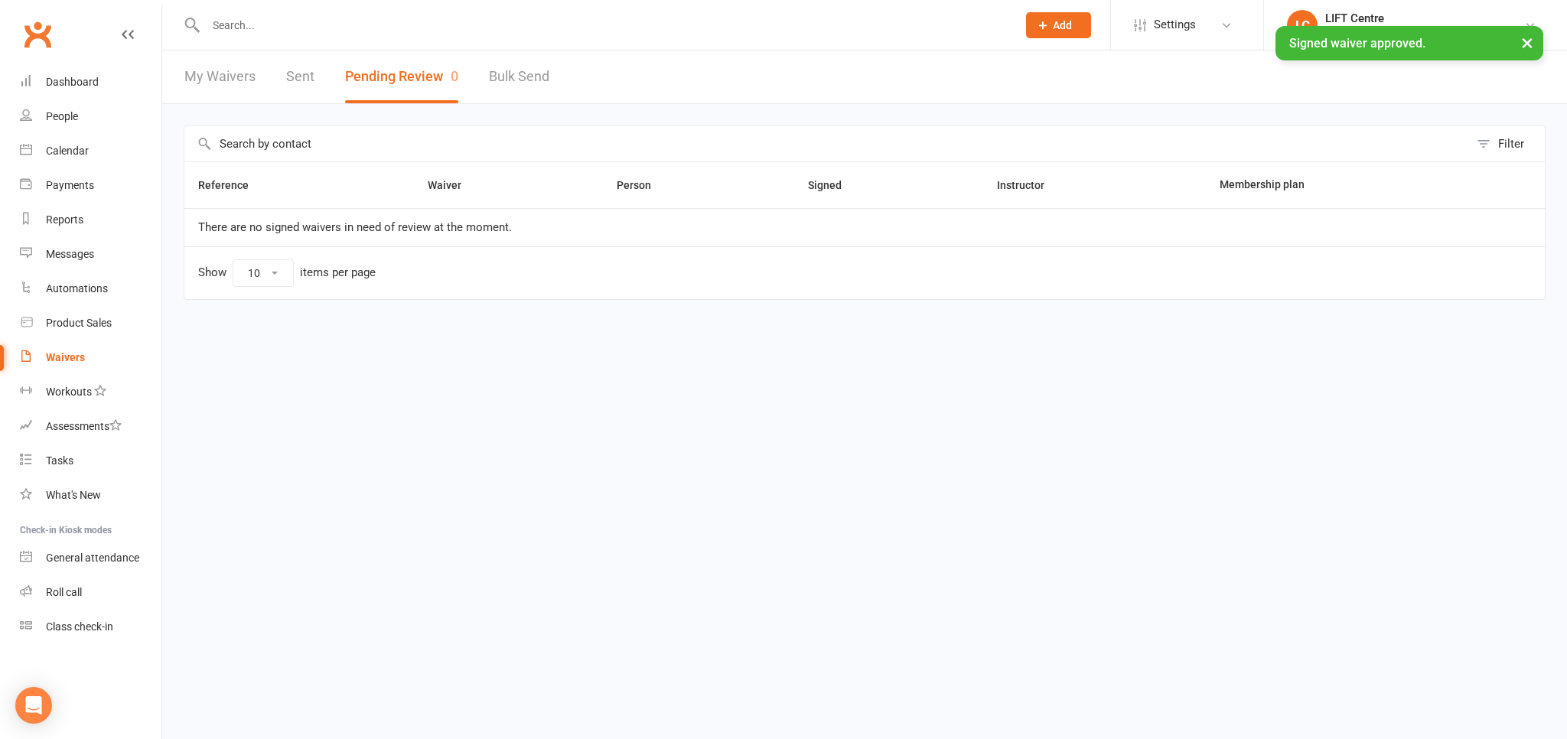
click at [286, 32] on input "text" at bounding box center [603, 25] width 805 height 21
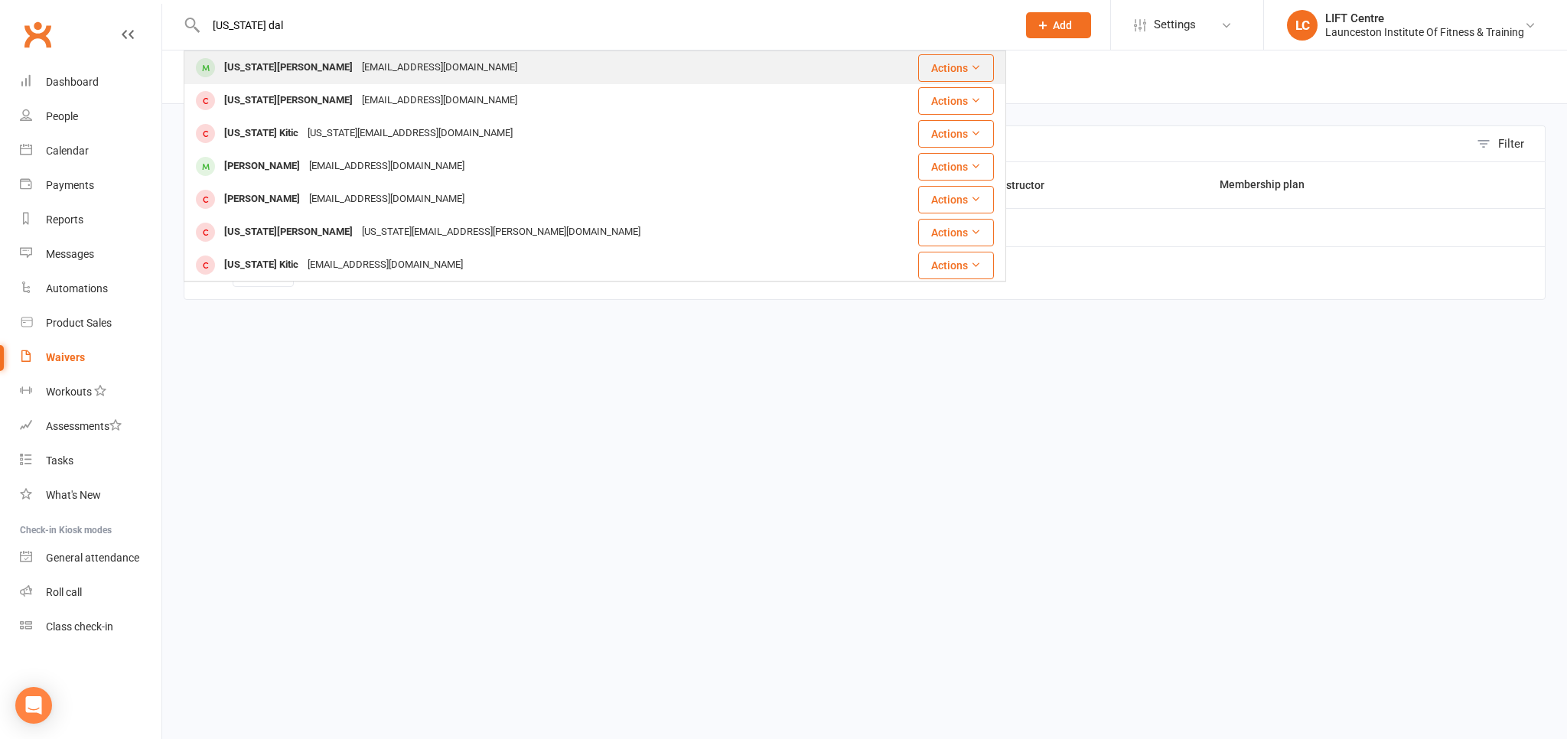
type input "[US_STATE] dal"
click at [357, 71] on div "[EMAIL_ADDRESS][DOMAIN_NAME]" at bounding box center [439, 68] width 164 height 22
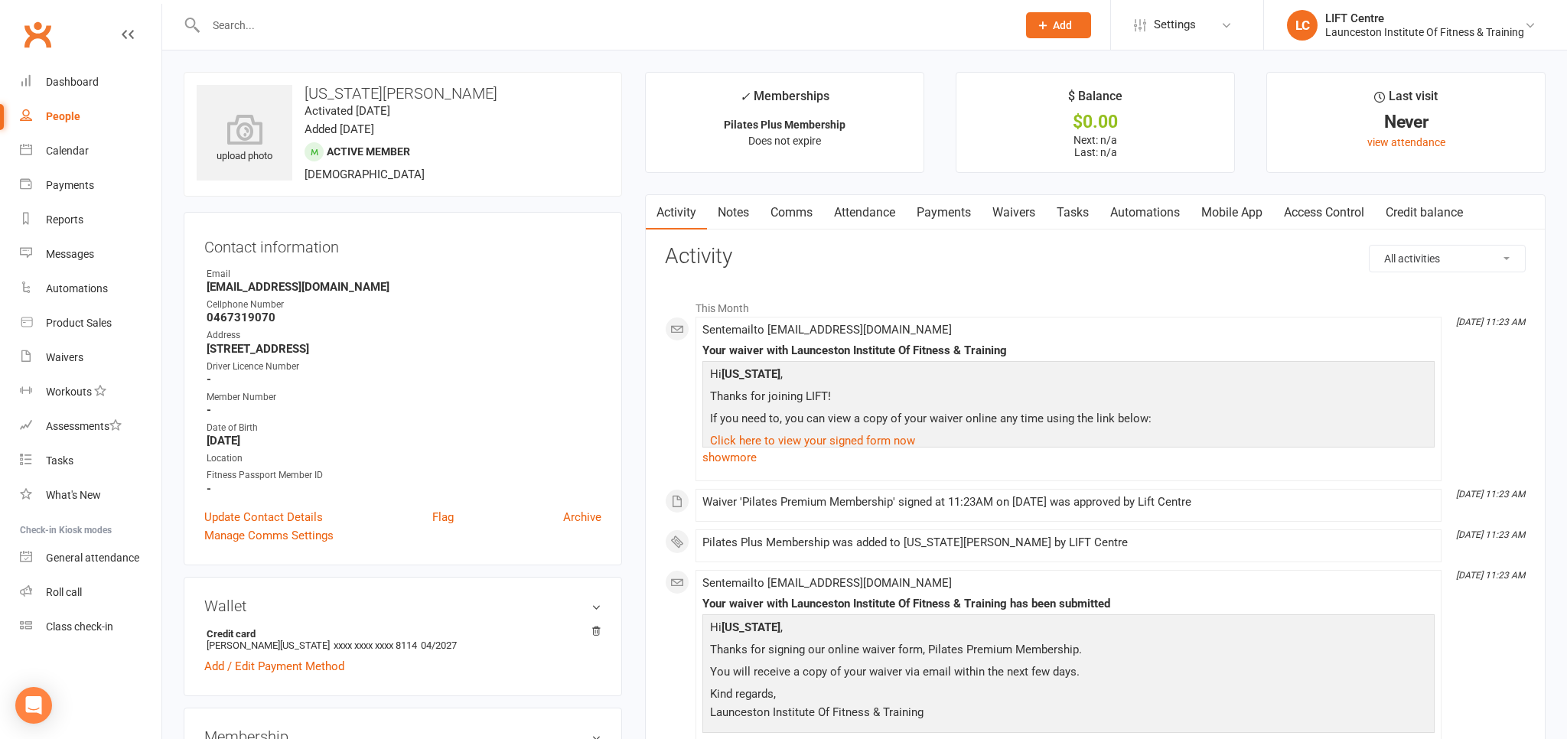
click at [1302, 207] on link "Access Control" at bounding box center [1324, 212] width 102 height 35
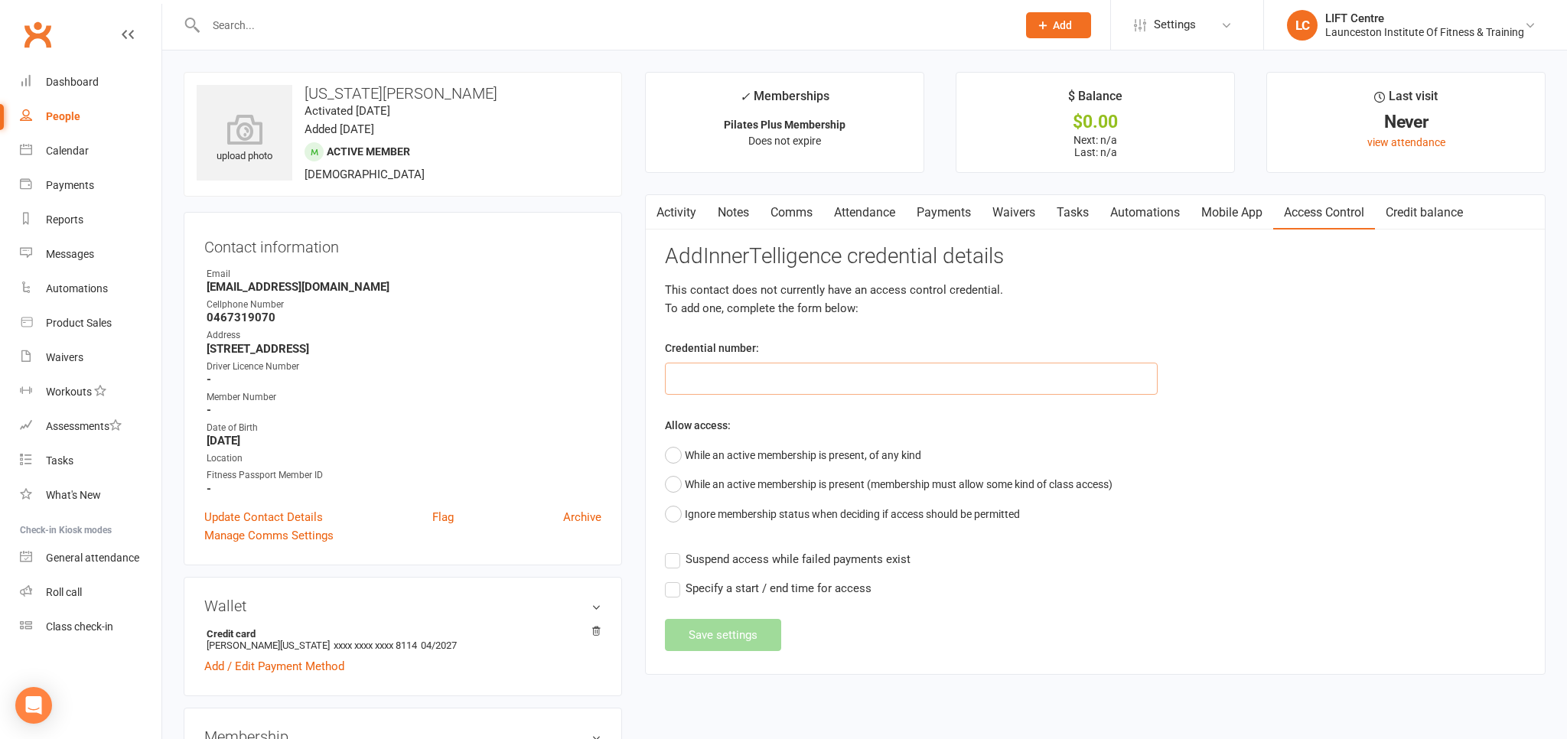
click at [701, 368] on input "text" at bounding box center [911, 379] width 493 height 32
paste input "2000000000000000DE206C5C"
type input "2000000000000000DE206C5C"
click at [678, 457] on button "While an active membership is present, of any kind" at bounding box center [793, 455] width 256 height 29
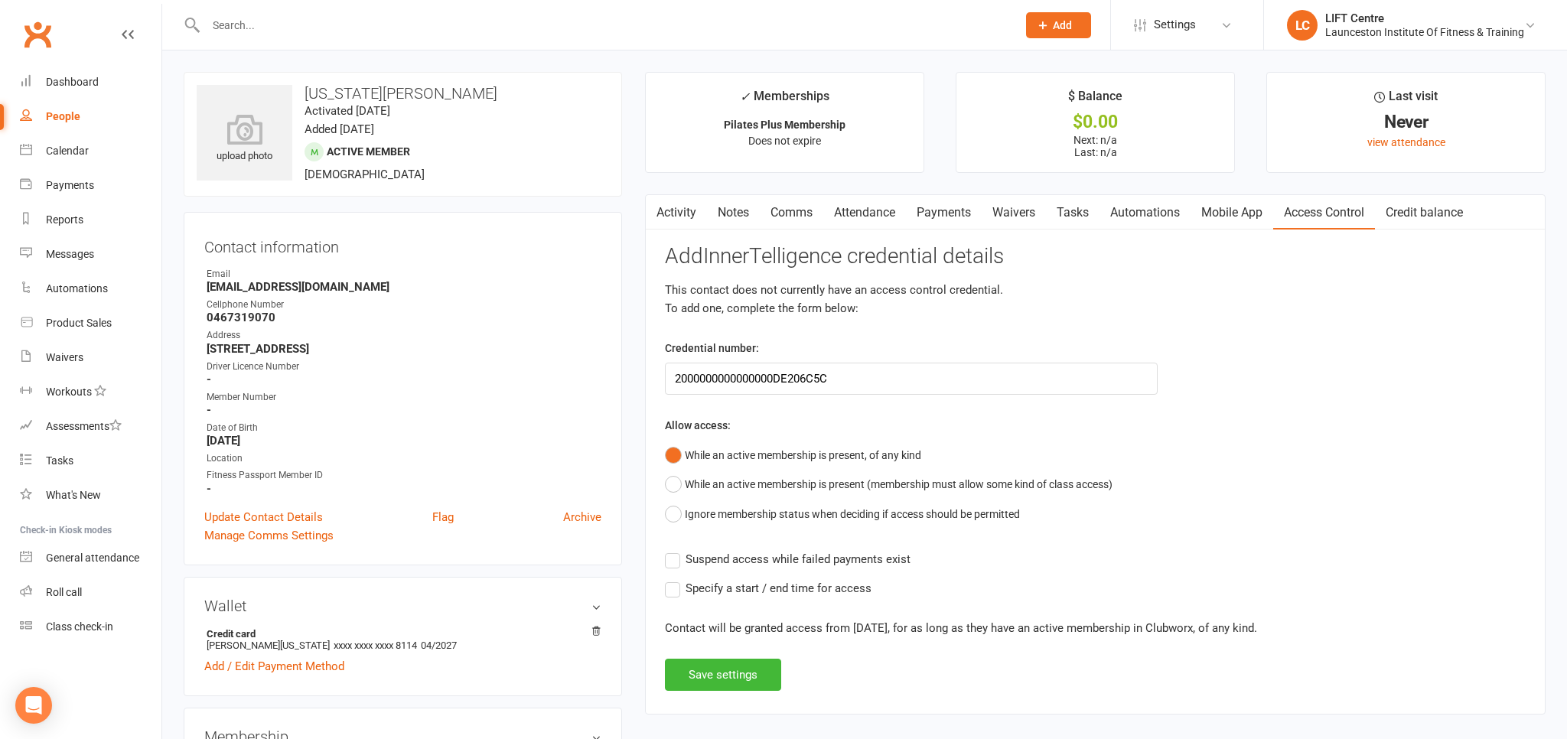
click at [674, 559] on label "Suspend access while failed payments exist" at bounding box center [788, 559] width 246 height 18
click at [674, 550] on input "Suspend access while failed payments exist" at bounding box center [788, 550] width 246 height 0
click at [678, 588] on label "Specify a start / end time for access" at bounding box center [768, 588] width 207 height 18
click at [678, 579] on input "Specify a start / end time for access" at bounding box center [768, 579] width 207 height 0
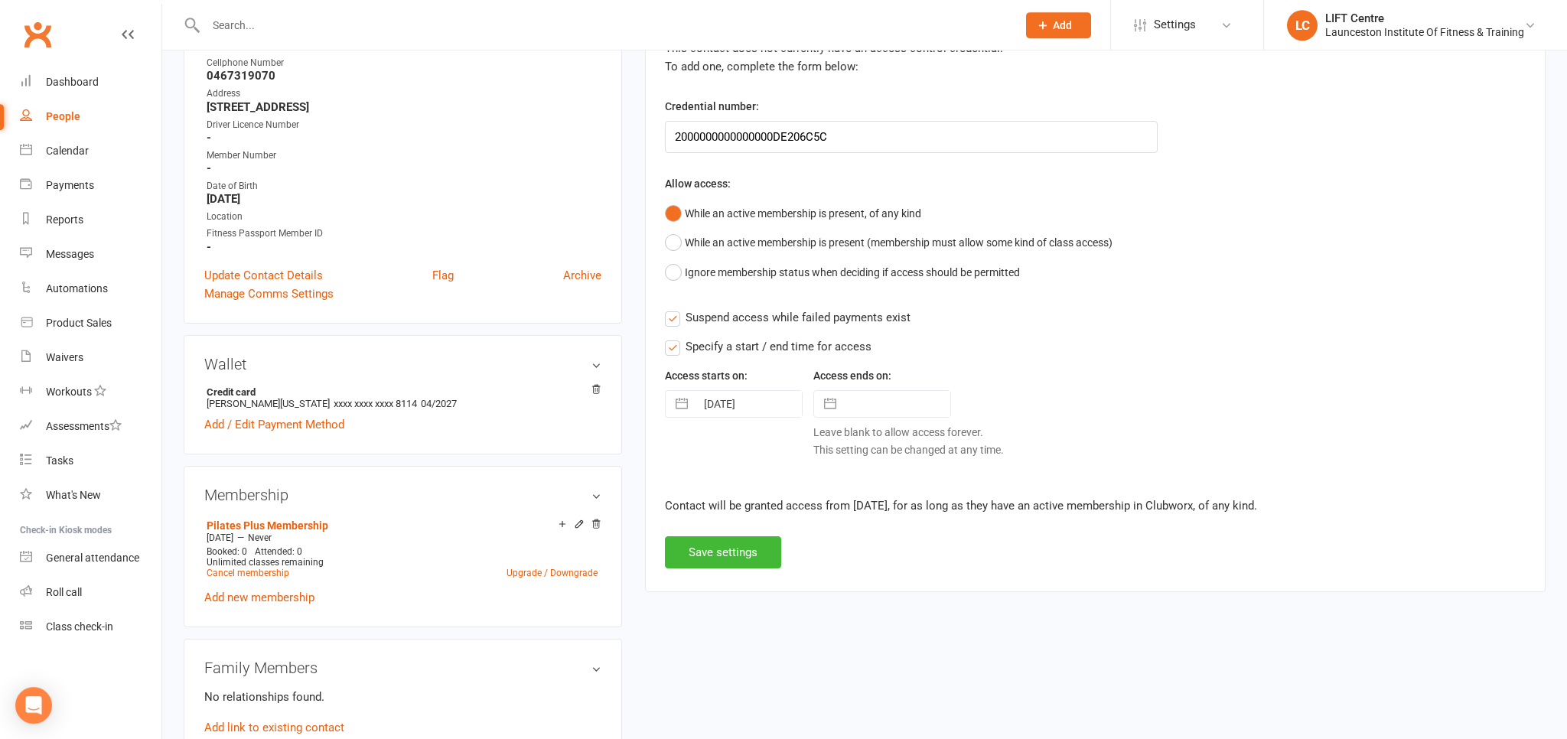
scroll to position [242, 0]
click at [736, 551] on button "Save settings" at bounding box center [723, 552] width 116 height 32
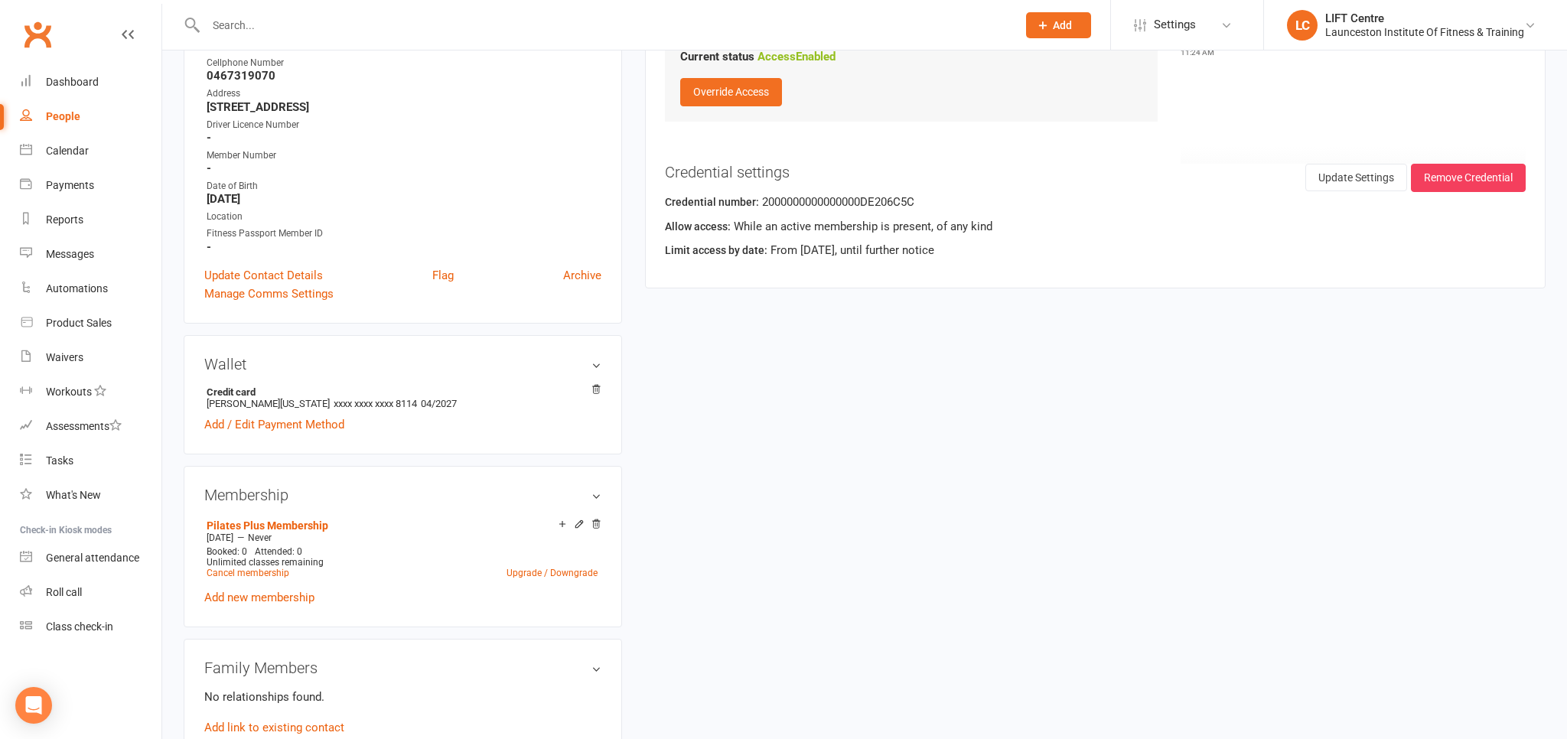
scroll to position [0, 0]
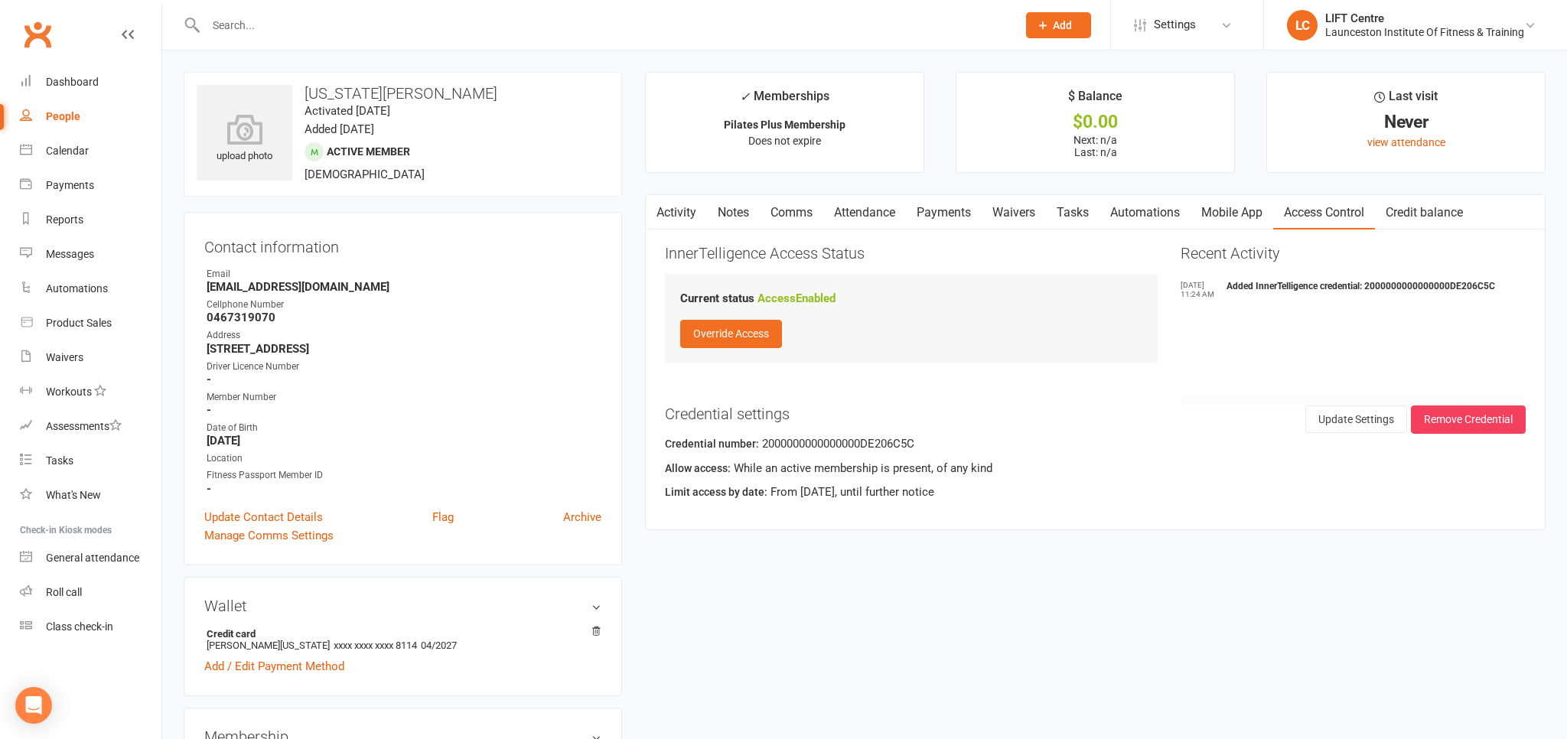
click at [692, 208] on link "Activity" at bounding box center [676, 212] width 61 height 35
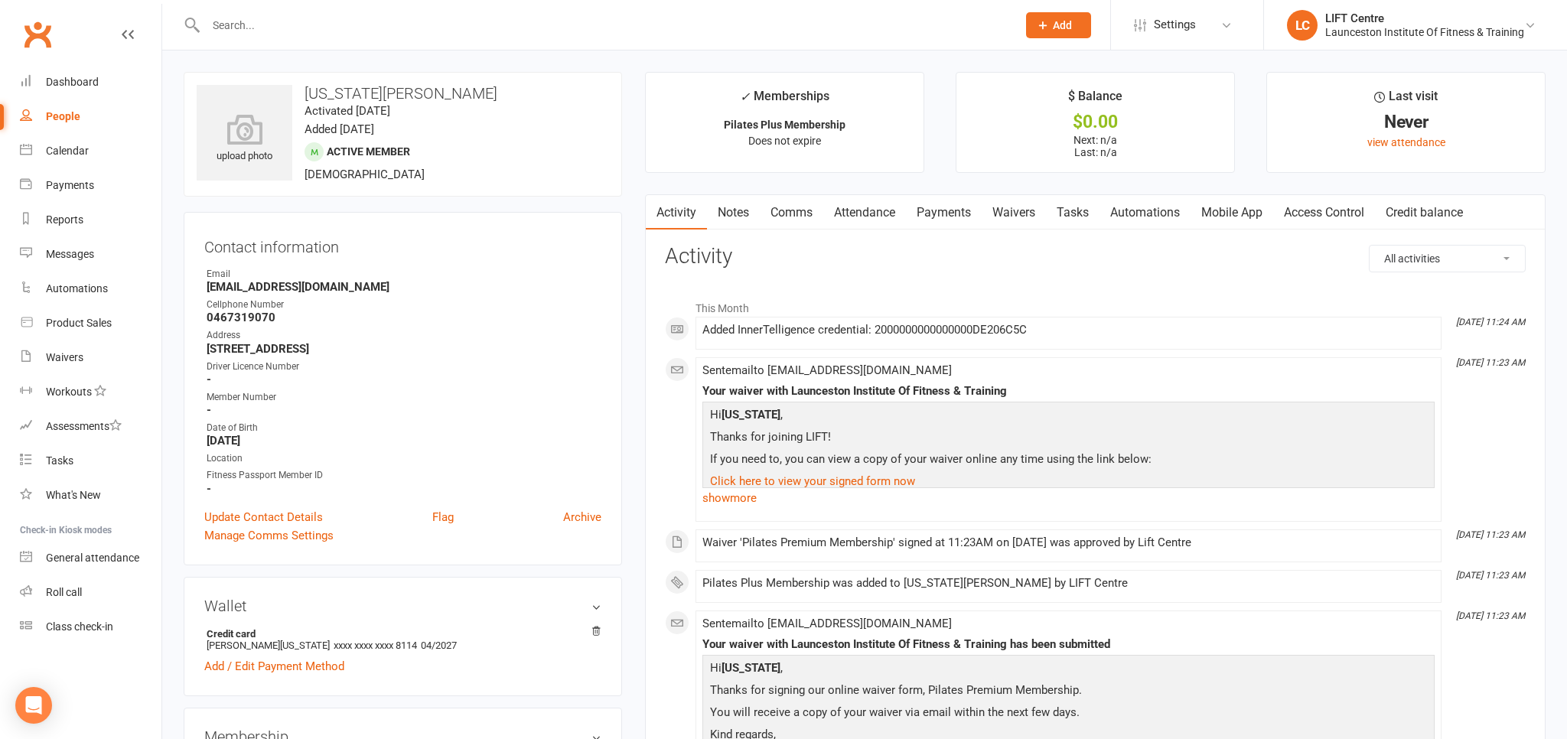
click at [1292, 201] on link "Access Control" at bounding box center [1324, 212] width 102 height 35
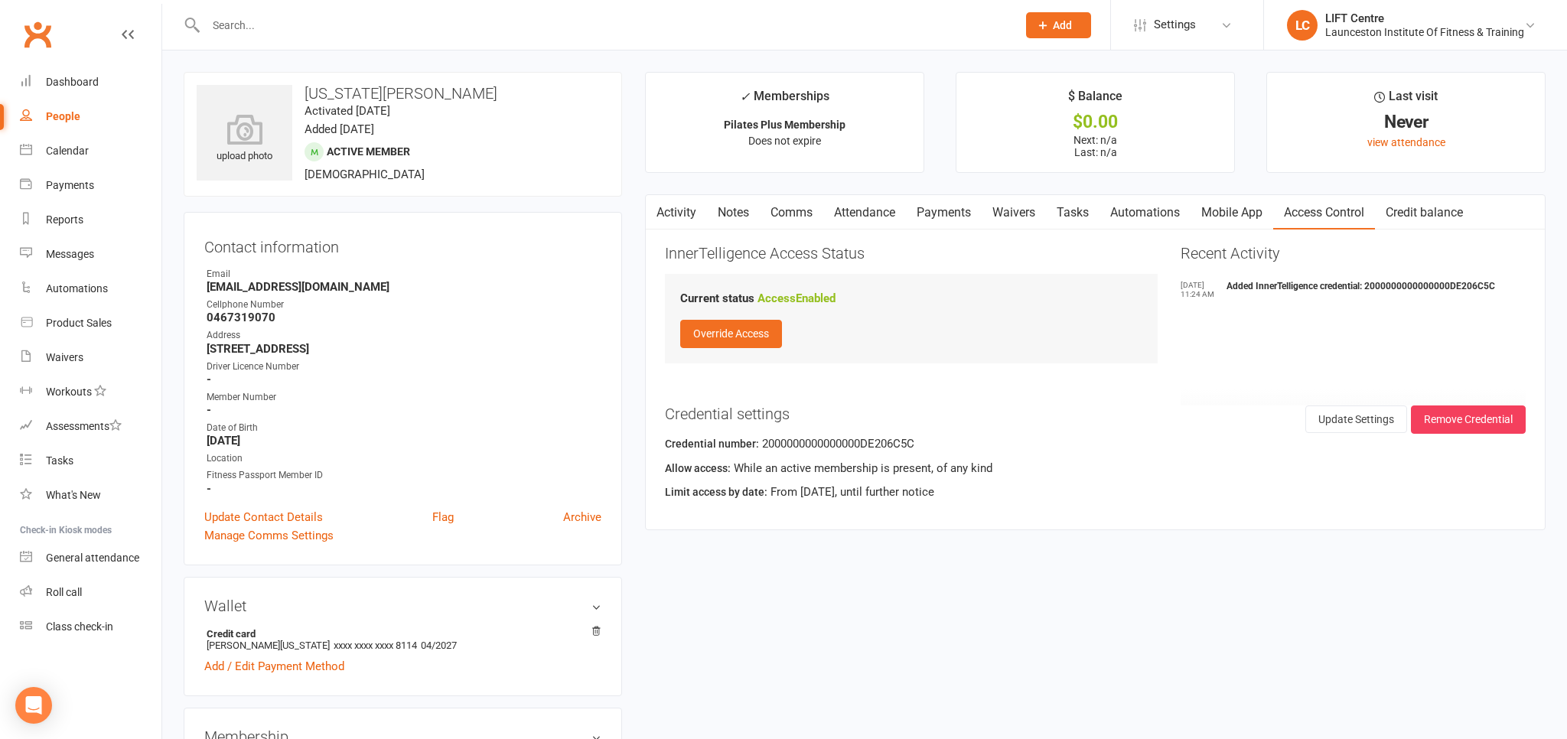
click at [689, 210] on link "Activity" at bounding box center [676, 212] width 61 height 35
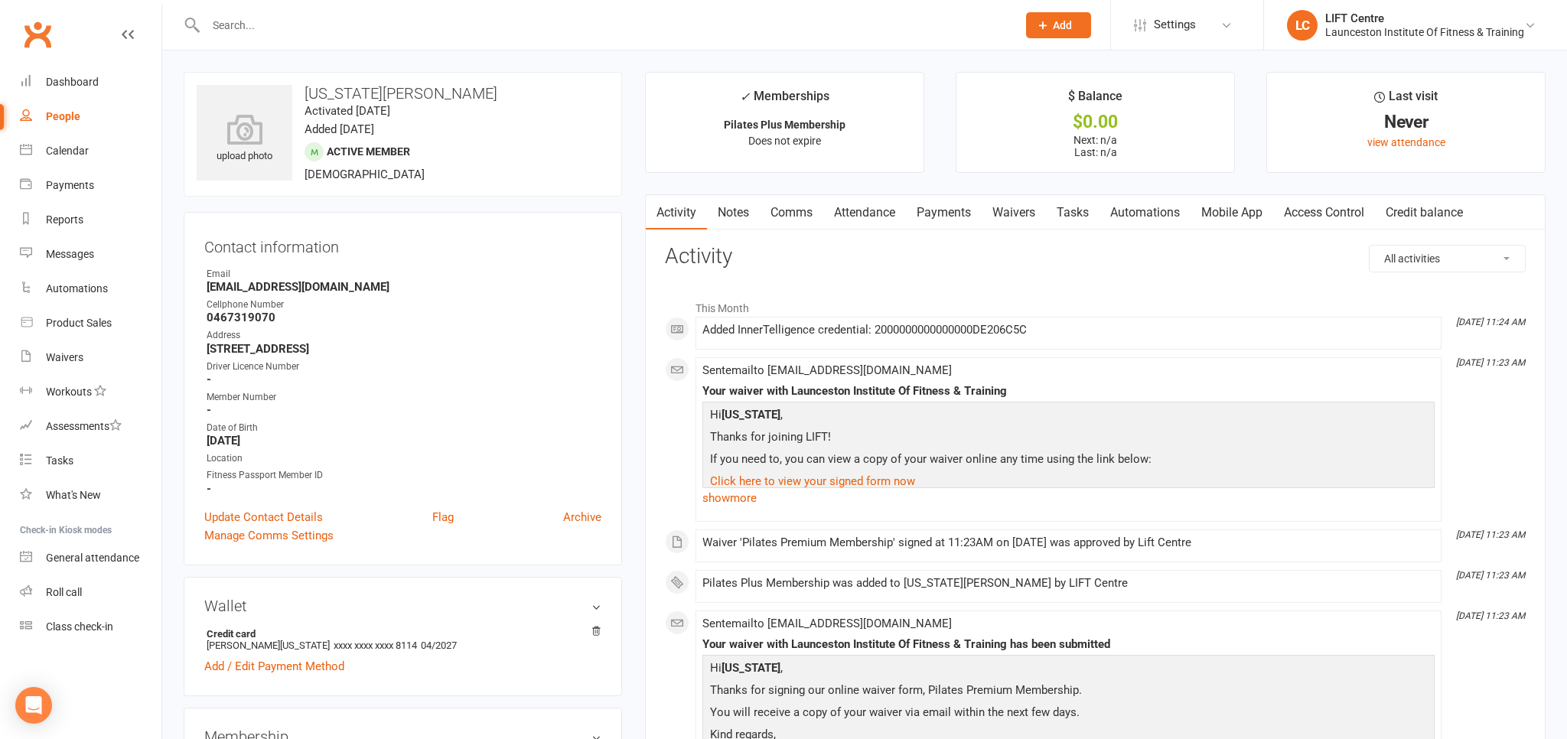
click at [44, 35] on link "Clubworx" at bounding box center [37, 34] width 38 height 38
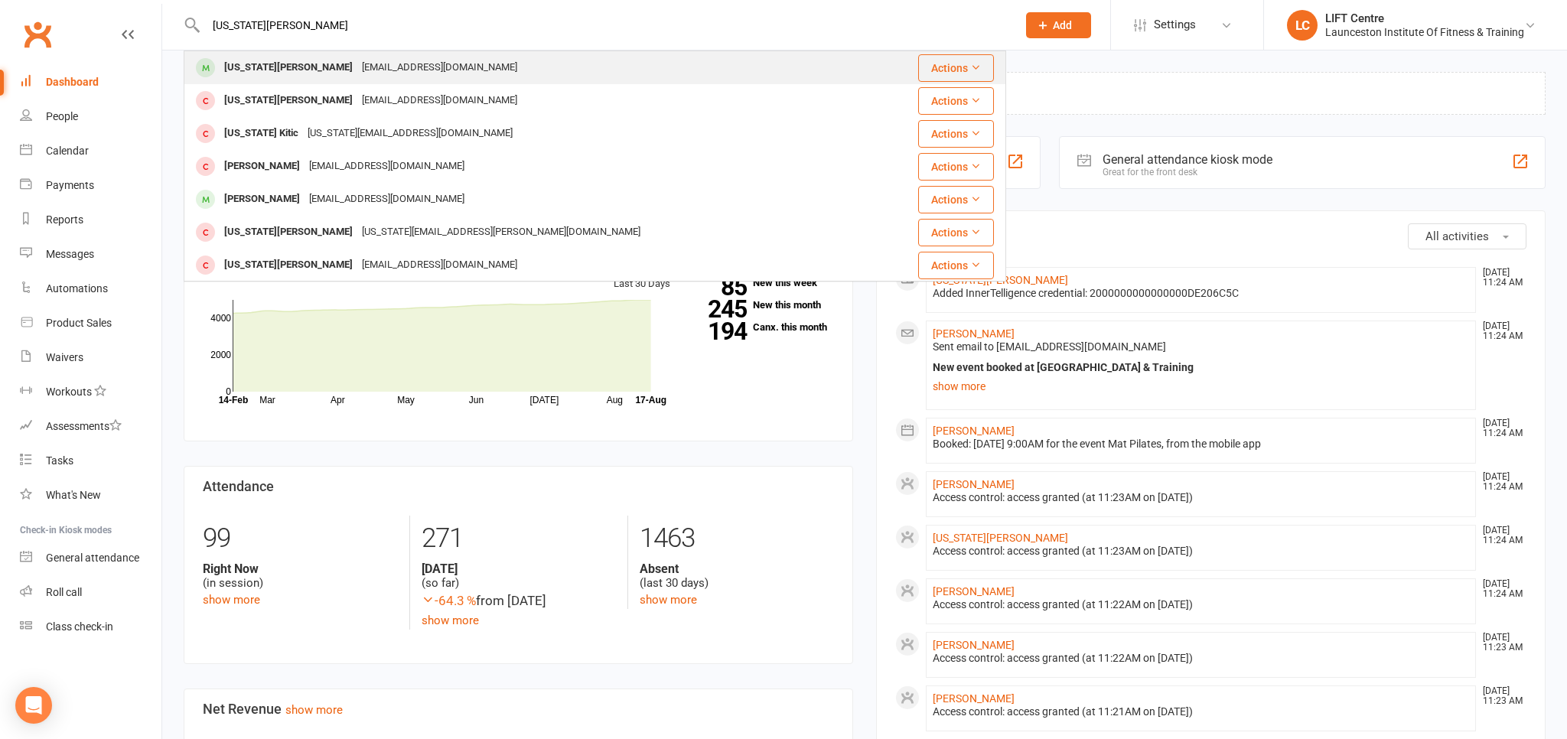
type input "[US_STATE][PERSON_NAME]"
click at [357, 69] on div "[EMAIL_ADDRESS][DOMAIN_NAME]" at bounding box center [439, 68] width 164 height 22
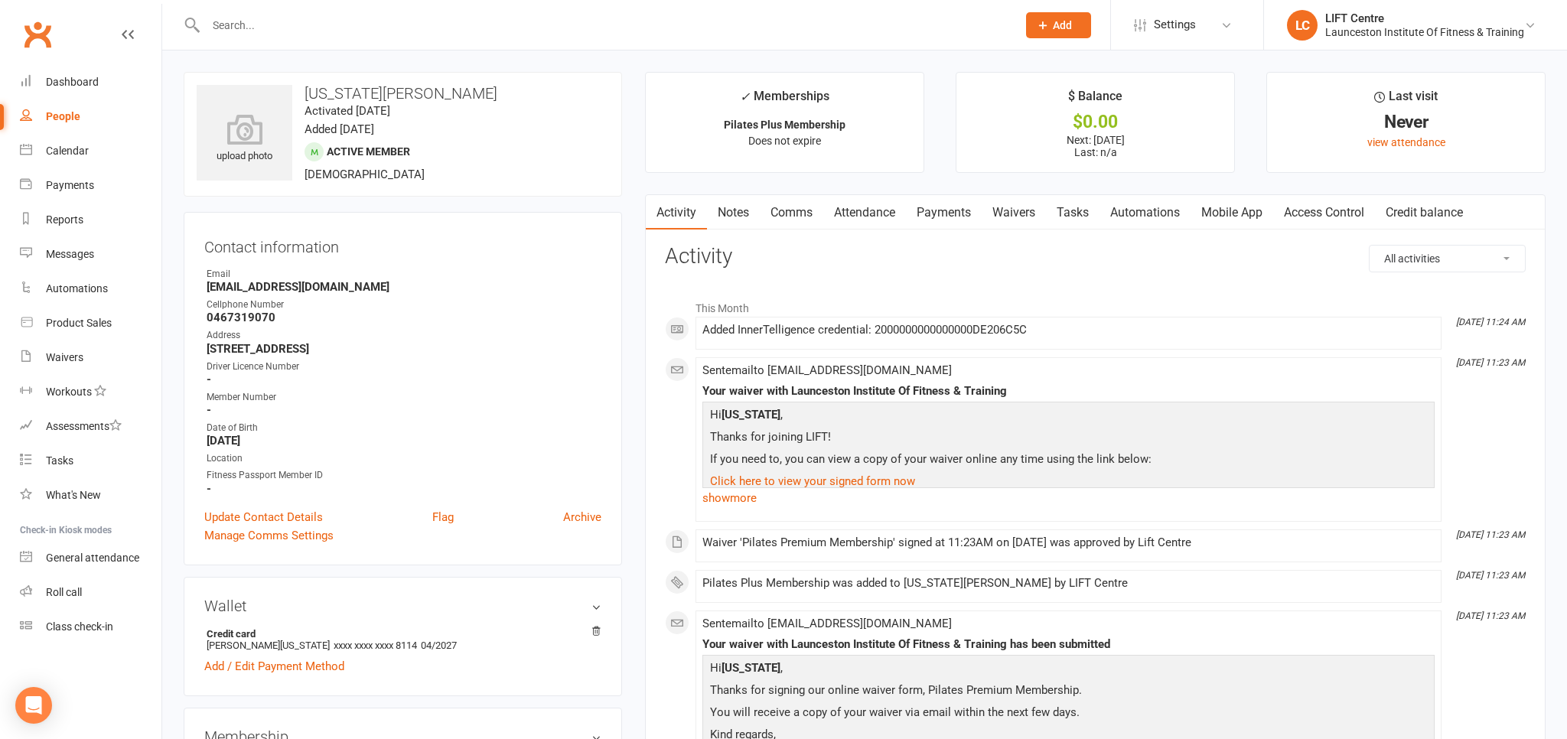
click at [1367, 210] on link "Access Control" at bounding box center [1324, 212] width 102 height 35
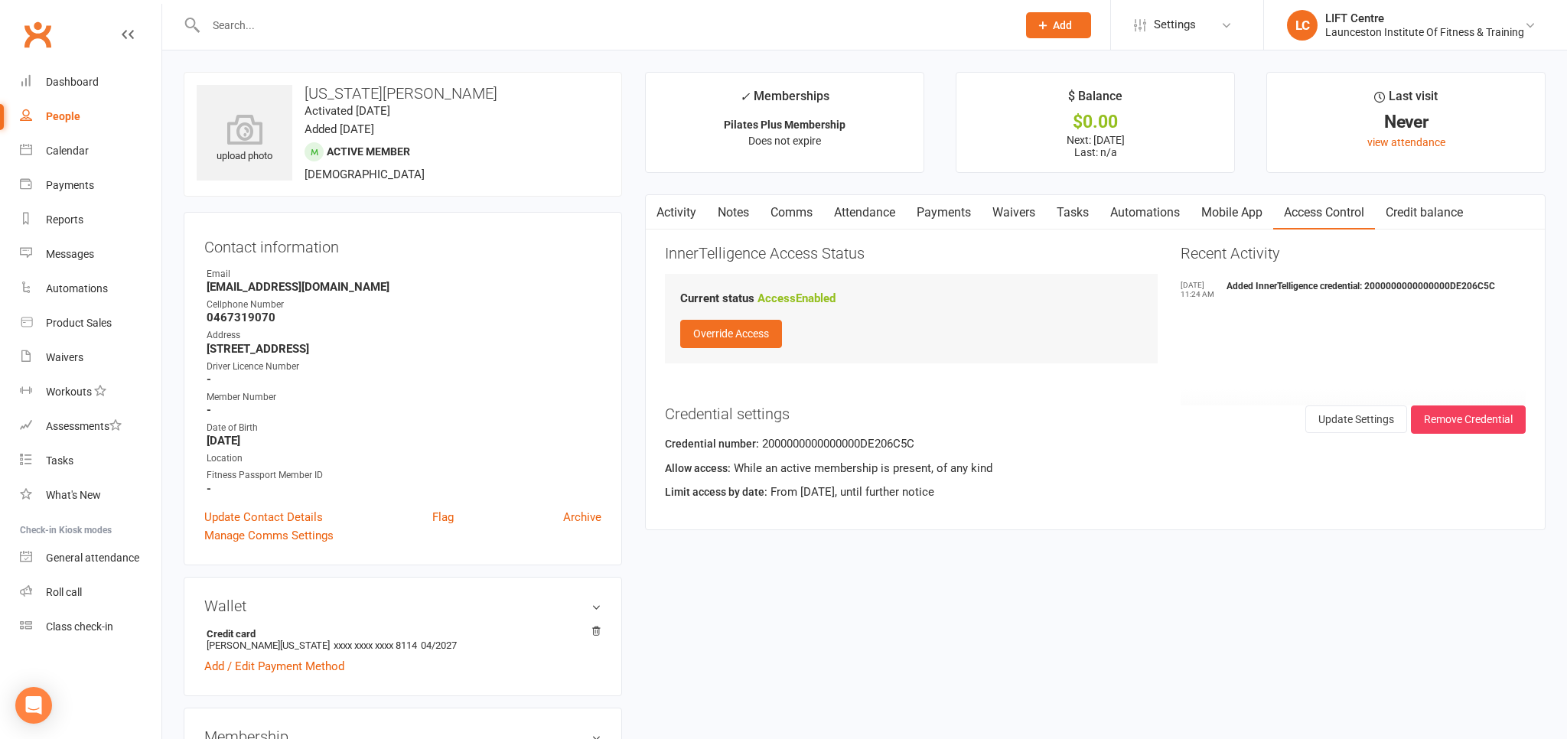
click at [672, 207] on link "Activity" at bounding box center [676, 212] width 61 height 35
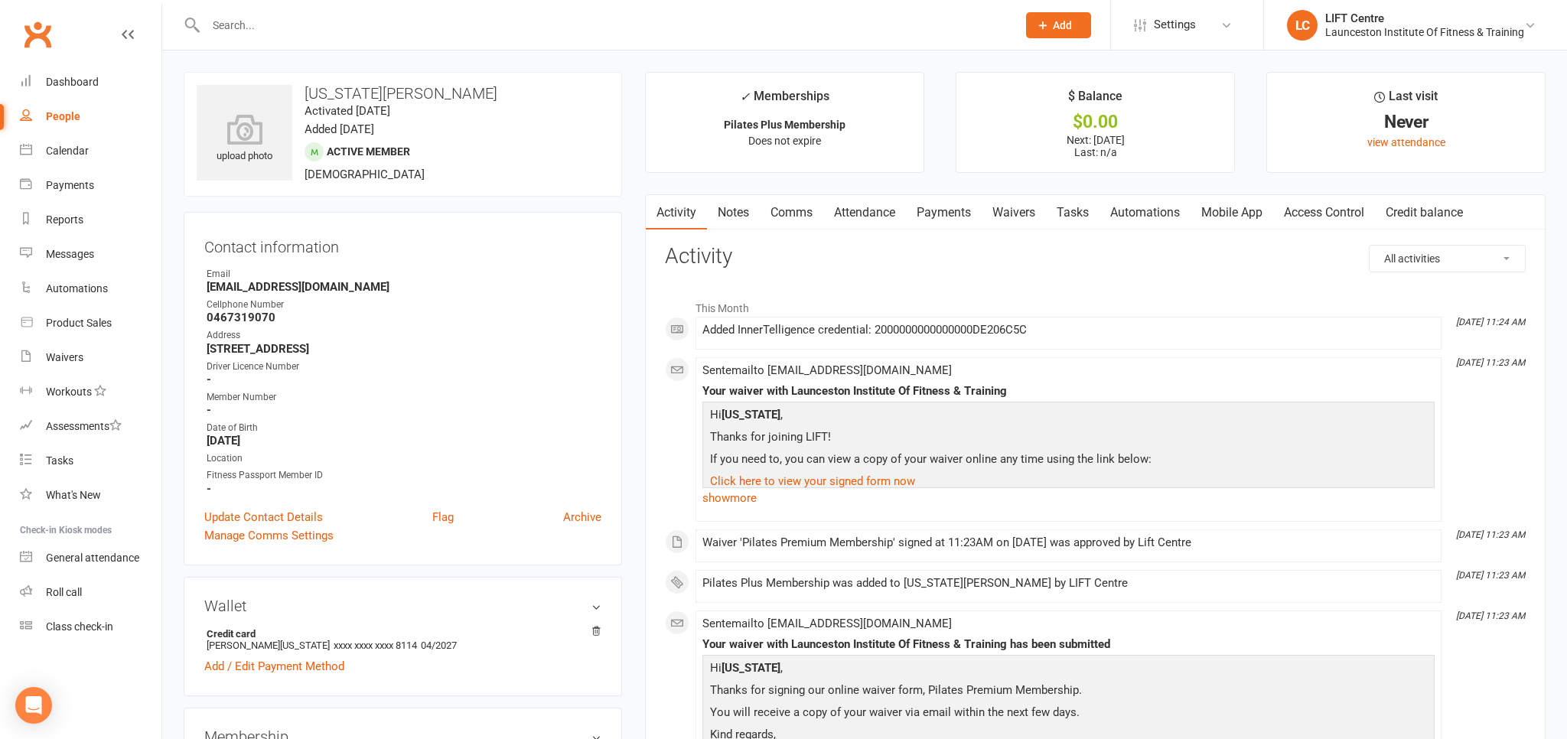
click at [957, 217] on link "Payments" at bounding box center [944, 212] width 76 height 35
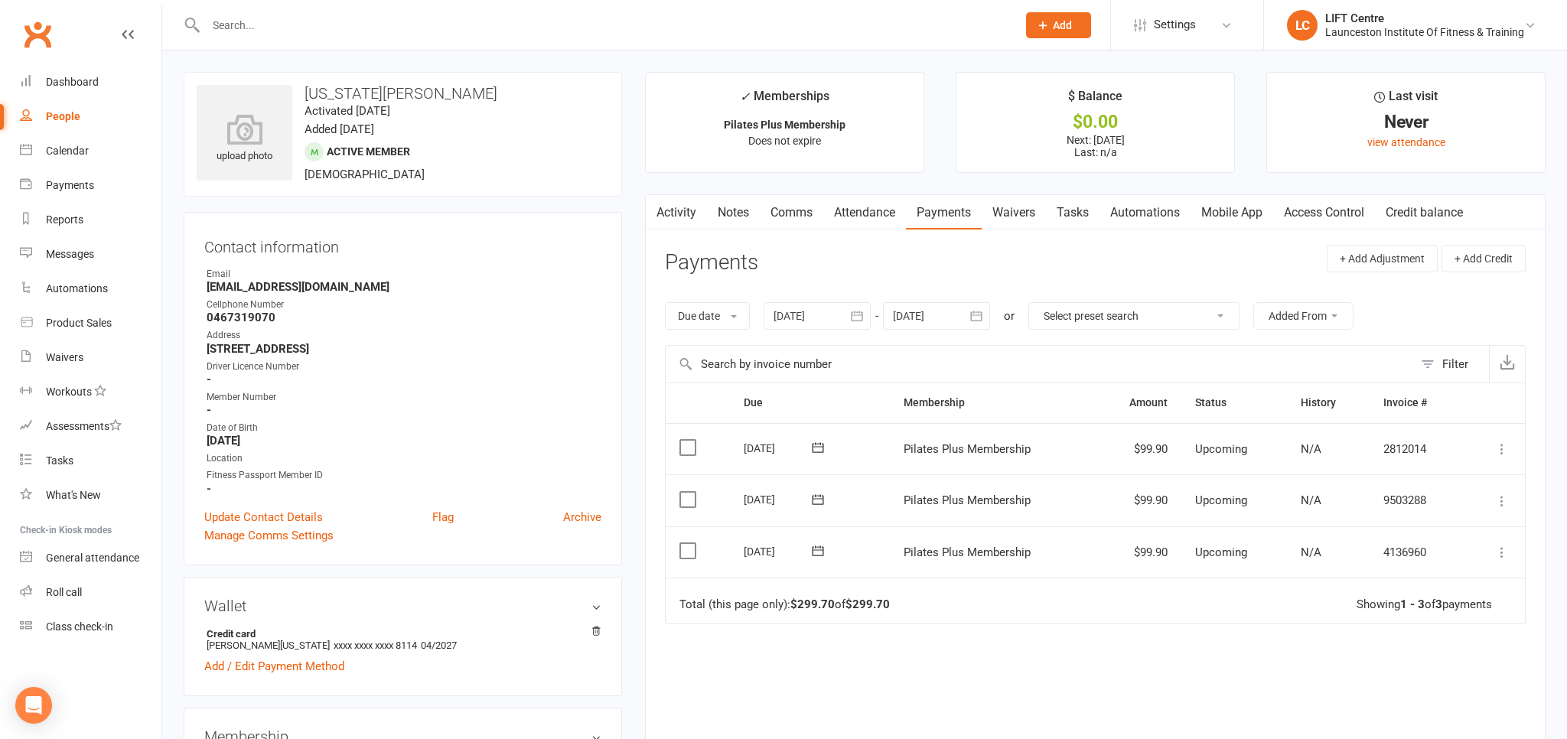
click at [671, 210] on link "Activity" at bounding box center [676, 212] width 61 height 35
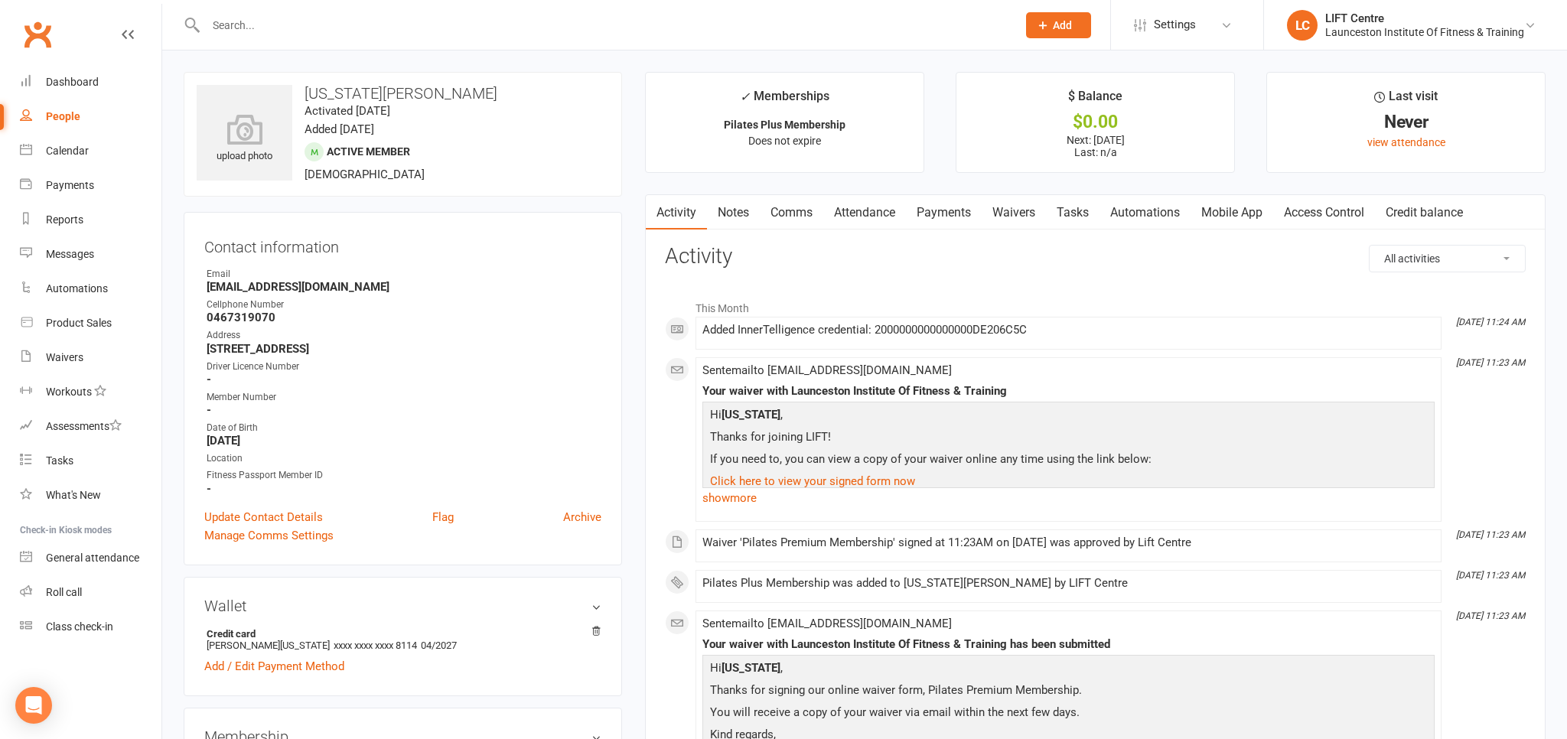
click at [72, 117] on div "People" at bounding box center [63, 116] width 34 height 12
select select "100"
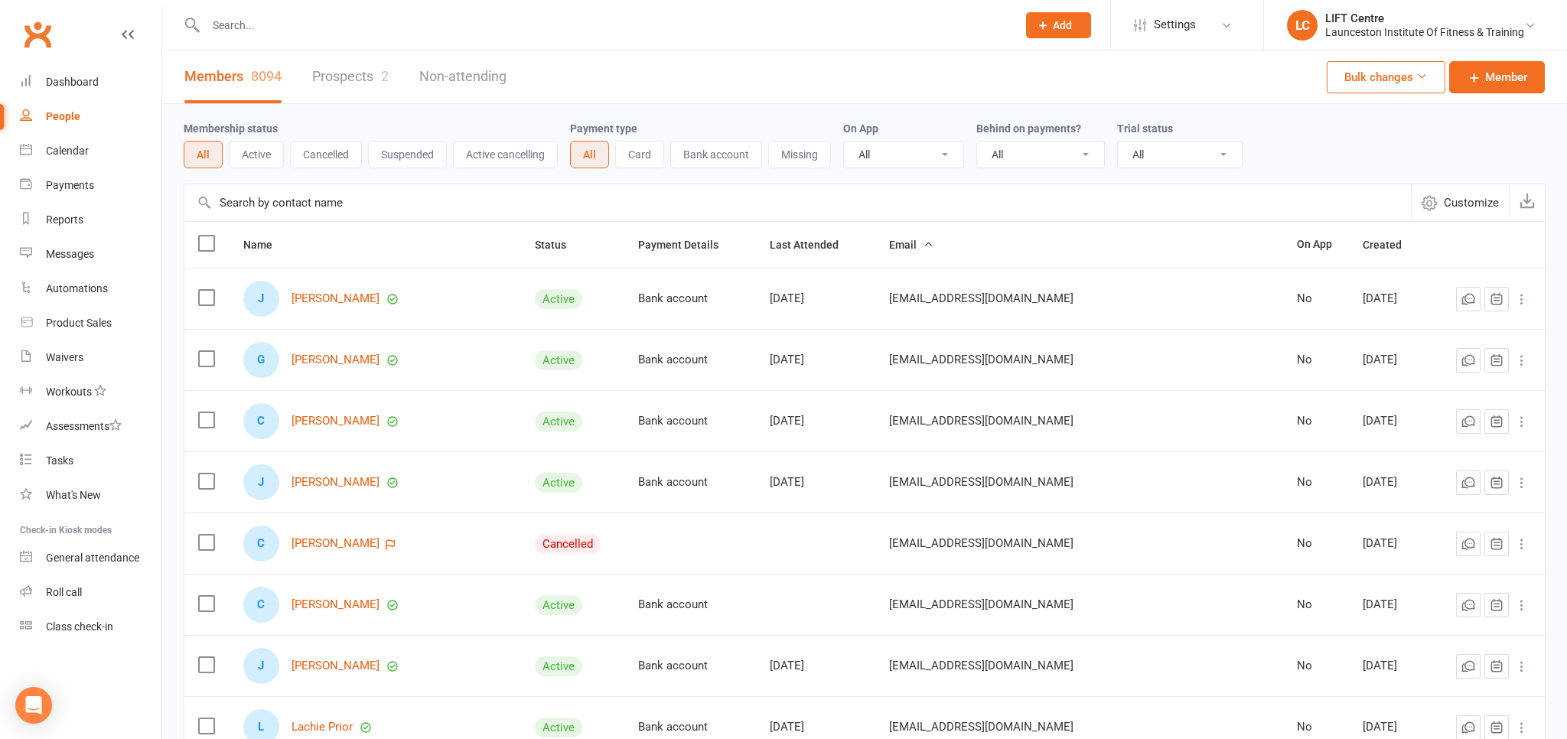
click at [35, 34] on link "Clubworx" at bounding box center [37, 34] width 38 height 38
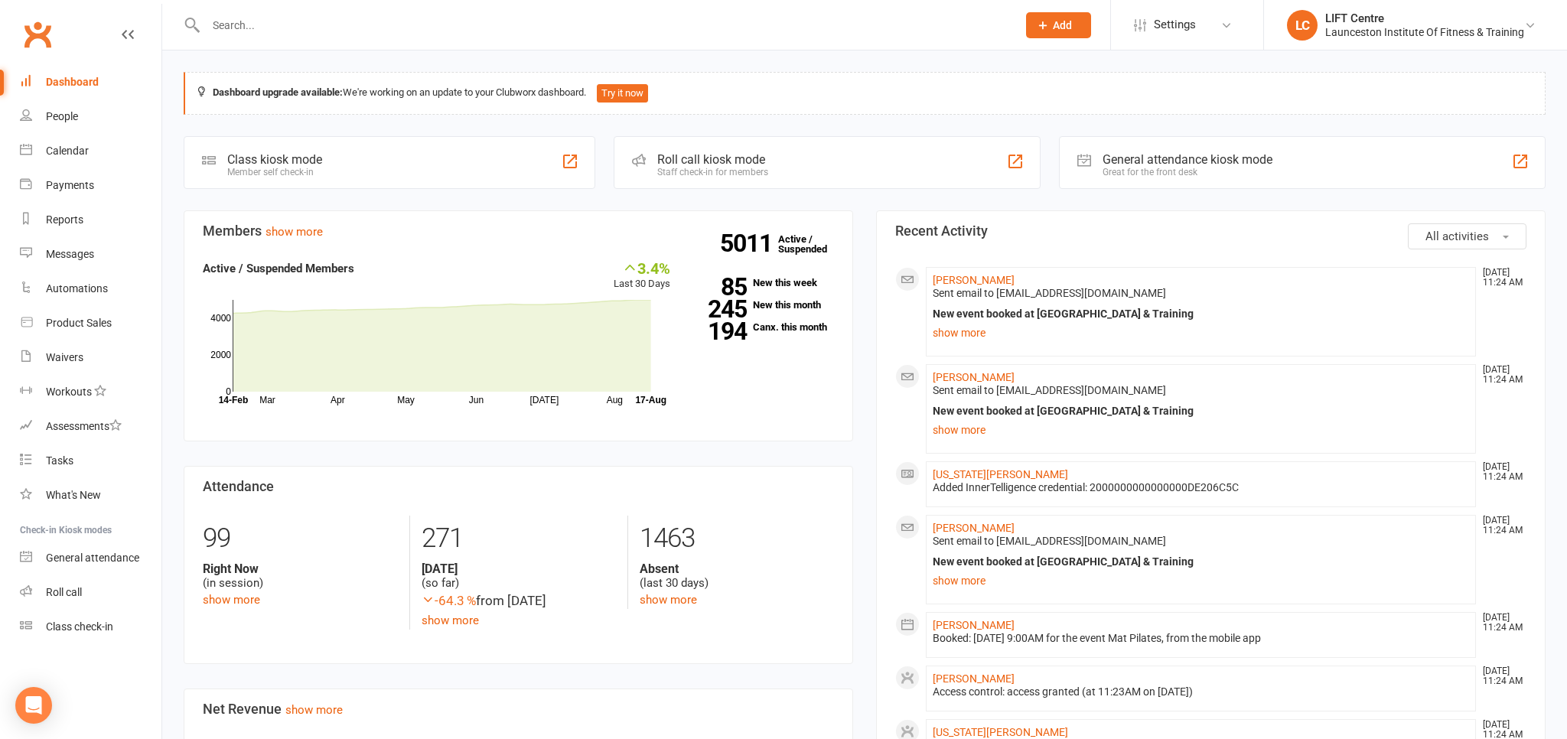
click at [244, 26] on input "text" at bounding box center [603, 25] width 805 height 21
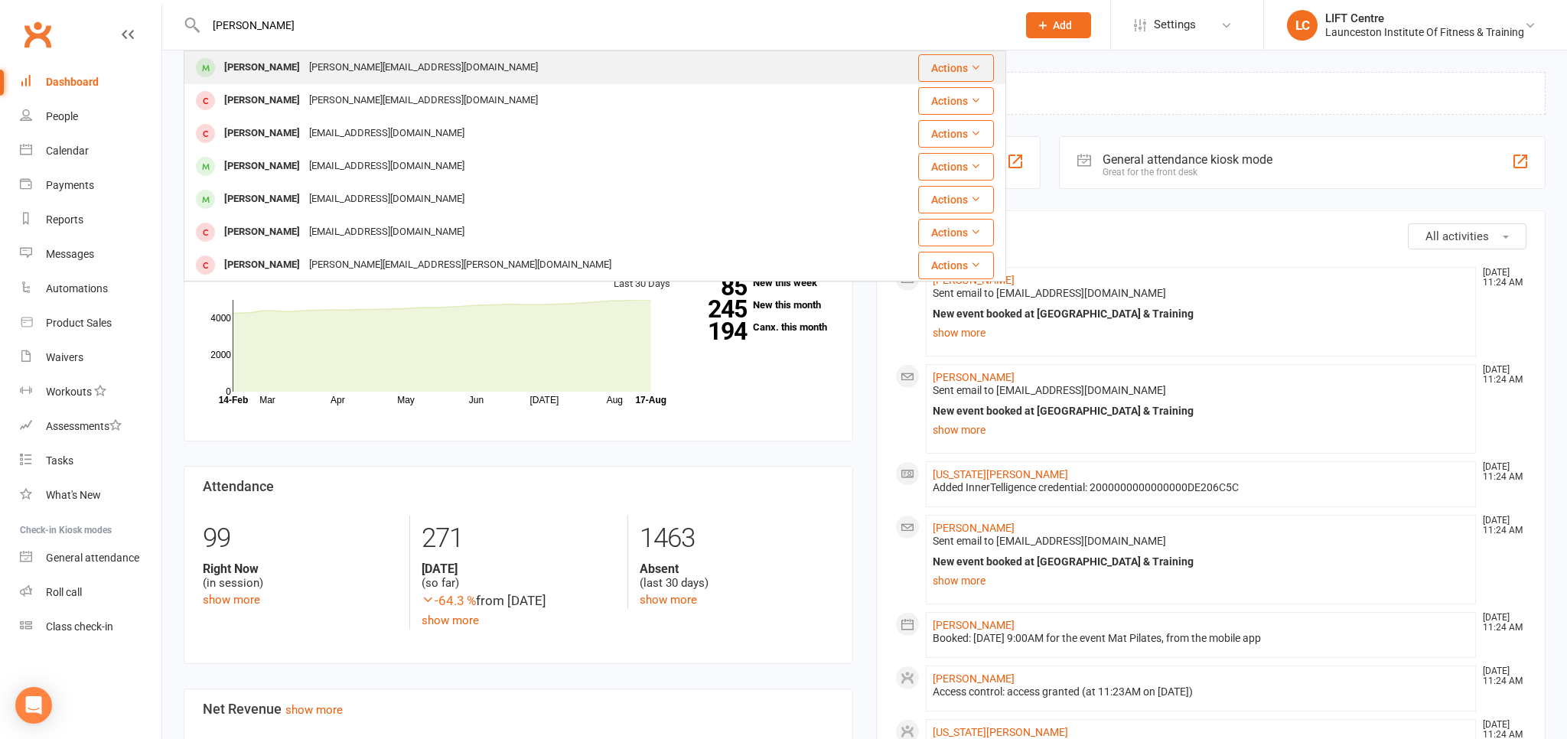
type input "[PERSON_NAME]"
click at [270, 62] on div "[PERSON_NAME]" at bounding box center [262, 68] width 85 height 22
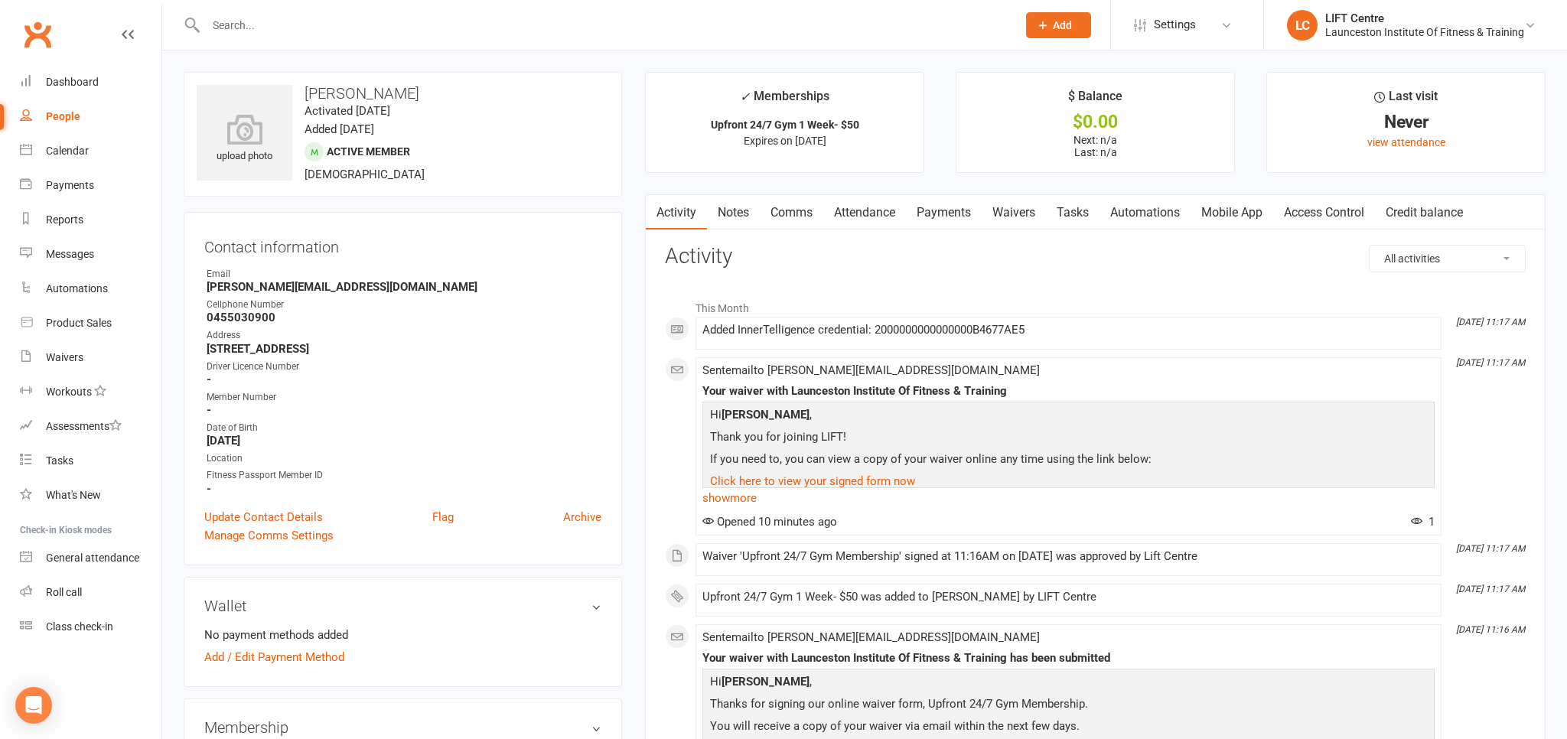
click at [950, 213] on link "Payments" at bounding box center [944, 212] width 76 height 35
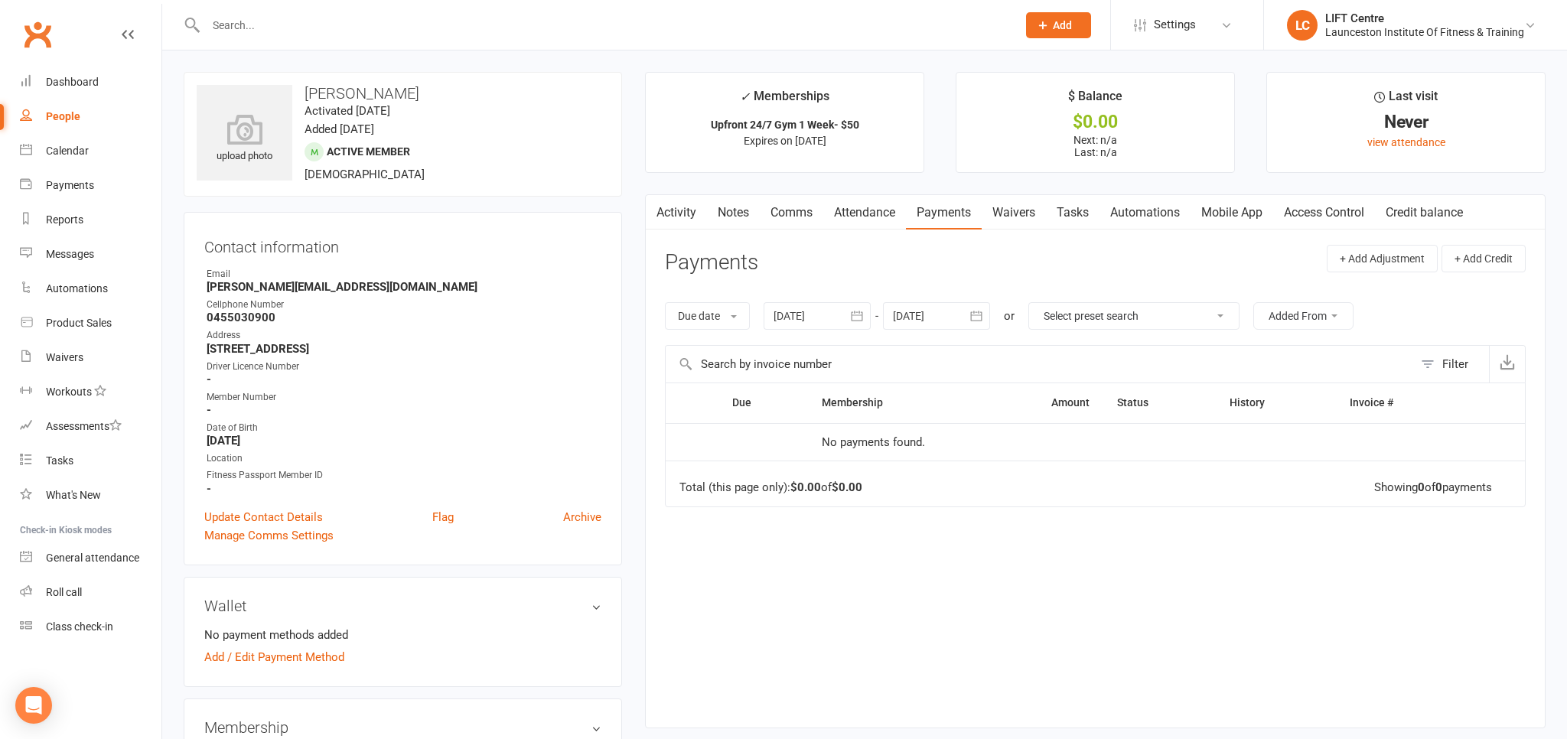
click at [686, 216] on link "Activity" at bounding box center [676, 212] width 61 height 35
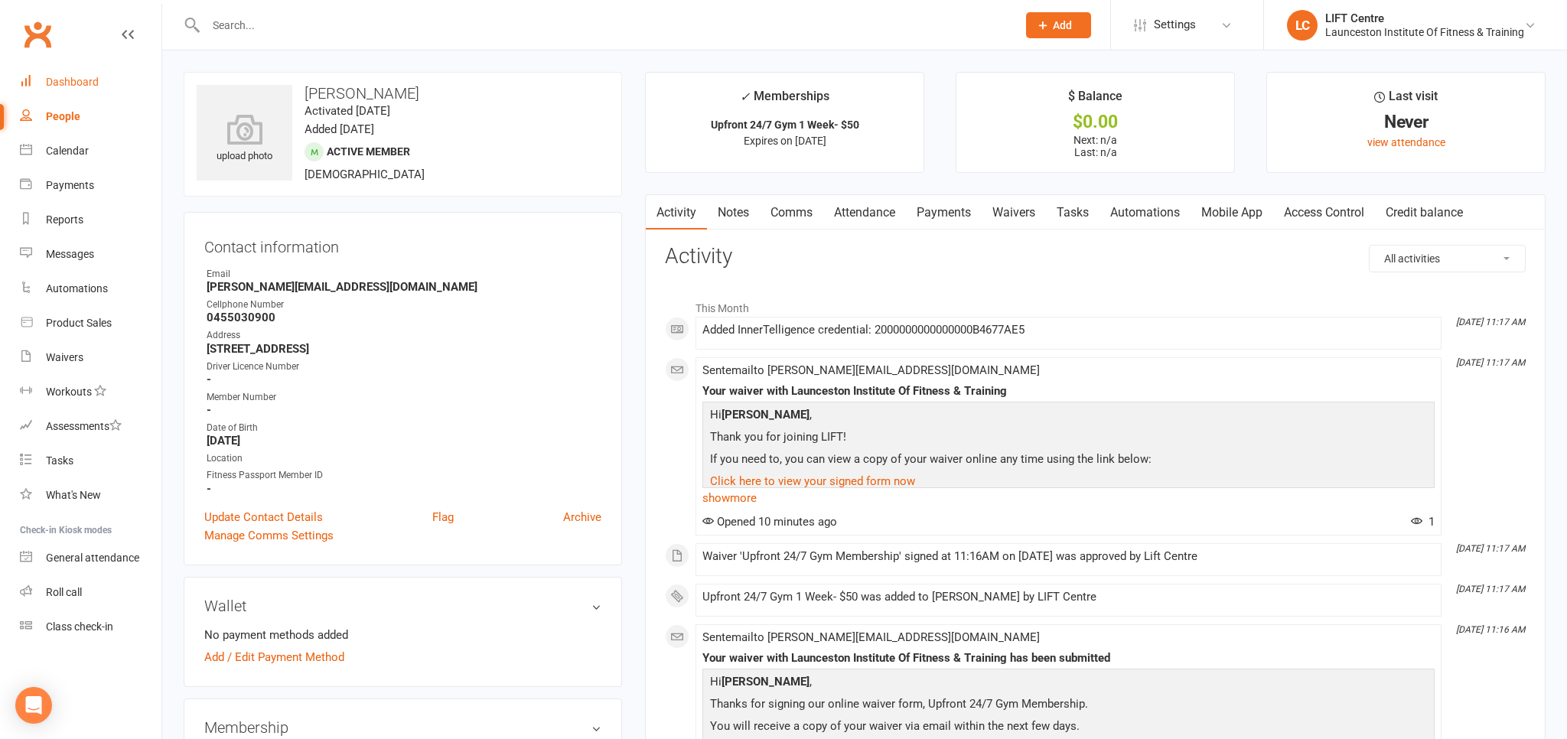
click at [86, 87] on div "Dashboard" at bounding box center [72, 82] width 53 height 12
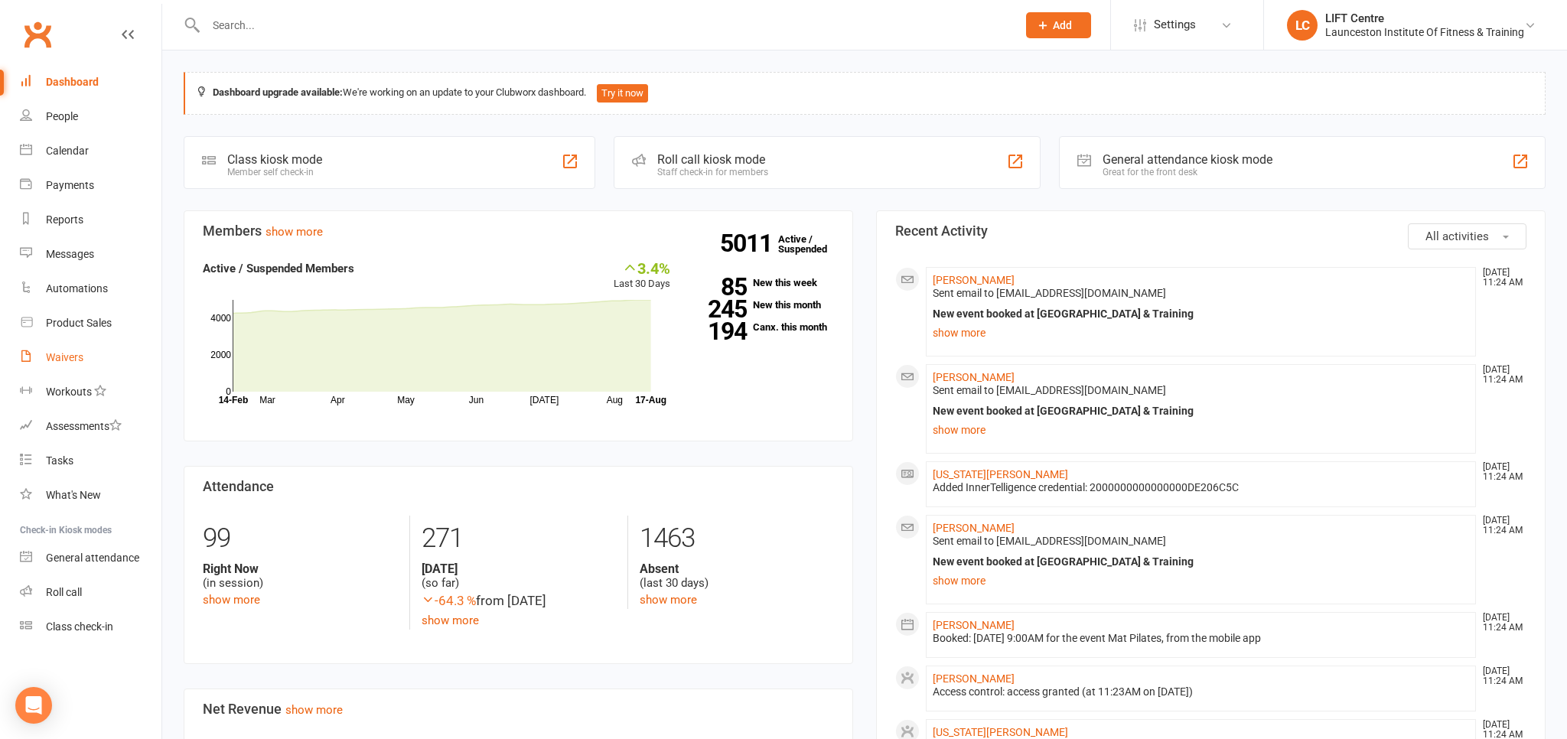
click at [84, 353] on link "Waivers" at bounding box center [91, 357] width 142 height 34
select select "50"
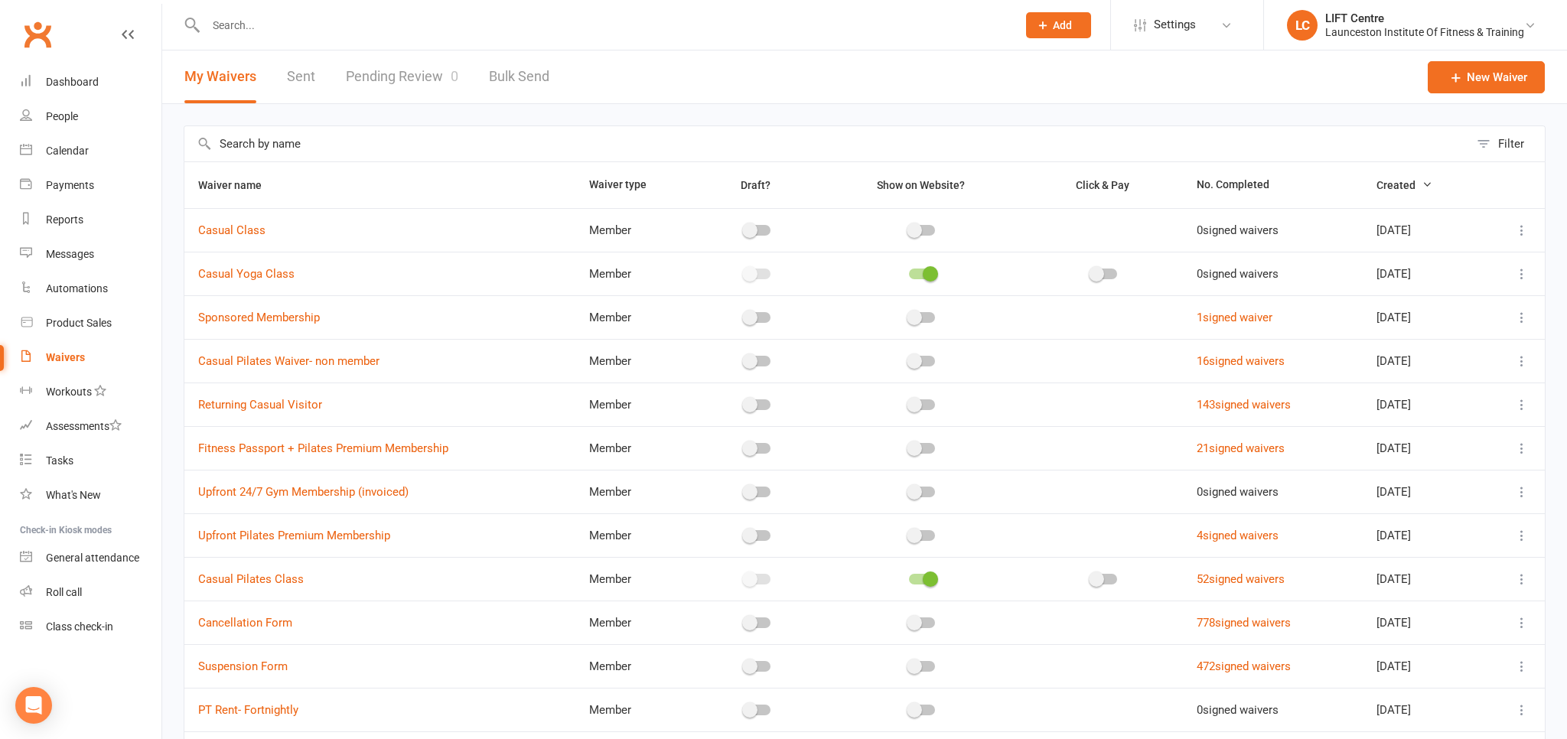
click at [412, 69] on link "Pending Review 0" at bounding box center [402, 76] width 112 height 53
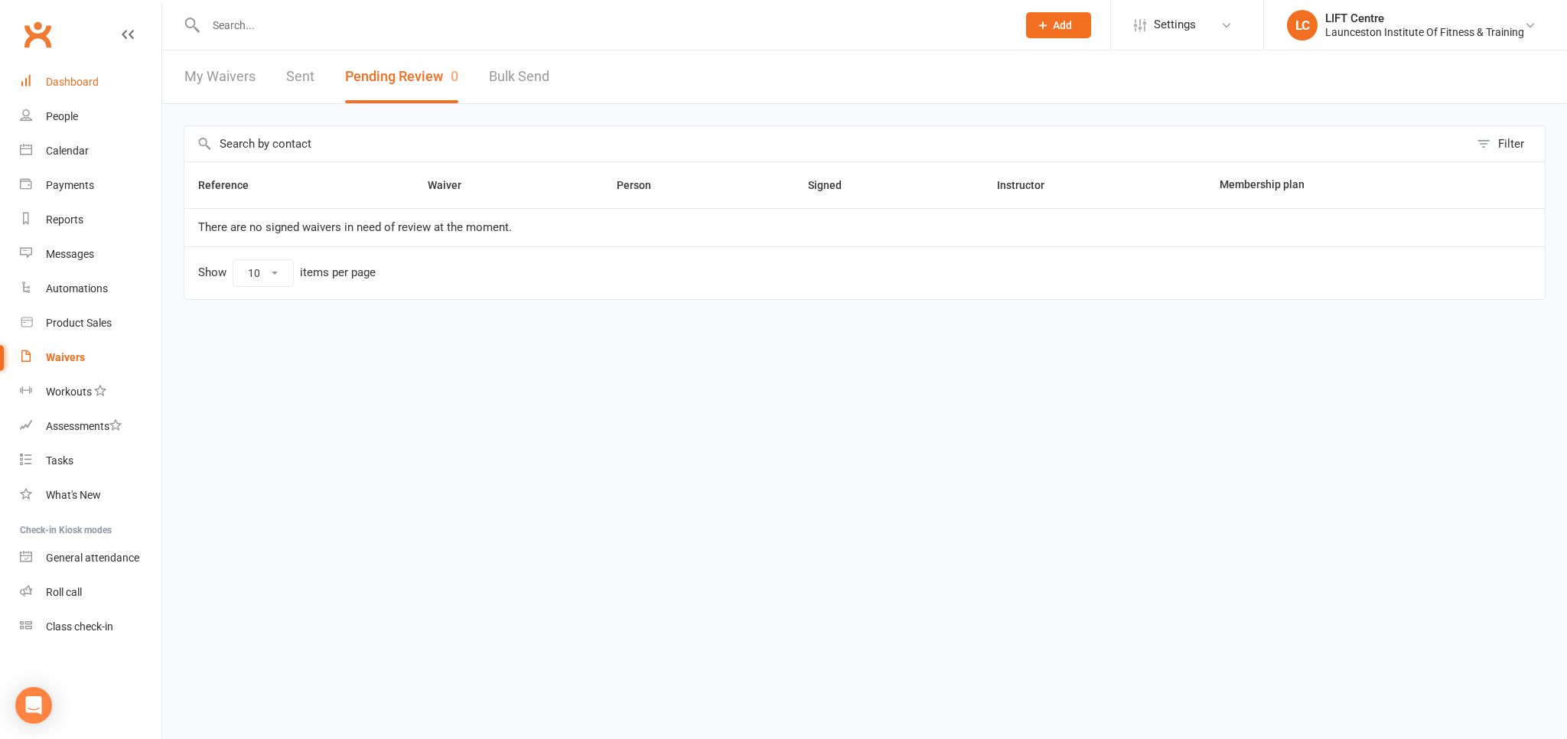
click at [87, 81] on div "Dashboard" at bounding box center [72, 82] width 53 height 12
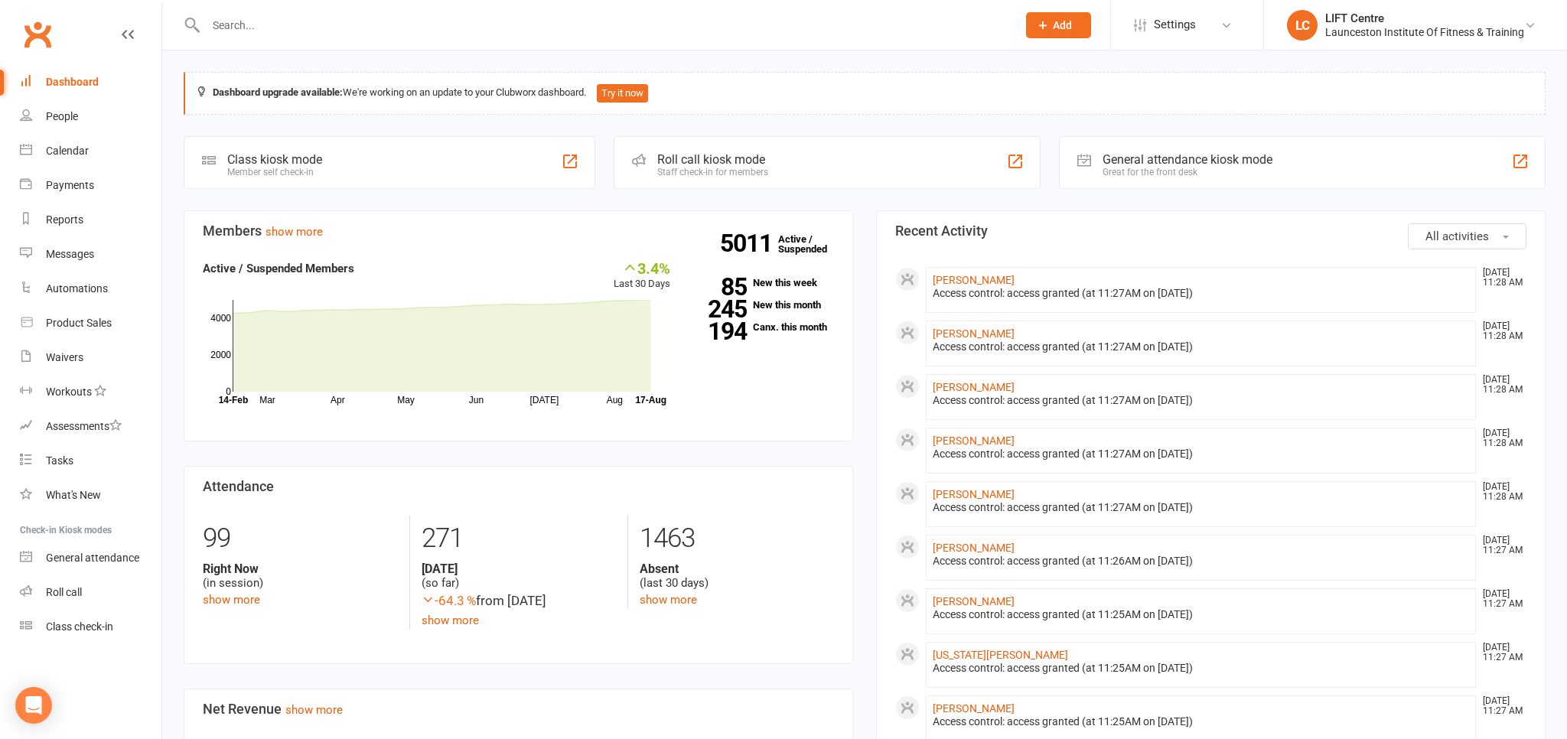
click at [233, 31] on input "text" at bounding box center [603, 25] width 805 height 21
paste input "2000000000000000C4FB5461"
type input "2000000000000000C4FB5461"
click at [75, 90] on link "Dashboard" at bounding box center [91, 82] width 142 height 34
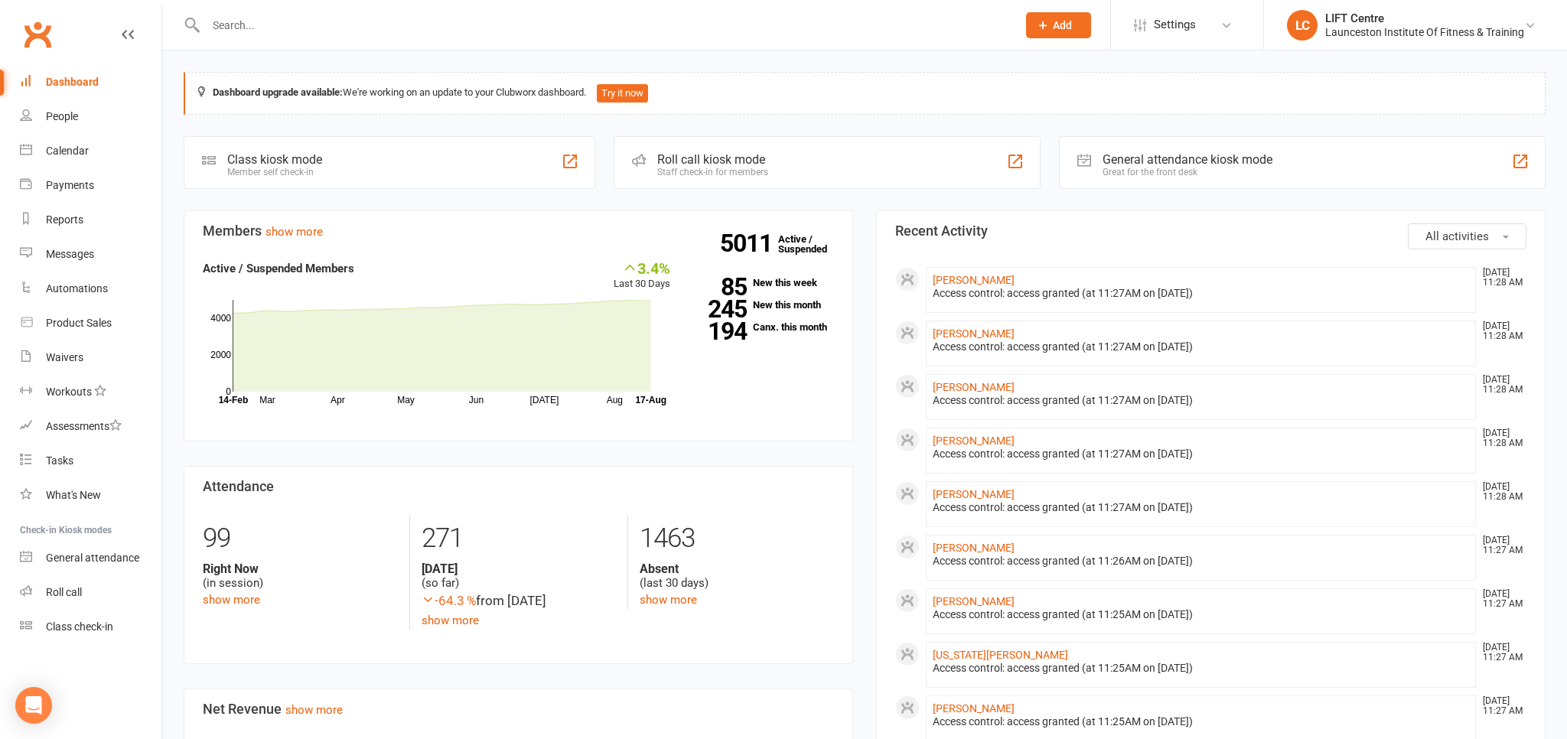
click at [294, 38] on div at bounding box center [595, 25] width 822 height 50
click at [293, 24] on input "text" at bounding box center [603, 25] width 805 height 21
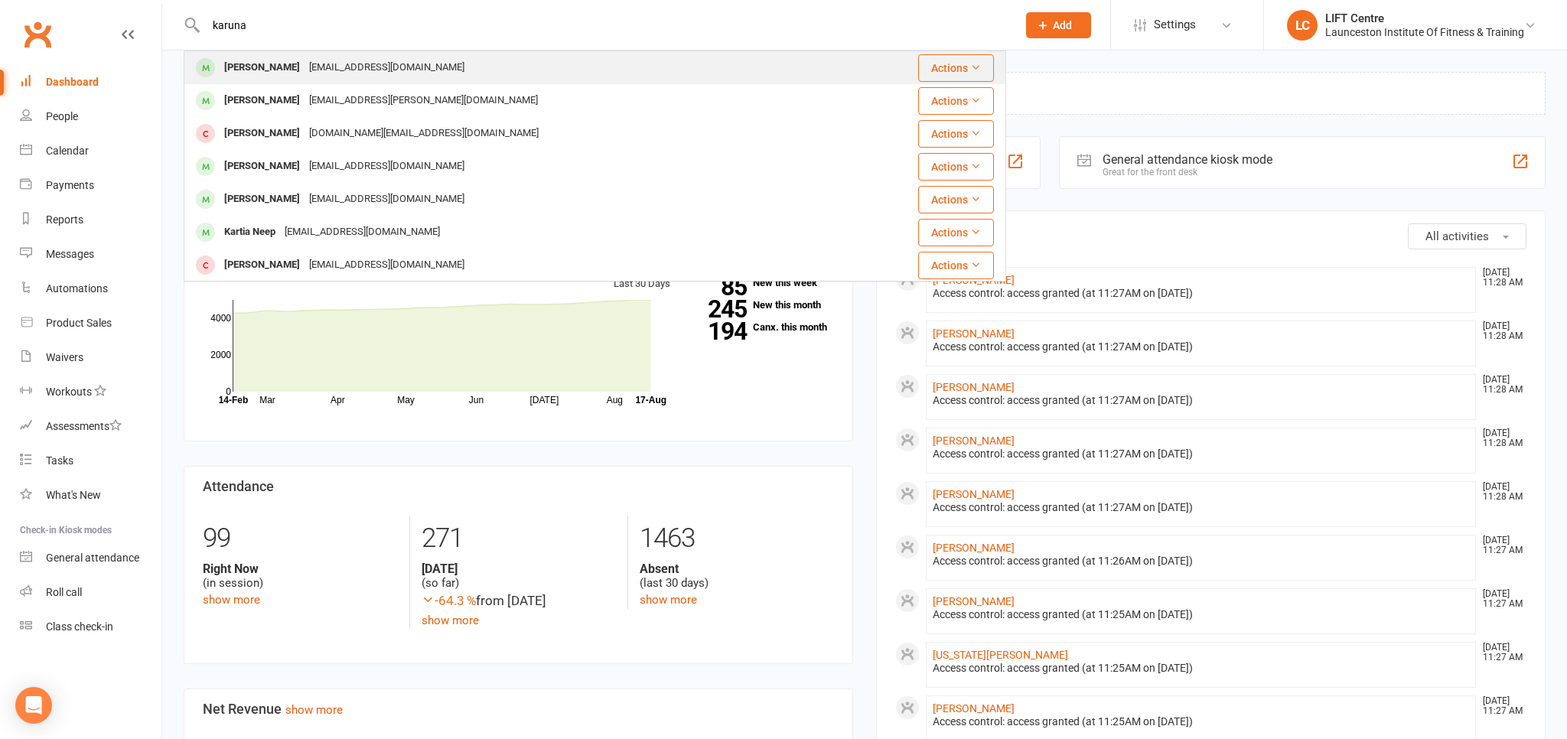
type input "karuna"
click at [387, 57] on div "[EMAIL_ADDRESS][DOMAIN_NAME]" at bounding box center [387, 68] width 164 height 22
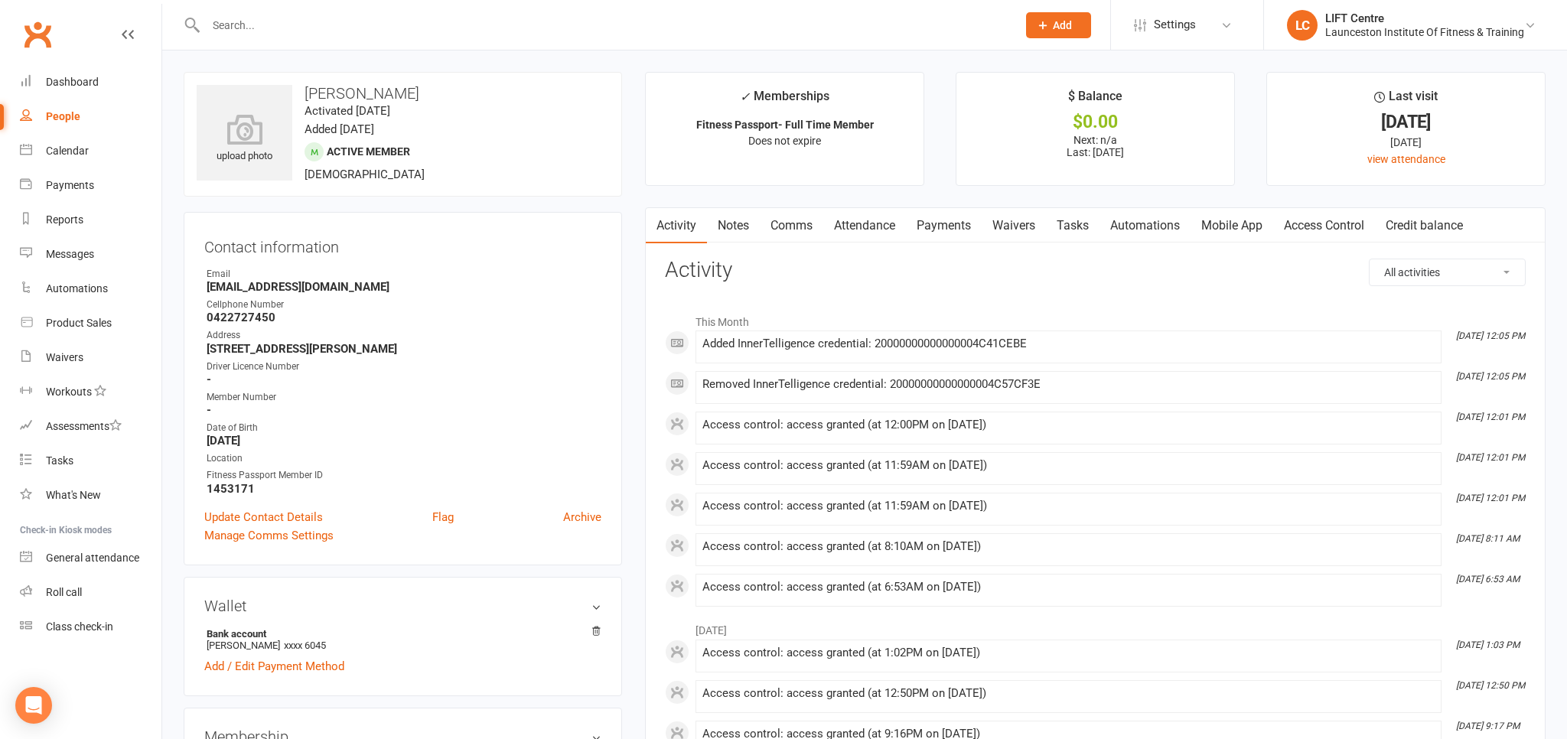
click at [1322, 230] on link "Access Control" at bounding box center [1324, 225] width 102 height 35
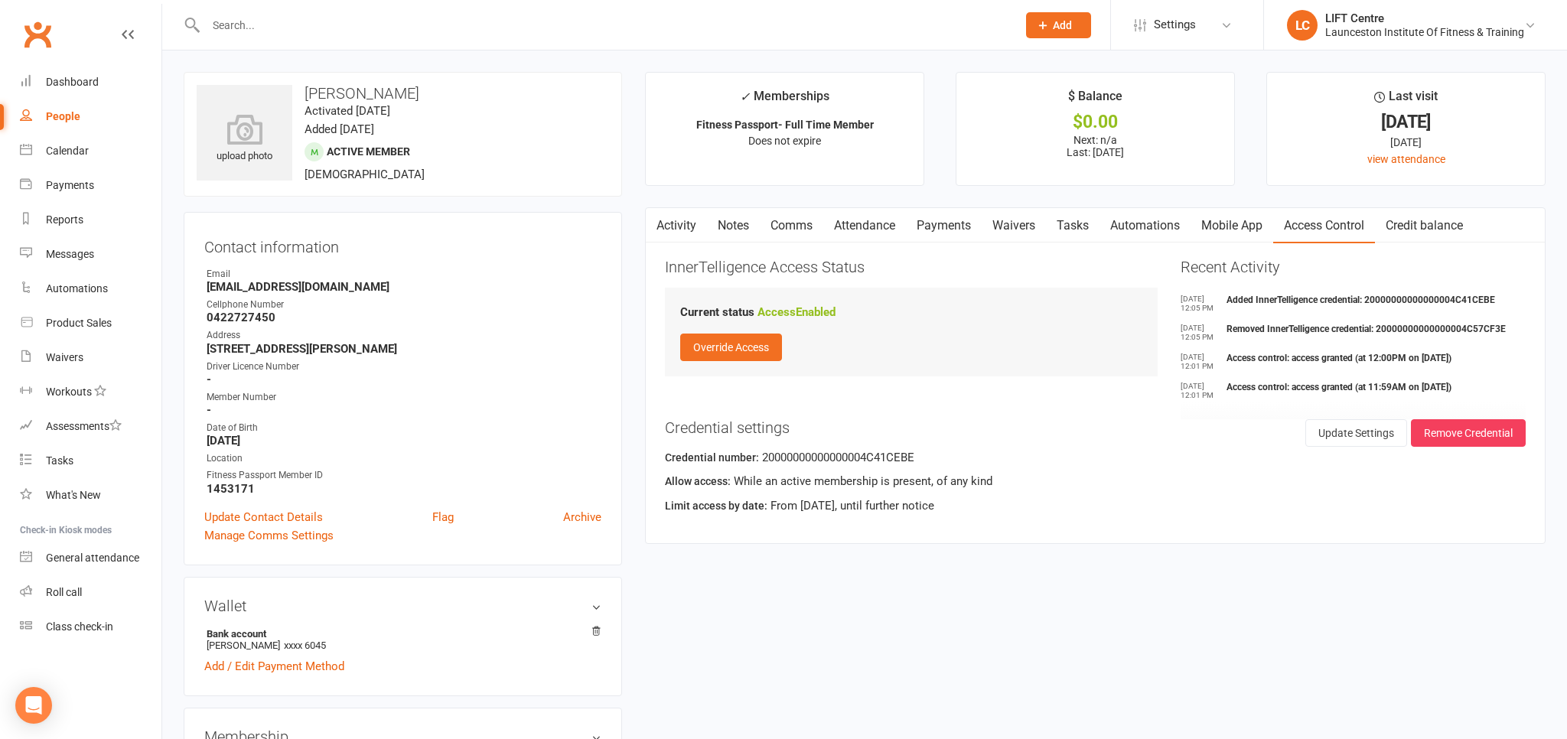
click at [696, 220] on link "Activity" at bounding box center [676, 225] width 61 height 35
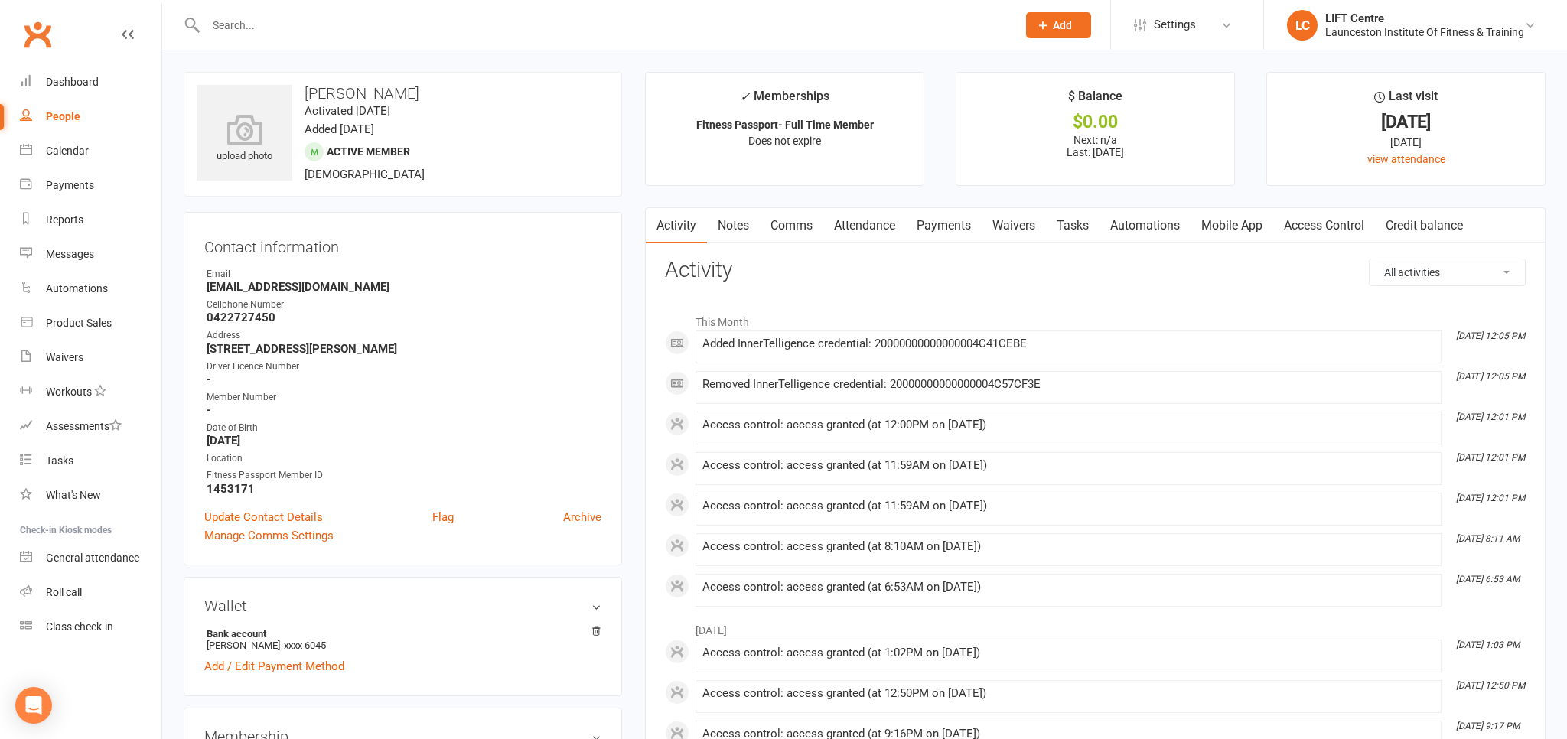
click at [1333, 223] on link "Access Control" at bounding box center [1324, 225] width 102 height 35
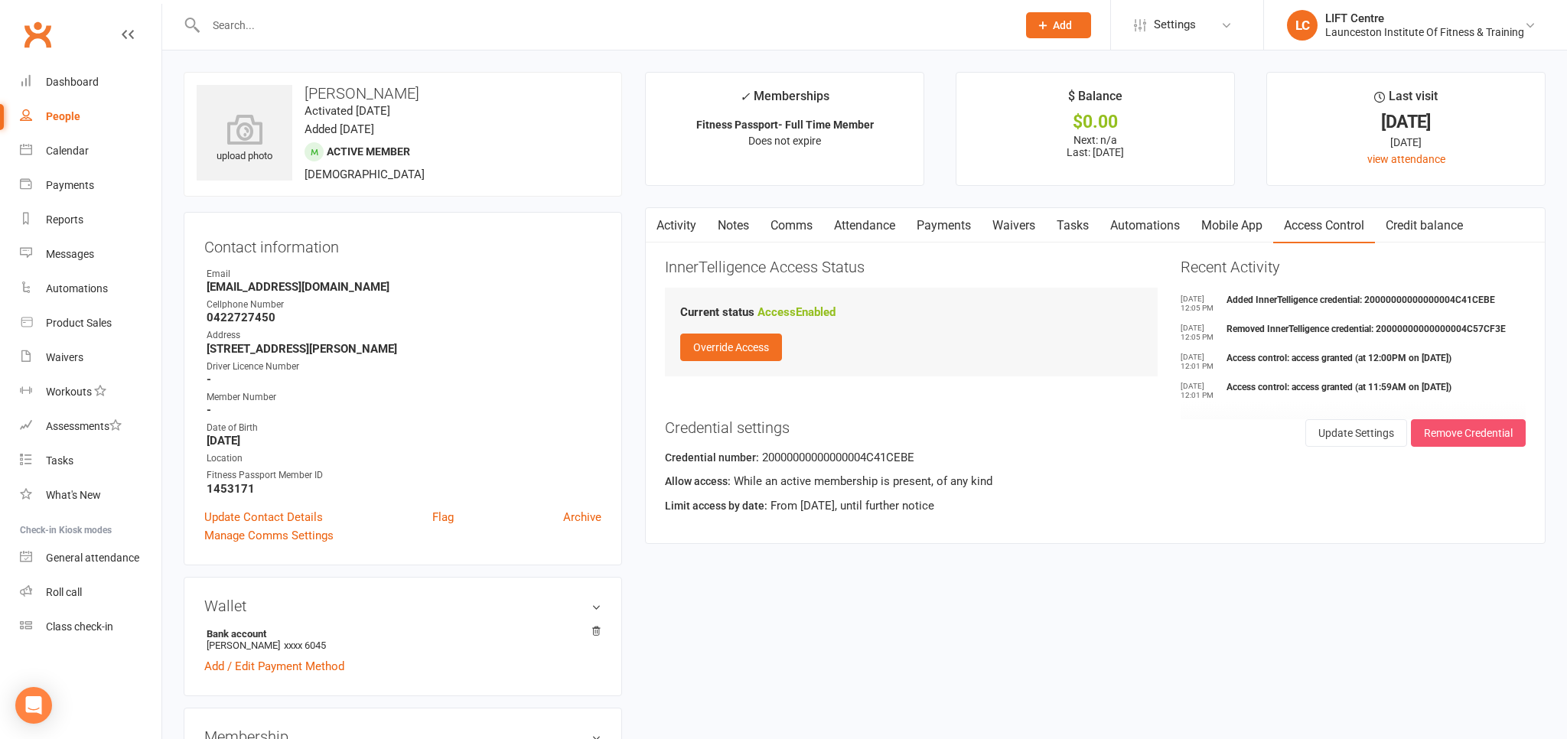
click at [1480, 435] on button "Remove Credential" at bounding box center [1468, 433] width 115 height 28
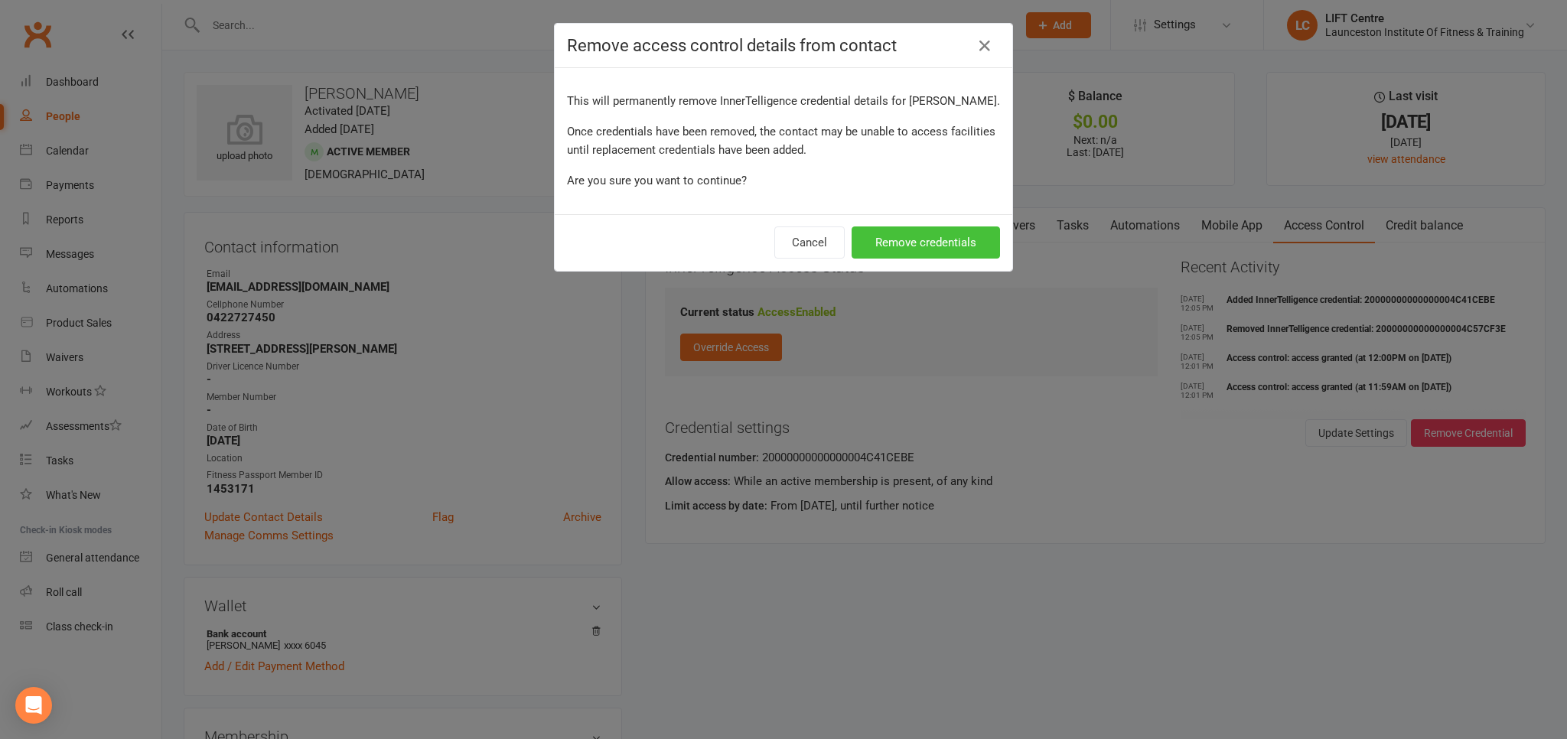
click at [917, 242] on button "Remove credentials" at bounding box center [926, 242] width 148 height 32
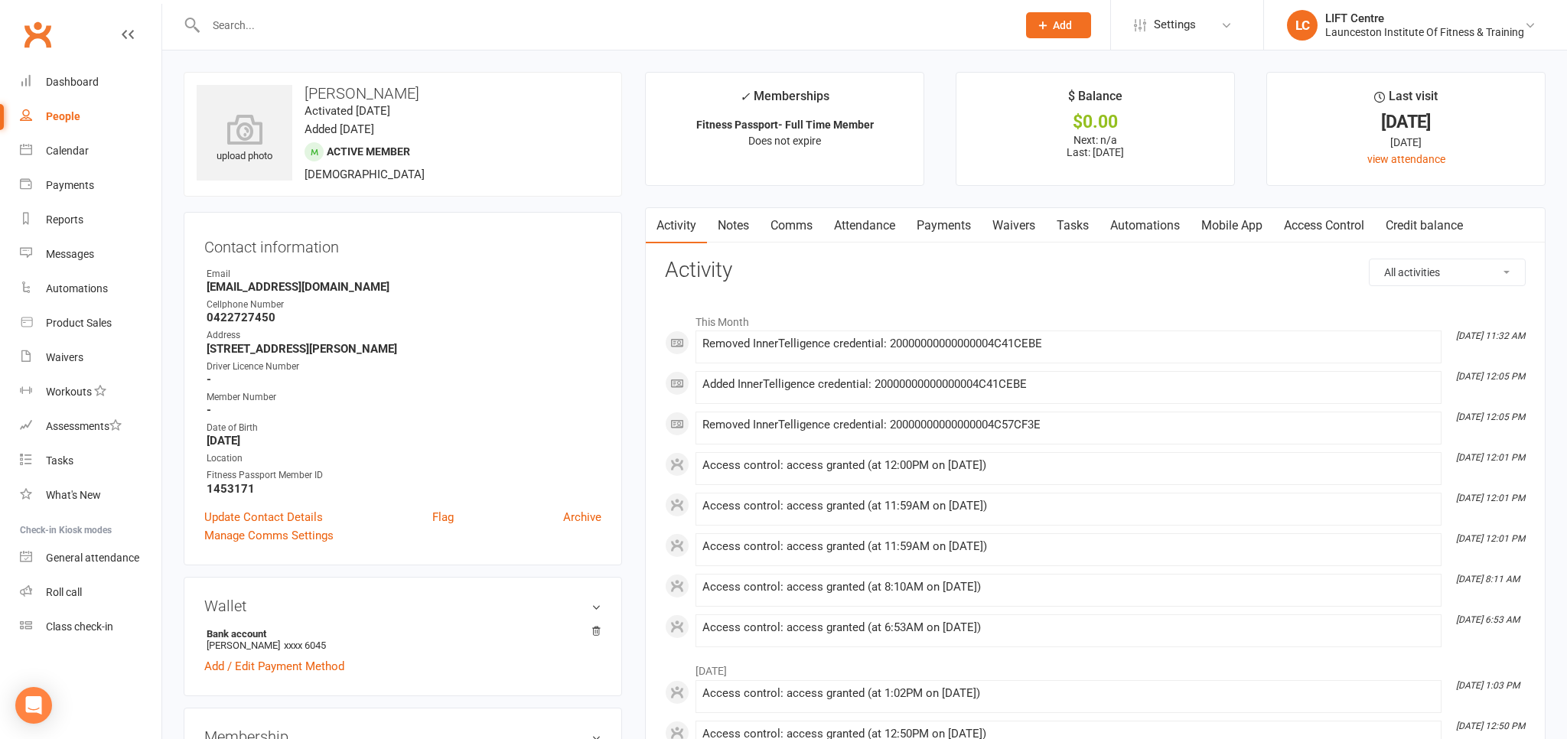
click at [1301, 223] on link "Access Control" at bounding box center [1324, 225] width 102 height 35
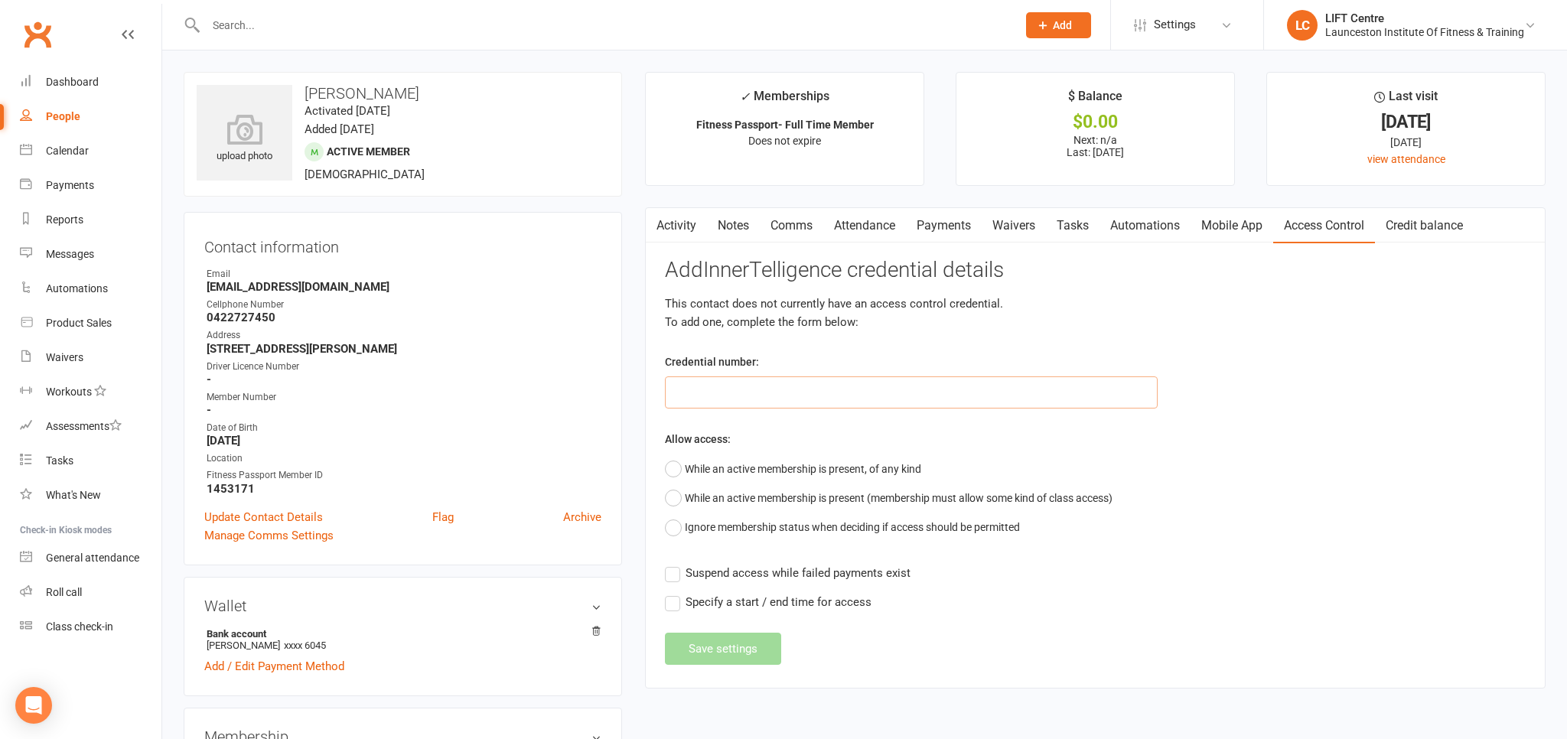
click at [782, 396] on input "text" at bounding box center [911, 392] width 493 height 32
paste input "20000000000000004C41CEBE"
type input "20000000000000004C41CEBE"
click at [670, 471] on button "While an active membership is present, of any kind" at bounding box center [793, 468] width 256 height 29
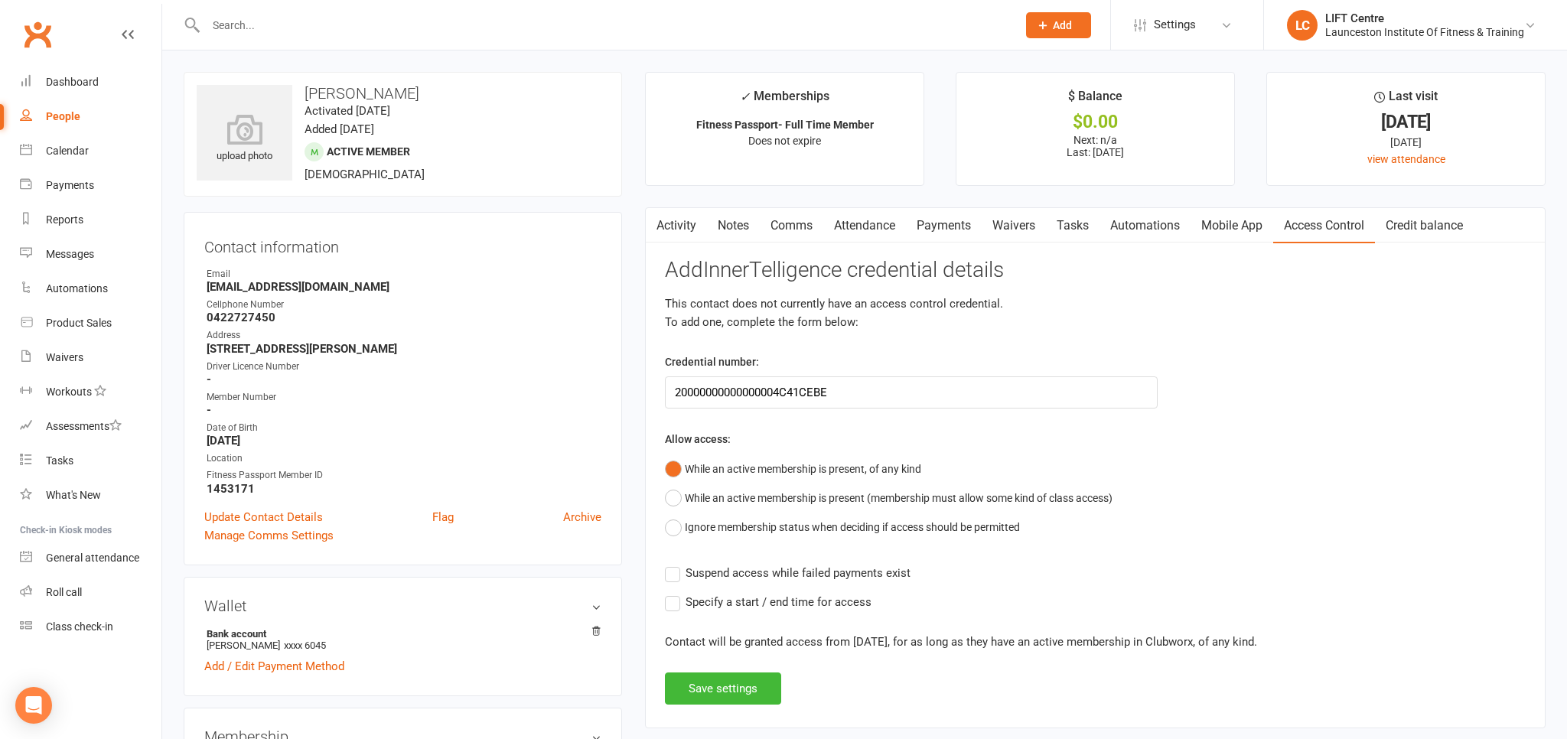
click at [669, 466] on button "While an active membership is present, of any kind" at bounding box center [793, 468] width 256 height 29
click at [672, 577] on label "Suspend access while failed payments exist" at bounding box center [788, 573] width 246 height 18
click at [672, 564] on input "Suspend access while failed payments exist" at bounding box center [788, 564] width 246 height 0
click at [667, 603] on label "Specify a start / end time for access" at bounding box center [768, 602] width 207 height 18
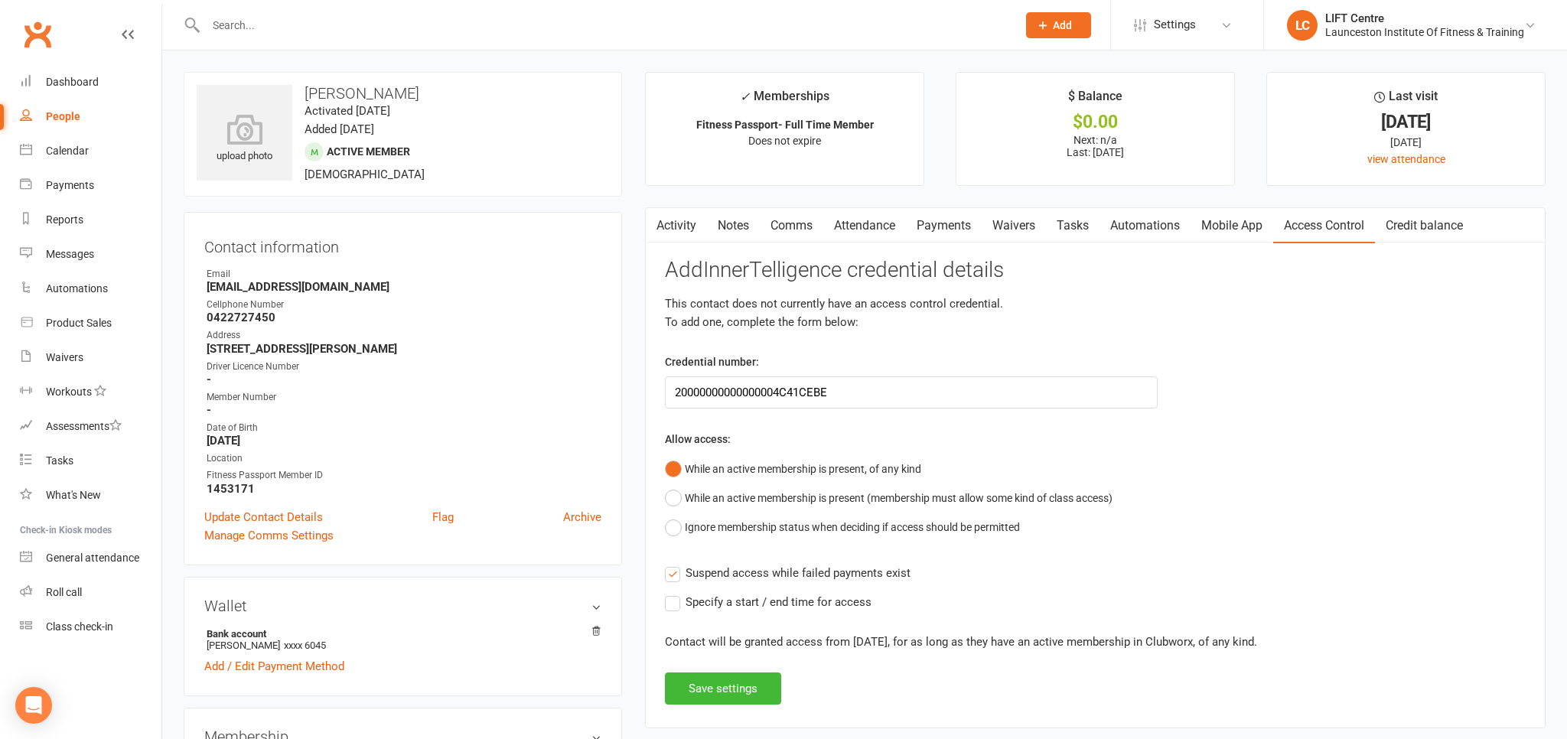
click at [667, 593] on input "Specify a start / end time for access" at bounding box center [768, 593] width 207 height 0
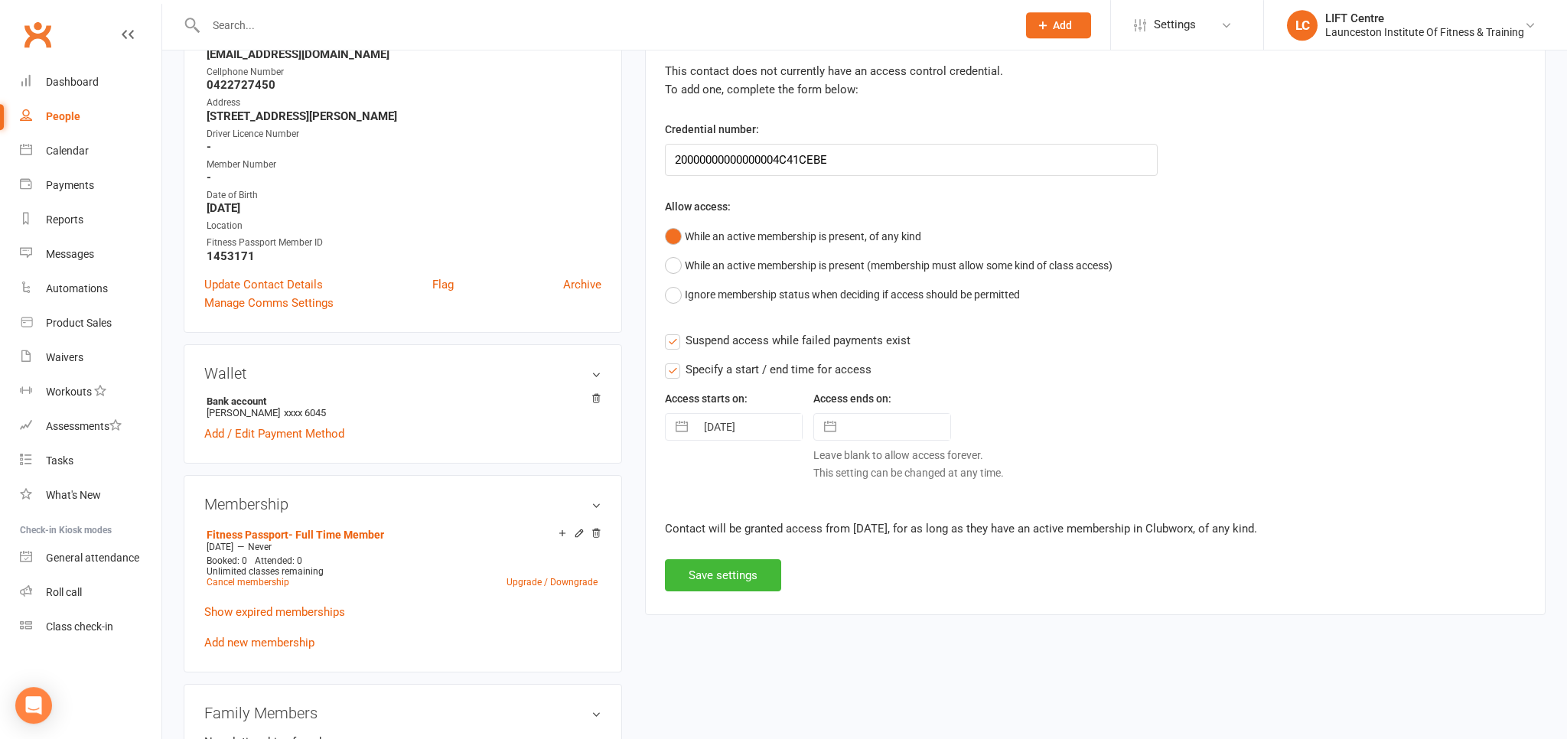
scroll to position [242, 0]
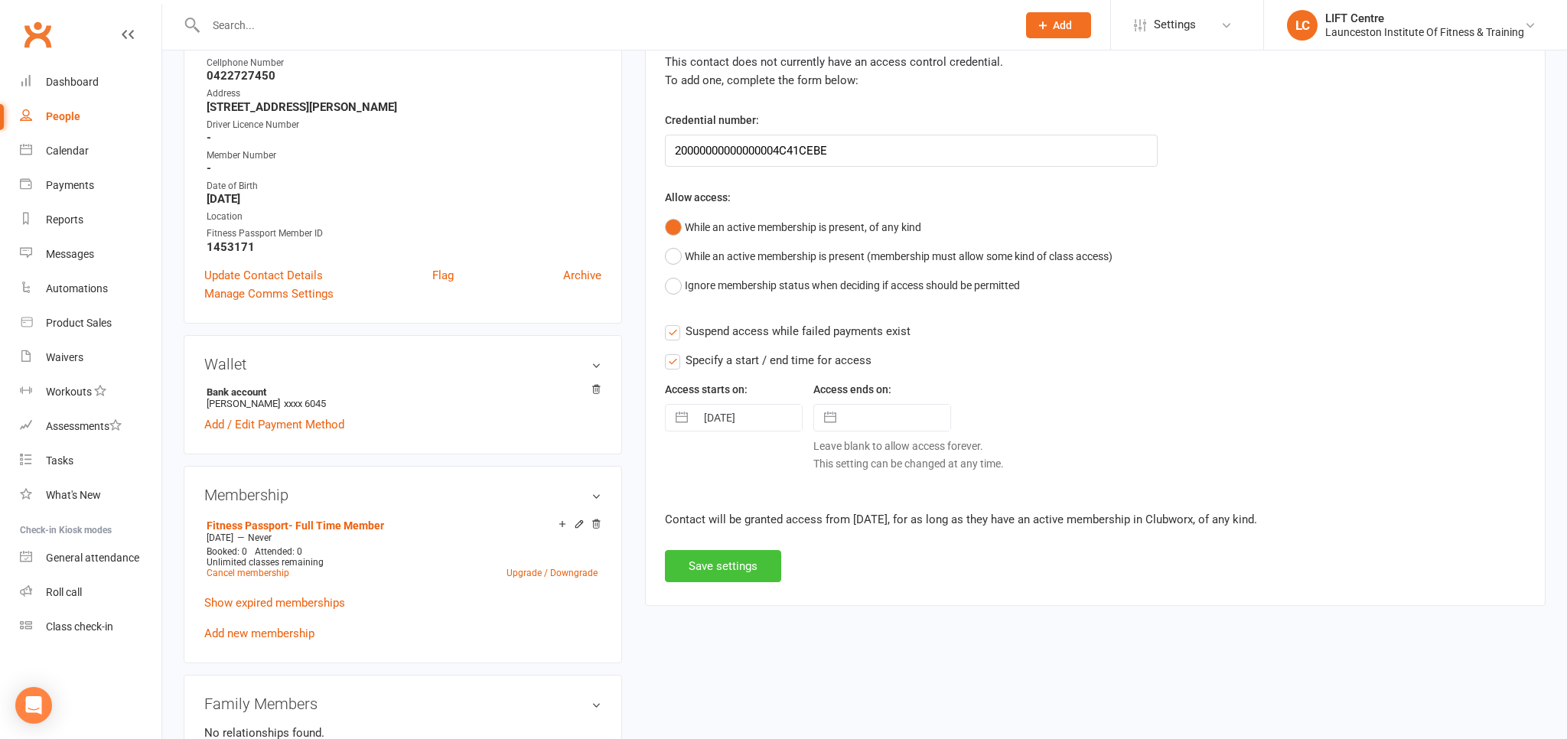
click at [756, 564] on button "Save settings" at bounding box center [723, 566] width 116 height 32
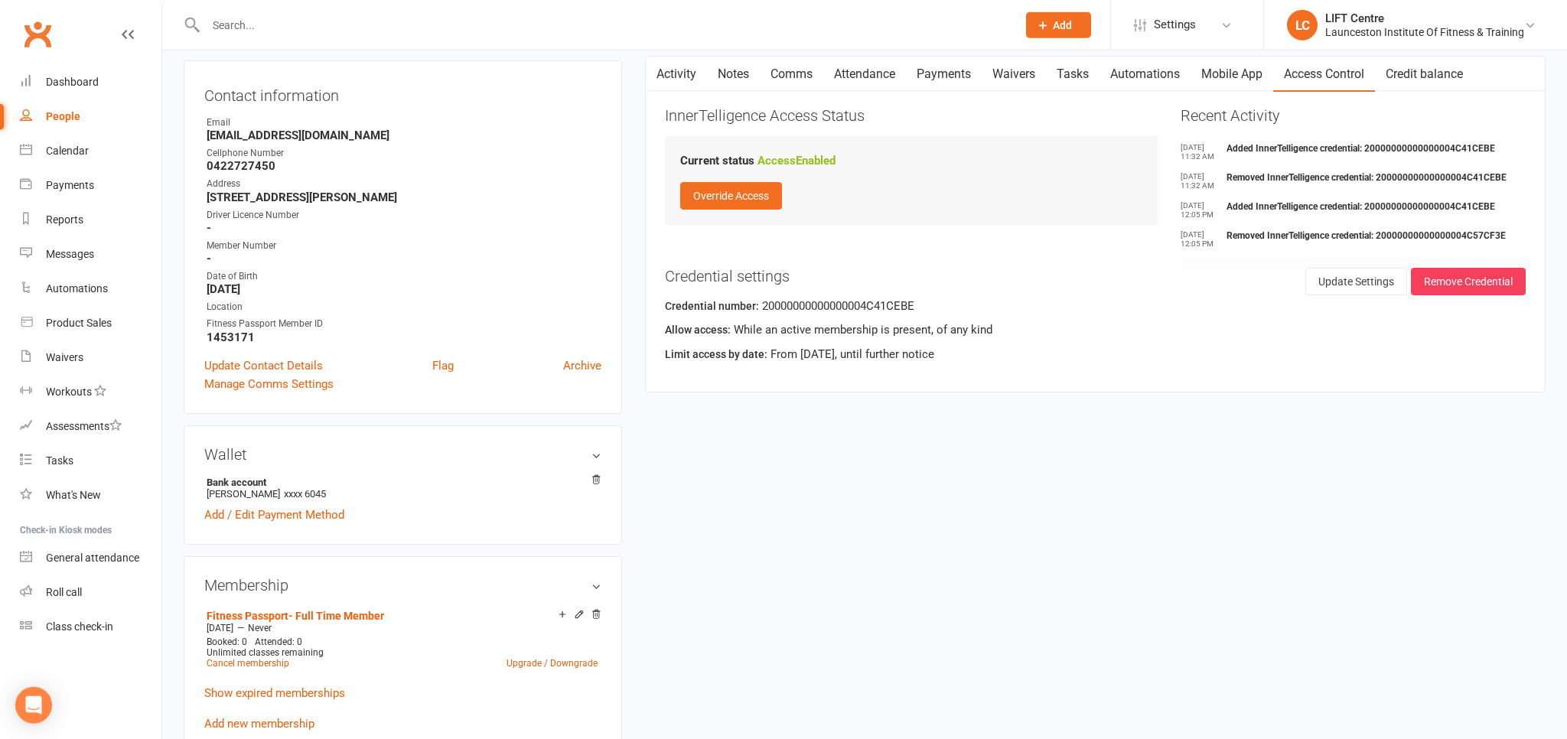
scroll to position [0, 0]
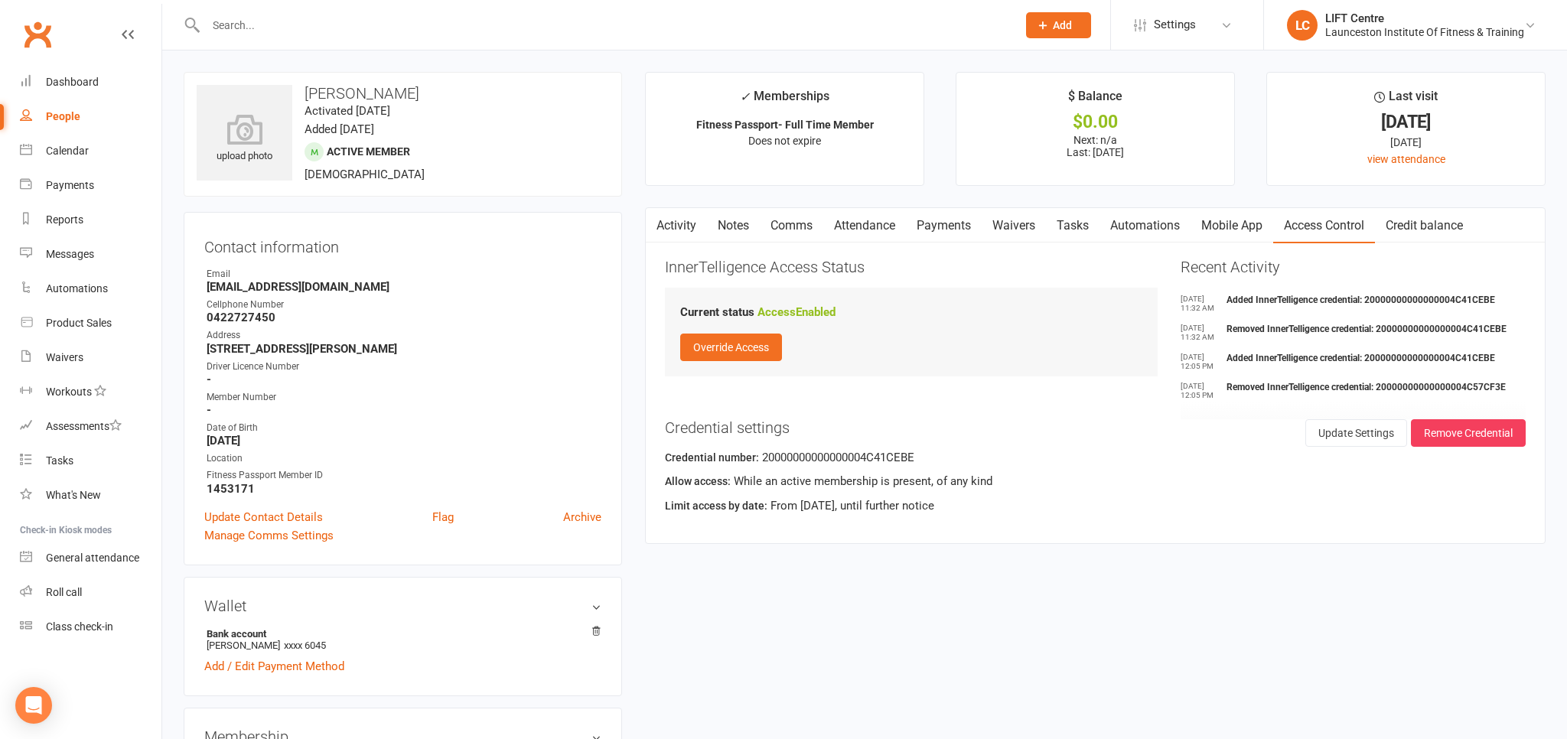
click at [694, 227] on link "Activity" at bounding box center [676, 225] width 61 height 35
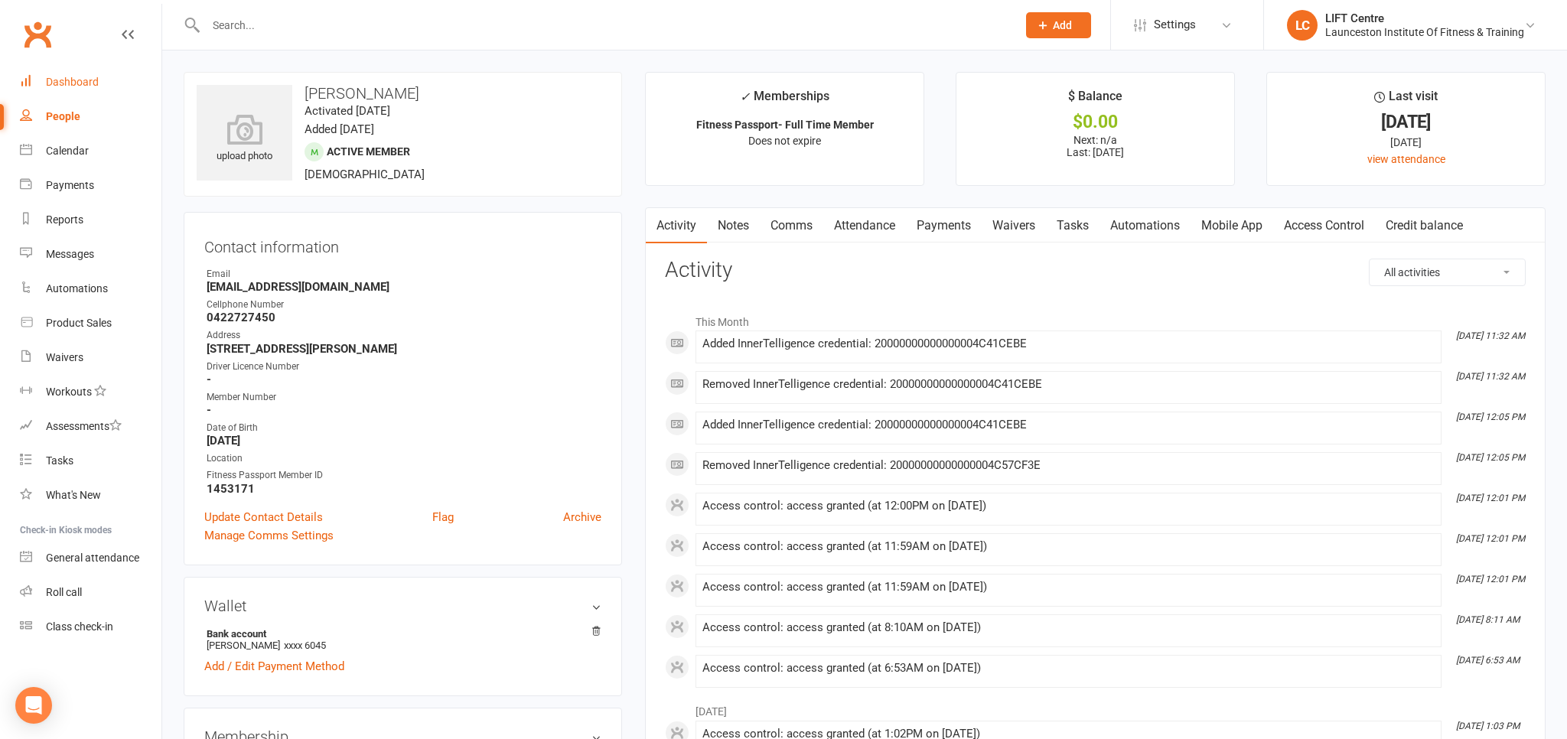
click at [61, 73] on link "Dashboard" at bounding box center [91, 82] width 142 height 34
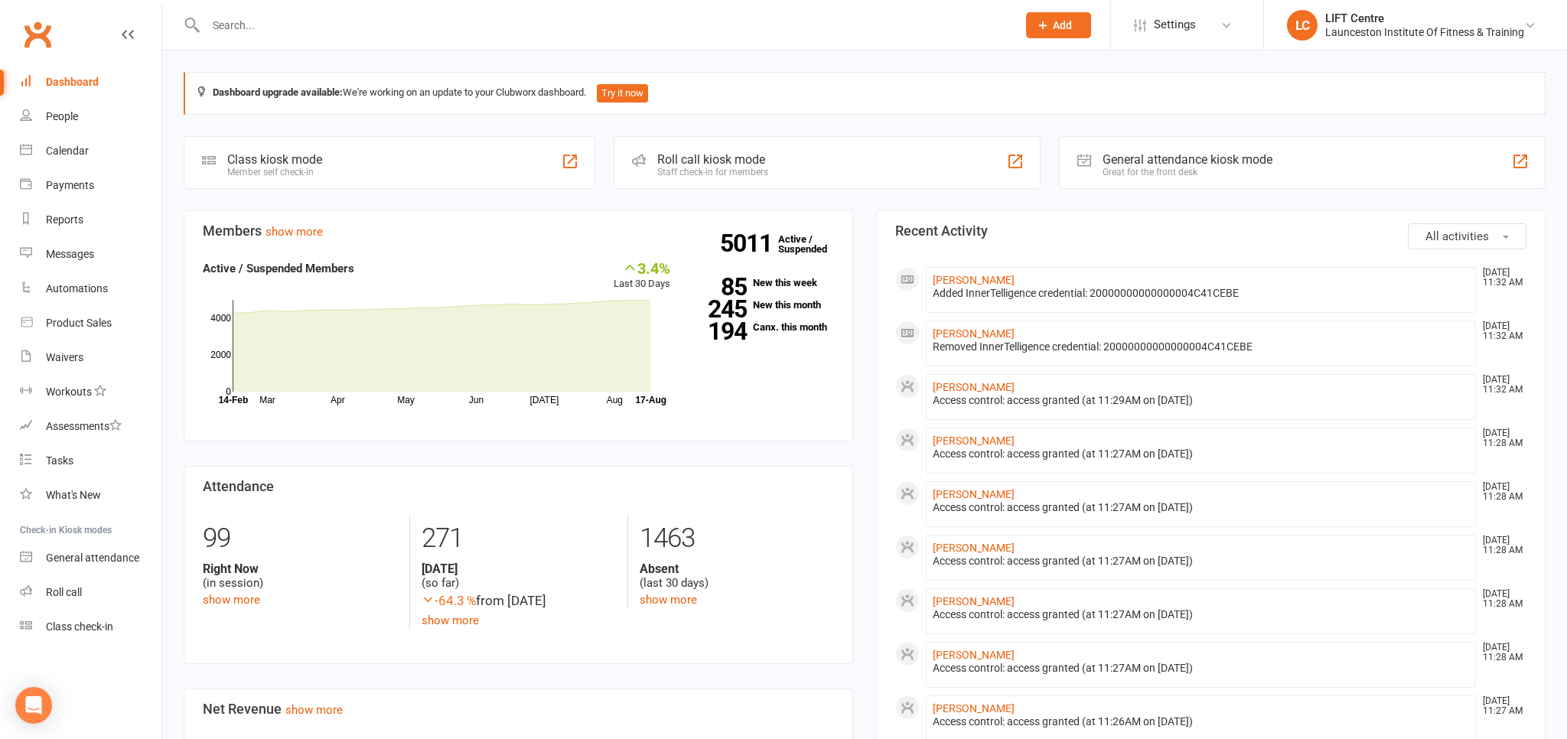
click at [303, 21] on input "text" at bounding box center [603, 25] width 805 height 21
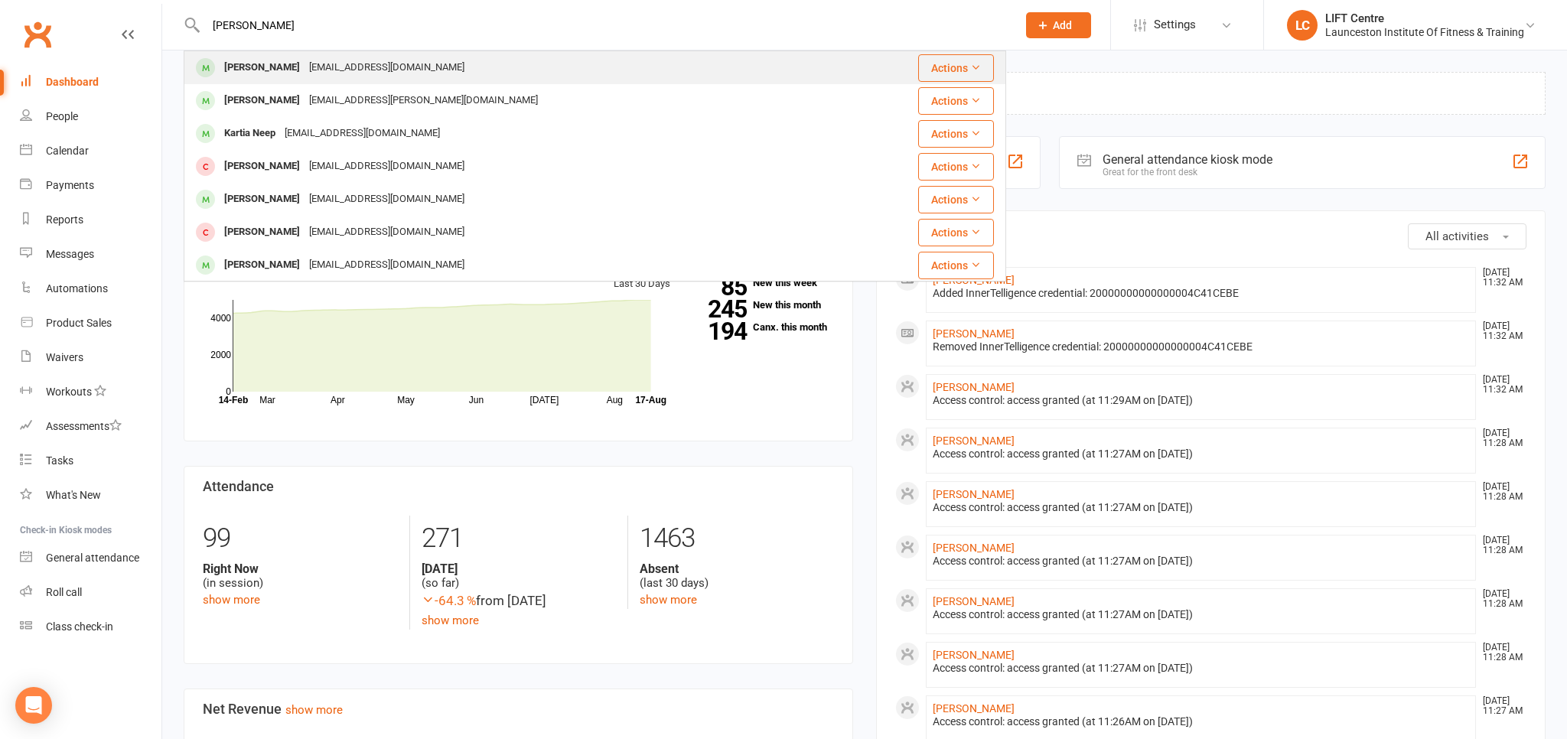
type input "[PERSON_NAME]"
click at [350, 60] on div "[EMAIL_ADDRESS][DOMAIN_NAME]" at bounding box center [387, 68] width 164 height 22
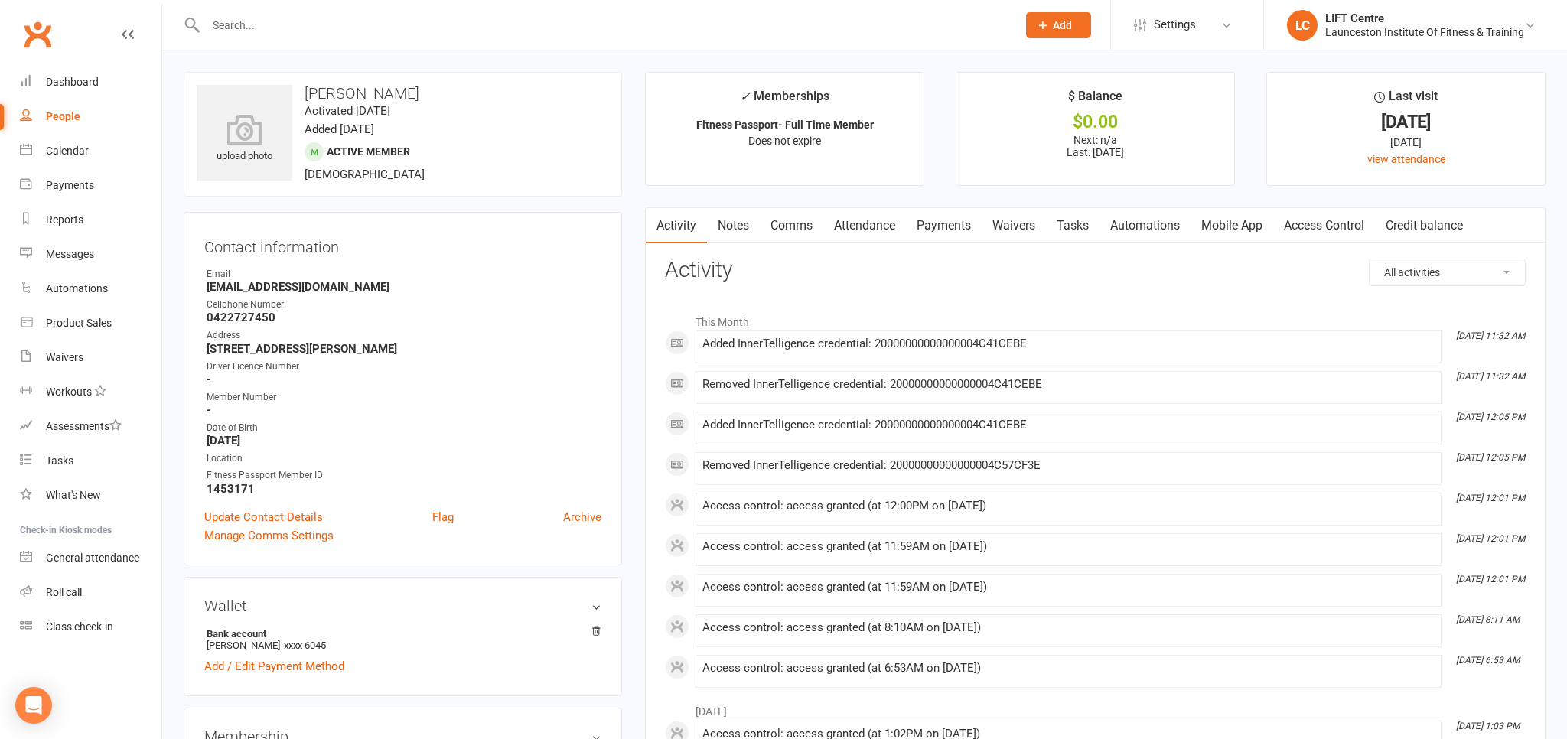
click at [266, 23] on input "text" at bounding box center [603, 25] width 805 height 21
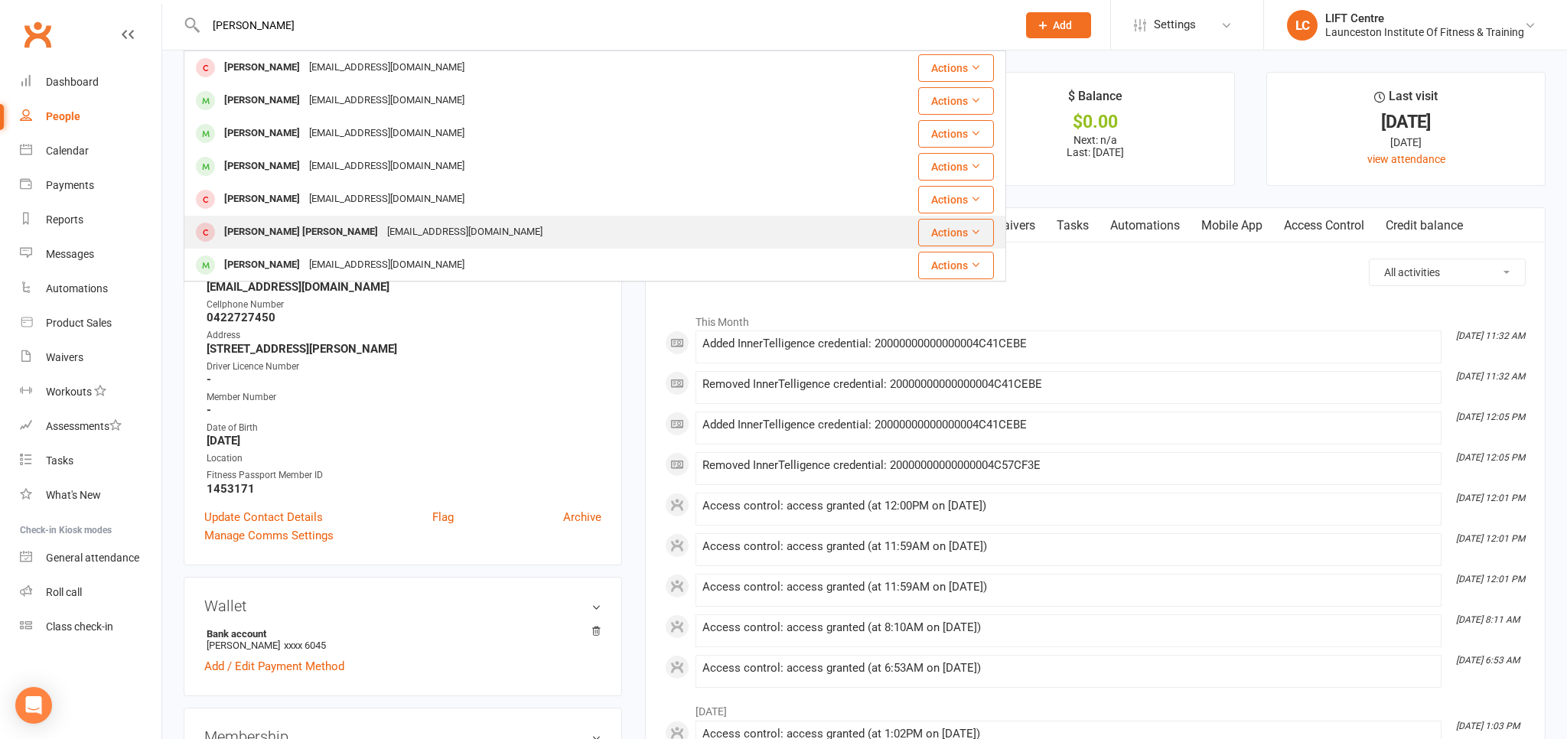
type input "[PERSON_NAME]"
click at [311, 228] on div "[PERSON_NAME] [PERSON_NAME]" at bounding box center [301, 232] width 163 height 22
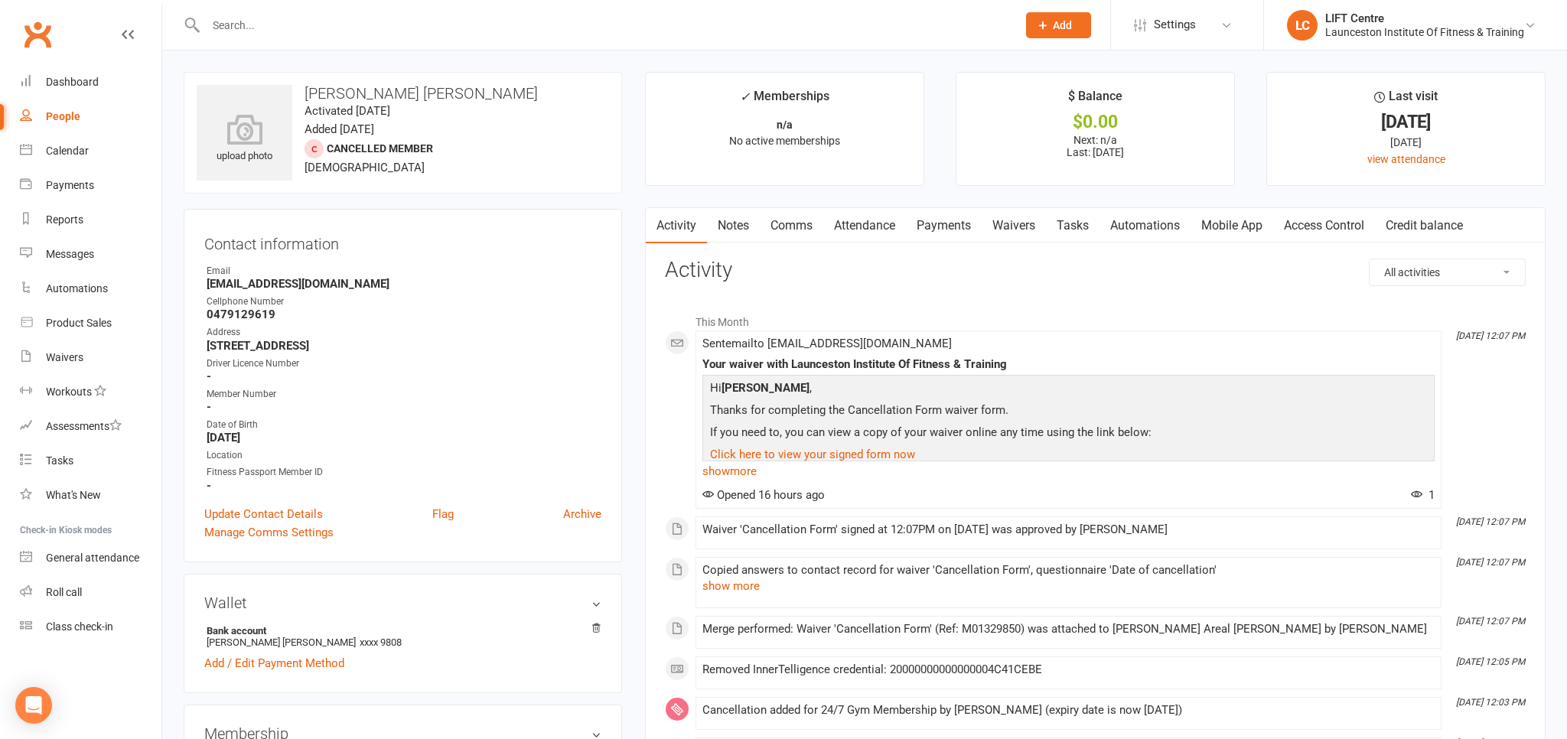
click at [1305, 226] on link "Access Control" at bounding box center [1324, 225] width 102 height 35
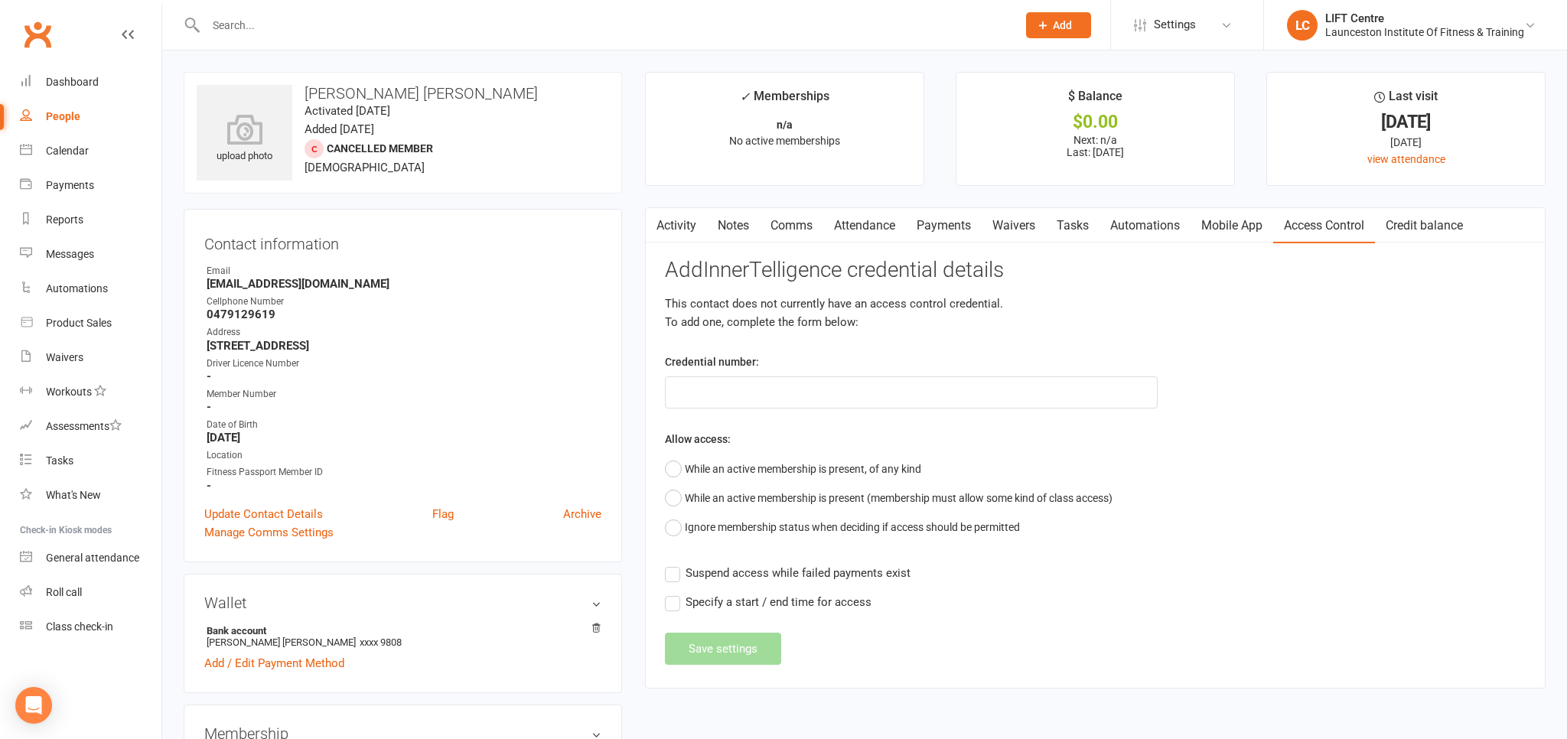
click at [669, 232] on link "Activity" at bounding box center [676, 225] width 61 height 35
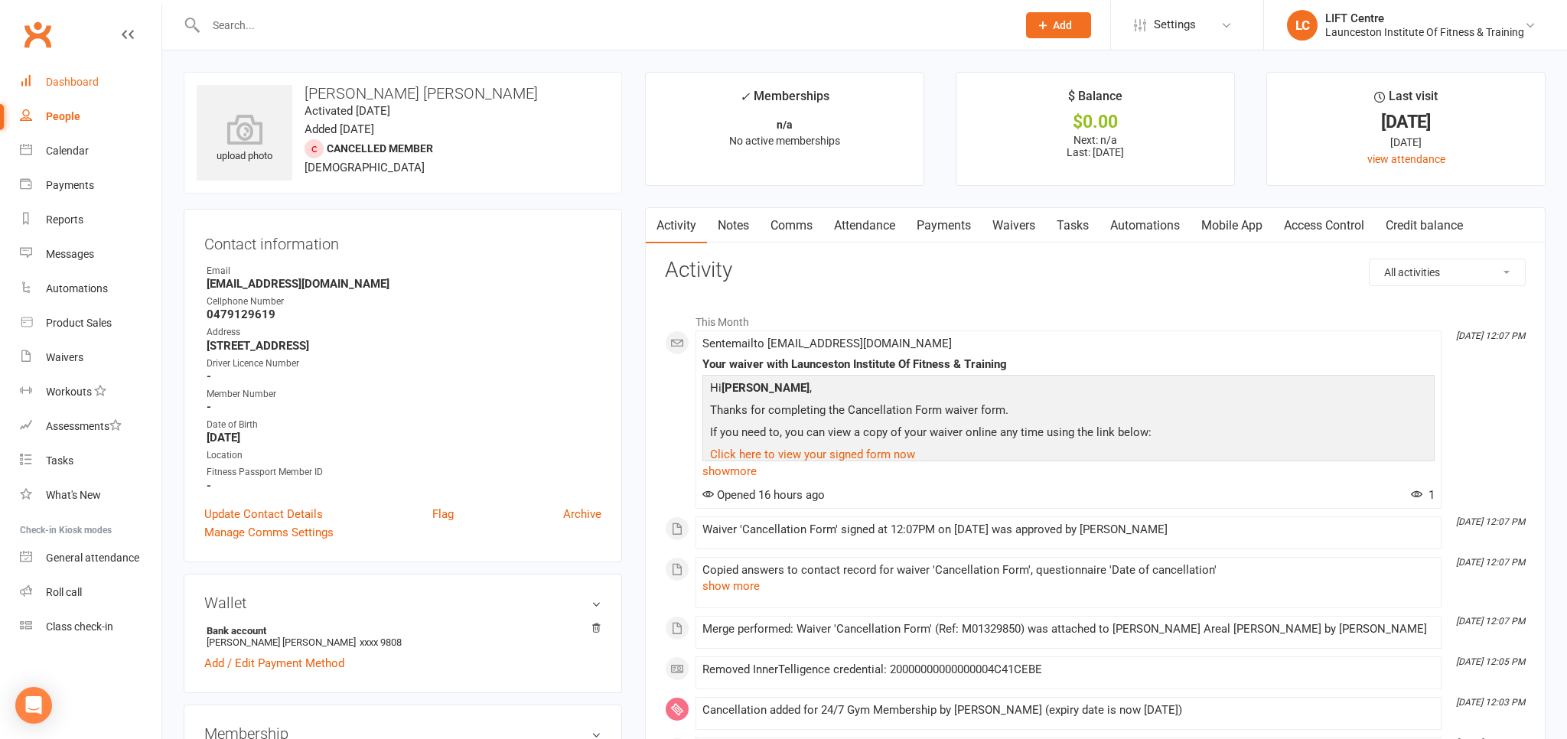
click at [54, 77] on div "Dashboard" at bounding box center [72, 82] width 53 height 12
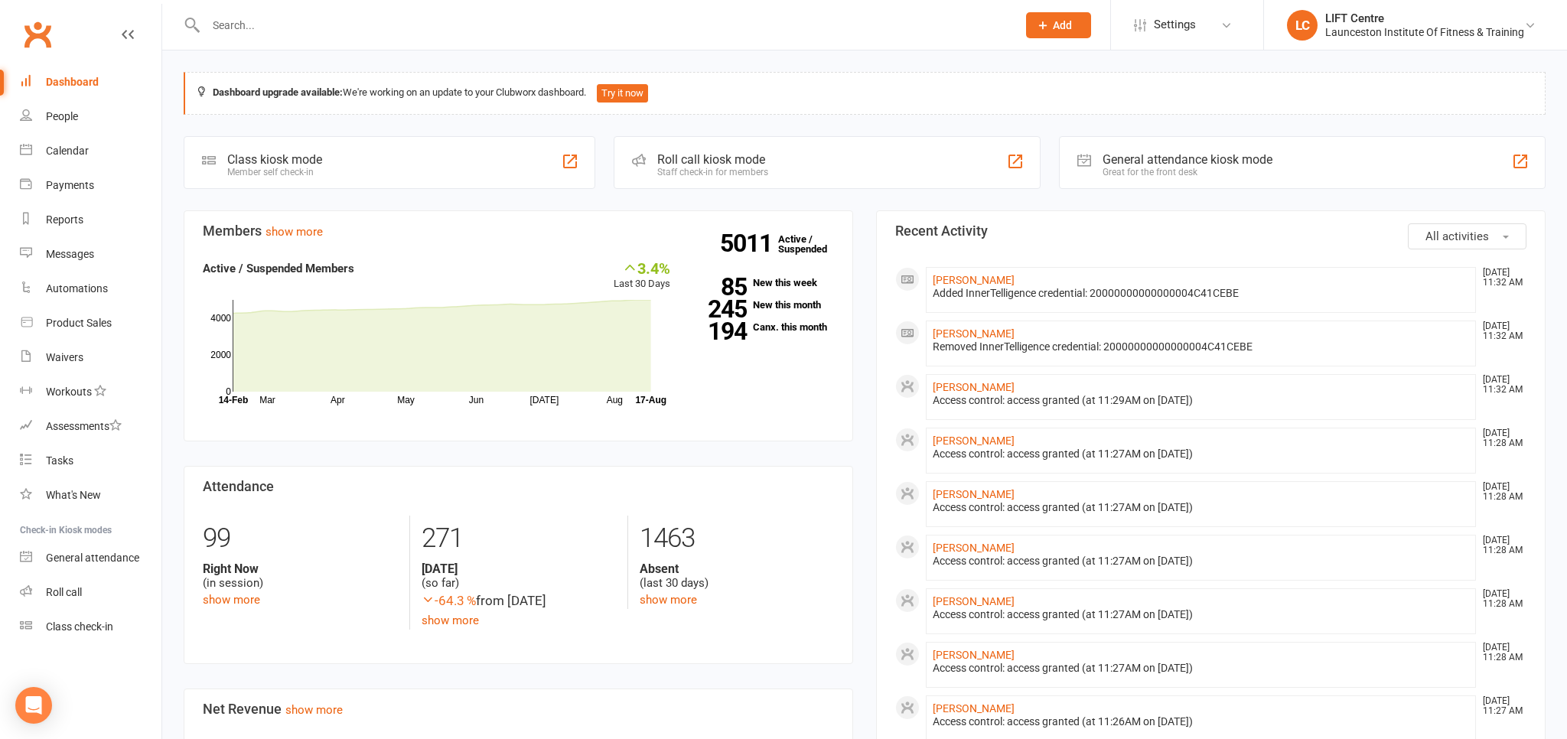
click at [246, 17] on input "text" at bounding box center [603, 25] width 805 height 21
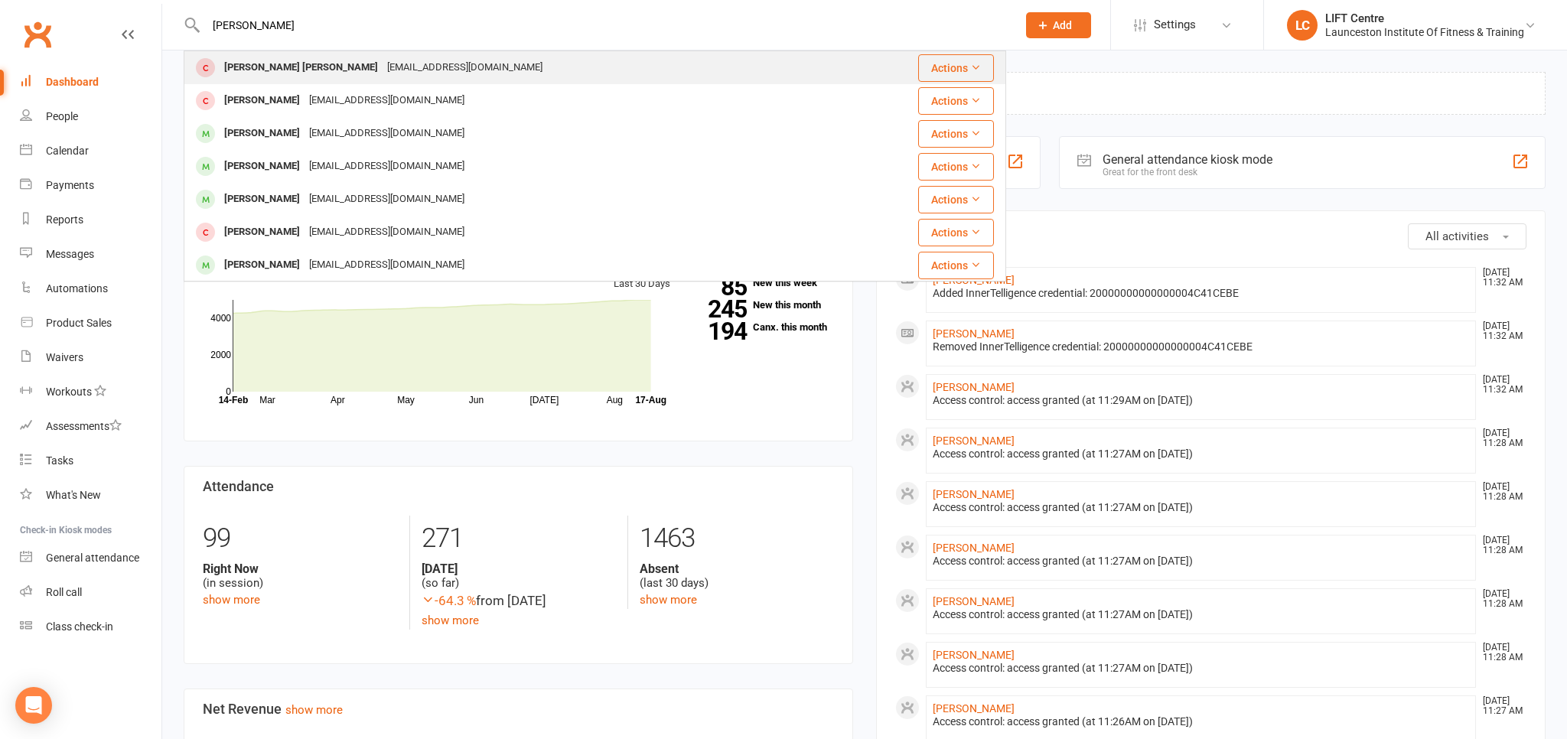
type input "[PERSON_NAME]"
click at [383, 69] on div "[EMAIL_ADDRESS][DOMAIN_NAME]" at bounding box center [465, 68] width 164 height 22
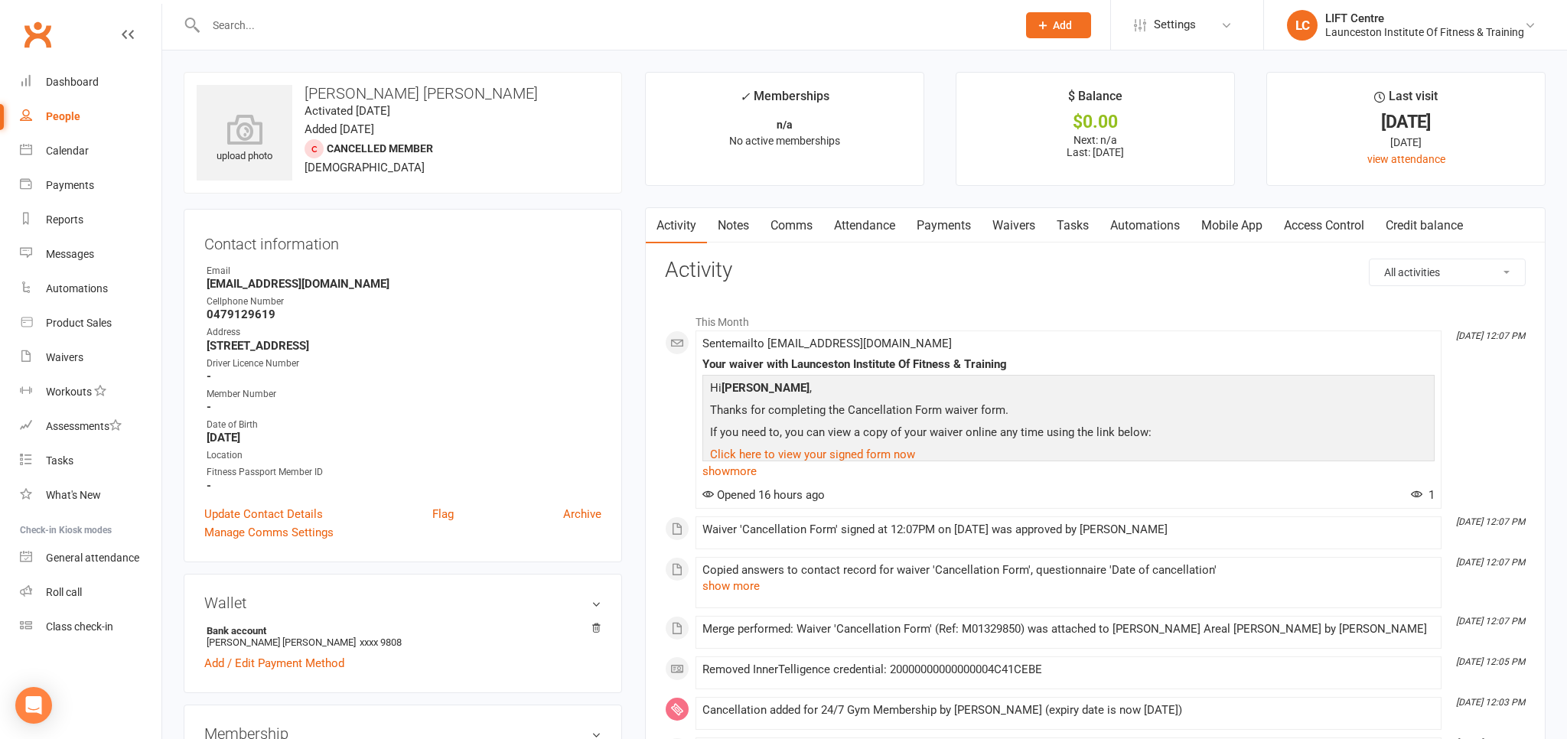
click at [242, 29] on input "text" at bounding box center [603, 25] width 805 height 21
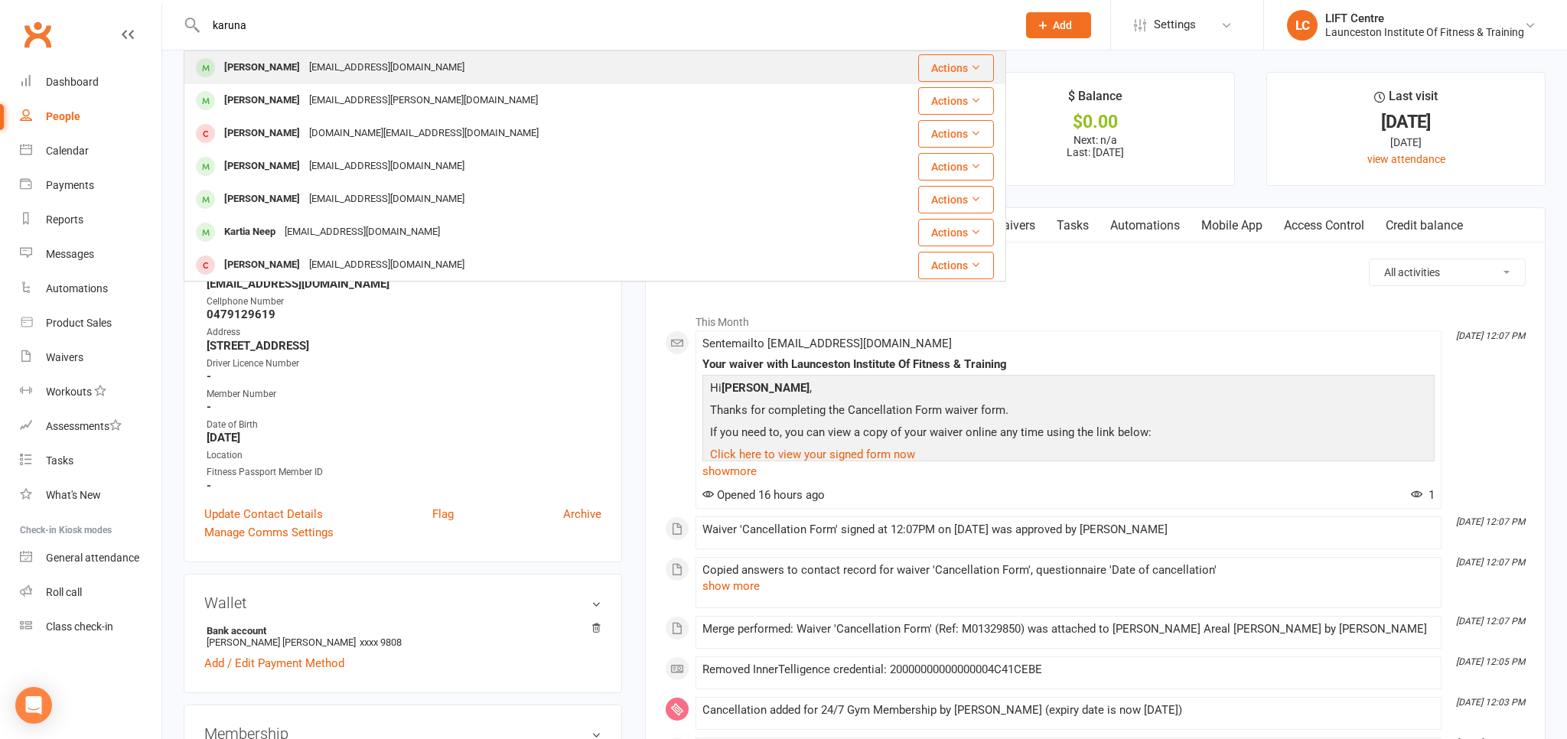
type input "karuna"
click at [280, 62] on div "[PERSON_NAME]" at bounding box center [262, 68] width 85 height 22
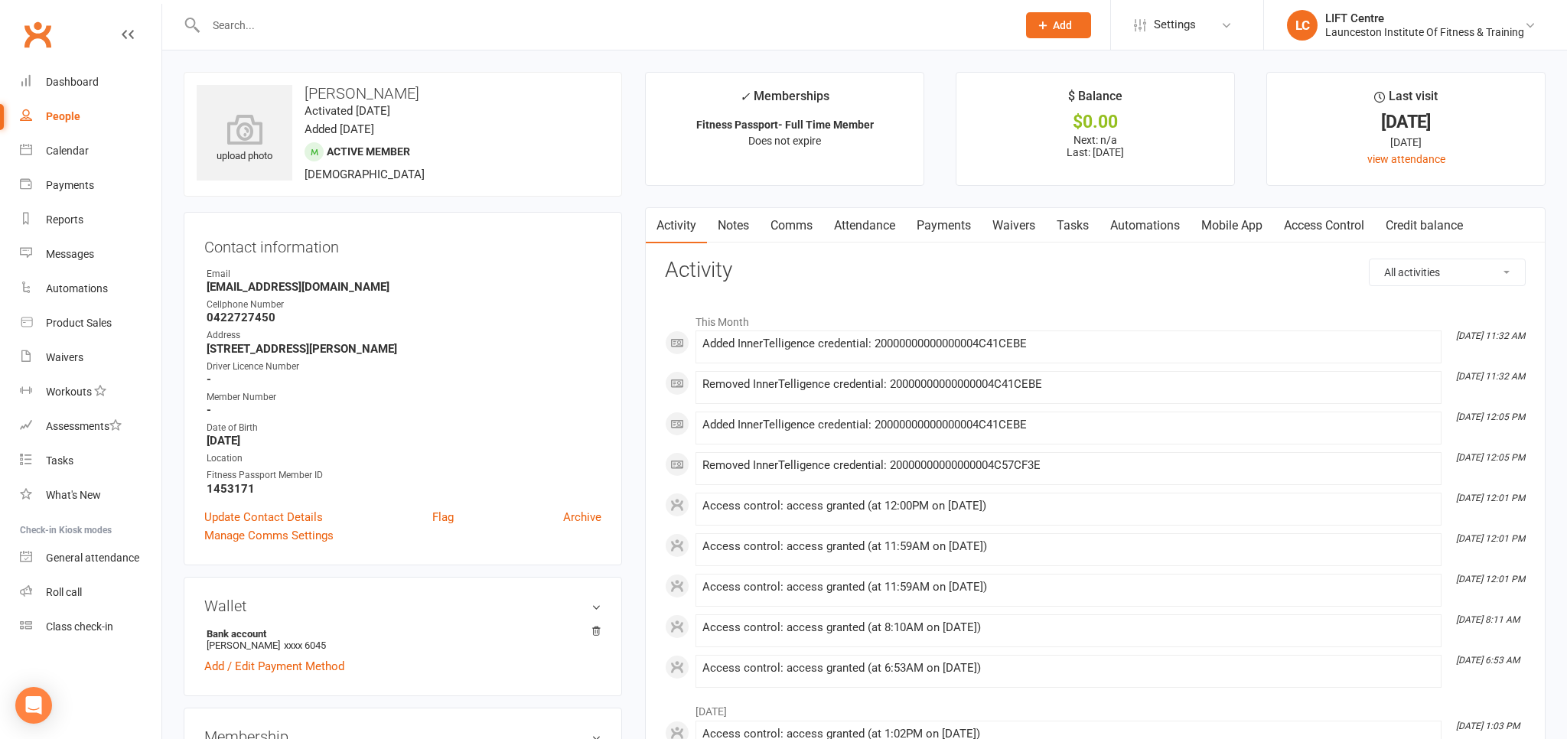
click at [1348, 219] on link "Access Control" at bounding box center [1324, 225] width 102 height 35
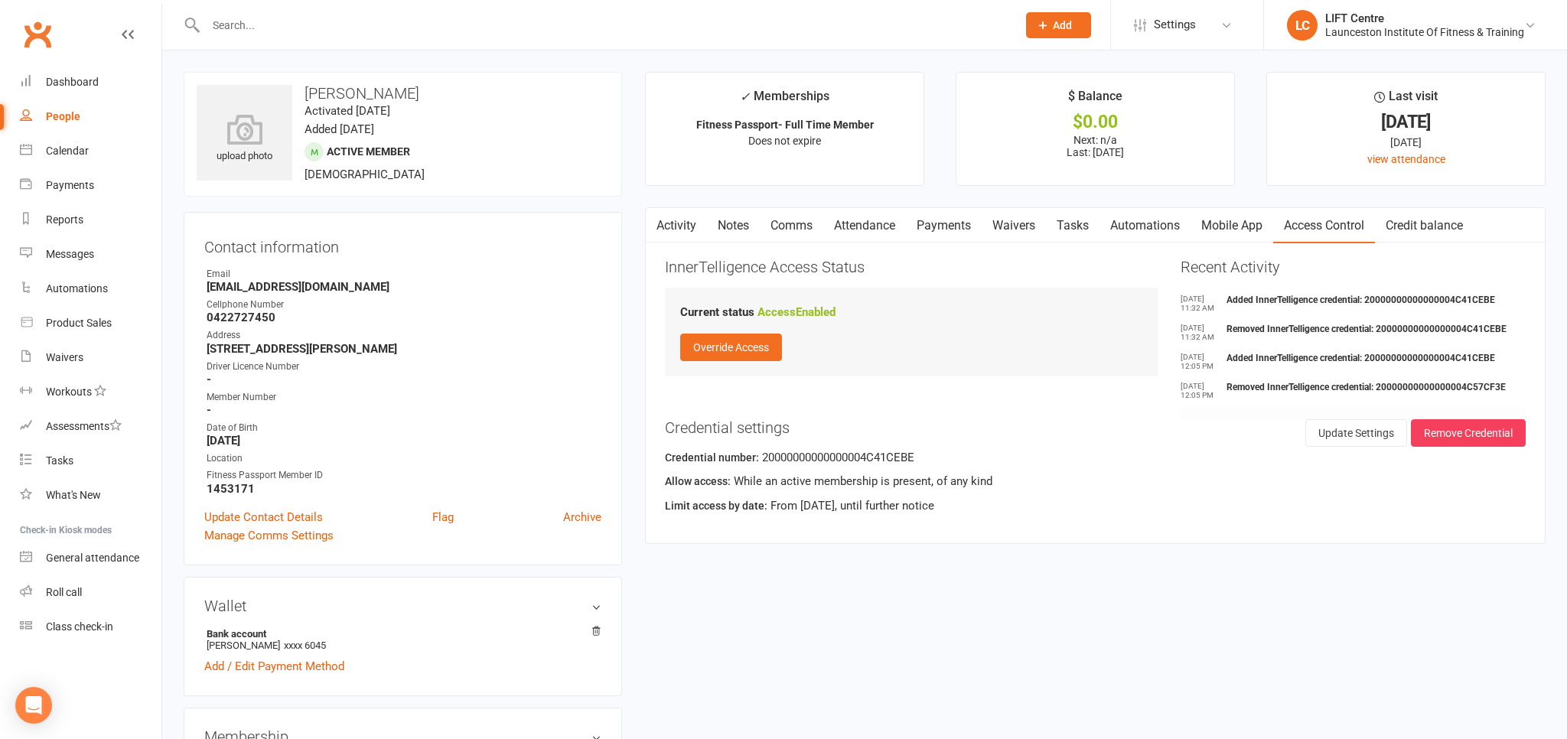
click at [677, 225] on link "Activity" at bounding box center [676, 225] width 61 height 35
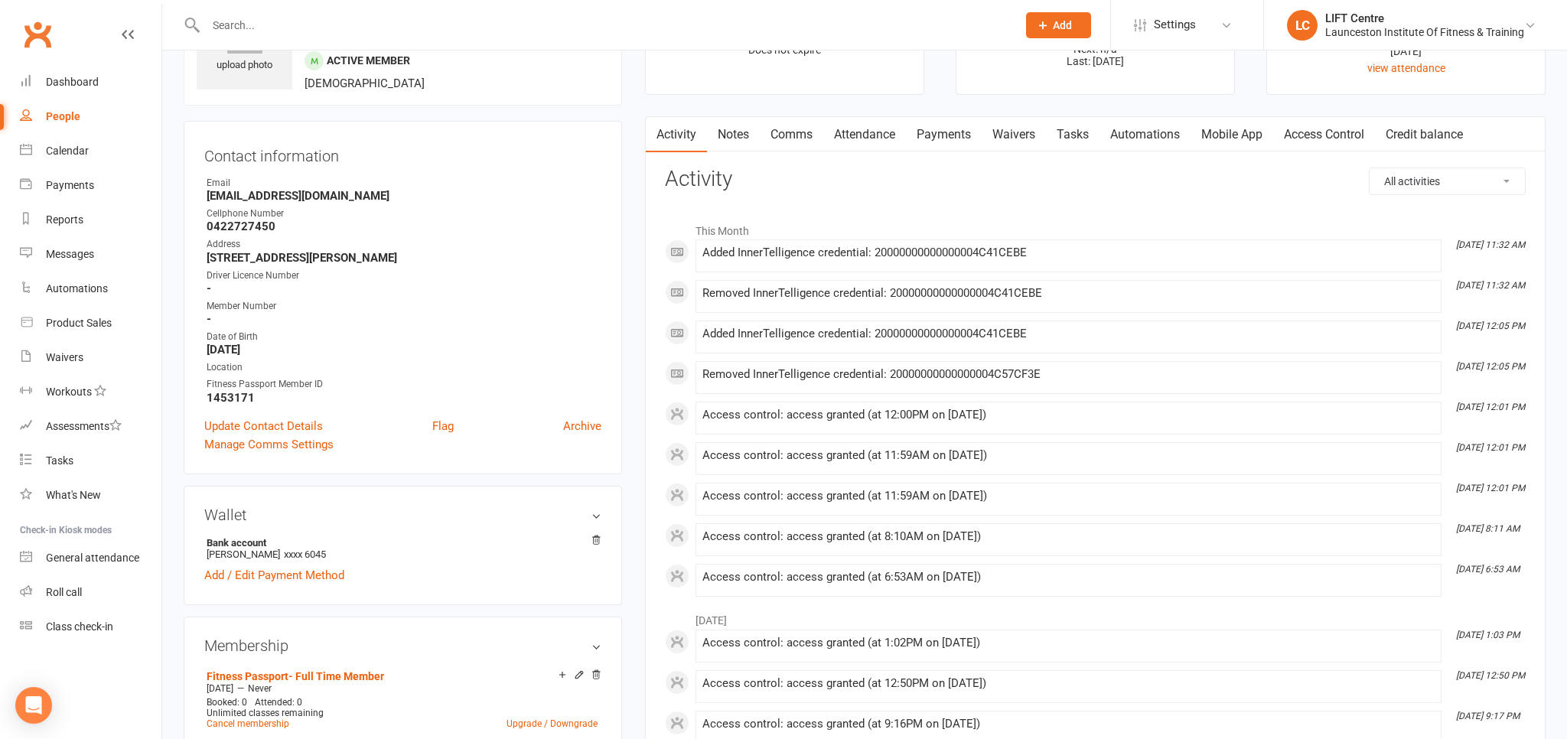
scroll to position [80, 0]
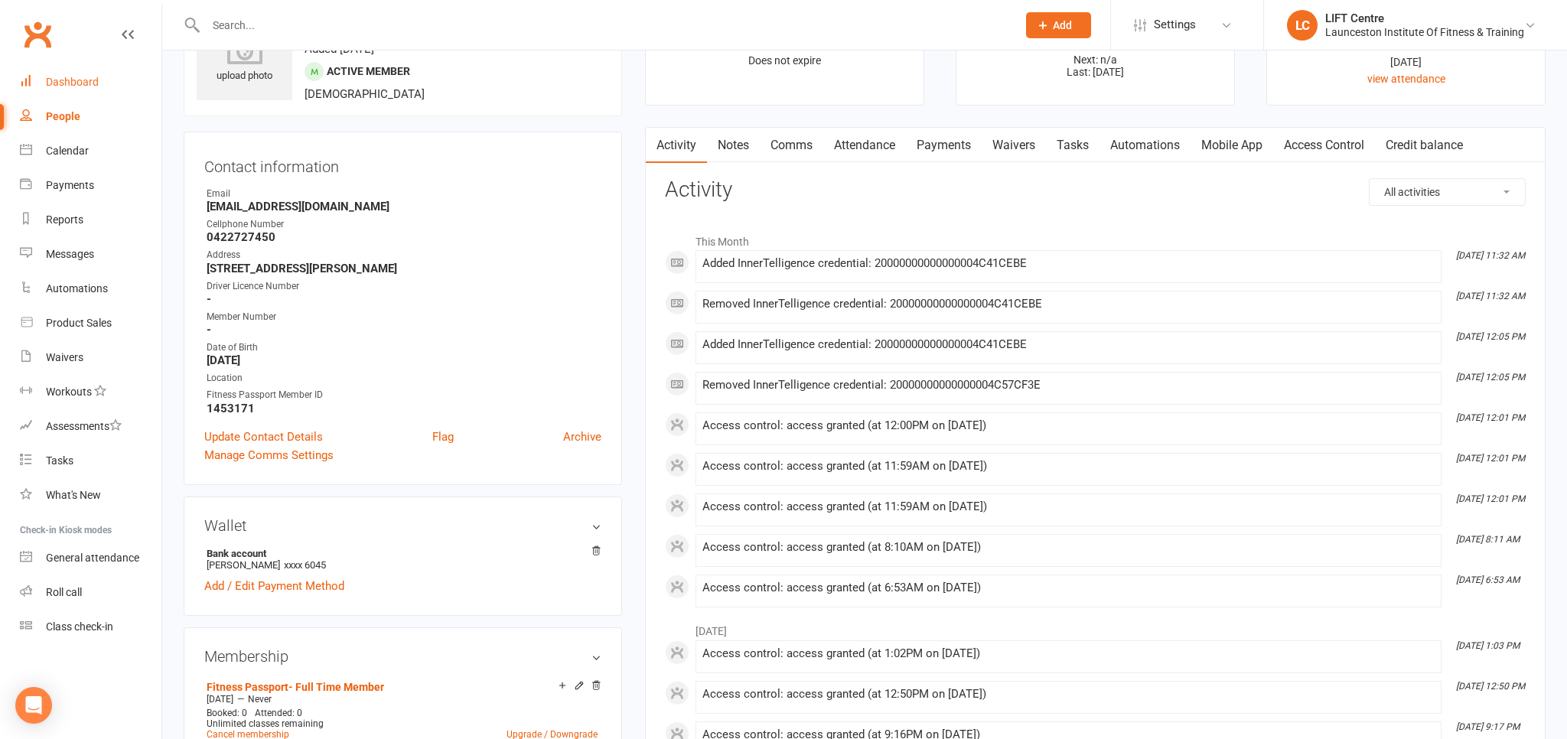
click at [96, 69] on link "Dashboard" at bounding box center [91, 82] width 142 height 34
